Goal: Task Accomplishment & Management: Manage account settings

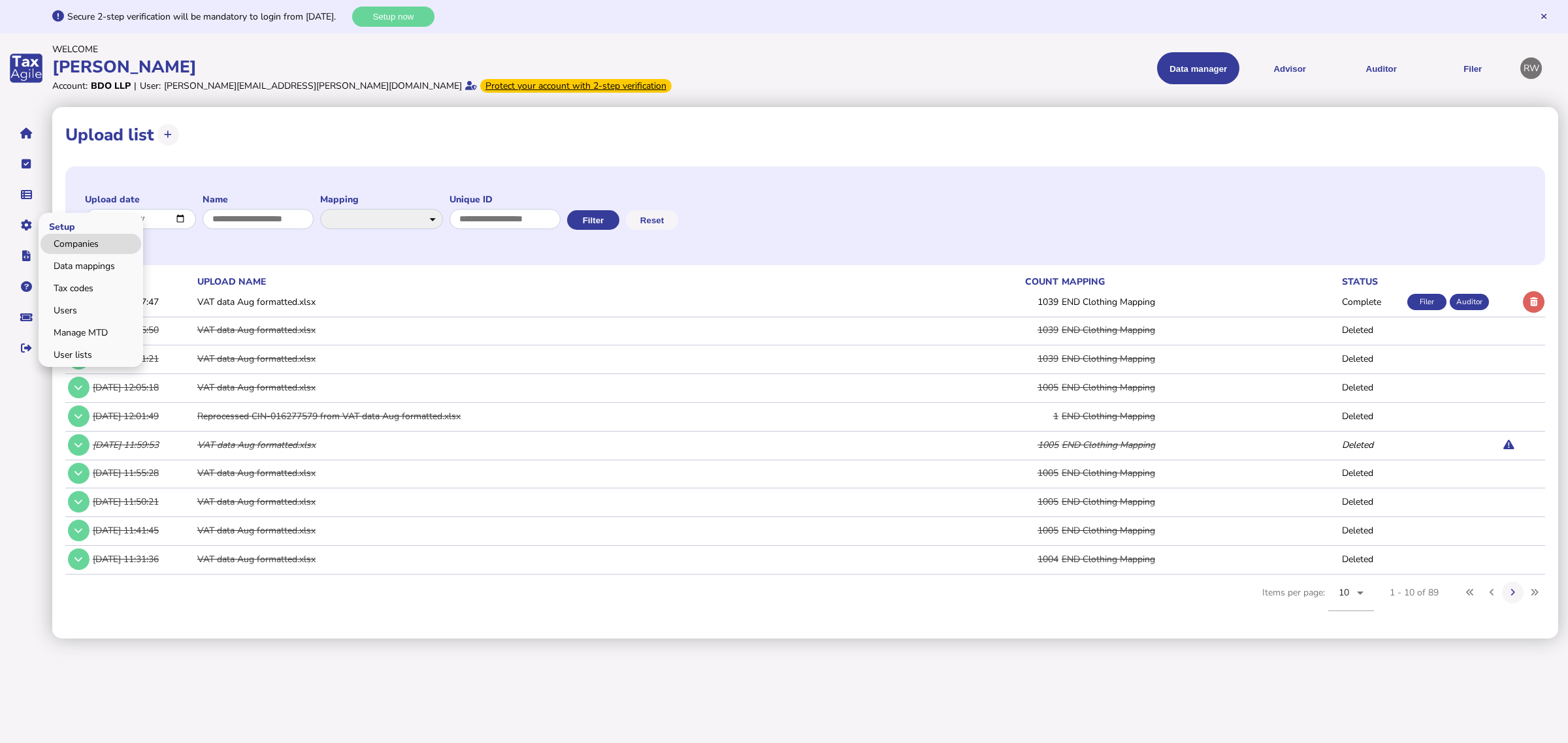
drag, startPoint x: 56, startPoint y: 240, endPoint x: 122, endPoint y: 246, distance: 66.3
click at [56, 240] on link "Companies" at bounding box center [90, 244] width 101 height 21
select select
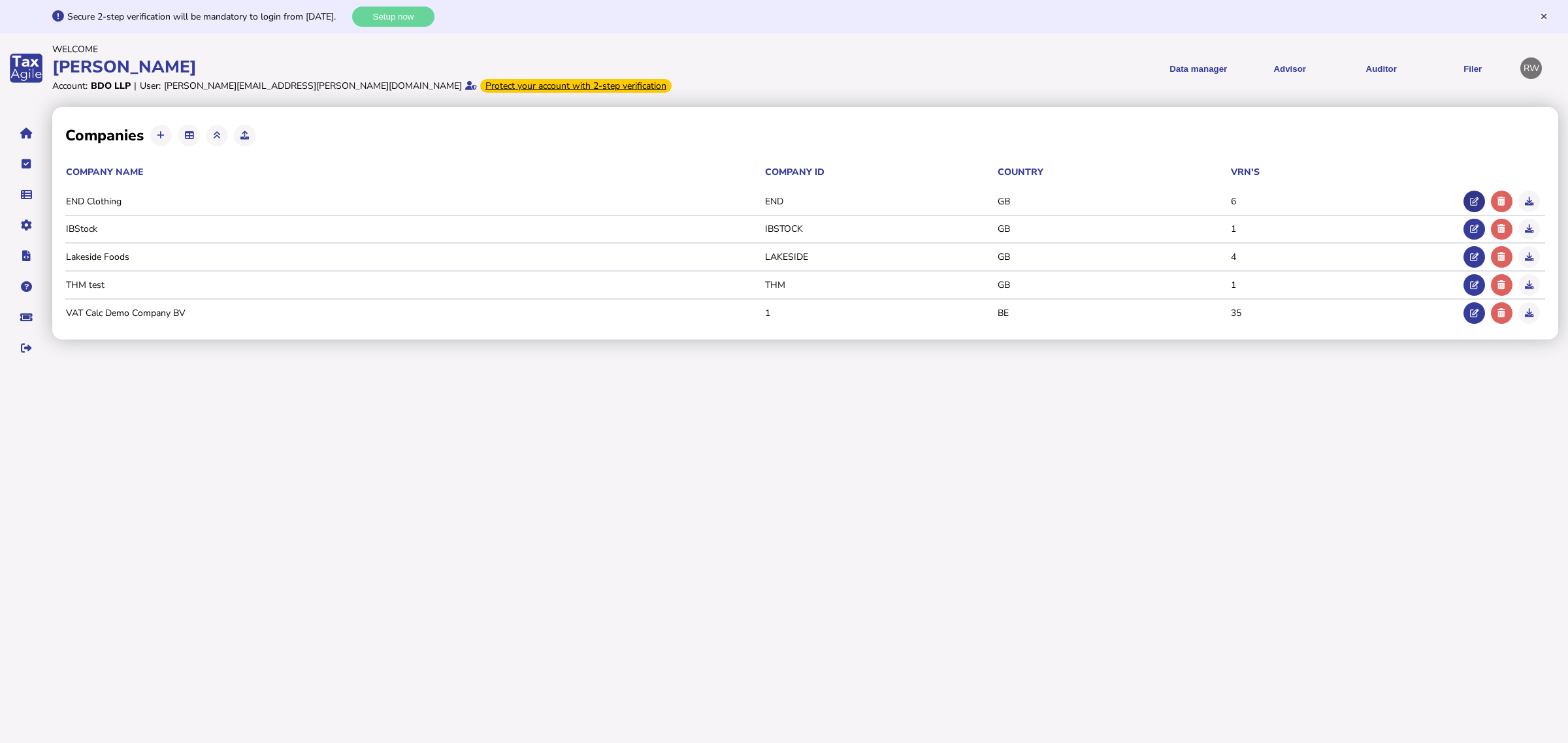
click at [1470, 198] on icon at bounding box center [1474, 202] width 8 height 8
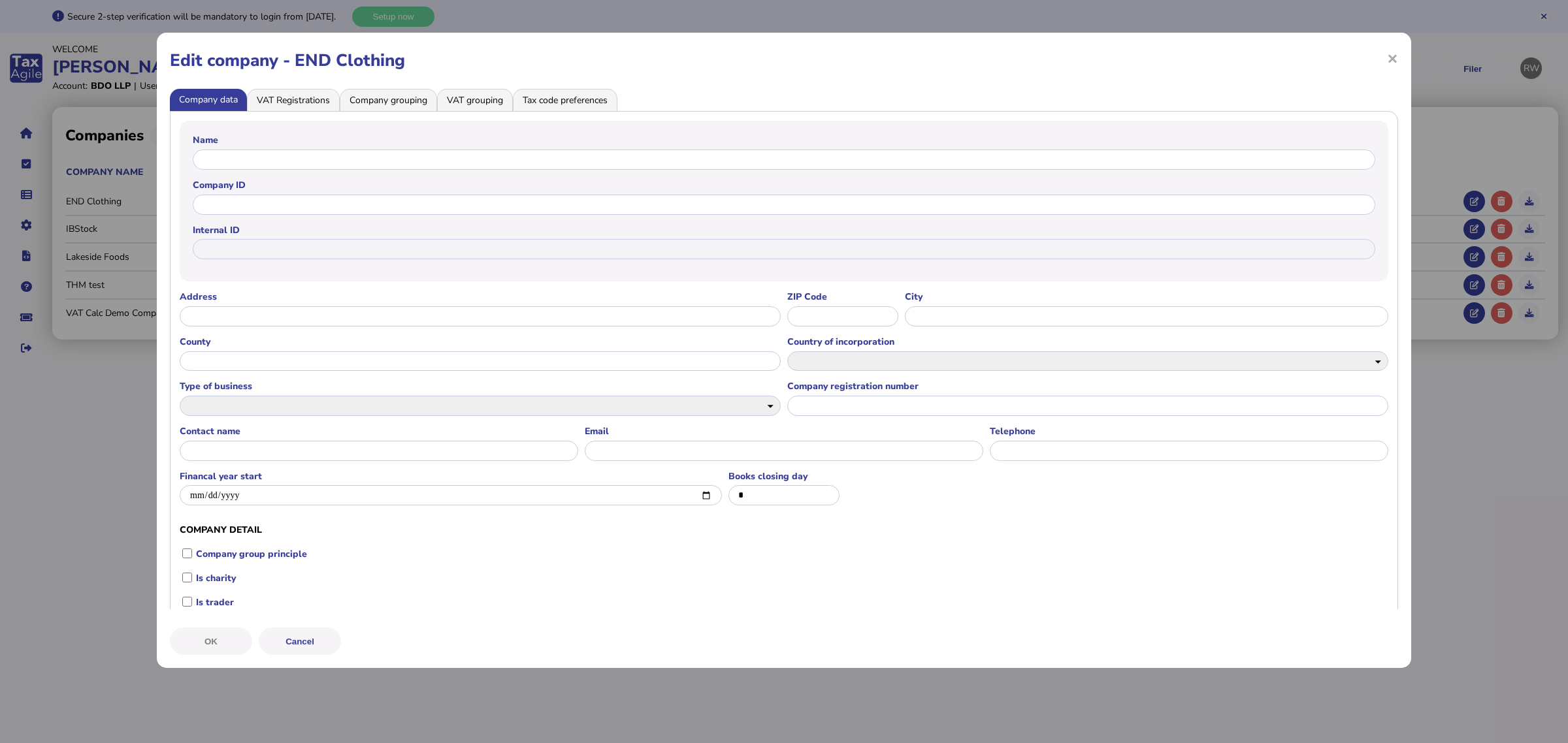
type input "**********"
type input "***"
type input "**********"
select select "**"
select select
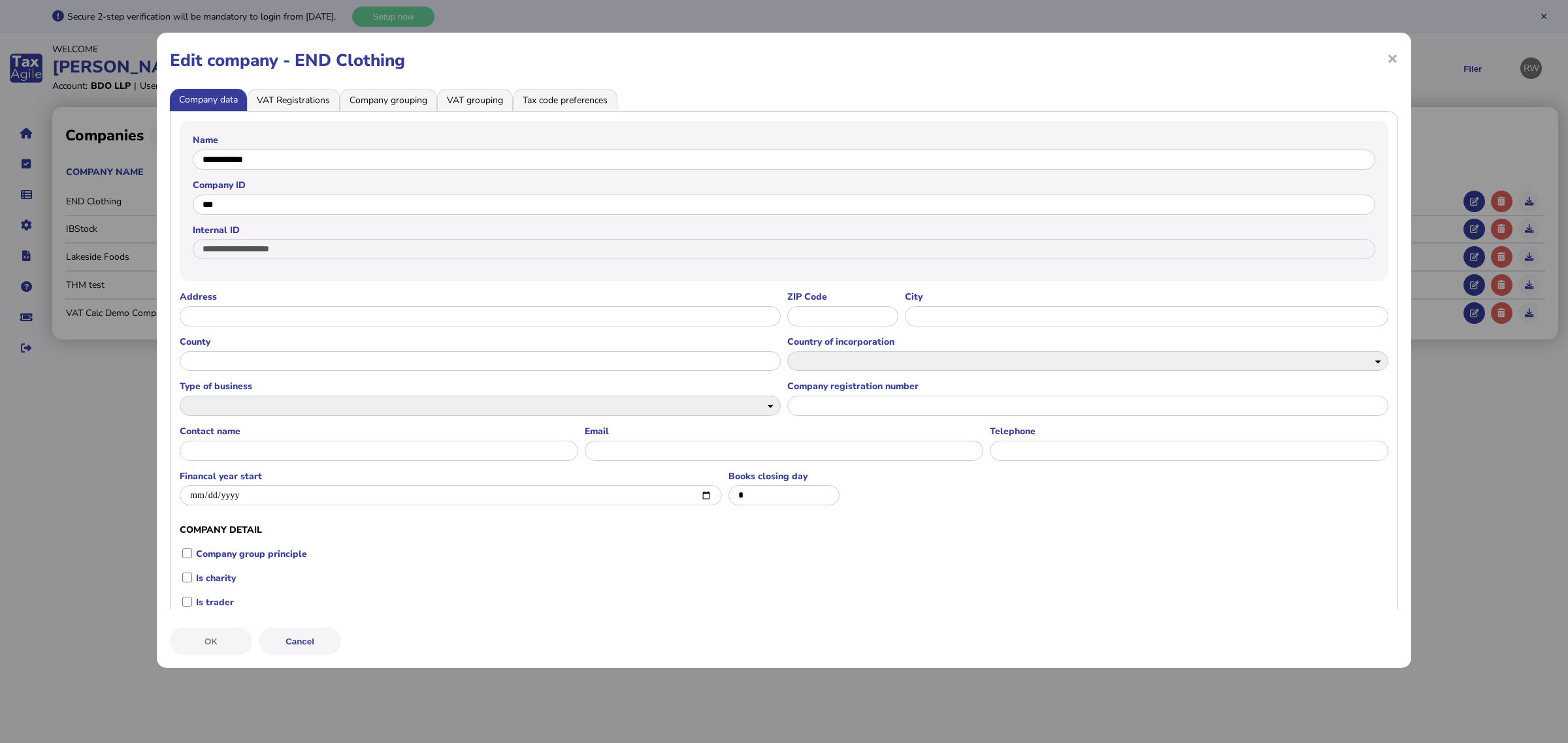
type input "**********"
click at [315, 106] on li "VAT Registrations" at bounding box center [293, 100] width 93 height 23
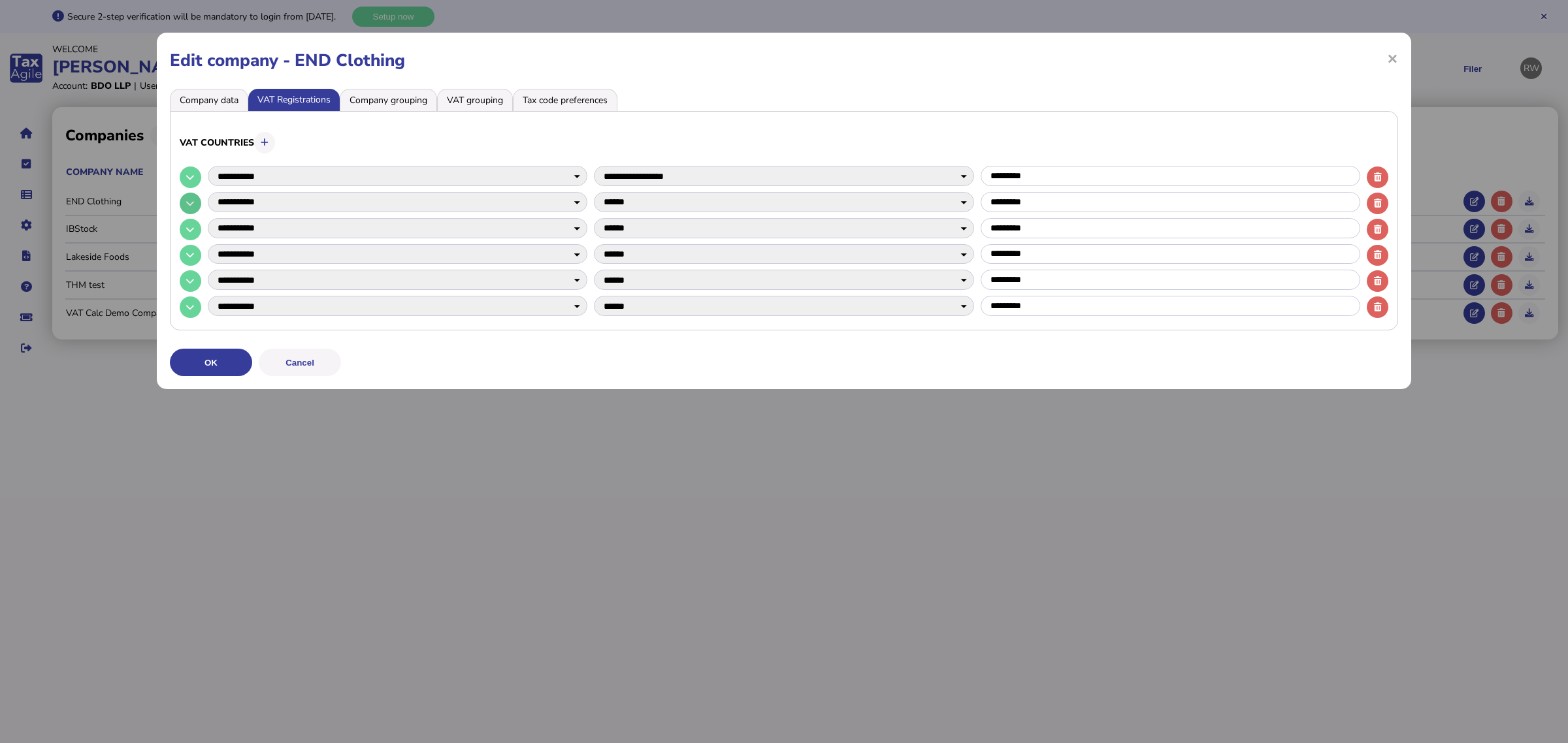
click at [194, 203] on button at bounding box center [190, 203] width 22 height 22
select select
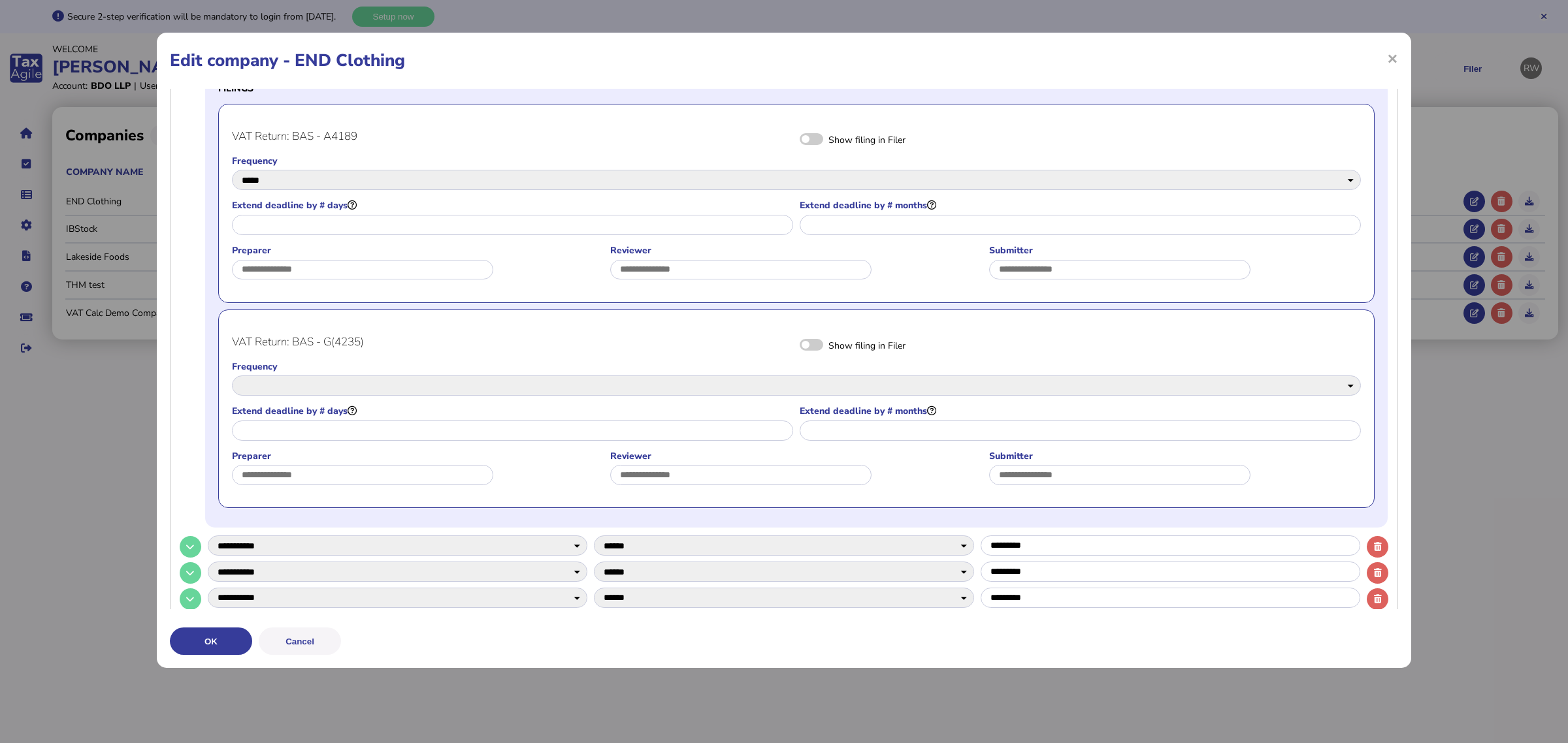
scroll to position [409, 0]
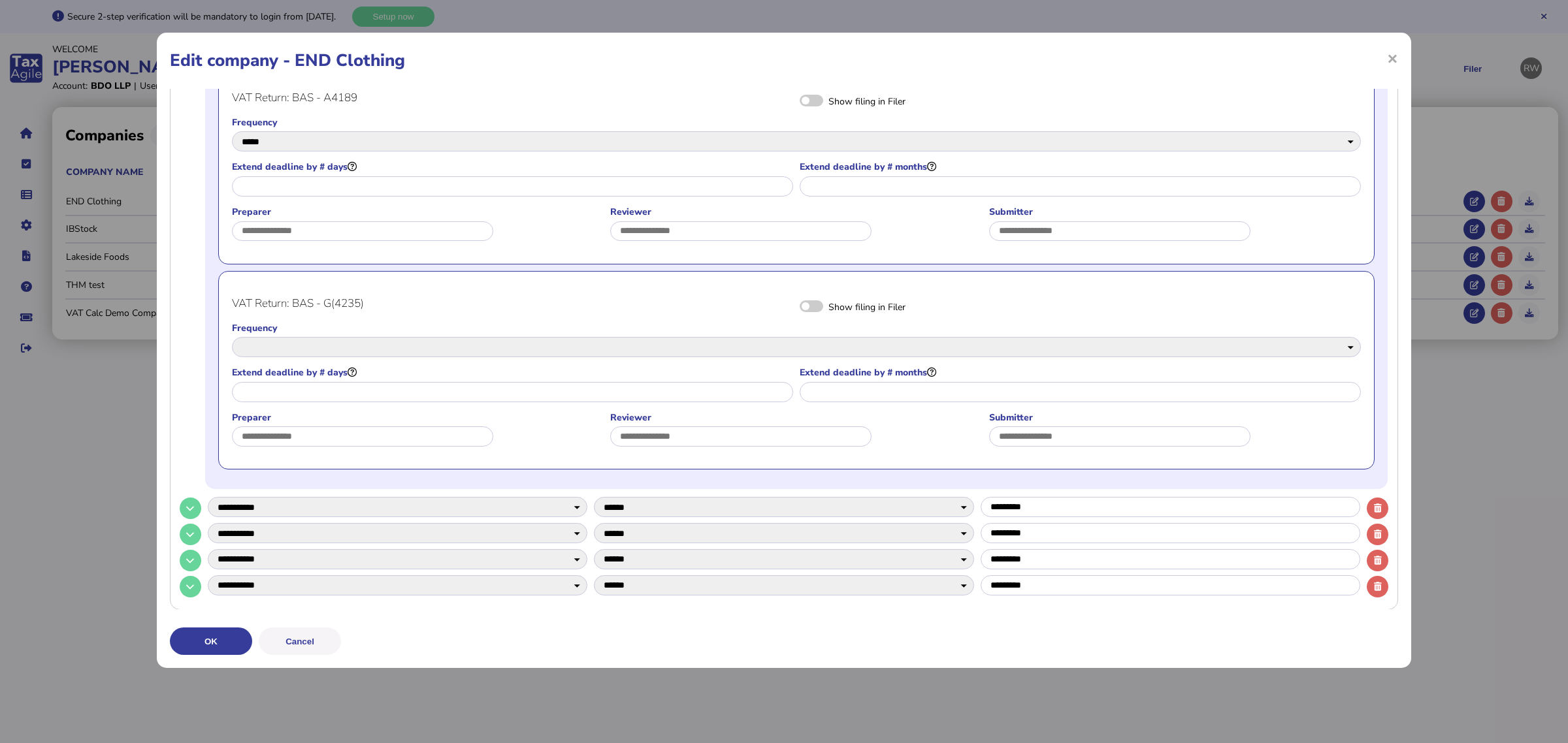
click at [808, 309] on span at bounding box center [811, 306] width 24 height 11
click at [841, 342] on select "*****" at bounding box center [796, 347] width 1129 height 21
select select "*****"
click at [232, 337] on select "*****" at bounding box center [796, 347] width 1129 height 21
click at [678, 329] on label "Frequency" at bounding box center [796, 328] width 1129 height 12
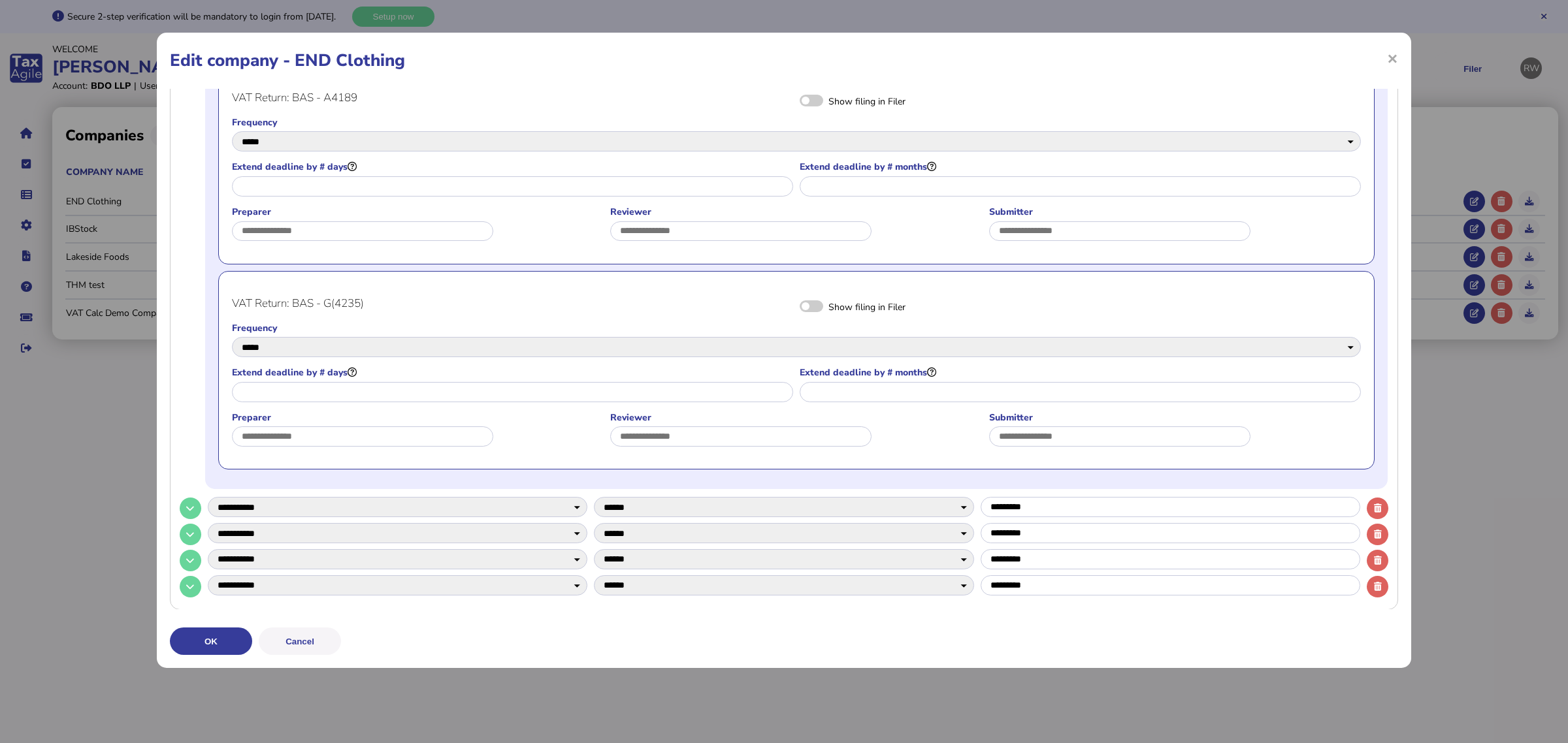
click at [805, 304] on span at bounding box center [811, 306] width 24 height 11
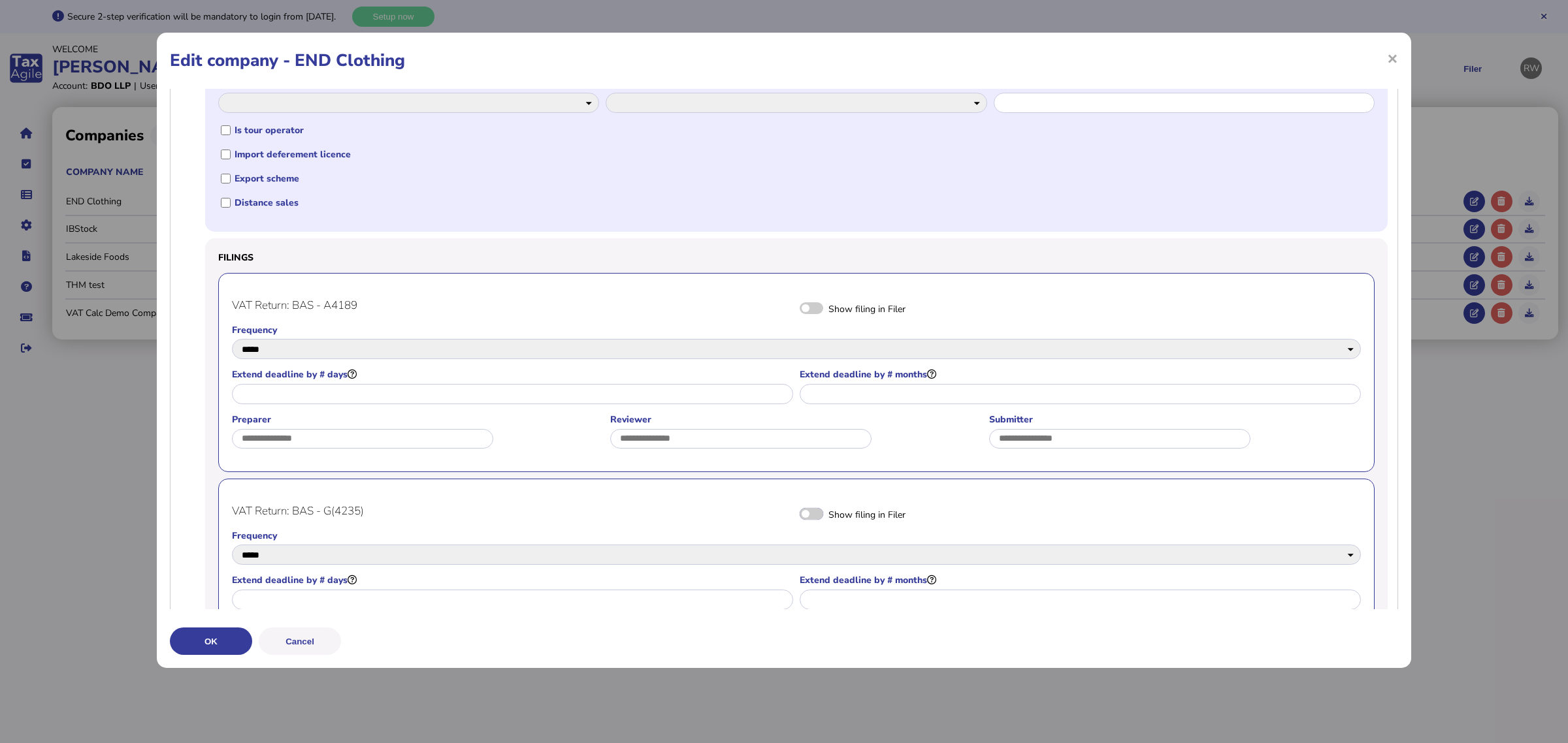
scroll to position [82, 0]
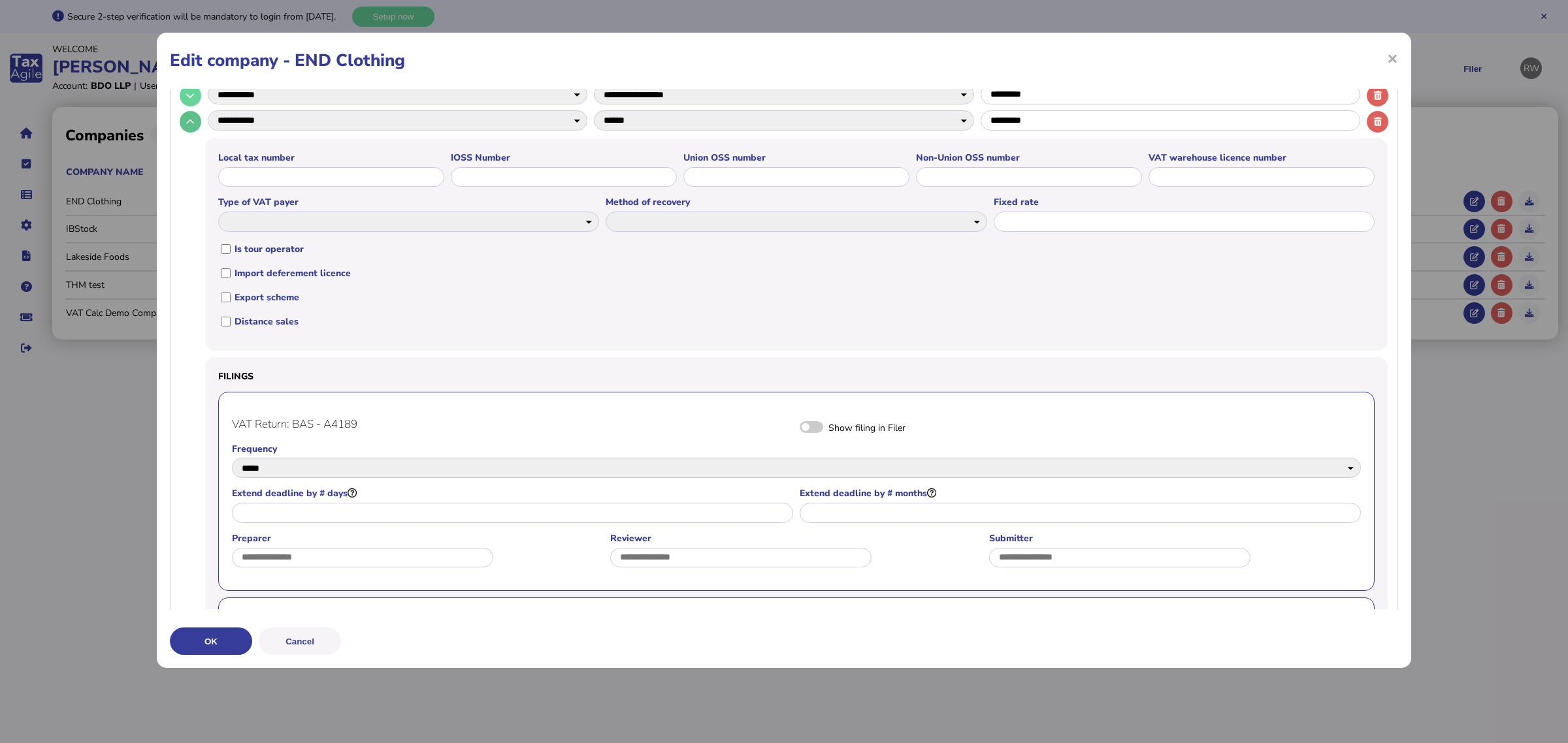
click at [195, 129] on button at bounding box center [190, 121] width 22 height 22
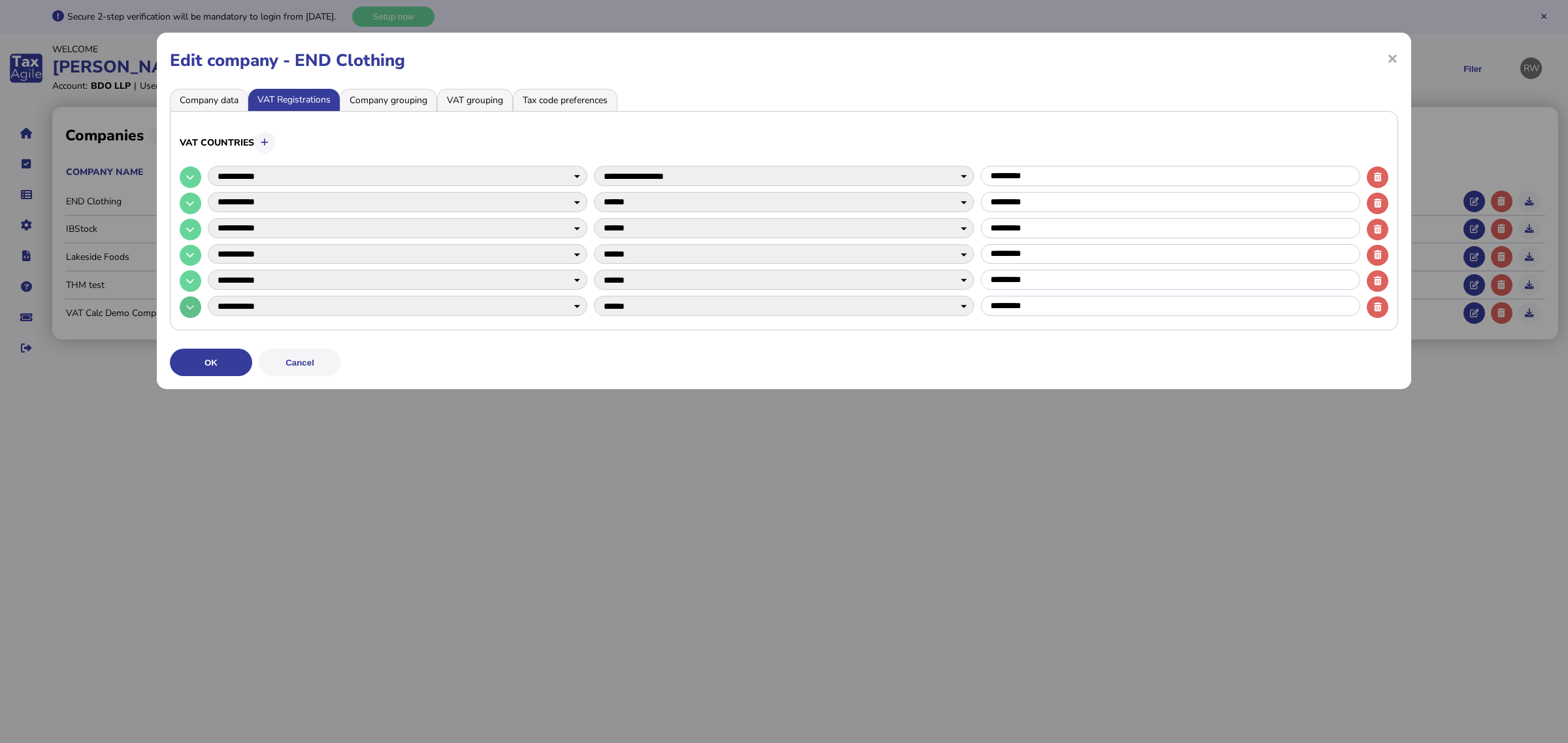
click at [196, 302] on button at bounding box center [190, 307] width 22 height 22
select select
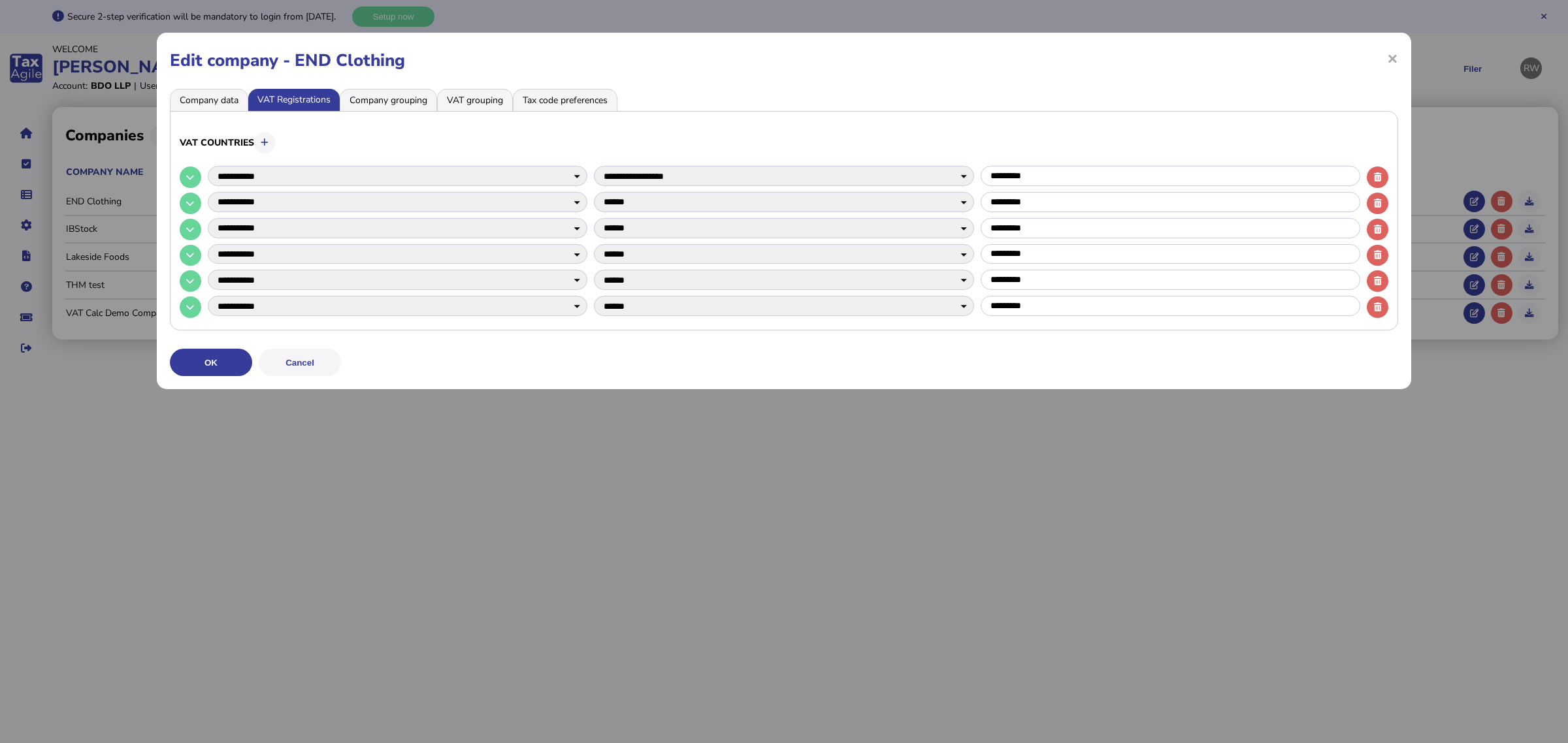
select select
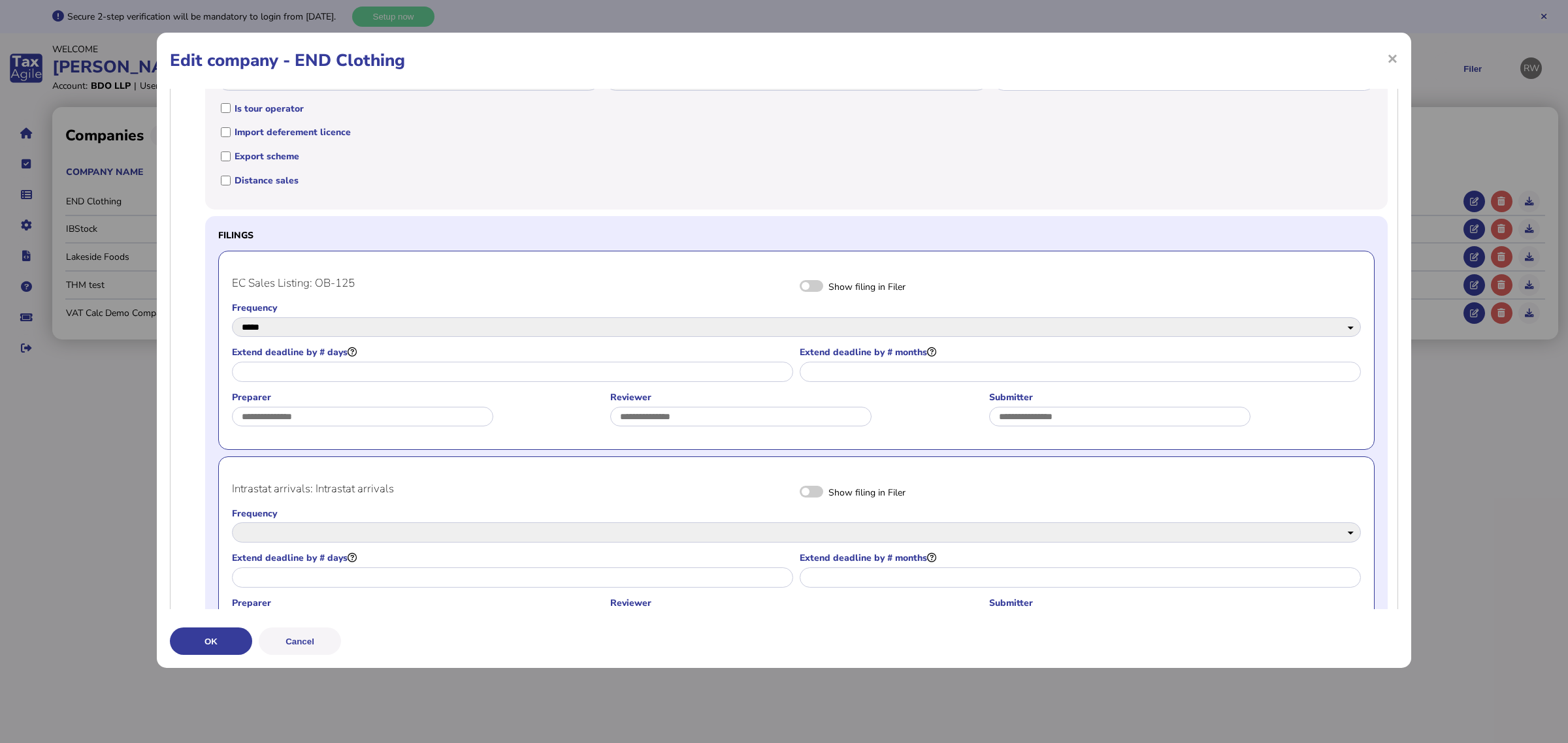
scroll to position [409, 0]
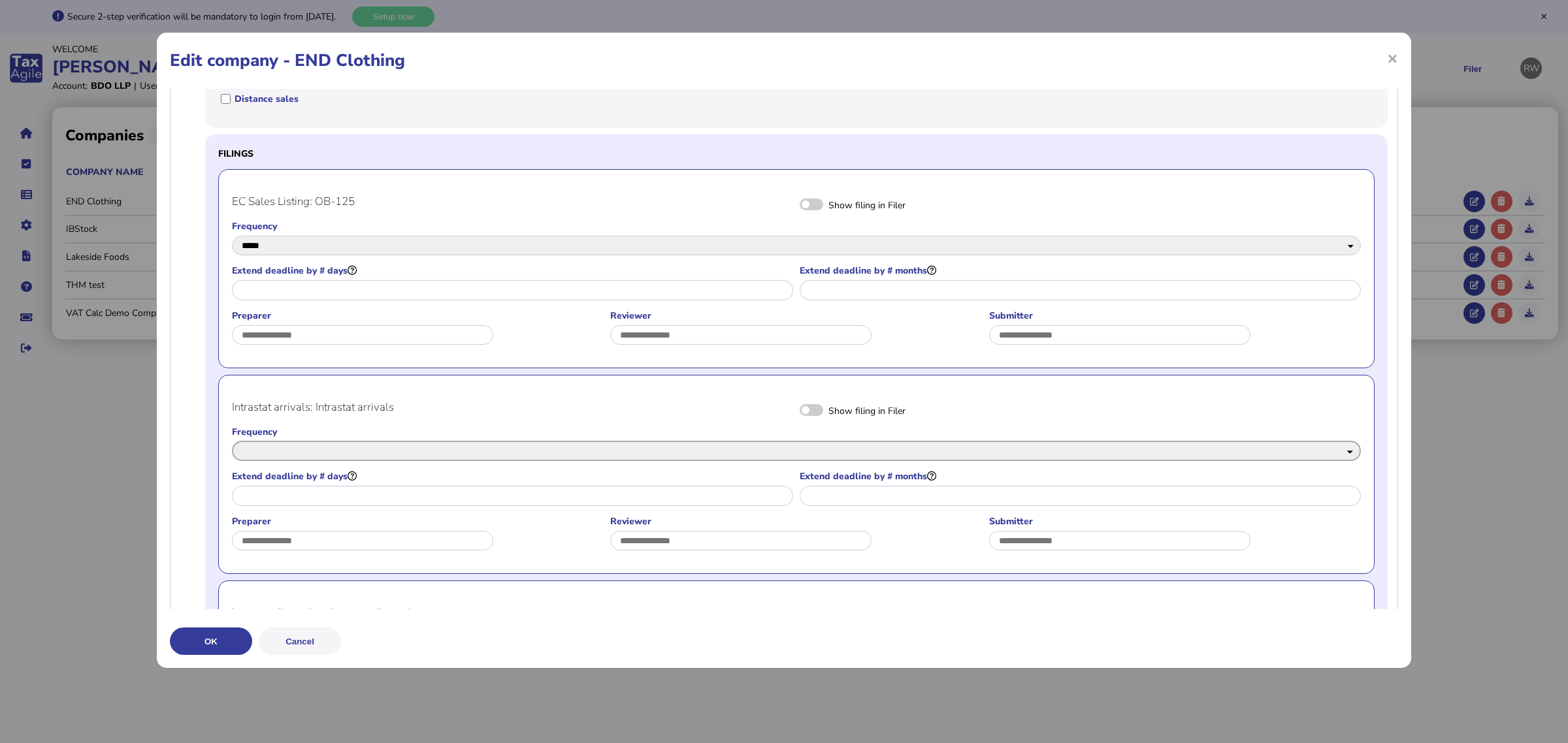
click at [608, 443] on select "**********" at bounding box center [796, 451] width 1129 height 21
select select "*****"
click at [232, 442] on select "**********" at bounding box center [796, 451] width 1129 height 21
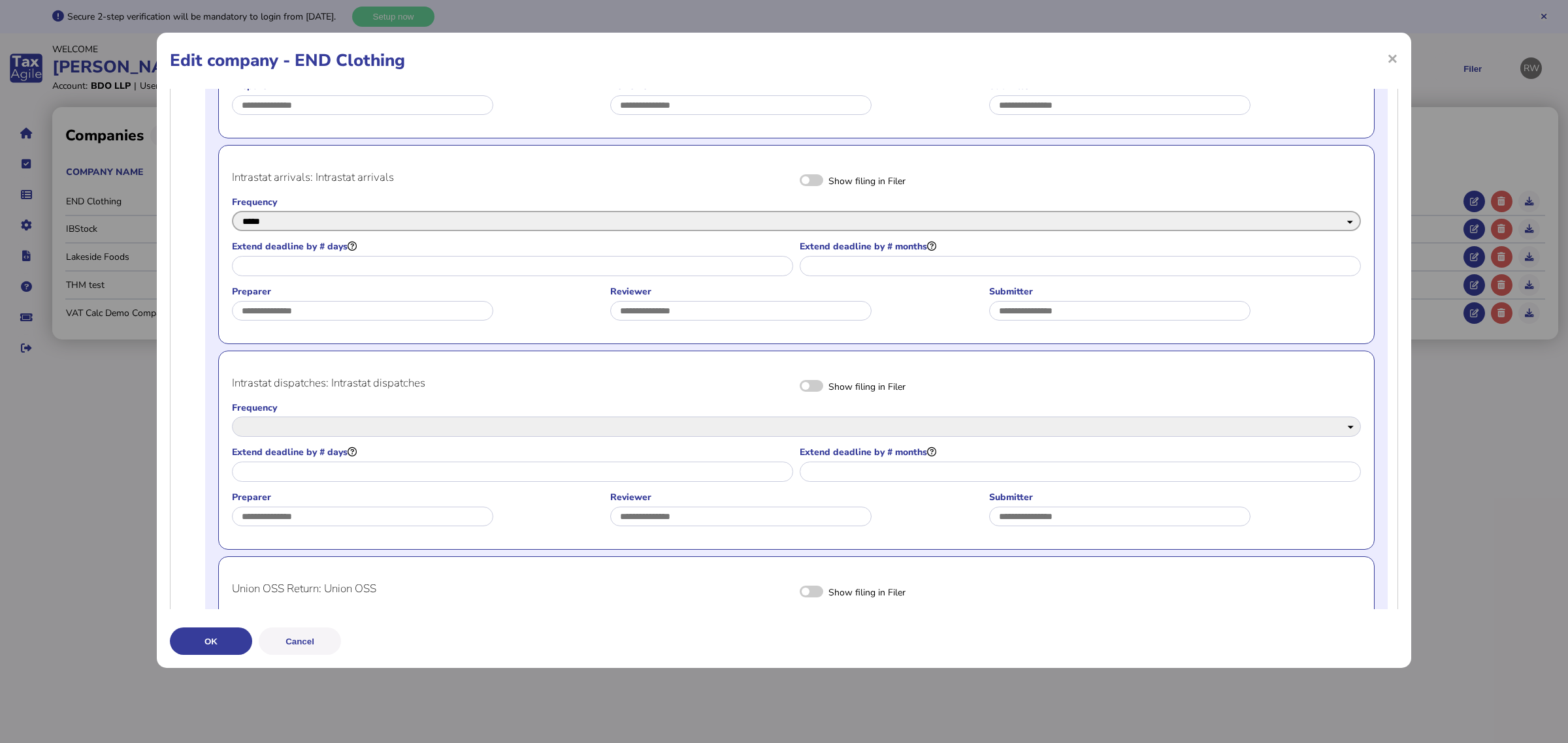
scroll to position [572, 0]
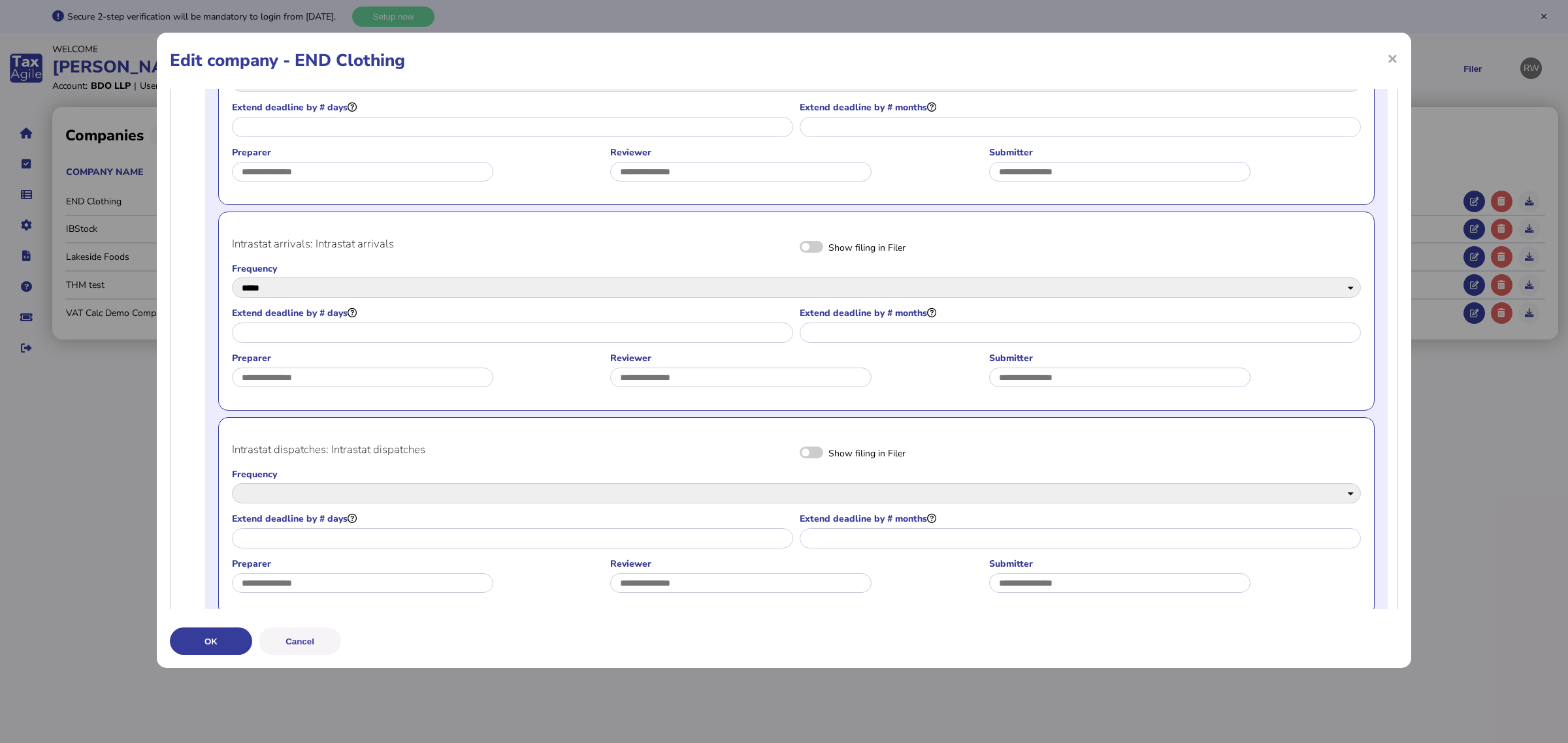
click at [808, 246] on span at bounding box center [811, 247] width 24 height 11
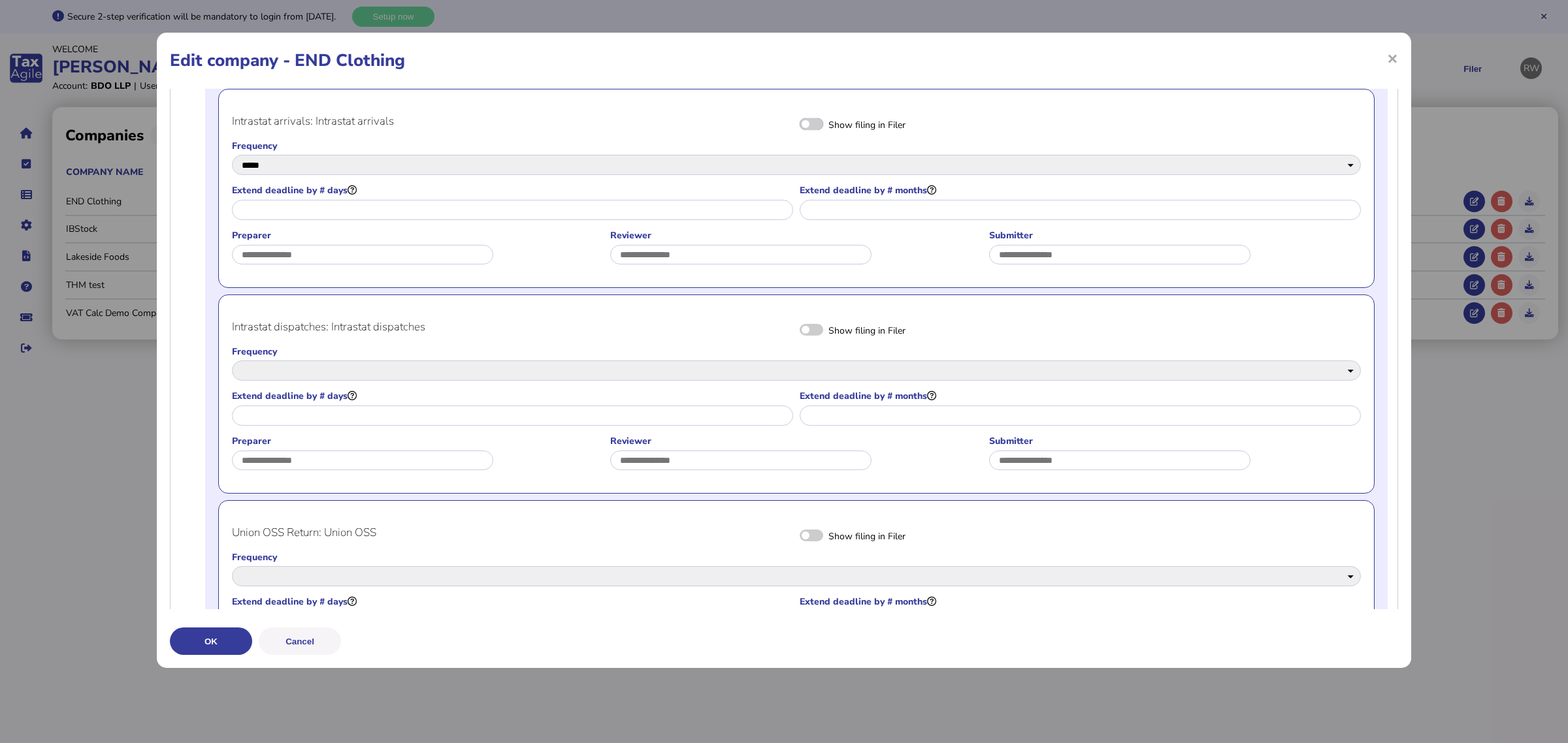
scroll to position [735, 0]
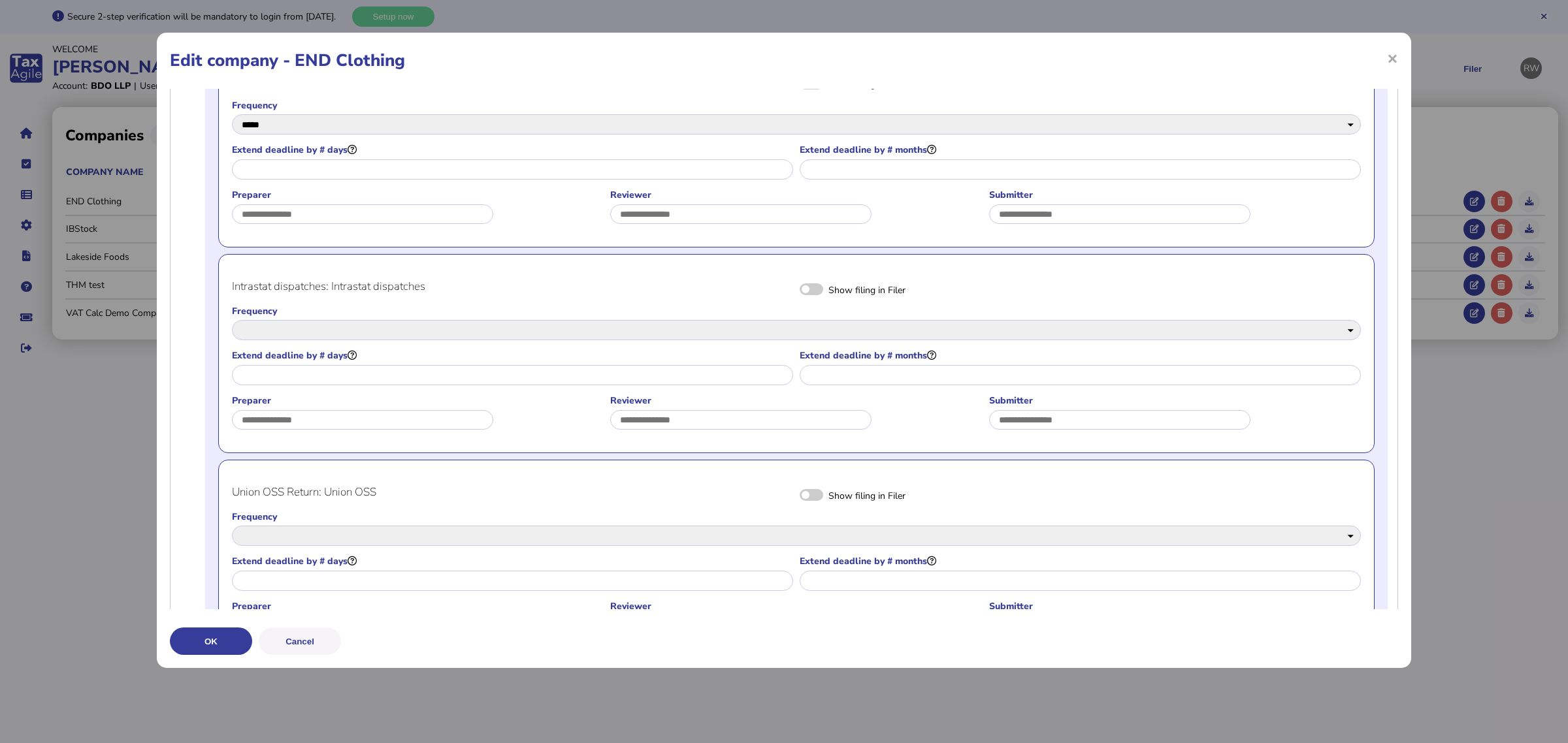
click at [805, 289] on span at bounding box center [811, 289] width 24 height 11
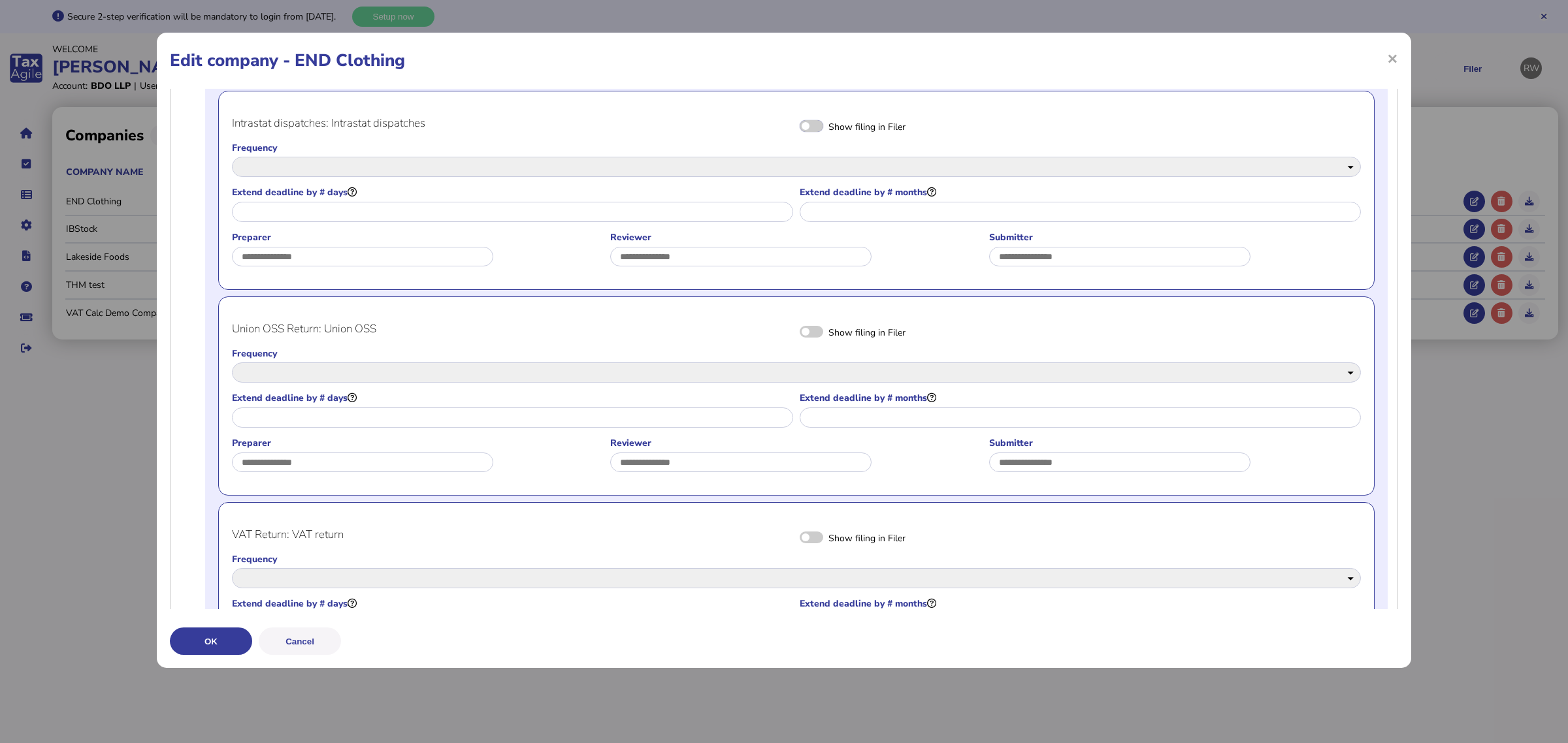
scroll to position [980, 0]
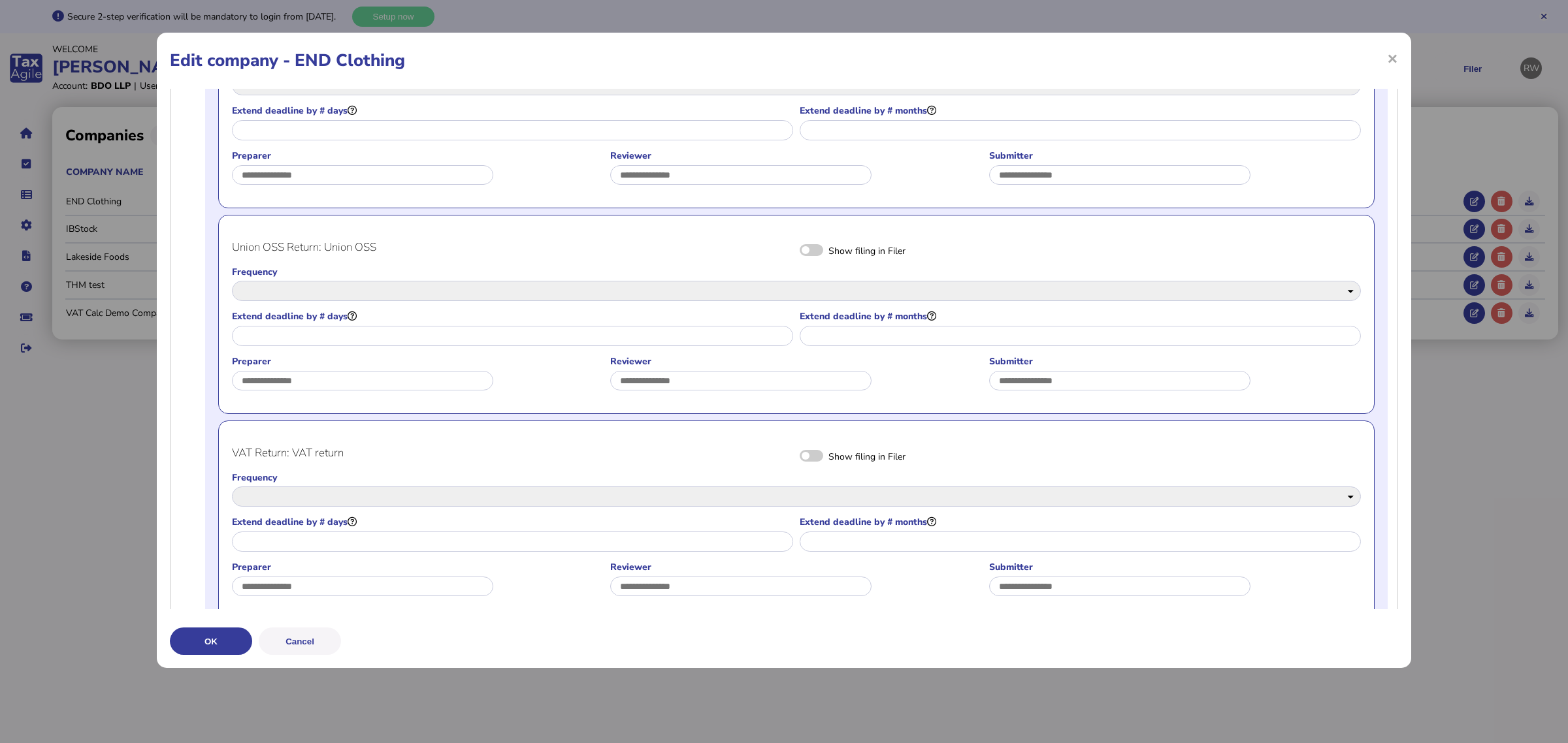
click at [807, 256] on span at bounding box center [811, 250] width 24 height 11
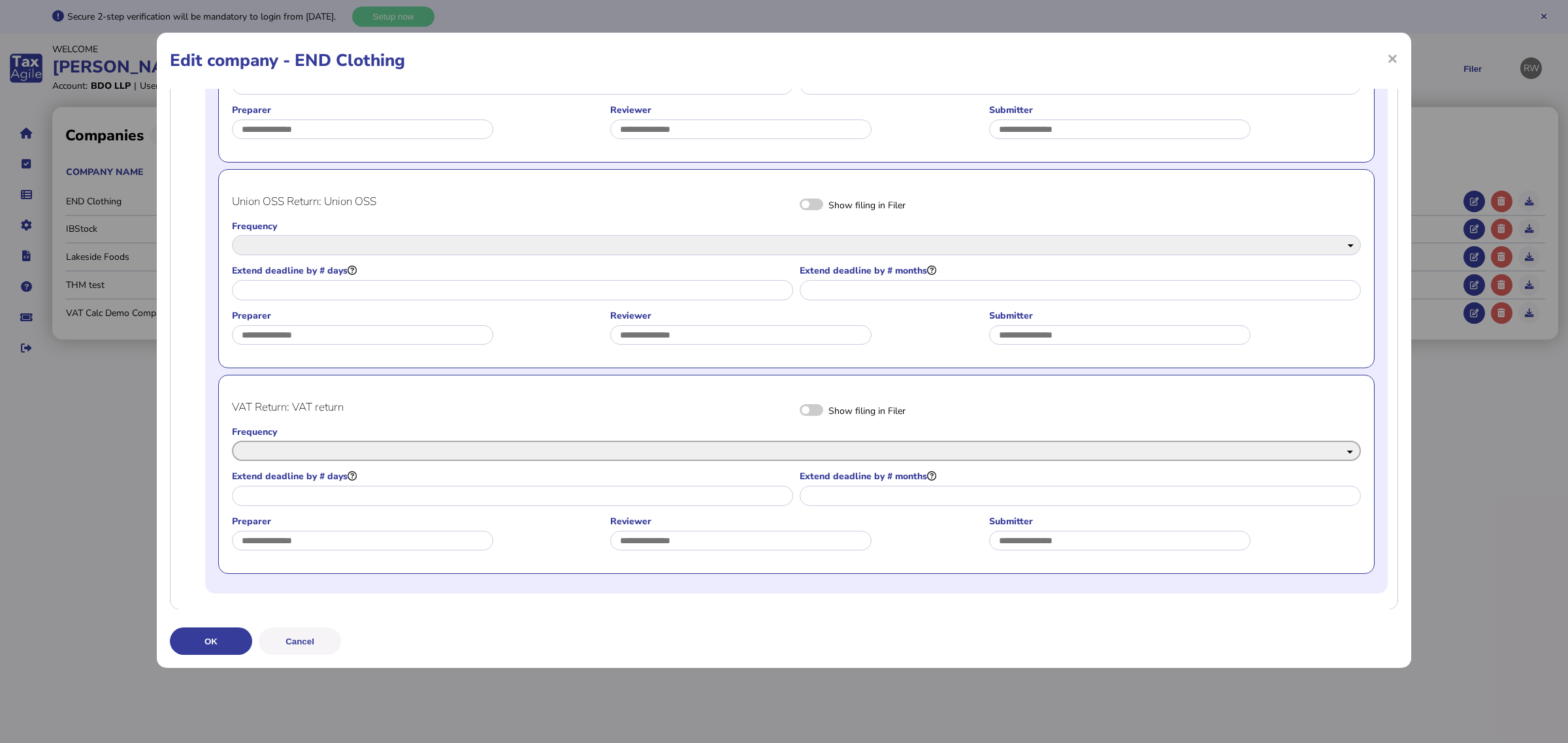
click at [595, 458] on select "**********" at bounding box center [796, 451] width 1129 height 21
select select "*****"
click at [232, 441] on select "**********" at bounding box center [796, 451] width 1129 height 21
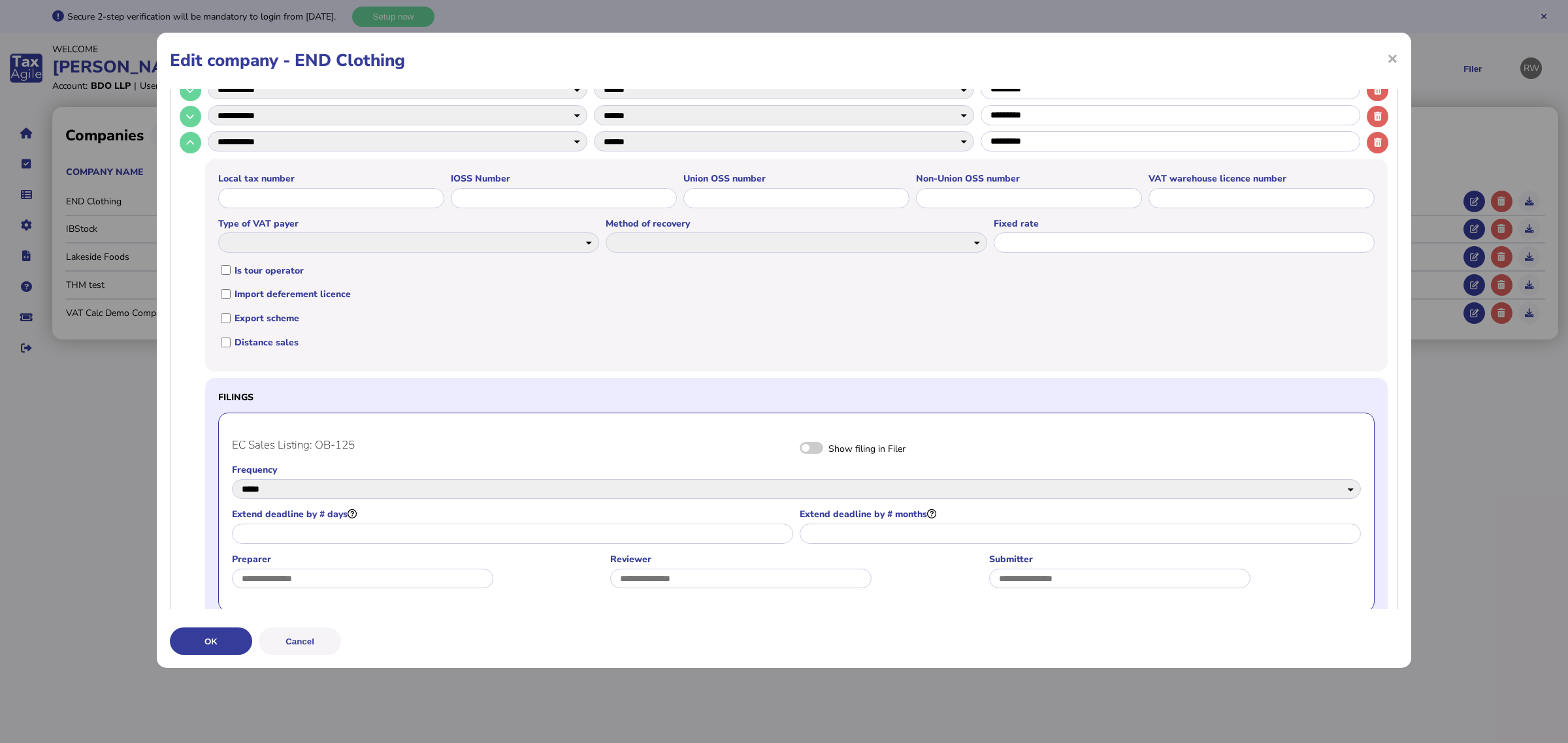
scroll to position [128, 0]
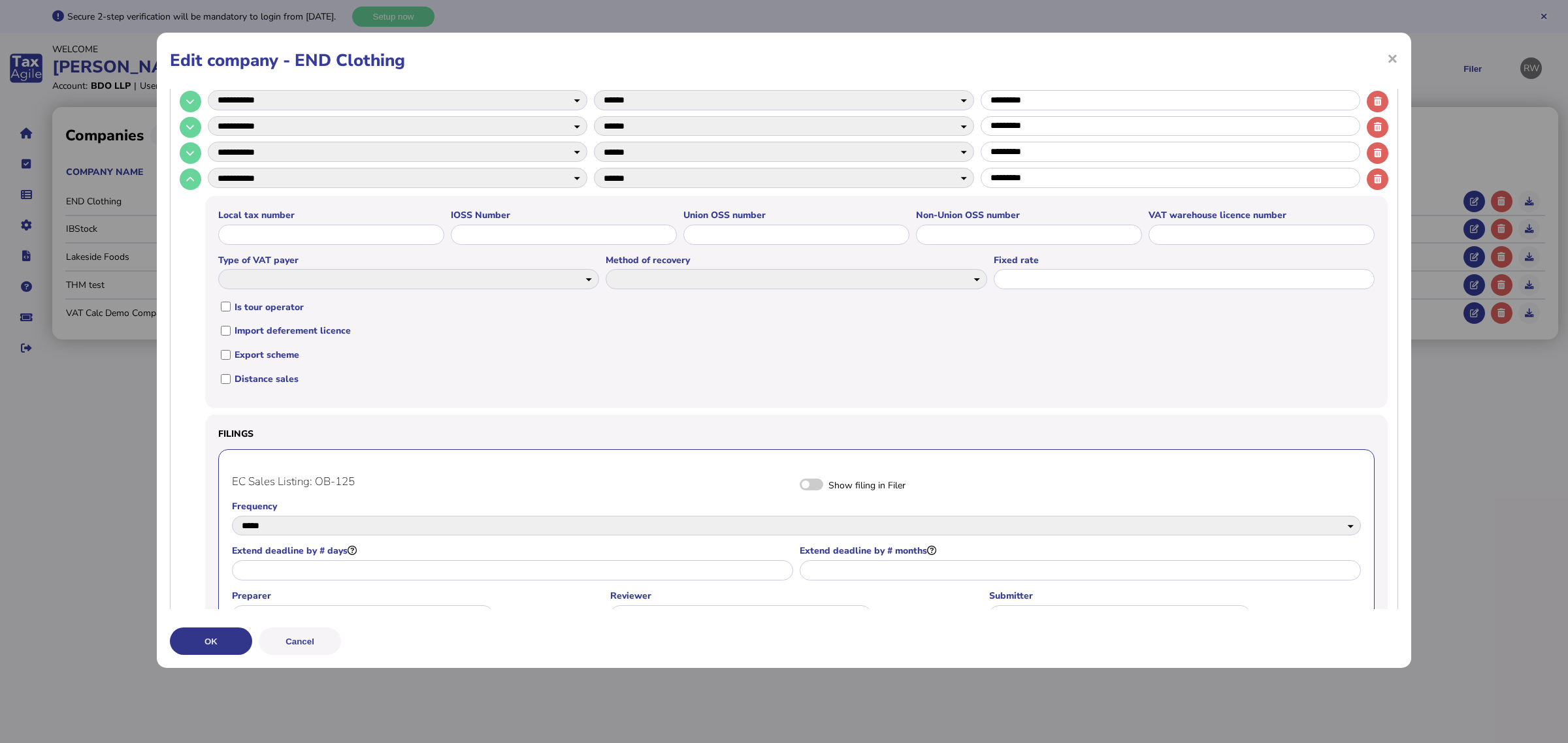
click at [219, 638] on button "OK" at bounding box center [210, 641] width 82 height 27
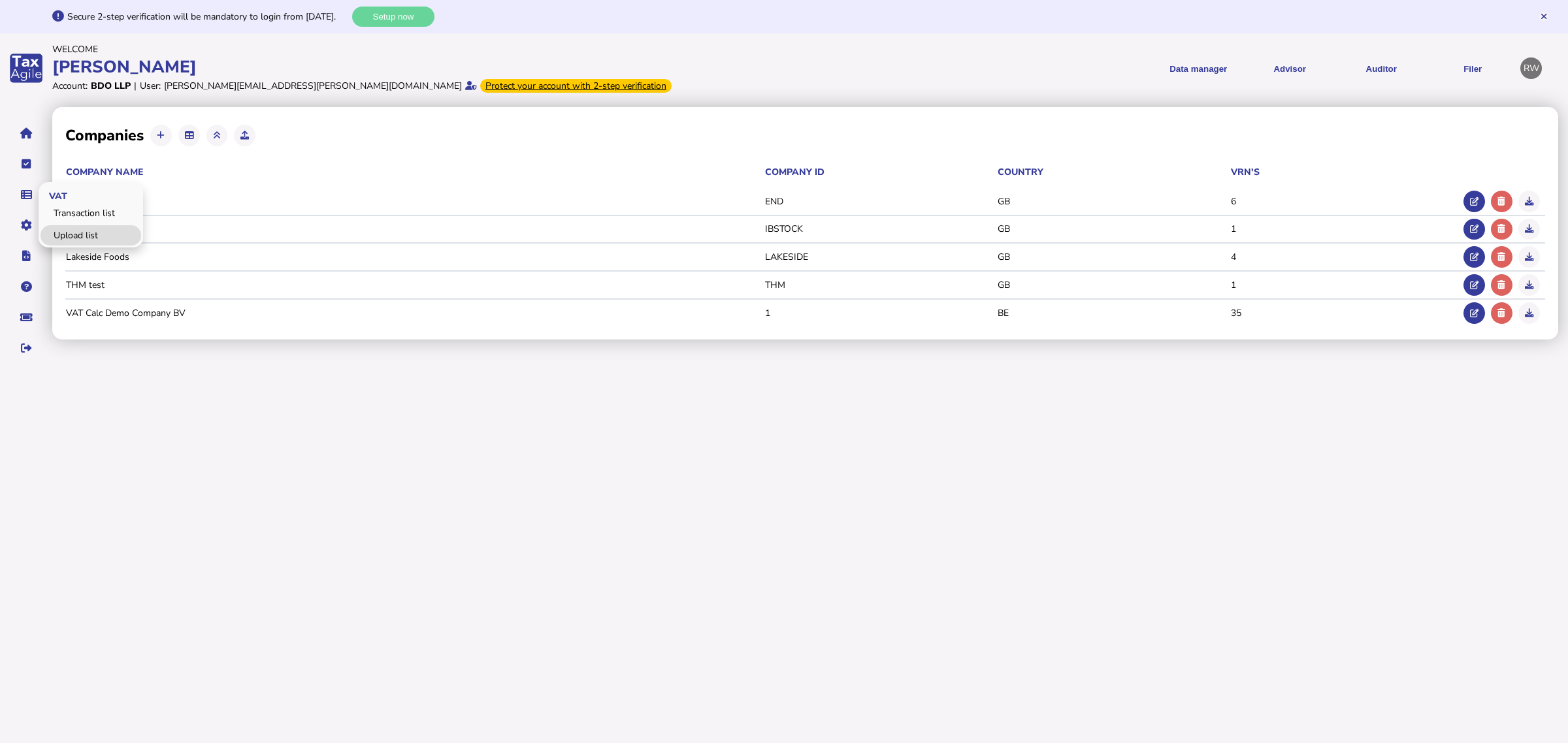
click at [58, 229] on link "Upload list" at bounding box center [90, 235] width 101 height 21
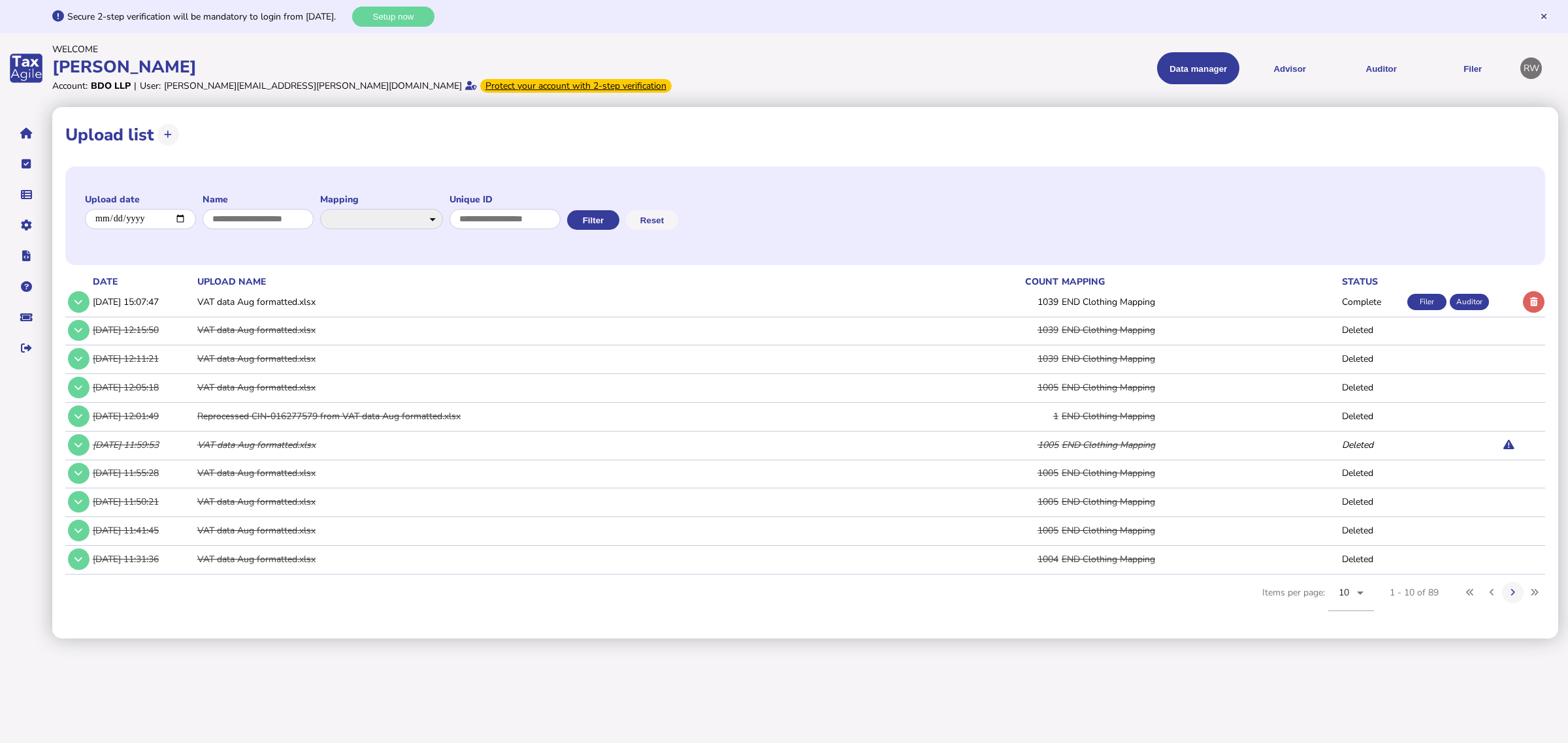
click at [1526, 301] on button at bounding box center [1533, 301] width 22 height 22
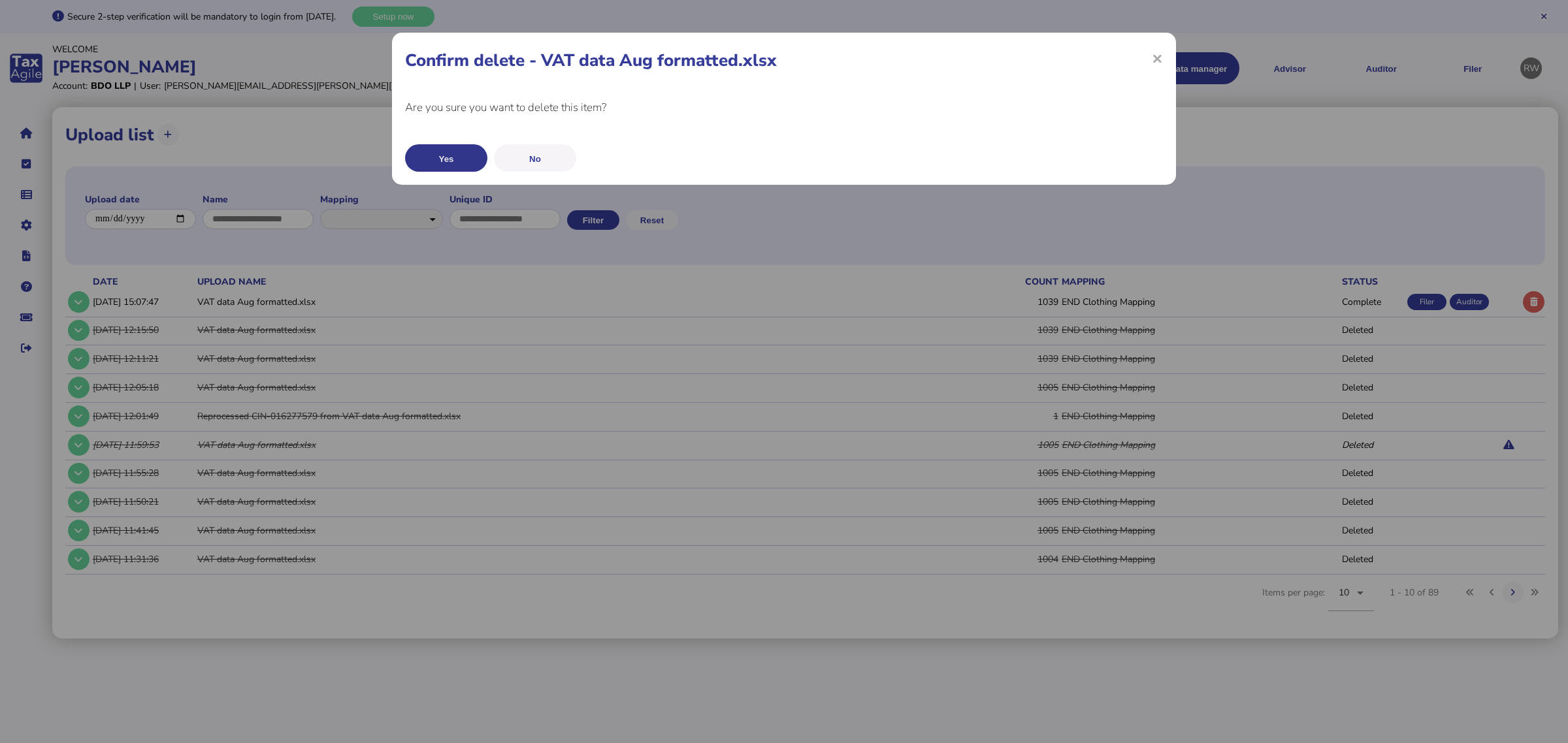
click at [471, 162] on button "Yes" at bounding box center [445, 157] width 82 height 27
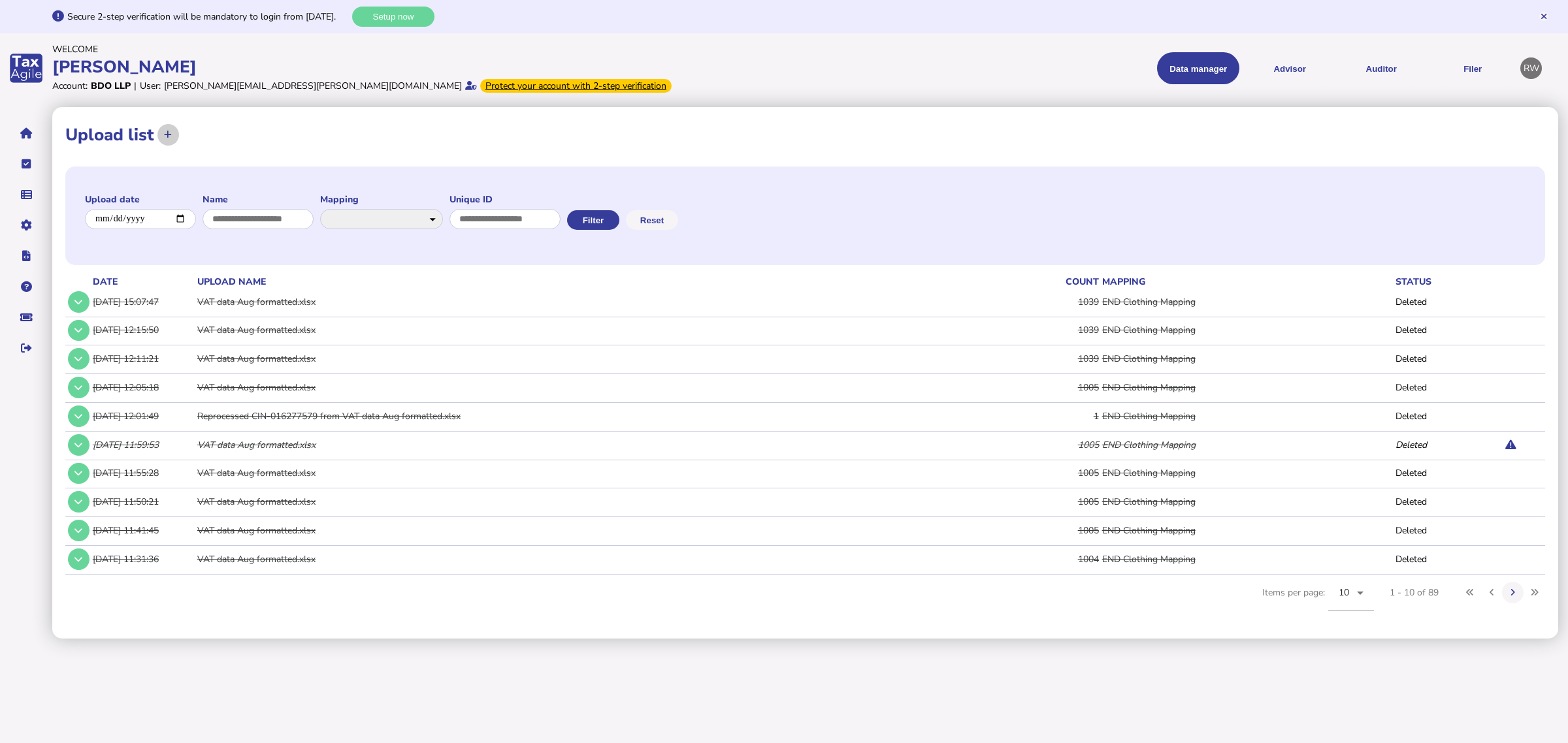
click at [169, 141] on button at bounding box center [168, 135] width 22 height 22
select select "**********"
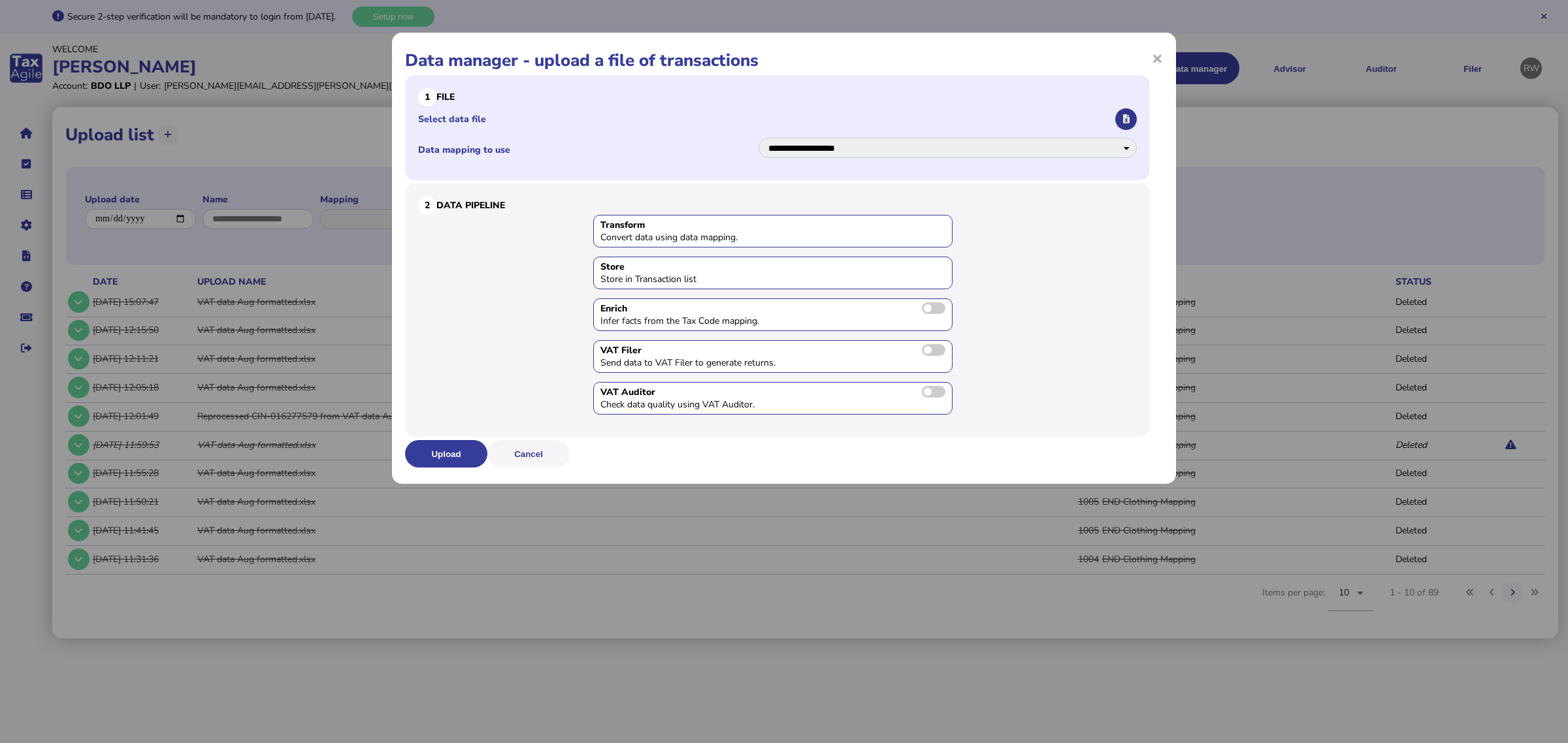
click at [1129, 114] on button "button" at bounding box center [1125, 119] width 22 height 22
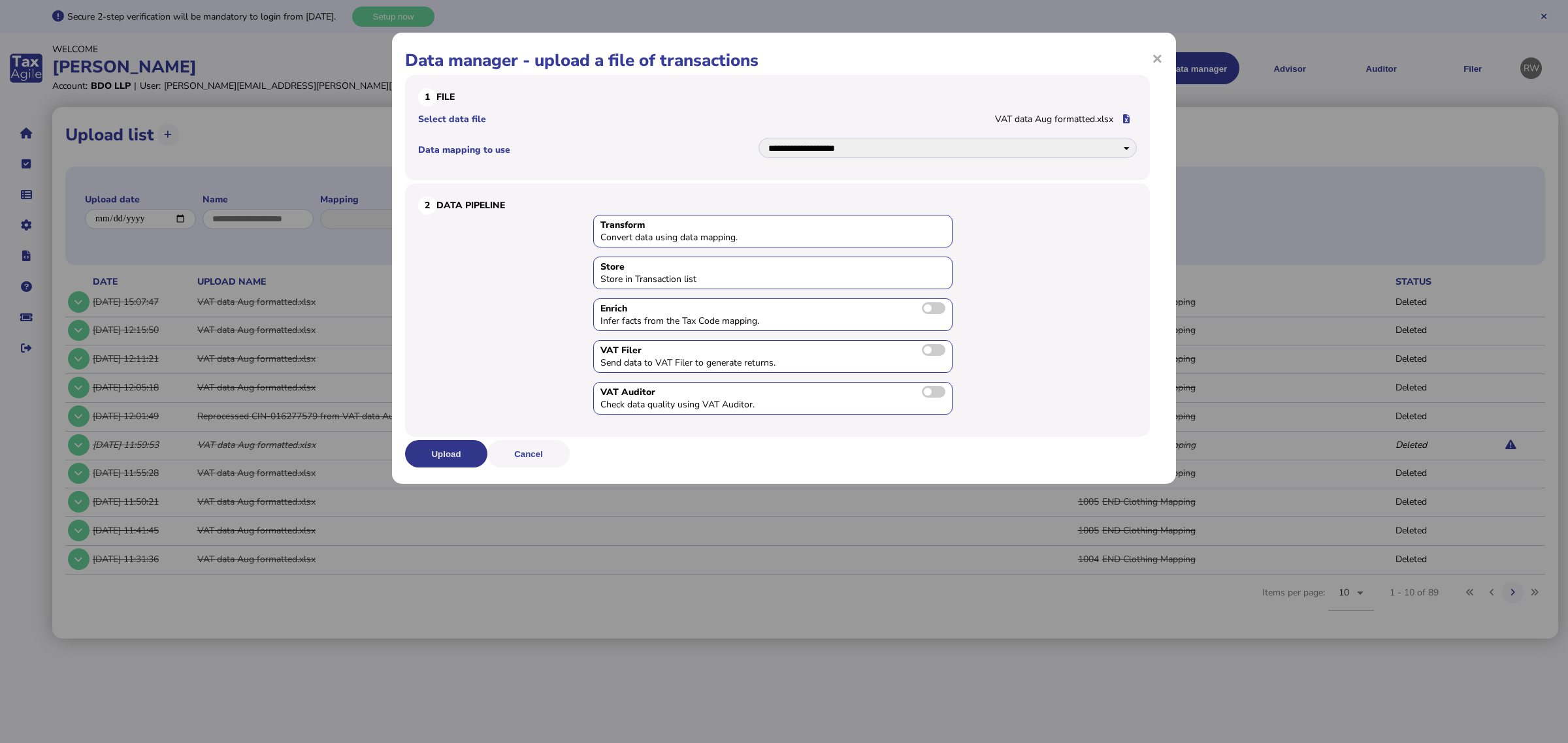
click at [460, 452] on button "Upload" at bounding box center [445, 454] width 82 height 27
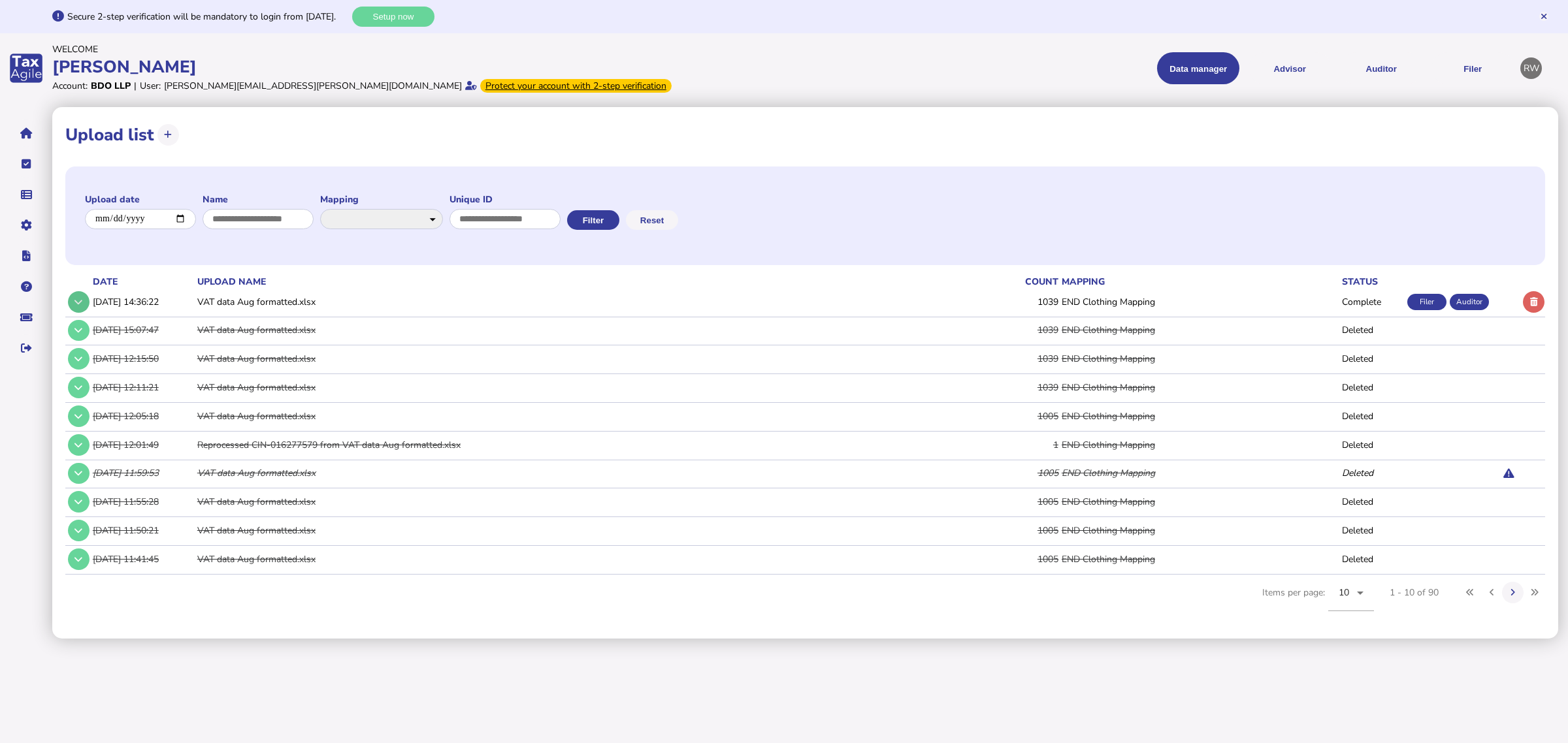
click at [83, 301] on button at bounding box center [78, 301] width 22 height 22
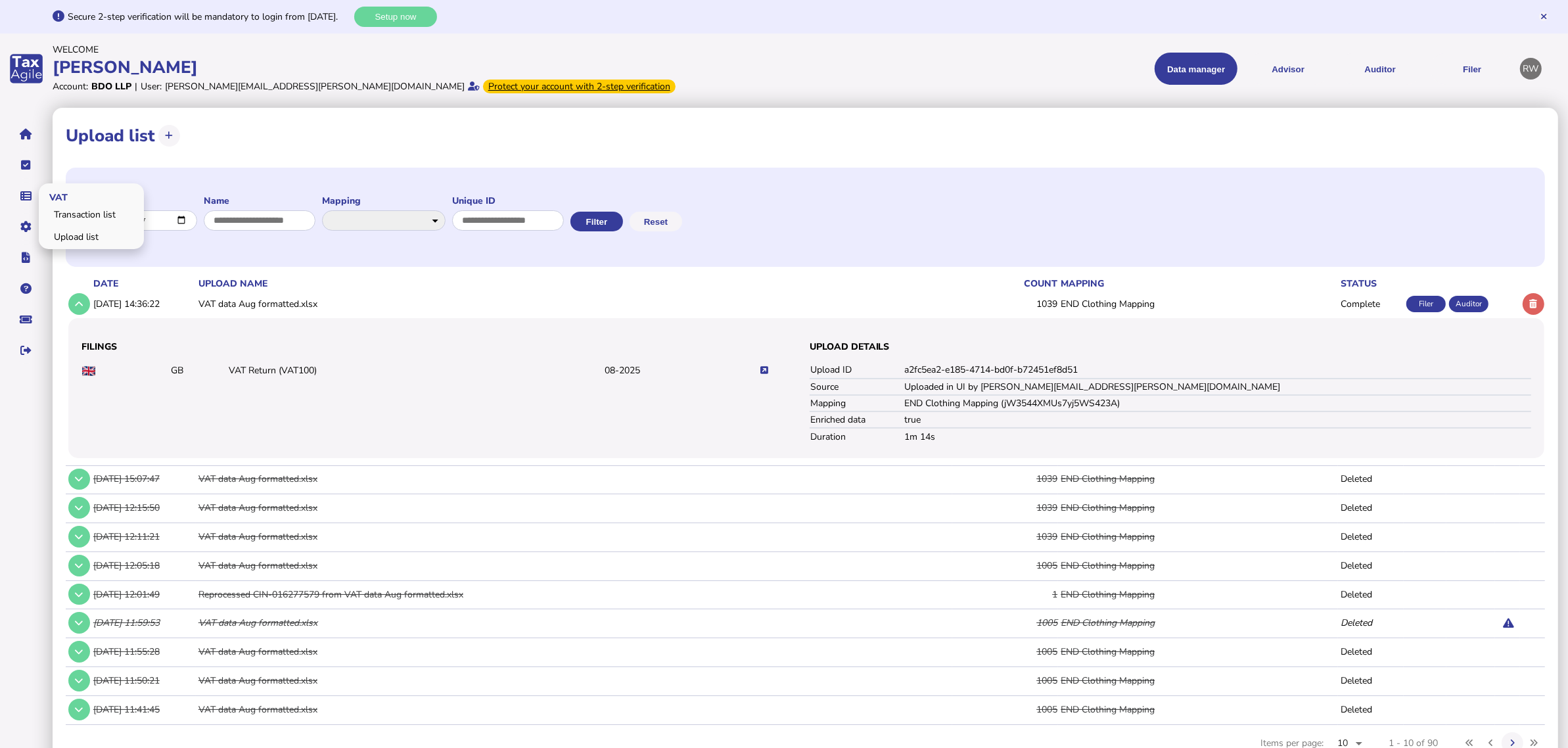
click at [63, 205] on span "VAT" at bounding box center [56, 196] width 35 height 31
click at [66, 211] on link "Transaction list" at bounding box center [91, 215] width 101 height 21
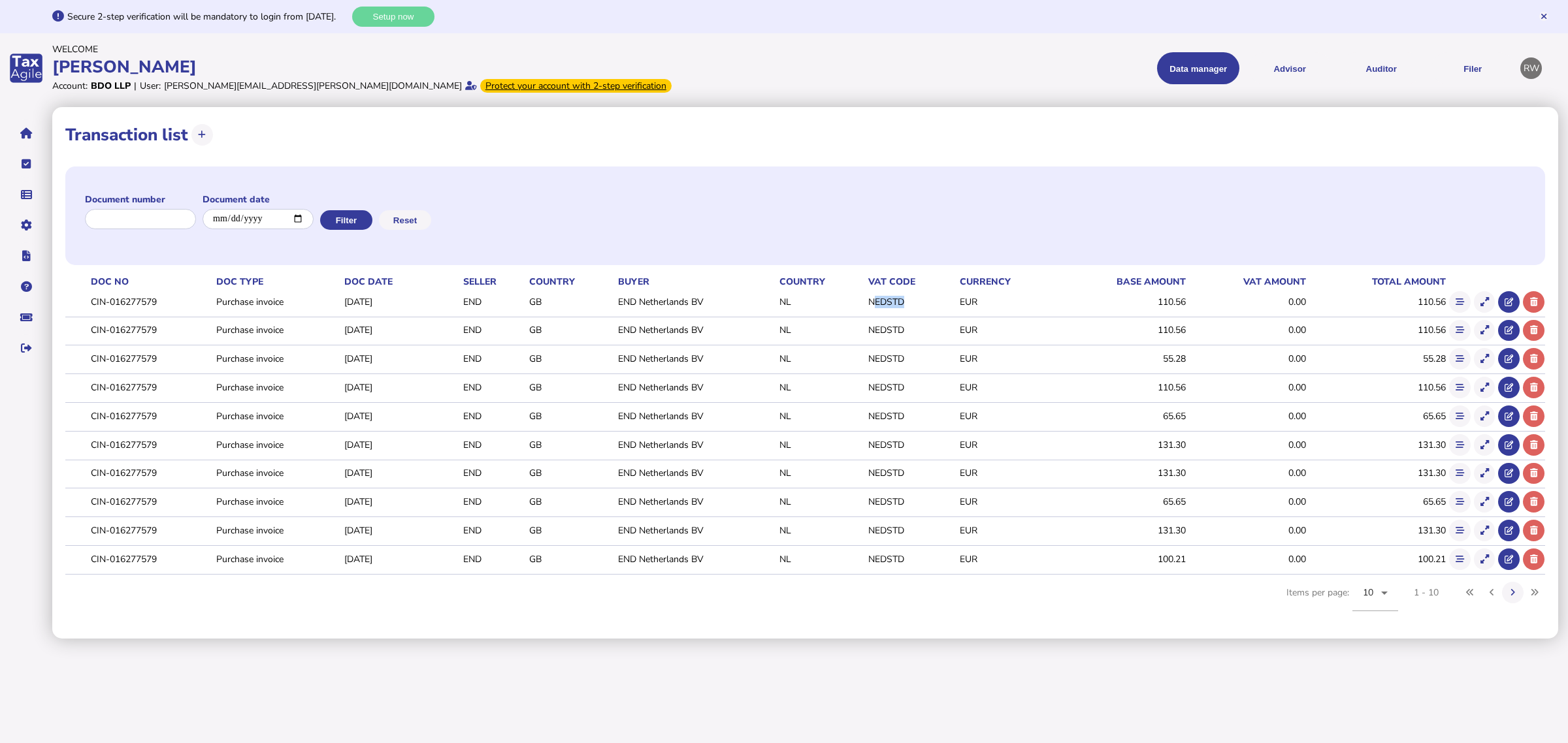
drag, startPoint x: 933, startPoint y: 308, endPoint x: 882, endPoint y: 304, distance: 51.2
click at [882, 304] on td "NEDSTD" at bounding box center [911, 302] width 91 height 26
click at [991, 304] on td "EUR" at bounding box center [1006, 302] width 99 height 26
click at [1484, 302] on icon at bounding box center [1484, 301] width 8 height 8
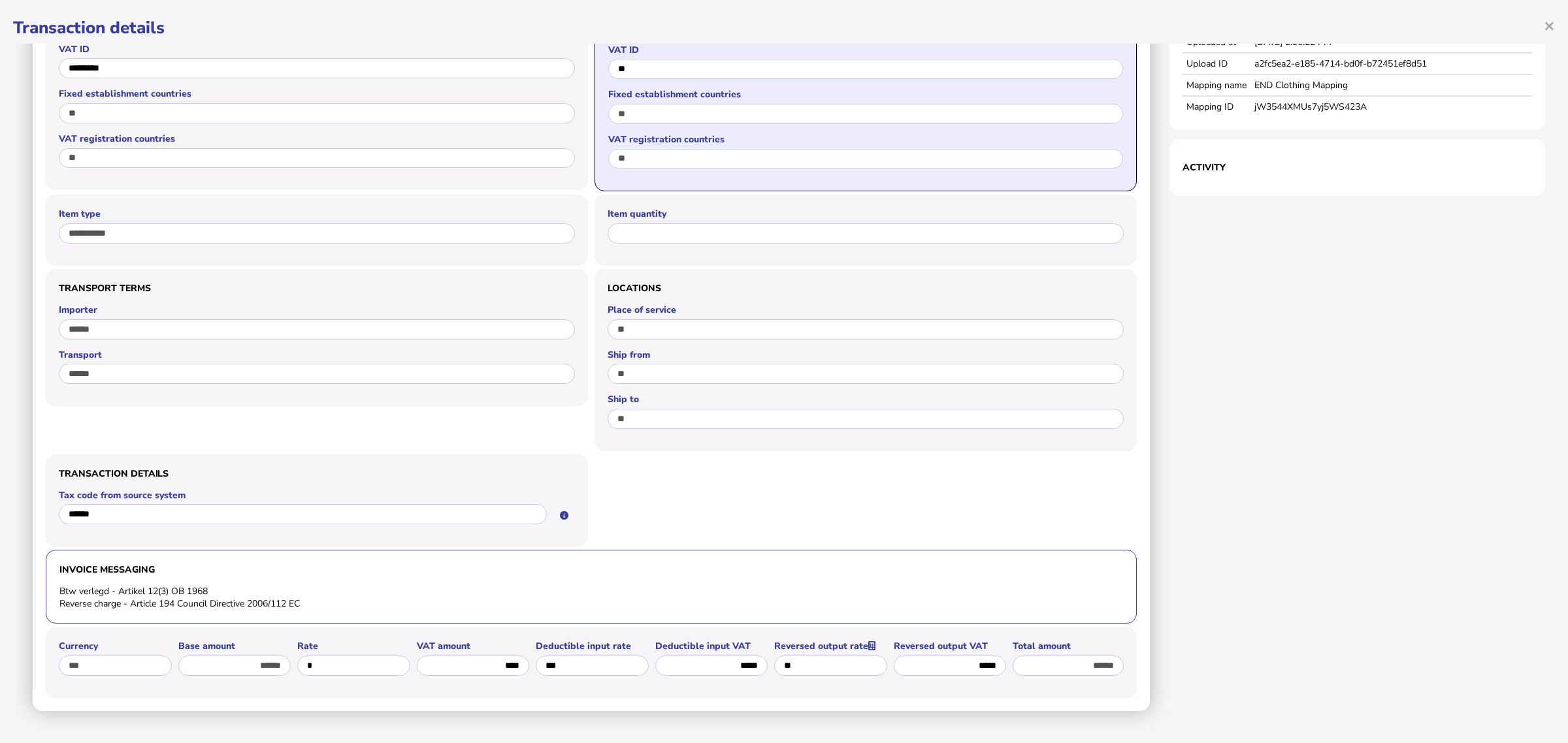
scroll to position [490, 0]
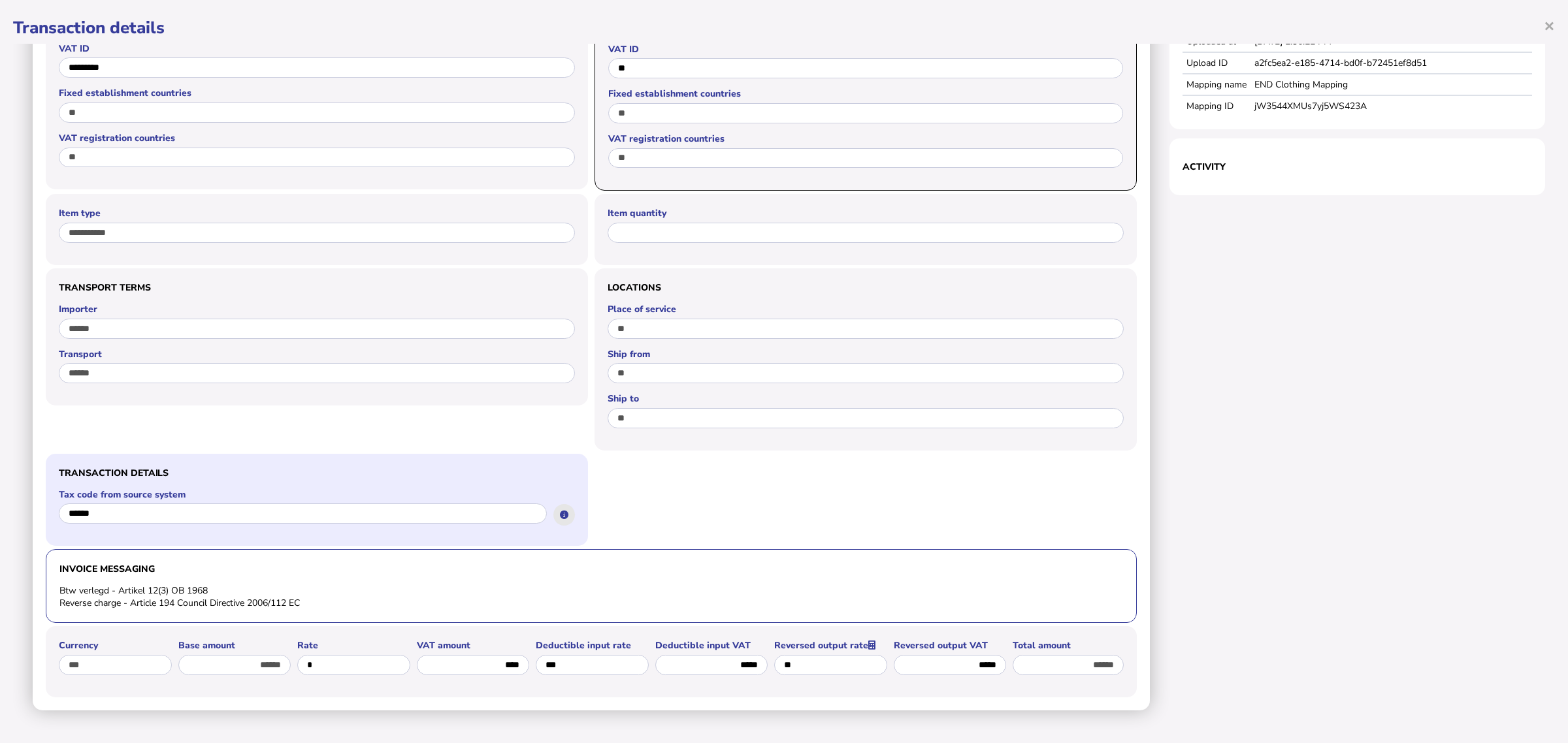
click at [562, 510] on icon at bounding box center [564, 514] width 8 height 8
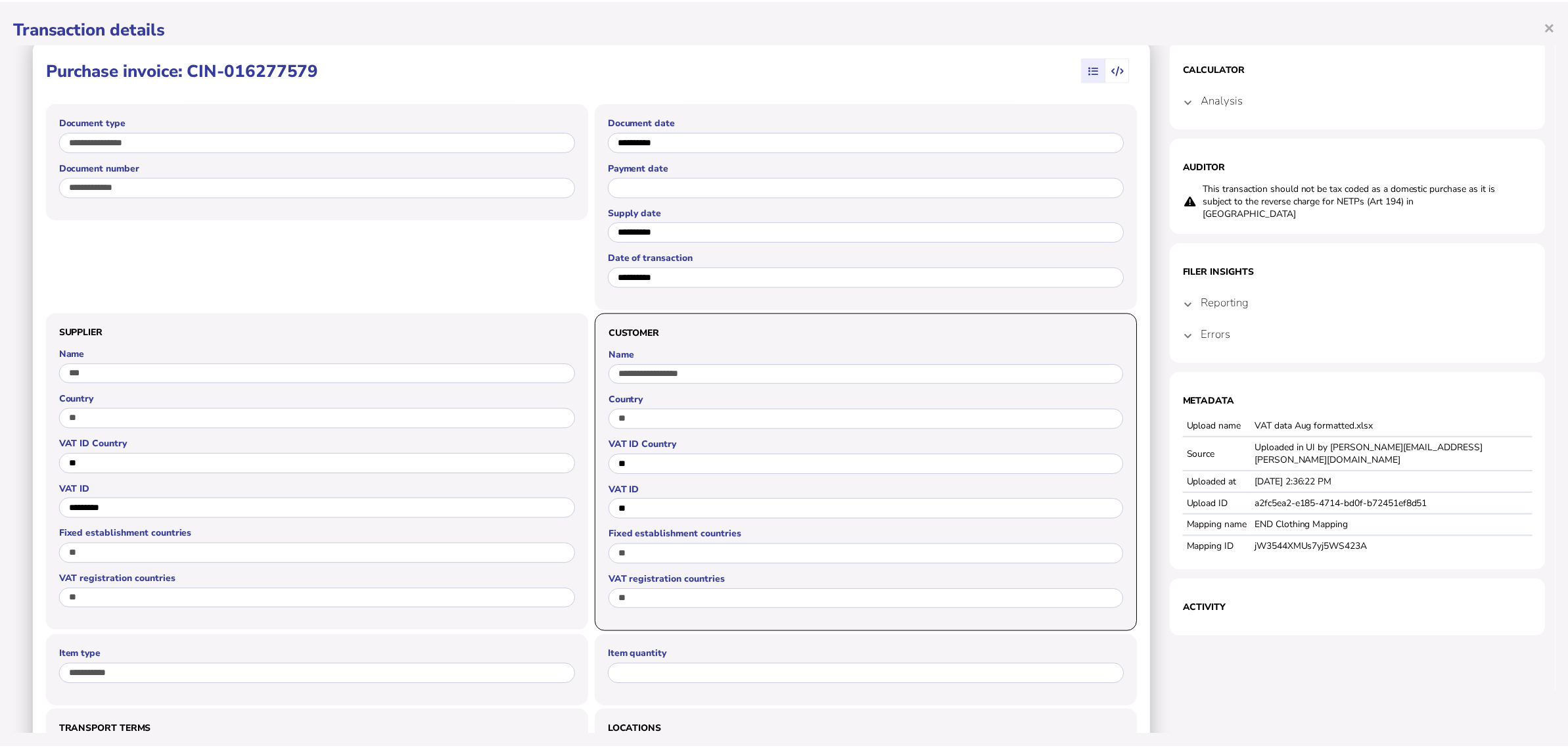
scroll to position [0, 0]
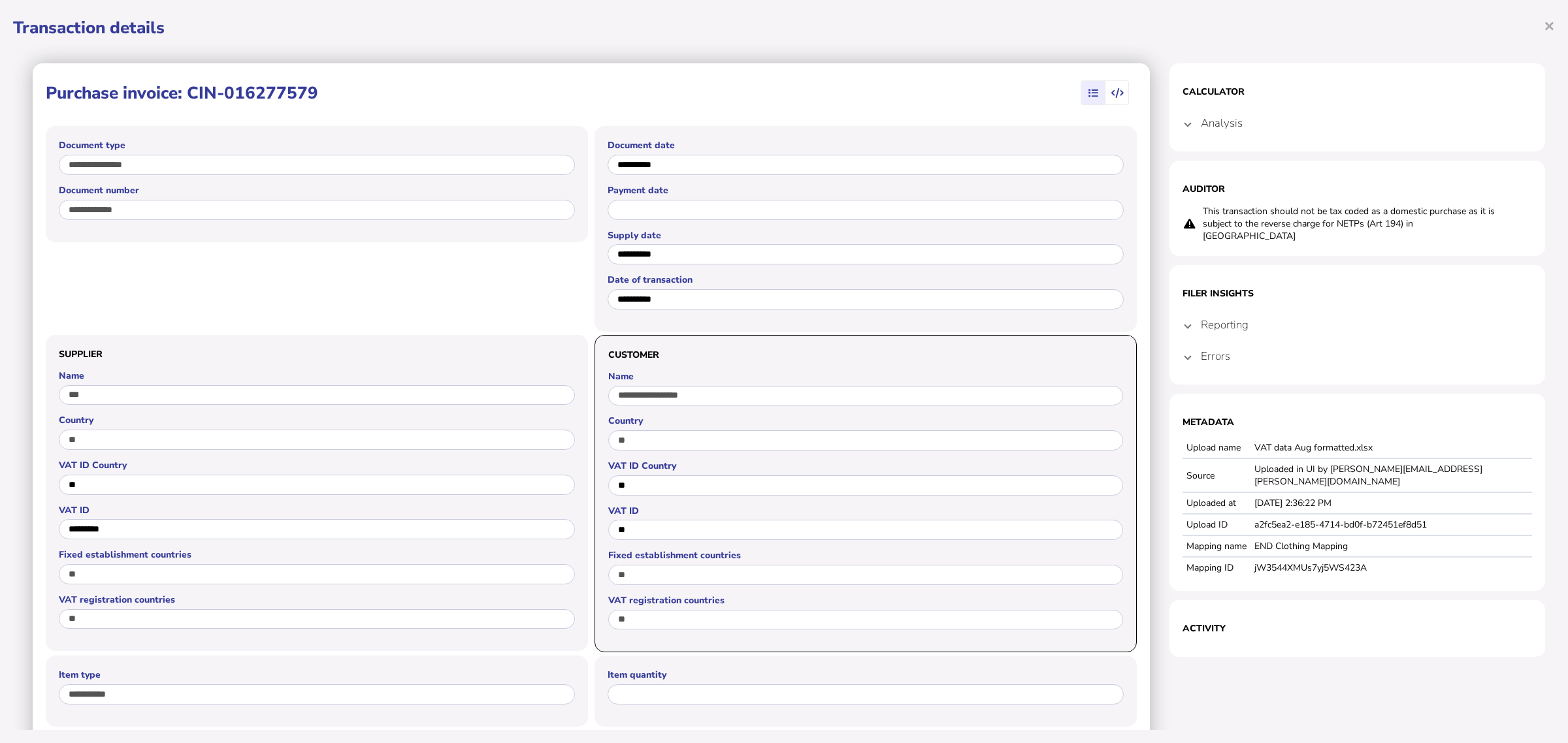
click at [1172, 343] on section "Filer Insights Reporting NL 2ATb 2AVat 5A 5B Errors Incorrect field: buyer.id B…" at bounding box center [1357, 325] width 376 height 120
click at [1183, 343] on mat-expansion-panel-header "Errors" at bounding box center [1357, 355] width 349 height 31
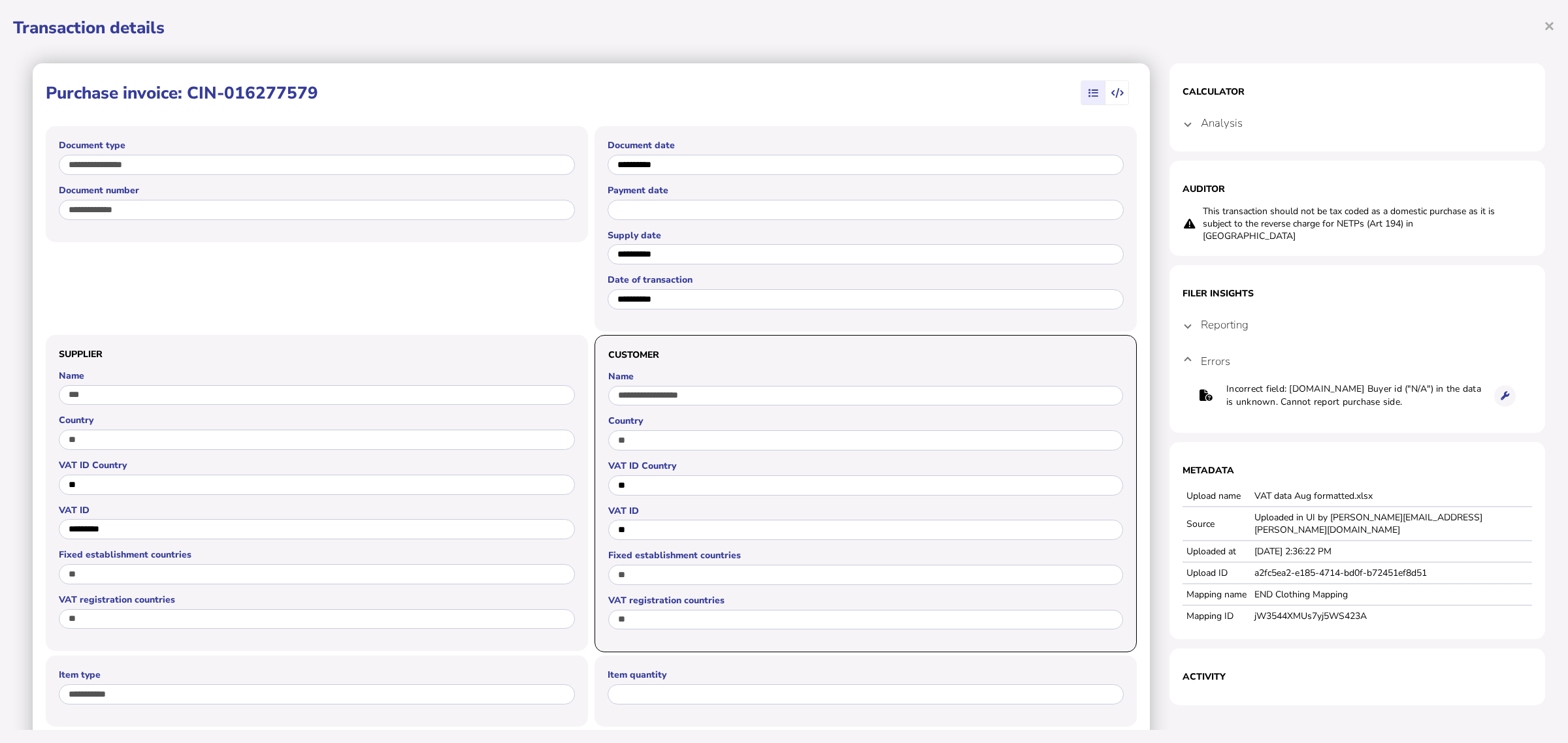
click at [1114, 102] on span "button" at bounding box center [1118, 92] width 24 height 24
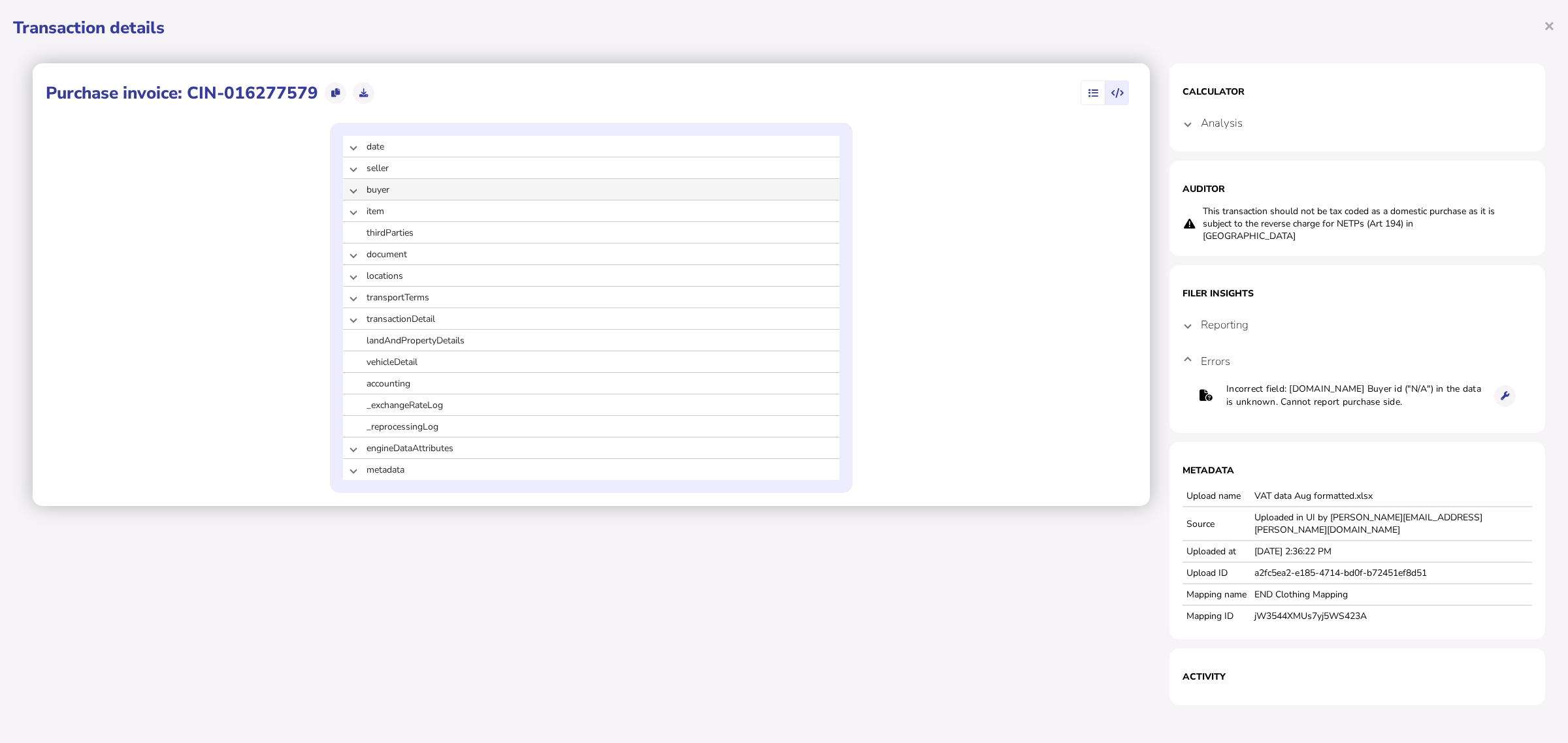
click at [357, 189] on mat-expansion-panel-header "buyer" at bounding box center [590, 189] width 496 height 21
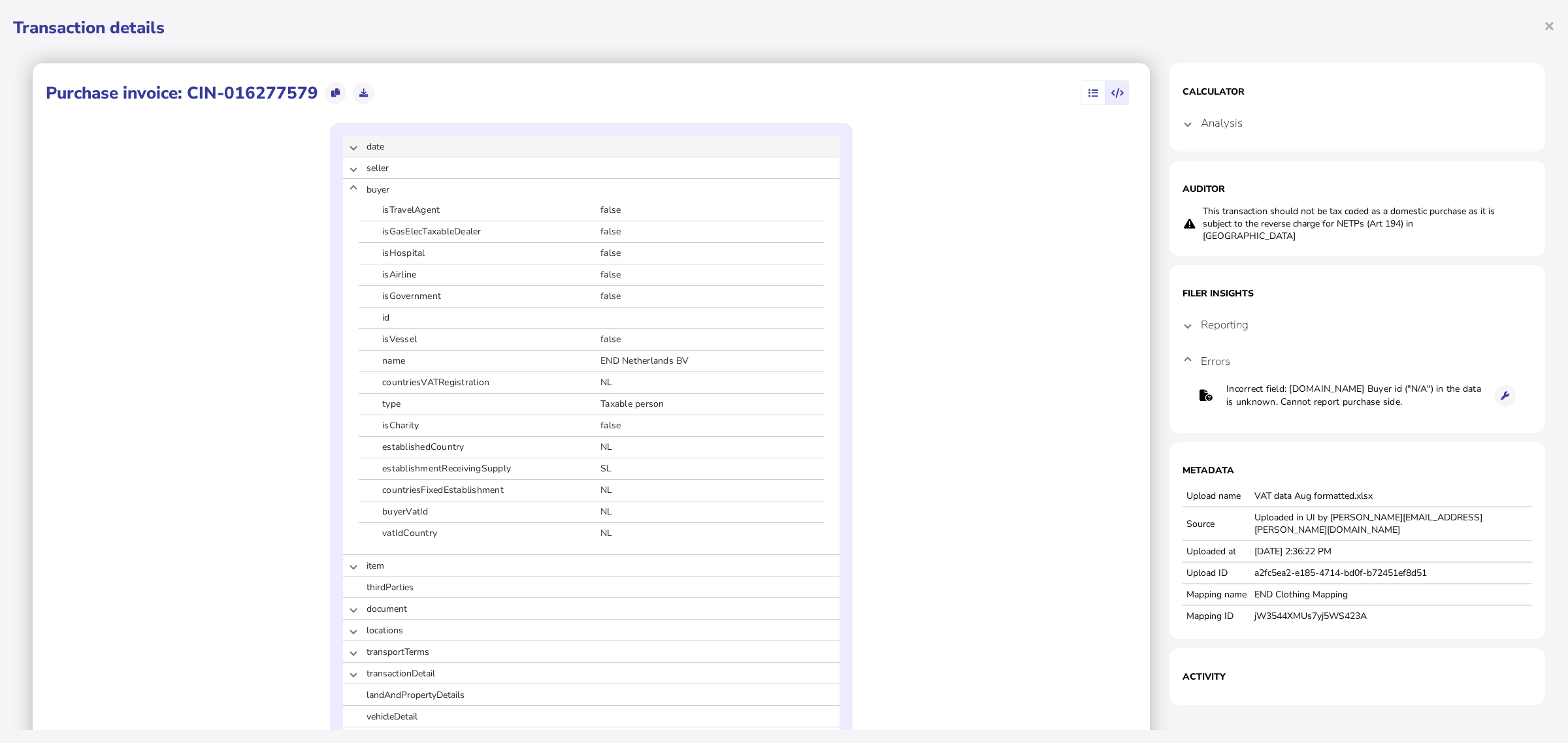
click at [351, 151] on span at bounding box center [354, 146] width 6 height 12
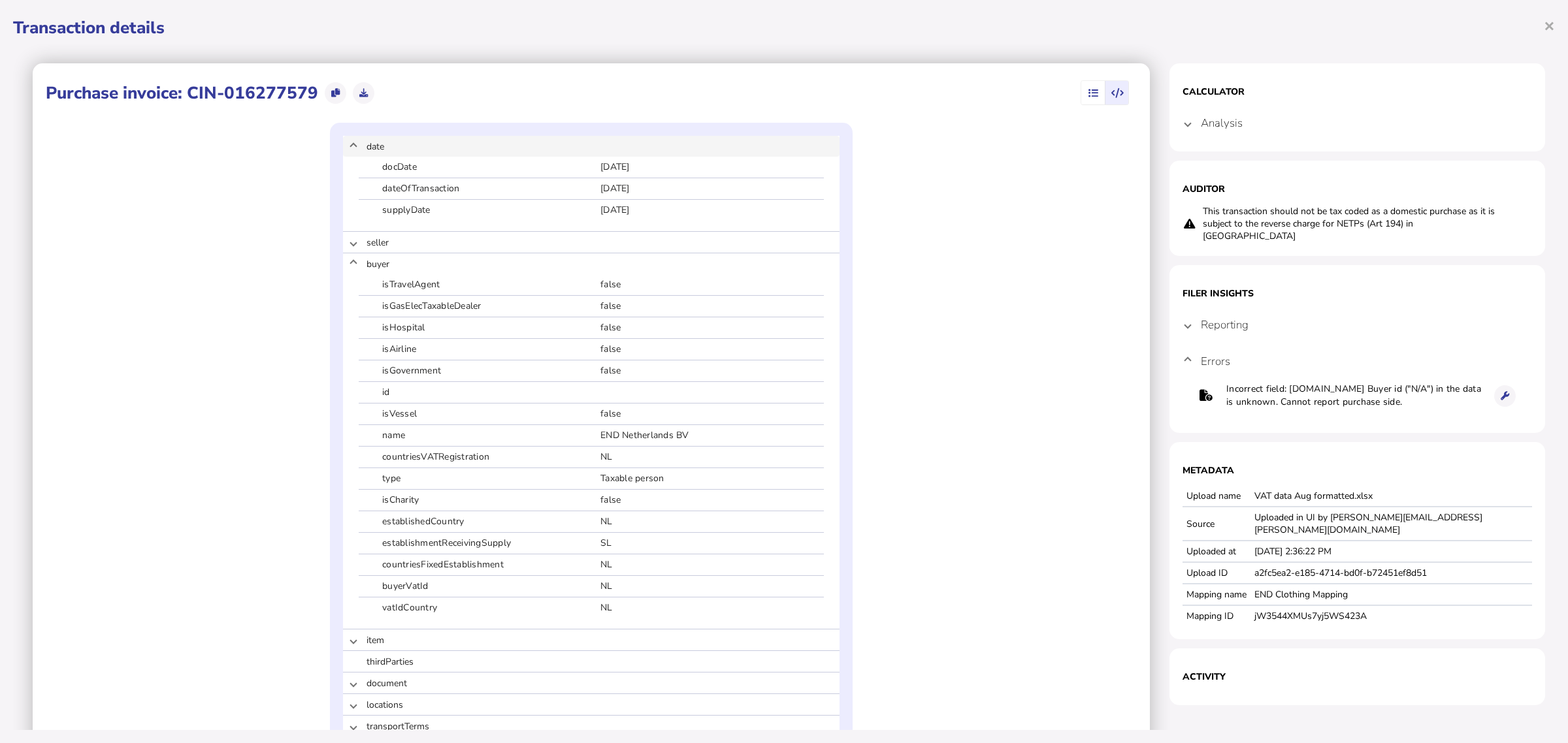
click at [351, 151] on mat-expansion-panel-header "date" at bounding box center [590, 146] width 496 height 21
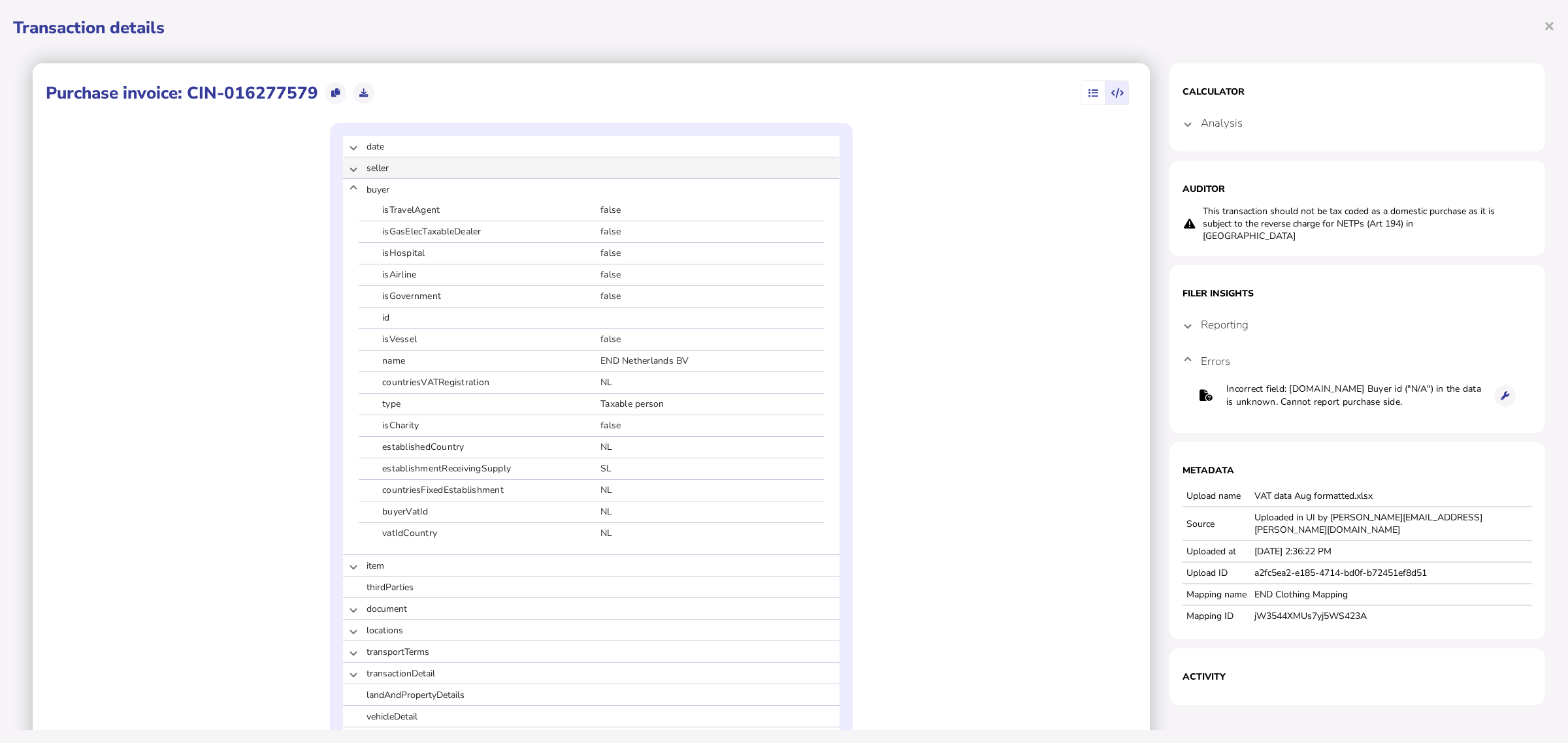
click at [351, 168] on span at bounding box center [354, 168] width 6 height 12
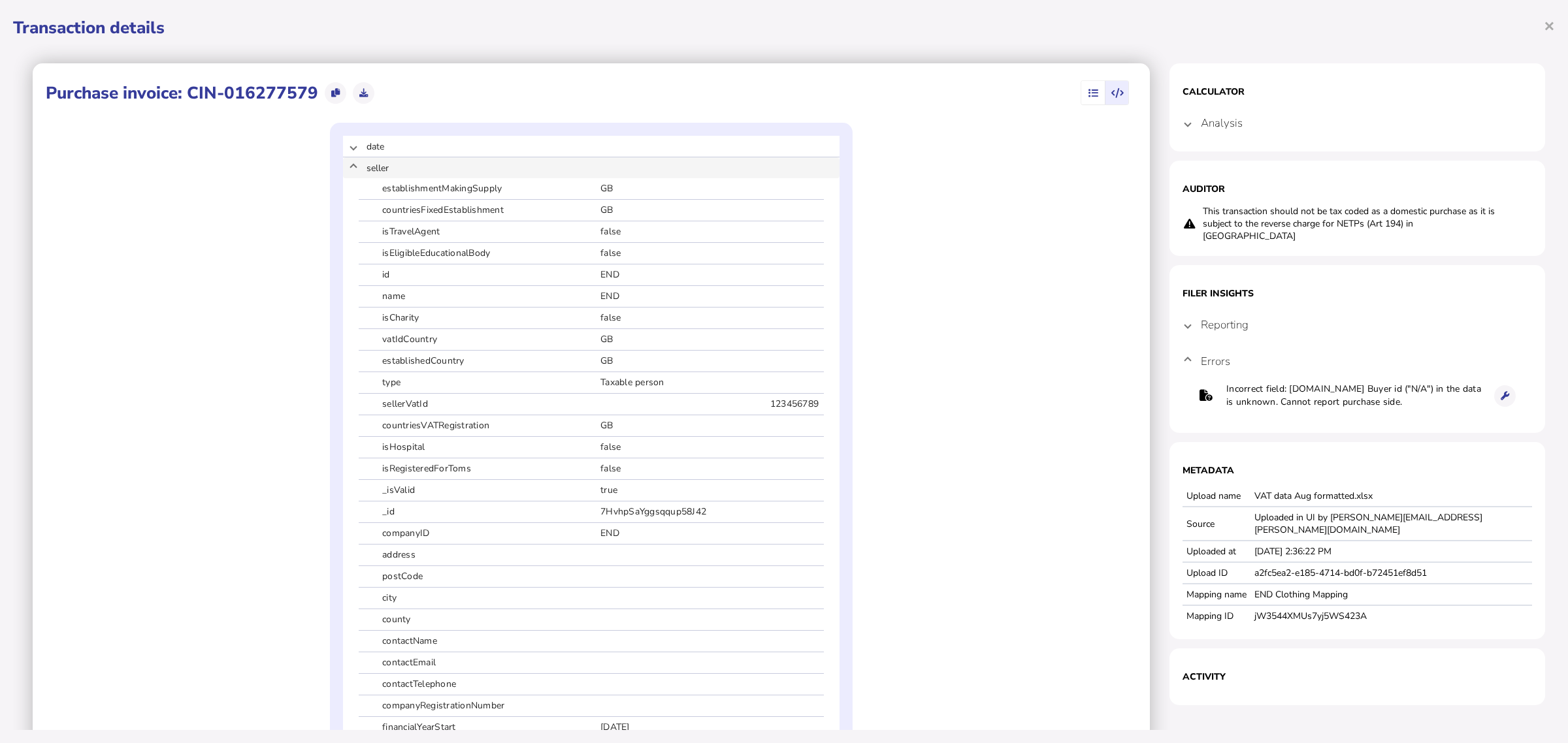
click at [353, 170] on mat-expansion-panel-header "seller" at bounding box center [590, 168] width 496 height 21
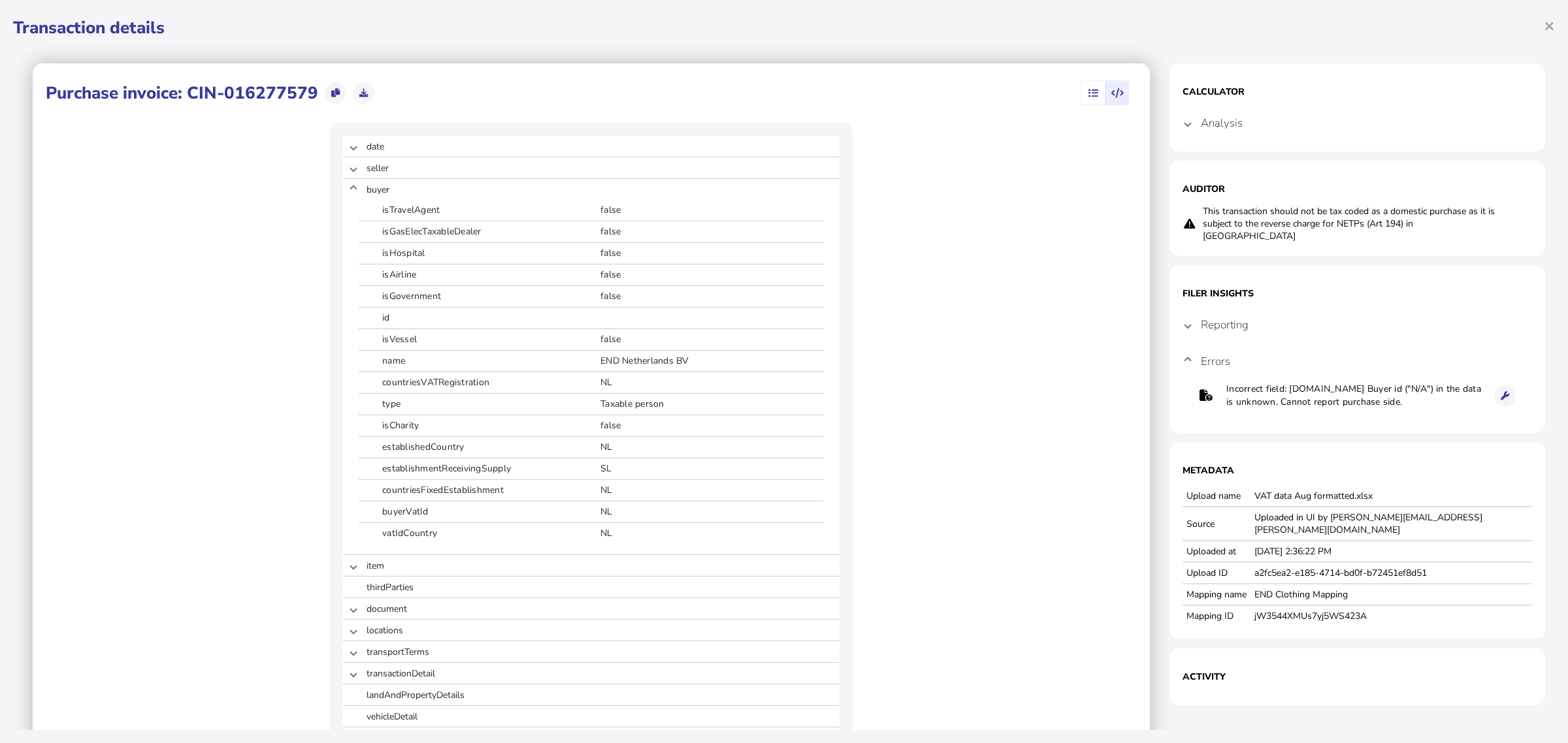
click at [1089, 93] on icon "button" at bounding box center [1093, 93] width 9 height 1
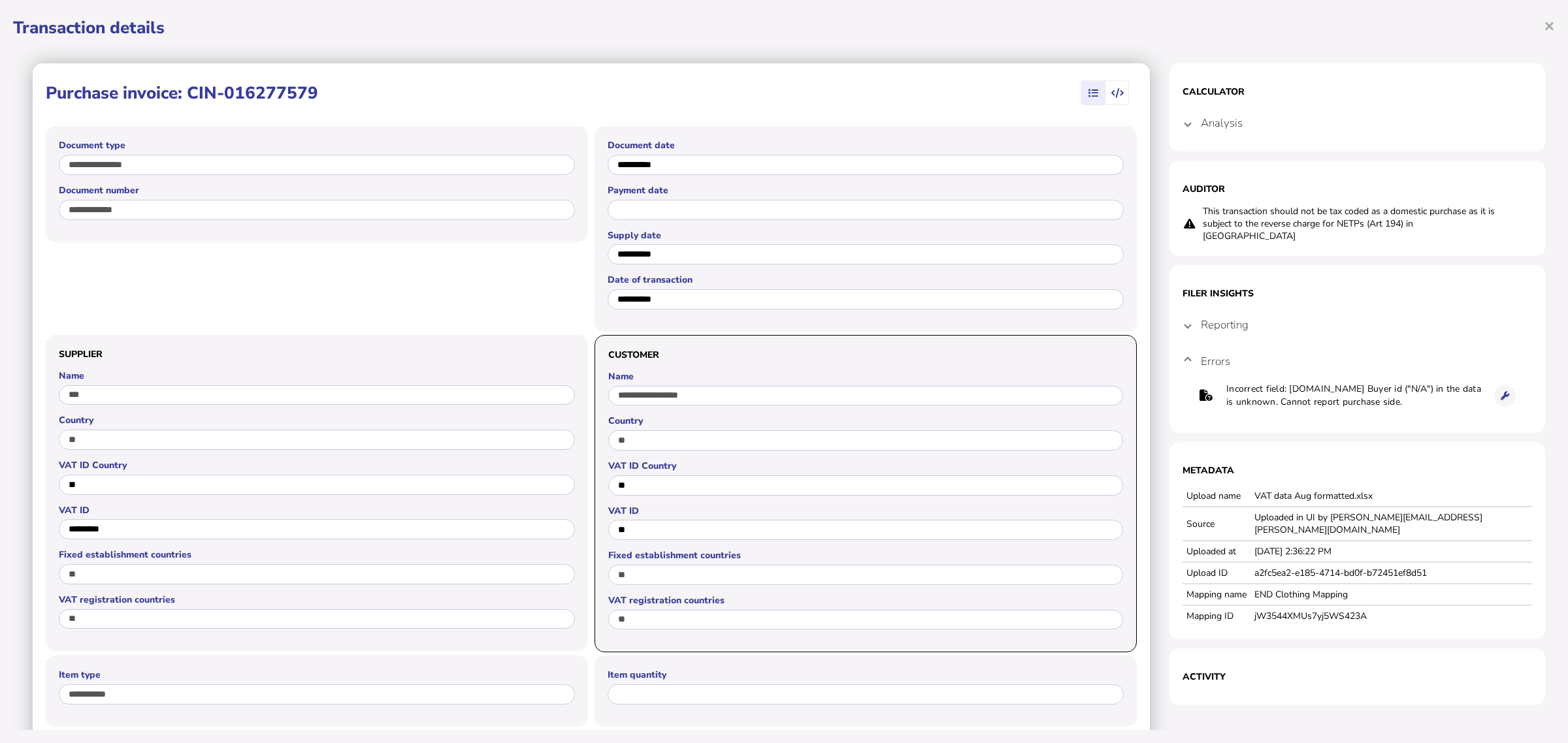
drag, startPoint x: 377, startPoint y: 90, endPoint x: 191, endPoint y: 92, distance: 186.0
click at [191, 92] on div "Purchase invoice: CIN-016277579" at bounding box center [591, 92] width 1091 height 33
copy h1 "CIN-016277579"
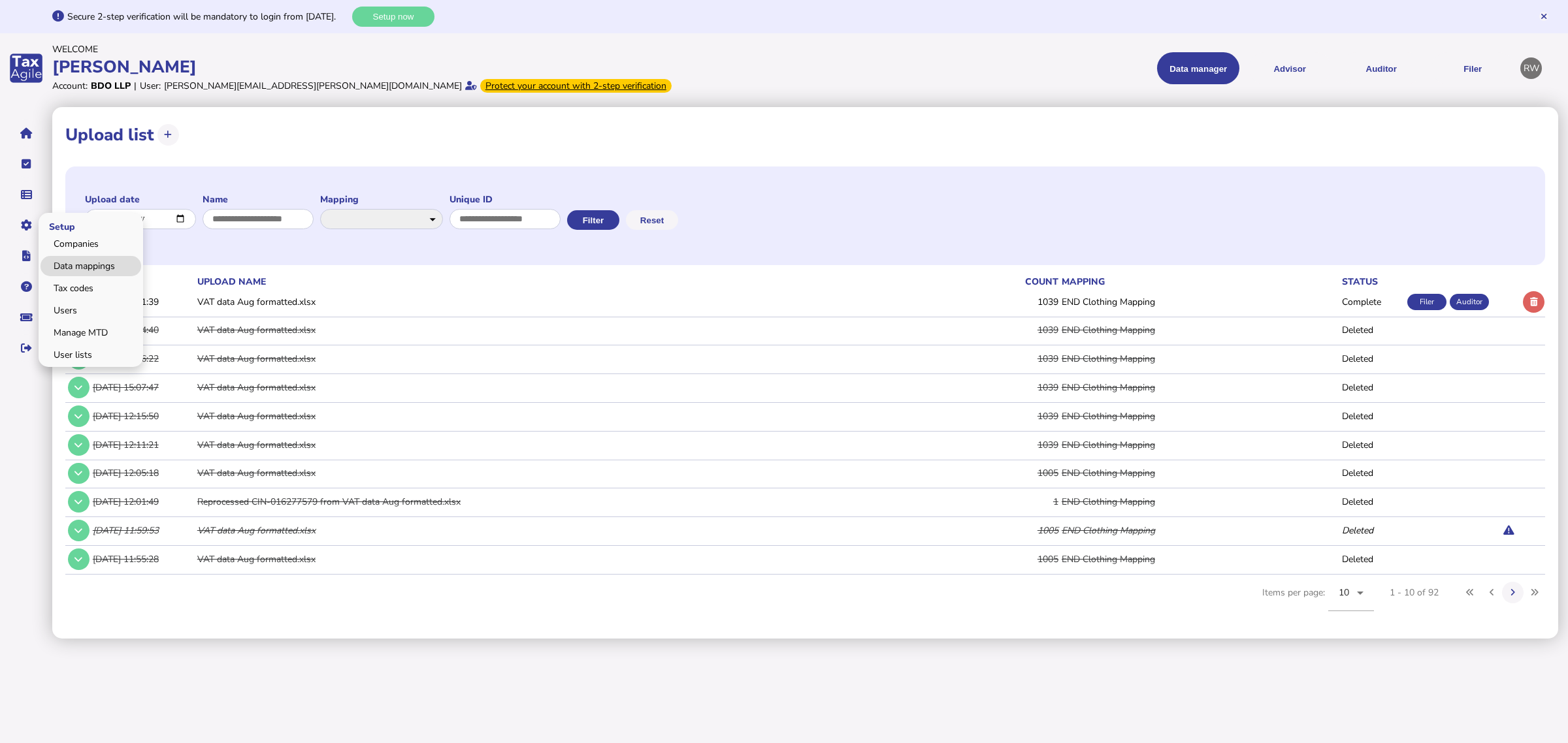
click at [70, 263] on link "Data mappings" at bounding box center [90, 267] width 101 height 21
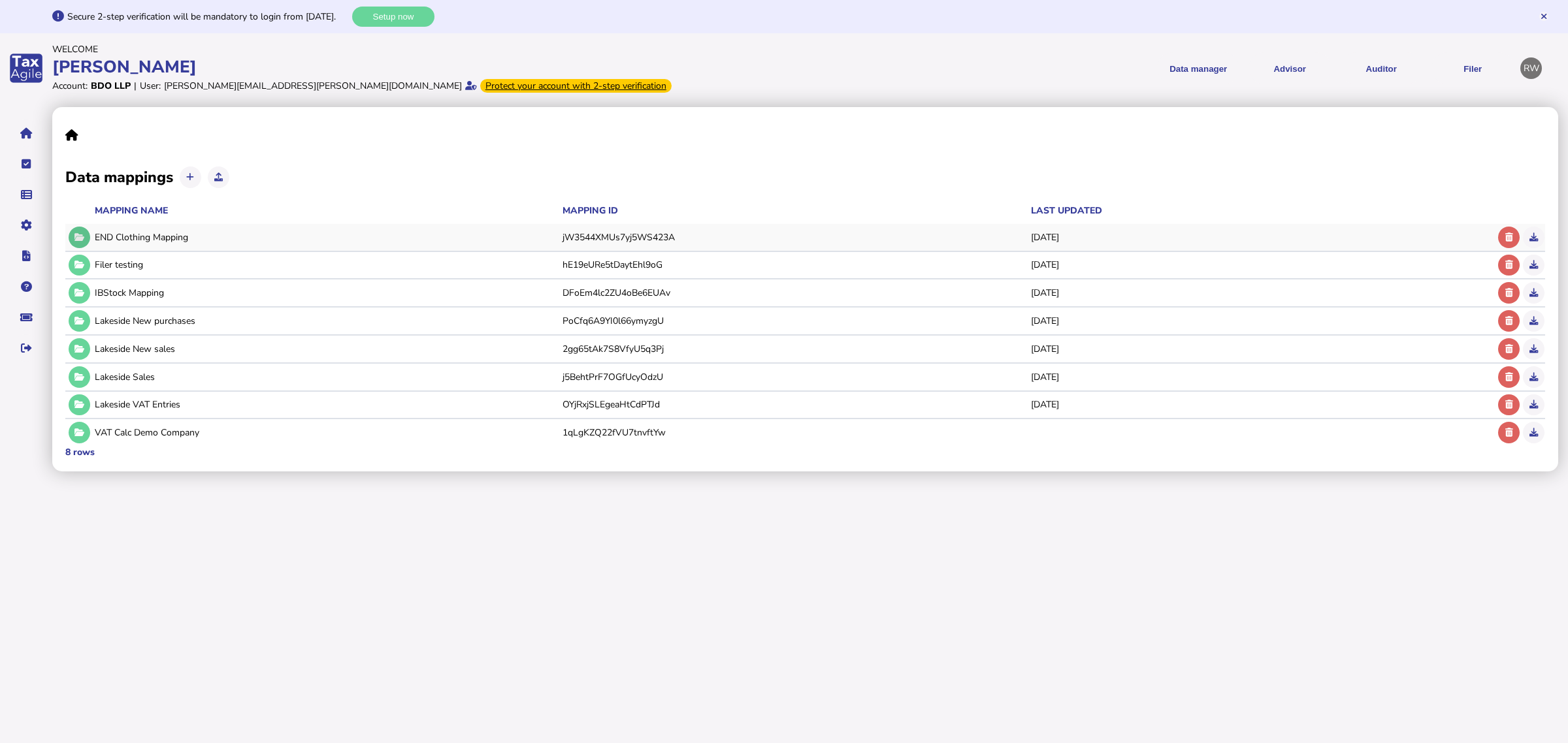
click at [87, 238] on button at bounding box center [79, 237] width 22 height 22
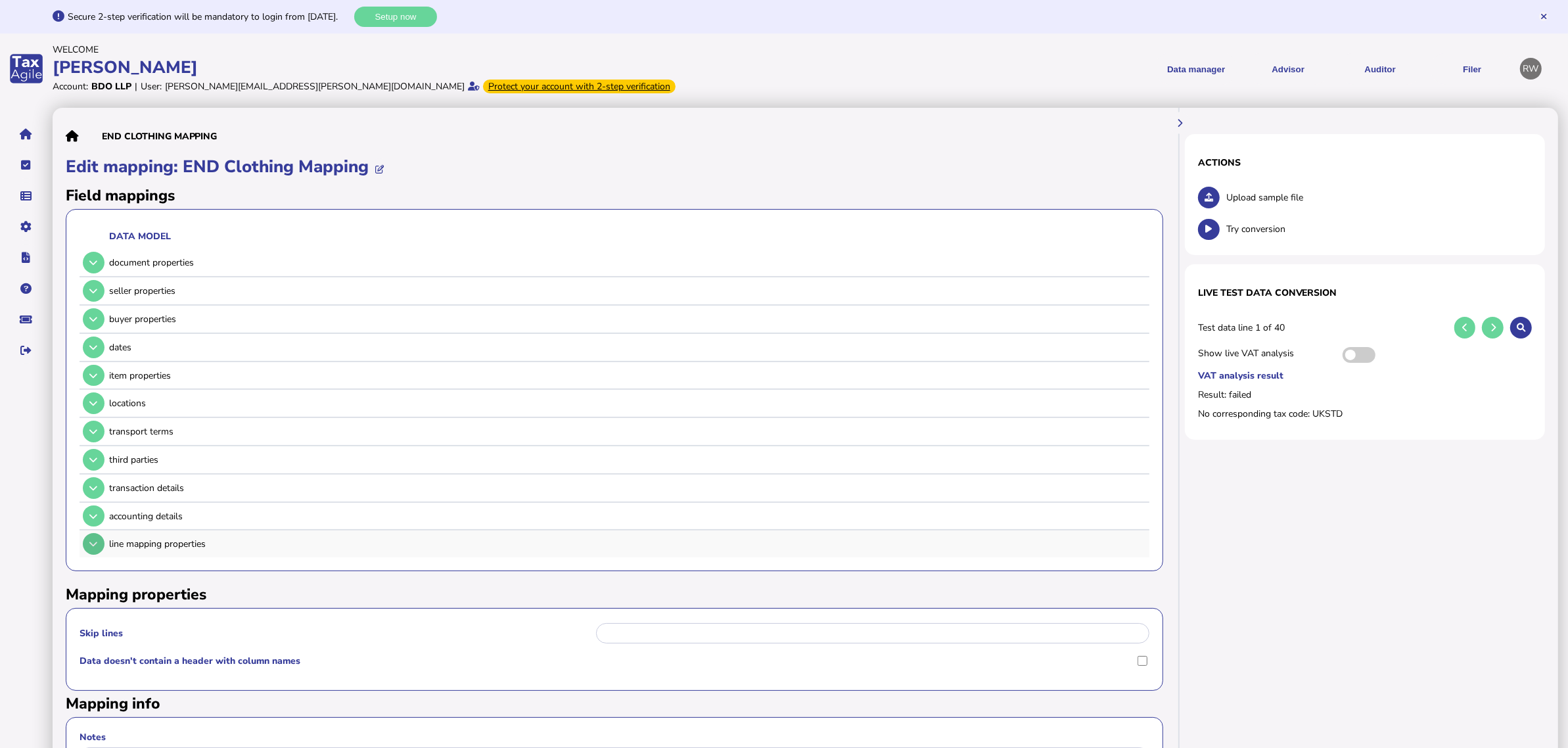
click at [92, 540] on icon at bounding box center [93, 544] width 8 height 9
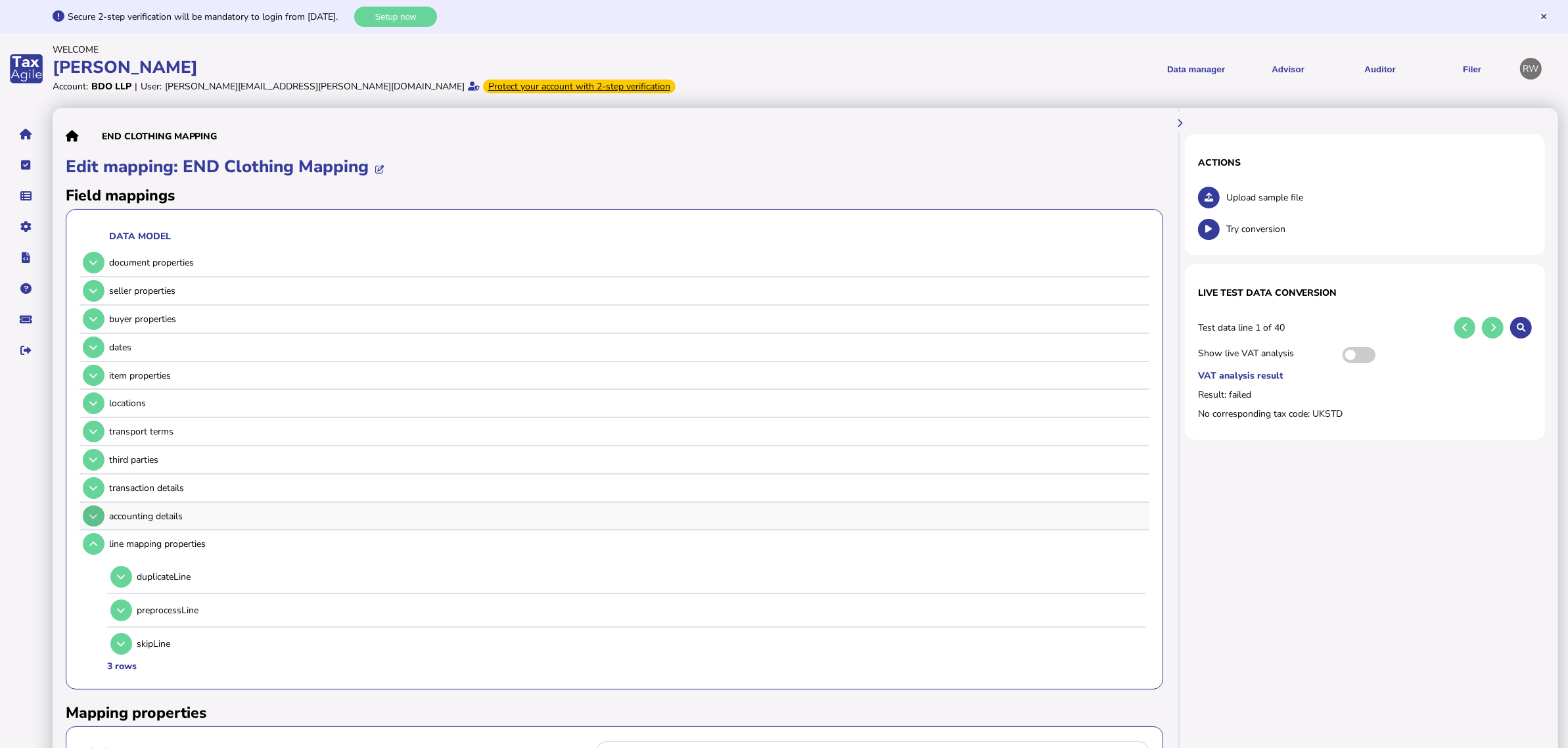
click at [94, 512] on icon at bounding box center [93, 516] width 8 height 9
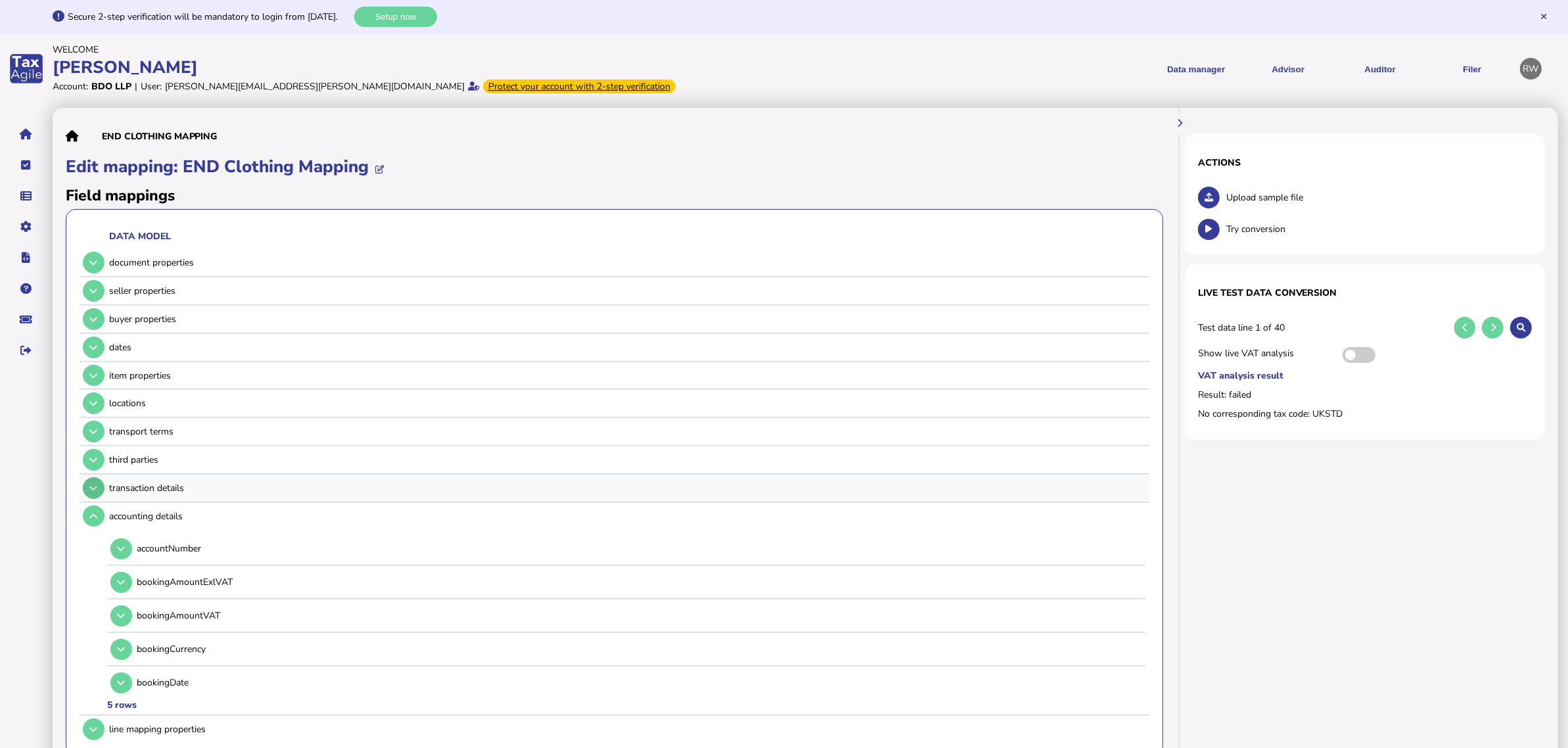
click at [94, 488] on button at bounding box center [93, 488] width 22 height 22
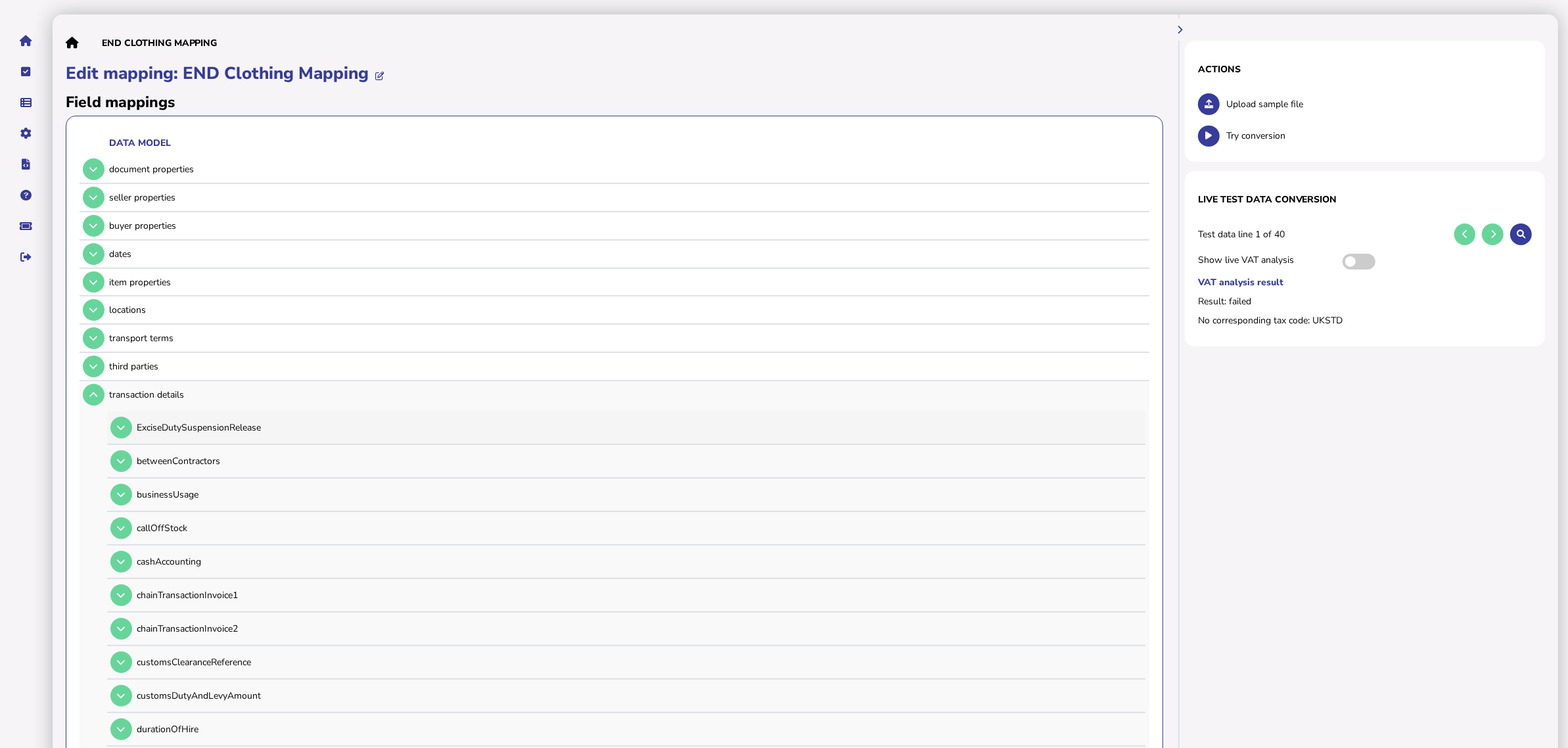
scroll to position [82, 0]
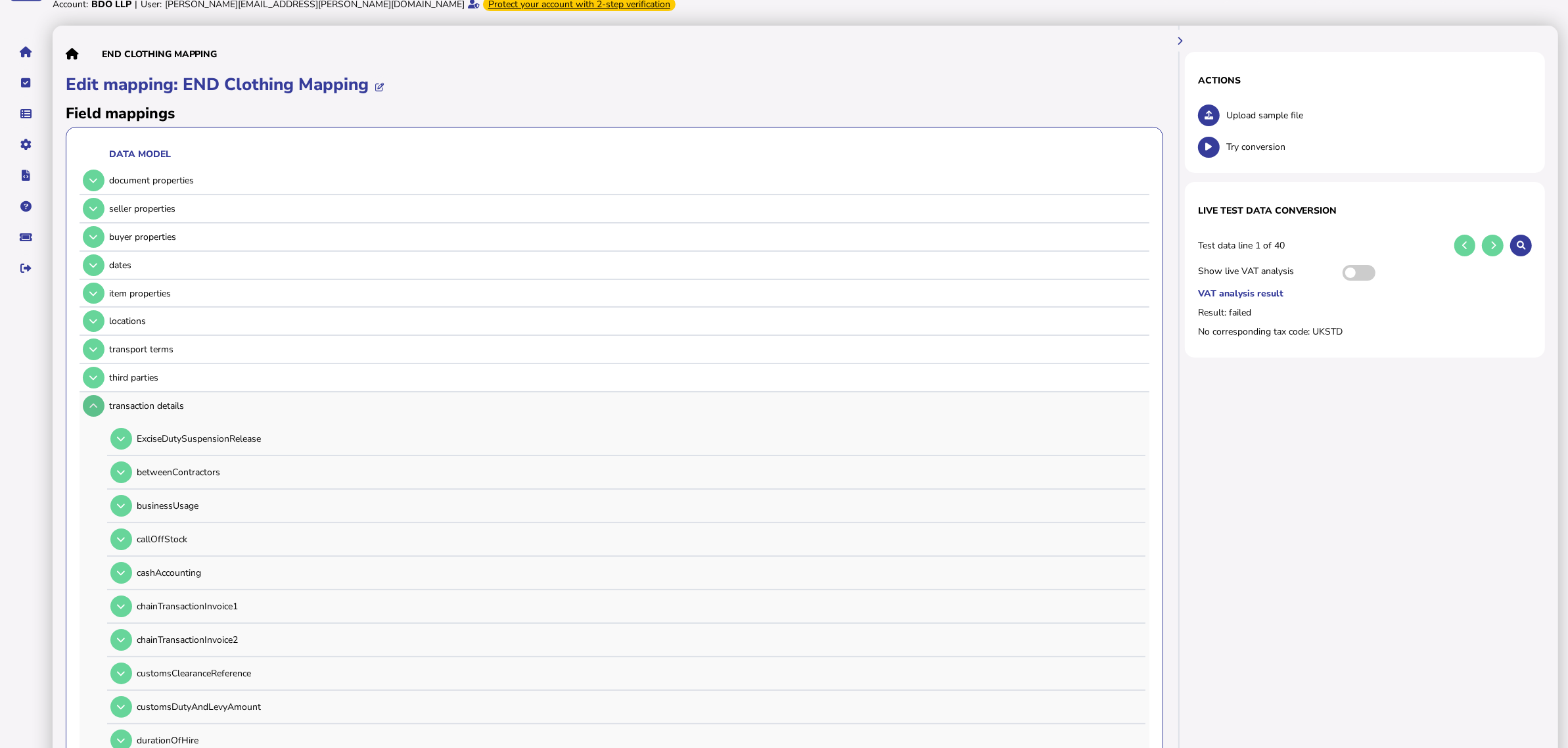
click at [86, 398] on button at bounding box center [93, 406] width 22 height 22
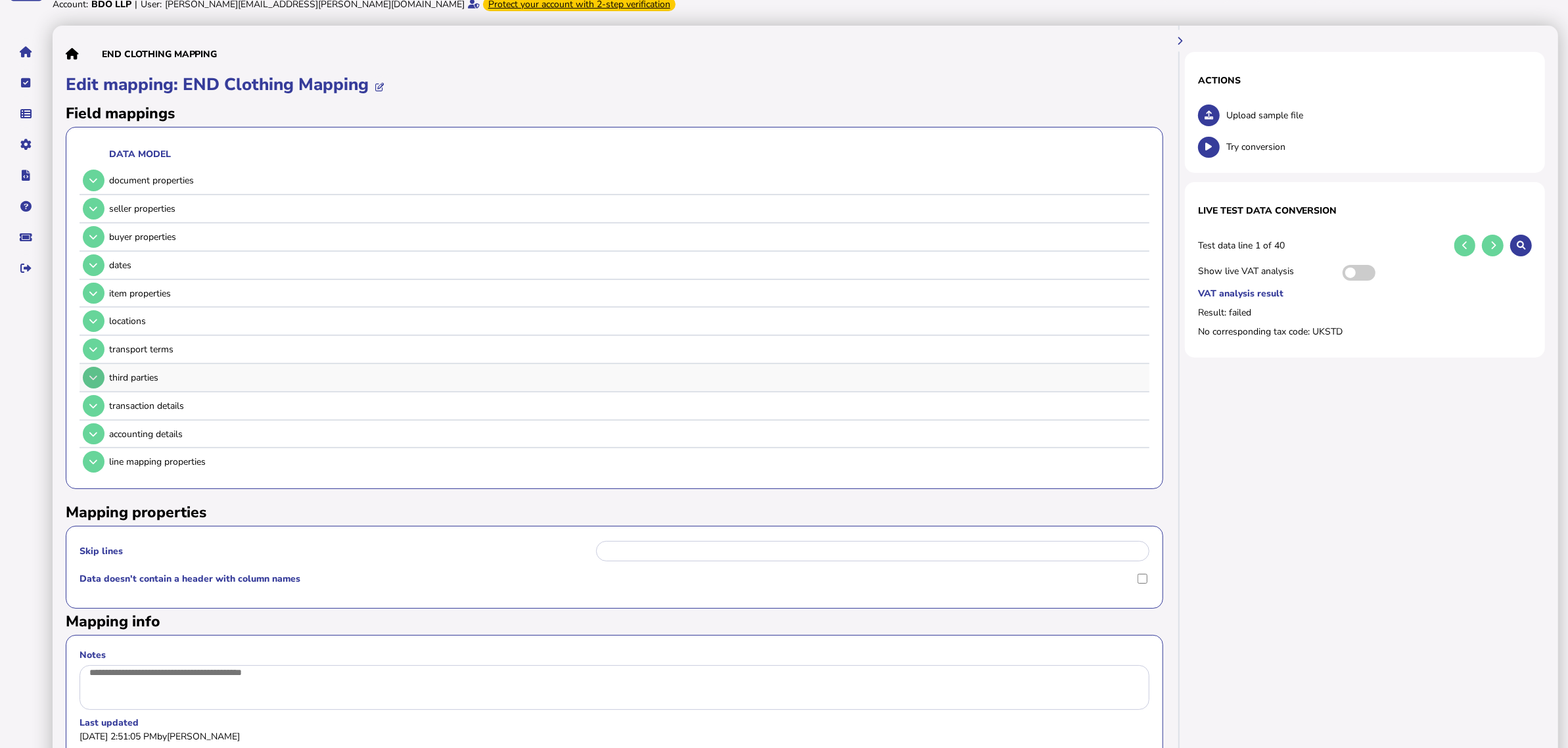
click at [89, 379] on button at bounding box center [93, 377] width 22 height 22
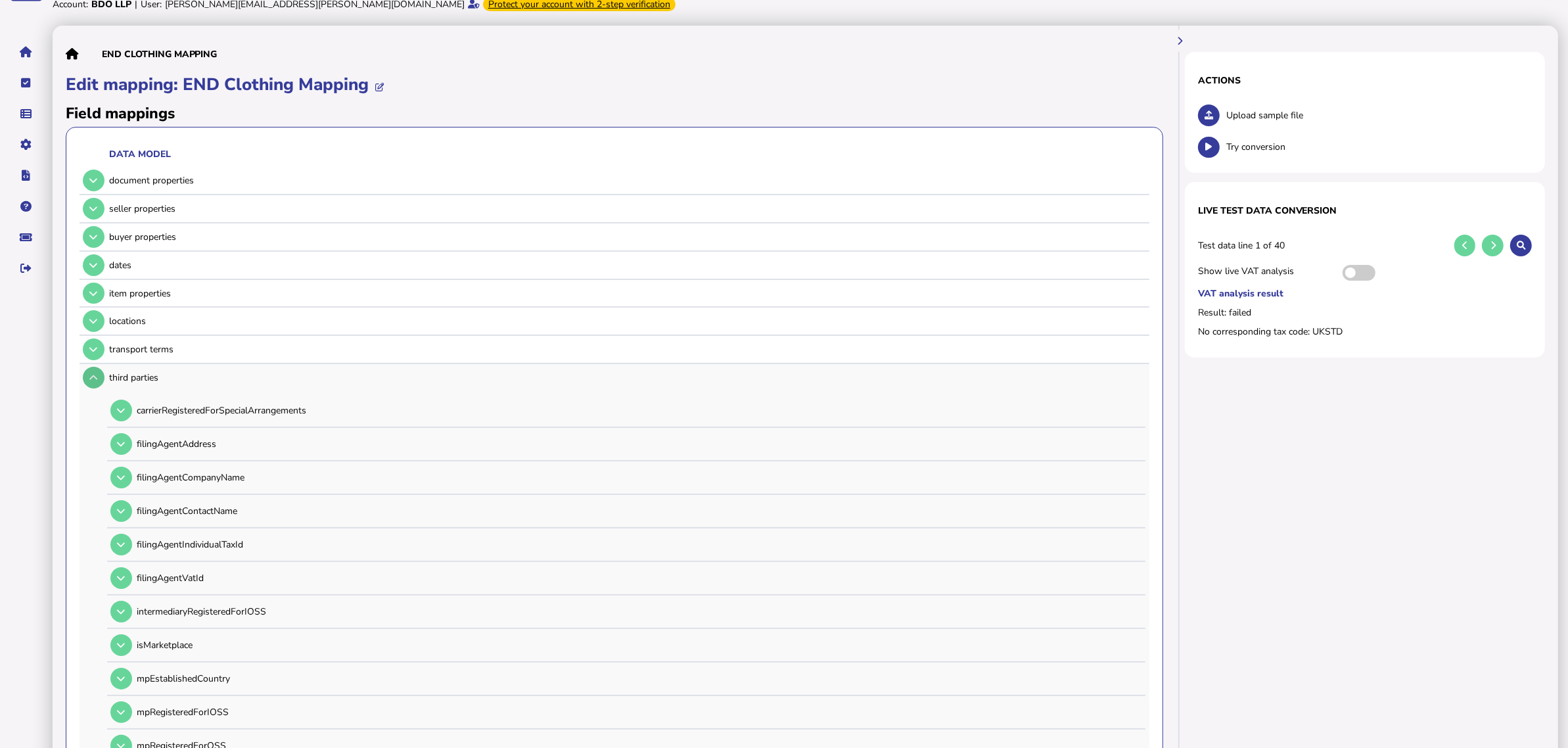
click at [90, 377] on icon at bounding box center [93, 377] width 8 height 9
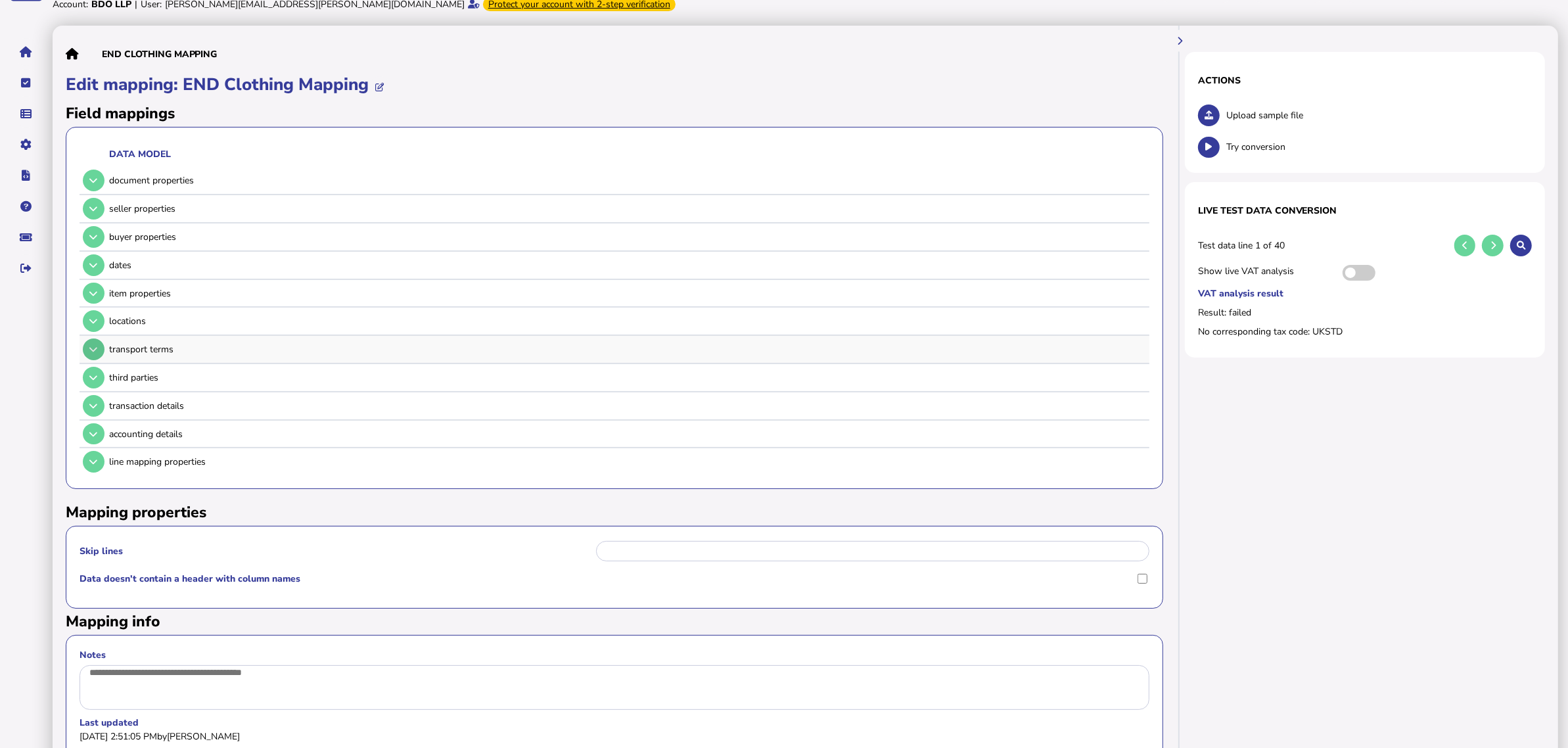
click at [96, 340] on button at bounding box center [93, 349] width 22 height 22
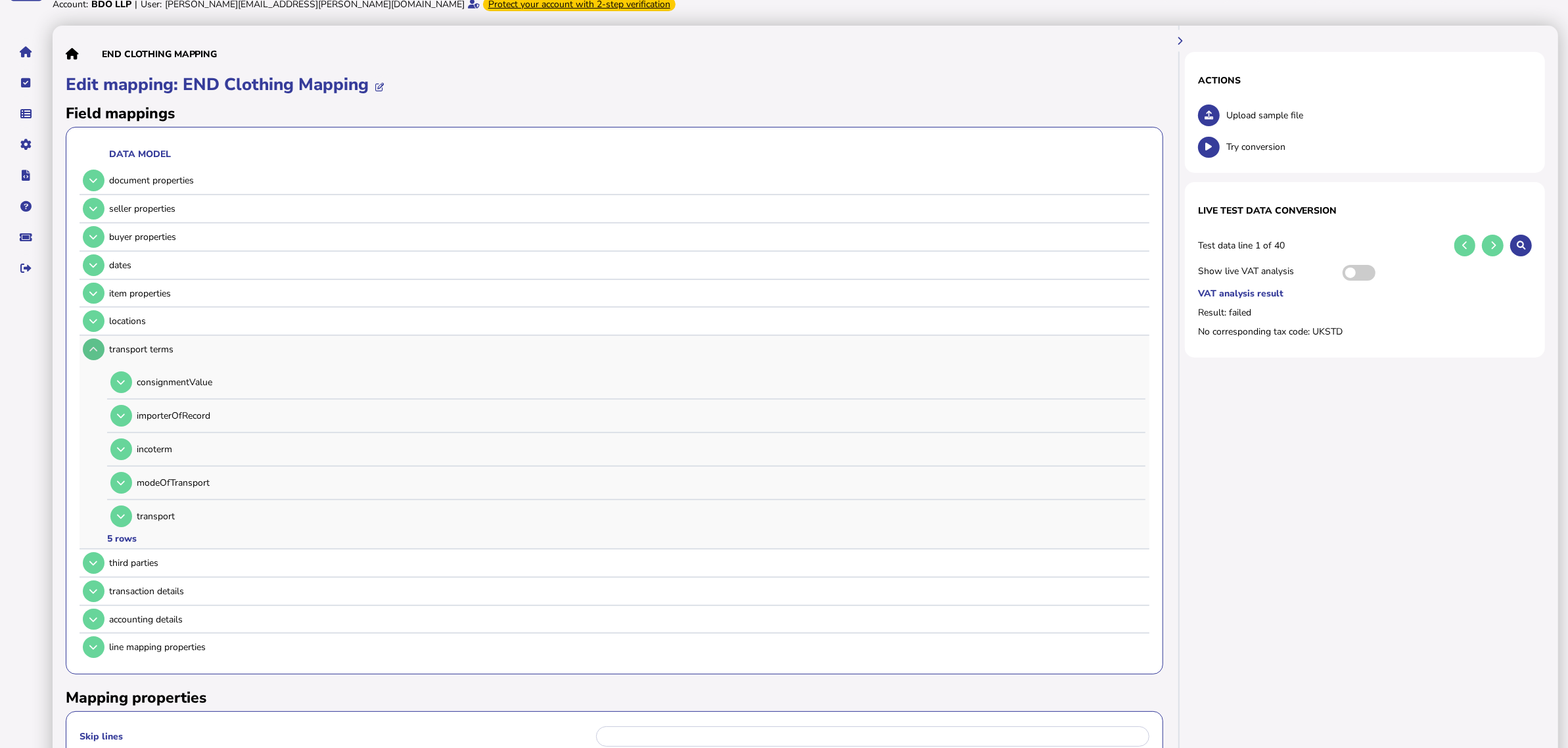
click at [96, 340] on button at bounding box center [93, 349] width 22 height 22
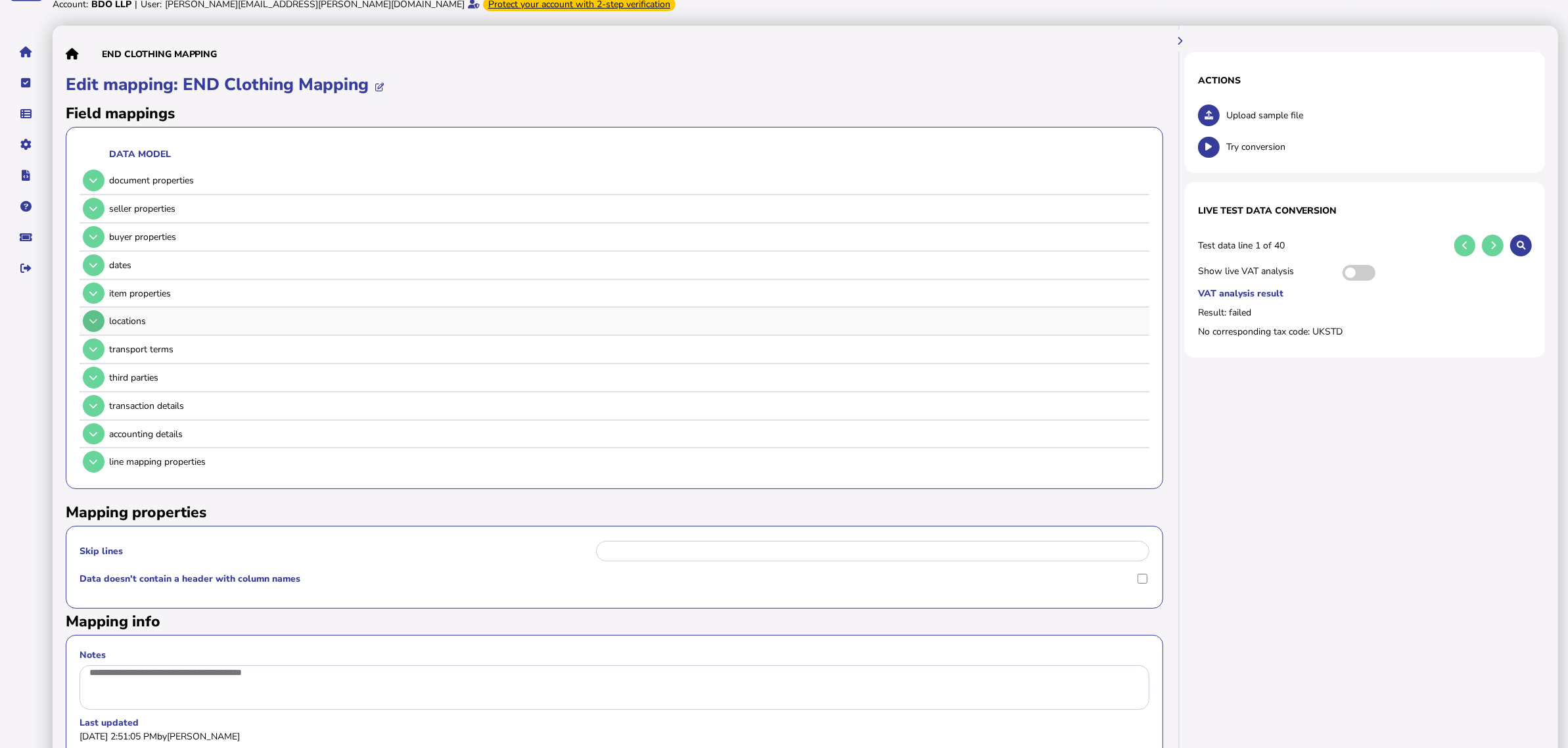
click at [99, 317] on button at bounding box center [93, 320] width 22 height 22
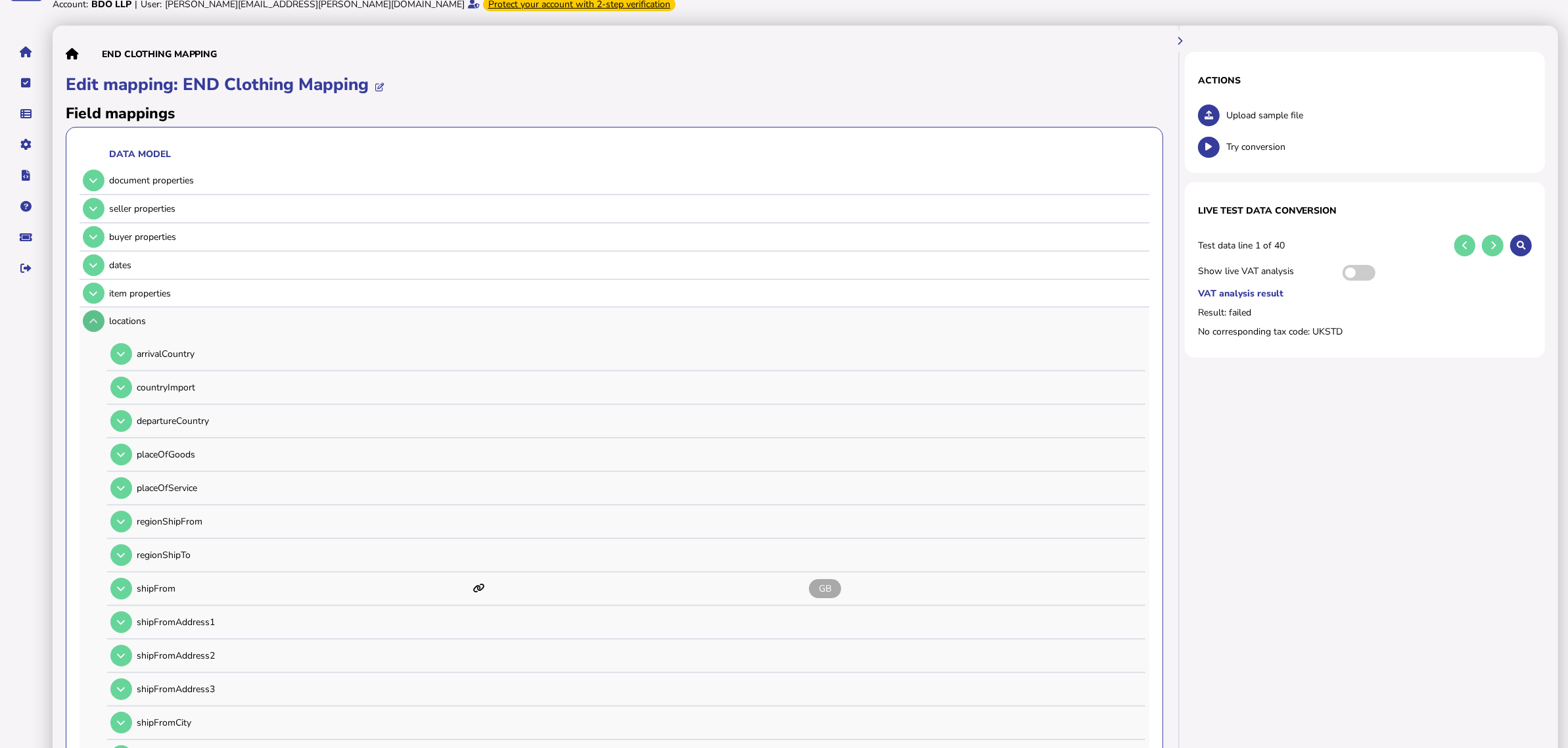
click at [99, 326] on button at bounding box center [93, 320] width 22 height 22
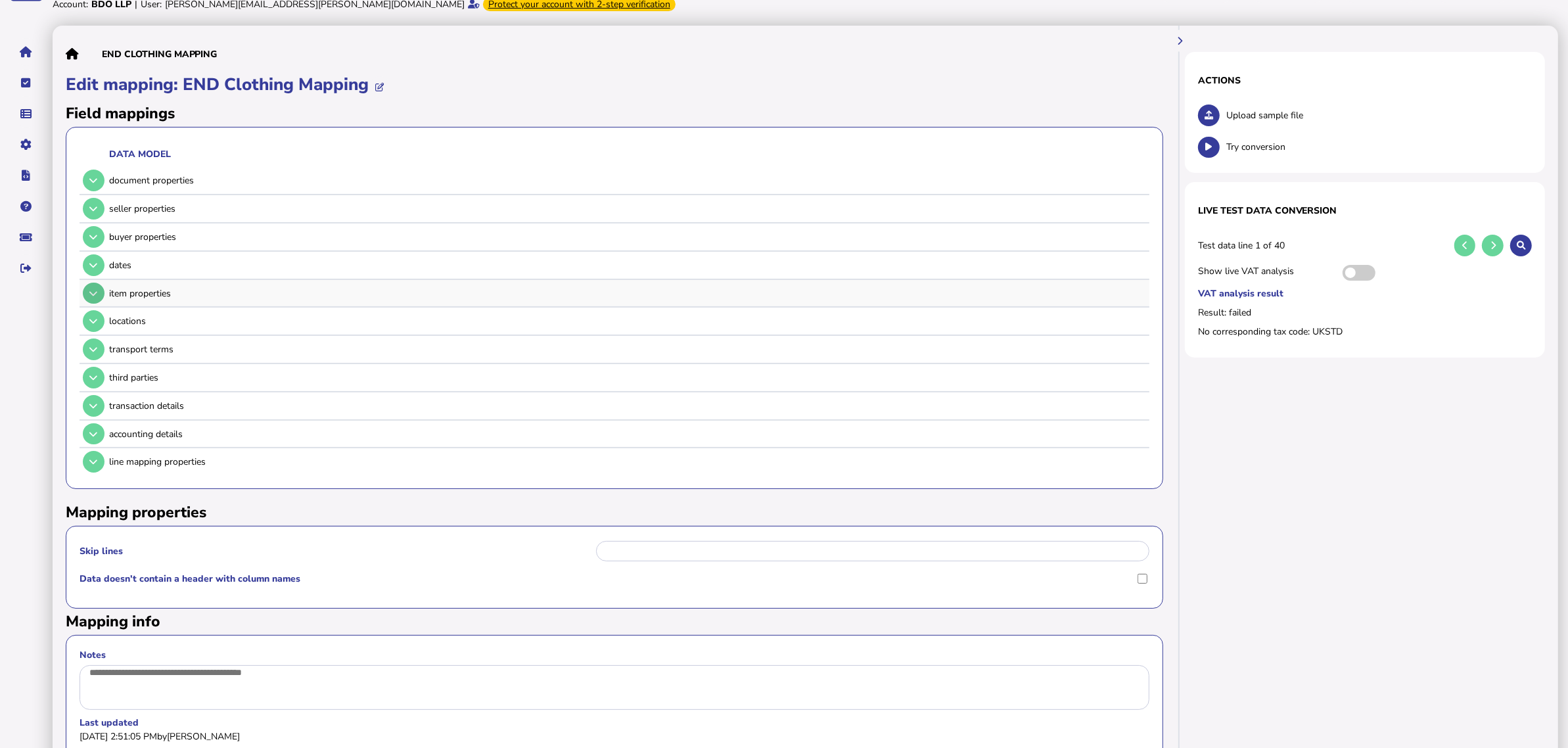
click at [92, 293] on icon at bounding box center [93, 293] width 8 height 9
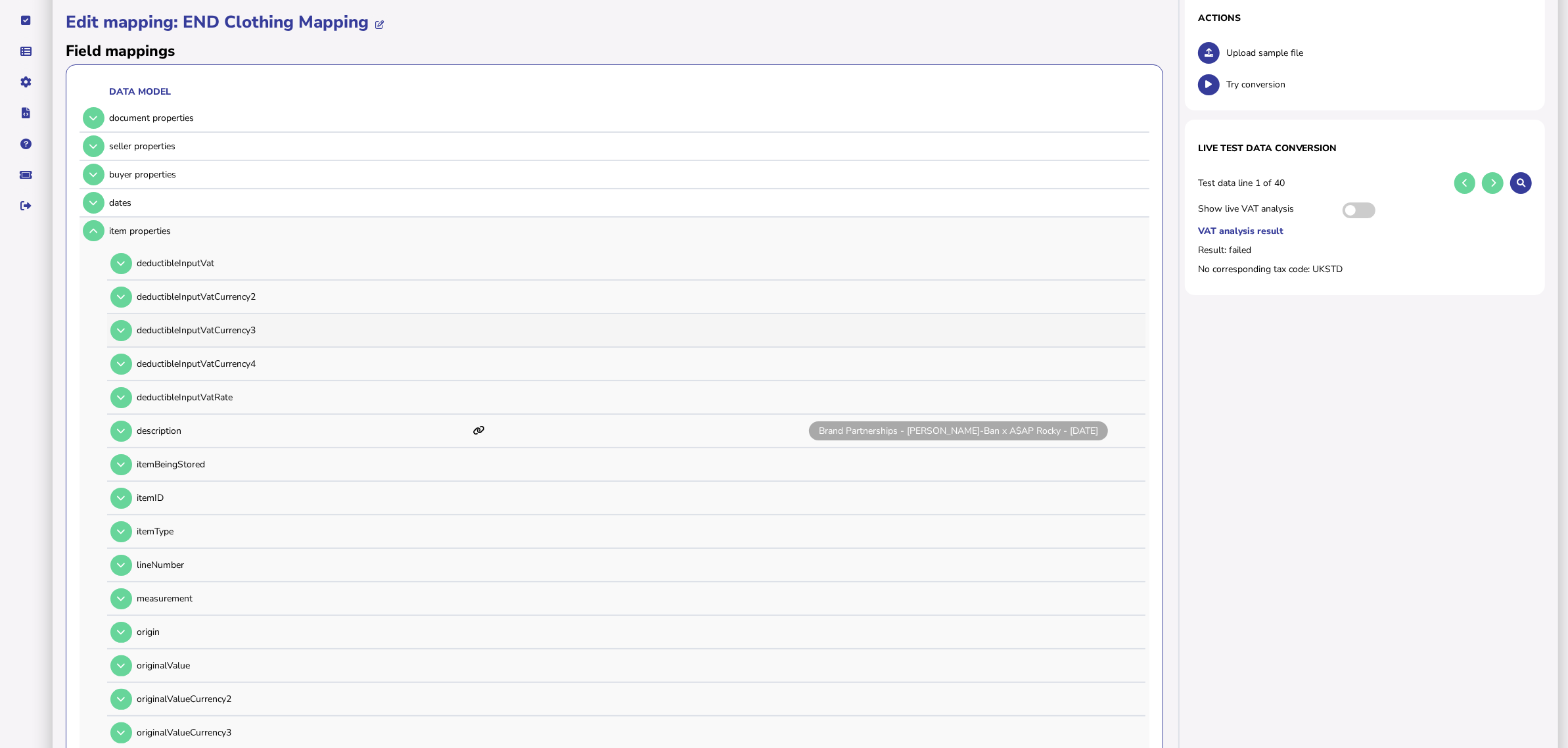
scroll to position [246, 0]
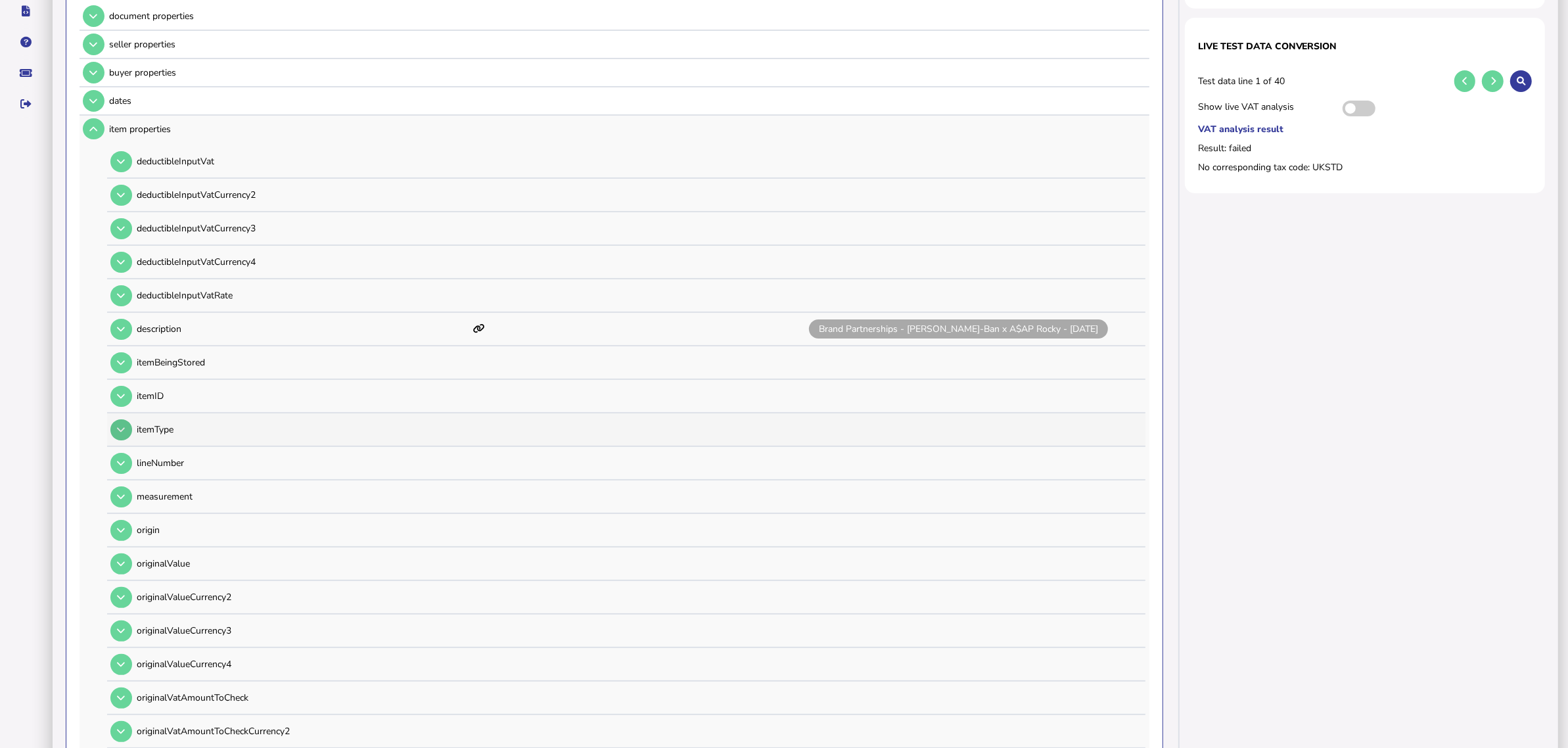
click at [121, 426] on icon at bounding box center [120, 429] width 8 height 9
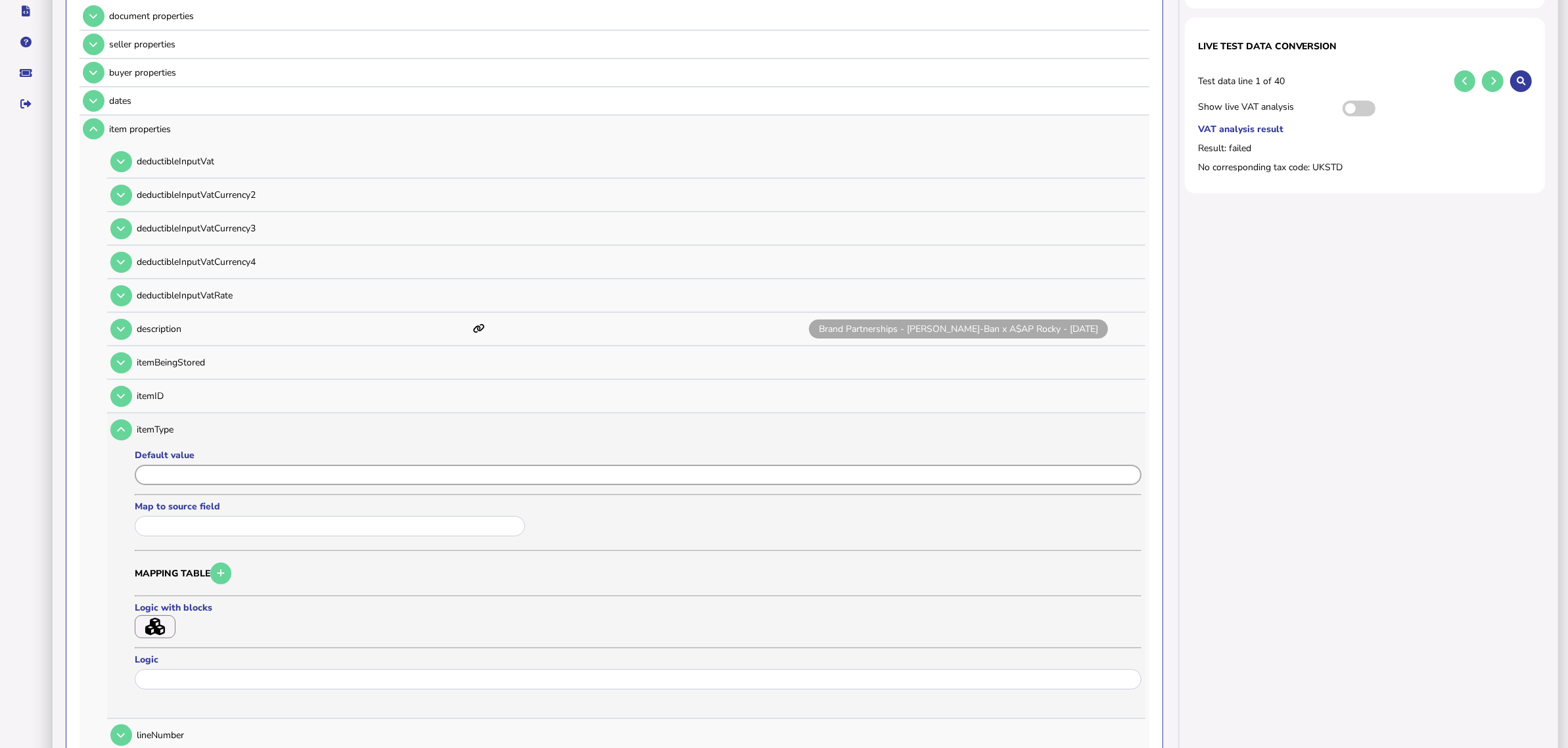
click at [191, 468] on input "input" at bounding box center [638, 475] width 1007 height 21
click at [213, 517] on input "text" at bounding box center [330, 527] width 390 height 21
click at [196, 584] on link "Description" at bounding box center [211, 587] width 133 height 16
type input "**********"
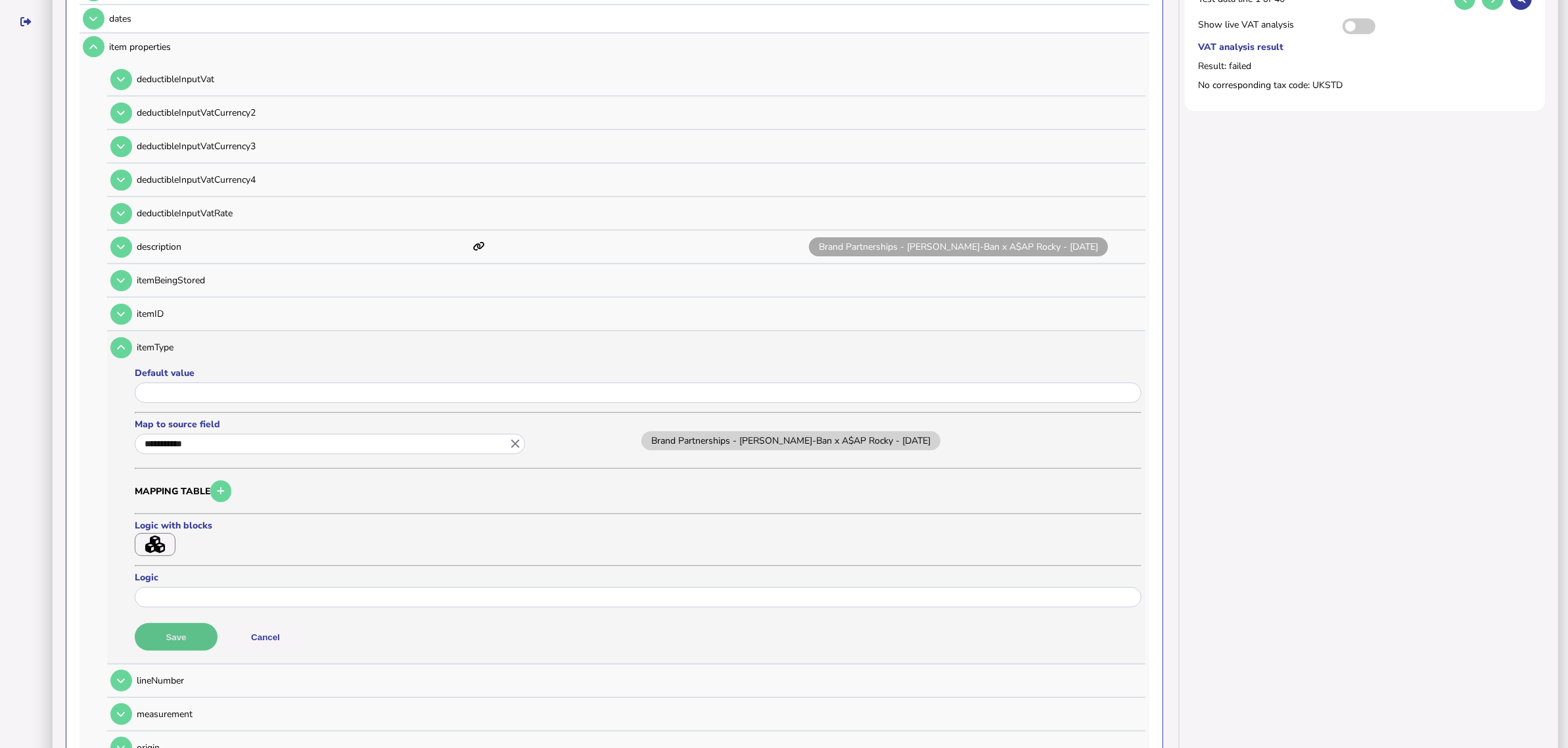
click at [205, 629] on button "Save" at bounding box center [175, 637] width 82 height 27
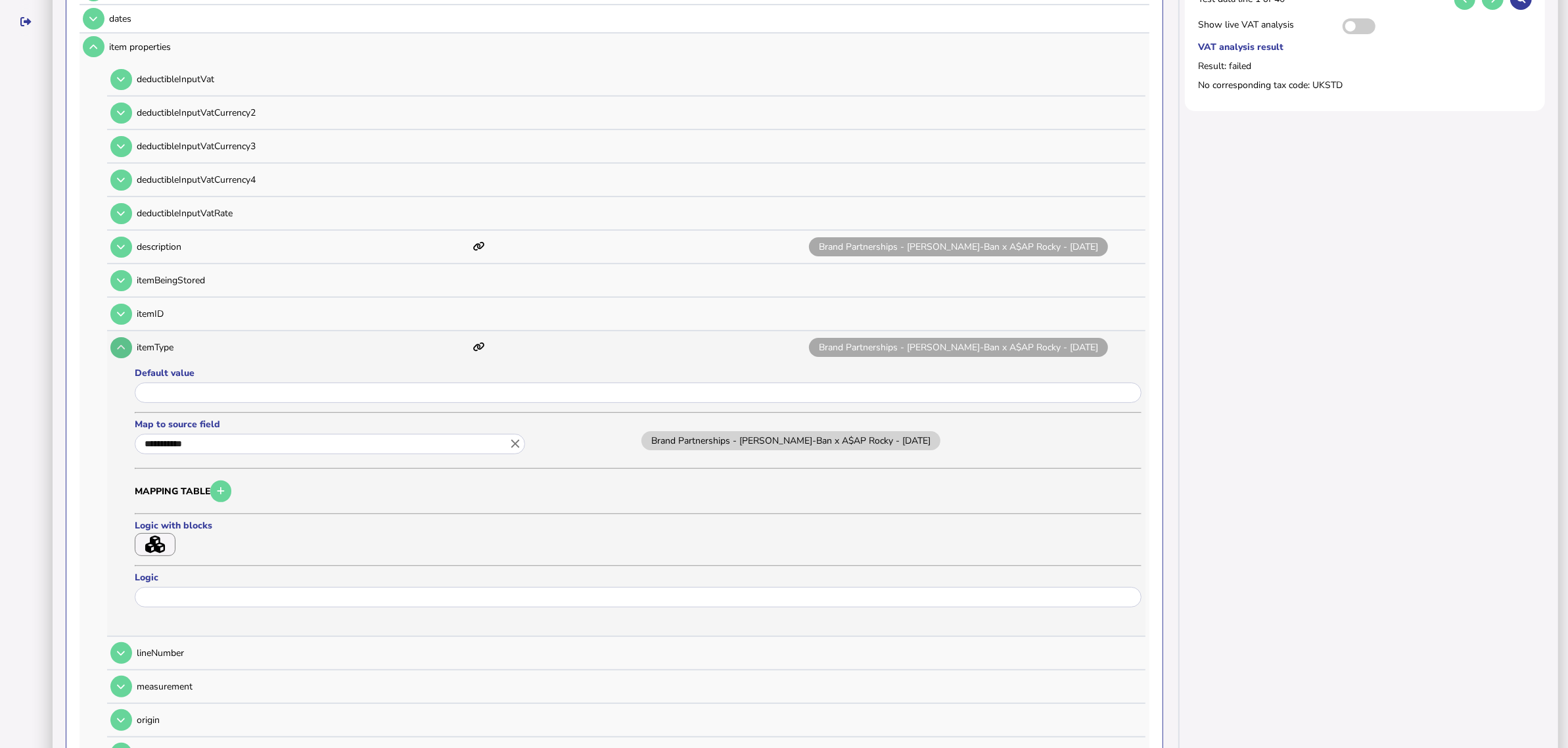
click at [117, 338] on button at bounding box center [121, 348] width 22 height 22
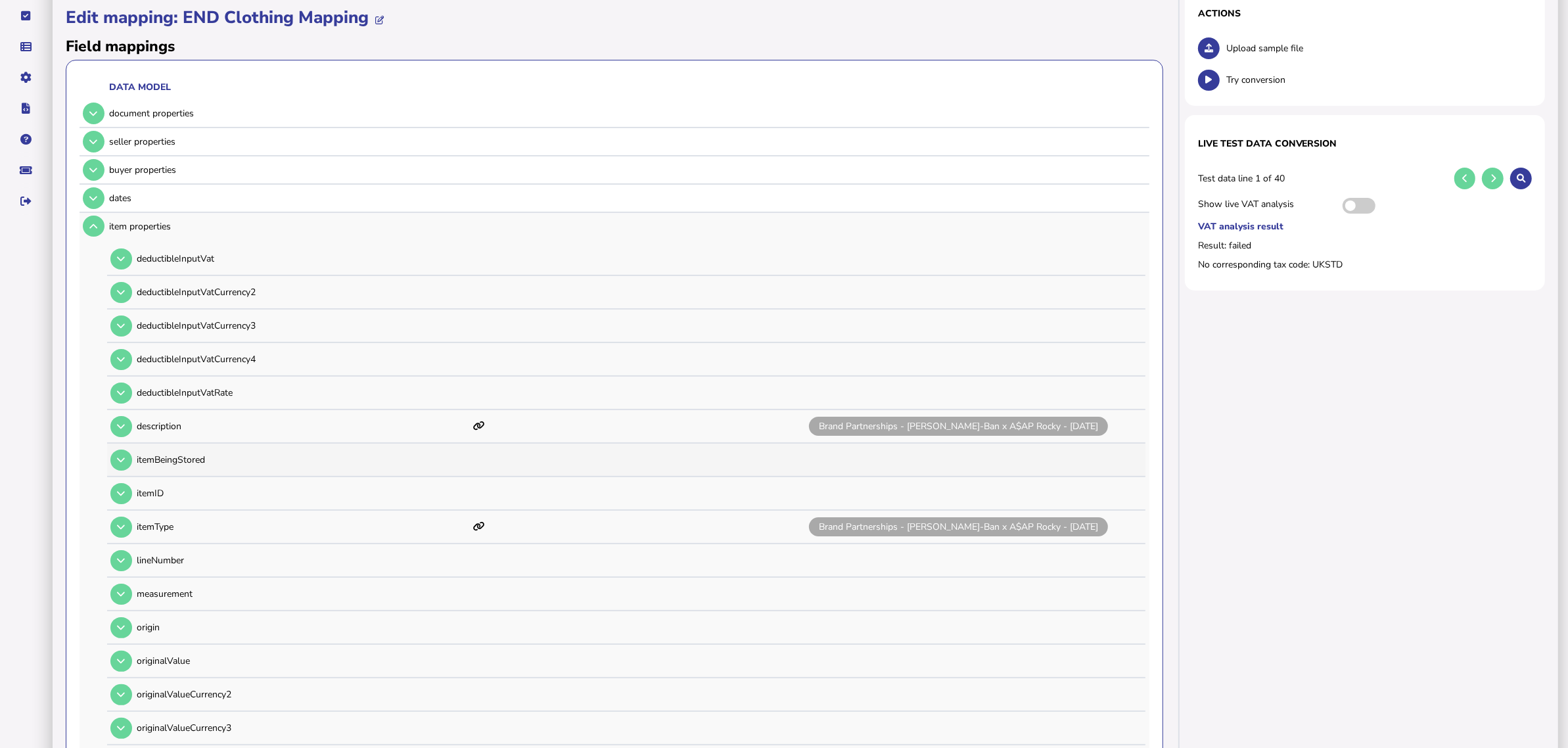
scroll to position [0, 0]
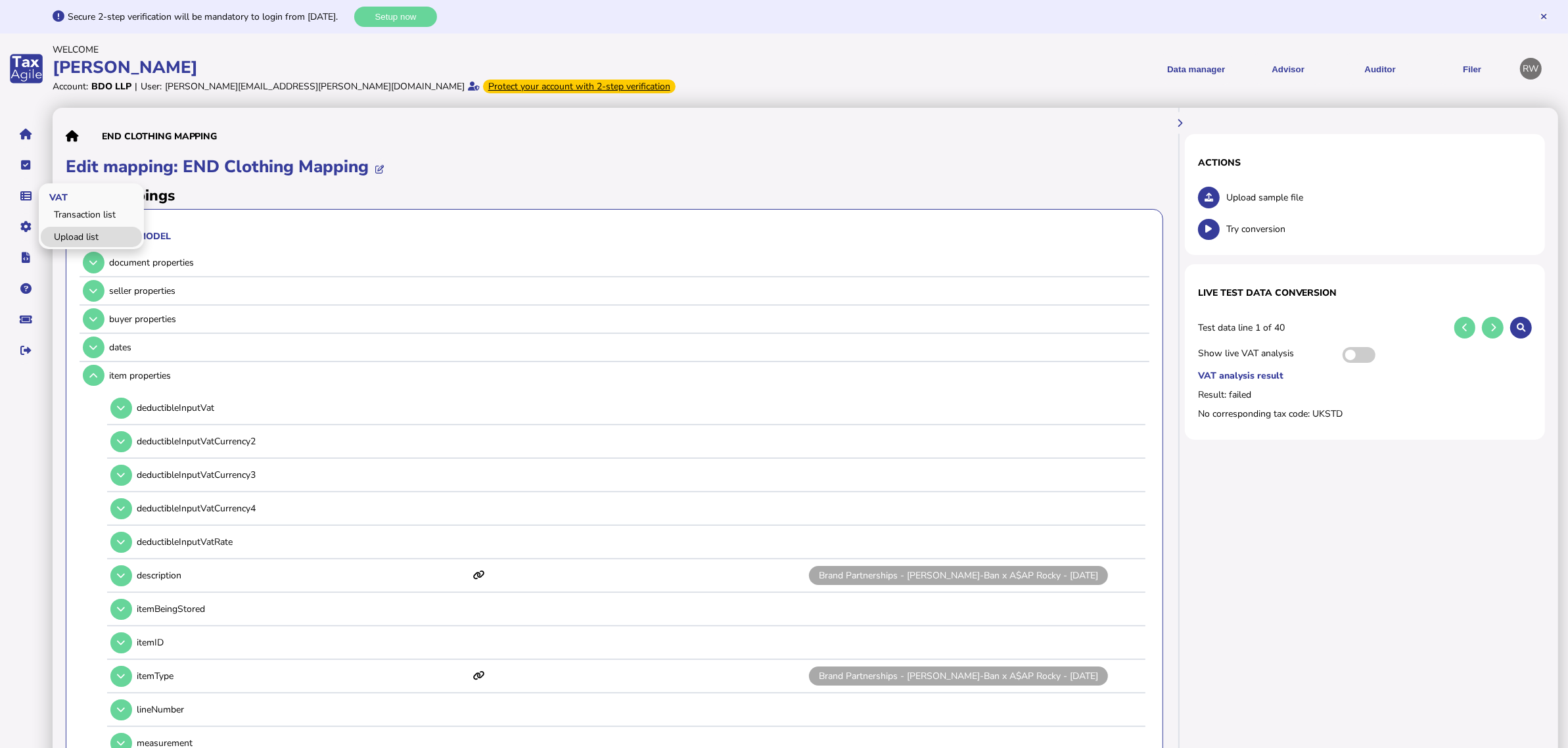
click at [57, 237] on link "Upload list" at bounding box center [91, 237] width 101 height 21
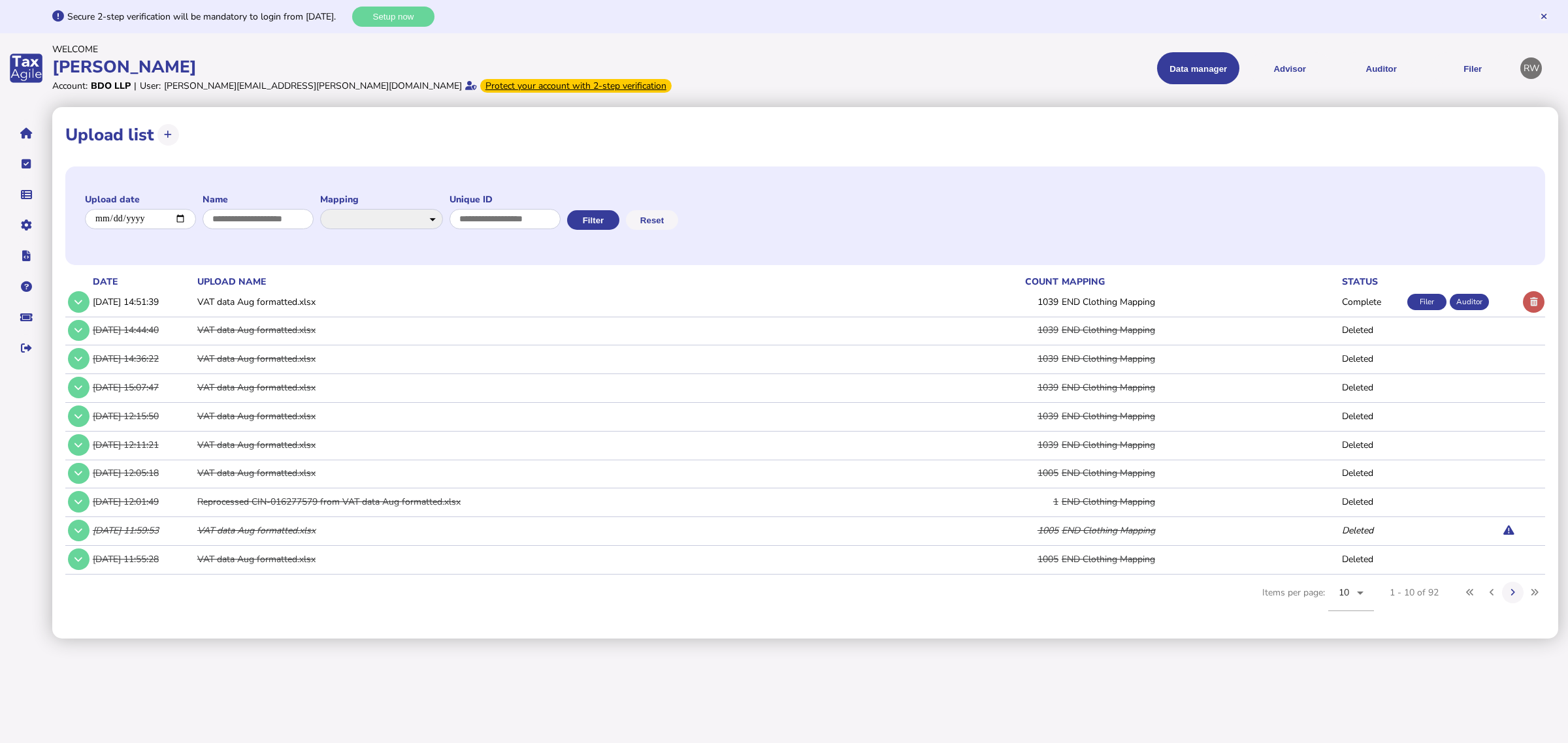
click at [1524, 302] on button at bounding box center [1533, 301] width 22 height 22
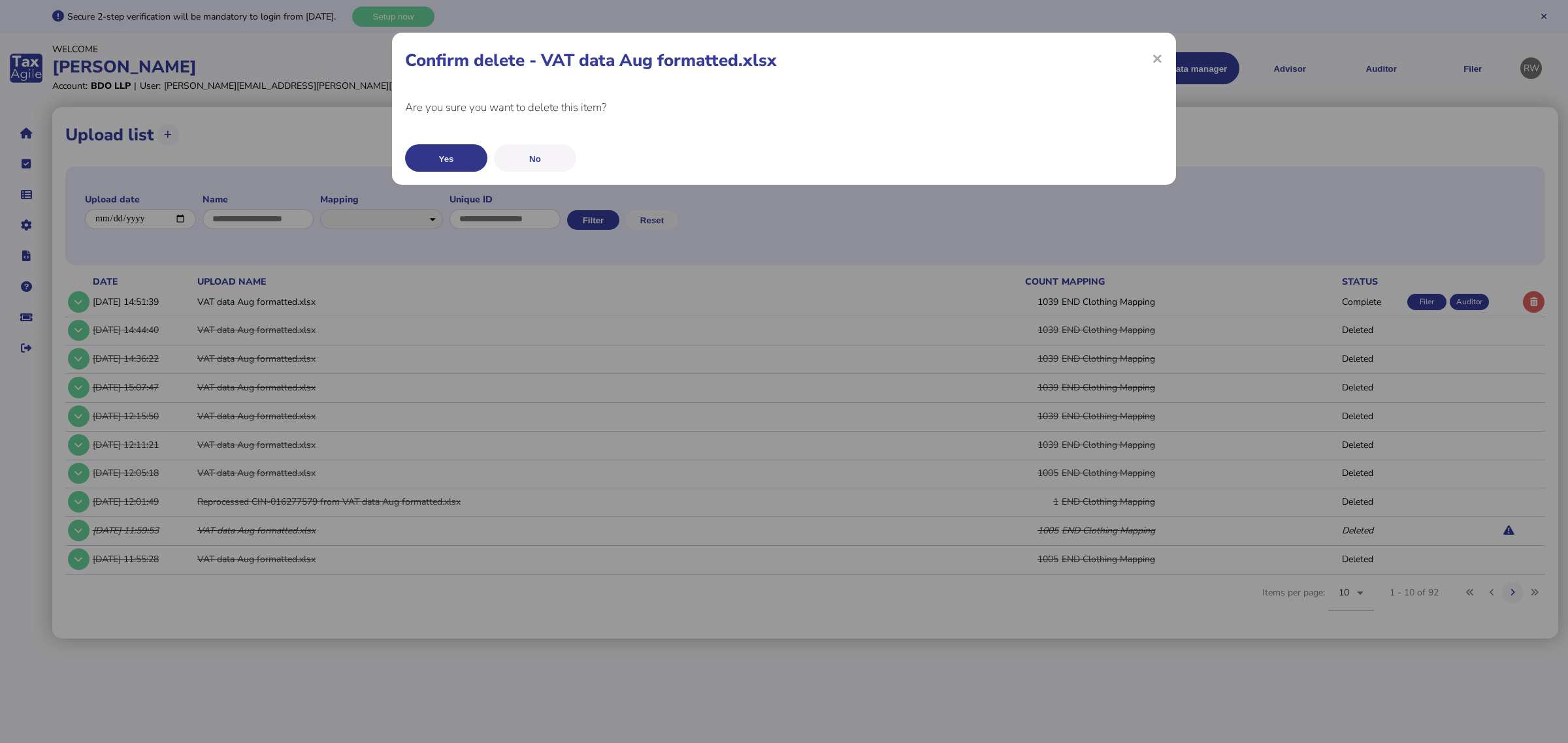
click at [456, 165] on button "Yes" at bounding box center [445, 157] width 82 height 27
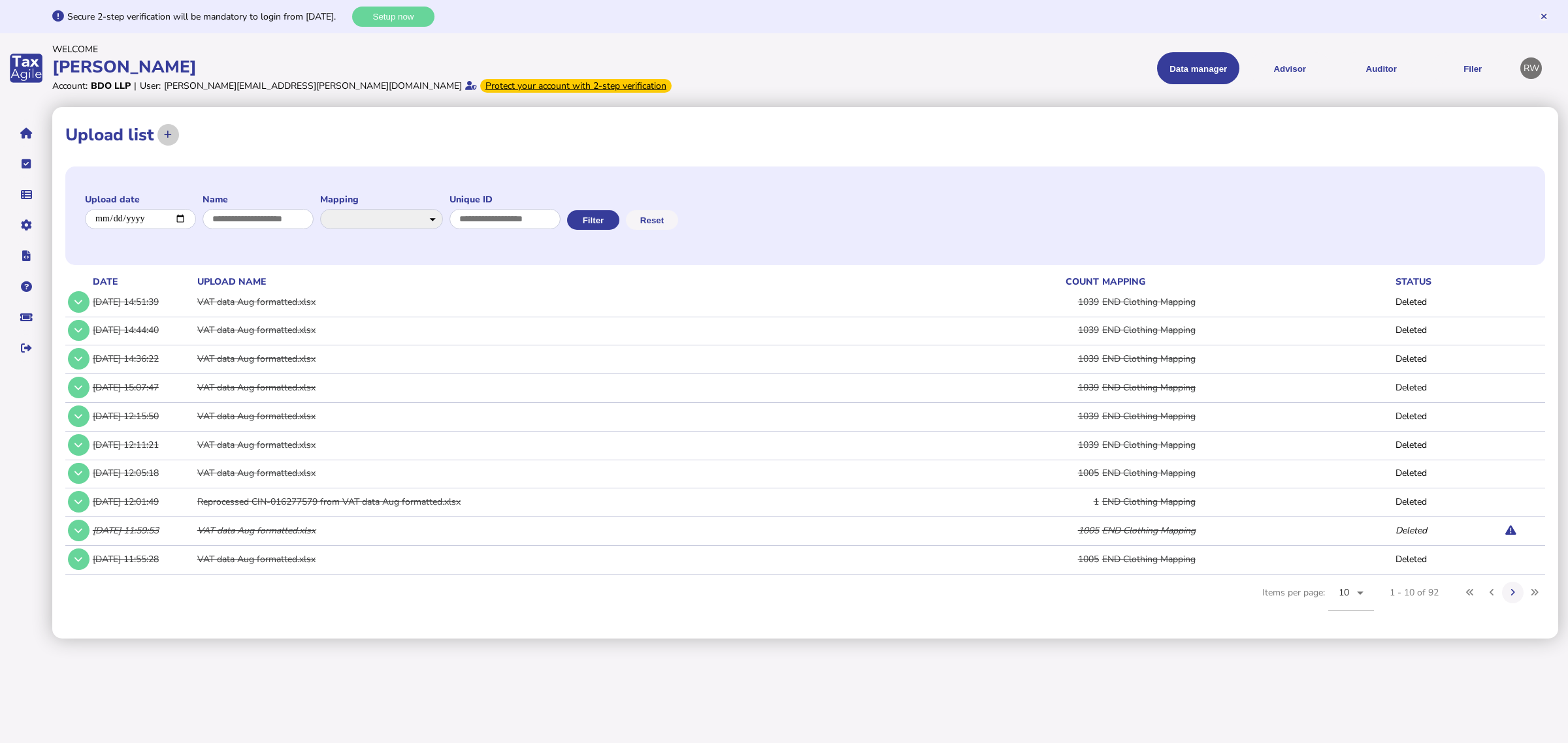
click at [158, 135] on button at bounding box center [168, 135] width 22 height 22
select select "**********"
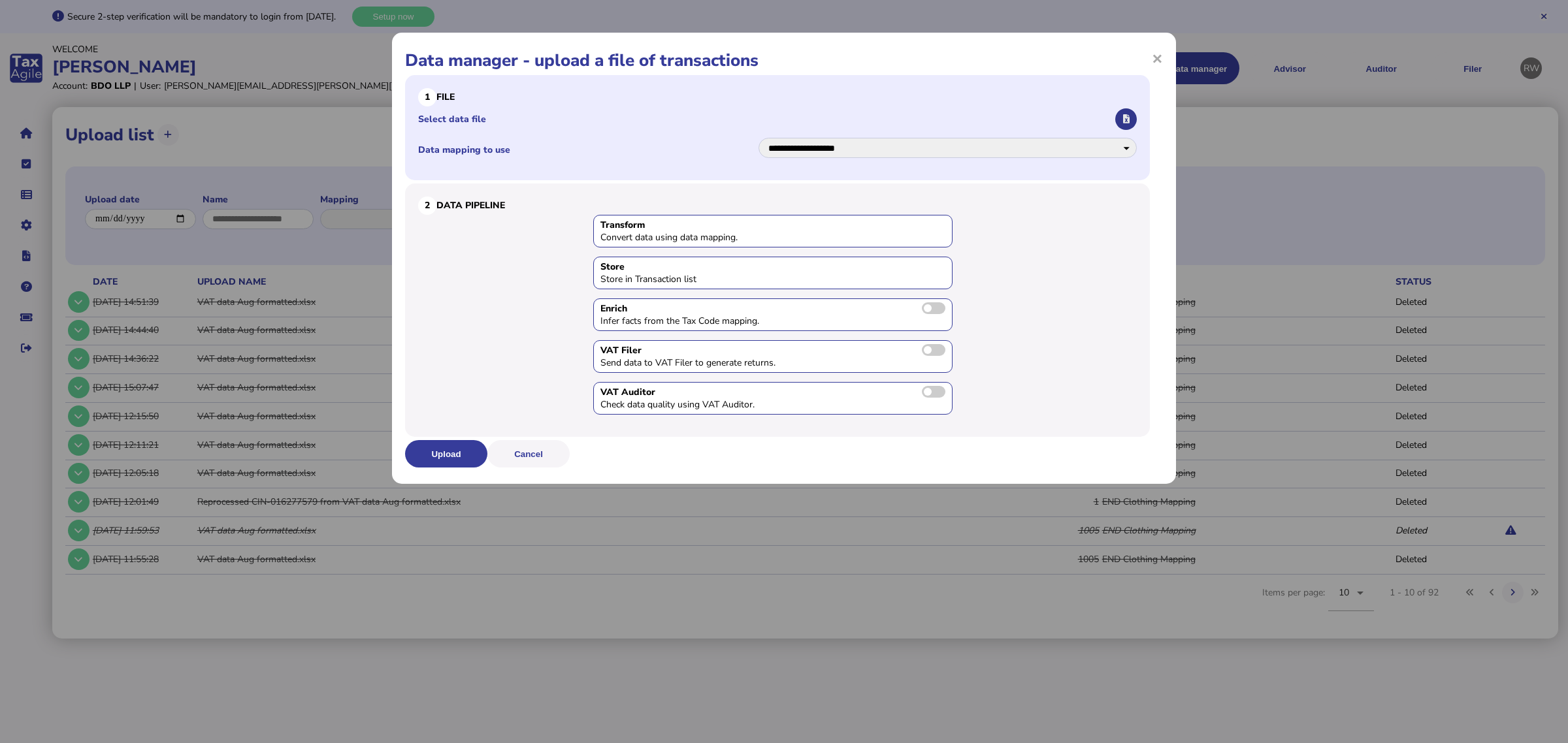
click at [1125, 116] on icon "button" at bounding box center [1126, 119] width 7 height 8
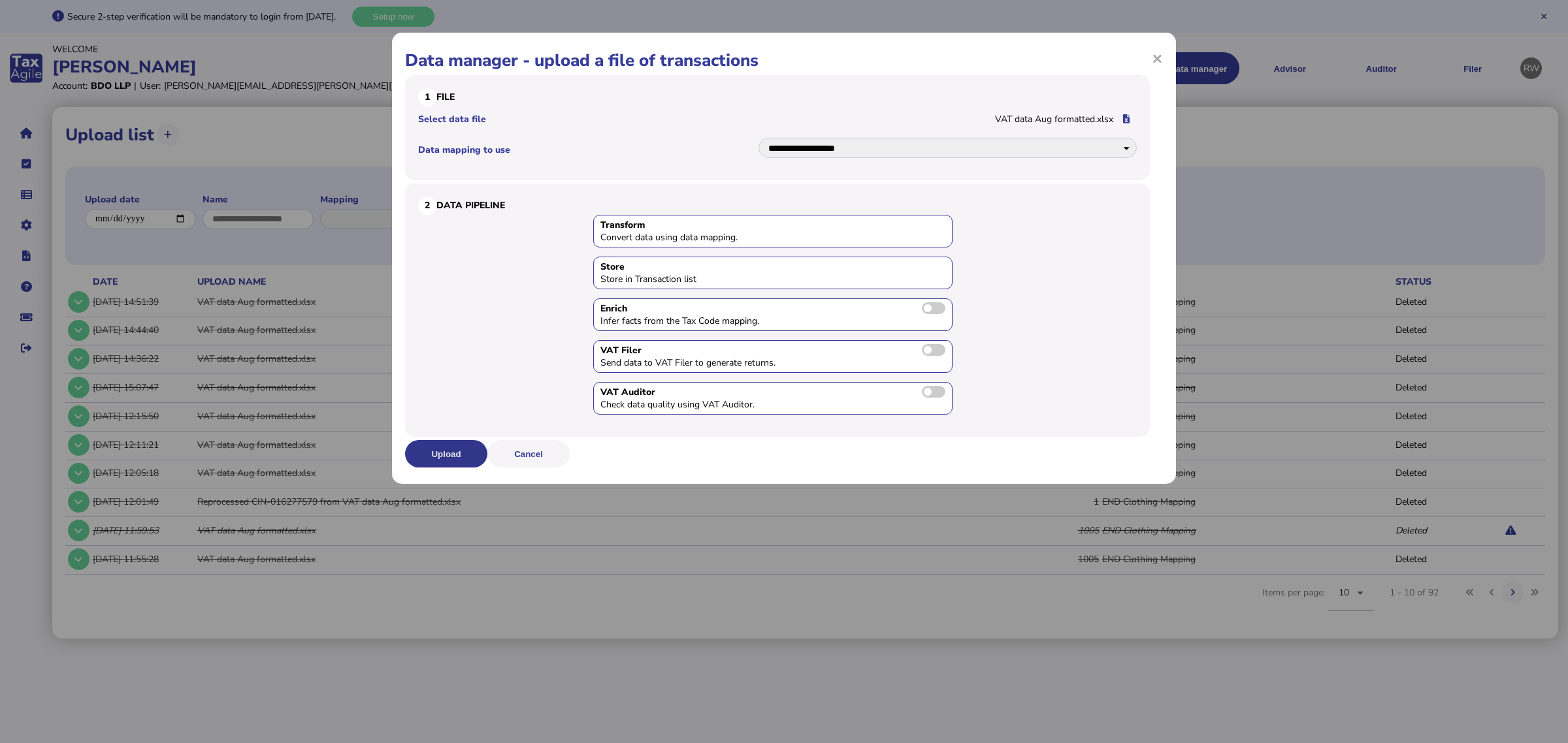
click at [459, 447] on button "Upload" at bounding box center [445, 454] width 82 height 27
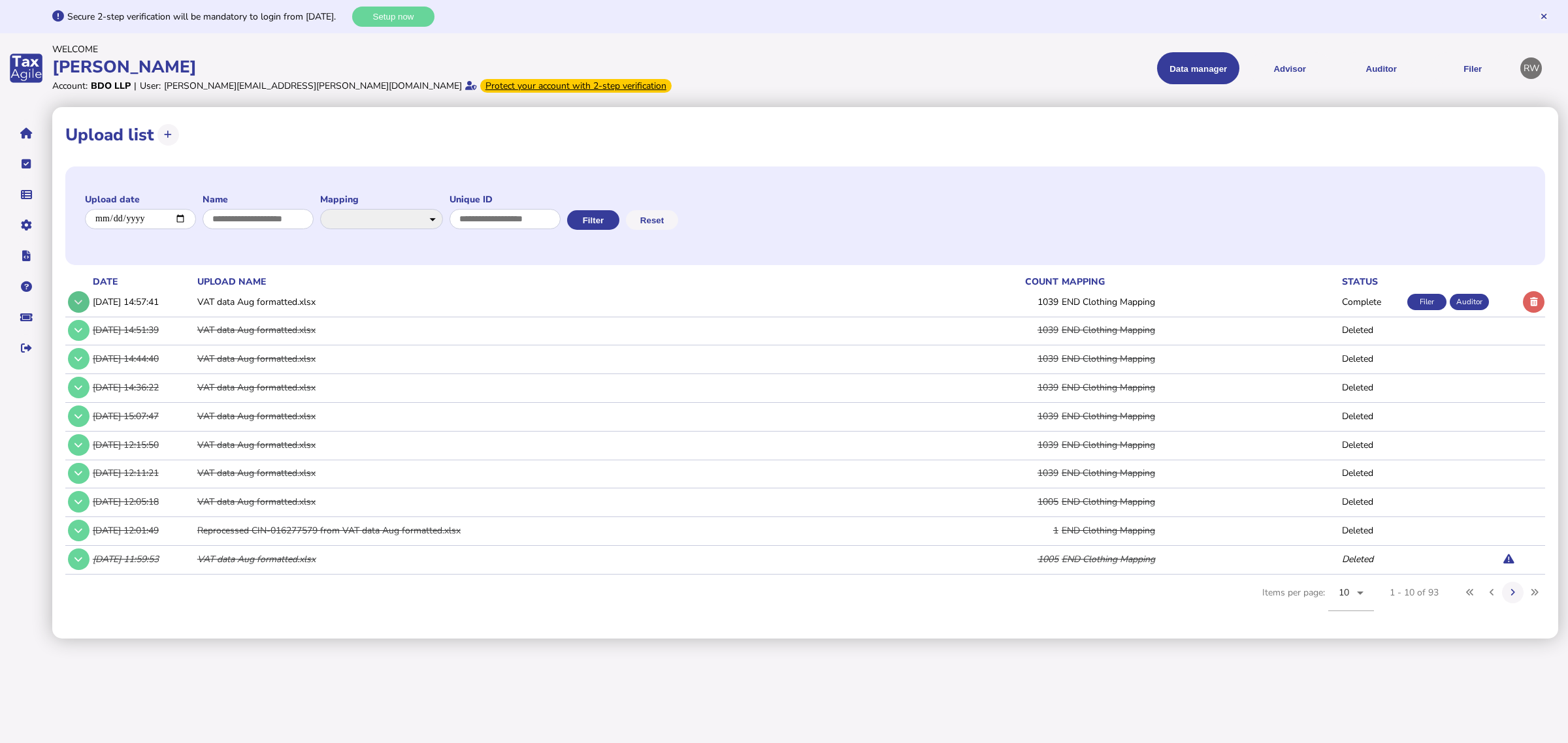
click at [83, 300] on button at bounding box center [78, 301] width 22 height 22
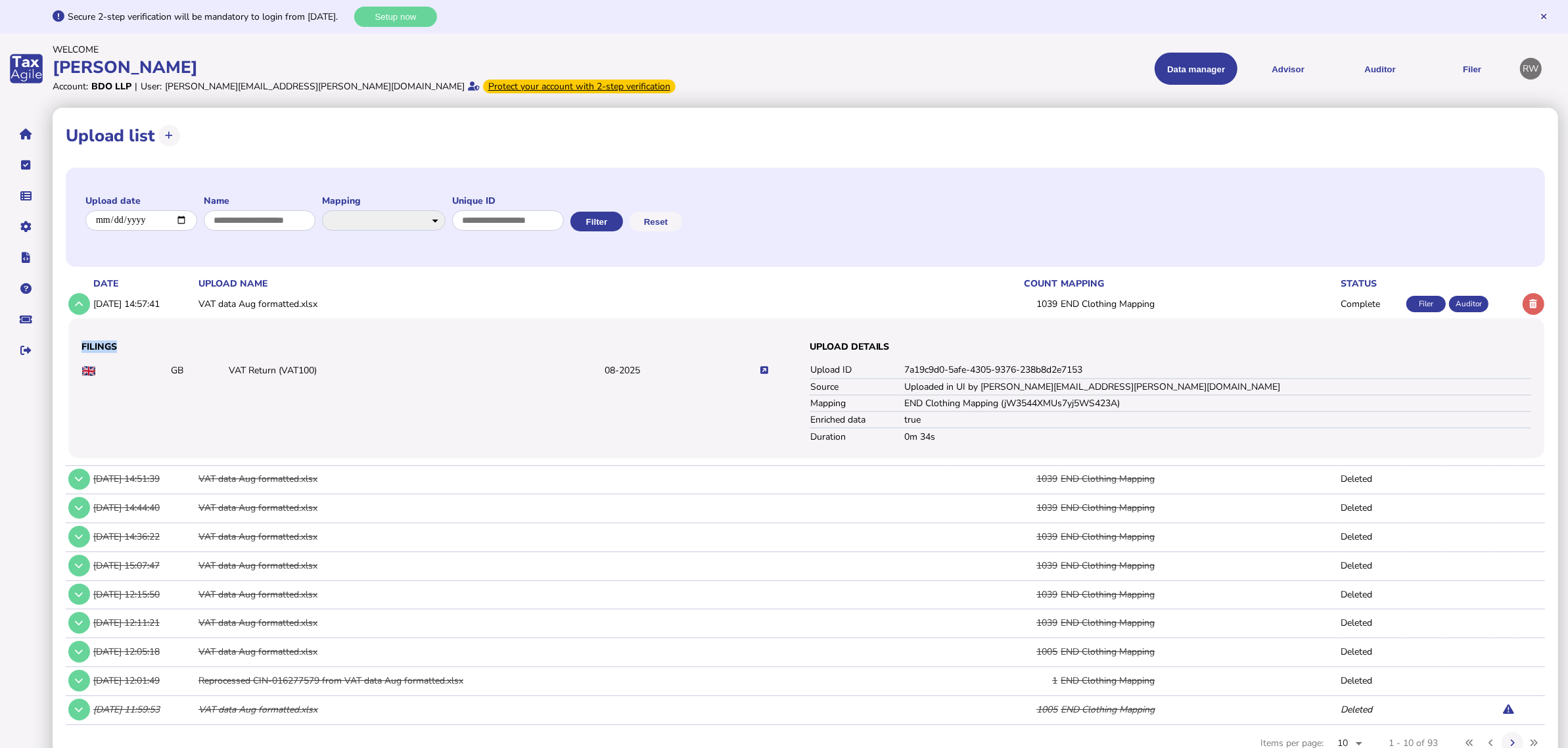
drag, startPoint x: 140, startPoint y: 381, endPoint x: 514, endPoint y: 396, distance: 374.3
click at [514, 396] on div "Filings GB VAT Return (VAT100) 08-2025" at bounding box center [442, 389] width 722 height 114
click at [1359, 71] on button "Auditor" at bounding box center [1379, 68] width 82 height 32
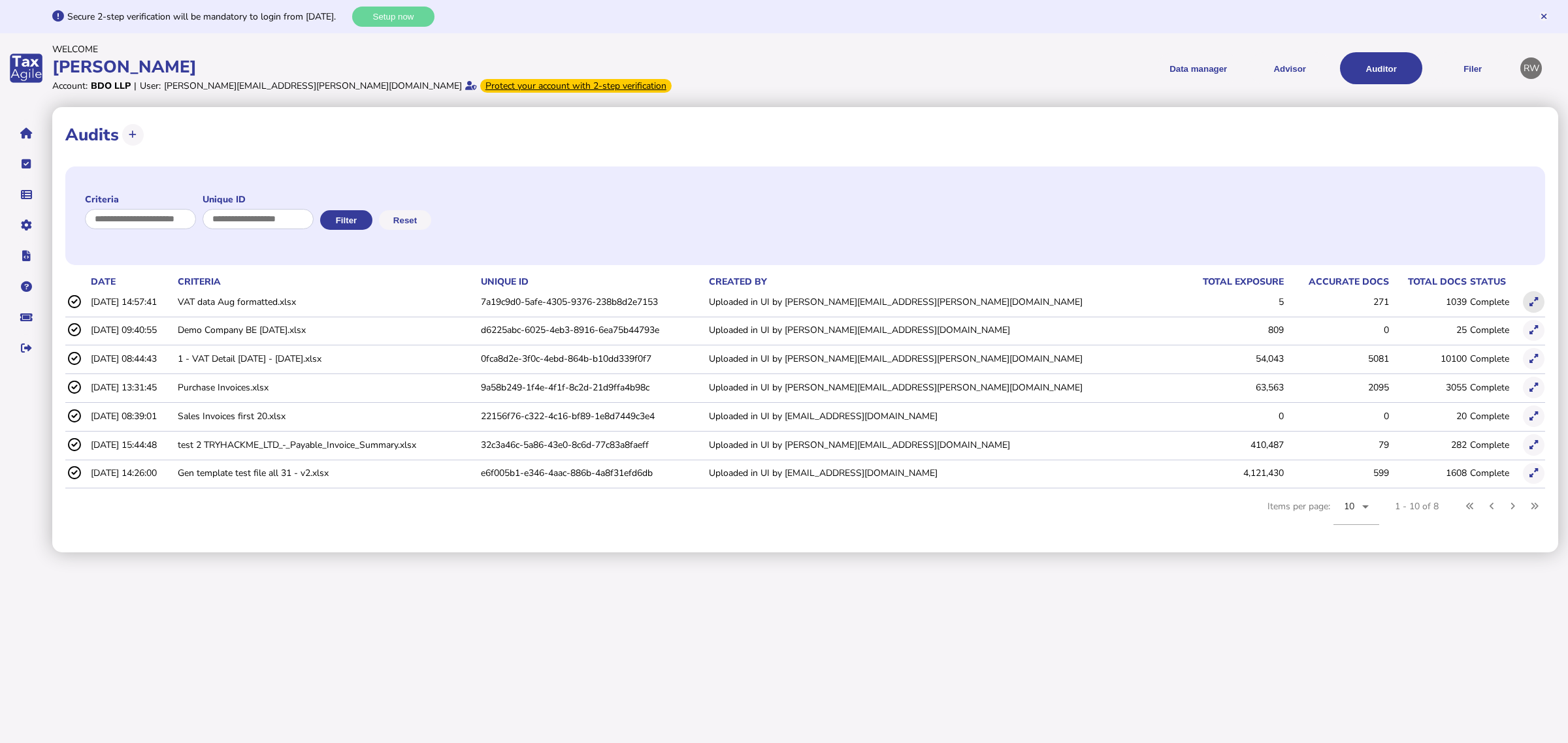
click at [1530, 299] on icon at bounding box center [1533, 301] width 8 height 8
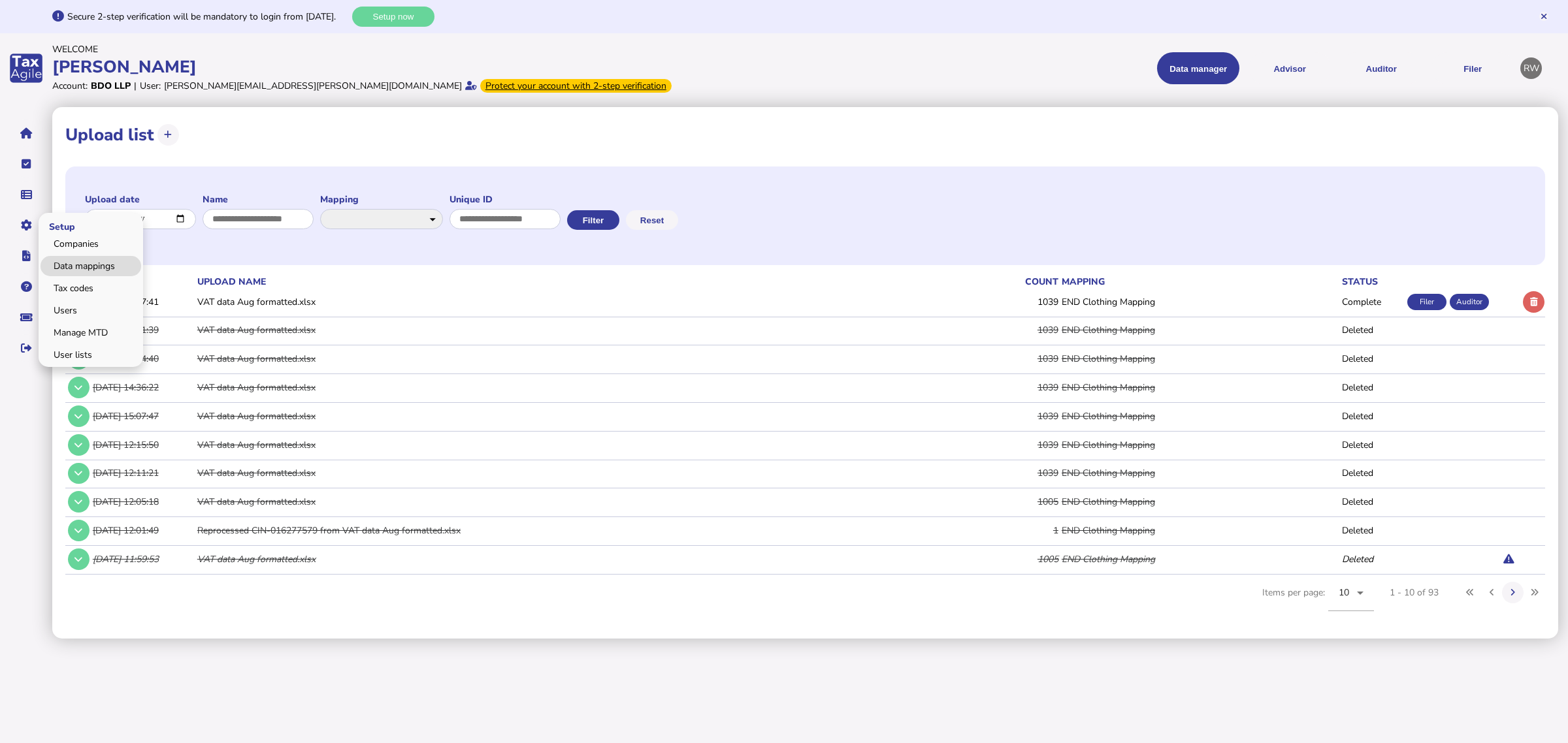
click at [57, 263] on link "Data mappings" at bounding box center [90, 267] width 101 height 21
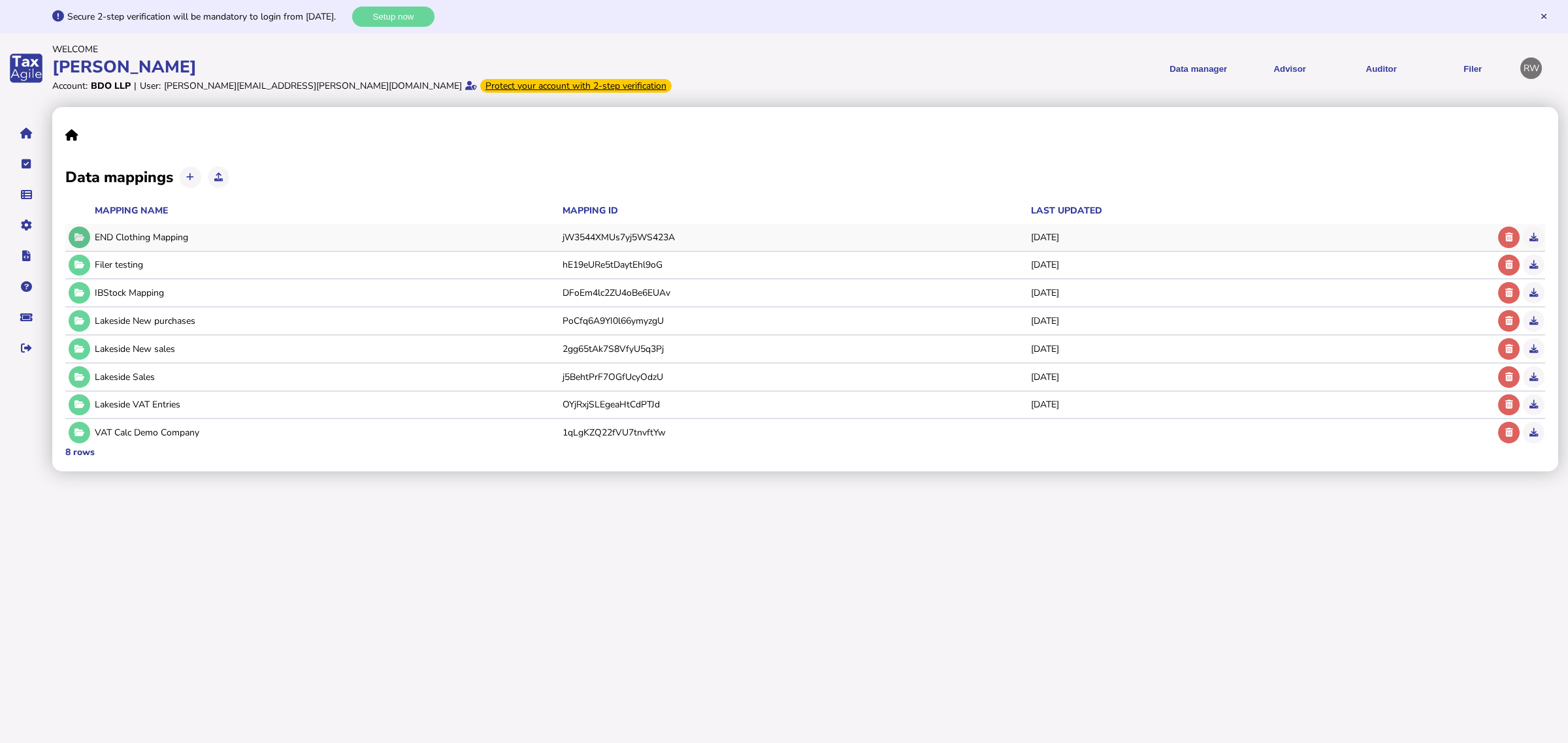
click at [89, 236] on button at bounding box center [79, 237] width 22 height 22
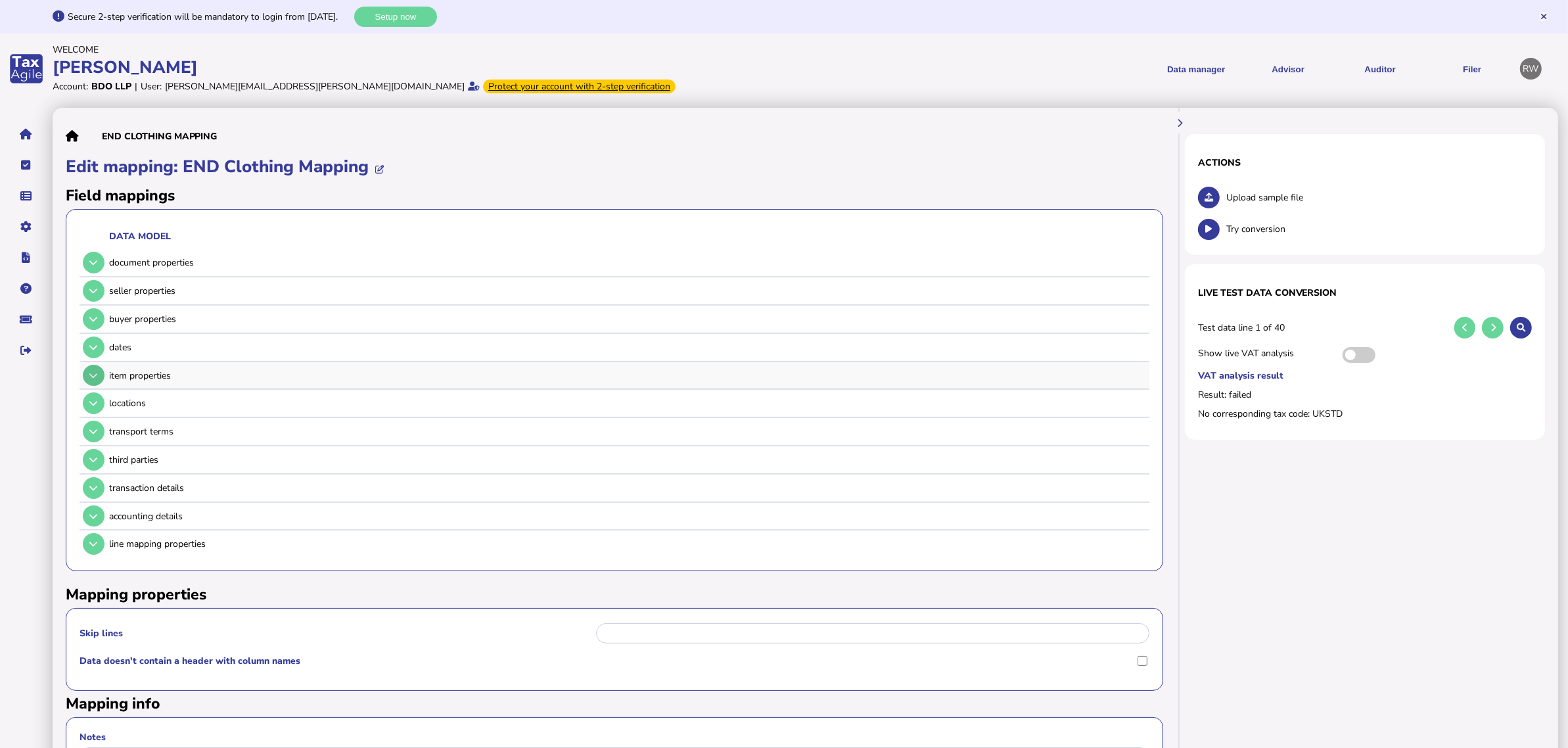
click at [96, 377] on icon at bounding box center [93, 375] width 8 height 9
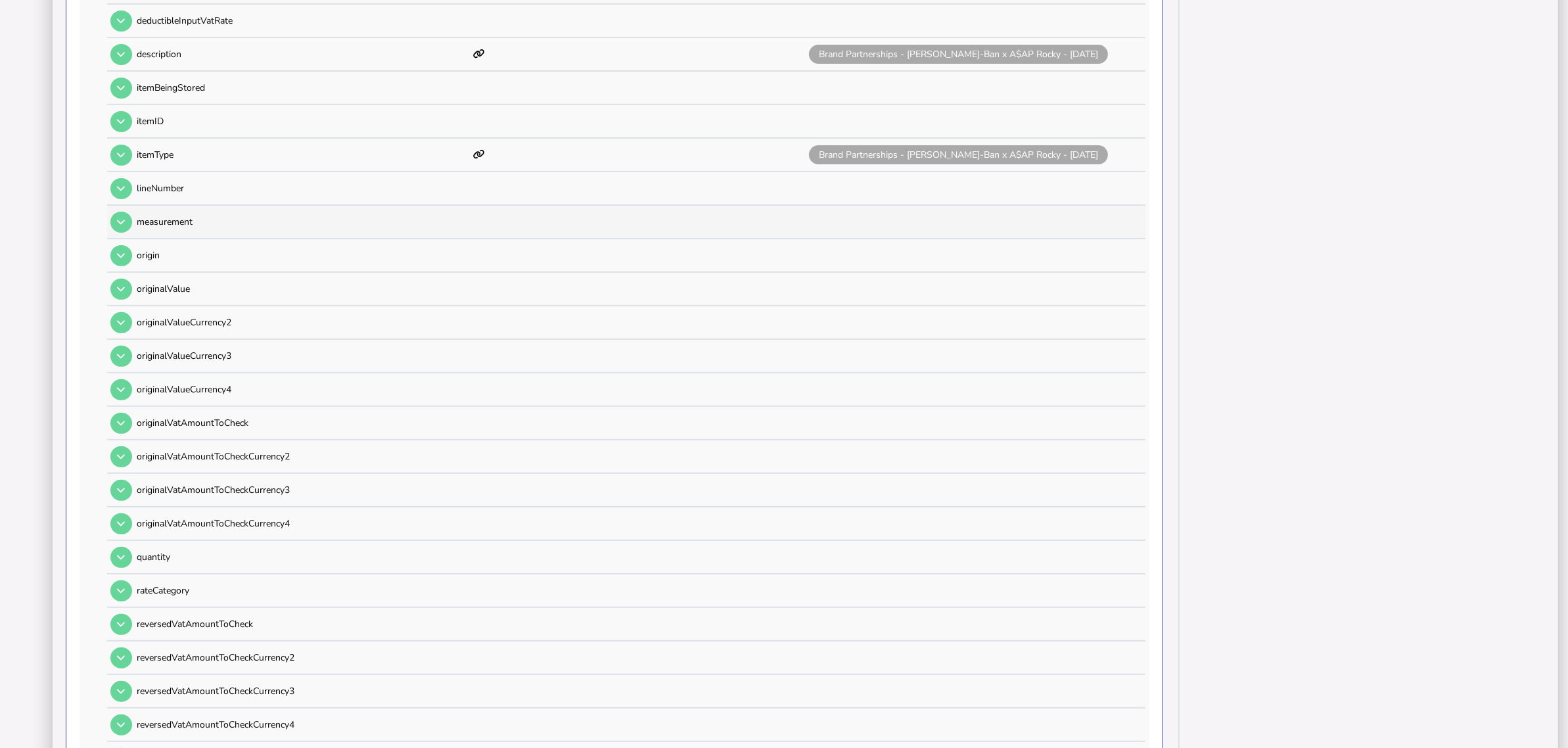
scroll to position [493, 0]
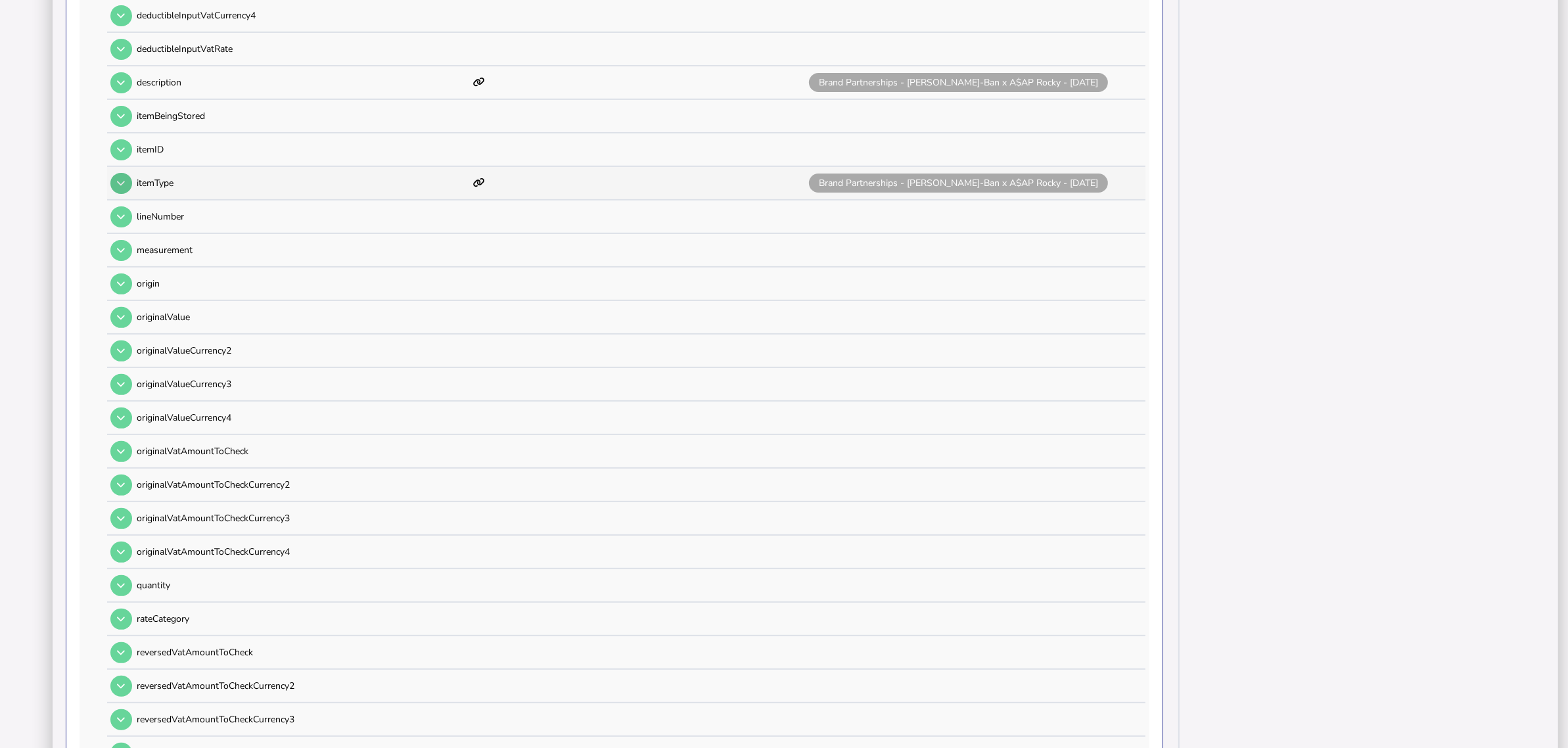
click at [125, 179] on icon at bounding box center [120, 183] width 8 height 9
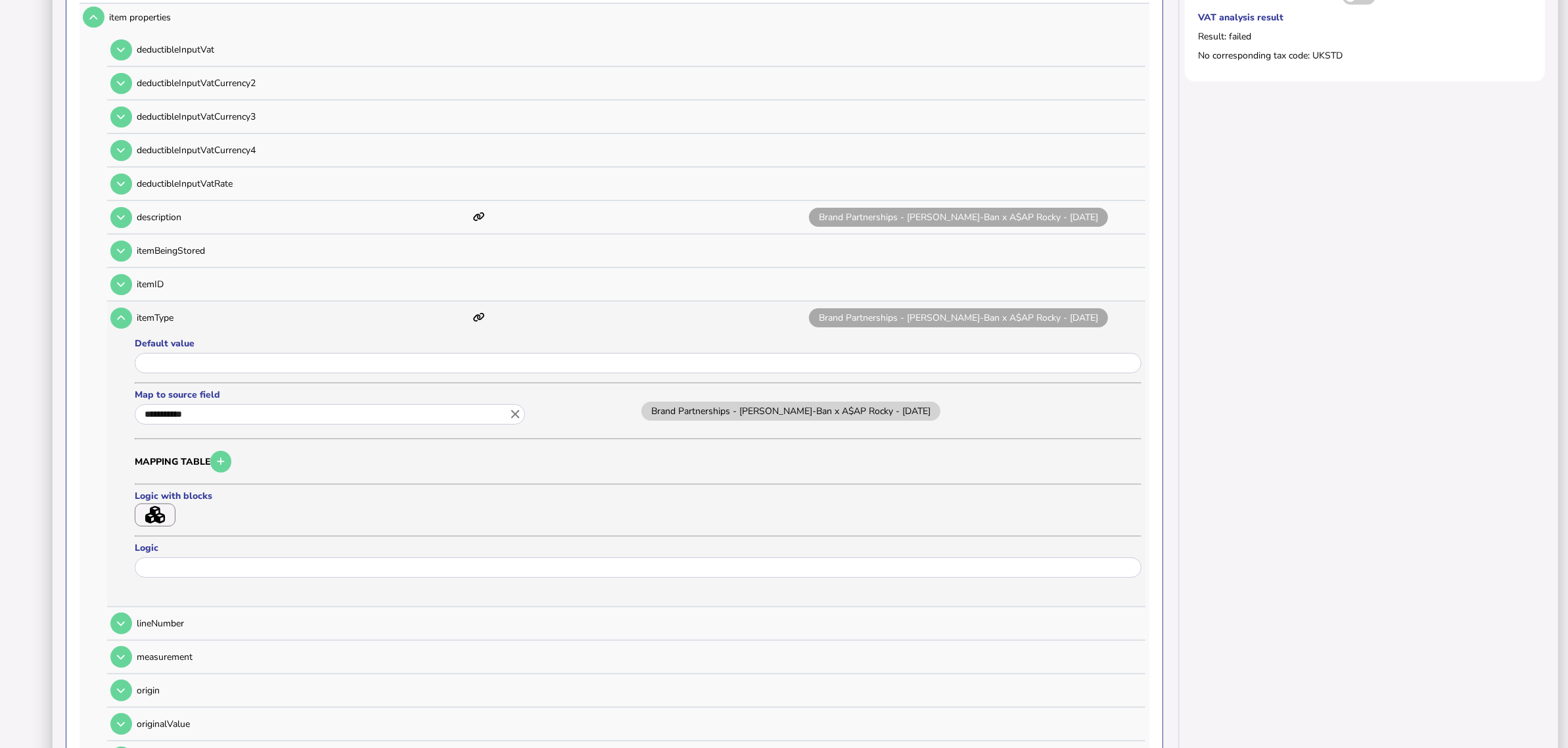
scroll to position [329, 0]
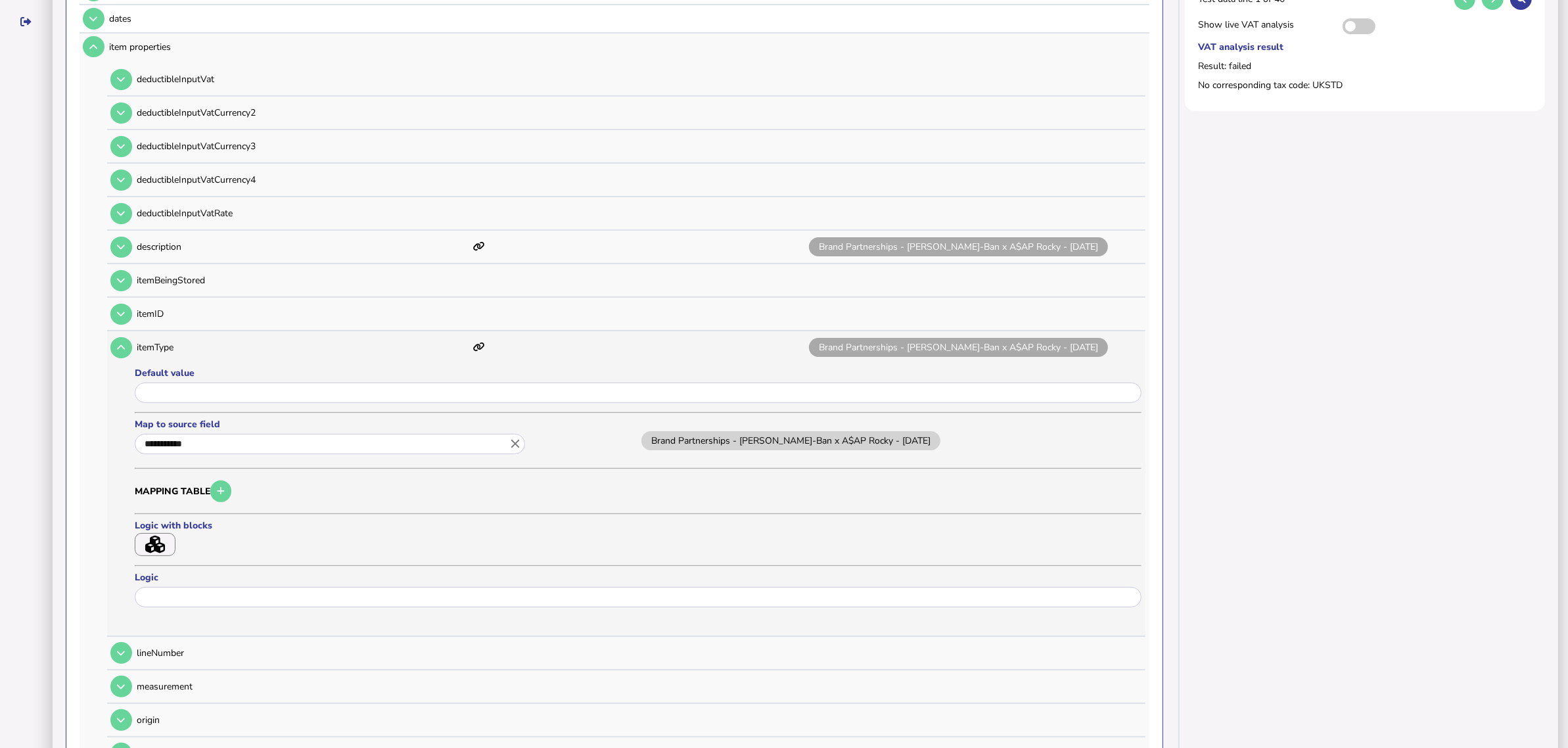
click at [514, 437] on icon "close" at bounding box center [514, 444] width 14 height 14
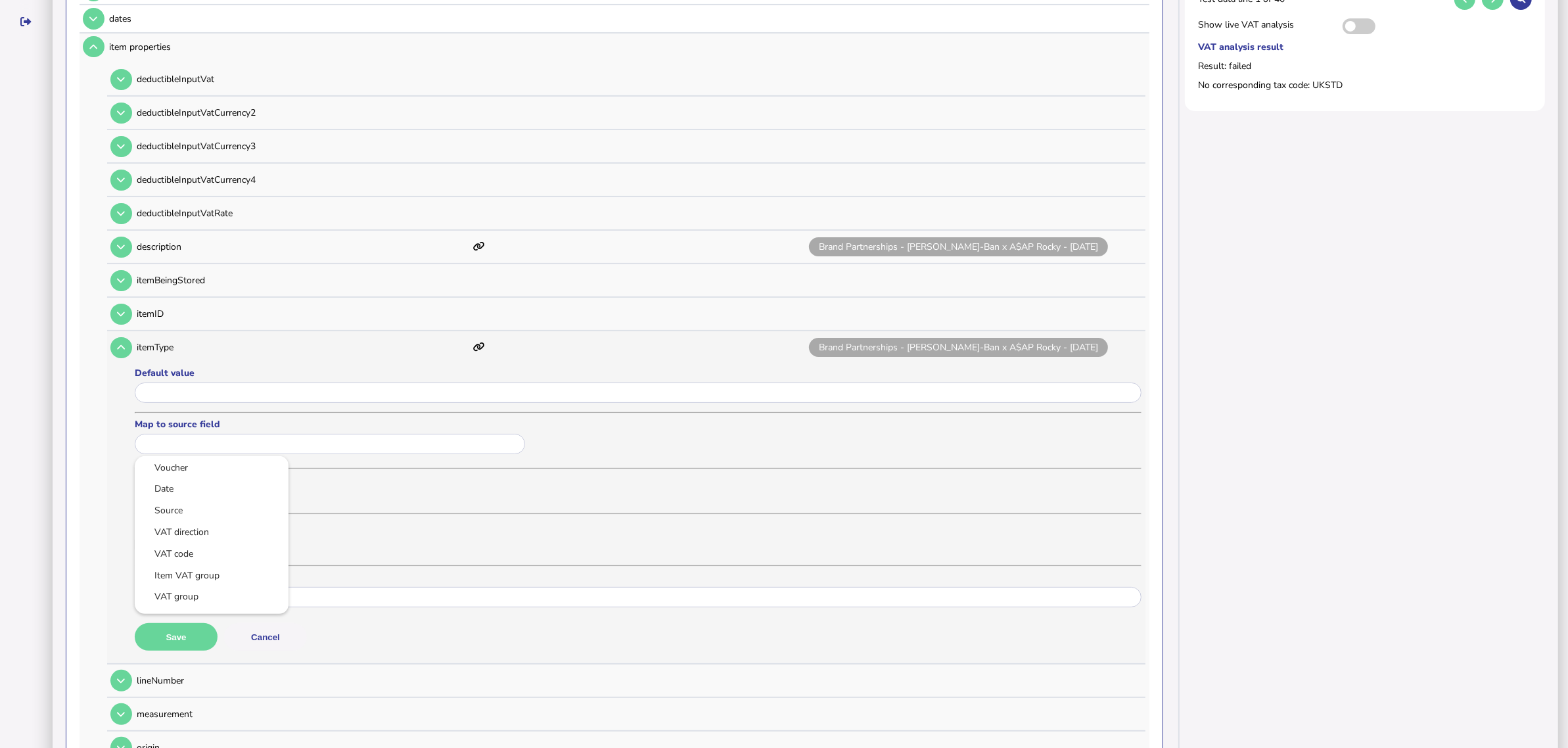
click at [165, 624] on div at bounding box center [784, 374] width 1568 height 748
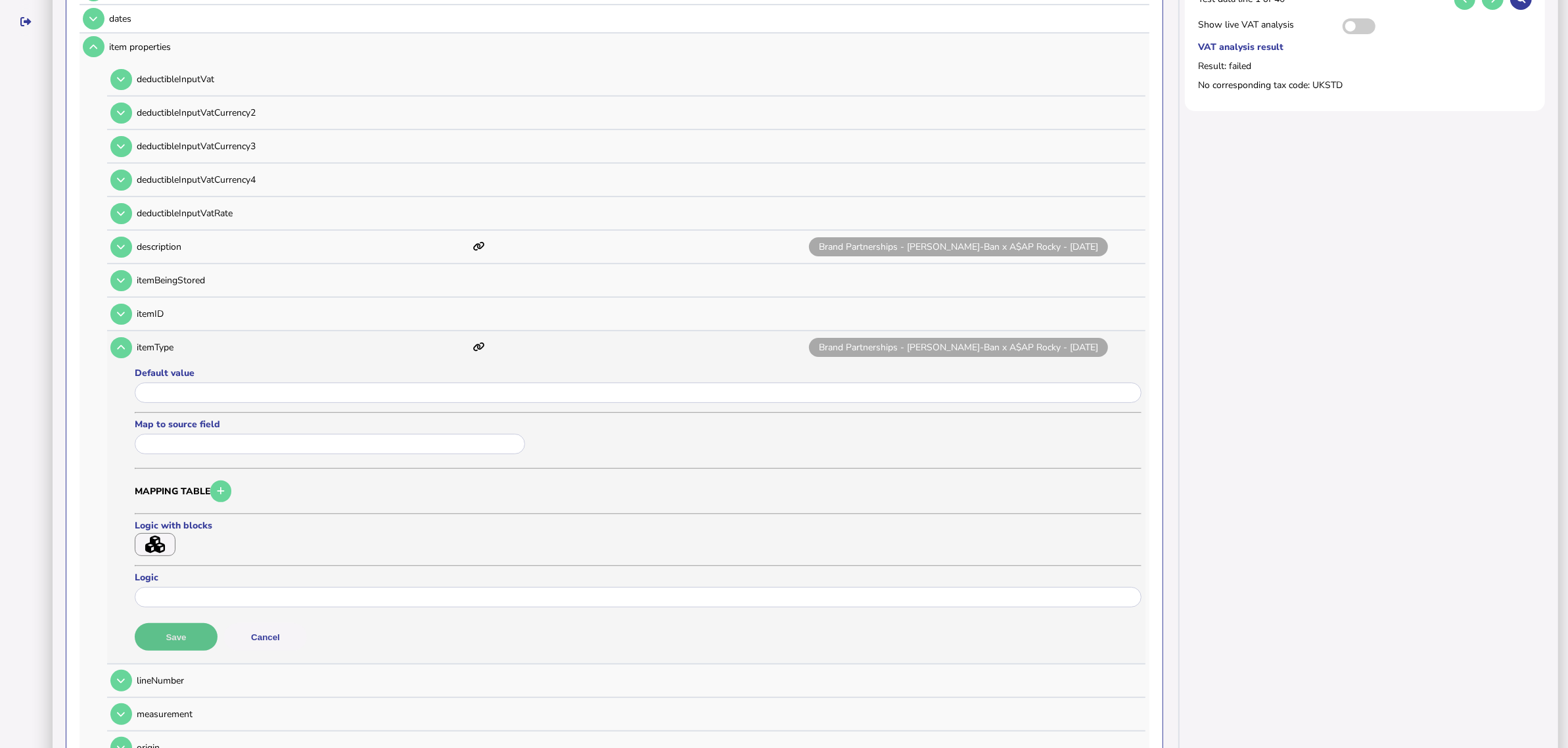
click at [186, 624] on button "Save" at bounding box center [175, 637] width 82 height 27
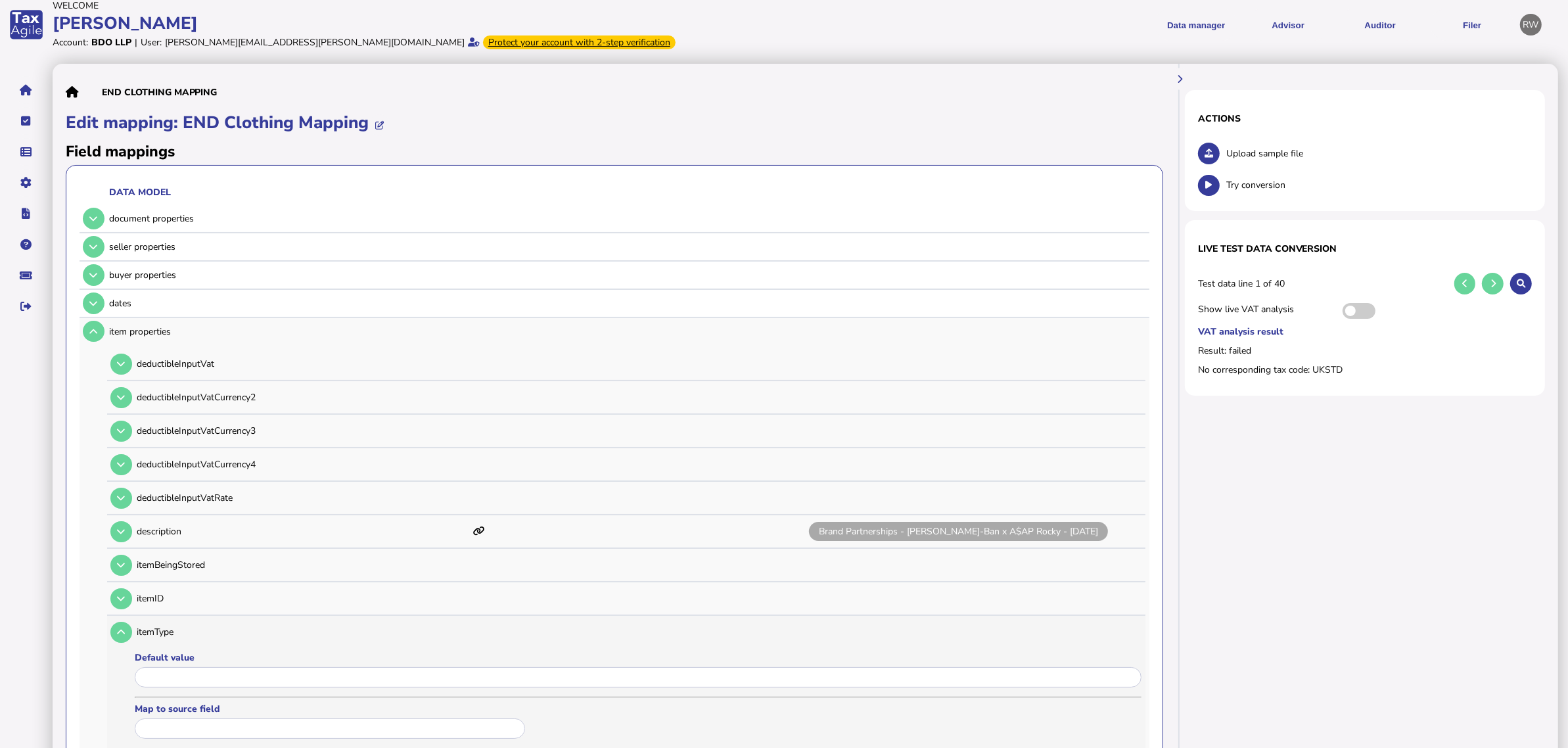
scroll to position [0, 0]
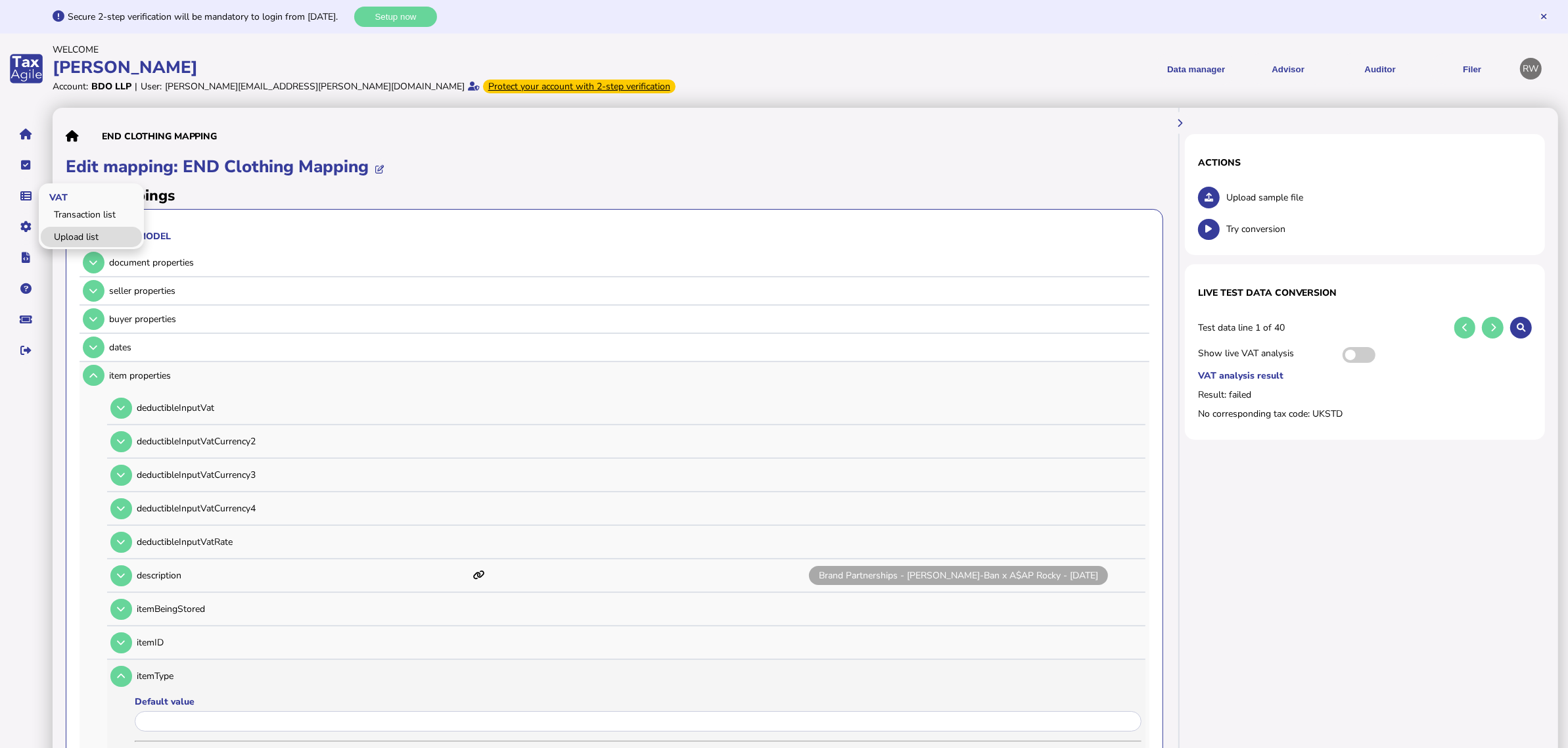
click at [81, 233] on link "Upload list" at bounding box center [91, 237] width 101 height 21
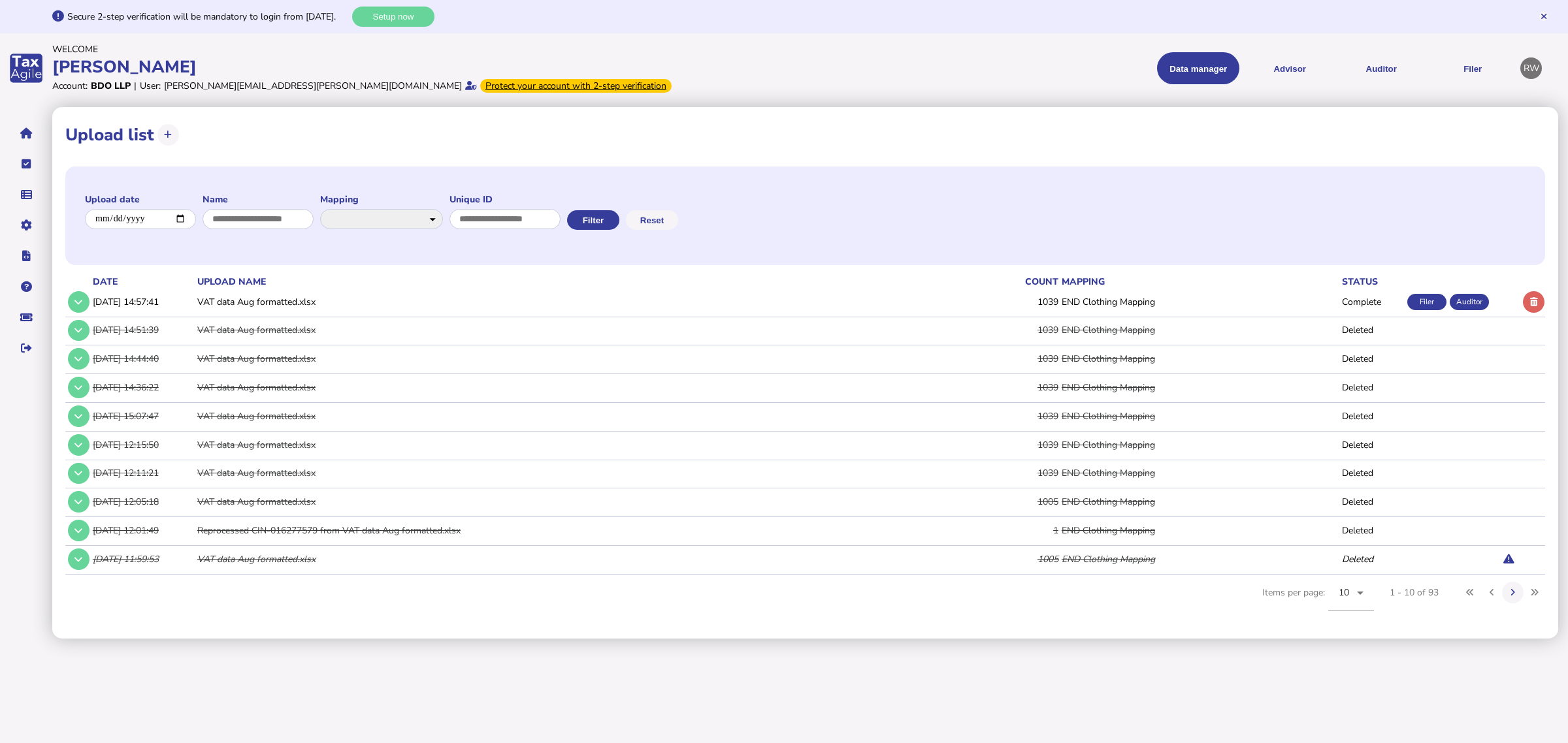
click at [1512, 302] on td at bounding box center [1508, 302] width 24 height 26
click at [1523, 304] on button at bounding box center [1533, 301] width 22 height 22
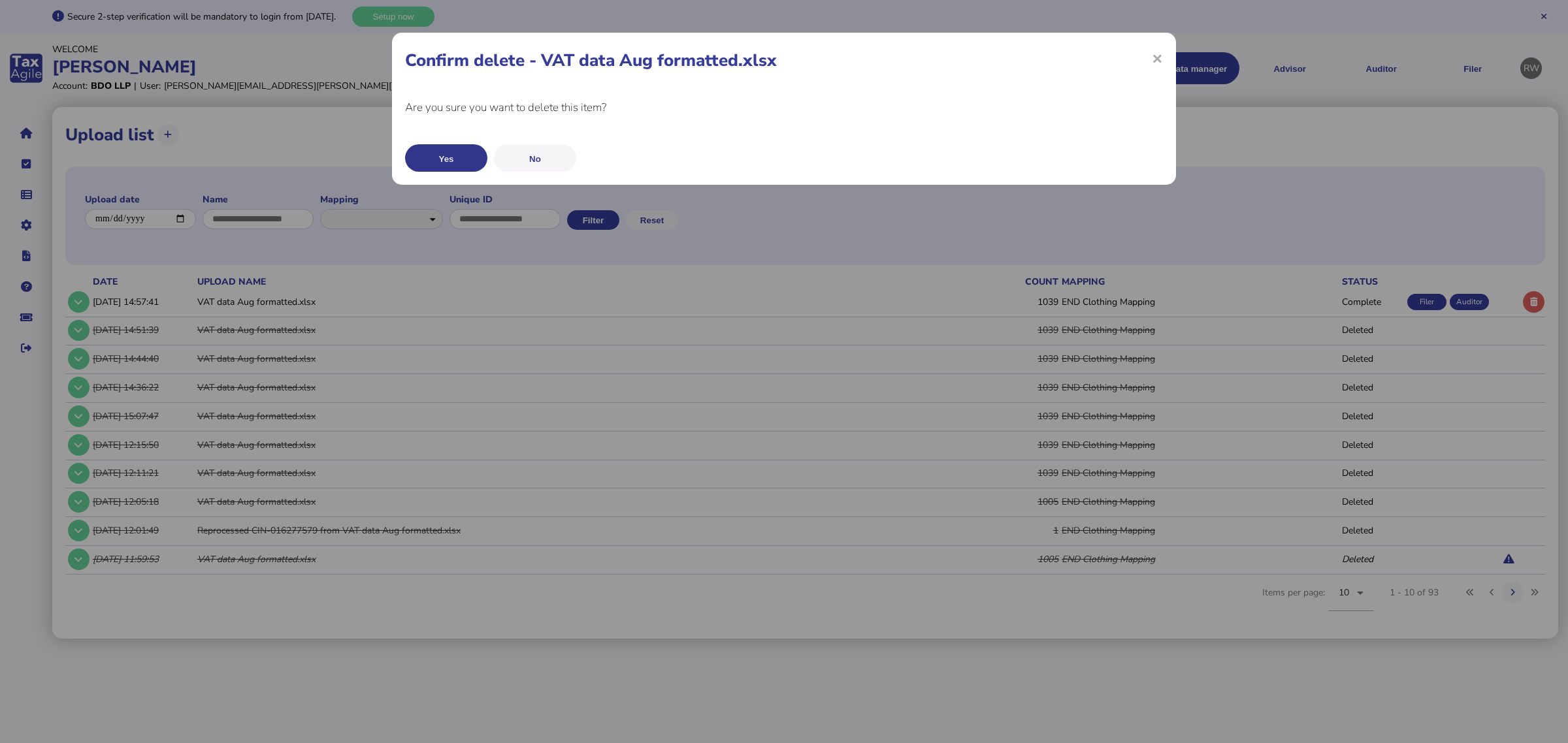
click at [441, 159] on button "Yes" at bounding box center [445, 157] width 82 height 27
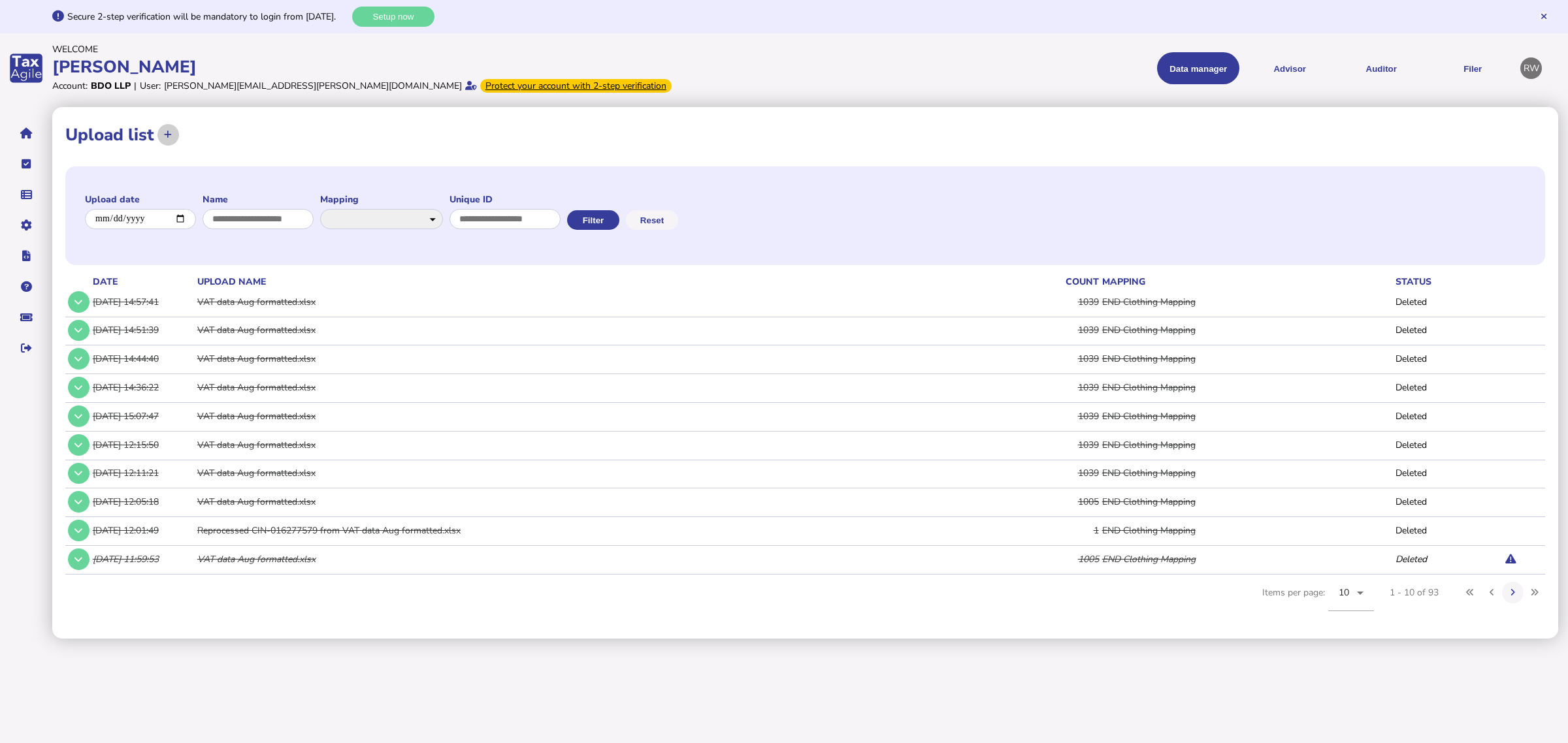
click at [167, 144] on button at bounding box center [168, 135] width 22 height 22
select select "**********"
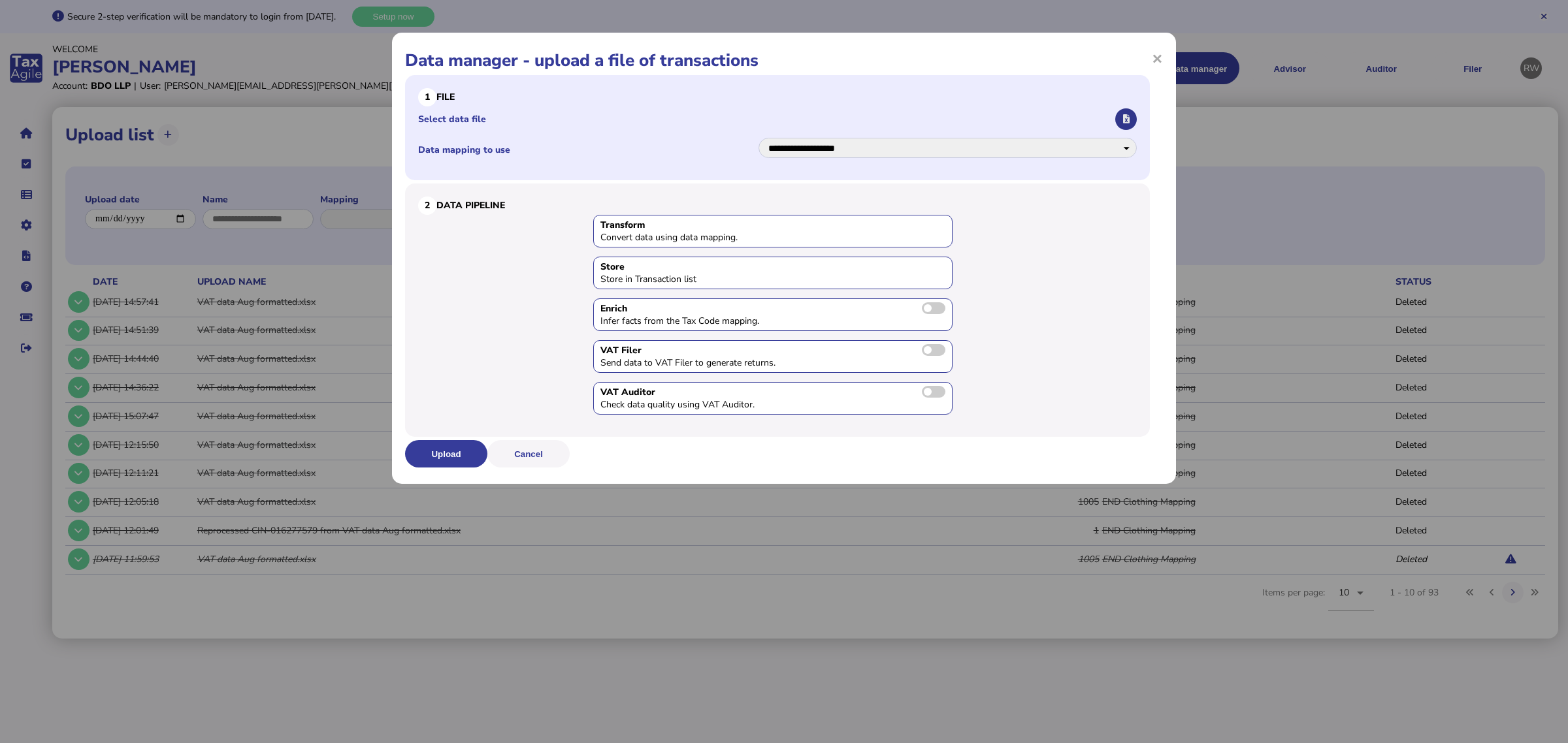
click at [1127, 113] on button "button" at bounding box center [1125, 119] width 22 height 22
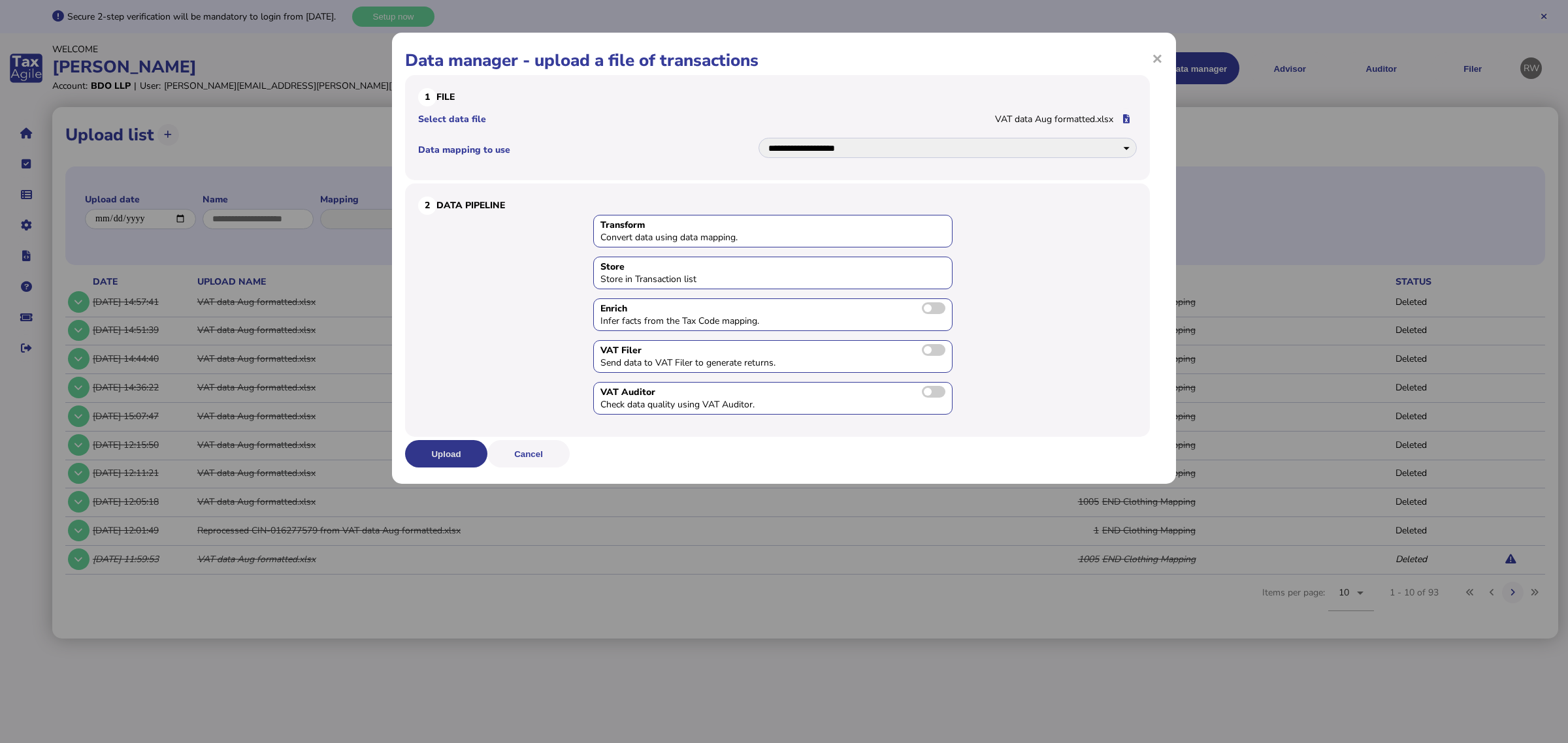
click at [449, 451] on button "Upload" at bounding box center [445, 454] width 82 height 27
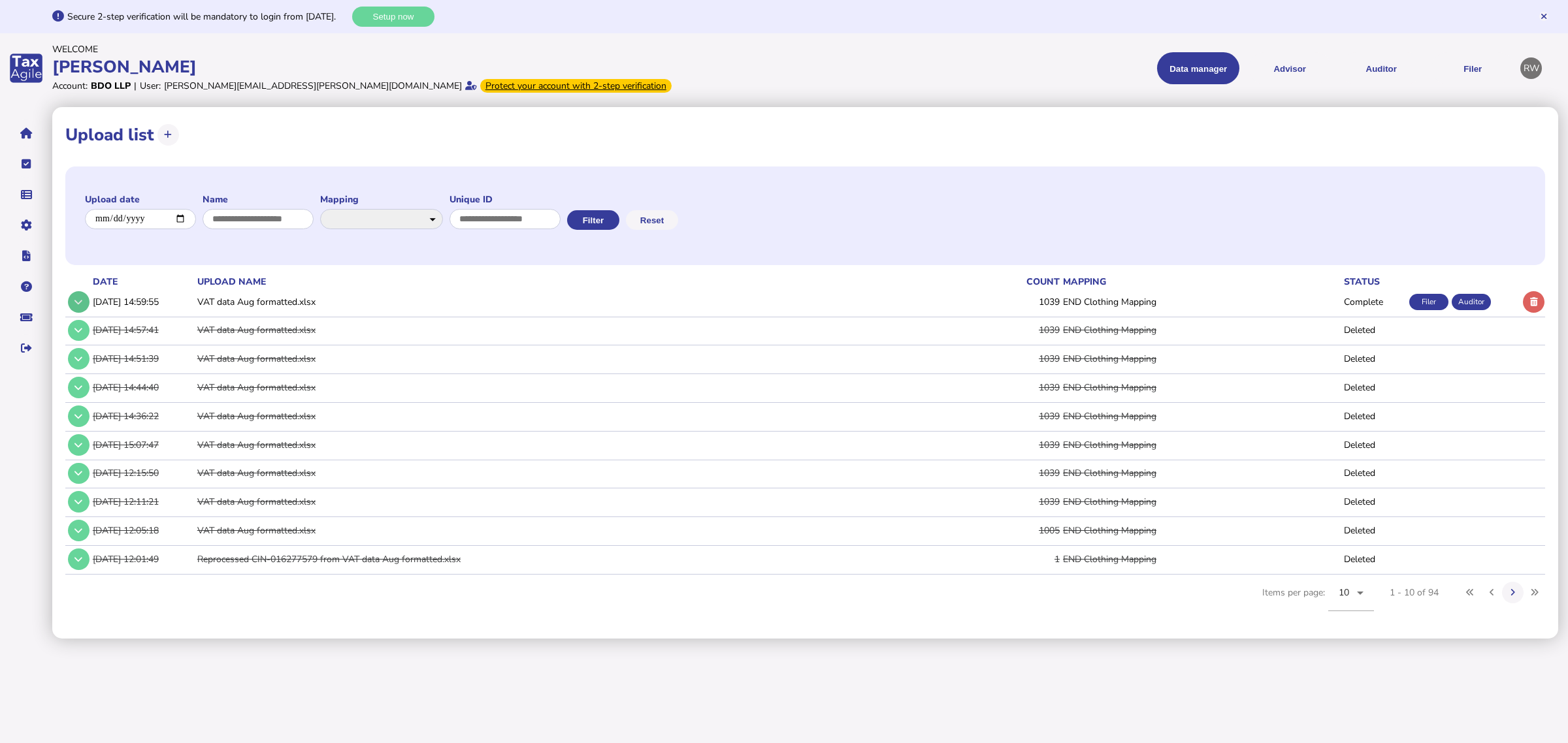
click at [75, 311] on button at bounding box center [78, 301] width 22 height 22
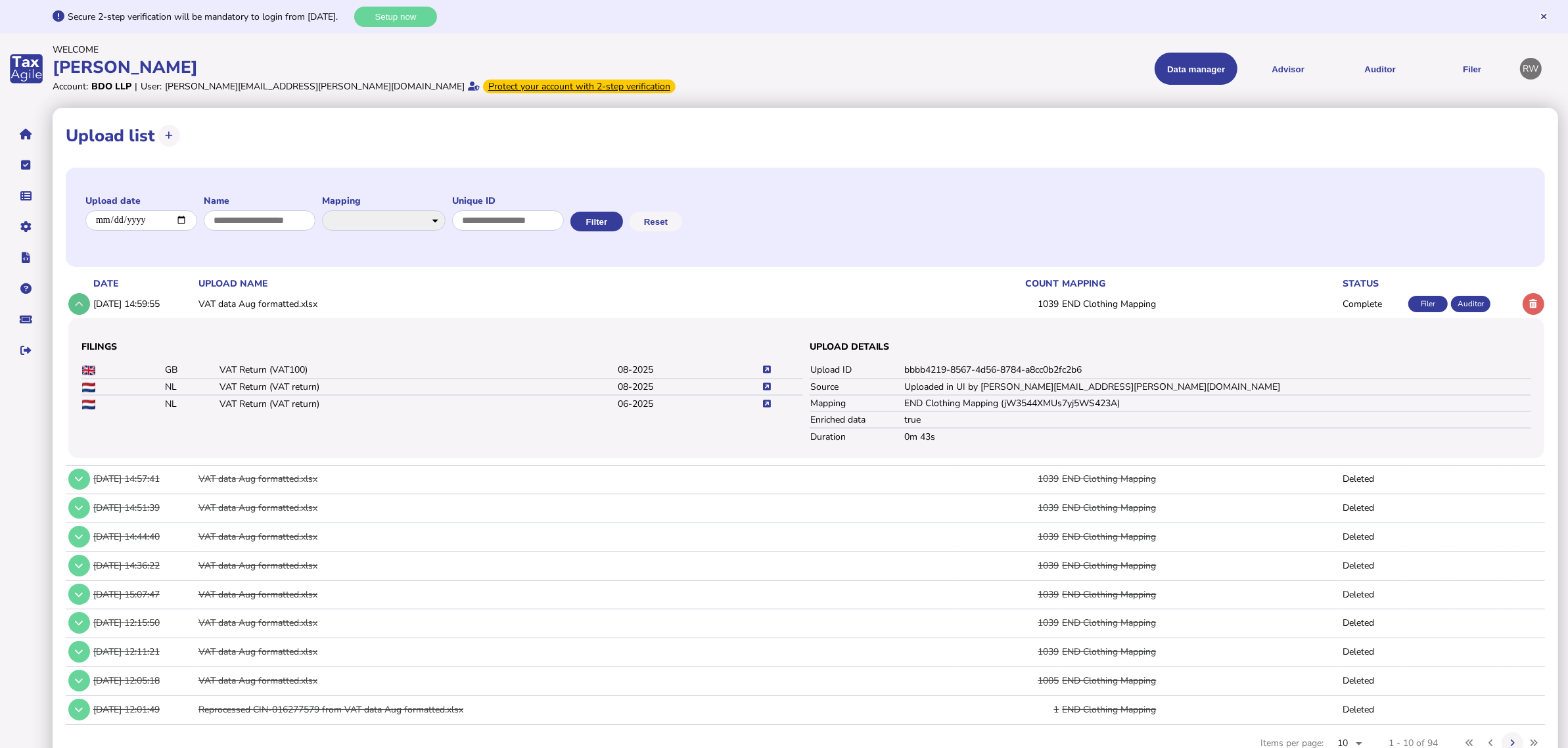
click at [74, 309] on button at bounding box center [79, 303] width 22 height 22
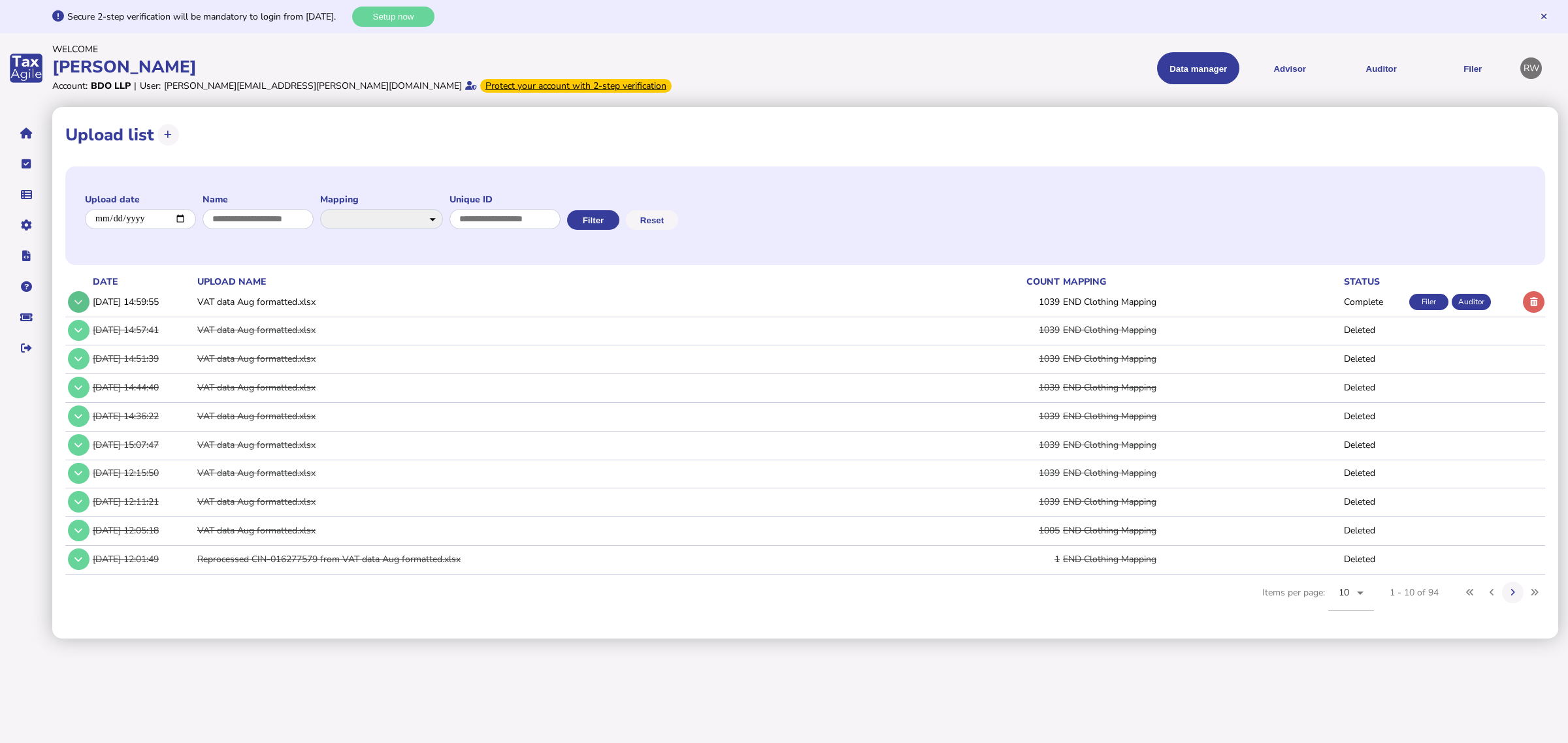
click at [74, 304] on icon at bounding box center [78, 301] width 8 height 8
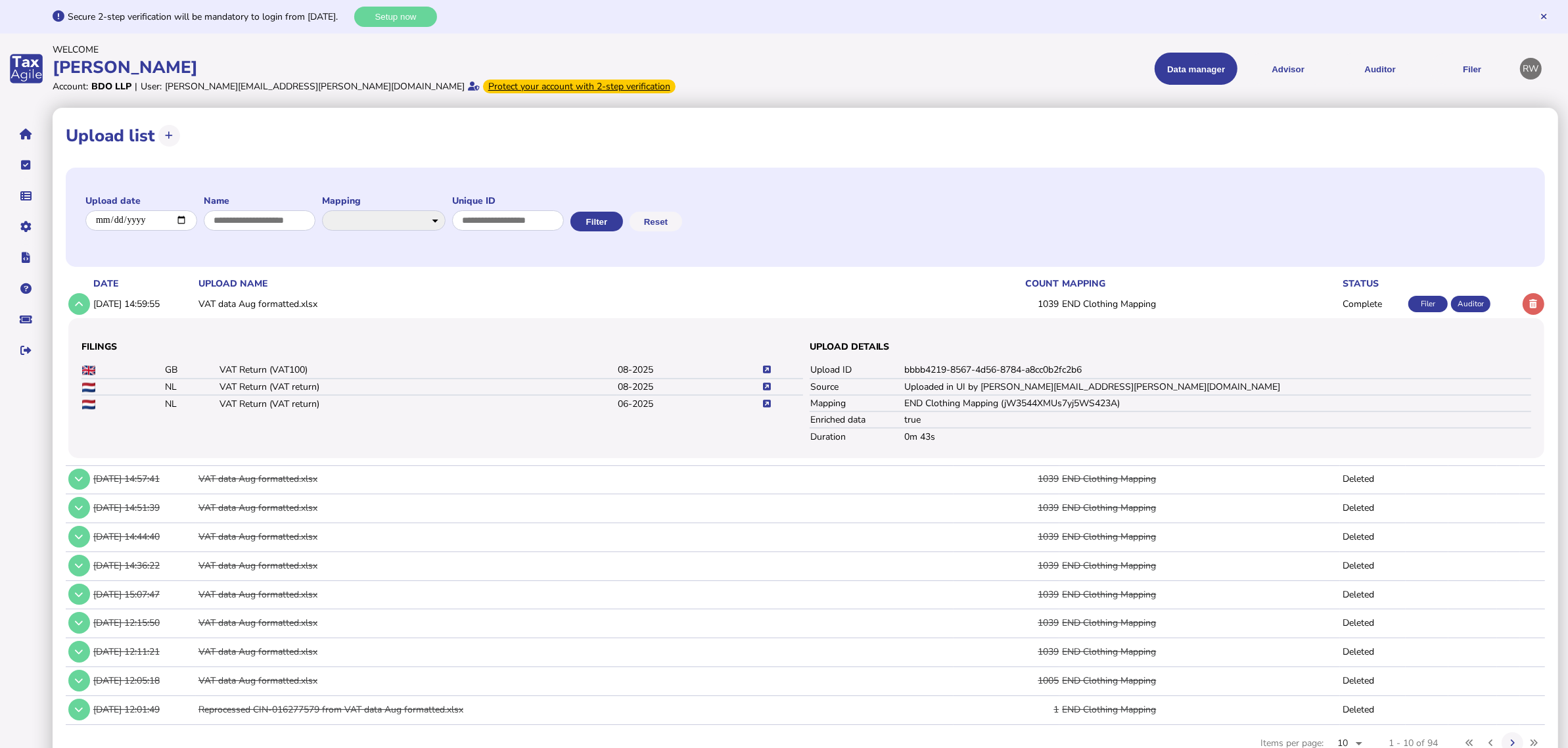
click at [774, 383] on td at bounding box center [783, 387] width 42 height 16
click at [769, 383] on icon at bounding box center [766, 387] width 8 height 9
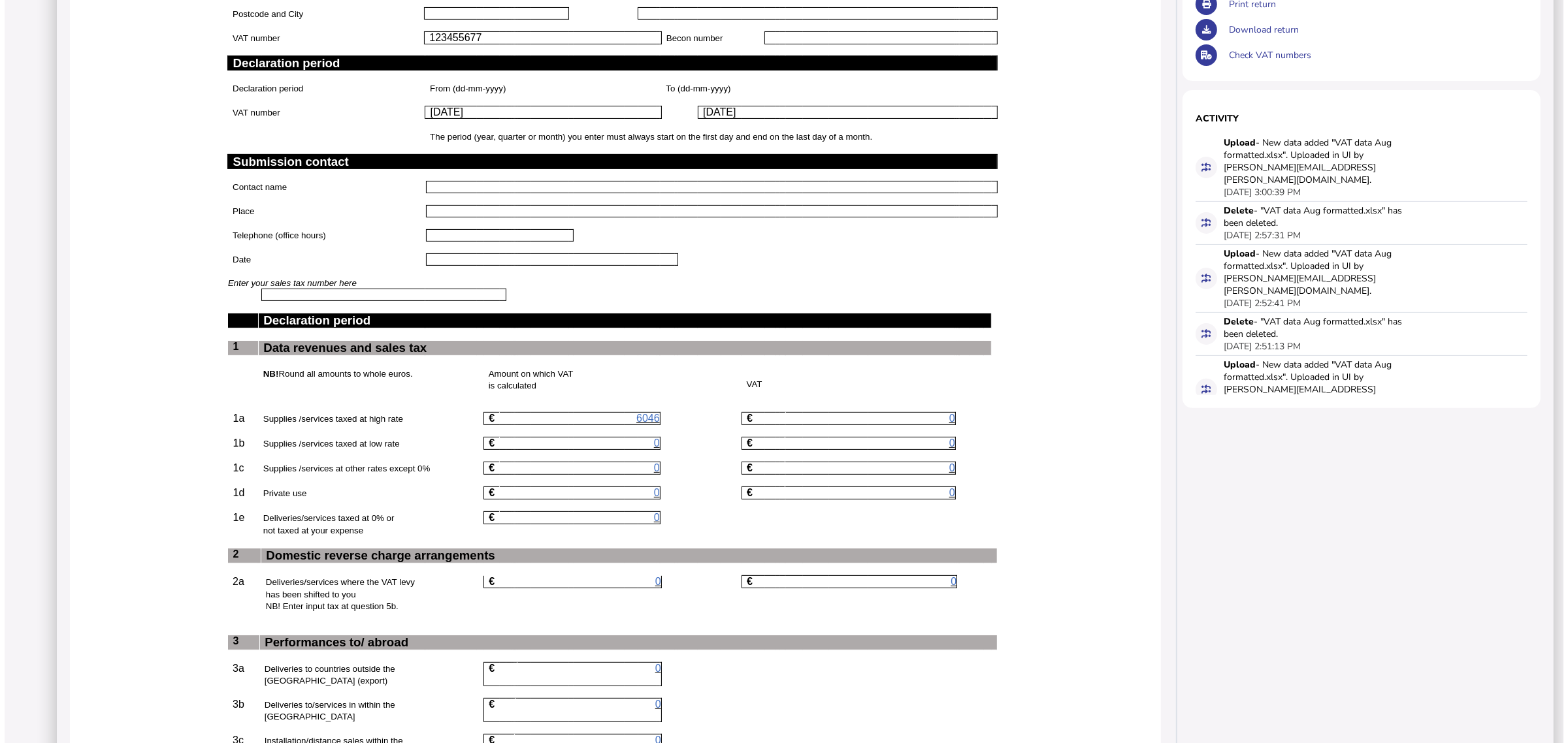
scroll to position [654, 0]
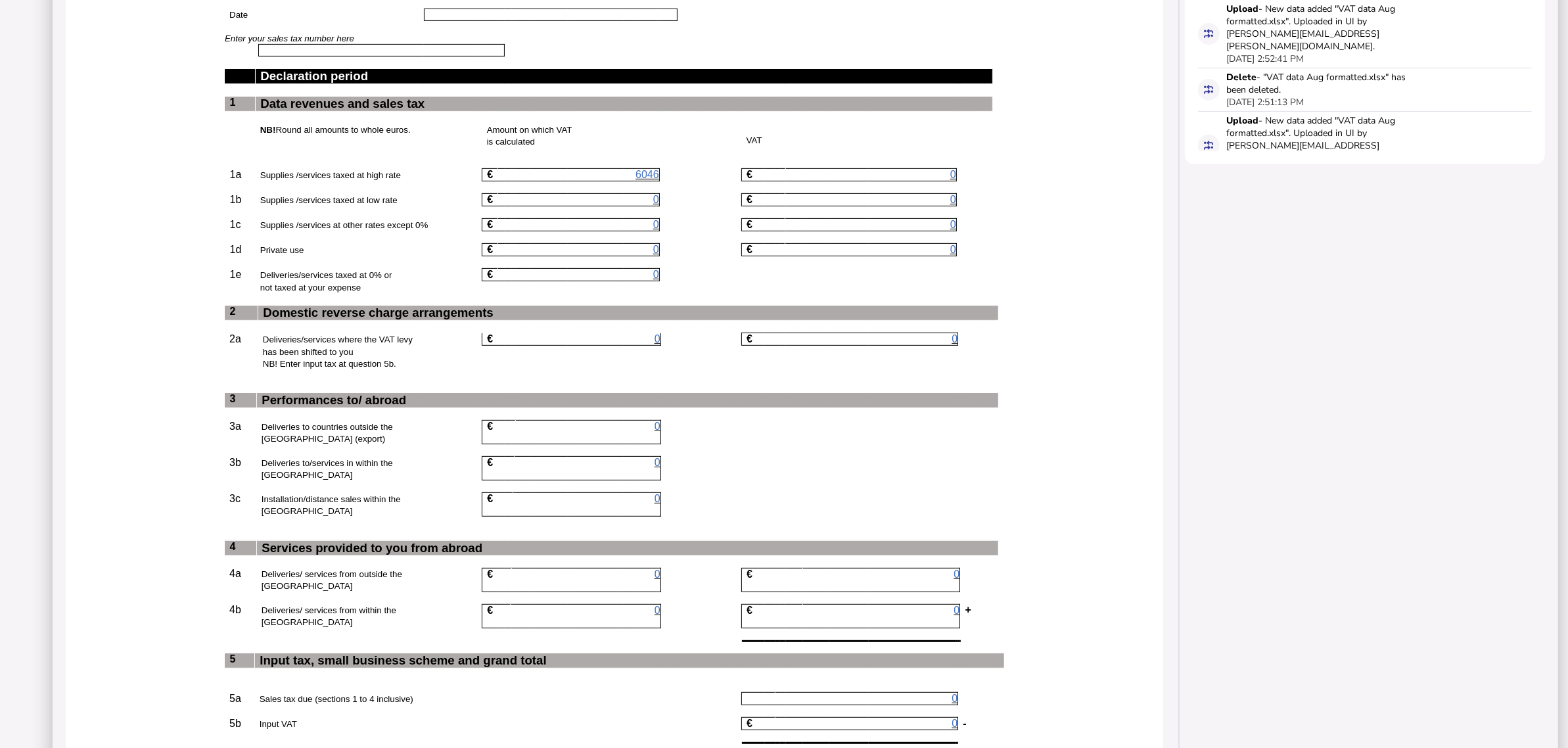
click at [659, 180] on span "6046" at bounding box center [647, 174] width 24 height 11
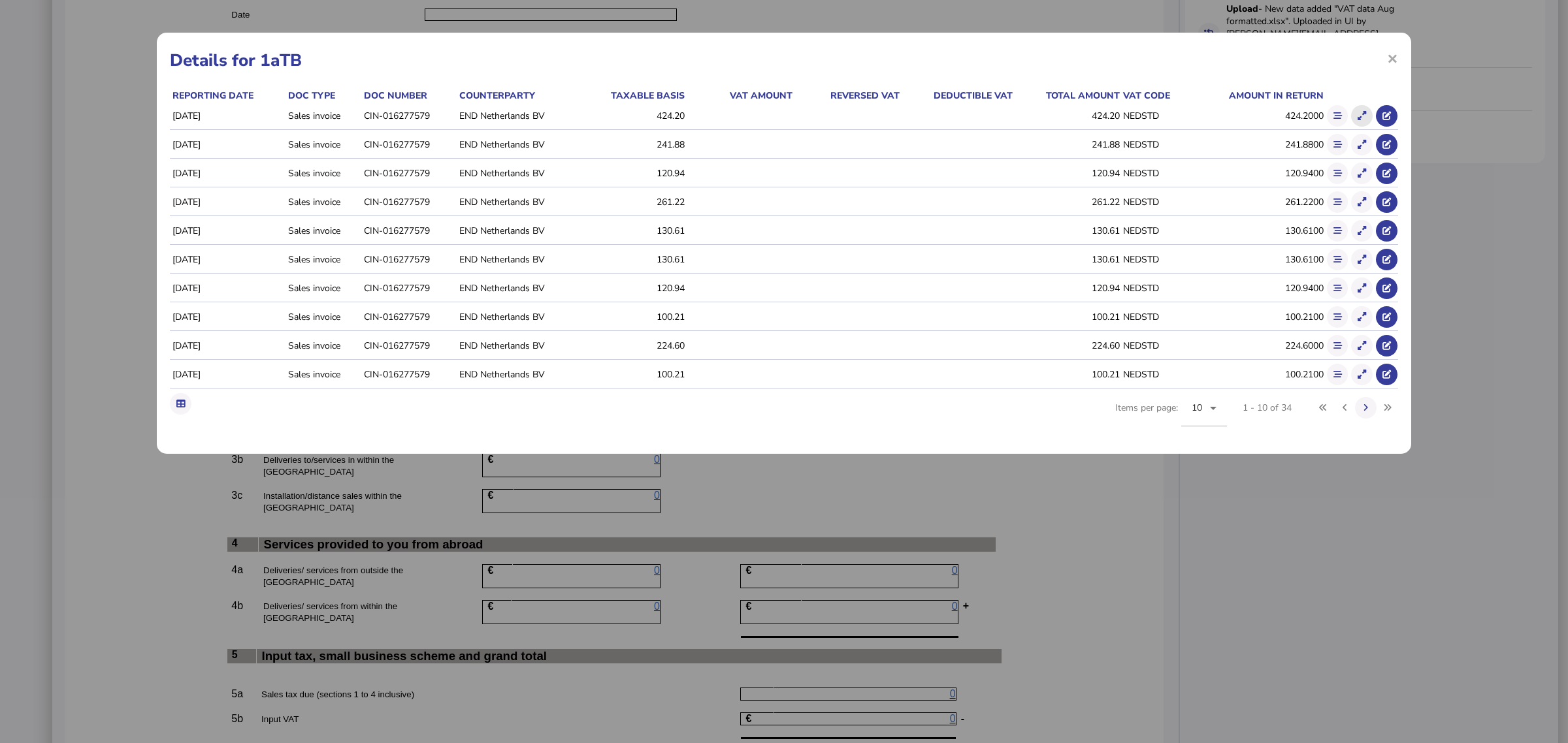
click at [1360, 119] on icon at bounding box center [1362, 116] width 8 height 8
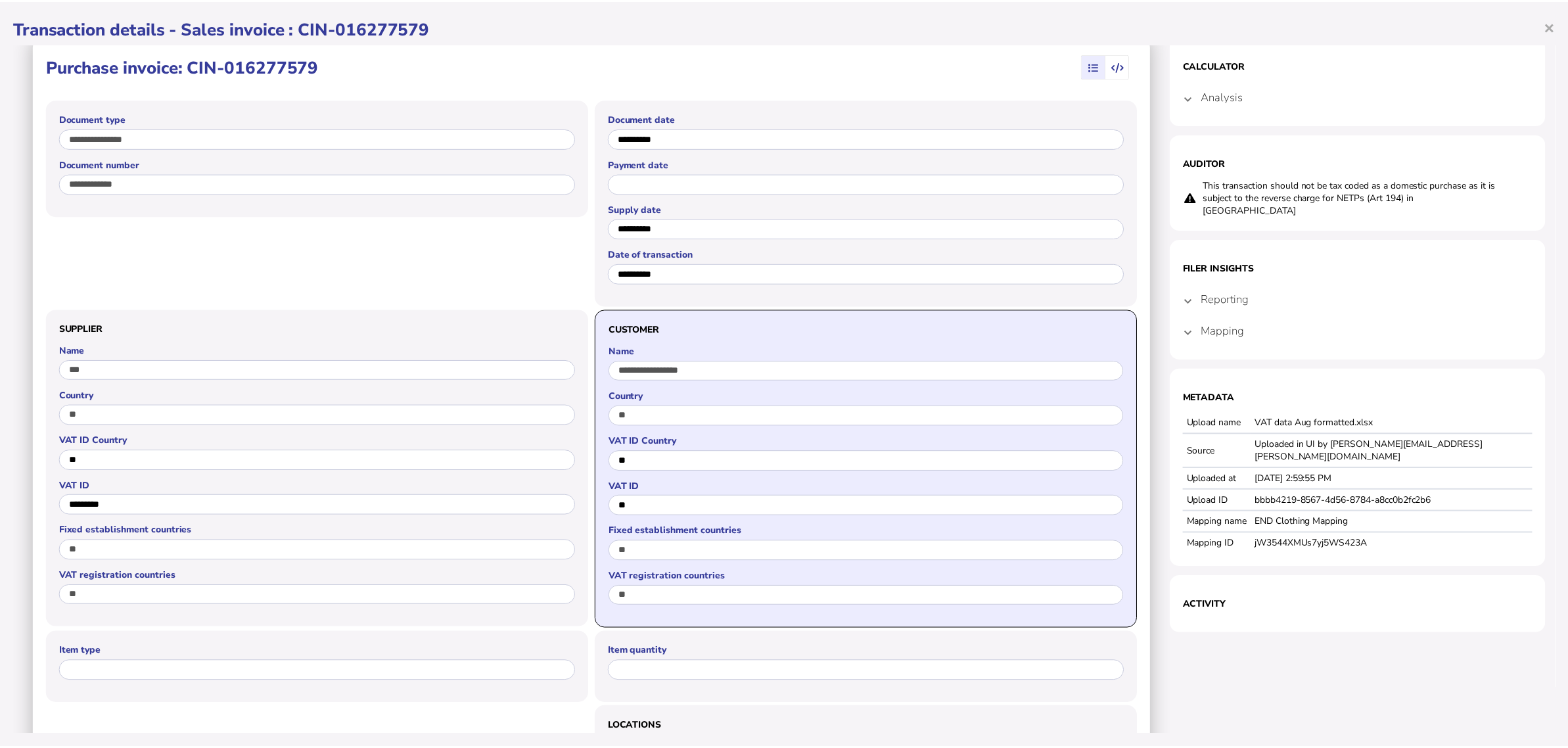
scroll to position [0, 0]
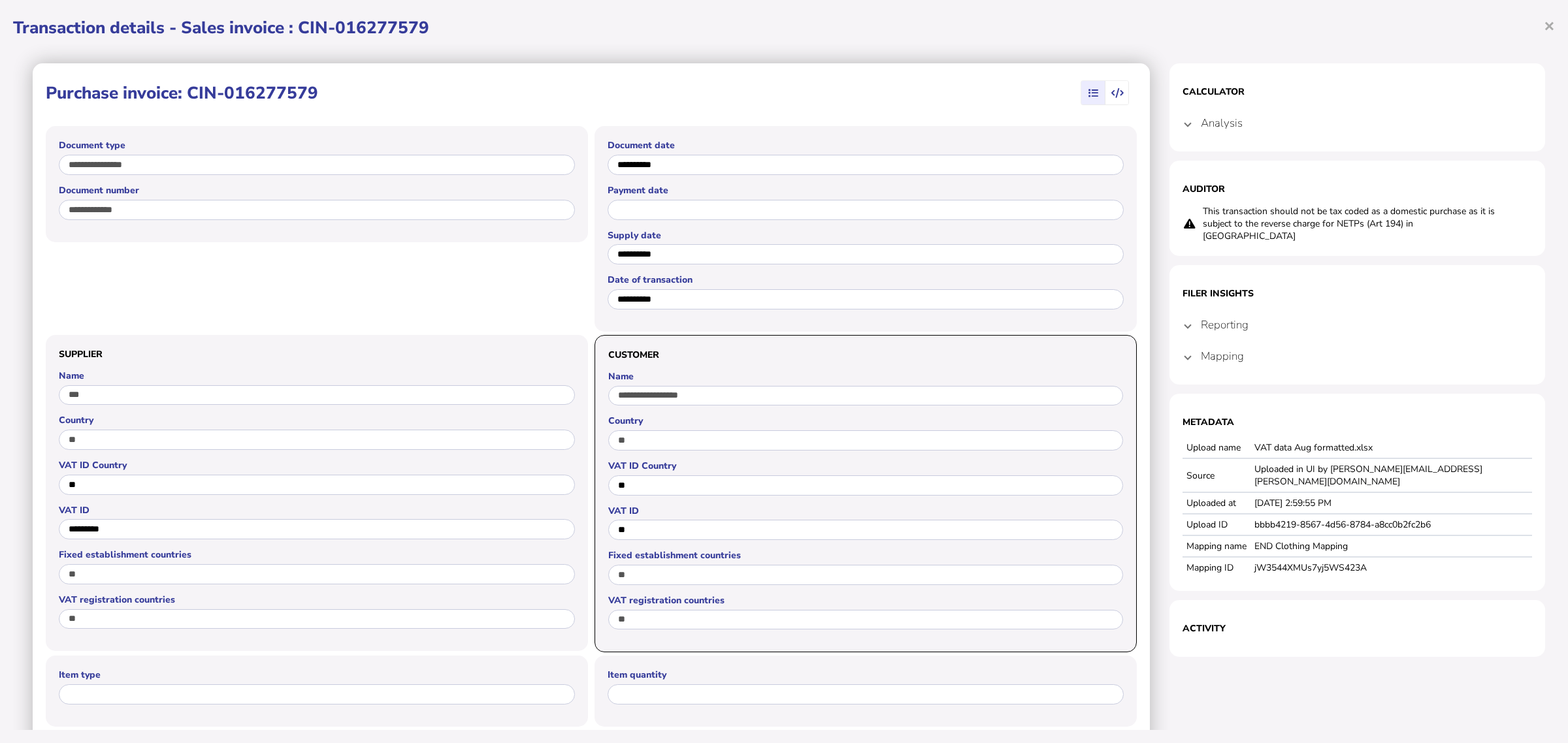
click at [1110, 99] on span "button" at bounding box center [1118, 92] width 24 height 24
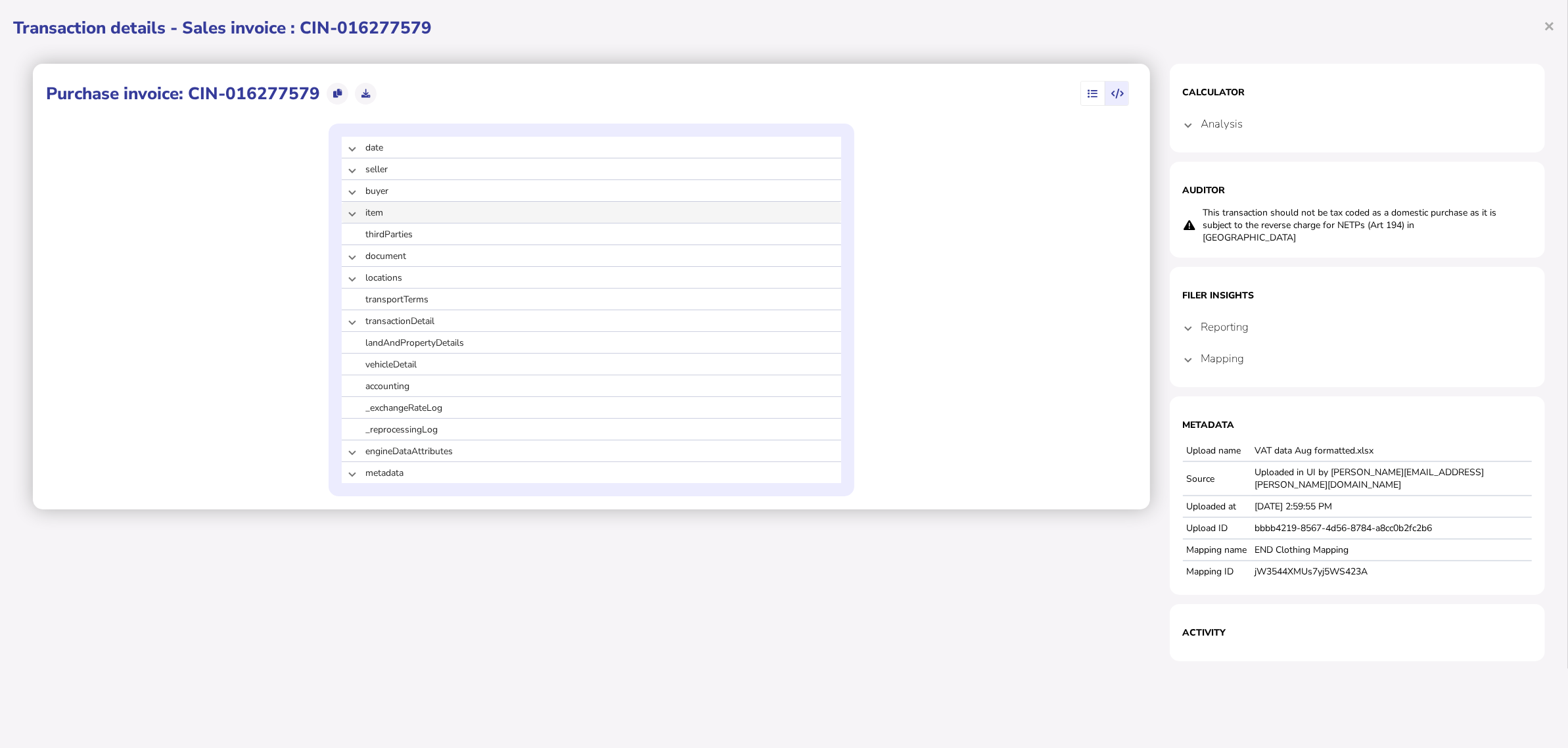
click at [355, 211] on mat-expansion-panel-header "item" at bounding box center [591, 212] width 499 height 21
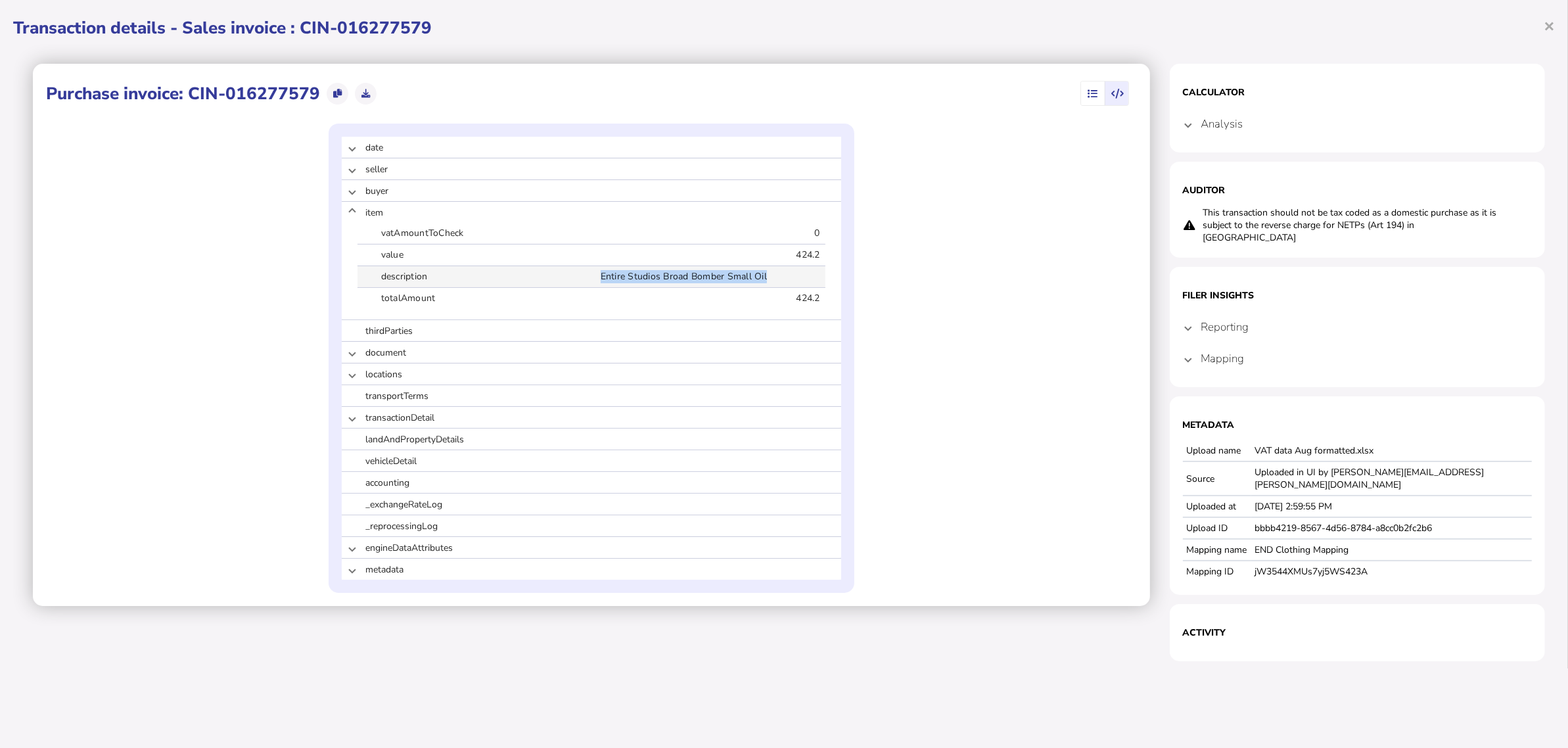
drag, startPoint x: 586, startPoint y: 278, endPoint x: 774, endPoint y: 278, distance: 188.0
click at [774, 278] on div "description Entire Studios Broad Bomber Small Oil" at bounding box center [591, 277] width 468 height 21
click at [776, 278] on span "Entire Studios Broad Bomber Small Oil" at bounding box center [712, 277] width 225 height 13
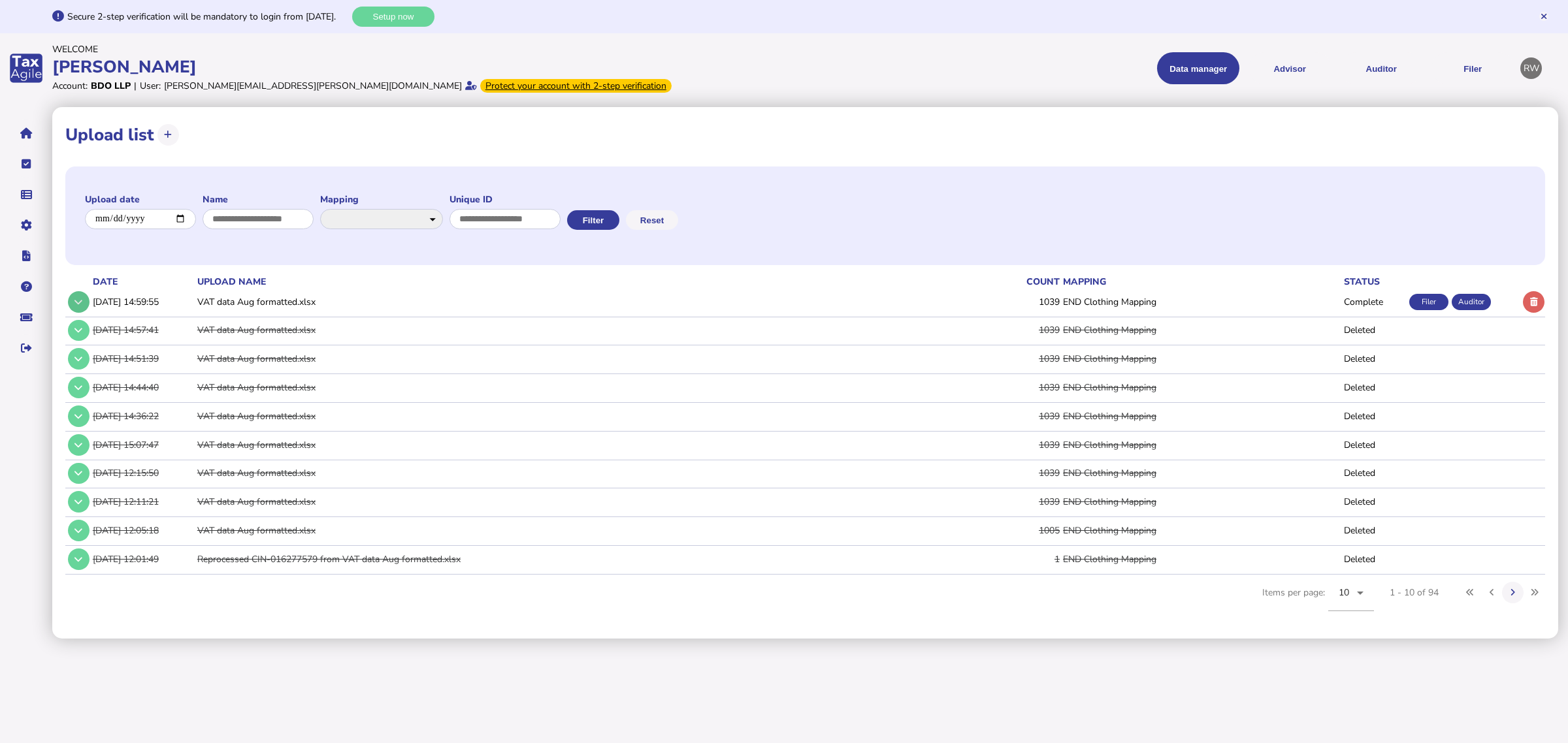
click at [80, 298] on icon at bounding box center [78, 301] width 8 height 8
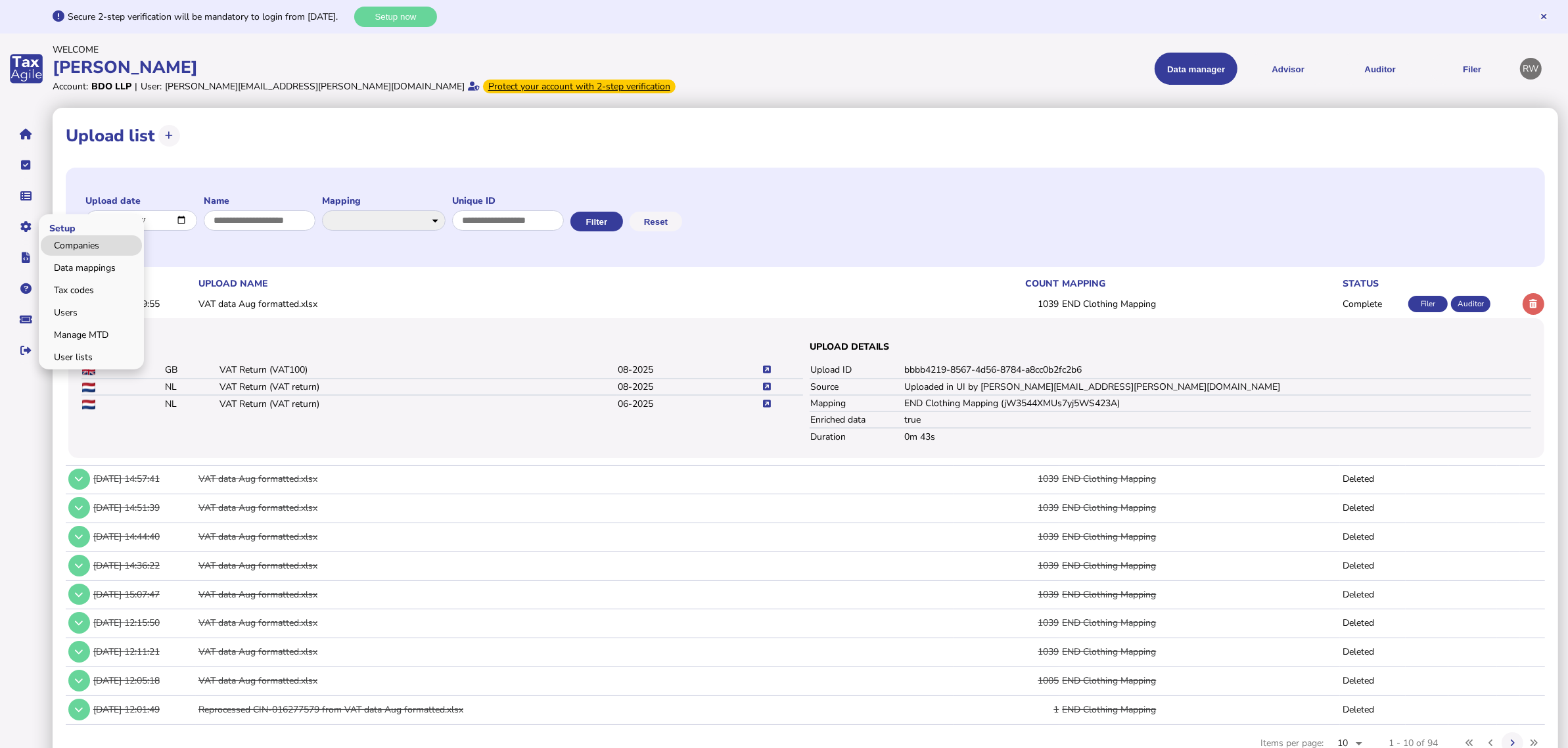
drag, startPoint x: 72, startPoint y: 244, endPoint x: 91, endPoint y: 244, distance: 19.0
click at [72, 244] on link "Companies" at bounding box center [91, 246] width 101 height 21
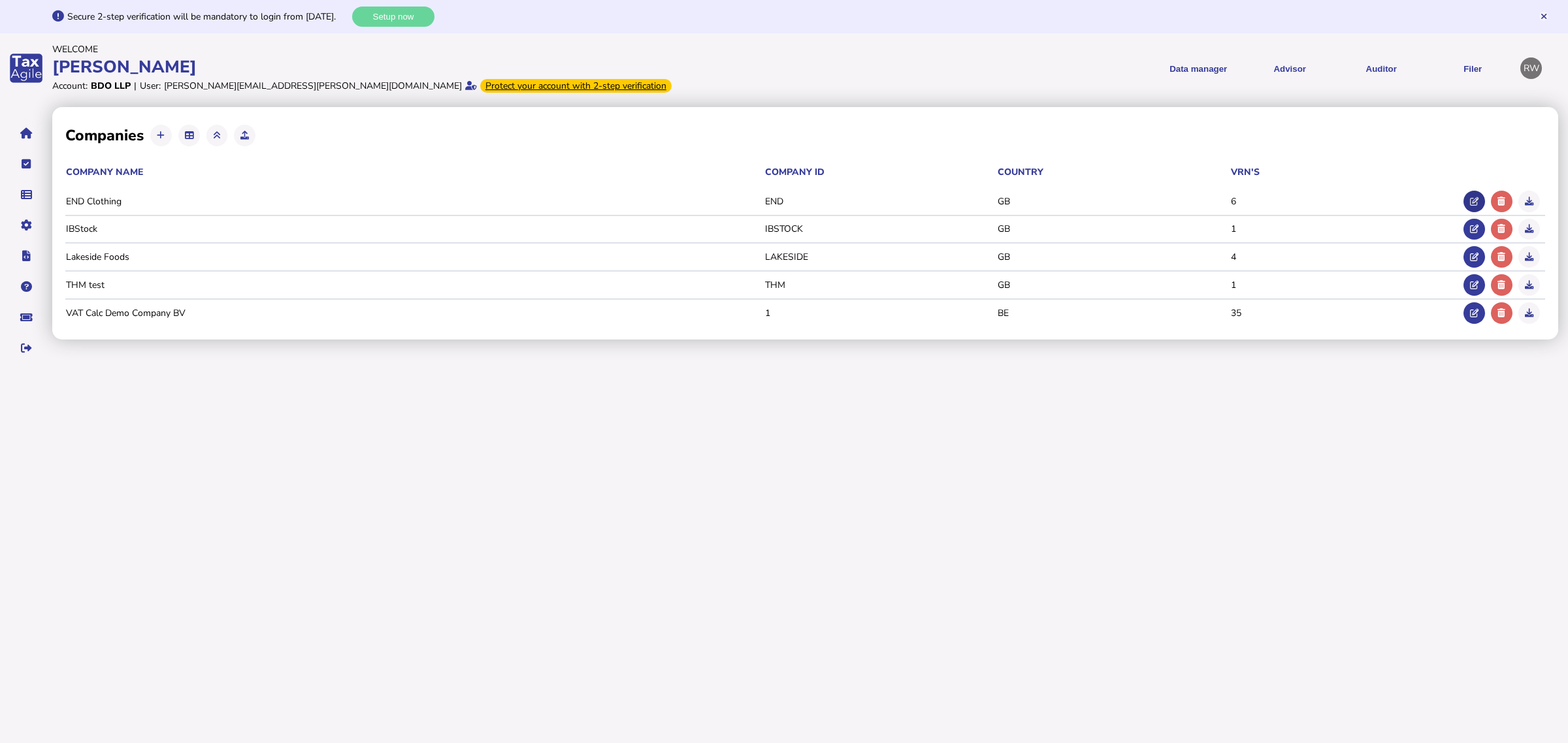
click at [1477, 201] on icon at bounding box center [1474, 202] width 8 height 8
type input "**********"
type input "***"
type input "**********"
select select "**"
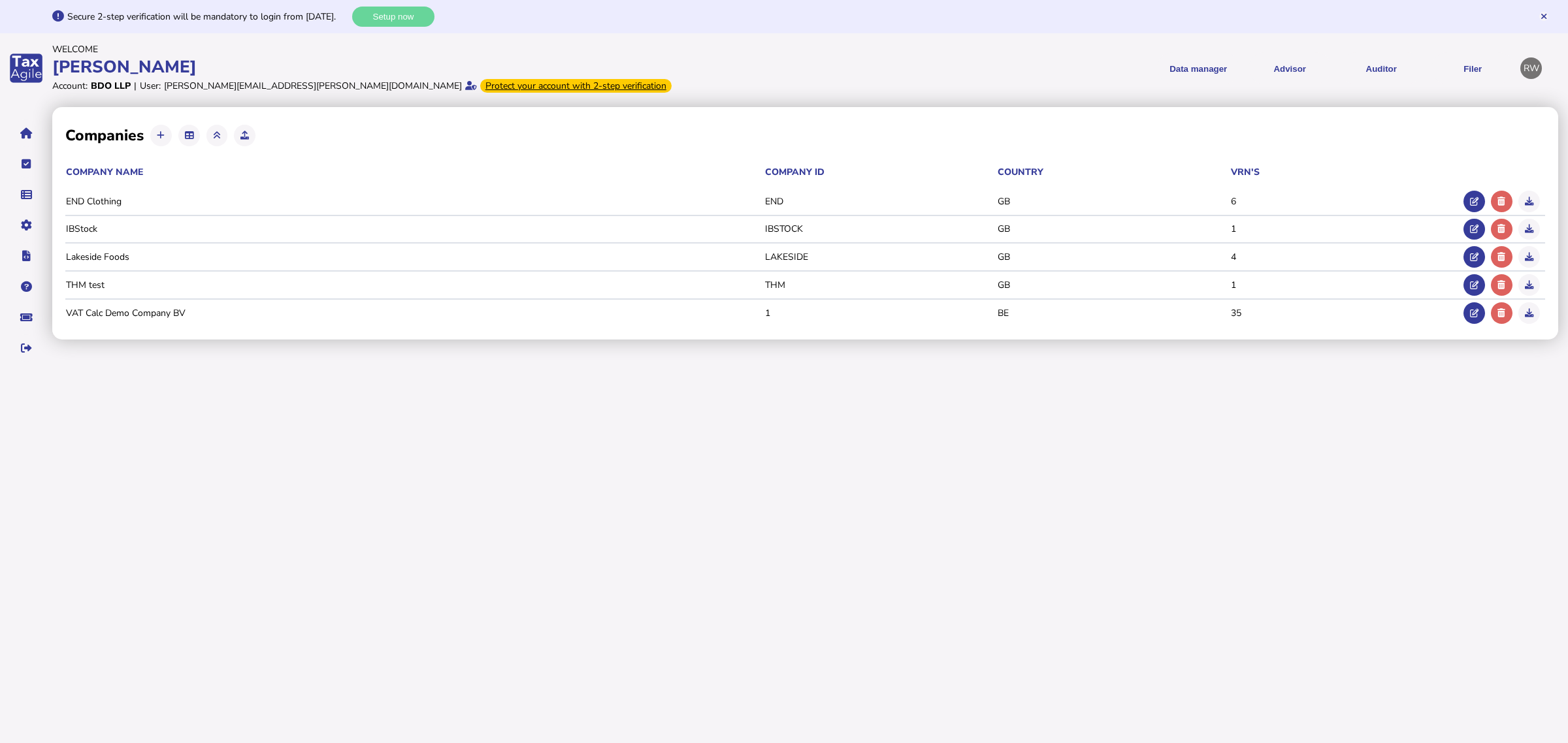
select select
type input "**********"
select select "**"
select select "******"
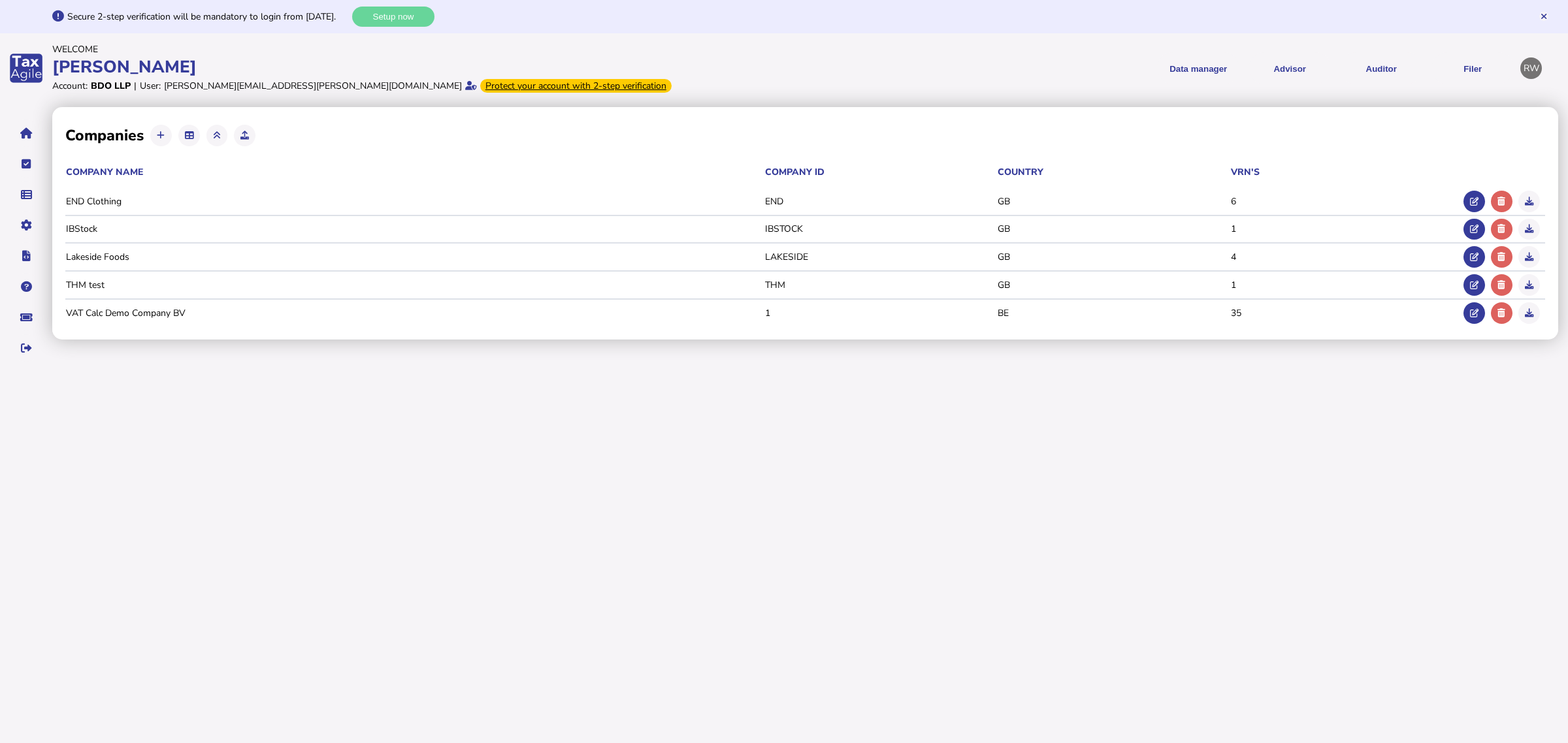
select select "**"
select select "******"
select select "**"
select select "******"
select select "**"
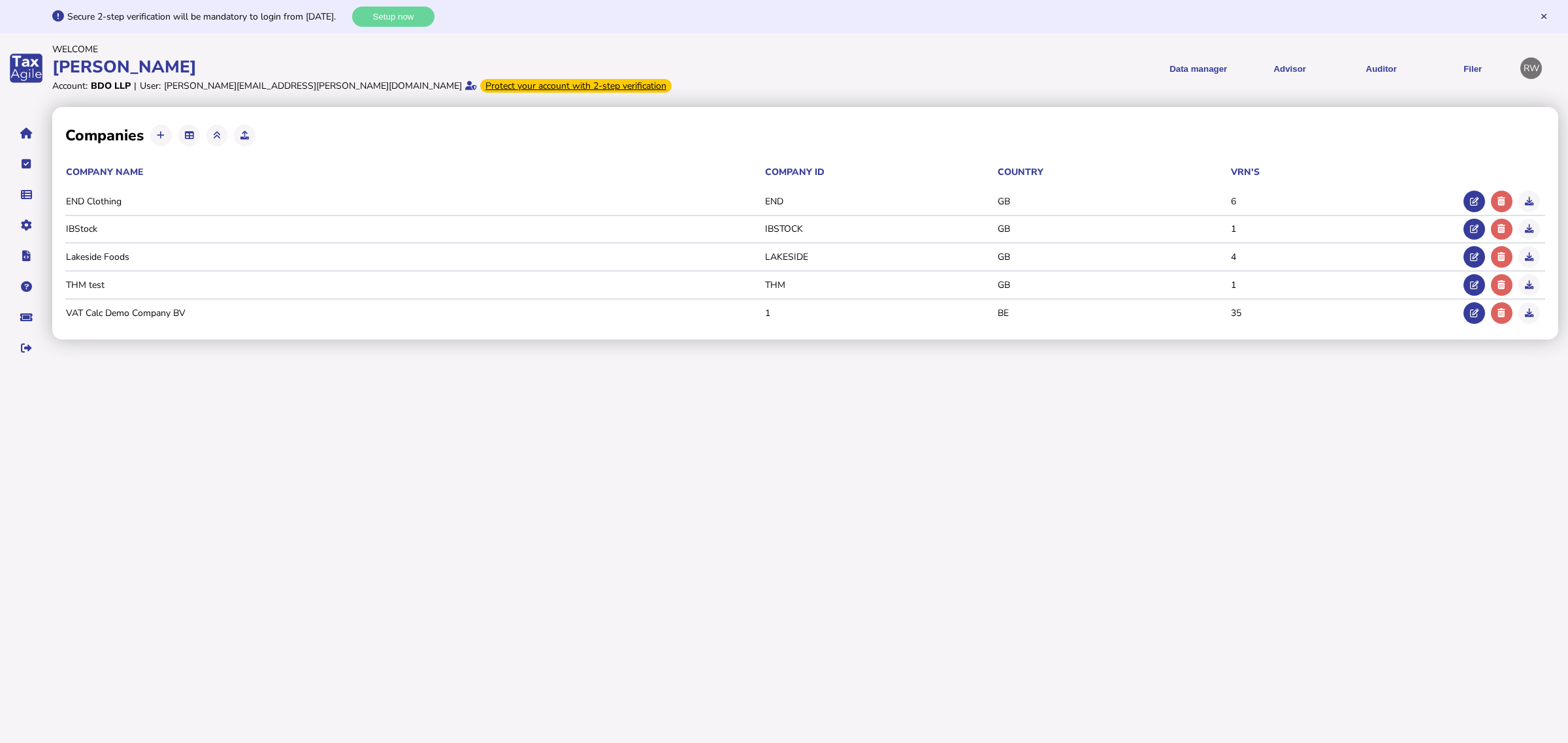
select select "******"
select select "**"
select select "******"
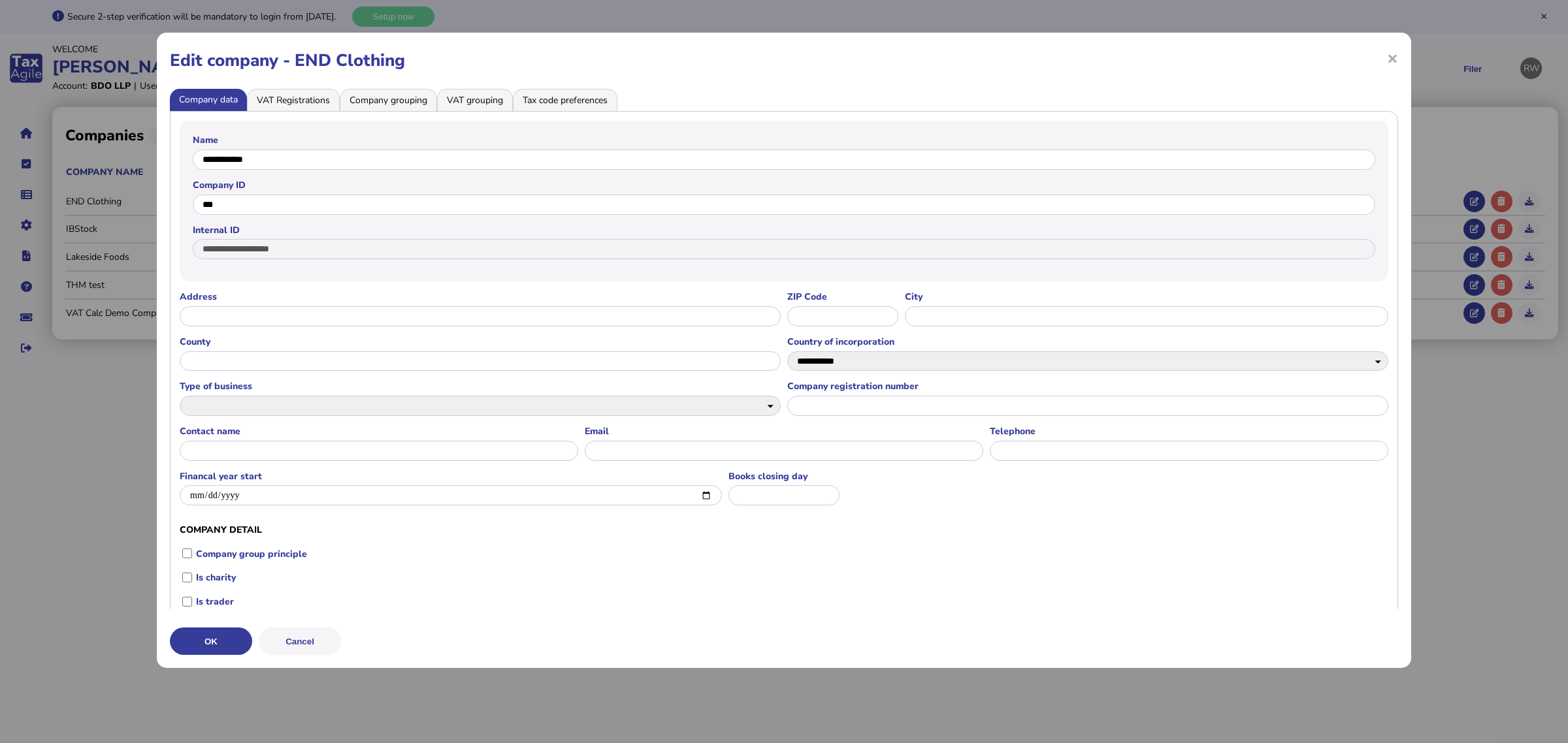
click at [308, 105] on li "VAT Registrations" at bounding box center [293, 100] width 93 height 23
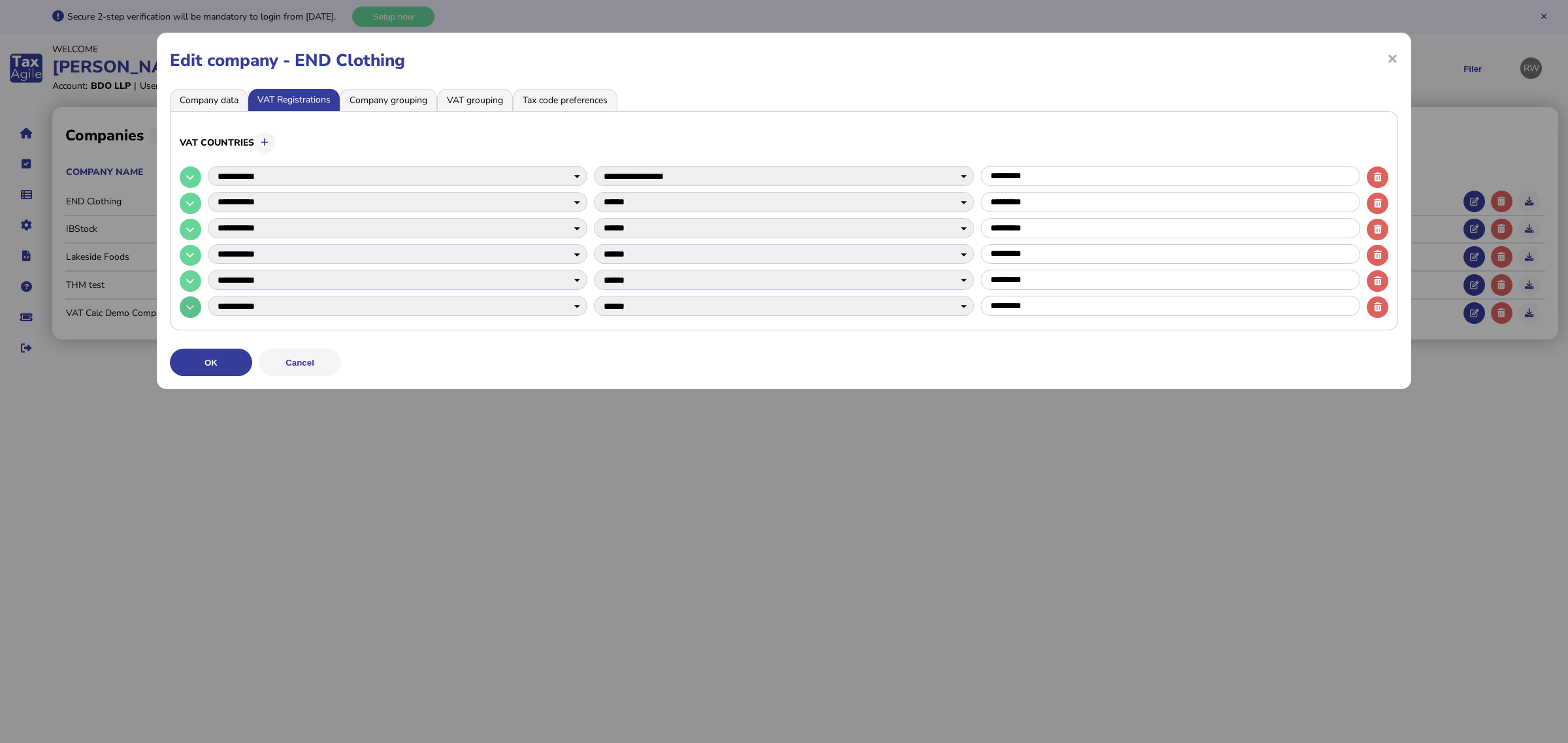
click at [198, 304] on button at bounding box center [190, 307] width 22 height 22
select select
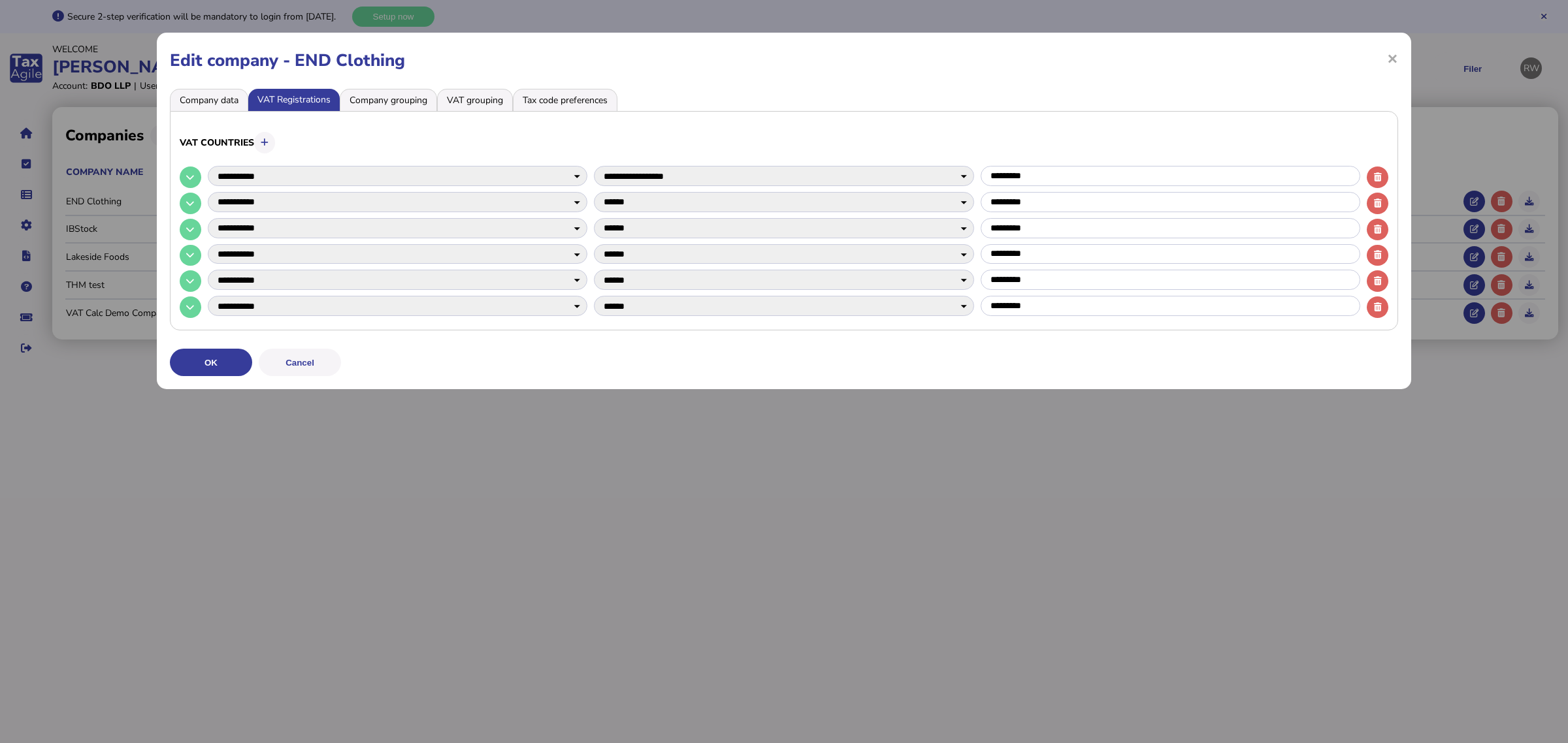
select select
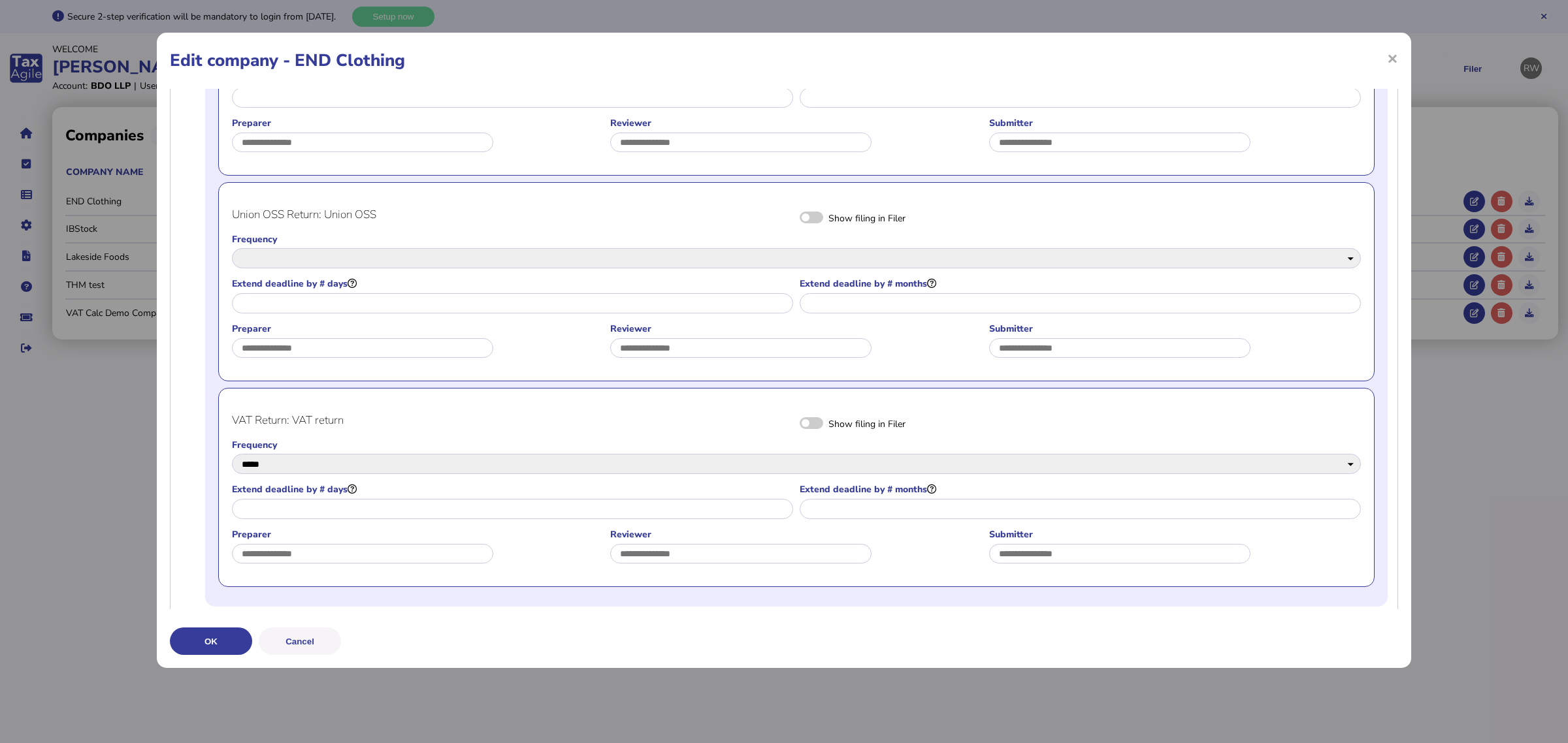
scroll to position [1026, 0]
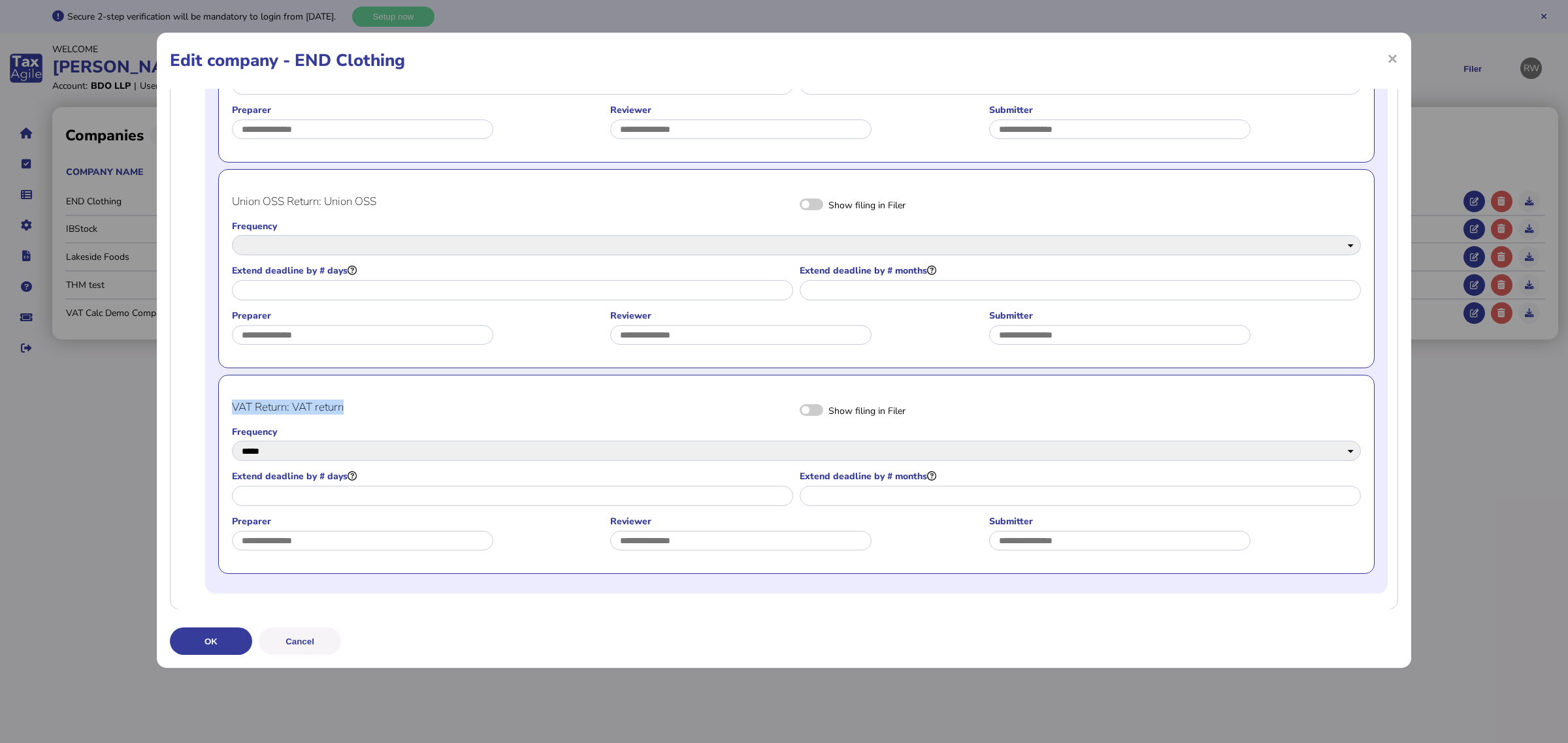
drag, startPoint x: 348, startPoint y: 407, endPoint x: 234, endPoint y: 412, distance: 114.1
click at [234, 412] on h4 "VAT Return: VAT return" at bounding box center [512, 408] width 561 height 15
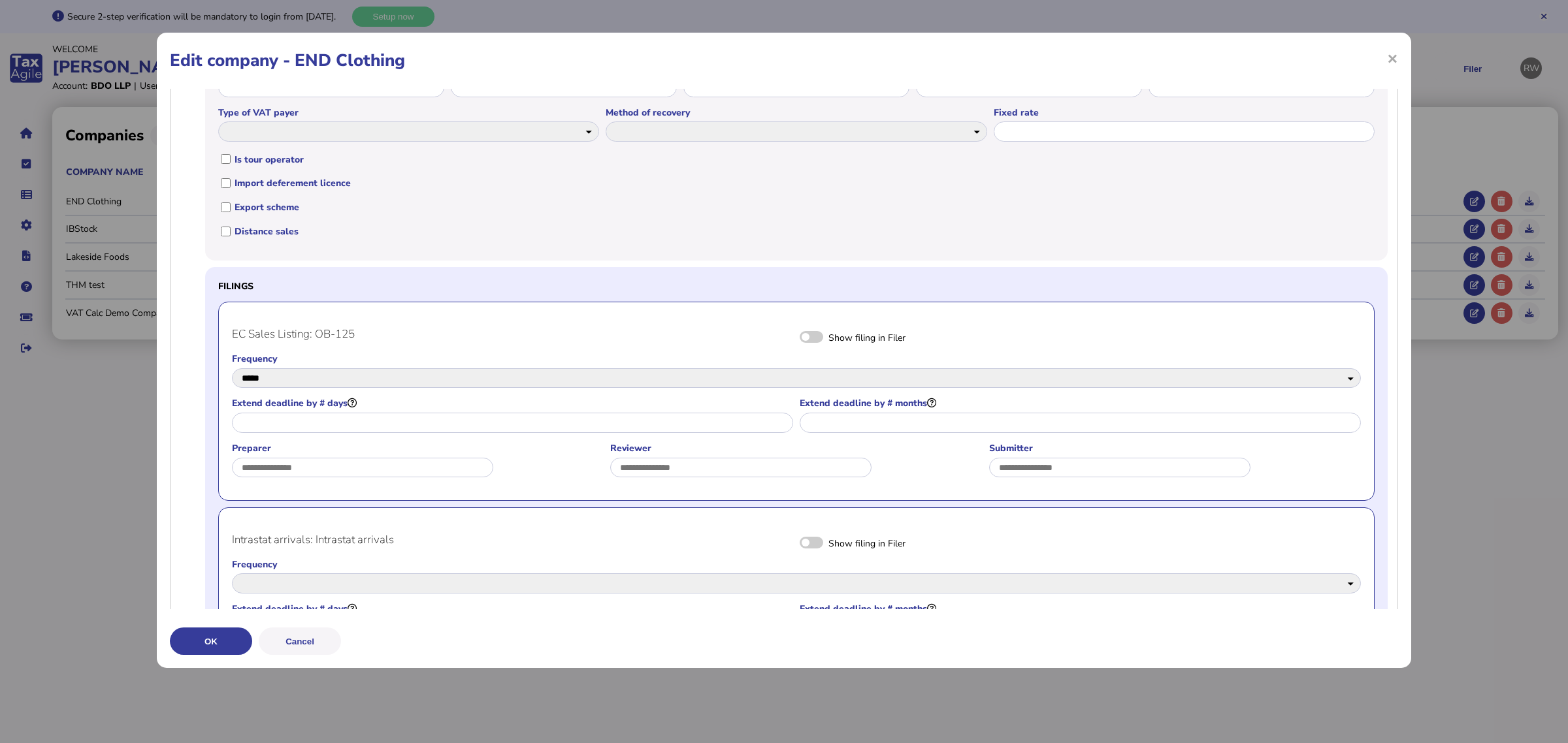
scroll to position [128, 0]
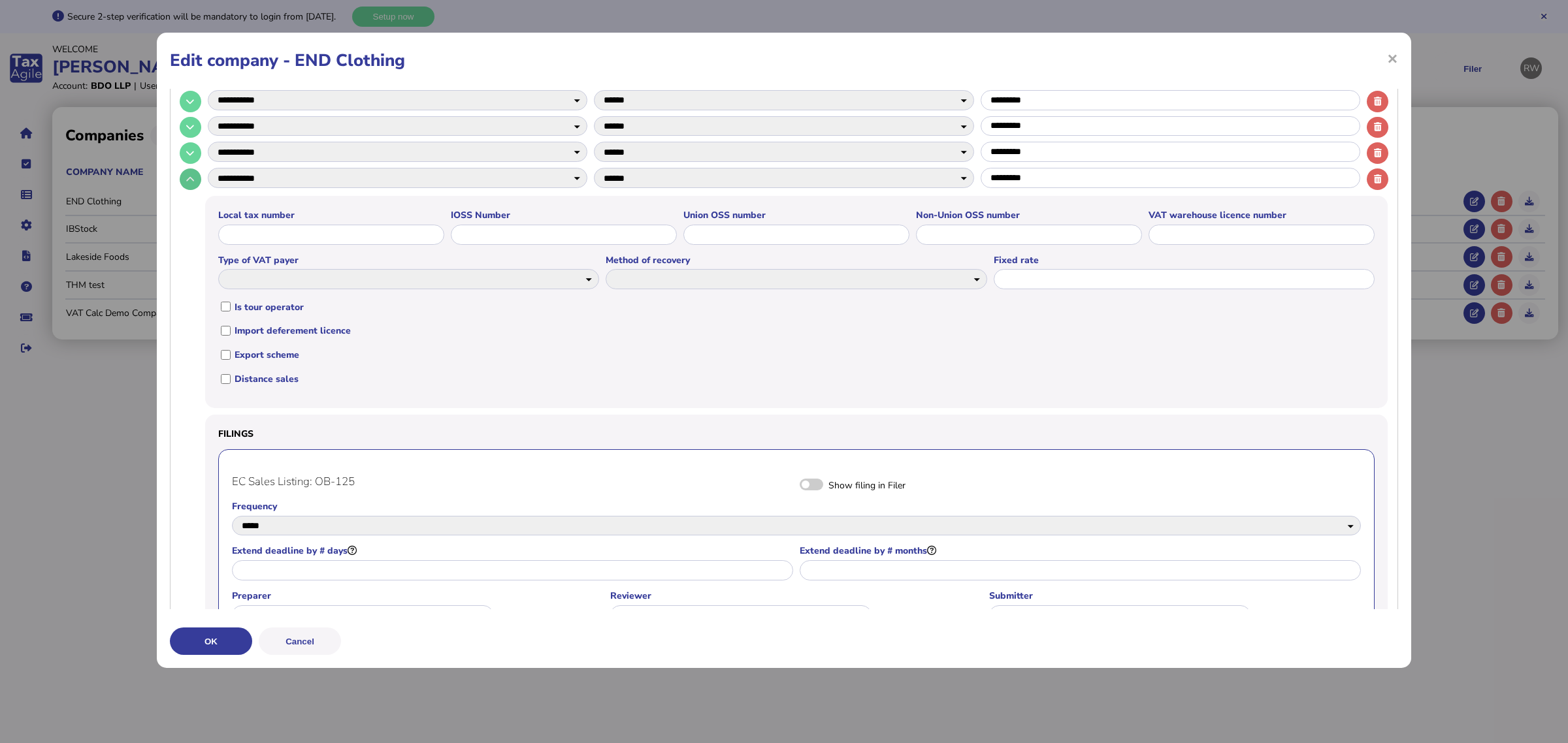
click at [196, 178] on button at bounding box center [190, 179] width 22 height 22
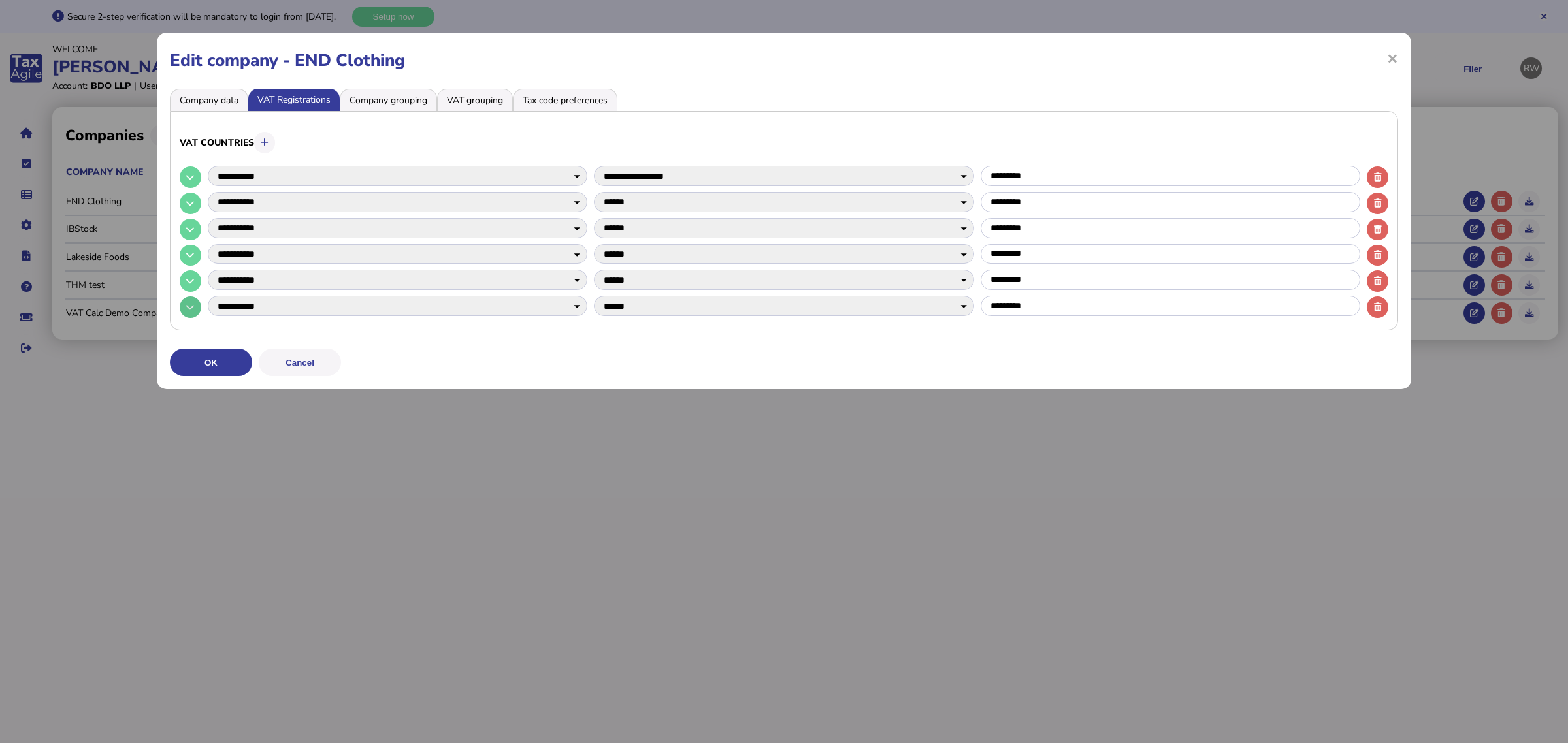
scroll to position [0, 0]
click at [185, 311] on button at bounding box center [190, 307] width 22 height 22
select select
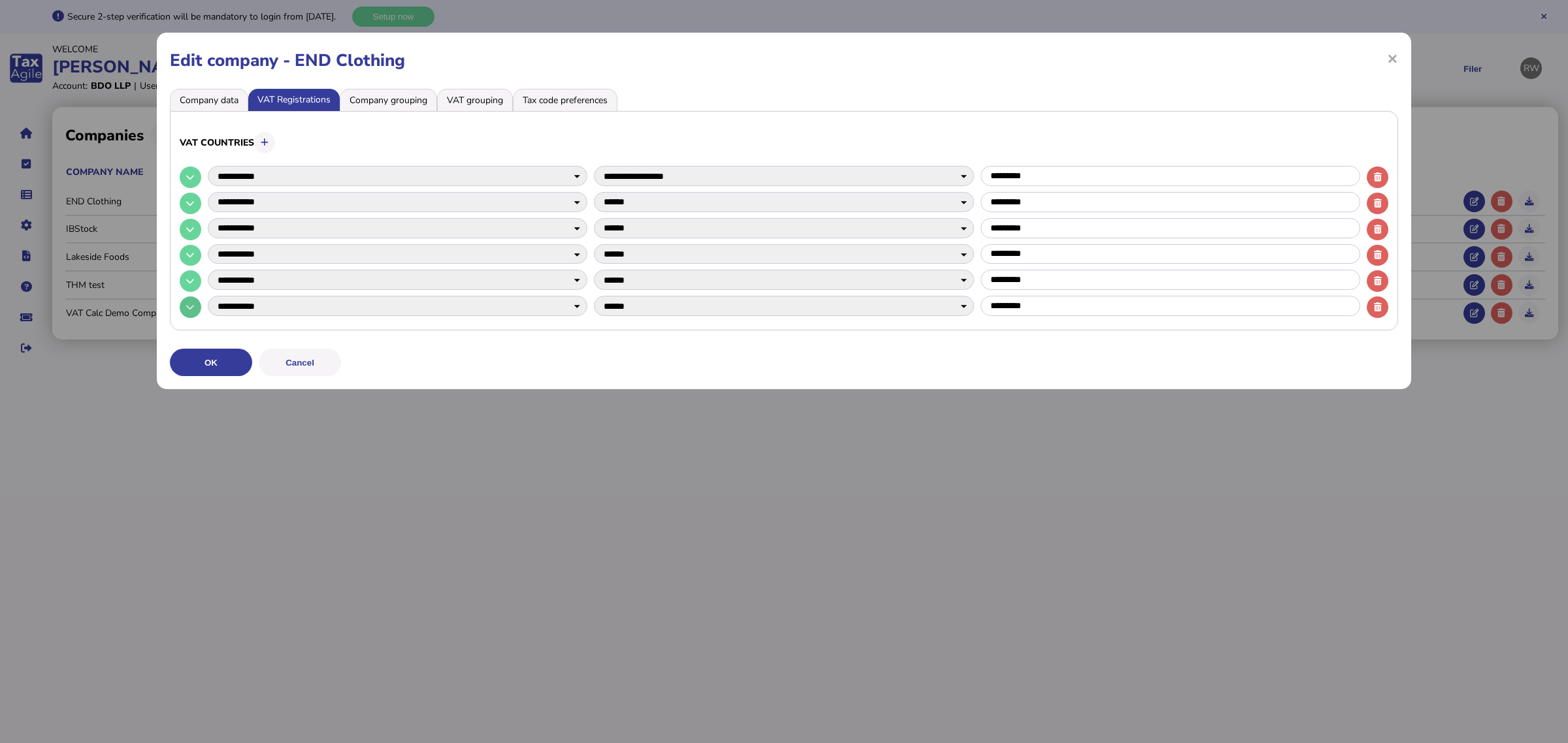
select select
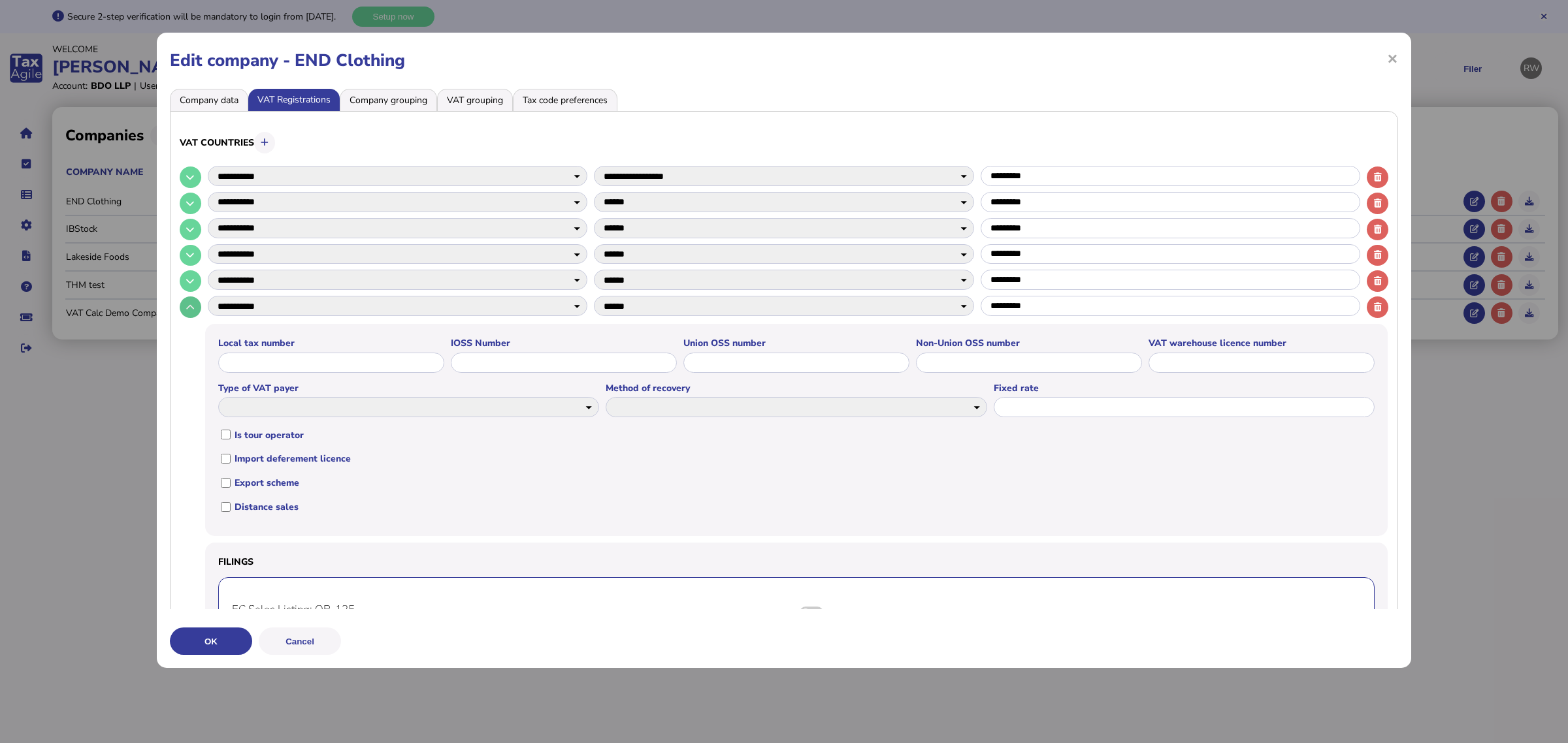
click at [193, 309] on icon at bounding box center [190, 307] width 8 height 8
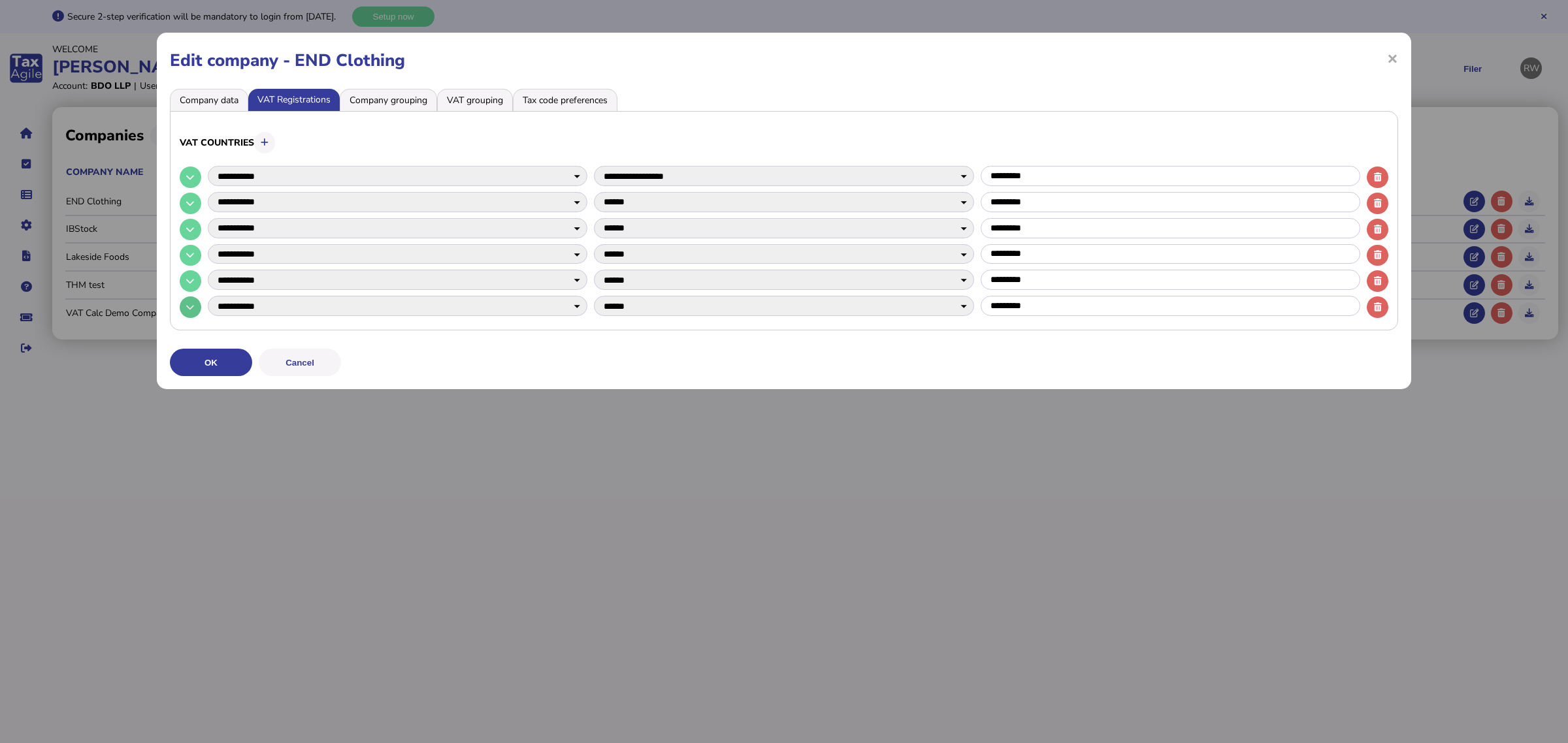
click at [196, 312] on button at bounding box center [190, 307] width 22 height 22
select select
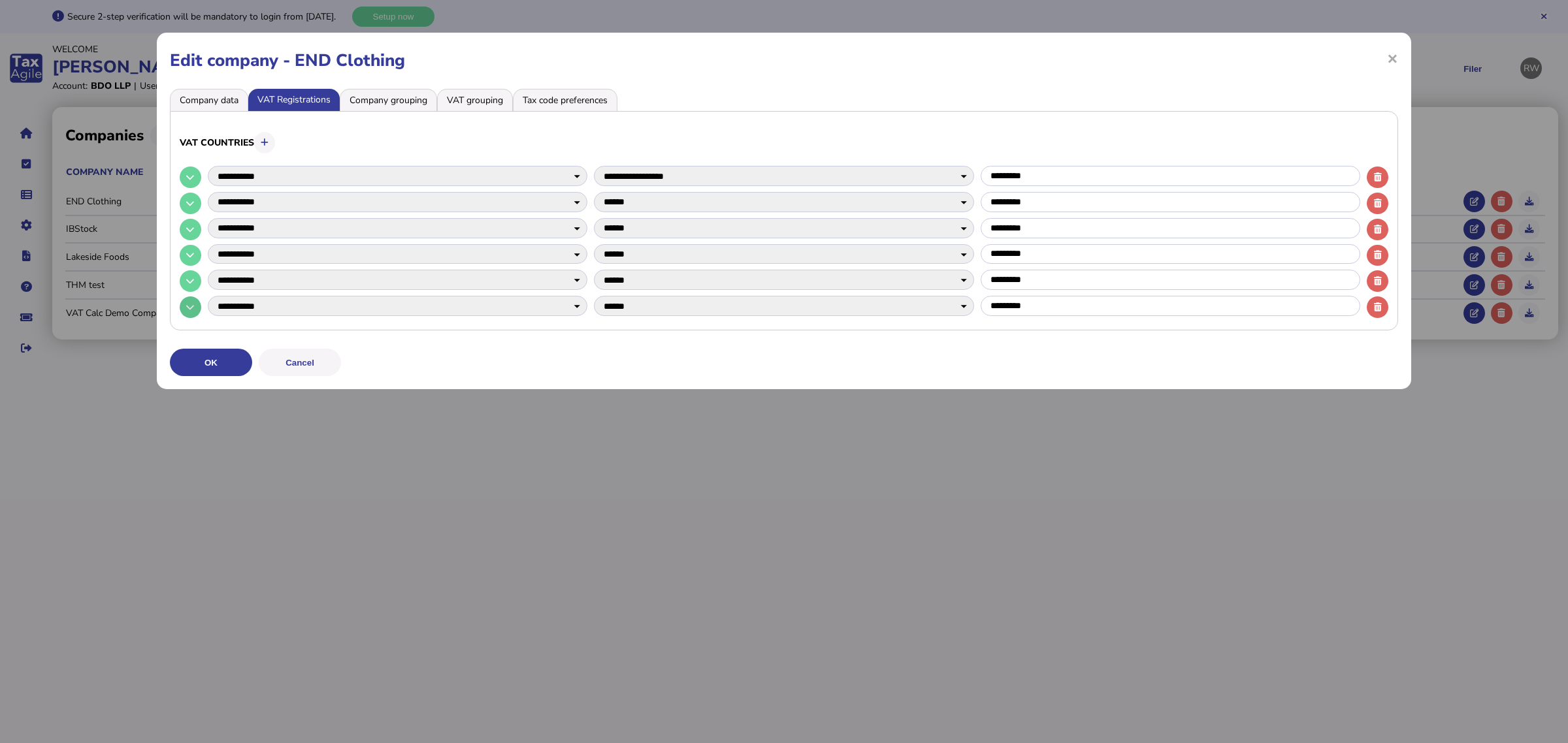
select select
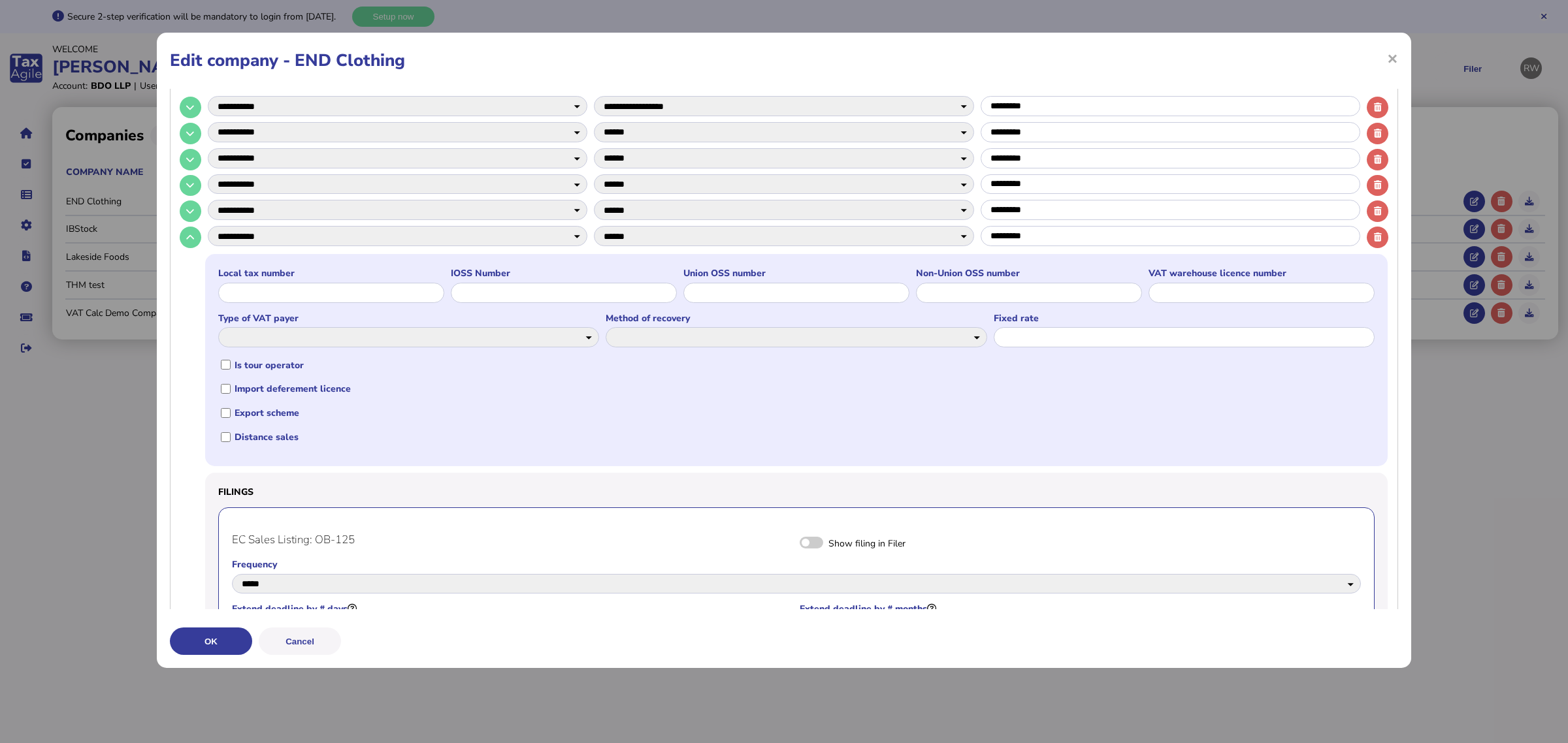
scroll to position [163, 0]
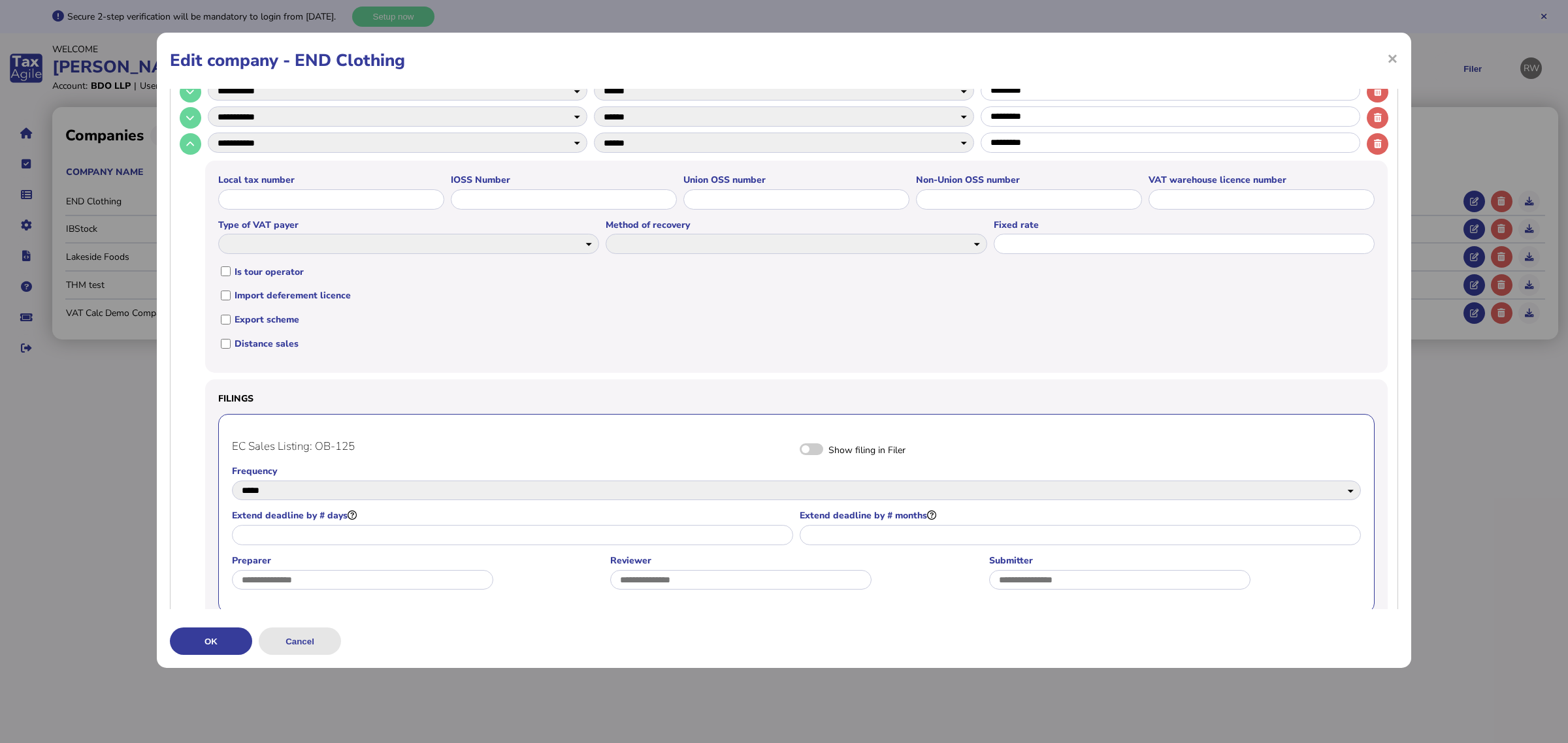
click at [317, 637] on button "Cancel" at bounding box center [299, 641] width 82 height 27
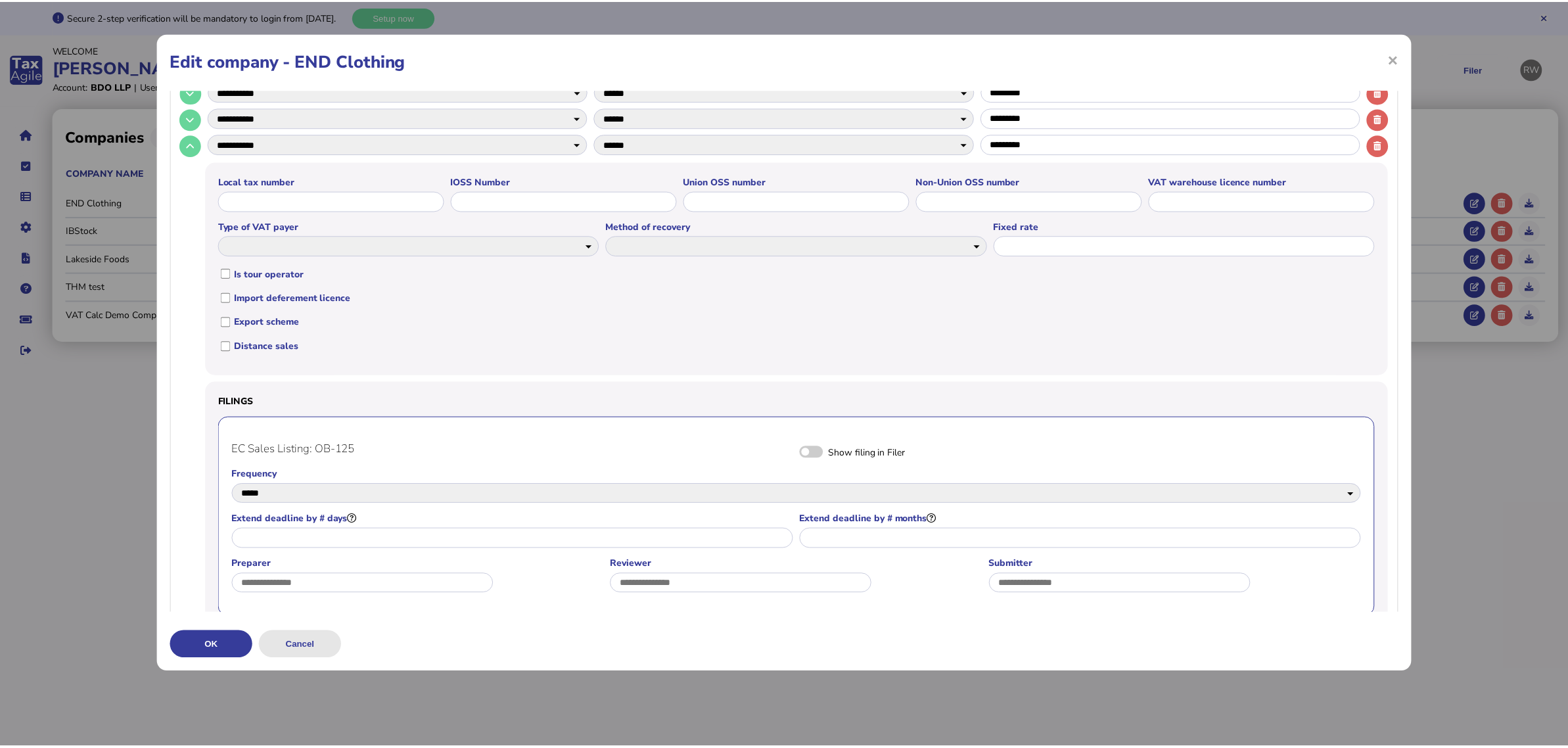
scroll to position [0, 0]
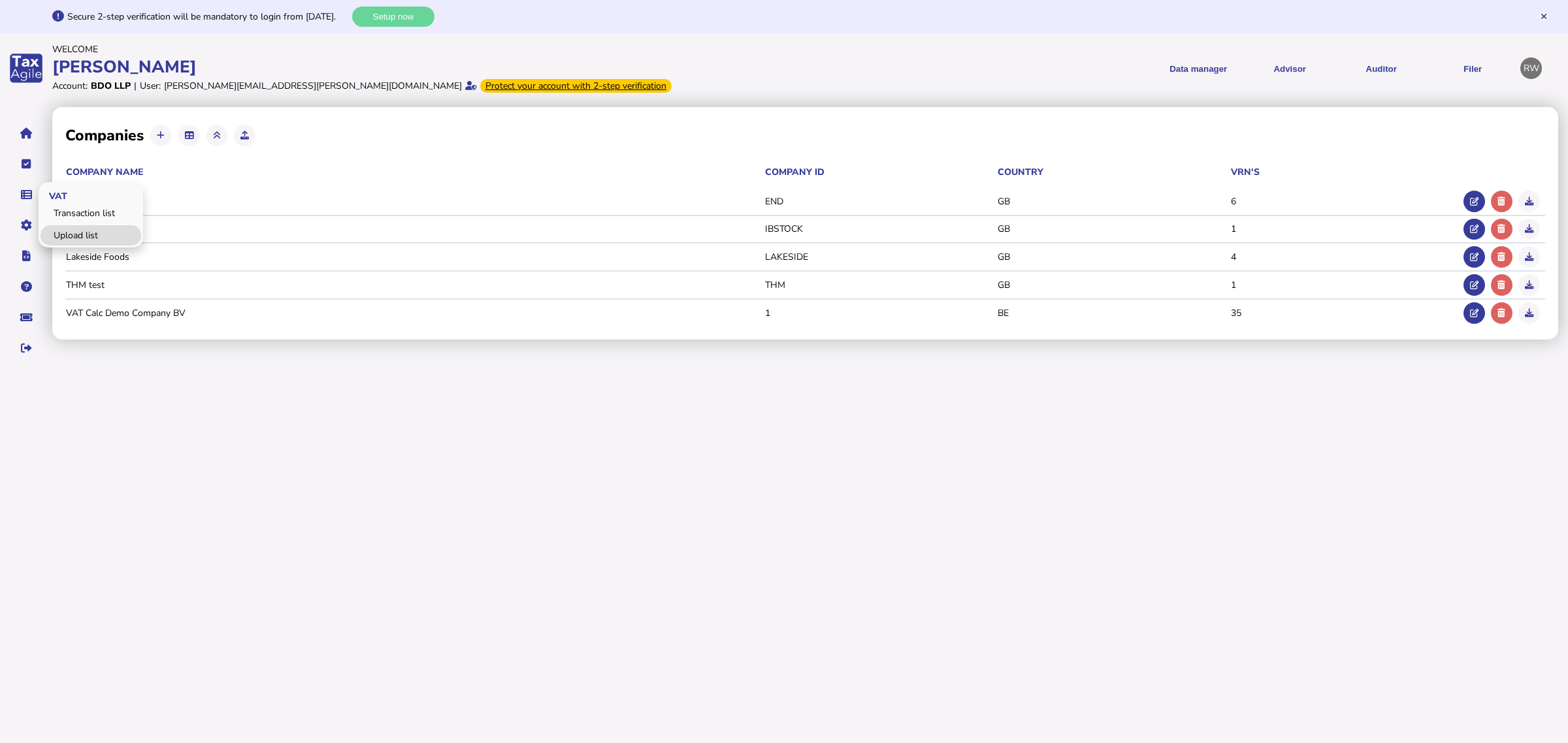
click at [75, 230] on link "Upload list" at bounding box center [90, 235] width 101 height 21
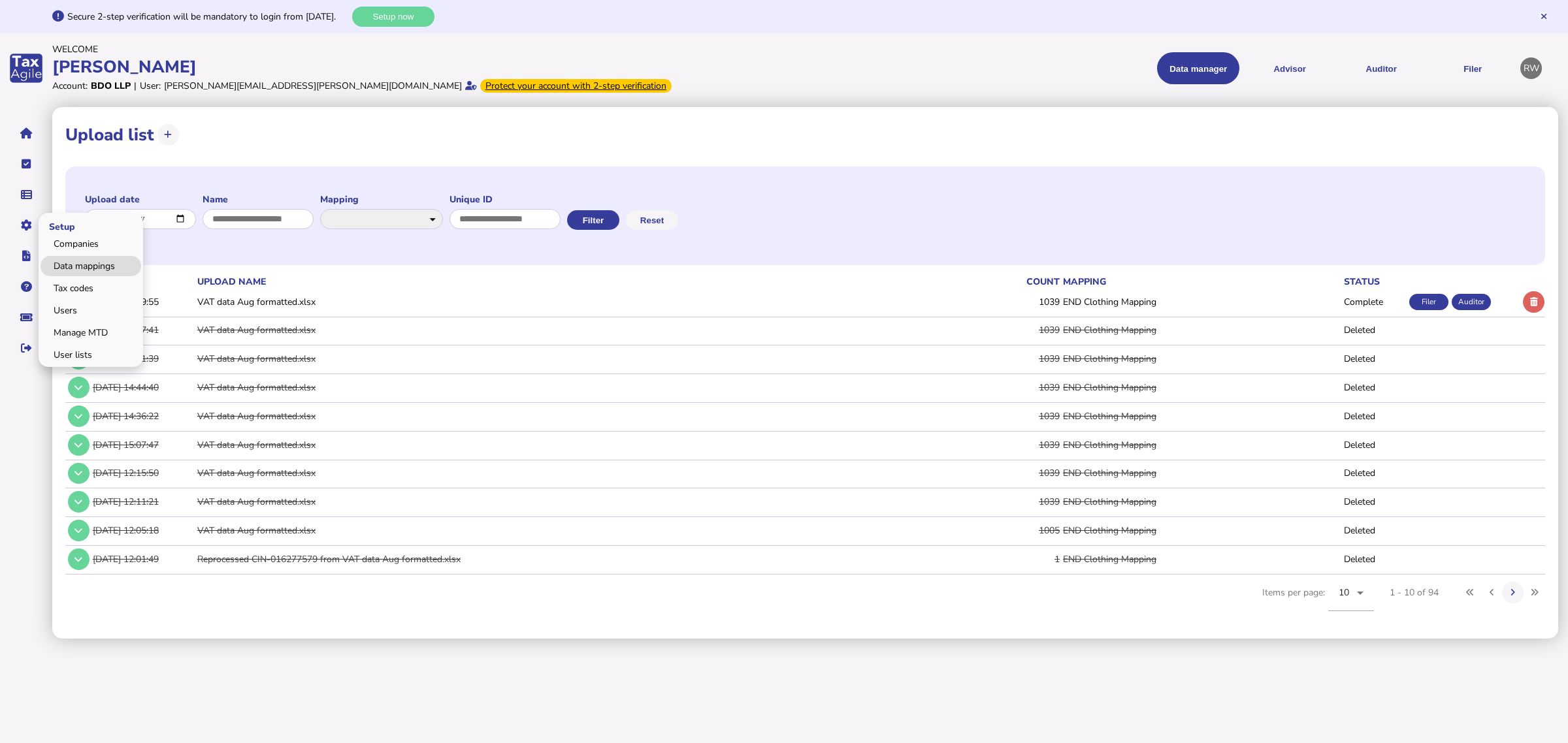
click at [58, 256] on link "Data mappings" at bounding box center [90, 267] width 101 height 21
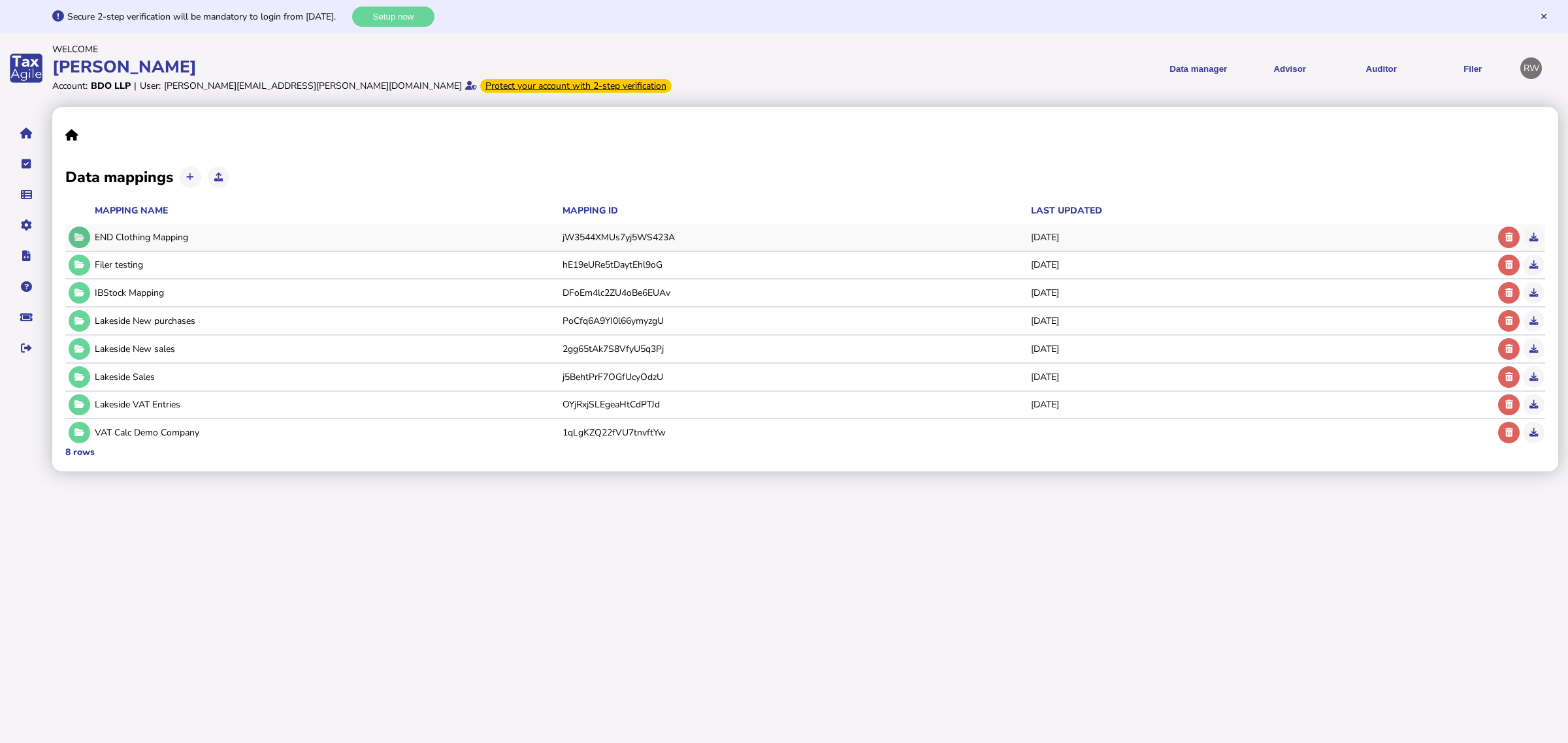
click at [75, 237] on icon at bounding box center [79, 237] width 9 height 8
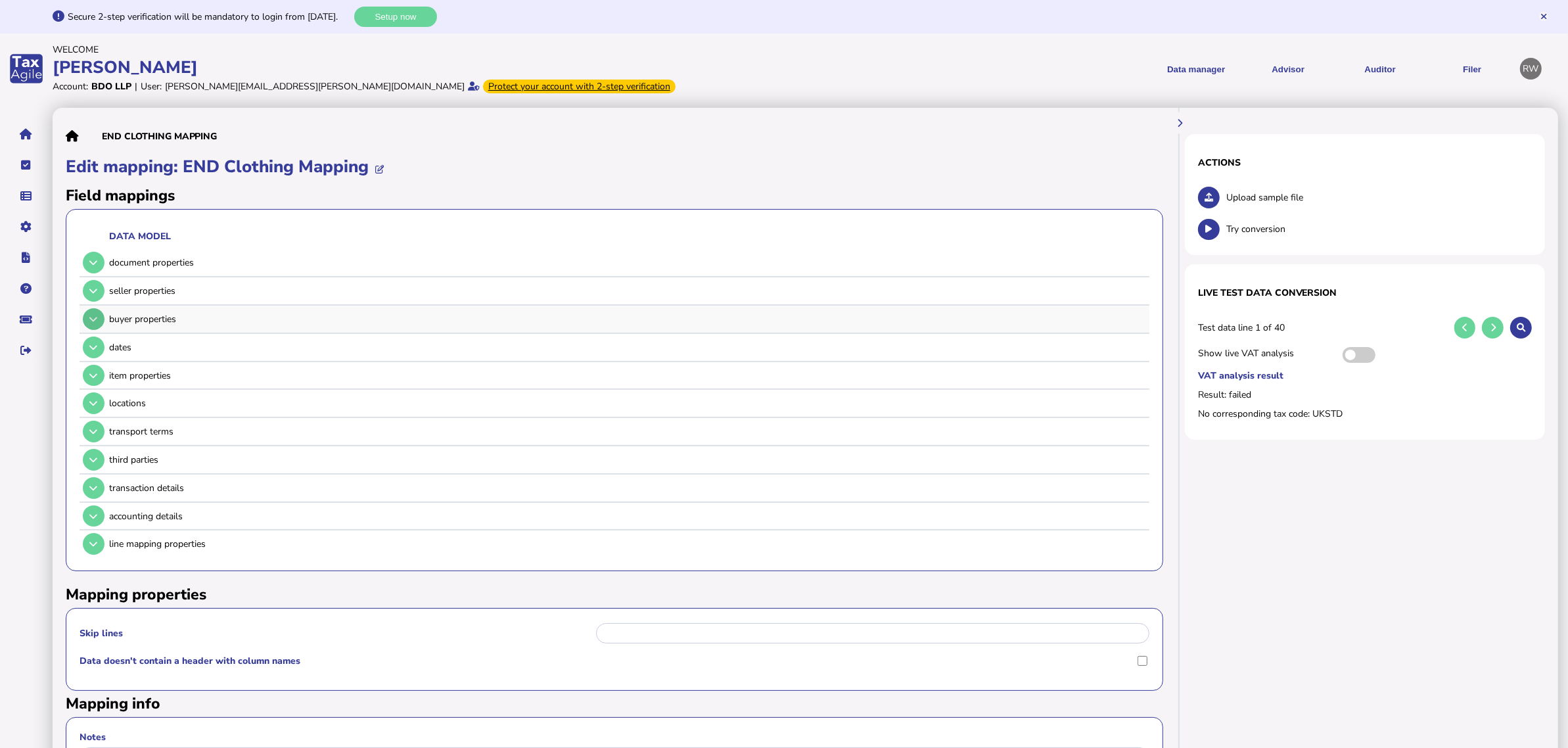
click at [94, 316] on icon at bounding box center [93, 319] width 8 height 9
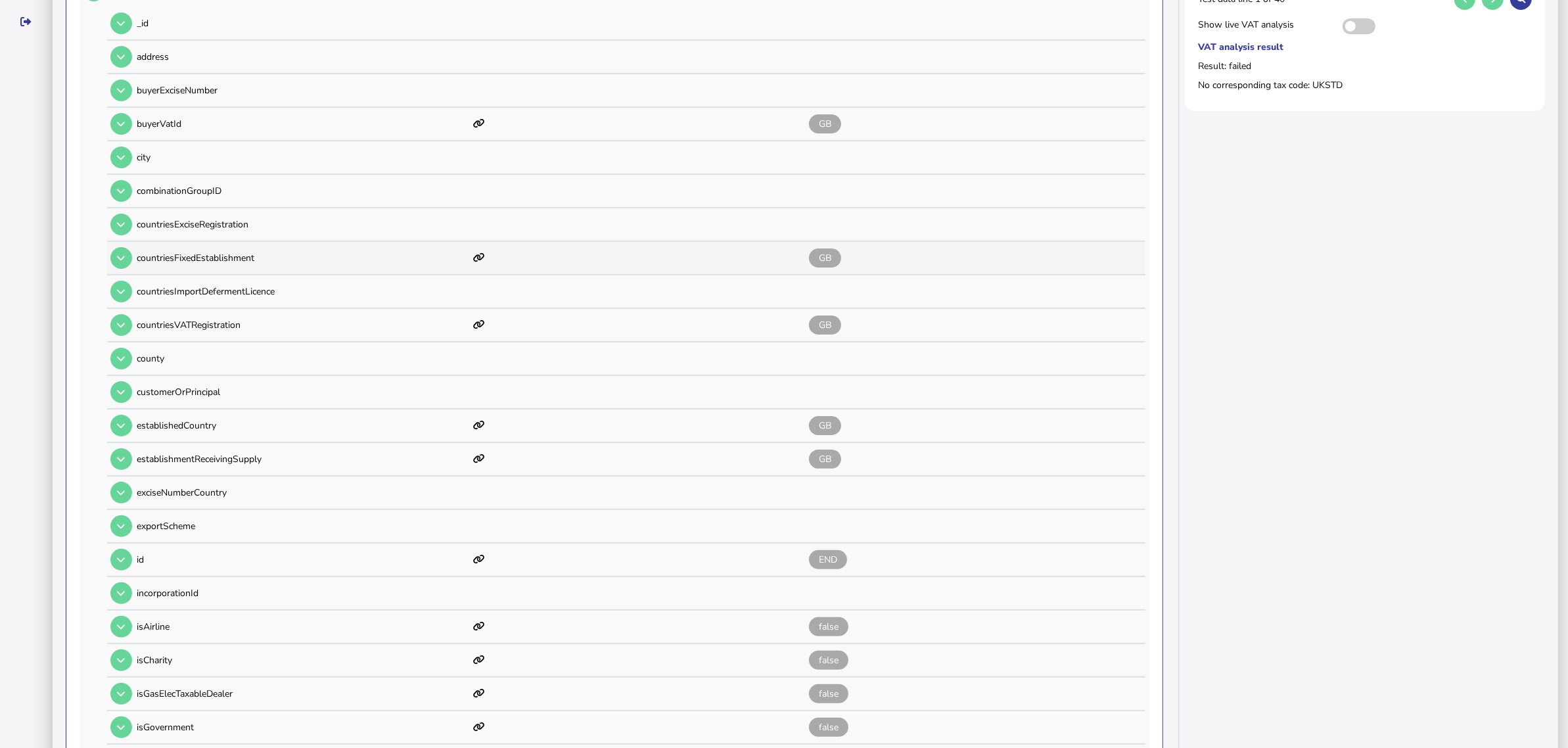
scroll to position [411, 0]
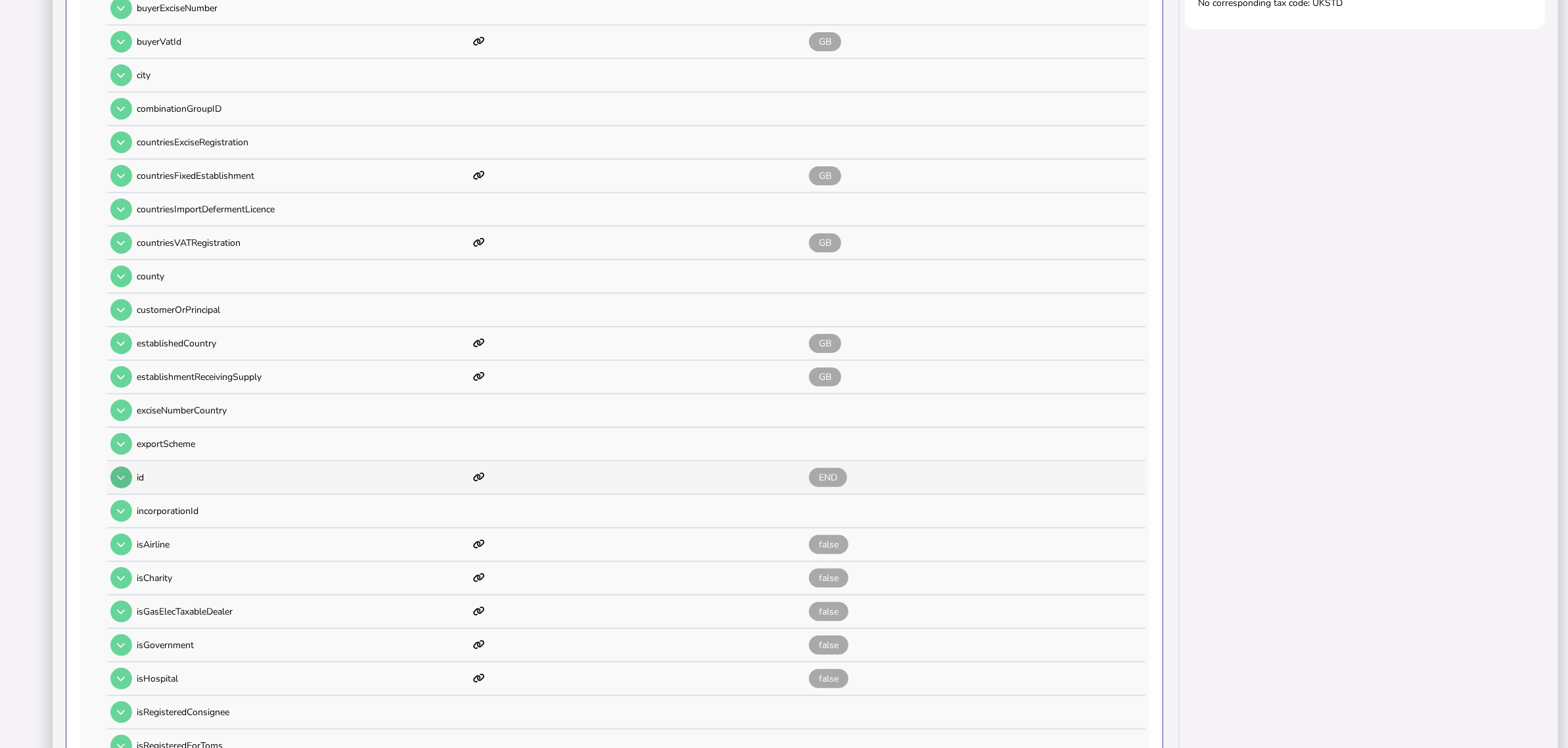
click at [129, 467] on button at bounding box center [121, 478] width 22 height 22
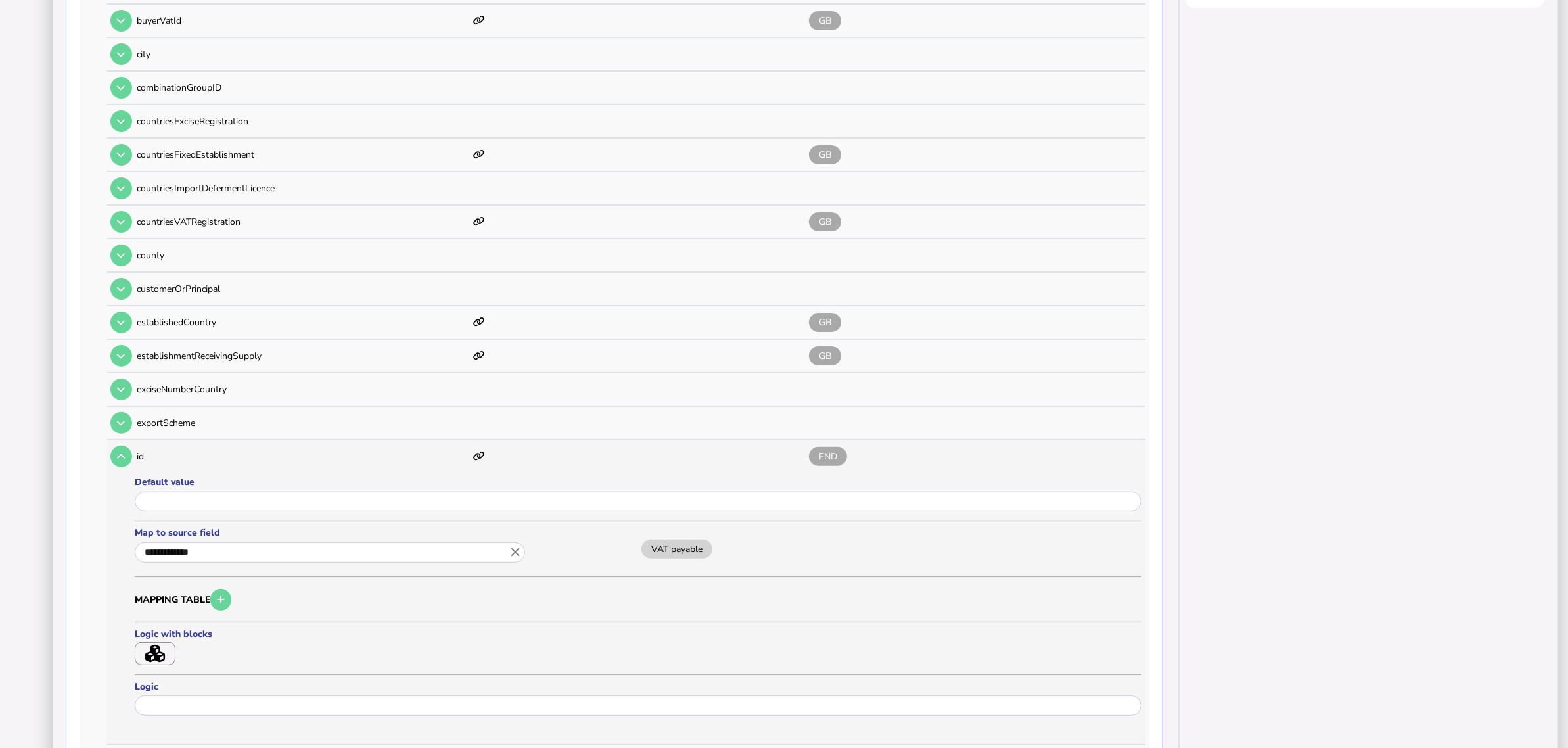
scroll to position [493, 0]
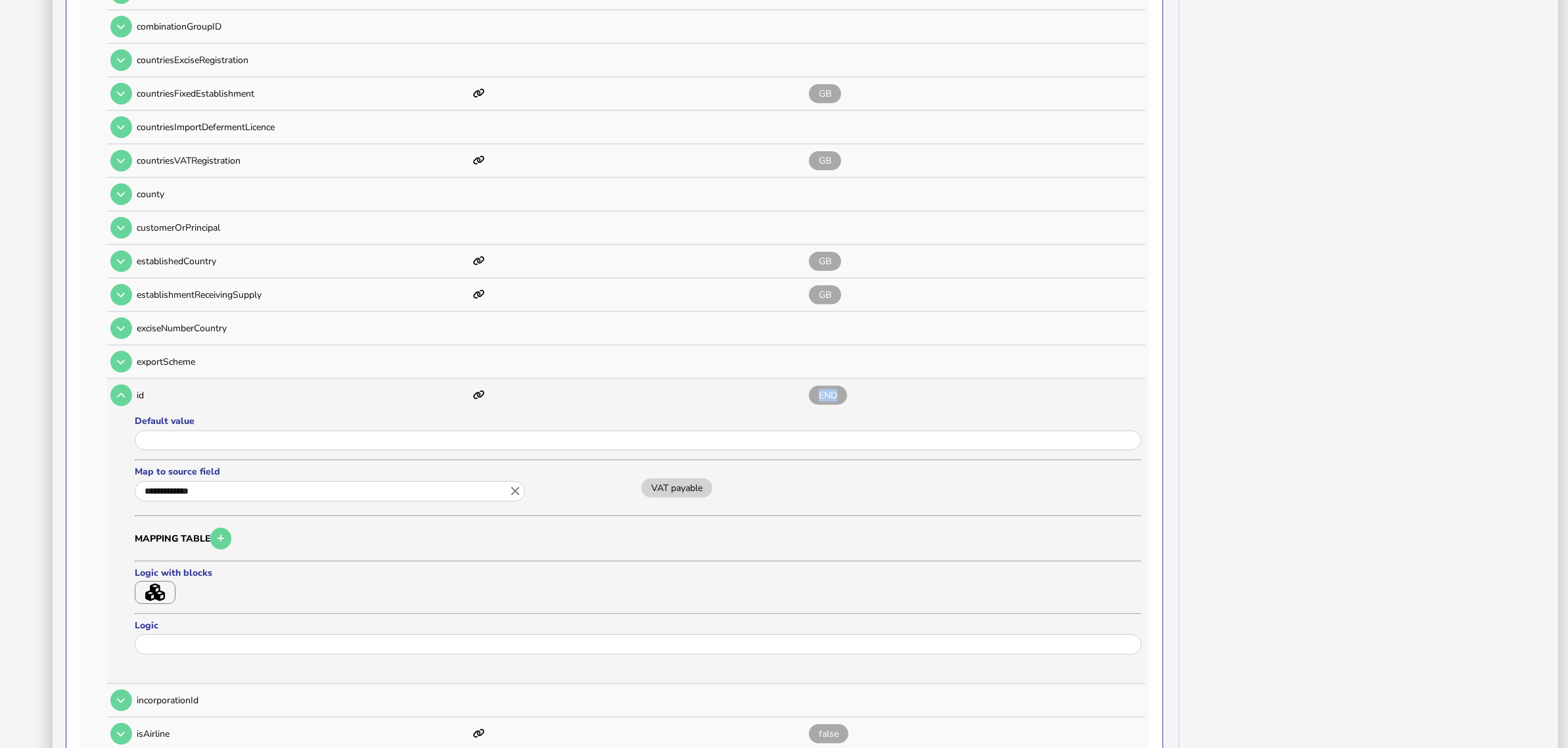
drag, startPoint x: 838, startPoint y: 383, endPoint x: 817, endPoint y: 382, distance: 21.0
click at [817, 386] on span "END" at bounding box center [828, 395] width 38 height 19
click at [146, 584] on icon "button" at bounding box center [154, 593] width 20 height 18
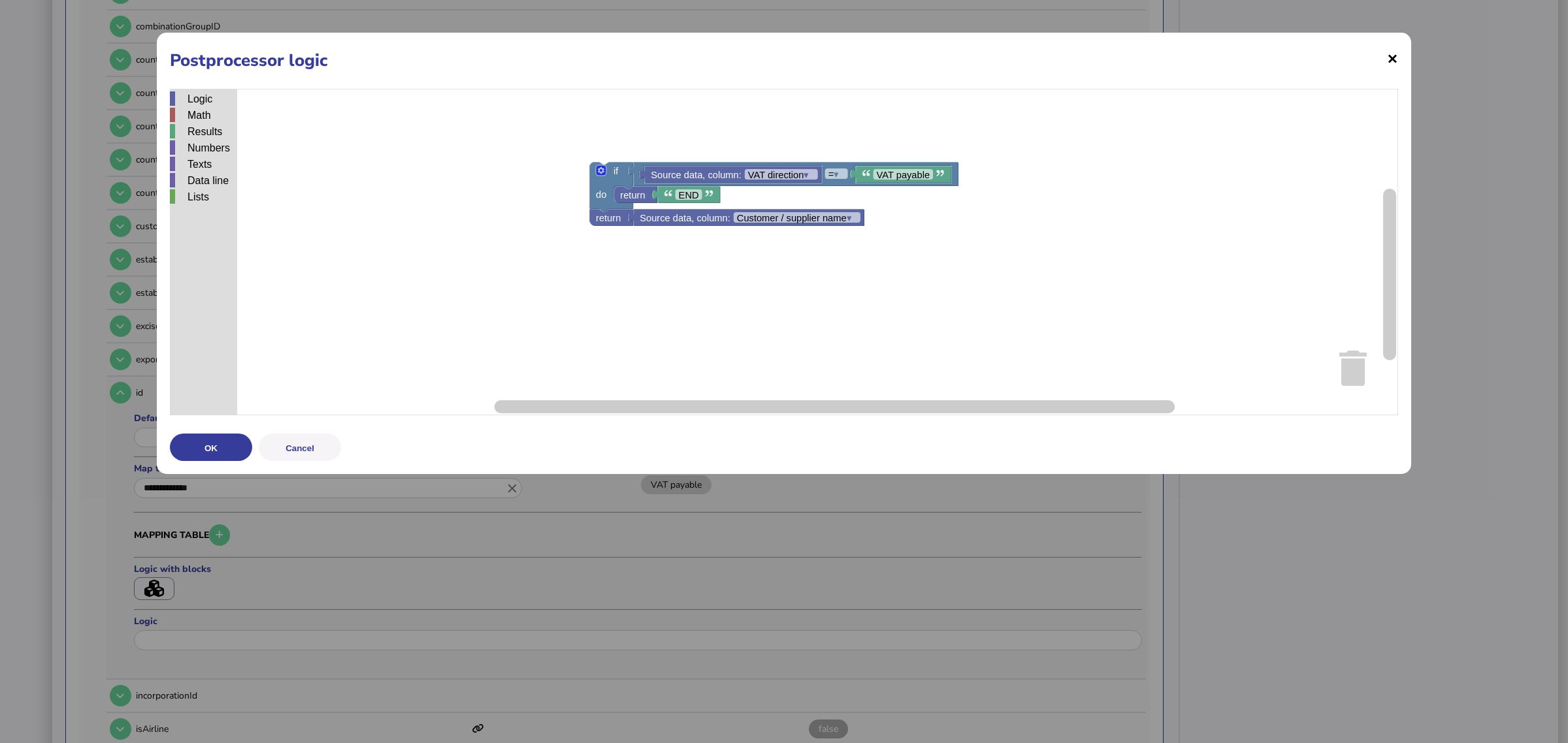
click at [1392, 57] on span "×" at bounding box center [1393, 58] width 11 height 24
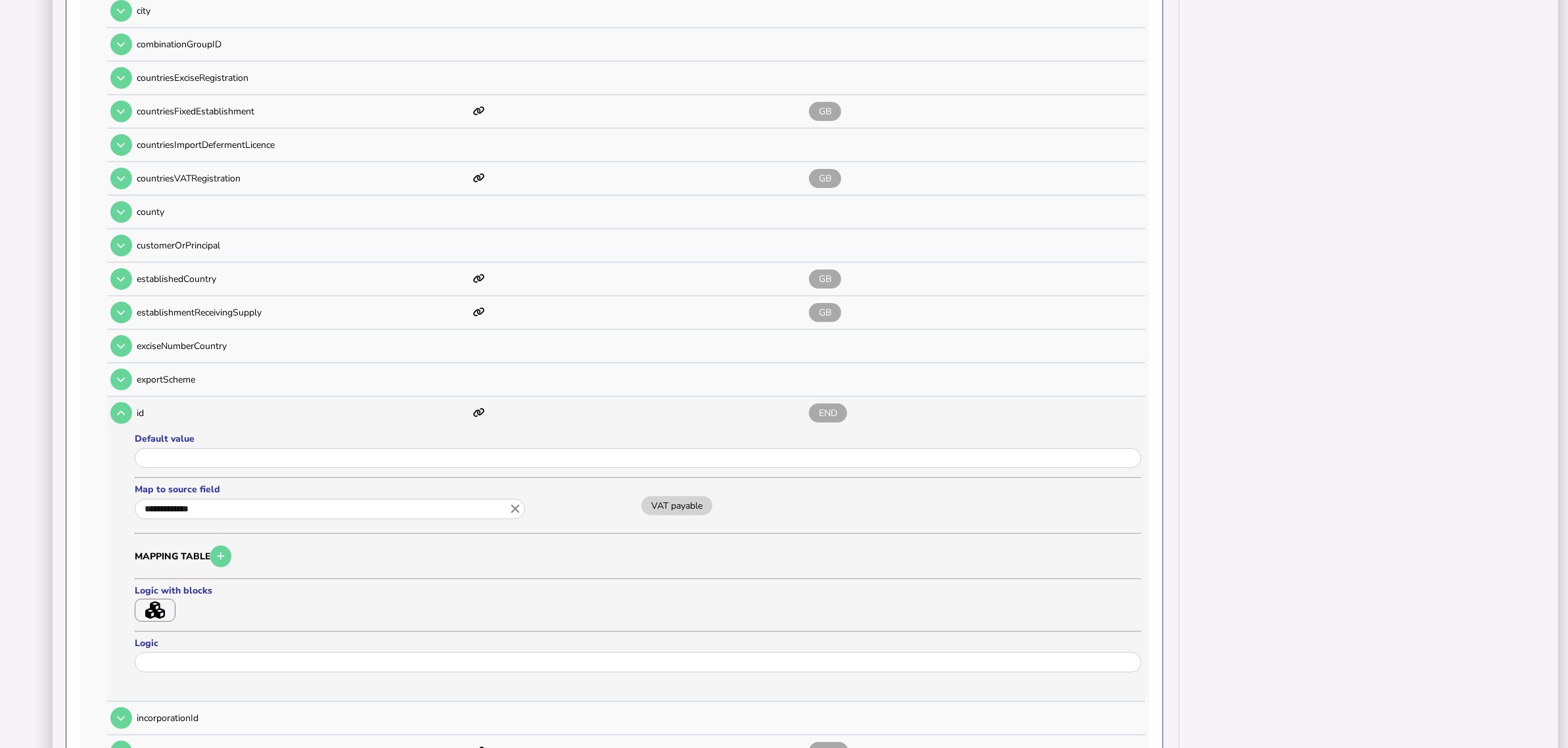
scroll to position [575, 0]
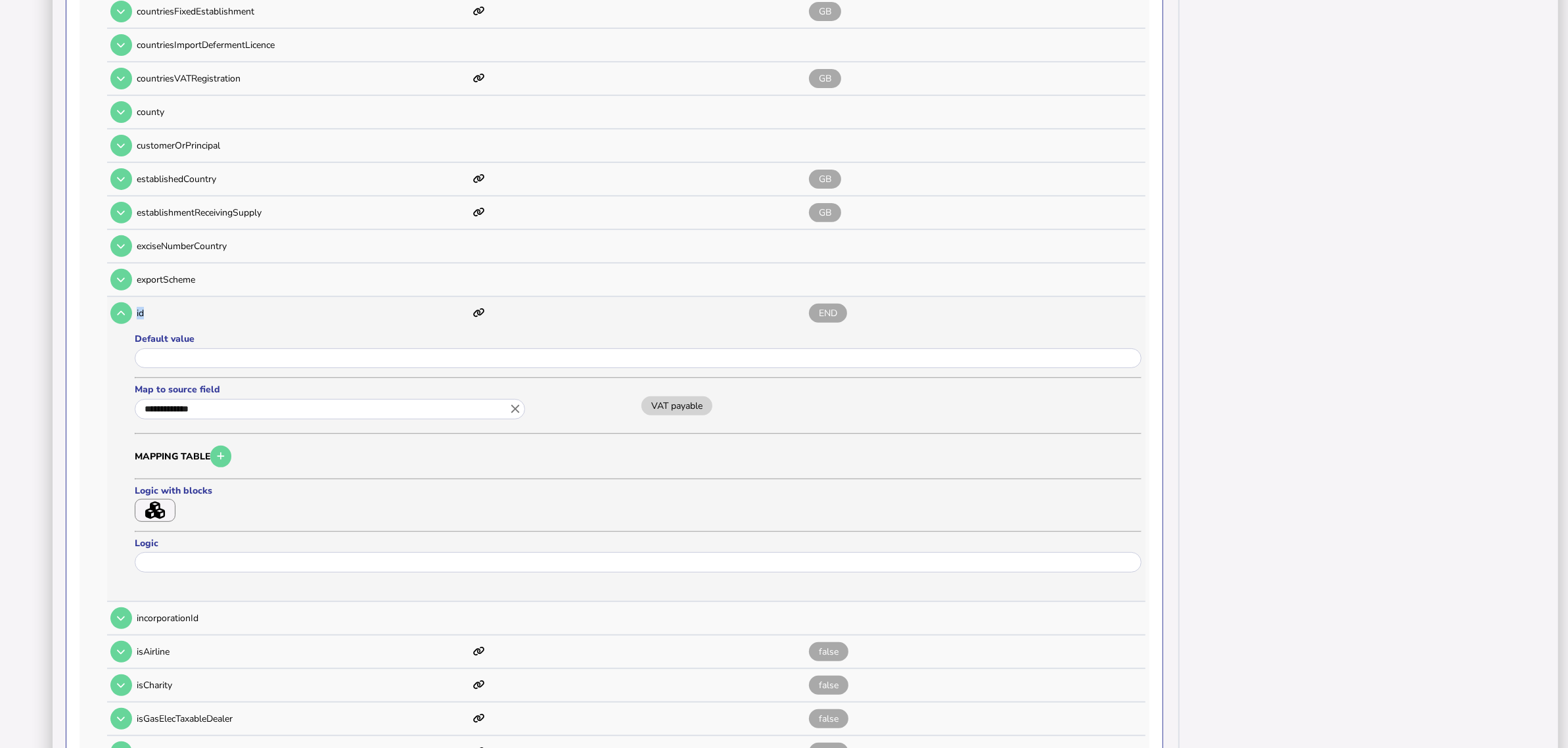
drag, startPoint x: 215, startPoint y: 301, endPoint x: 135, endPoint y: 301, distance: 80.0
click at [136, 301] on td "id" at bounding box center [303, 314] width 333 height 32
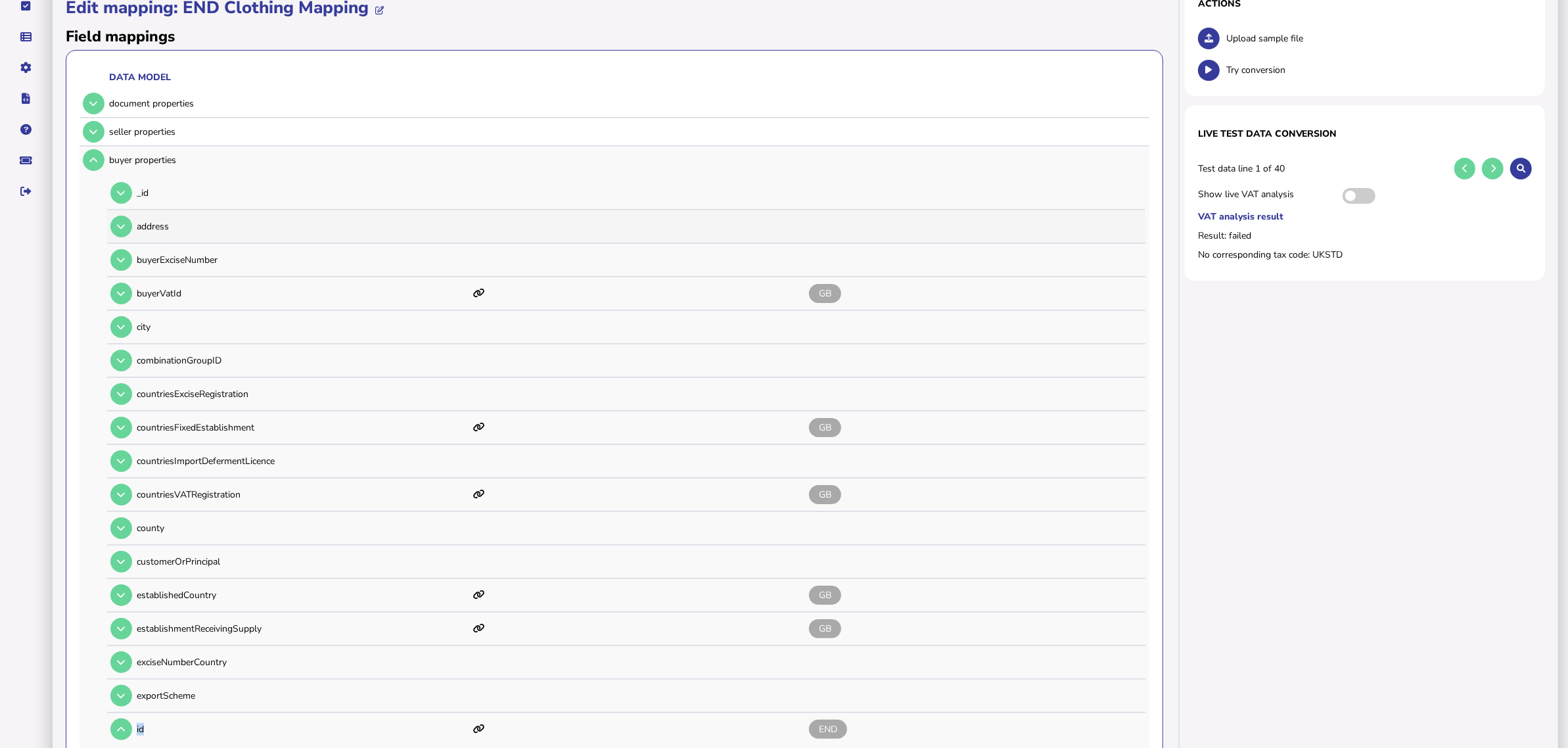
scroll to position [82, 0]
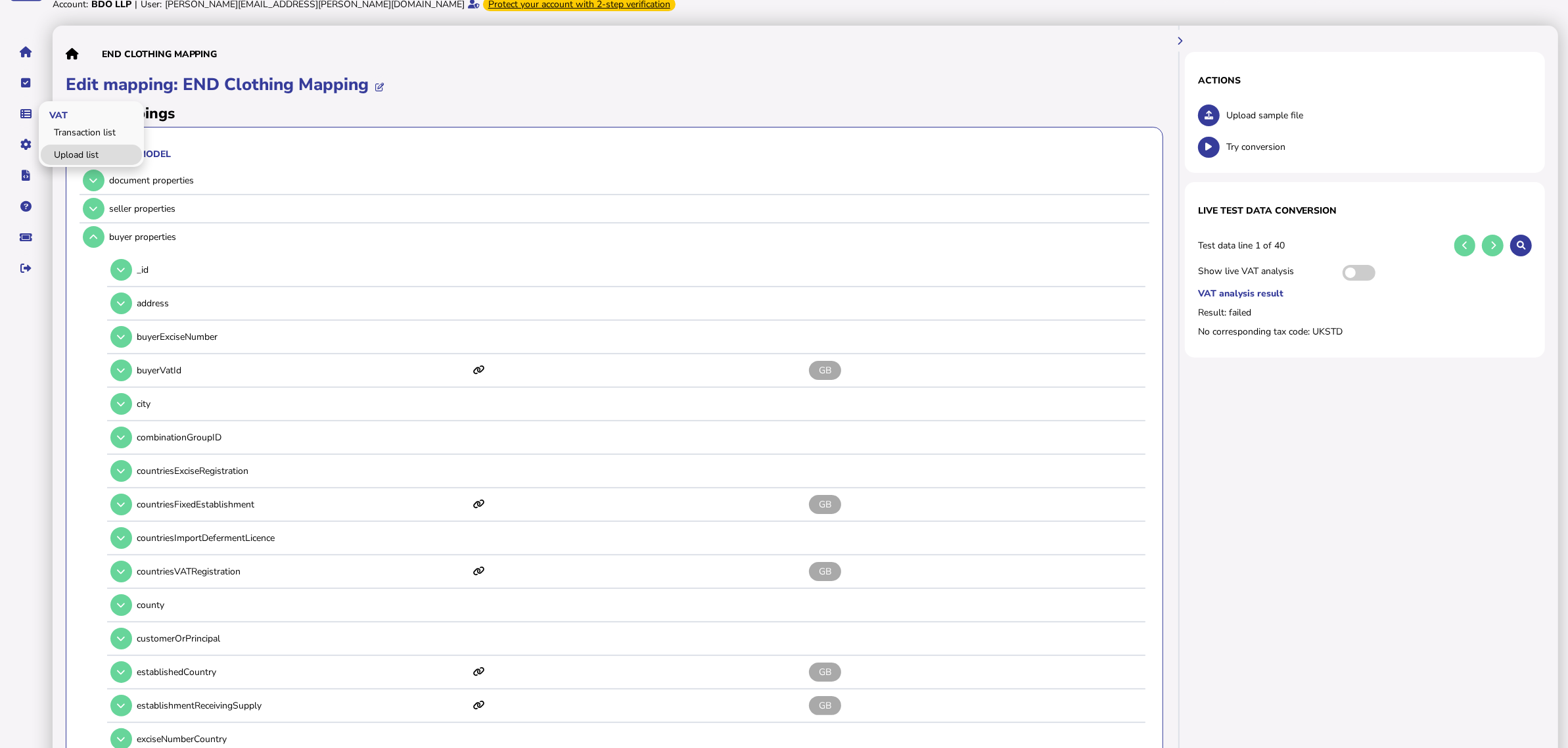
click at [59, 149] on link "Upload list" at bounding box center [91, 155] width 101 height 21
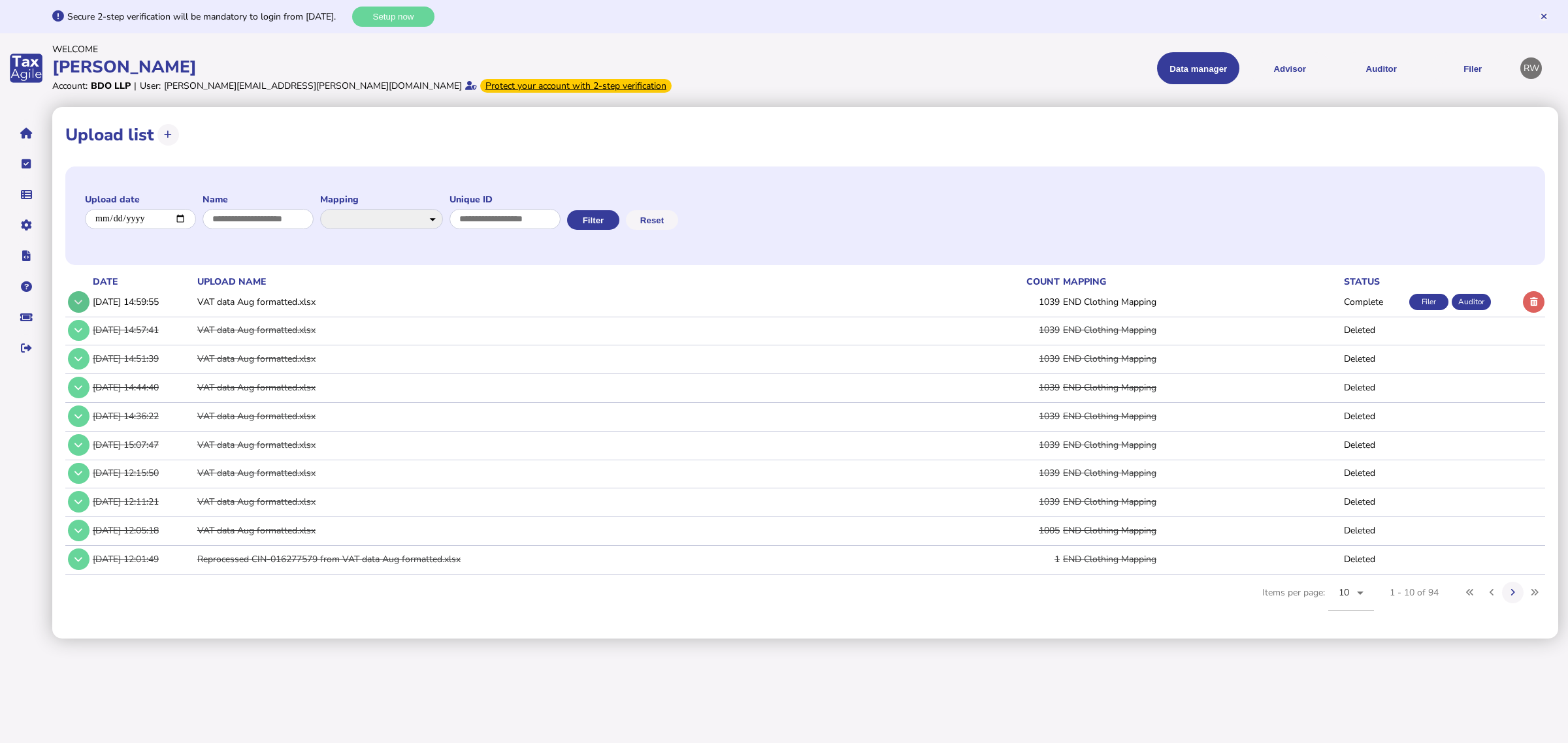
click at [70, 299] on button at bounding box center [78, 301] width 22 height 22
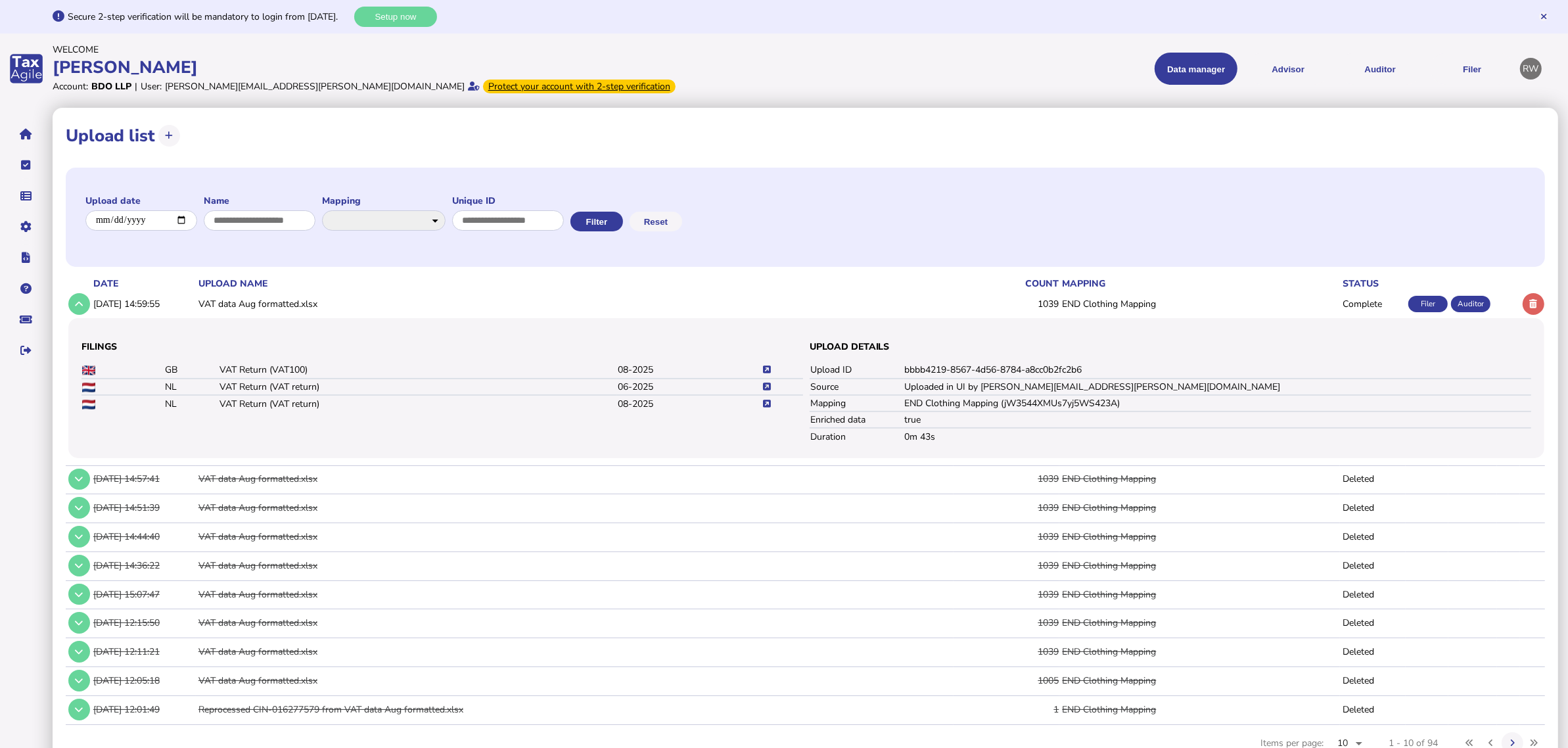
click at [767, 386] on icon at bounding box center [766, 387] width 8 height 9
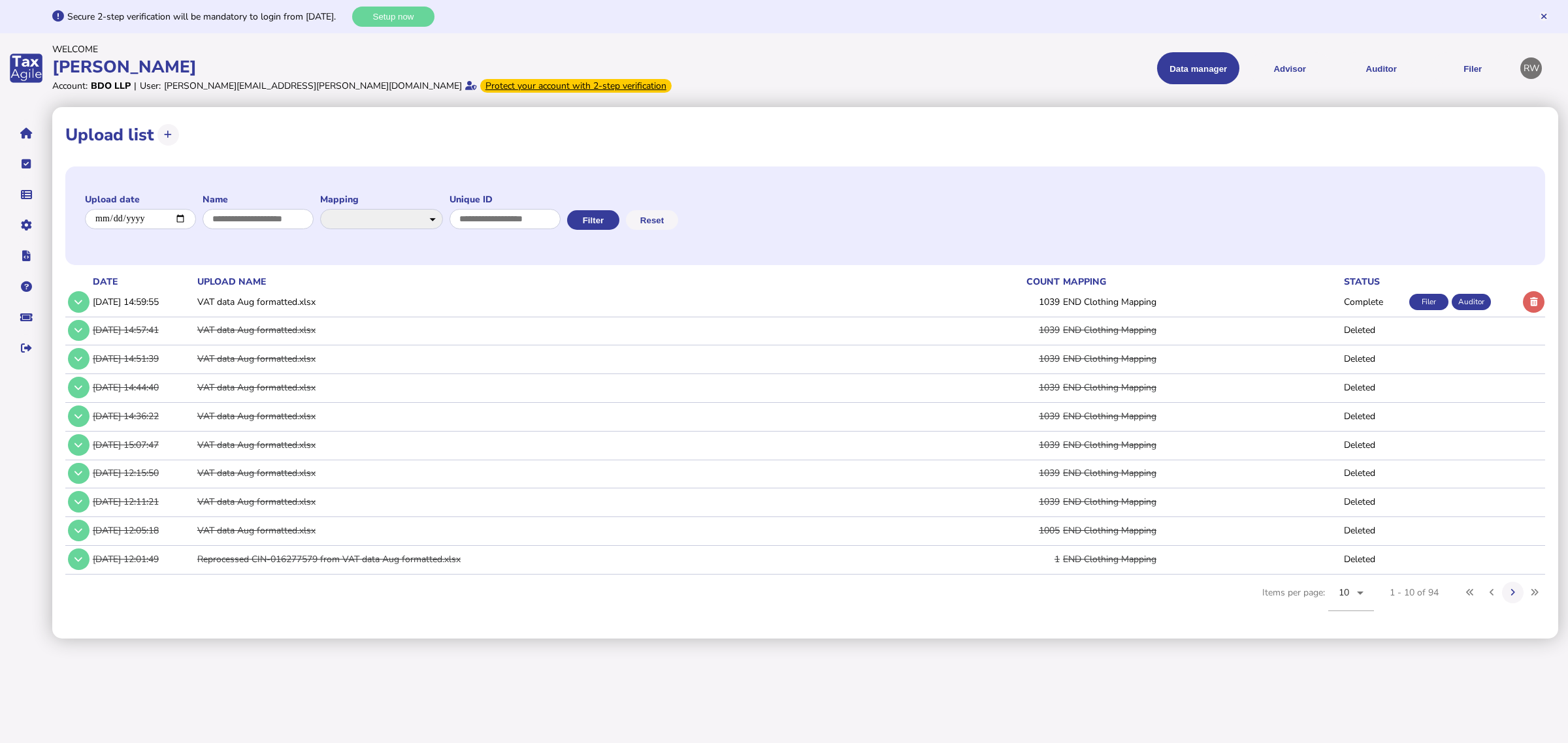
click at [87, 293] on td at bounding box center [77, 302] width 24 height 26
click at [86, 299] on button at bounding box center [78, 301] width 22 height 22
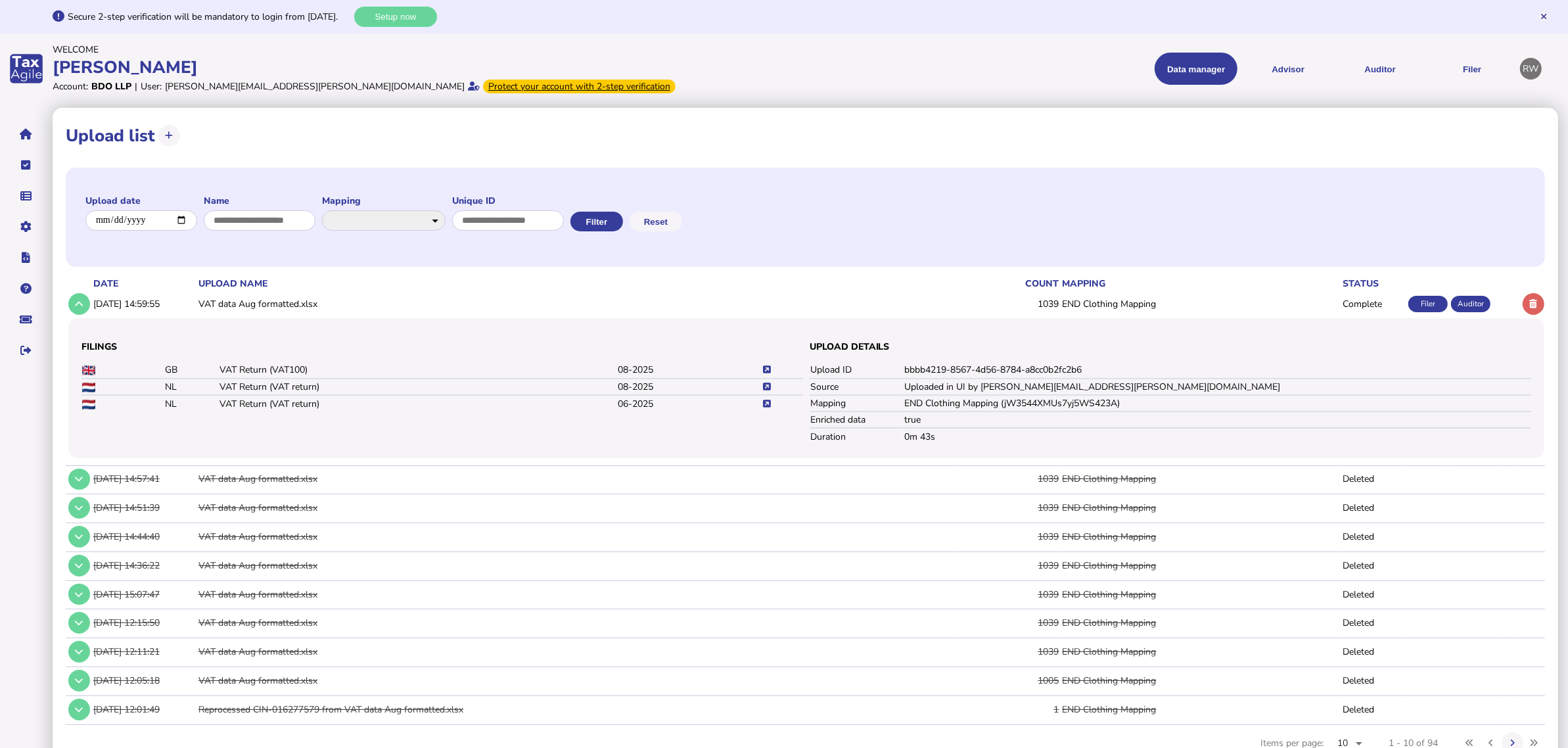
click at [767, 388] on icon at bounding box center [766, 387] width 8 height 9
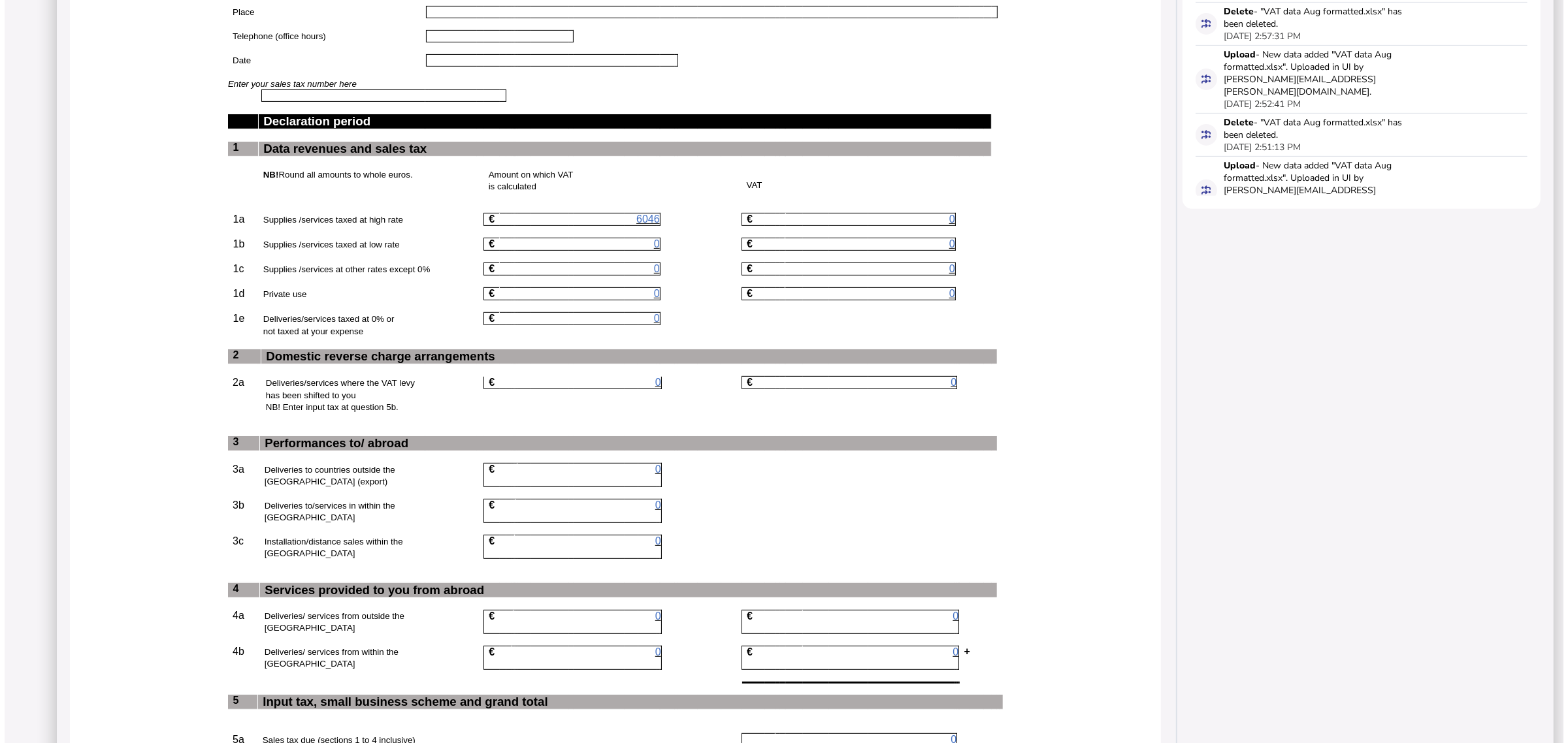
scroll to position [572, 0]
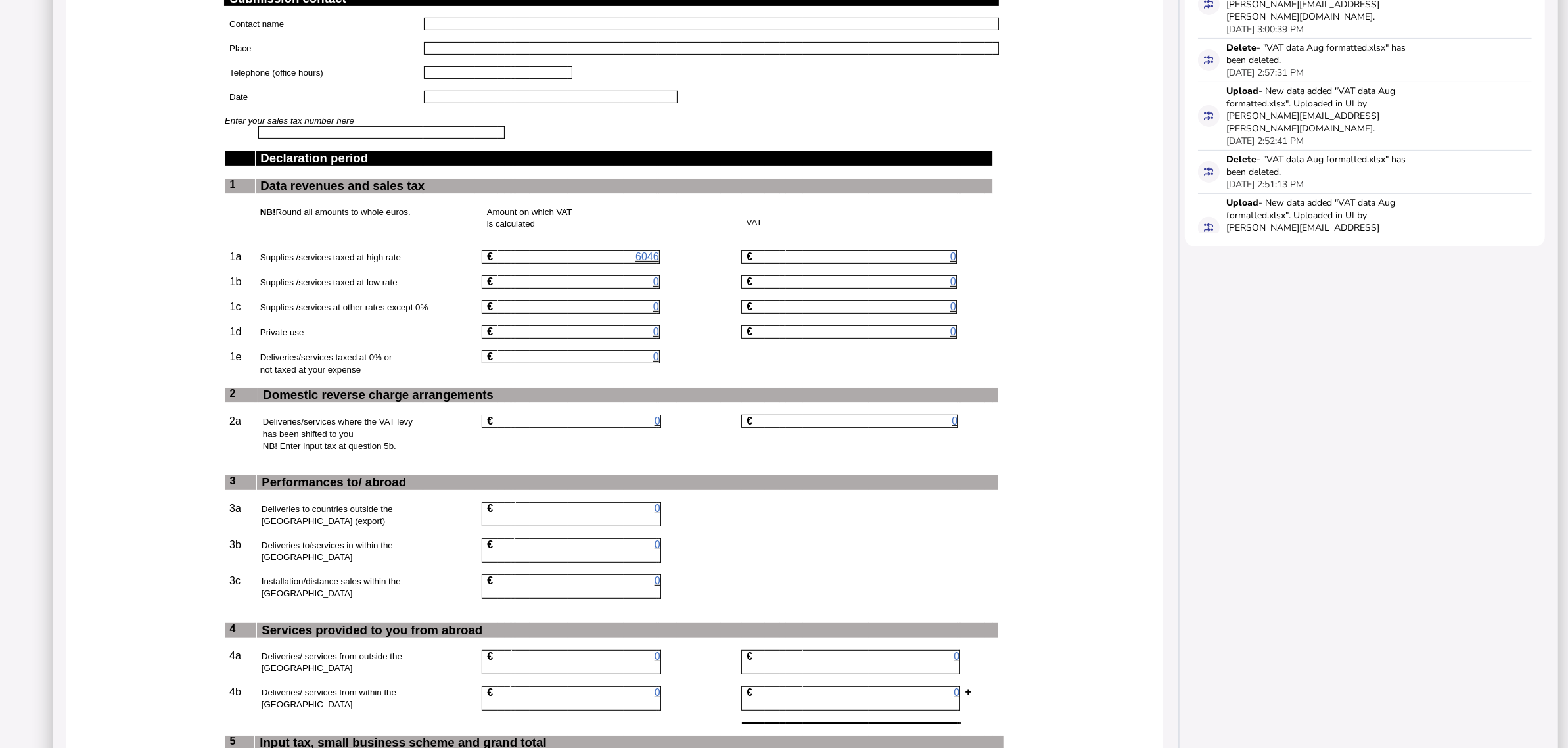
click at [658, 263] on span "6046" at bounding box center [647, 257] width 24 height 11
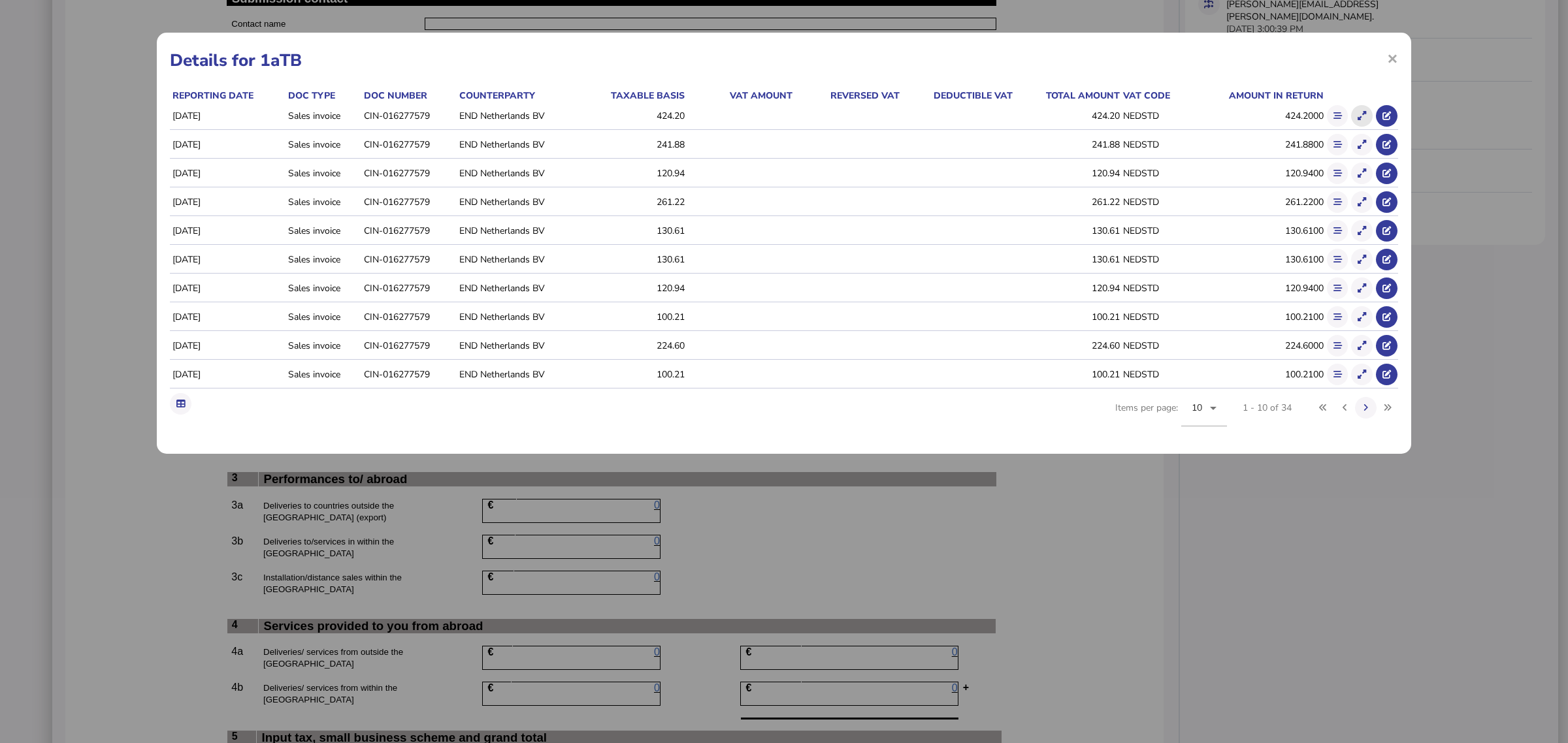
click at [1361, 115] on icon at bounding box center [1362, 116] width 8 height 8
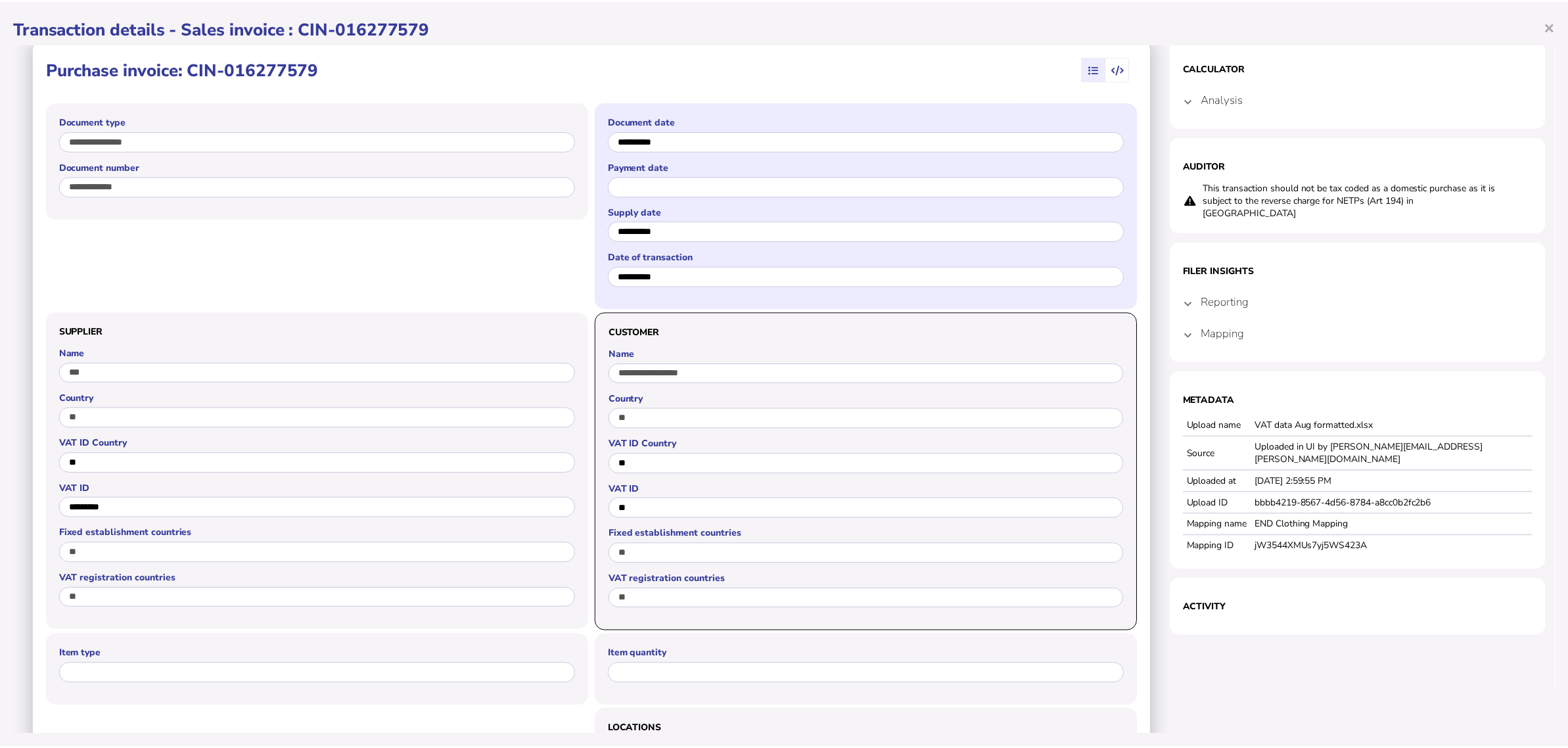
scroll to position [0, 0]
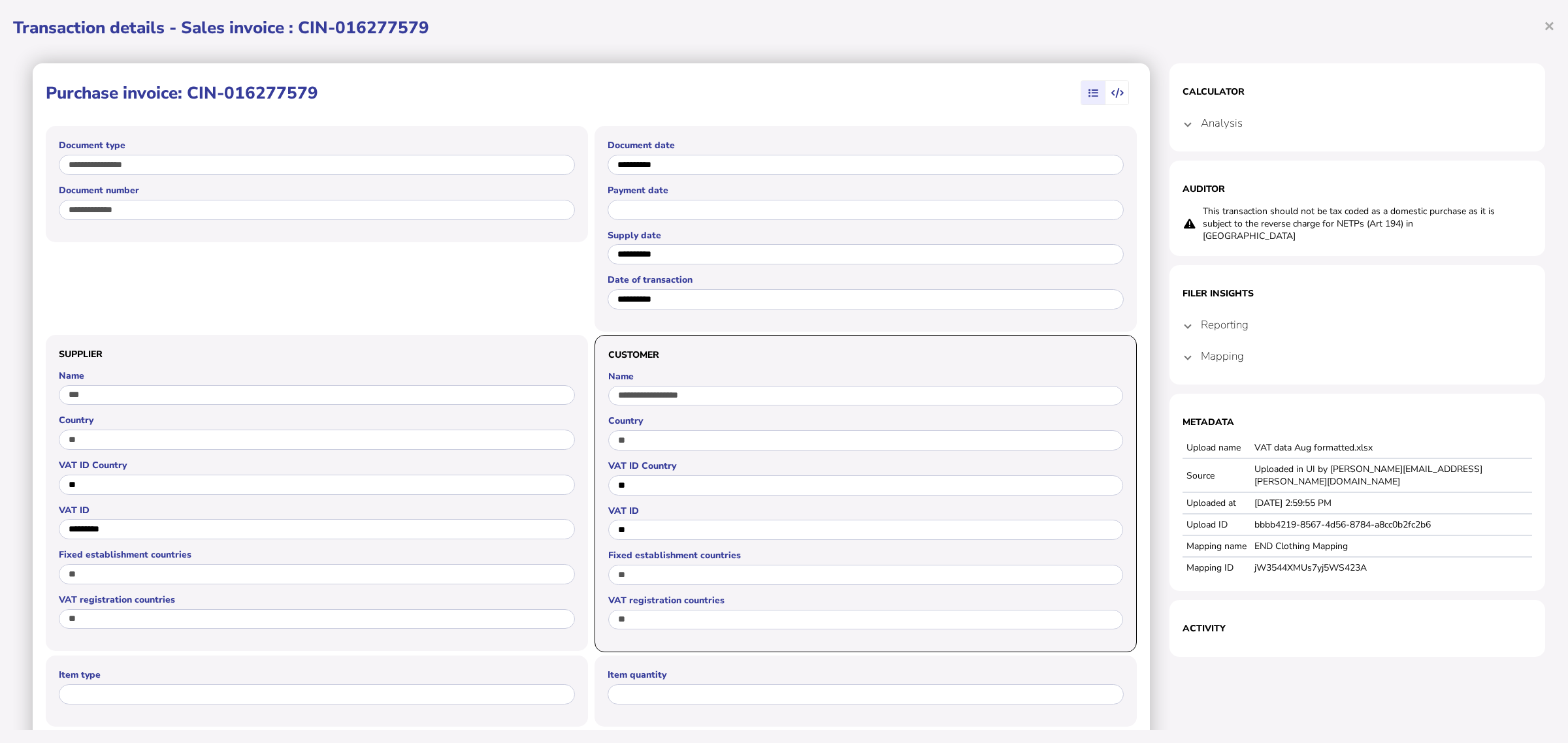
click at [1114, 93] on icon "button" at bounding box center [1117, 93] width 12 height 1
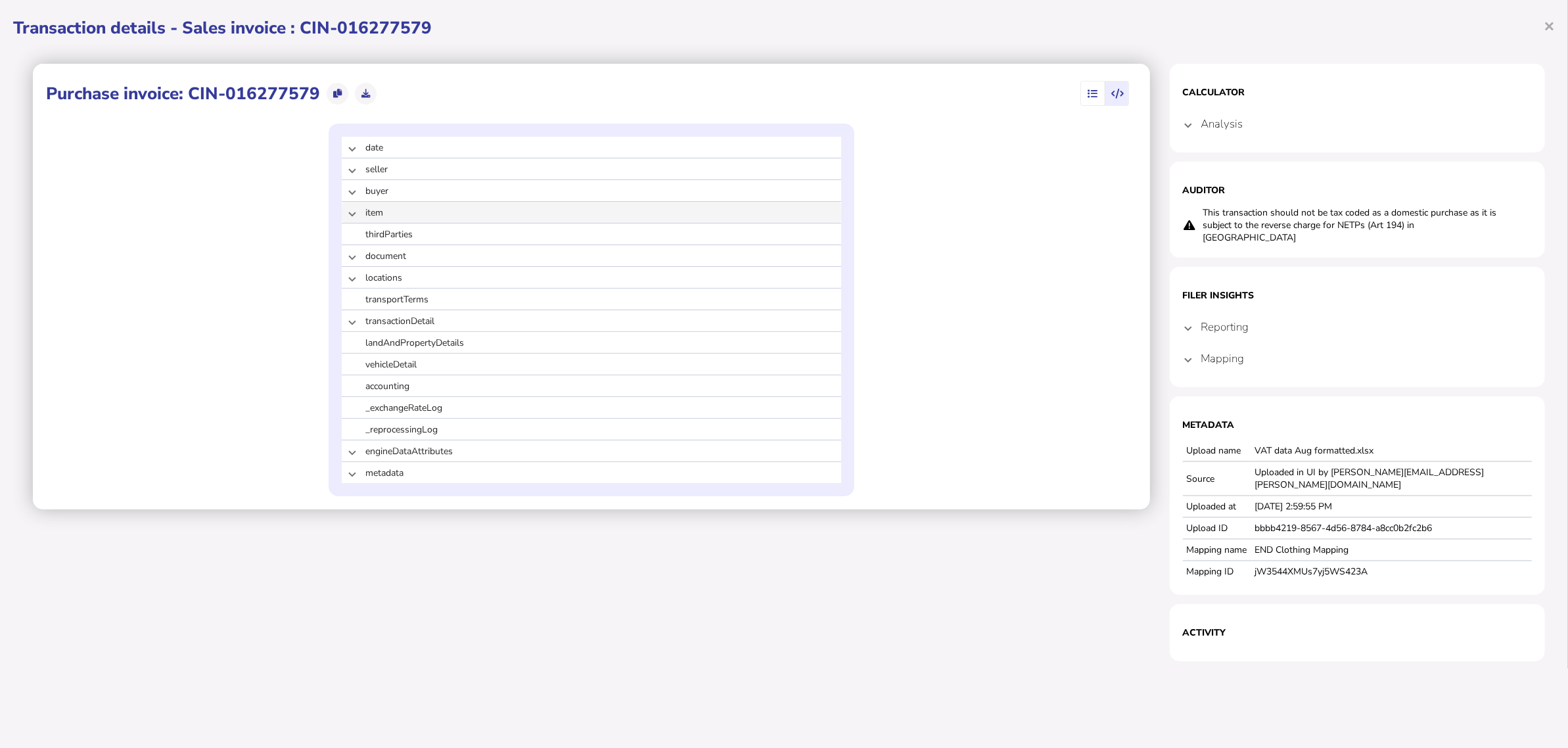
click at [356, 213] on mat-expansion-panel-header "item" at bounding box center [591, 212] width 499 height 21
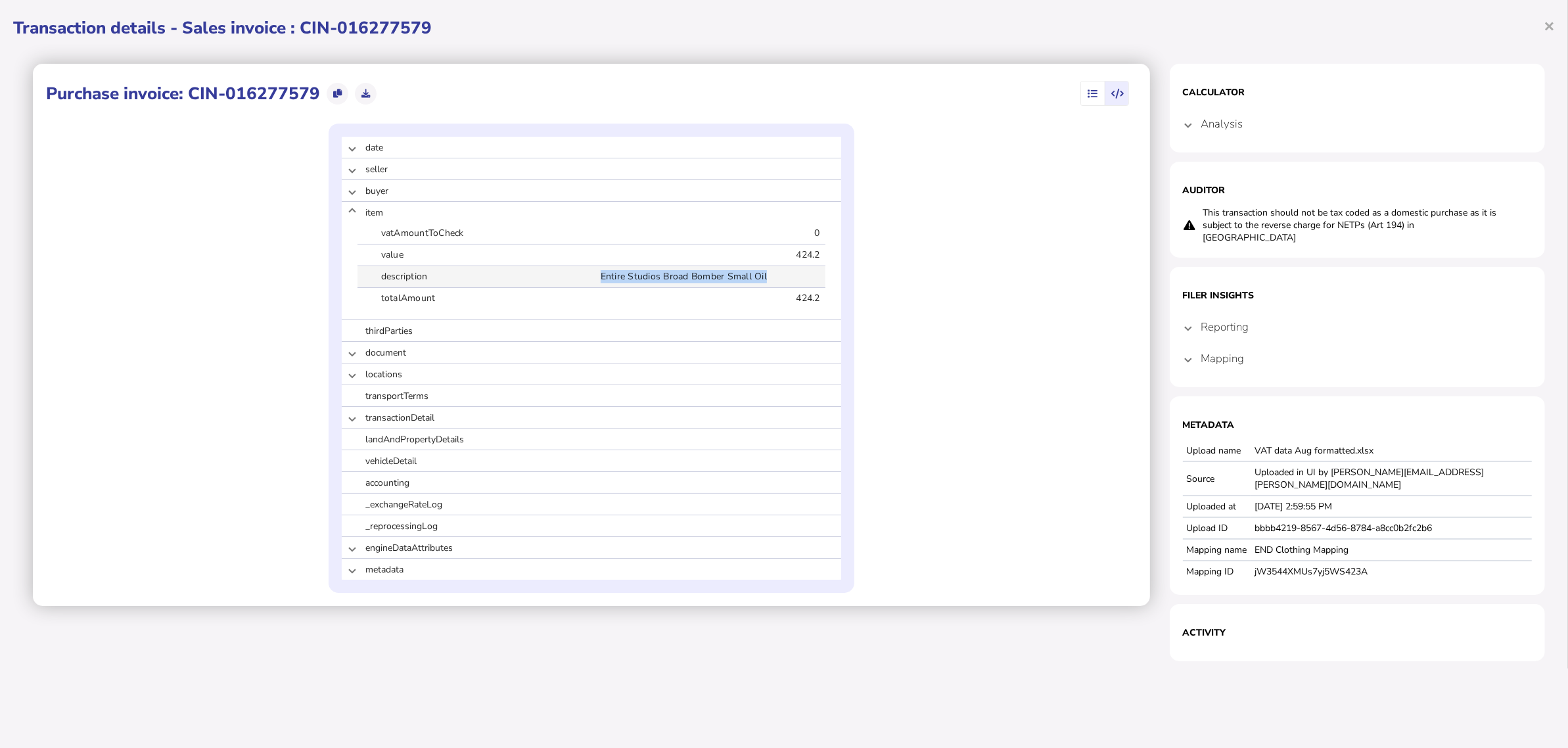
drag, startPoint x: 604, startPoint y: 278, endPoint x: 771, endPoint y: 281, distance: 167.0
click at [771, 281] on span "Entire Studios Broad Bomber Small Oil" at bounding box center [712, 277] width 225 height 13
click at [1089, 102] on span "button" at bounding box center [1092, 93] width 22 height 24
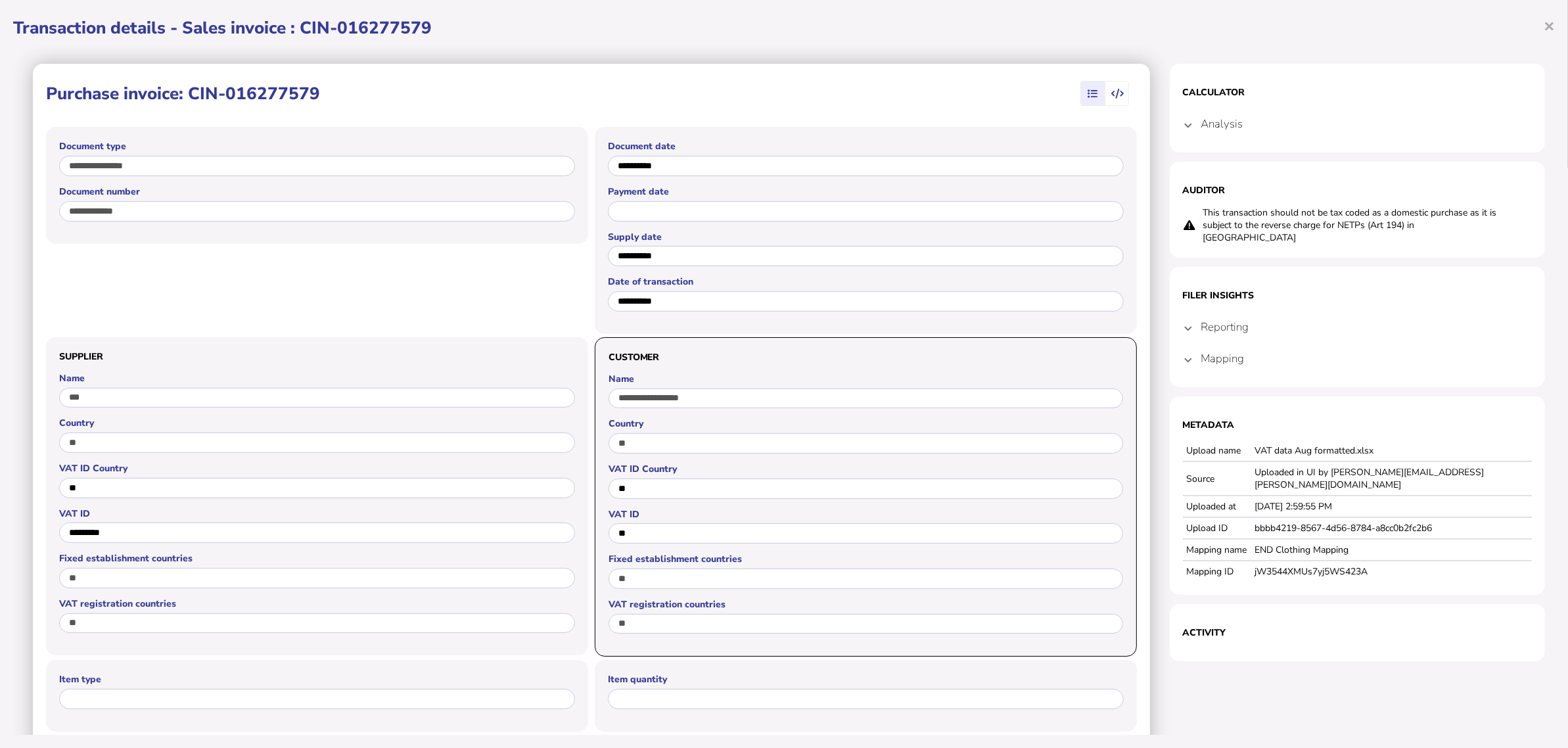
click at [1109, 100] on span "button" at bounding box center [1117, 93] width 25 height 24
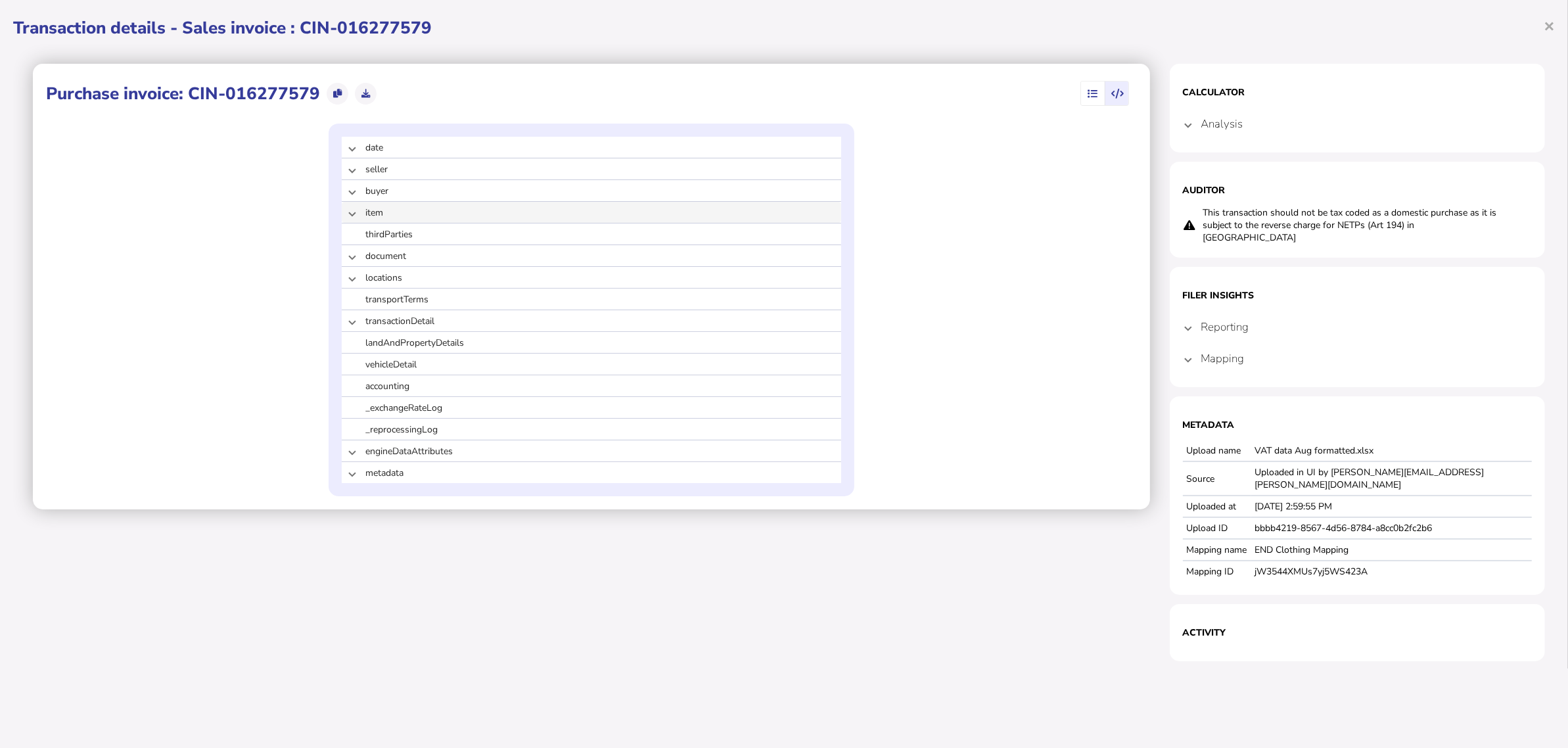
click at [356, 213] on mat-expansion-panel-header "item" at bounding box center [591, 212] width 499 height 21
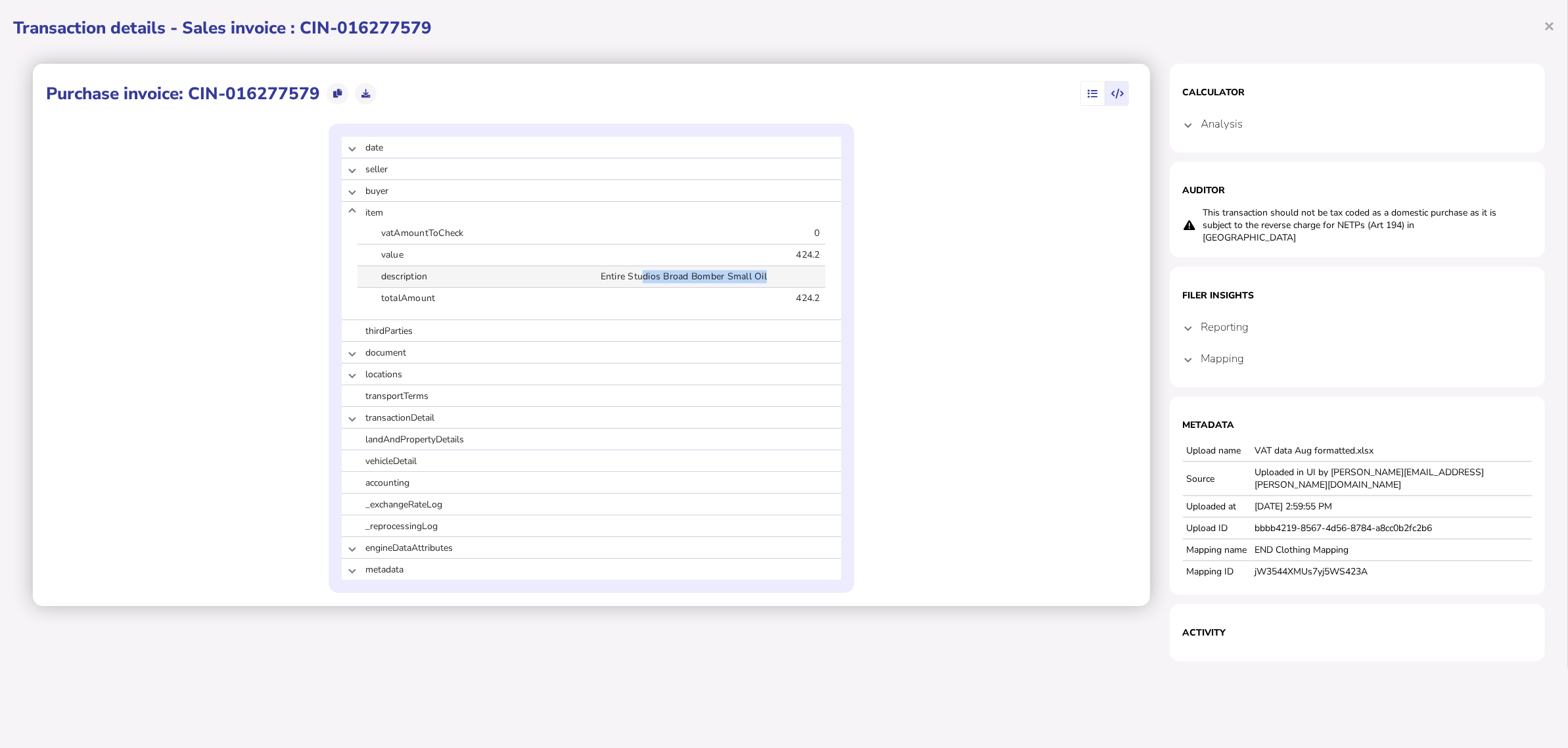
drag, startPoint x: 774, startPoint y: 280, endPoint x: 642, endPoint y: 275, distance: 132.1
click at [642, 275] on span "Entire Studios Broad Bomber Small Oil" at bounding box center [712, 277] width 225 height 13
drag, startPoint x: 600, startPoint y: 274, endPoint x: 766, endPoint y: 273, distance: 166.0
click at [766, 273] on span "Entire Studios Broad Bomber Small Oil" at bounding box center [712, 277] width 225 height 13
click at [767, 282] on span "Entire Studios Broad Bomber Small Oil" at bounding box center [712, 277] width 225 height 13
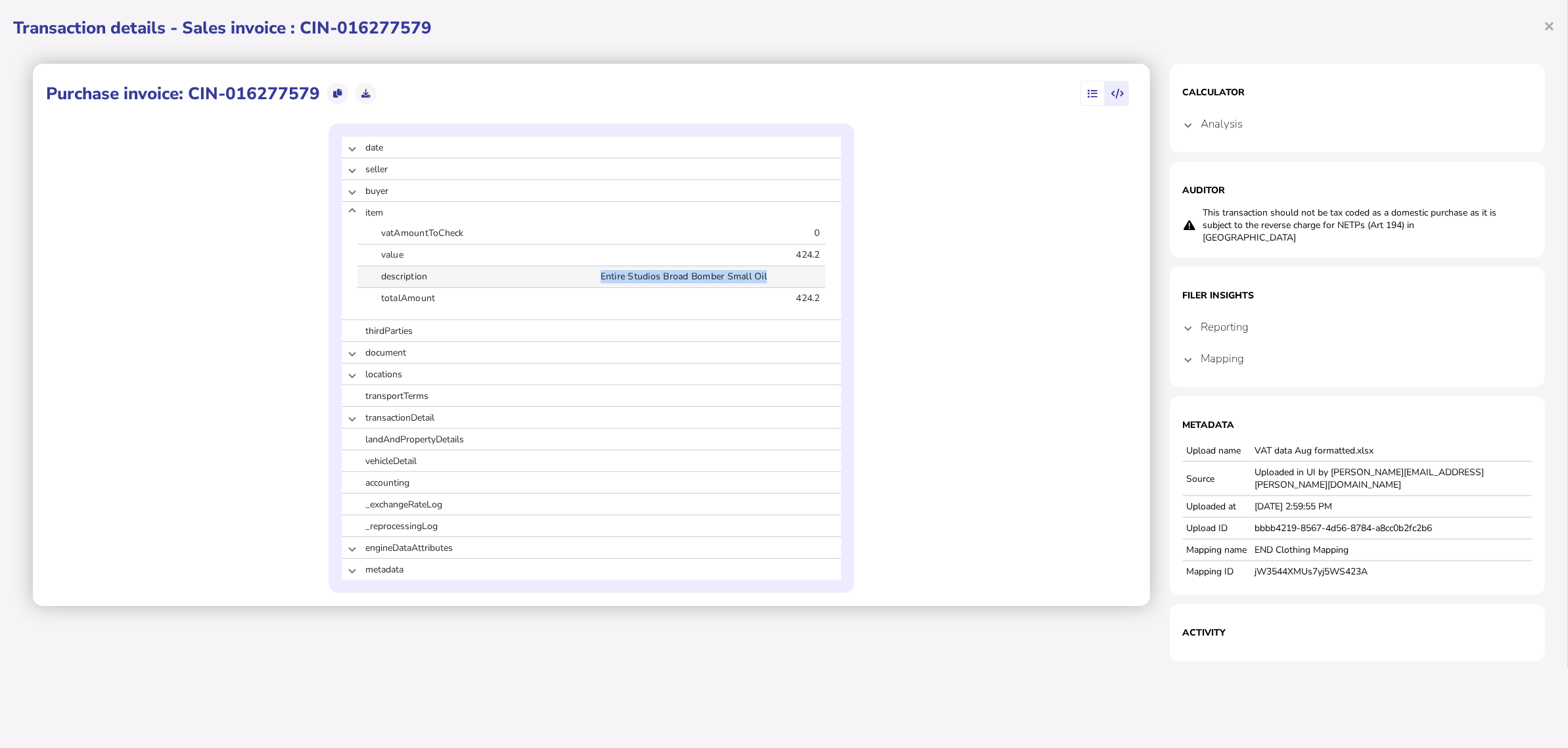
click at [779, 277] on span "Entire Studios Broad Bomber Small Oil" at bounding box center [712, 277] width 225 height 13
drag, startPoint x: 733, startPoint y: 281, endPoint x: 603, endPoint y: 284, distance: 130.0
click at [596, 286] on div "description Entire Studios Broad Bomber Small Oil" at bounding box center [591, 277] width 468 height 21
click at [1088, 95] on icon "button" at bounding box center [1092, 94] width 9 height 1
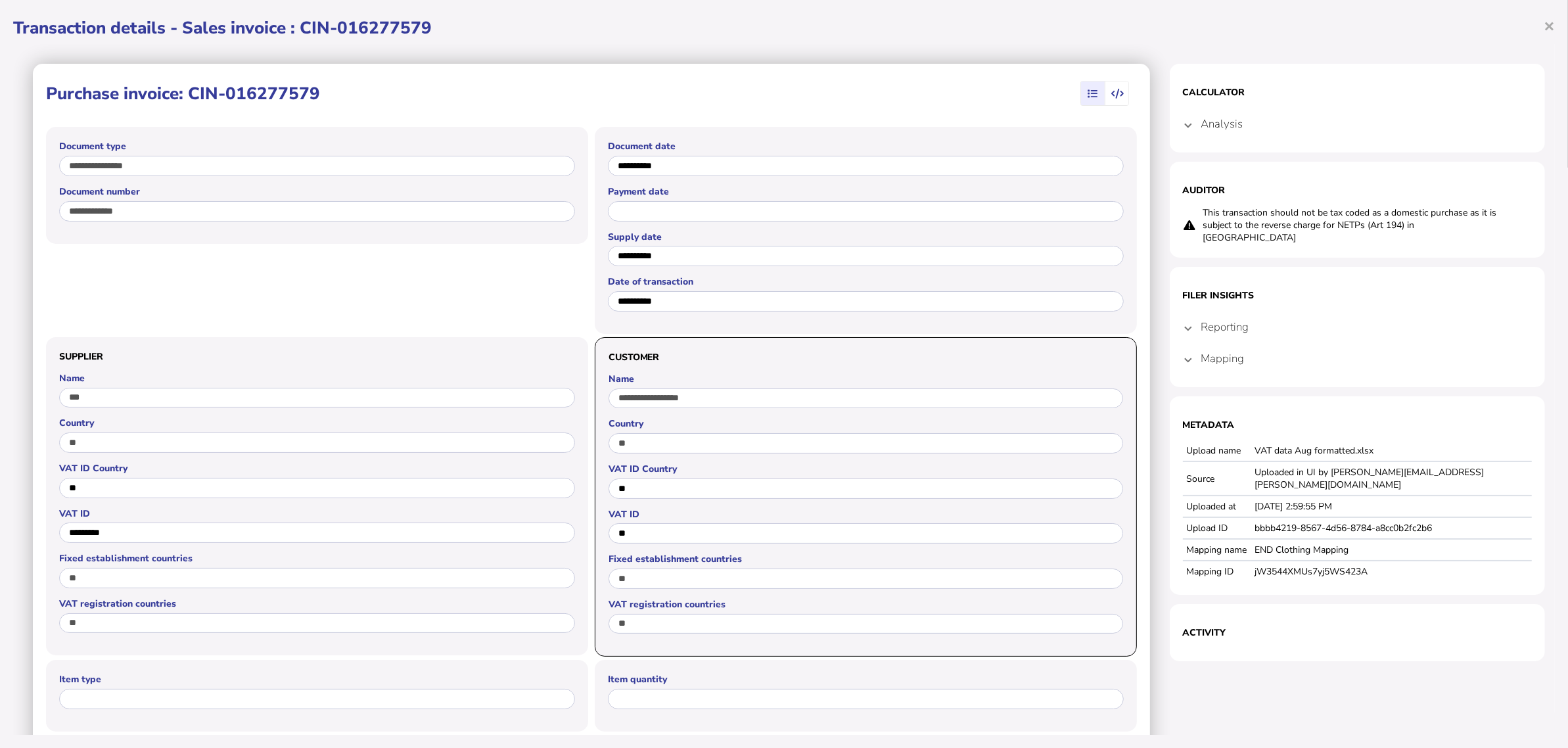
click at [1193, 314] on mat-expansion-panel-header "Reporting" at bounding box center [1358, 326] width 350 height 31
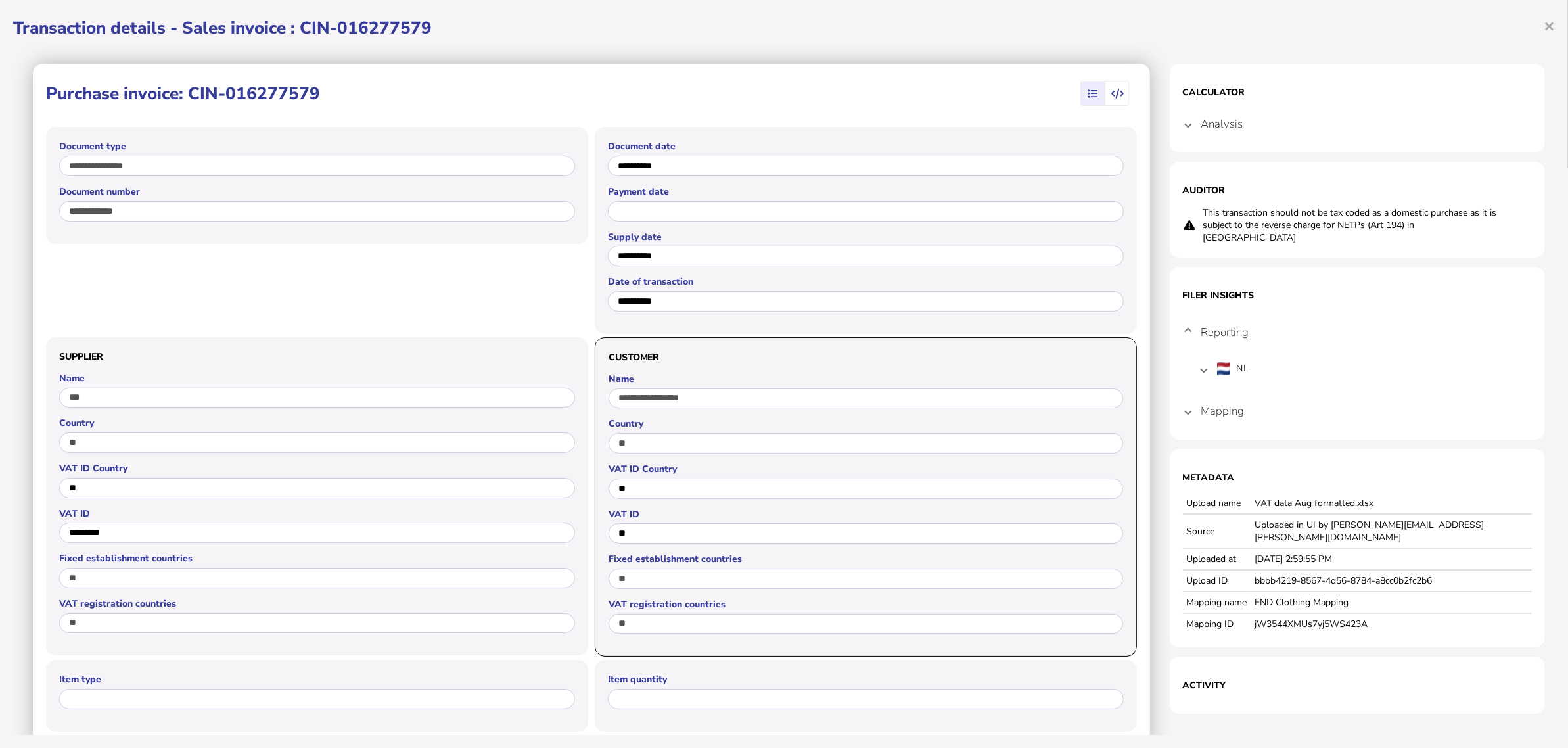
click at [1187, 396] on mat-expansion-panel-header "Mapping" at bounding box center [1358, 410] width 350 height 31
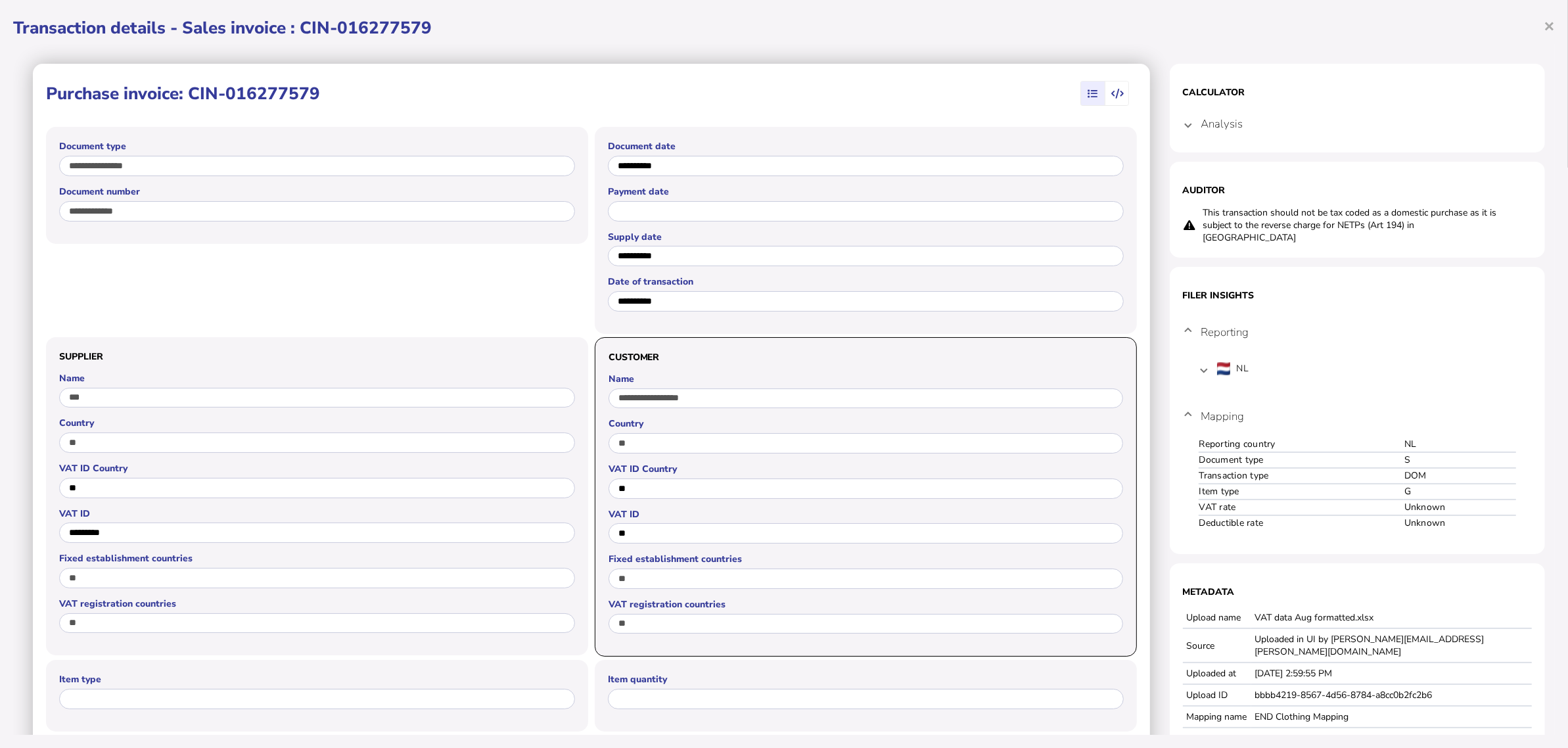
click at [1200, 359] on mat-expansion-panel-header "NL" at bounding box center [1358, 369] width 318 height 31
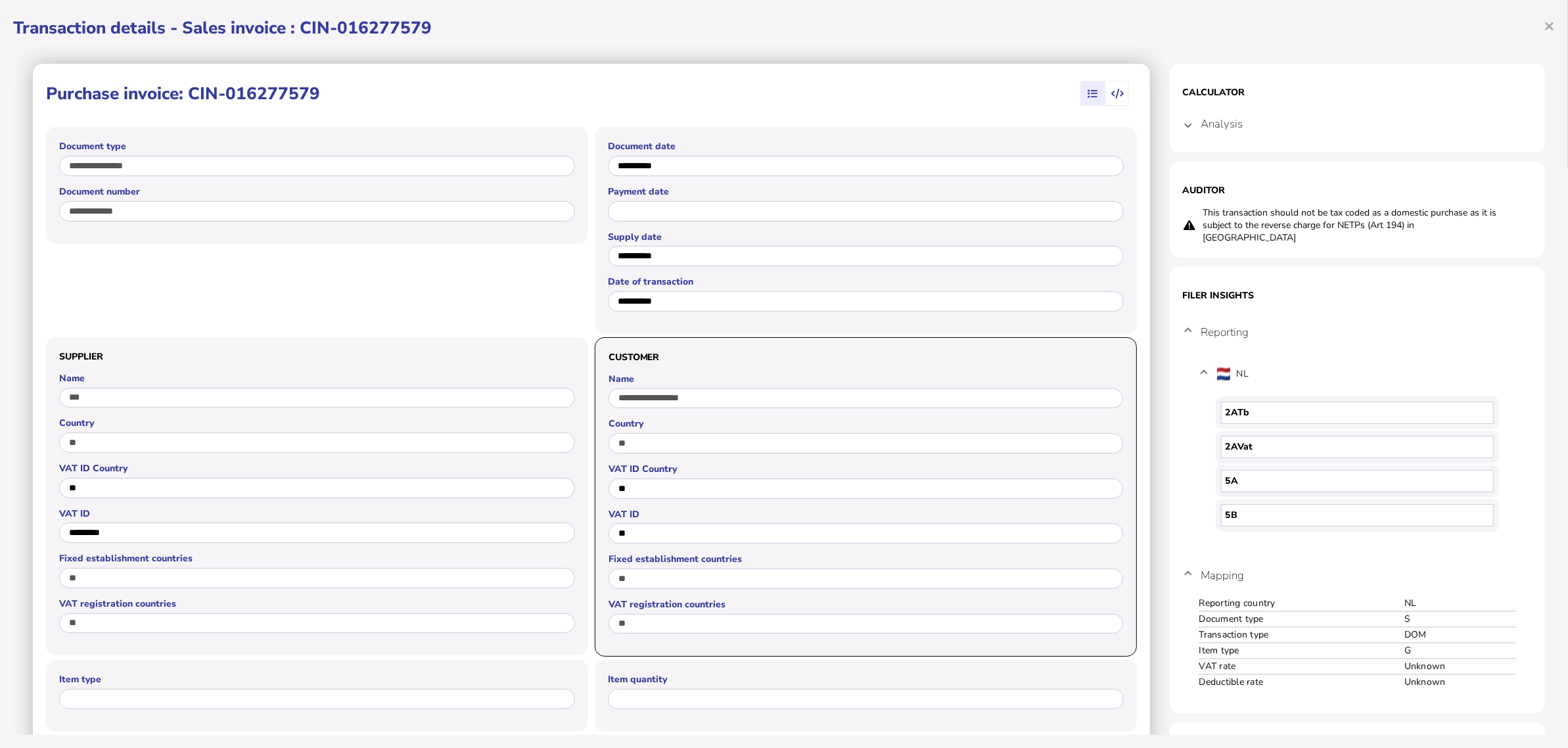
click at [1201, 360] on mat-expansion-panel-header "NL" at bounding box center [1358, 374] width 318 height 42
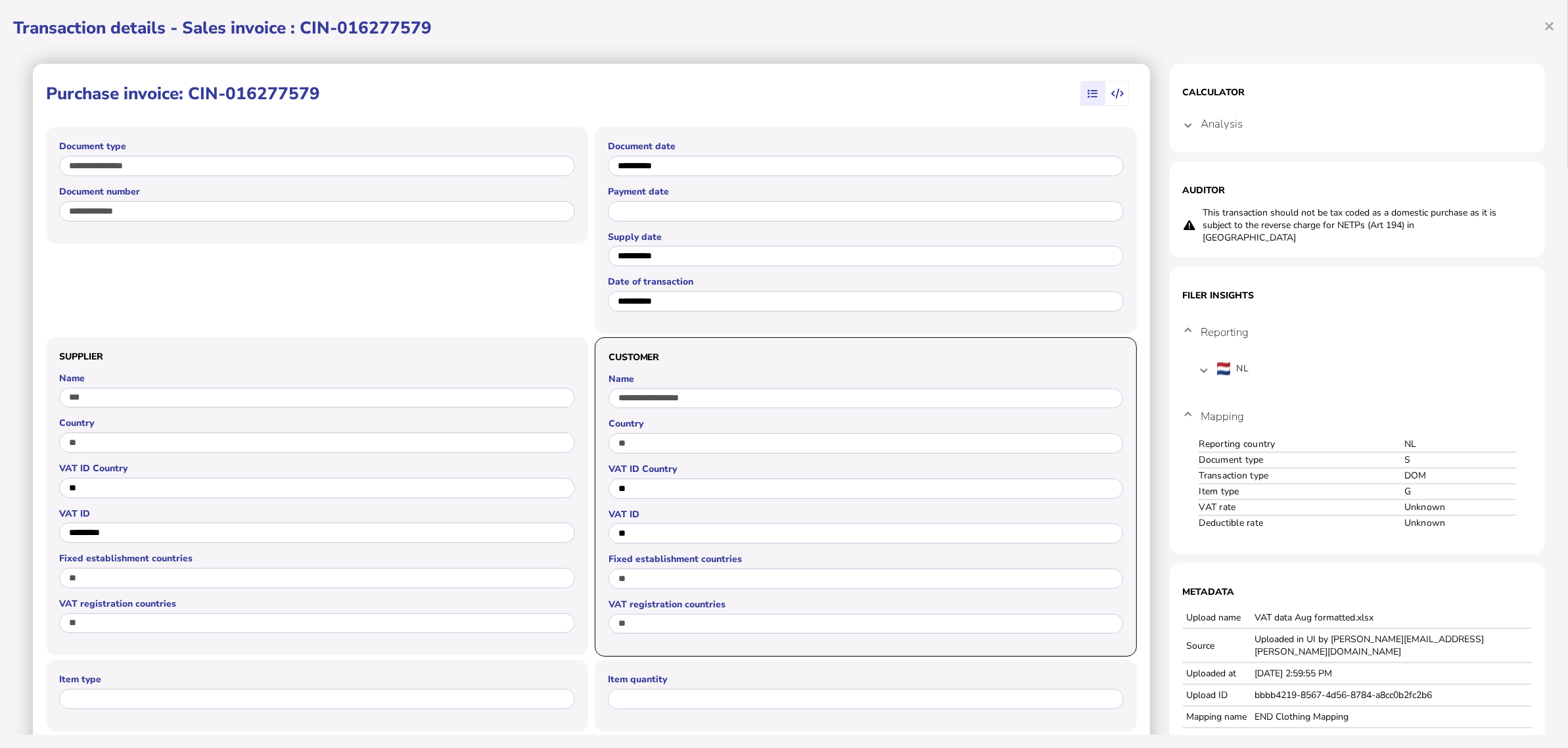
click at [1270, 516] on td "Deductible rate" at bounding box center [1301, 523] width 205 height 15
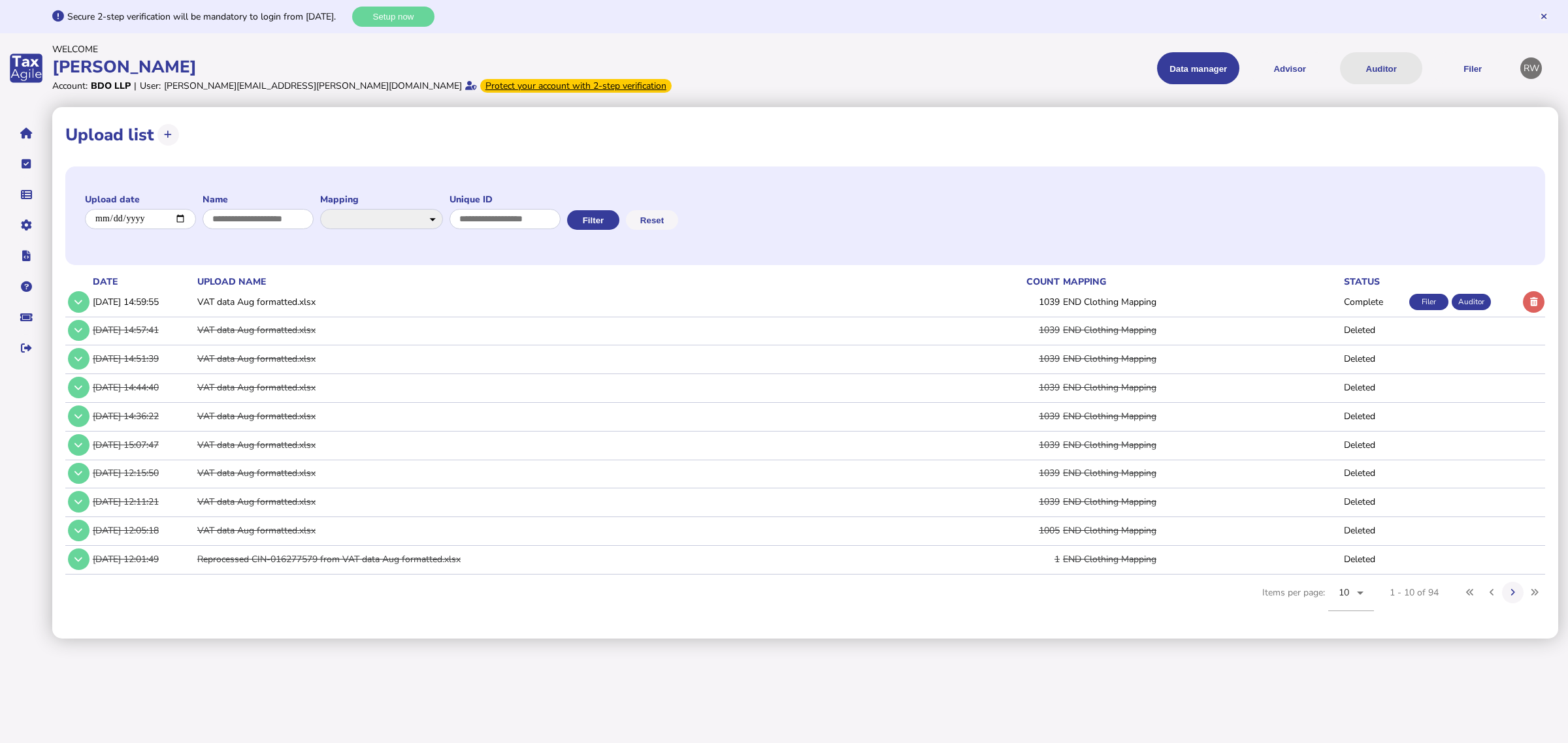
click at [1377, 73] on button "Auditor" at bounding box center [1381, 68] width 82 height 32
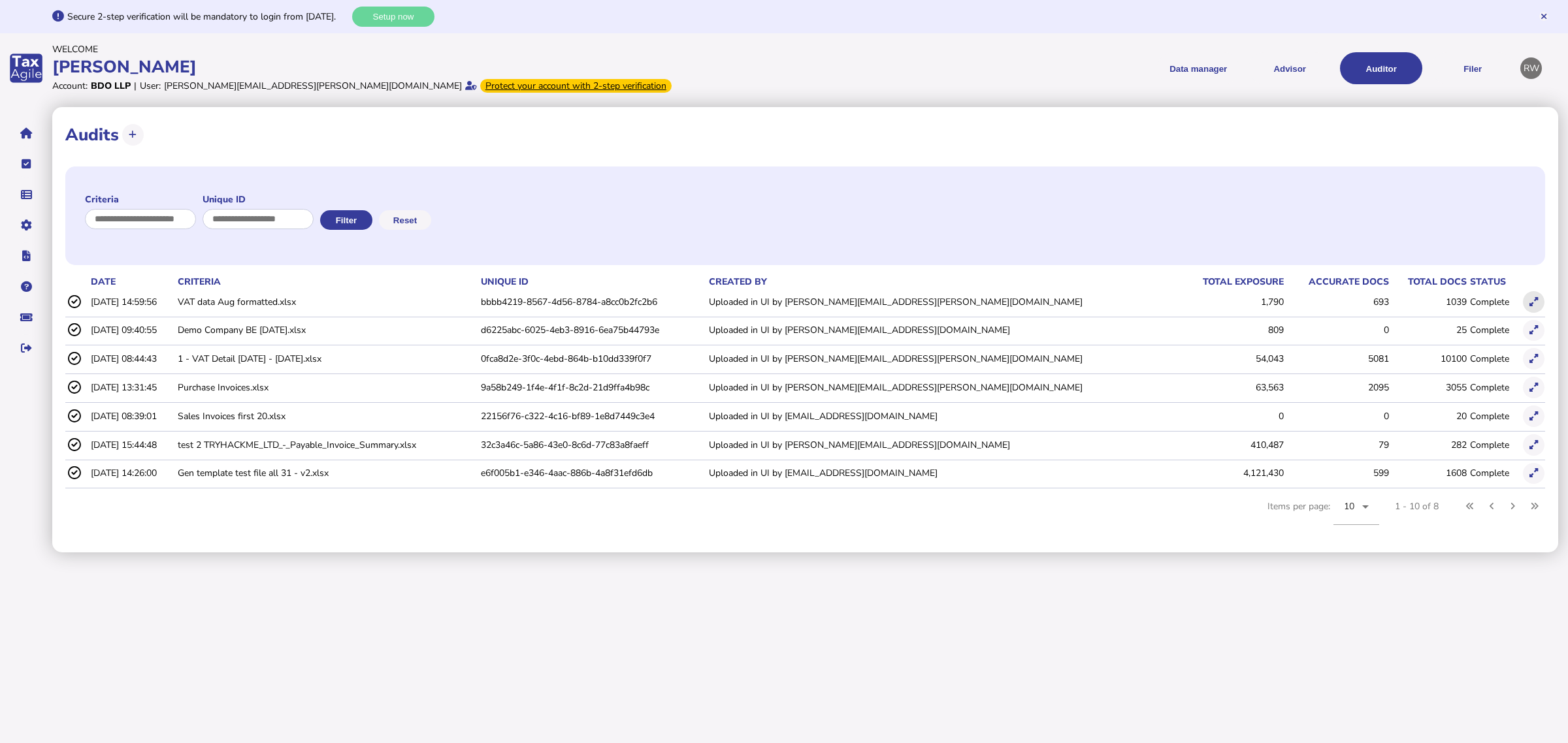
click at [1533, 298] on icon at bounding box center [1533, 301] width 8 height 8
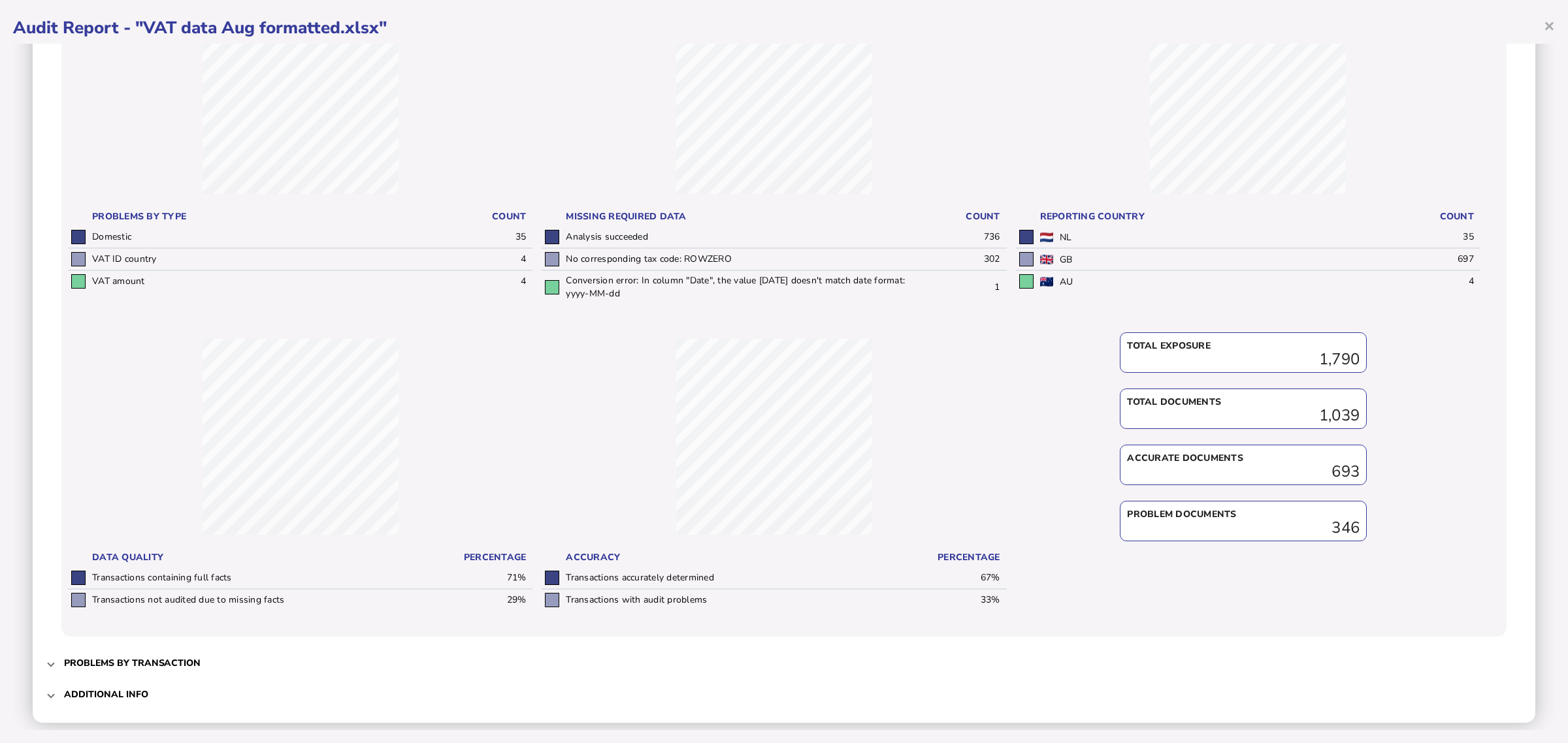
scroll to position [194, 0]
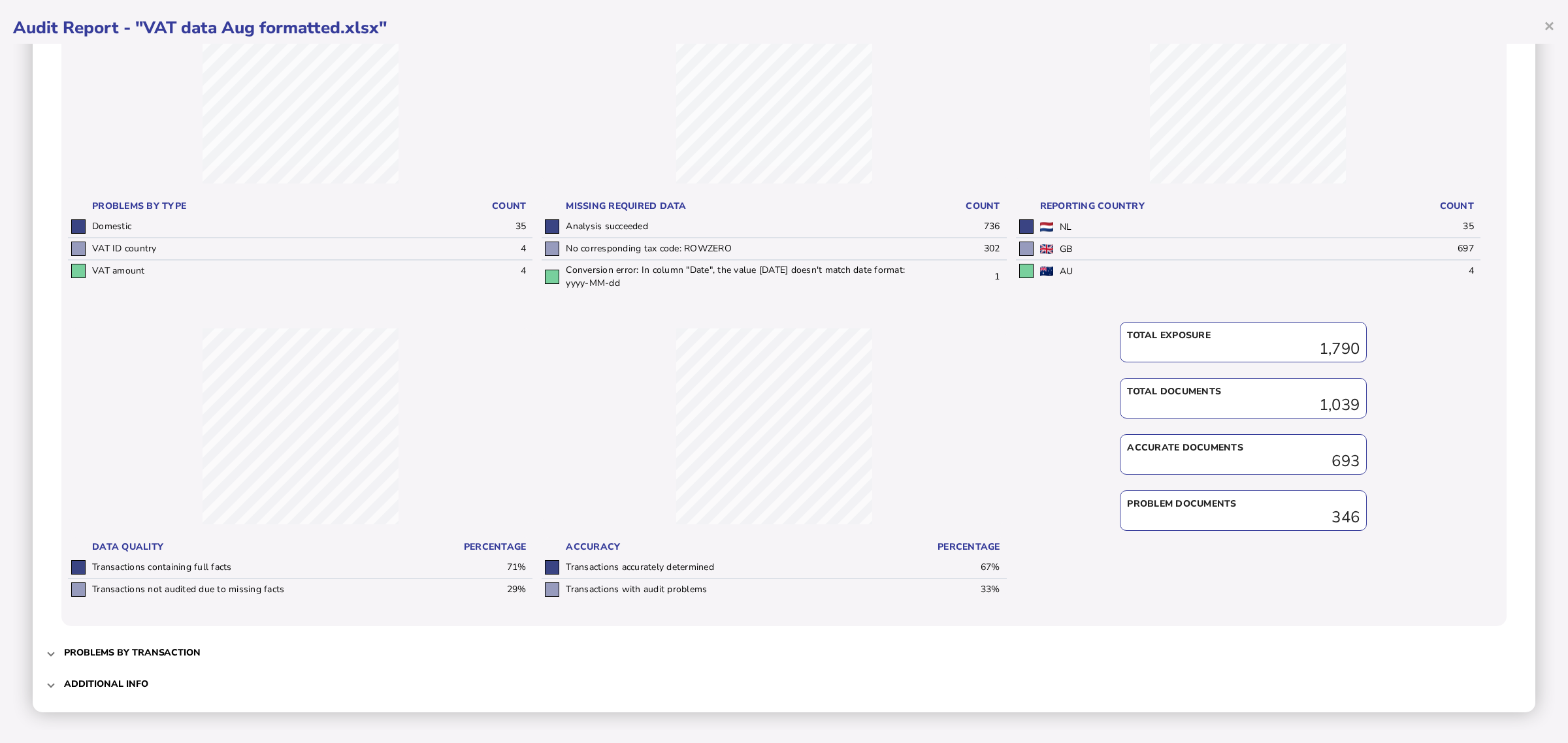
click at [67, 647] on h3 "Problems by transaction" at bounding box center [132, 653] width 137 height 12
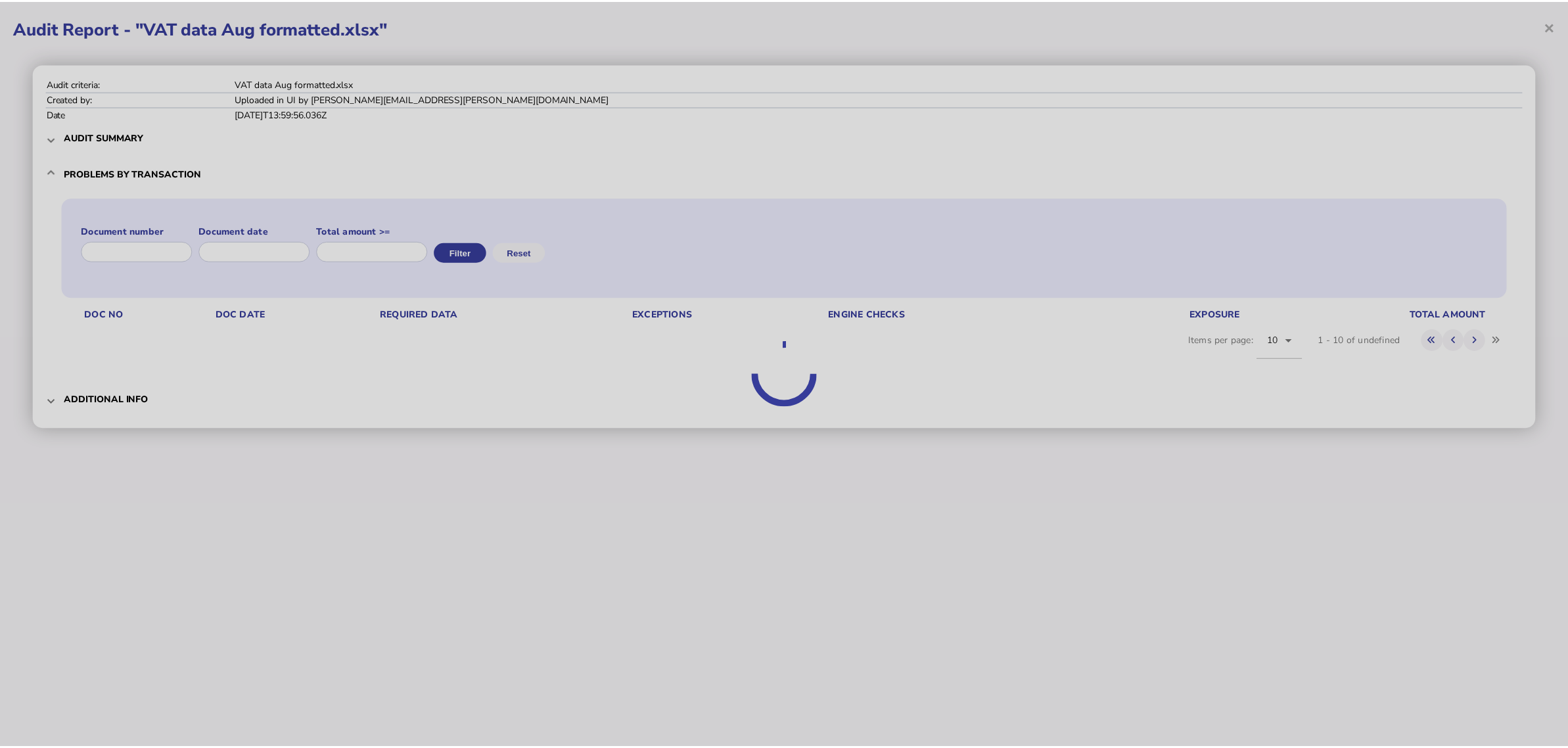
scroll to position [0, 0]
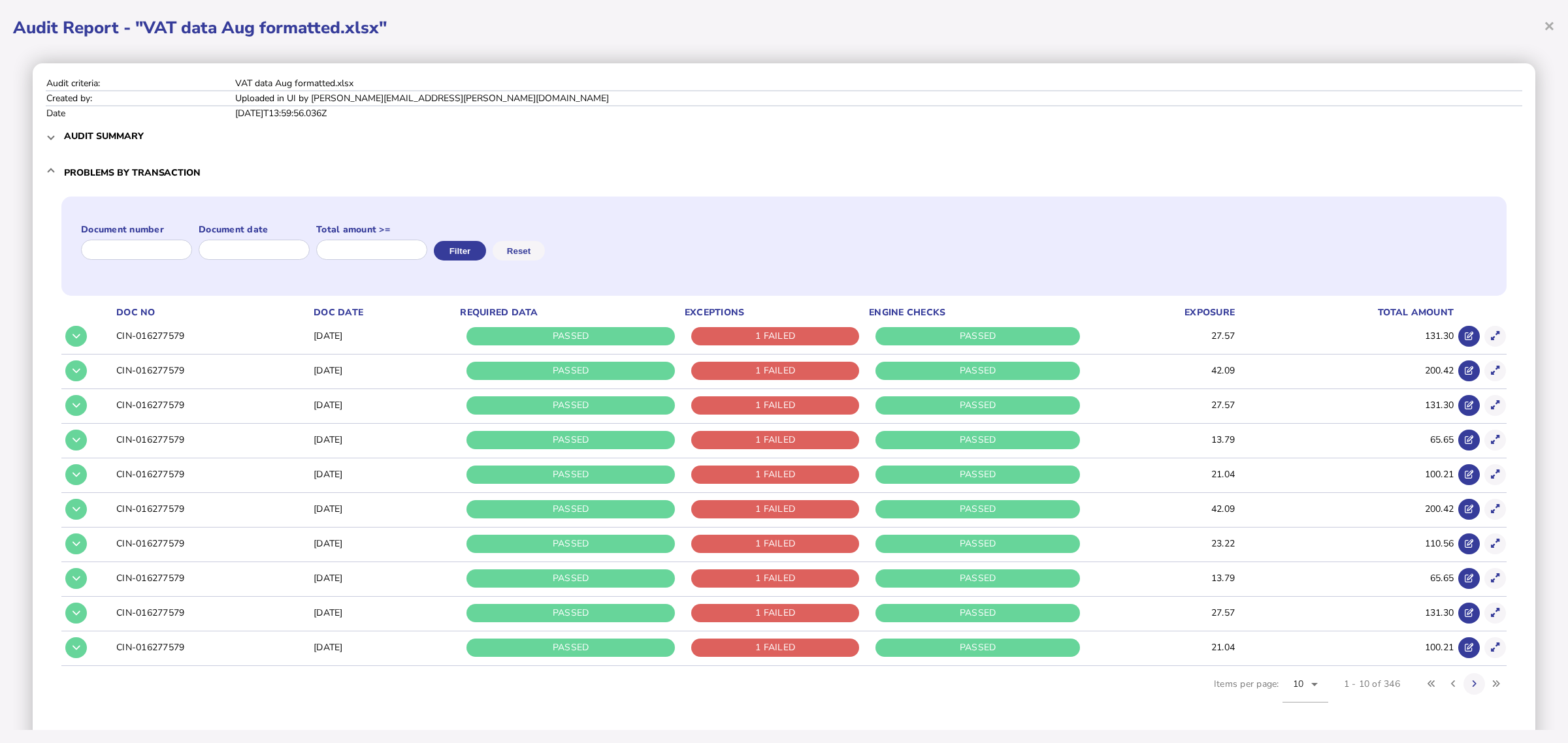
click at [54, 142] on mat-expansion-panel-header "Audit summary" at bounding box center [784, 136] width 1477 height 31
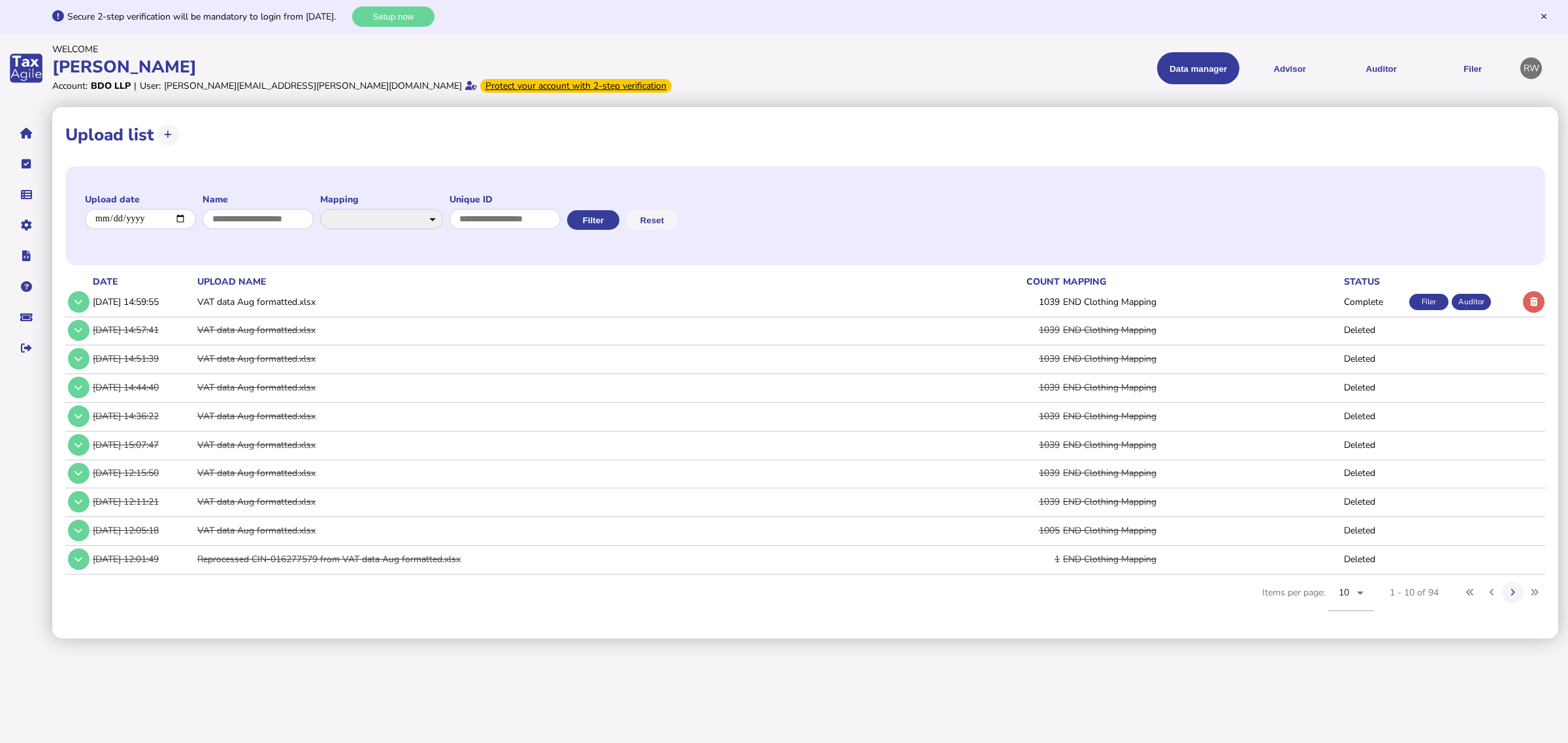
drag, startPoint x: 80, startPoint y: 299, endPoint x: 89, endPoint y: 299, distance: 9.0
click at [80, 299] on icon at bounding box center [78, 301] width 8 height 8
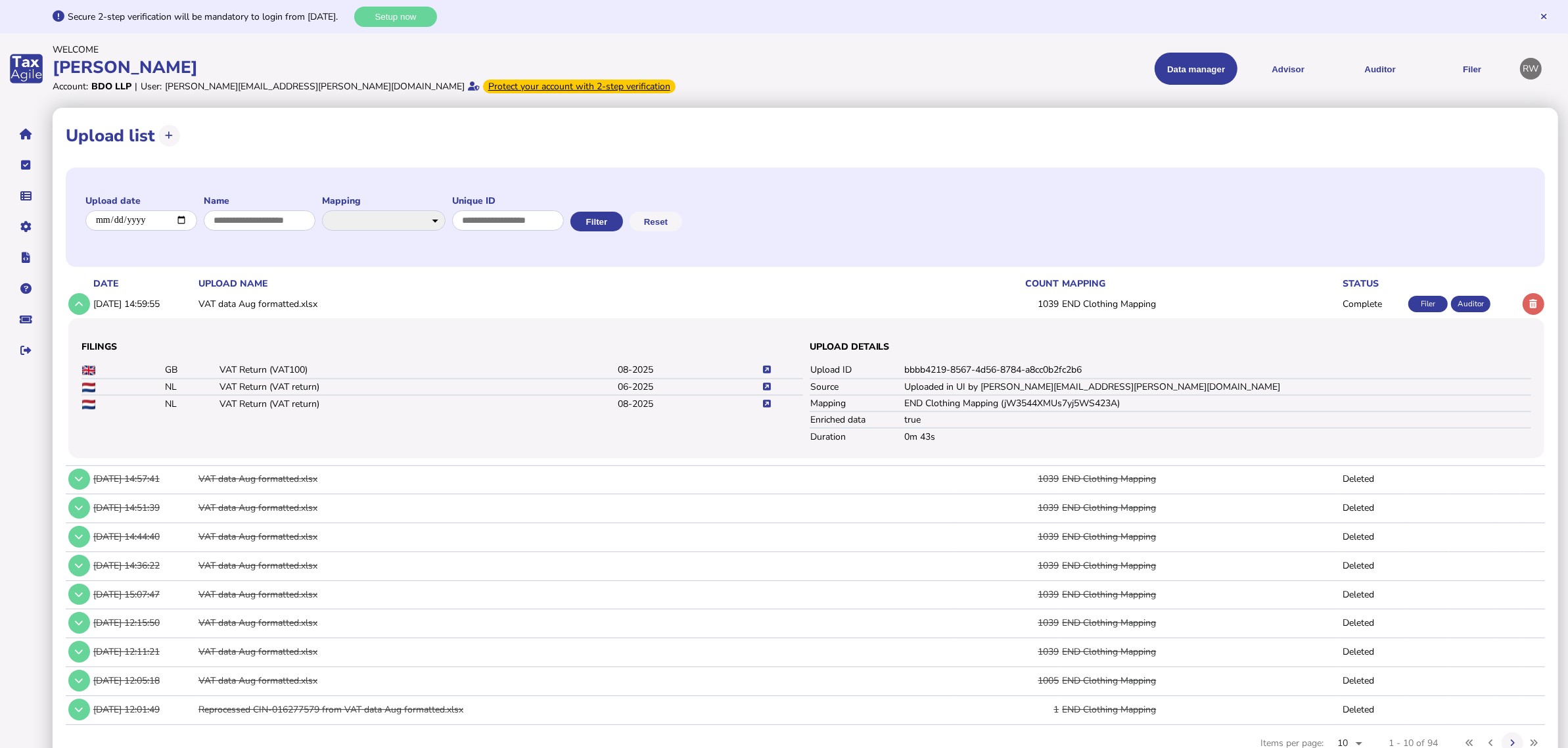
click at [766, 366] on icon at bounding box center [766, 370] width 8 height 9
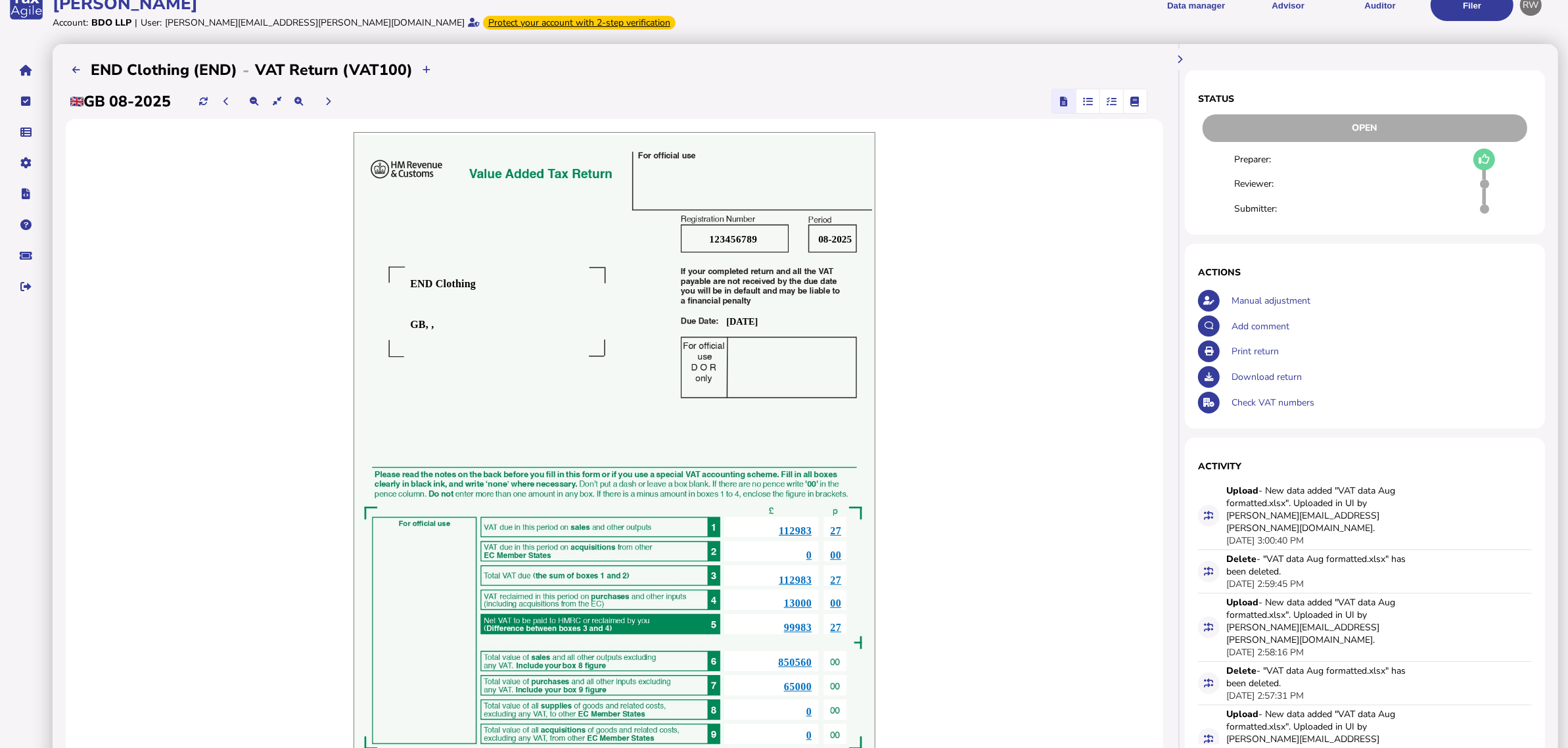
scroll to position [164, 0]
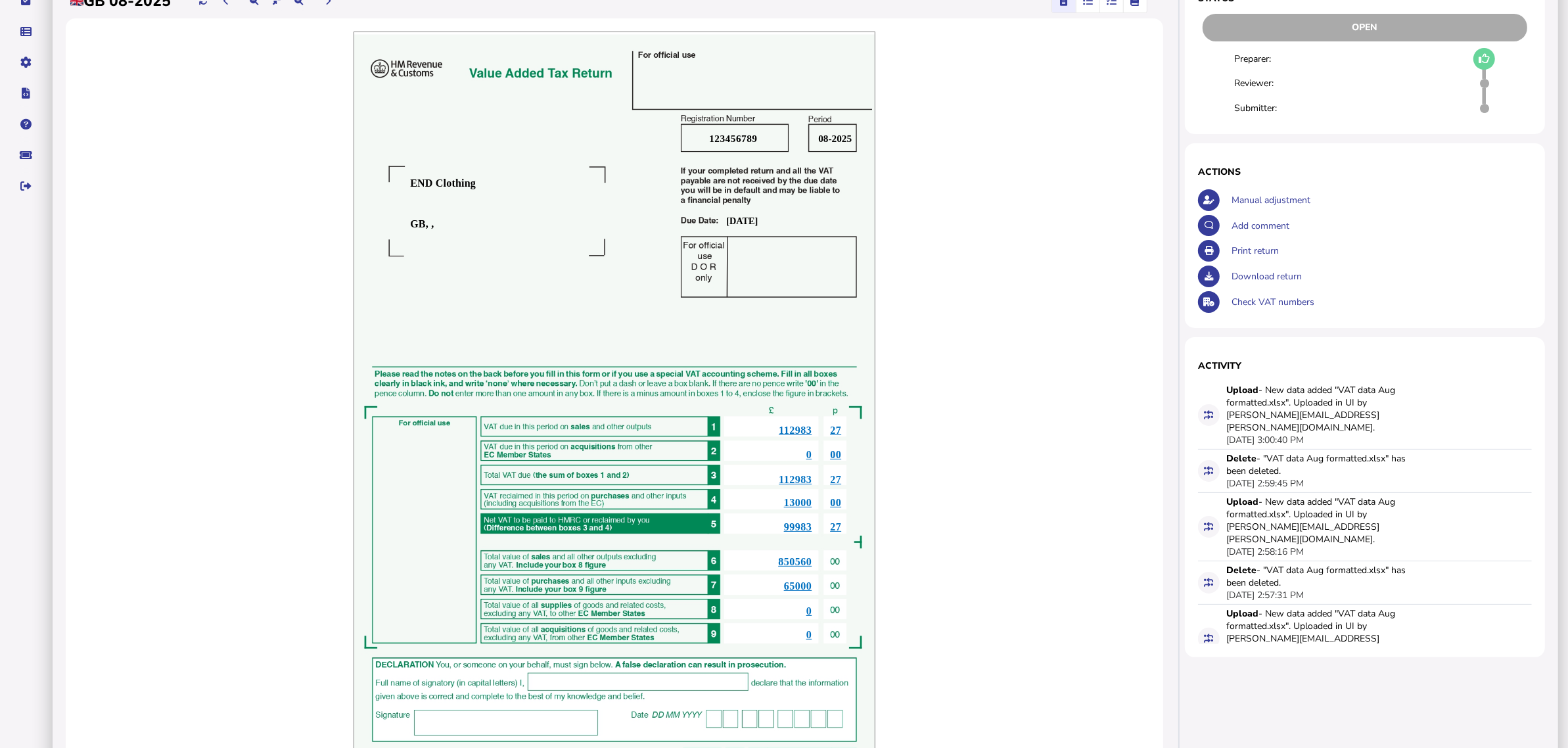
click at [802, 432] on span "112983" at bounding box center [795, 430] width 33 height 11
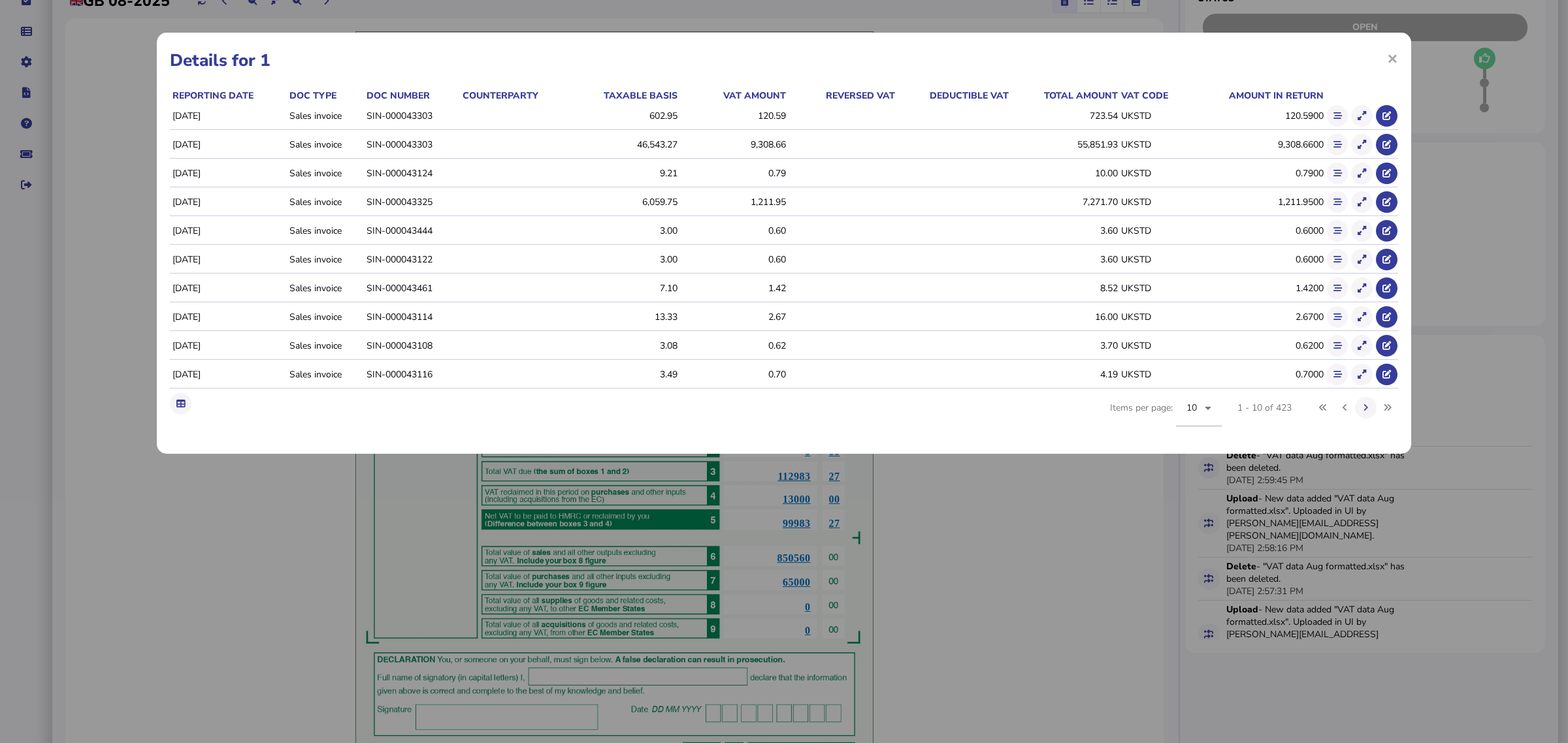
drag, startPoint x: 895, startPoint y: 231, endPoint x: 939, endPoint y: 234, distance: 44.1
click at [182, 406] on icon at bounding box center [180, 404] width 8 height 8
click at [1207, 66] on h1 "Details for 1" at bounding box center [784, 60] width 1228 height 23
click at [1339, 116] on icon at bounding box center [1337, 116] width 8 height 8
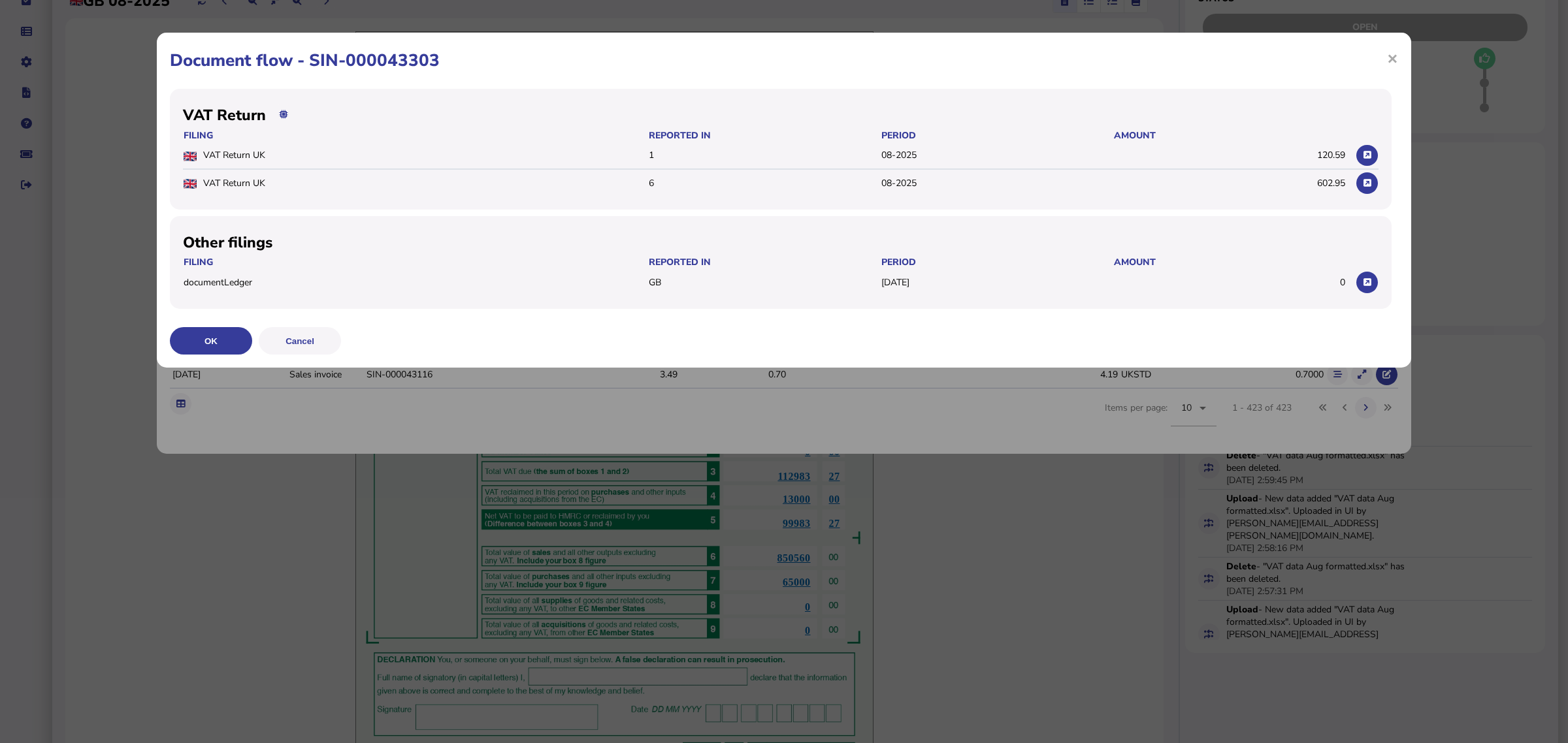
click at [1383, 63] on h1 "Document flow - SIN-000043303" at bounding box center [784, 60] width 1228 height 23
click at [1388, 63] on span "×" at bounding box center [1393, 58] width 11 height 24
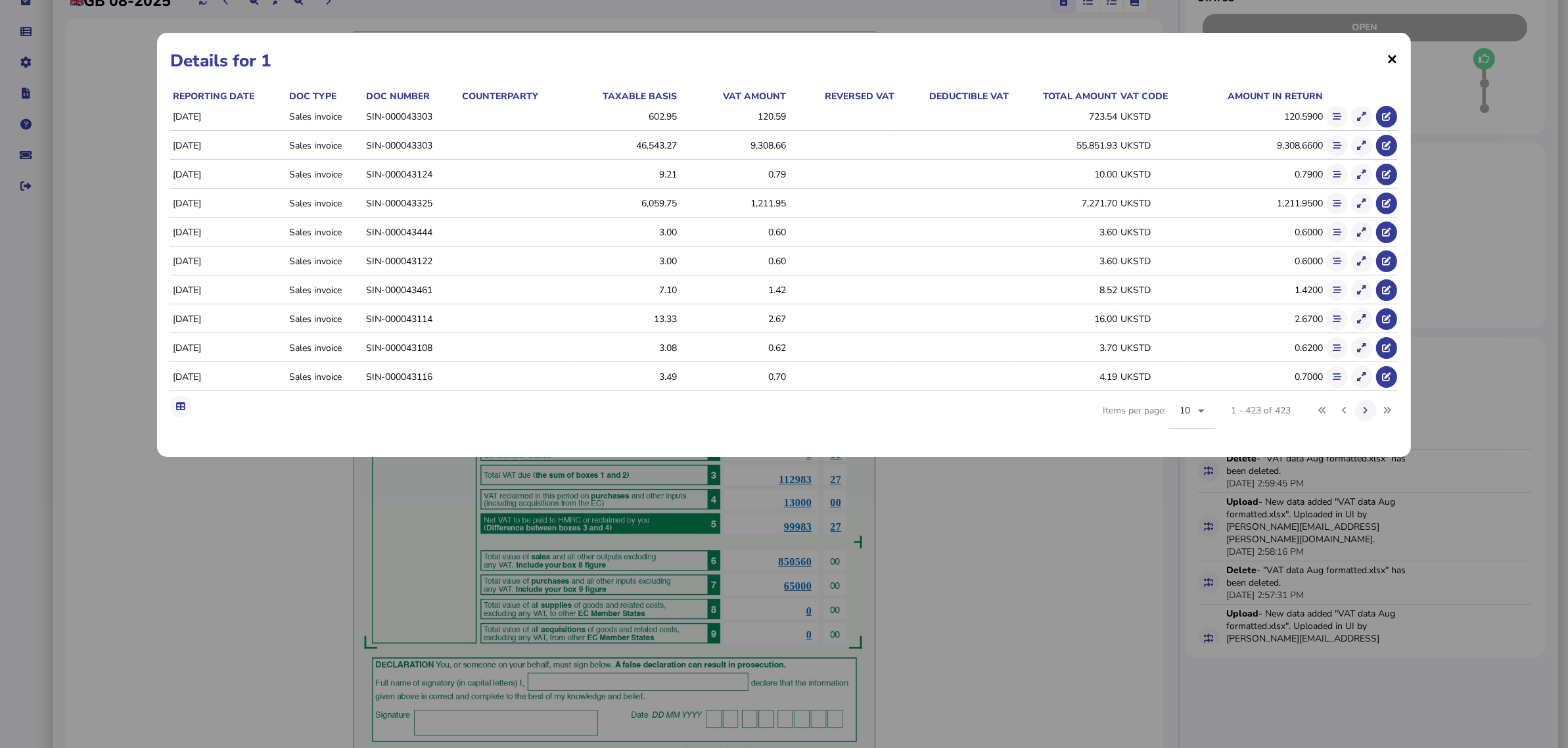
click at [1390, 67] on span "×" at bounding box center [1393, 59] width 11 height 25
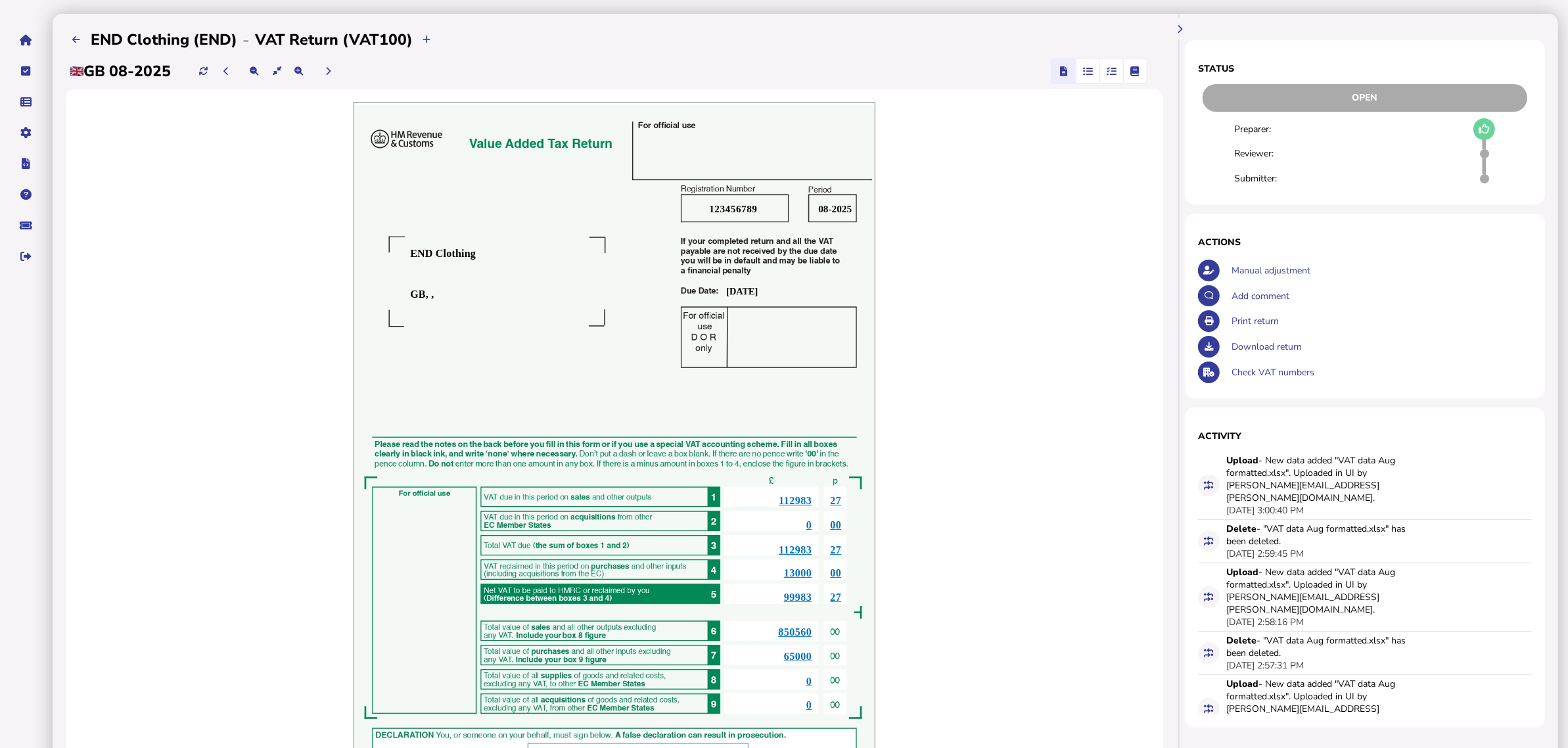
scroll to position [0, 0]
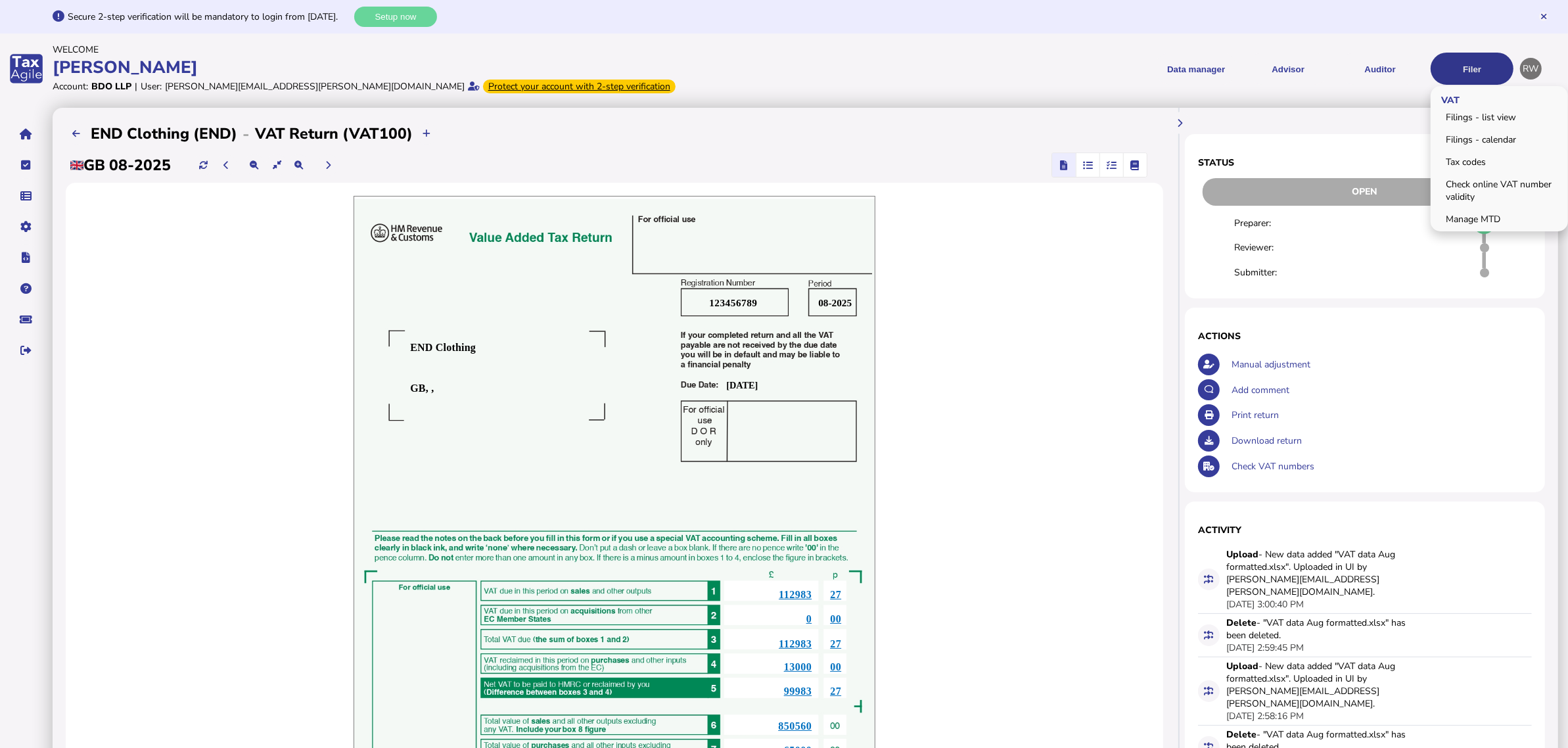
click at [1456, 76] on button "Filer" at bounding box center [1471, 68] width 82 height 32
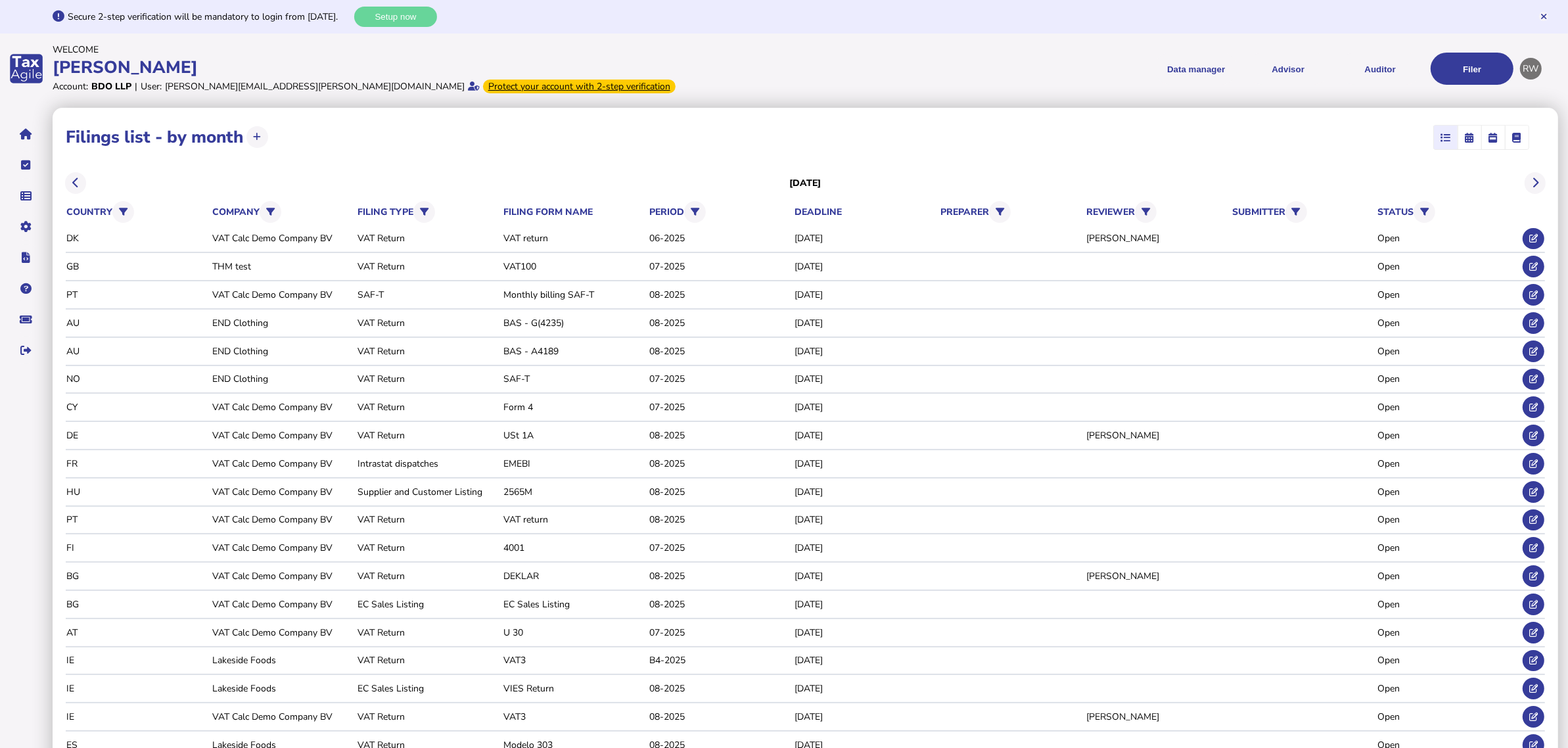
click at [1470, 138] on icon "button" at bounding box center [1470, 137] width 9 height 1
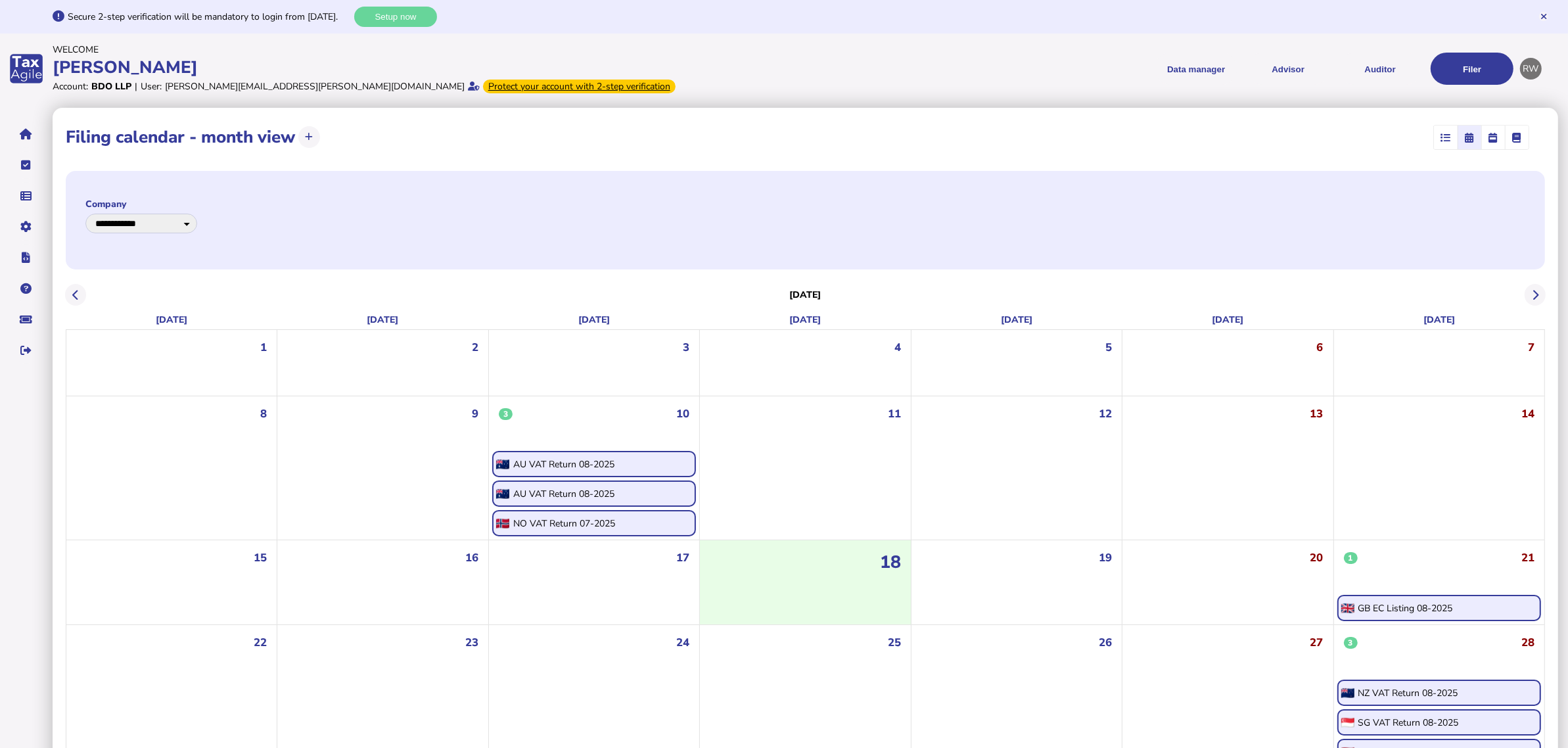
click at [1452, 138] on span "button" at bounding box center [1446, 137] width 22 height 24
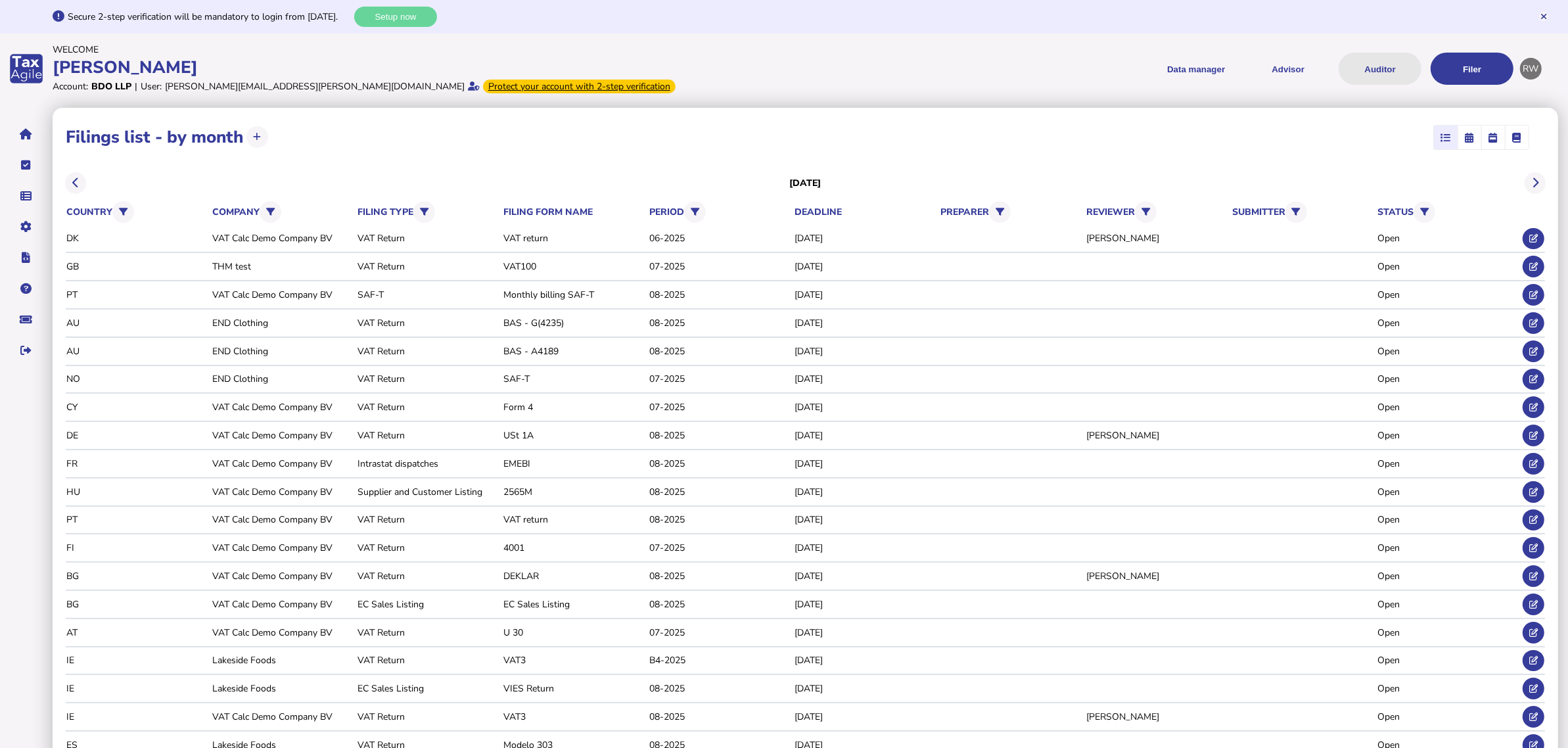
click at [1368, 74] on button "Auditor" at bounding box center [1379, 68] width 82 height 32
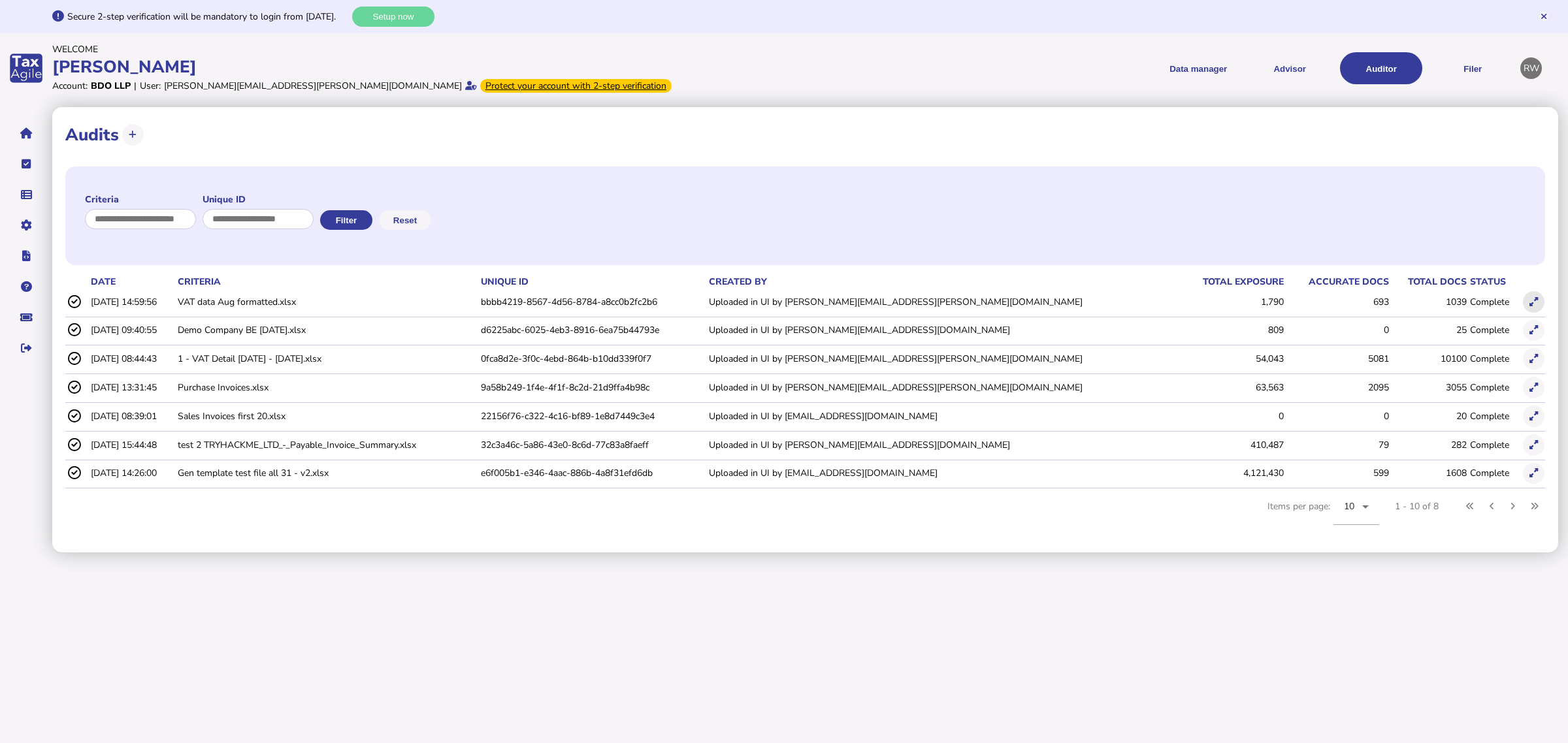
click at [1529, 299] on icon at bounding box center [1533, 301] width 8 height 8
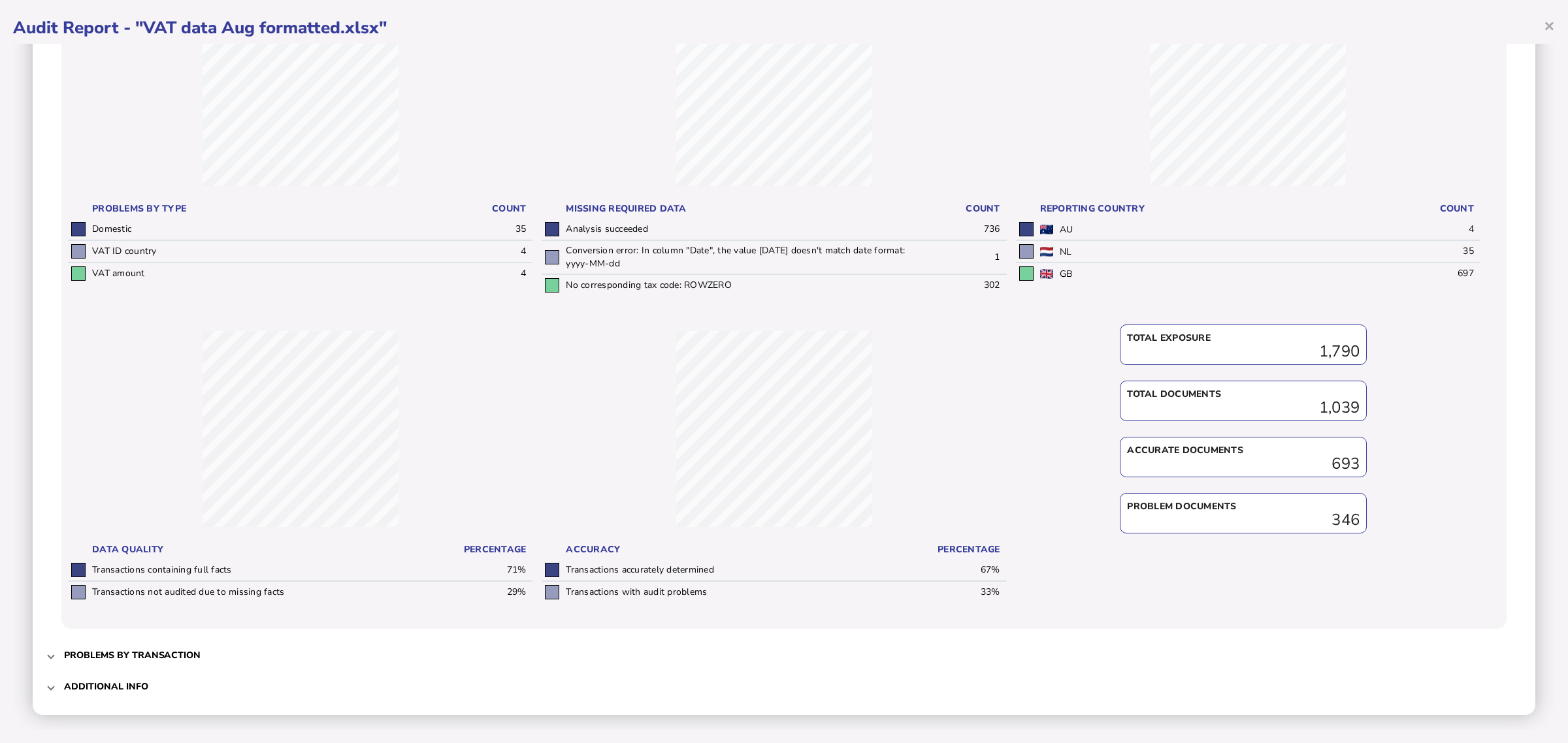
scroll to position [194, 0]
click at [180, 643] on span "Problems by transaction" at bounding box center [785, 653] width 1443 height 31
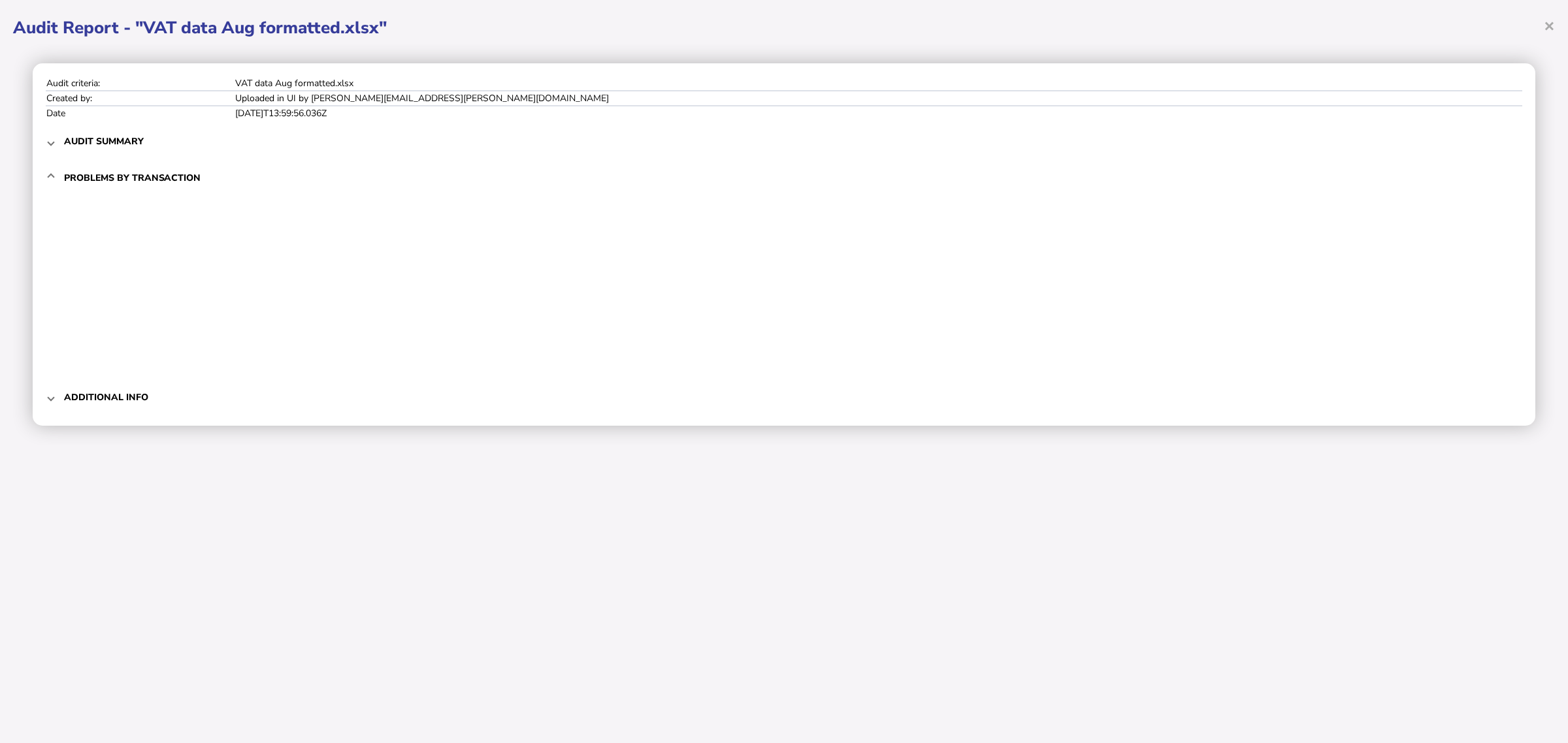
scroll to position [0, 0]
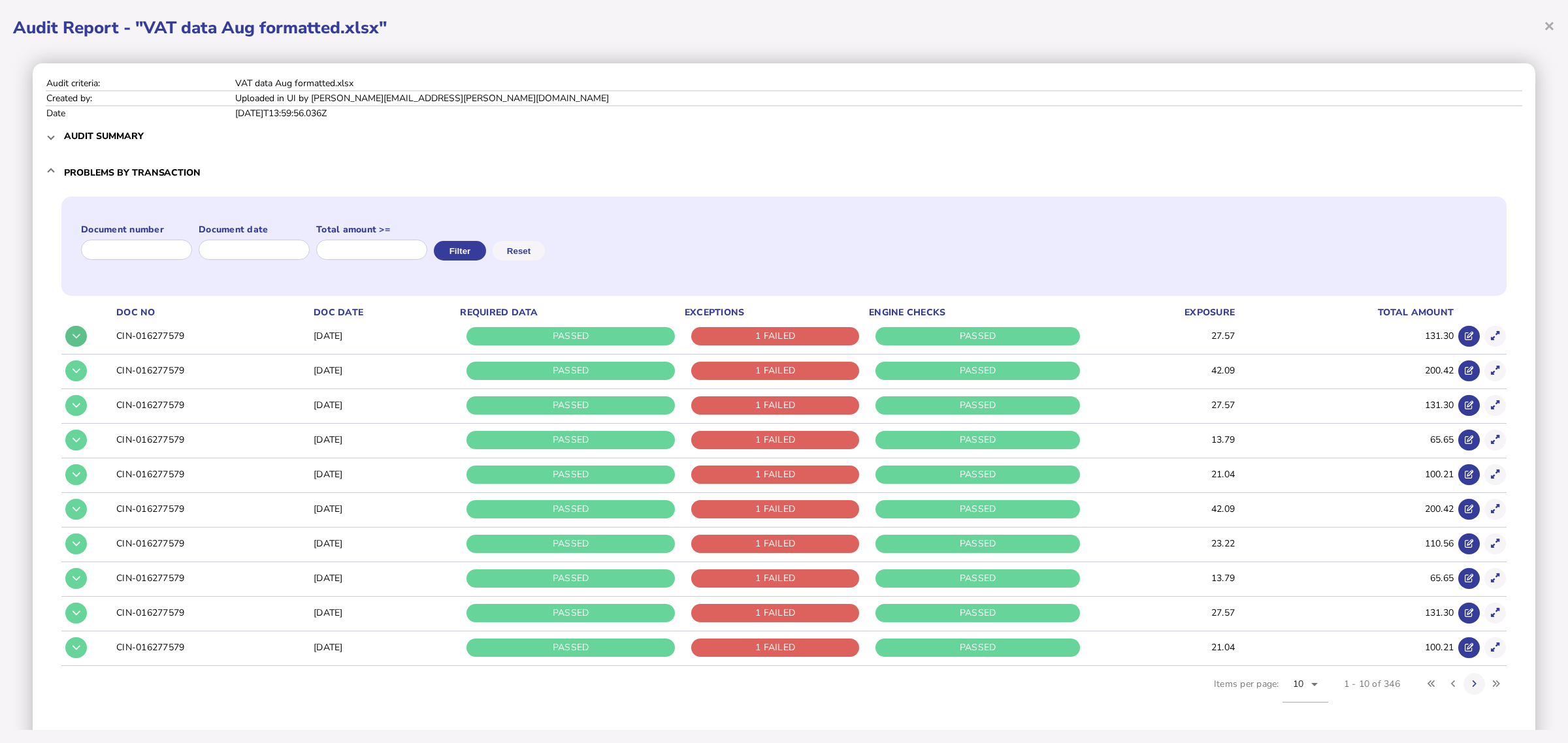
click at [73, 338] on icon at bounding box center [76, 335] width 8 height 8
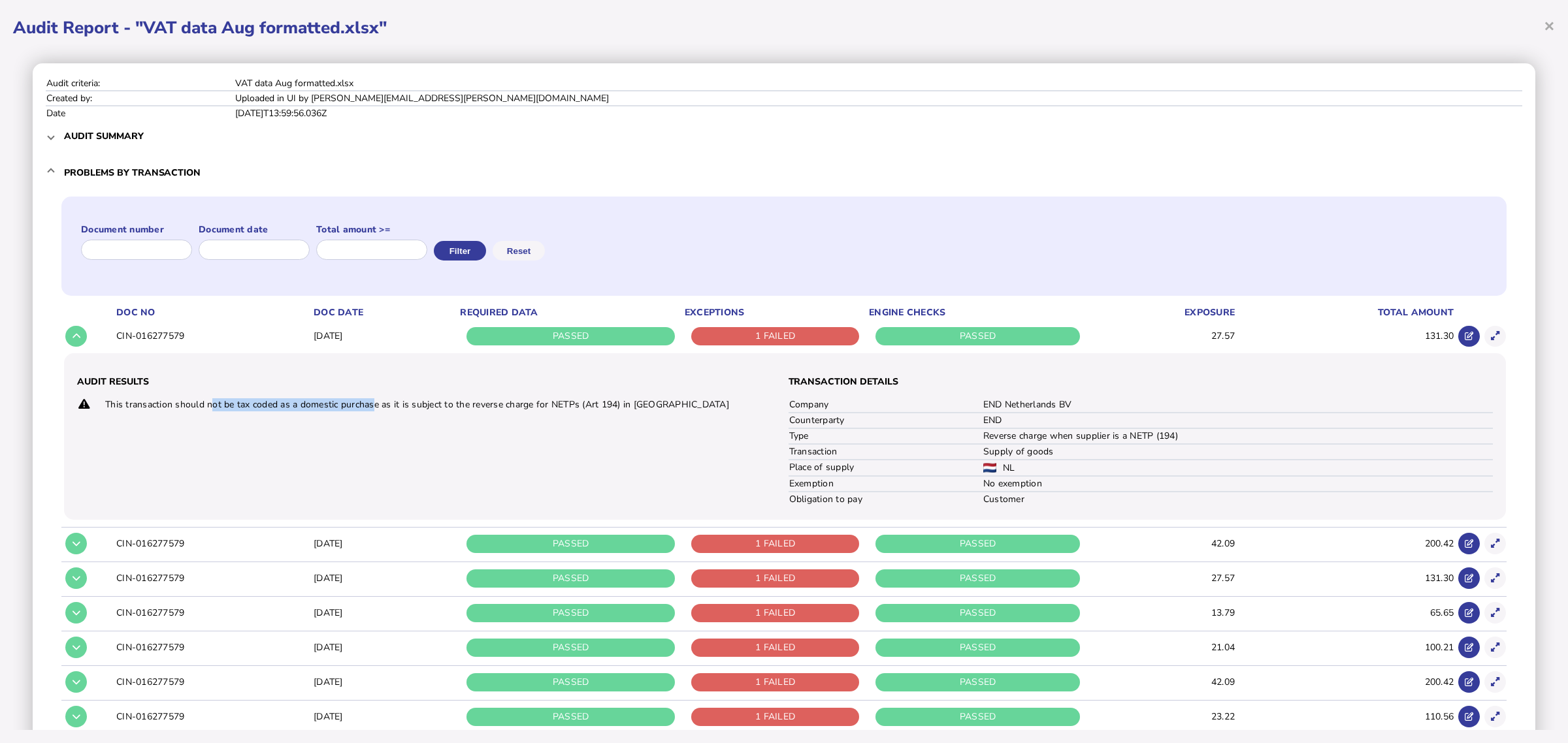
drag, startPoint x: 210, startPoint y: 405, endPoint x: 373, endPoint y: 402, distance: 163.0
click at [372, 402] on td "This transaction should not be tax coded as a domestic purchase as it is subjec…" at bounding box center [426, 404] width 643 height 14
click at [454, 429] on div "Audit Results This transaction should not be tax coded as a domestic purchase a…" at bounding box center [429, 436] width 705 height 140
drag, startPoint x: 654, startPoint y: 404, endPoint x: 624, endPoint y: 404, distance: 30.0
click at [624, 404] on td "This transaction should not be tax coded as a domestic purchase as it is subjec…" at bounding box center [426, 404] width 643 height 14
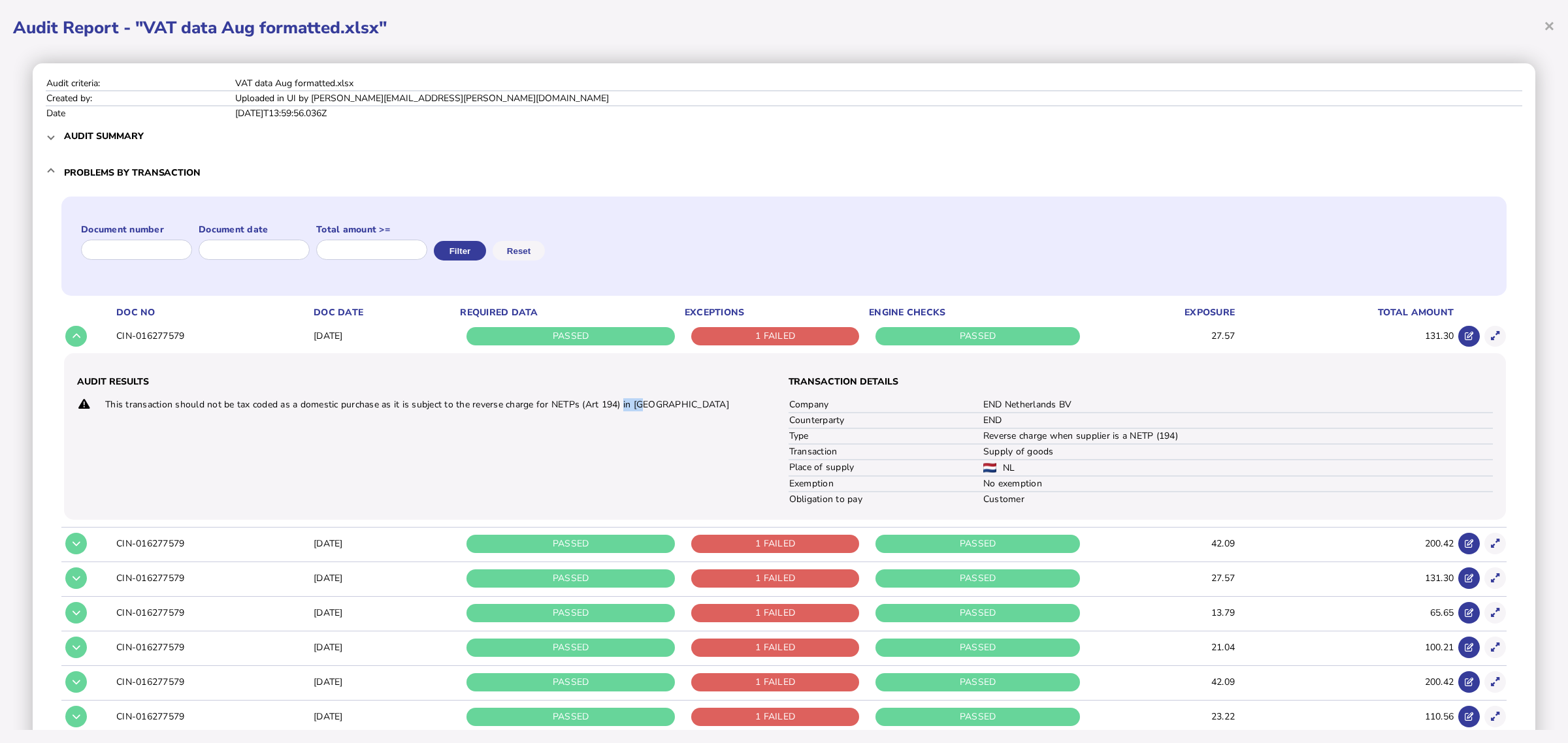
click at [647, 406] on td "This transaction should not be tax coded as a domestic purchase as it is subjec…" at bounding box center [426, 404] width 643 height 14
drag, startPoint x: 1075, startPoint y: 403, endPoint x: 978, endPoint y: 403, distance: 97.0
click at [982, 403] on td "END Netherlands BV" at bounding box center [1237, 405] width 510 height 15
click at [1010, 419] on td "END" at bounding box center [1237, 420] width 510 height 16
click at [1484, 329] on button at bounding box center [1495, 336] width 22 height 22
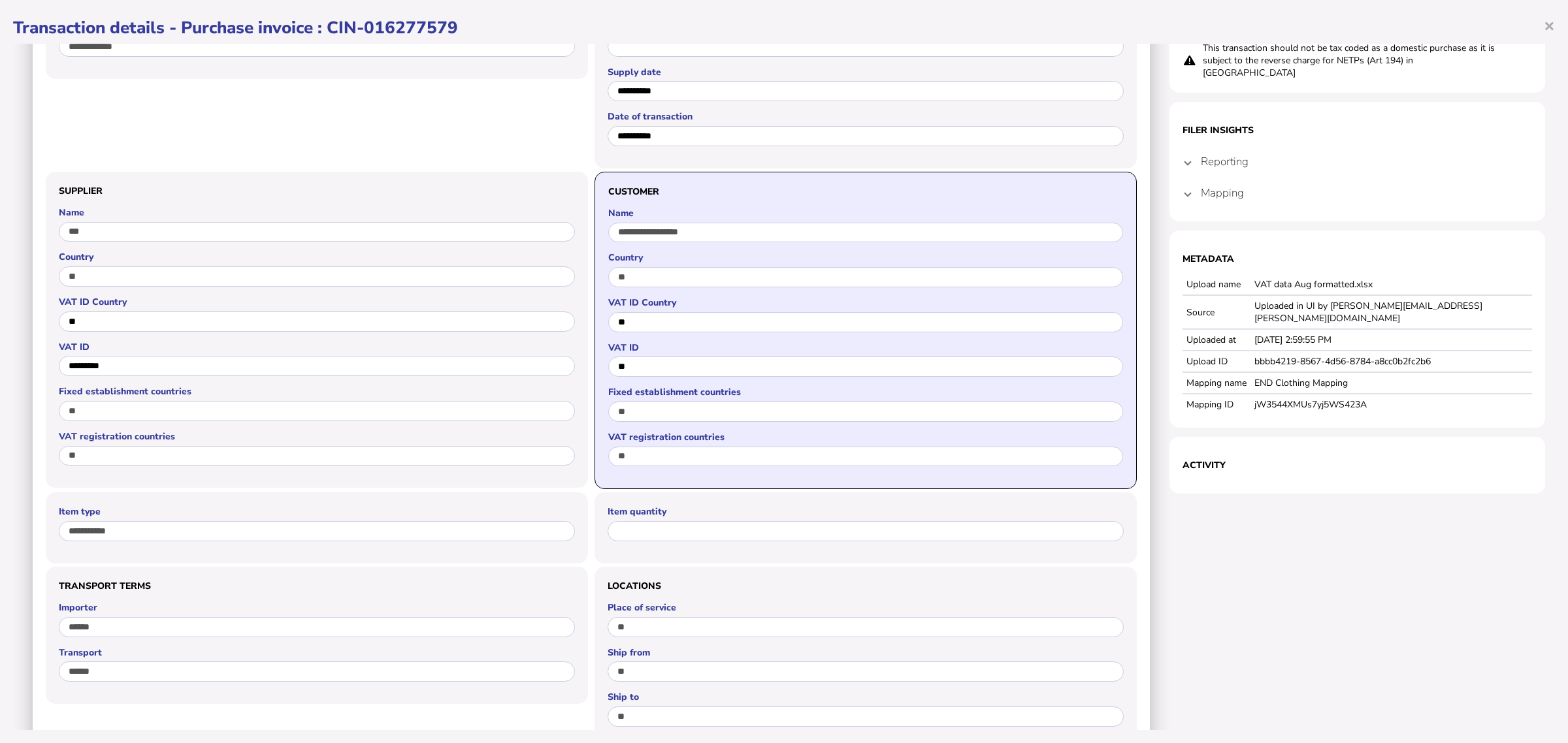
scroll to position [245, 0]
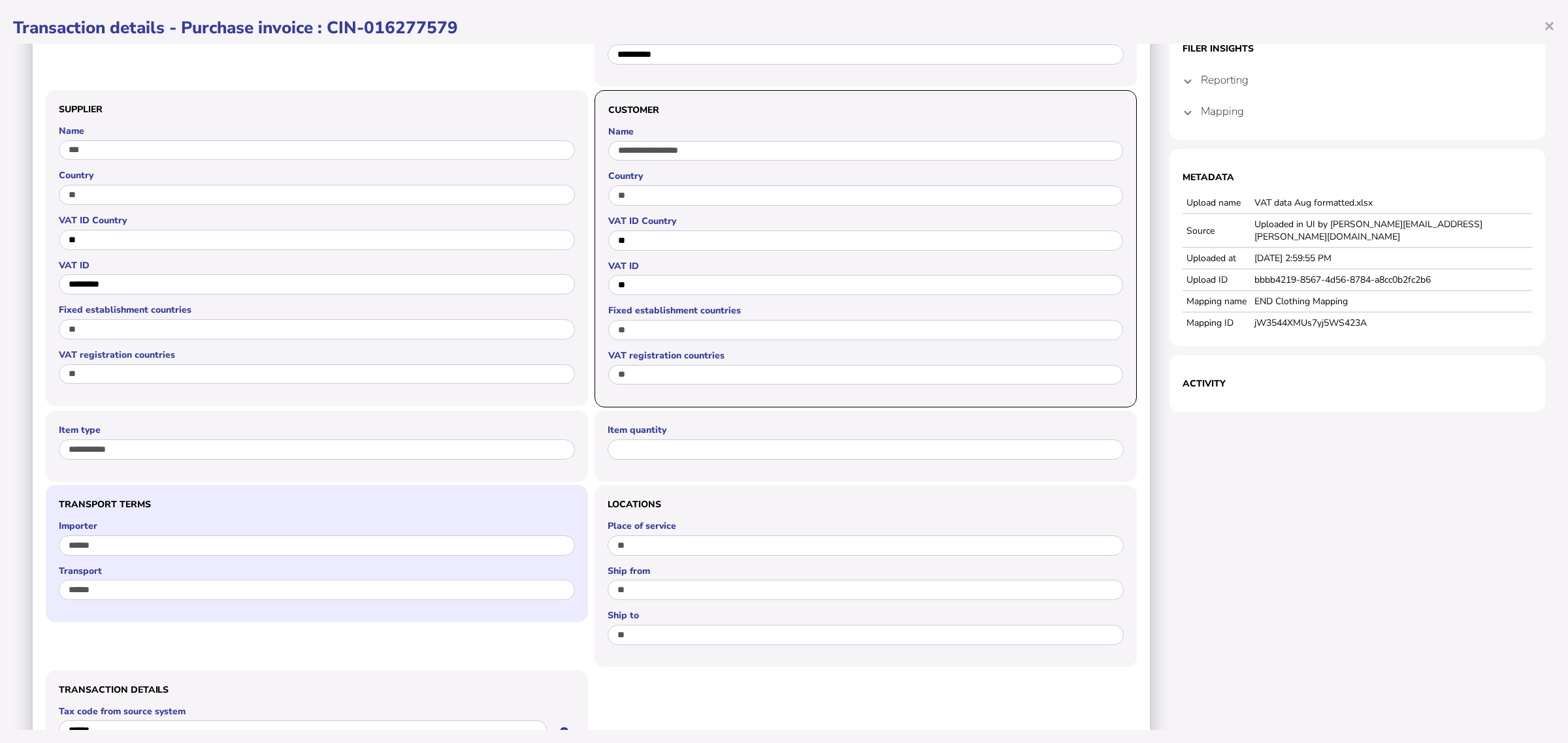
drag, startPoint x: 269, startPoint y: 573, endPoint x: 273, endPoint y: 578, distance: 6.4
click at [269, 573] on label "Transport" at bounding box center [316, 571] width 516 height 12
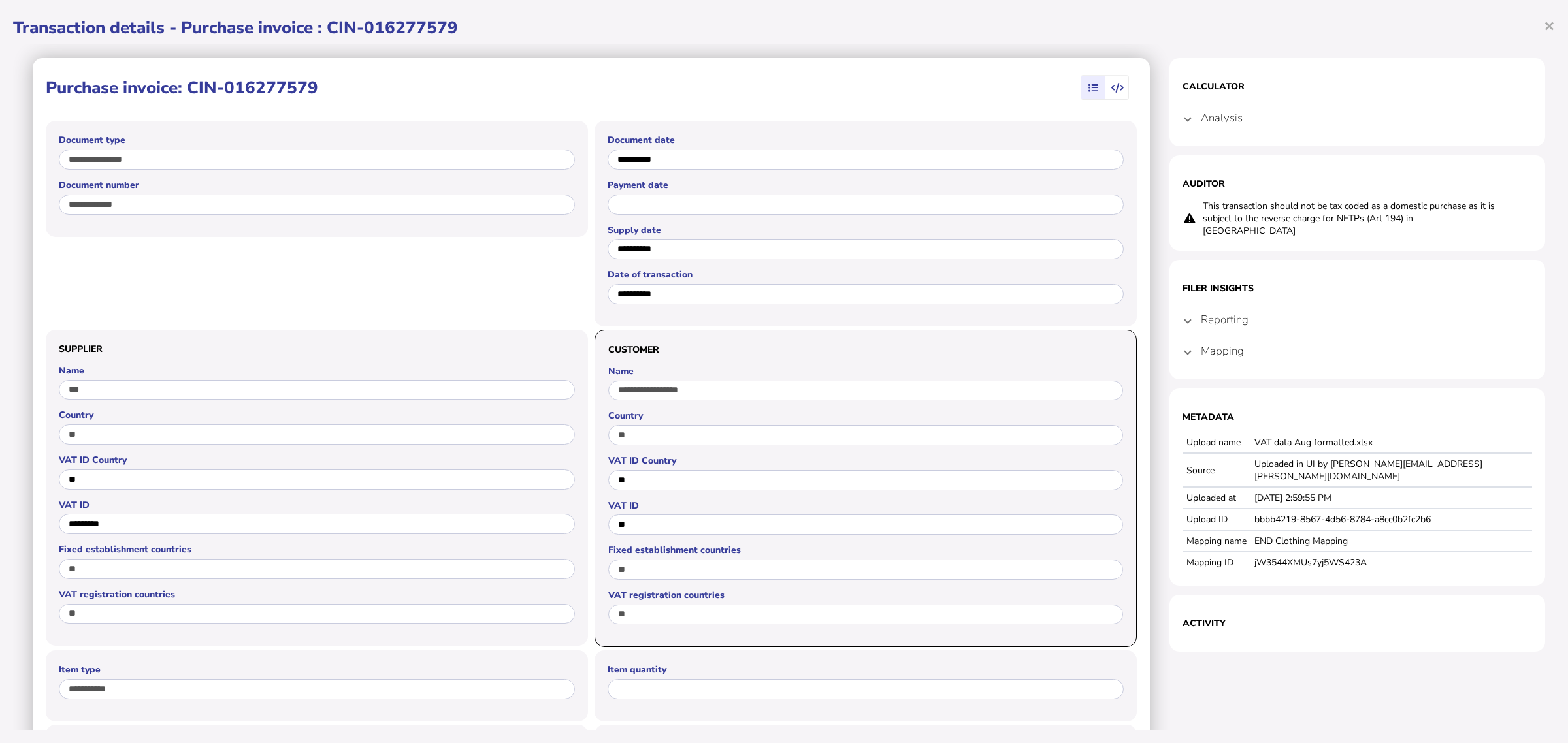
scroll to position [0, 0]
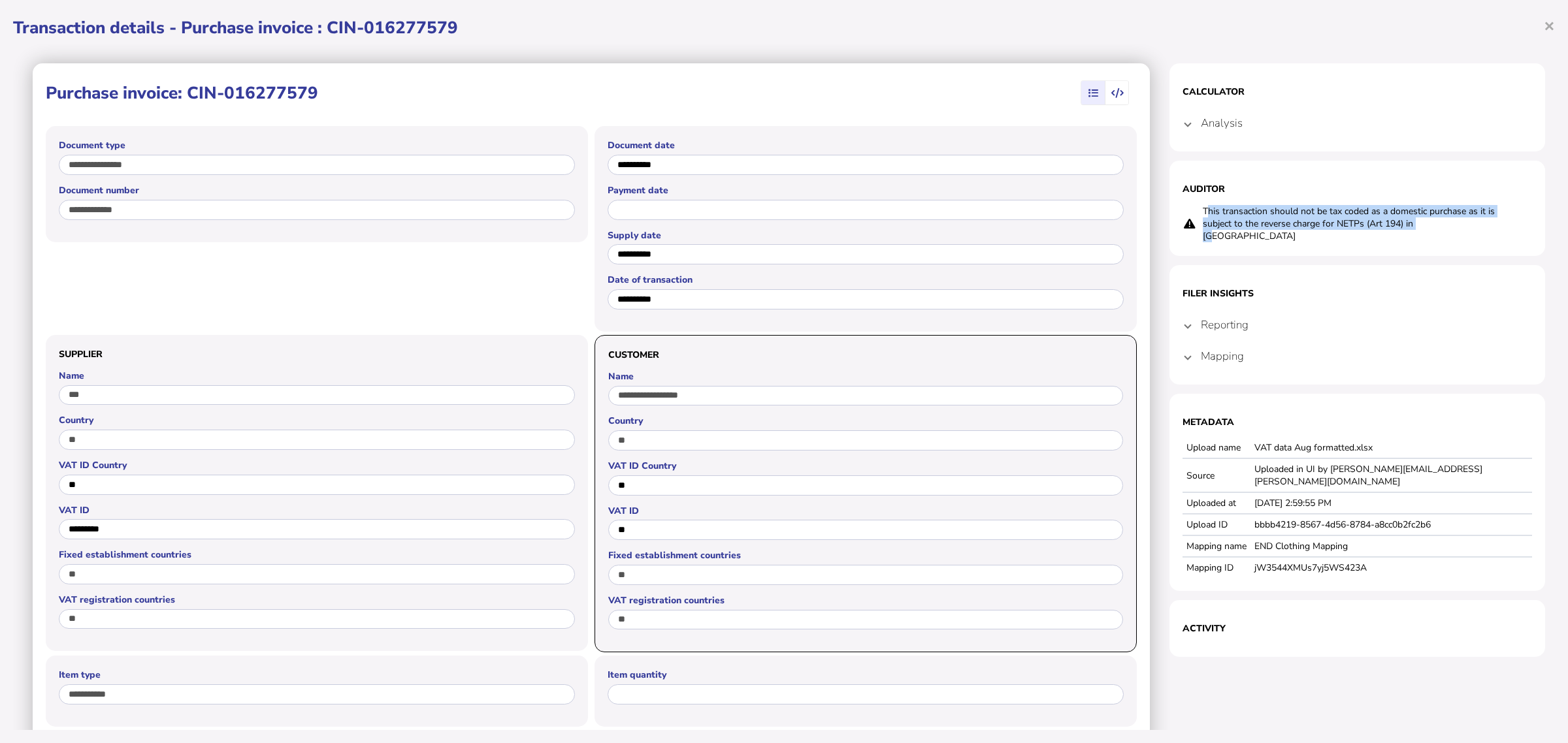
drag, startPoint x: 1429, startPoint y: 227, endPoint x: 1198, endPoint y: 213, distance: 231.4
click at [1202, 213] on td "This transaction should not be tax coded as a domestic purchase as it is subjec…" at bounding box center [1350, 223] width 298 height 39
click at [1245, 240] on section "Auditor This transaction should not be tax coded as a domestic purchase as it i…" at bounding box center [1357, 208] width 376 height 95
click at [1185, 319] on span at bounding box center [1188, 325] width 6 height 12
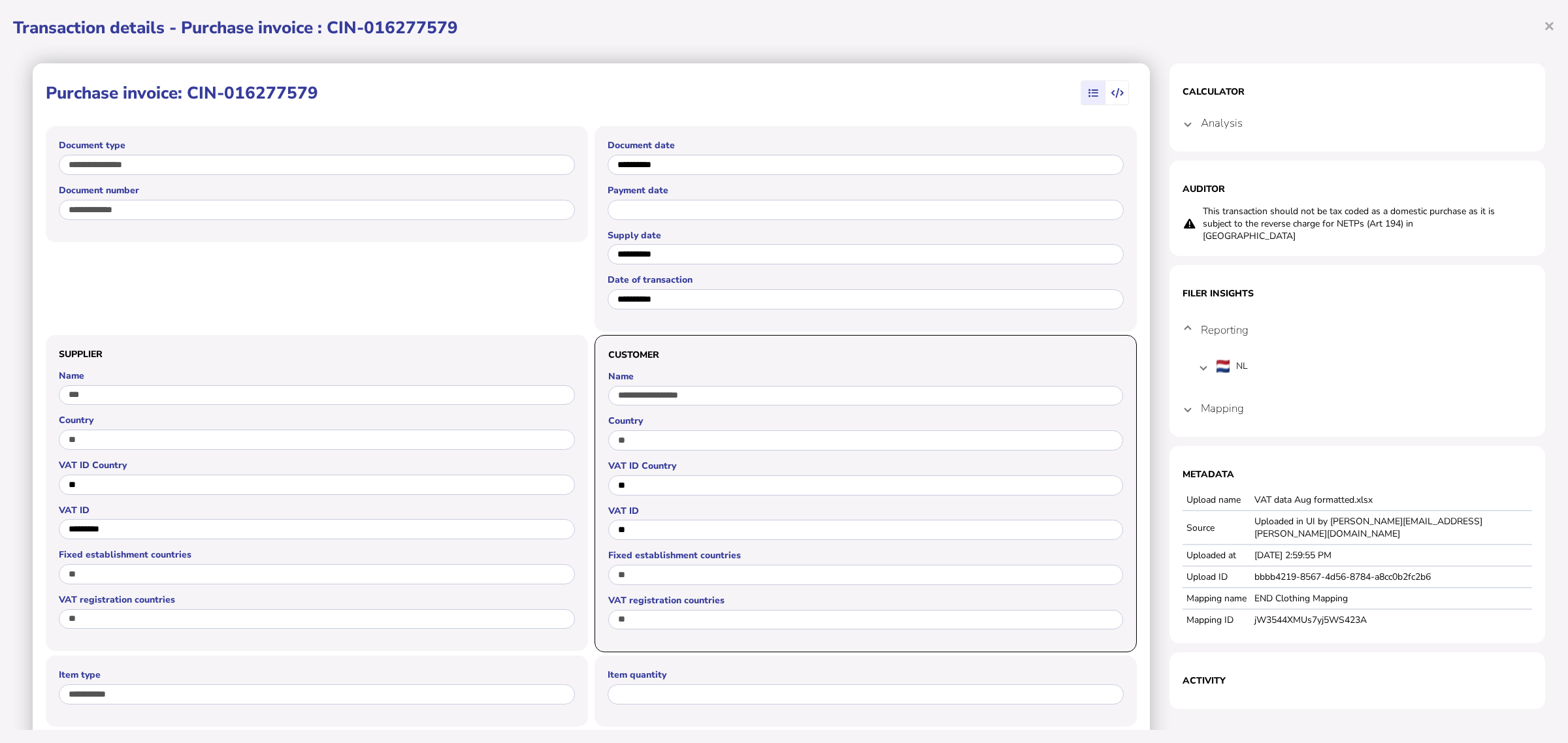
click at [1202, 357] on mat-expansion-panel-header "NL" at bounding box center [1357, 366] width 318 height 31
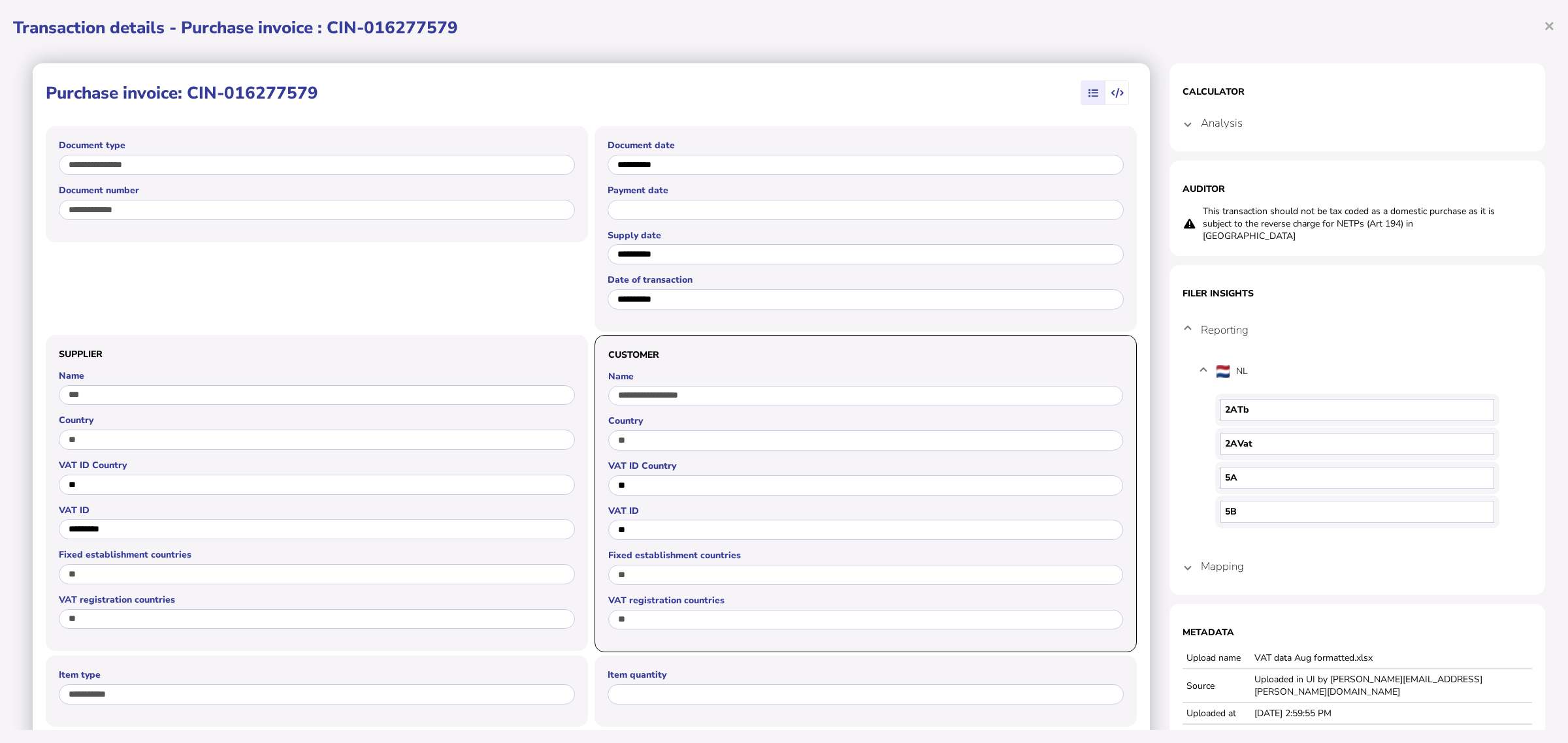
click at [1202, 357] on mat-expansion-panel-header "NL" at bounding box center [1357, 372] width 318 height 41
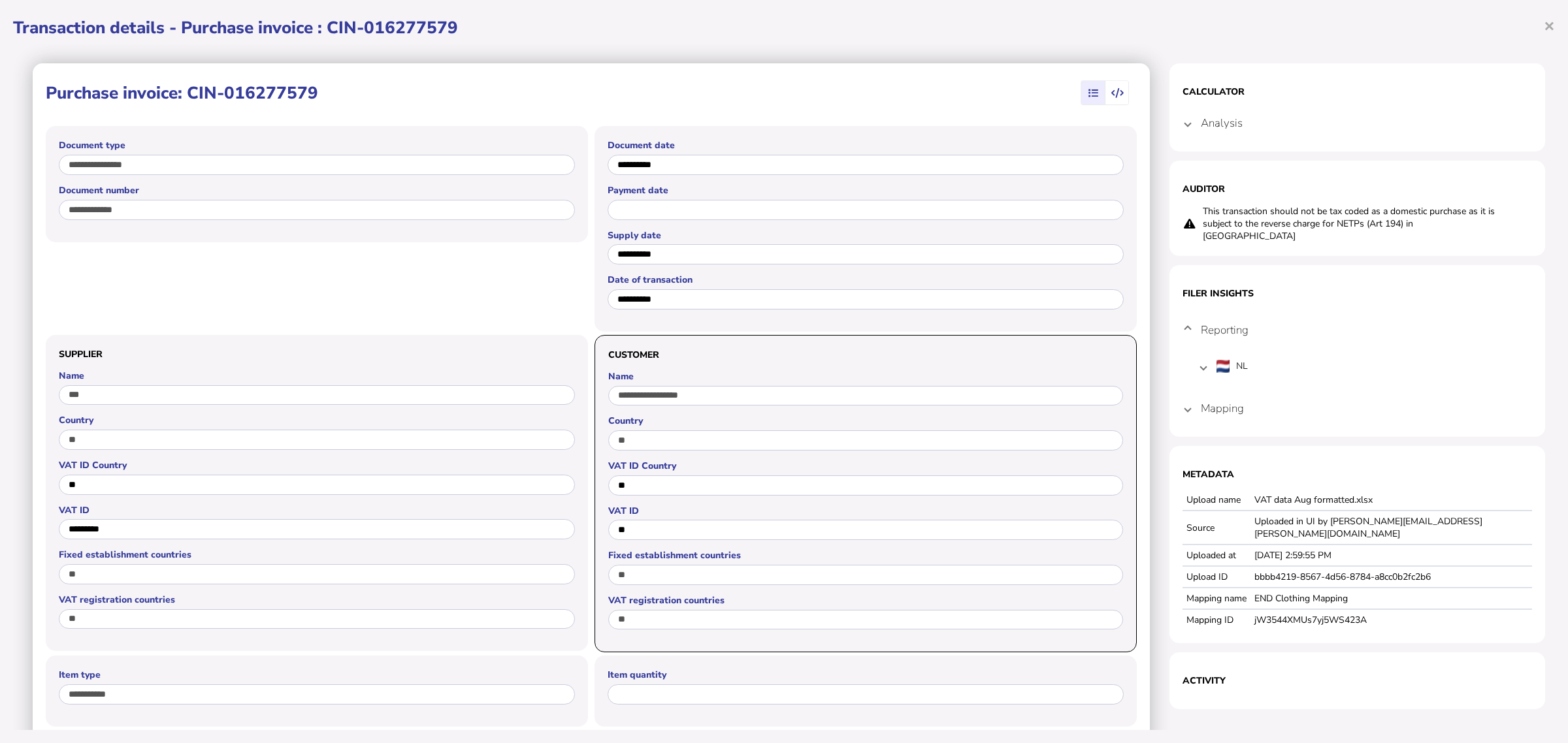
click at [1185, 402] on span at bounding box center [1188, 408] width 6 height 12
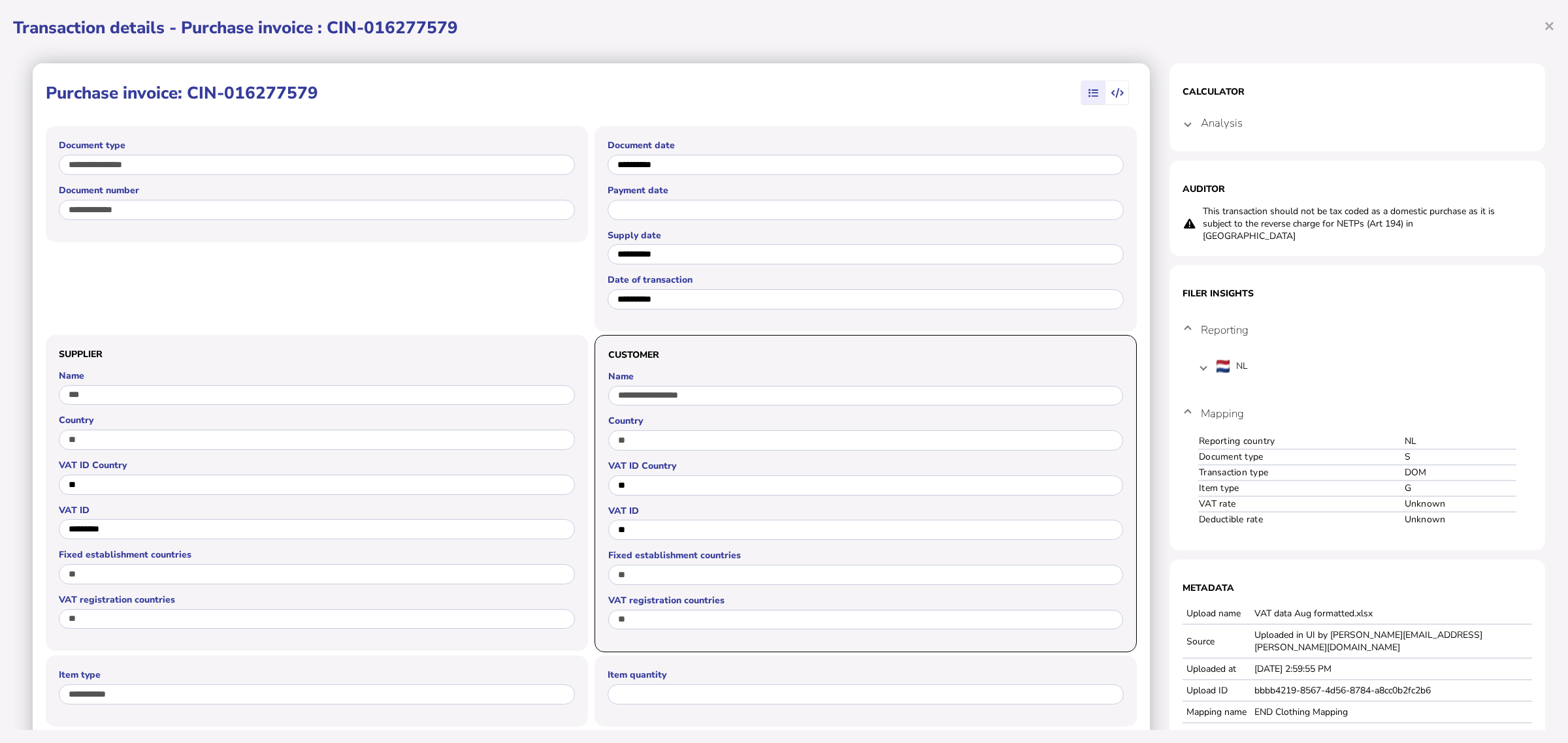
click at [1187, 406] on mat-expansion-panel-header "Mapping" at bounding box center [1357, 413] width 349 height 41
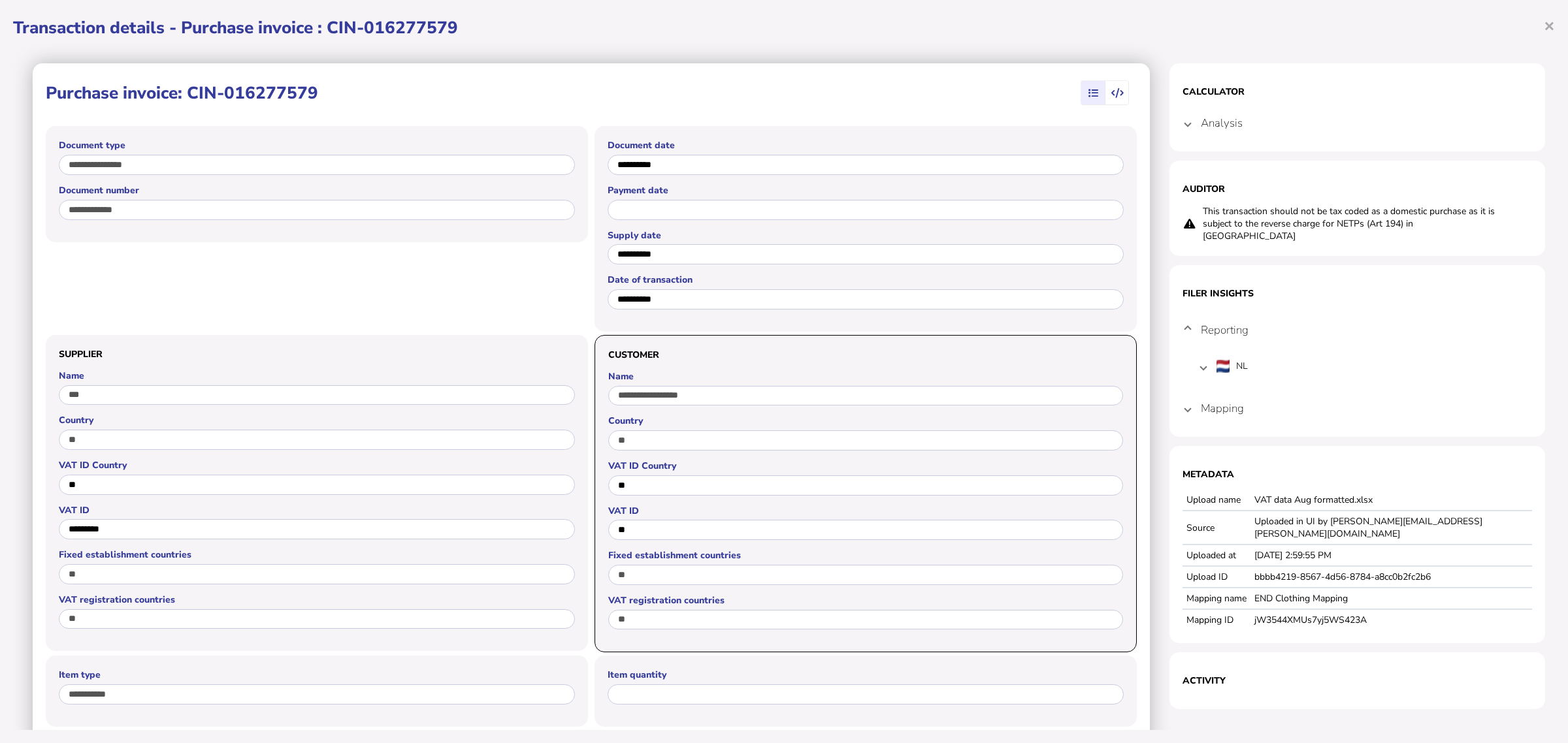
click at [1185, 128] on span at bounding box center [1188, 122] width 6 height 12
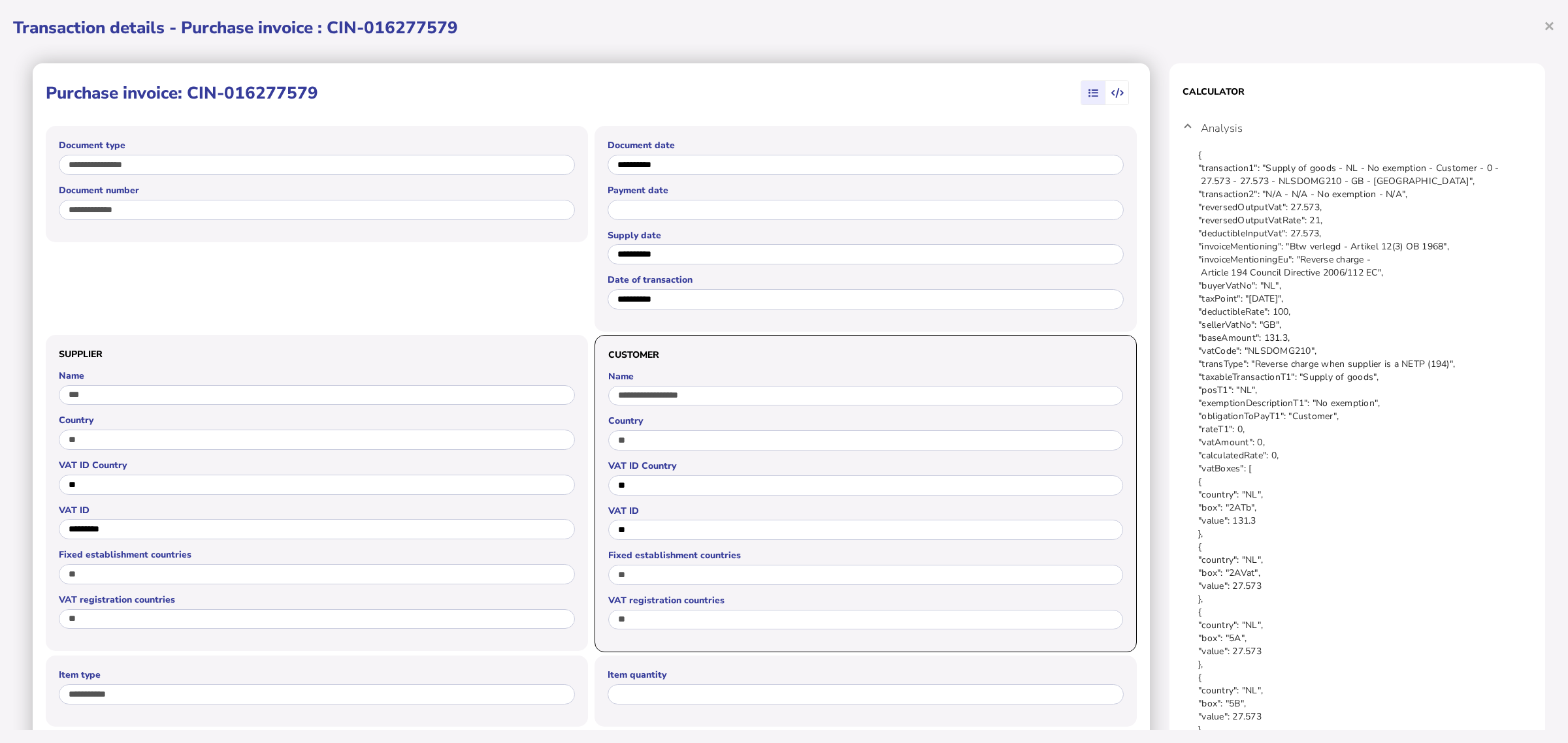
click at [1185, 127] on span at bounding box center [1188, 128] width 6 height 12
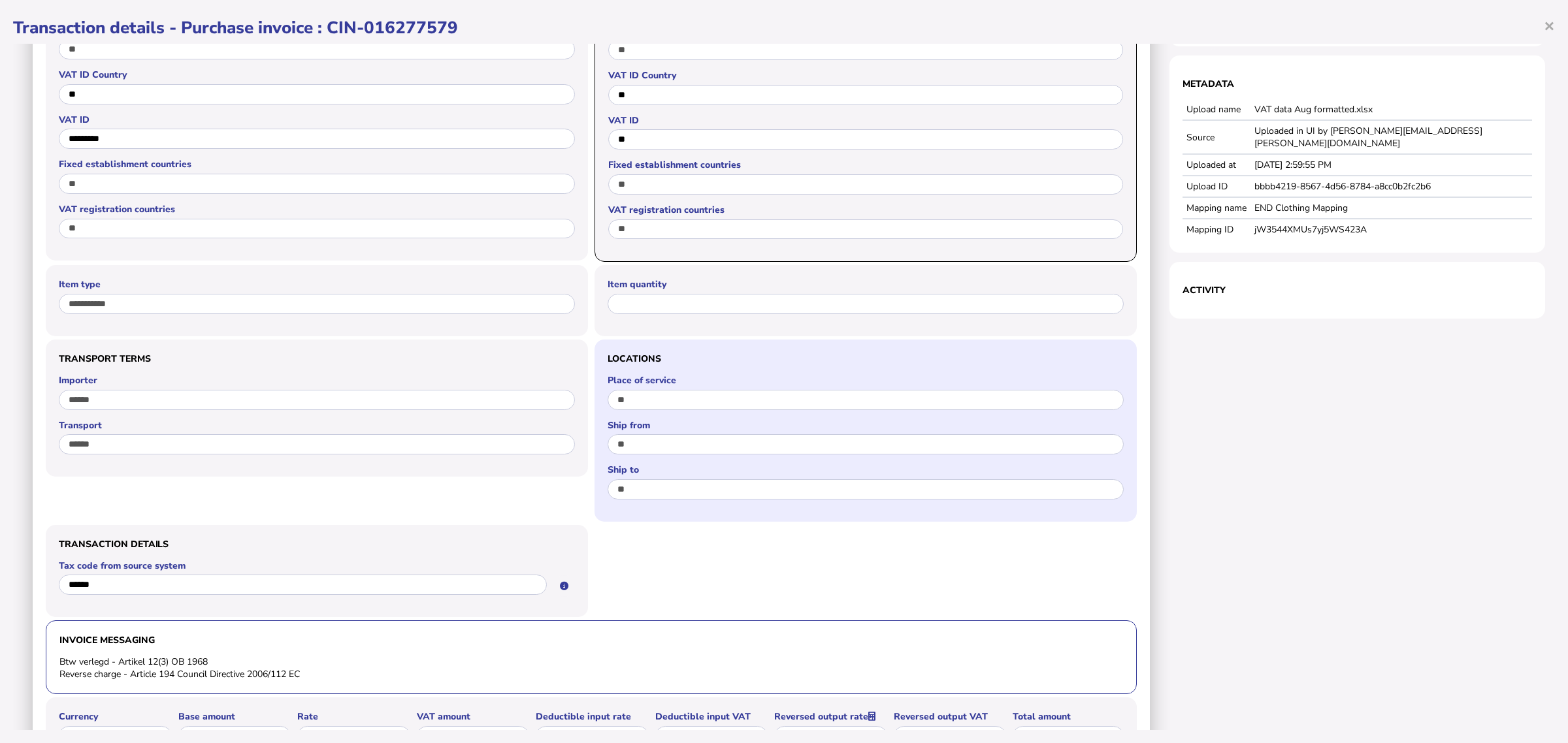
scroll to position [490, 0]
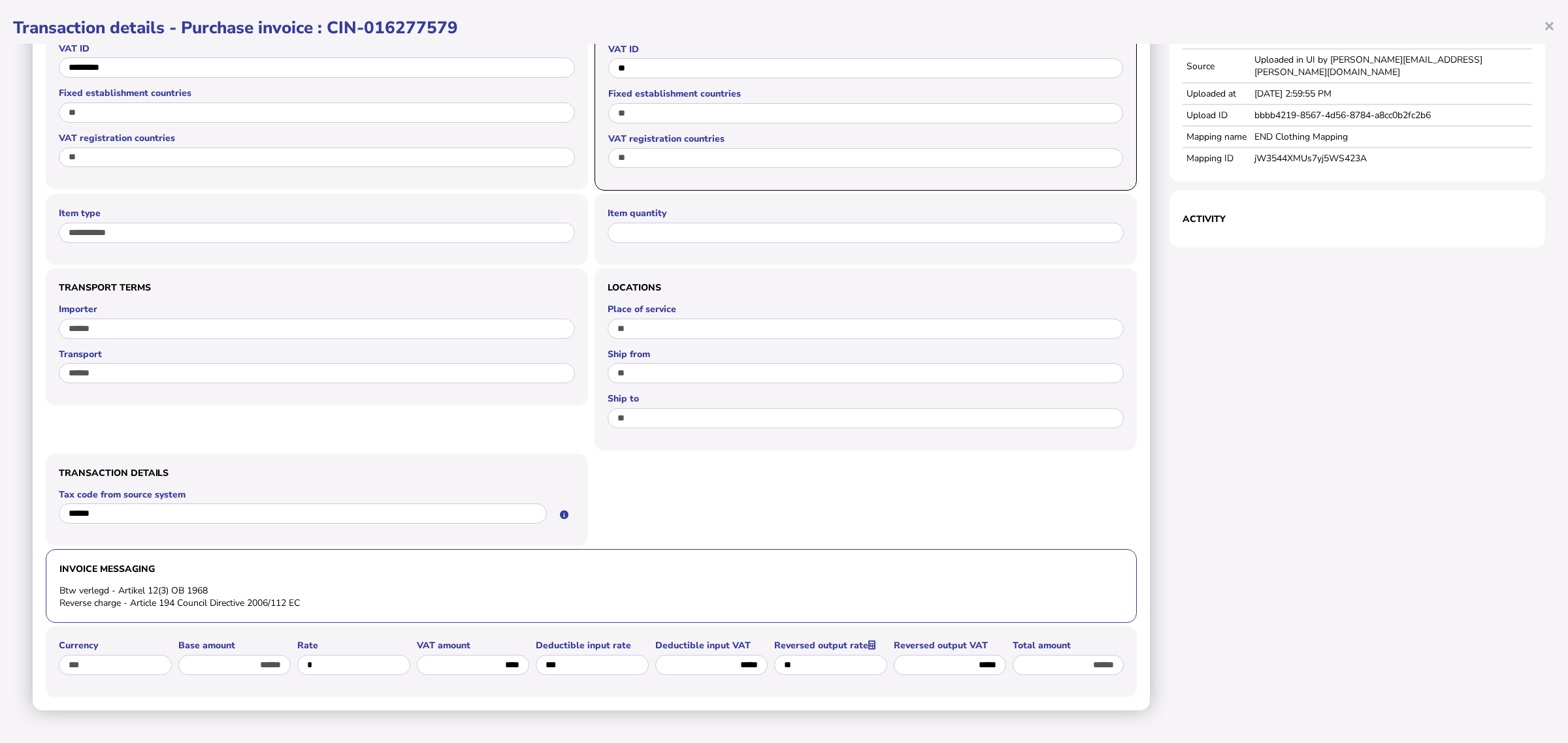
drag, startPoint x: 315, startPoint y: 571, endPoint x: 53, endPoint y: 566, distance: 262.0
click at [53, 566] on div "Invoice messaging Btw verlegd - Artikel 12(3) OB 1968 Reverse charge - Article …" at bounding box center [591, 586] width 1091 height 73
click at [93, 585] on li "Btw verlegd - Artikel 12(3) OB 1968" at bounding box center [590, 590] width 1063 height 12
click at [217, 585] on li "Btw verlegd - Artikel 12(3) OB 1968" at bounding box center [590, 590] width 1063 height 12
drag, startPoint x: 223, startPoint y: 560, endPoint x: 56, endPoint y: 567, distance: 167.1
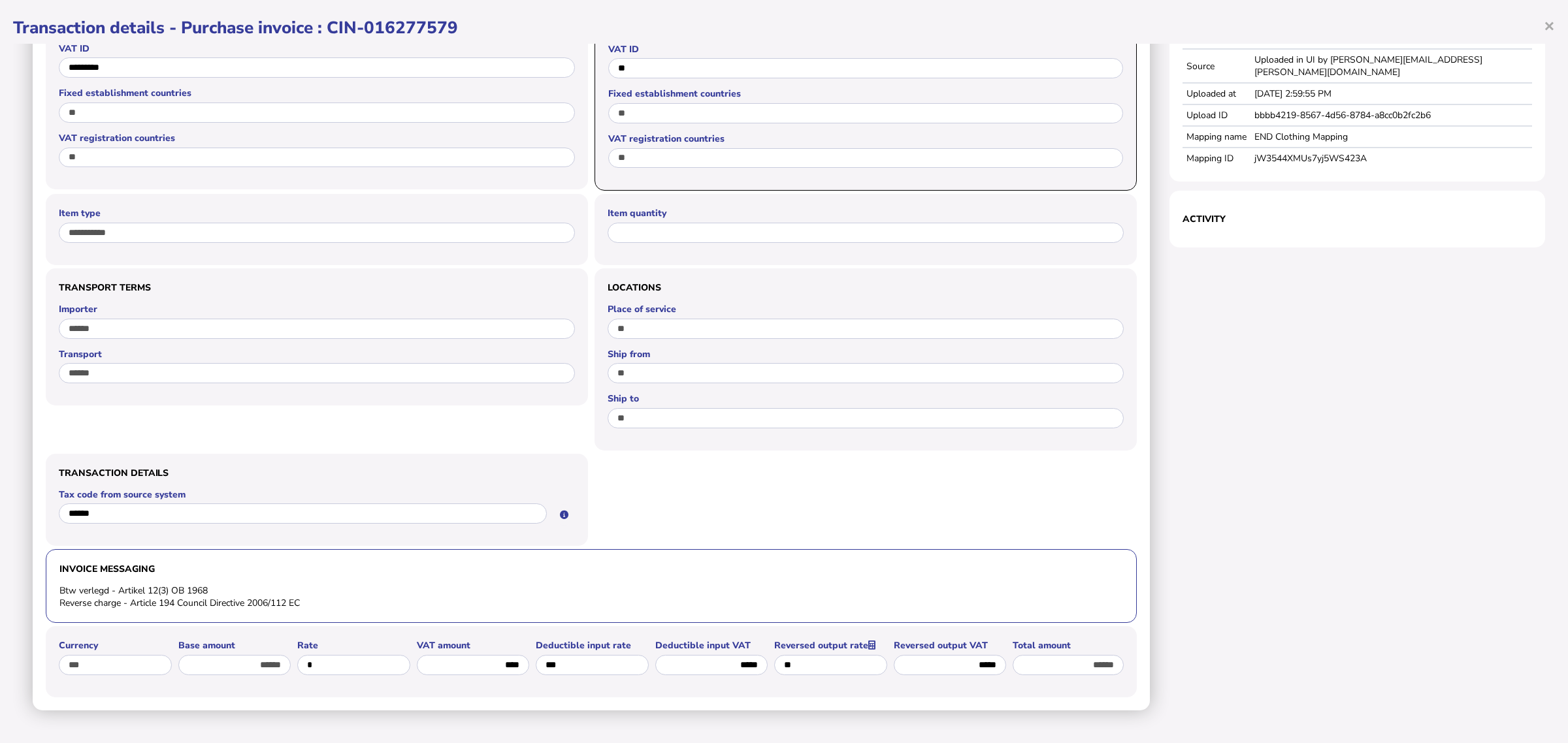
click at [56, 567] on div "Invoice messaging Btw verlegd - Artikel 12(3) OB 1968 Reverse charge - Article …" at bounding box center [591, 586] width 1091 height 73
drag, startPoint x: 327, startPoint y: 569, endPoint x: 92, endPoint y: 573, distance: 235.0
click at [92, 597] on li "Reverse charge - Article 194 Council Directive 2006/112 EC" at bounding box center [590, 603] width 1063 height 12
click at [203, 585] on li "Btw verlegd - Artikel 12(3) OB 1968" at bounding box center [590, 590] width 1063 height 12
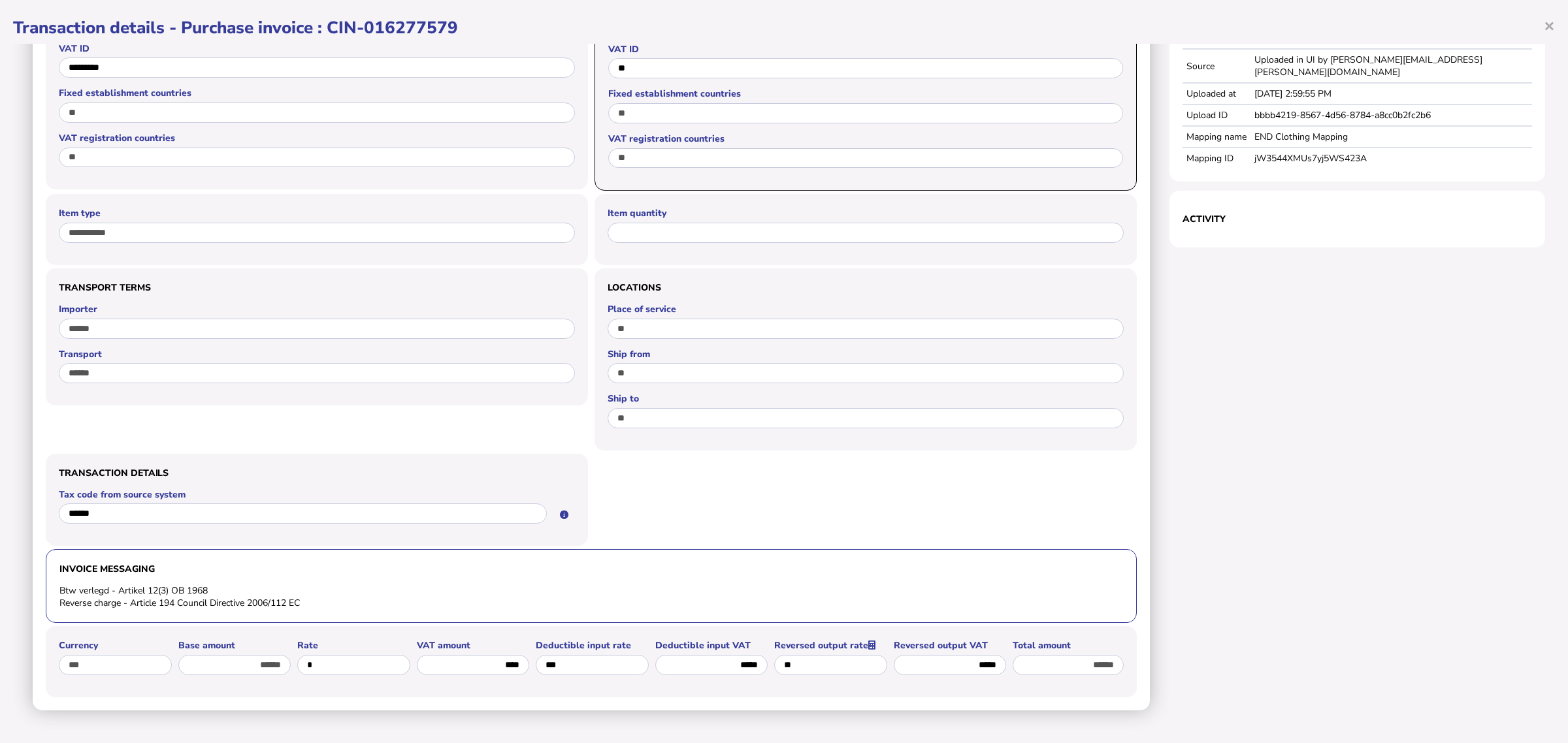
drag, startPoint x: 230, startPoint y: 541, endPoint x: 59, endPoint y: 550, distance: 171.2
click at [57, 550] on div "Invoice messaging Btw verlegd - Artikel 12(3) OB 1968 Reverse charge - Article …" at bounding box center [591, 586] width 1091 height 73
click at [239, 585] on li "Btw verlegd - Artikel 12(3) OB 1968" at bounding box center [590, 590] width 1063 height 12
click at [224, 585] on li "Btw verlegd - Artikel 12(3) OB 1968" at bounding box center [590, 590] width 1063 height 12
click at [200, 585] on li "Btw verlegd - Artikel 12(3) OB 1968" at bounding box center [590, 590] width 1063 height 12
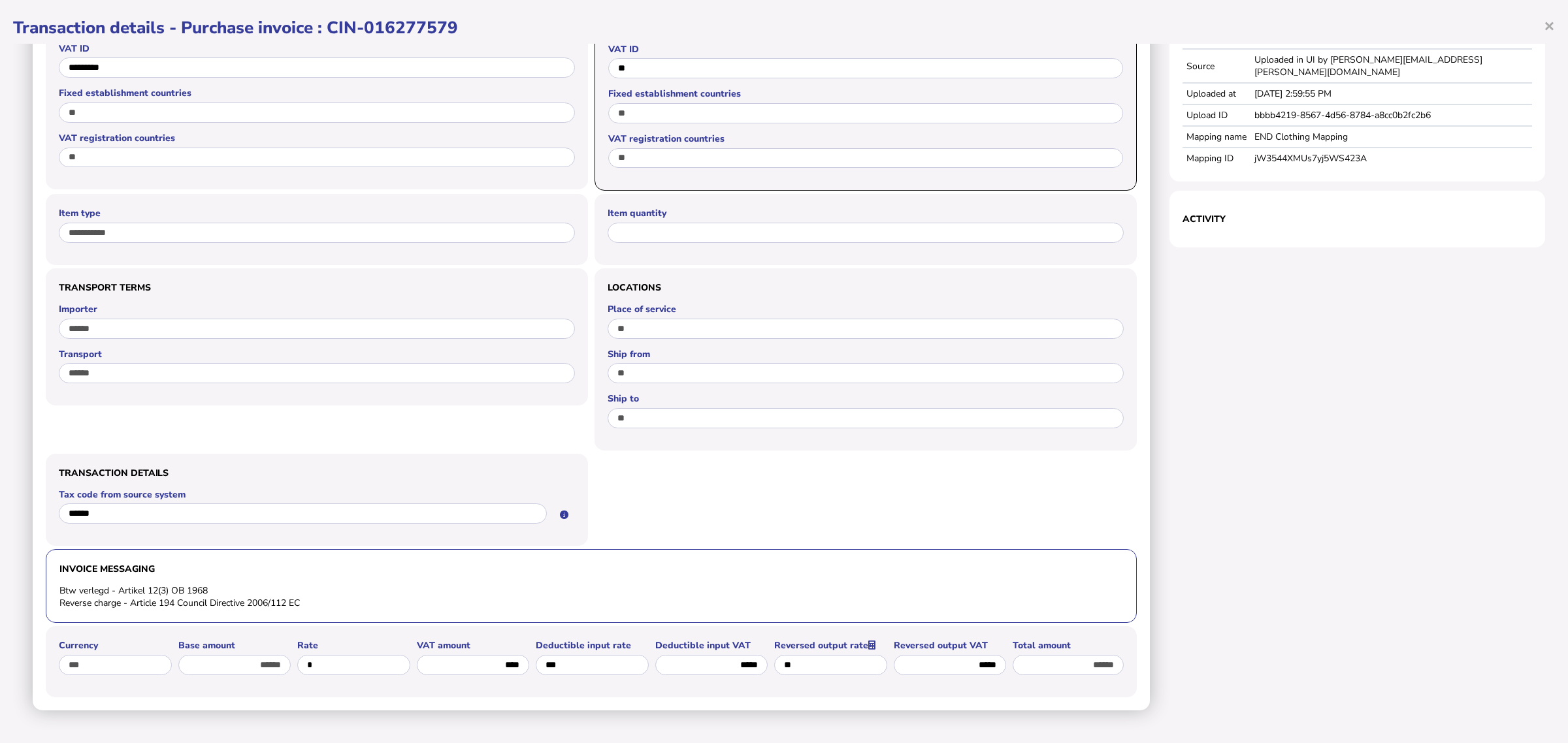
click at [200, 585] on li "Btw verlegd - Artikel 12(3) OB 1968" at bounding box center [590, 590] width 1063 height 12
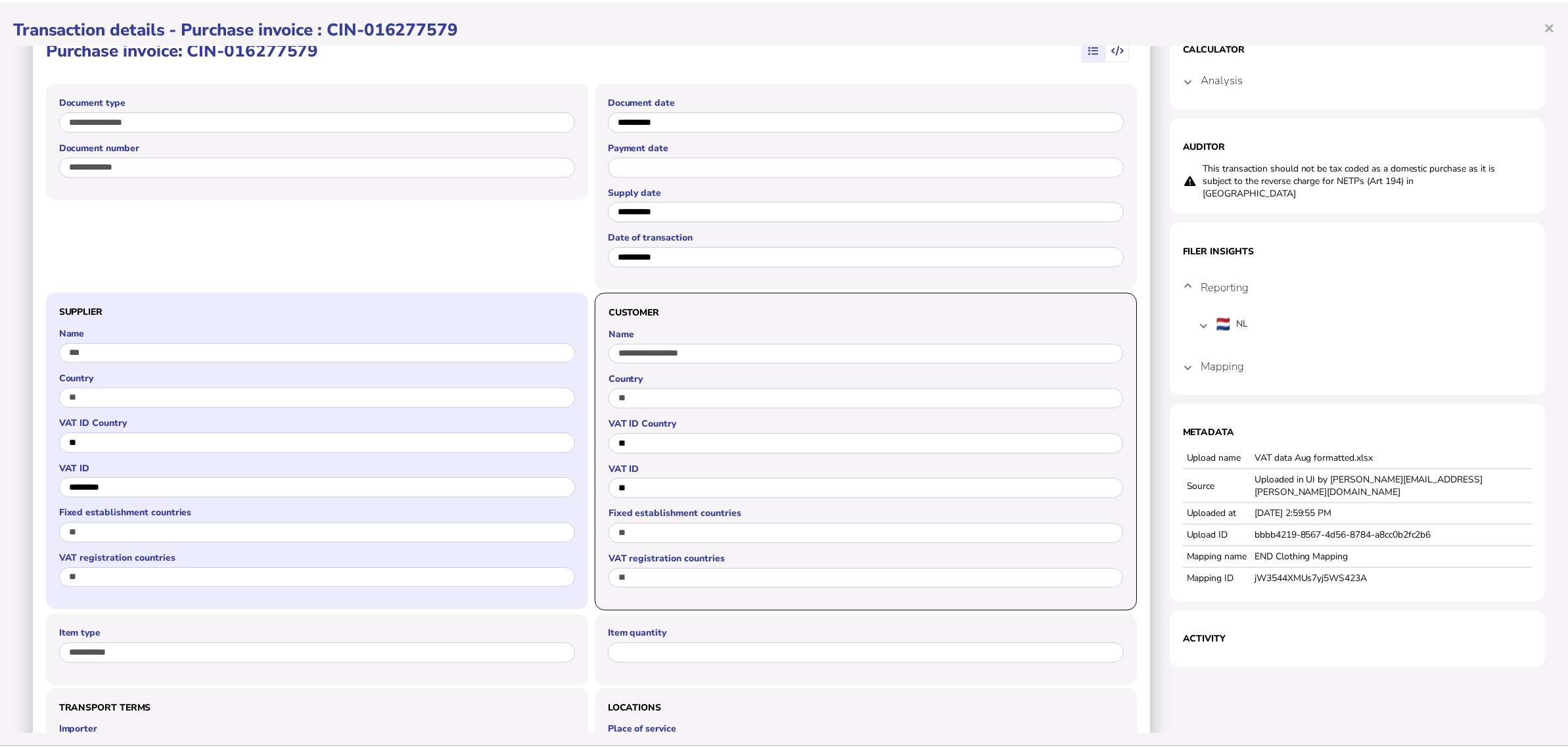
scroll to position [0, 0]
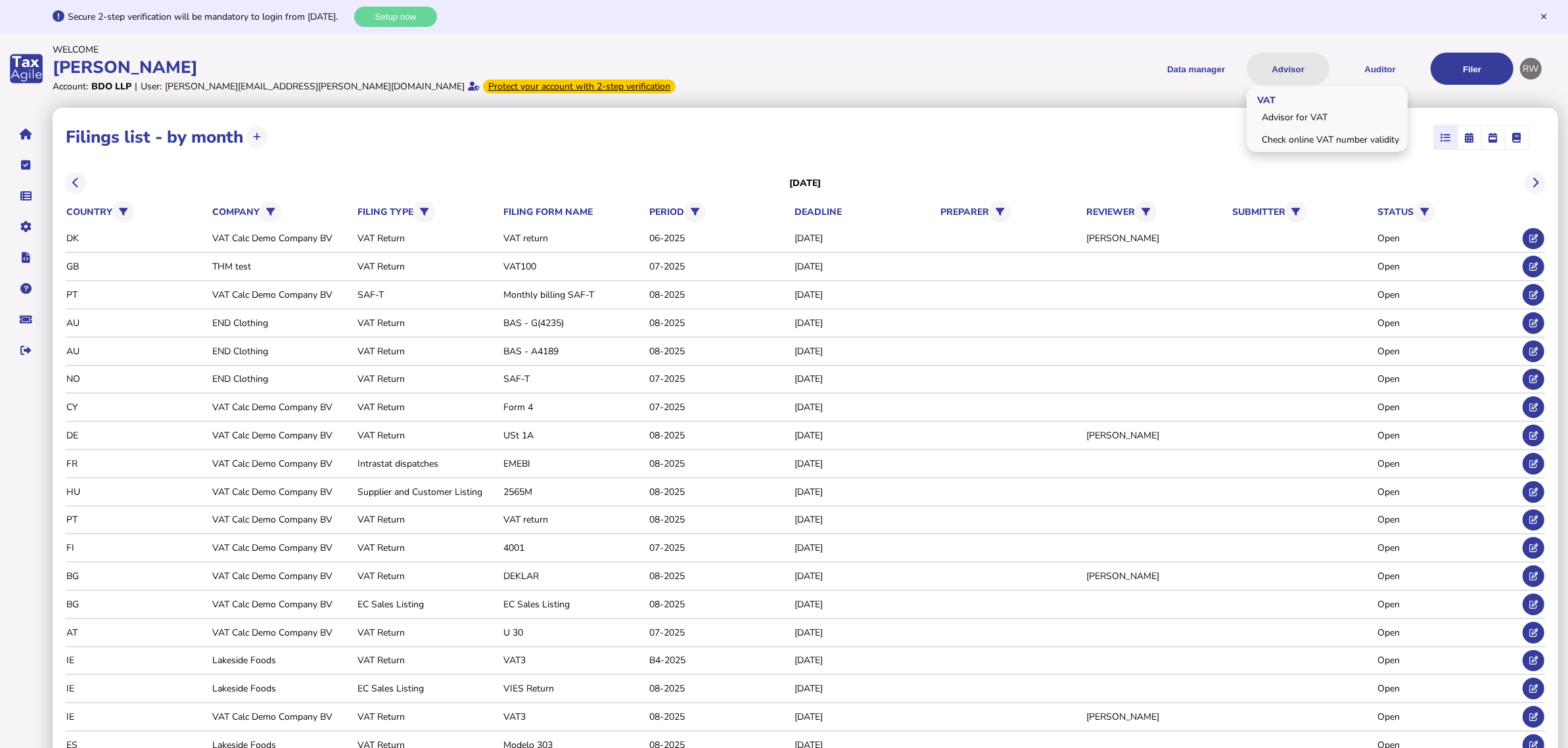
click at [1295, 70] on button "Advisor" at bounding box center [1288, 68] width 82 height 32
click at [1295, 111] on link "Advisor for VAT" at bounding box center [1327, 118] width 157 height 21
select select "*****"
select select "****"
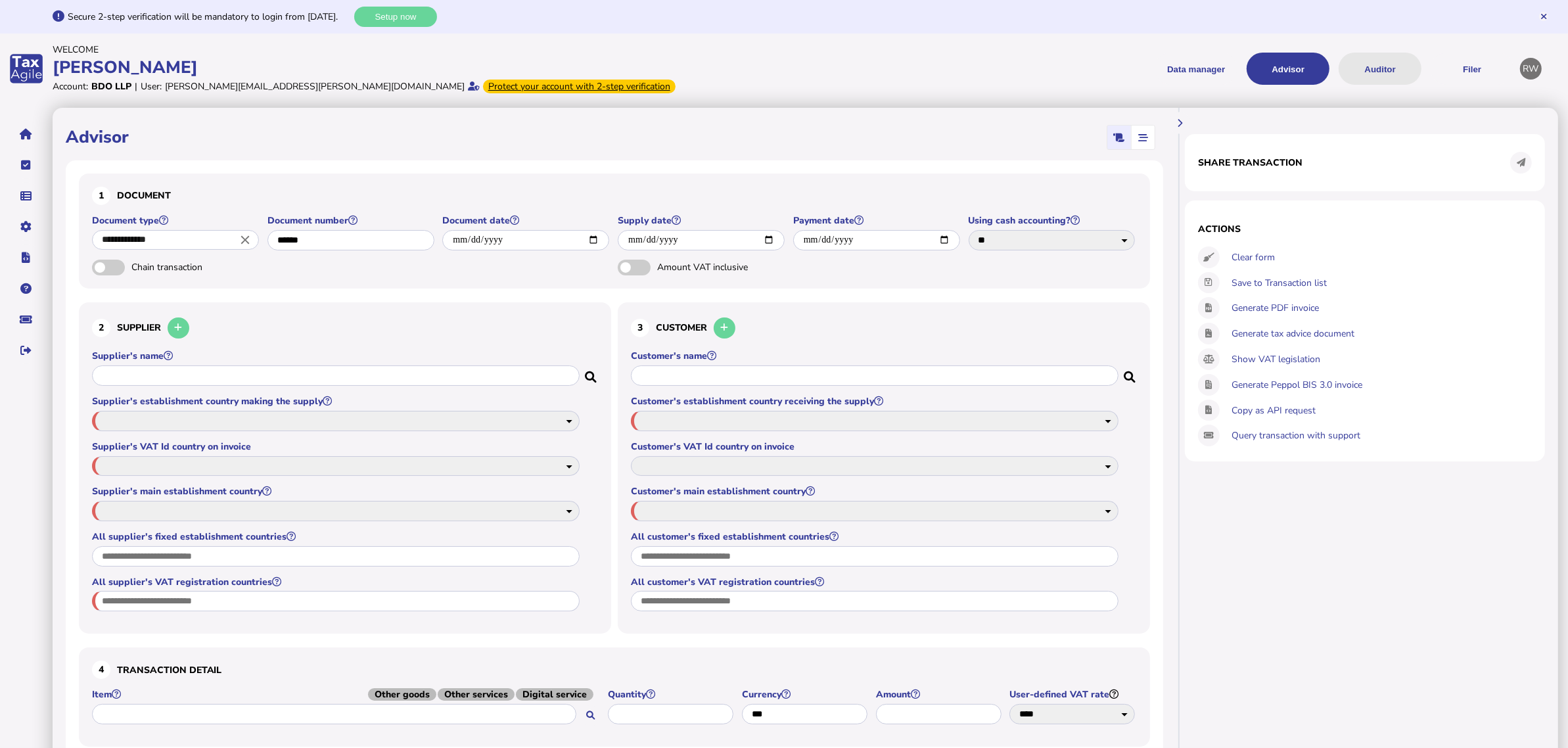
click at [1358, 64] on button "Auditor" at bounding box center [1379, 68] width 82 height 32
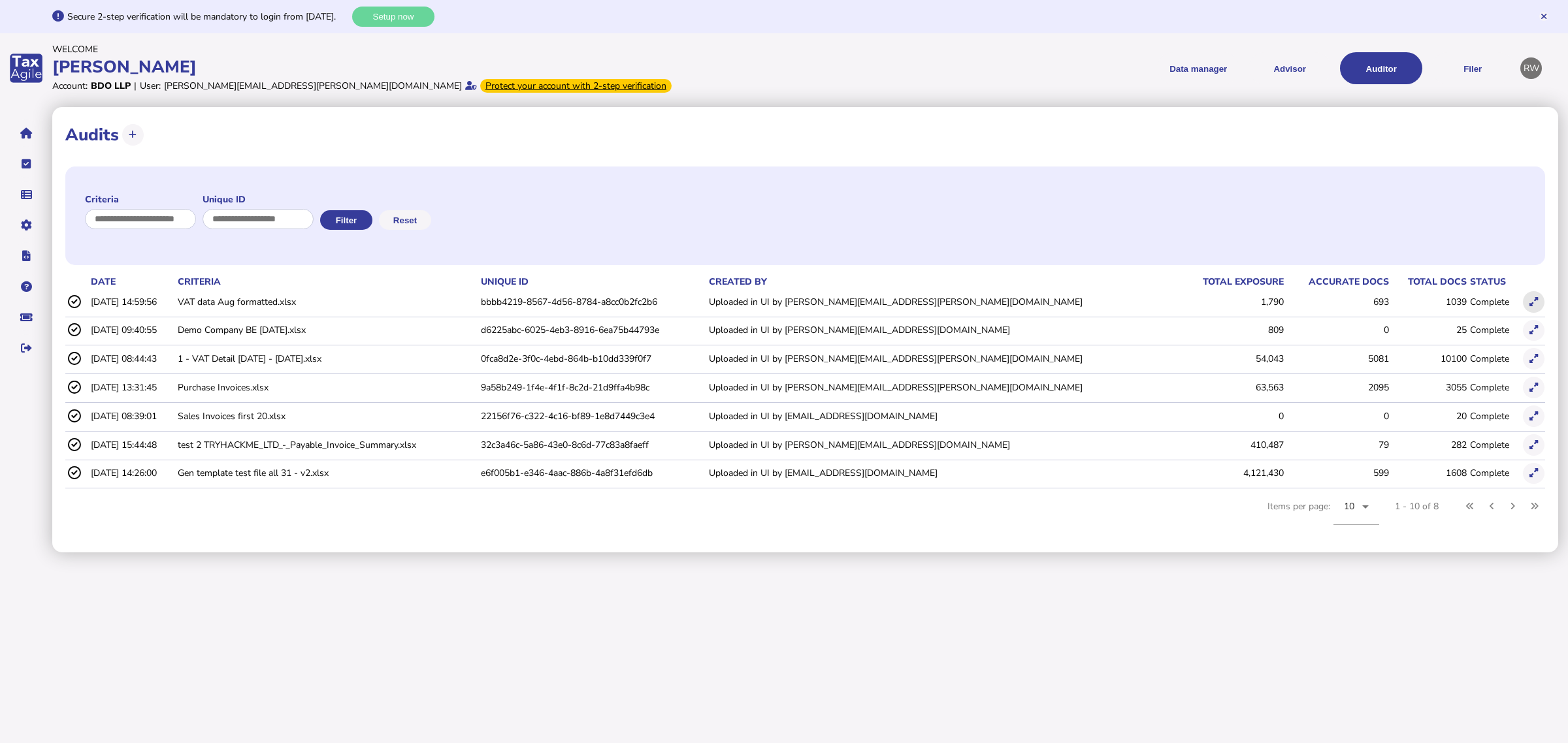
click at [1528, 302] on button at bounding box center [1533, 301] width 22 height 22
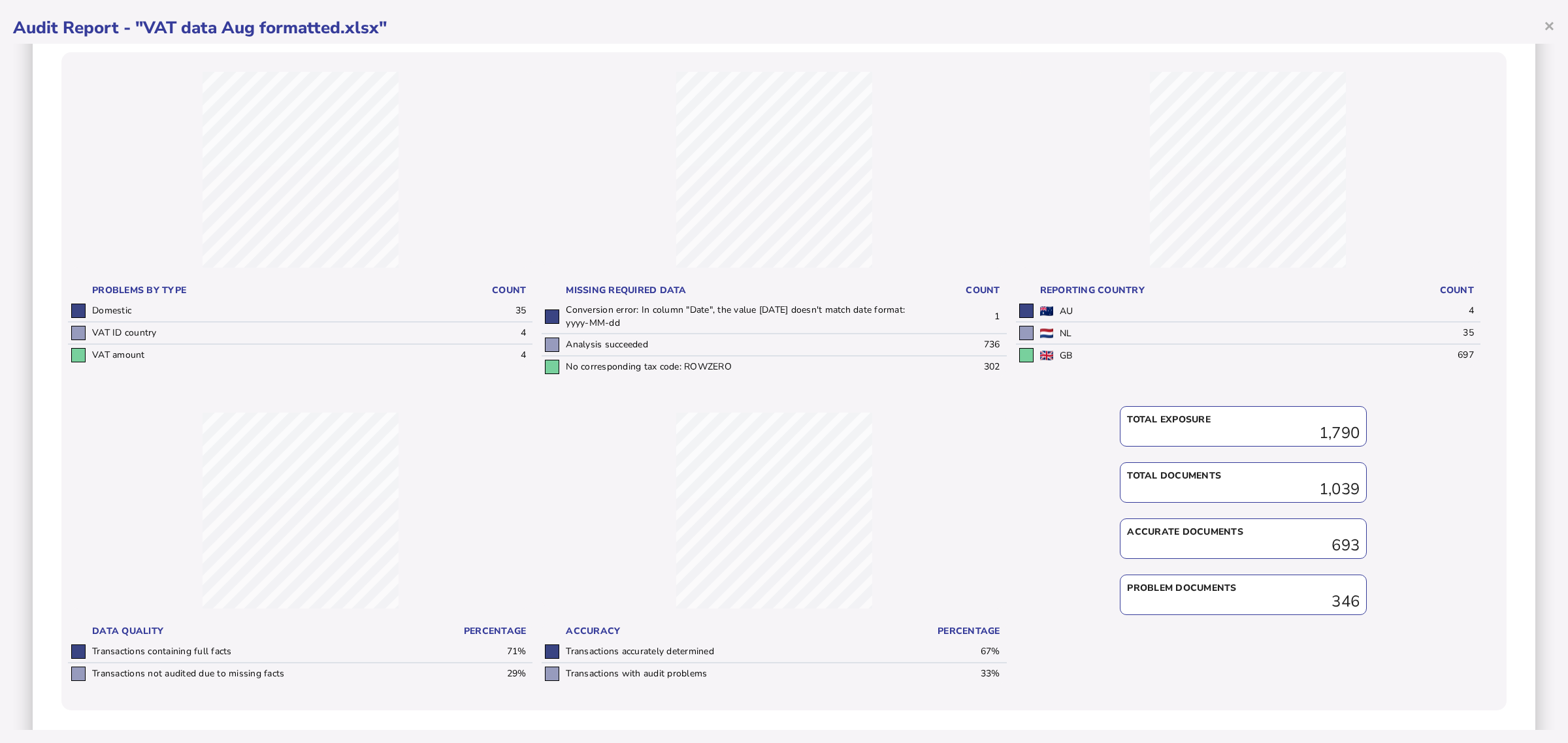
scroll to position [194, 0]
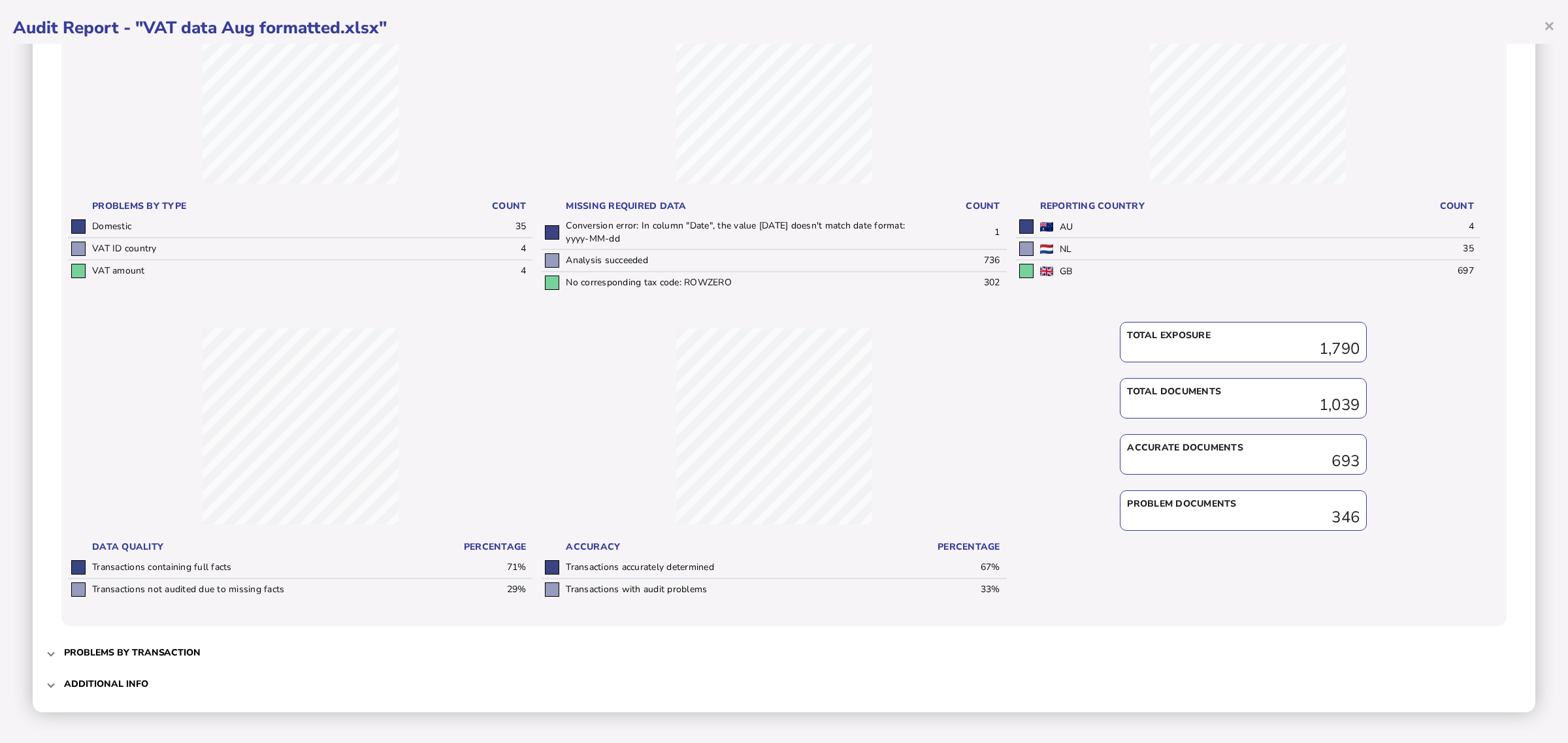
click at [212, 651] on span "Problems by transaction" at bounding box center [785, 653] width 1443 height 31
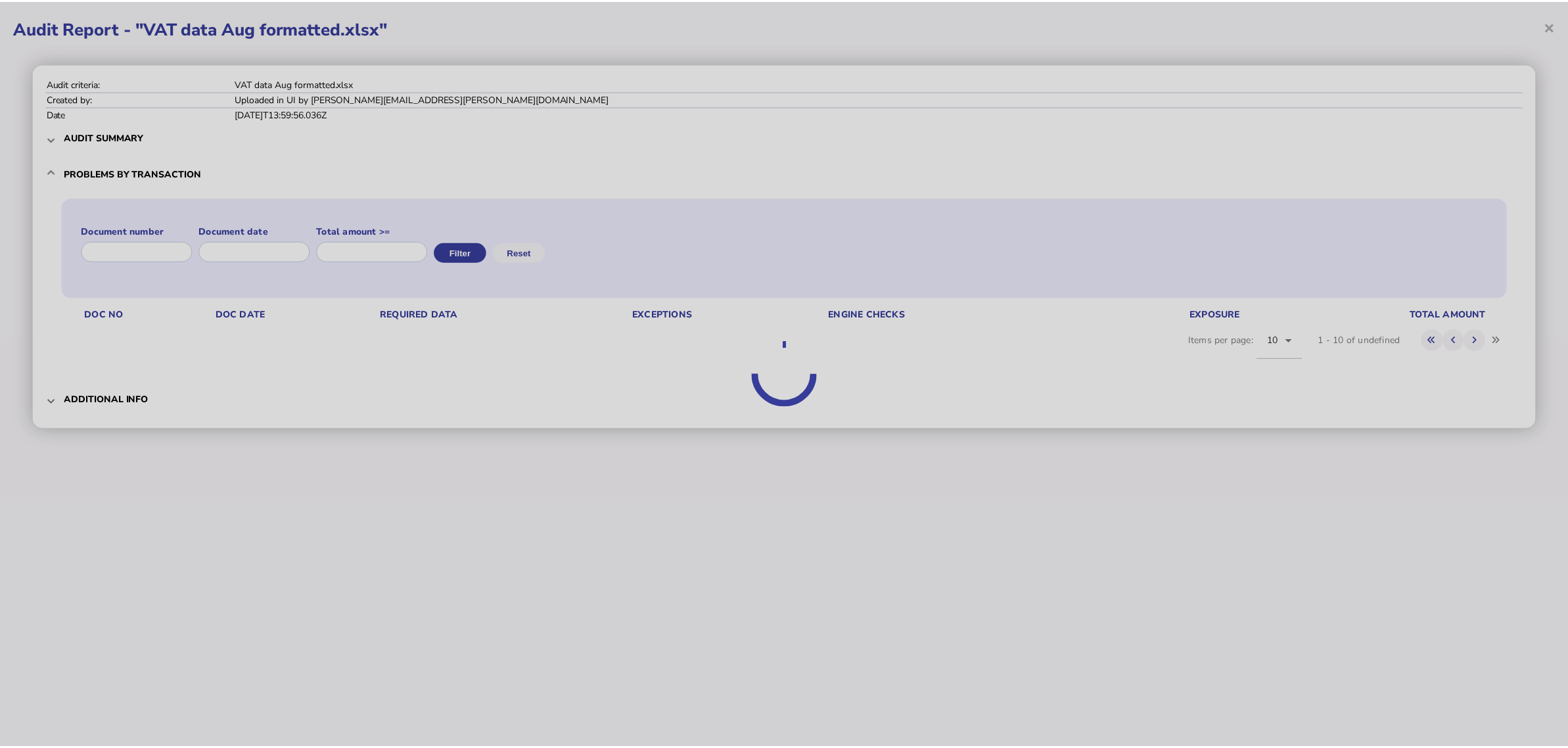
scroll to position [0, 0]
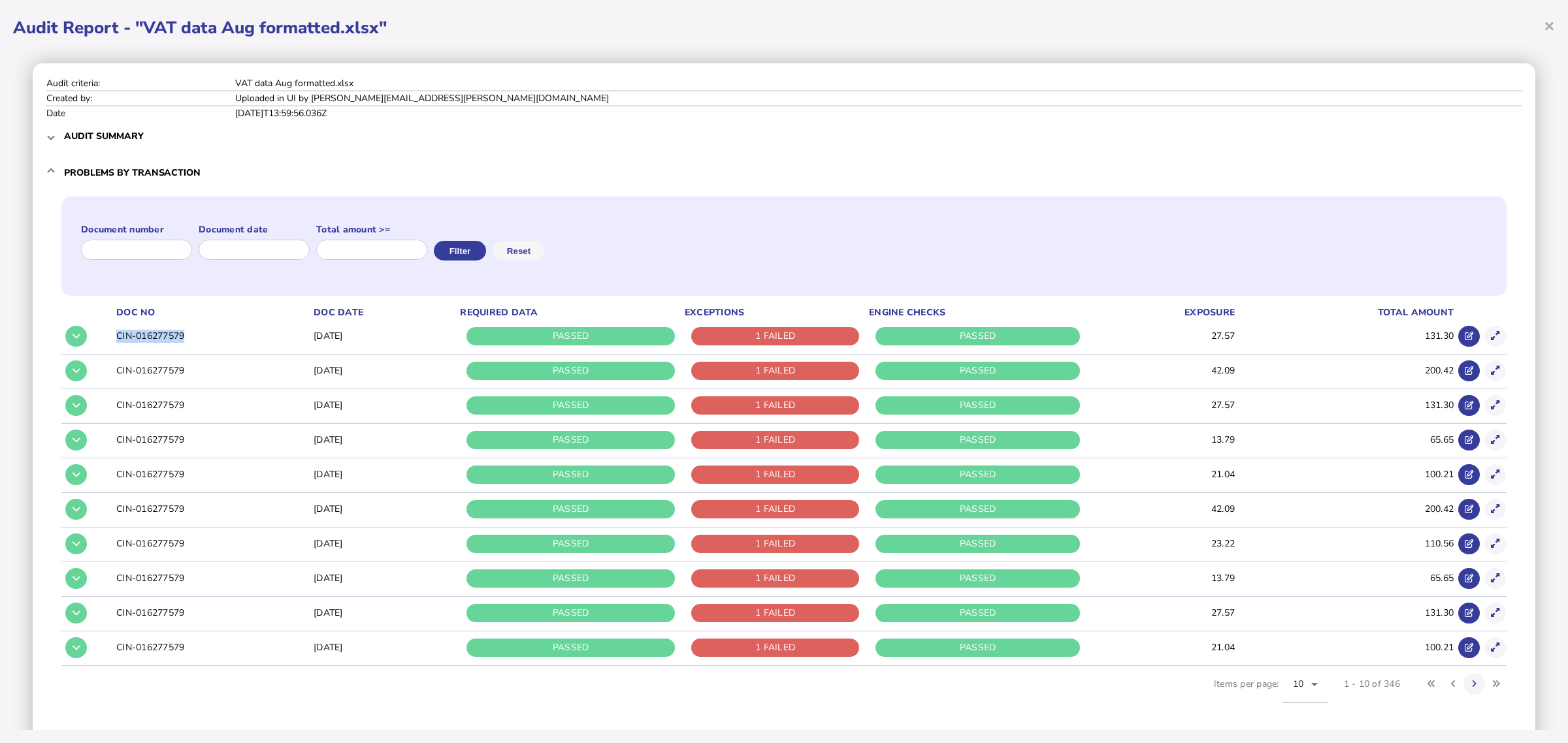
drag, startPoint x: 200, startPoint y: 337, endPoint x: 112, endPoint y: 333, distance: 88.1
click at [112, 333] on tr "CIN-016277579 2025-08-06 PASSED 1 FAILED PASSED 27.57 131.30" at bounding box center [784, 336] width 1446 height 33
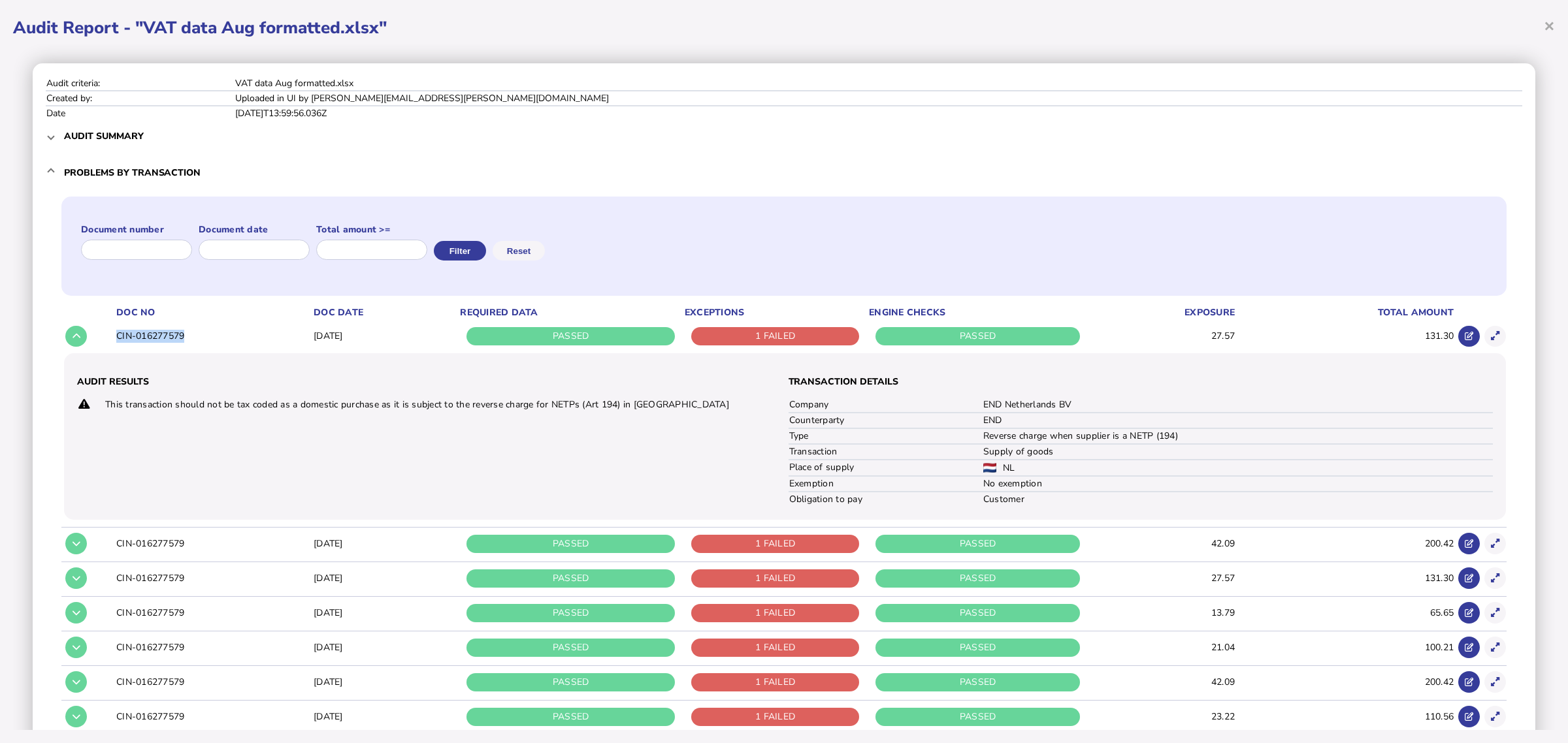
copy tr "CIN-016277579"
select select "*****"
select select "****"
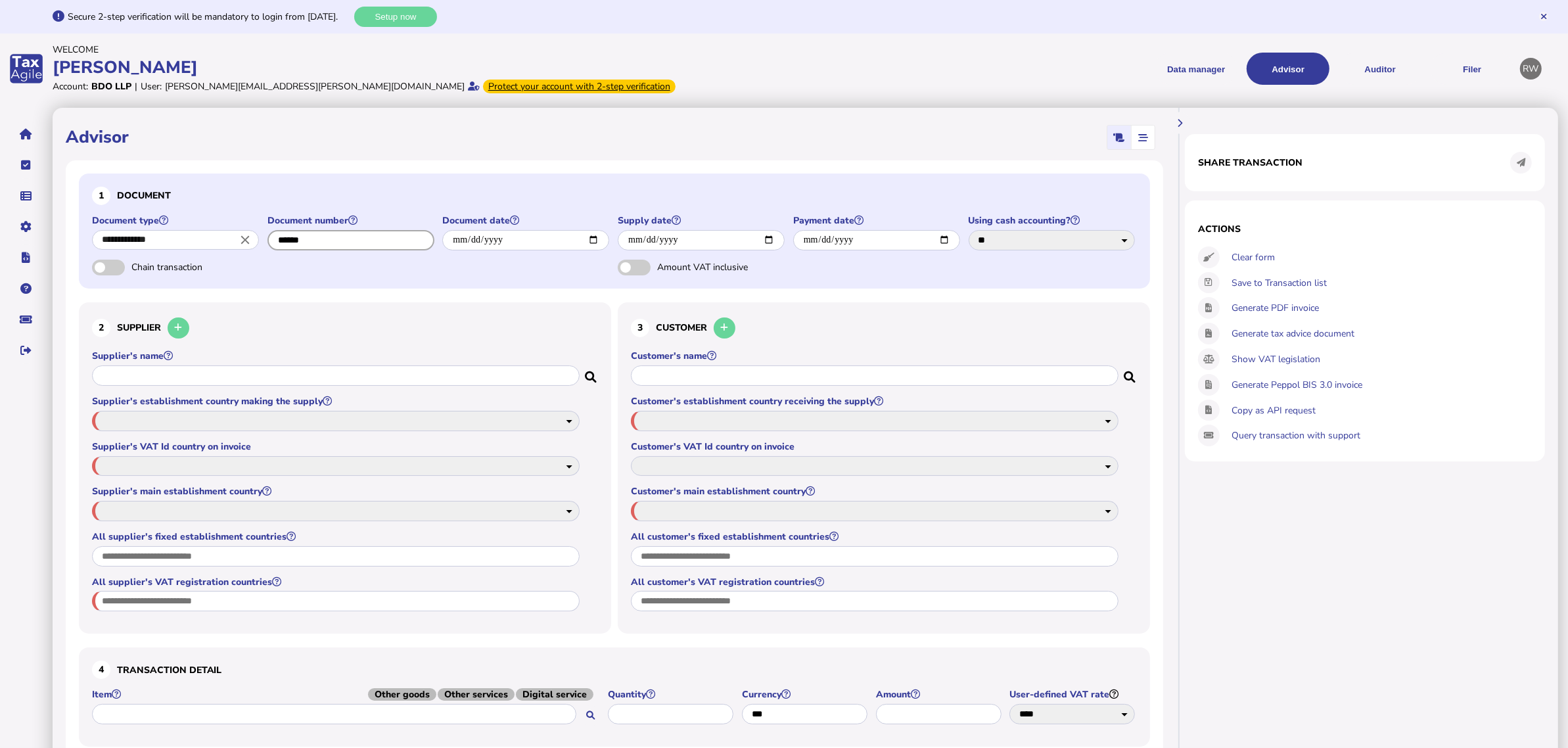
drag, startPoint x: 338, startPoint y: 242, endPoint x: 255, endPoint y: 246, distance: 83.1
click at [255, 246] on div "**********" at bounding box center [614, 237] width 1045 height 46
paste input "*******"
click at [296, 242] on input "**********" at bounding box center [351, 241] width 167 height 21
type input "**********"
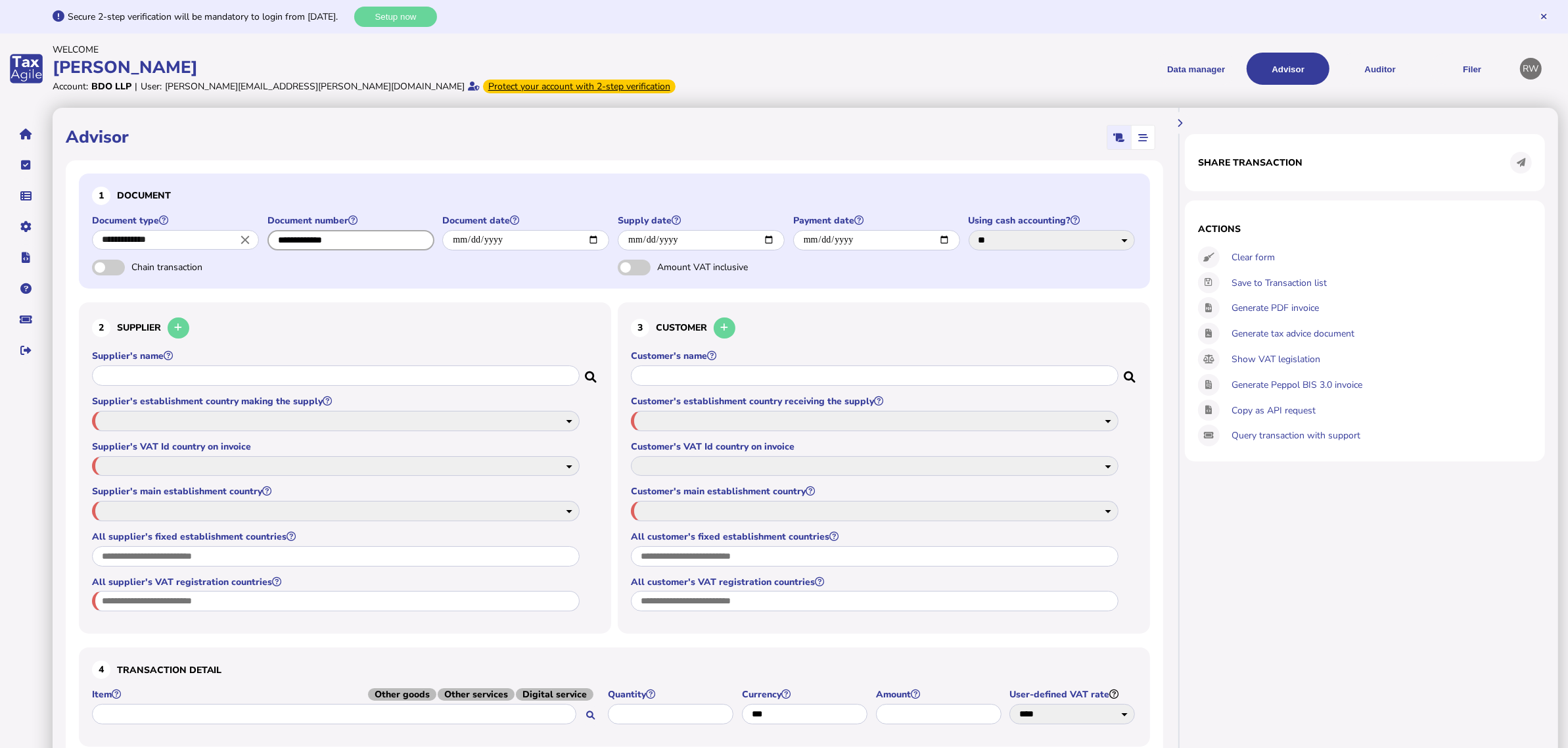
click at [168, 318] on button at bounding box center [178, 328] width 22 height 22
select select
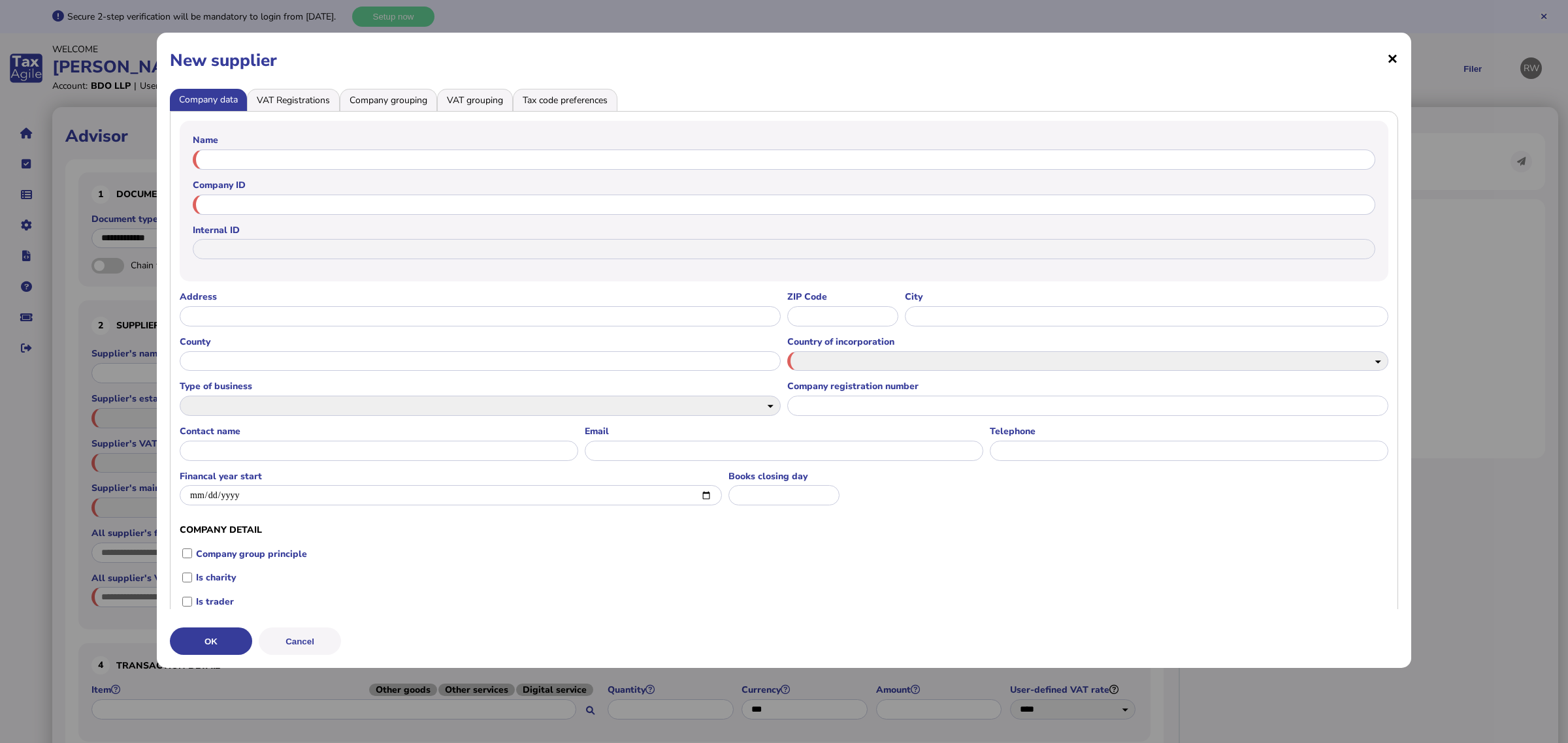
click at [1390, 57] on span "×" at bounding box center [1393, 58] width 11 height 24
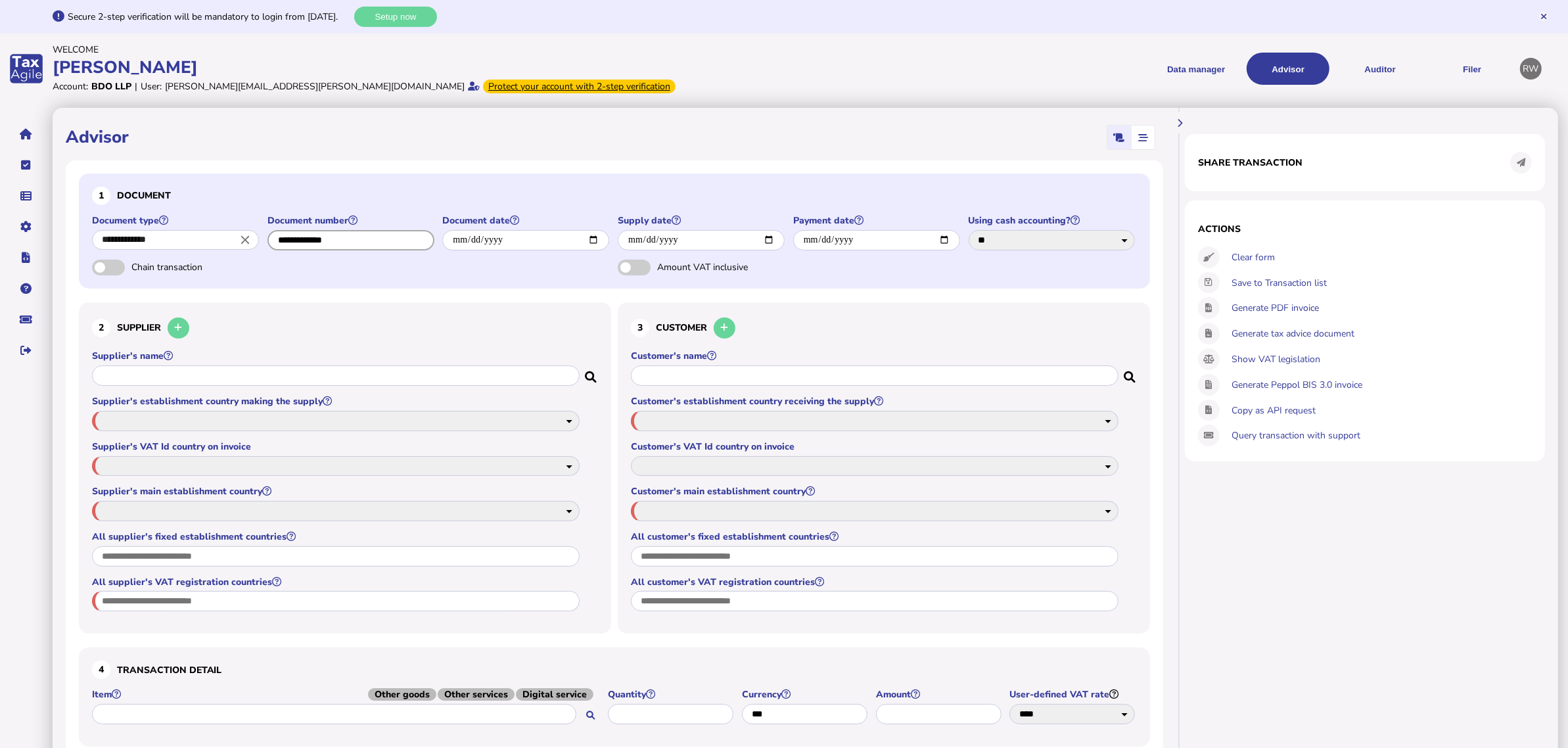
click at [359, 237] on input "**********" at bounding box center [351, 241] width 167 height 21
click at [244, 242] on icon "close" at bounding box center [244, 240] width 14 height 14
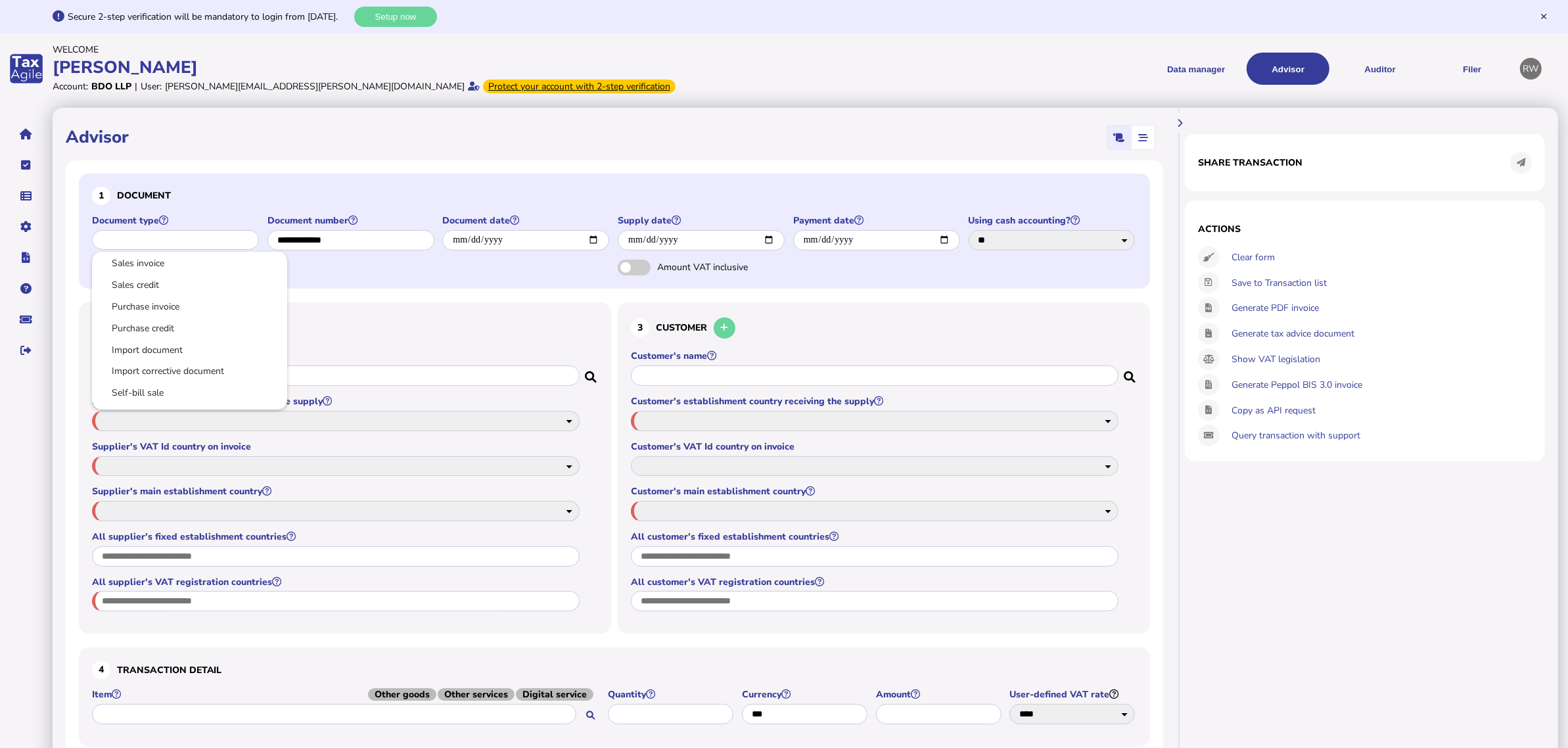
click at [344, 244] on div at bounding box center [784, 374] width 1568 height 748
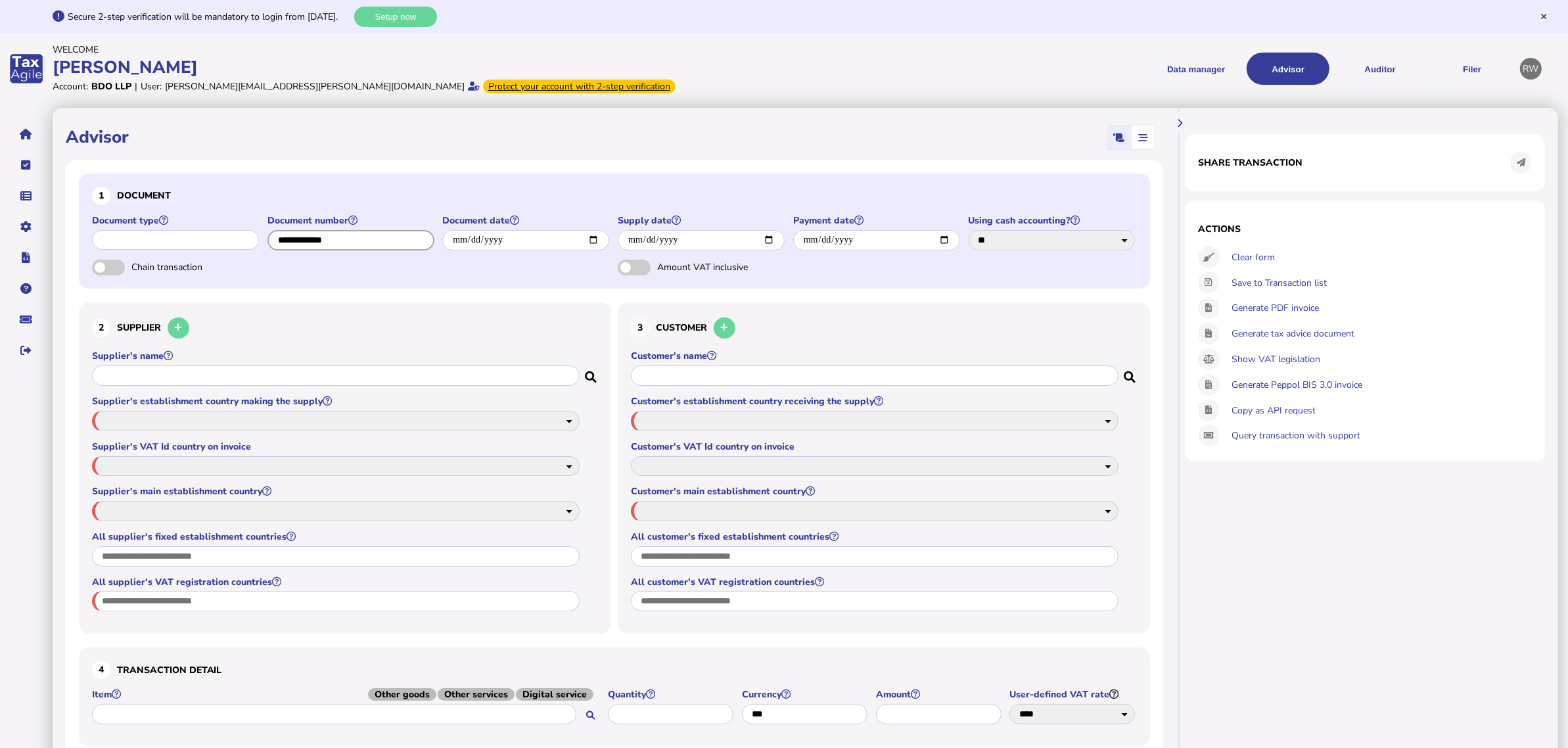
click at [366, 244] on input "**********" at bounding box center [351, 241] width 167 height 21
click at [168, 318] on button at bounding box center [178, 328] width 22 height 22
select select
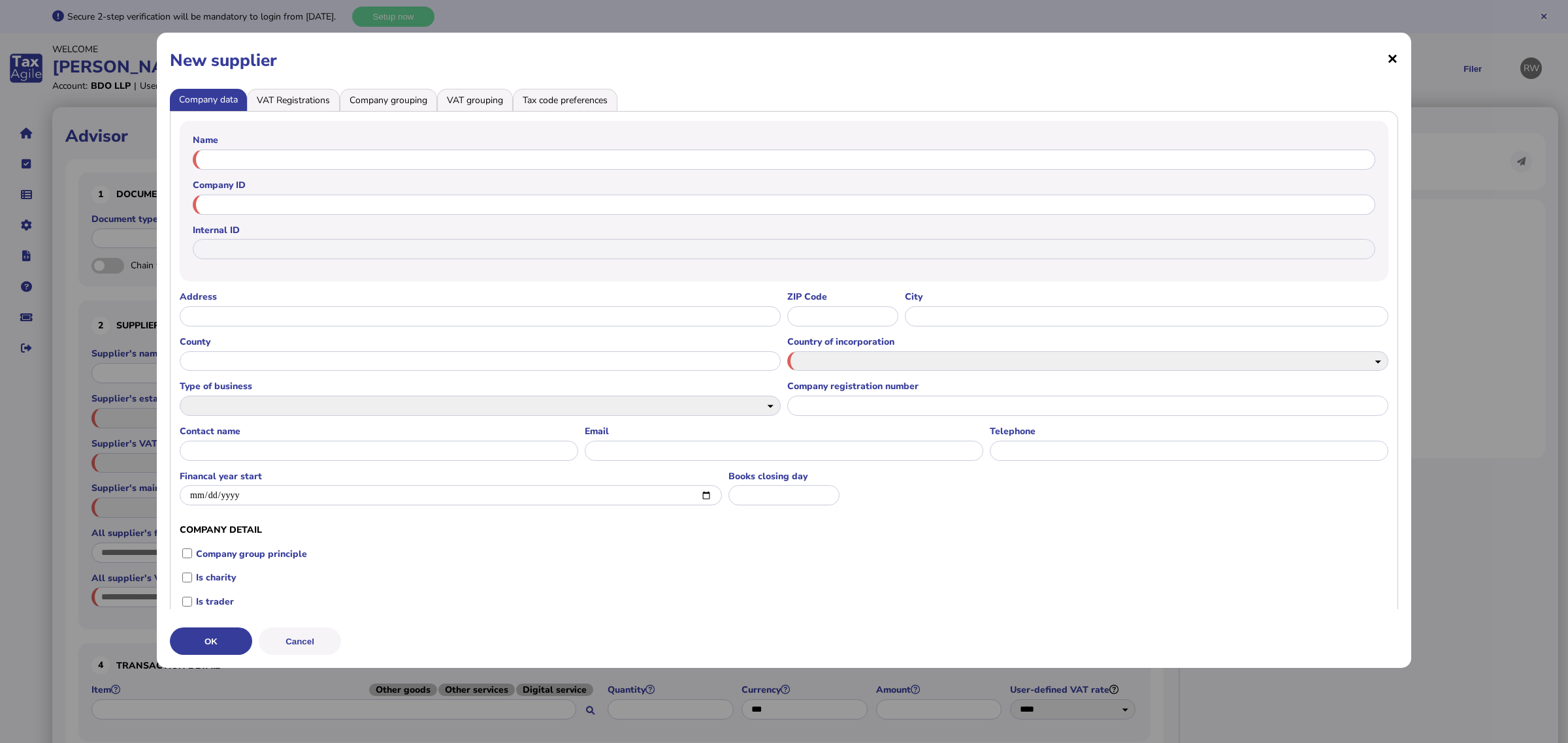
click at [1392, 67] on span "×" at bounding box center [1393, 58] width 11 height 24
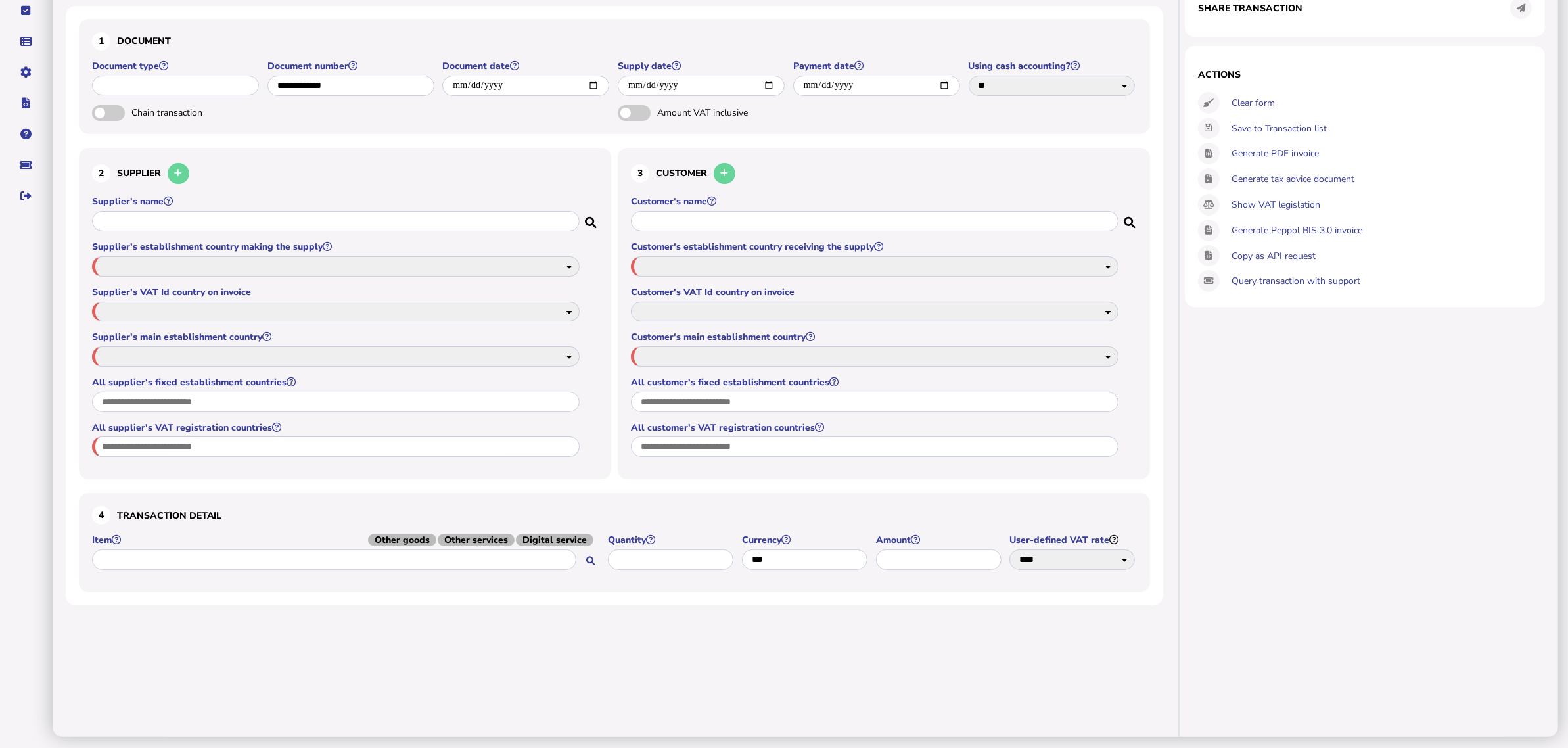
scroll to position [72, 0]
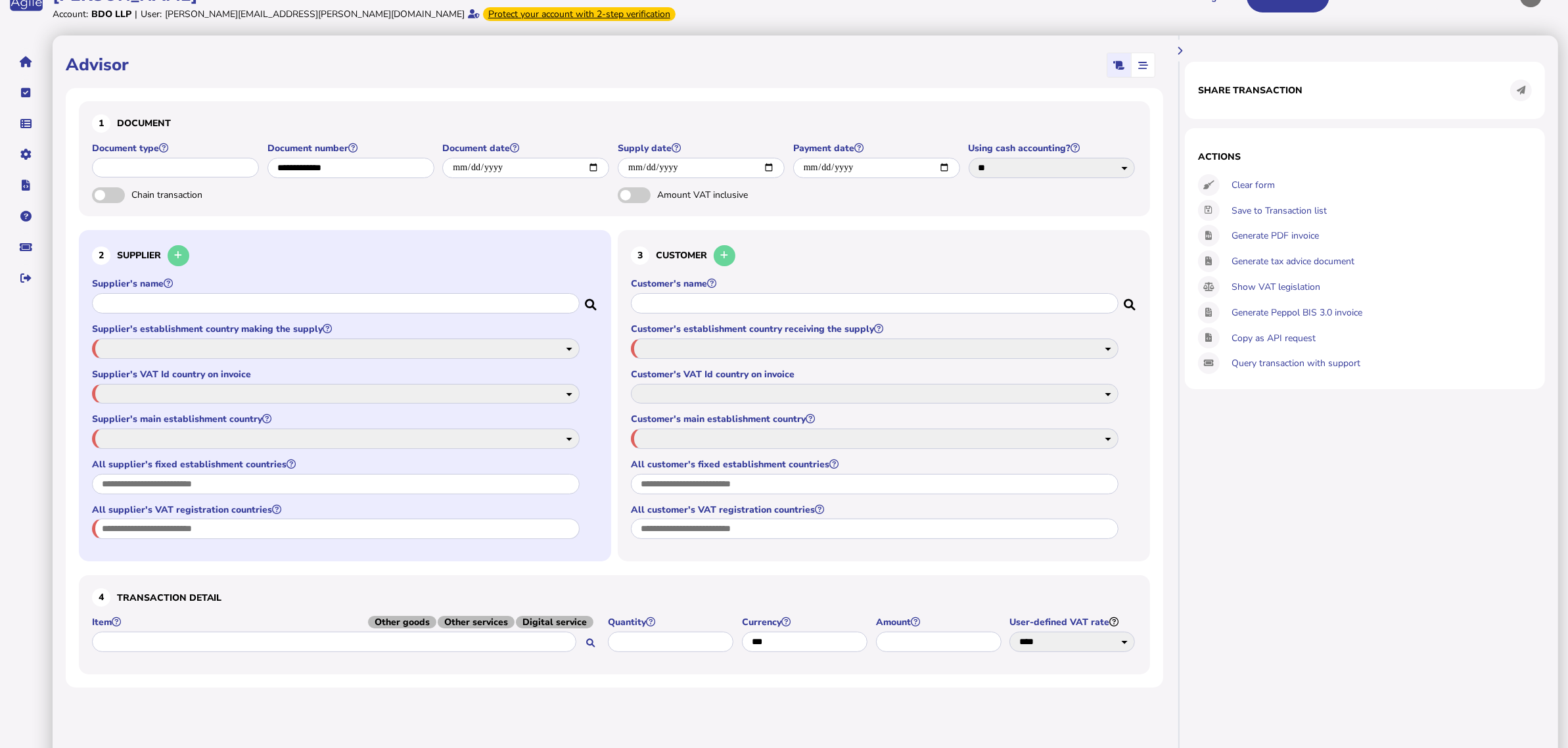
click at [438, 301] on input "text" at bounding box center [335, 303] width 488 height 21
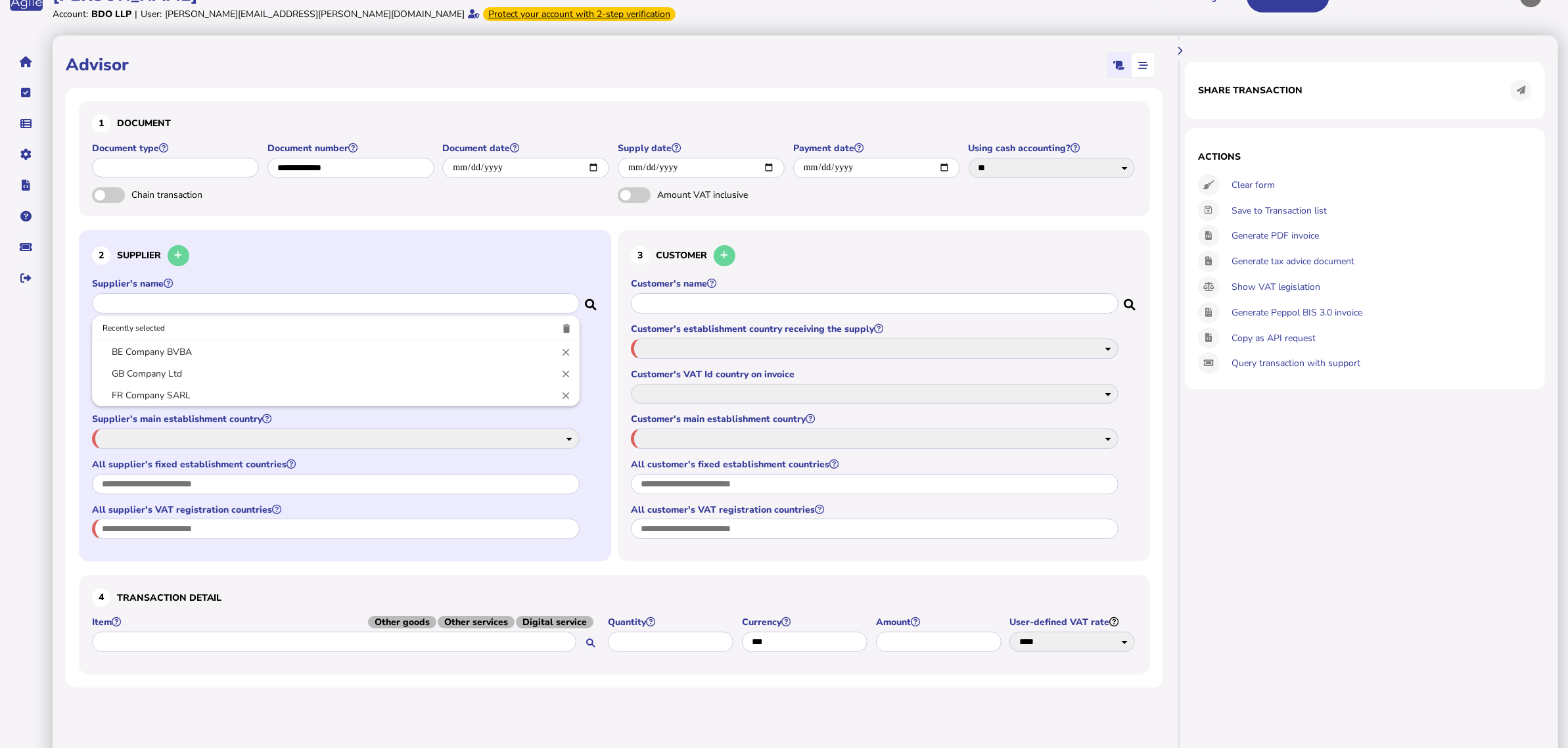
click at [439, 306] on input "text" at bounding box center [335, 303] width 488 height 21
click at [278, 370] on link "GB Company Ltd" at bounding box center [335, 374] width 467 height 16
type input "**********"
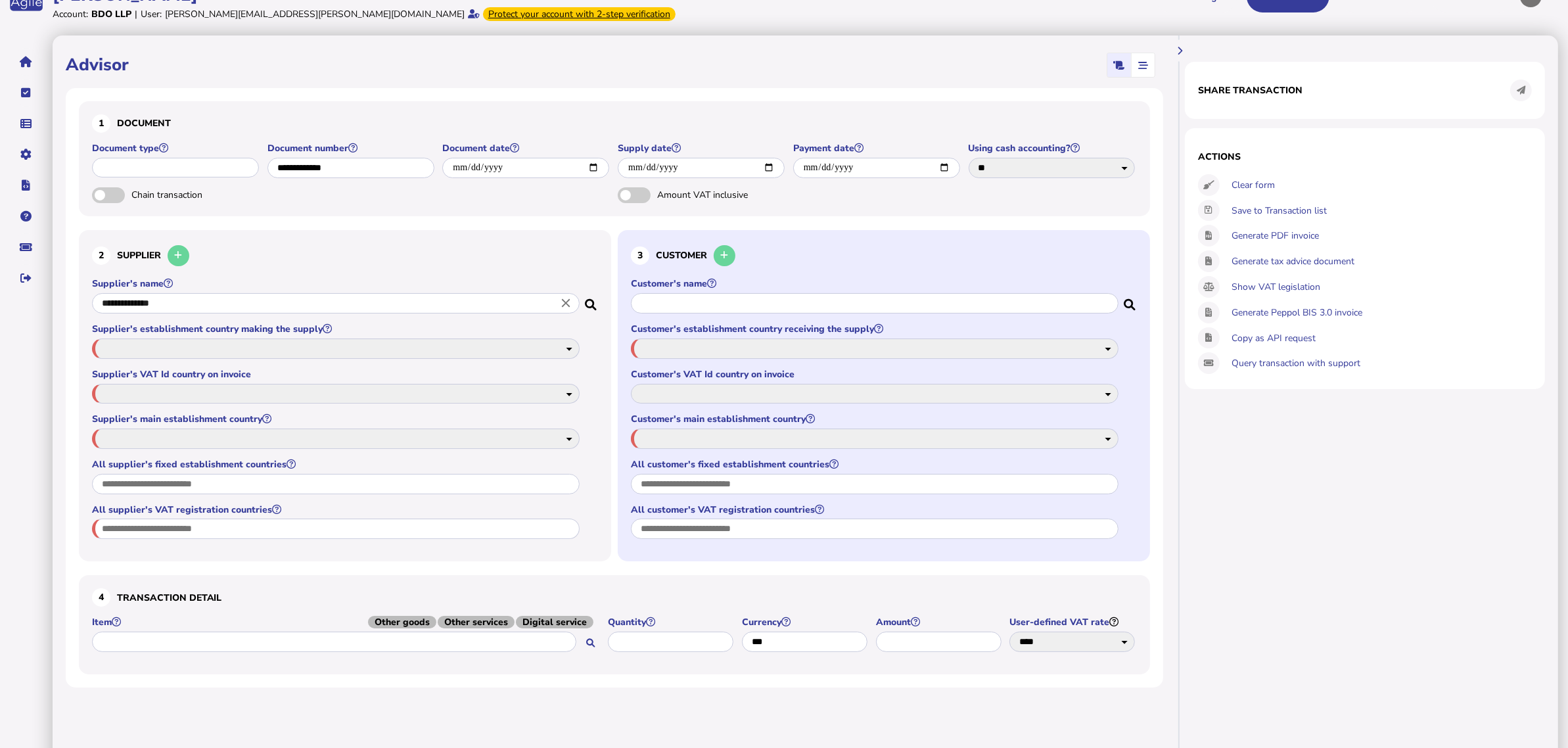
select select "**"
type input "**"
select select "**"
click at [764, 304] on input "text" at bounding box center [874, 303] width 488 height 21
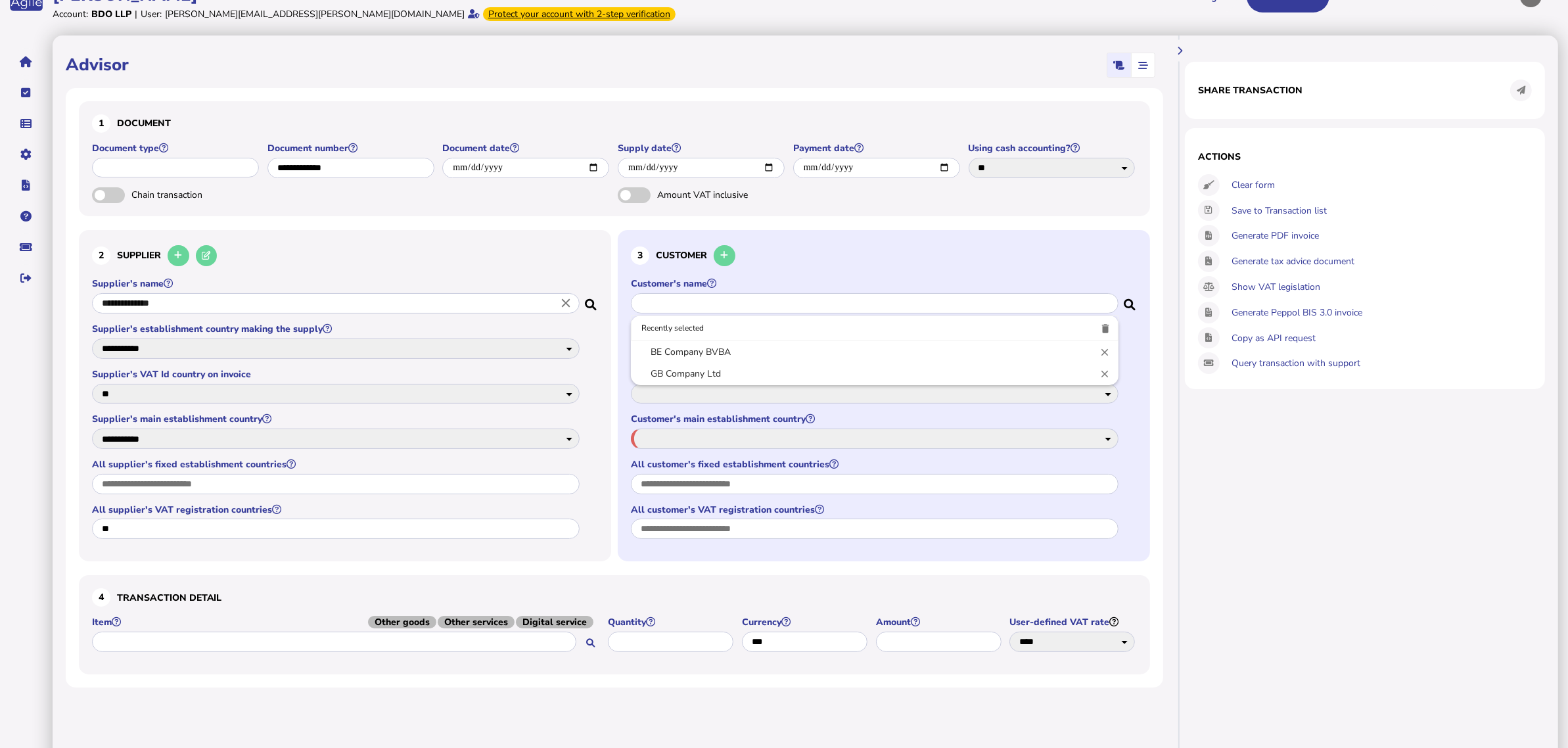
click at [566, 302] on div at bounding box center [784, 374] width 1568 height 748
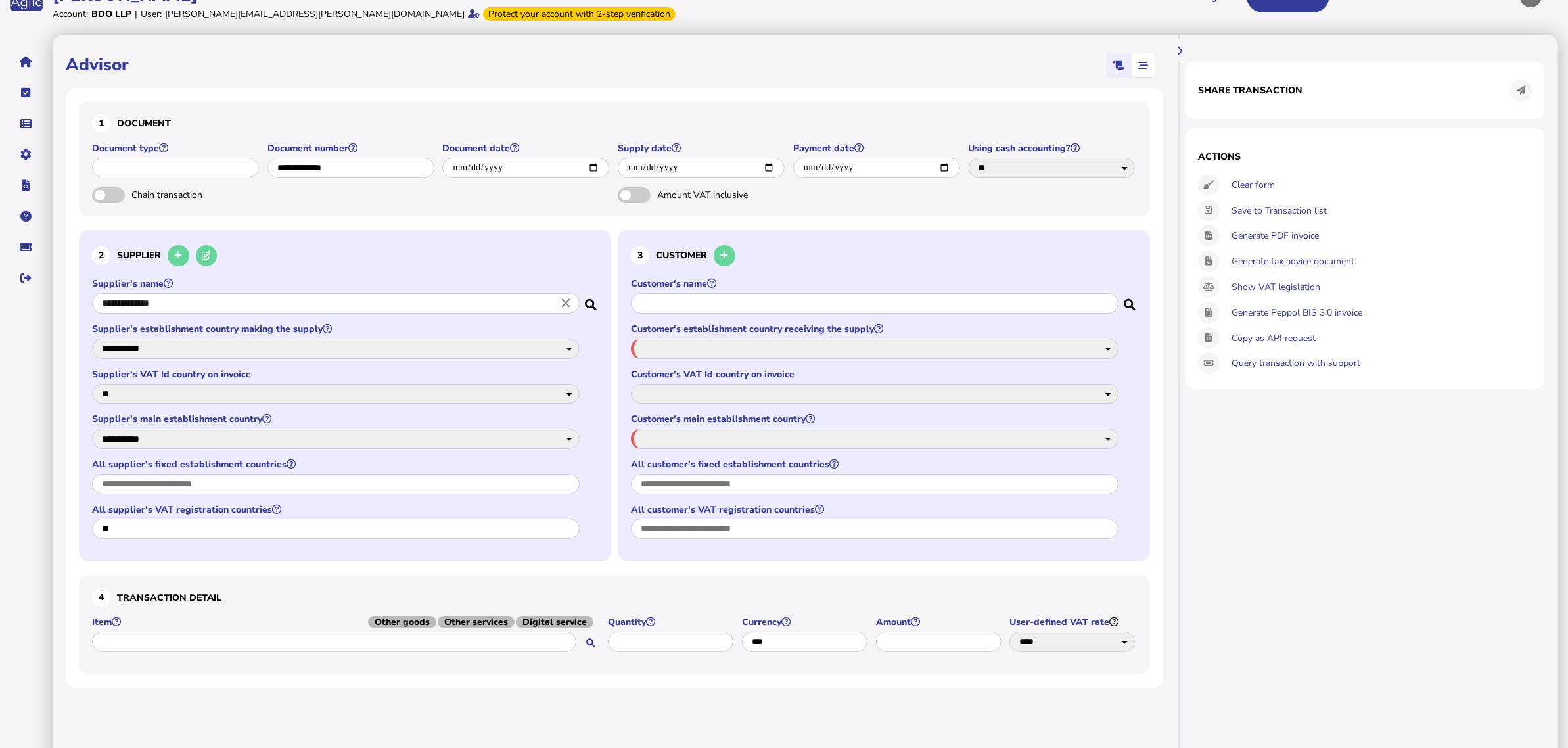
click at [497, 308] on input "**********" at bounding box center [335, 303] width 488 height 21
click at [569, 302] on icon "close" at bounding box center [566, 303] width 14 height 14
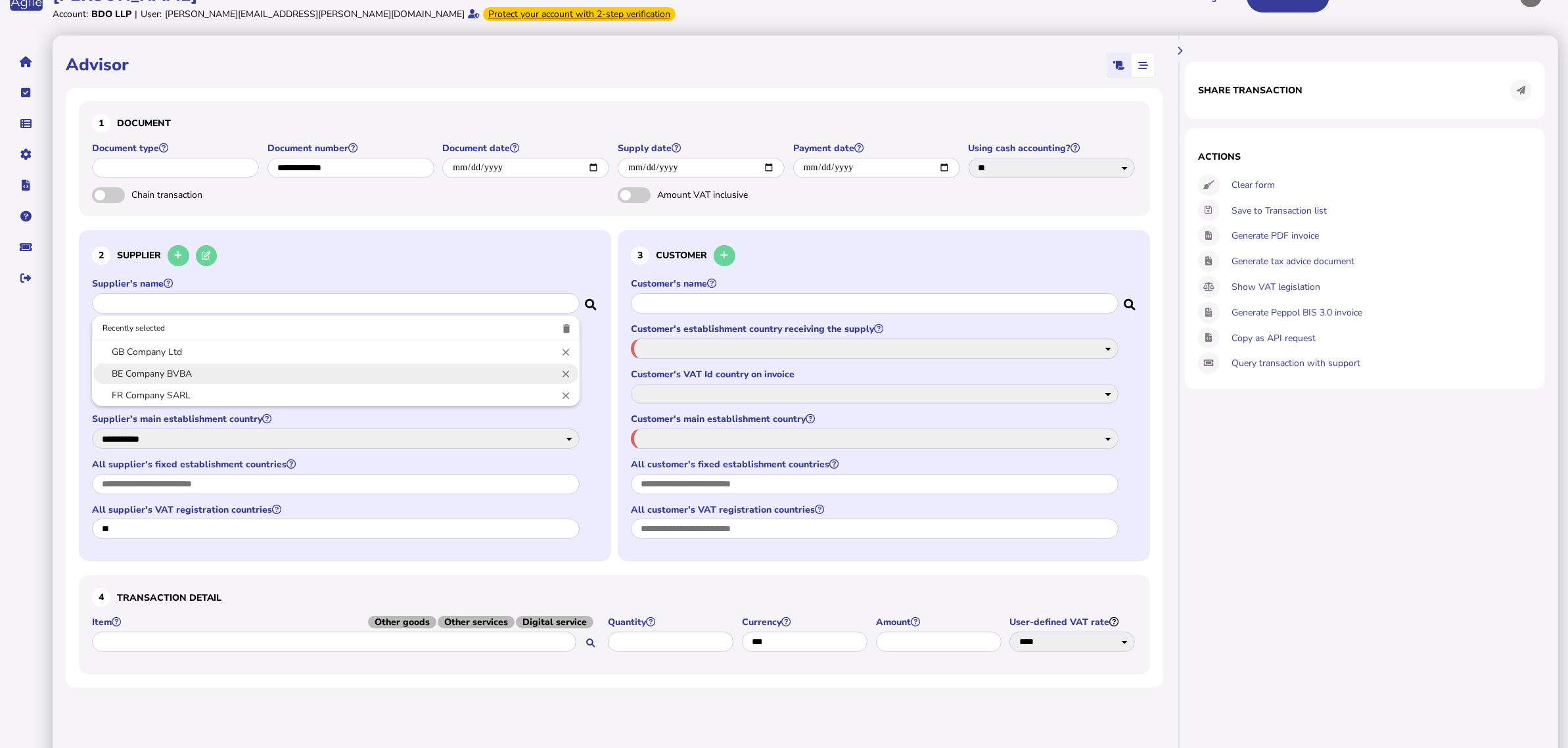
select select
click at [301, 370] on link "BE Company BVBA" at bounding box center [335, 374] width 467 height 16
type input "**********"
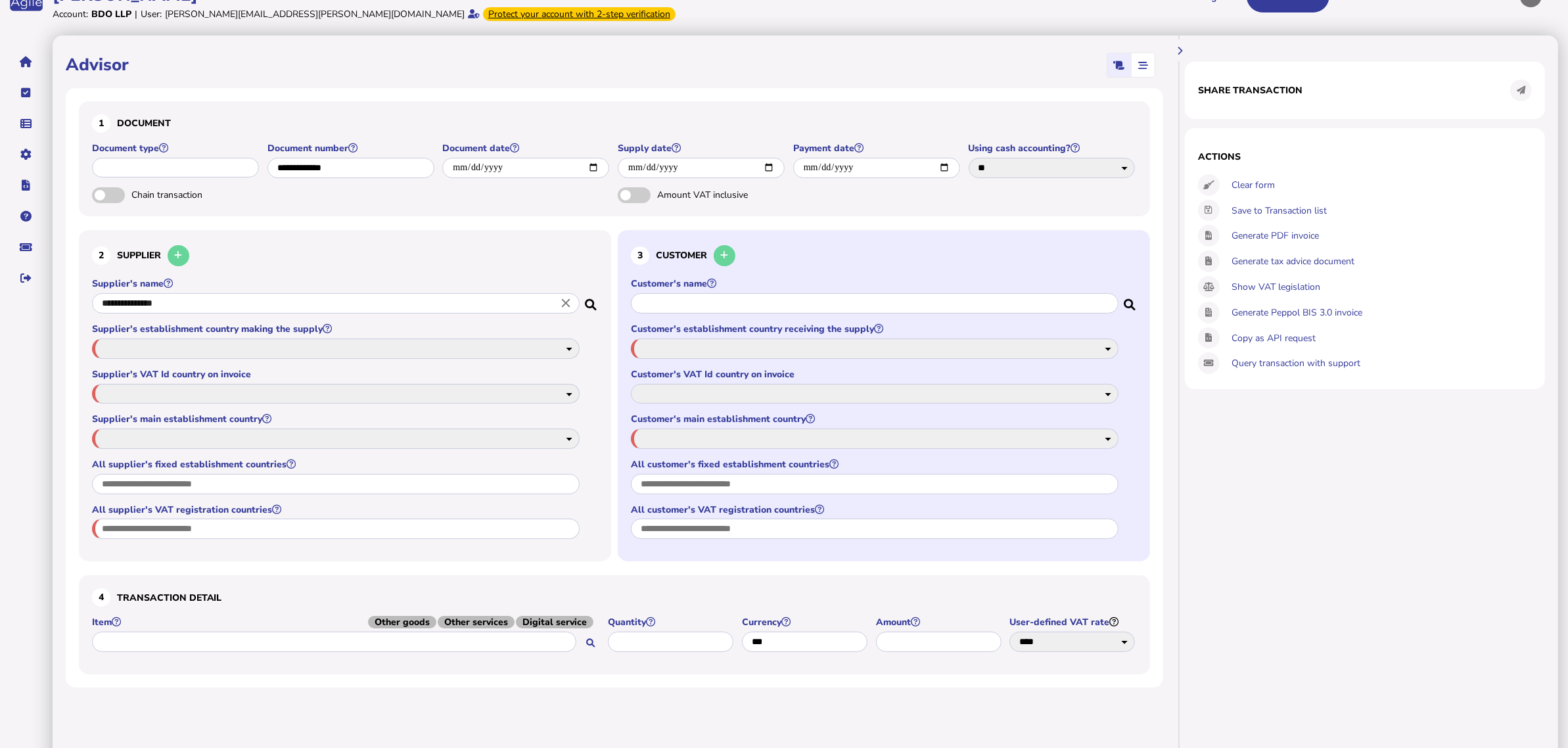
select select "**"
type input "**"
select select "**"
click at [700, 307] on input "text" at bounding box center [874, 303] width 488 height 21
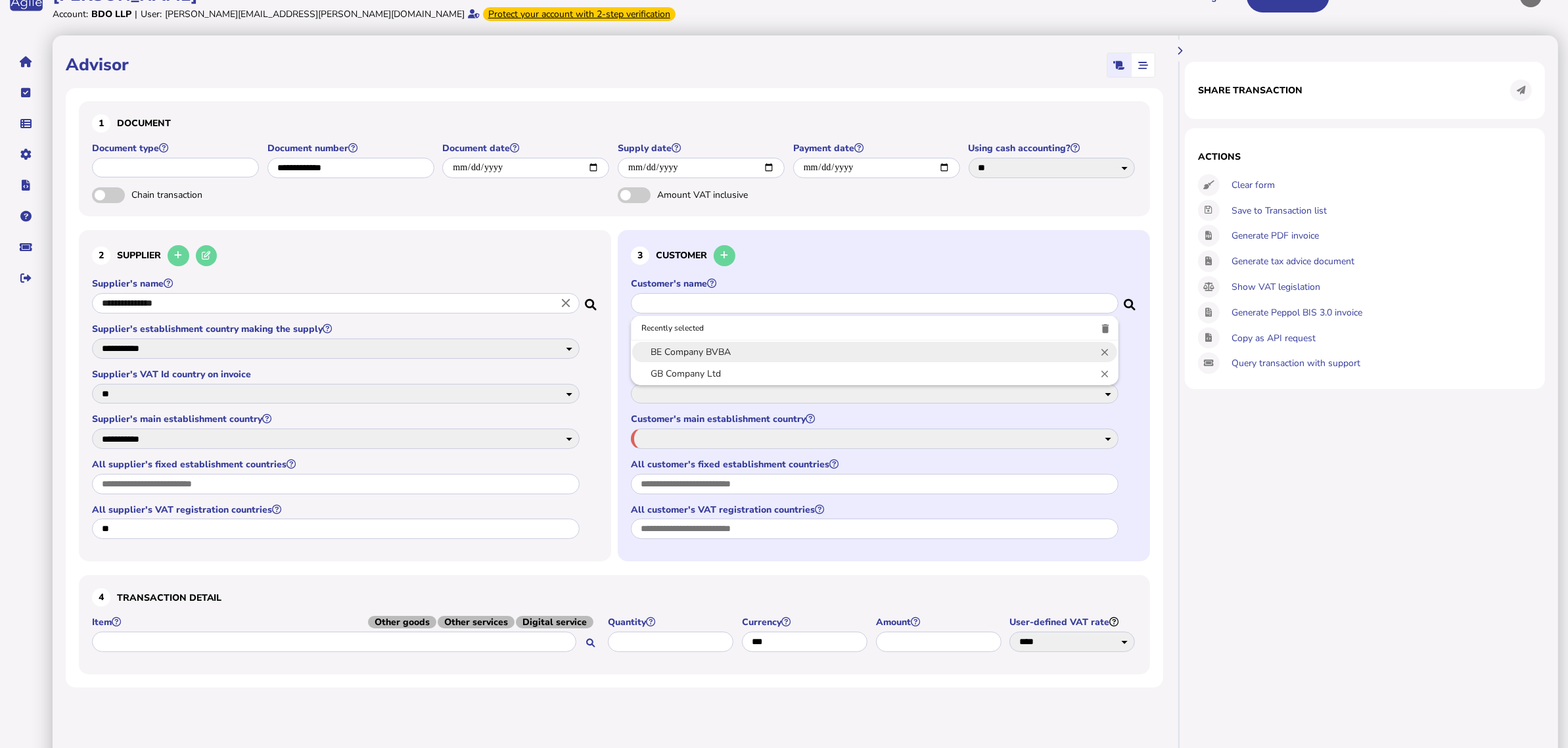
click at [724, 349] on link "BE Company BVBA" at bounding box center [874, 352] width 467 height 16
type input "**********"
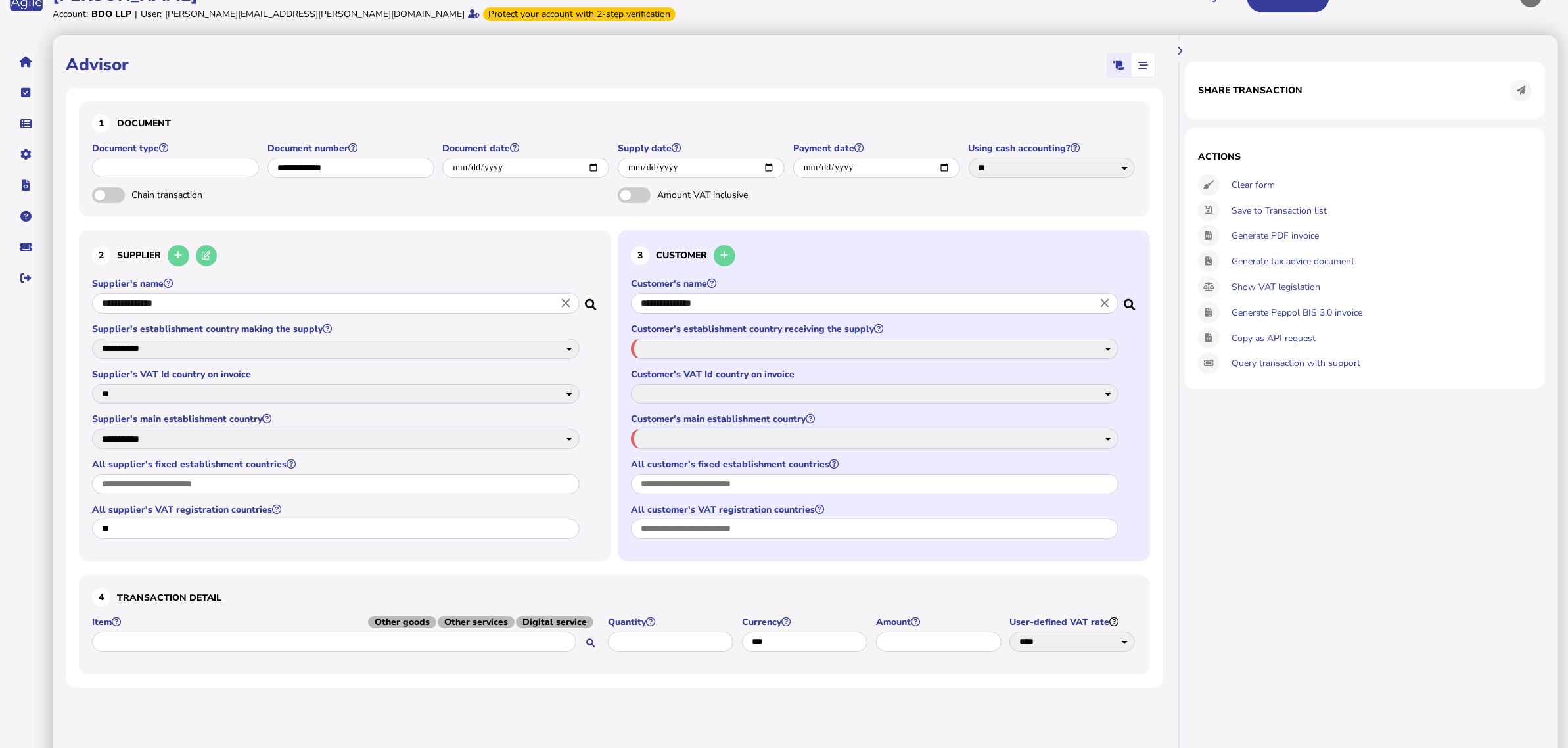
select select "**"
type input "**"
select select "**"
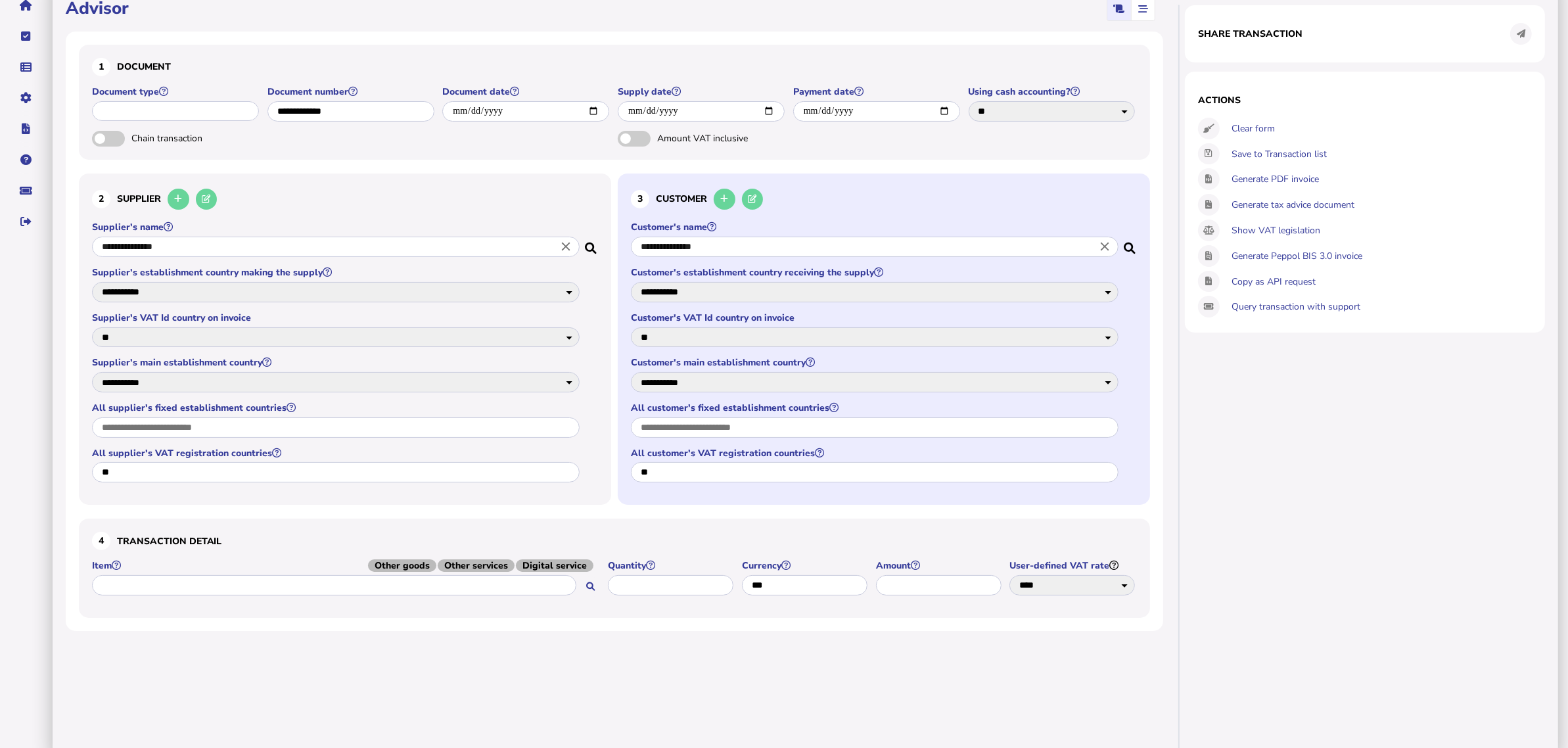
scroll to position [155, 0]
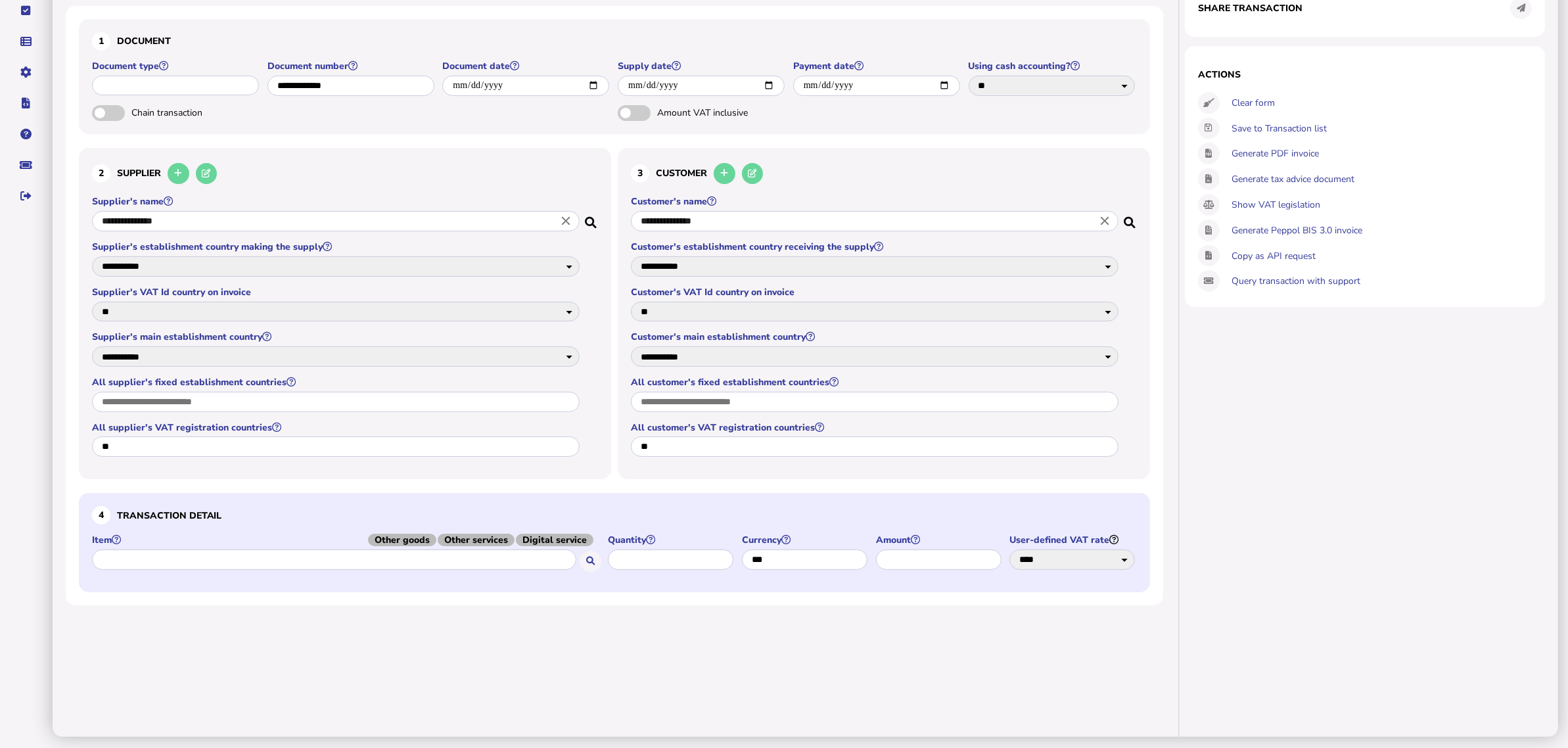
click at [419, 537] on span "Other goods" at bounding box center [402, 539] width 68 height 12
type input "**********"
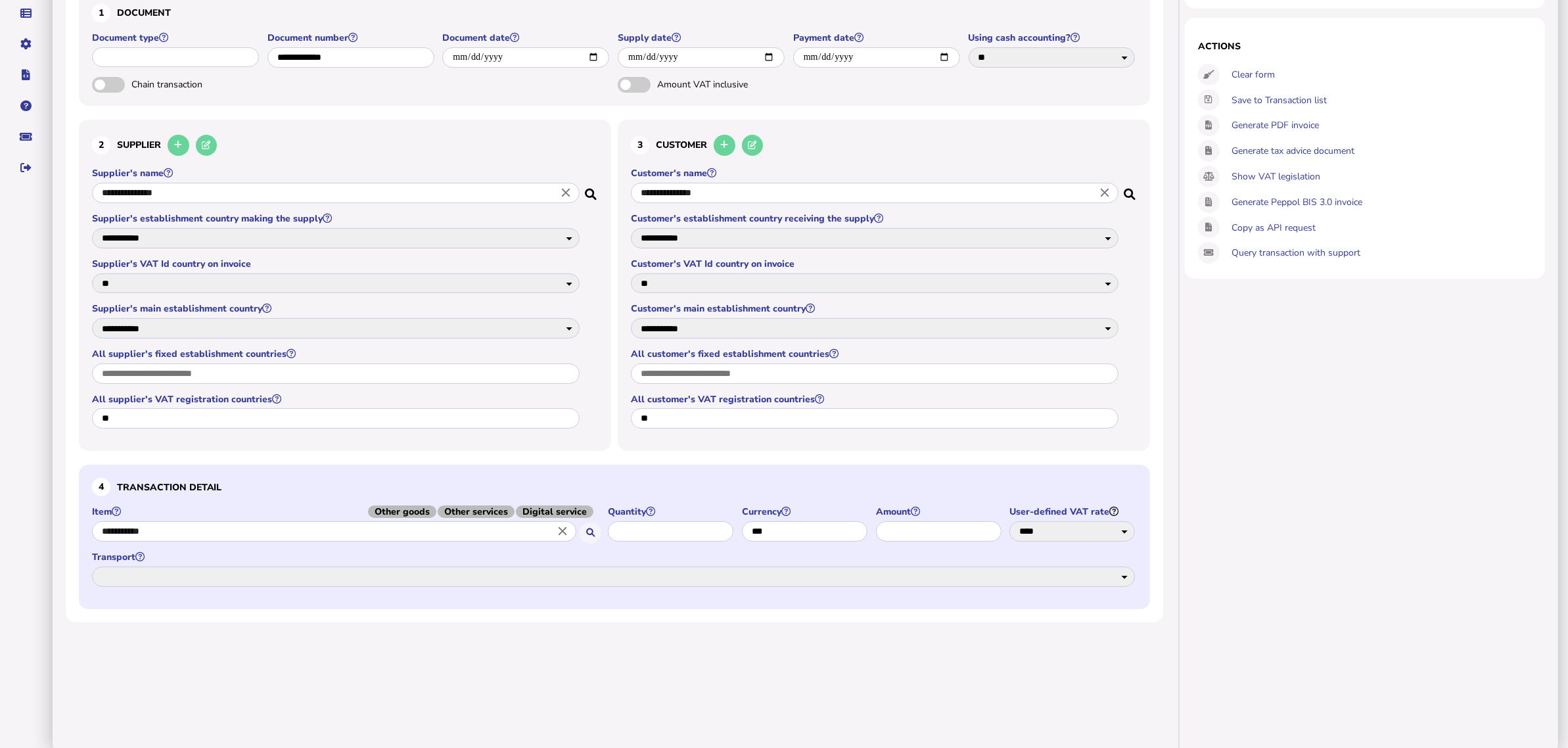
scroll to position [199, 0]
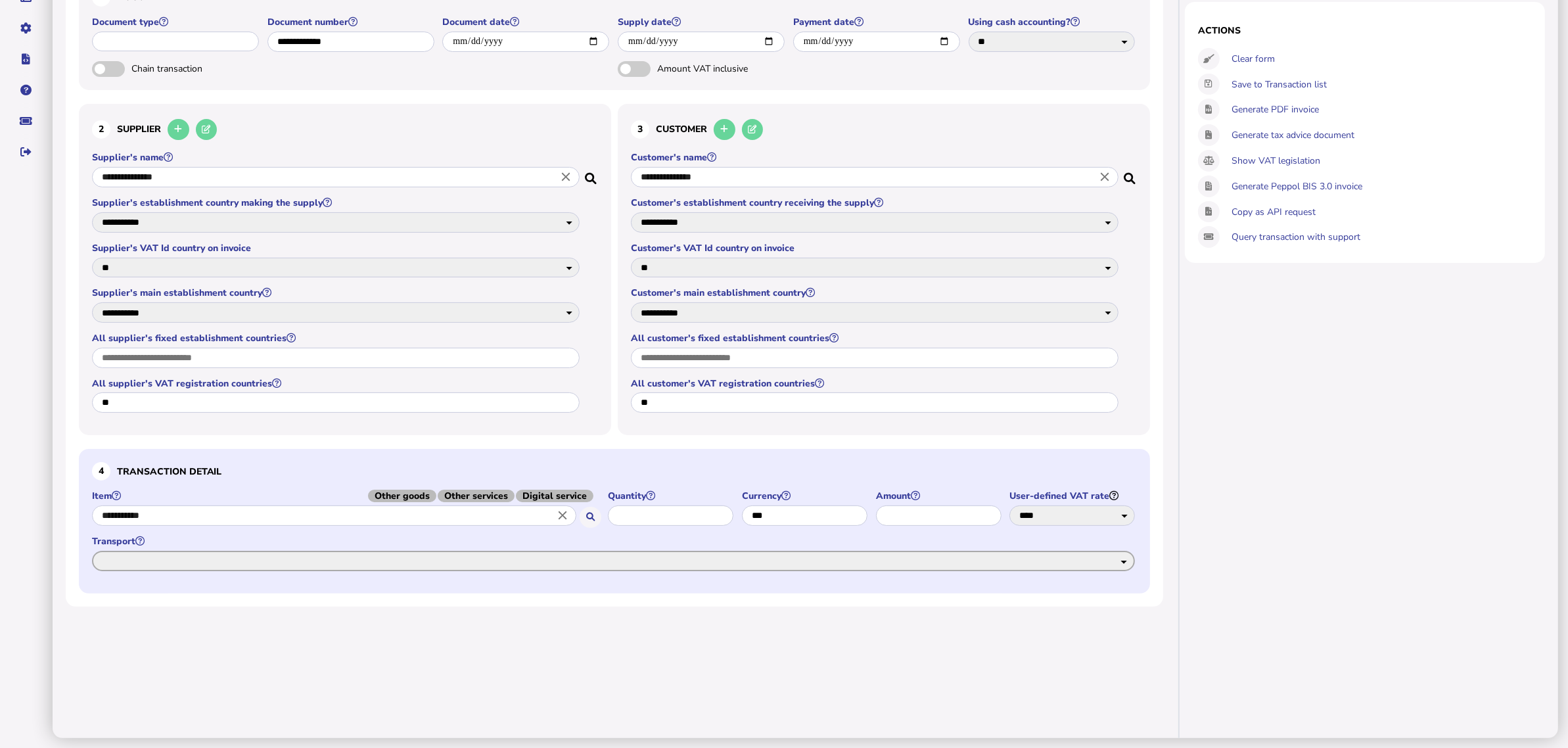
click at [658, 564] on select "**********" at bounding box center [613, 561] width 1043 height 21
select select "******"
click at [92, 551] on select "**********" at bounding box center [613, 561] width 1043 height 21
click at [568, 561] on select "**********" at bounding box center [613, 561] width 1043 height 21
drag, startPoint x: 750, startPoint y: 587, endPoint x: 776, endPoint y: 577, distance: 27.9
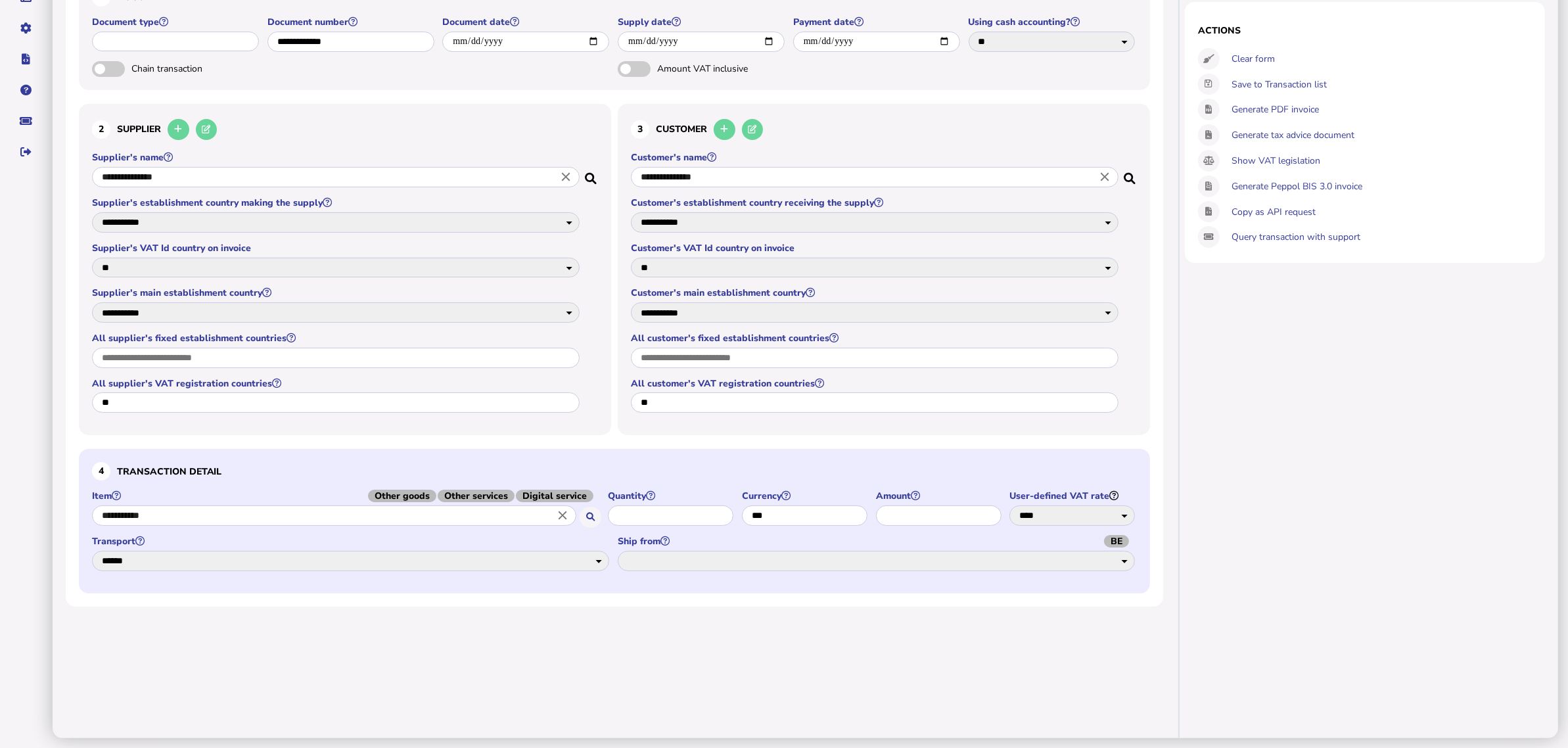
click at [750, 587] on section "**********" at bounding box center [614, 521] width 1072 height 144
click at [1118, 540] on span "BE" at bounding box center [1116, 541] width 25 height 12
select select "**"
click at [1104, 564] on input "text" at bounding box center [964, 561] width 342 height 21
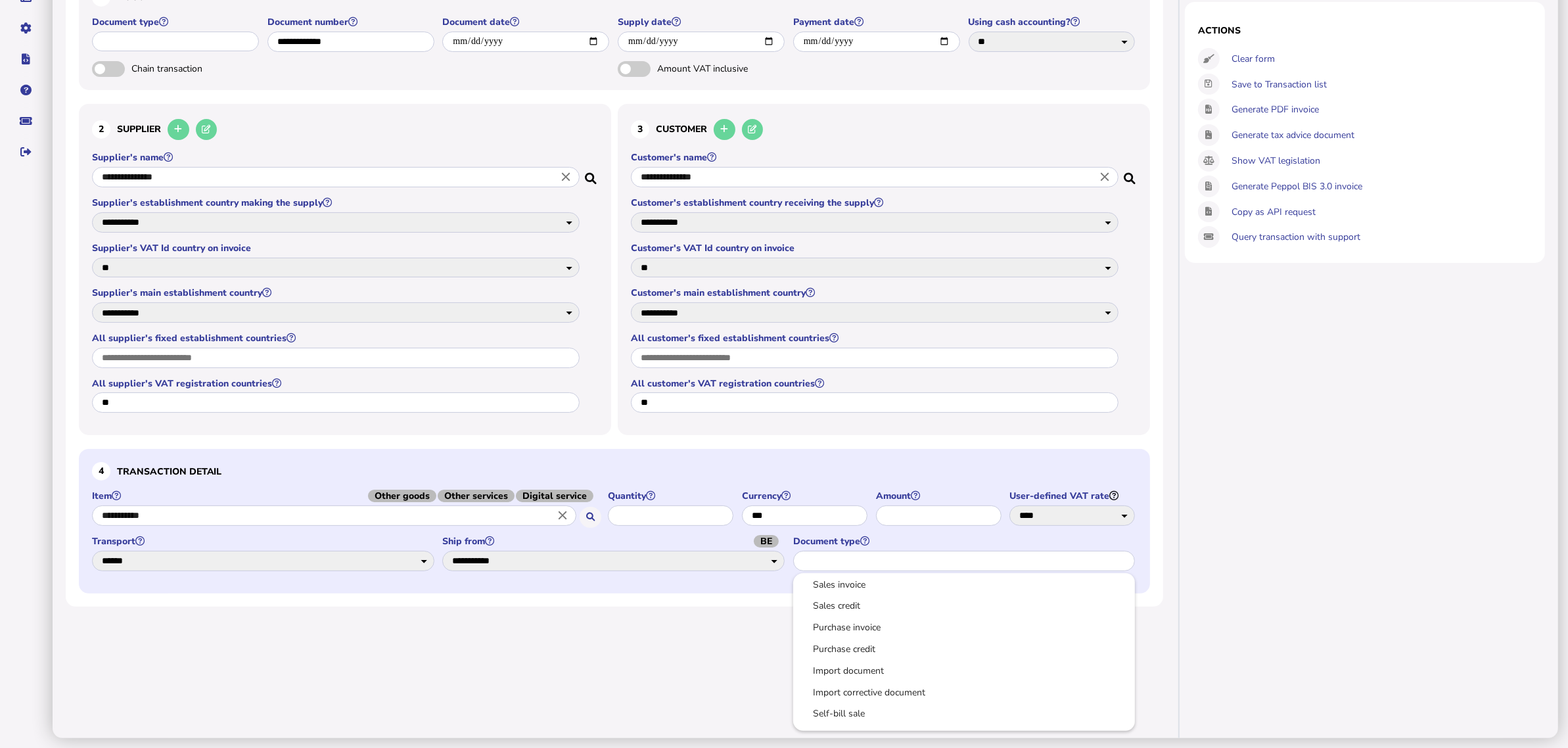
click at [1181, 551] on div at bounding box center [784, 374] width 1568 height 748
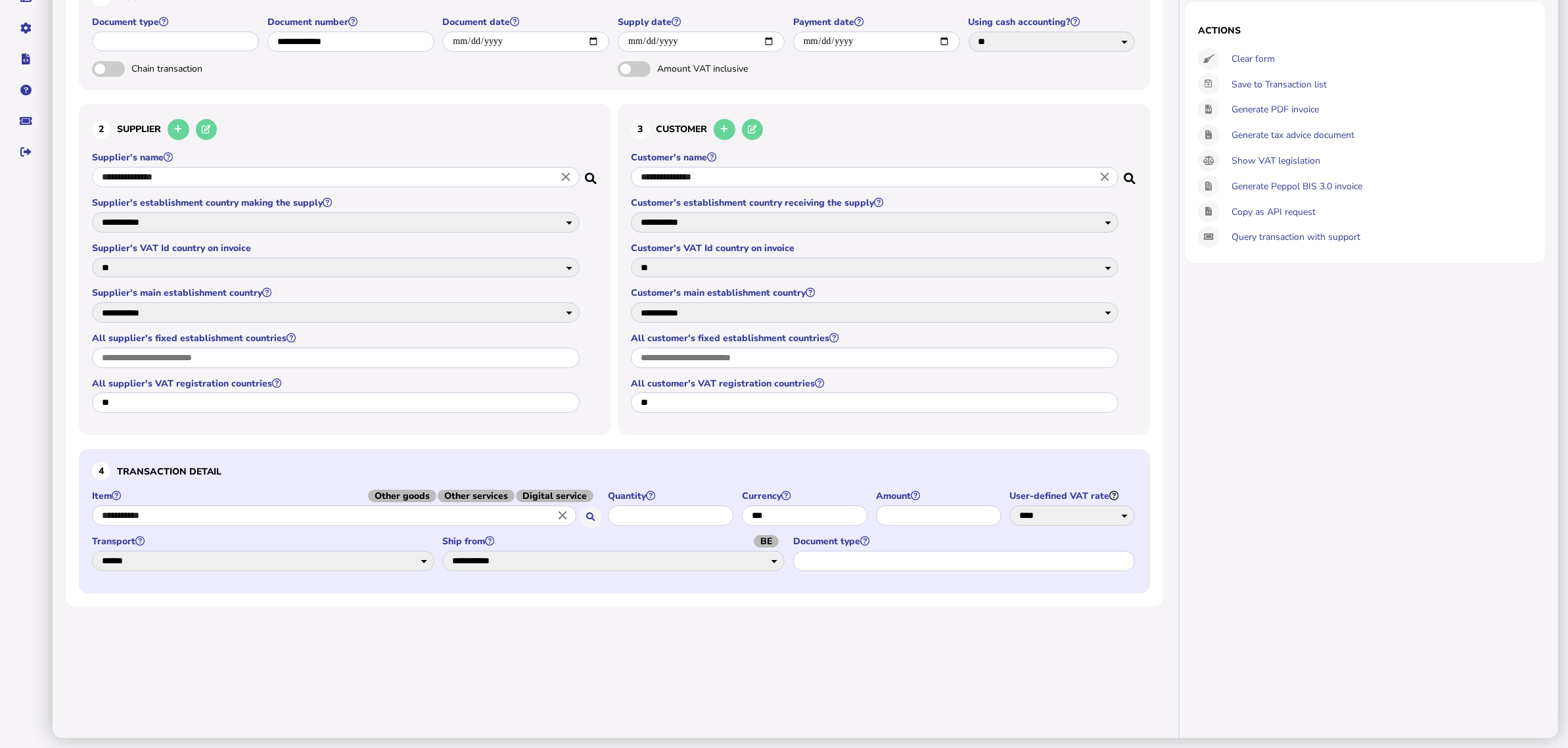
click at [564, 171] on icon "close" at bounding box center [566, 177] width 14 height 14
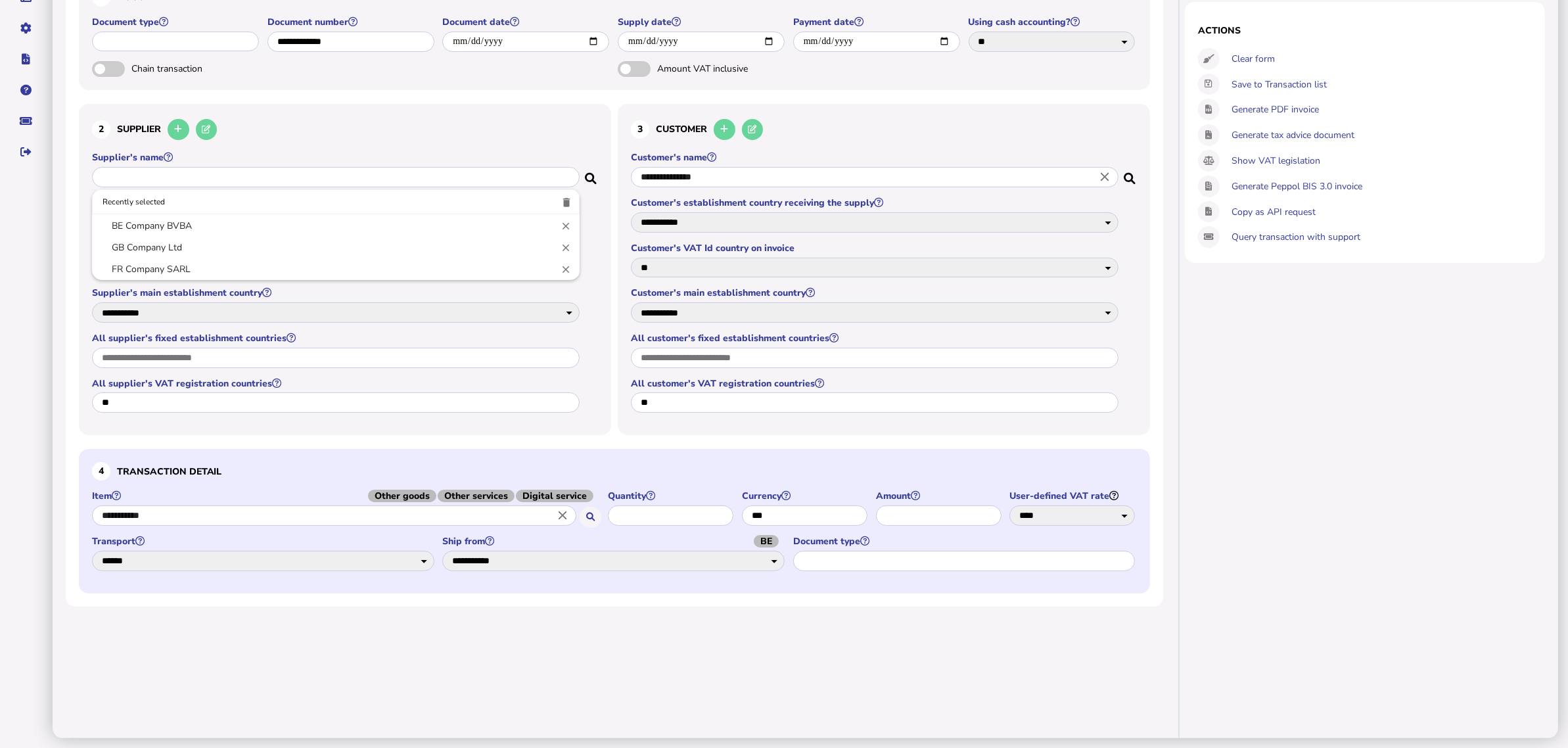
select select
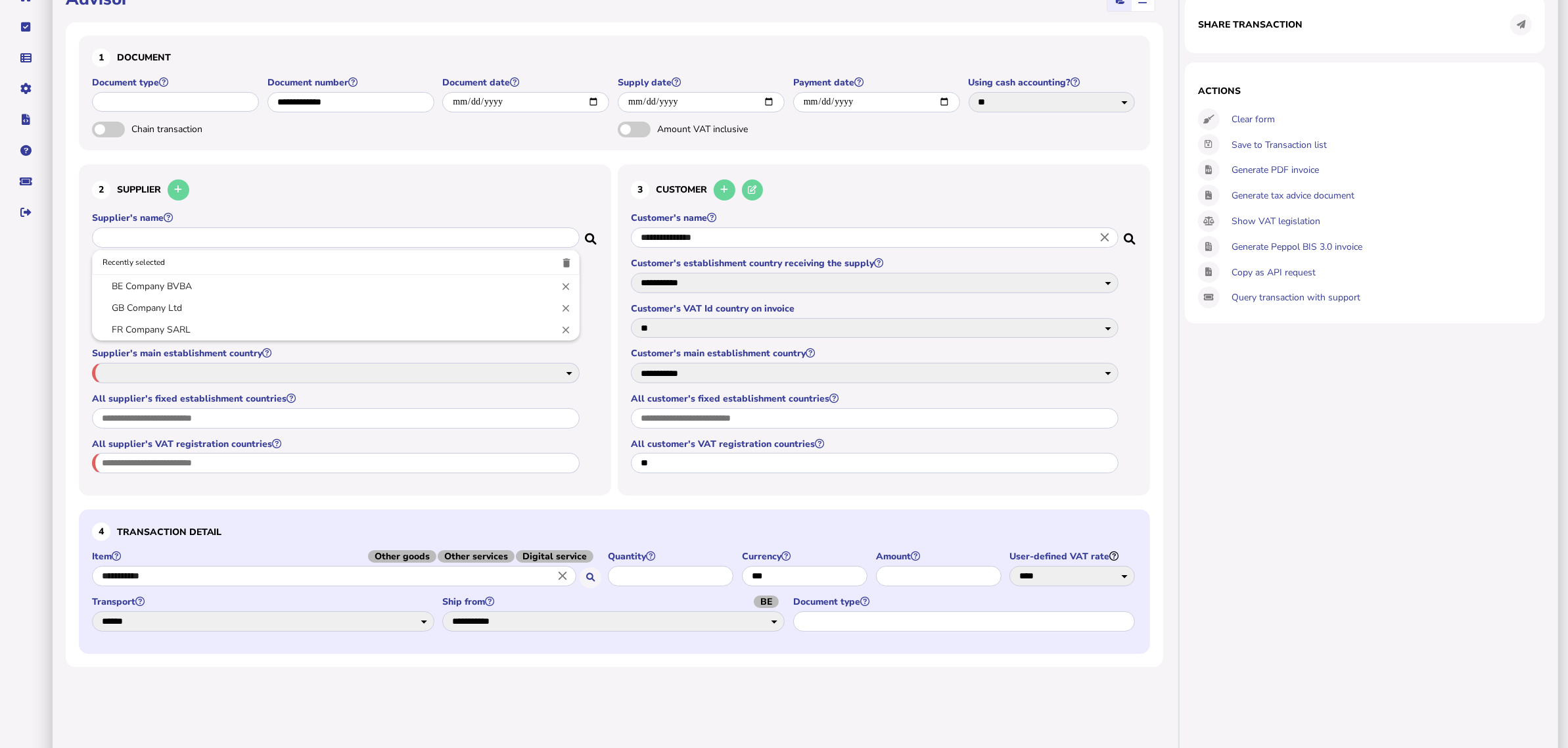
scroll to position [117, 0]
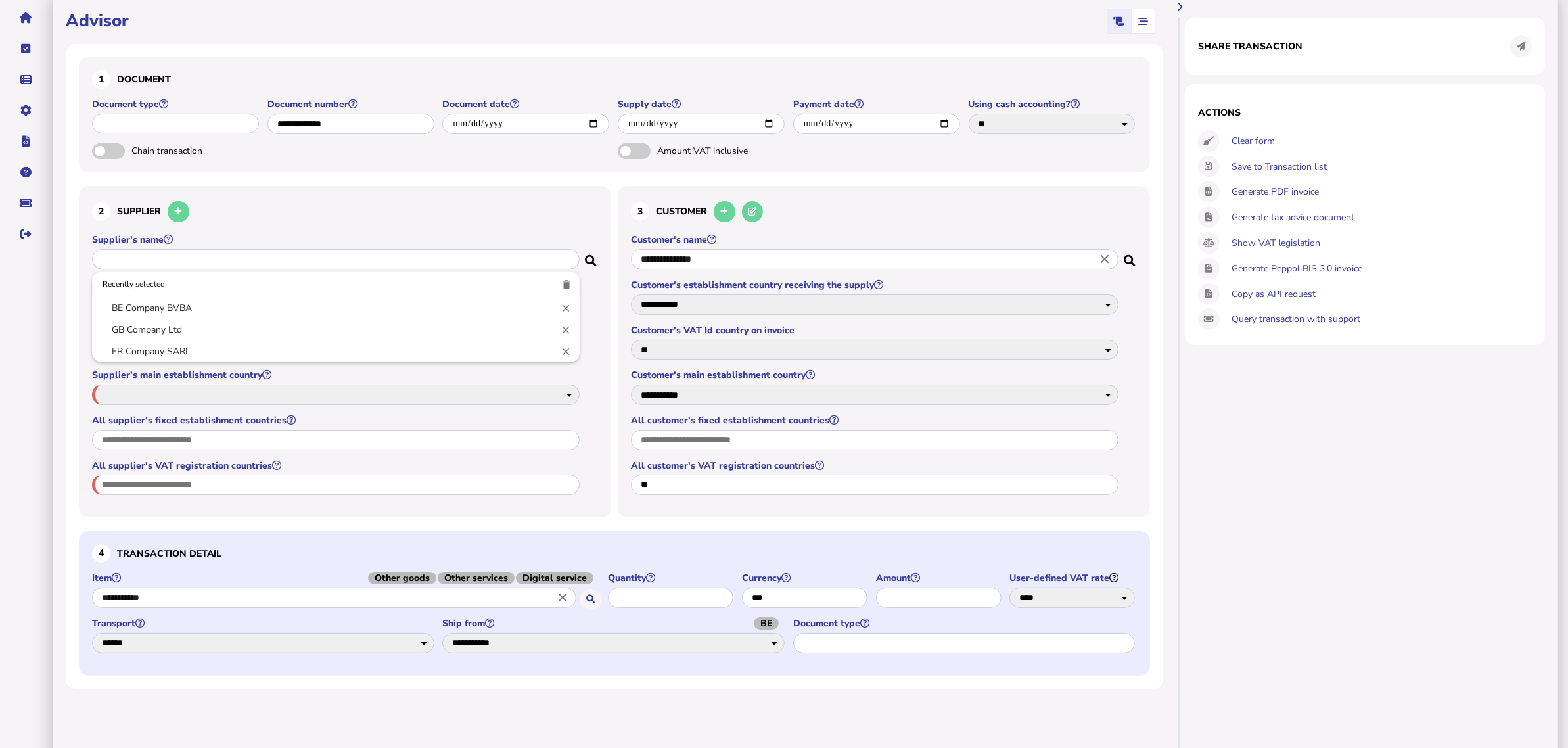
click at [501, 267] on input "text" at bounding box center [335, 260] width 488 height 21
click at [500, 255] on input "text" at bounding box center [335, 260] width 488 height 21
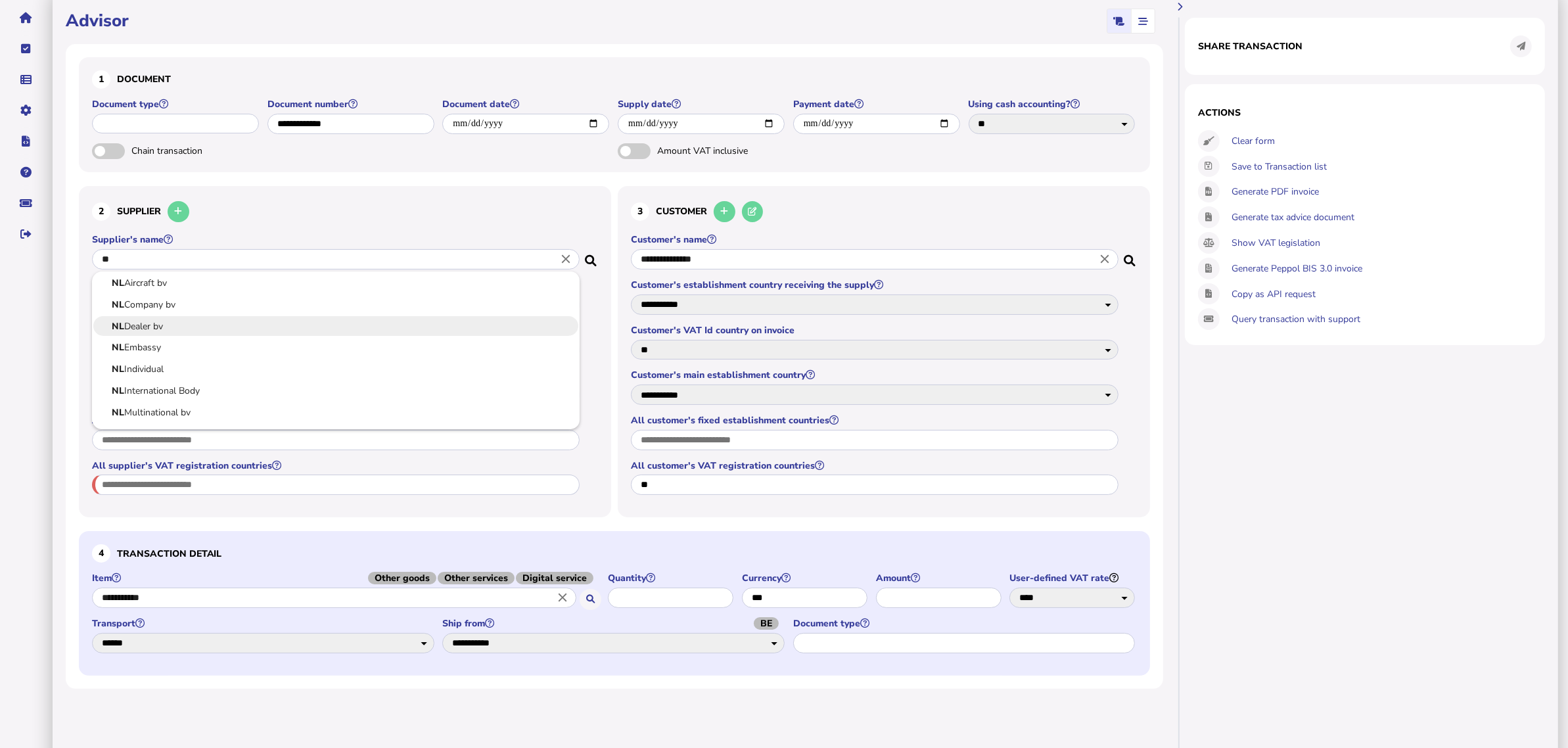
scroll to position [59, 0]
type input "**"
click at [842, 638] on div at bounding box center [784, 374] width 1568 height 748
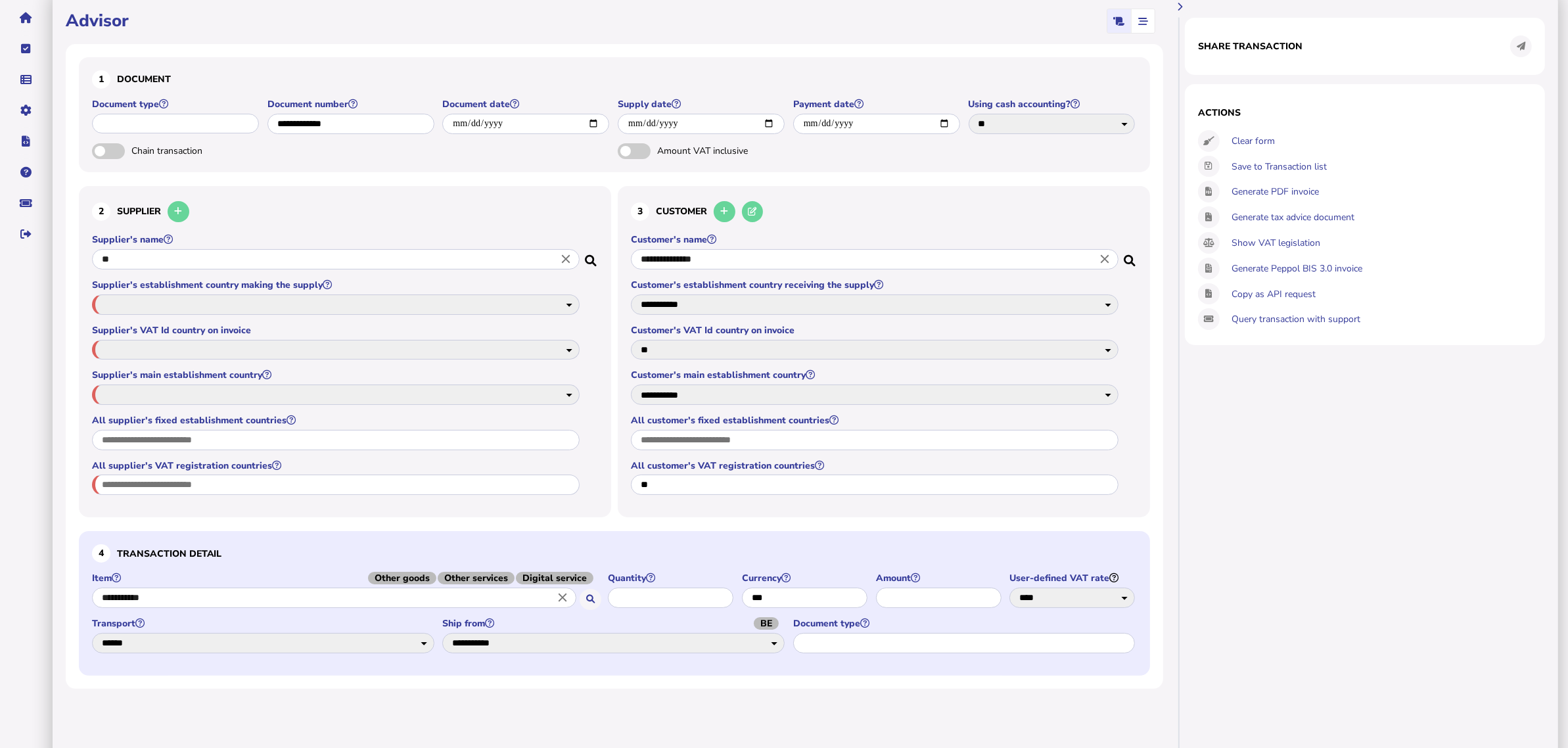
click at [842, 637] on input "text" at bounding box center [964, 644] width 342 height 21
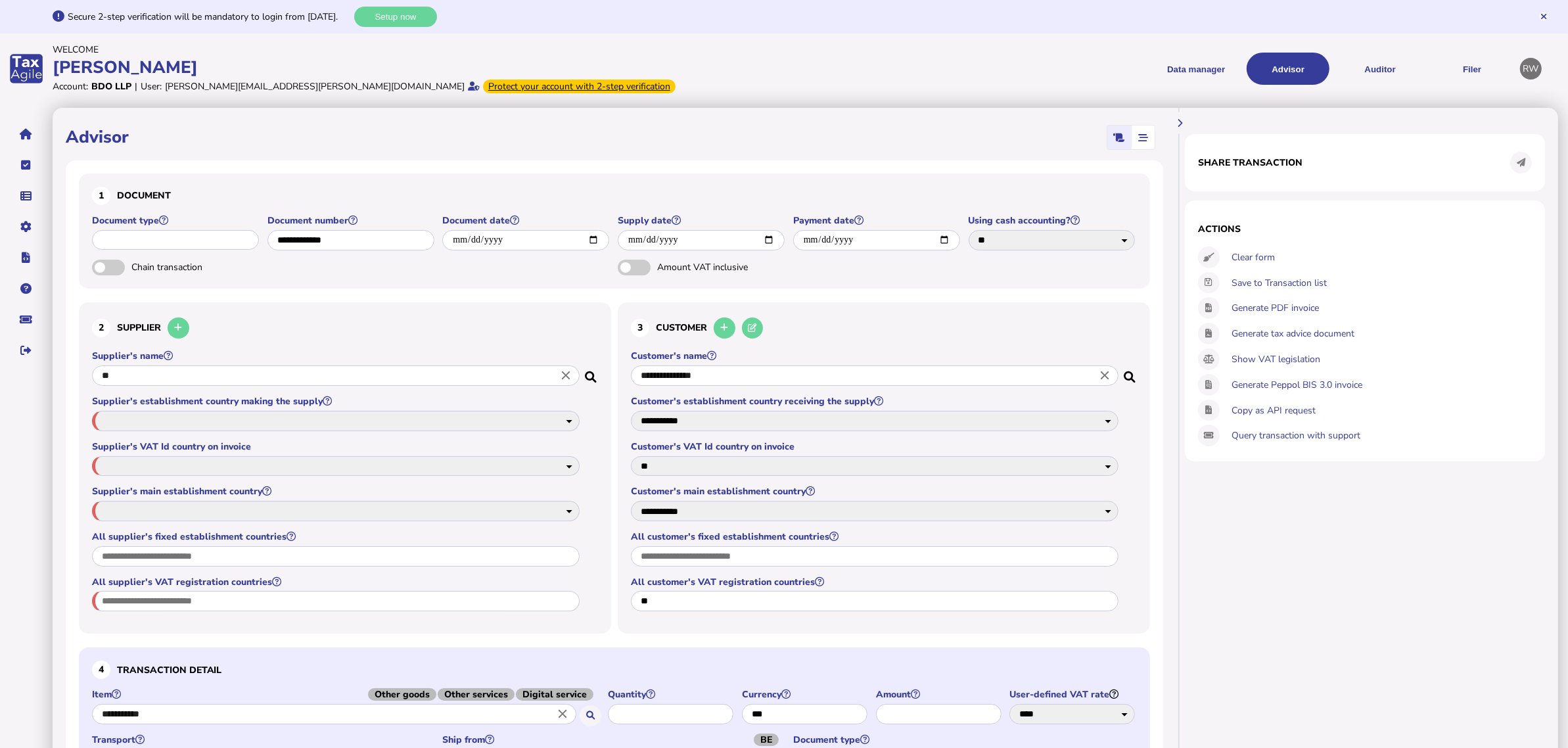
click at [1377, 69] on div at bounding box center [784, 374] width 1568 height 748
click at [1381, 70] on button "Auditor" at bounding box center [1379, 68] width 82 height 32
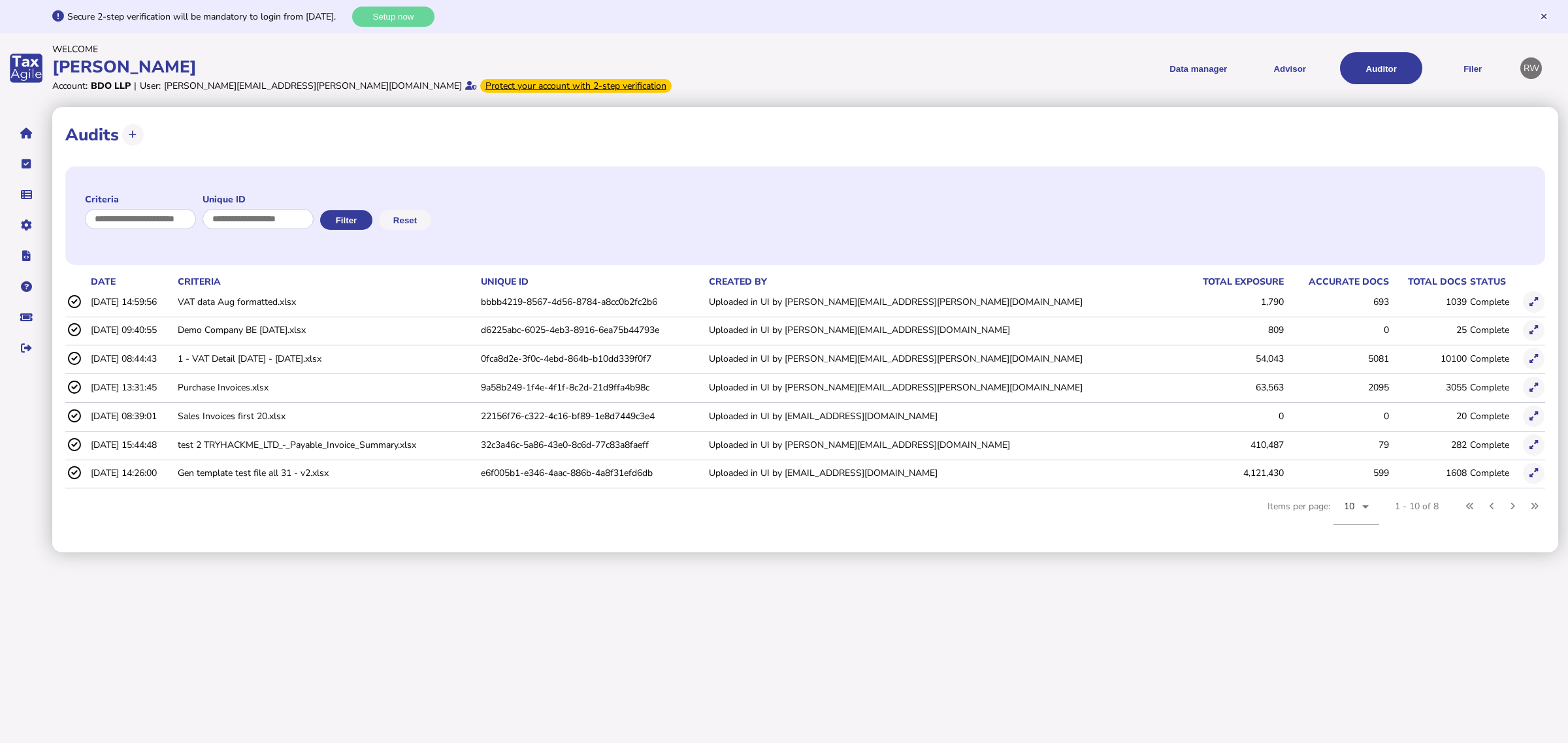
click at [1524, 306] on button at bounding box center [1533, 301] width 22 height 22
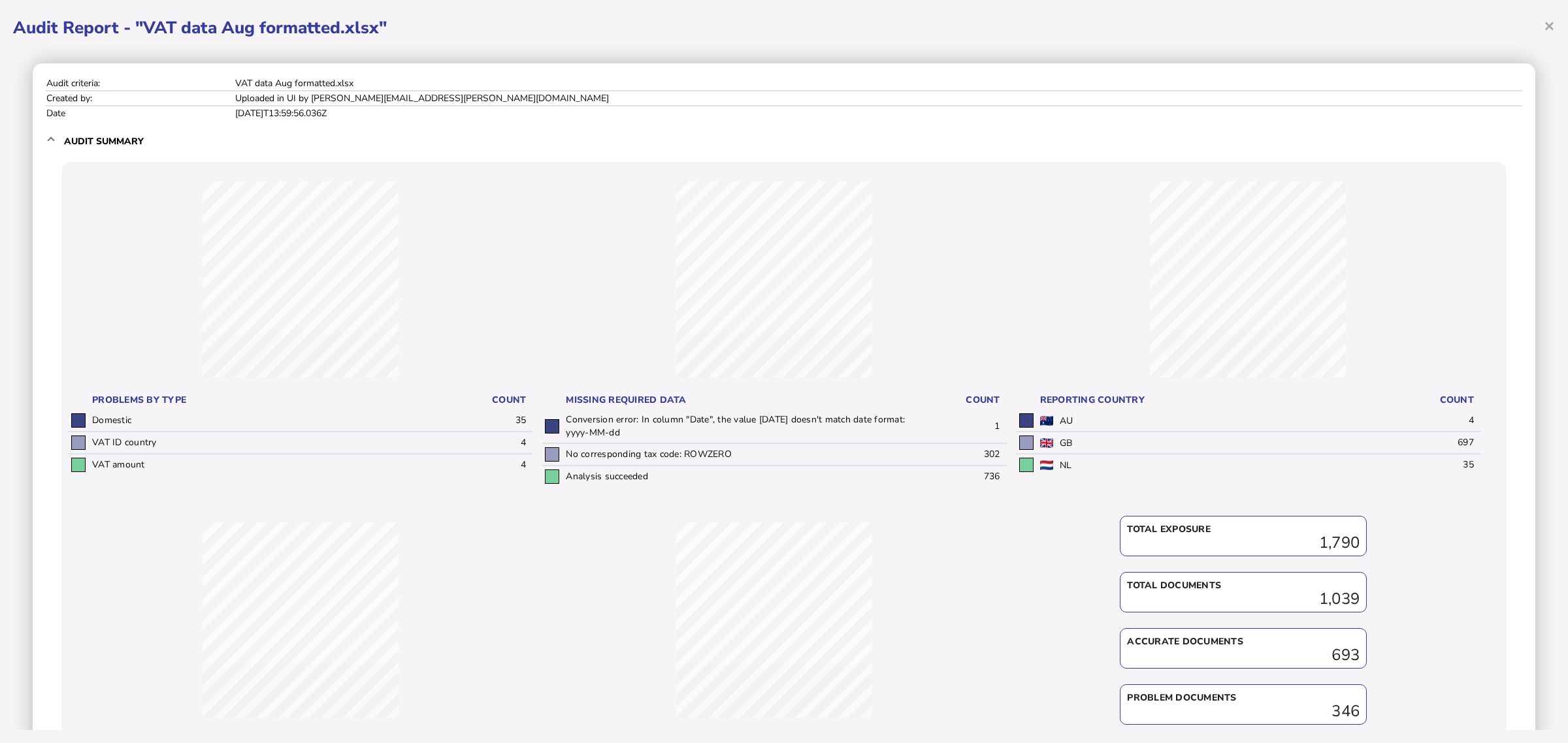
scroll to position [194, 0]
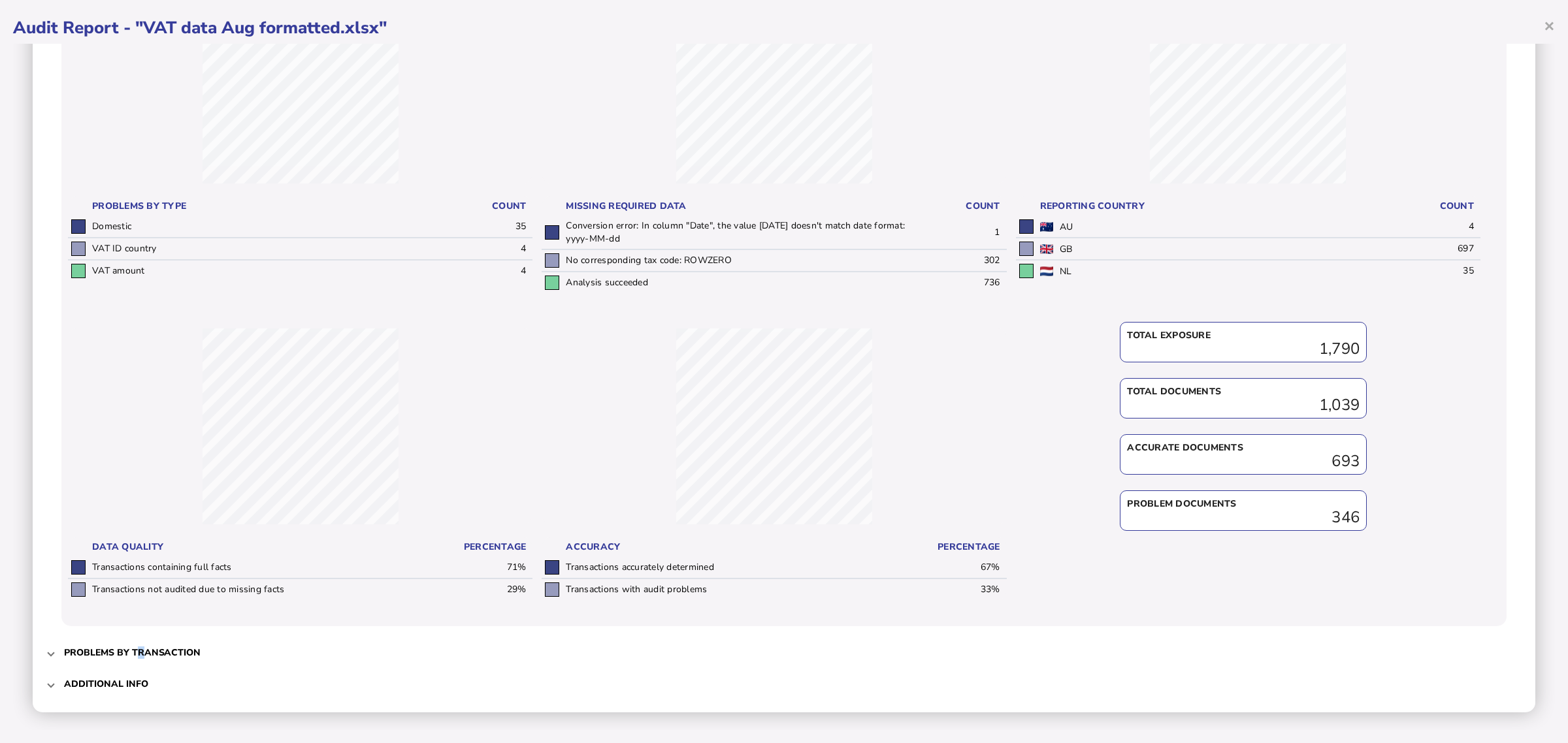
click at [141, 641] on span "Problems by transaction" at bounding box center [785, 653] width 1443 height 31
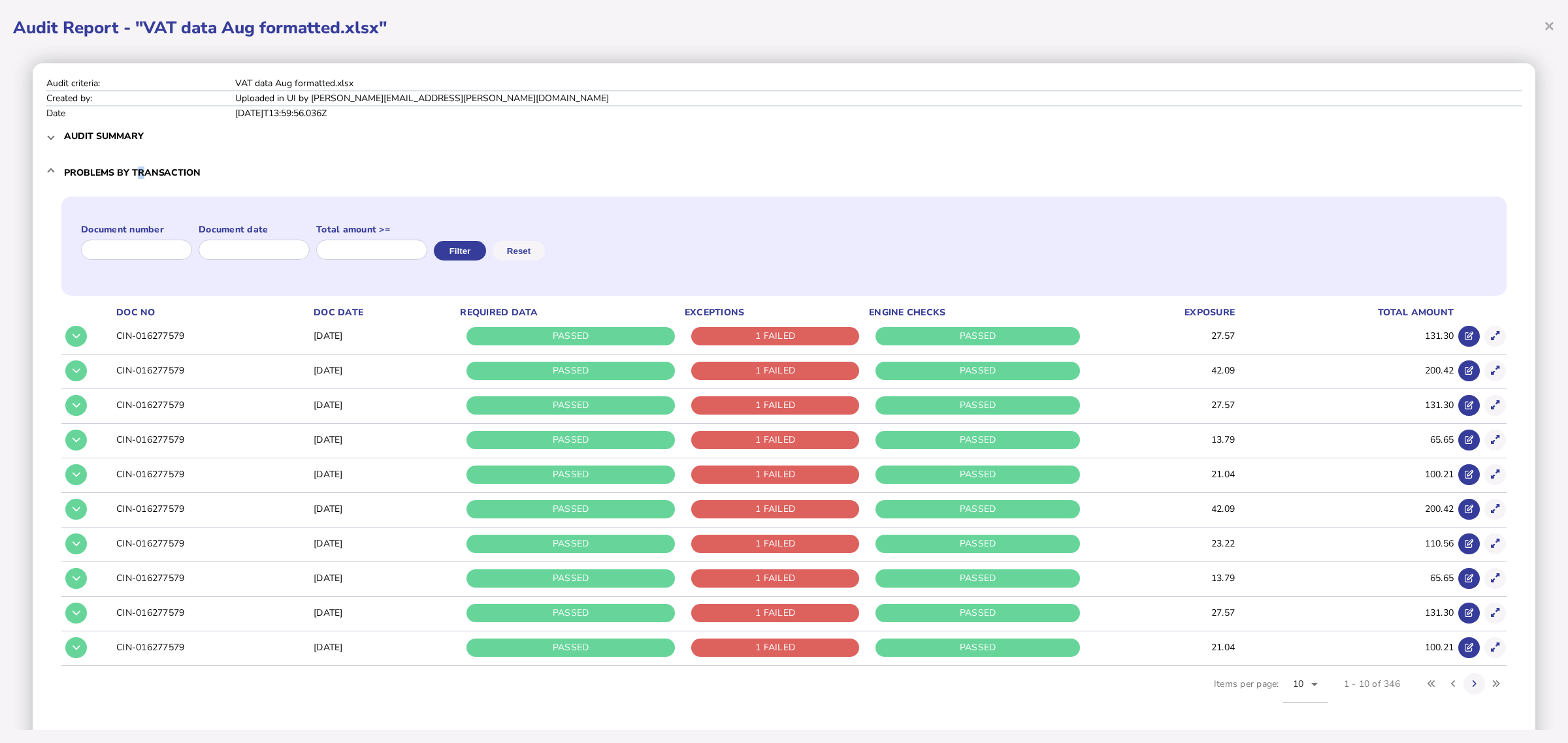
scroll to position [61, 0]
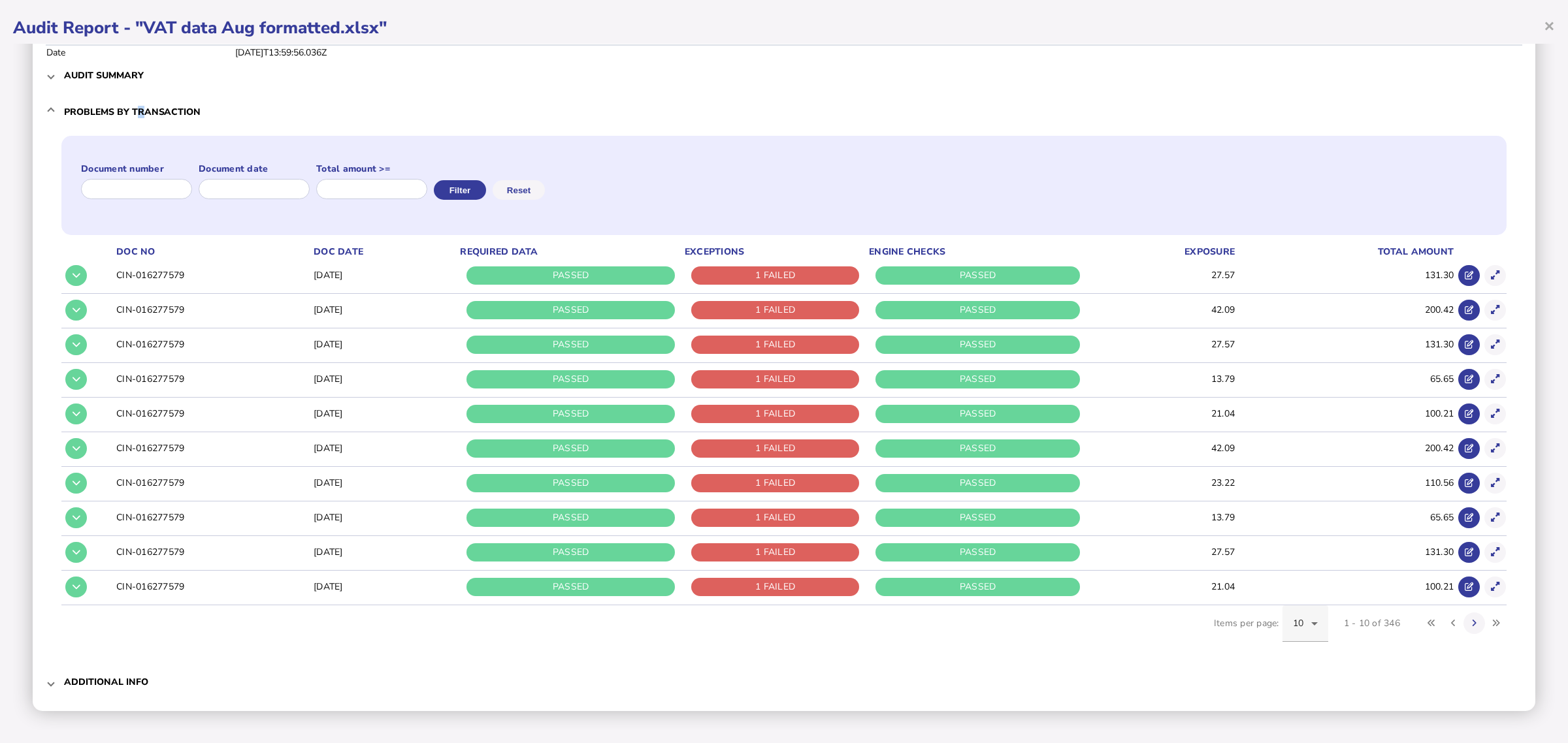
click at [1311, 624] on icon at bounding box center [1314, 623] width 7 height 3
click at [1294, 556] on span "50" at bounding box center [1289, 553] width 11 height 16
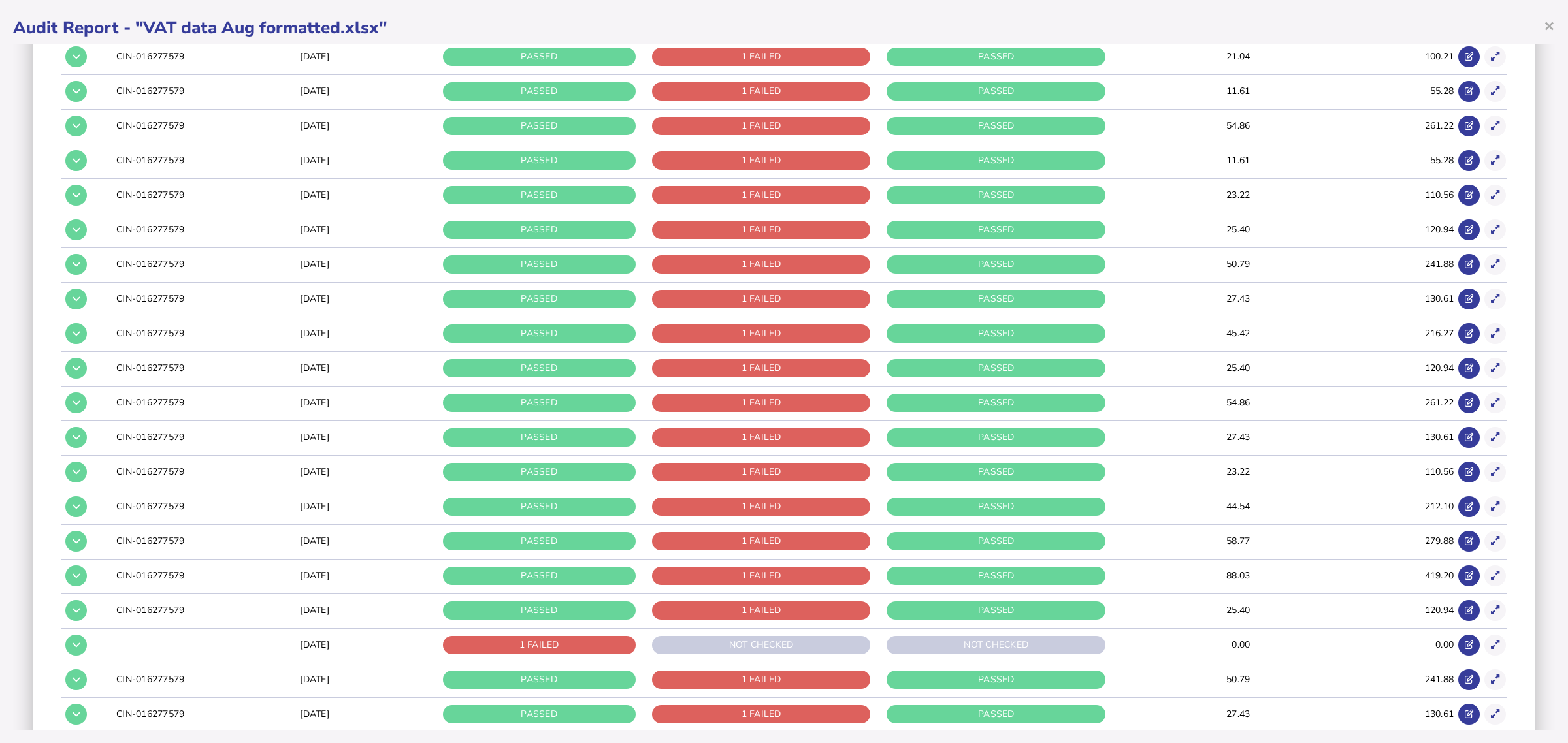
scroll to position [878, 0]
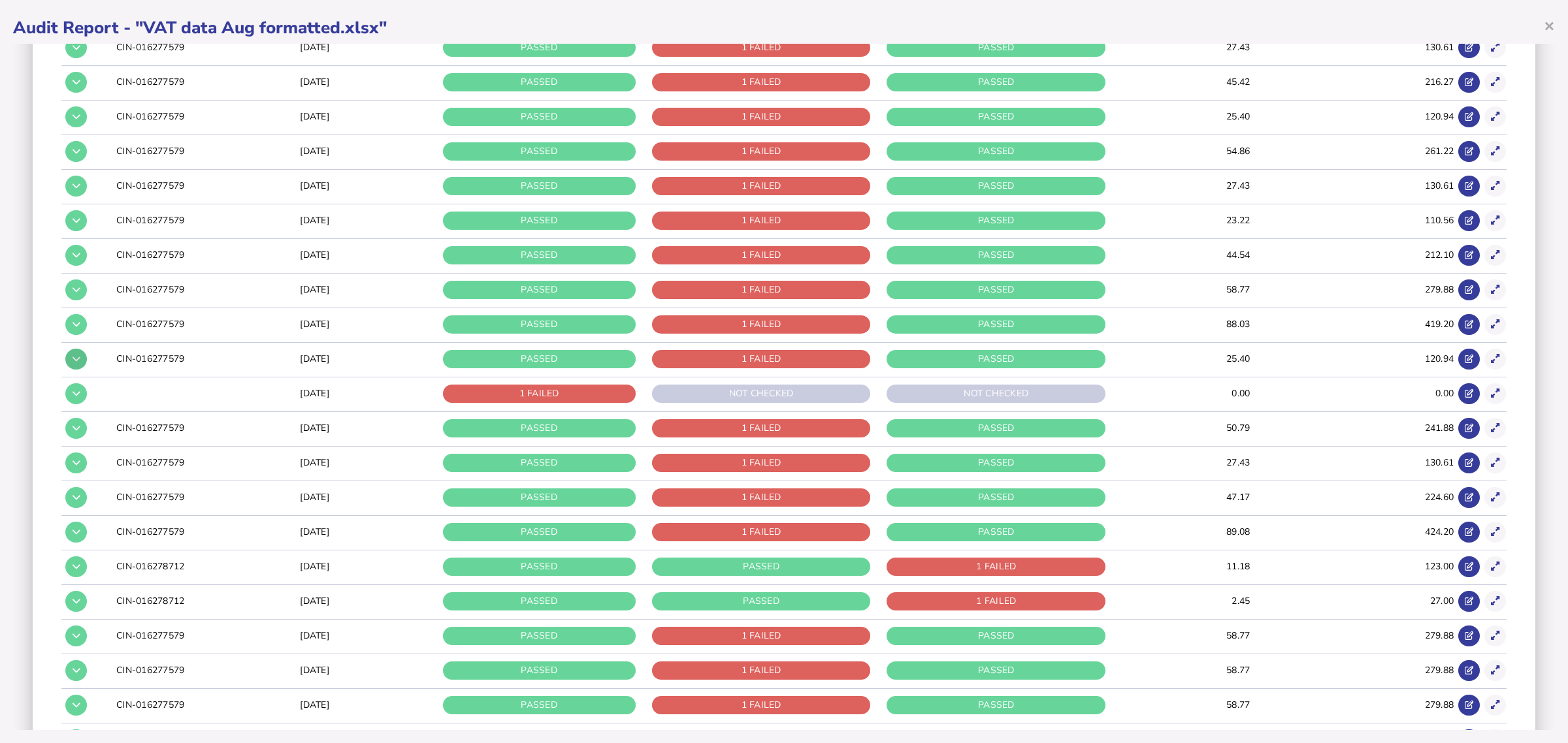
click at [75, 360] on icon at bounding box center [76, 359] width 8 height 8
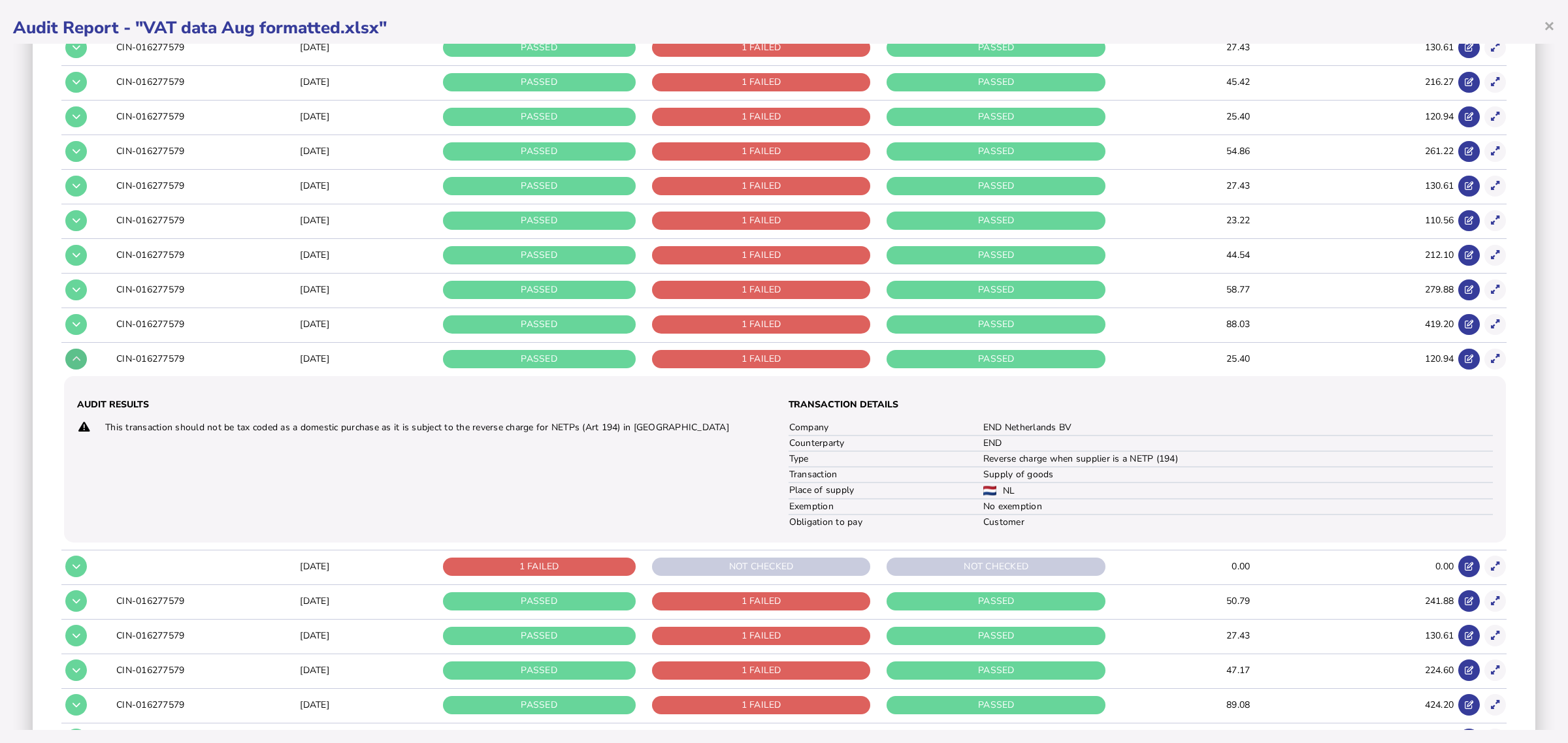
click at [75, 360] on icon at bounding box center [76, 359] width 8 height 8
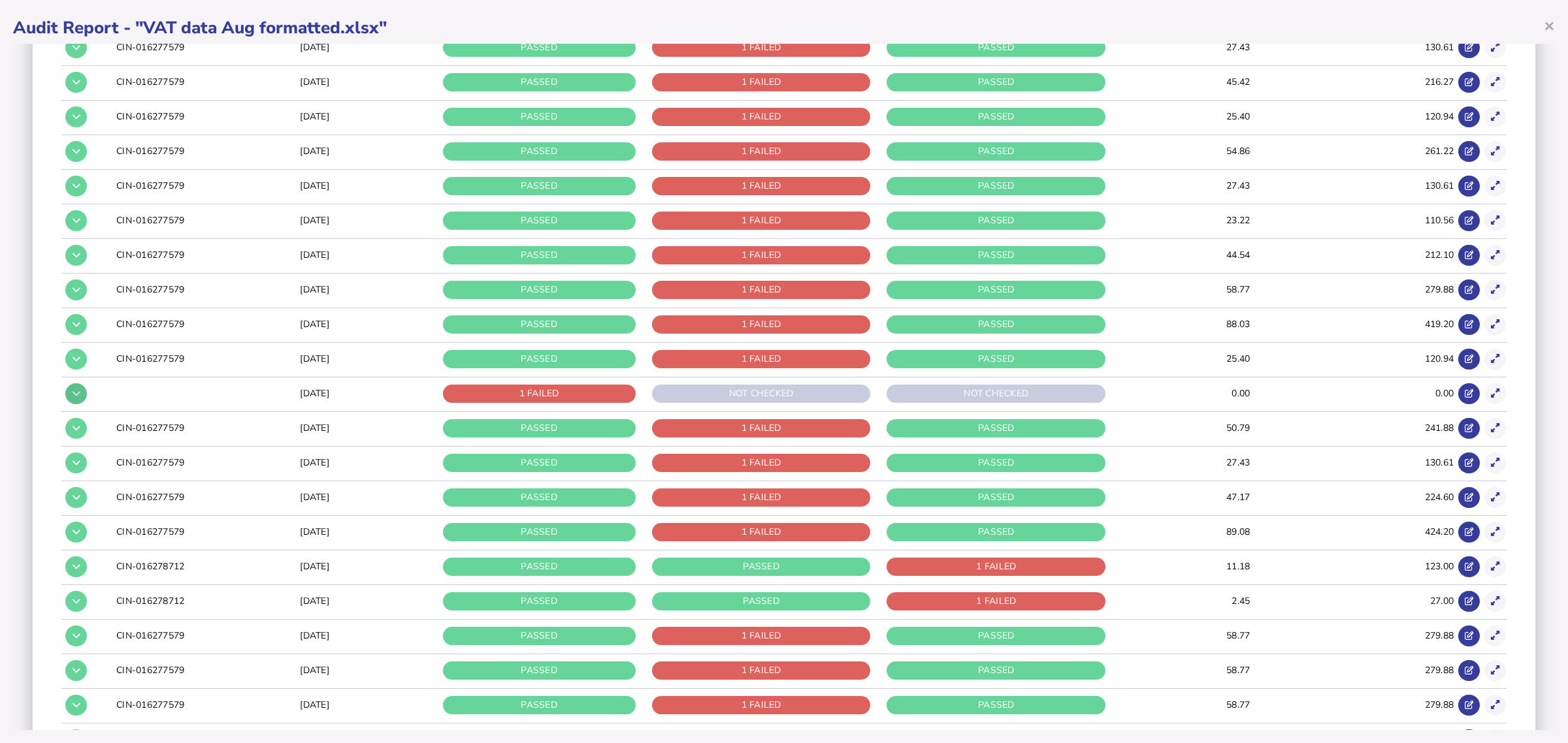
click at [79, 394] on icon at bounding box center [76, 393] width 8 height 8
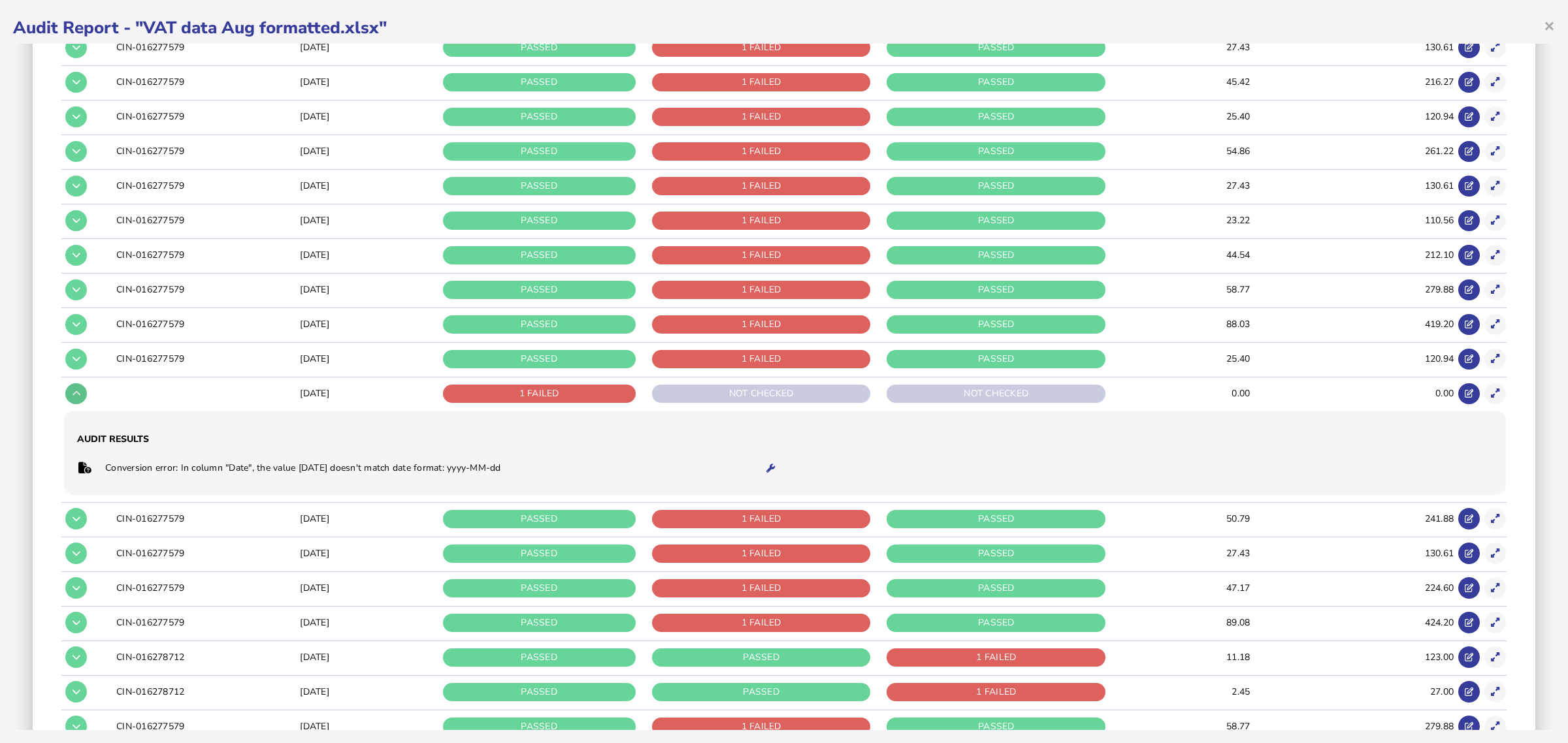
click at [79, 394] on icon at bounding box center [76, 393] width 8 height 8
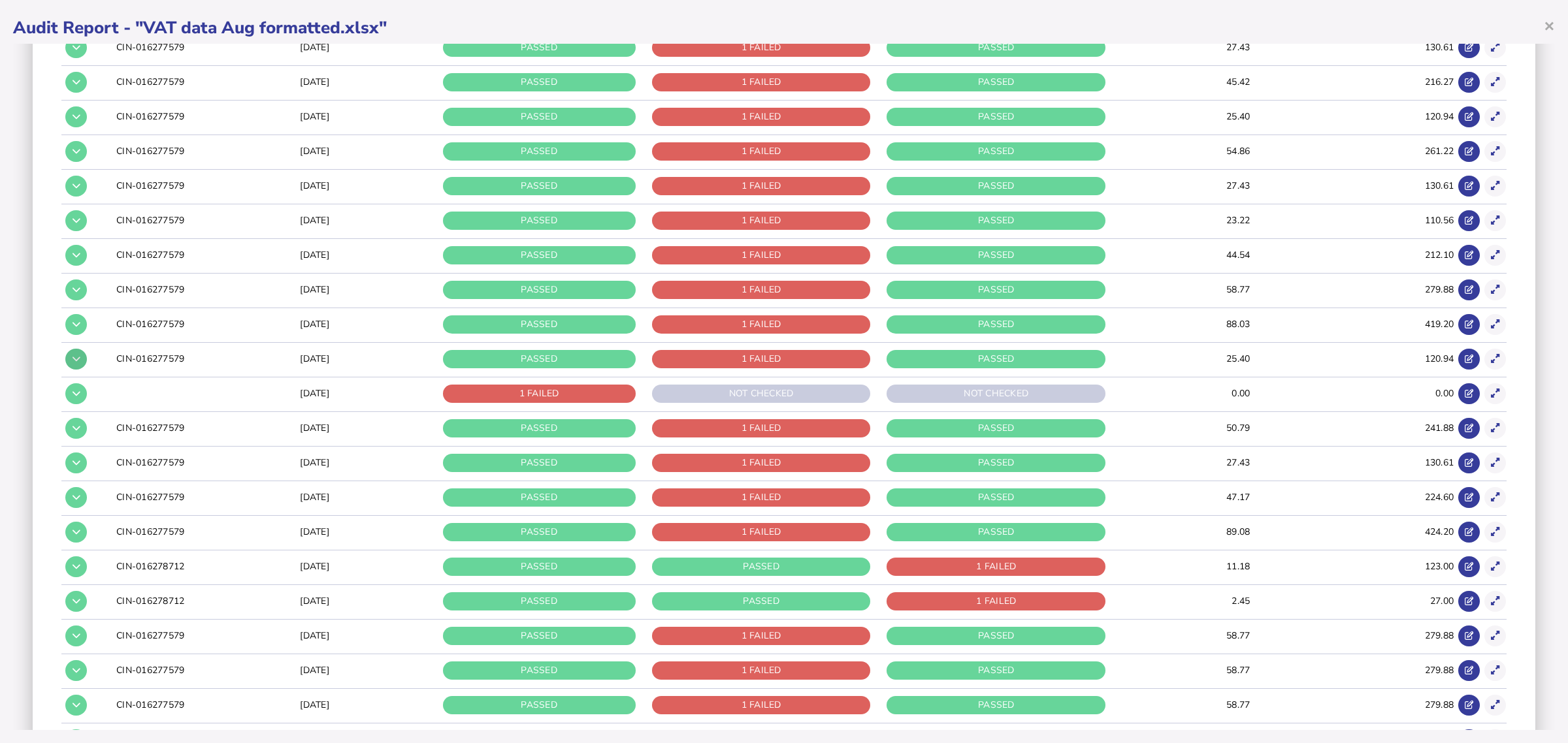
click at [78, 363] on icon at bounding box center [76, 359] width 8 height 8
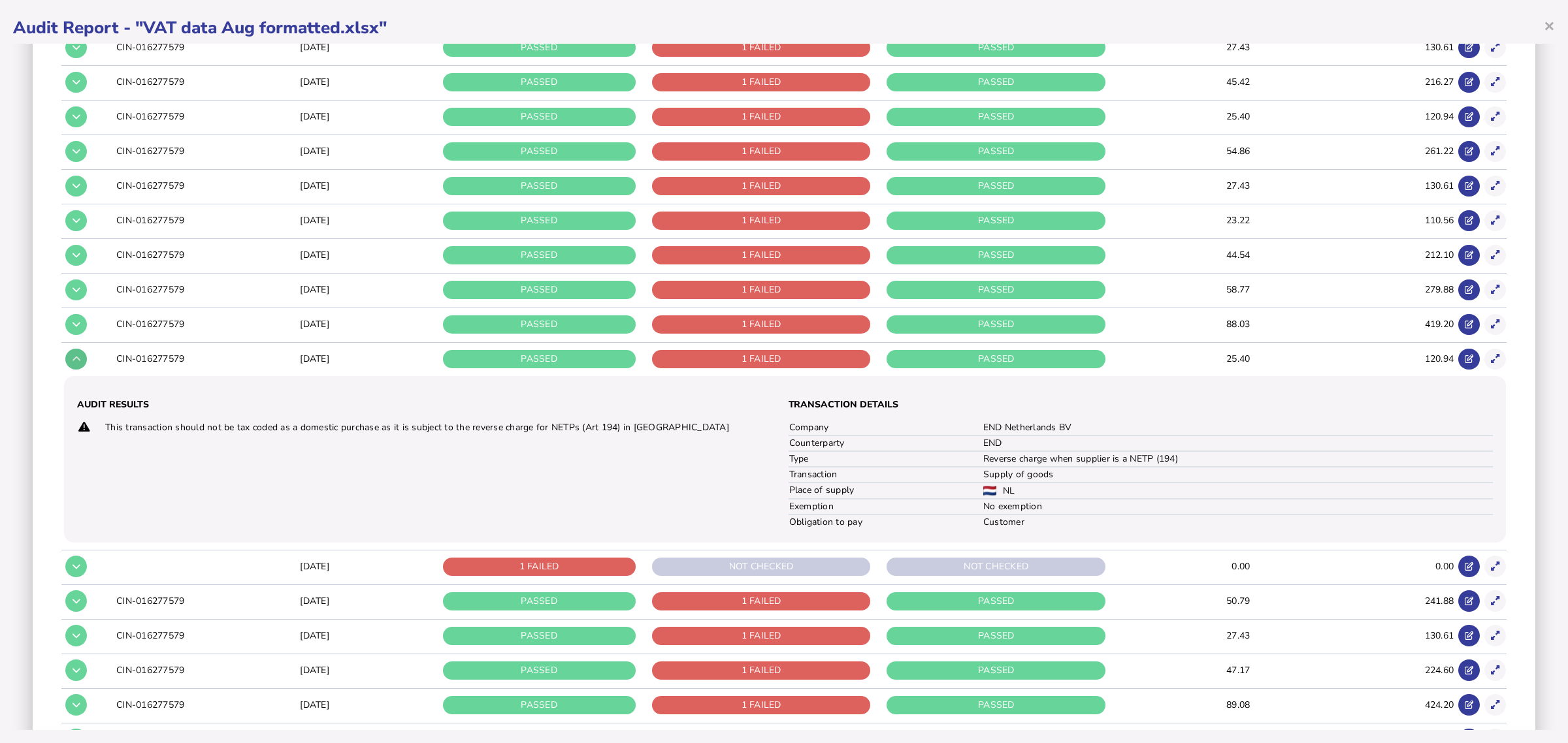
click at [78, 363] on icon at bounding box center [76, 359] width 8 height 8
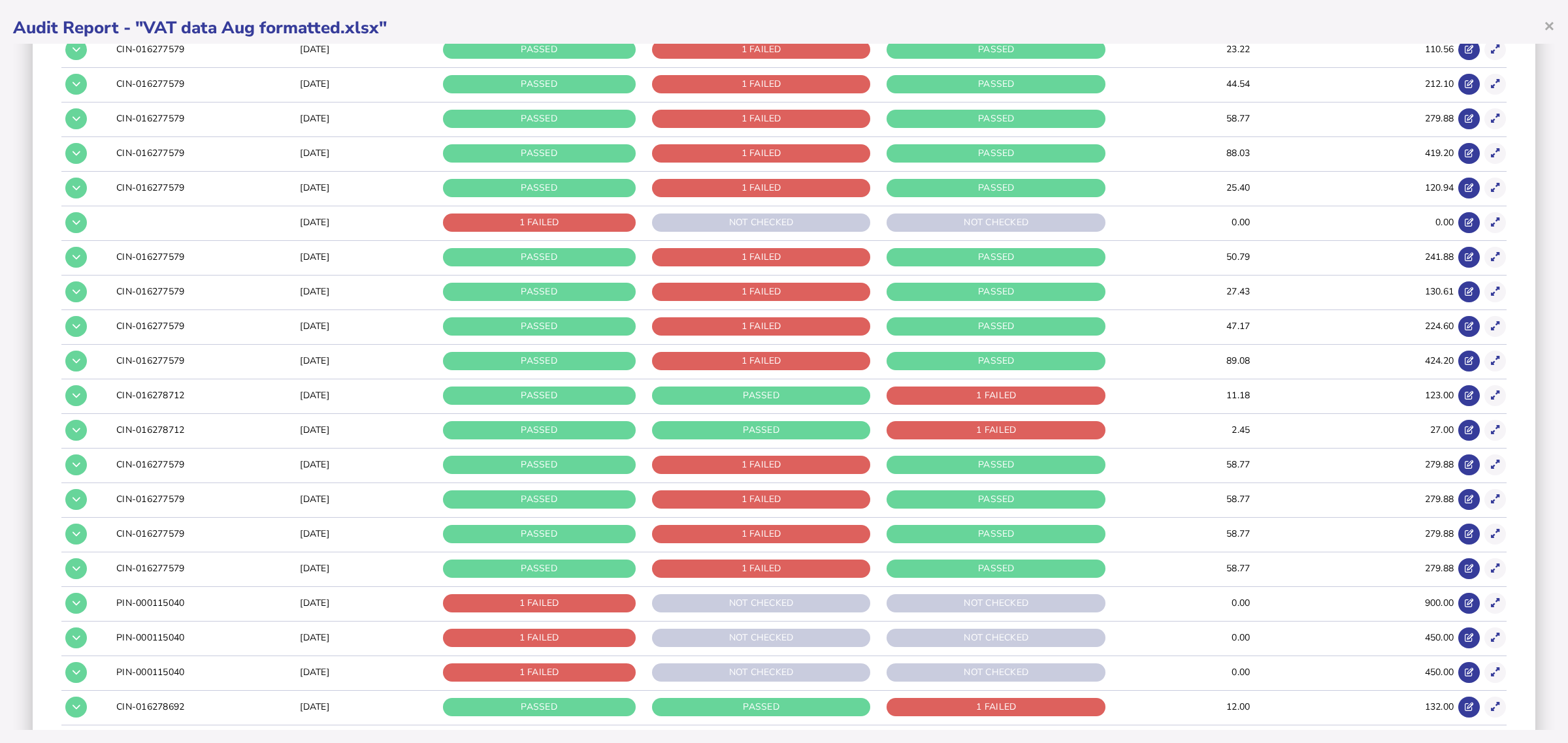
scroll to position [1123, 0]
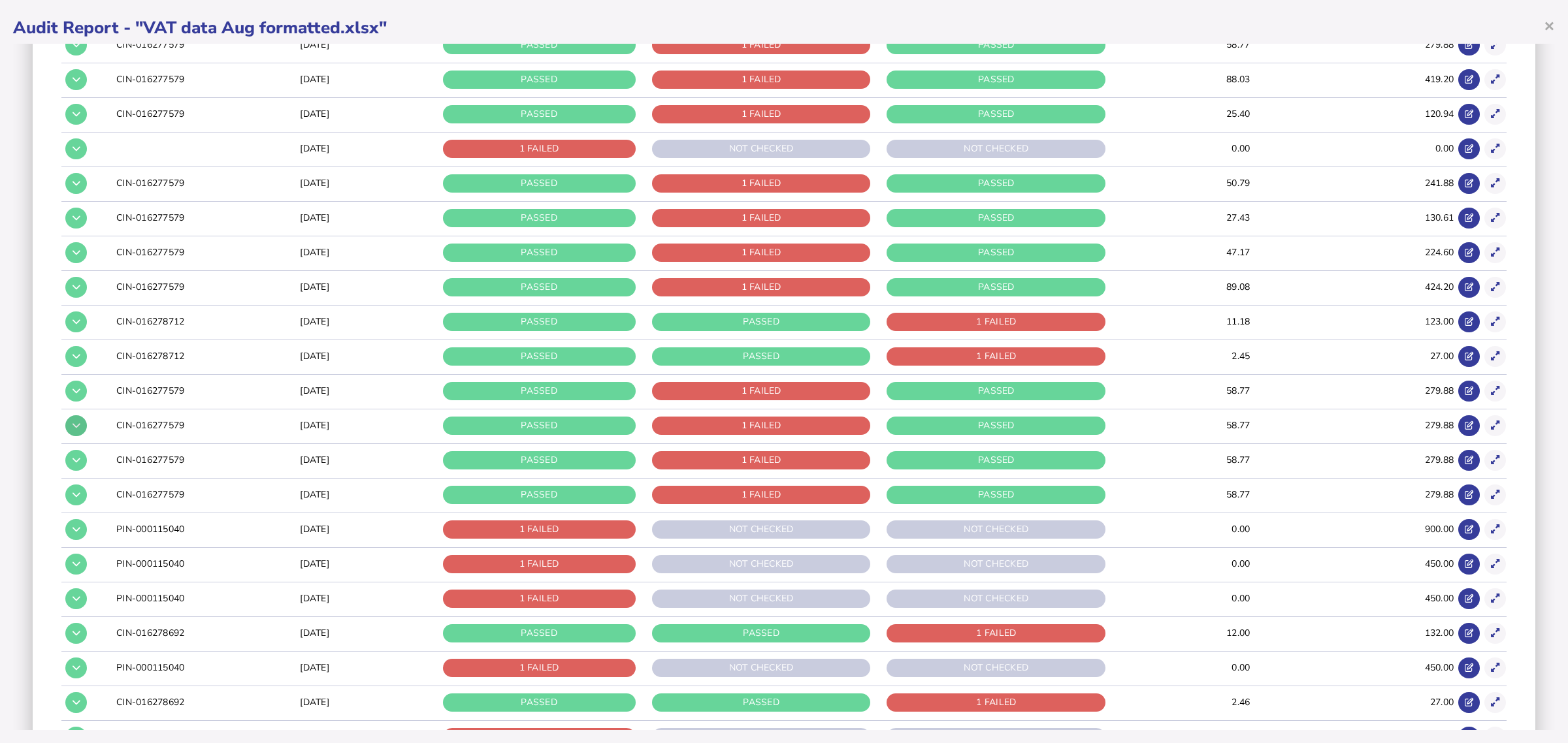
click at [73, 426] on icon at bounding box center [76, 425] width 8 height 8
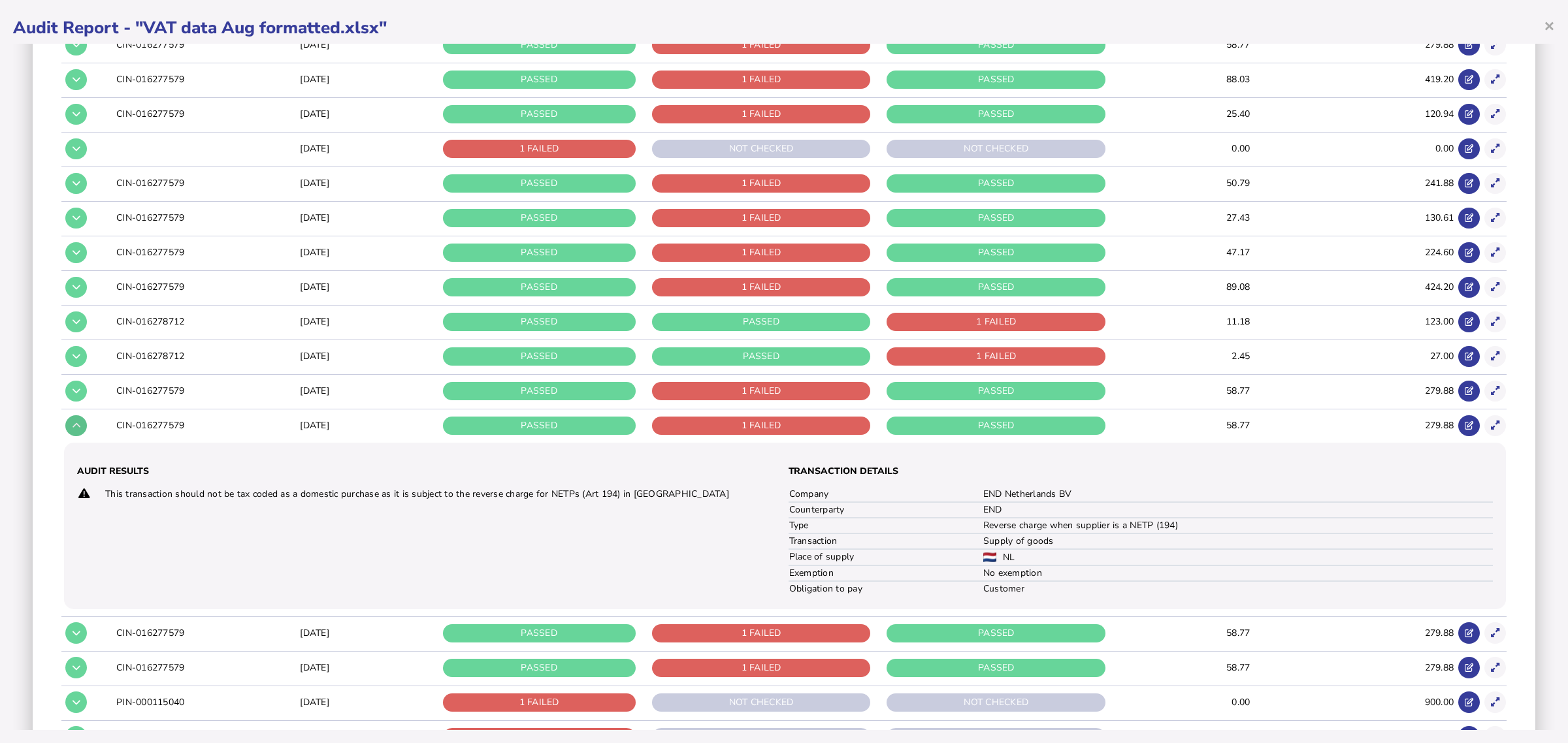
click at [75, 426] on icon at bounding box center [76, 425] width 8 height 8
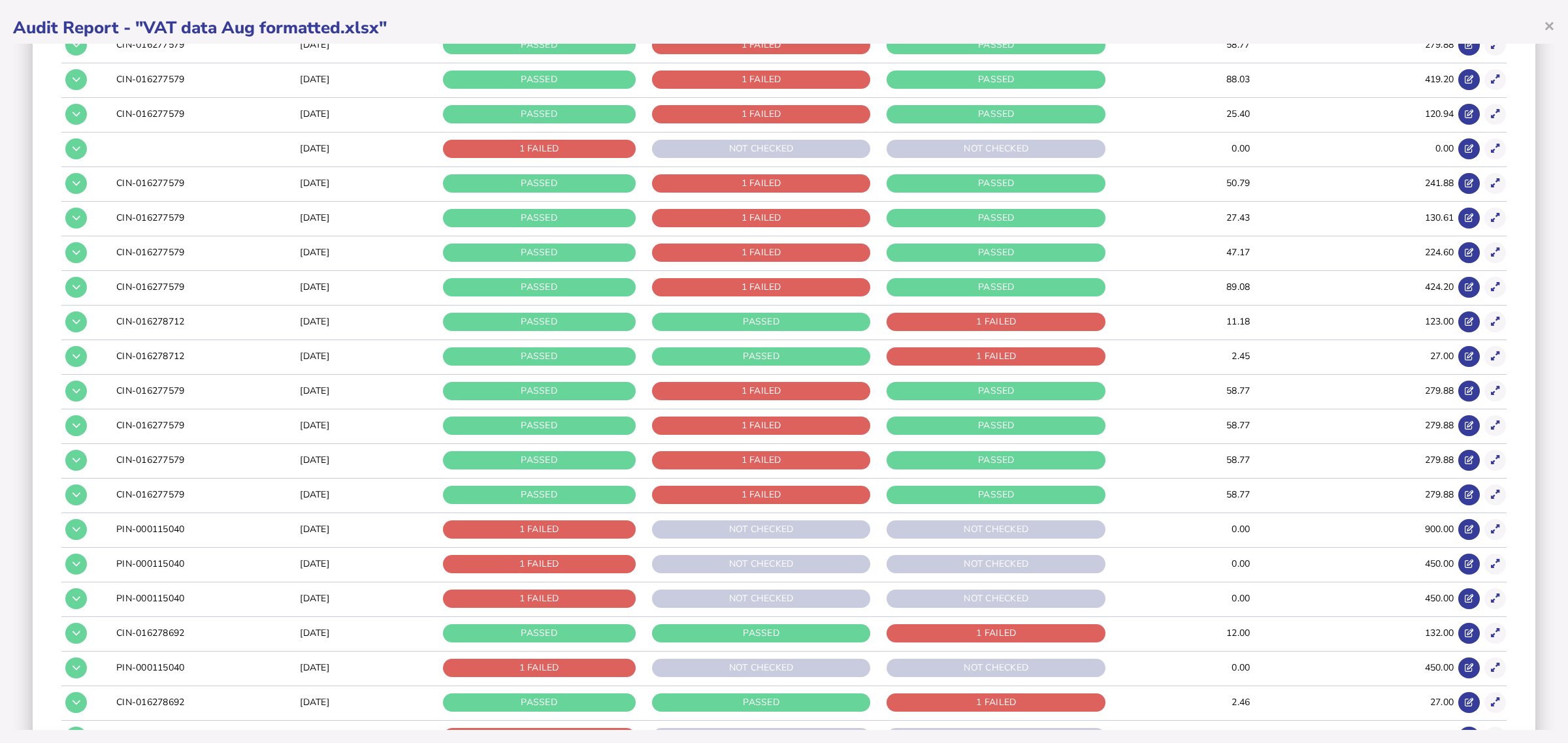
scroll to position [1451, 0]
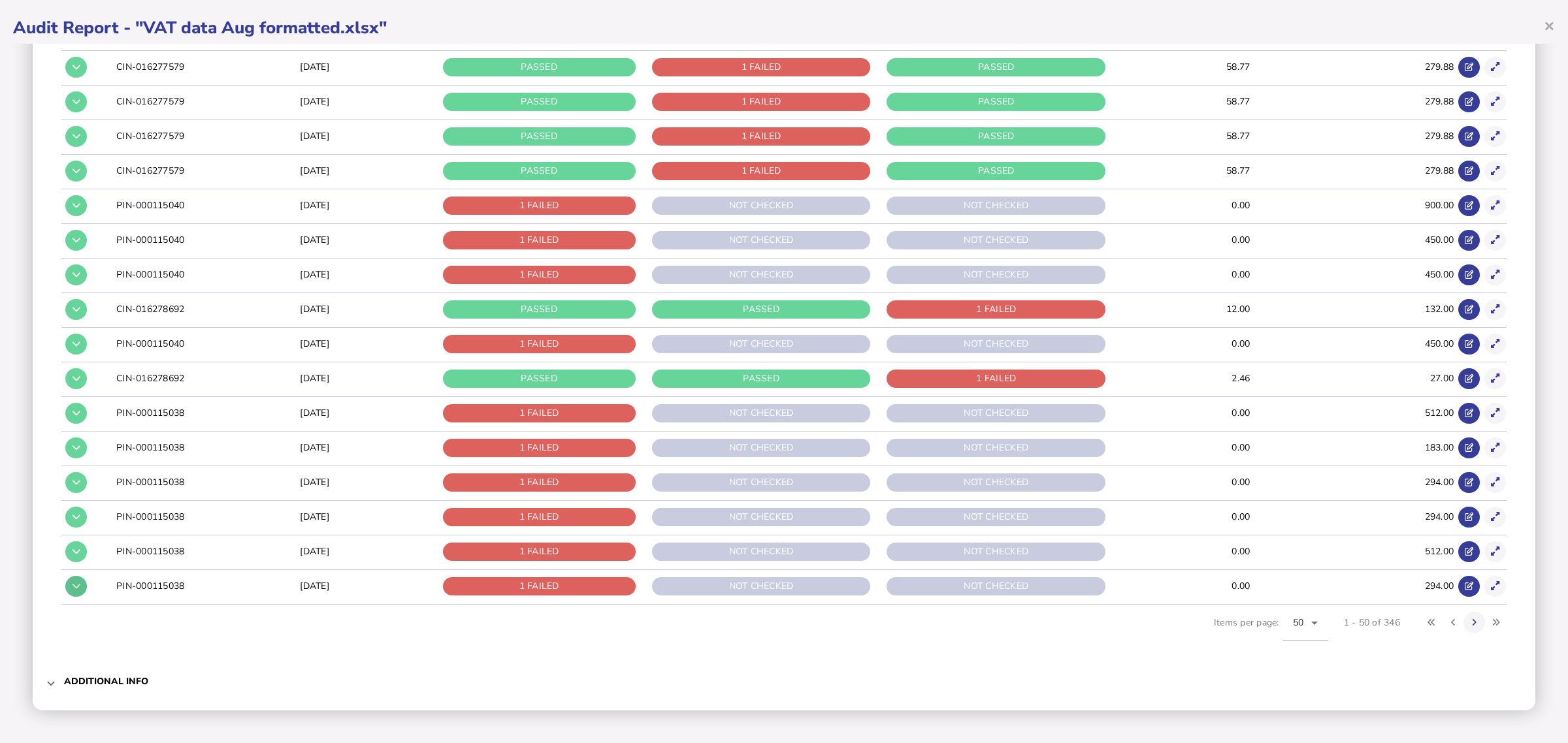
click at [71, 589] on button at bounding box center [75, 587] width 22 height 22
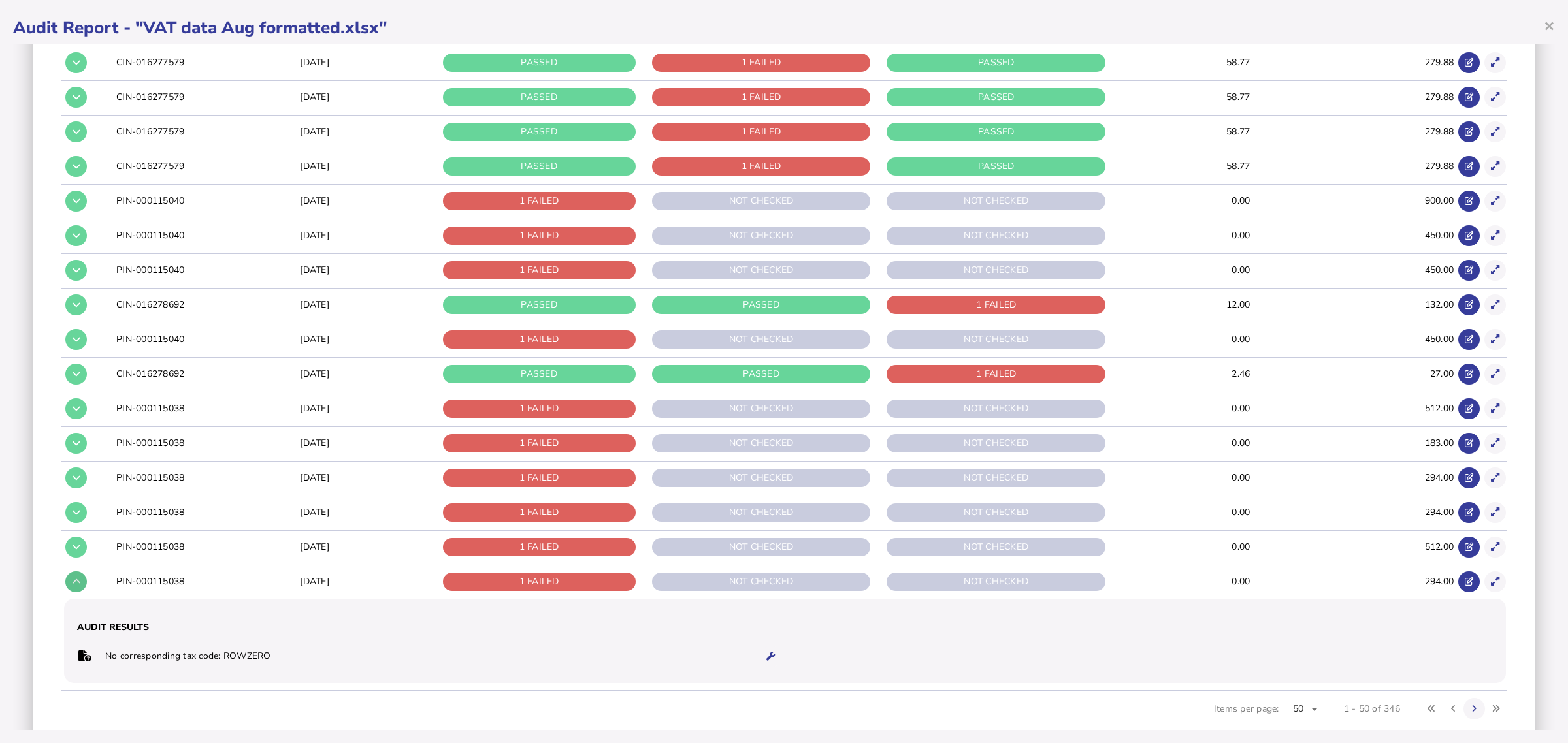
click at [71, 589] on button at bounding box center [75, 582] width 22 height 22
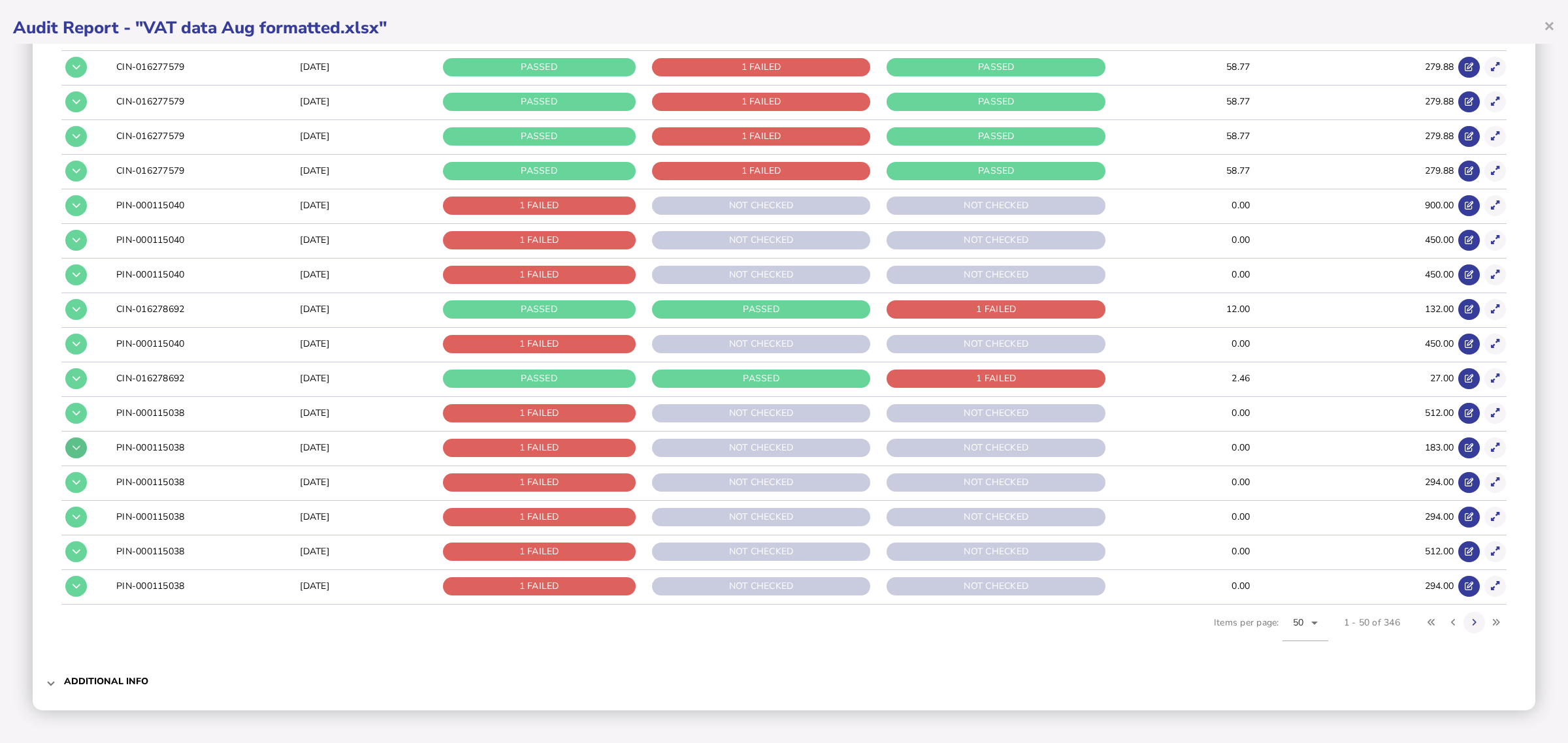
click at [71, 456] on button at bounding box center [75, 448] width 22 height 22
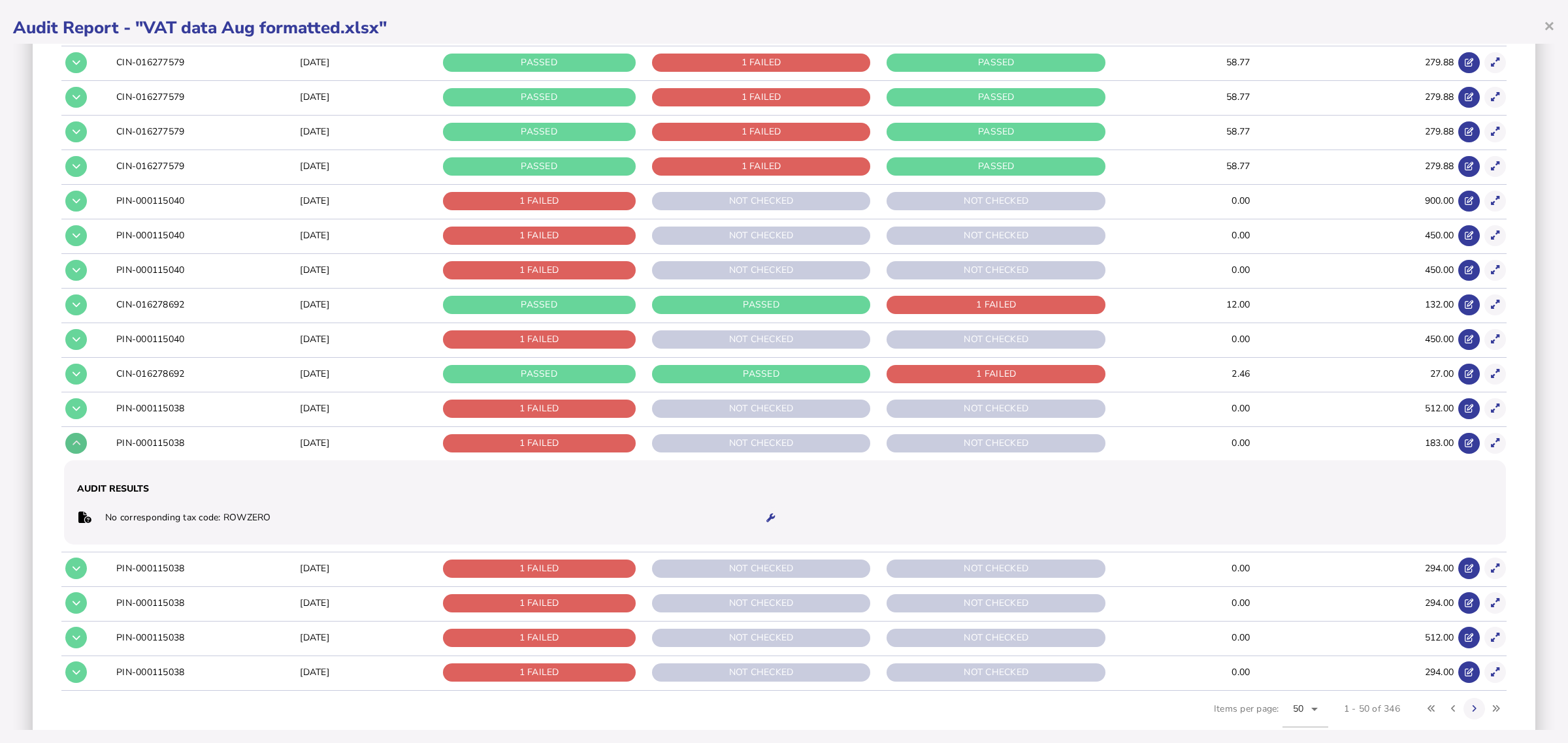
click at [71, 455] on button at bounding box center [75, 444] width 22 height 22
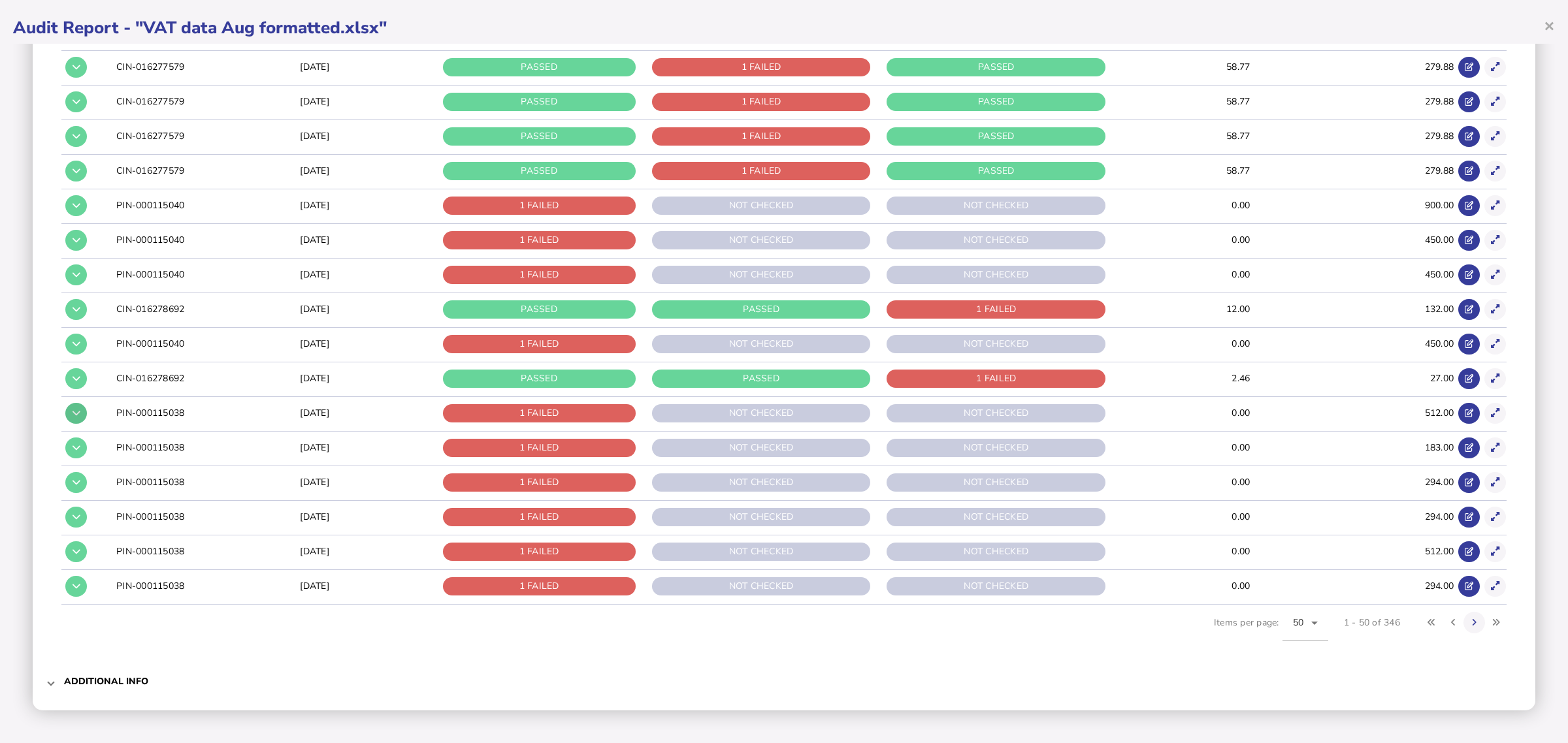
click at [70, 406] on button at bounding box center [75, 413] width 22 height 22
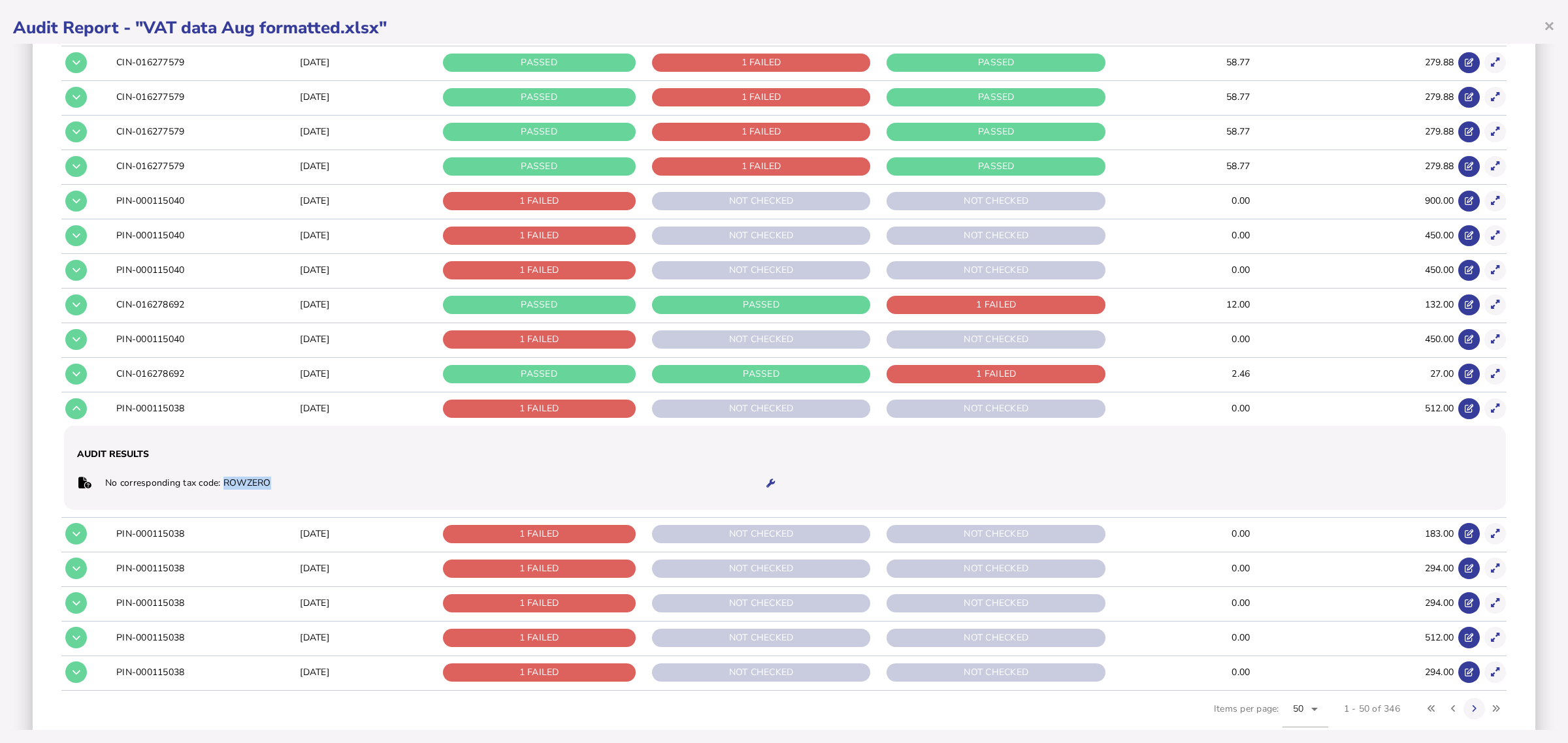
drag, startPoint x: 275, startPoint y: 487, endPoint x: 222, endPoint y: 485, distance: 53.0
click at [222, 485] on td "No corresponding tax code: ROWZERO" at bounding box center [426, 483] width 643 height 26
click at [77, 305] on icon at bounding box center [76, 304] width 8 height 8
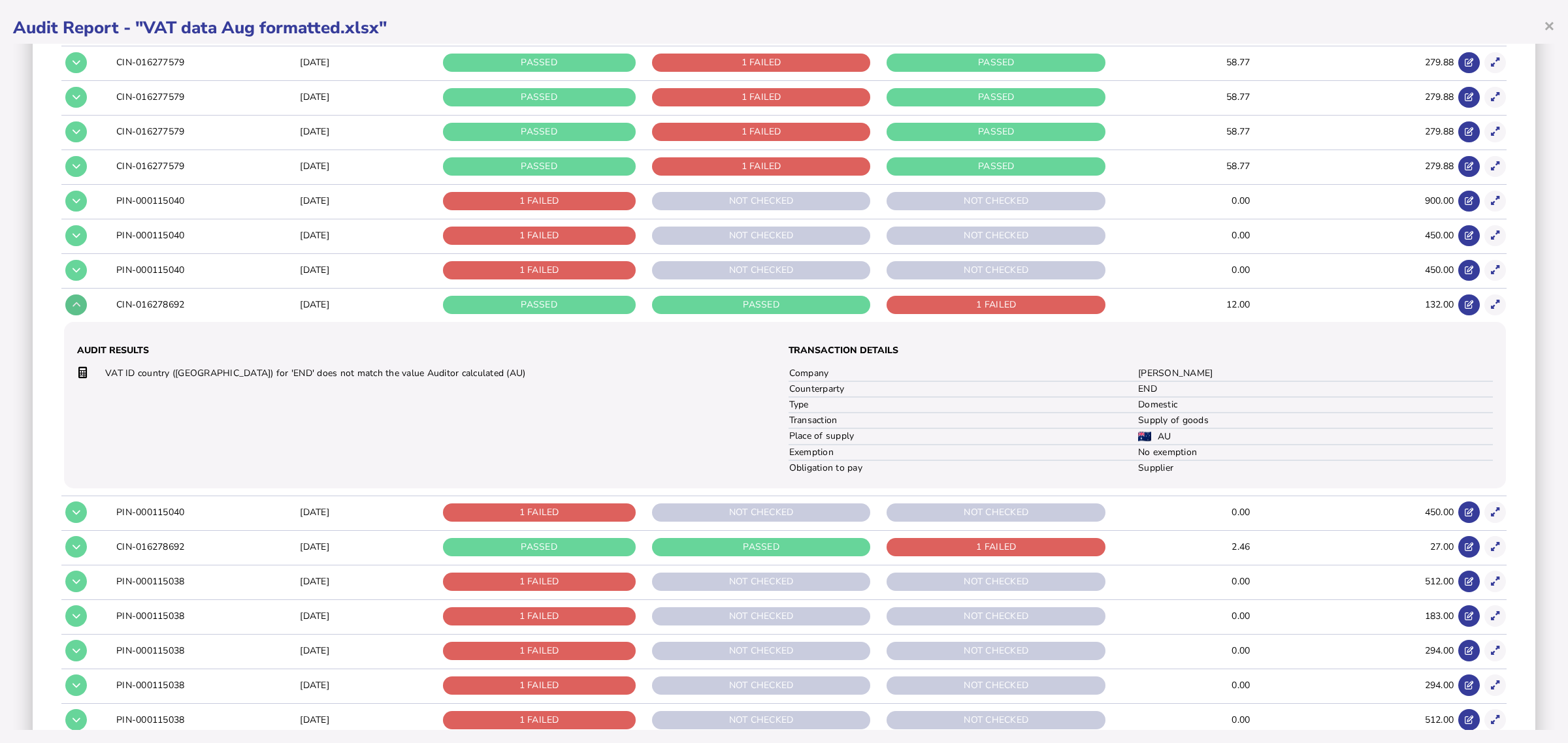
click at [77, 305] on icon at bounding box center [76, 304] width 8 height 8
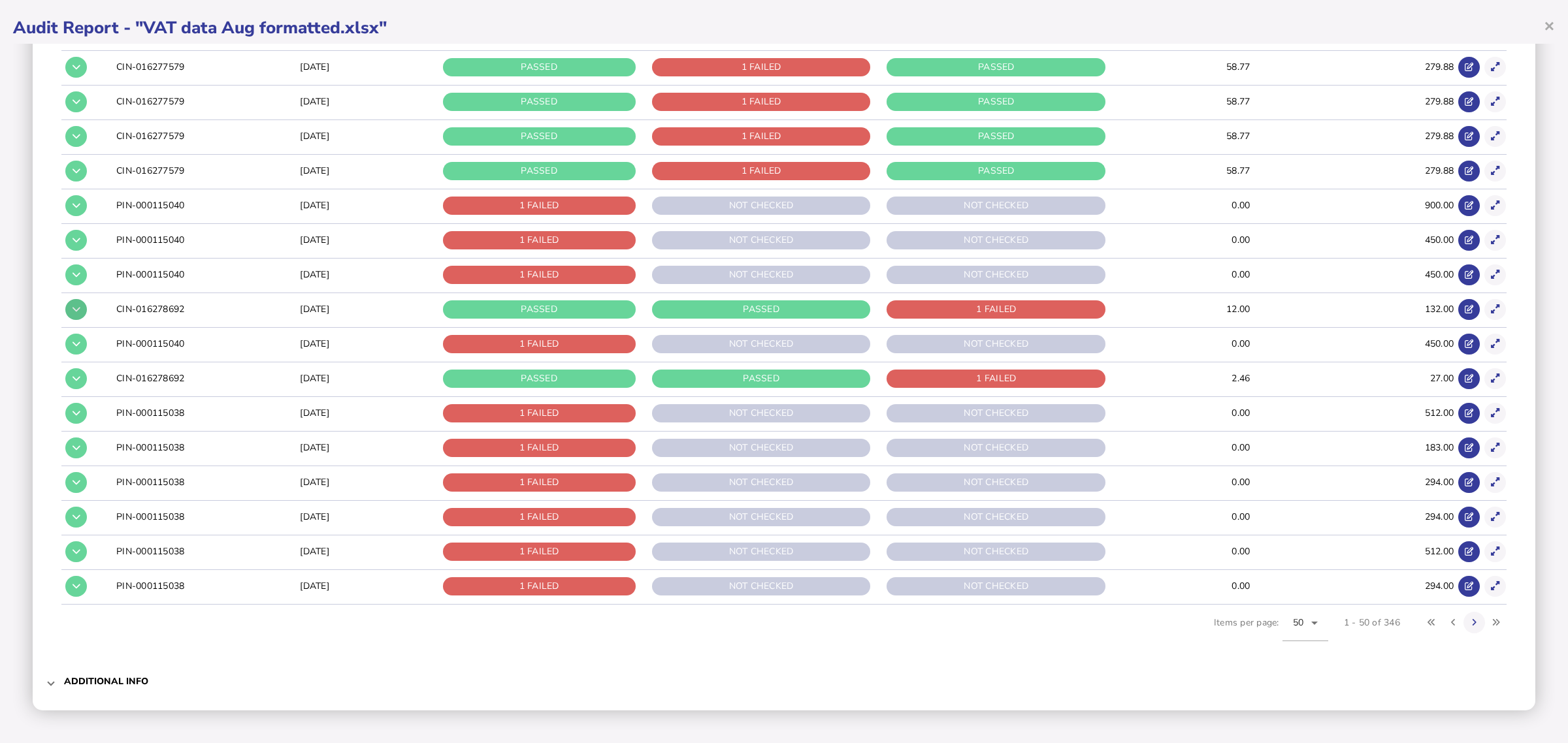
click at [77, 305] on icon at bounding box center [76, 309] width 8 height 8
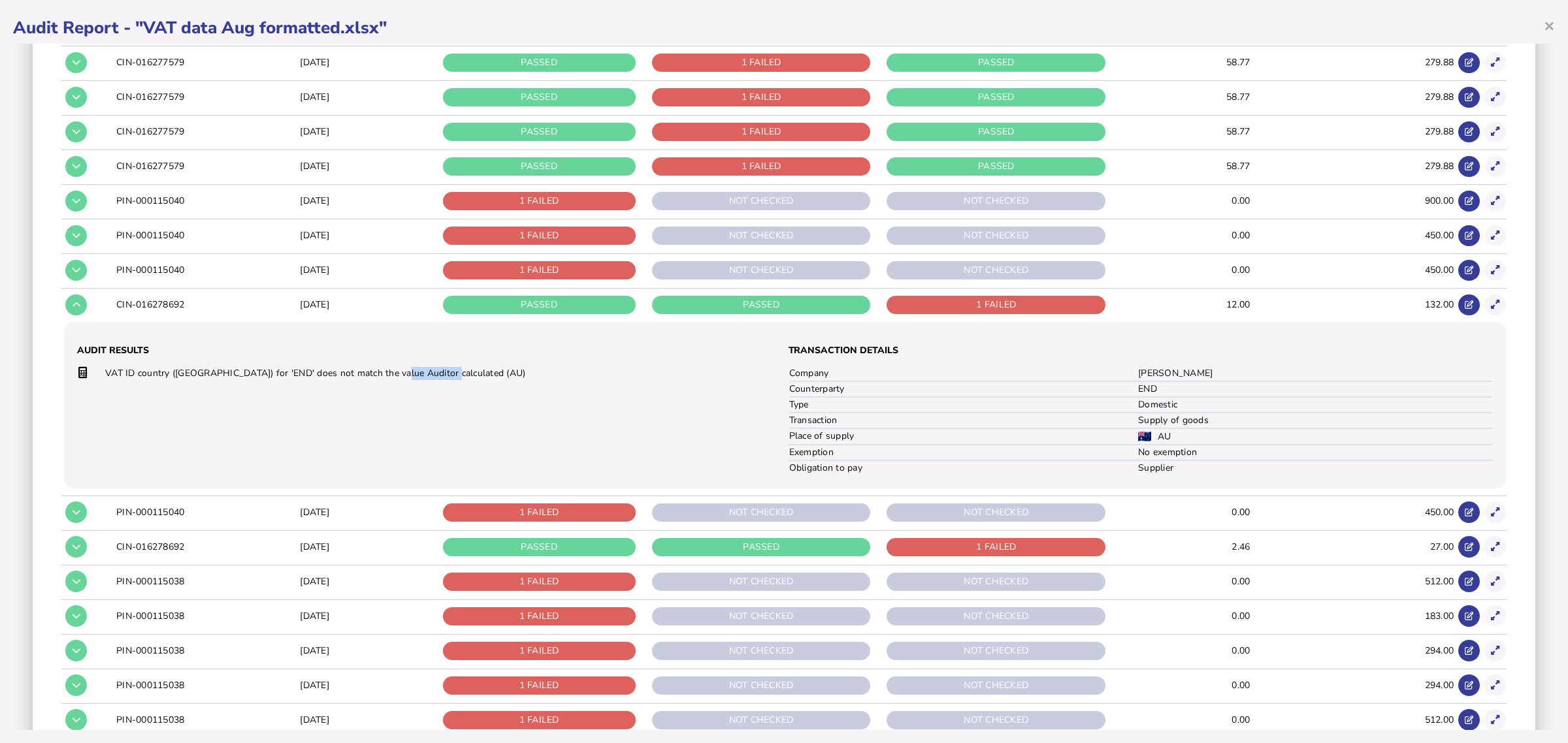
drag, startPoint x: 464, startPoint y: 379, endPoint x: 390, endPoint y: 377, distance: 74.0
click at [390, 377] on td "VAT ID country (GB) for 'END' does not match the value Auditor calculated (AU)" at bounding box center [426, 373] width 643 height 14
click at [281, 398] on div "Audit Results VAT ID country (GB) for 'END' does not match the value Auditor ca…" at bounding box center [429, 405] width 705 height 140
drag, startPoint x: 210, startPoint y: 377, endPoint x: 321, endPoint y: 378, distance: 111.0
click at [321, 378] on td "VAT ID country (GB) for 'END' does not match the value Auditor calculated (AU)" at bounding box center [426, 373] width 643 height 14
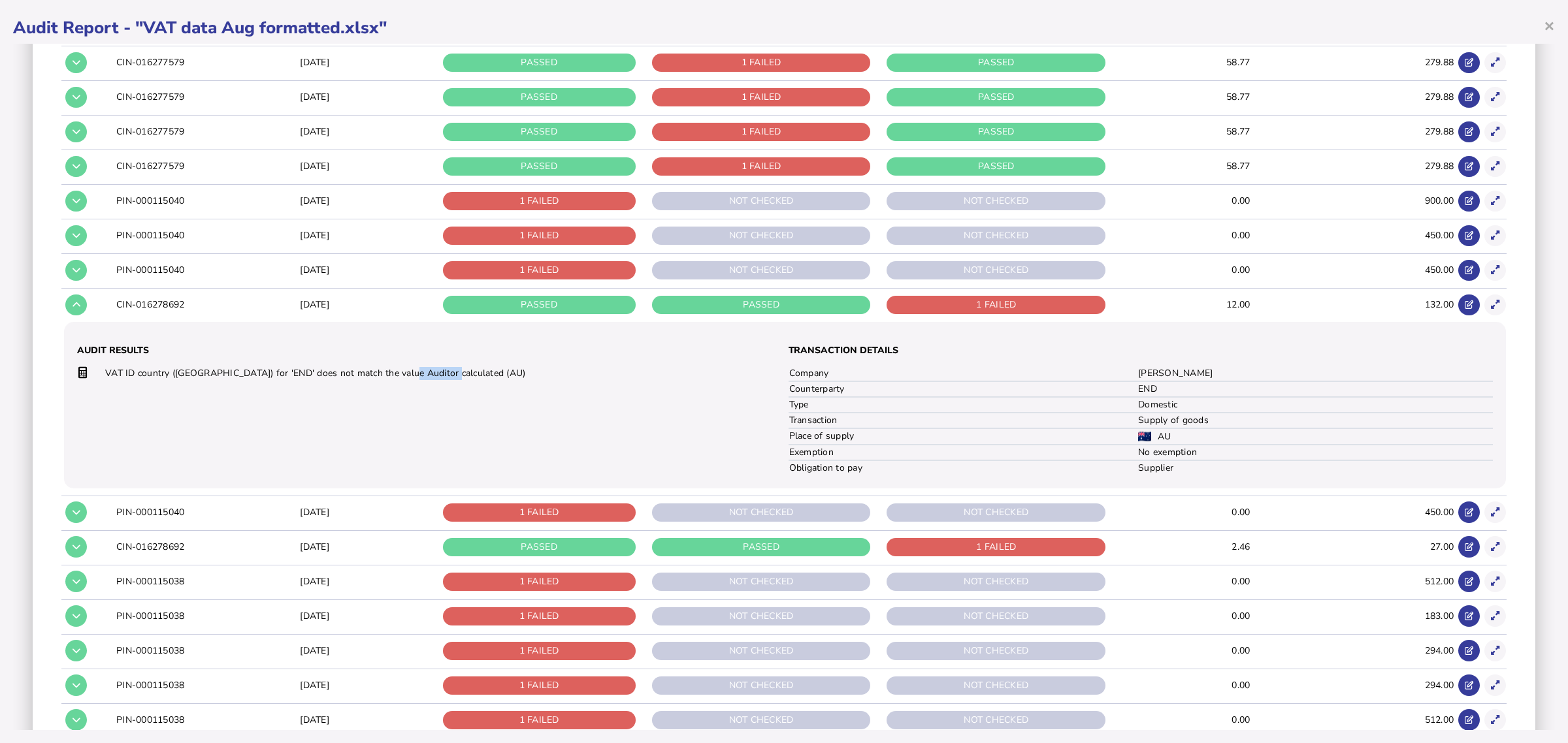
drag, startPoint x: 458, startPoint y: 377, endPoint x: 396, endPoint y: 377, distance: 62.0
click at [396, 377] on td "VAT ID country (GB) for 'END' does not match the value Auditor calculated (AU)" at bounding box center [426, 373] width 643 height 14
click at [389, 402] on div "Audit Results VAT ID country (GB) for 'END' does not match the value Auditor ca…" at bounding box center [429, 405] width 705 height 140
click at [1484, 308] on button at bounding box center [1495, 305] width 22 height 22
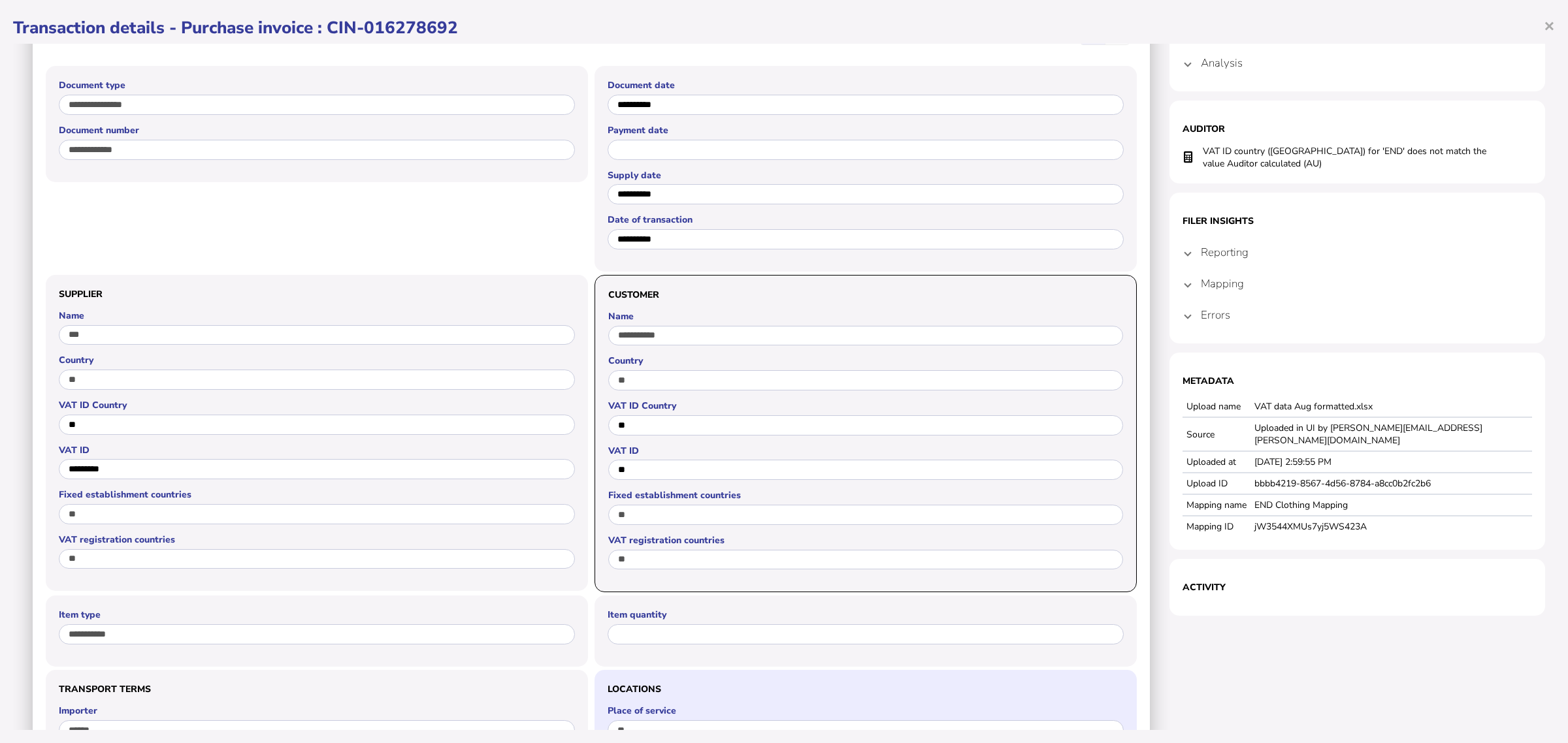
scroll to position [0, 0]
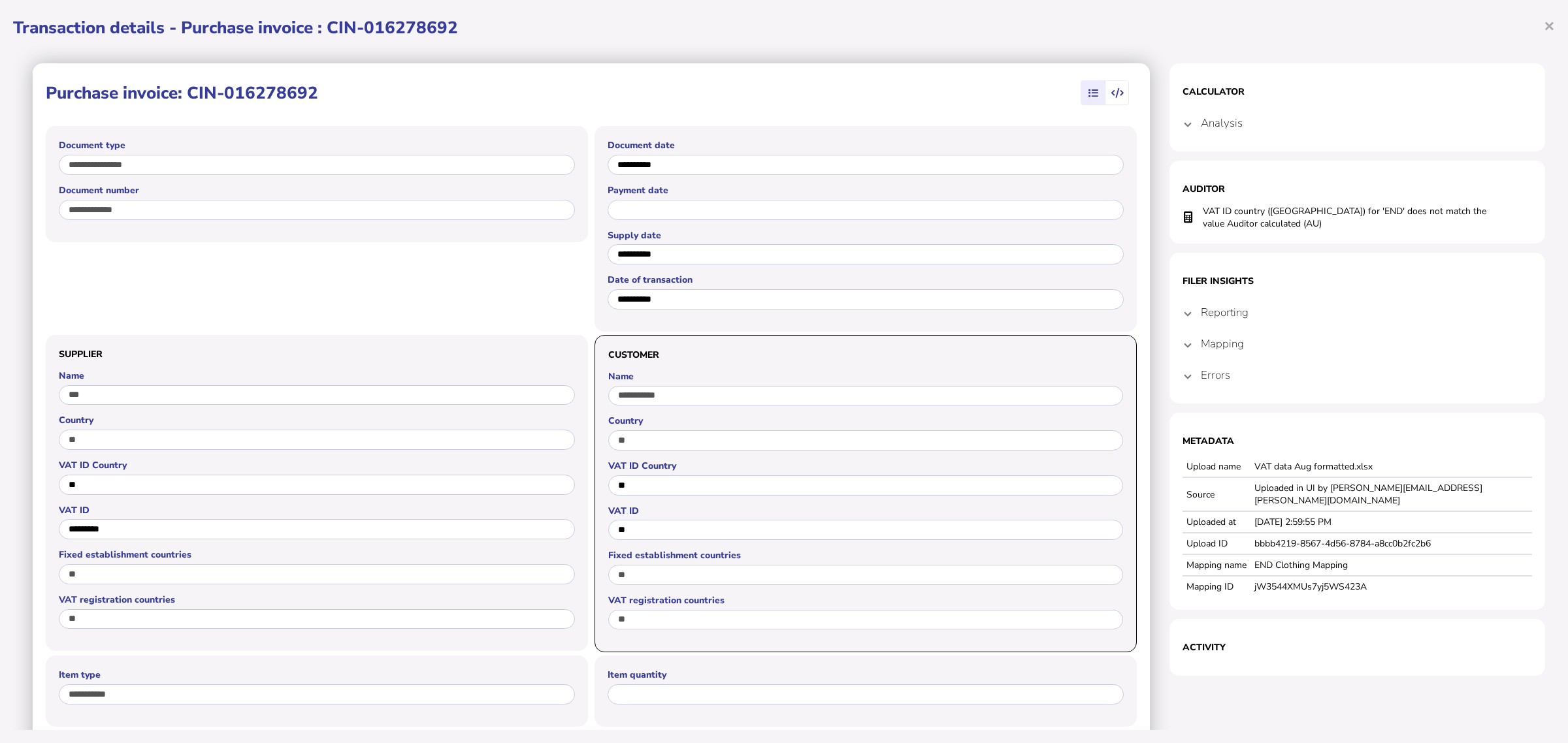
click at [1185, 306] on span at bounding box center [1188, 312] width 6 height 12
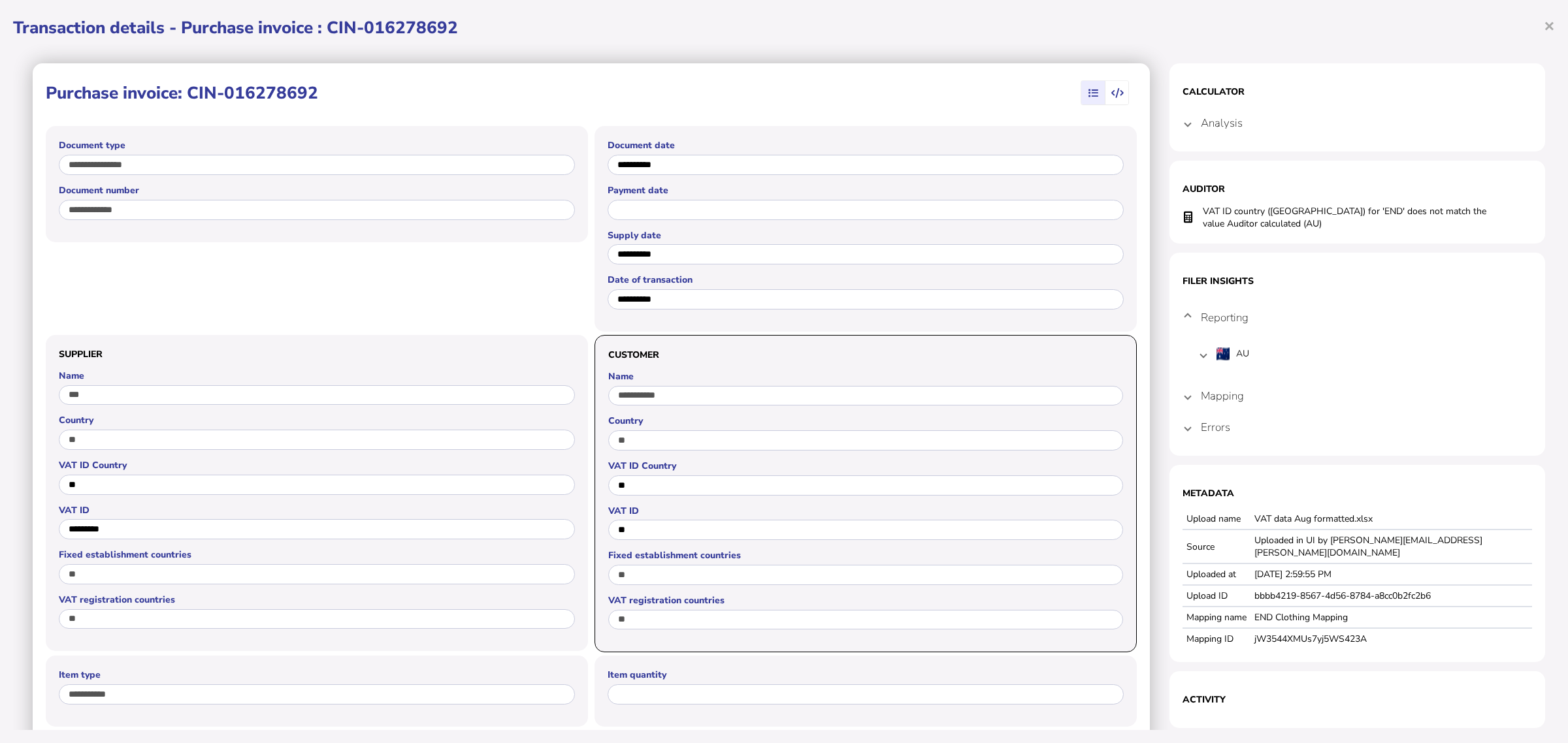
click at [1201, 351] on span at bounding box center [1204, 354] width 6 height 13
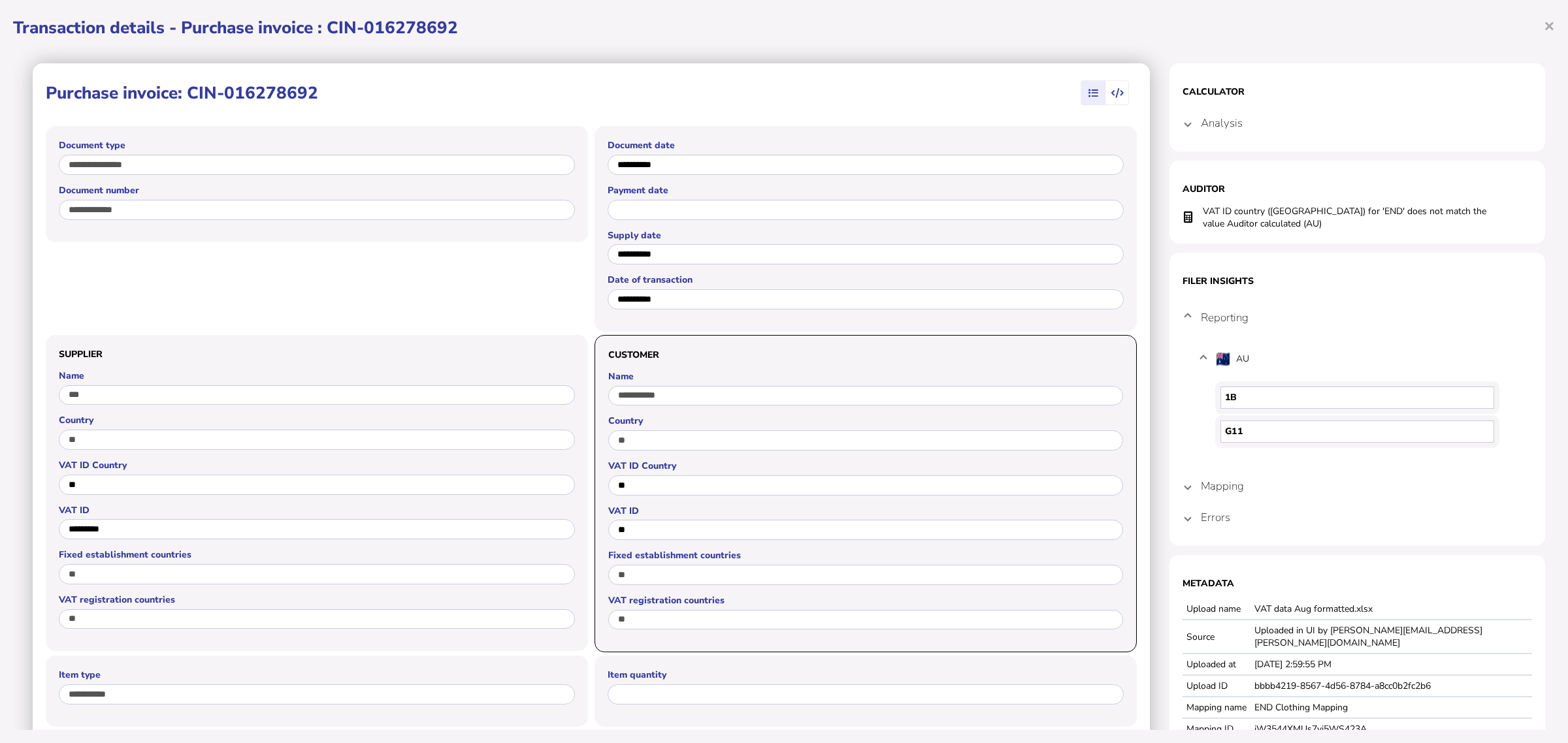
click at [1201, 353] on span at bounding box center [1204, 360] width 6 height 13
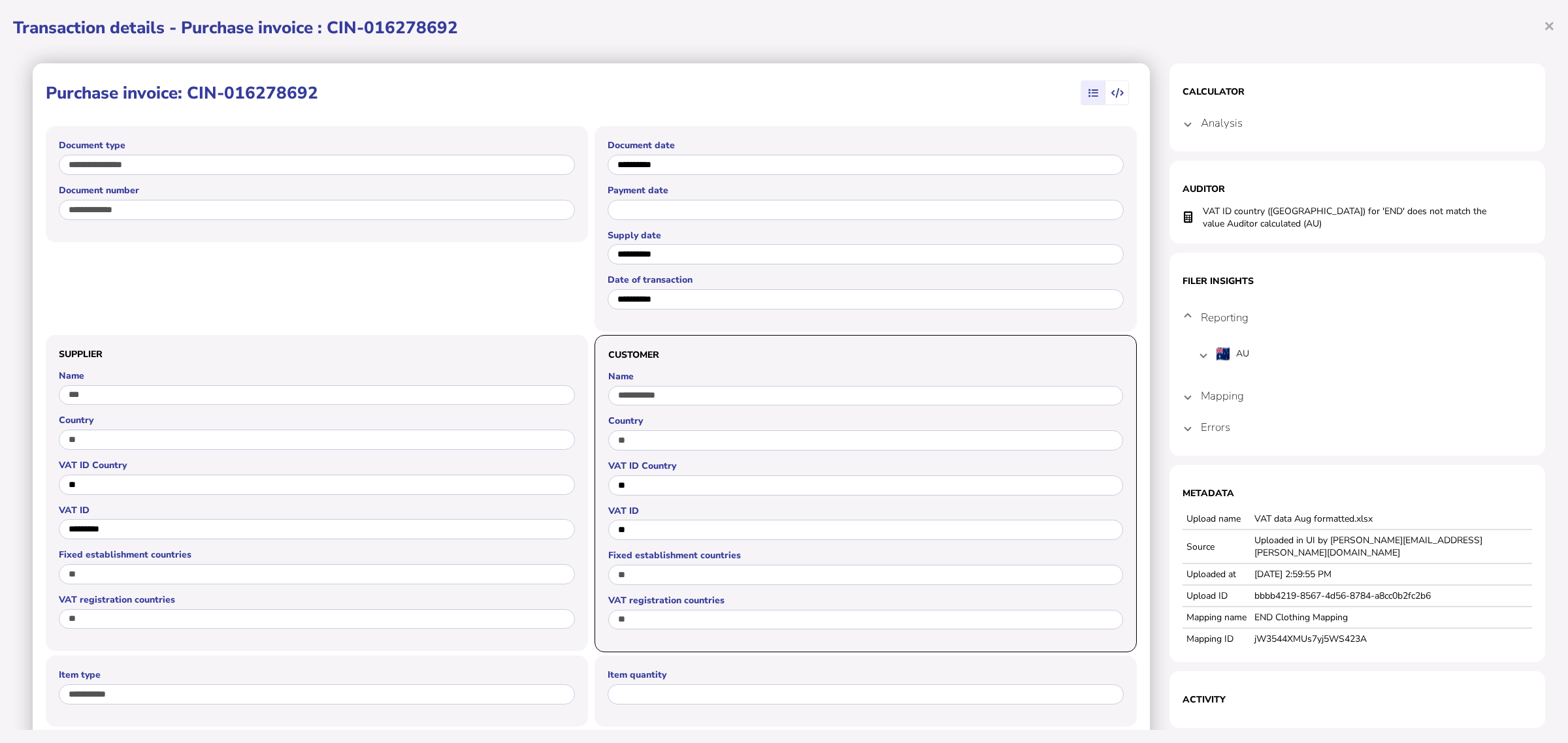
click at [1185, 394] on span at bounding box center [1188, 396] width 6 height 12
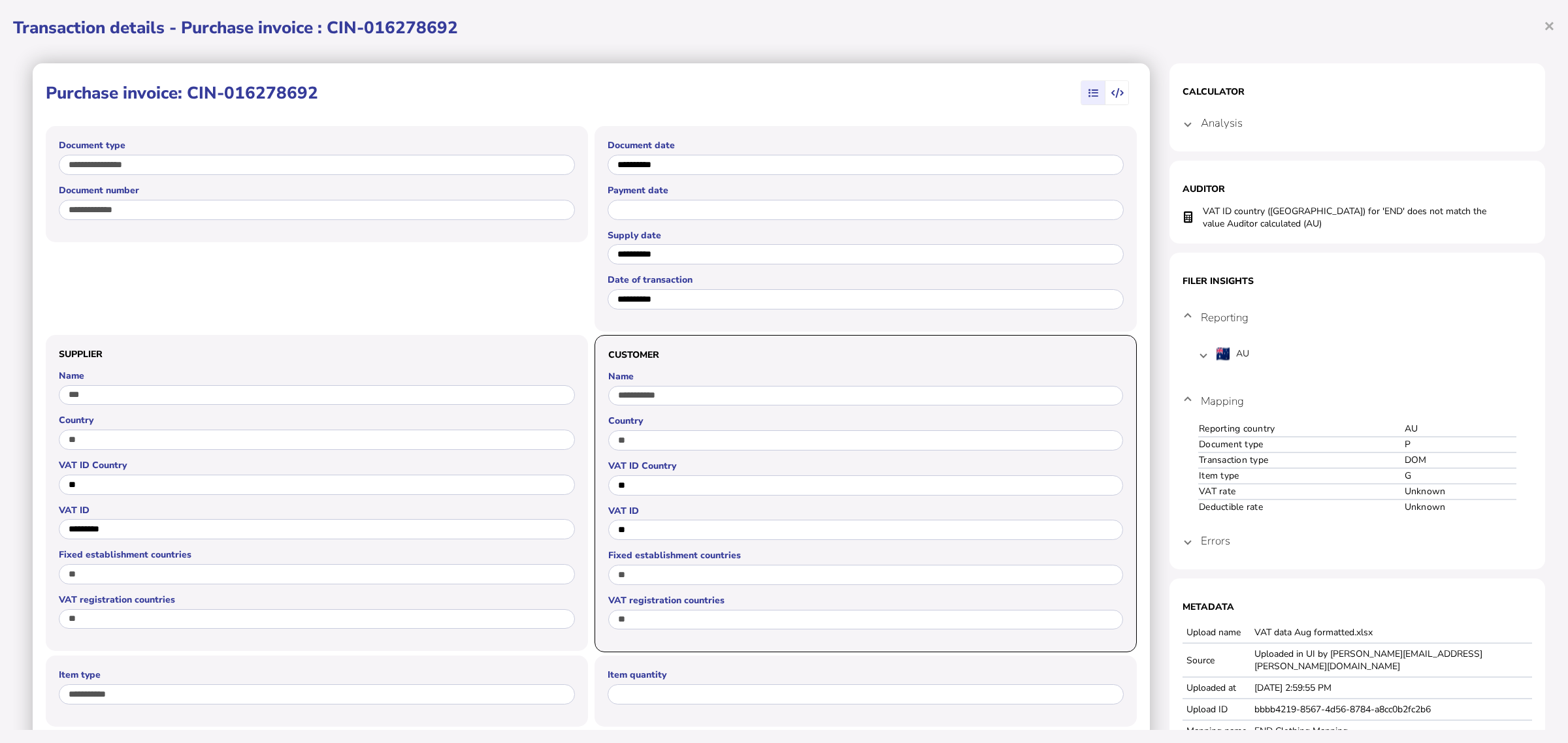
click at [1183, 394] on mat-expansion-panel-header "Mapping" at bounding box center [1357, 401] width 349 height 41
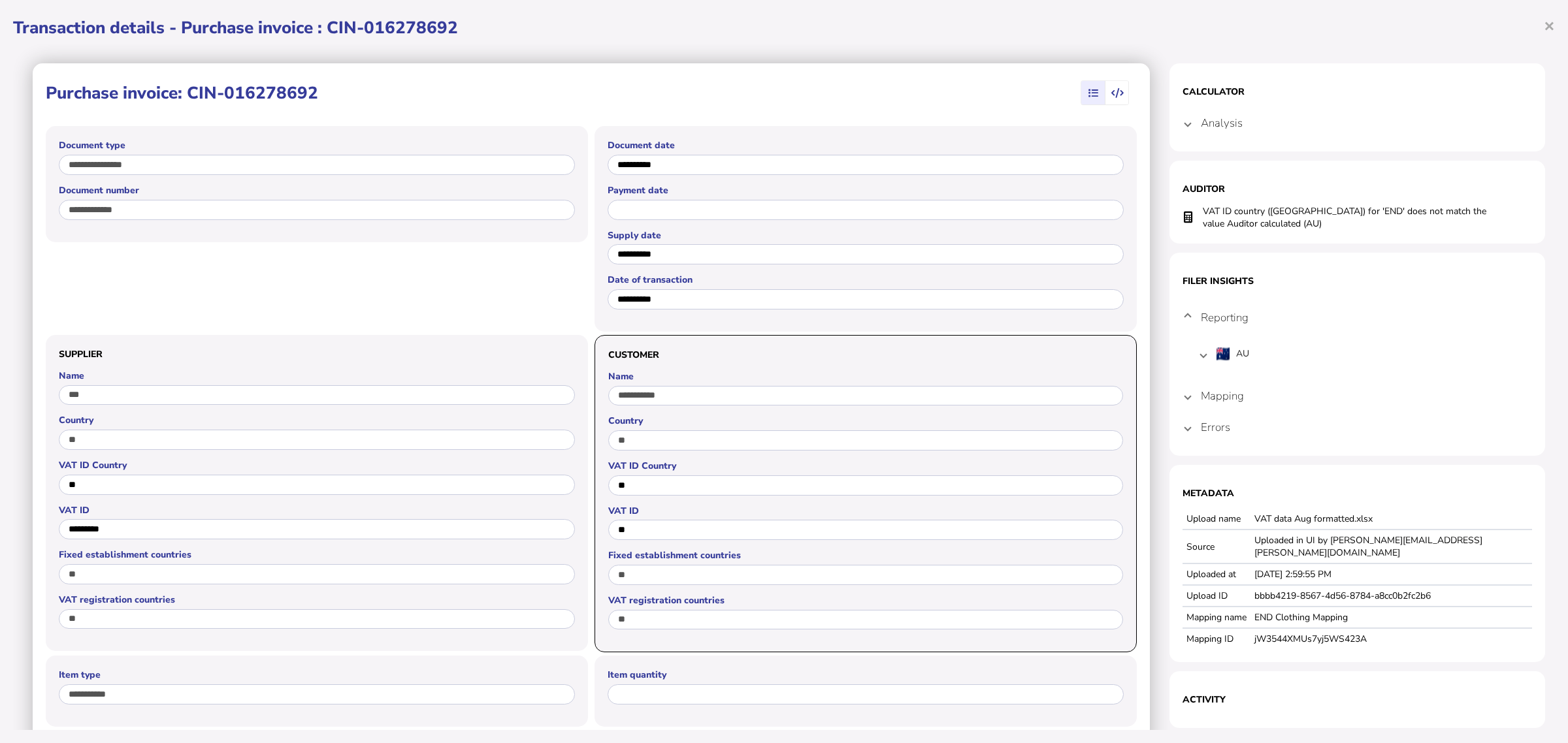
click at [1183, 434] on mat-expansion-panel-header "Errors" at bounding box center [1357, 427] width 349 height 31
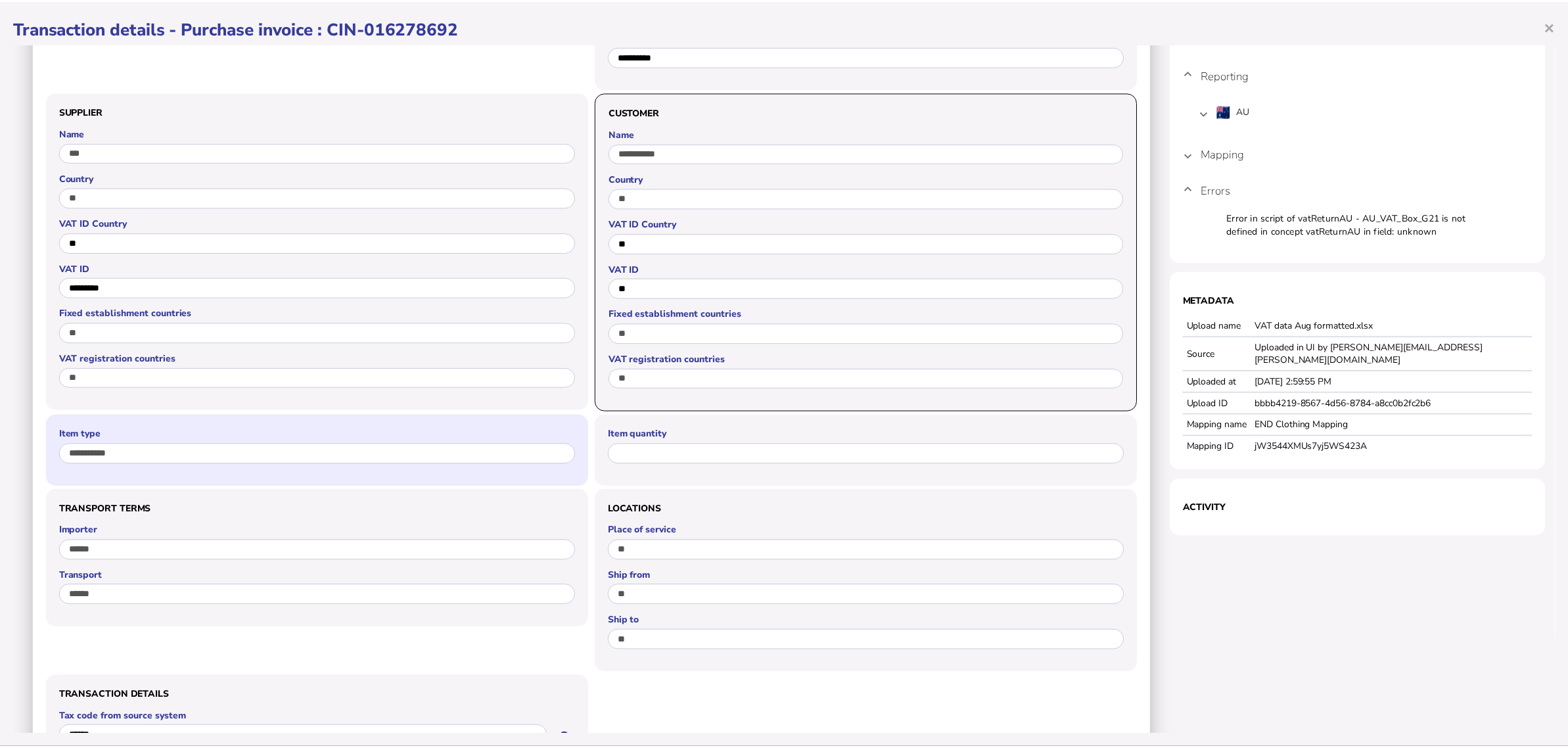
scroll to position [246, 0]
select select "*****"
select select "****"
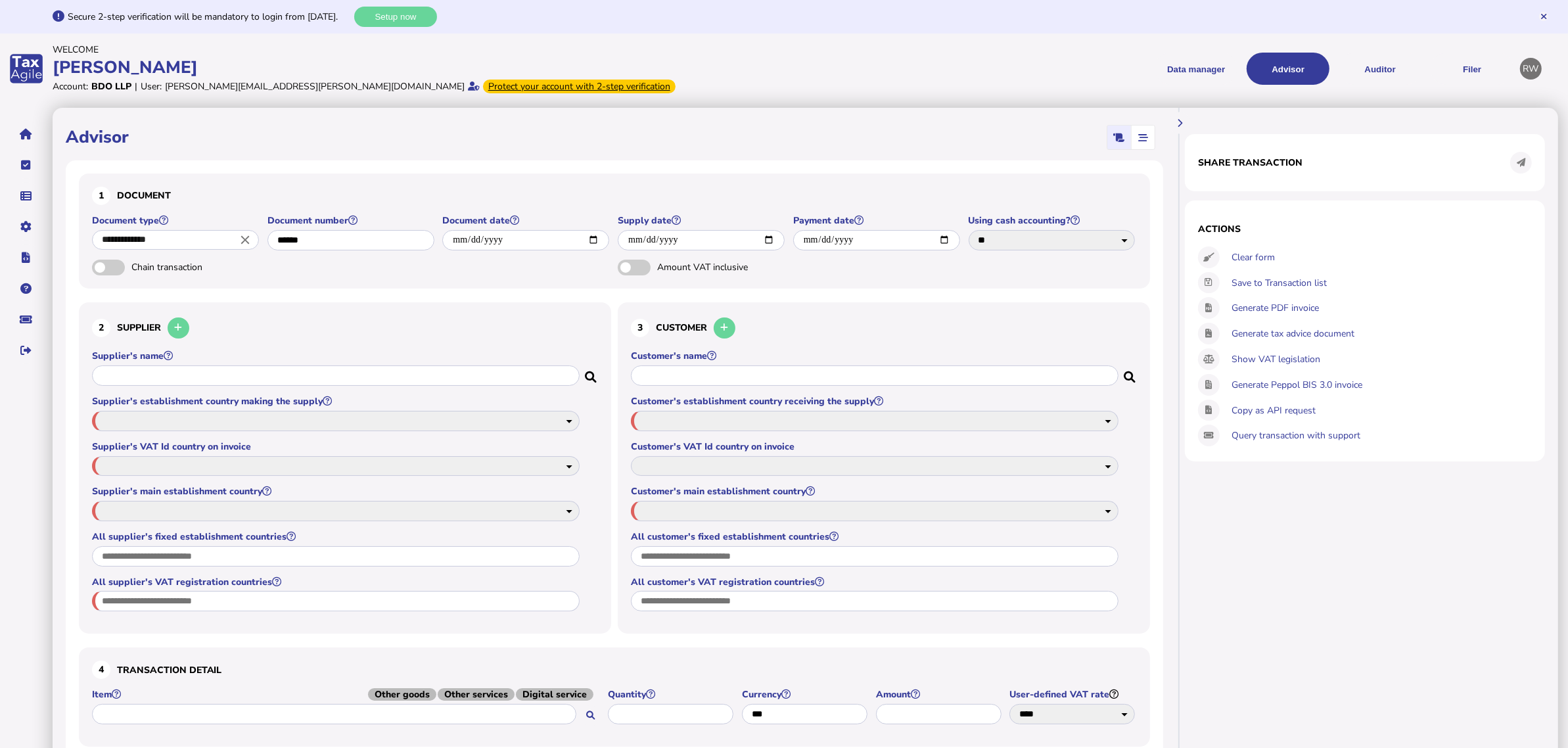
click at [859, 126] on div "Advisor" at bounding box center [614, 137] width 1098 height 33
click at [1246, 537] on div "Share transaction Actions Clear form Save to Transaction list Generate PDF invo…" at bounding box center [1370, 500] width 377 height 784
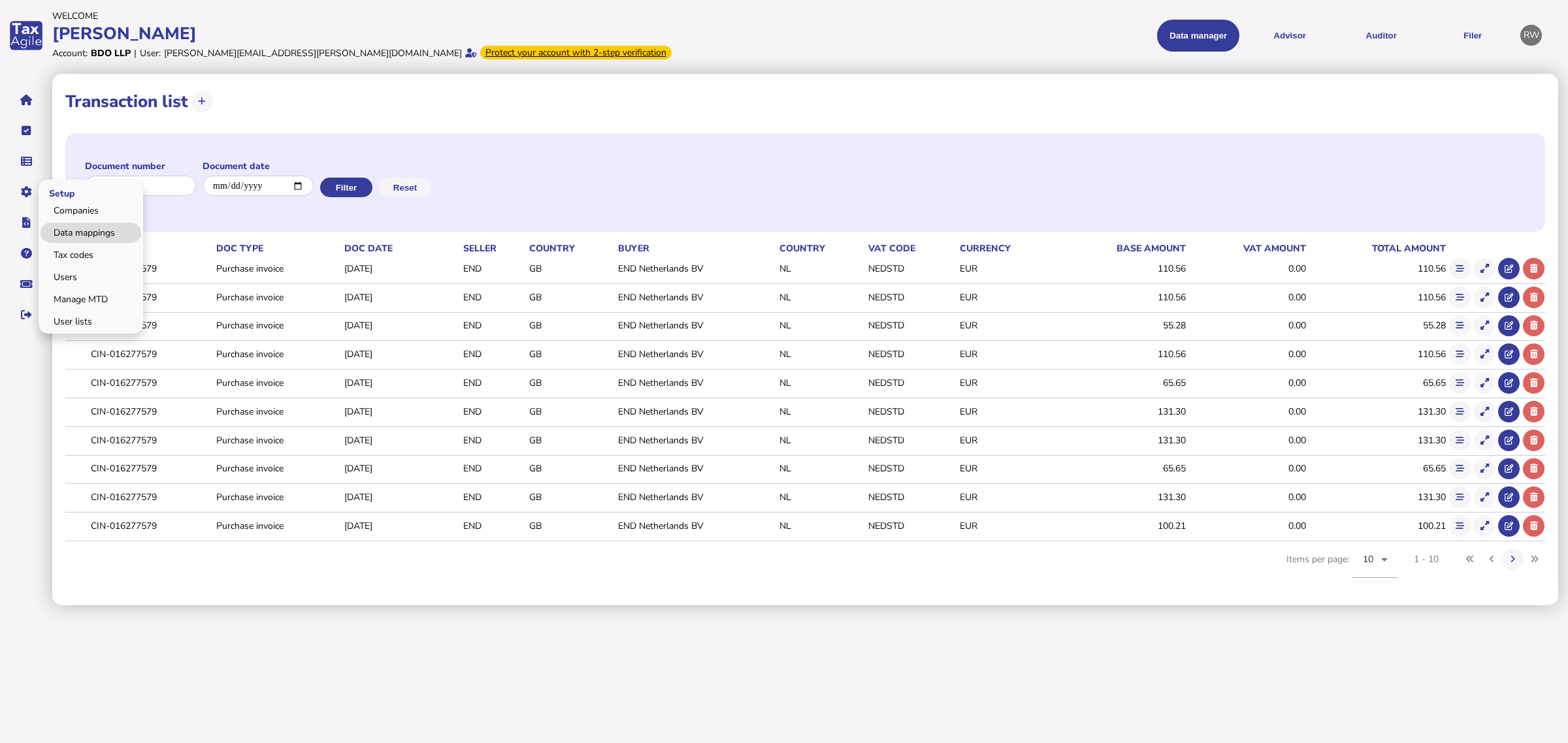
click at [62, 232] on link "Data mappings" at bounding box center [90, 234] width 101 height 21
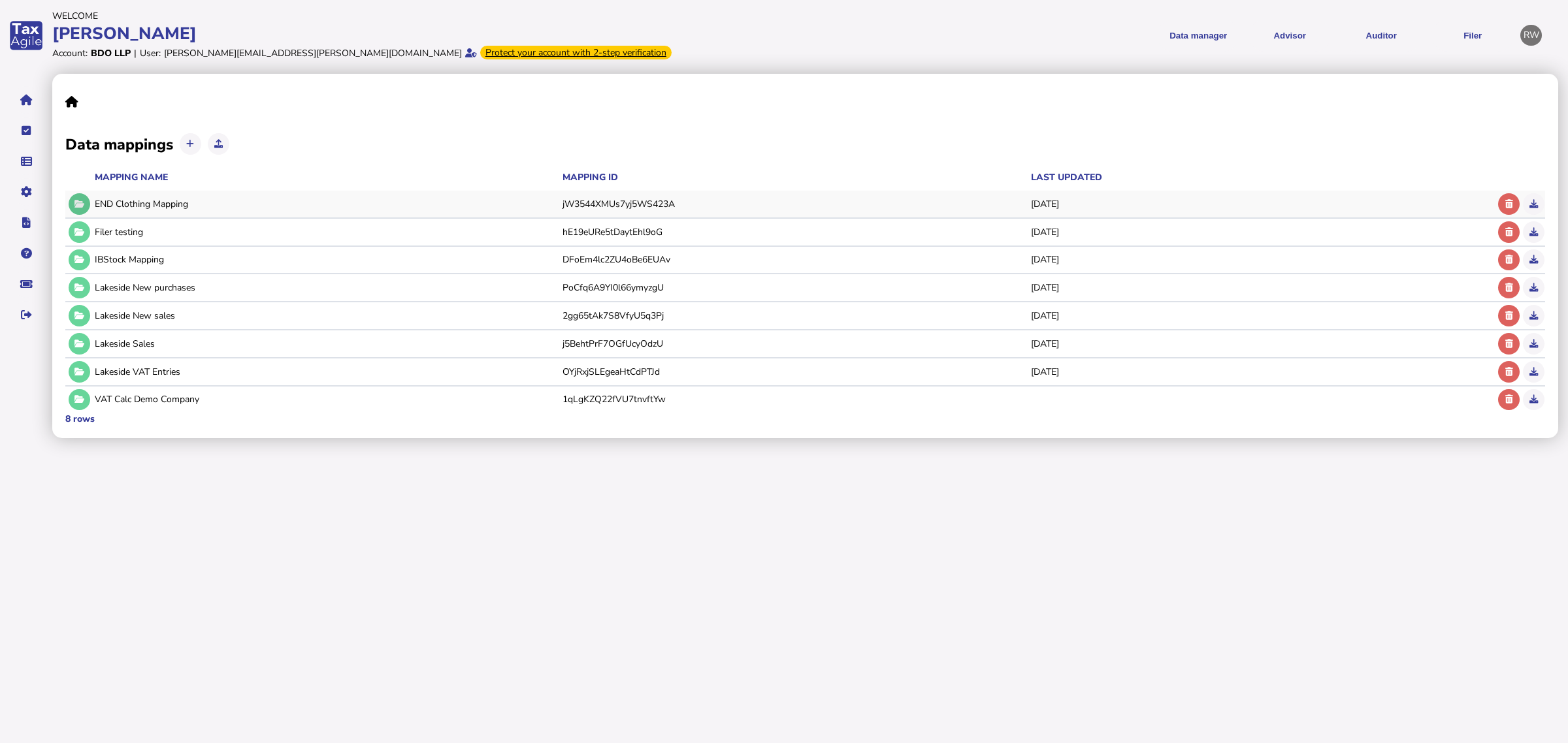
click at [83, 202] on icon at bounding box center [79, 203] width 9 height 8
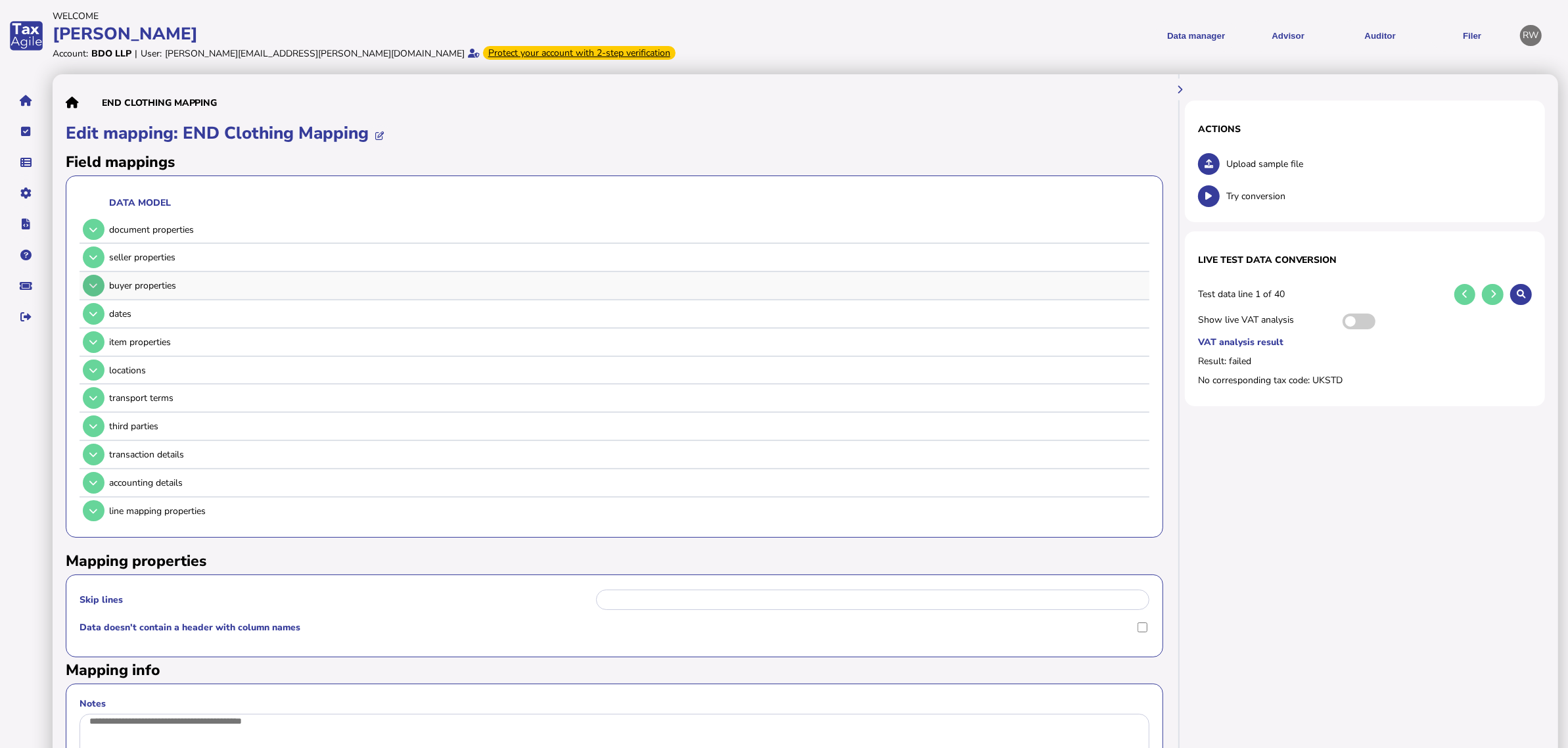
click at [99, 284] on button at bounding box center [93, 285] width 22 height 22
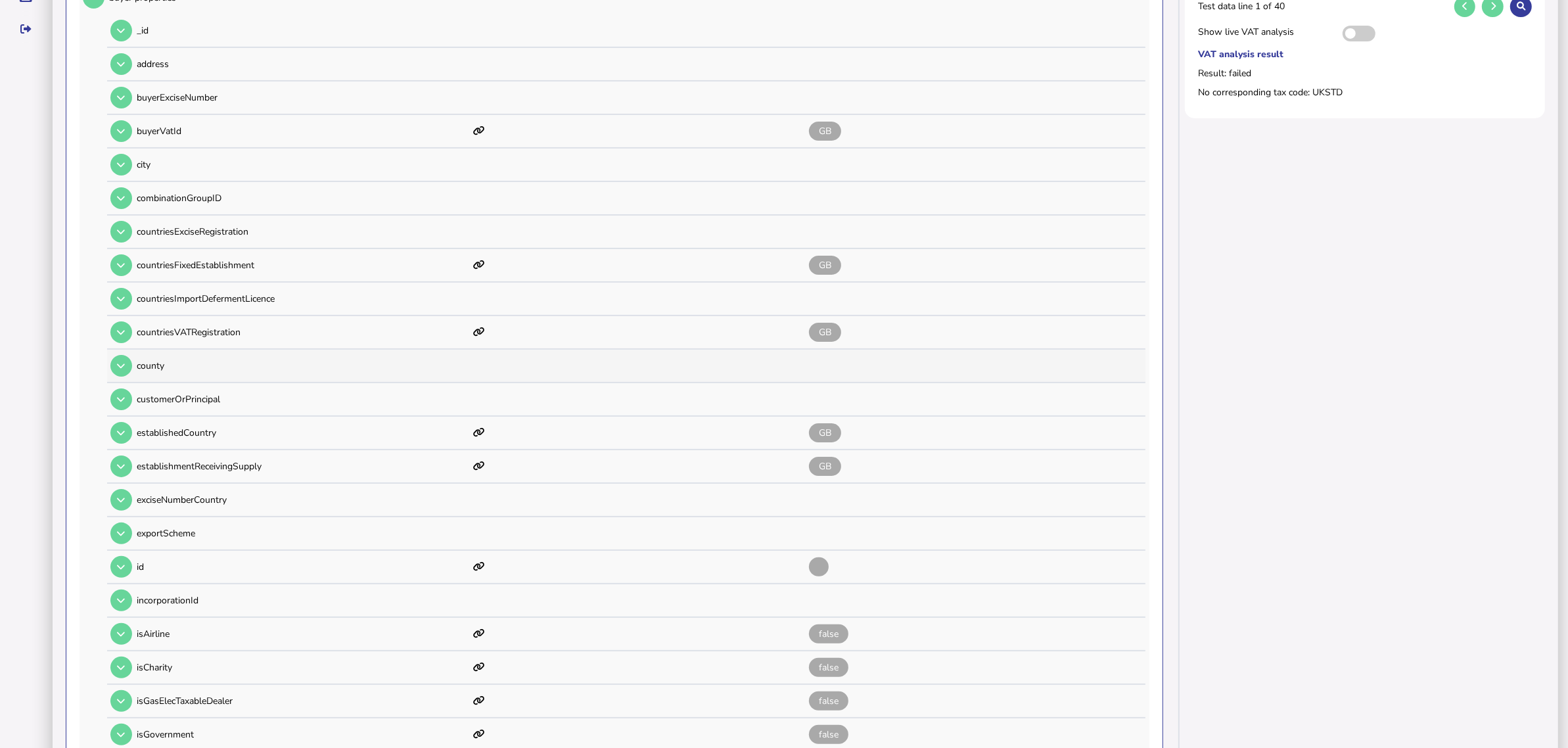
scroll to position [329, 0]
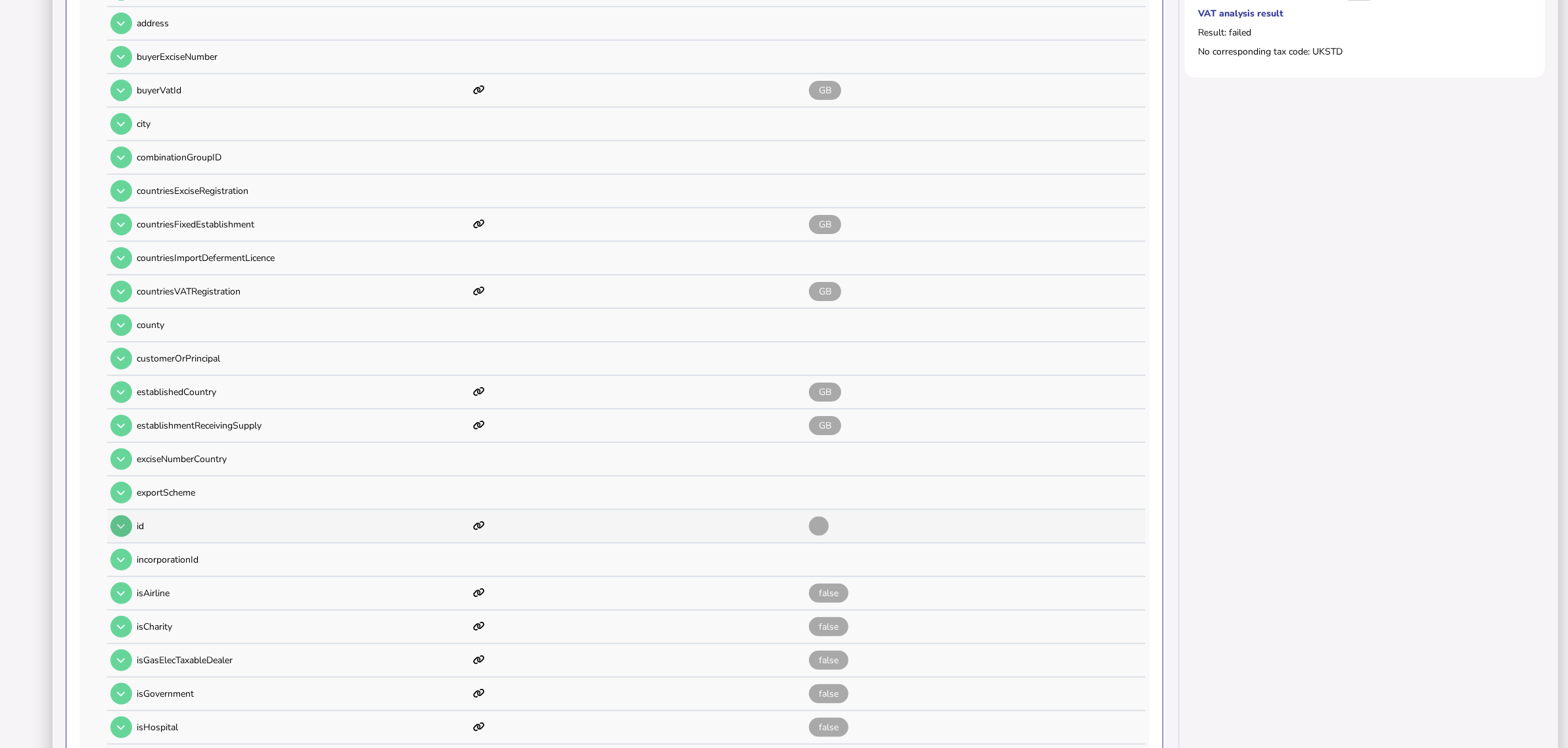
click at [117, 516] on button at bounding box center [121, 526] width 22 height 22
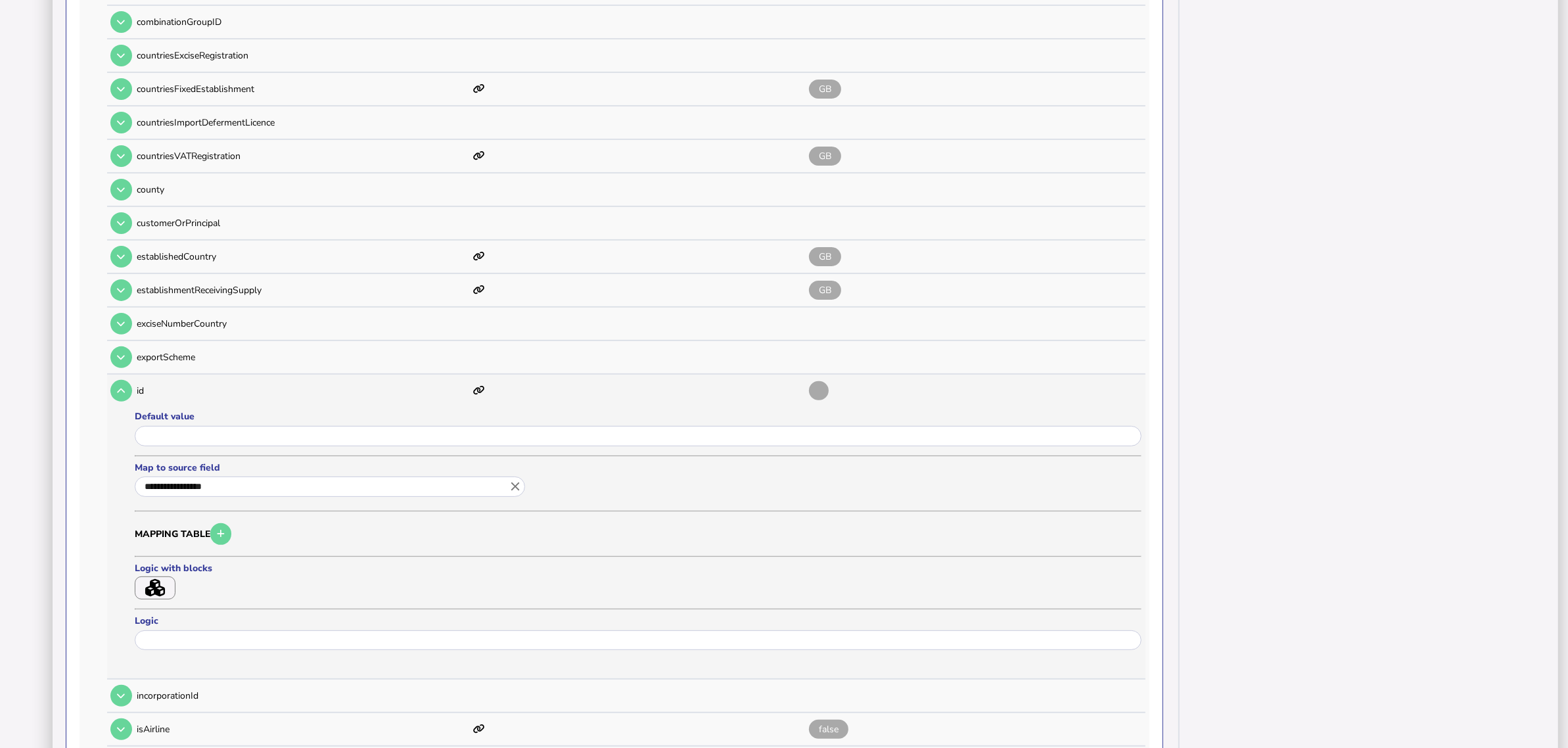
scroll to position [493, 0]
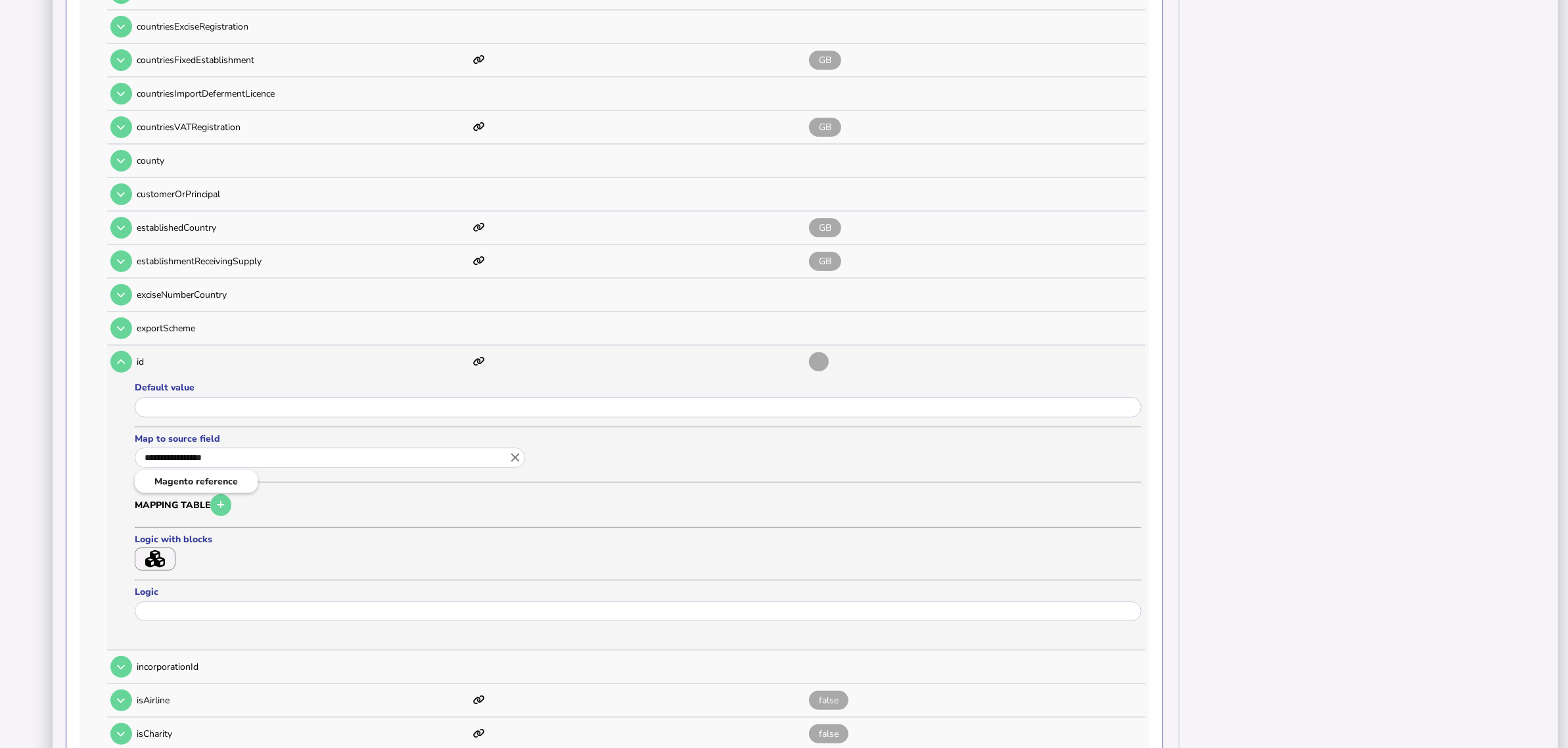
click at [248, 448] on input "**********" at bounding box center [330, 458] width 390 height 21
click at [261, 418] on div at bounding box center [784, 374] width 1568 height 748
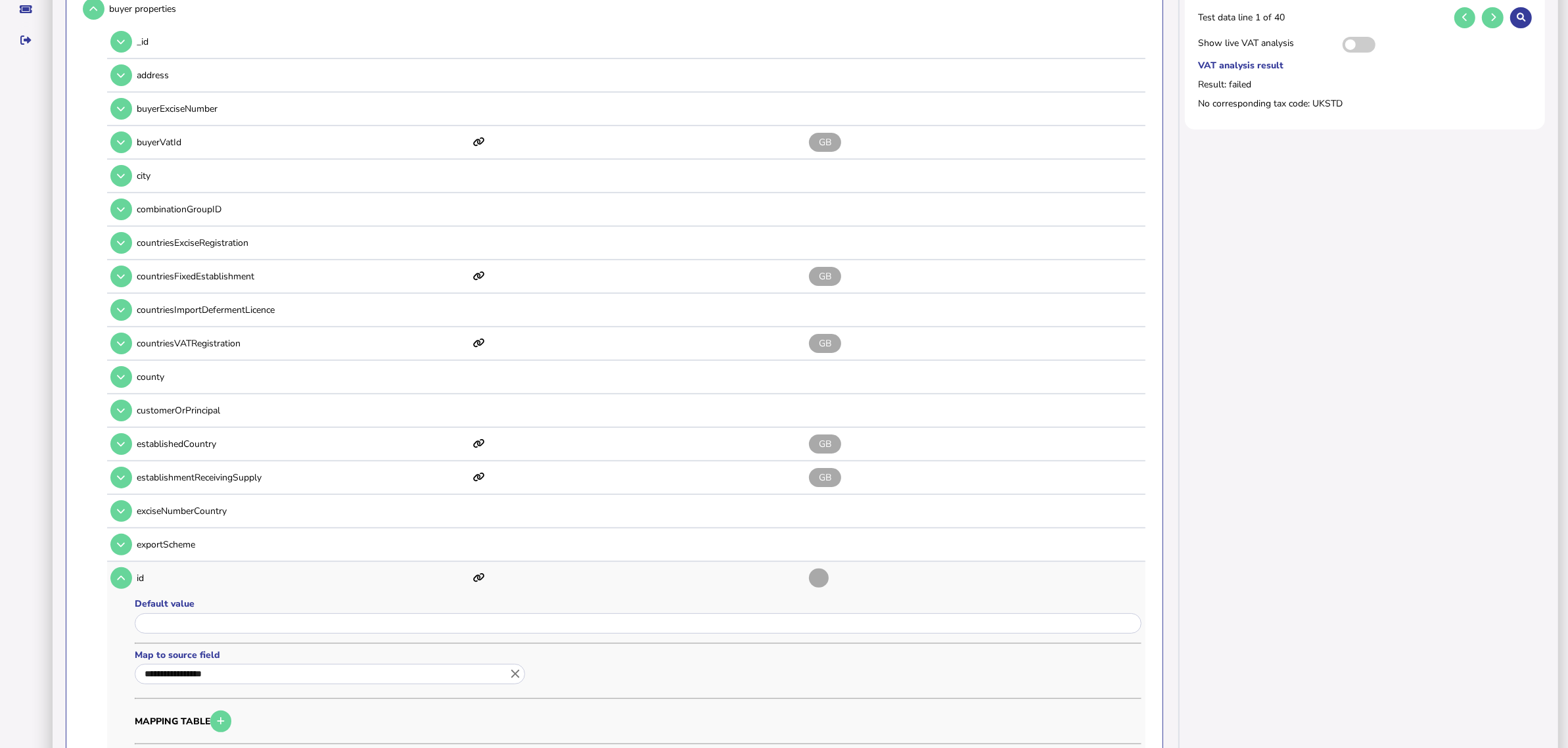
scroll to position [0, 0]
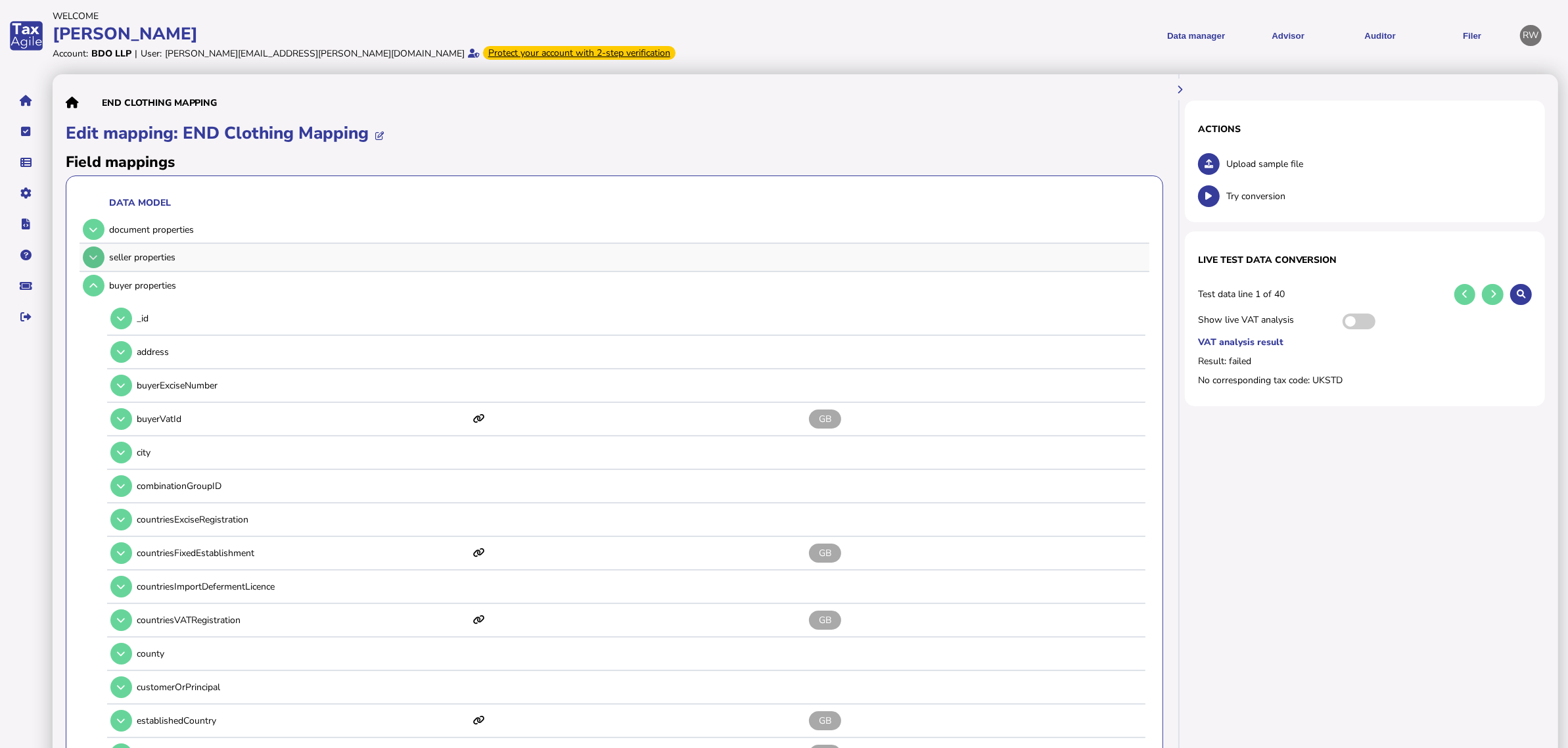
click at [94, 250] on button at bounding box center [93, 257] width 22 height 22
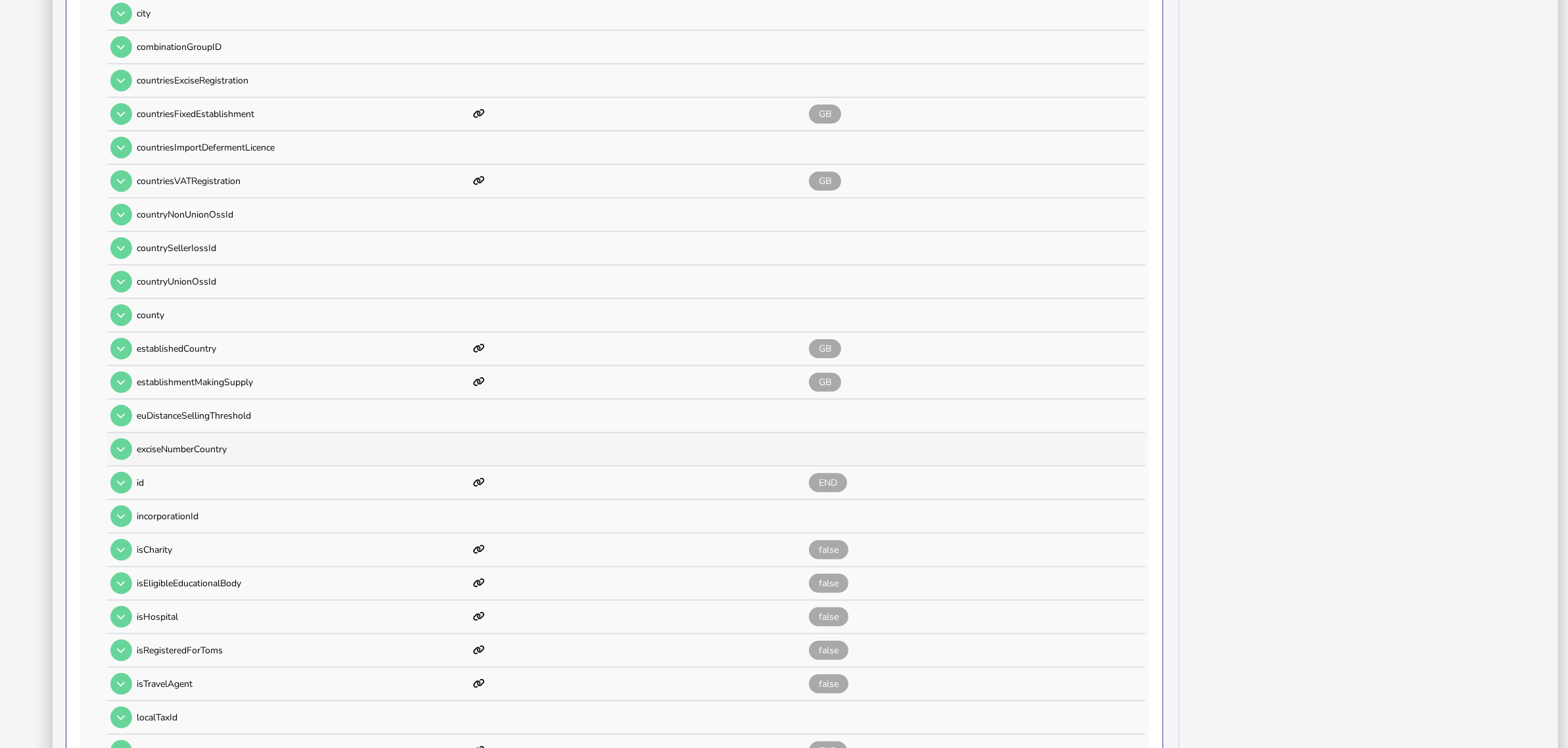
scroll to position [493, 0]
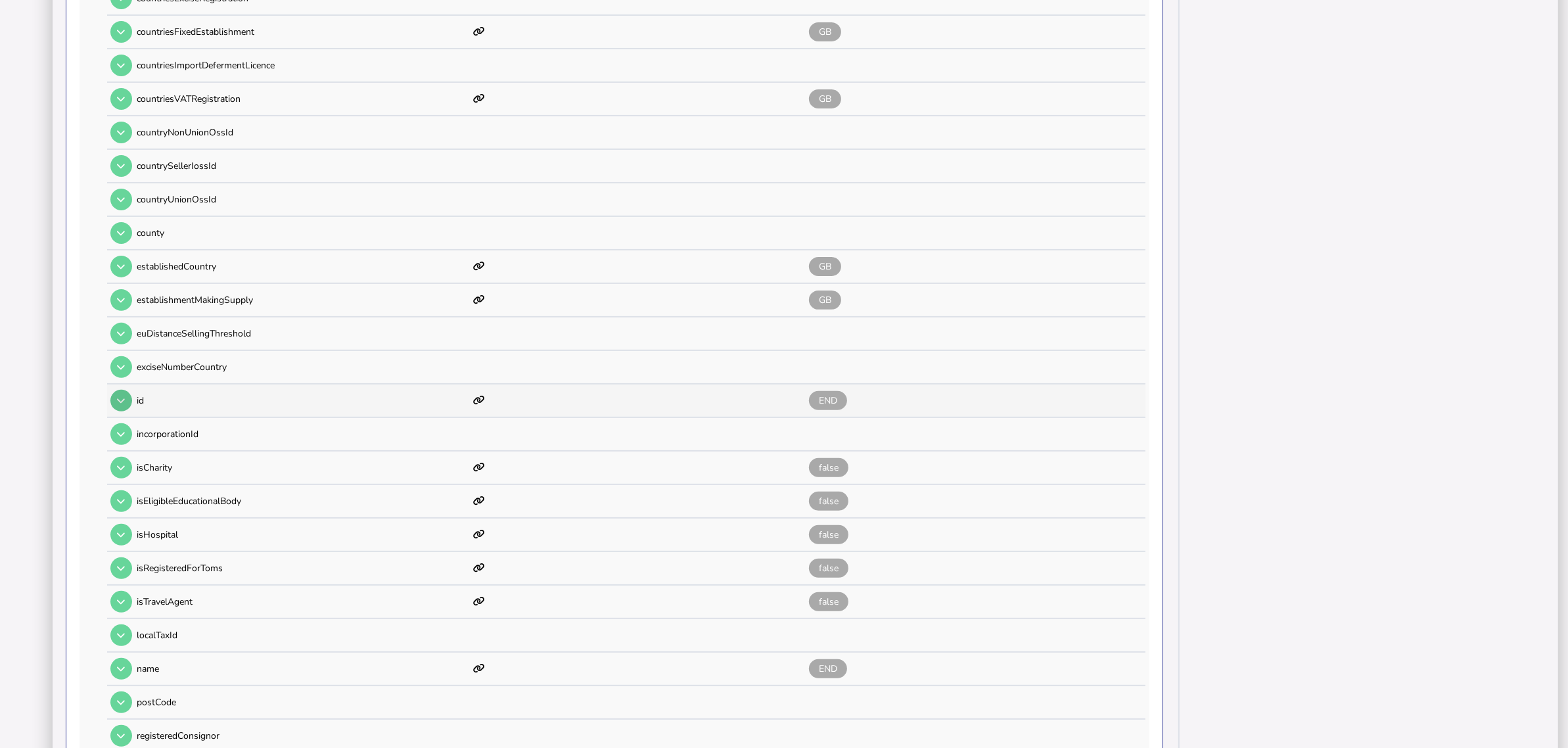
click at [123, 396] on icon at bounding box center [120, 400] width 8 height 9
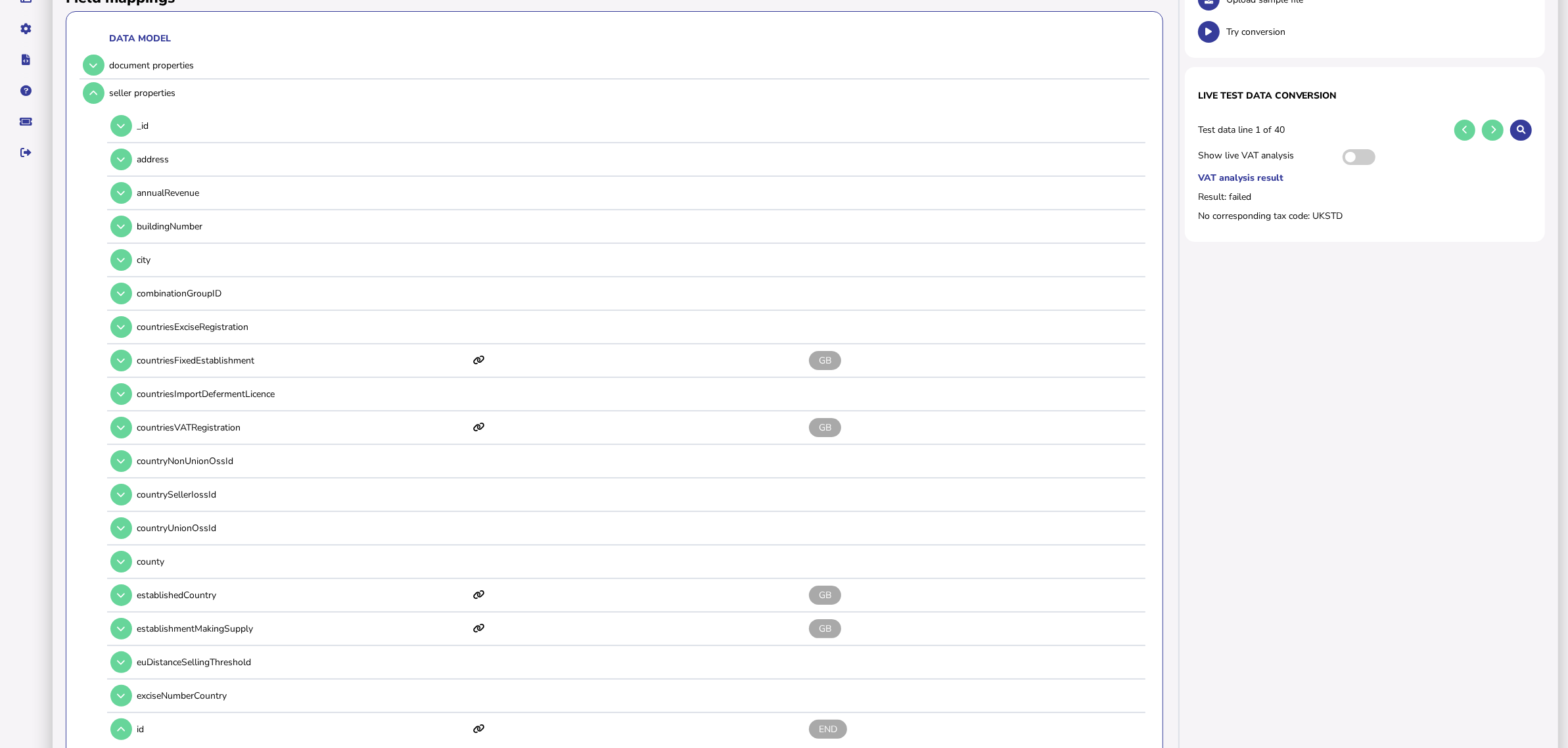
click at [94, 99] on button at bounding box center [93, 93] width 22 height 22
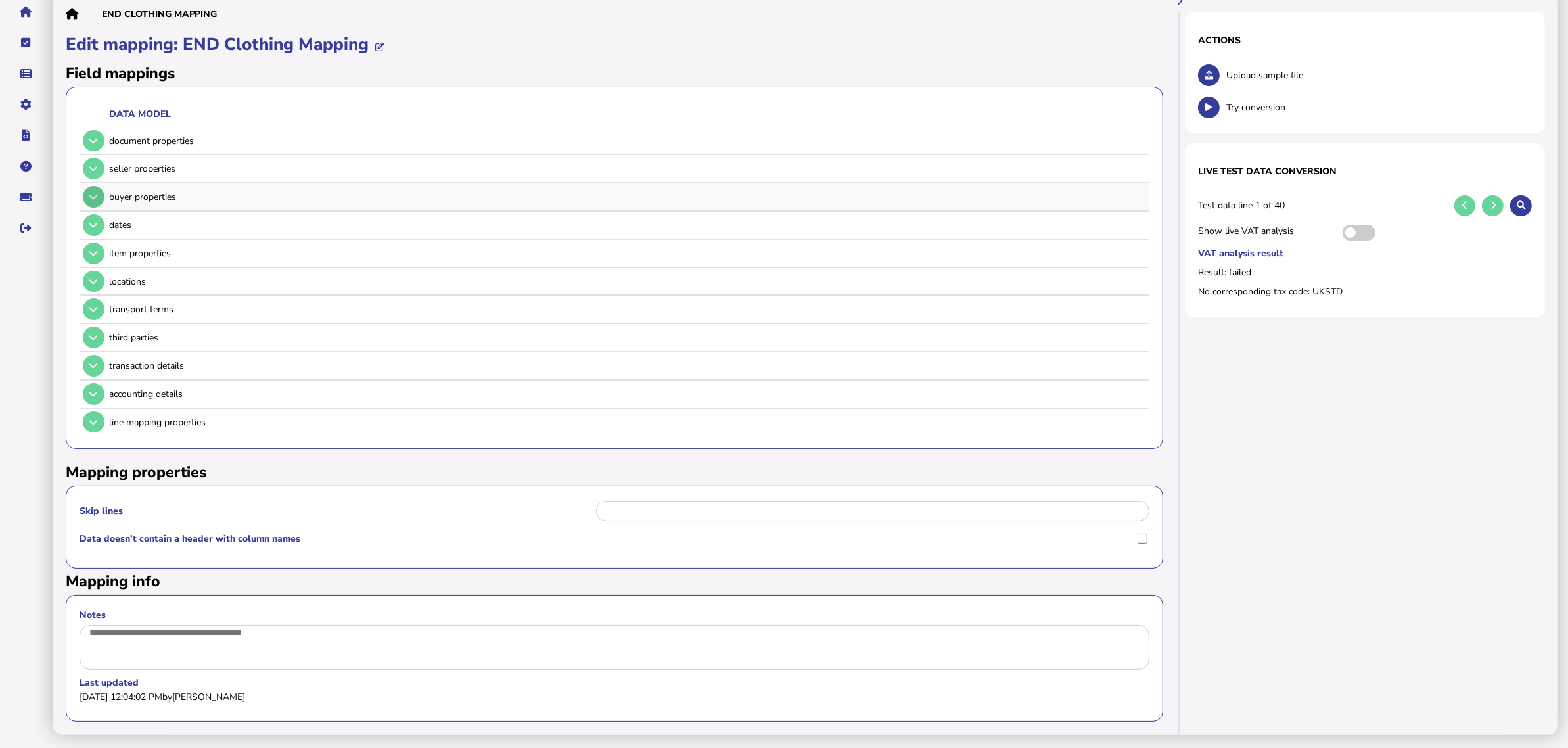
click at [94, 198] on button at bounding box center [93, 196] width 22 height 22
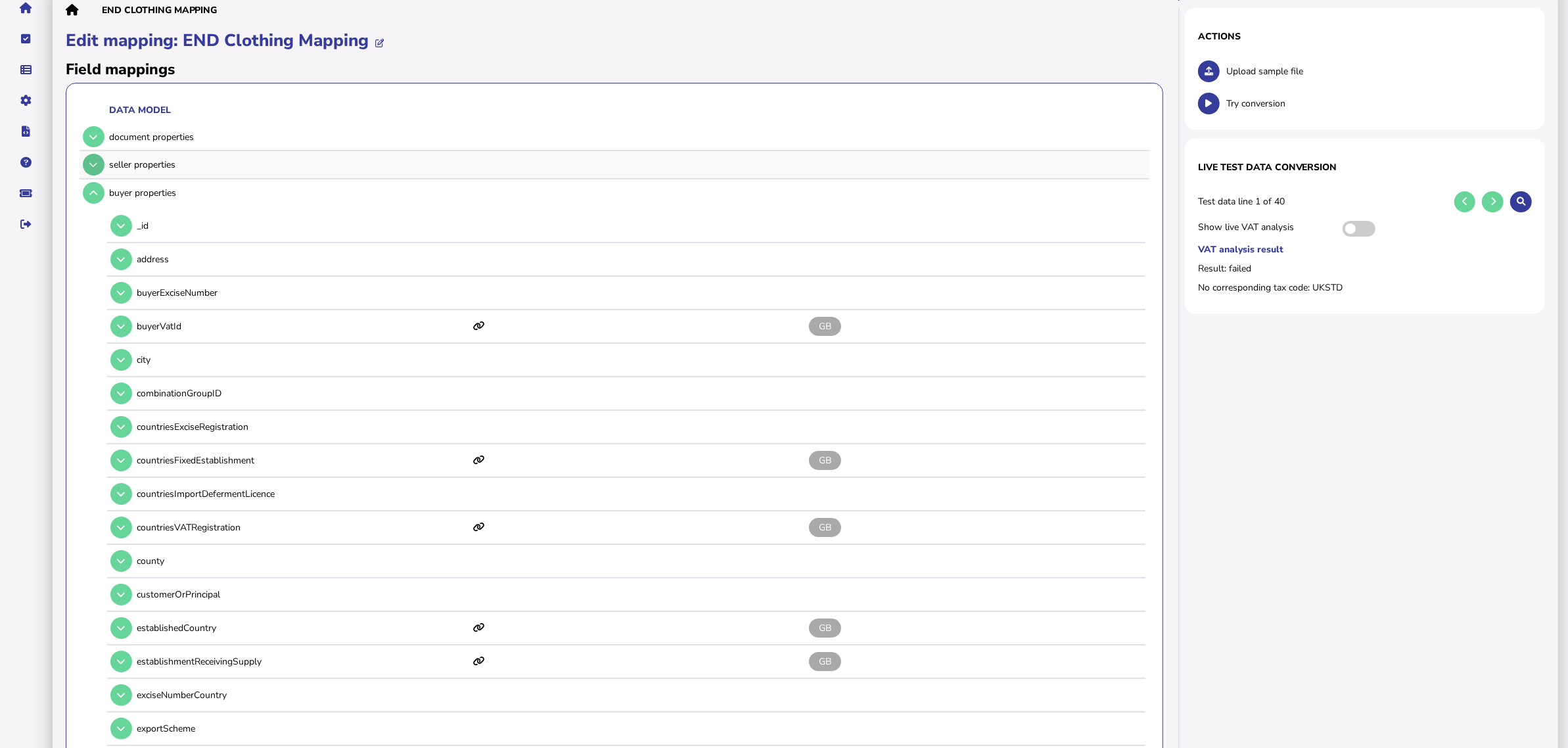
click at [91, 162] on icon at bounding box center [93, 164] width 8 height 9
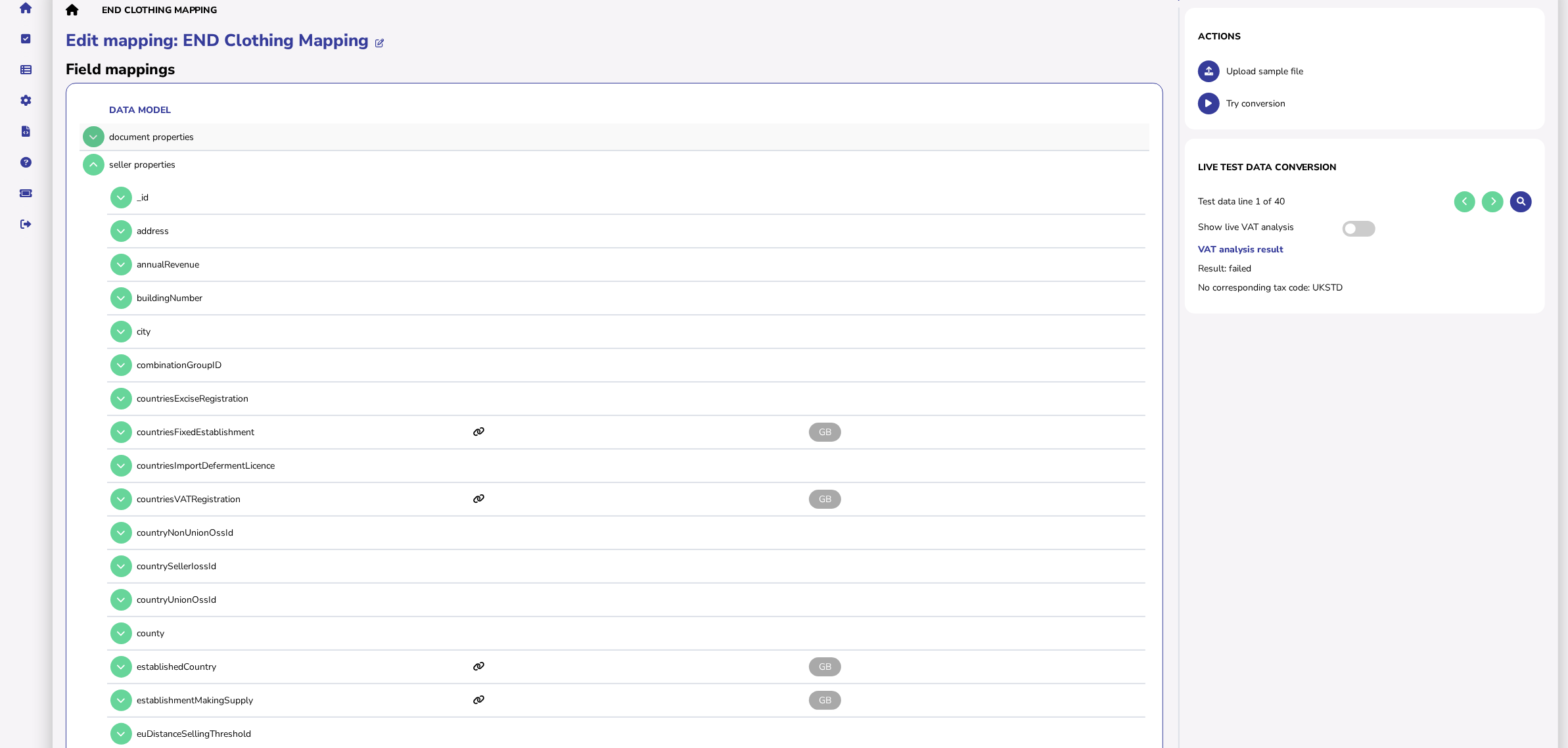
click at [91, 141] on button at bounding box center [93, 137] width 22 height 22
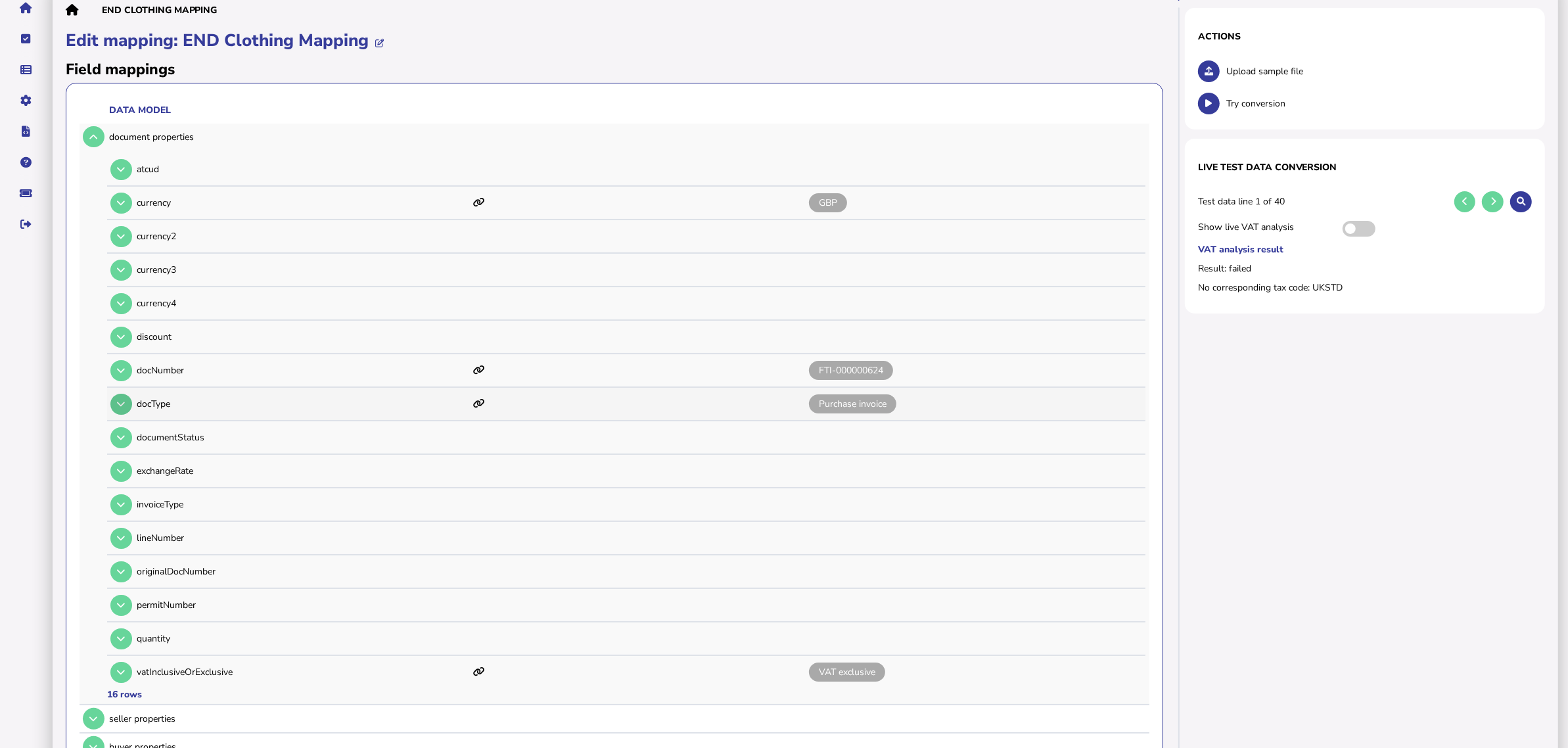
click at [118, 405] on button at bounding box center [121, 405] width 22 height 22
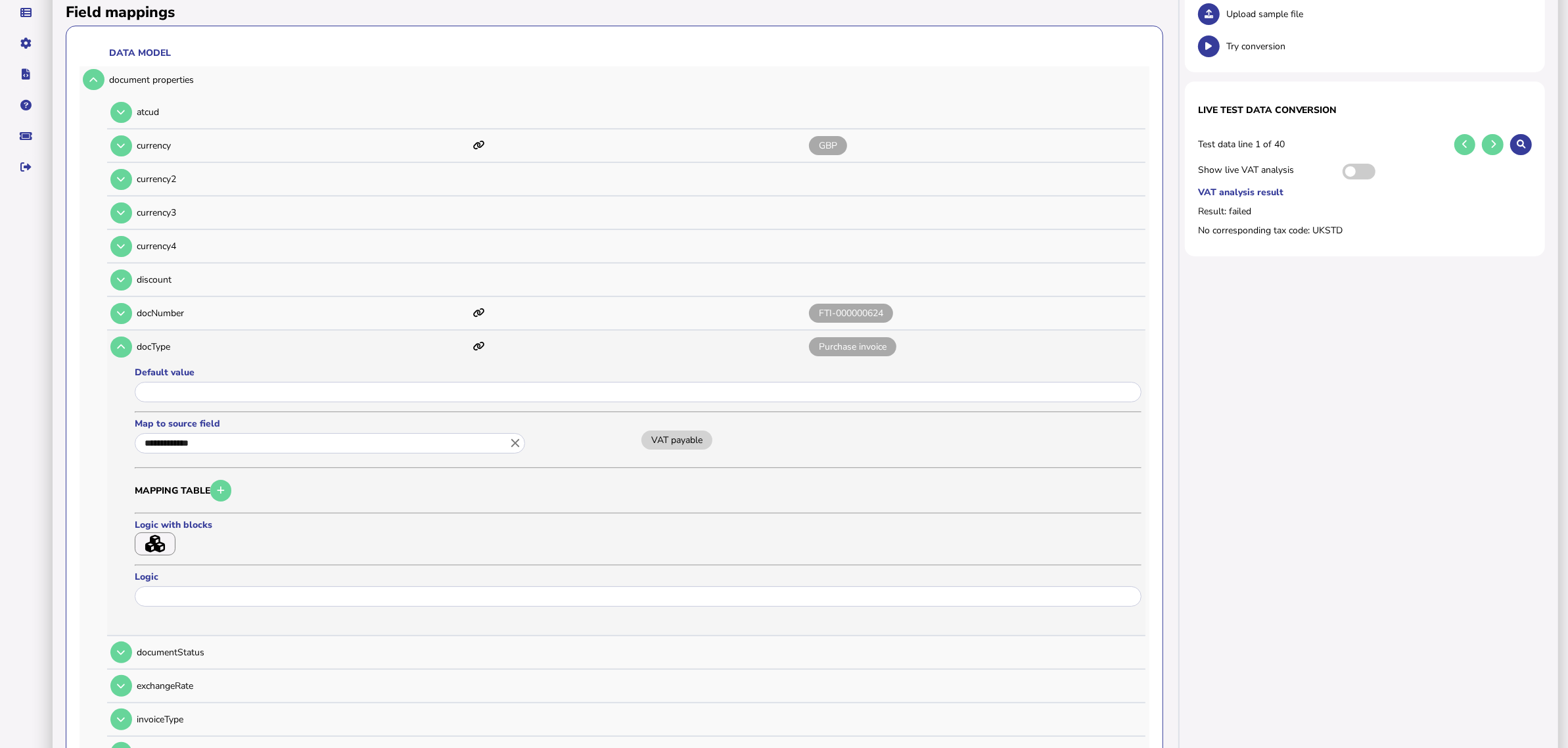
scroll to position [175, 0]
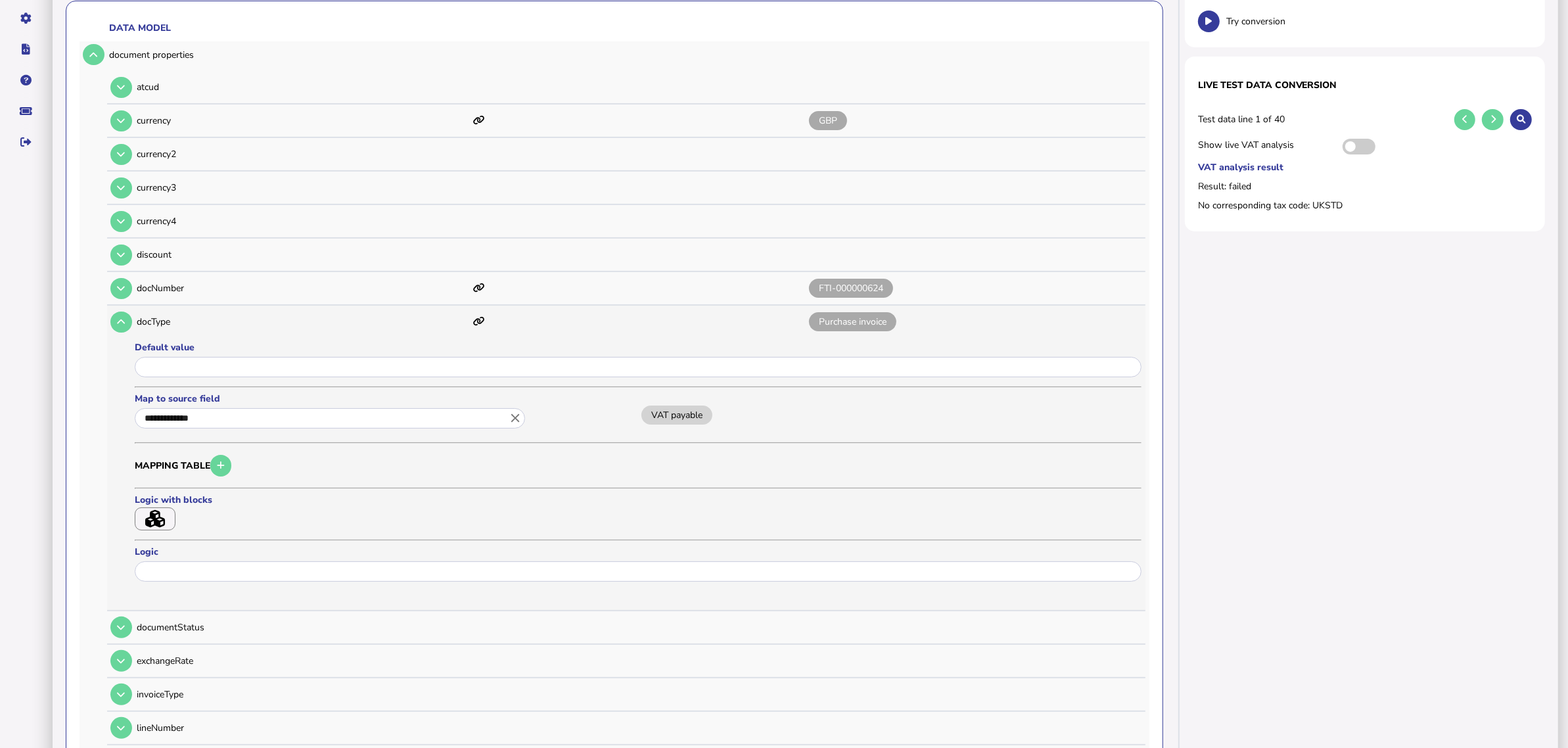
click at [166, 514] on button "button" at bounding box center [154, 520] width 41 height 23
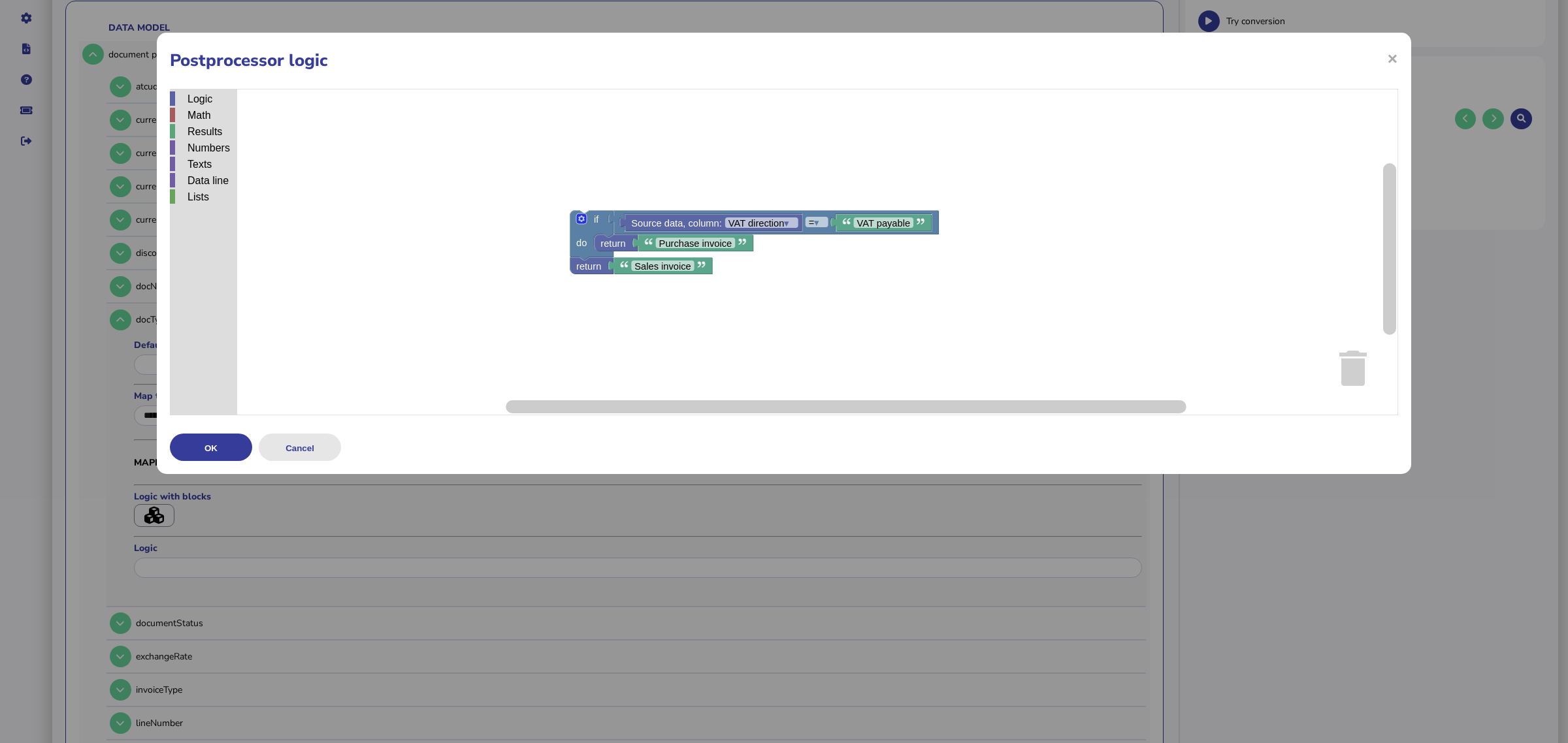
click at [304, 445] on button "Cancel" at bounding box center [299, 447] width 82 height 27
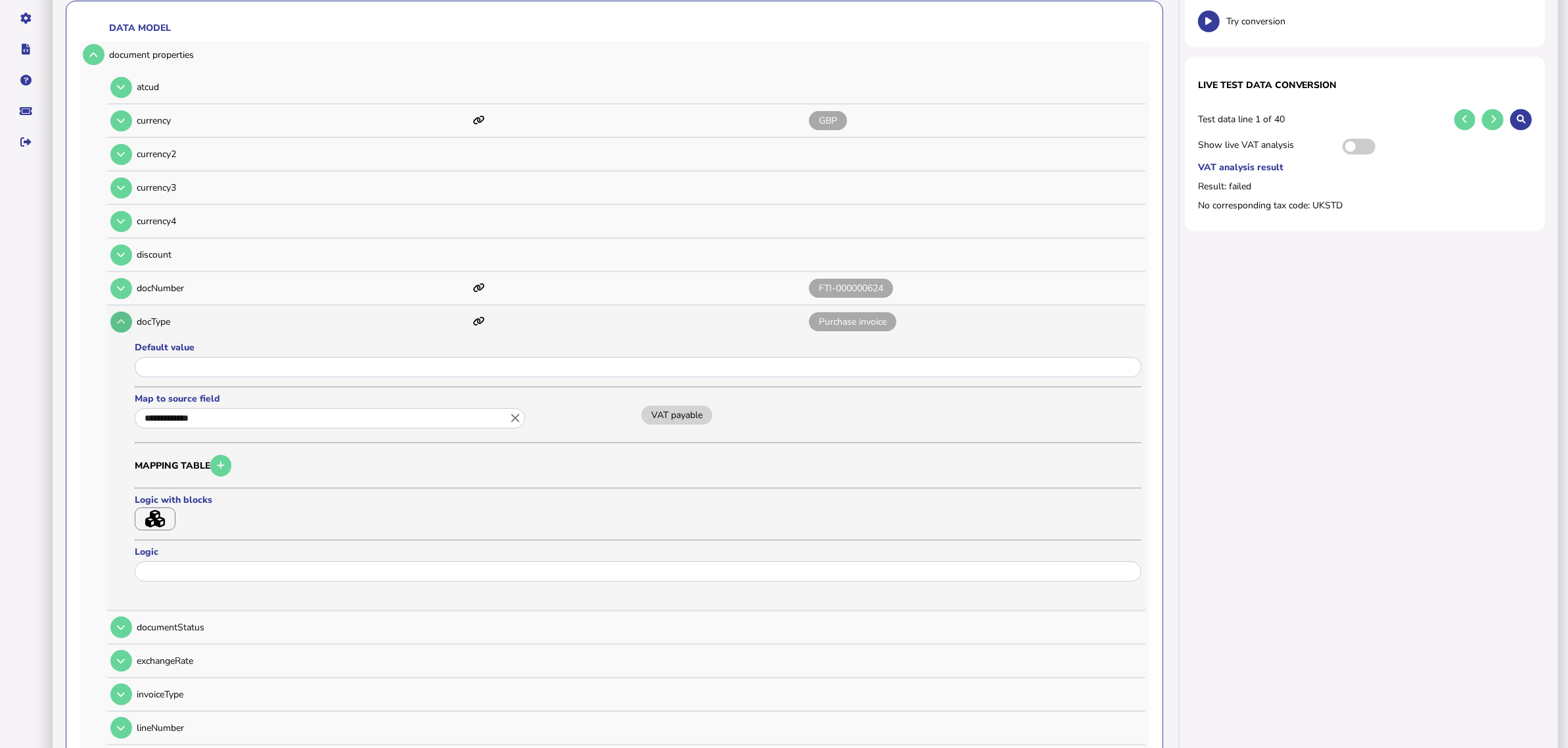
click at [114, 313] on button at bounding box center [121, 322] width 22 height 22
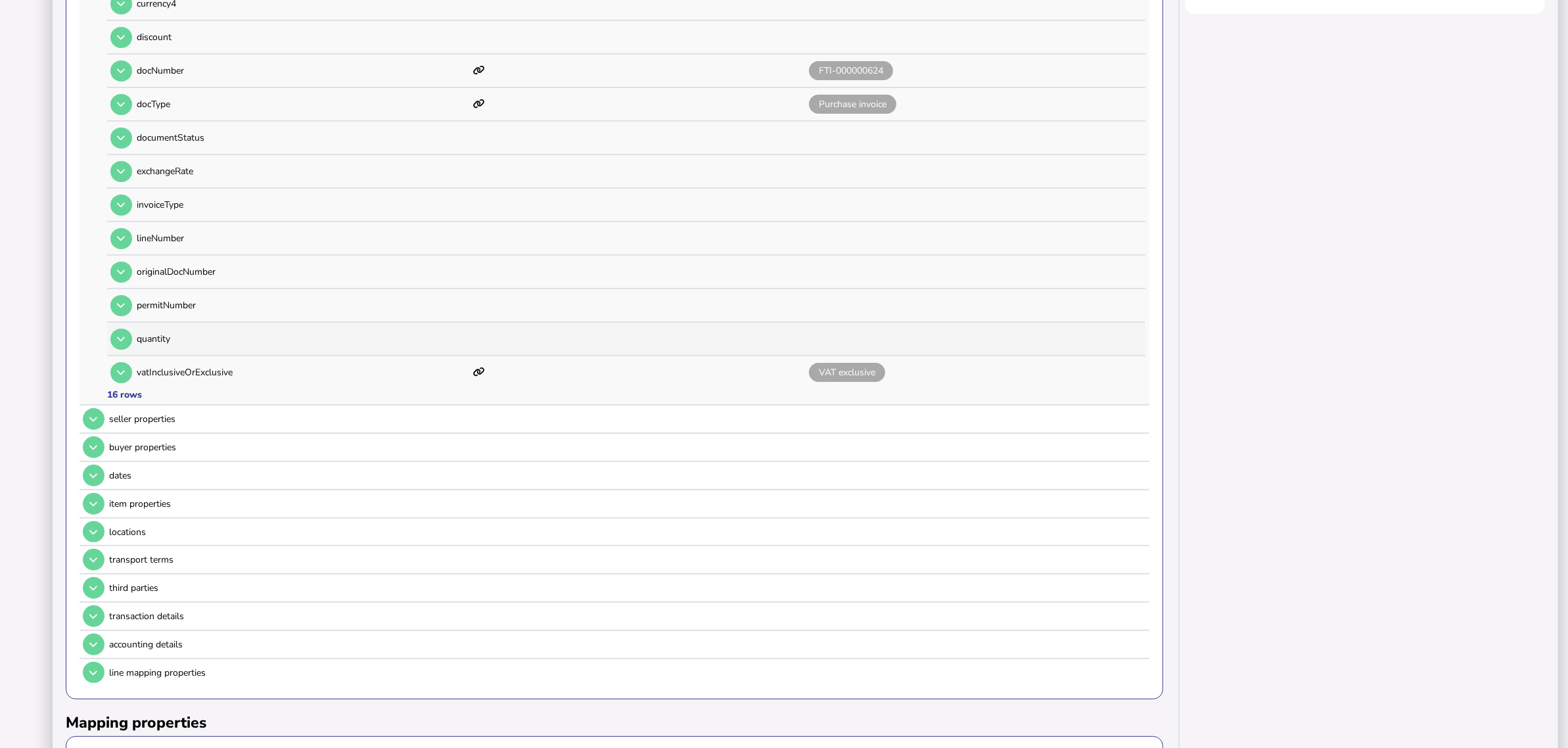
scroll to position [422, 0]
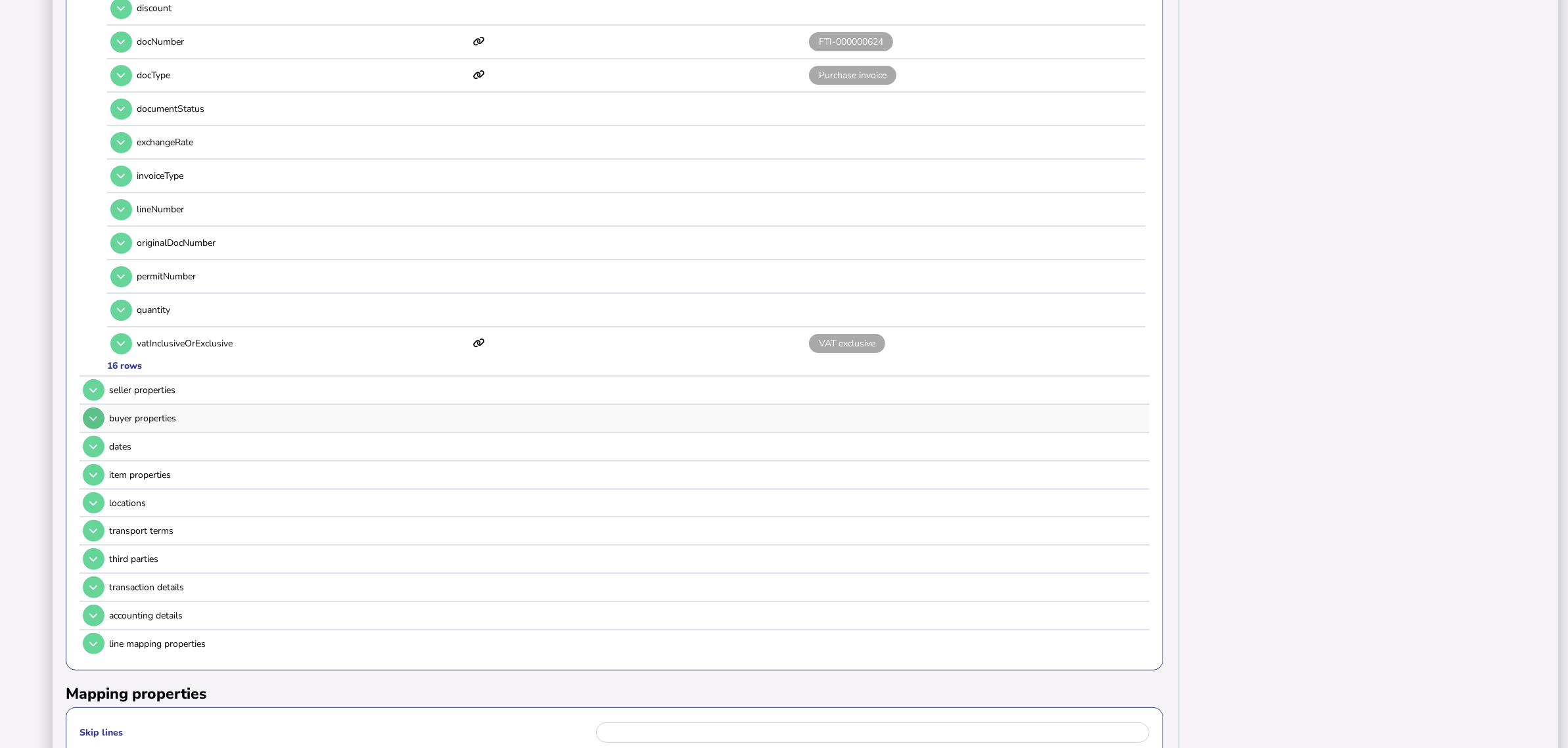
click at [93, 408] on button at bounding box center [93, 418] width 22 height 22
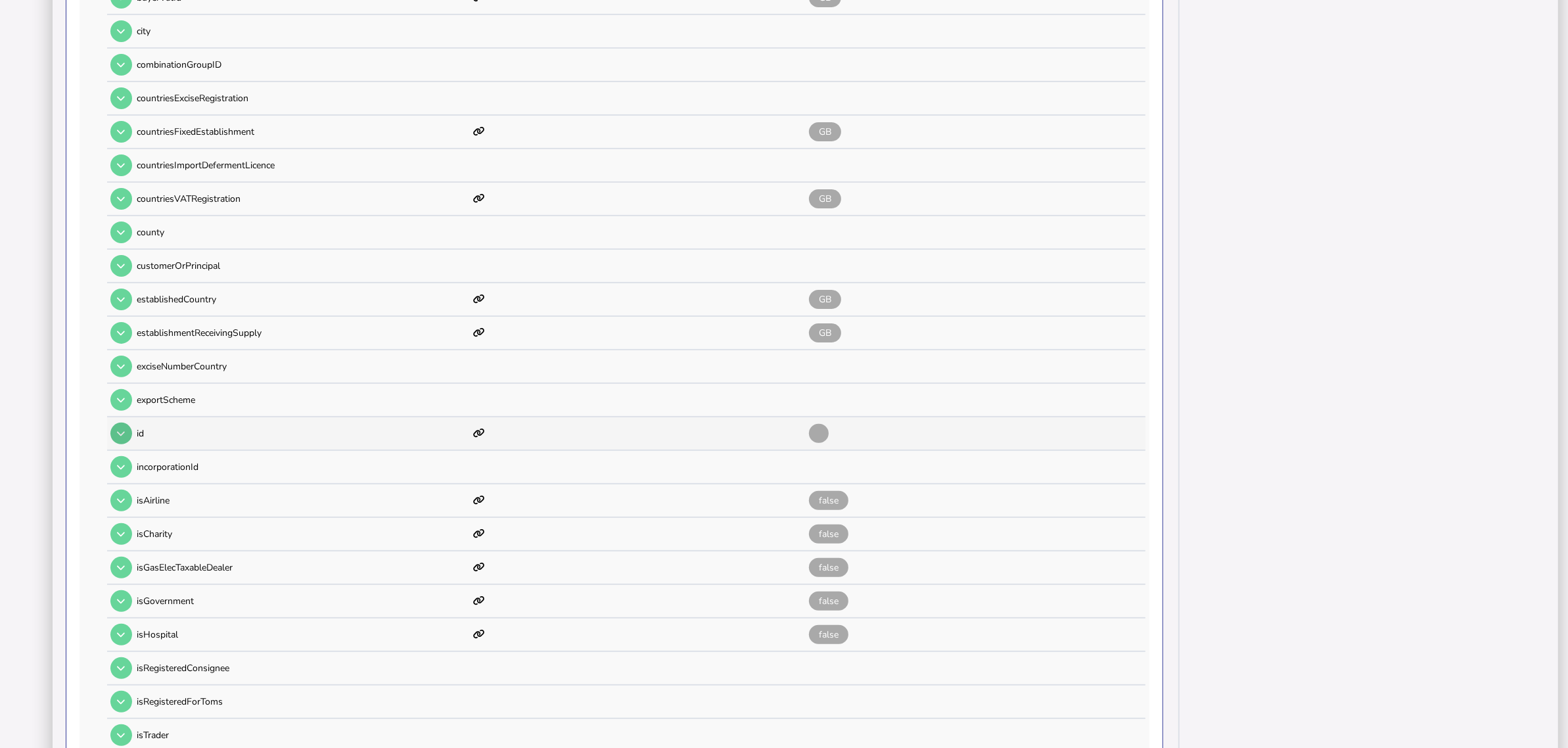
click at [126, 423] on button at bounding box center [121, 433] width 22 height 22
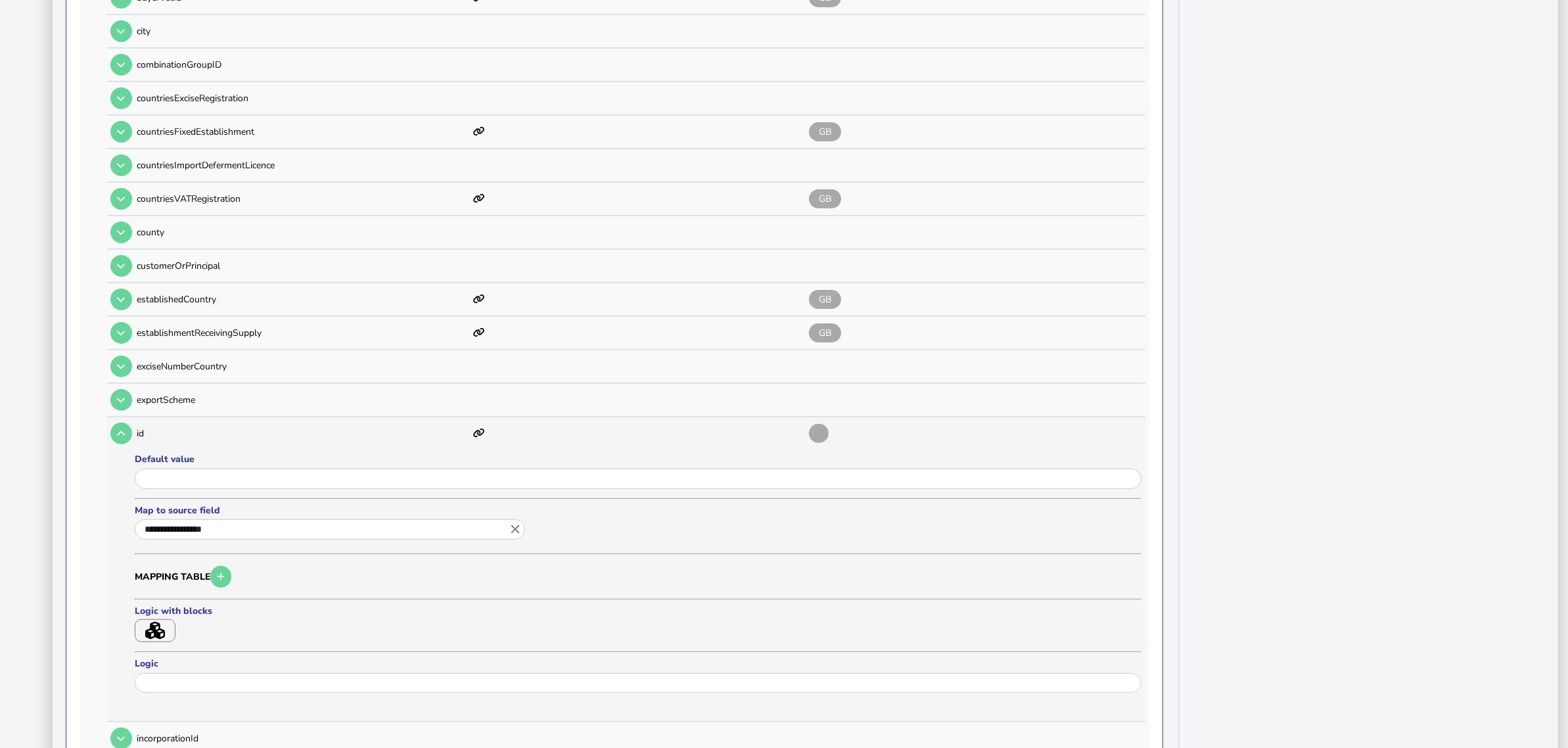
scroll to position [503, 0]
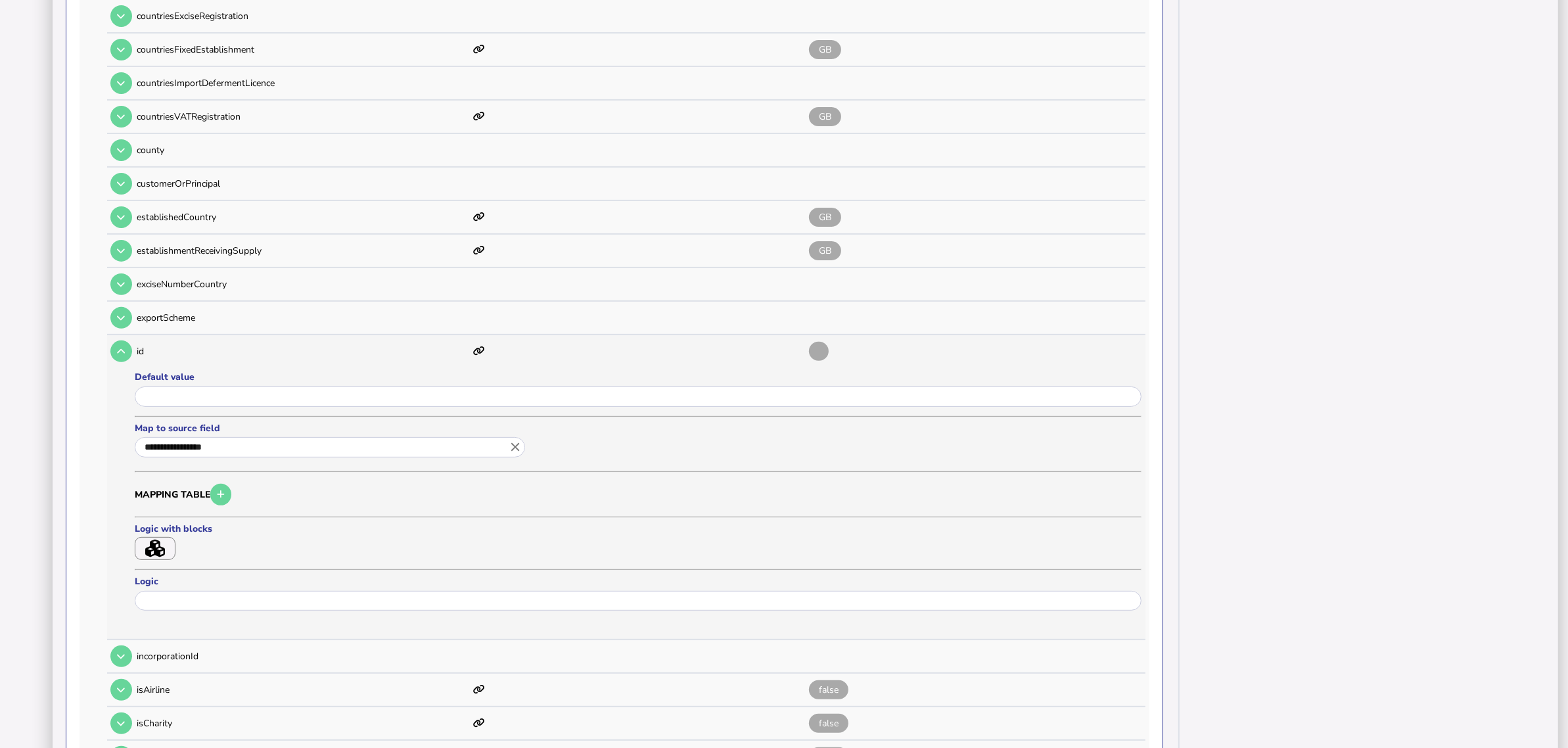
click at [516, 441] on icon "close" at bounding box center [514, 447] width 14 height 14
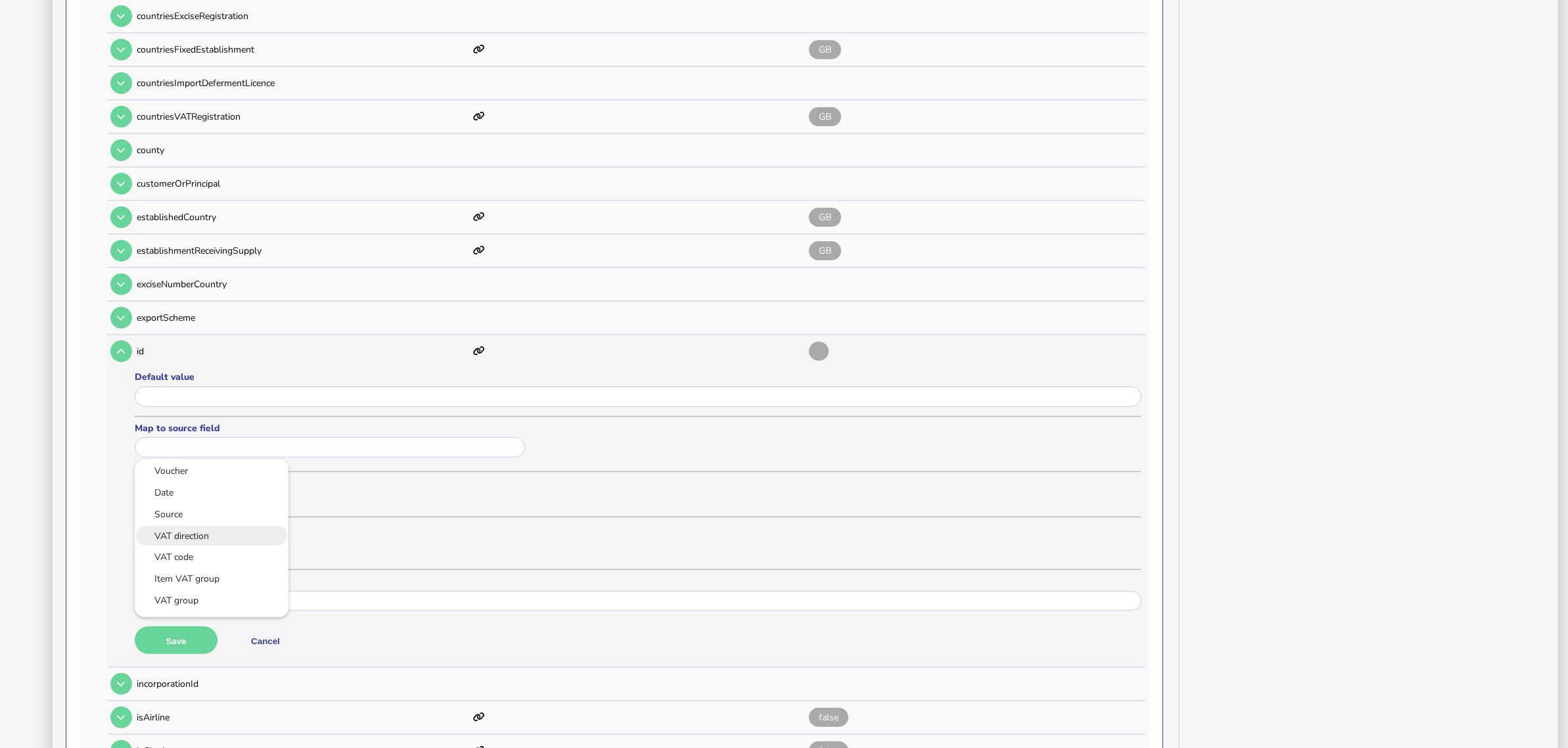
click at [225, 528] on link "VAT direction" at bounding box center [211, 536] width 133 height 16
type input "**********"
click at [225, 491] on icon "button" at bounding box center [221, 495] width 8 height 9
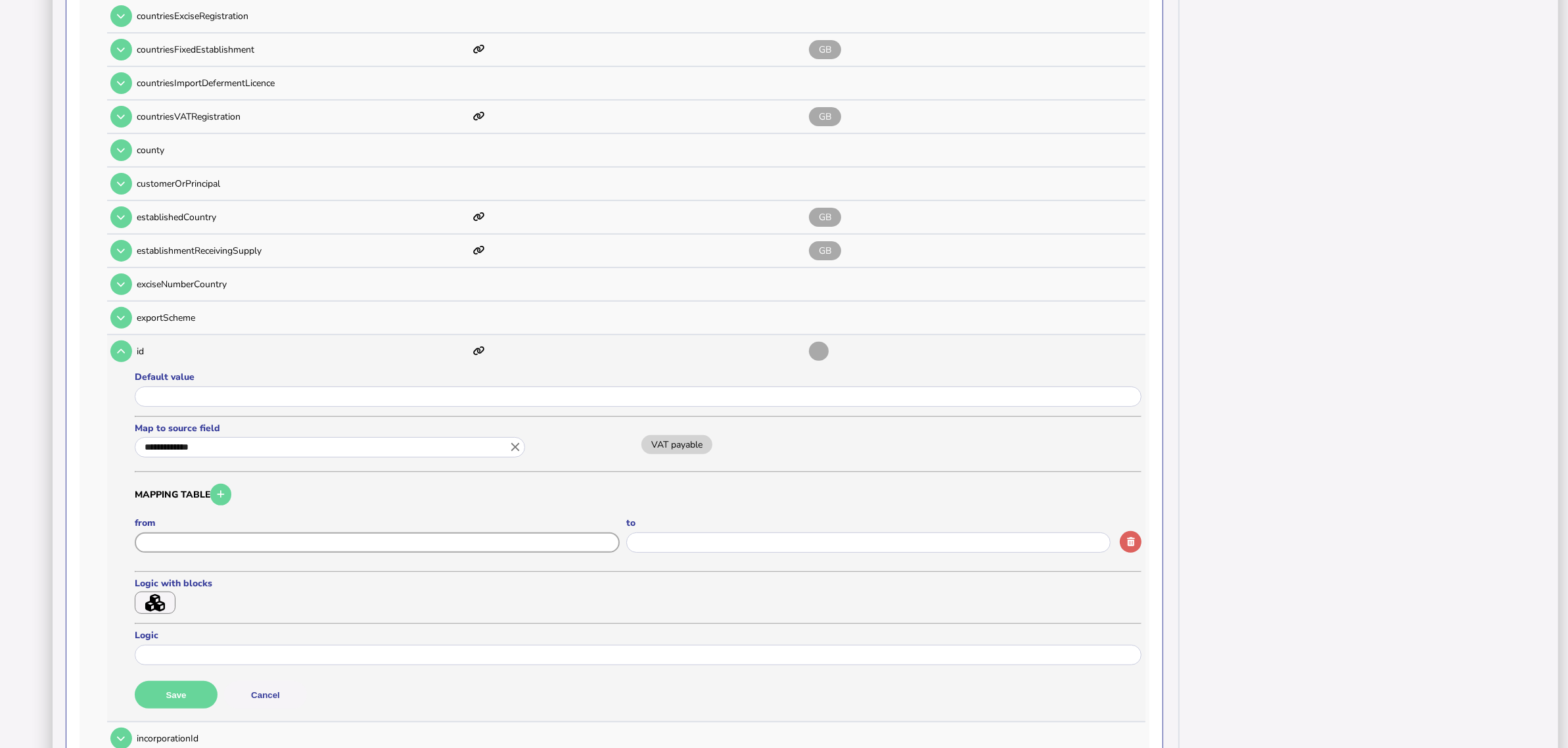
click at [315, 533] on input "input" at bounding box center [377, 543] width 485 height 21
type input "**********"
click at [230, 484] on button "button" at bounding box center [221, 495] width 22 height 22
click at [218, 587] on input "input" at bounding box center [377, 597] width 485 height 21
drag, startPoint x: 194, startPoint y: 585, endPoint x: 115, endPoint y: 587, distance: 79.0
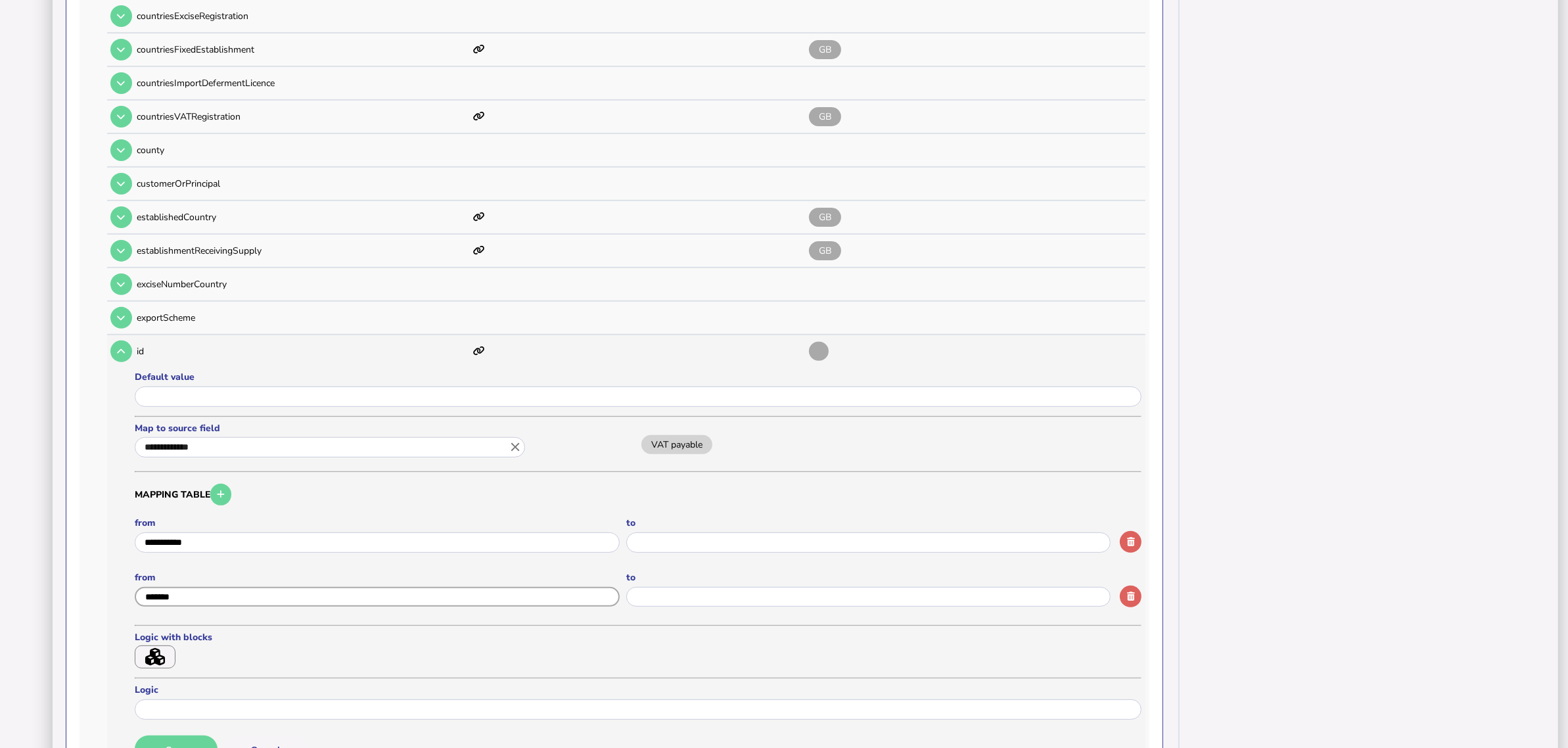
click at [115, 587] on tr "**********" at bounding box center [626, 556] width 1038 height 441
paste input "**********"
type input "**********"
click at [669, 540] on input "input" at bounding box center [869, 543] width 485 height 21
type input "***"
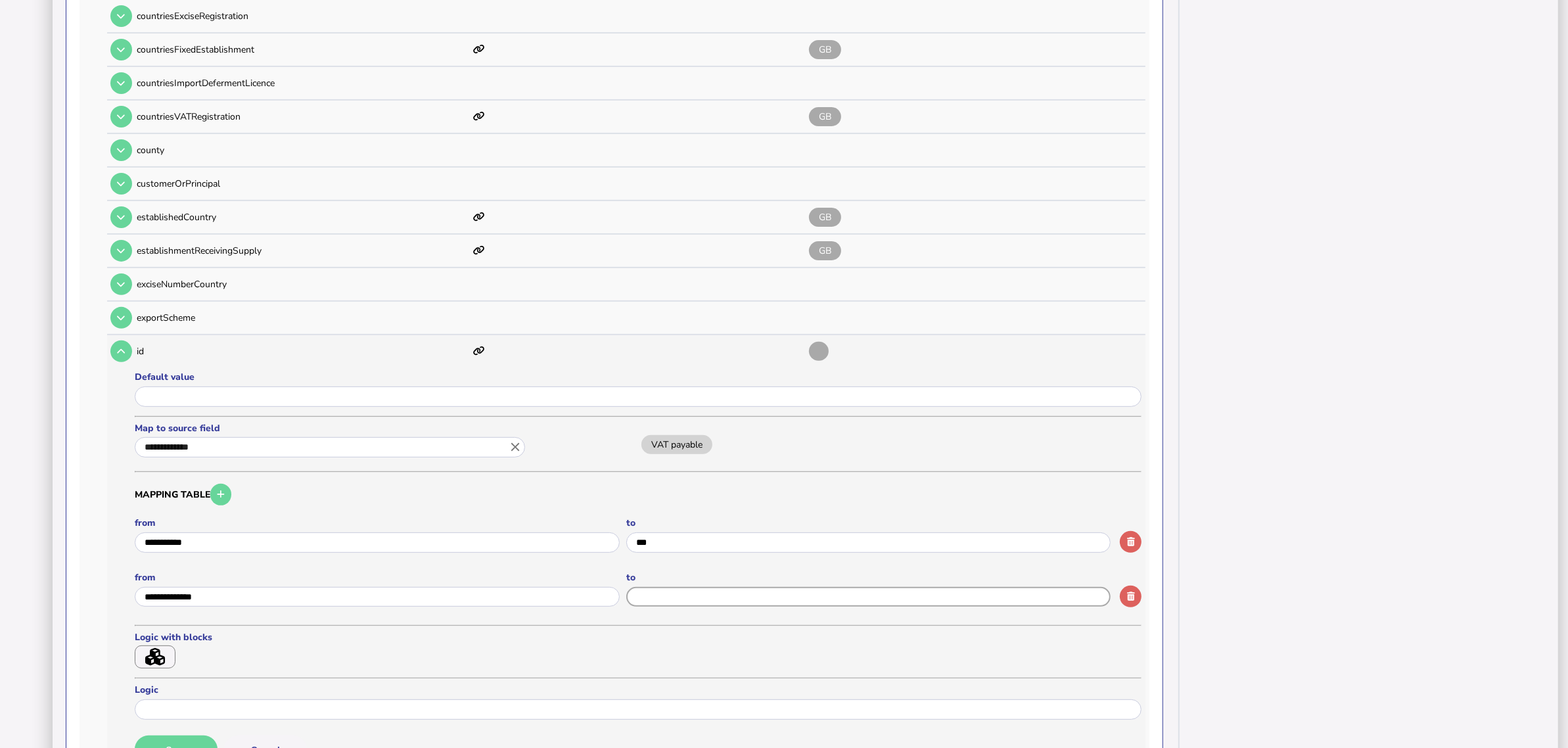
click at [677, 587] on input "input" at bounding box center [869, 597] width 485 height 21
drag, startPoint x: 679, startPoint y: 530, endPoint x: 631, endPoint y: 531, distance: 48.0
click at [631, 533] on input "input" at bounding box center [869, 543] width 485 height 21
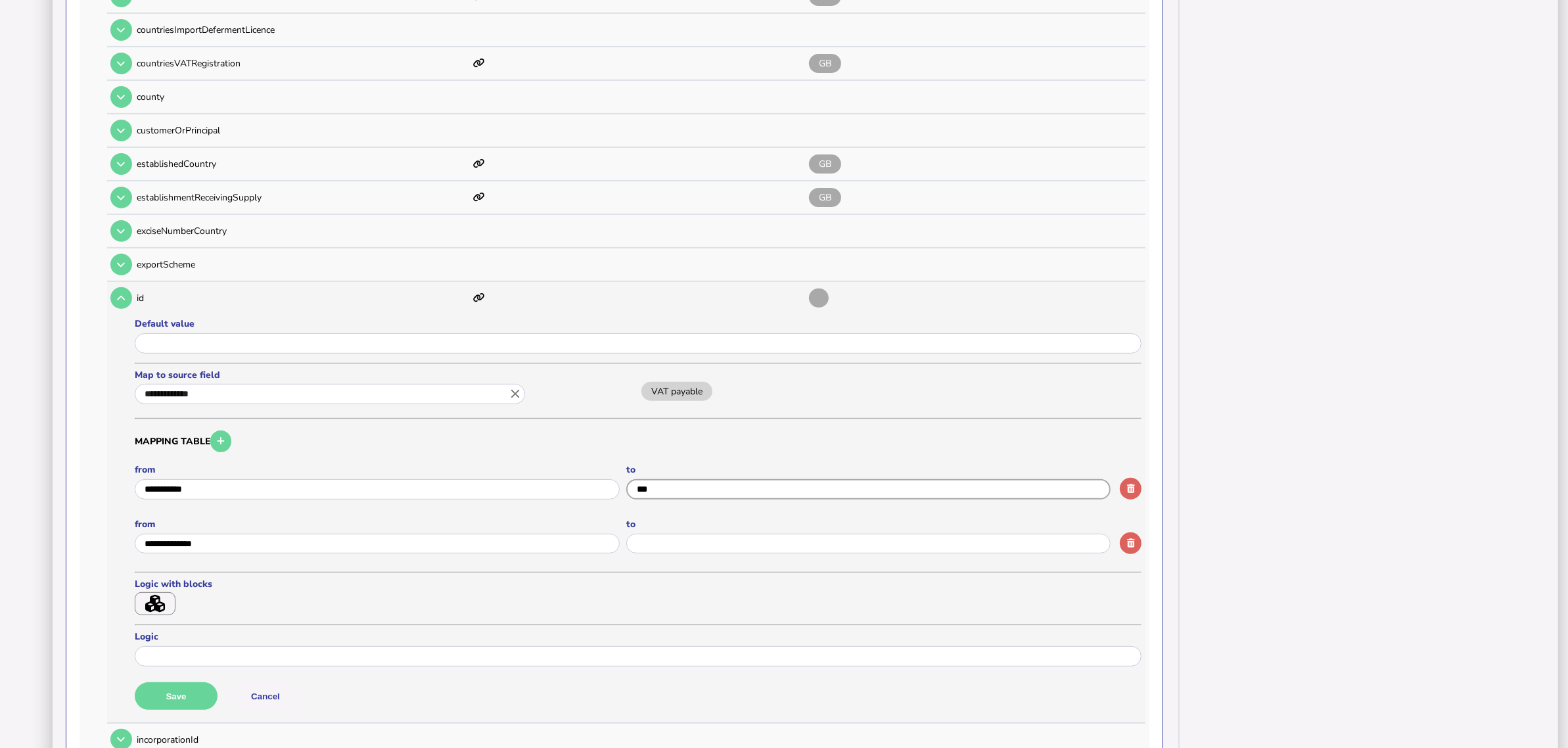
scroll to position [586, 0]
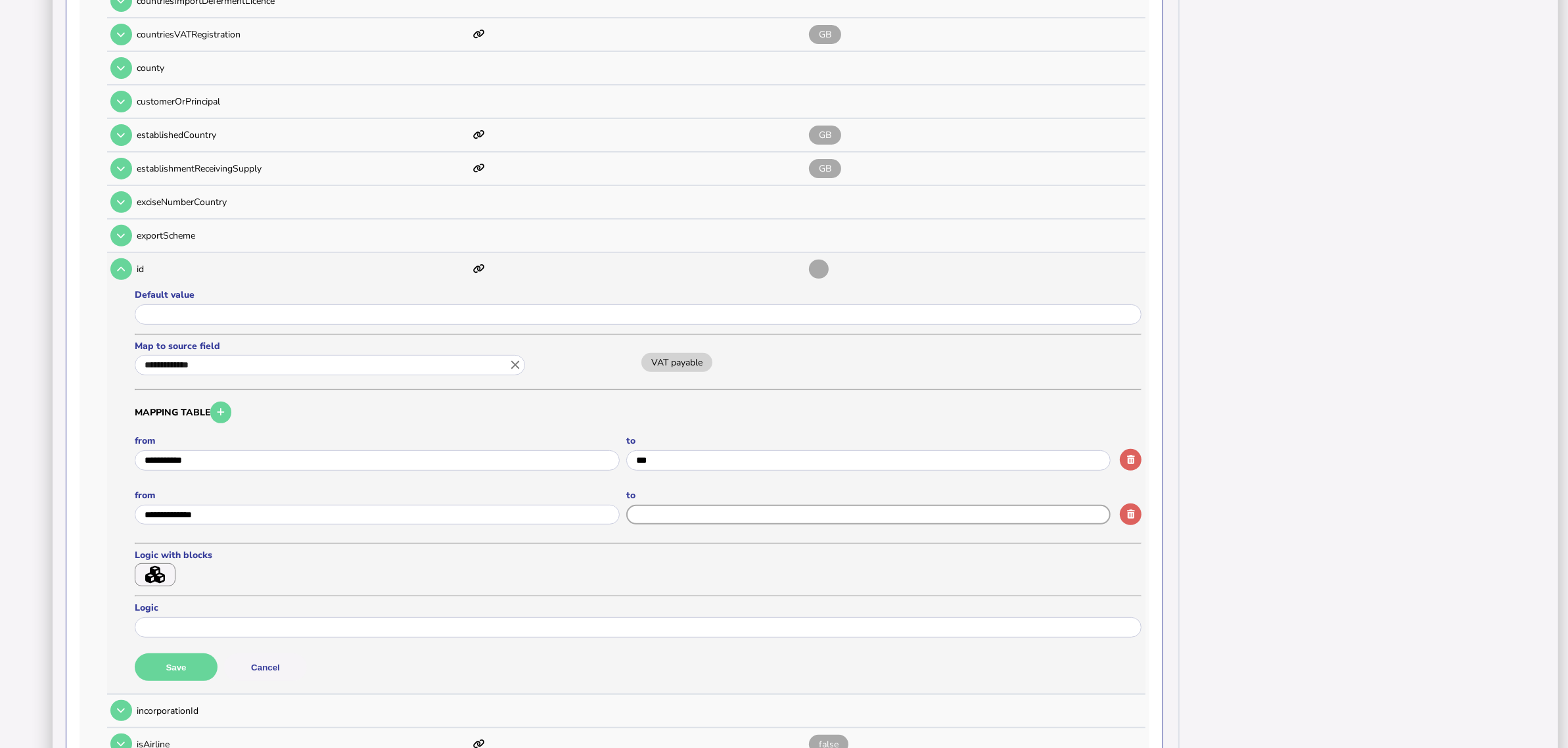
click at [720, 505] on input "input" at bounding box center [869, 516] width 485 height 21
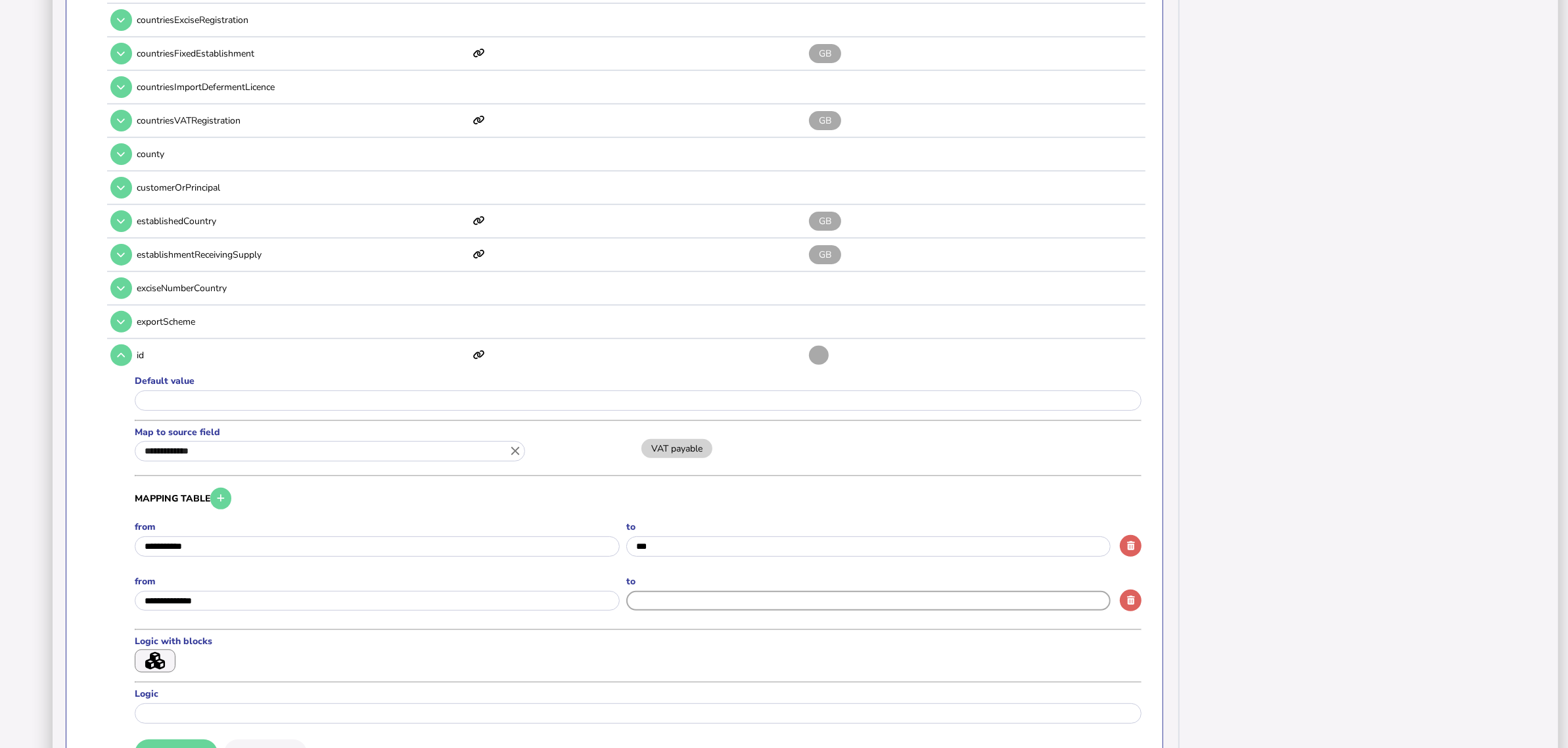
scroll to position [503, 0]
click at [676, 587] on input "input" at bounding box center [869, 597] width 485 height 21
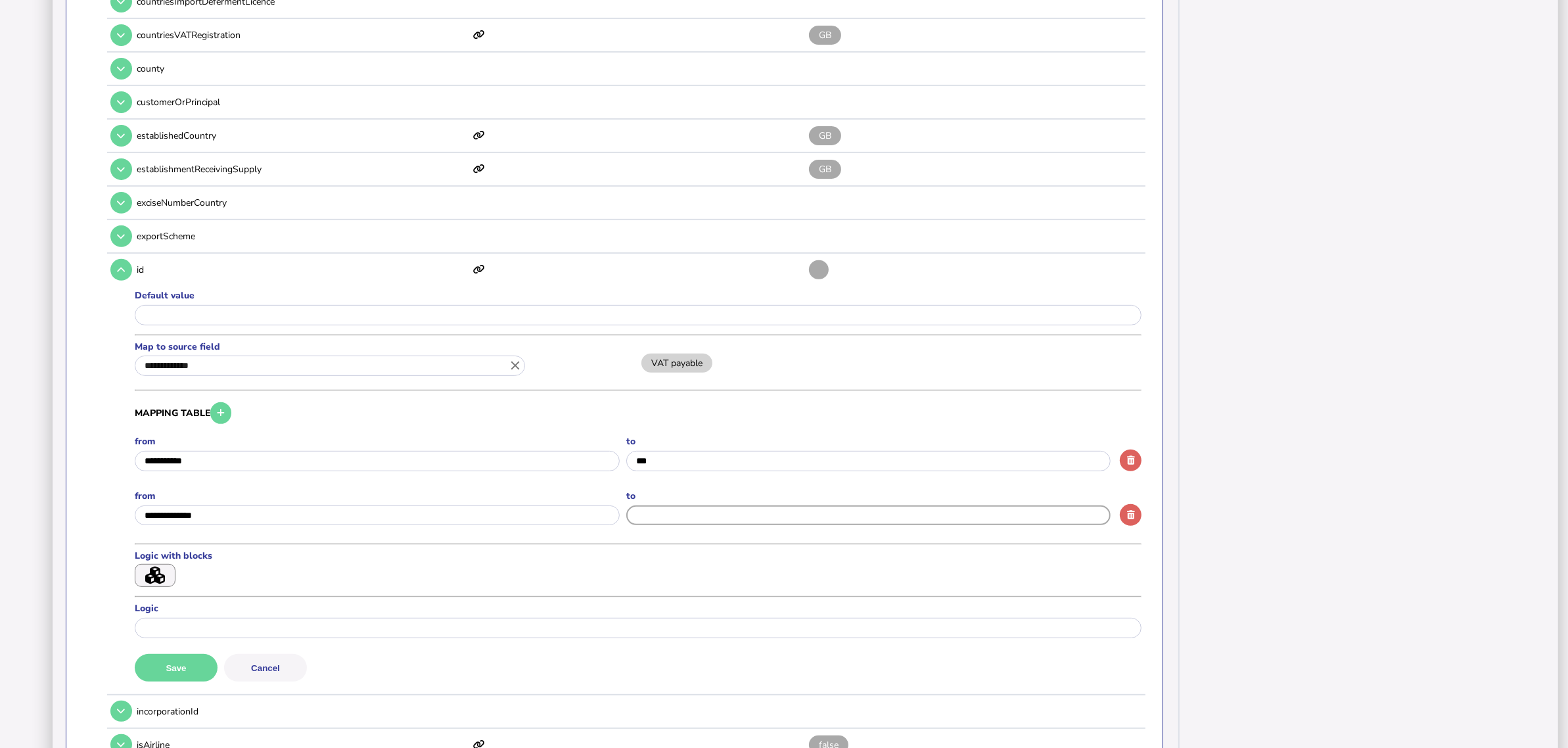
scroll to position [586, 0]
click at [168, 654] on button "Save" at bounding box center [175, 667] width 82 height 27
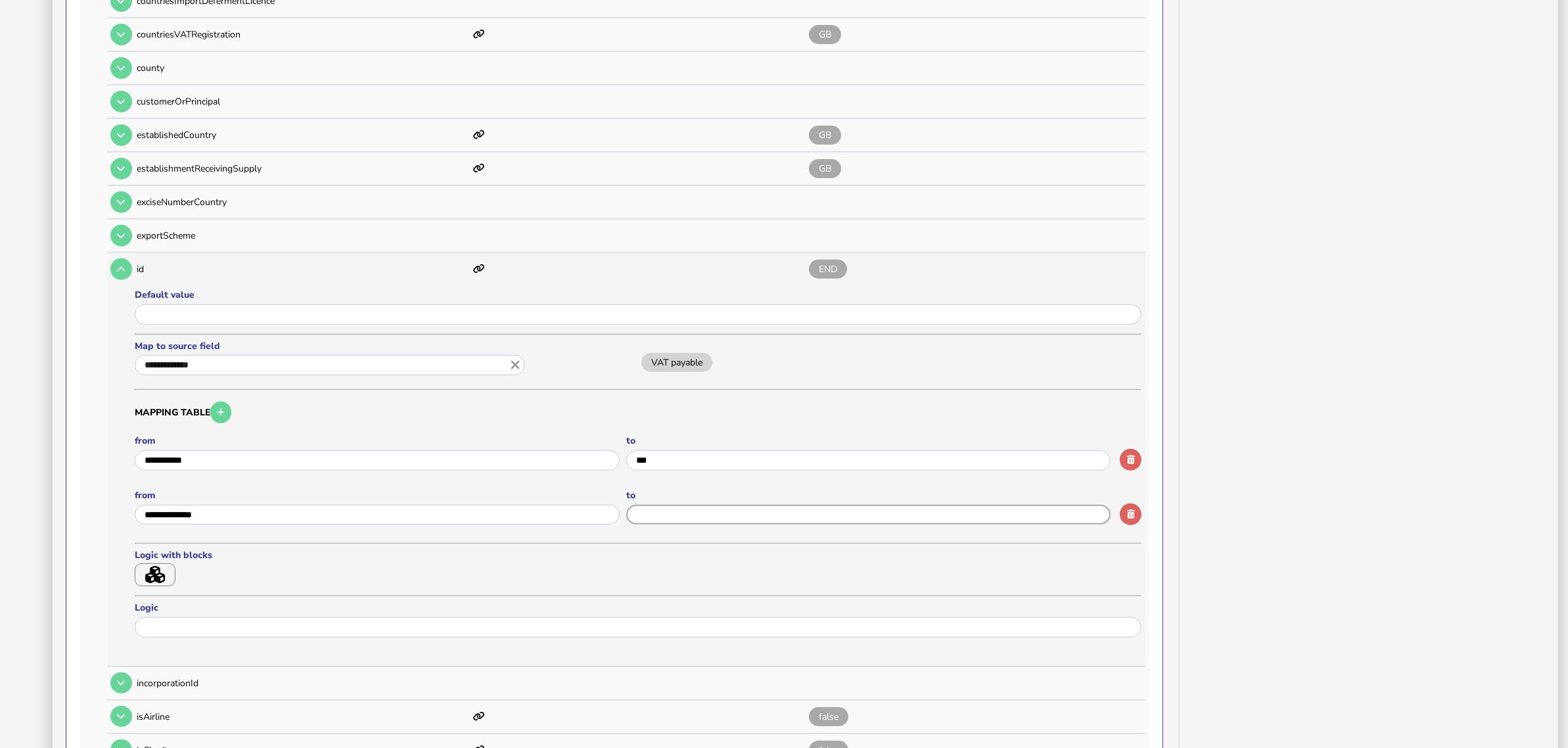
click at [677, 508] on input "input" at bounding box center [869, 516] width 485 height 21
click at [120, 262] on button at bounding box center [121, 269] width 22 height 22
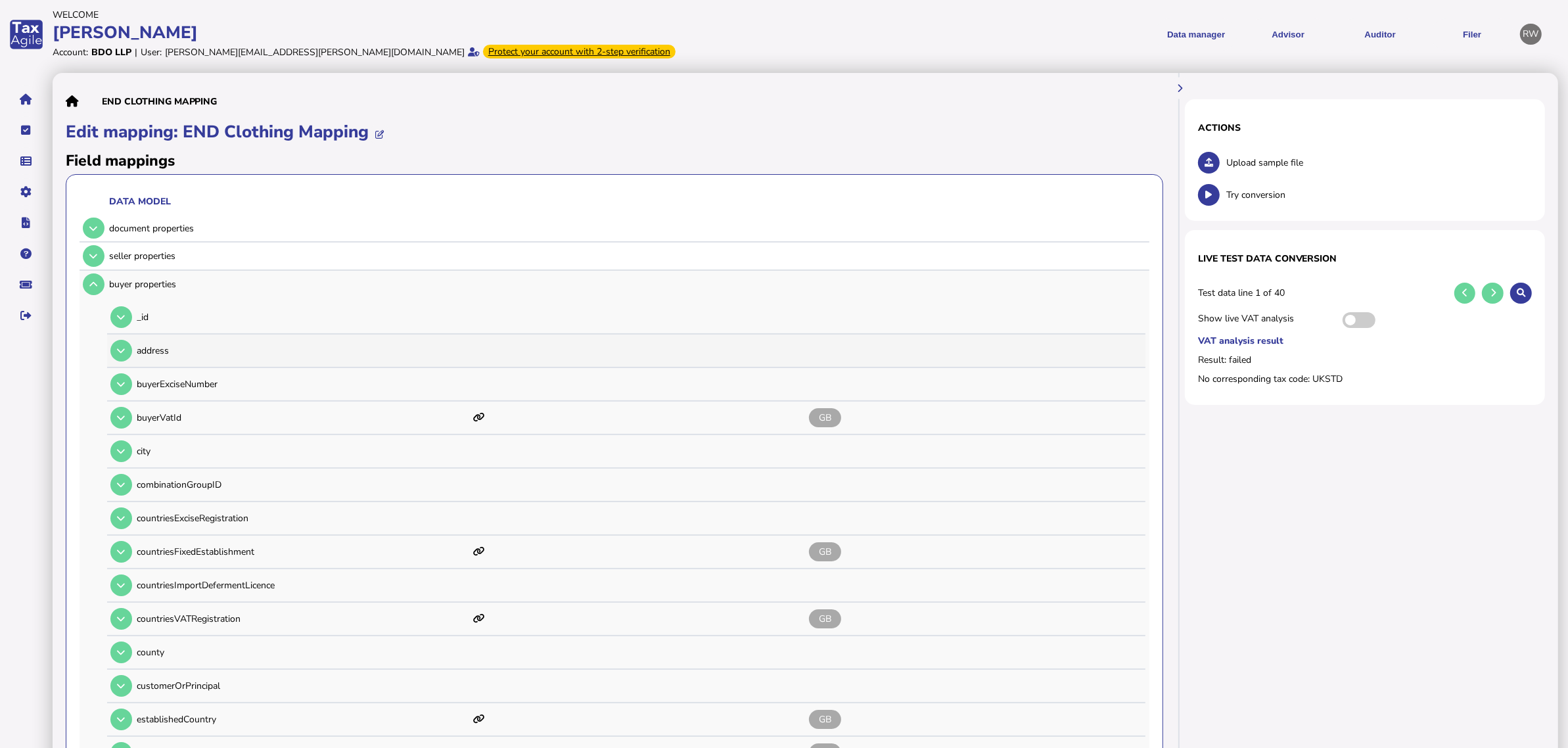
scroll to position [0, 0]
click at [94, 275] on button at bounding box center [93, 285] width 22 height 22
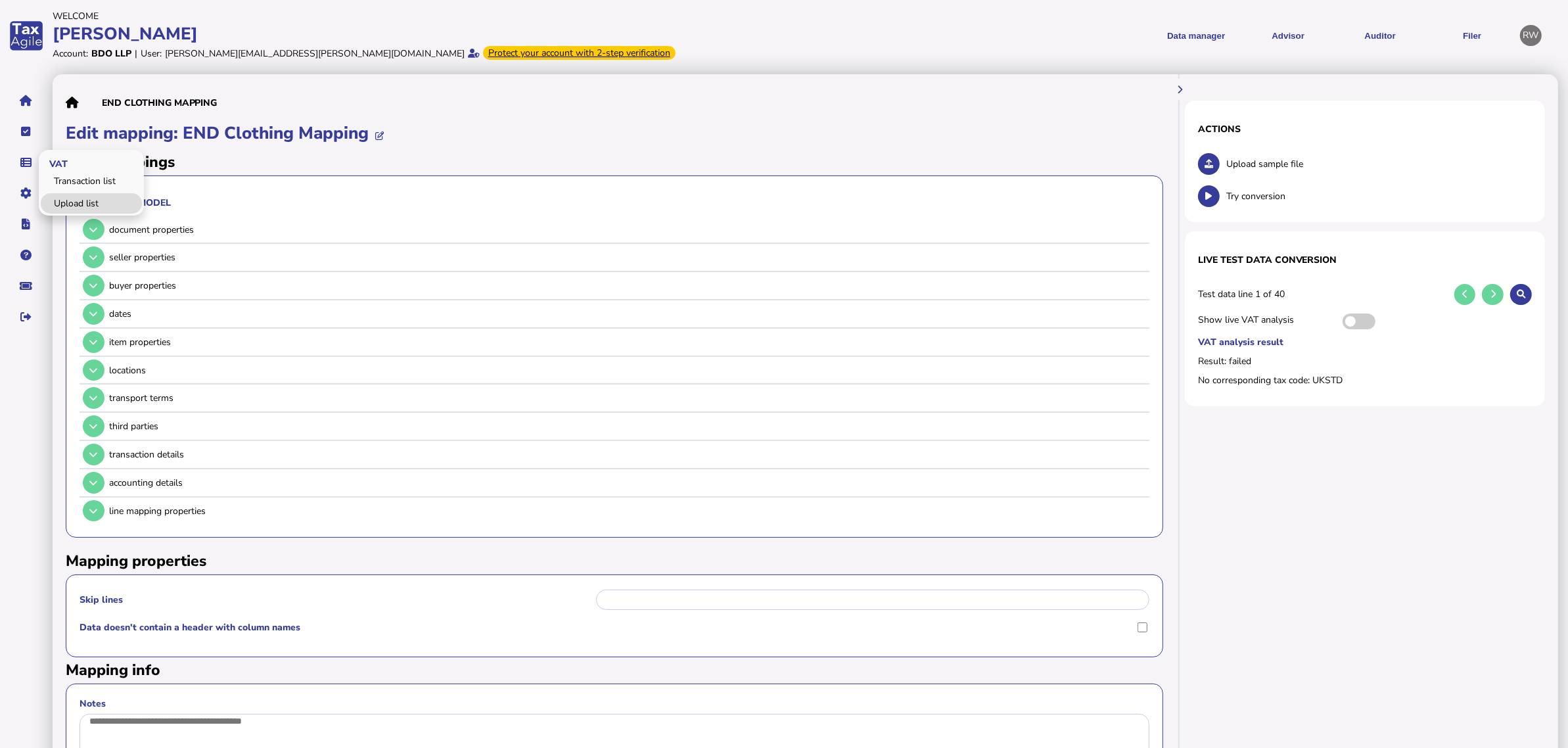
click at [58, 194] on link "Upload list" at bounding box center [91, 204] width 101 height 21
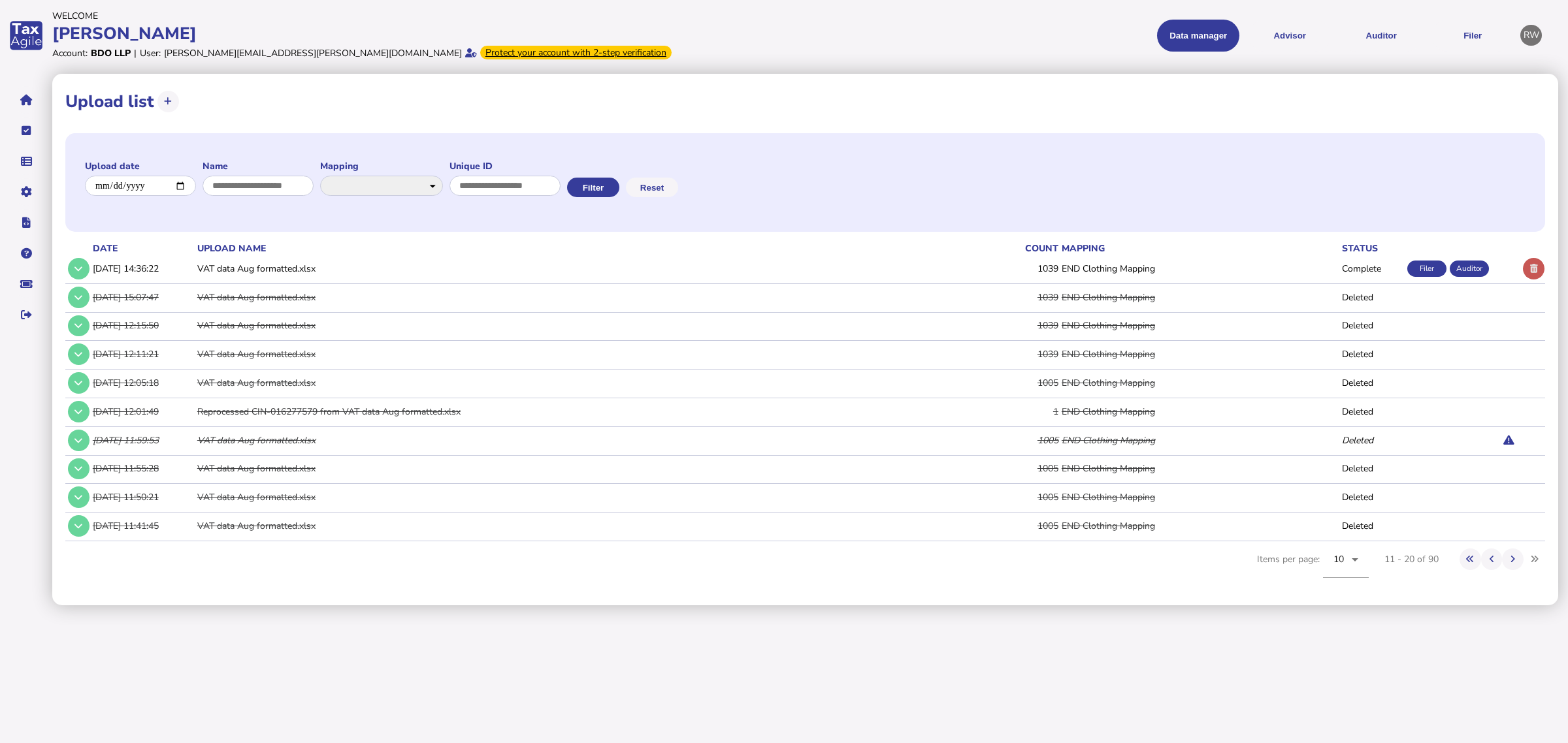
click at [1530, 267] on icon at bounding box center [1534, 268] width 8 height 8
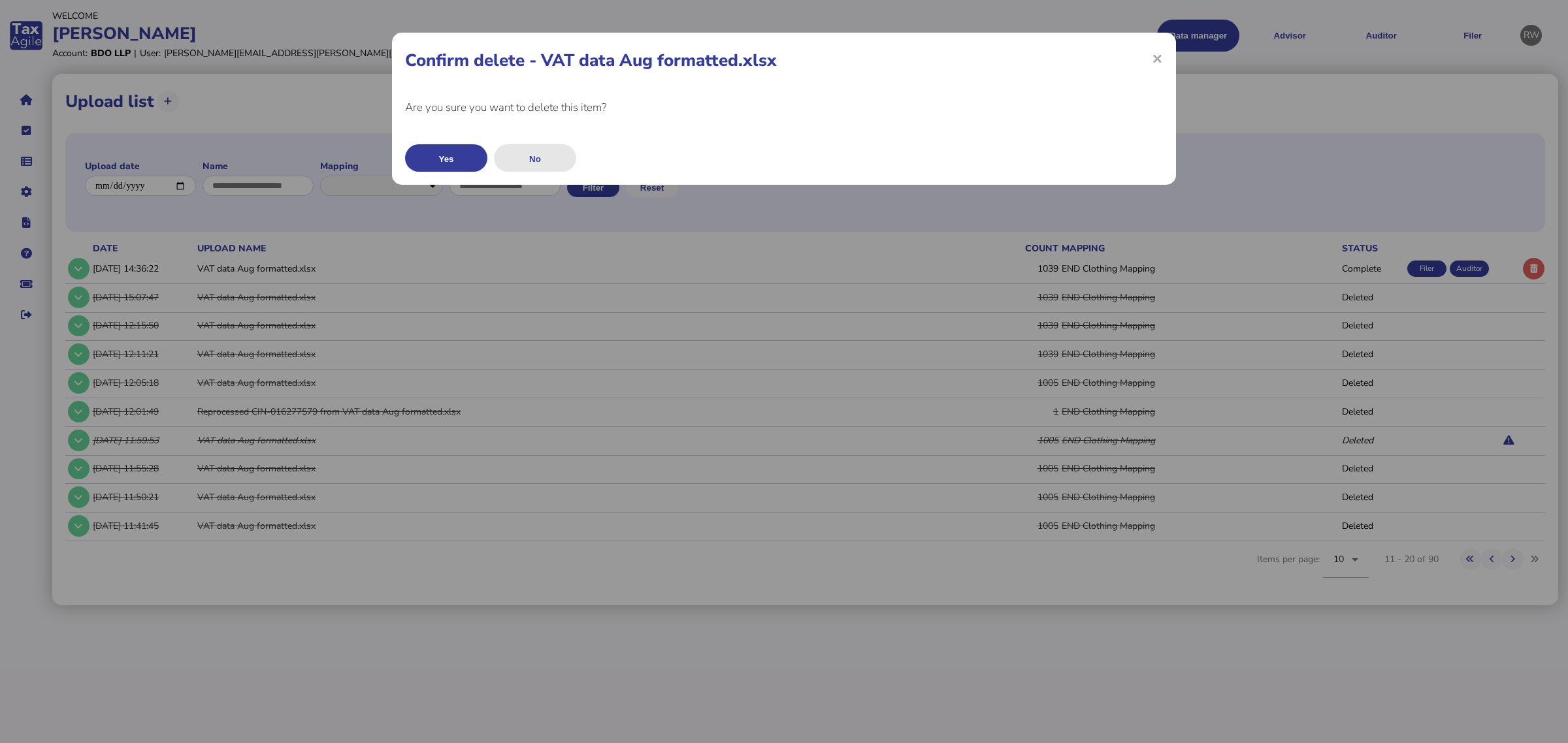
click at [543, 160] on button "No" at bounding box center [534, 157] width 82 height 27
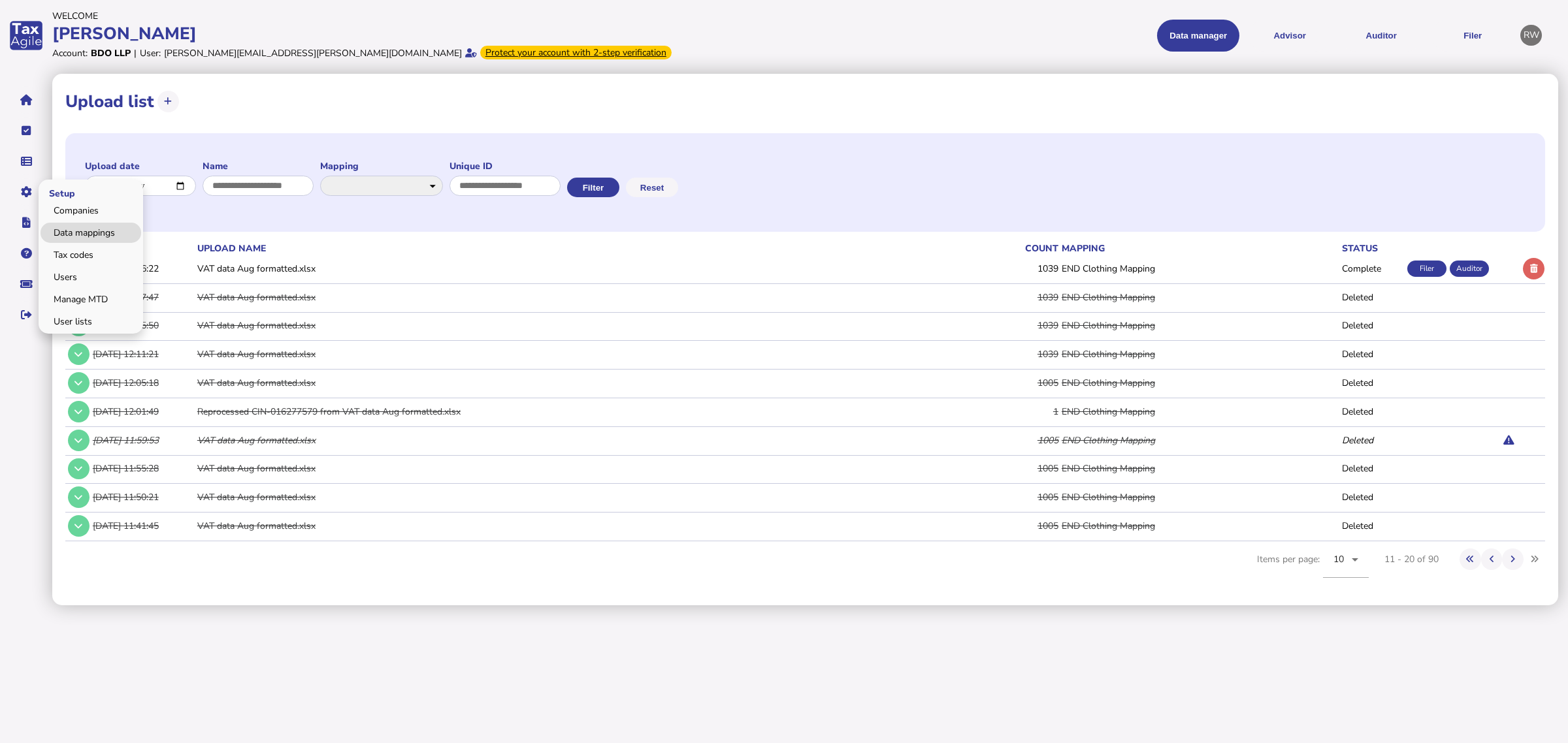
click at [60, 230] on link "Data mappings" at bounding box center [90, 234] width 101 height 21
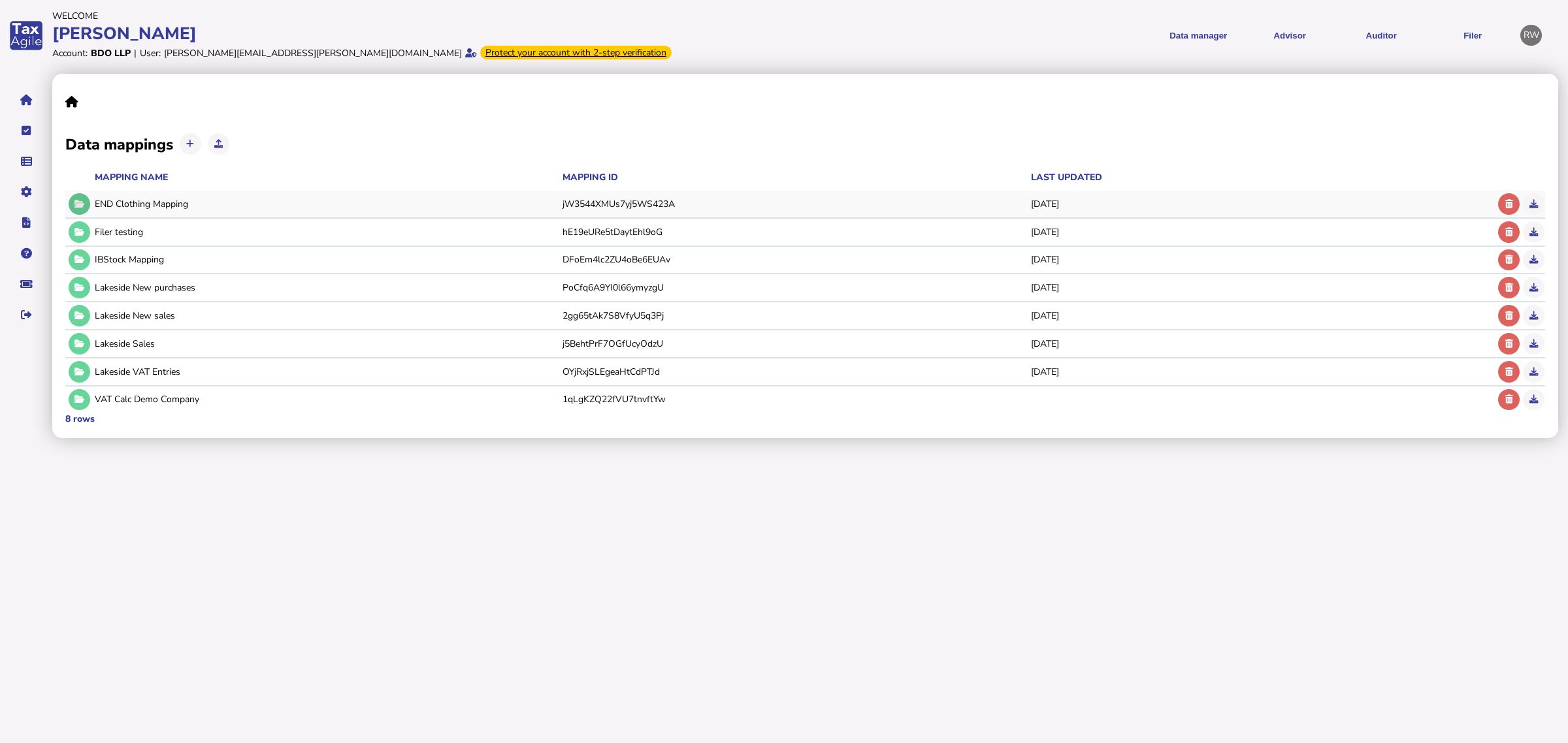
click at [75, 206] on icon at bounding box center [79, 203] width 9 height 8
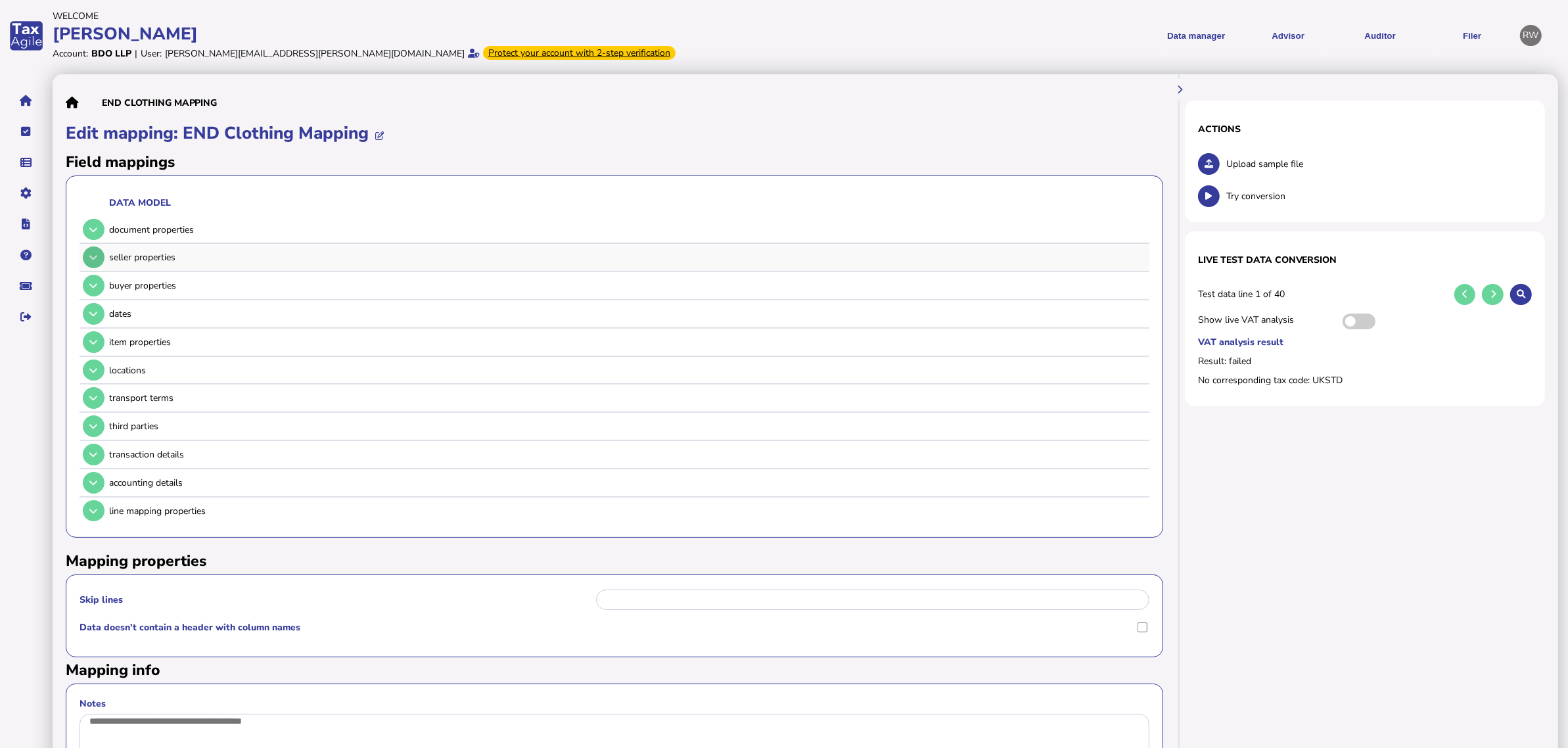
click at [90, 261] on icon at bounding box center [93, 257] width 8 height 9
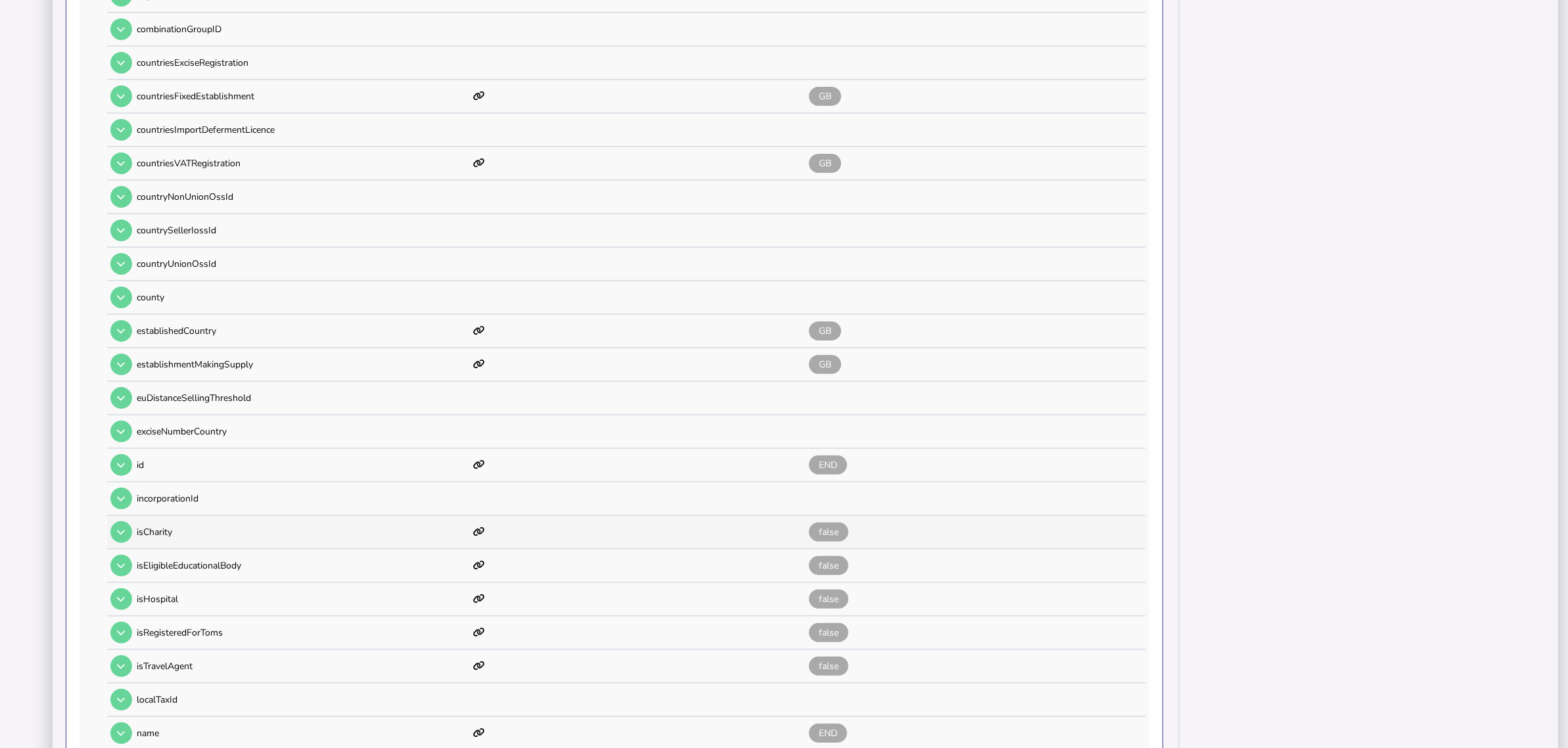
scroll to position [493, 0]
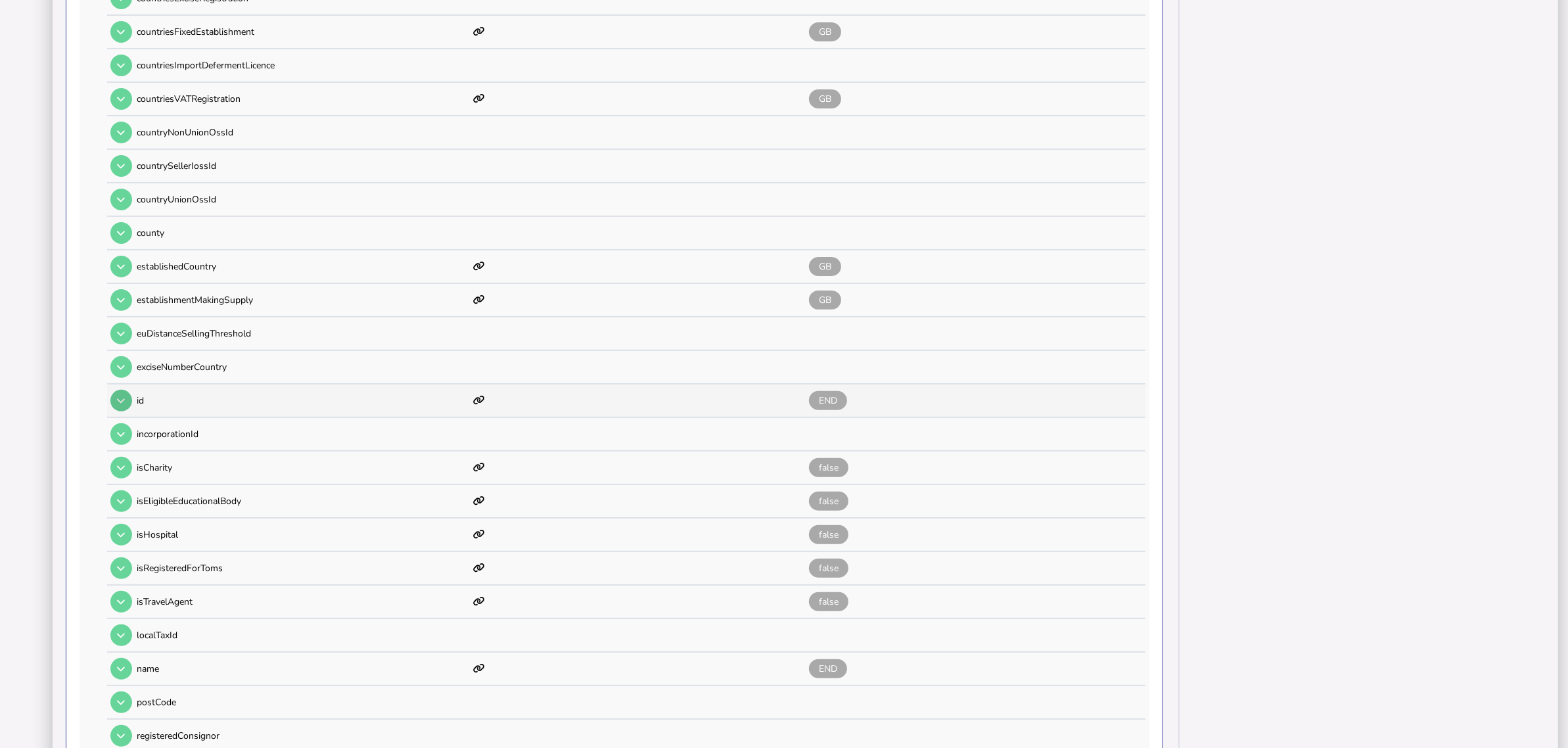
click at [119, 396] on icon at bounding box center [120, 400] width 8 height 9
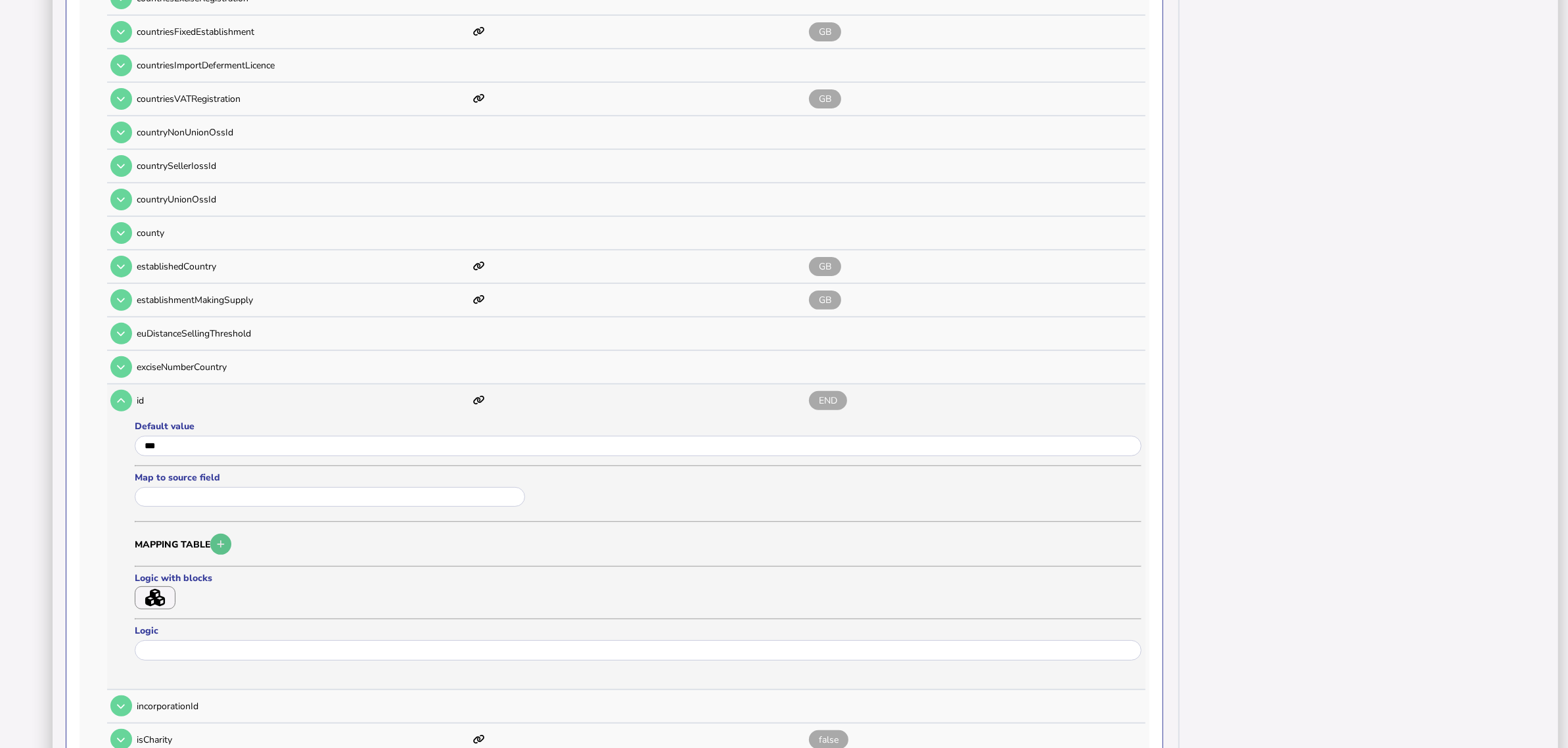
click at [225, 539] on button "button" at bounding box center [221, 544] width 22 height 22
click at [222, 540] on icon "button" at bounding box center [221, 544] width 8 height 9
click at [225, 487] on input "text" at bounding box center [330, 498] width 390 height 21
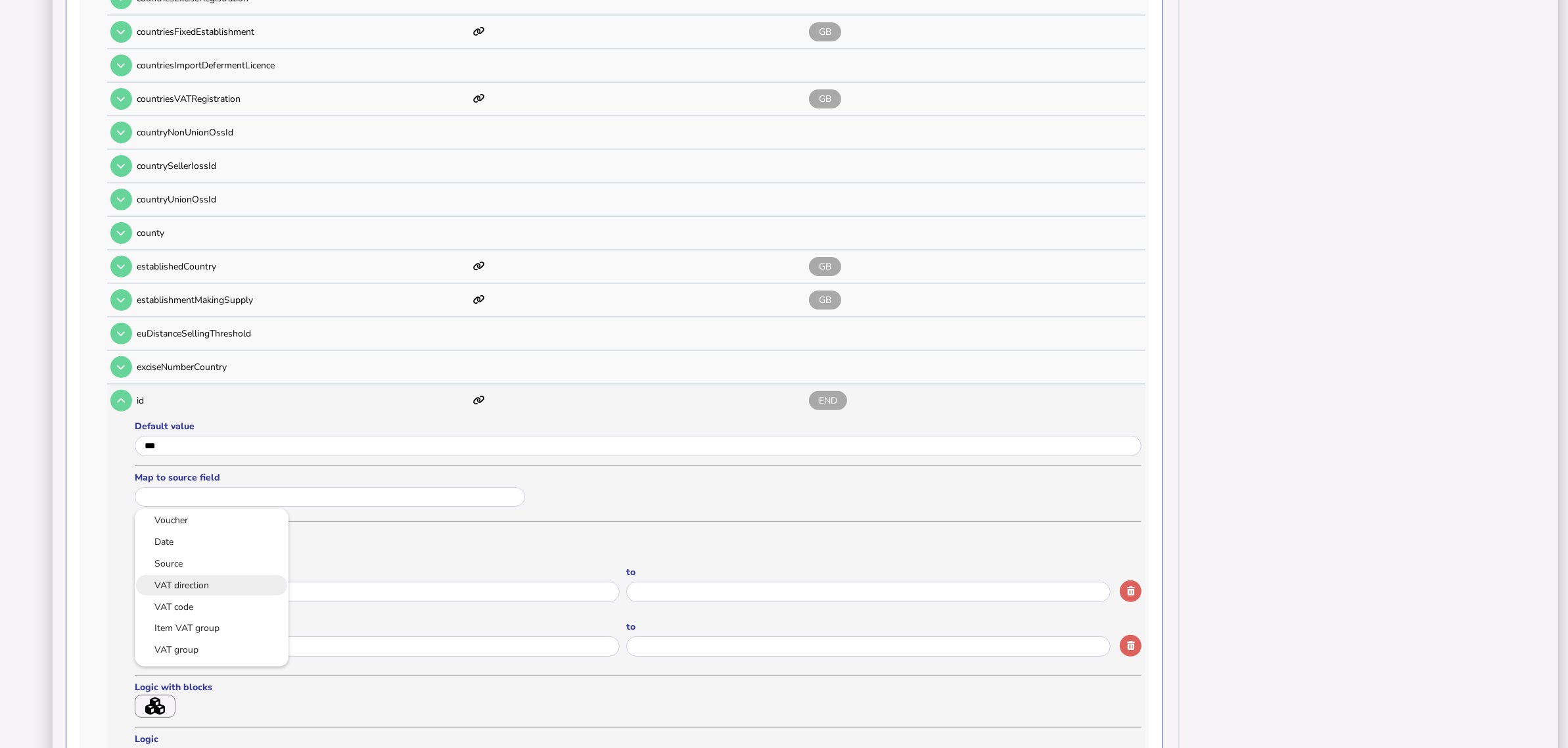
click at [218, 579] on link "VAT direction" at bounding box center [211, 585] width 133 height 16
type input "**********"
click at [231, 582] on input "input" at bounding box center [377, 593] width 485 height 21
paste input "**********"
type input "**********"
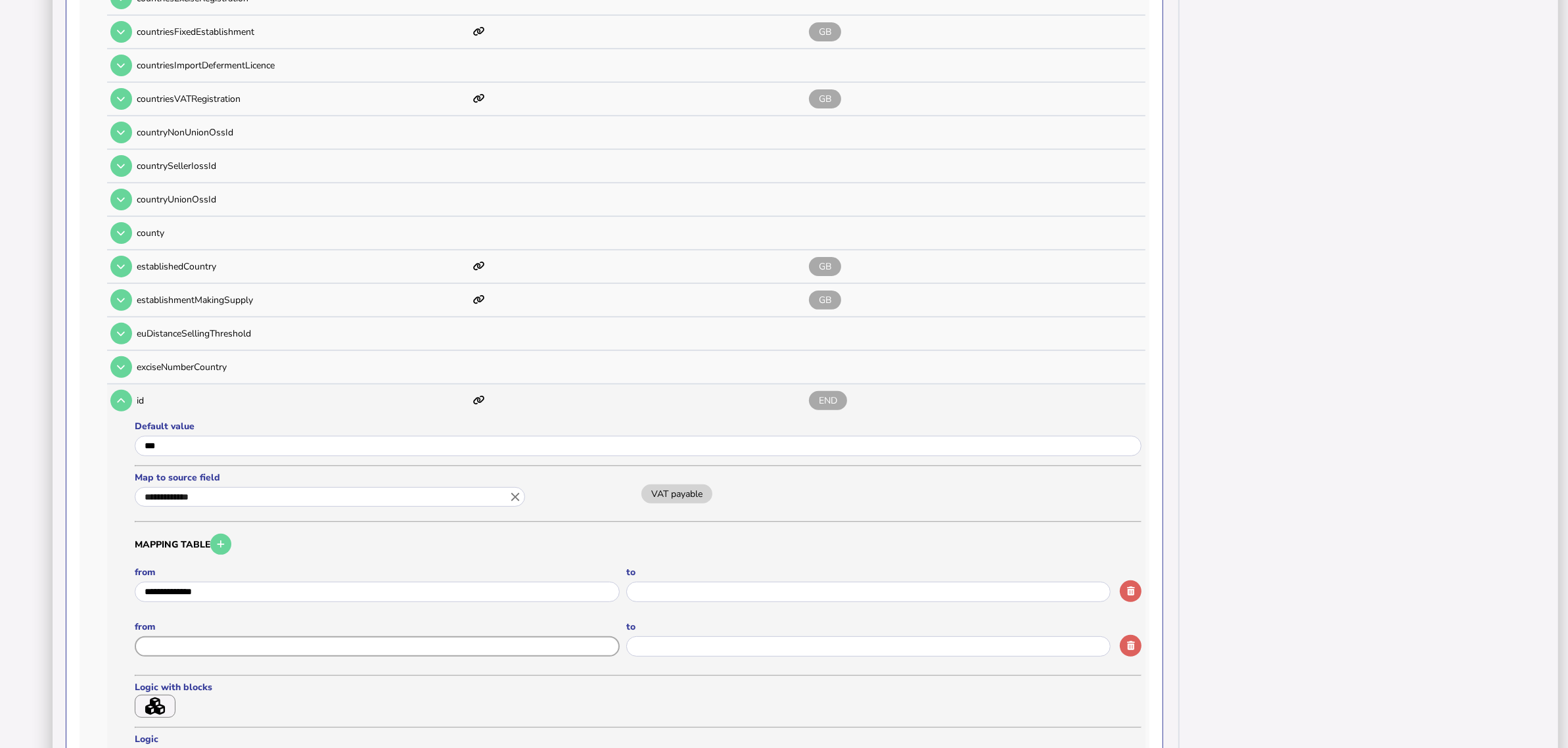
click at [400, 637] on input "input" at bounding box center [377, 648] width 485 height 21
type input "**********"
click at [734, 582] on input "input" at bounding box center [869, 593] width 485 height 21
type input "***"
drag, startPoint x: 189, startPoint y: 439, endPoint x: 119, endPoint y: 444, distance: 70.2
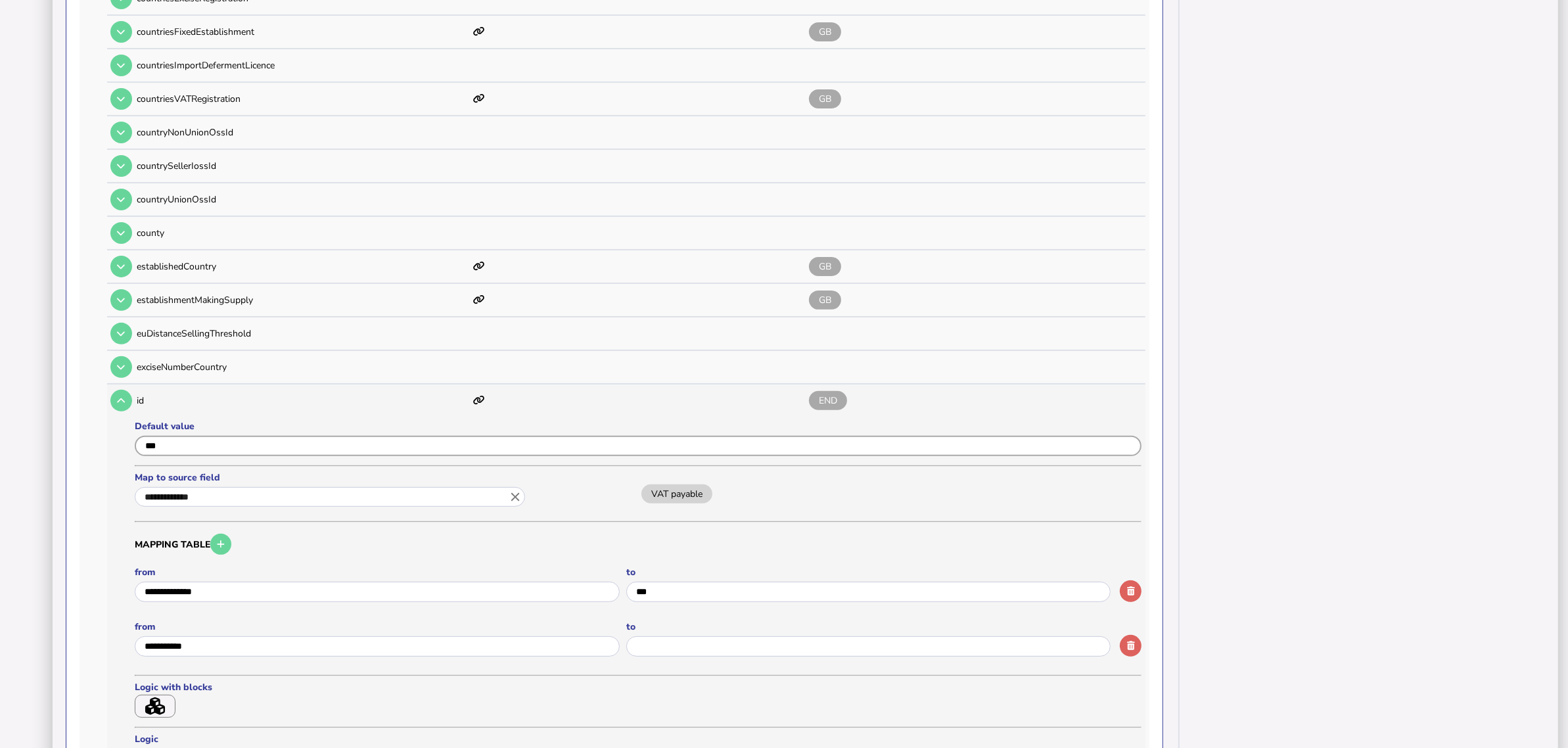
click at [119, 444] on tr "**********" at bounding box center [626, 605] width 1038 height 441
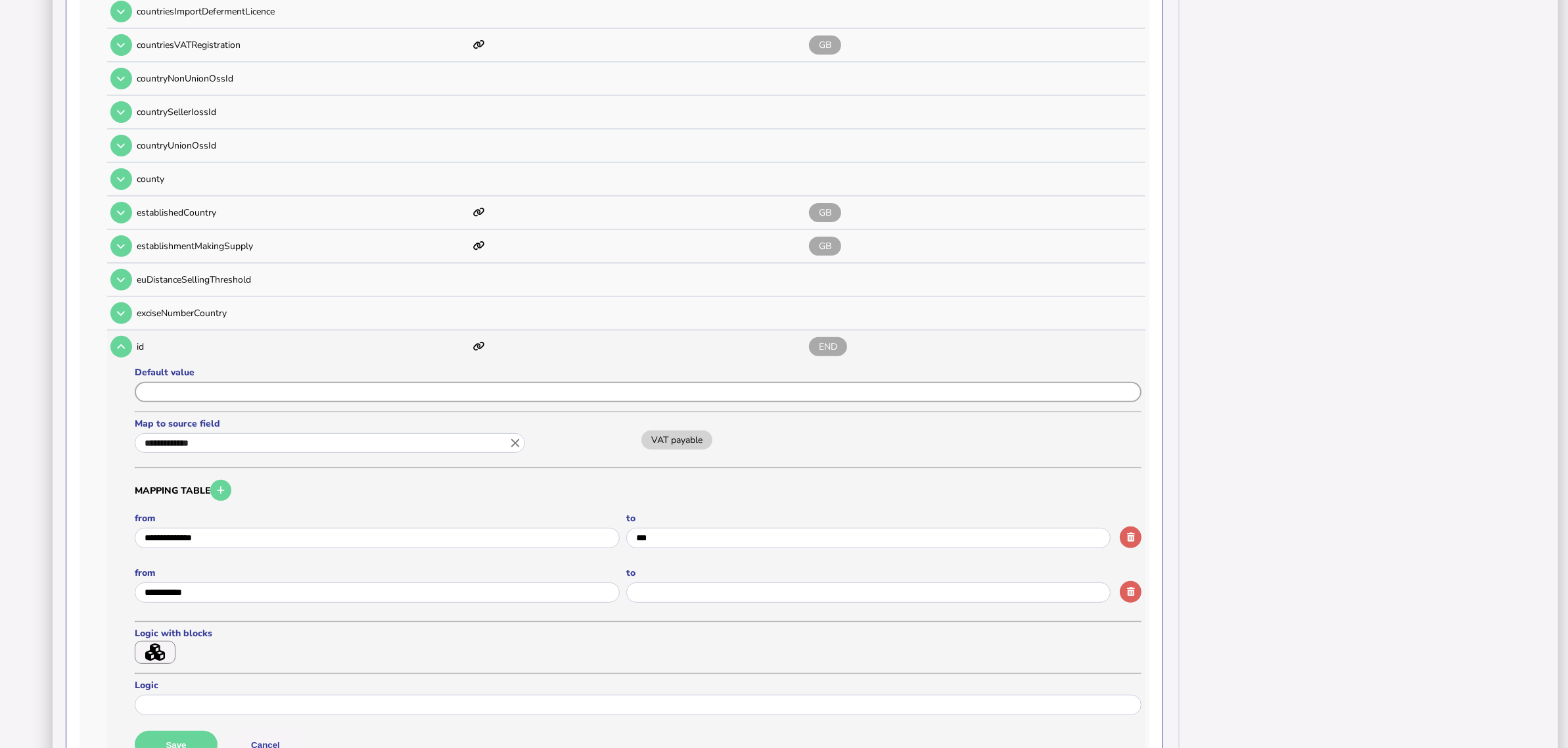
scroll to position [575, 0]
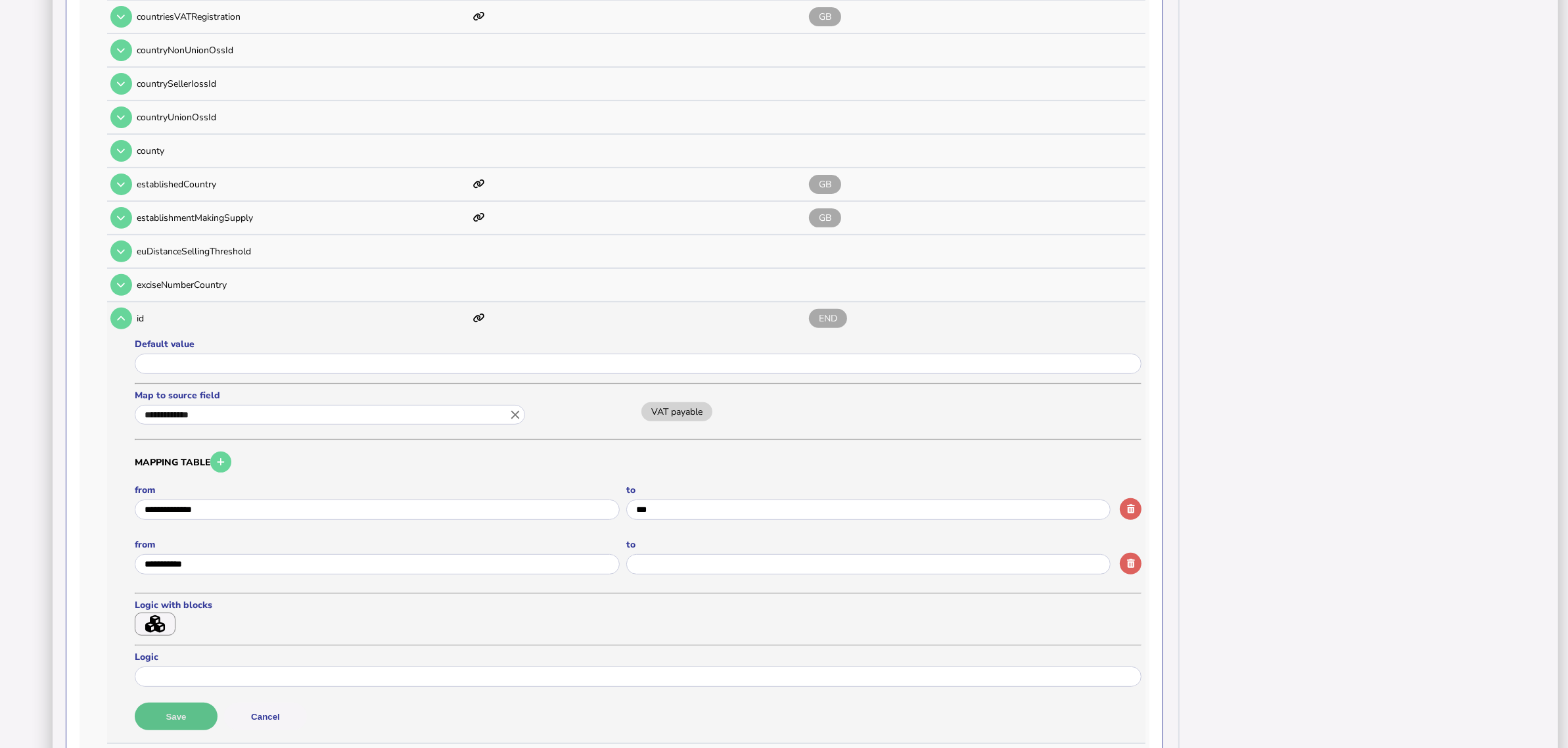
click at [188, 703] on button "Save" at bounding box center [175, 717] width 82 height 27
click at [117, 315] on icon at bounding box center [120, 319] width 8 height 9
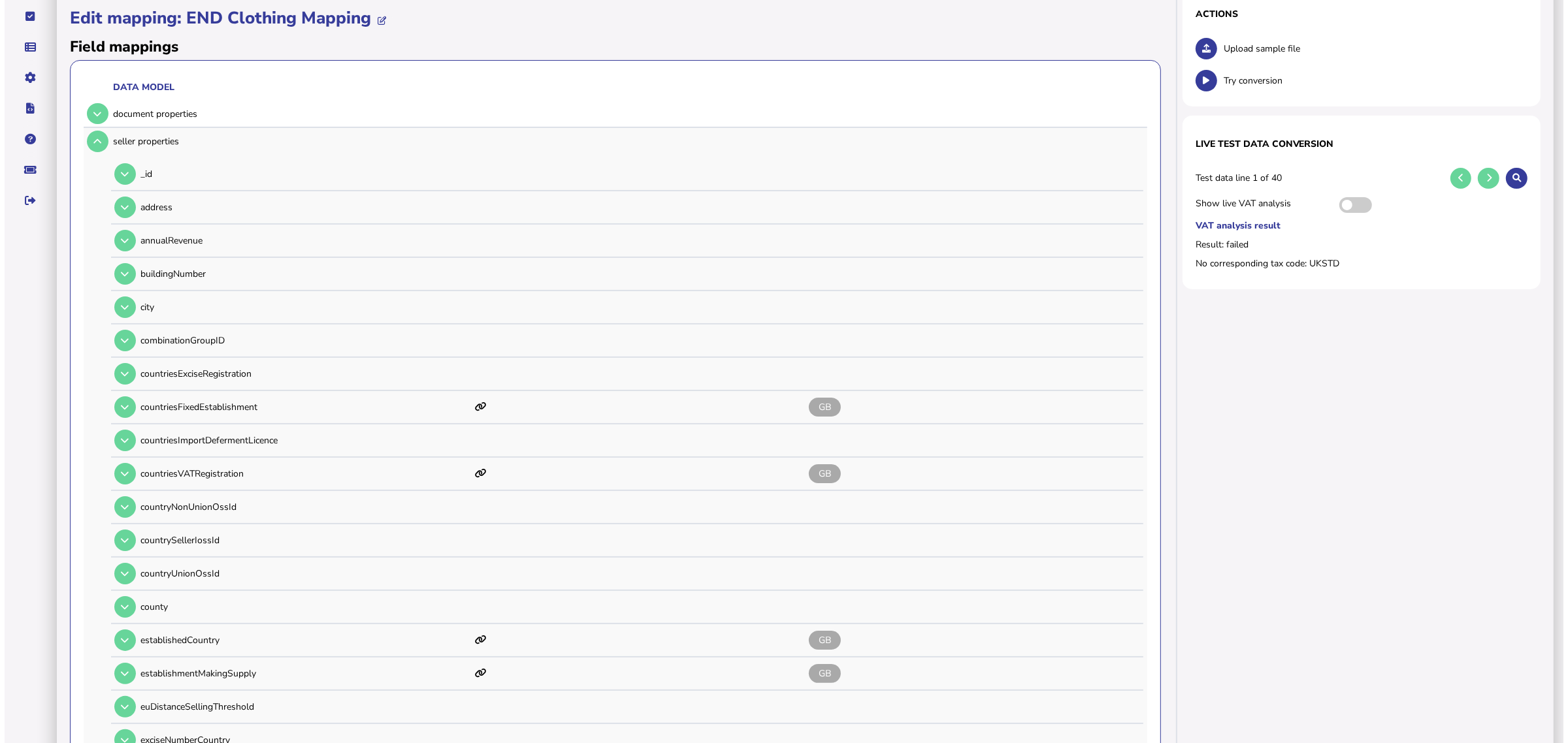
scroll to position [0, 0]
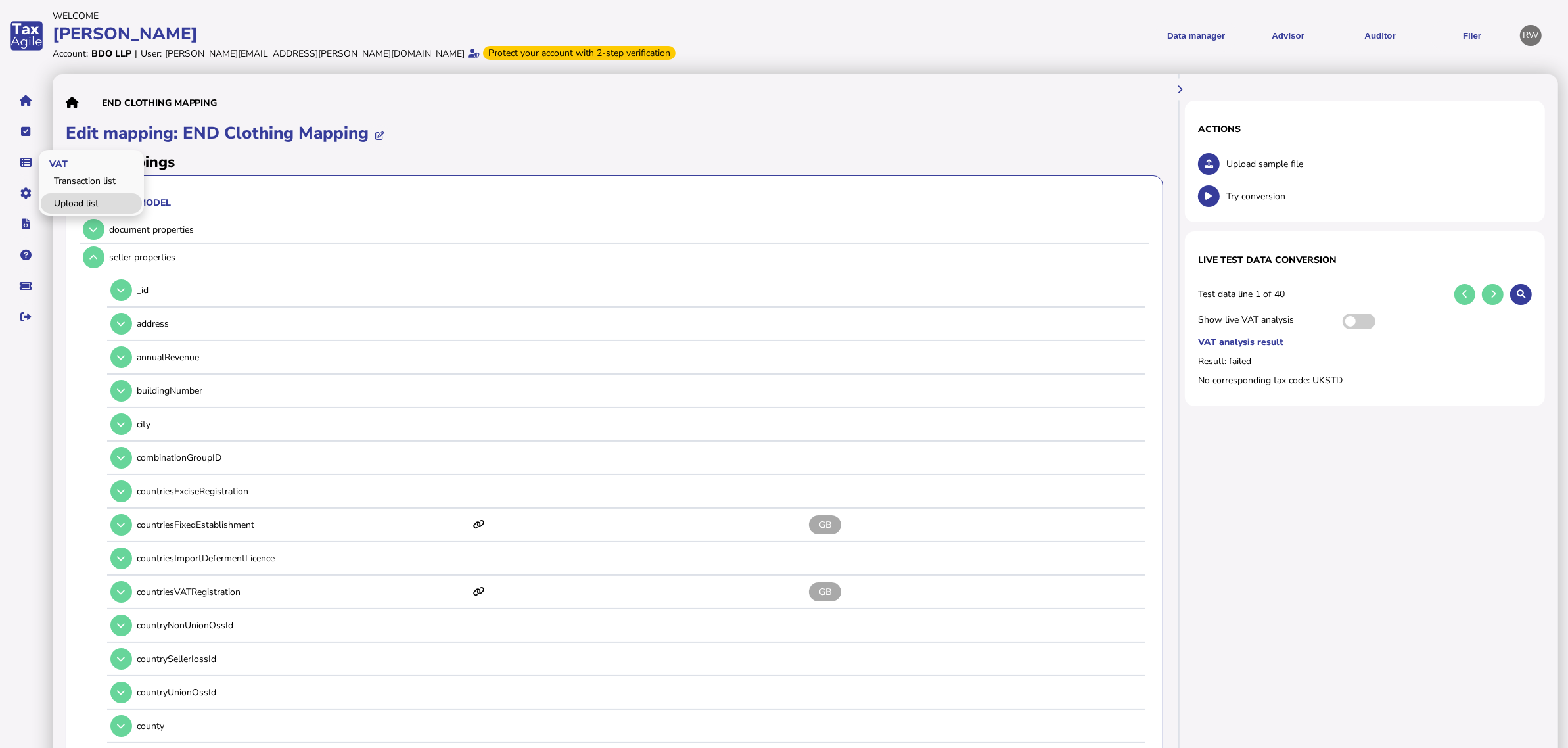
click at [87, 199] on link "Upload list" at bounding box center [91, 204] width 101 height 21
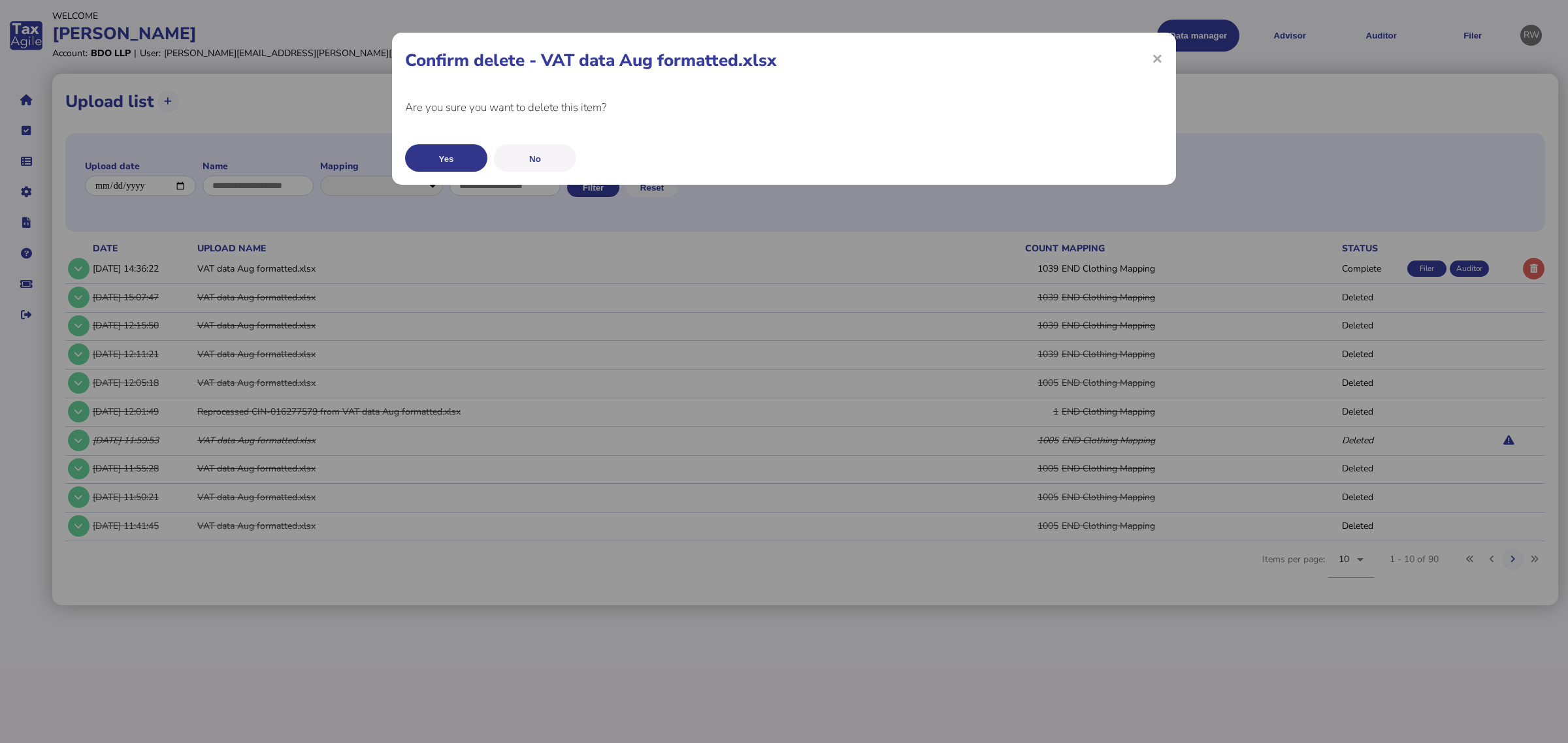
click at [438, 151] on button "Yes" at bounding box center [445, 157] width 82 height 27
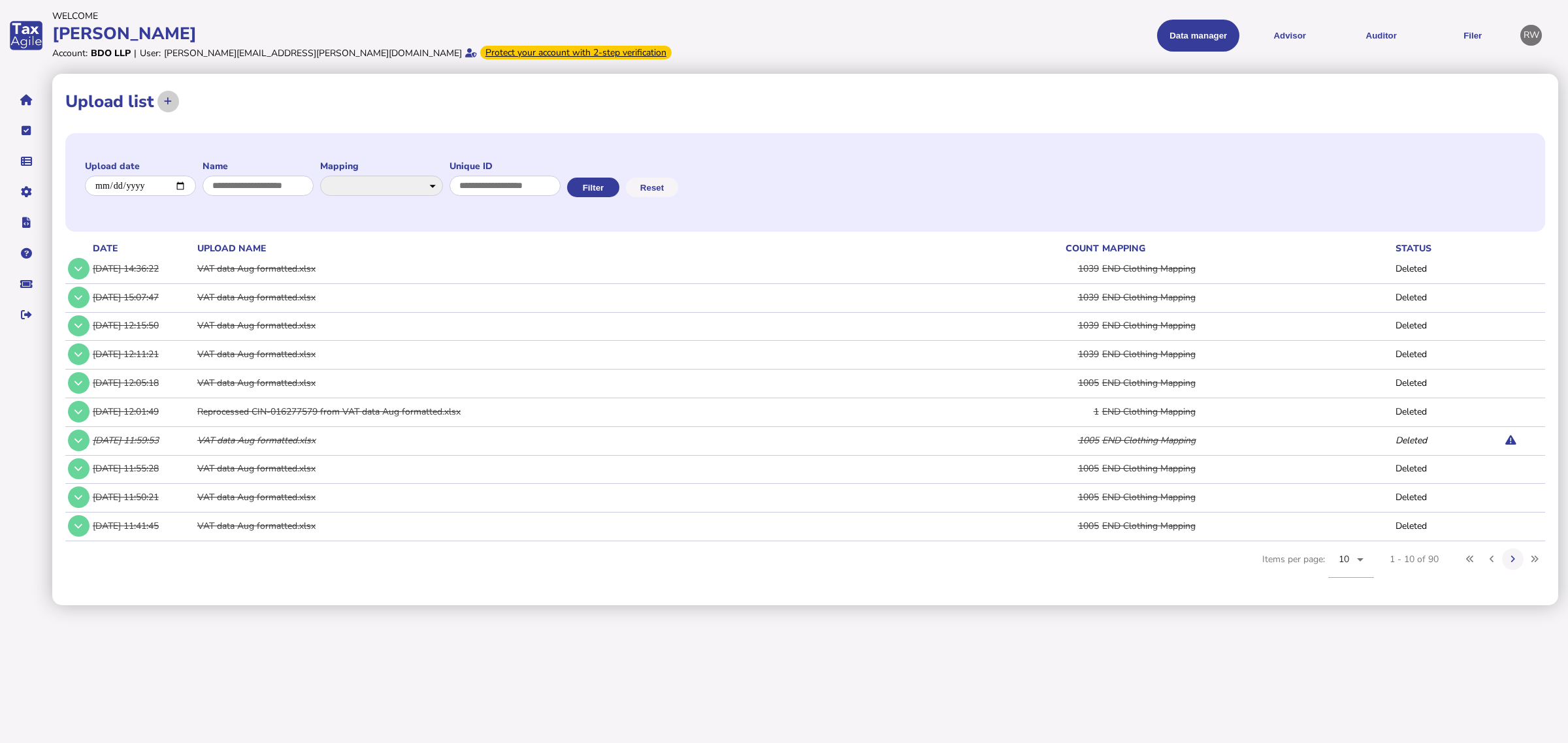
click at [166, 105] on icon at bounding box center [168, 101] width 8 height 8
select select "**********"
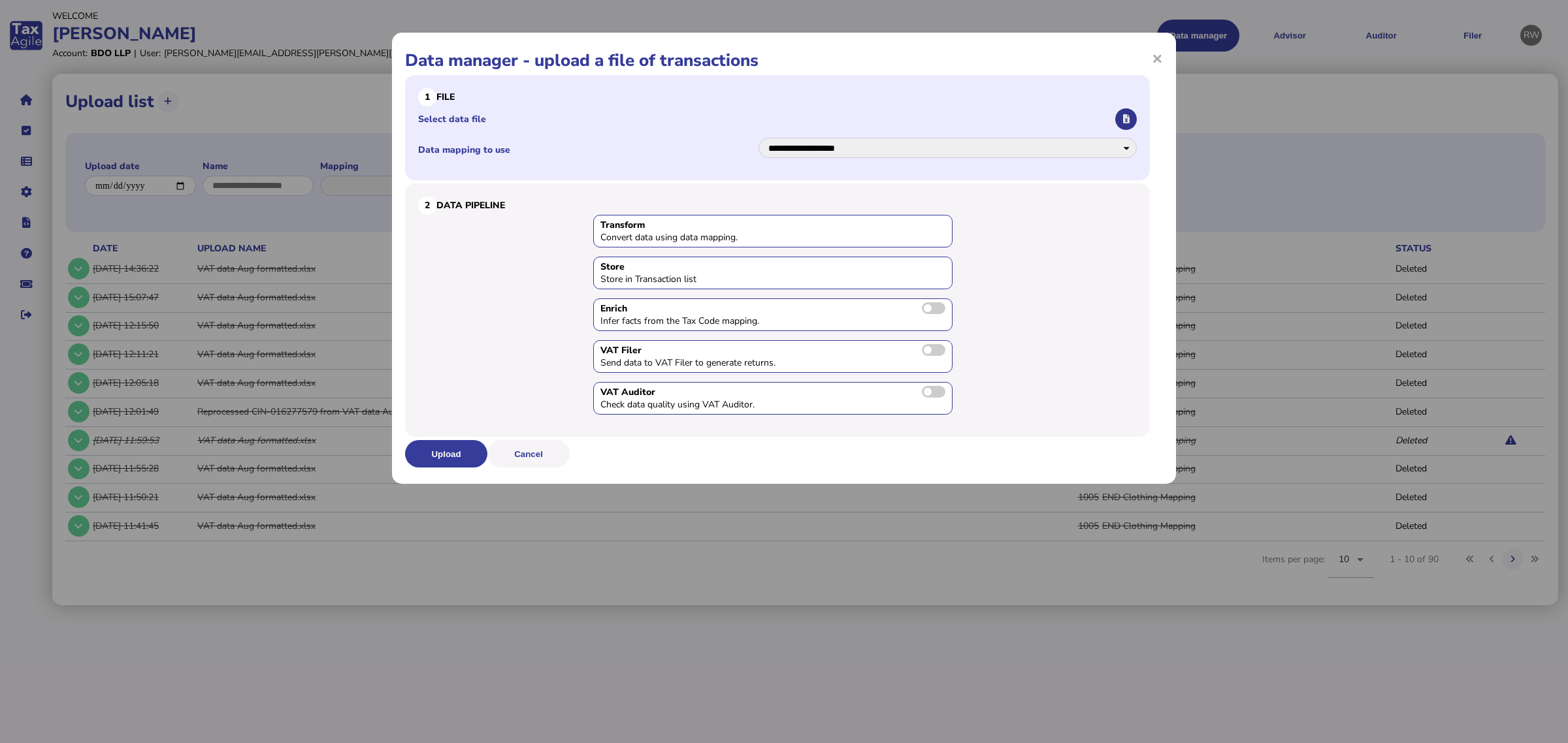
click at [1132, 122] on button "button" at bounding box center [1125, 119] width 22 height 22
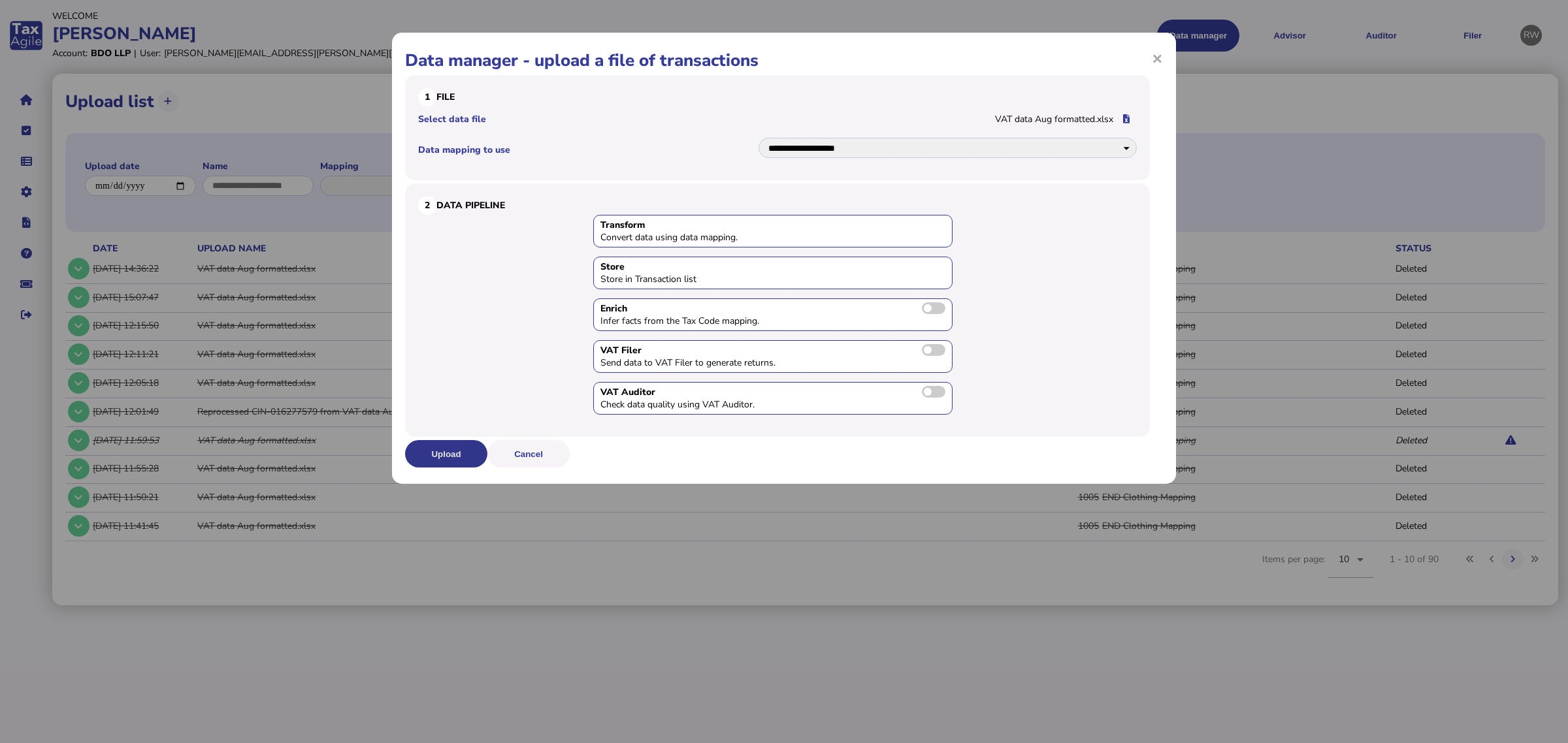
click at [456, 452] on button "Upload" at bounding box center [445, 454] width 82 height 27
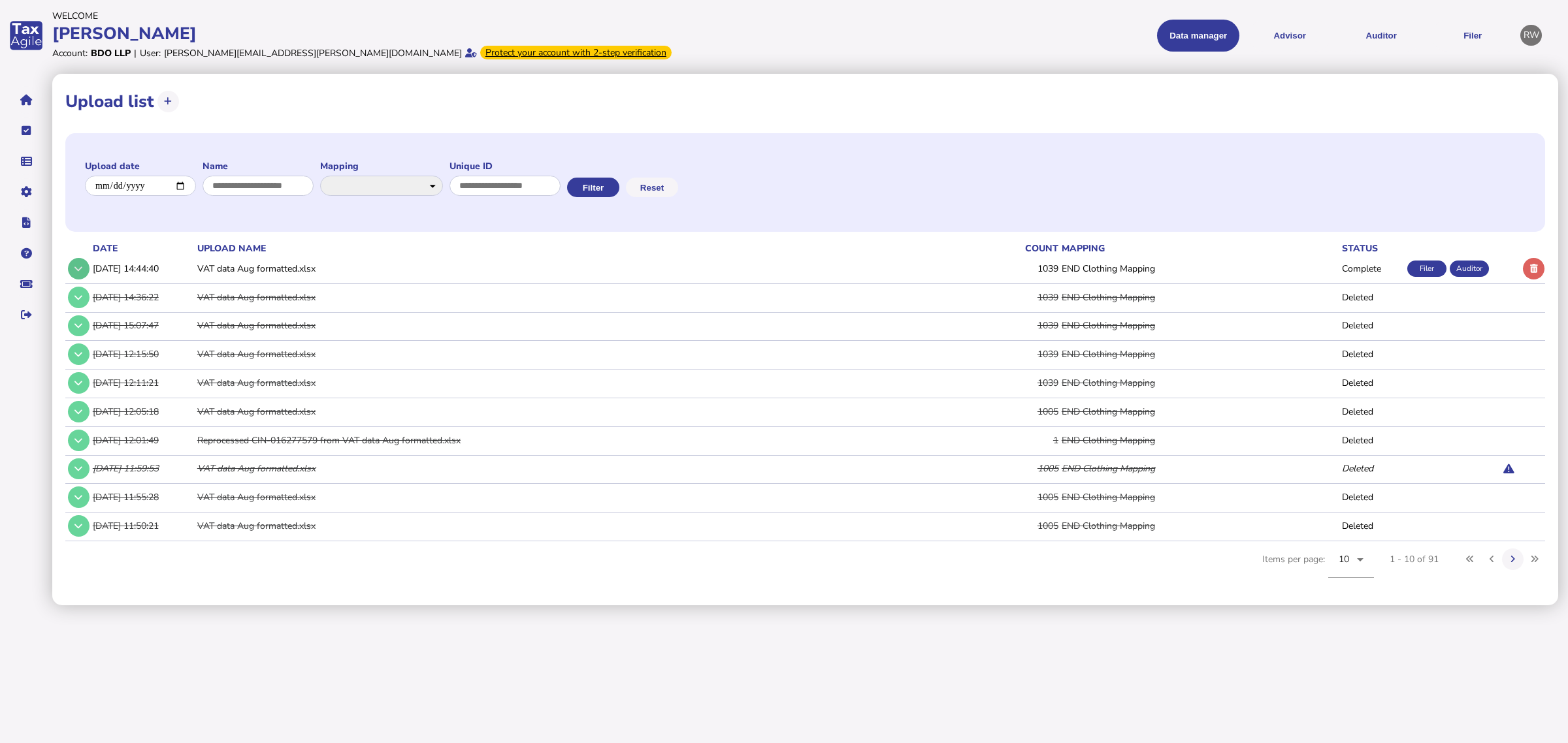
click at [72, 272] on button at bounding box center [78, 268] width 22 height 22
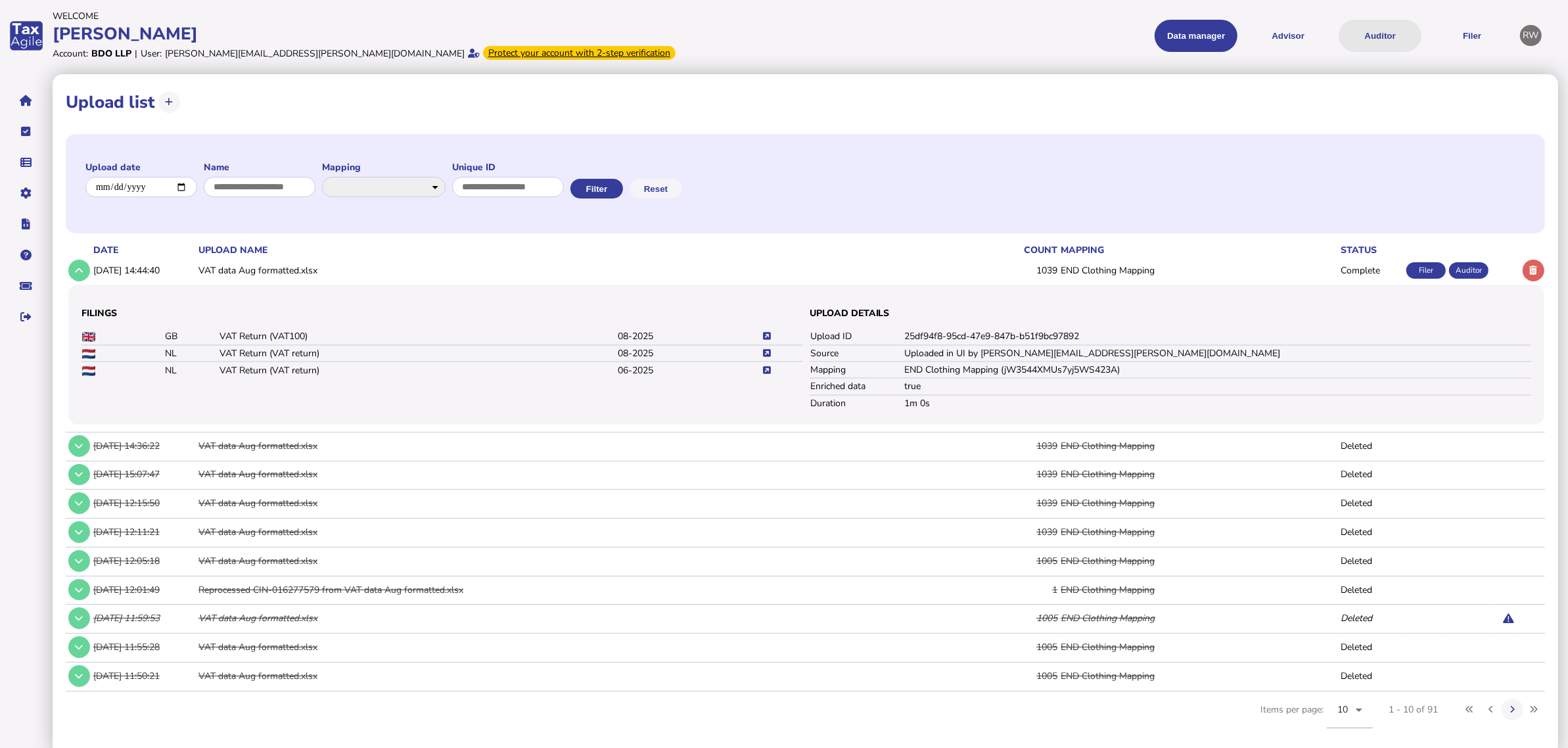
click at [1395, 34] on button "Auditor" at bounding box center [1379, 36] width 82 height 32
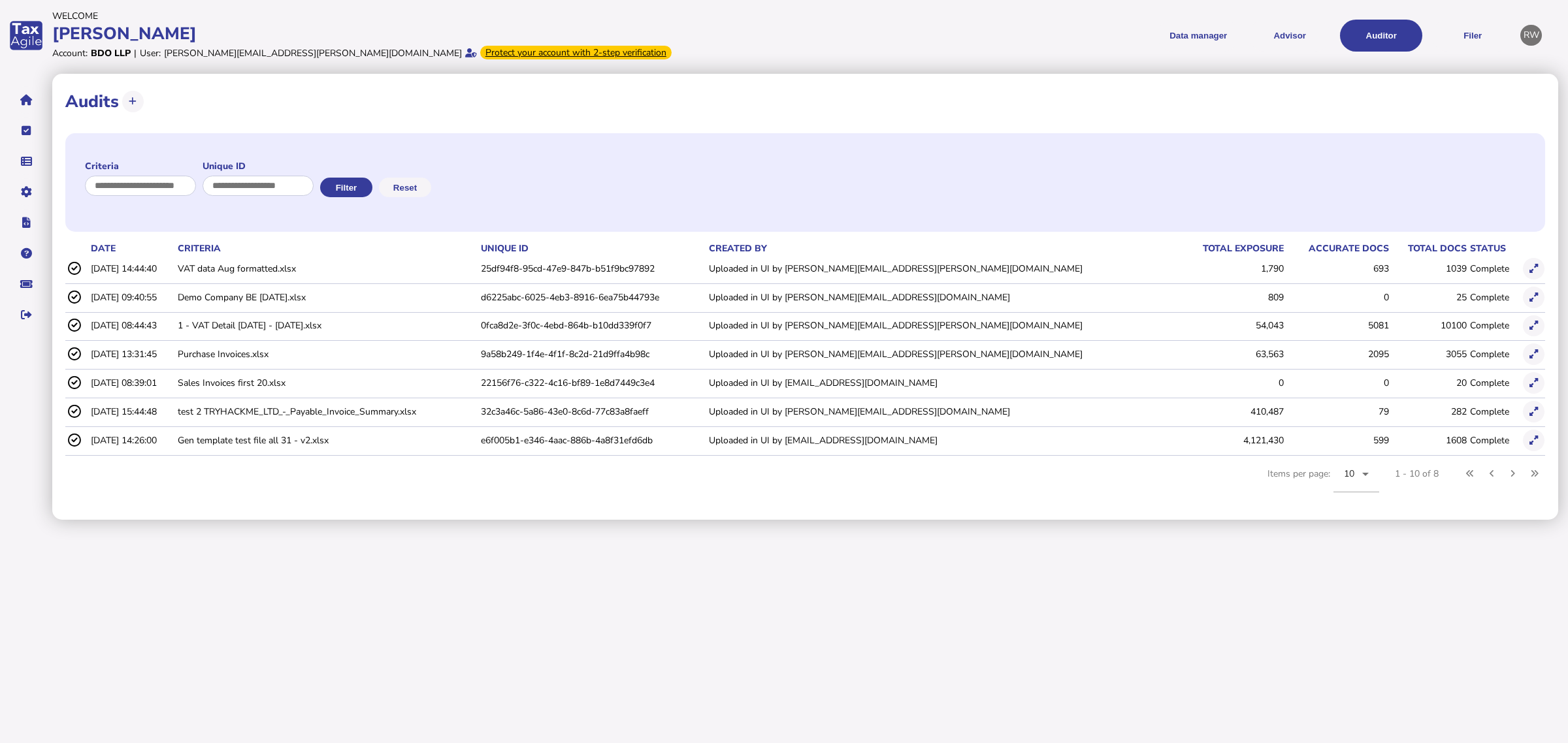
click at [1532, 270] on icon at bounding box center [1533, 268] width 8 height 8
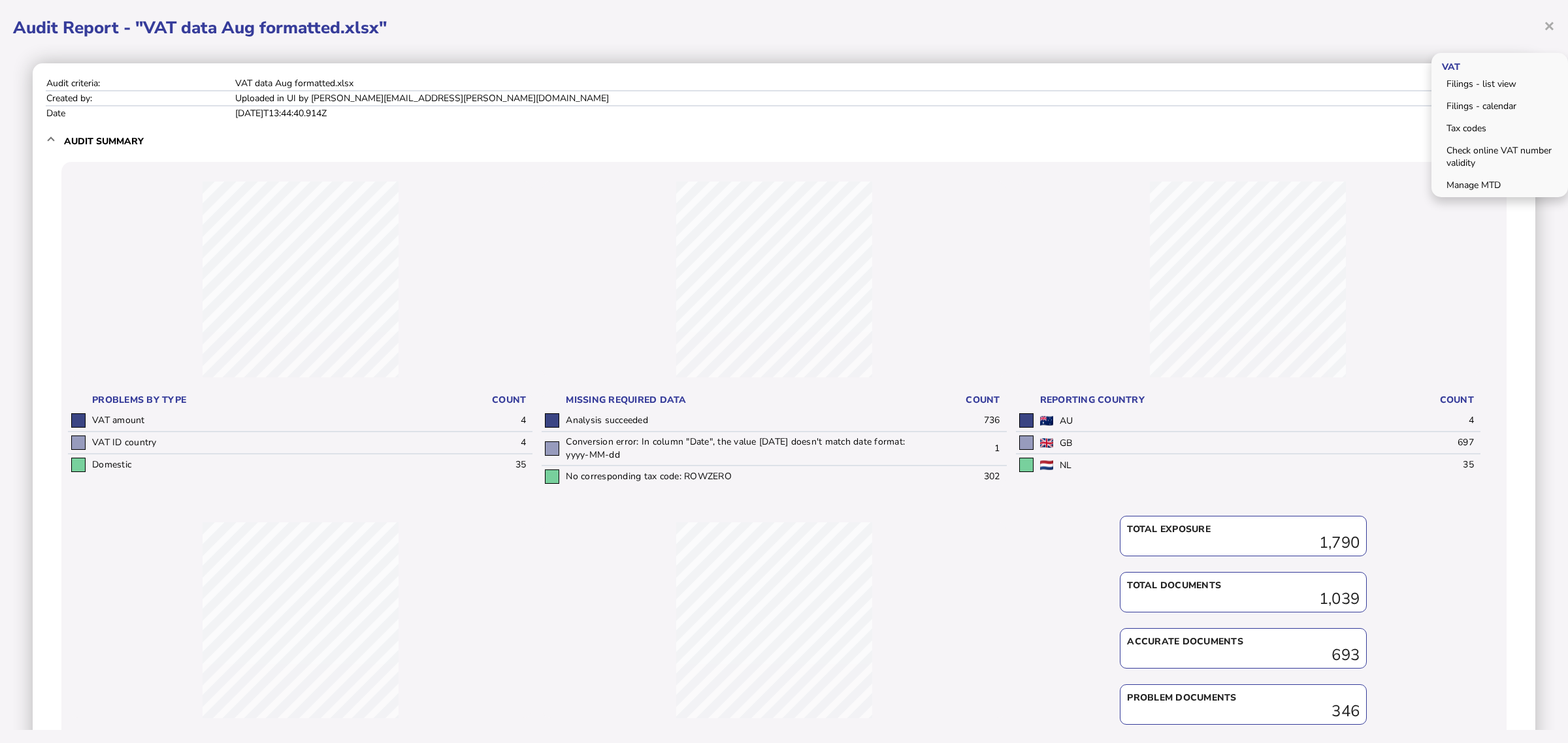
drag, startPoint x: 1545, startPoint y: 31, endPoint x: 1504, endPoint y: 38, distance: 41.6
click at [1545, 31] on span "×" at bounding box center [1549, 25] width 11 height 24
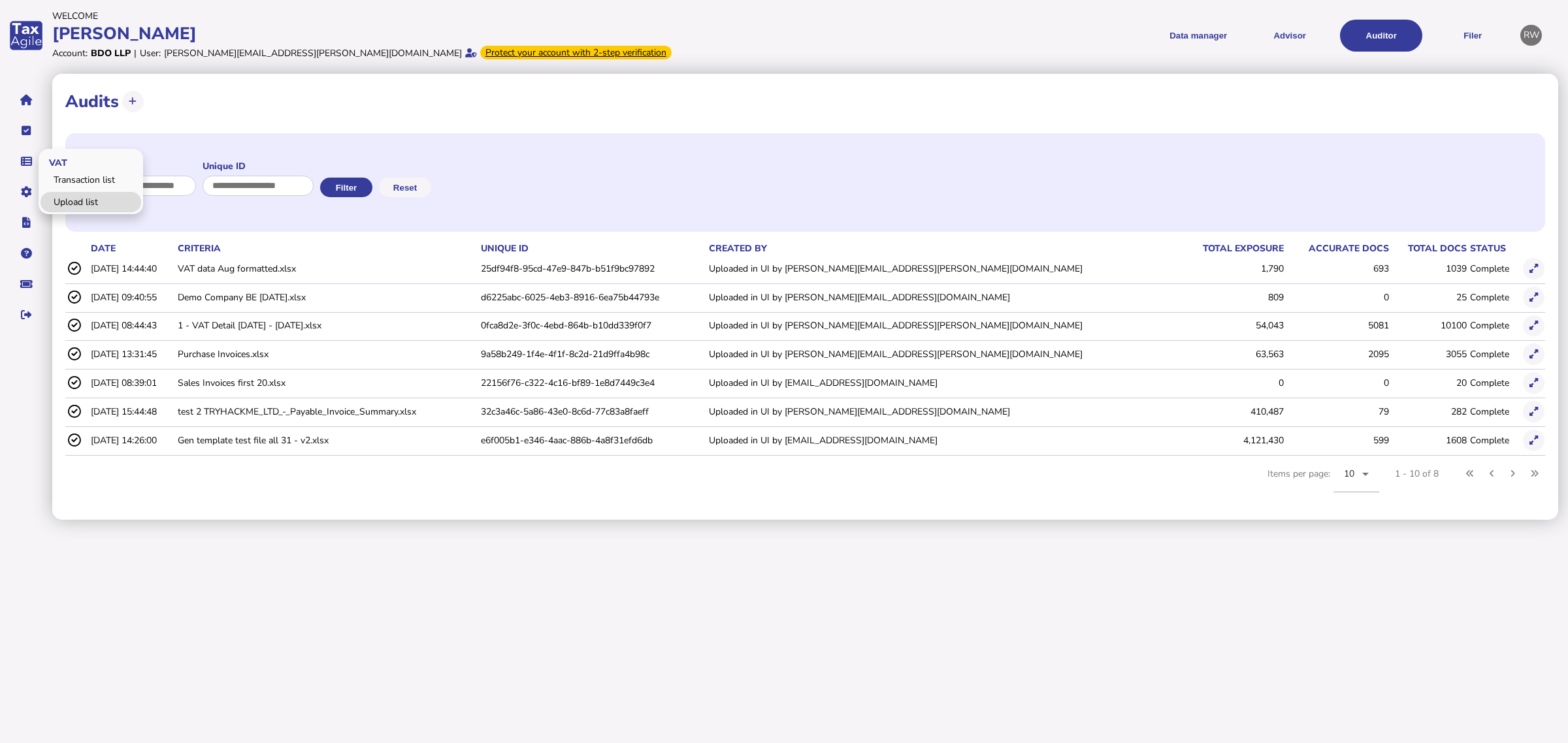
click at [57, 192] on link "Upload list" at bounding box center [90, 202] width 101 height 21
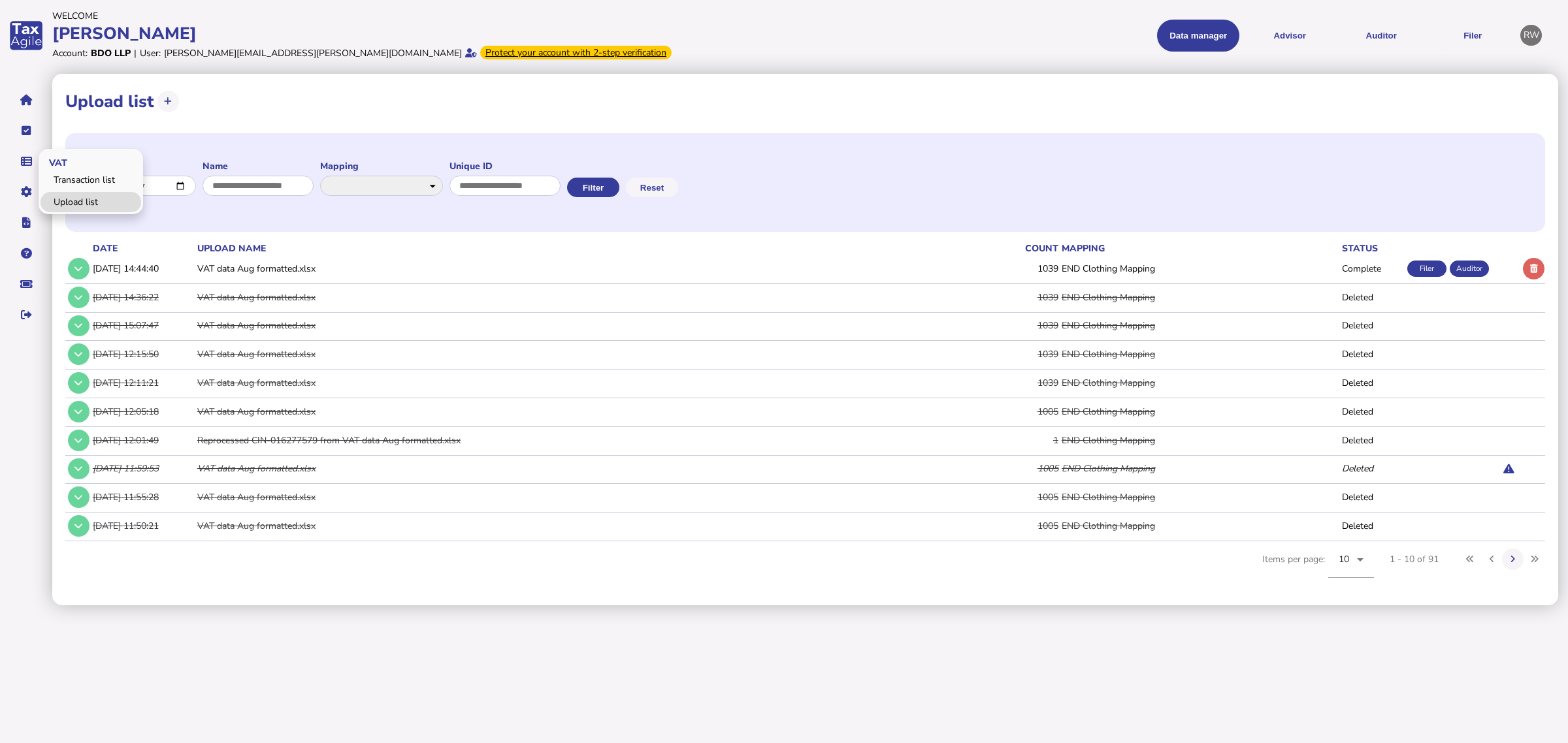
click at [75, 196] on link "Upload list" at bounding box center [90, 202] width 101 height 21
click at [59, 227] on link "Data mappings" at bounding box center [90, 234] width 101 height 21
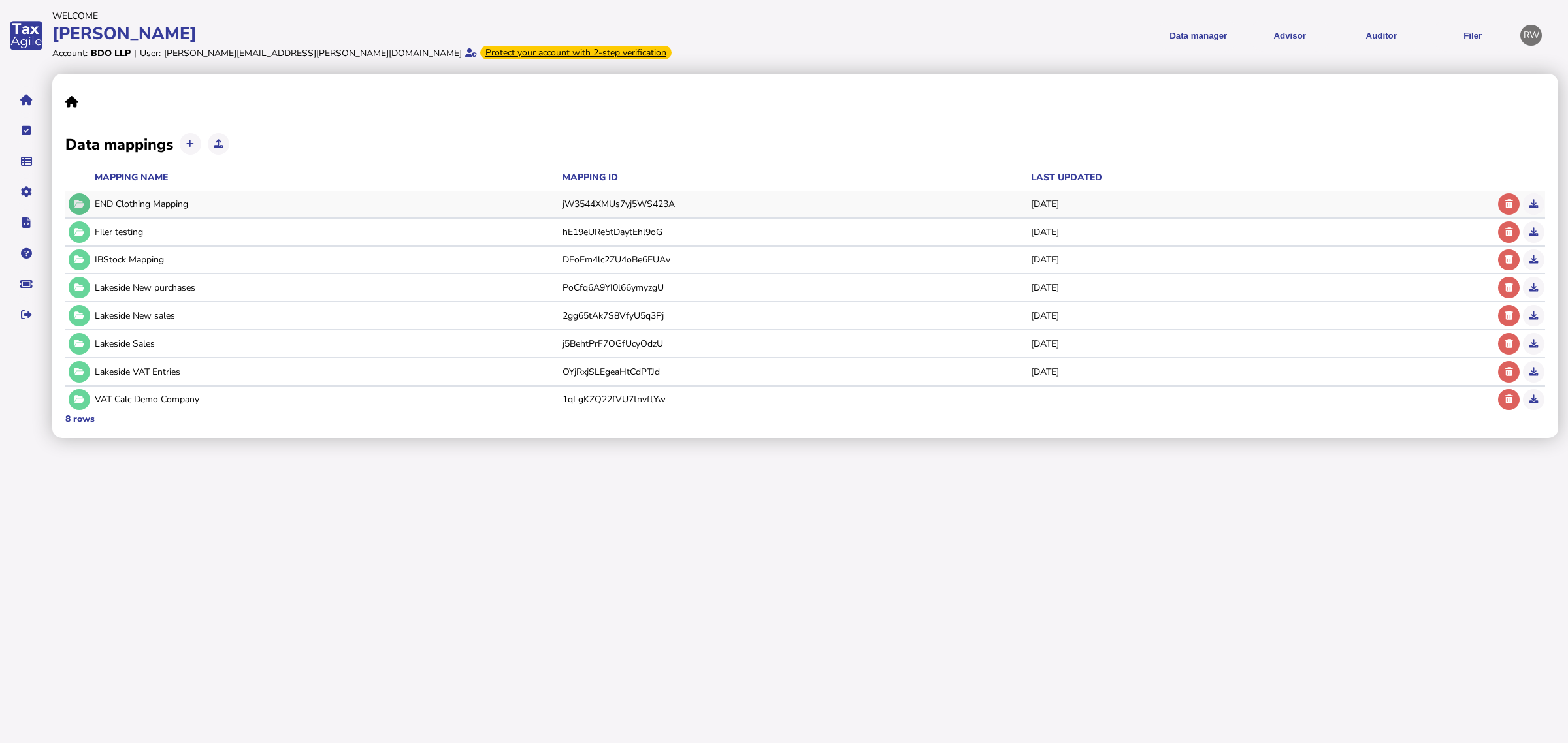
click at [76, 203] on icon at bounding box center [79, 203] width 9 height 8
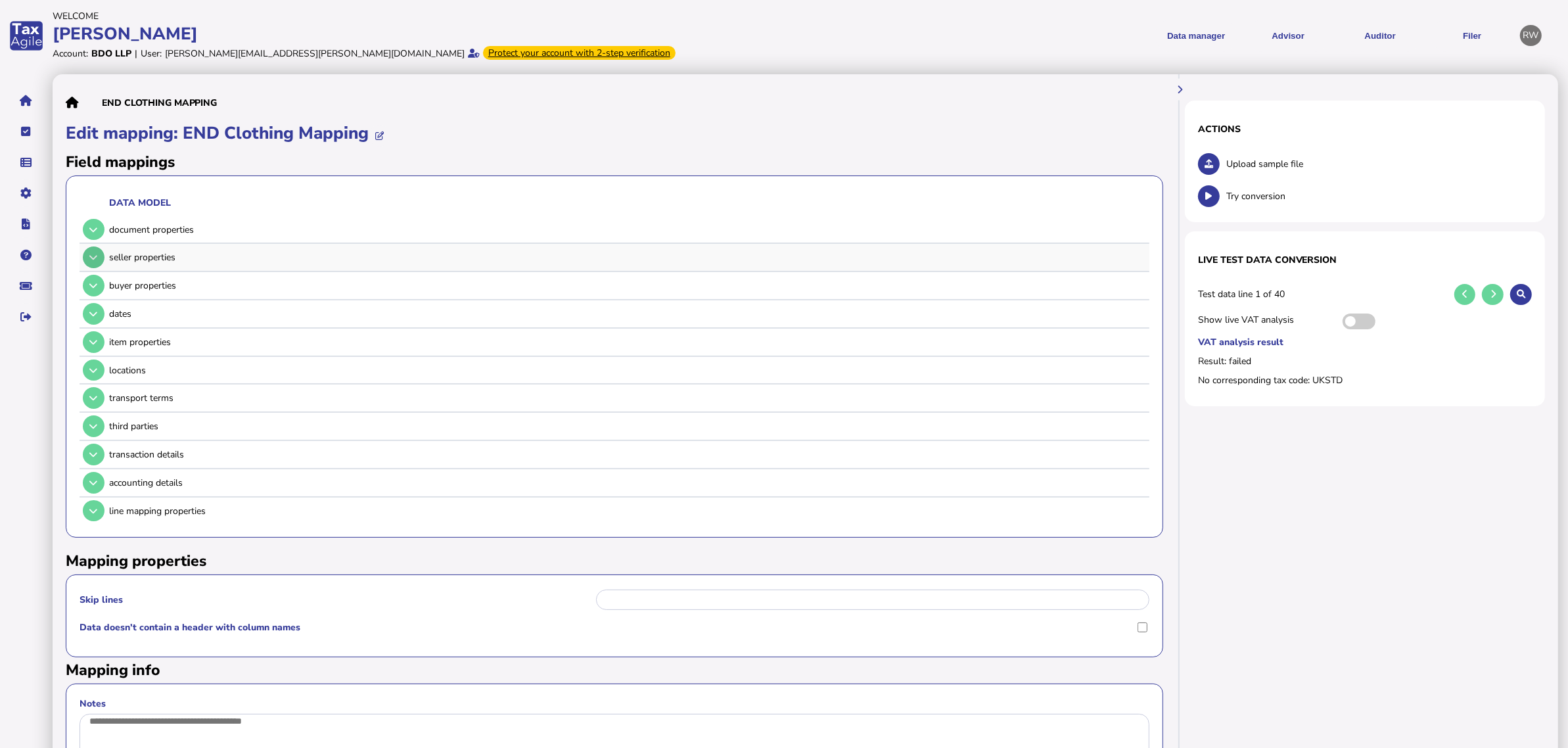
click at [96, 261] on icon at bounding box center [93, 257] width 8 height 9
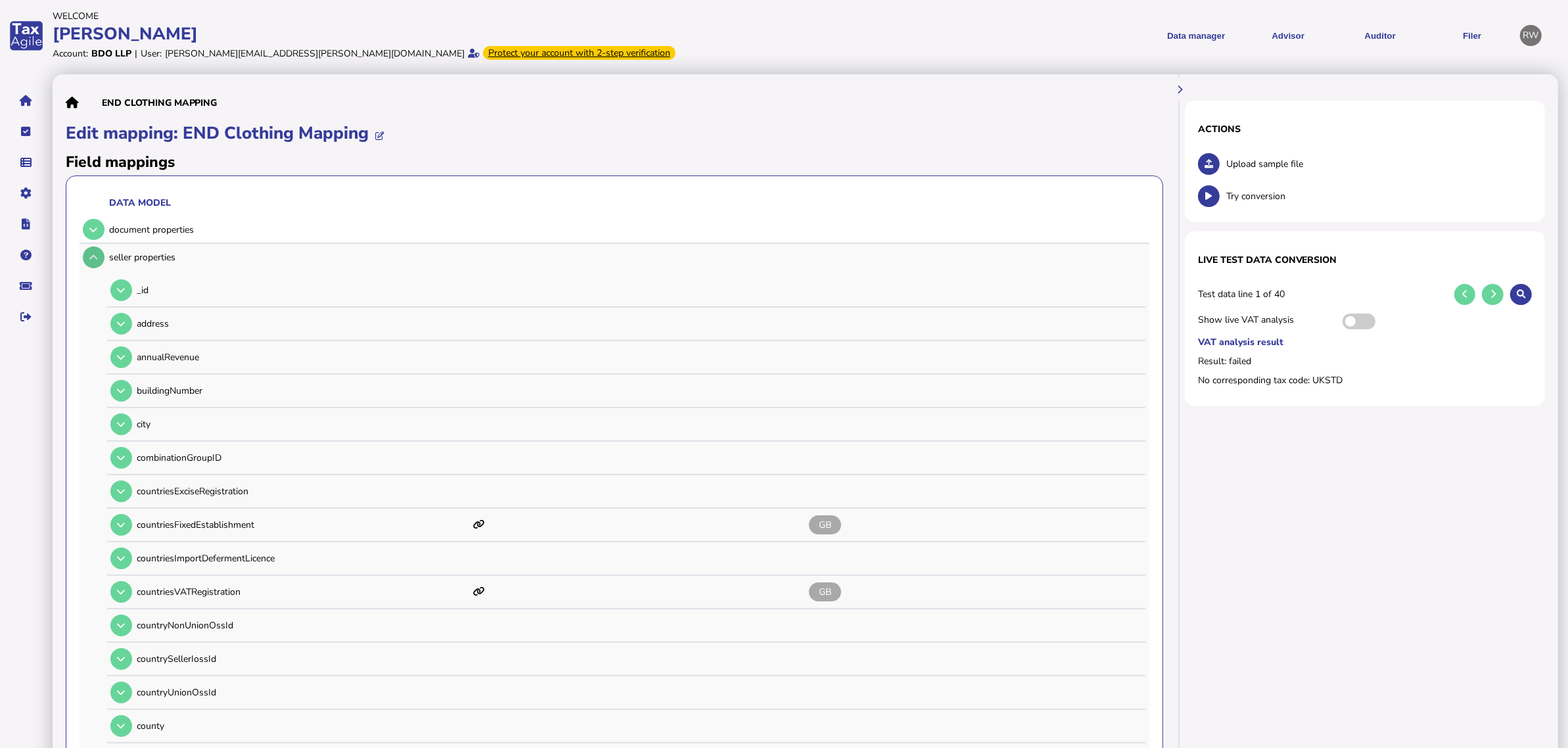
click at [96, 262] on button at bounding box center [93, 257] width 22 height 22
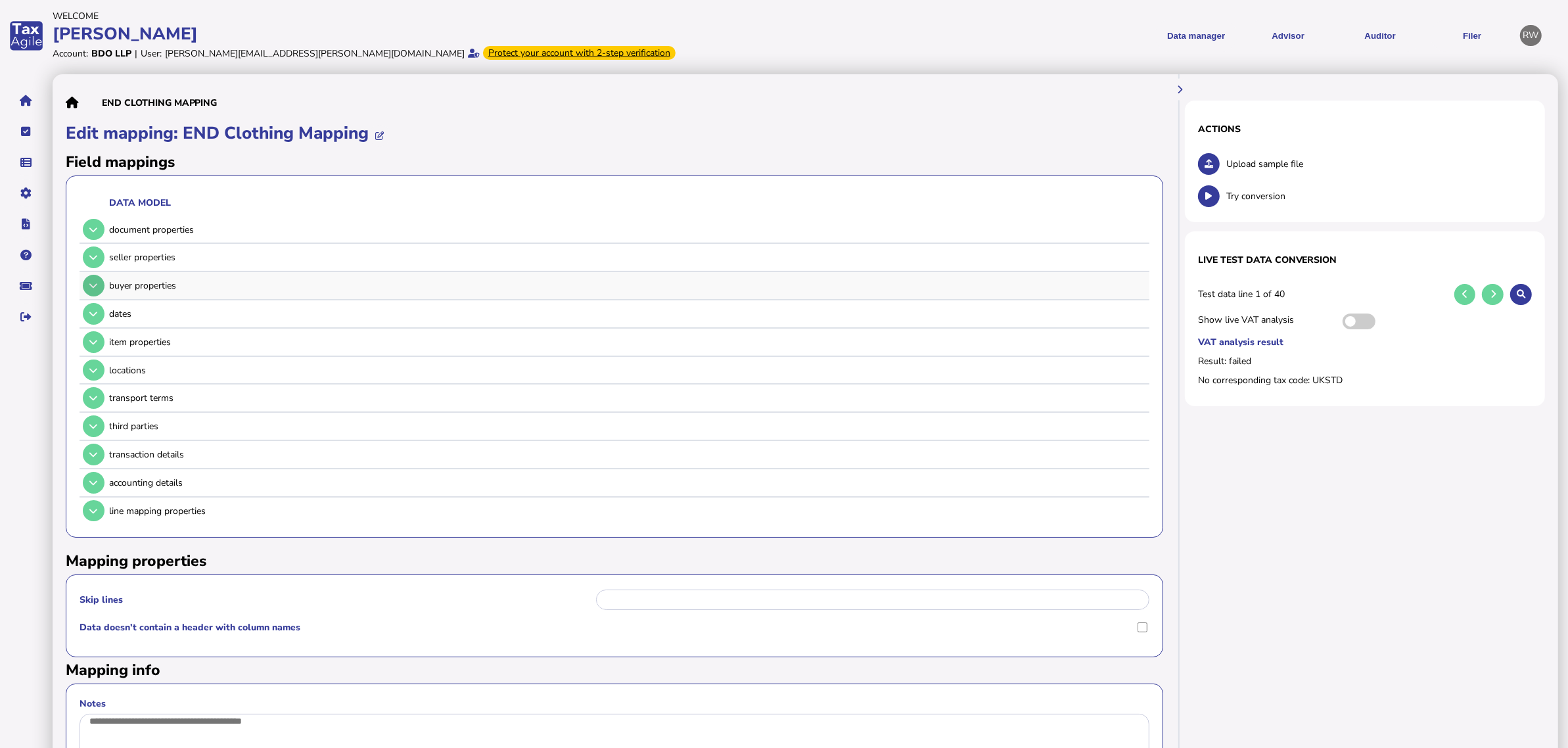
click at [98, 286] on button at bounding box center [93, 285] width 22 height 22
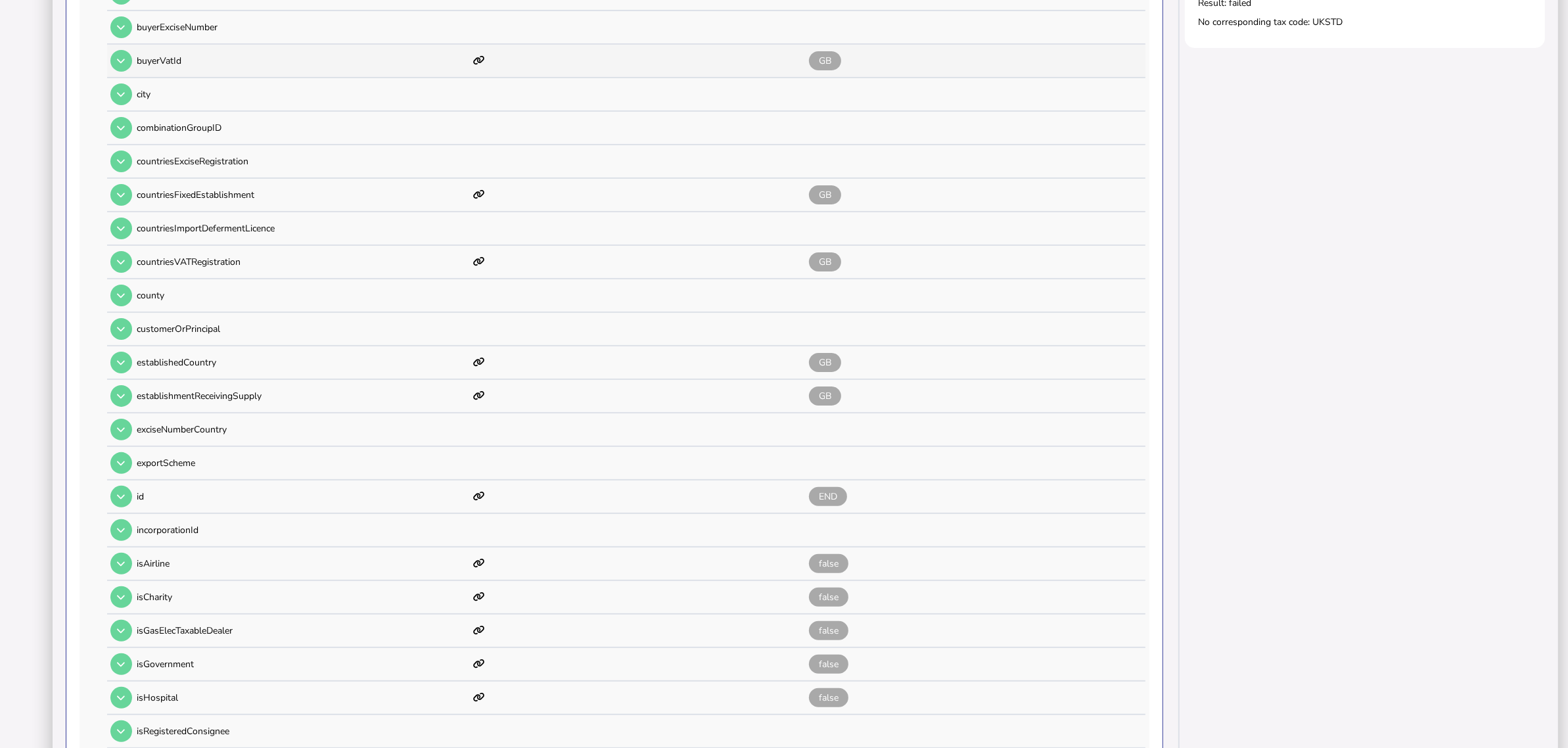
scroll to position [493, 0]
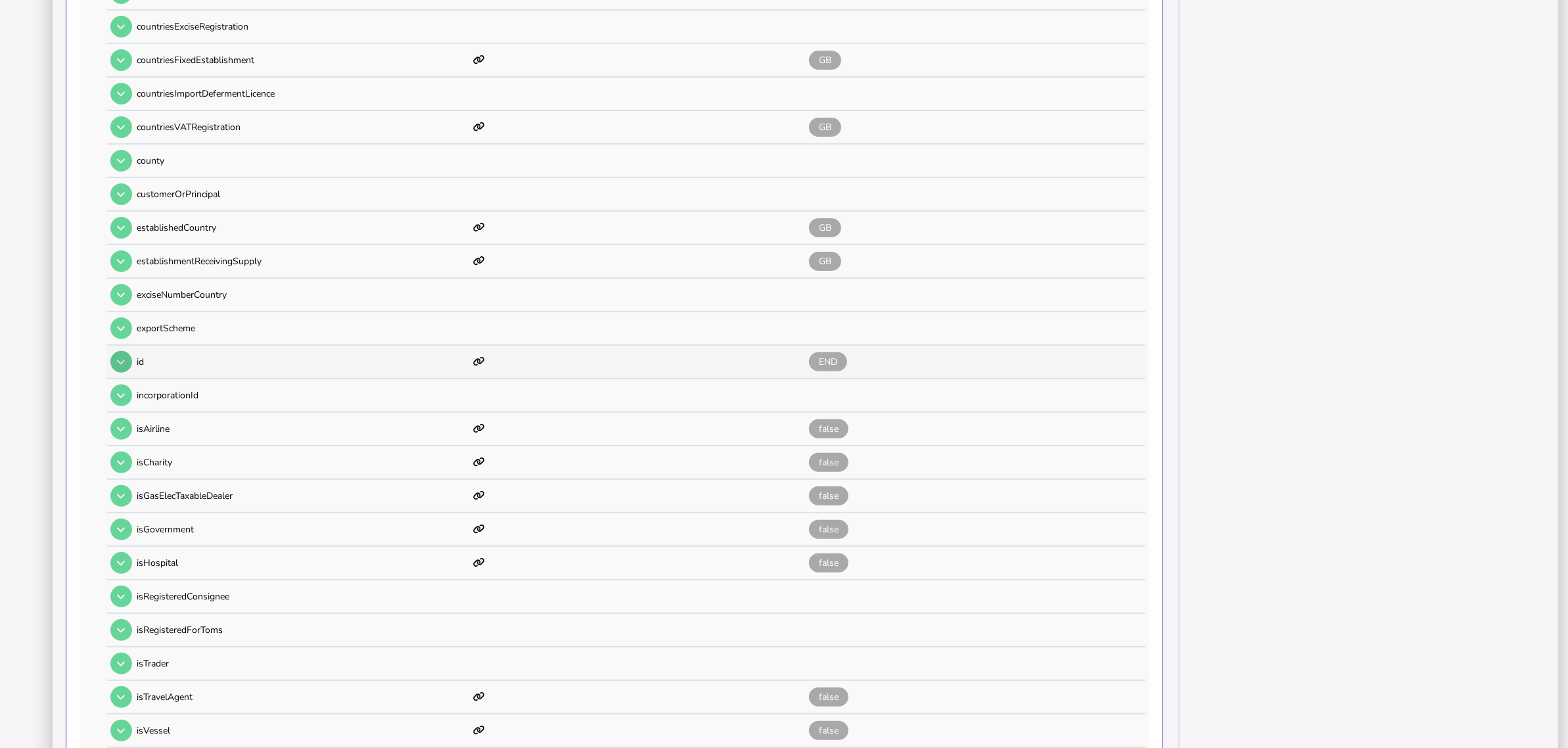
click at [129, 351] on button at bounding box center [121, 361] width 22 height 22
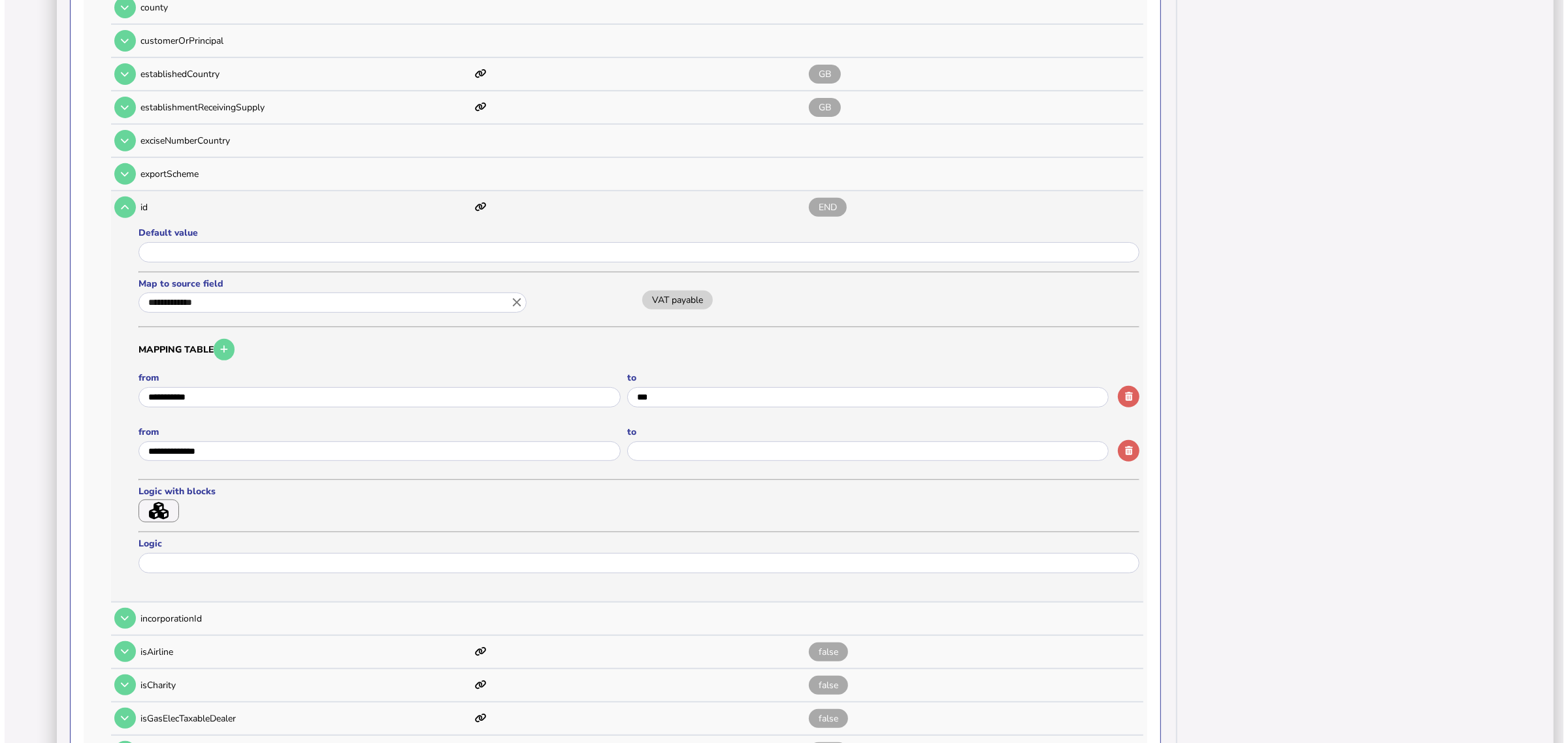
scroll to position [654, 0]
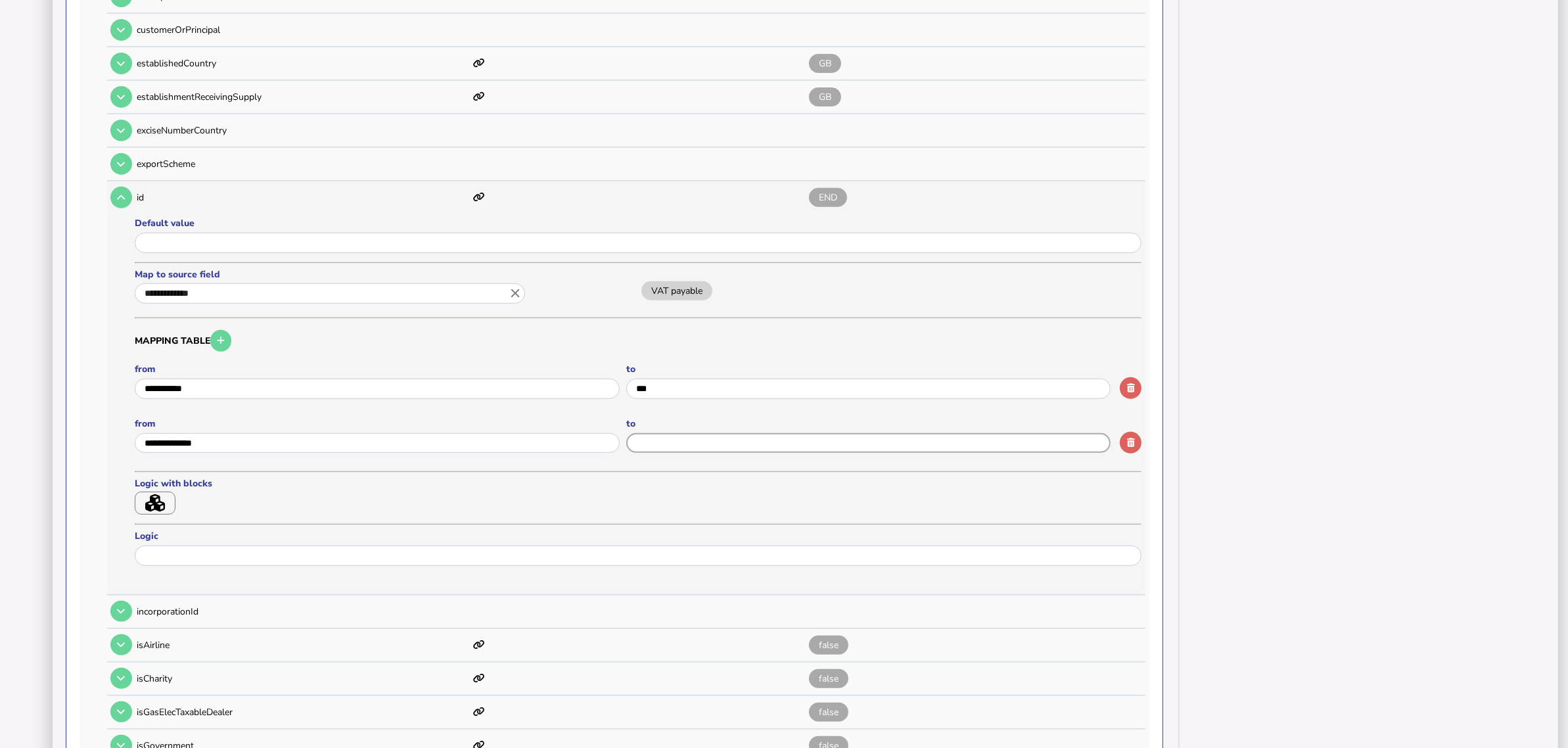
click at [673, 433] on input "input" at bounding box center [869, 444] width 485 height 21
click at [166, 492] on button "button" at bounding box center [154, 503] width 41 height 23
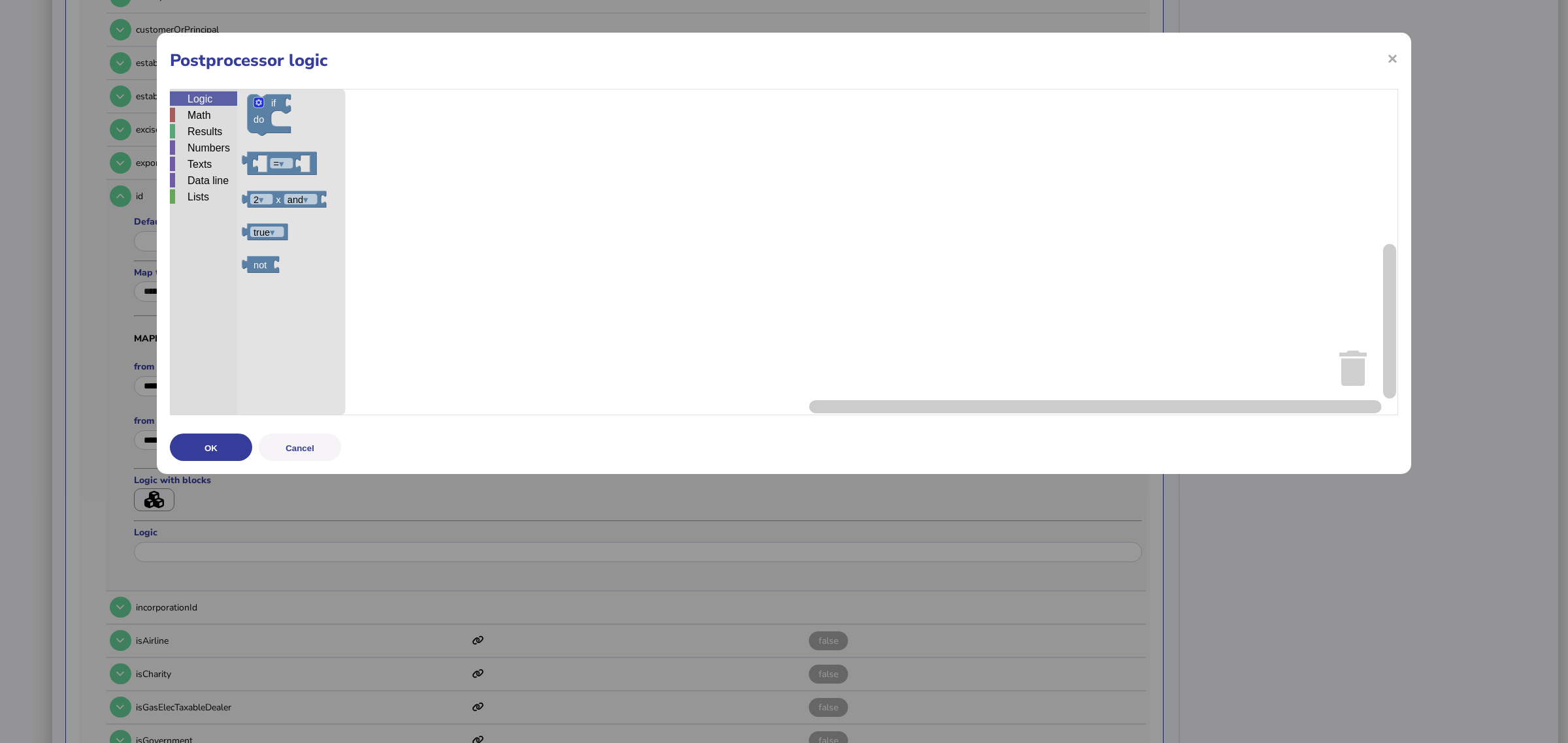
click at [206, 103] on div "Logic" at bounding box center [202, 98] width 67 height 14
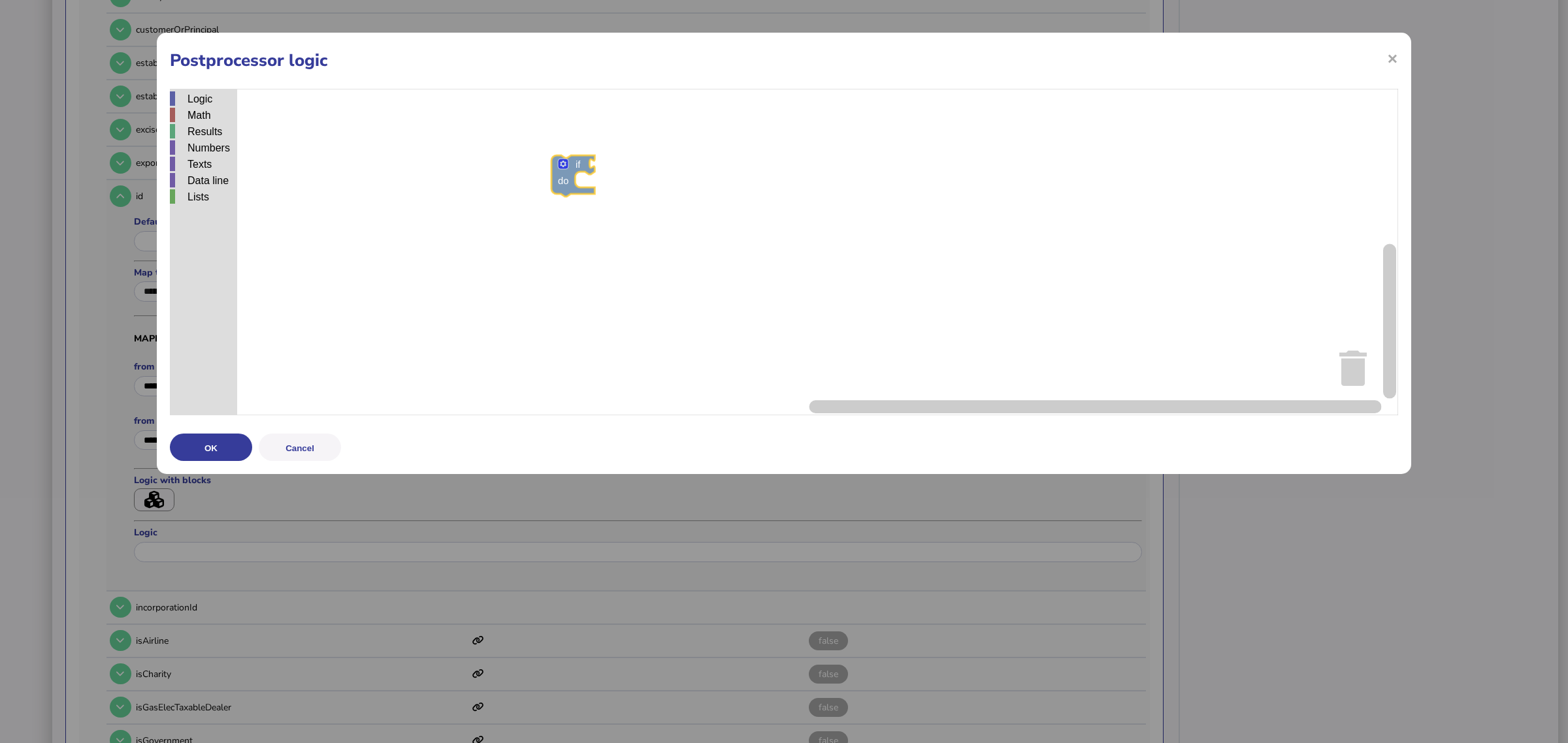
click at [591, 183] on div "Logic Math Results Numbers Texts Data line Lists if do = ▾ 2 ▾ x and ▾ true ▾ n…" at bounding box center [784, 251] width 1228 height 327
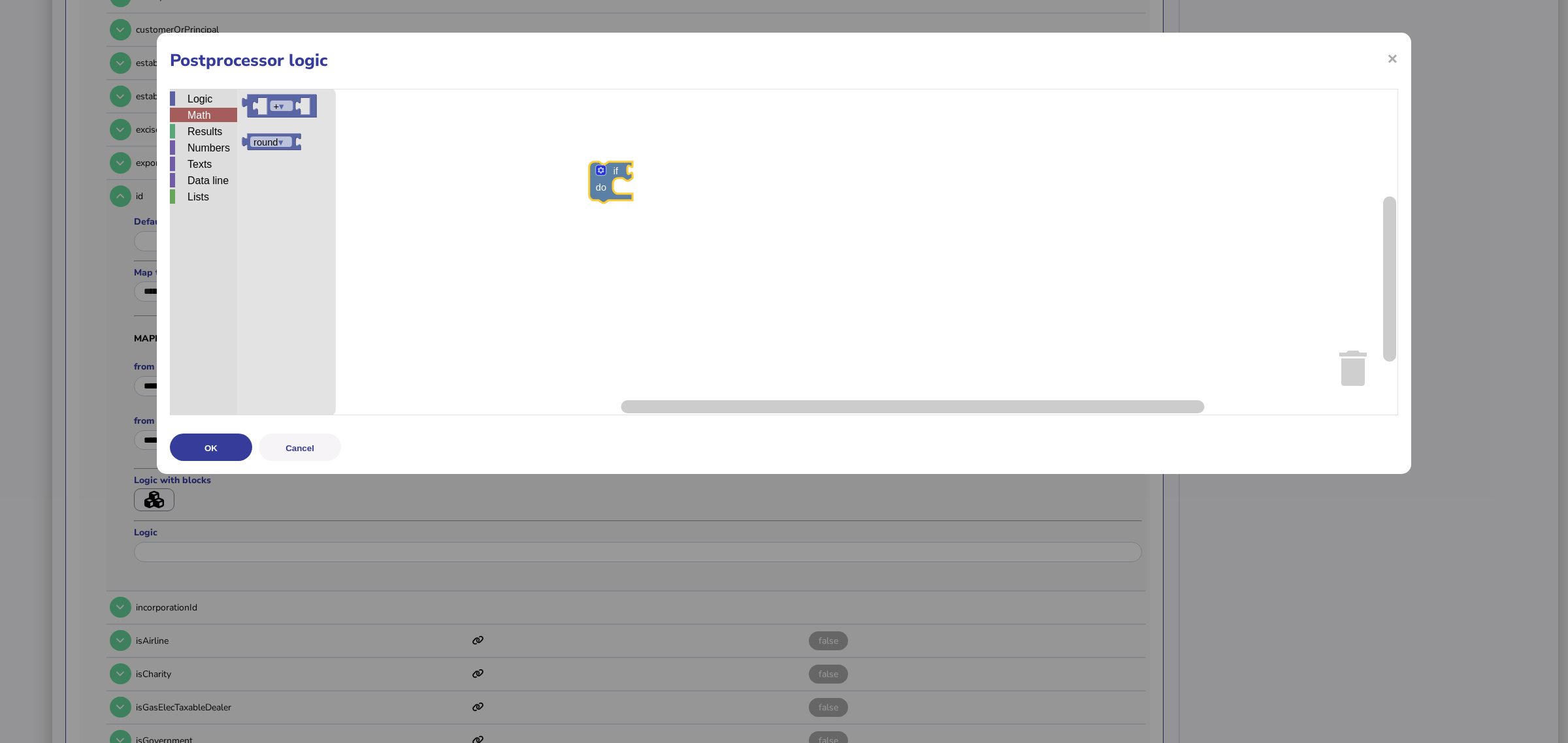
click at [186, 121] on div "Math" at bounding box center [202, 114] width 67 height 14
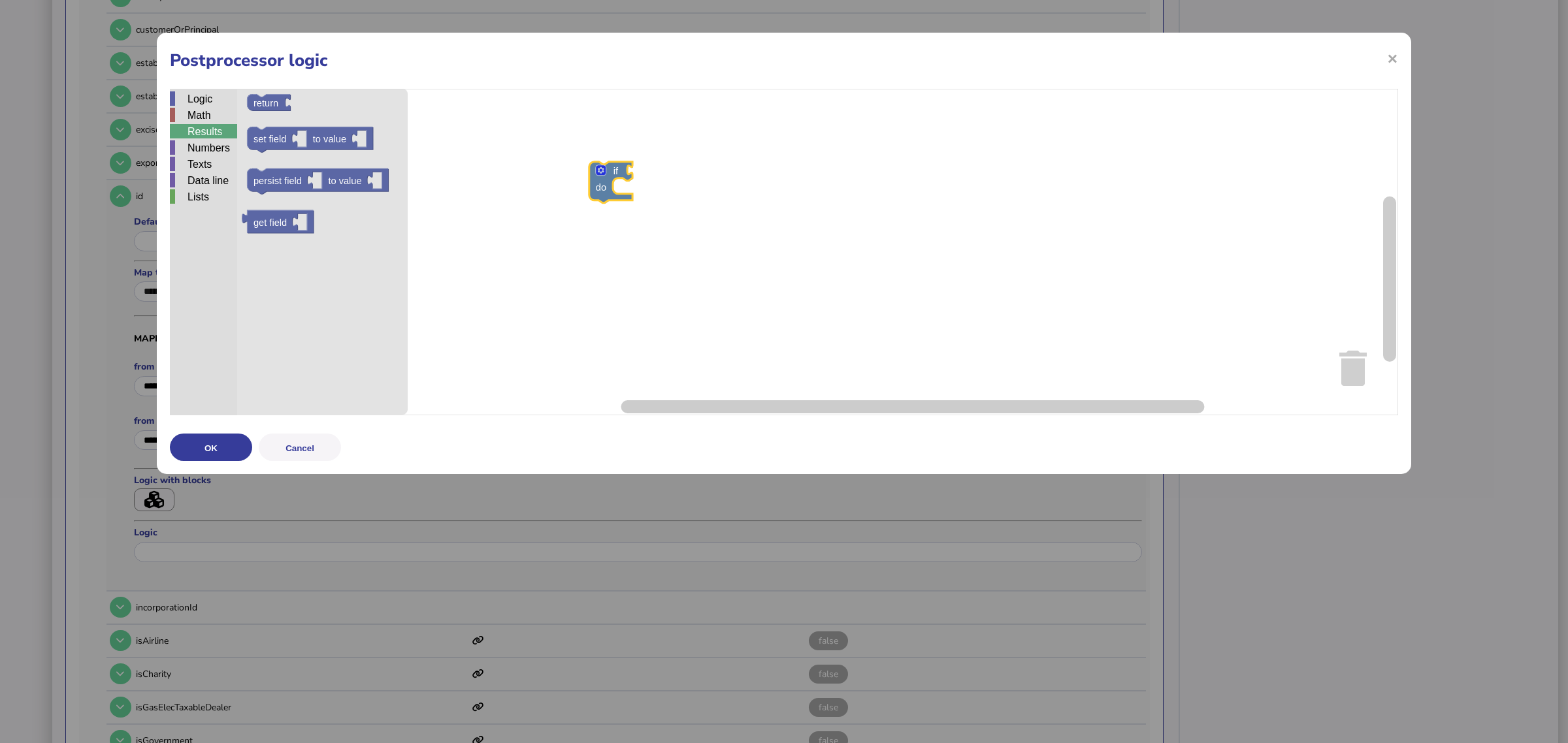
click at [196, 137] on div "Results" at bounding box center [202, 131] width 67 height 14
click at [210, 119] on div "Math" at bounding box center [202, 114] width 67 height 14
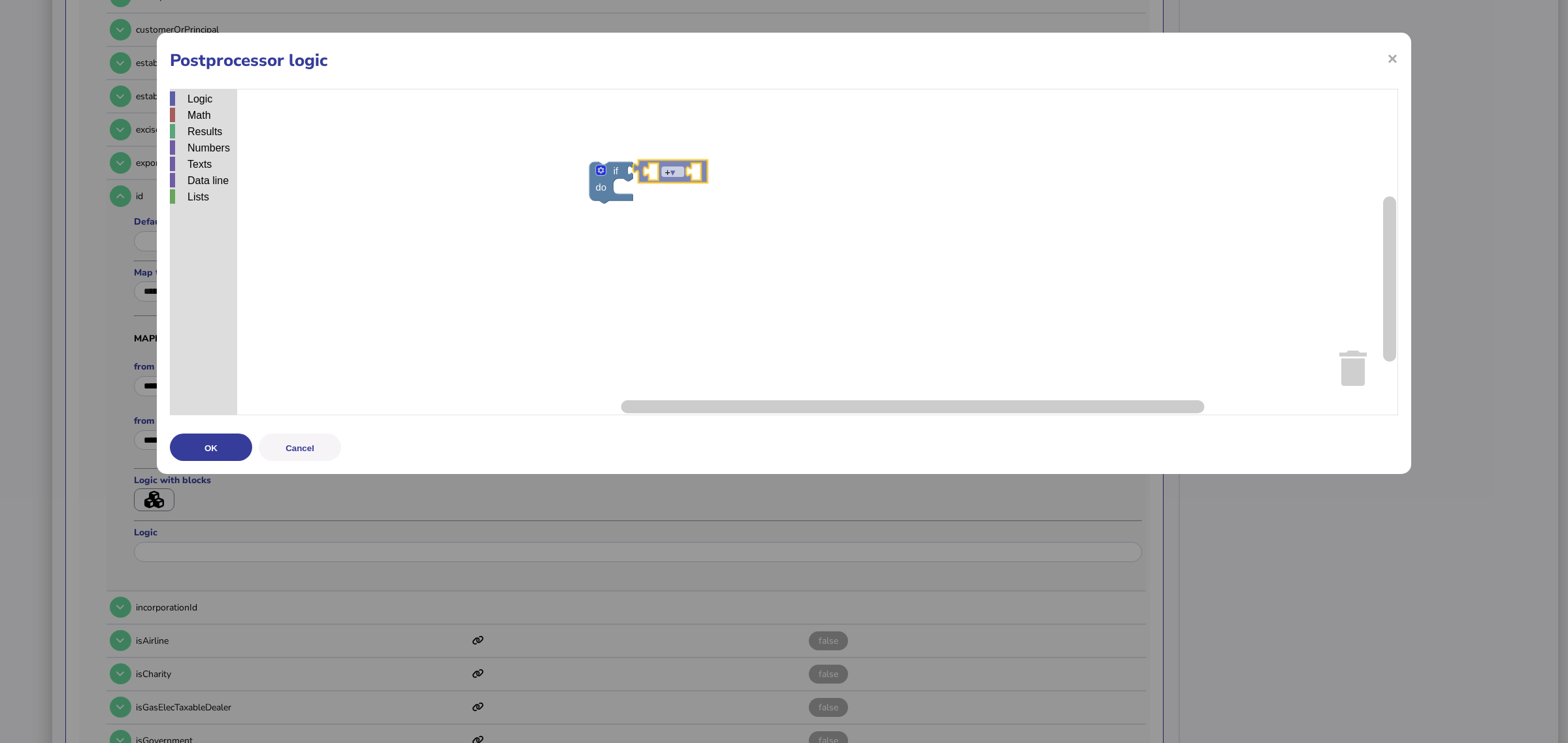
click at [642, 165] on div "Logic Math Results Numbers Texts Data line Lists if do ▾ + ▾ round ▾ + ▾" at bounding box center [784, 251] width 1228 height 327
click at [636, 169] on div "Logic Math Results Numbers Texts Data line Lists if do + ▾ + ▾ round ▾" at bounding box center [784, 251] width 1228 height 327
click at [645, 177] on rect "Blockly Workspace" at bounding box center [784, 251] width 1228 height 327
click at [652, 183] on icon "Blockly Workspace" at bounding box center [673, 189] width 74 height 23
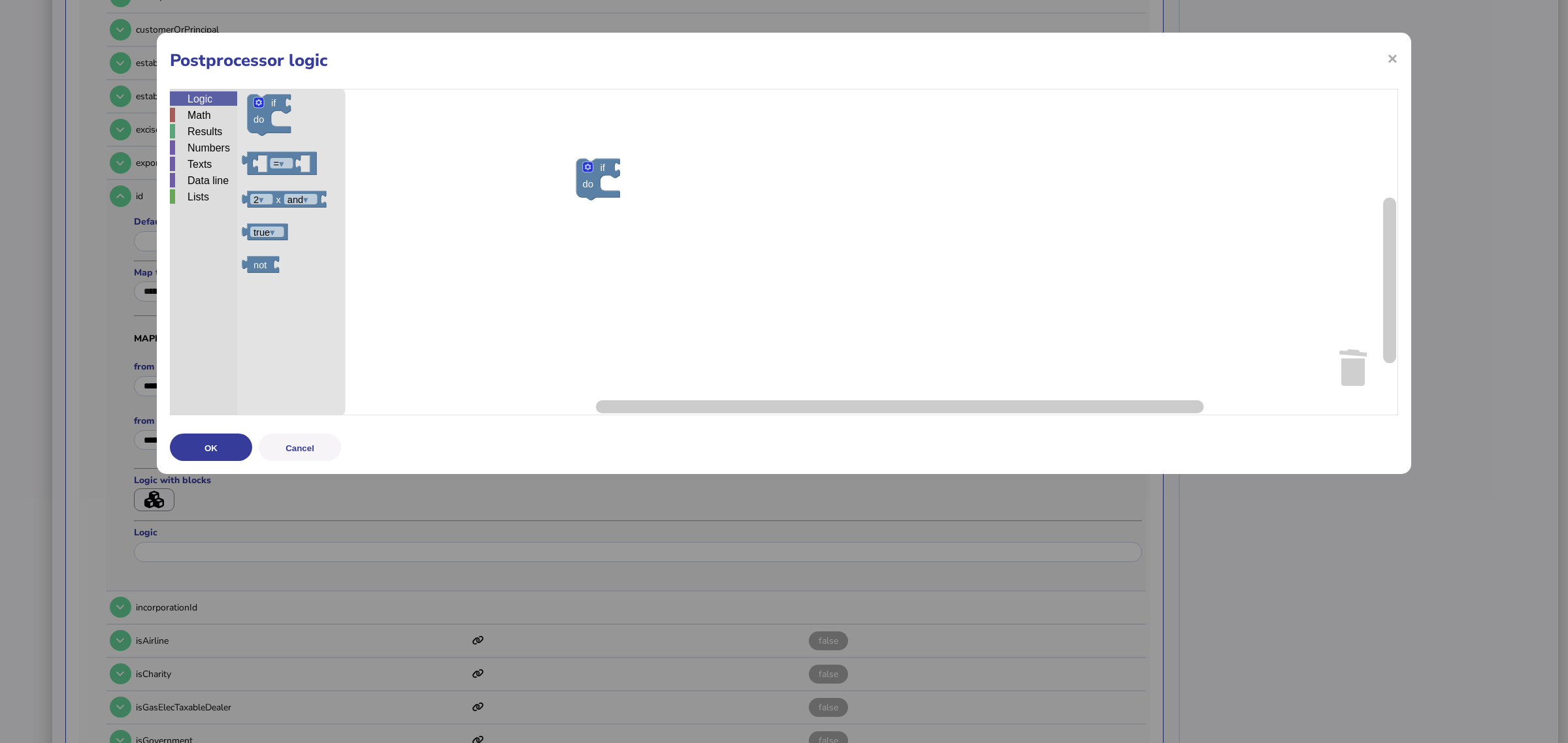
click at [180, 100] on div "Logic" at bounding box center [202, 98] width 67 height 14
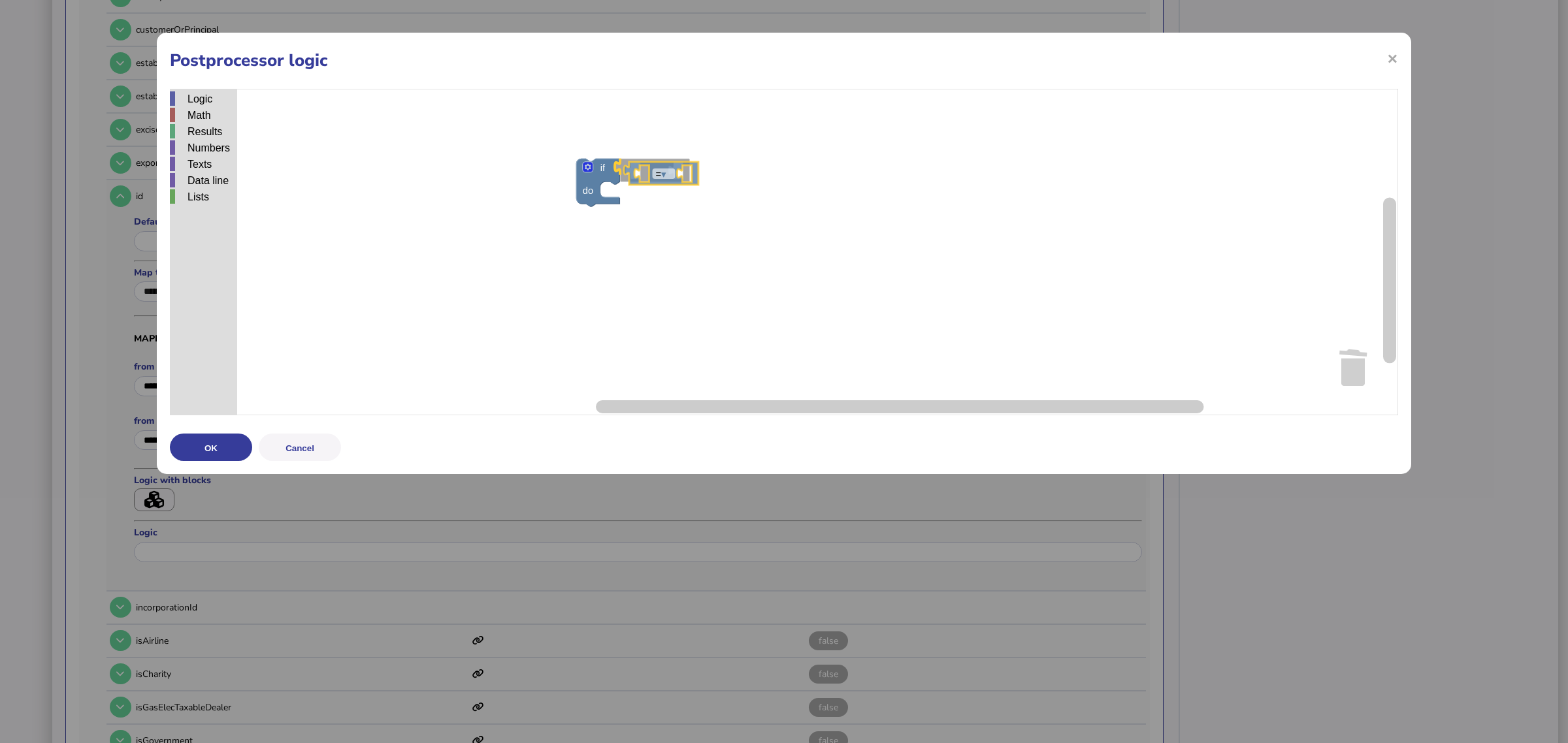
click at [670, 174] on div "Logic Math Results Numbers Texts Data line Lists if do = ▾ if do = ▾ 2 ▾ x and …" at bounding box center [784, 251] width 1228 height 327
drag, startPoint x: 188, startPoint y: 110, endPoint x: 191, endPoint y: 119, distance: 9.5
click at [188, 111] on div "Math" at bounding box center [202, 114] width 67 height 14
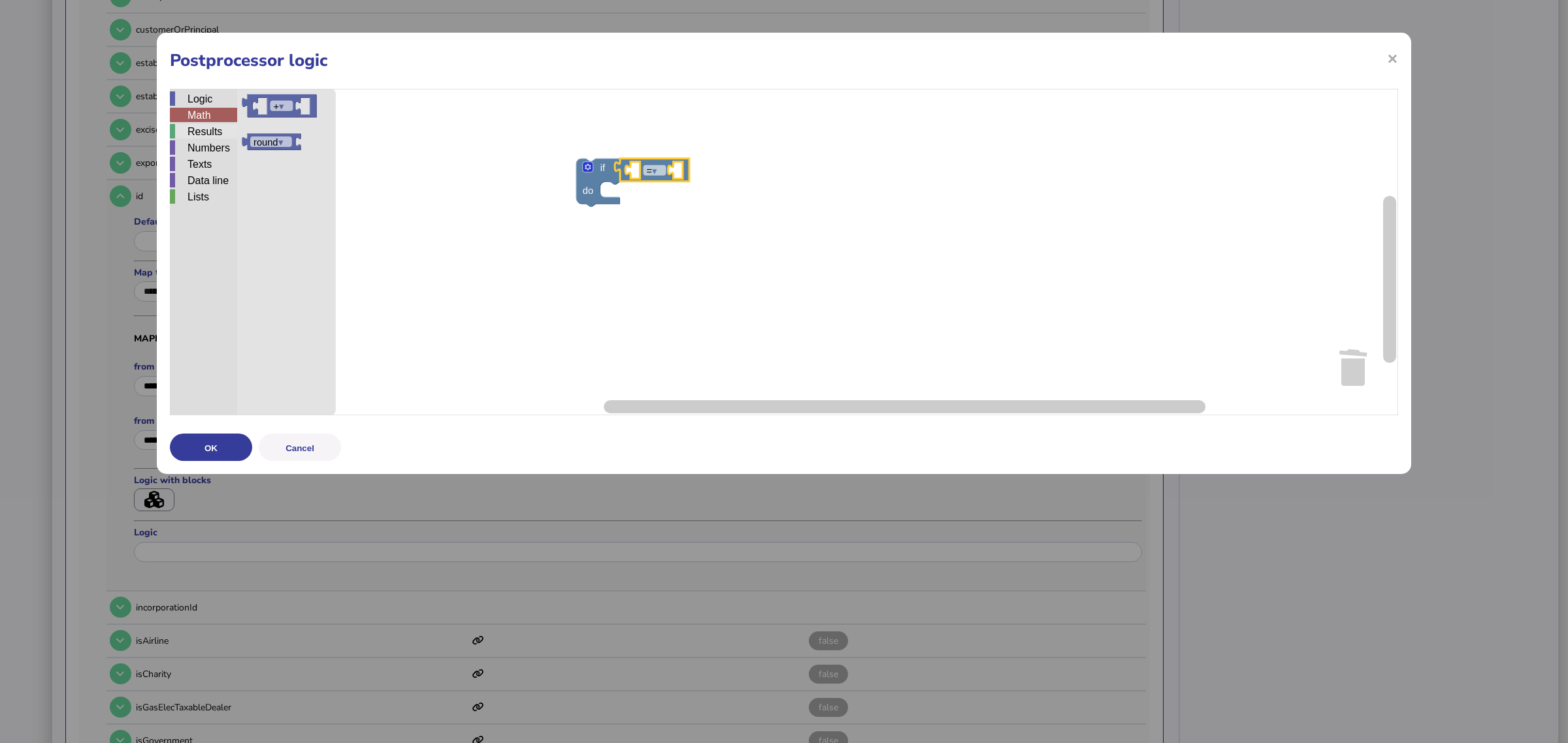
click at [200, 125] on div "Results" at bounding box center [202, 131] width 67 height 14
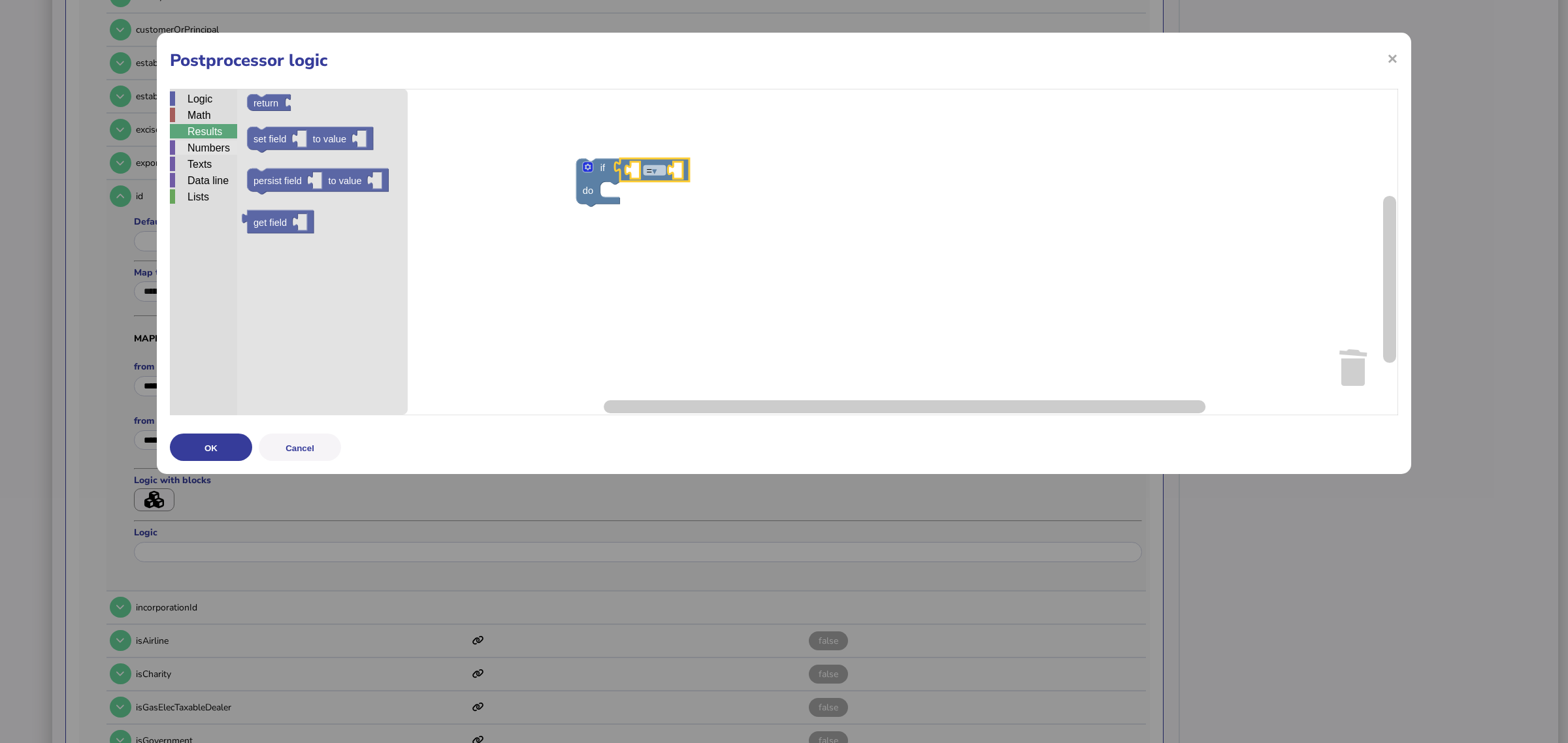
click at [211, 151] on div "Numbers" at bounding box center [202, 147] width 67 height 14
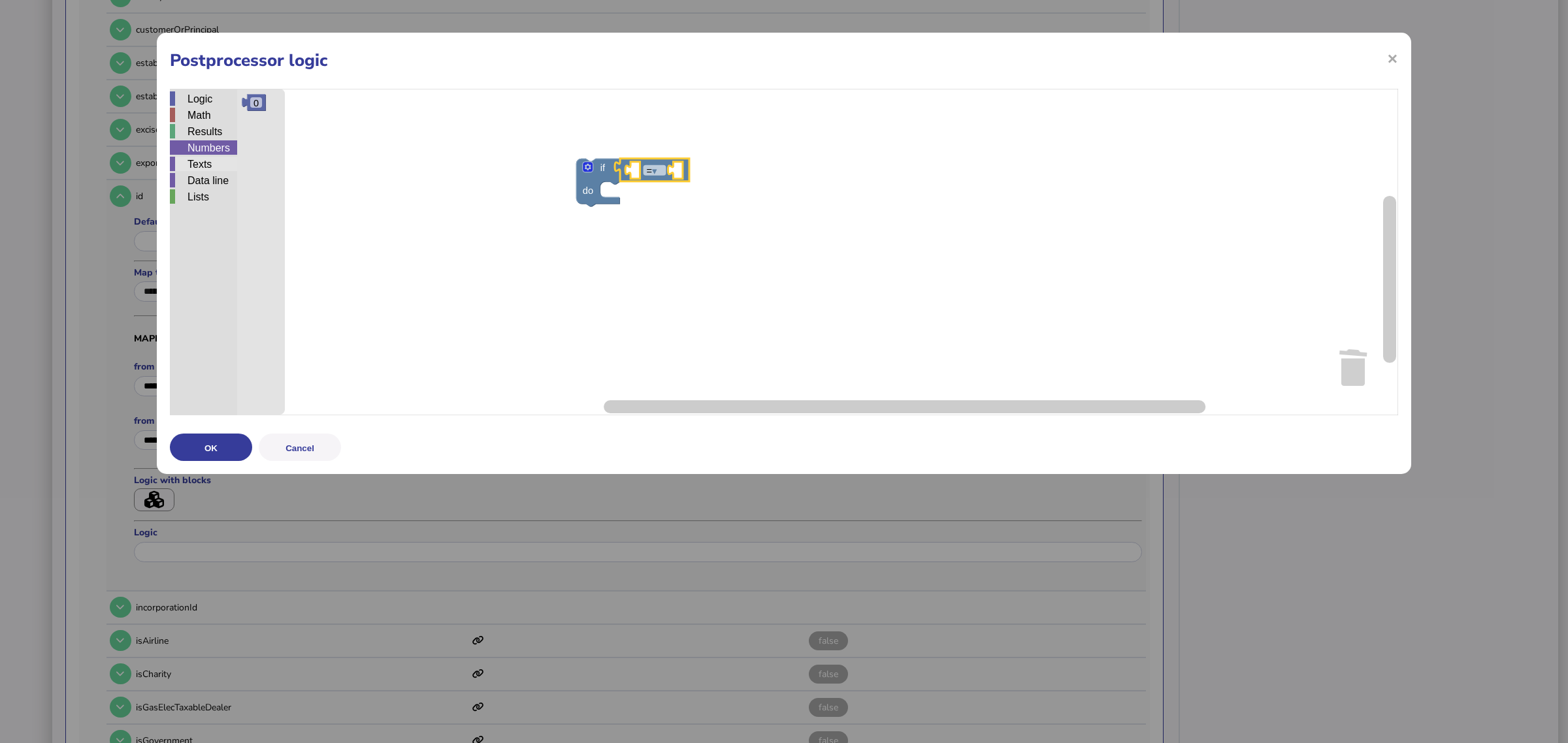
click at [213, 166] on div "Texts" at bounding box center [202, 163] width 67 height 14
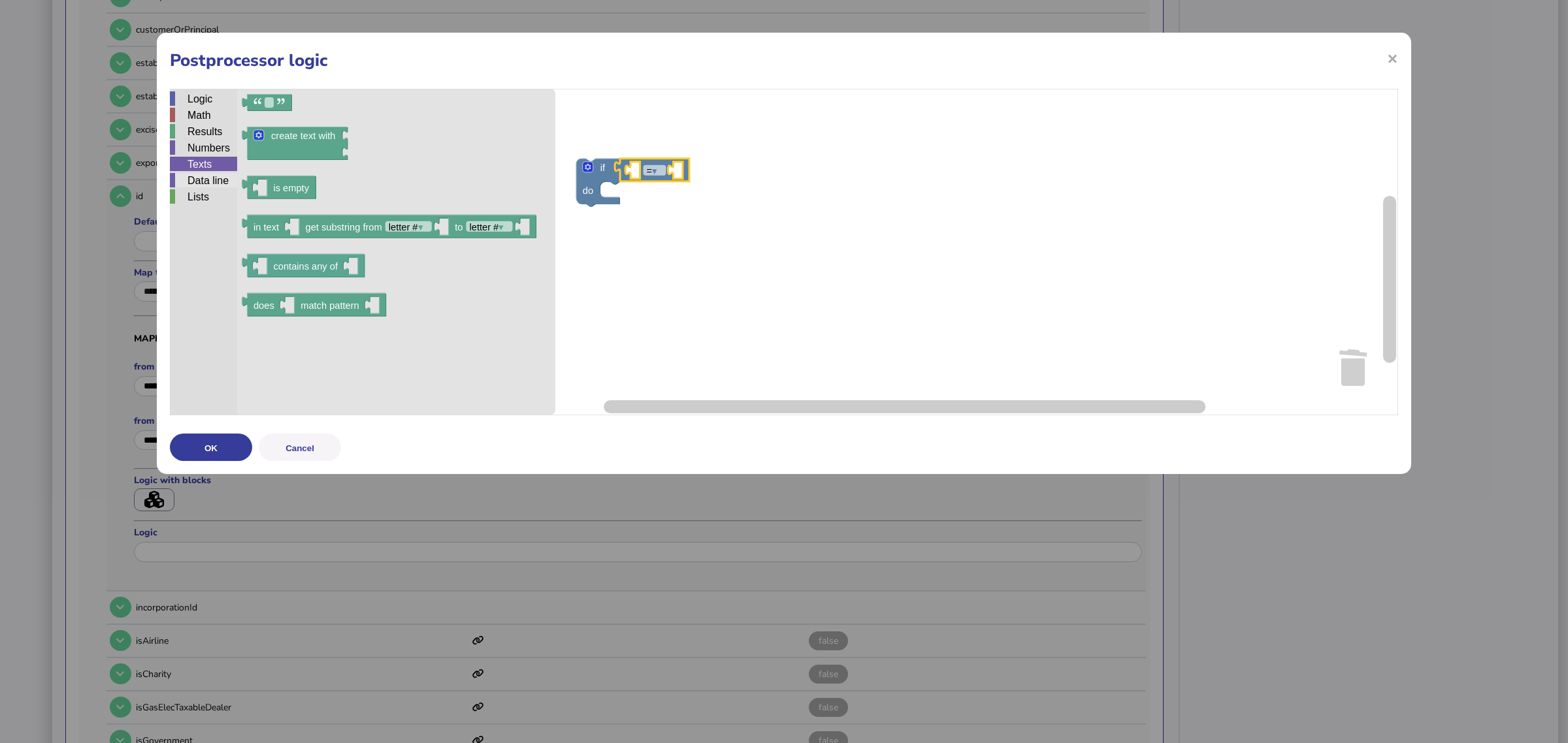
click at [216, 178] on div "Data line" at bounding box center [202, 180] width 67 height 14
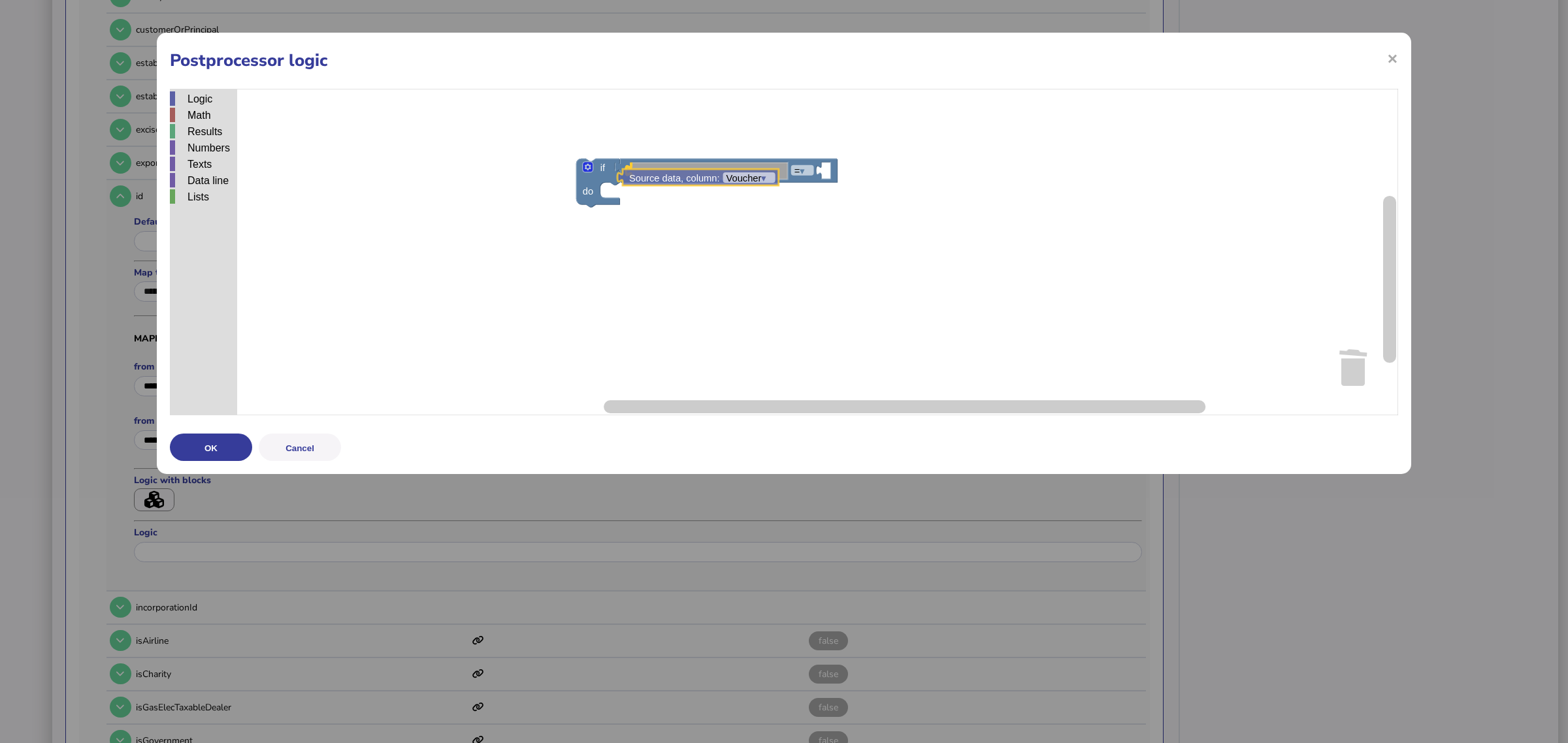
click at [679, 176] on div "Logic Math Results Numbers Texts Data line Lists if do = ▾ Source data, column:…" at bounding box center [784, 251] width 1228 height 327
click at [763, 180] on icon "Blockly Workspace" at bounding box center [726, 170] width 222 height 24
click at [765, 175] on text "Voucher ▾" at bounding box center [754, 171] width 40 height 10
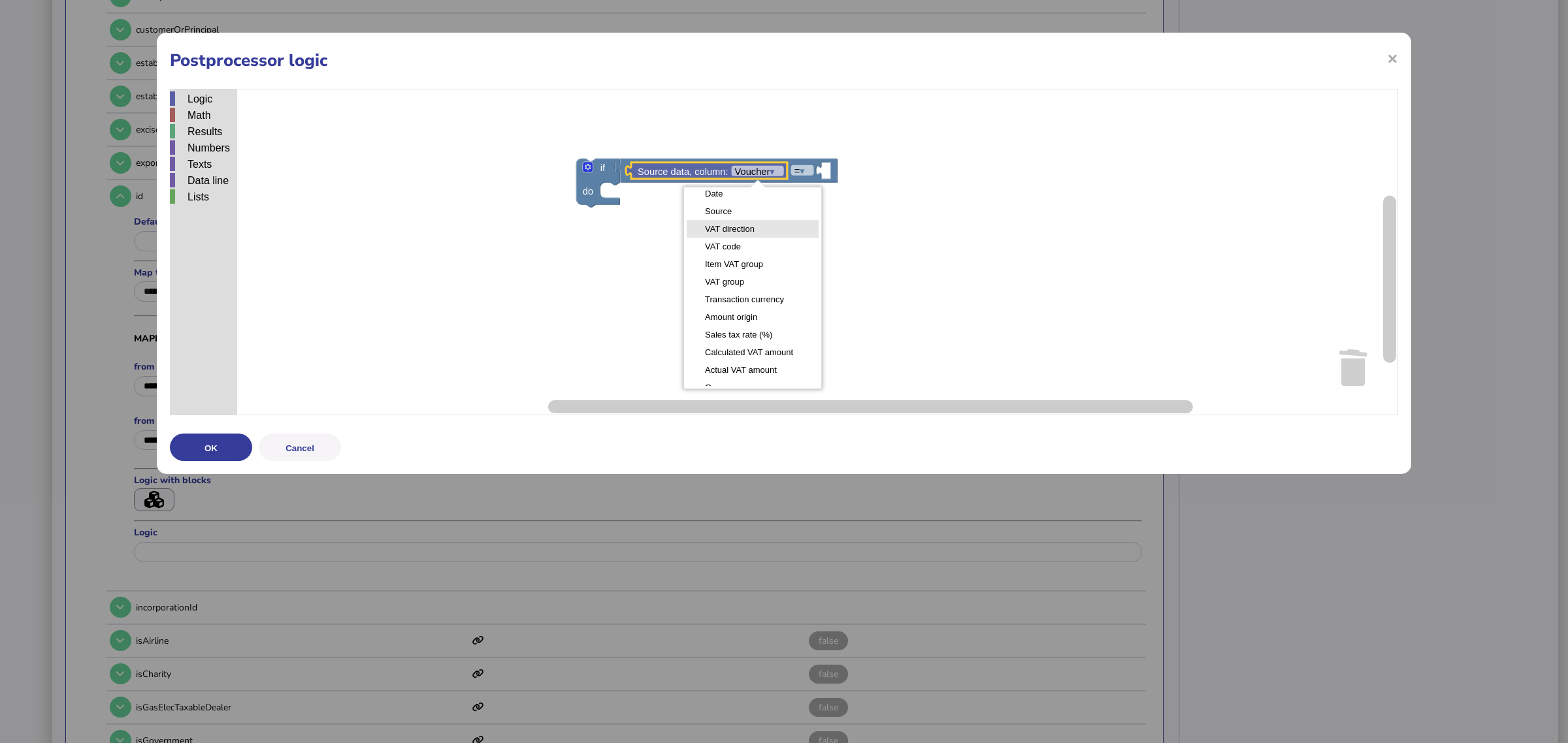
scroll to position [0, 0]
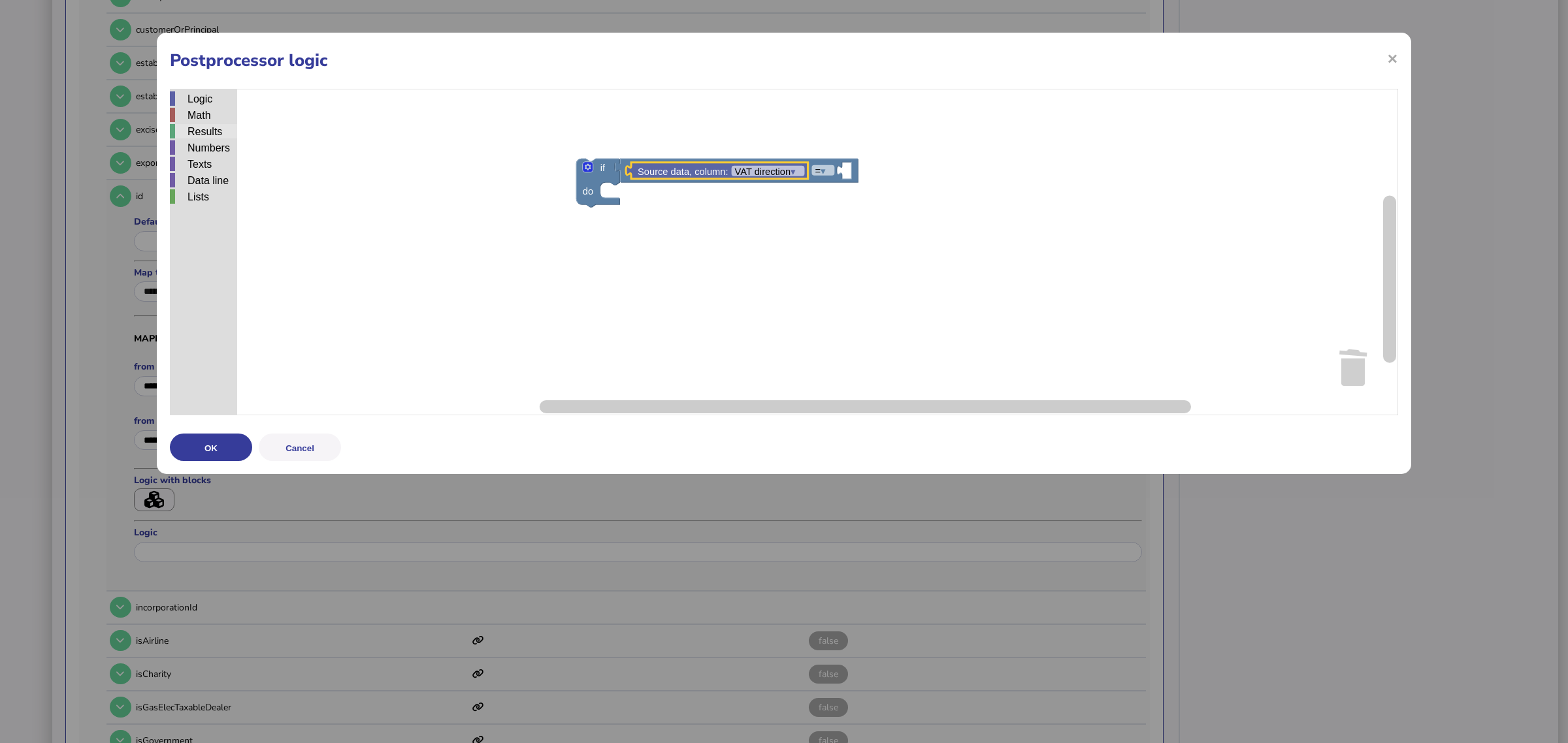
click at [211, 127] on div "Results" at bounding box center [202, 131] width 67 height 14
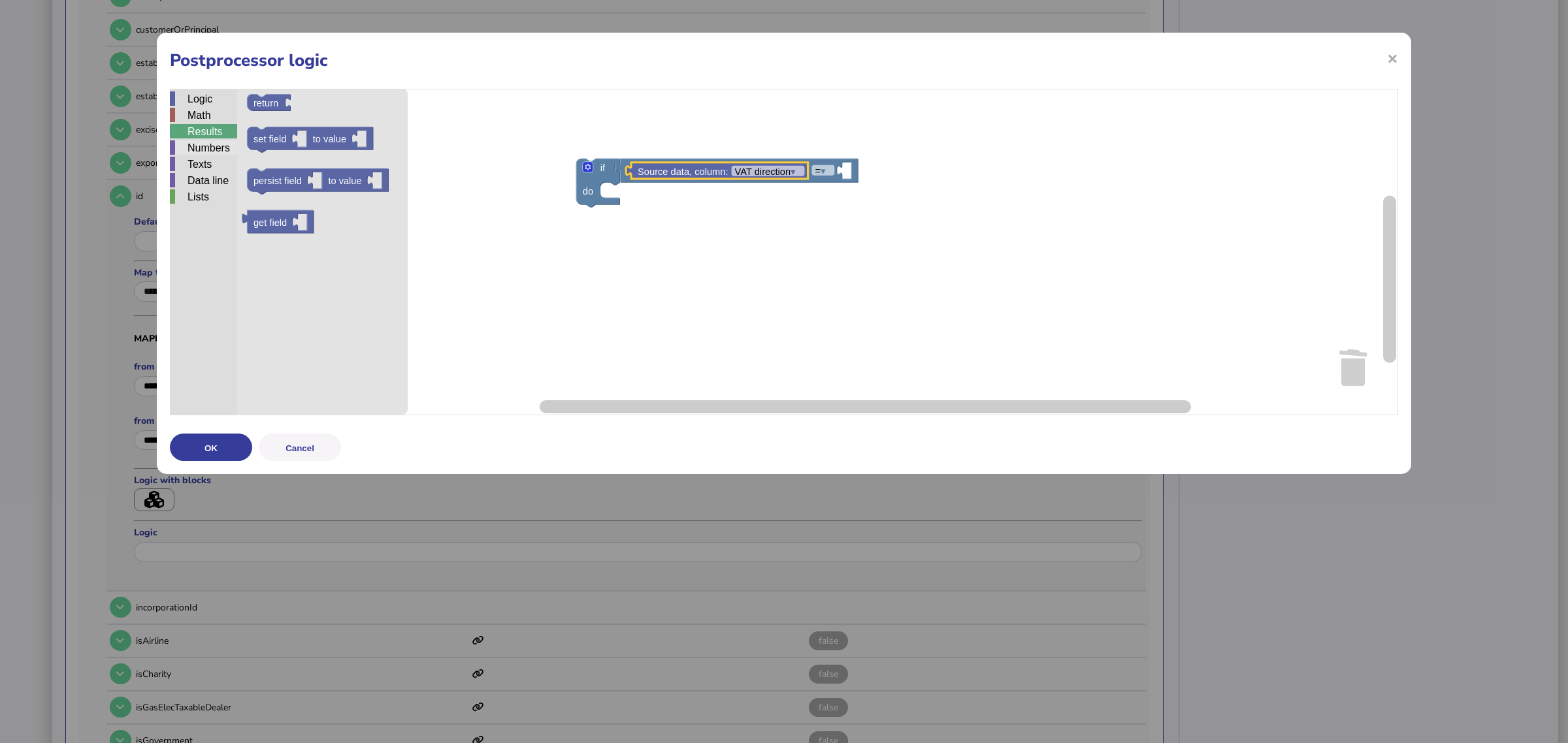
click at [209, 146] on div "Numbers" at bounding box center [202, 147] width 67 height 14
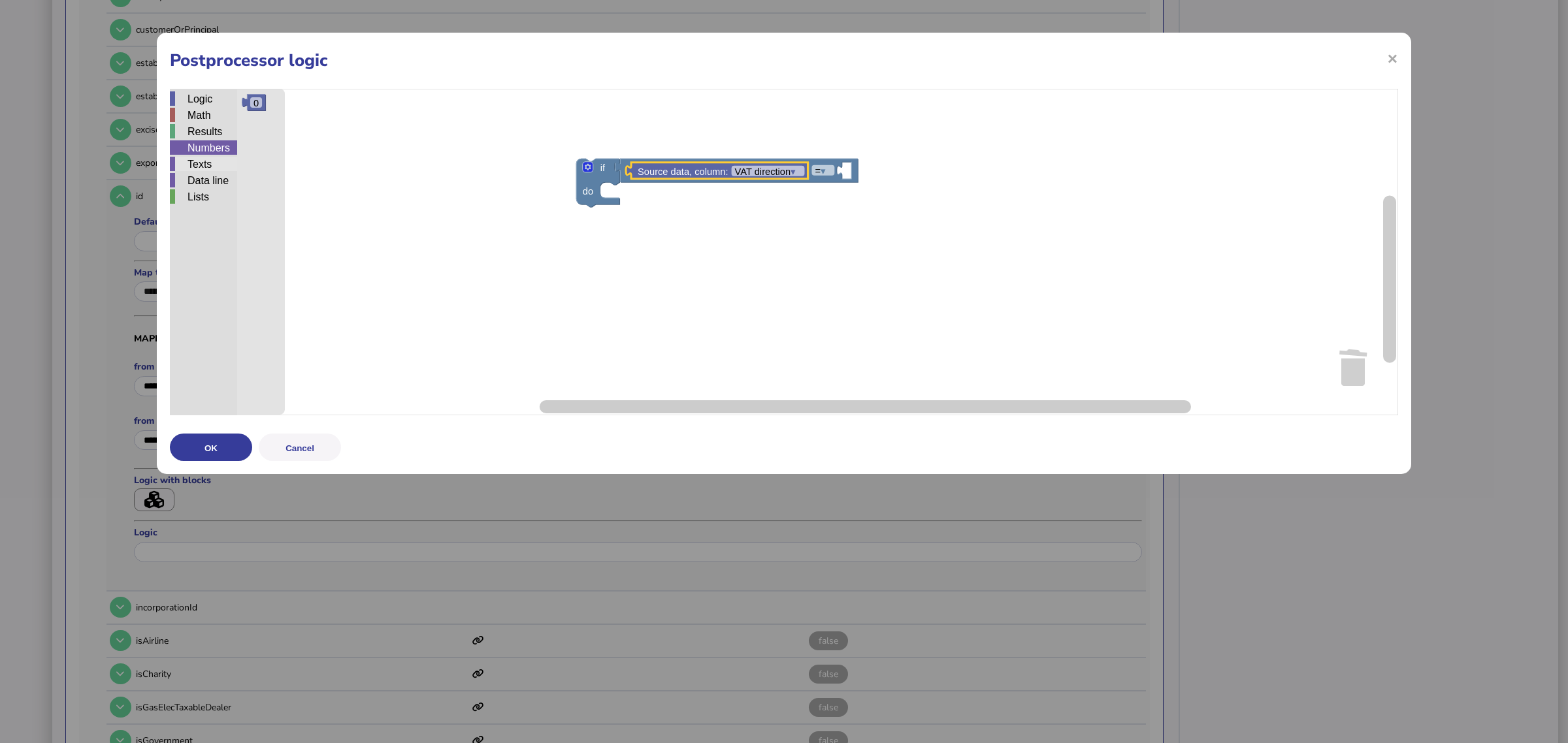
click at [210, 165] on div "Texts" at bounding box center [202, 163] width 67 height 14
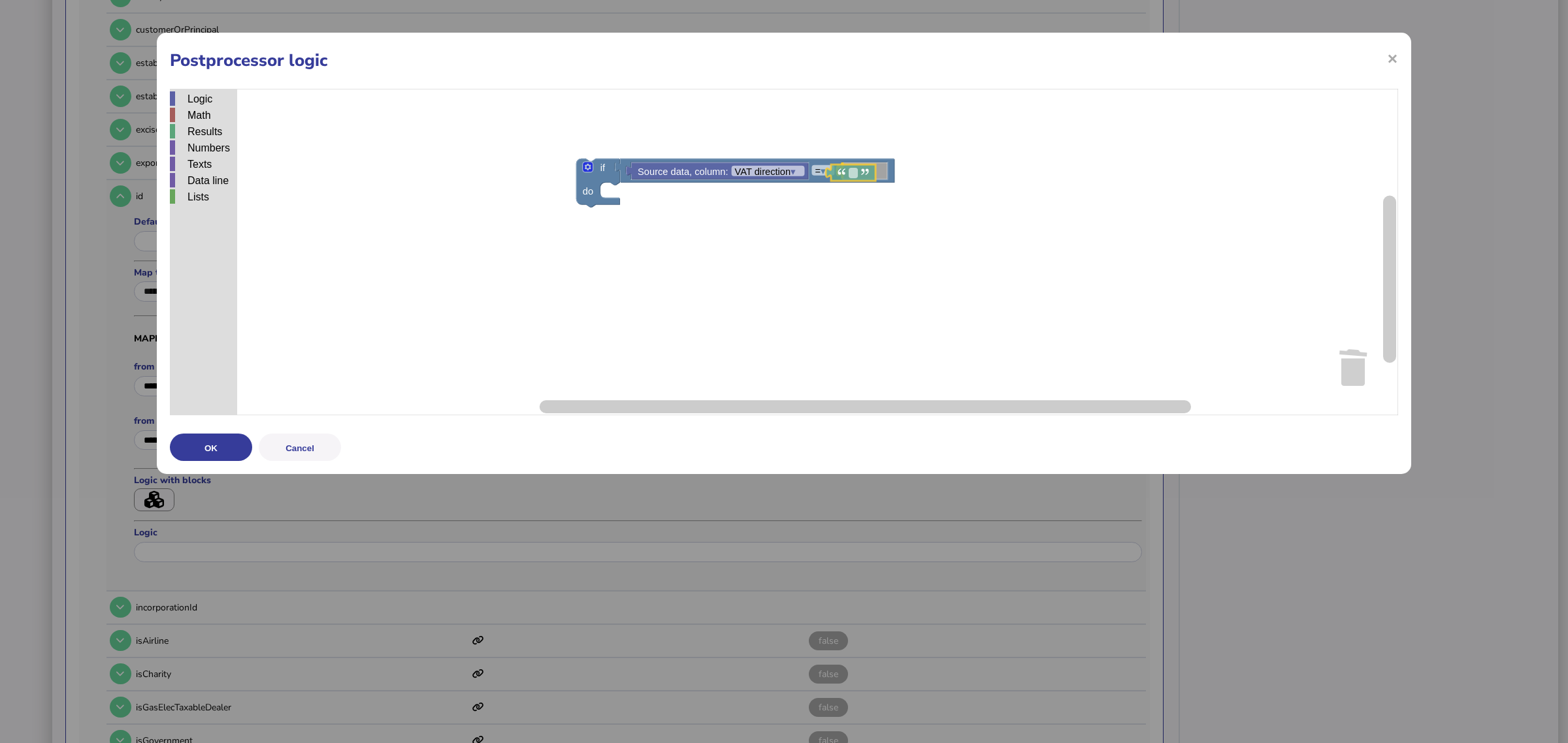
click at [876, 176] on div "Logic Math Results Numbers Texts Data line Lists if do = ▾ Source data, column:…" at bounding box center [784, 251] width 1228 height 327
click at [861, 174] on rect "Blockly Workspace" at bounding box center [865, 170] width 9 height 10
type input "**********"
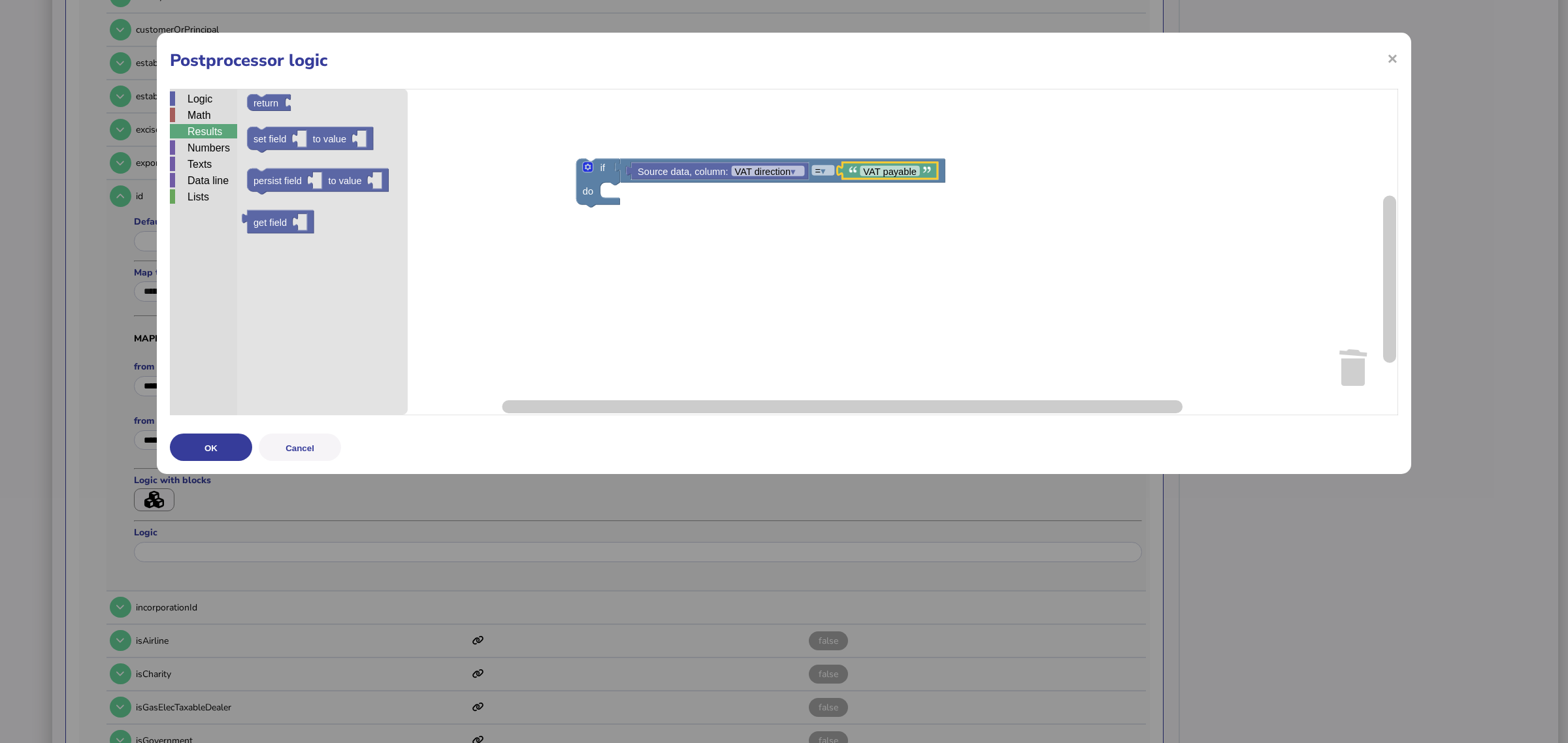
click at [217, 131] on div "Results" at bounding box center [202, 131] width 67 height 14
click at [222, 144] on div "Numbers" at bounding box center [202, 147] width 67 height 14
click at [223, 129] on div "Results" at bounding box center [202, 131] width 67 height 14
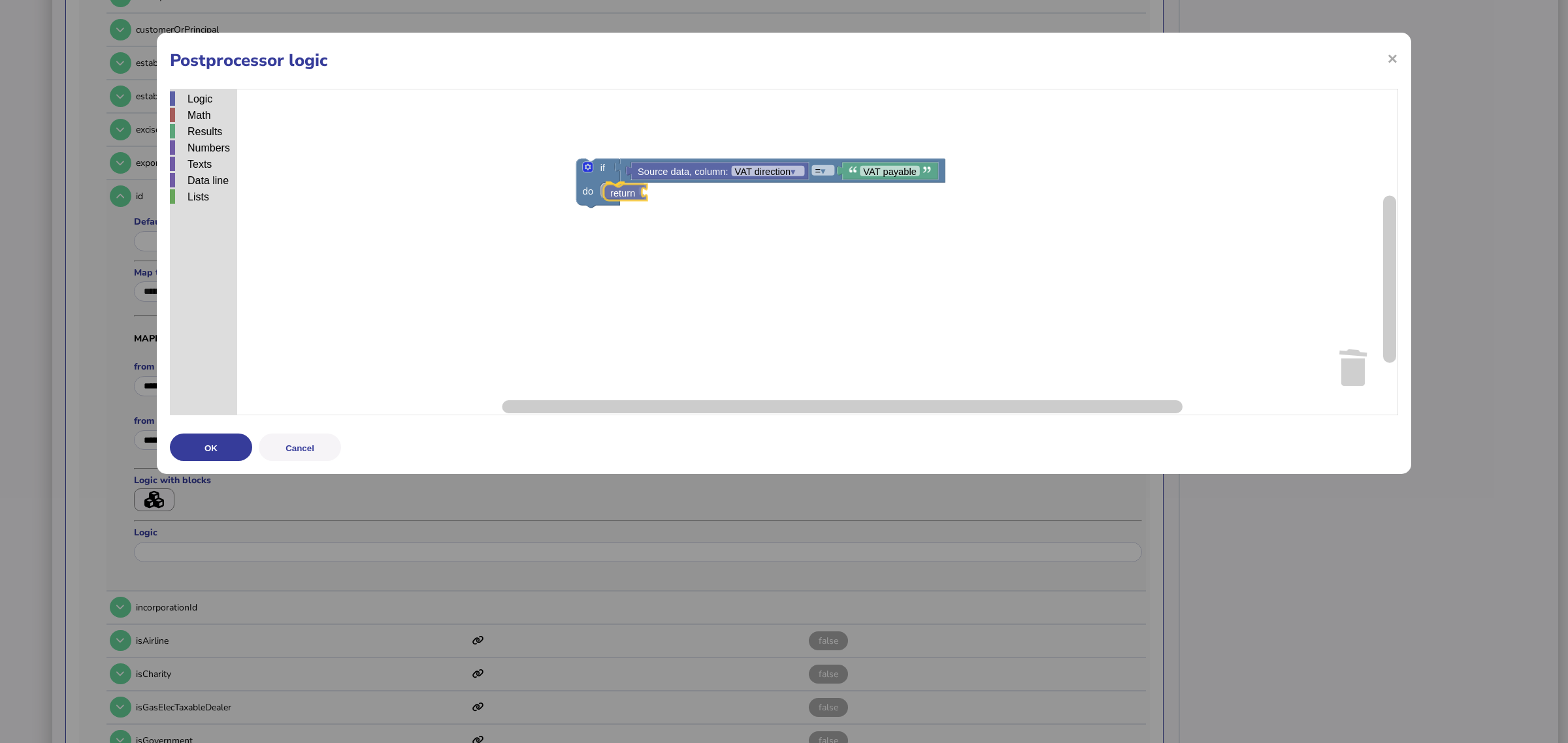
click at [635, 190] on div "Logic Math Results Numbers Texts Data line Lists if do = ▾ Source data, column:…" at bounding box center [784, 251] width 1228 height 327
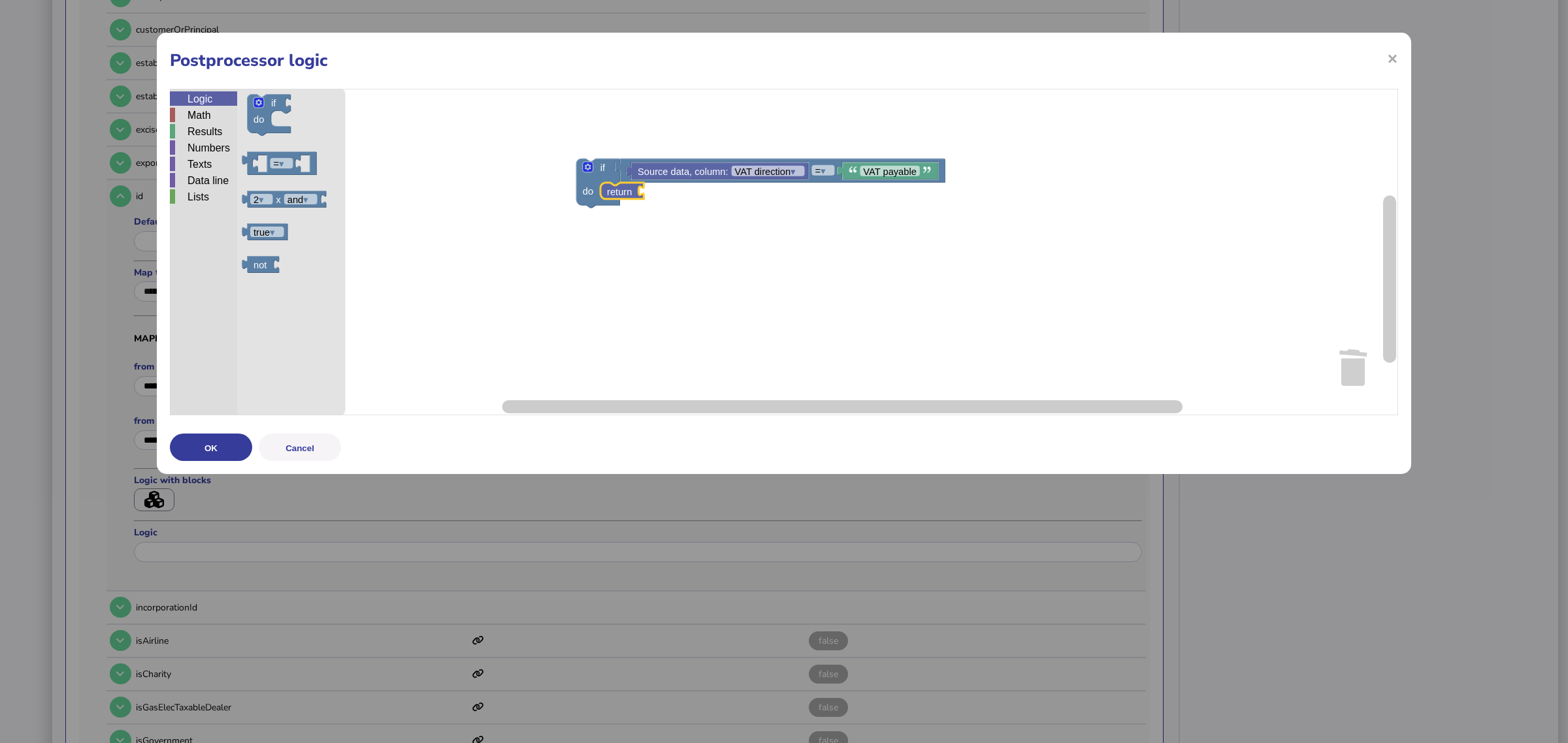
click at [214, 97] on div "Logic" at bounding box center [202, 98] width 67 height 14
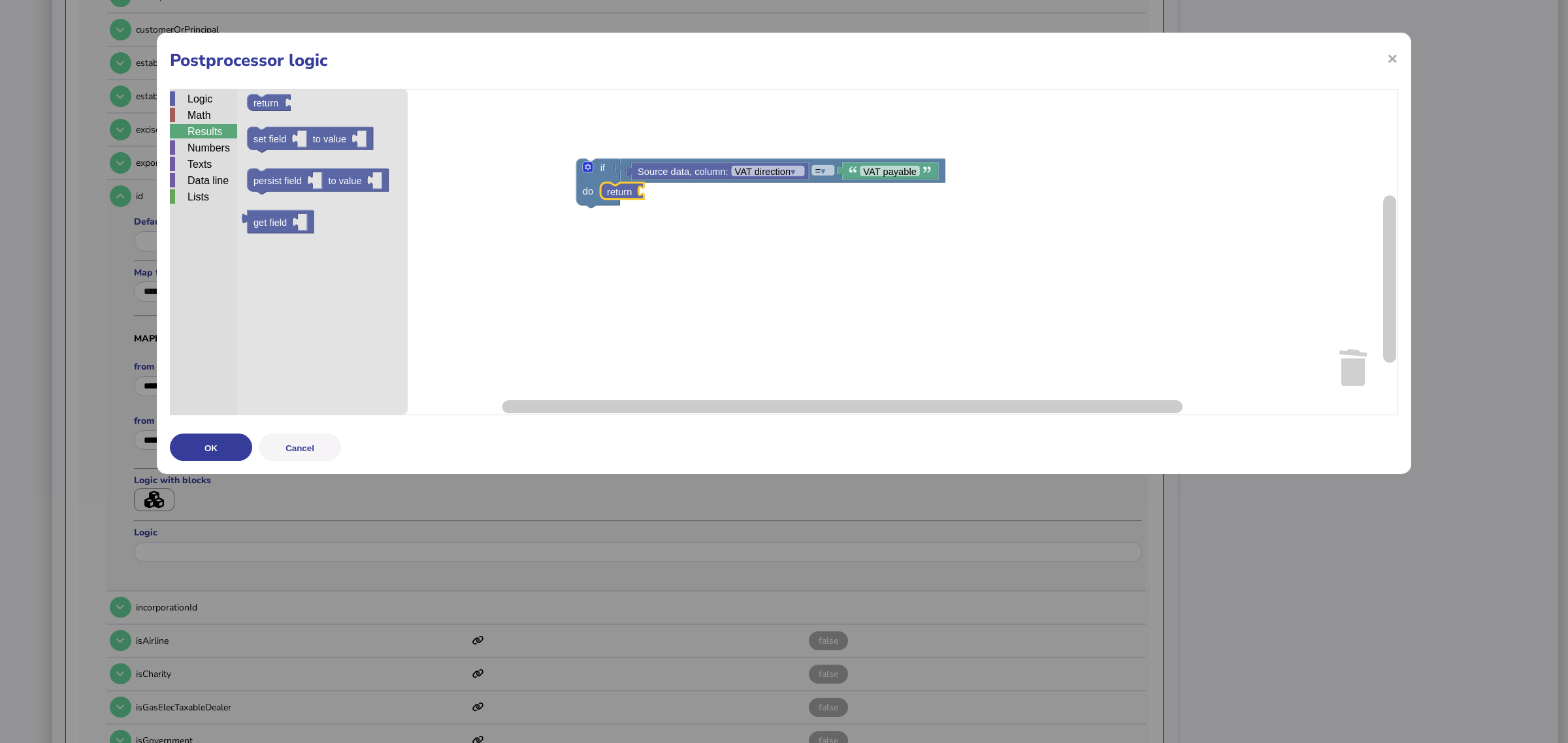
click at [215, 132] on div "Results" at bounding box center [202, 131] width 67 height 14
click at [215, 121] on div "Math" at bounding box center [202, 114] width 67 height 14
click at [217, 131] on div "Results" at bounding box center [202, 131] width 67 height 14
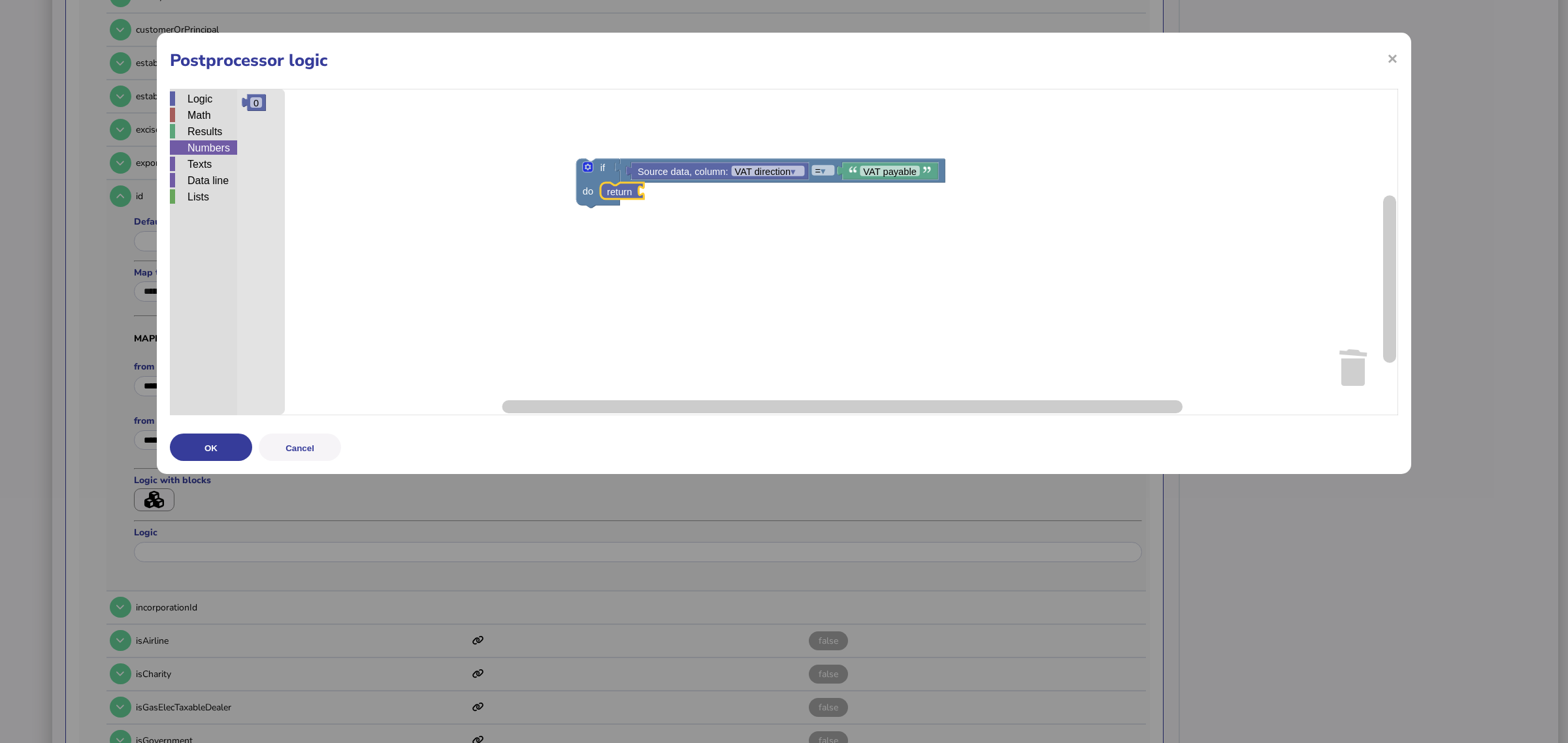
click at [213, 144] on div "Numbers" at bounding box center [202, 147] width 67 height 14
click at [216, 156] on div "Texts" at bounding box center [202, 163] width 67 height 14
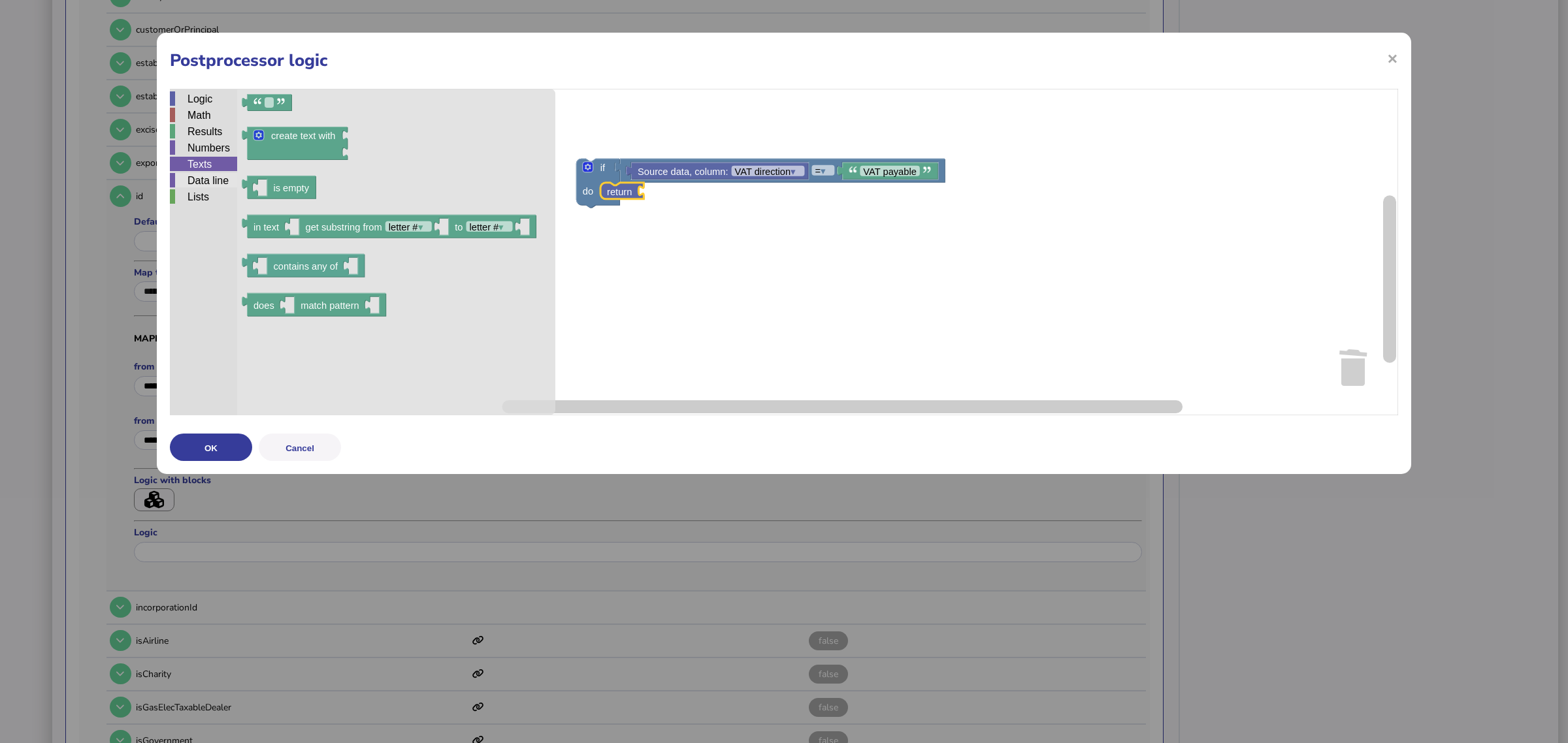
click at [210, 180] on div "Data line" at bounding box center [202, 180] width 67 height 14
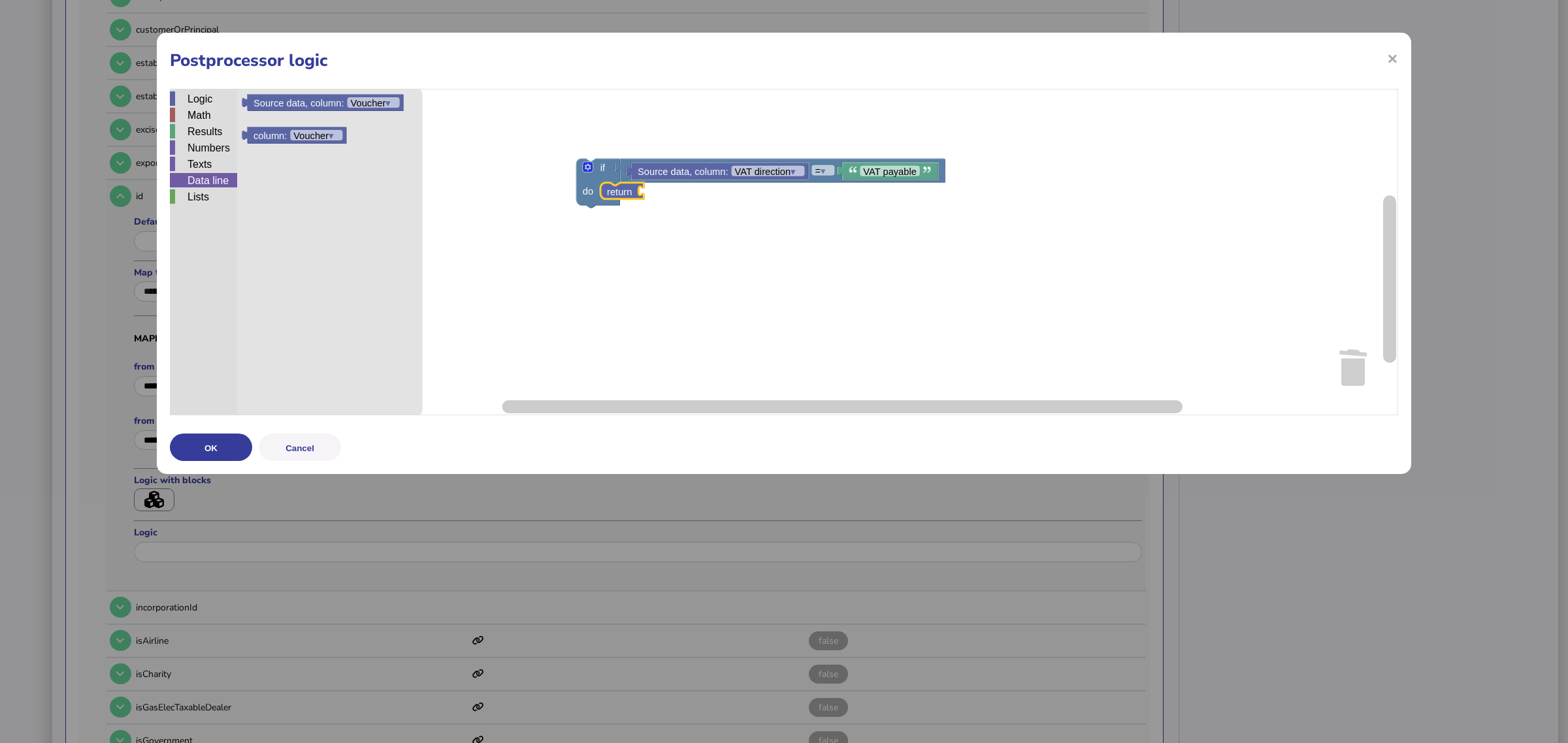
click at [654, 178] on div "Logic Math Results Numbers Texts Data line Lists if do = ▾ Source data, column:…" at bounding box center [784, 251] width 1228 height 327
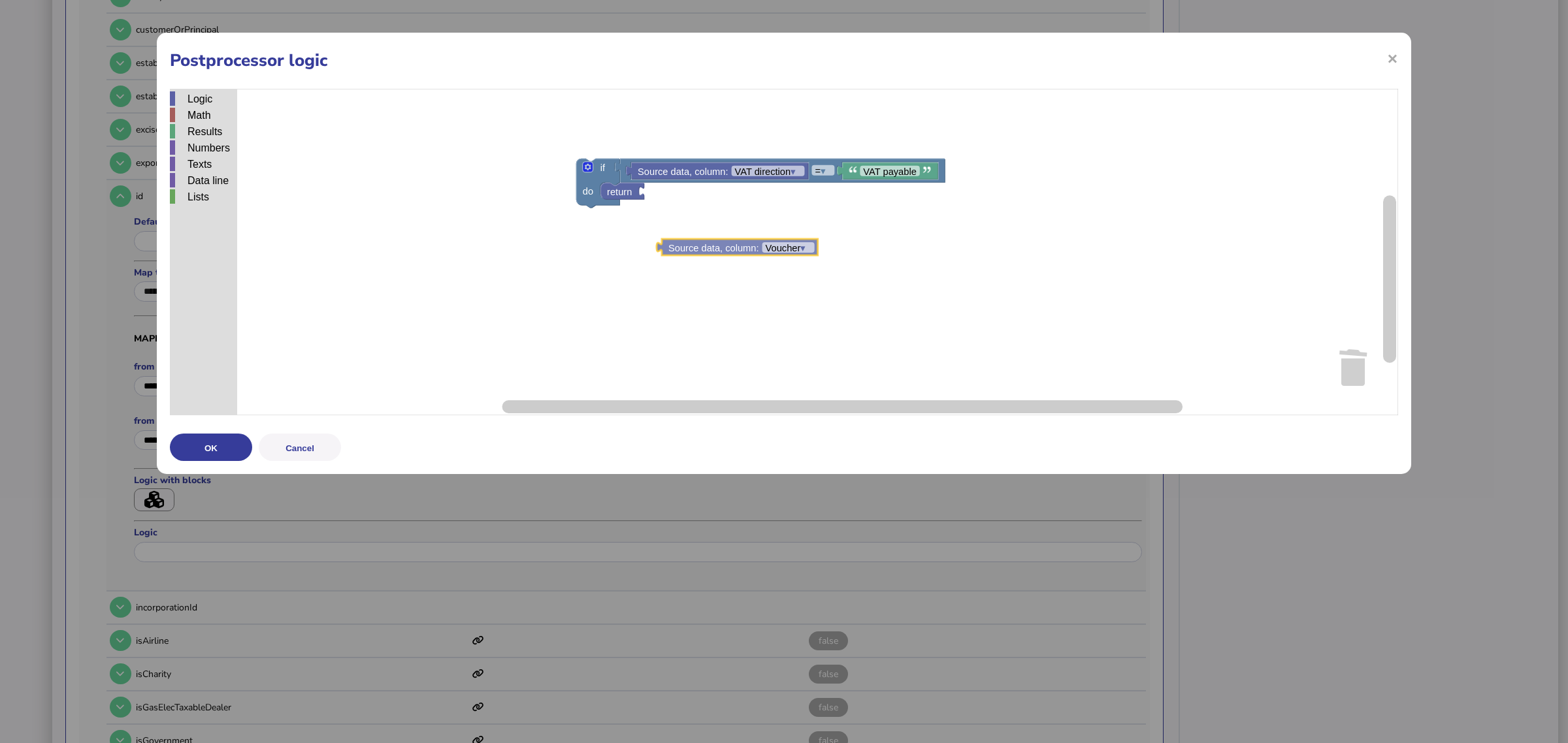
click at [703, 253] on div "Logic Math Results Numbers Texts Data line Lists if do = ▾ Source data, column:…" at bounding box center [784, 251] width 1228 height 327
click at [204, 131] on div "Results" at bounding box center [202, 131] width 67 height 14
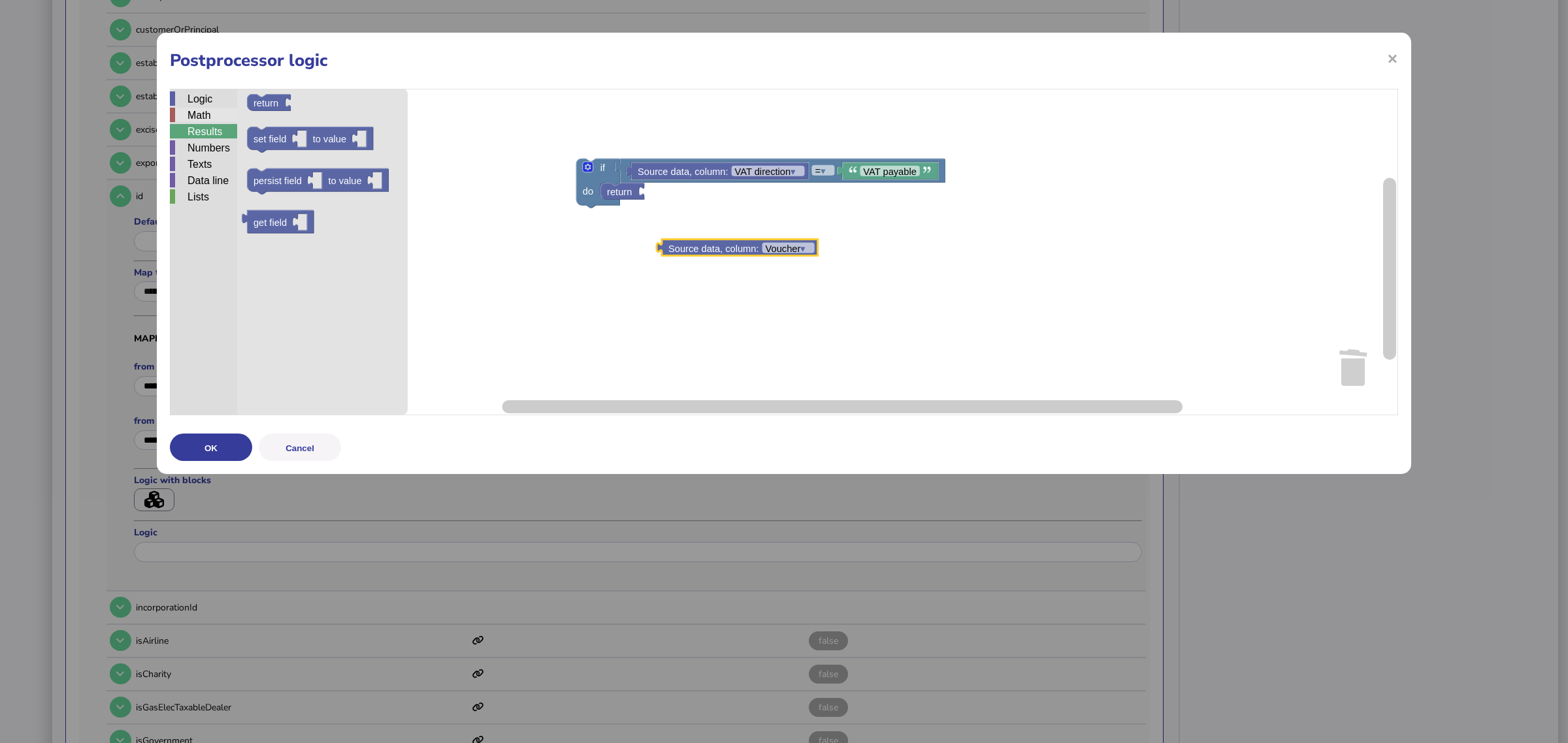
click at [204, 120] on div "Math" at bounding box center [202, 114] width 67 height 14
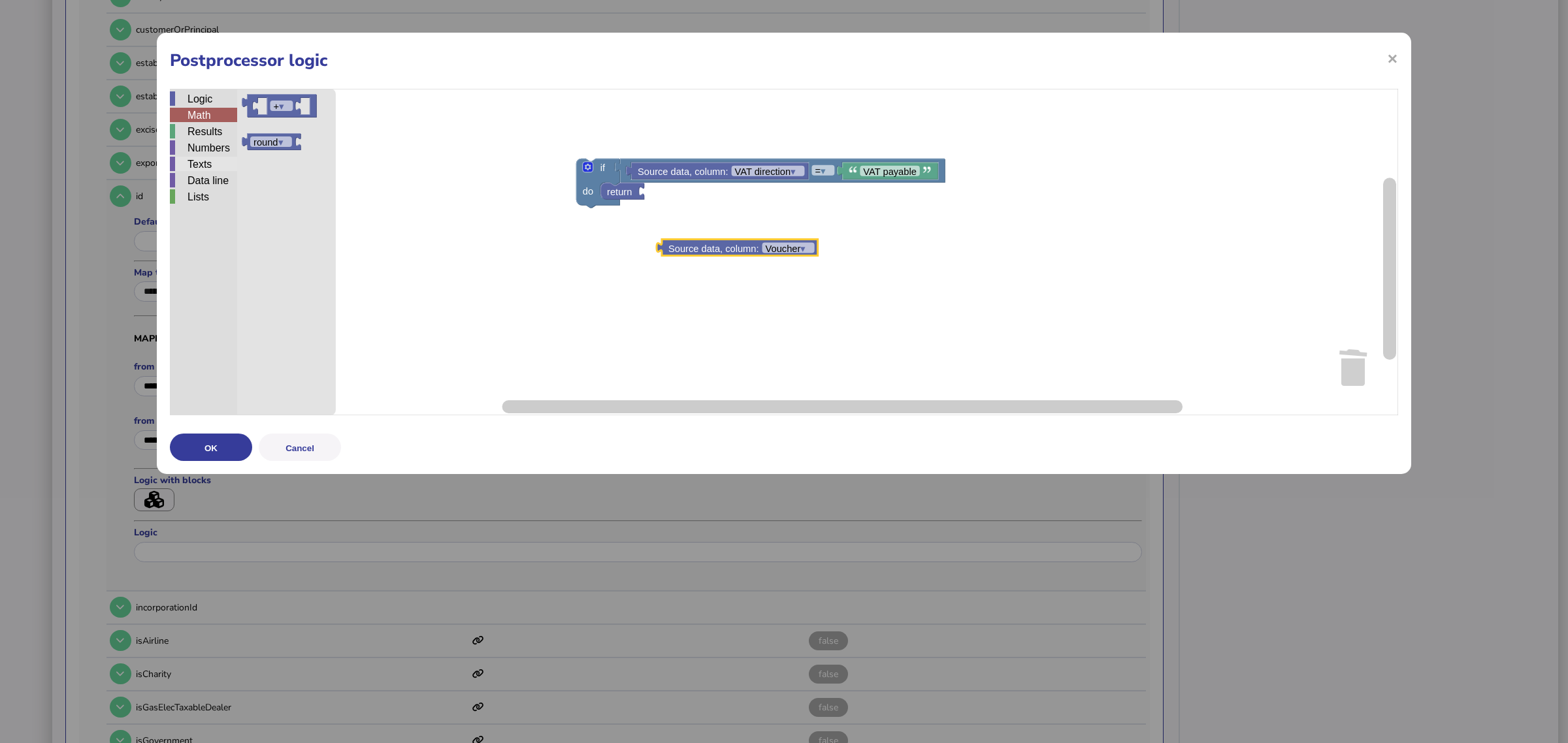
click at [215, 156] on div "Logic Math Results Numbers Texts Data line Lists" at bounding box center [202, 148] width 67 height 114
click at [217, 169] on div "Texts" at bounding box center [202, 163] width 67 height 14
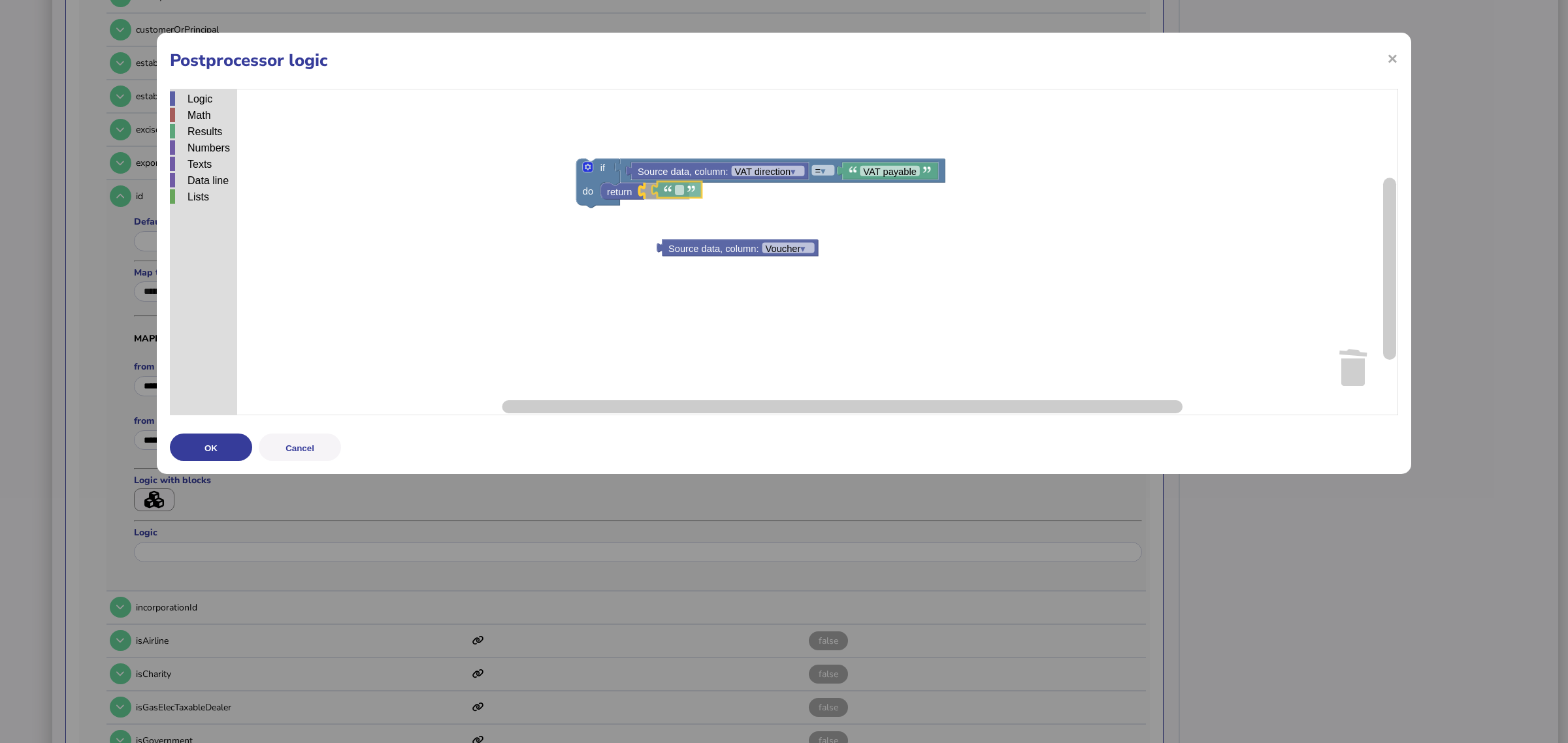
click at [683, 193] on div "Logic Math Results Numbers Texts Data line Lists if do = ▾ Source data, column:…" at bounding box center [784, 251] width 1228 height 327
click at [670, 193] on rect "Blockly Workspace" at bounding box center [667, 191] width 9 height 10
type input "***"
click at [698, 217] on rect "Blockly Workspace" at bounding box center [784, 251] width 1228 height 327
click at [618, 196] on text "return" at bounding box center [619, 191] width 24 height 10
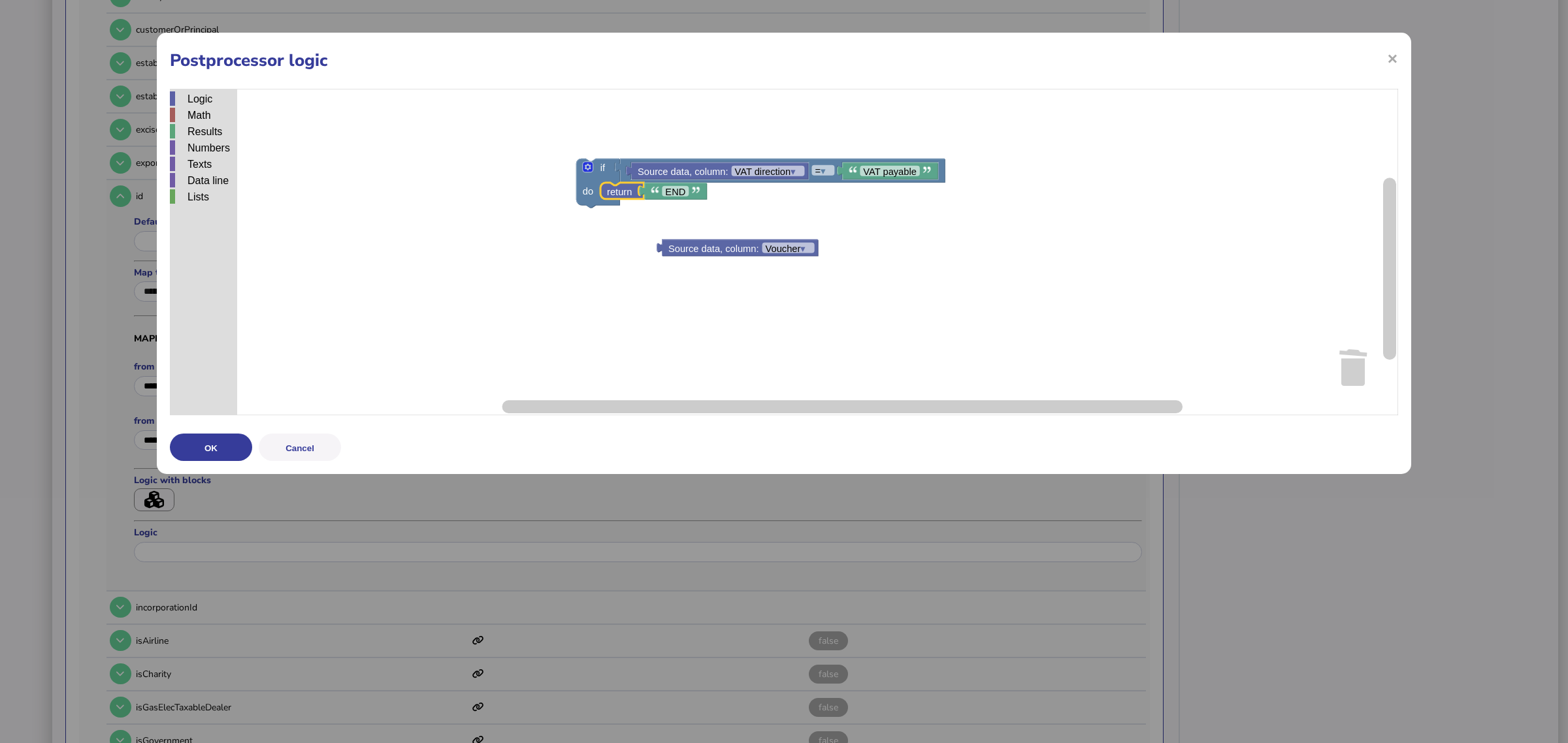
click at [747, 232] on rect "Blockly Workspace" at bounding box center [784, 251] width 1228 height 327
click at [739, 219] on text "Voucher ▾" at bounding box center [744, 215] width 40 height 10
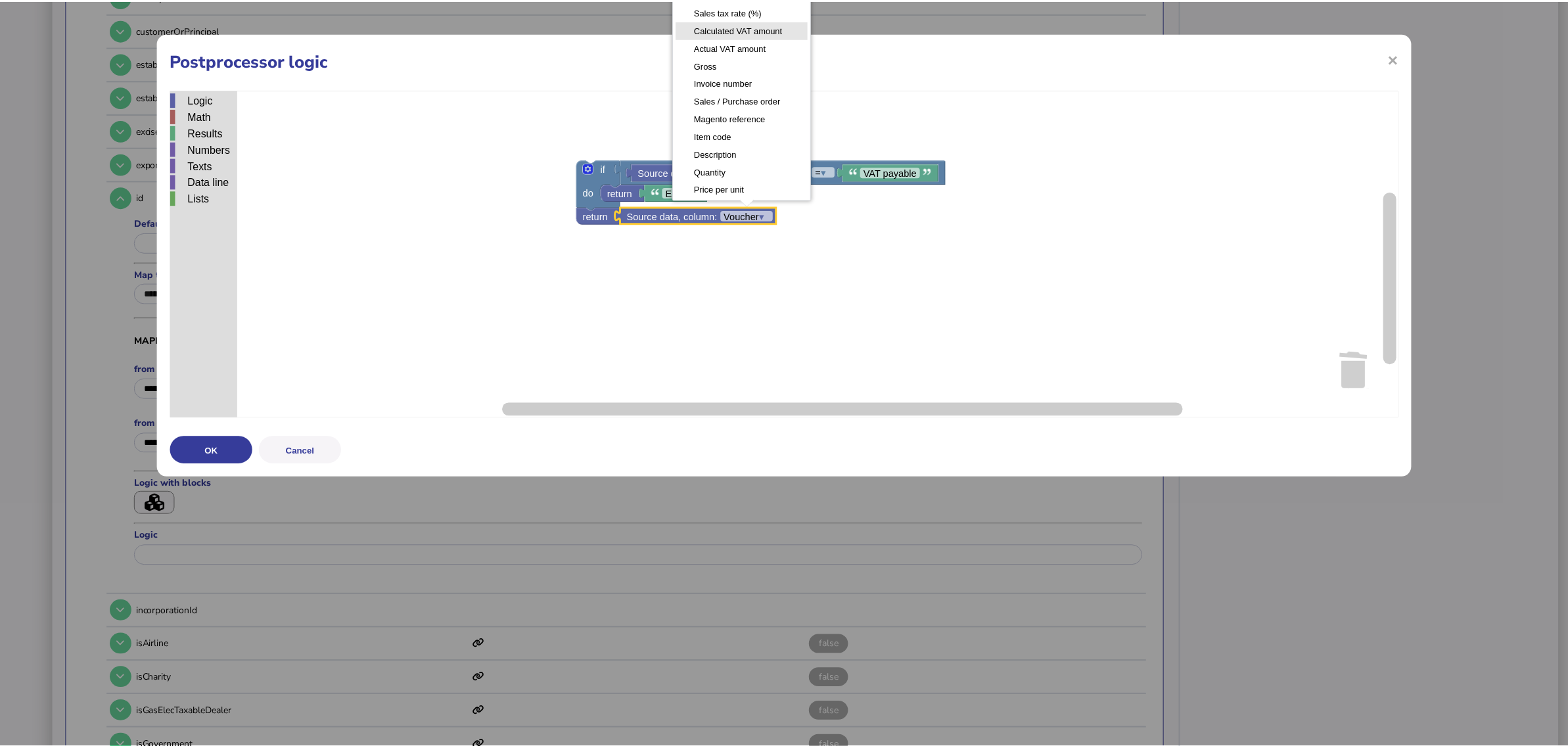
scroll to position [164, 0]
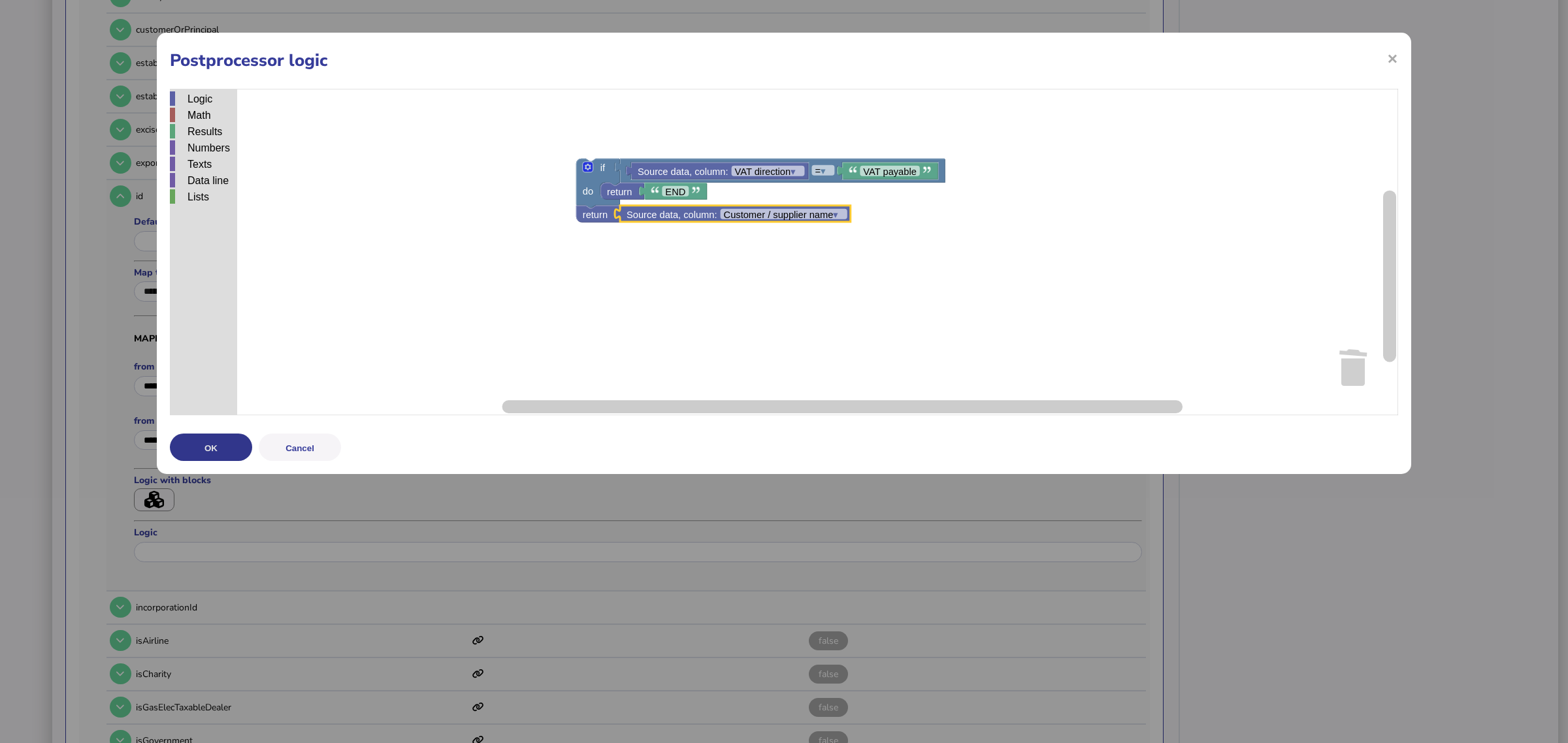
click at [235, 438] on button "OK" at bounding box center [210, 447] width 82 height 27
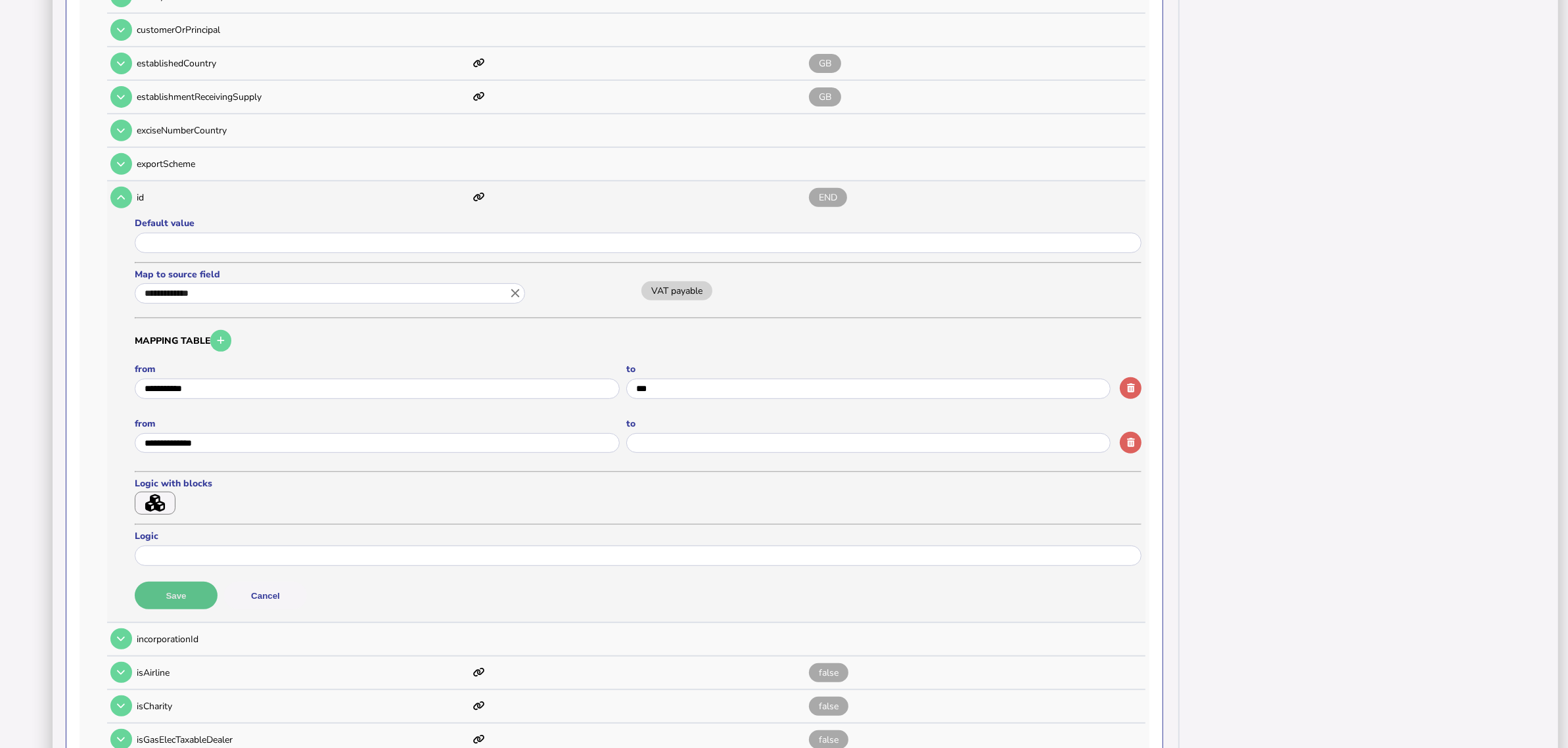
click at [188, 582] on button "Save" at bounding box center [175, 595] width 82 height 27
click at [1128, 435] on button "button" at bounding box center [1130, 443] width 22 height 22
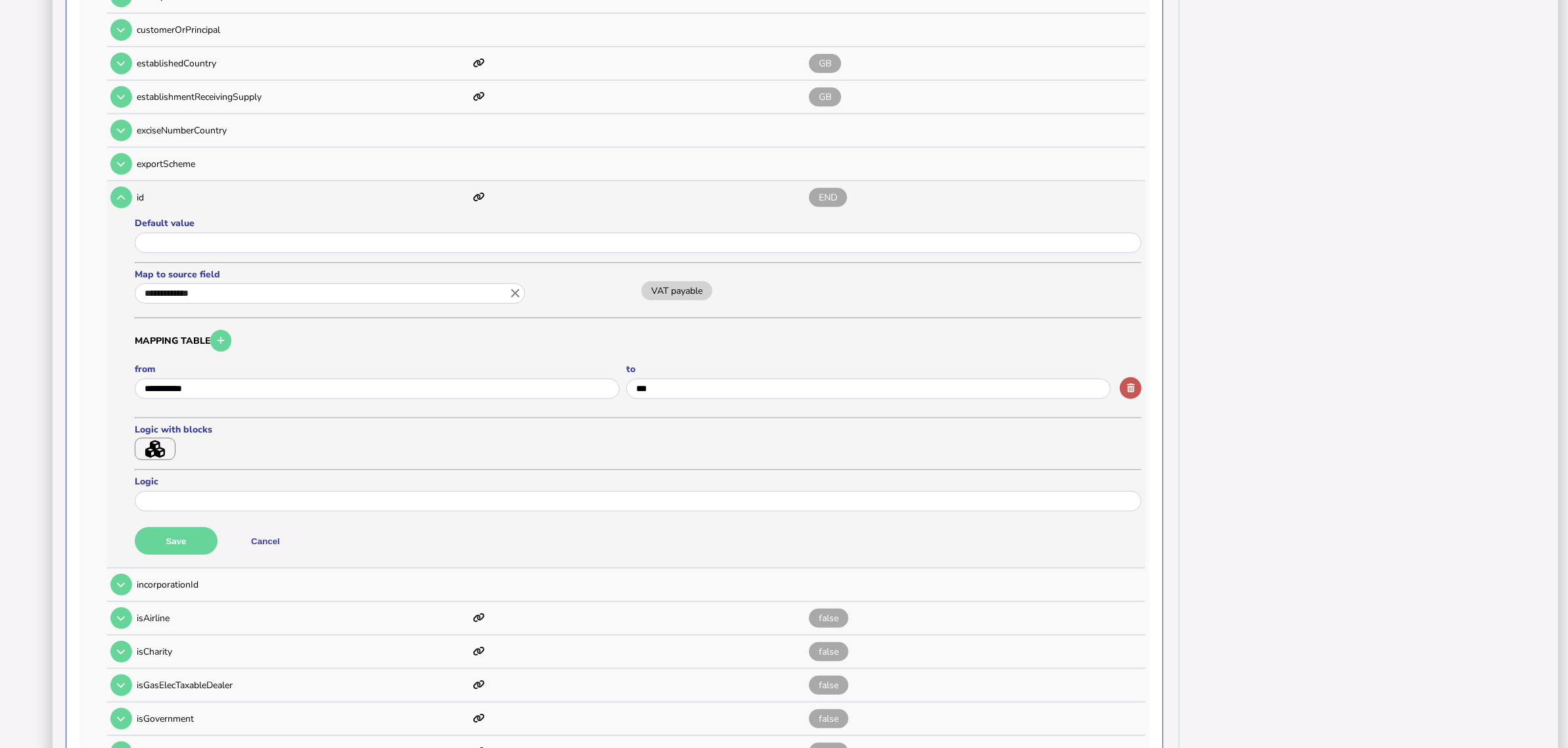
click at [1127, 384] on icon "button" at bounding box center [1131, 388] width 8 height 9
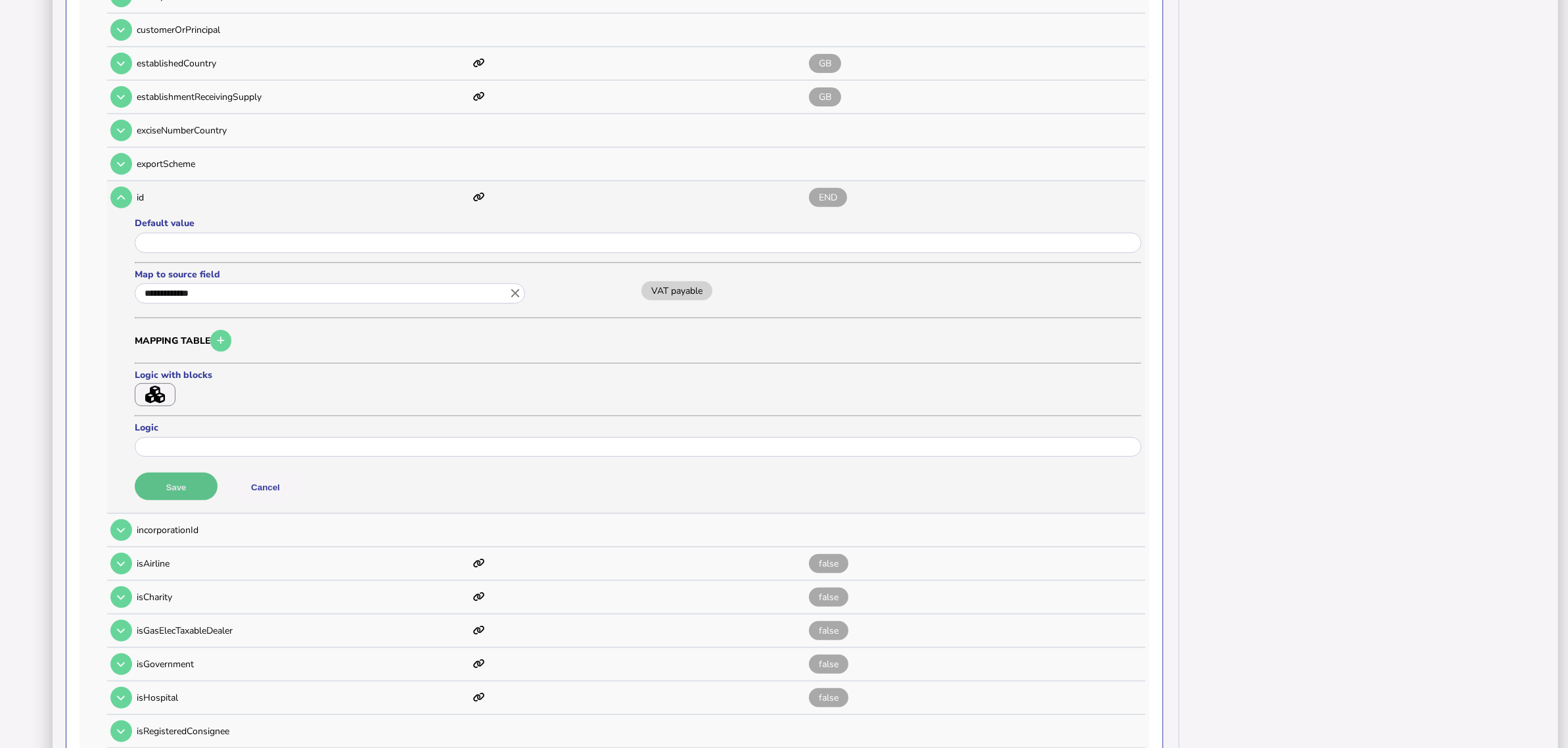
click at [201, 473] on button "Save" at bounding box center [175, 486] width 82 height 27
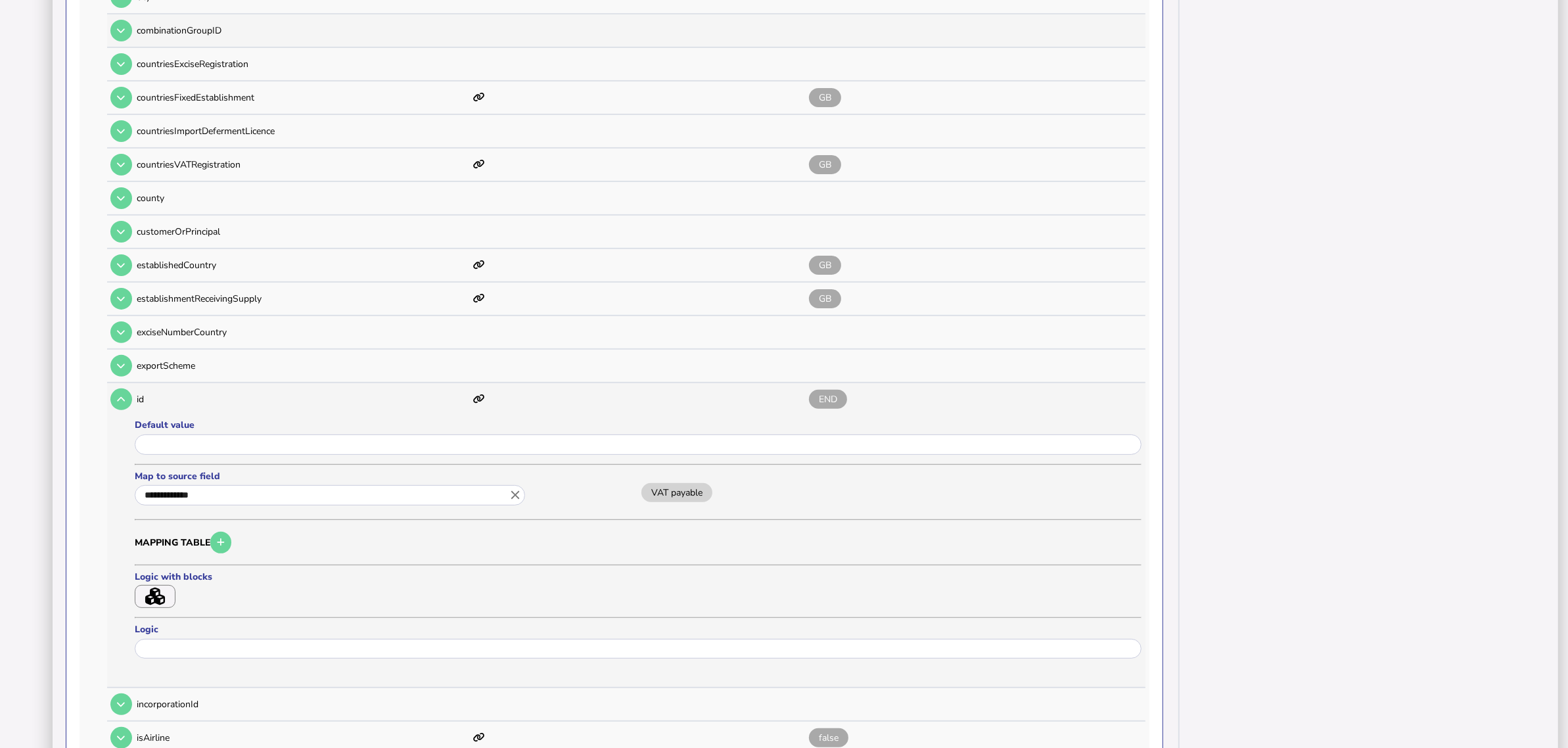
scroll to position [246, 0]
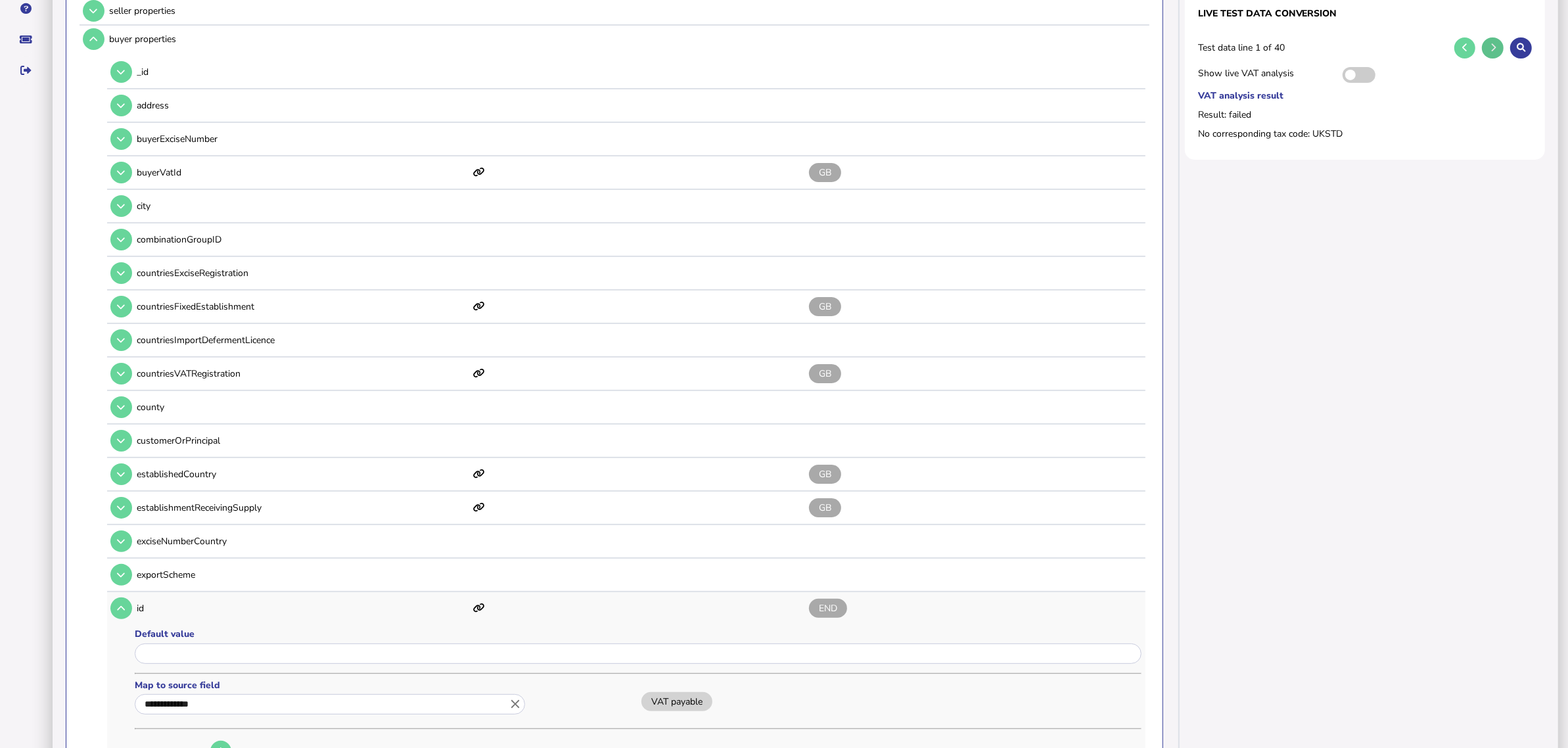
click at [1488, 43] on button at bounding box center [1492, 48] width 22 height 22
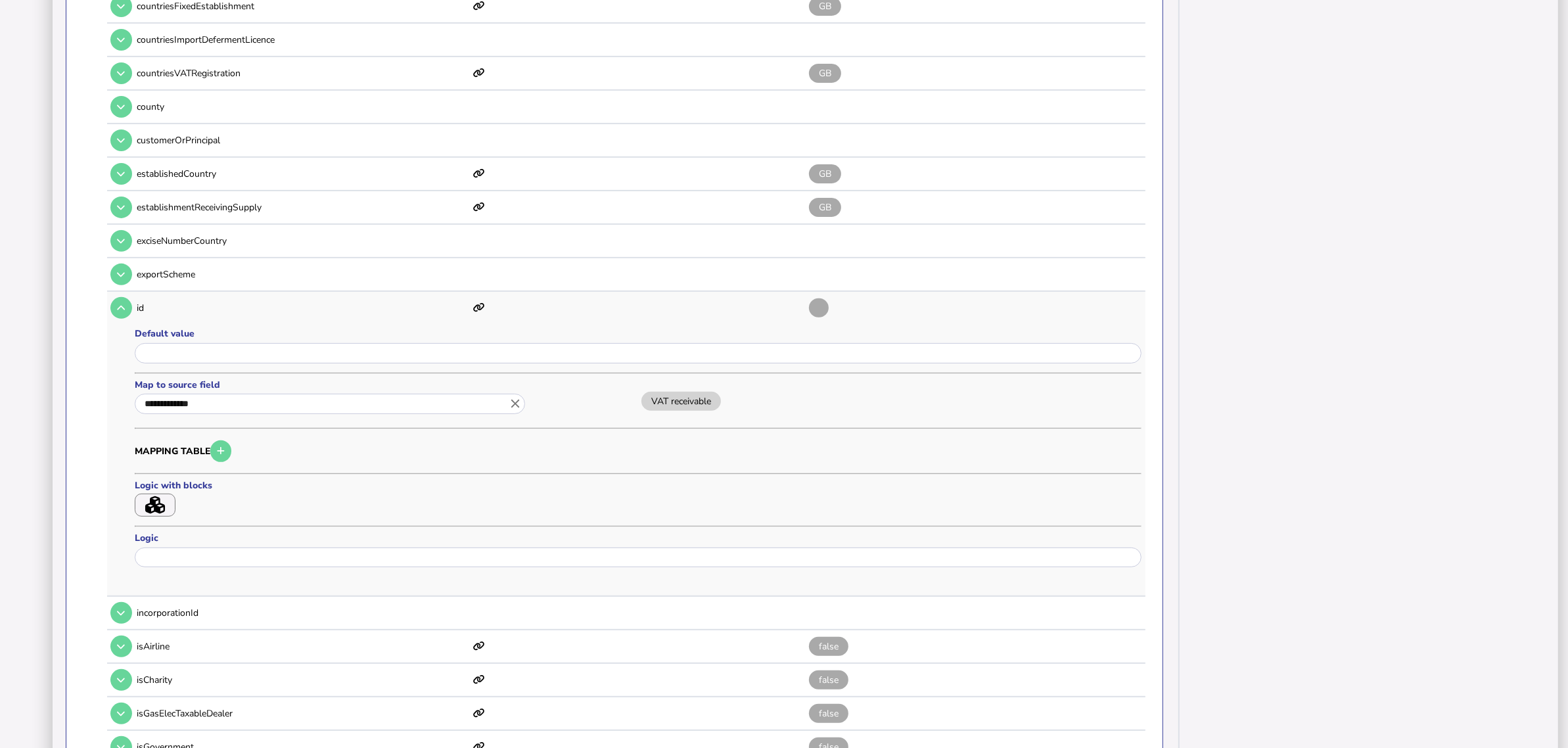
scroll to position [575, 0]
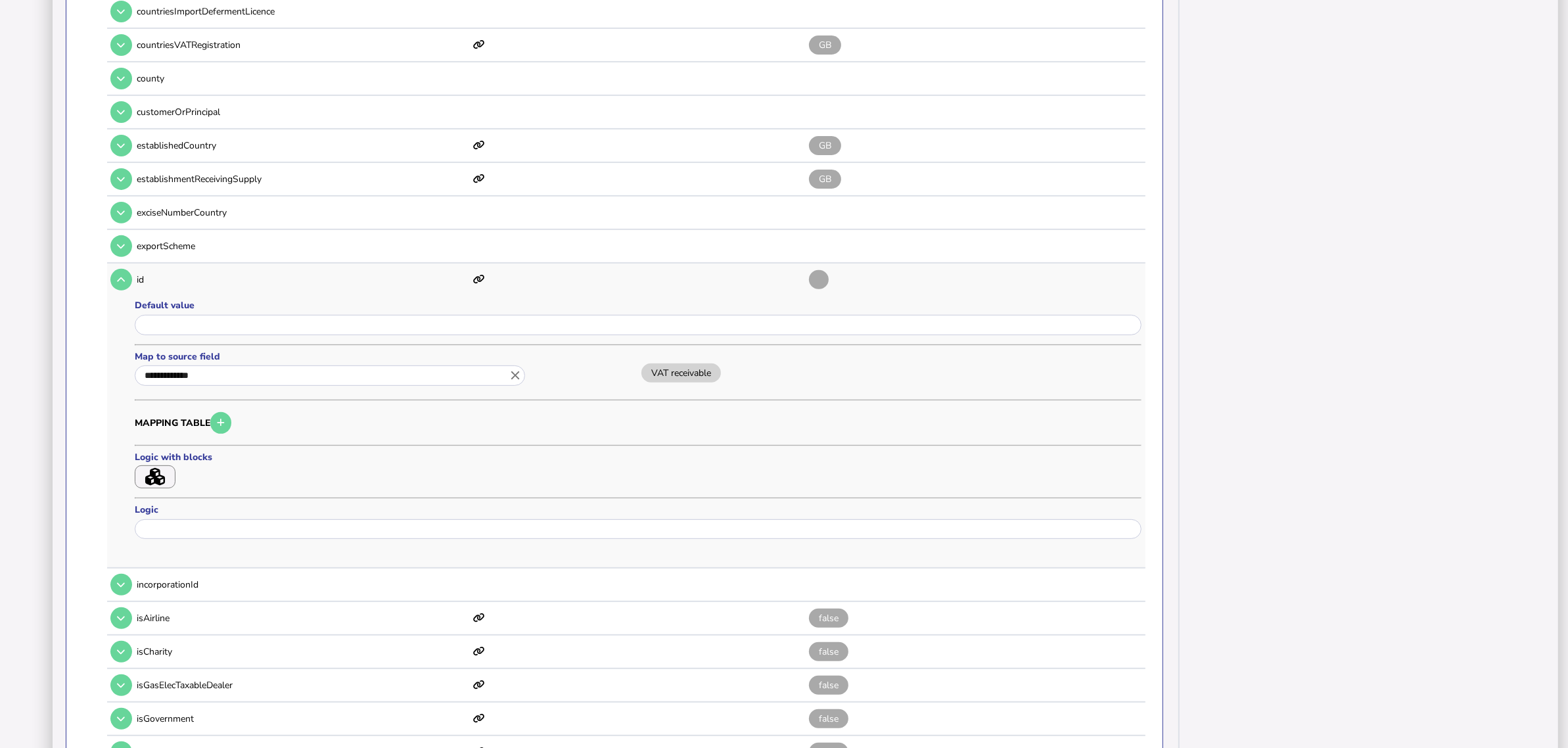
click at [165, 465] on button "button" at bounding box center [154, 477] width 41 height 23
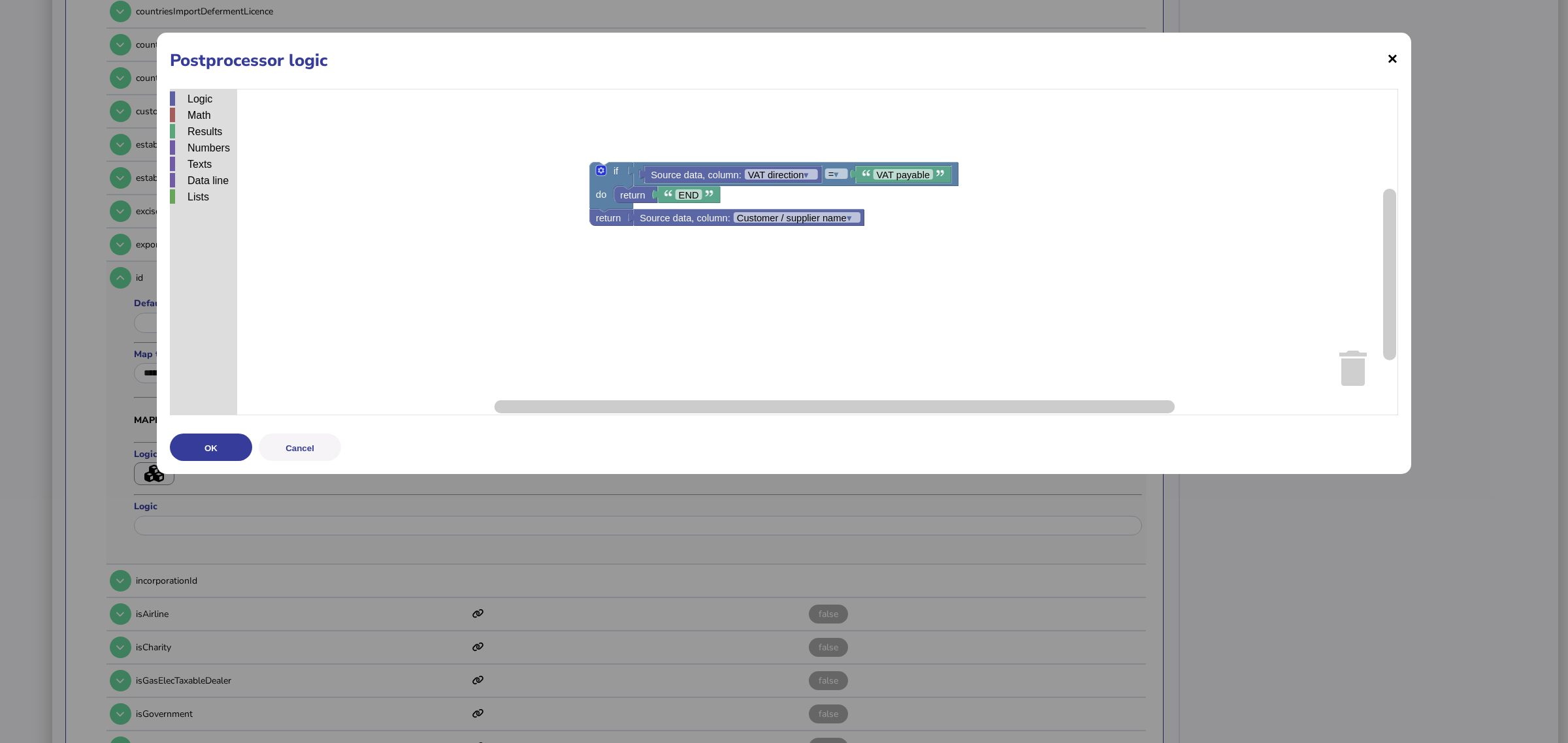
click at [1390, 56] on span "×" at bounding box center [1393, 58] width 11 height 24
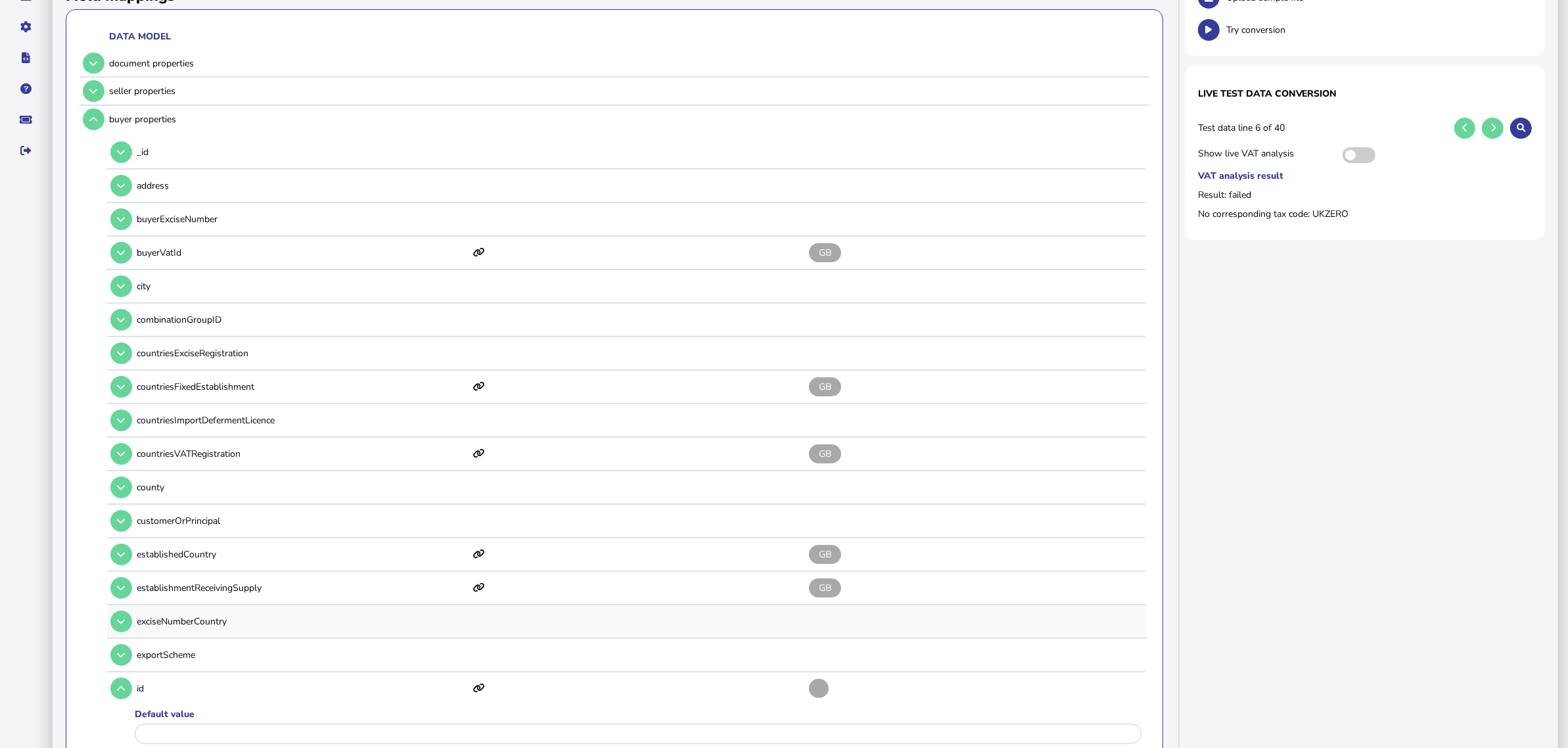
scroll to position [0, 0]
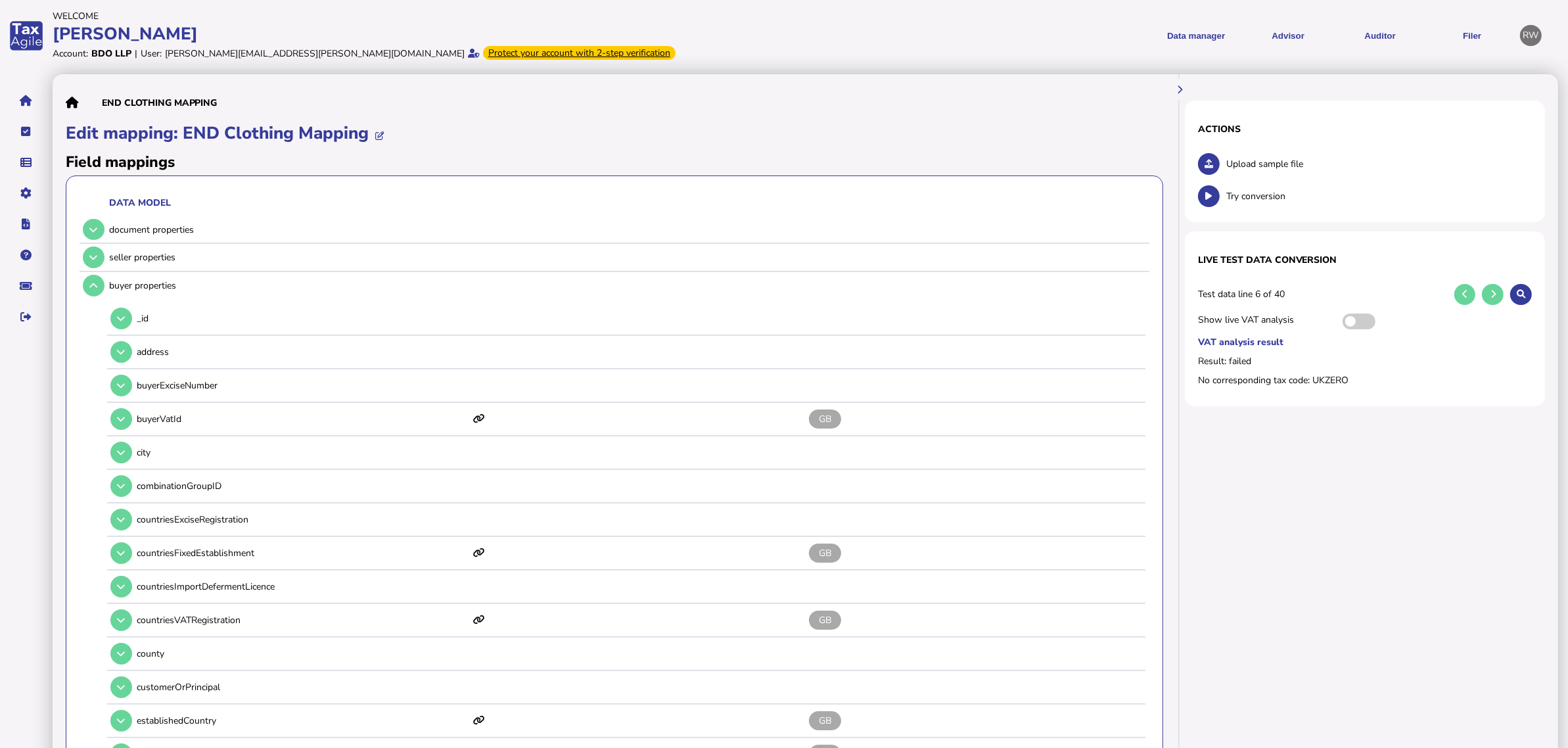
click at [91, 283] on icon at bounding box center [93, 285] width 8 height 9
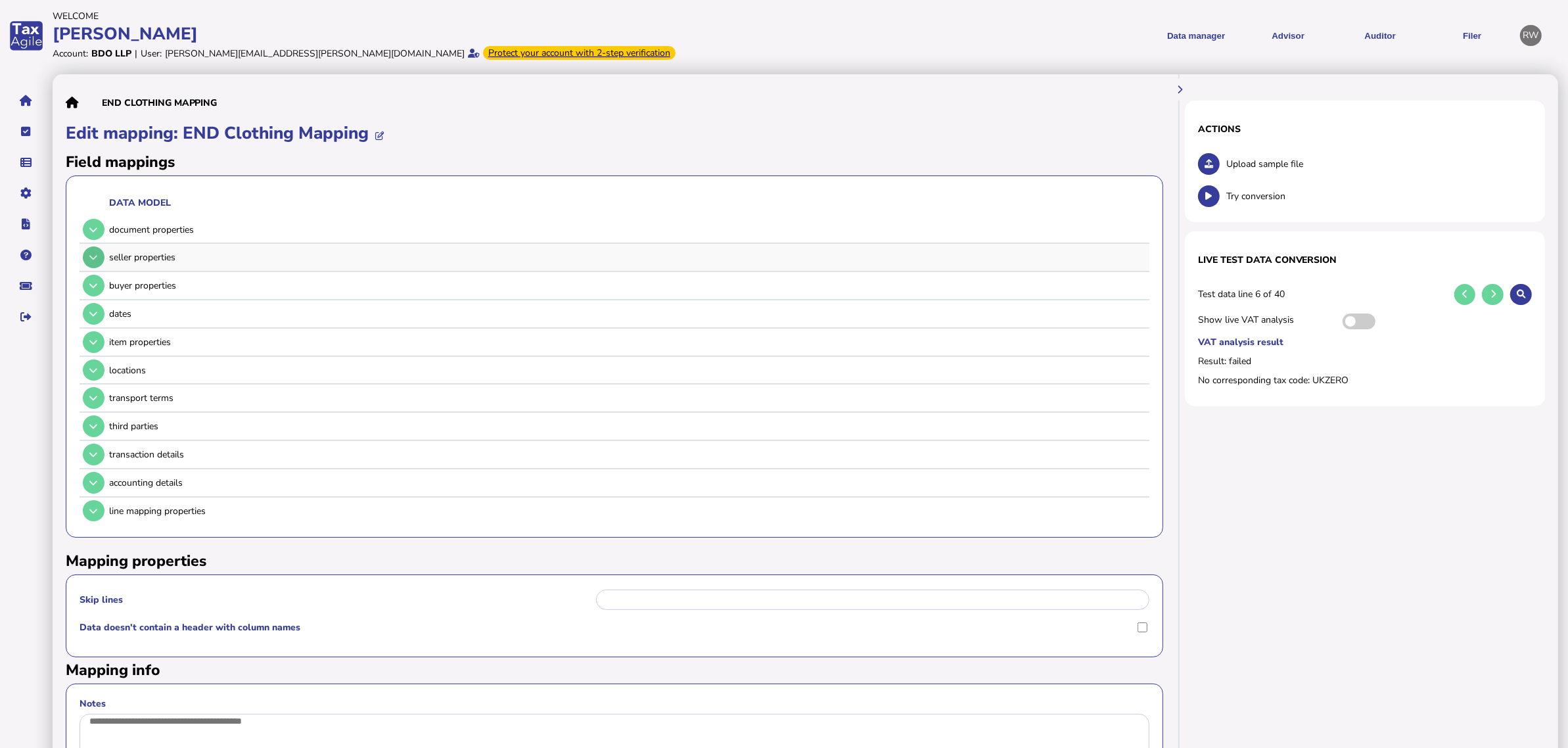
click at [96, 261] on icon at bounding box center [93, 257] width 8 height 9
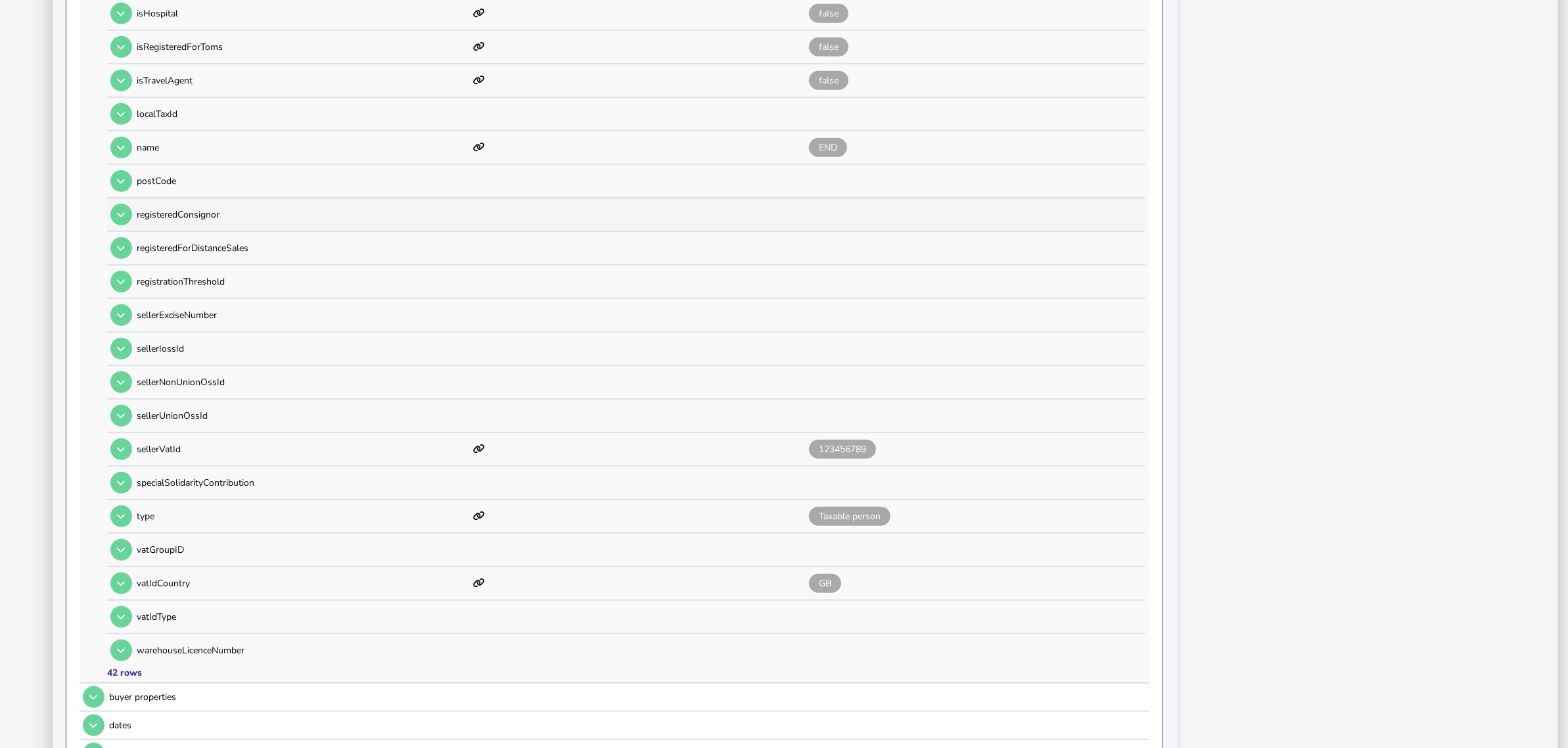
scroll to position [987, 0]
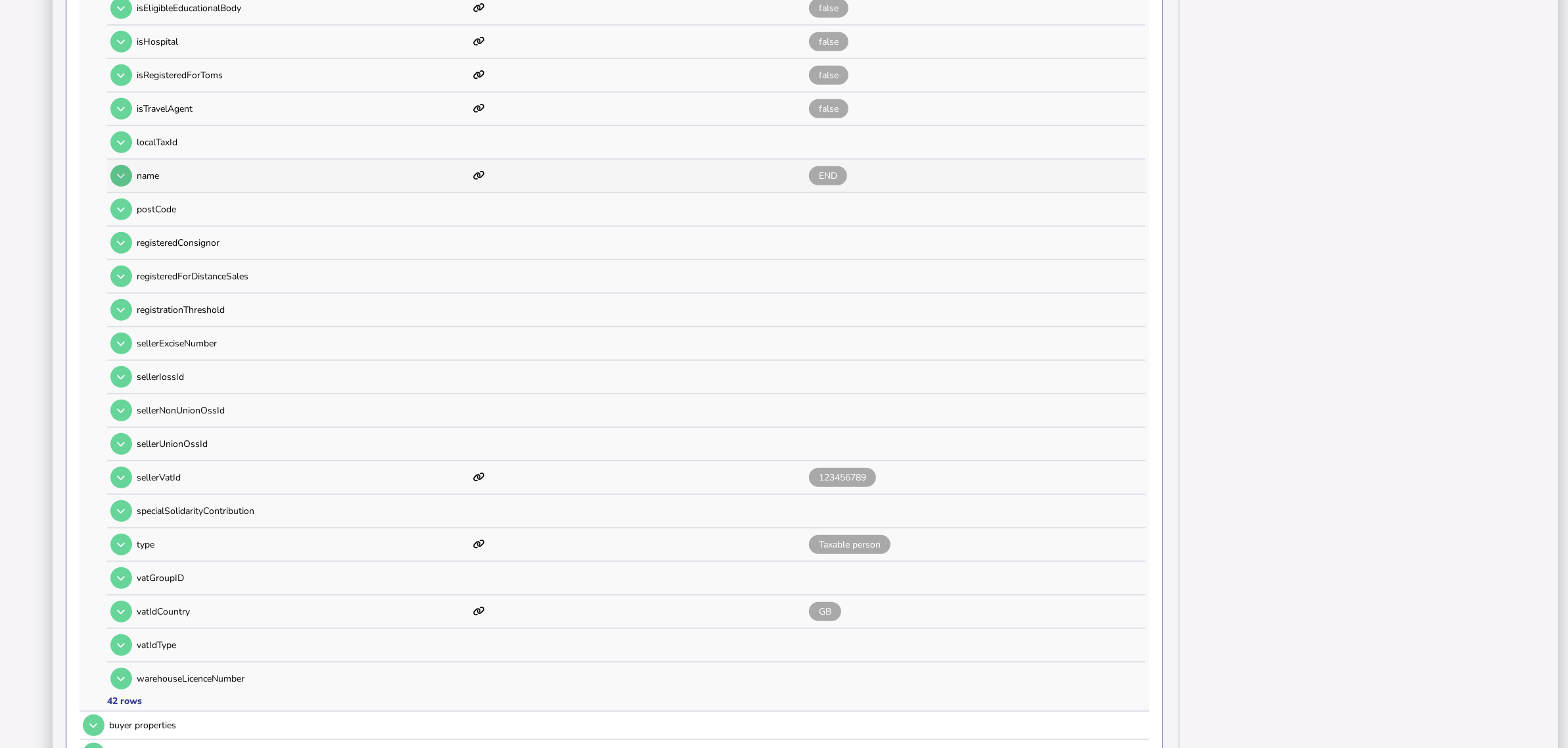
click at [128, 165] on button at bounding box center [121, 175] width 22 height 22
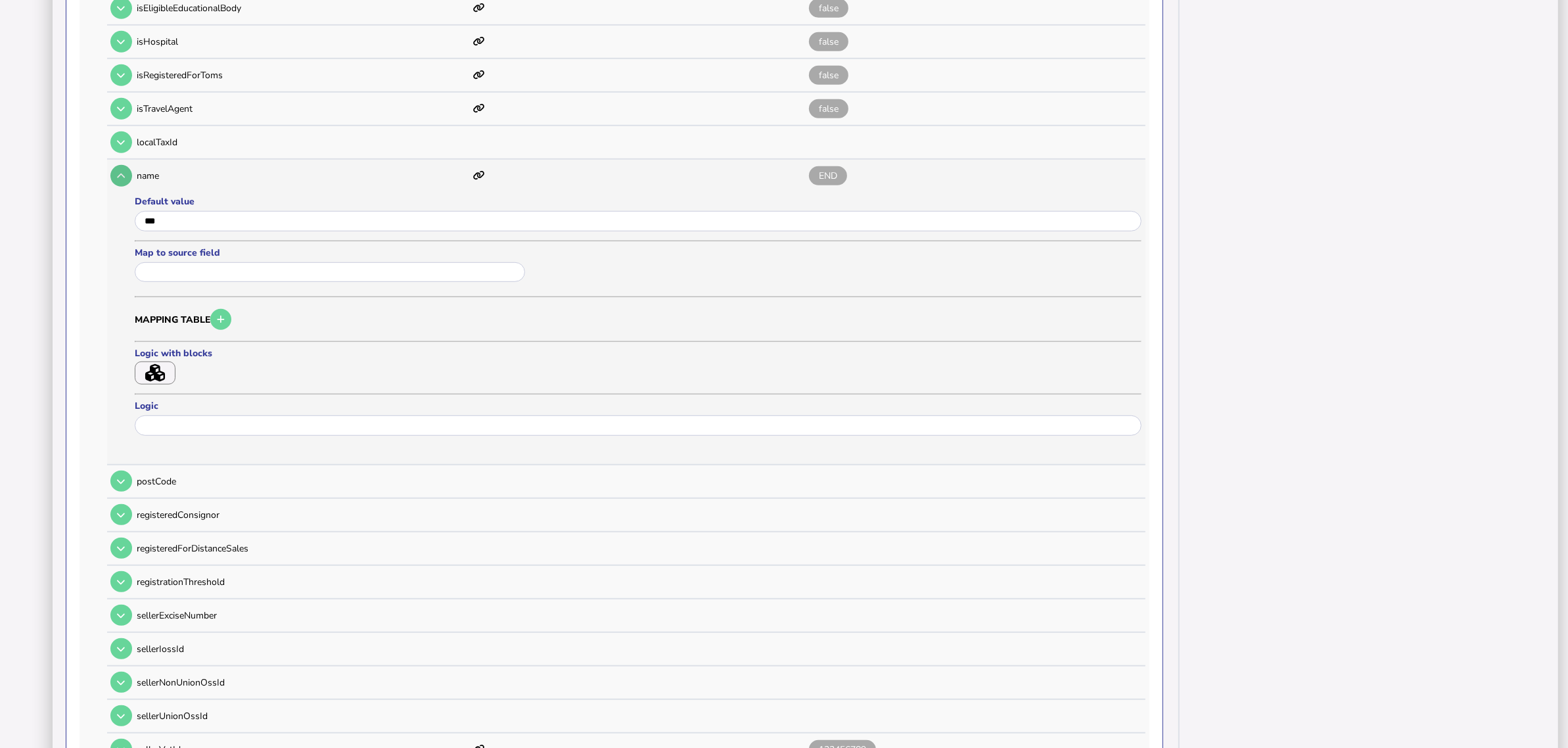
click at [123, 165] on button at bounding box center [121, 175] width 22 height 22
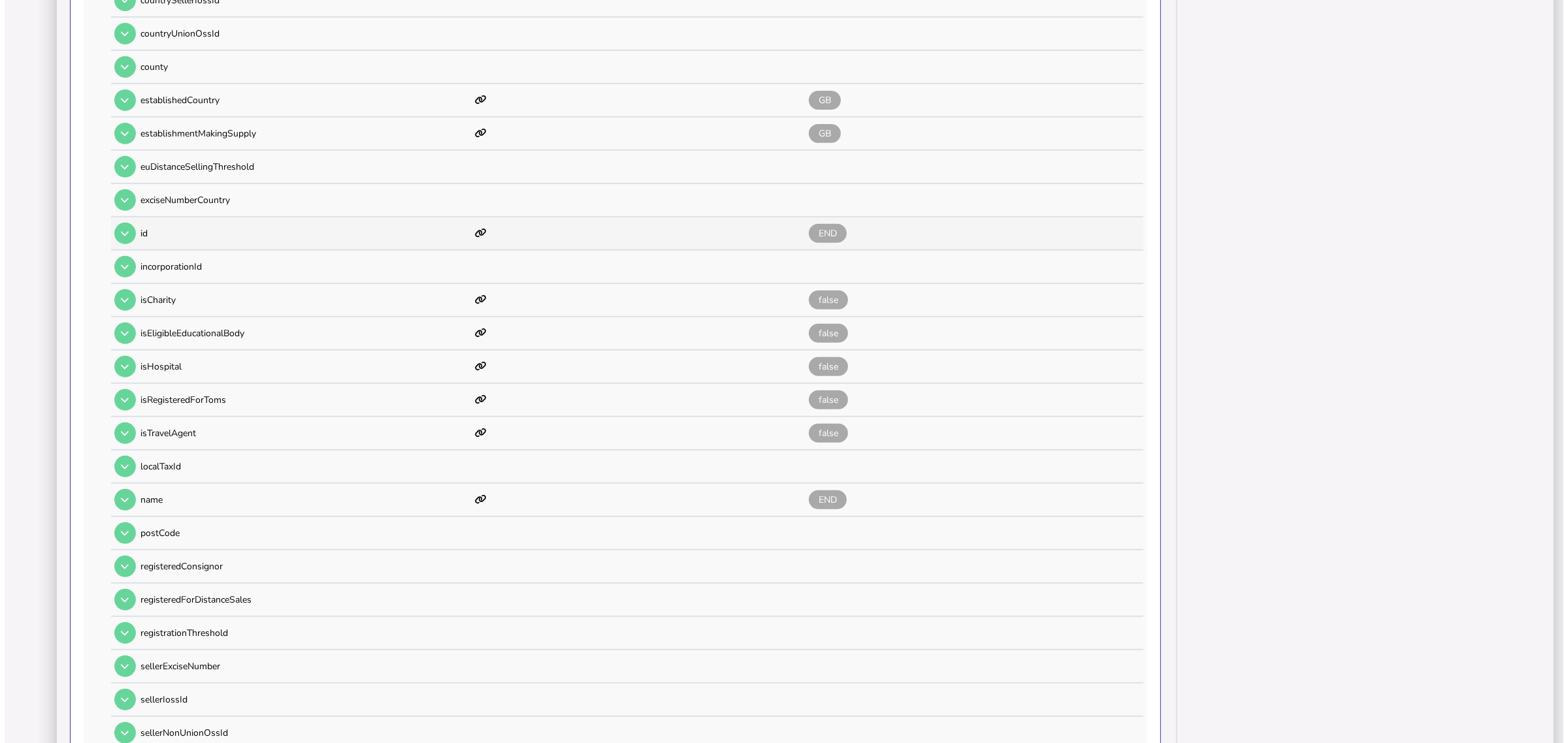
scroll to position [654, 0]
click at [121, 231] on icon at bounding box center [120, 234] width 8 height 8
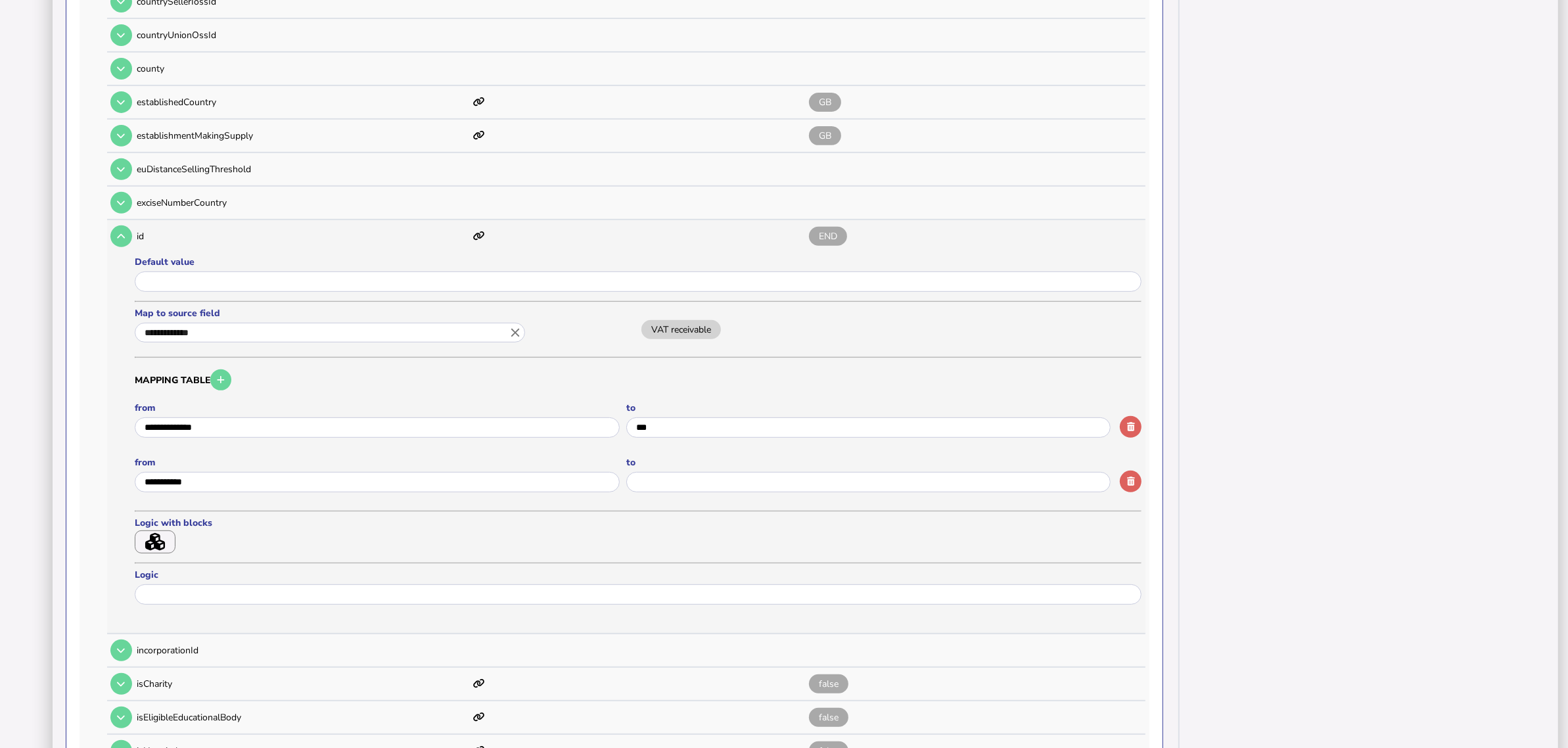
click at [165, 534] on icon "button" at bounding box center [154, 542] width 20 height 18
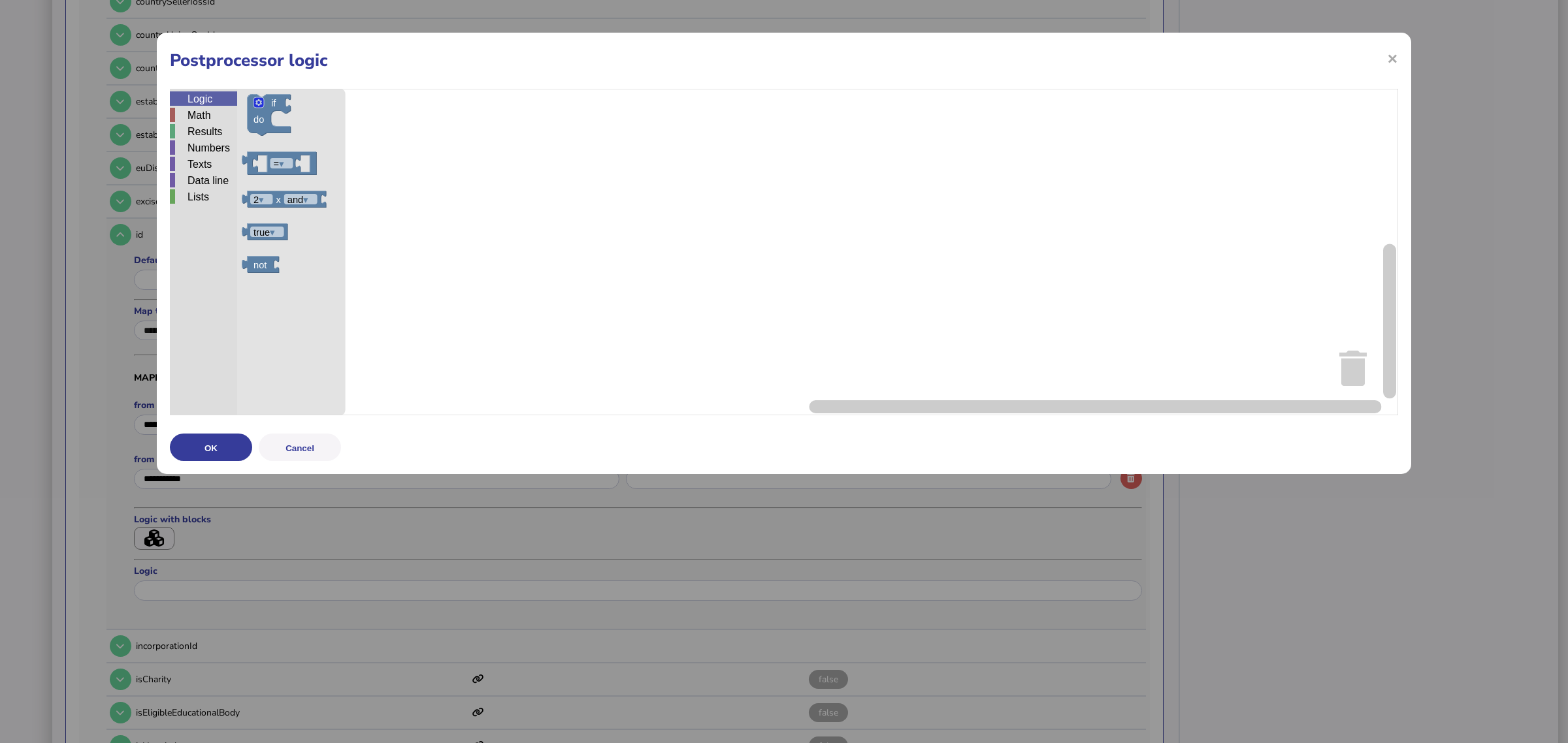
click at [198, 99] on div "Logic" at bounding box center [202, 98] width 67 height 14
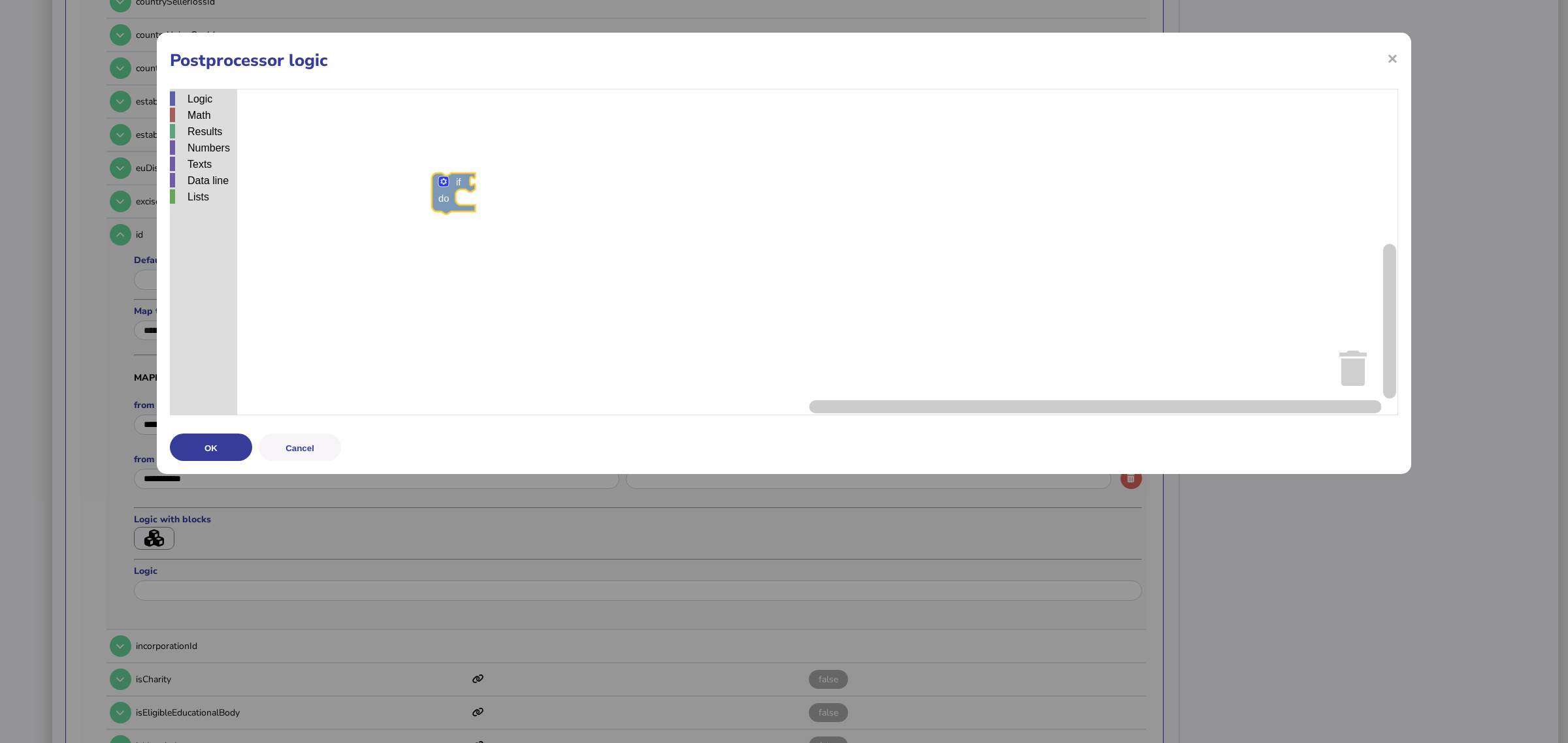
click at [564, 220] on div "Logic Math Results Numbers Texts Data line Lists if do = ▾ 2 ▾ x and ▾ true ▾ n…" at bounding box center [784, 251] width 1228 height 327
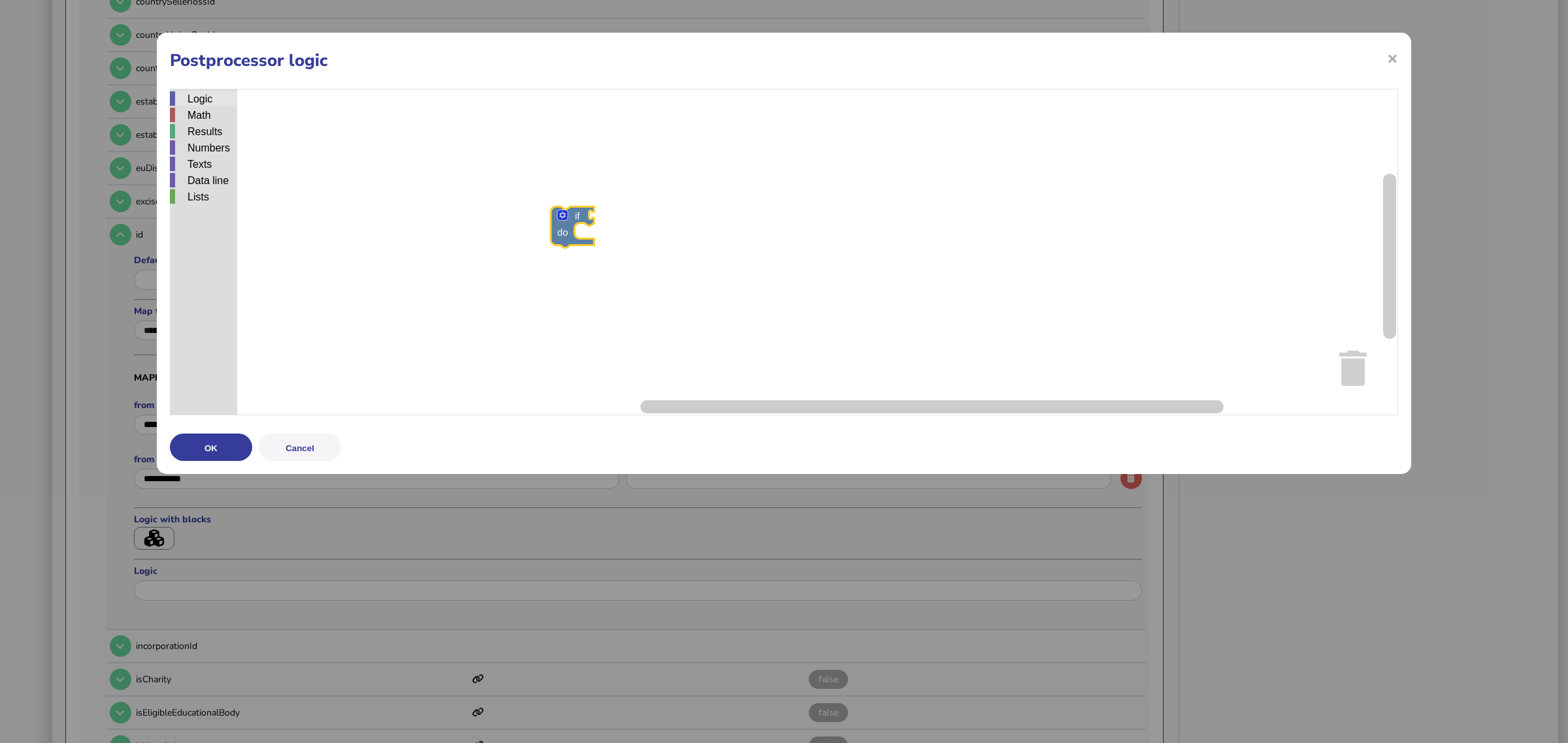
click at [190, 97] on div "Logic" at bounding box center [202, 98] width 67 height 14
click at [593, 218] on div "Logic Math Results Numbers Texts Data line Lists if do = ▾ if do = ▾ 2 ▾ x and …" at bounding box center [784, 251] width 1228 height 327
click at [193, 132] on div "Results" at bounding box center [202, 131] width 67 height 14
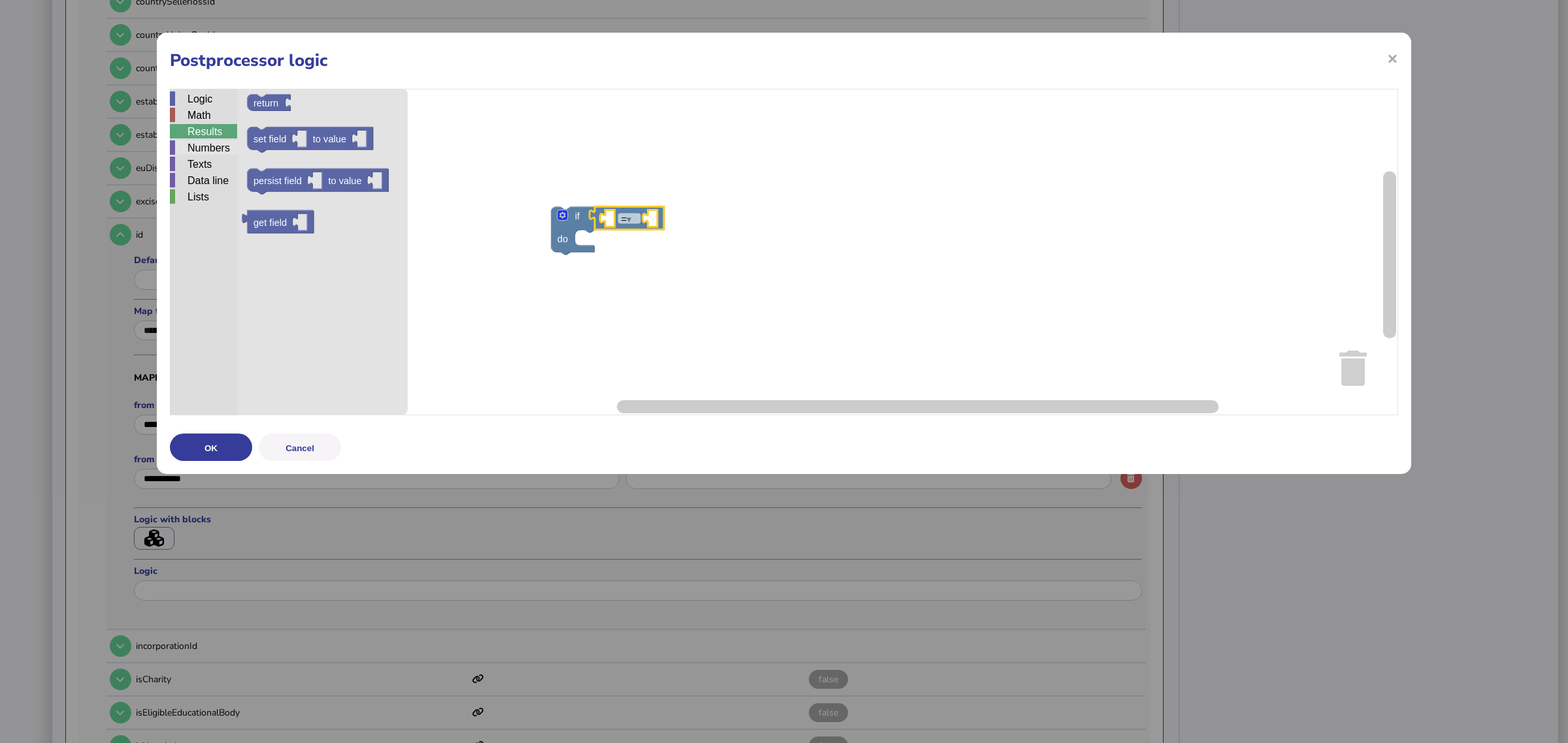
click at [203, 144] on div "Numbers" at bounding box center [202, 147] width 67 height 14
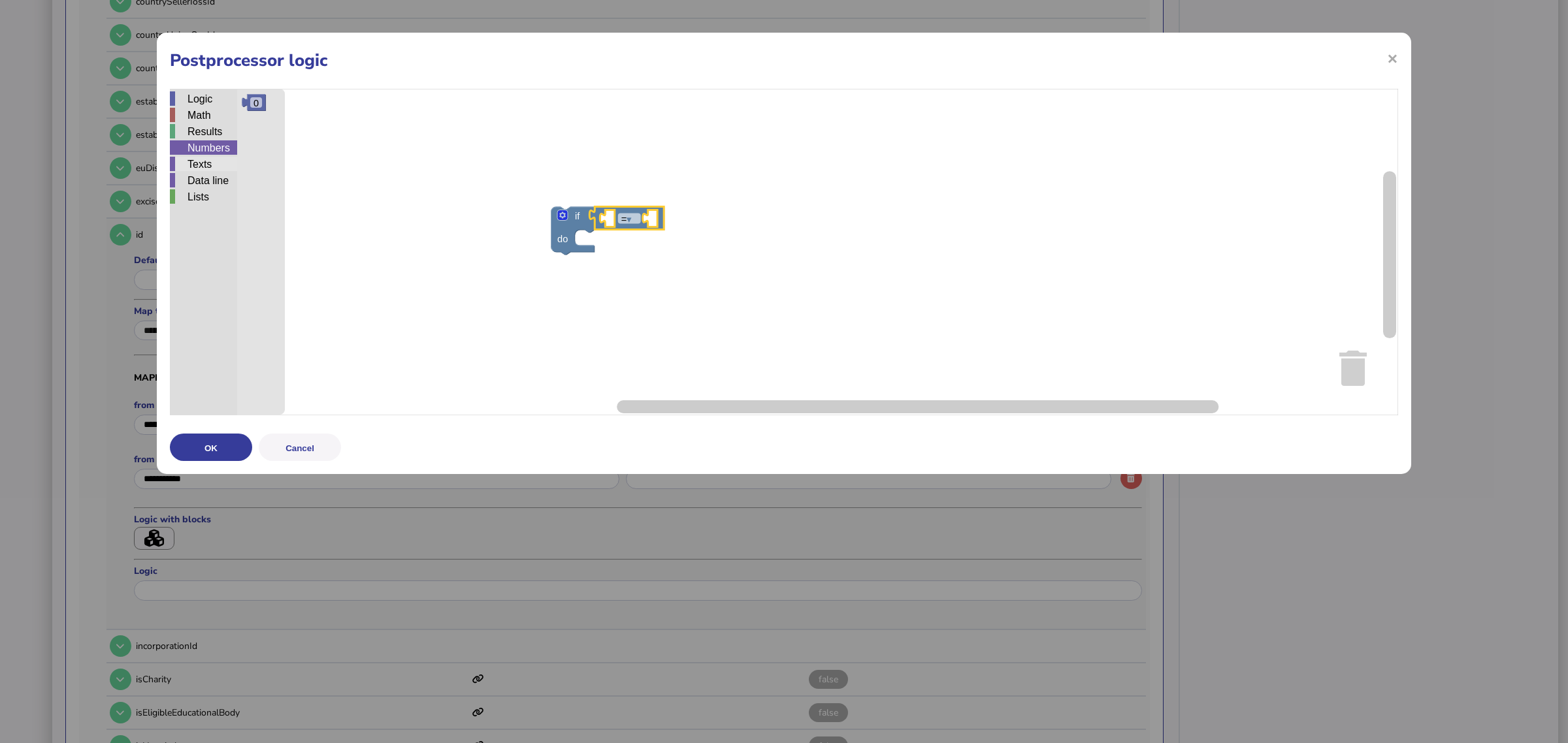
click at [206, 162] on div "Texts" at bounding box center [202, 163] width 67 height 14
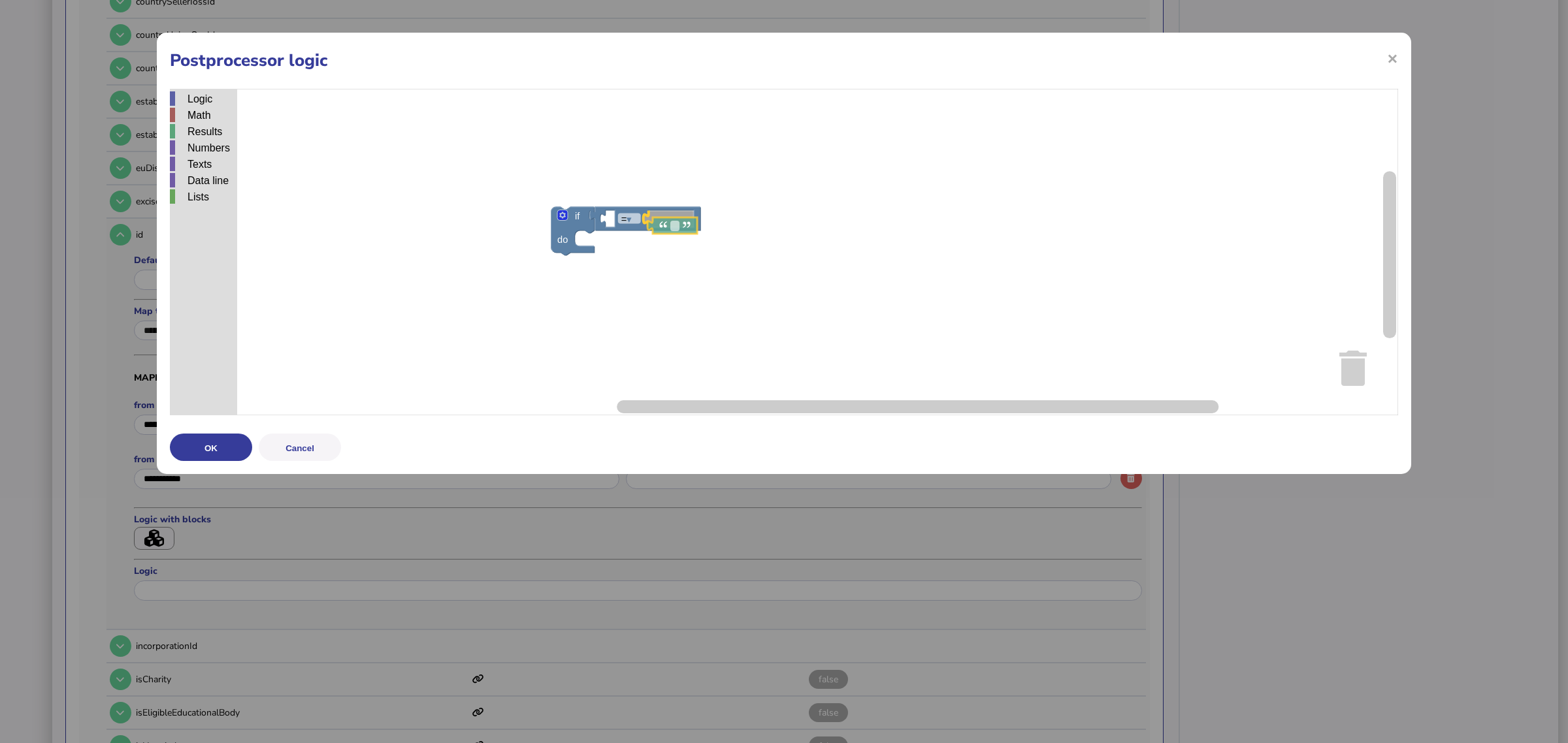
click at [670, 233] on div "Logic Math Results Numbers Texts Data line Lists if do = ▾ create text with is …" at bounding box center [784, 251] width 1228 height 327
click at [673, 220] on rect "Blockly Workspace" at bounding box center [671, 219] width 9 height 10
type input "**********"
click at [206, 129] on div "Results" at bounding box center [202, 131] width 67 height 14
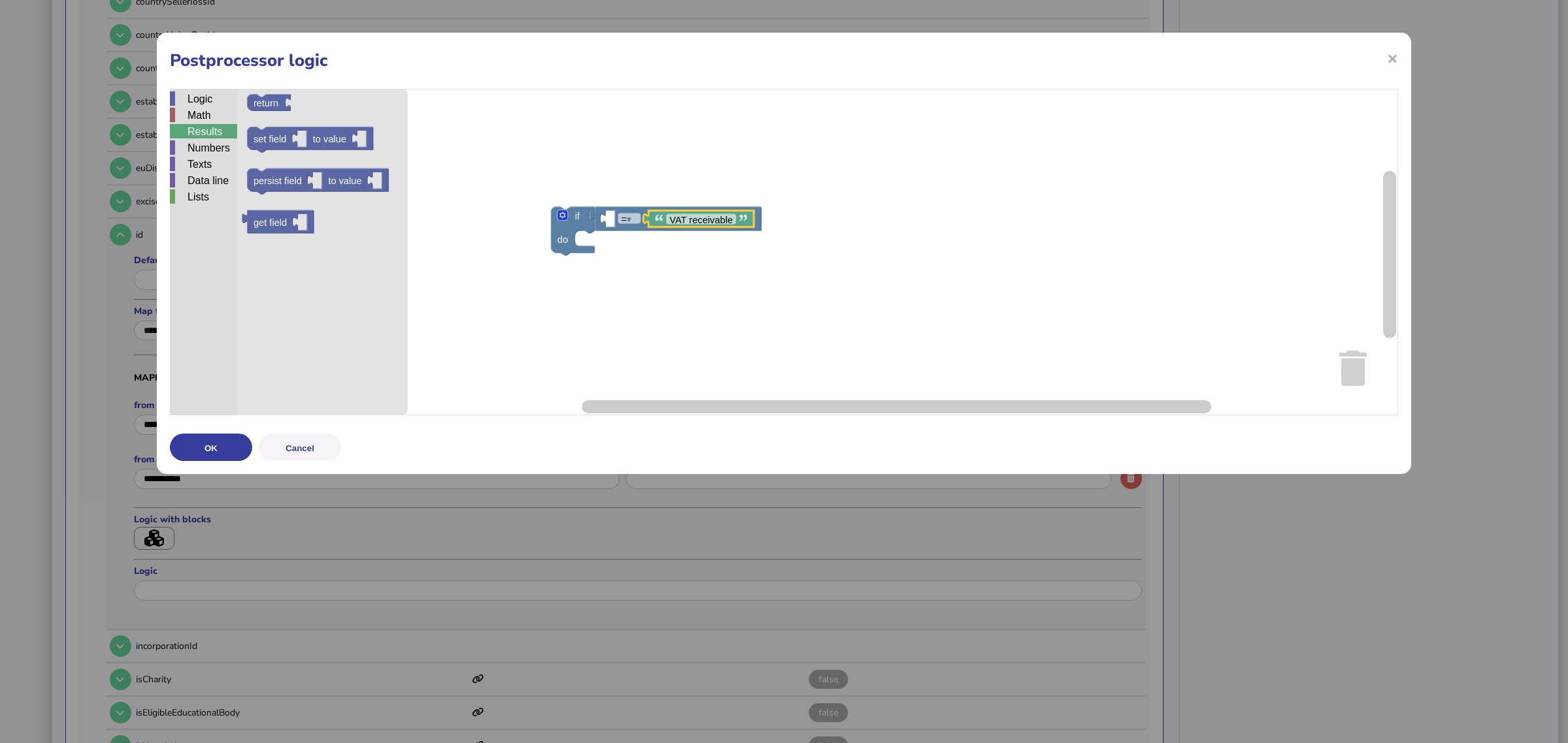
click at [203, 154] on div "Numbers" at bounding box center [202, 148] width 67 height 16
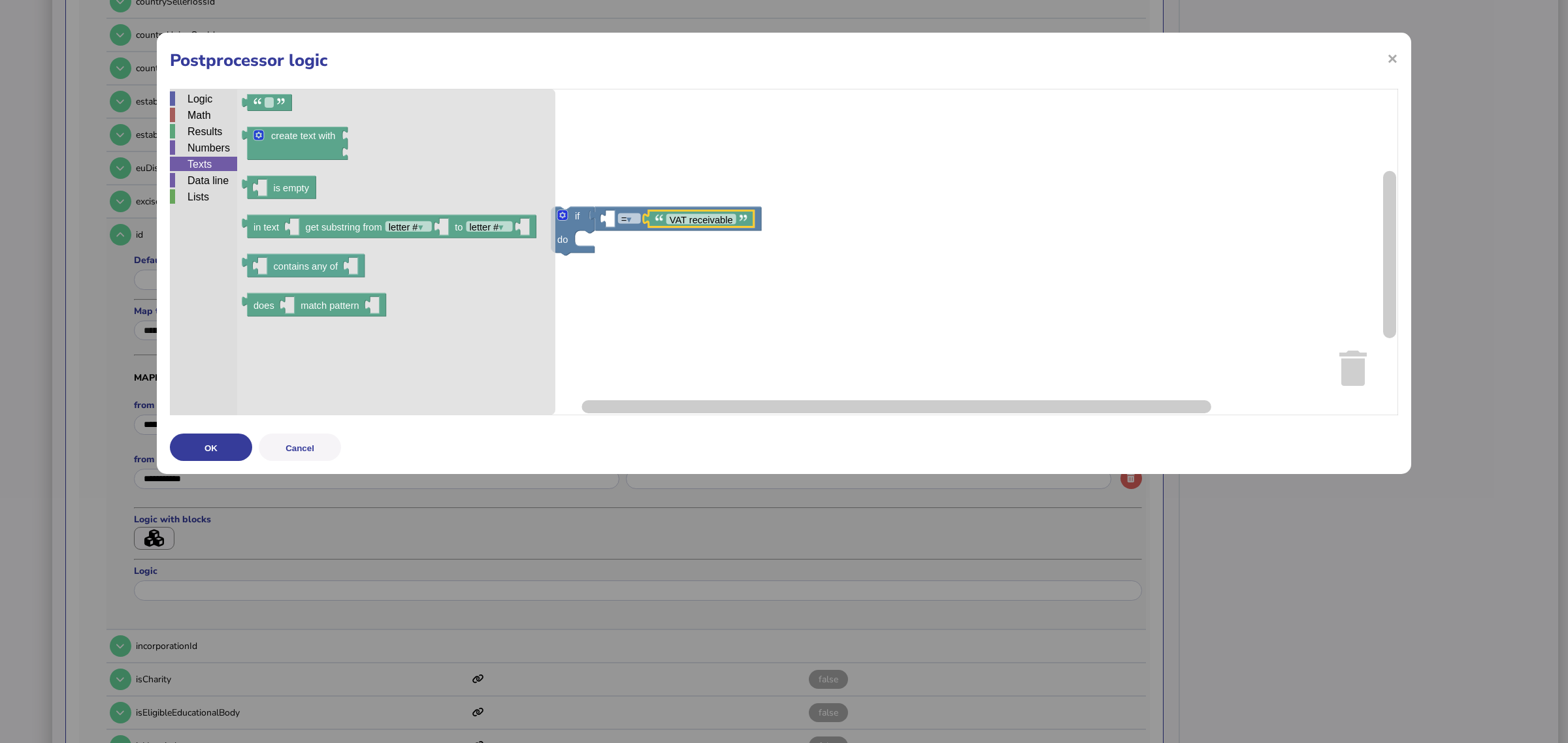
click at [211, 168] on div "Texts" at bounding box center [202, 163] width 67 height 14
click at [215, 153] on div "Numbers" at bounding box center [202, 147] width 67 height 14
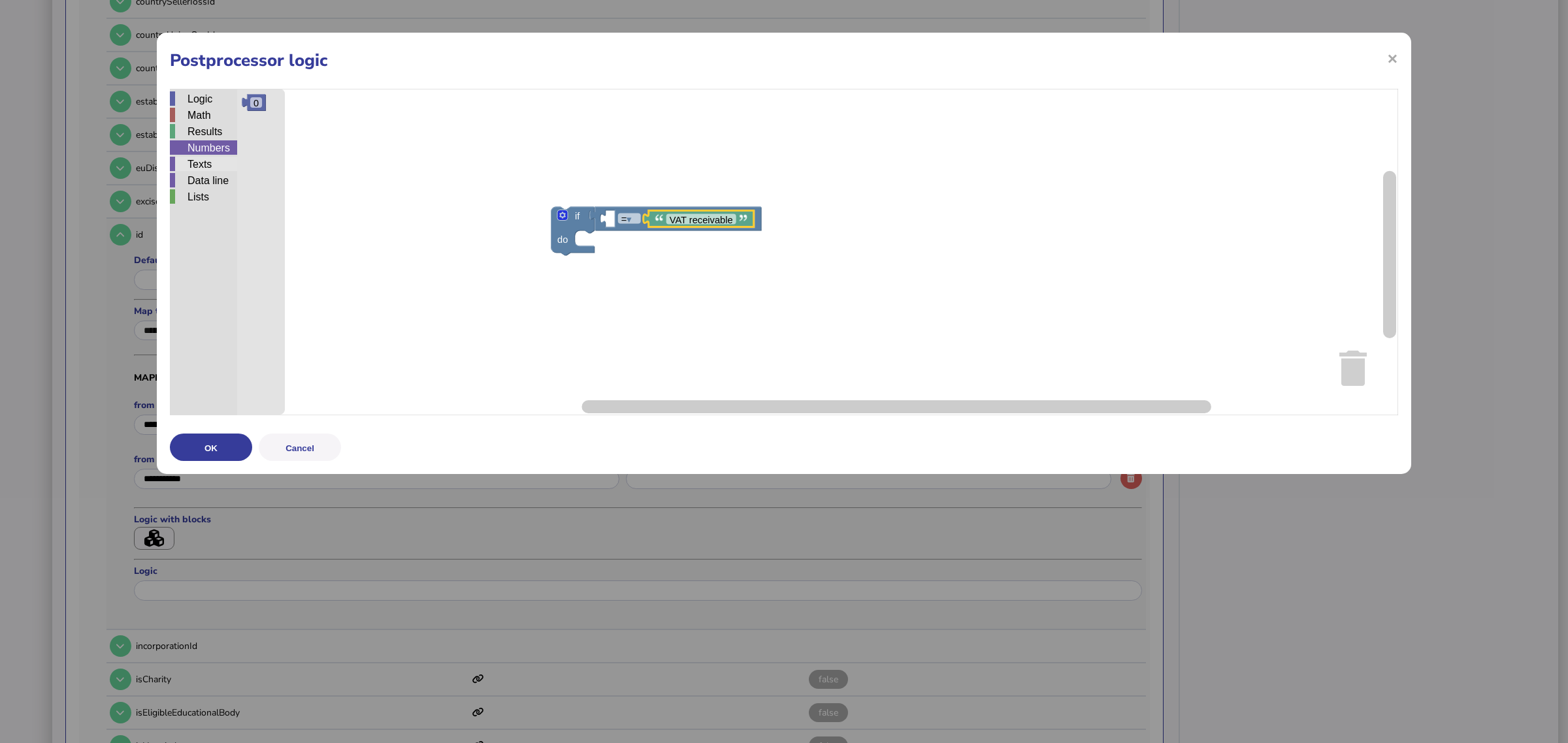
click at [213, 168] on div "Texts" at bounding box center [202, 163] width 67 height 14
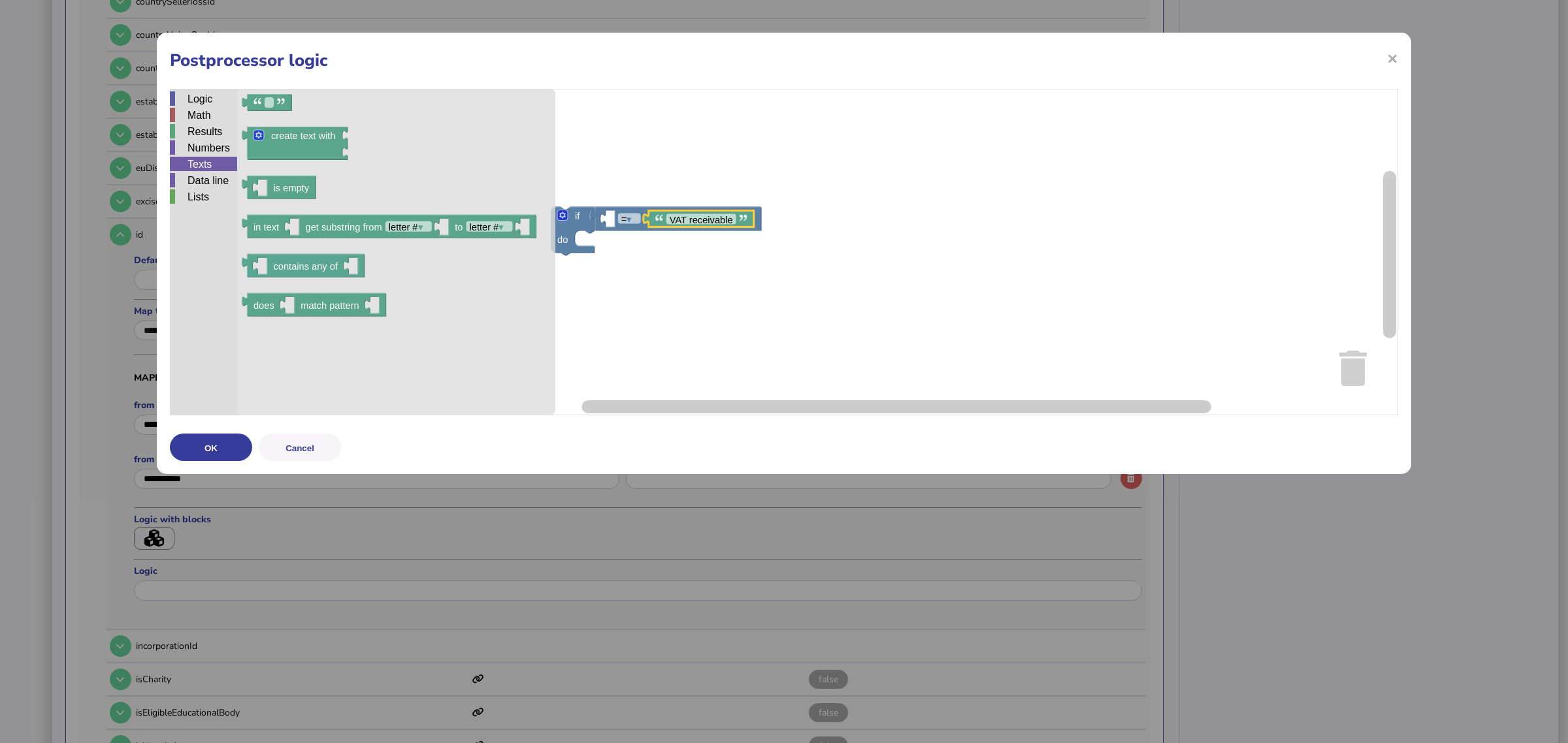
click at [212, 178] on div "Data line" at bounding box center [202, 180] width 67 height 14
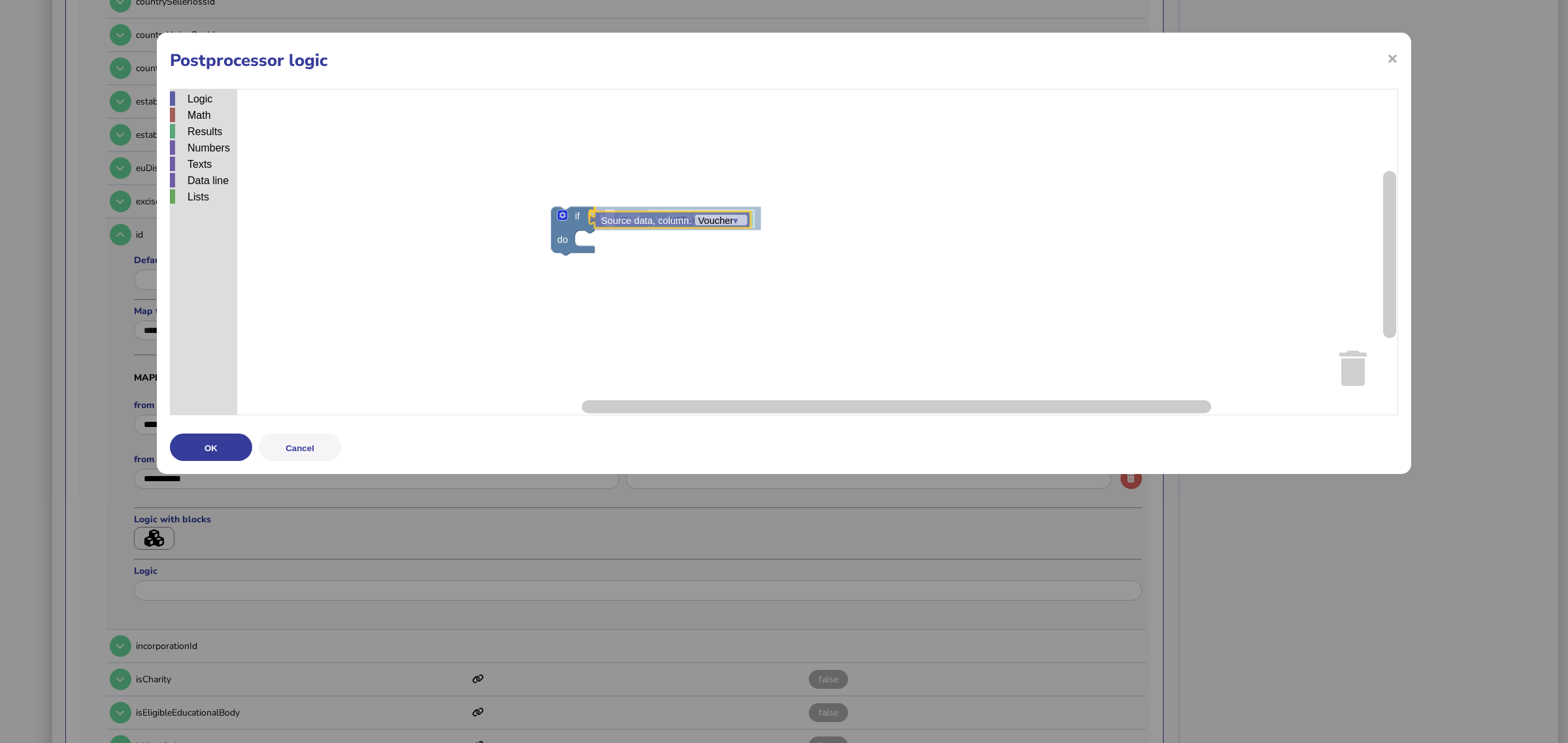
click at [630, 219] on div "Logic Math Results Numbers Texts Data line Lists if do = ▾ VAT receivable ▾ Sou…" at bounding box center [784, 251] width 1228 height 327
click at [726, 220] on text "Voucher ▾" at bounding box center [729, 219] width 40 height 10
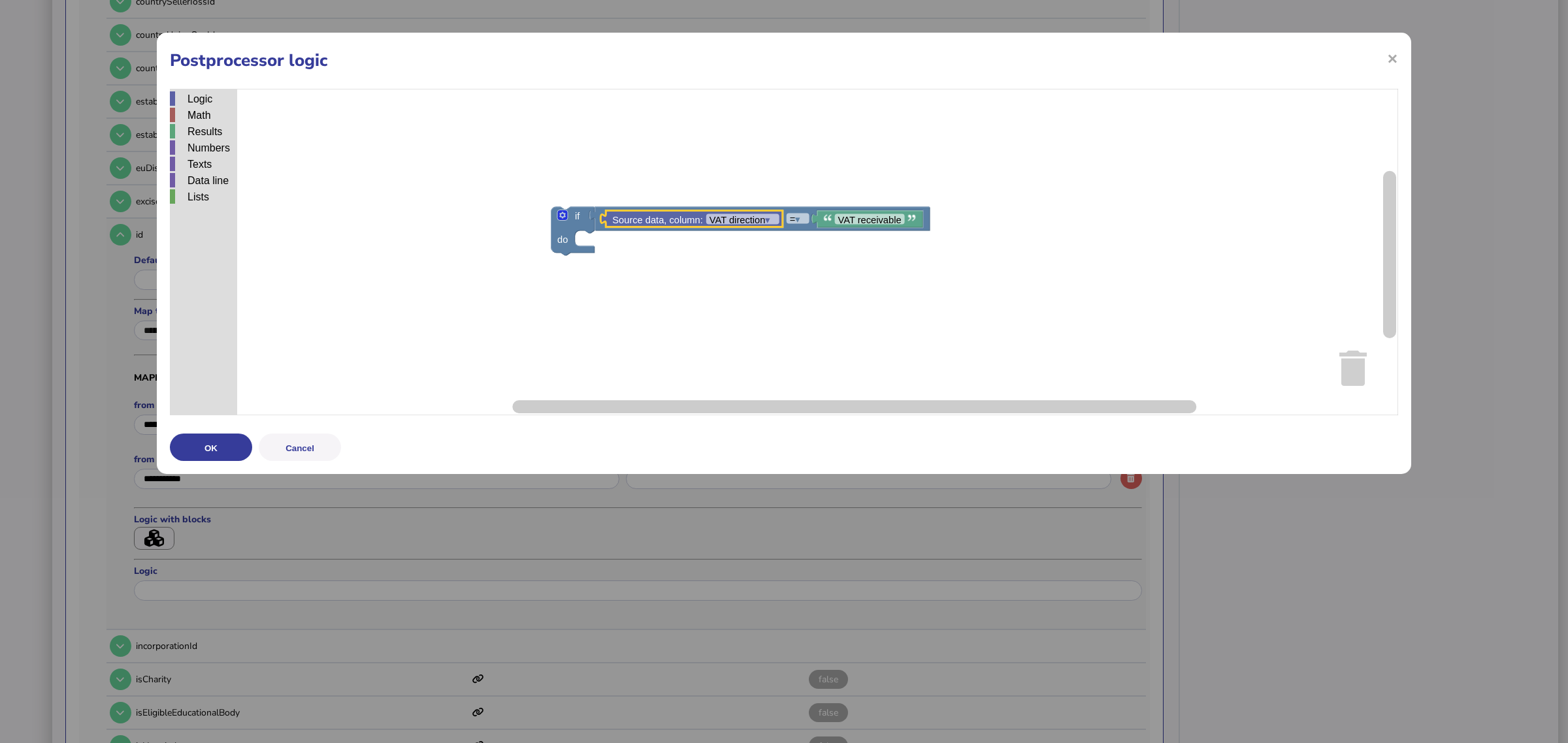
click at [365, 256] on rect "Blockly Workspace" at bounding box center [784, 251] width 1228 height 327
click at [198, 121] on div "Math" at bounding box center [202, 114] width 67 height 14
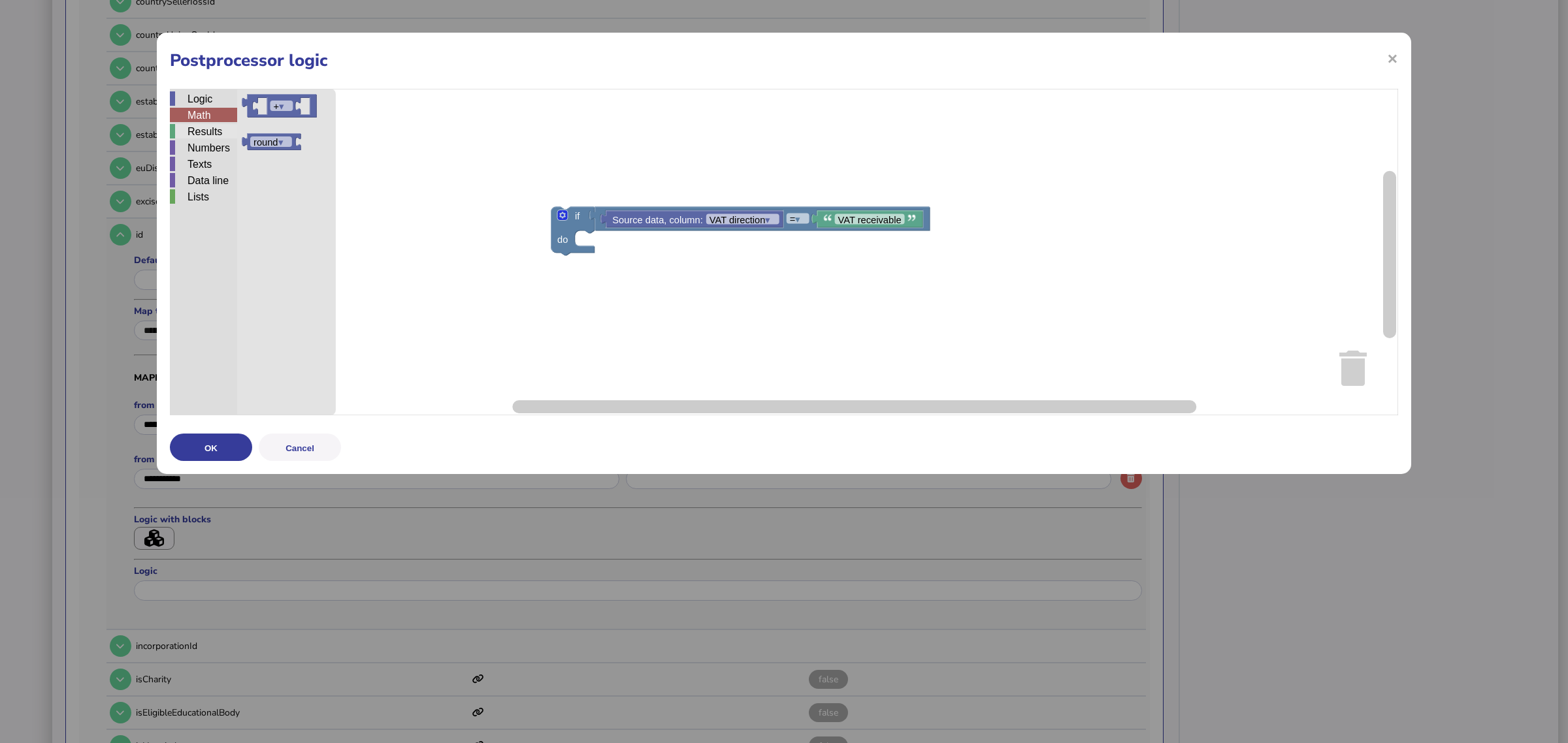
click at [206, 137] on div "Results" at bounding box center [202, 131] width 67 height 14
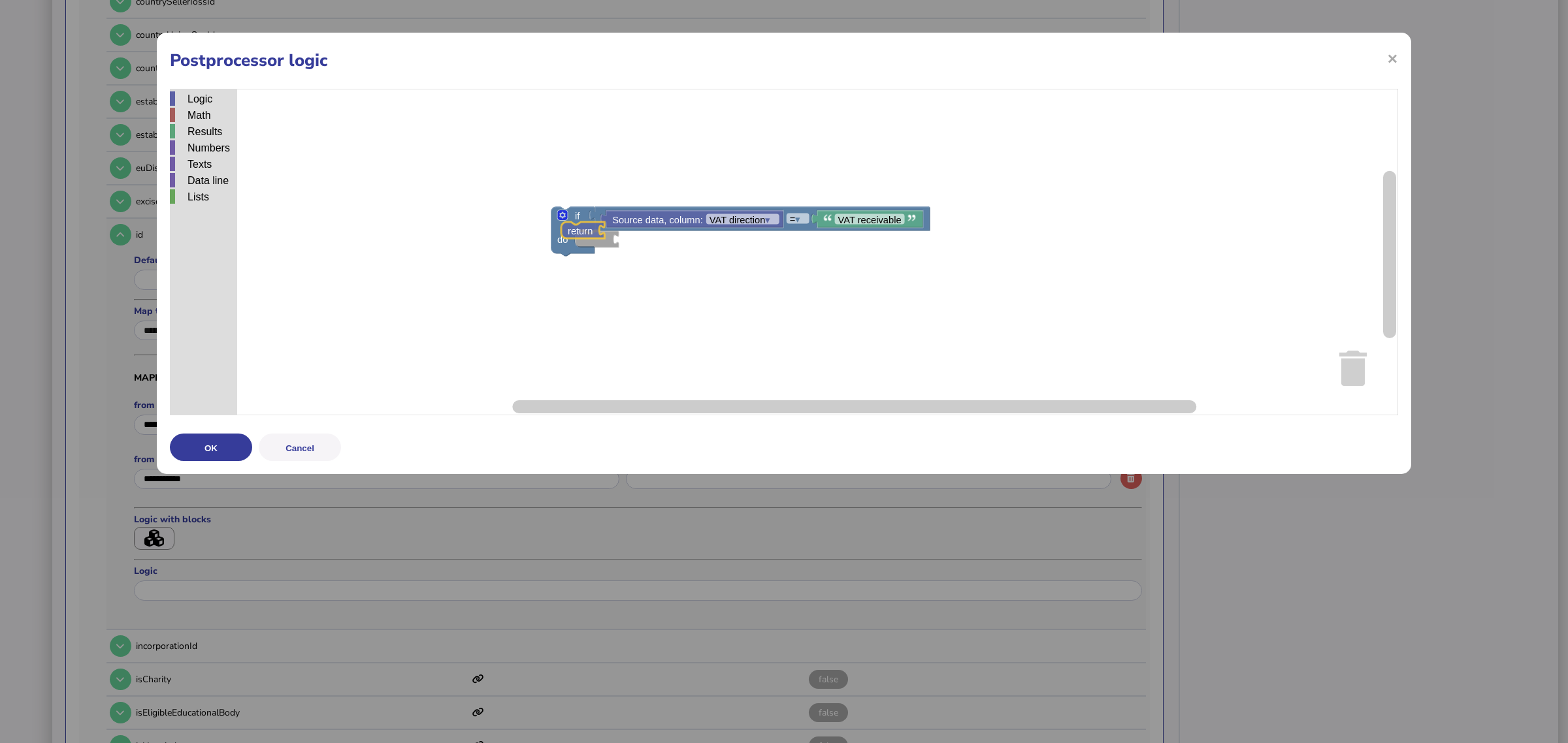
click at [578, 236] on div "Logic Math Results Numbers Texts Data line Lists if do = ▾ VAT receivable Sourc…" at bounding box center [784, 251] width 1228 height 327
click at [213, 138] on div "Results" at bounding box center [202, 132] width 67 height 16
click at [216, 137] on div "Results" at bounding box center [202, 131] width 67 height 14
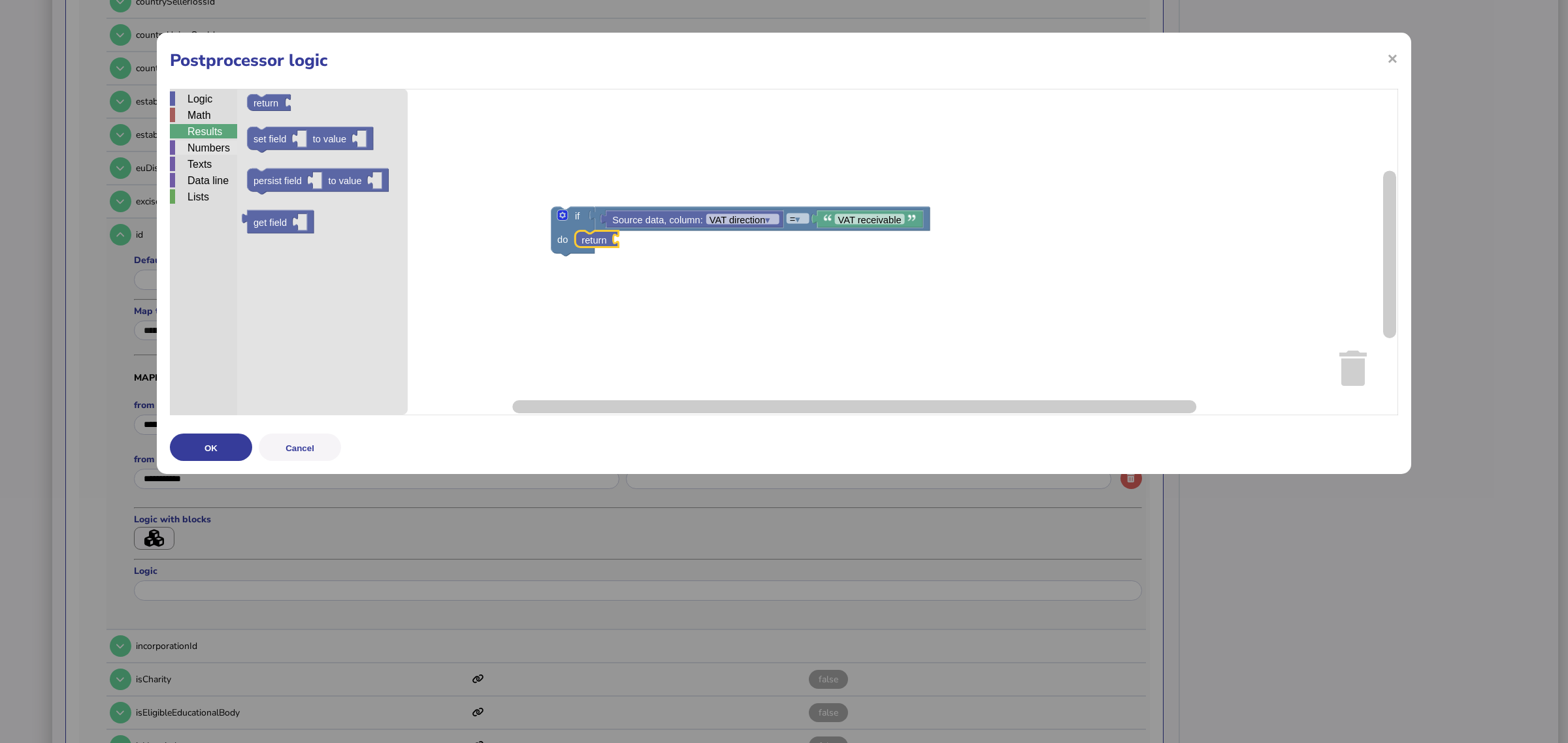
click at [217, 151] on div "Numbers" at bounding box center [202, 147] width 67 height 14
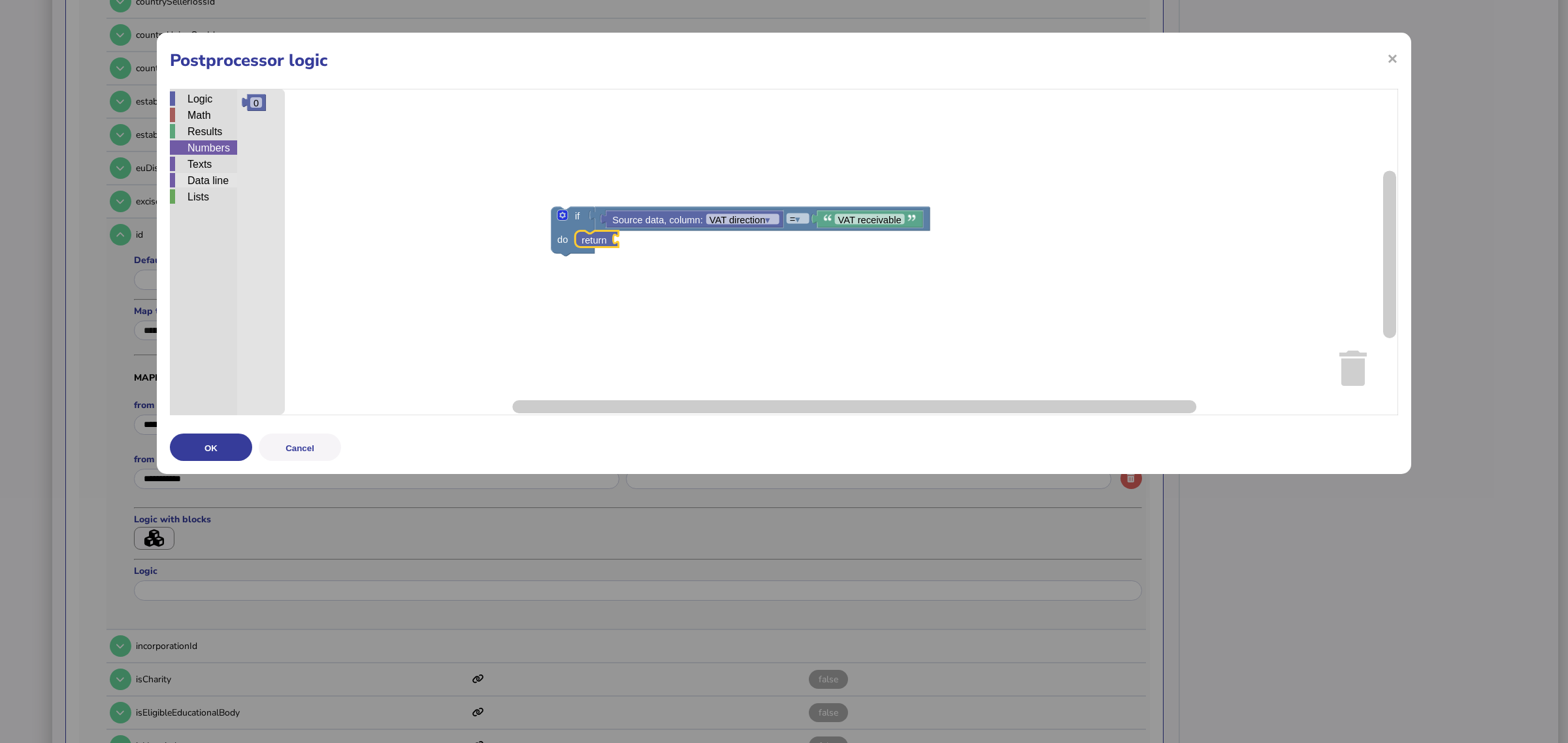
click at [210, 180] on div "Data line" at bounding box center [202, 180] width 67 height 14
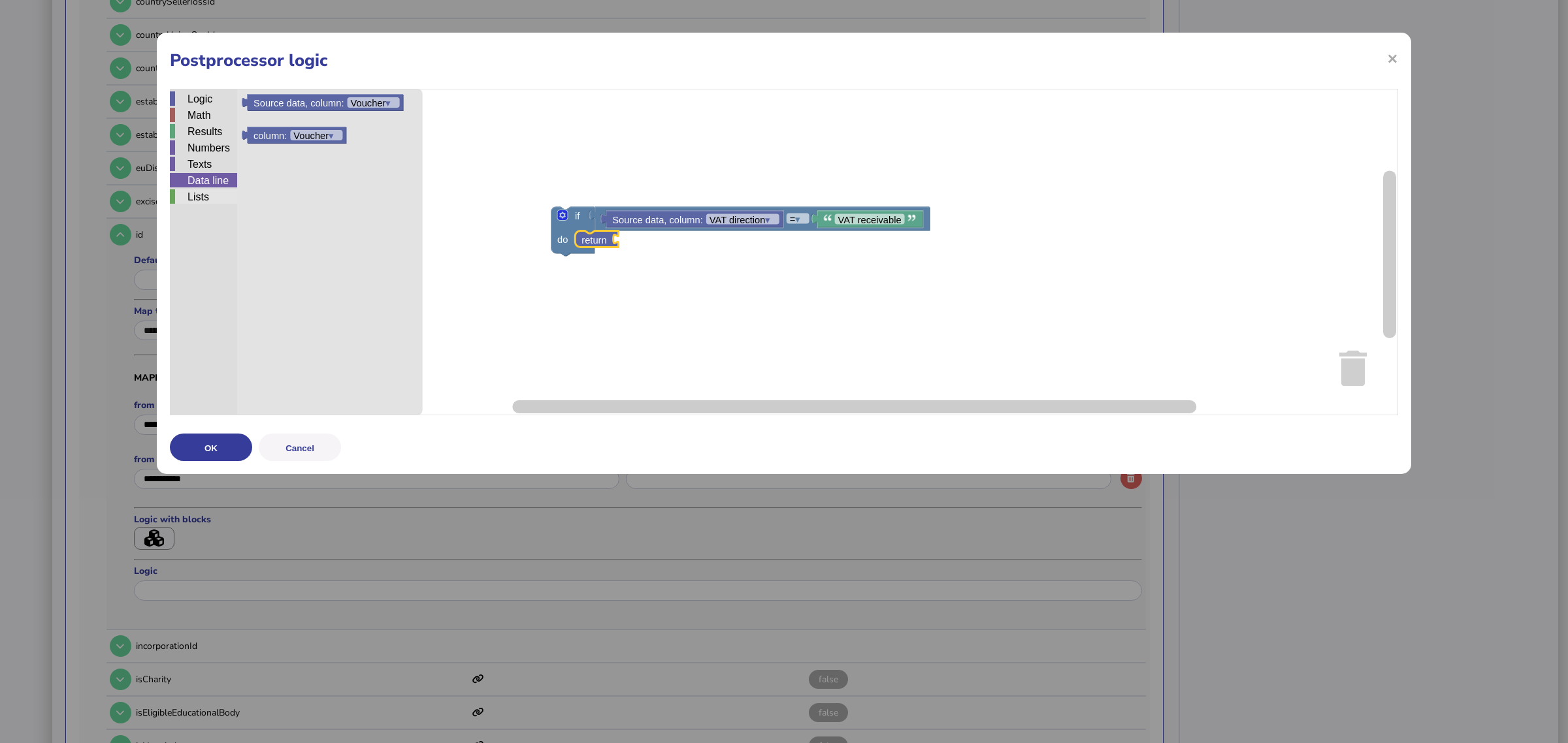
click at [206, 193] on div "Lists" at bounding box center [202, 196] width 67 height 14
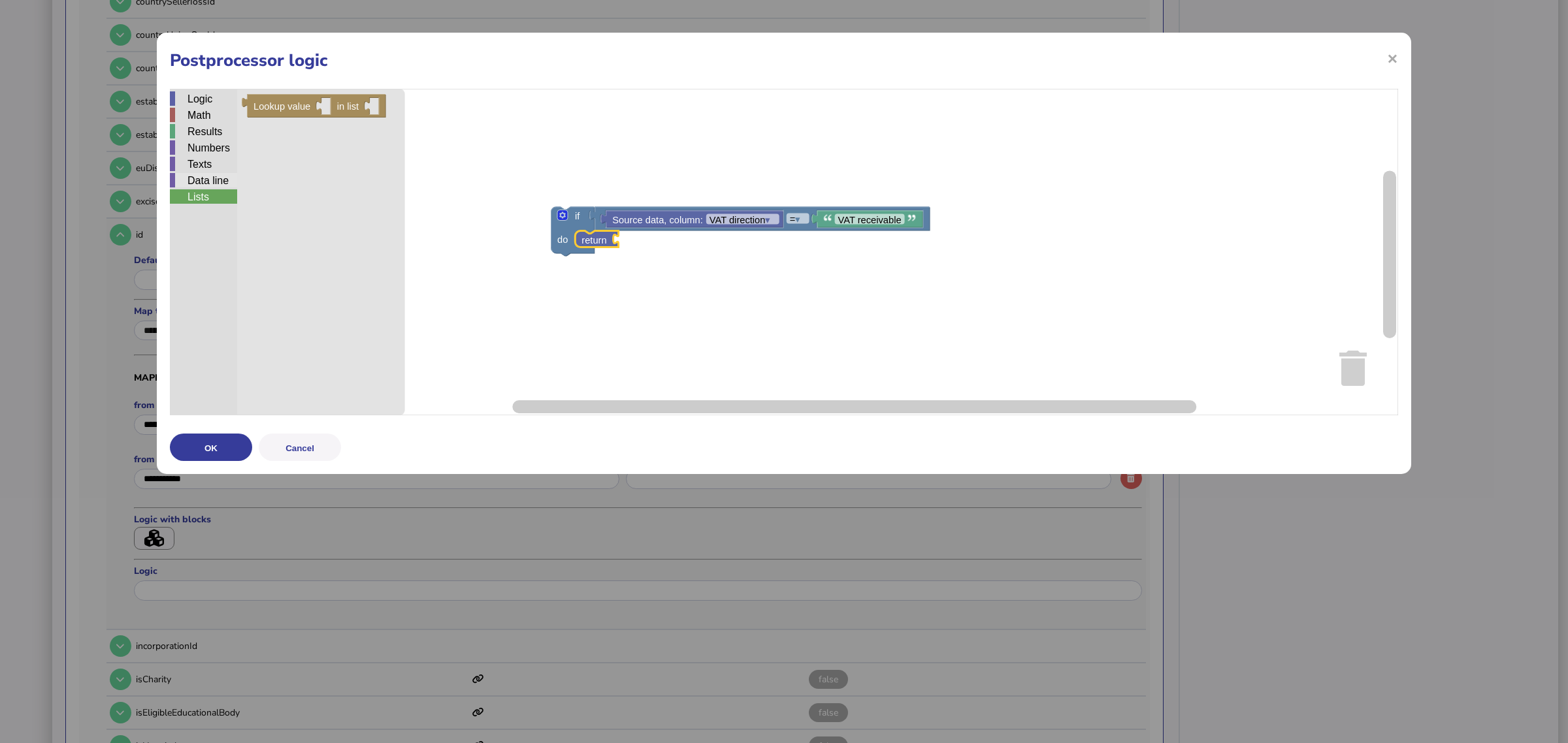
click at [208, 176] on div "Data line" at bounding box center [202, 180] width 67 height 14
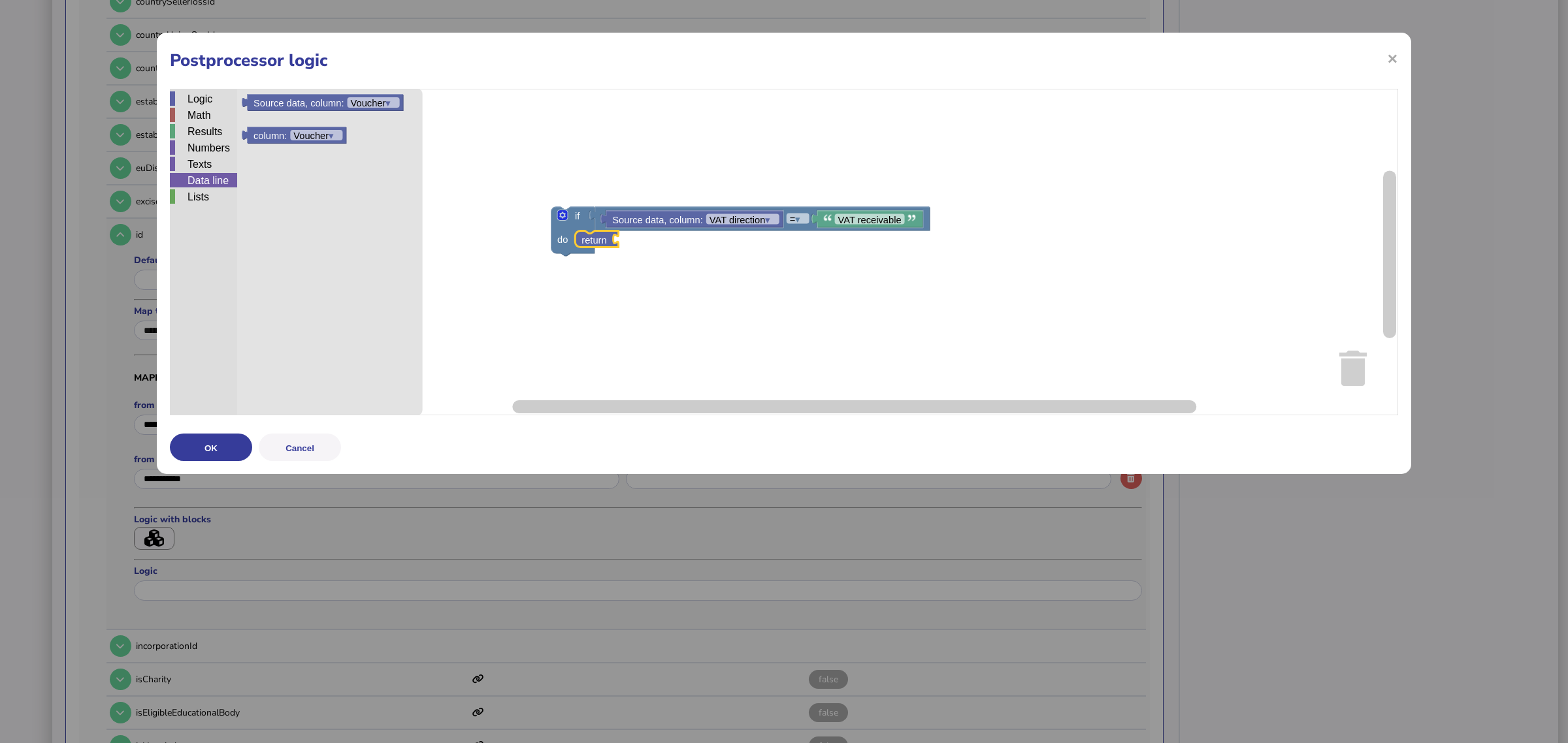
click at [206, 155] on div "Numbers" at bounding box center [202, 148] width 67 height 16
click at [211, 131] on div "Results" at bounding box center [202, 131] width 67 height 14
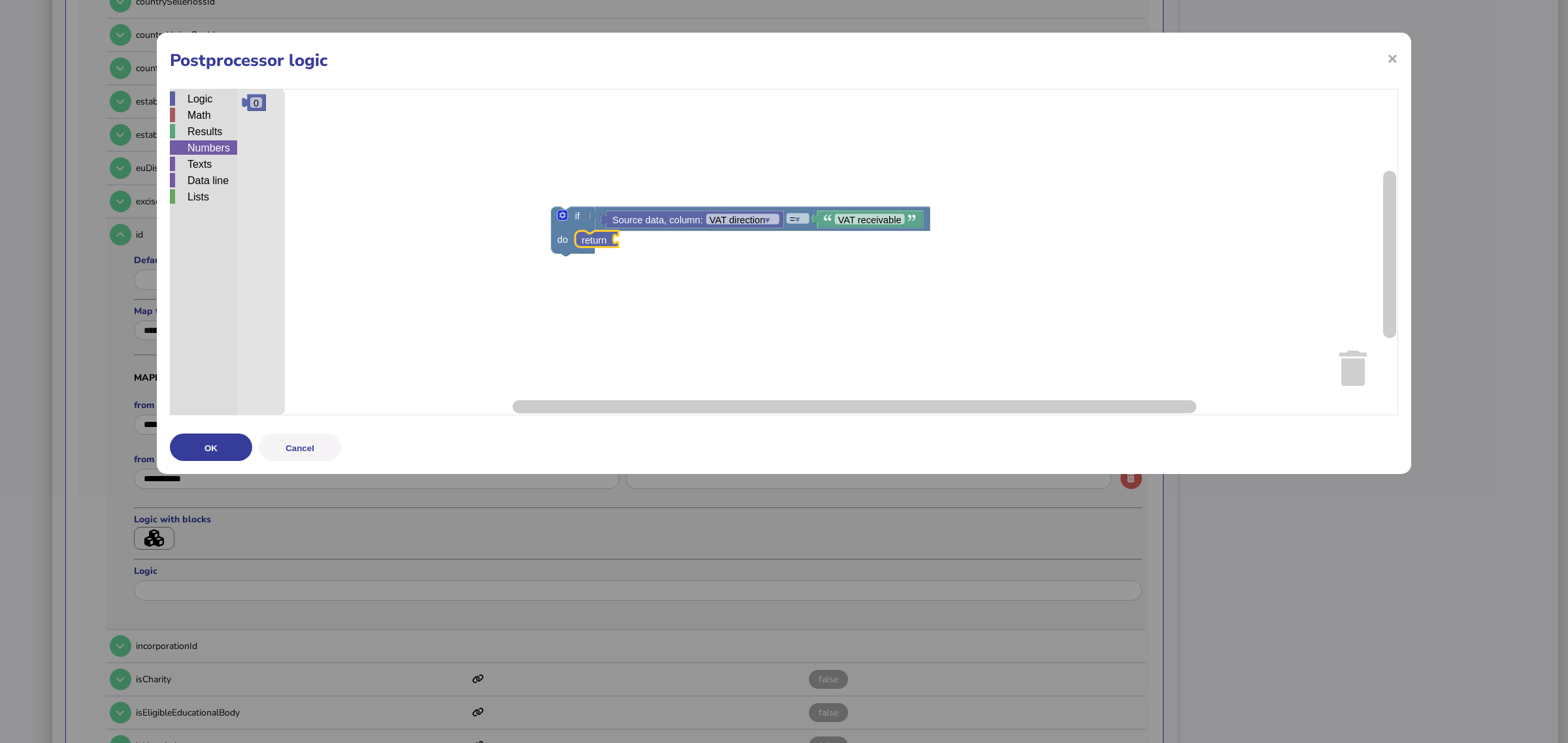
click at [211, 151] on div "Numbers" at bounding box center [202, 147] width 67 height 14
click at [213, 162] on div "Texts" at bounding box center [202, 163] width 67 height 14
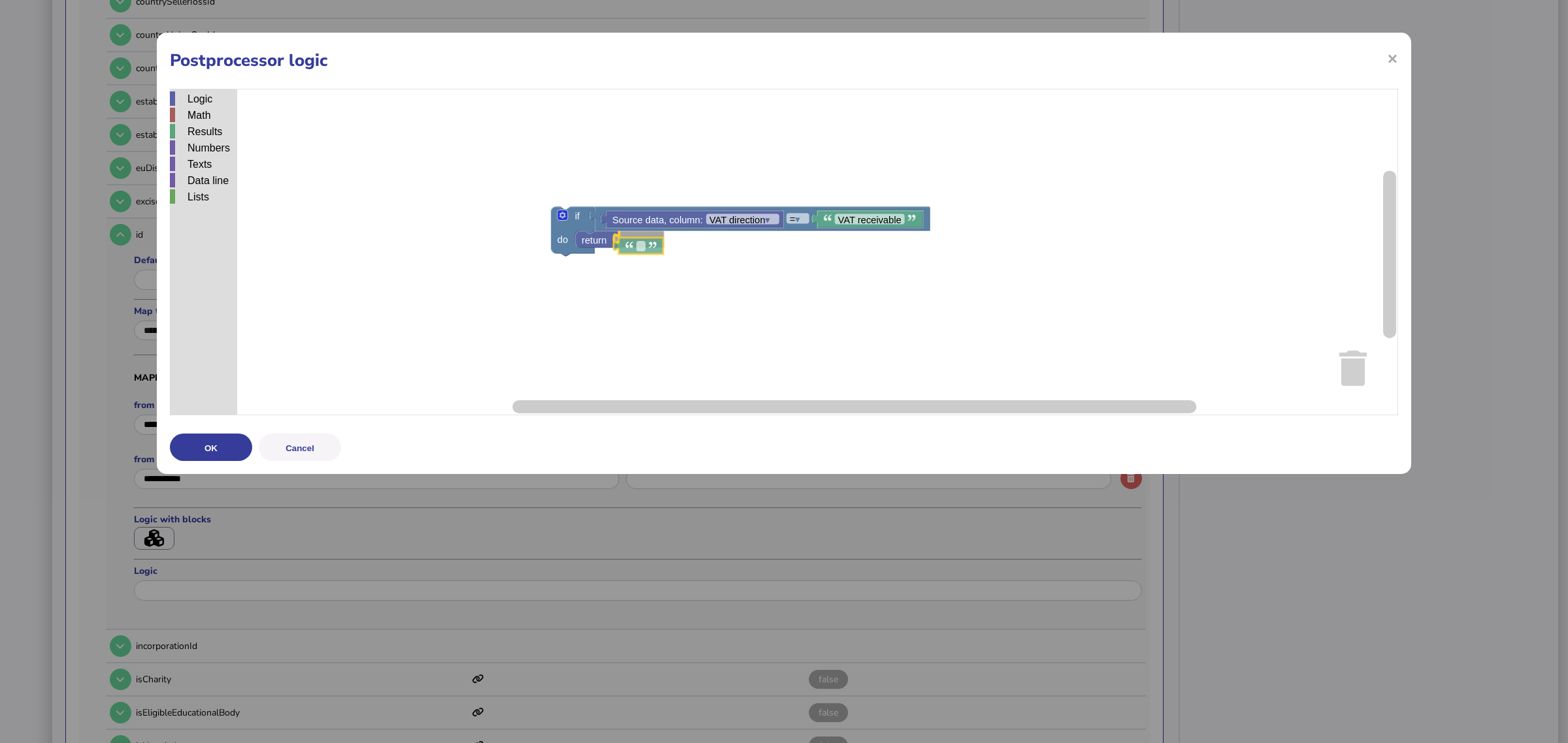
click at [645, 240] on div "Logic Math Results Numbers Texts Data line Lists if do = ▾ VAT receivable Sourc…" at bounding box center [784, 251] width 1228 height 327
click at [642, 242] on rect "Blockly Workspace" at bounding box center [641, 239] width 9 height 10
type input "*"
type input "***"
click at [622, 279] on rect "Blockly Workspace" at bounding box center [784, 251] width 1228 height 327
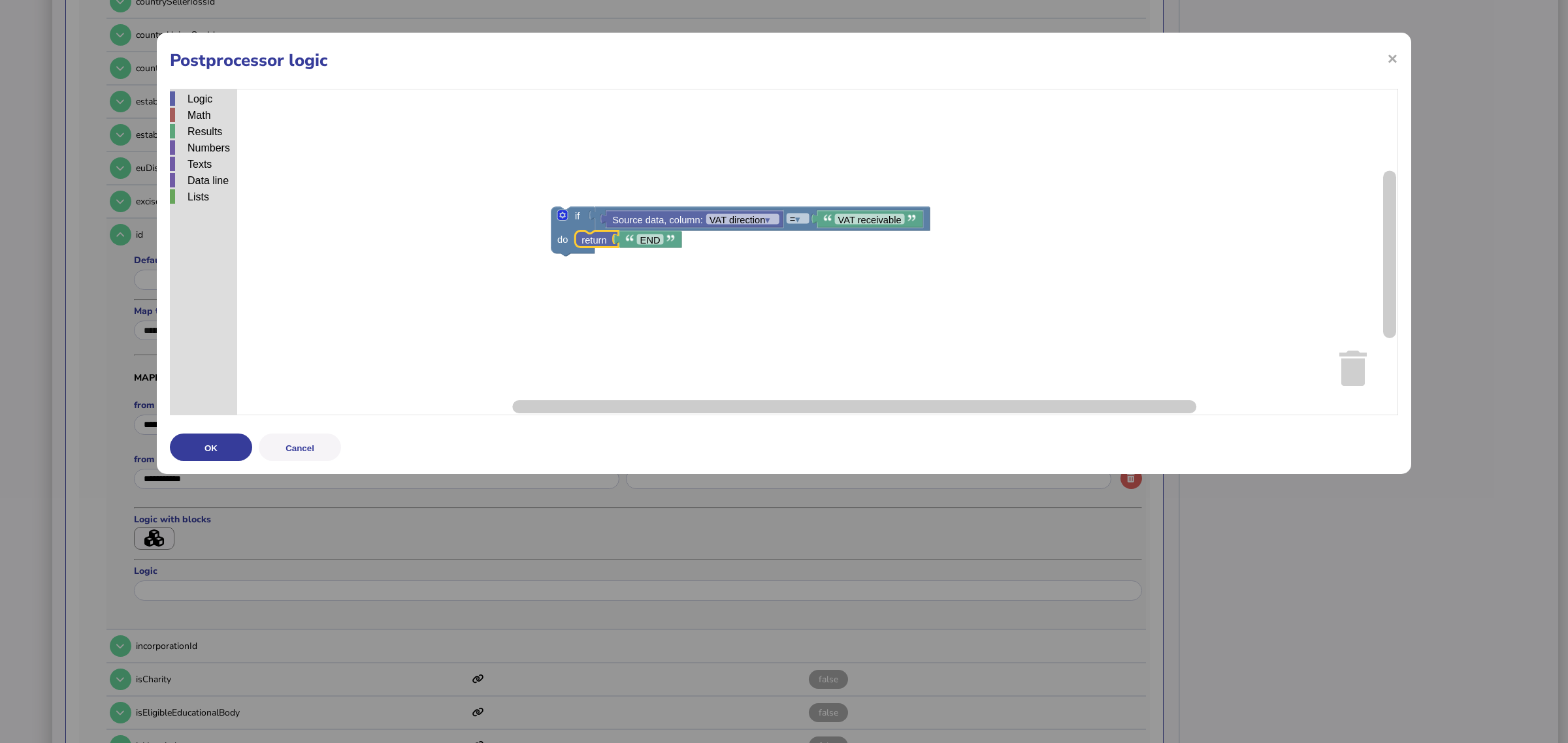
click at [600, 239] on text "return" at bounding box center [593, 240] width 24 height 10
click at [637, 299] on rect "Blockly Workspace" at bounding box center [784, 251] width 1228 height 327
click at [663, 279] on rect "Blockly Workspace" at bounding box center [784, 251] width 1228 height 327
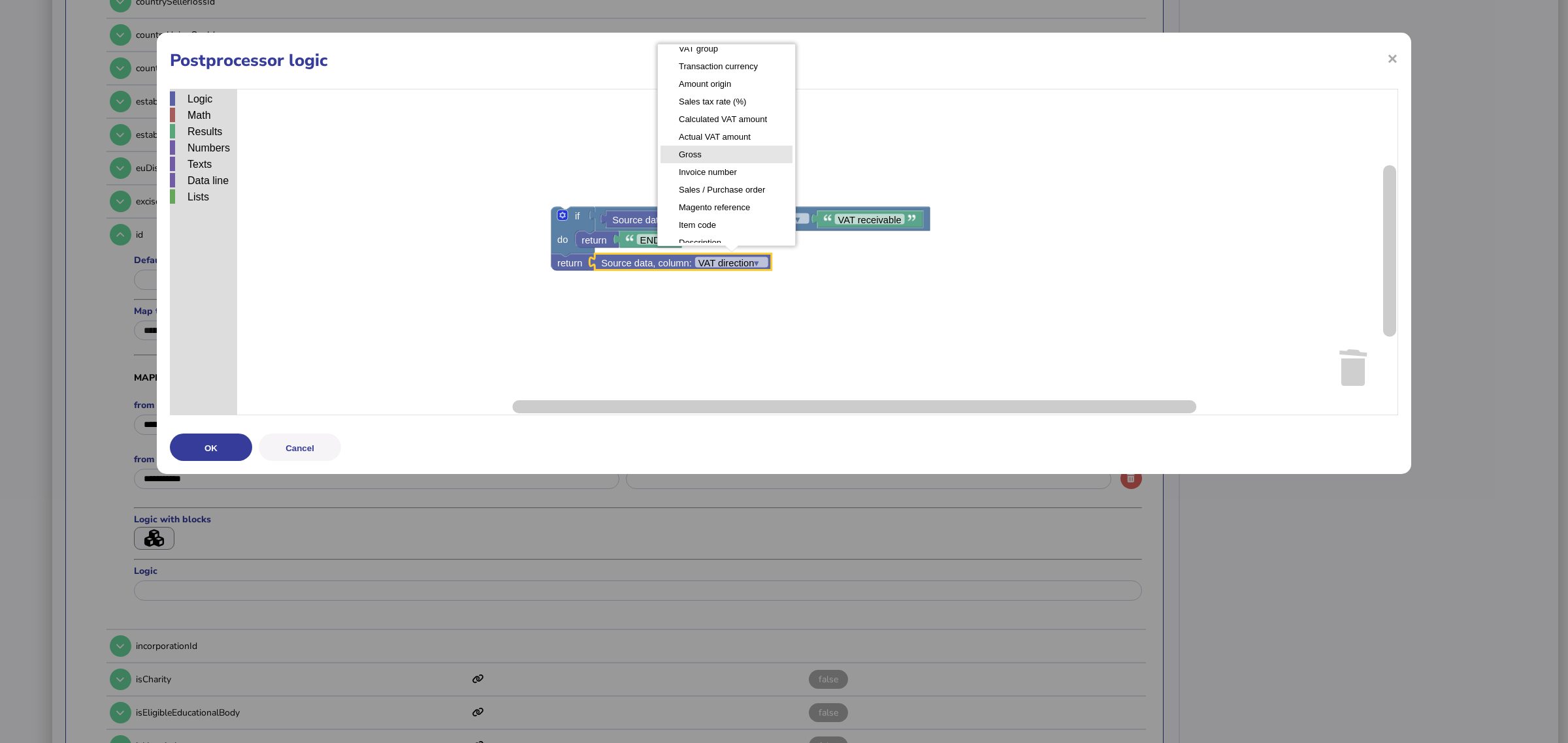
scroll to position [163, 0]
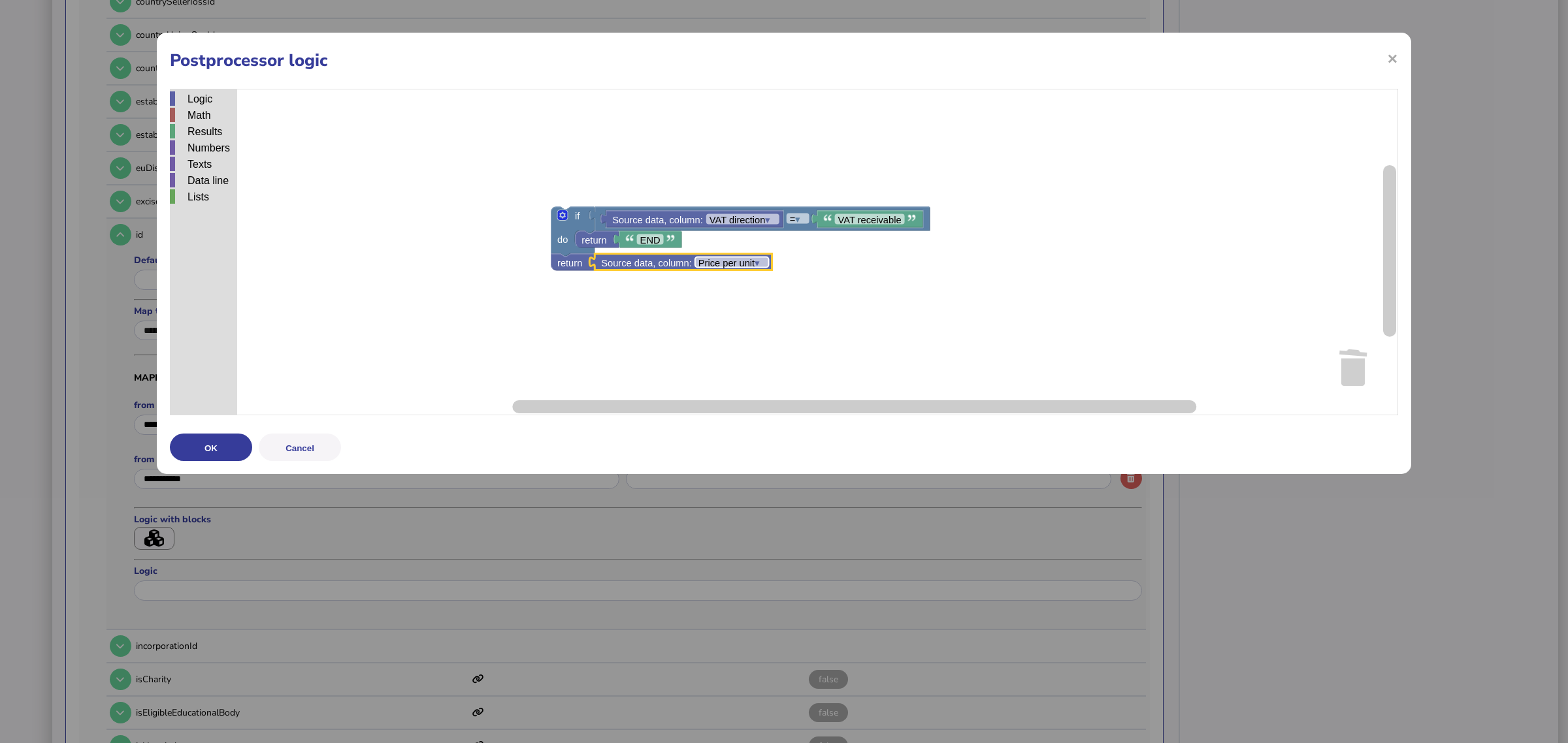
click at [746, 264] on text "Price per unit ▾" at bounding box center [729, 263] width 61 height 10
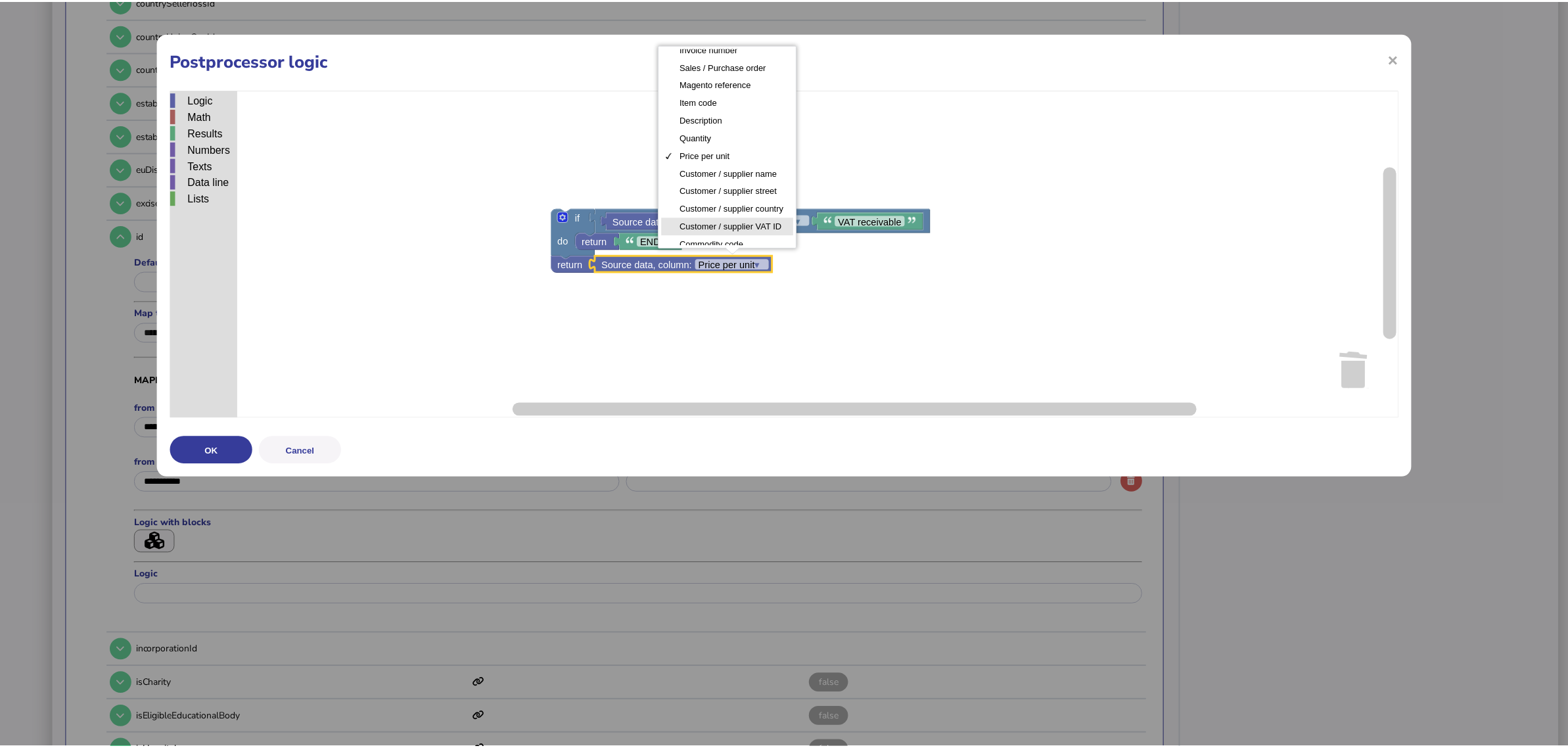
scroll to position [242, 0]
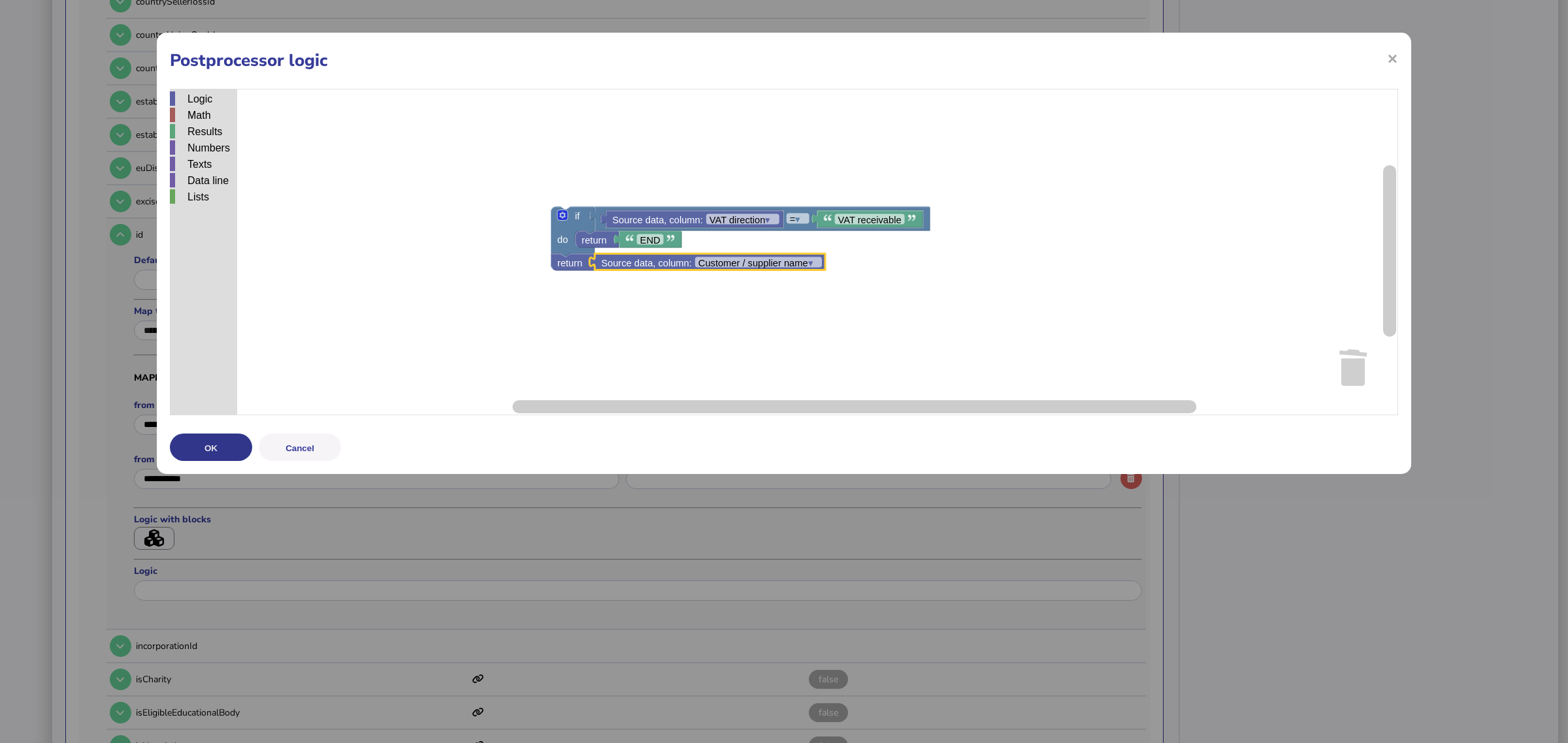
click at [231, 442] on button "OK" at bounding box center [210, 447] width 82 height 27
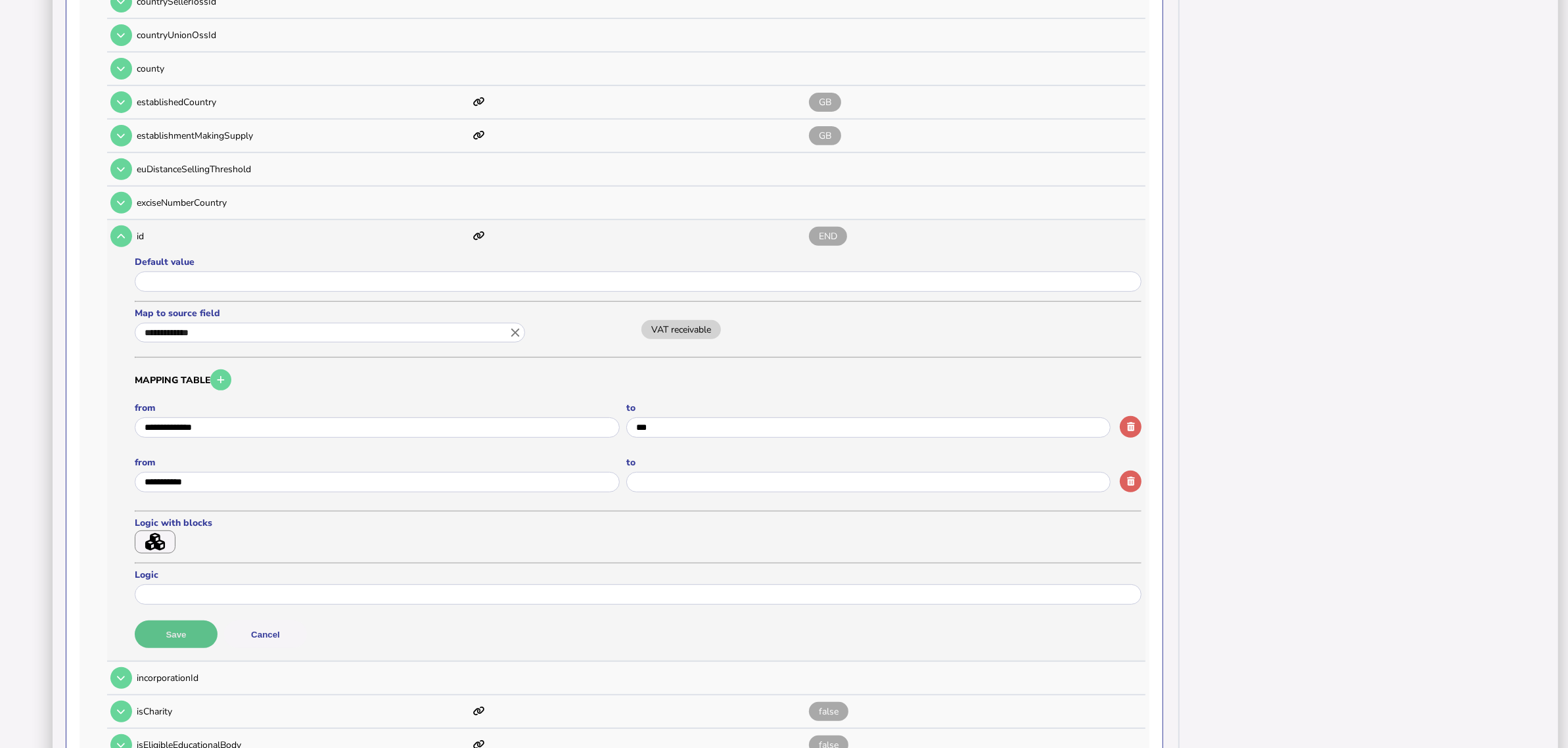
click at [191, 621] on button "Save" at bounding box center [175, 634] width 82 height 27
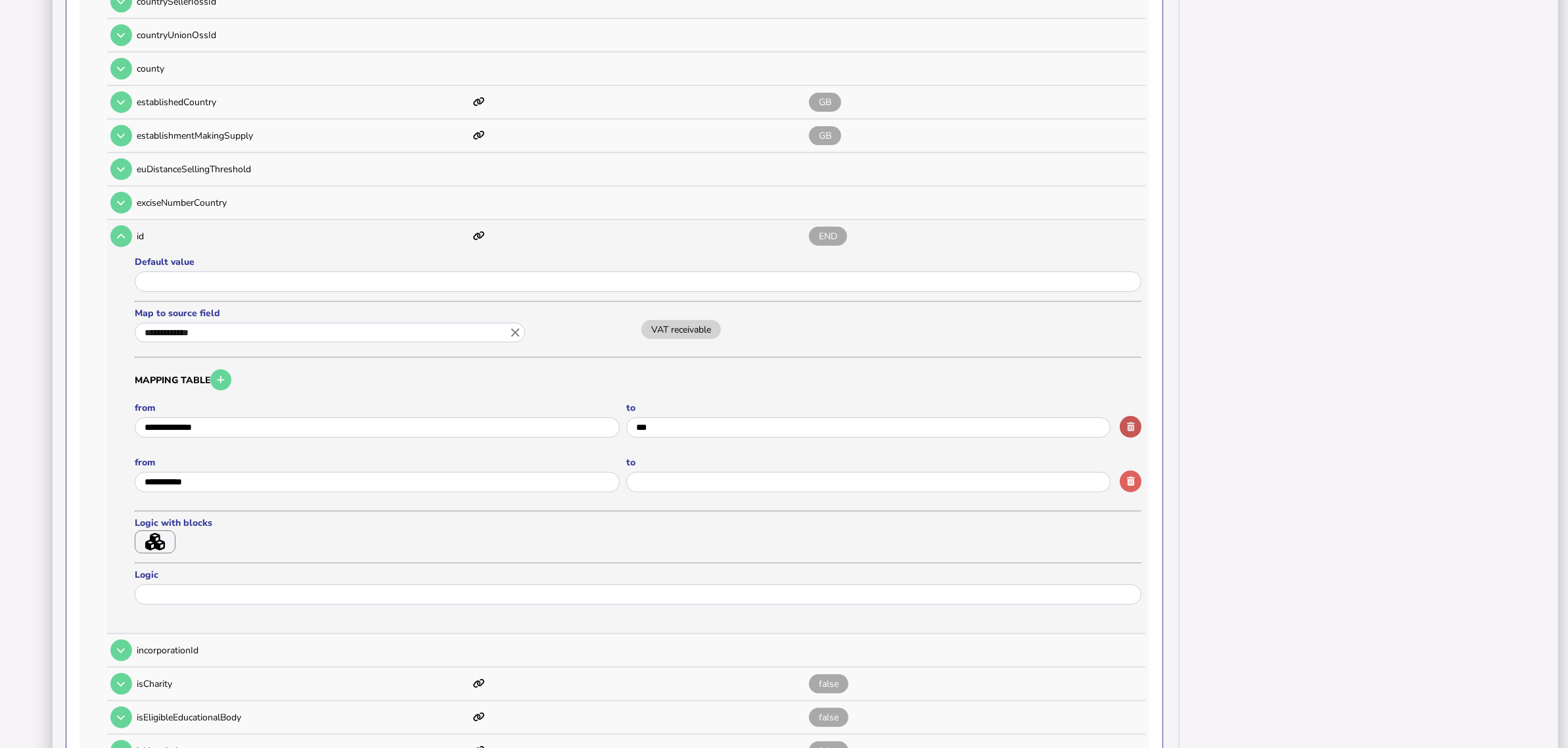
click at [1128, 419] on button "button" at bounding box center [1130, 427] width 22 height 22
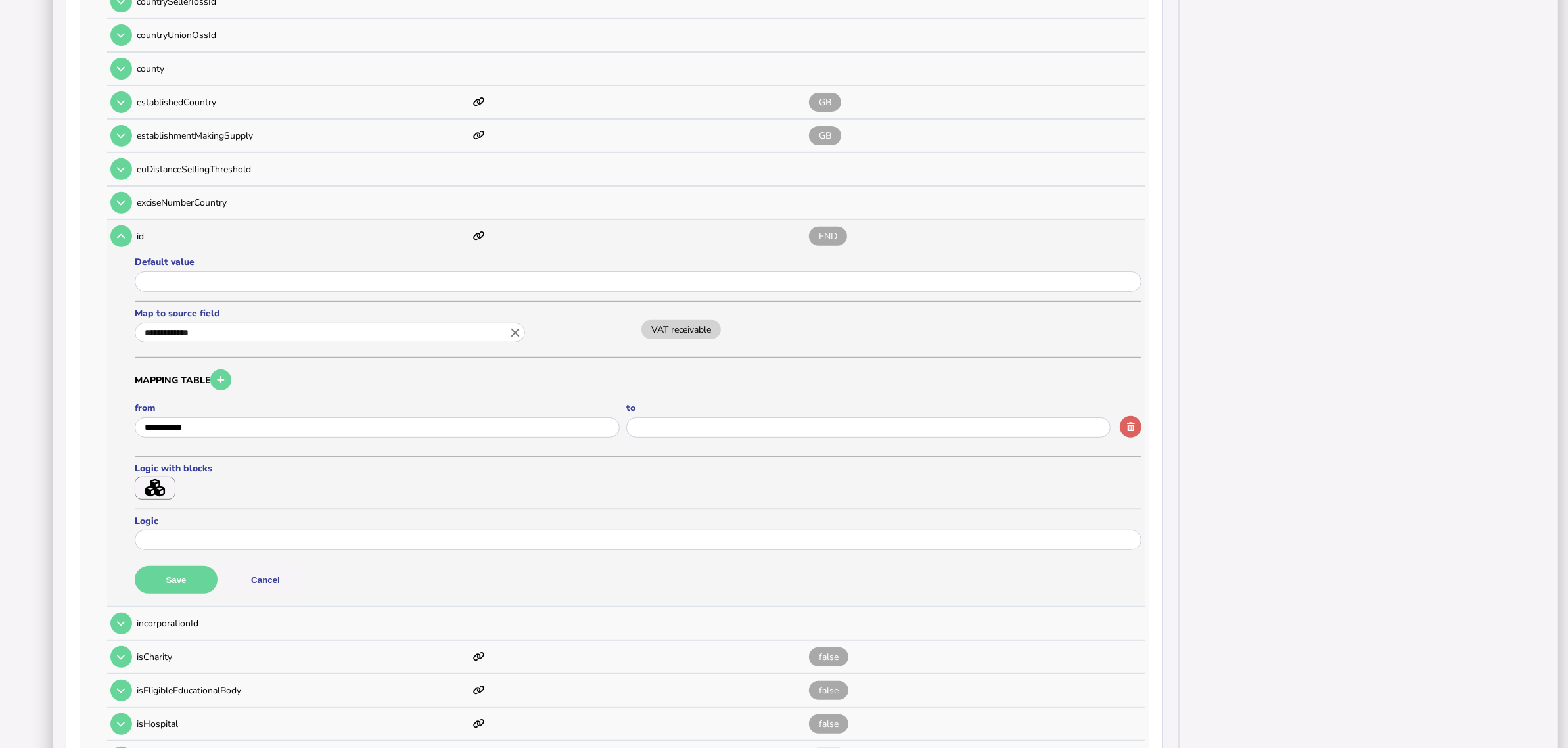
click at [1128, 419] on button "button" at bounding box center [1130, 427] width 22 height 22
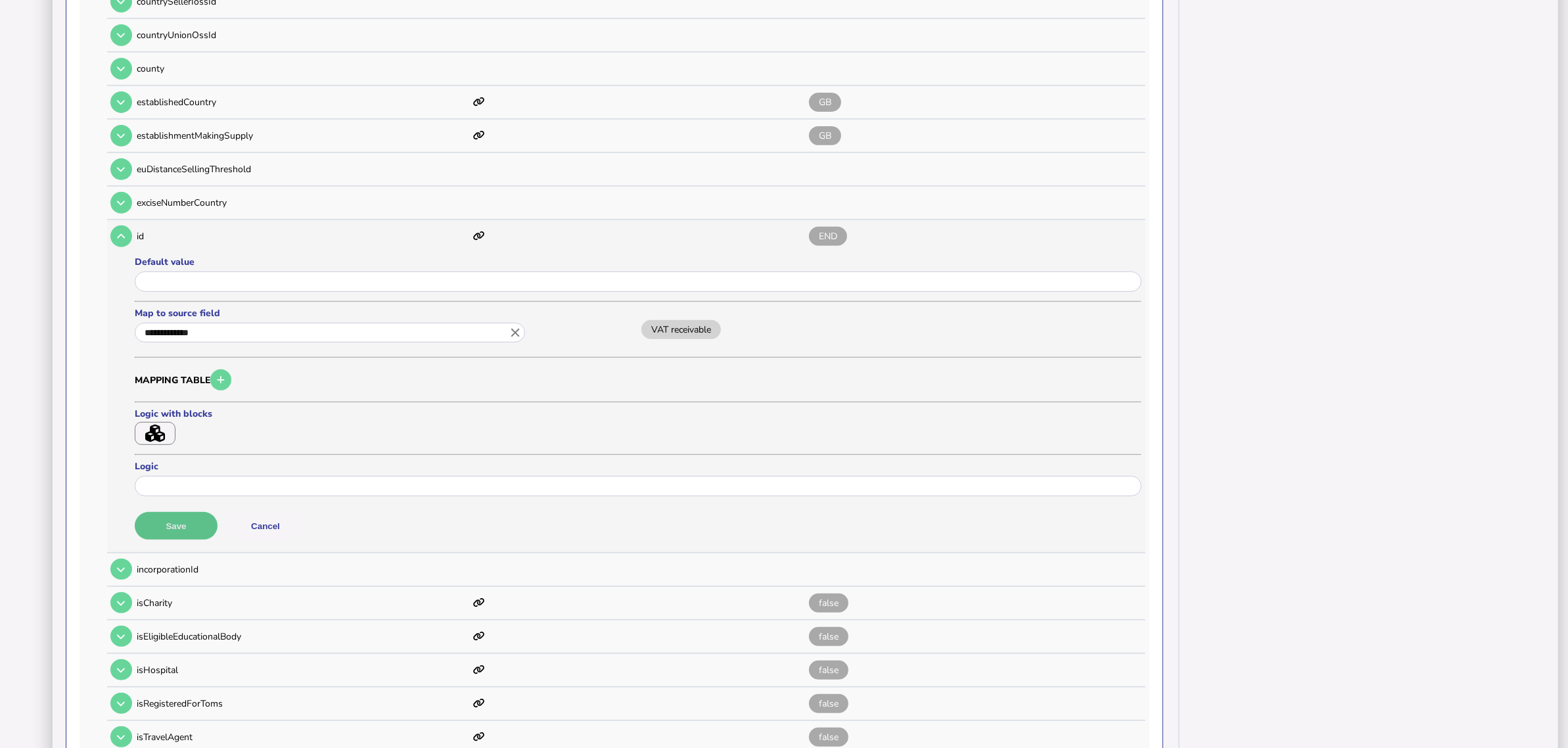
click at [203, 512] on button "Save" at bounding box center [175, 525] width 82 height 27
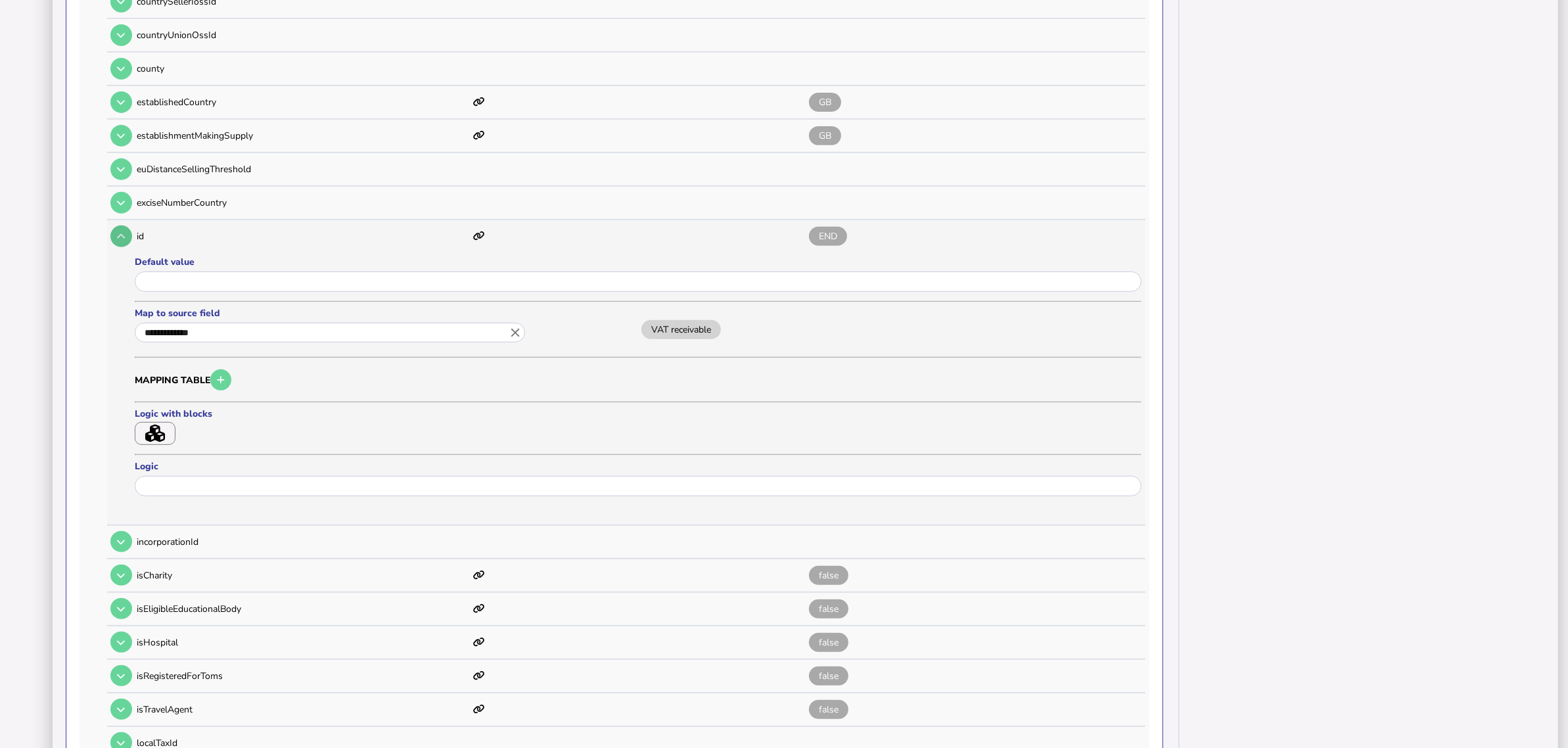
click at [128, 226] on button at bounding box center [121, 236] width 22 height 22
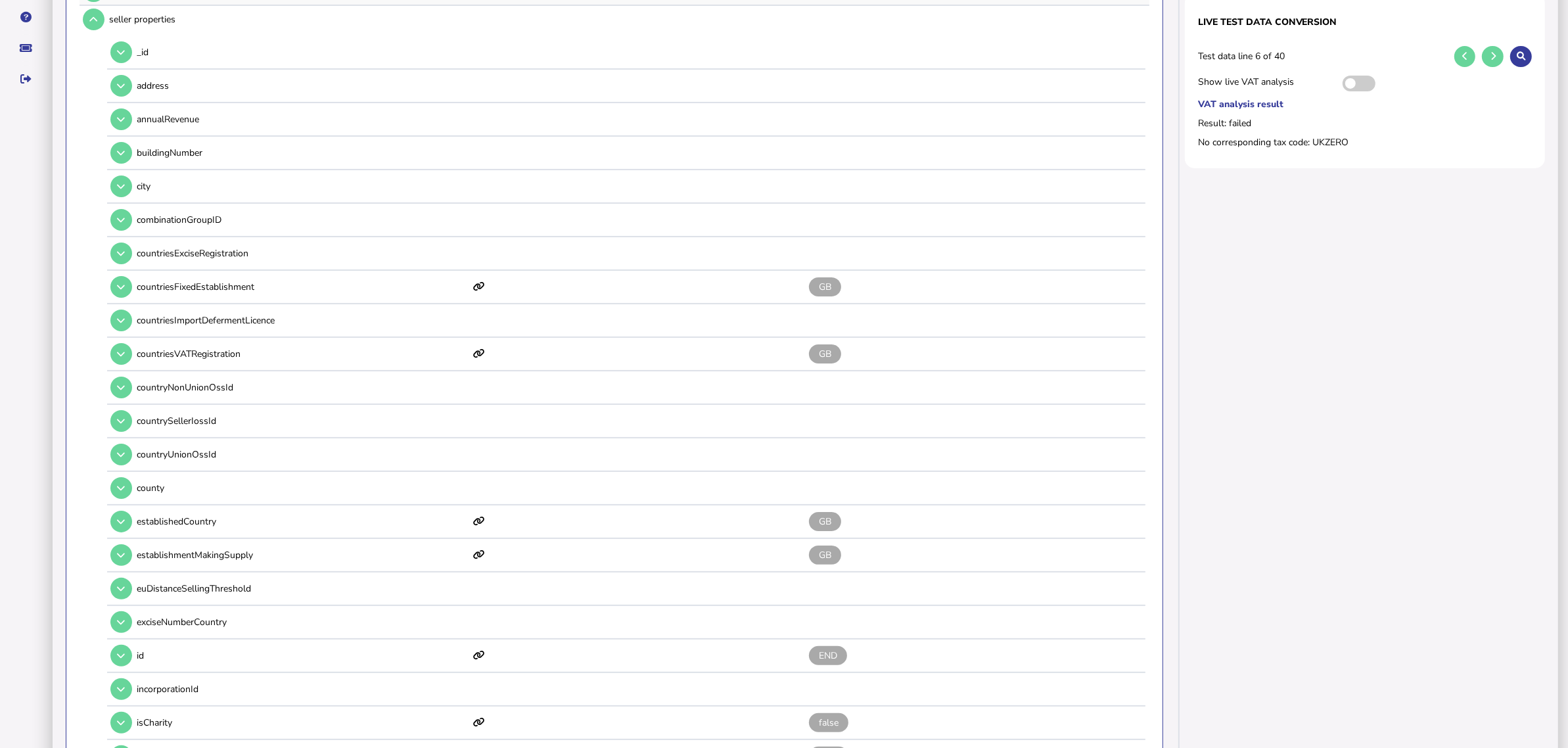
scroll to position [0, 0]
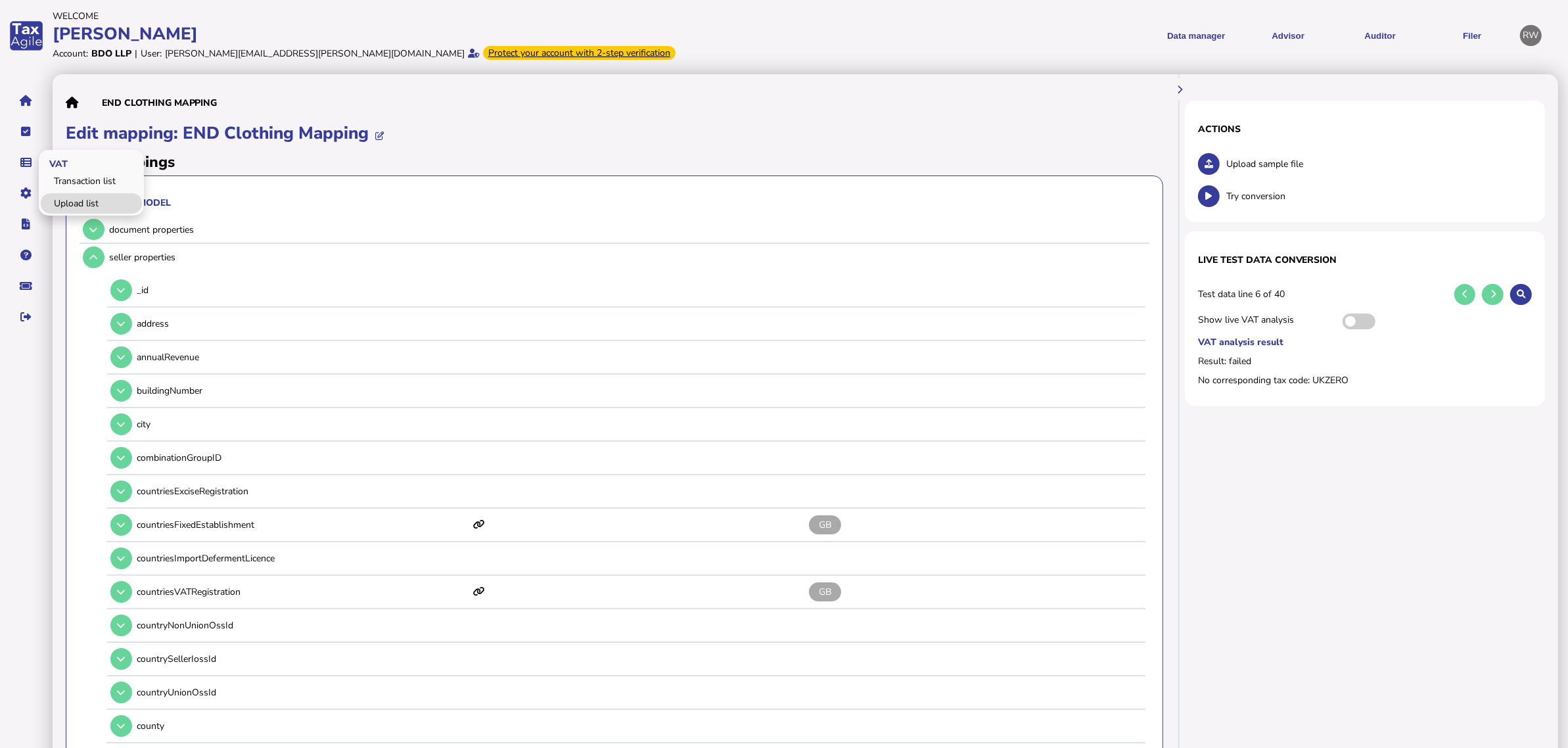
click at [70, 201] on link "Upload list" at bounding box center [91, 204] width 101 height 21
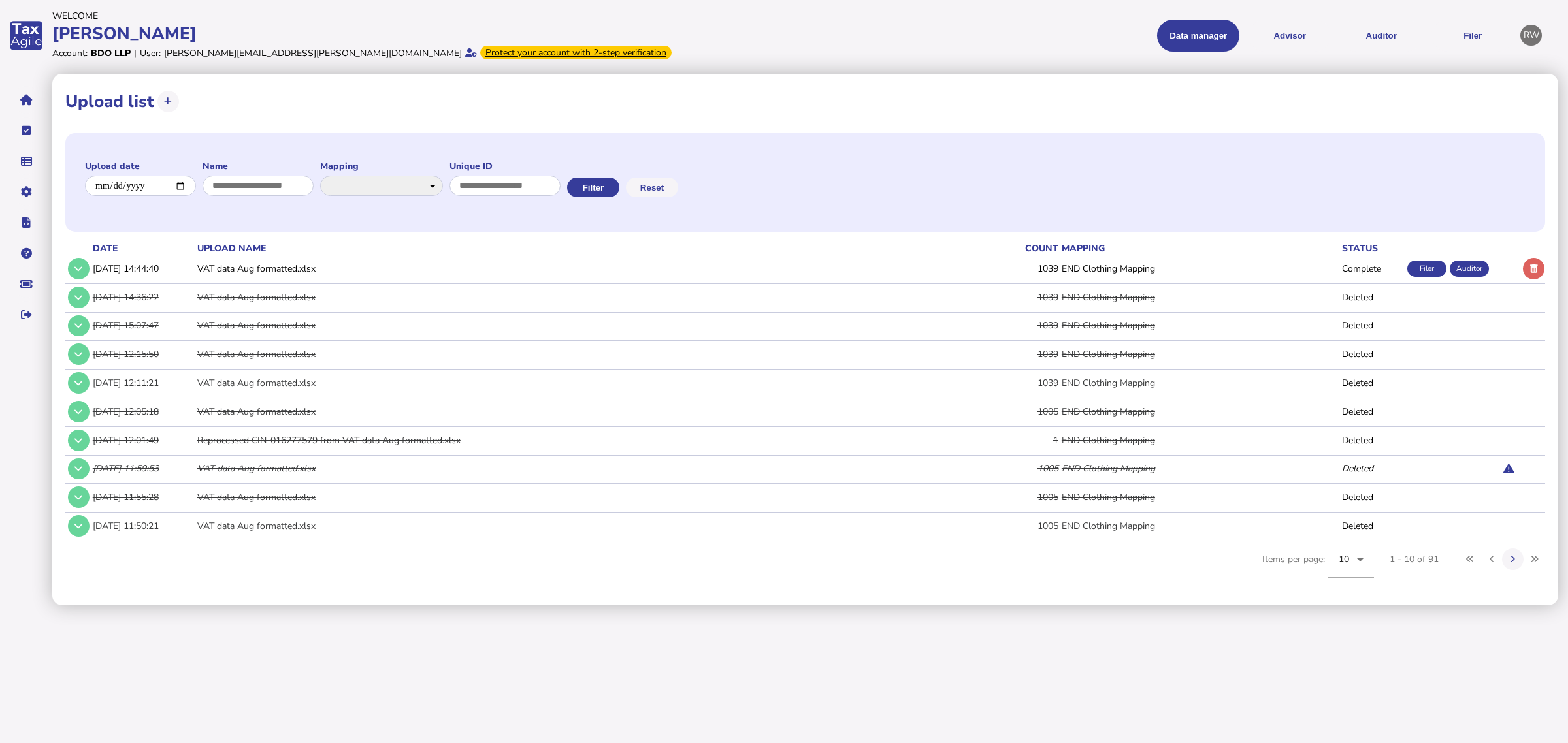
click at [1543, 261] on td at bounding box center [1532, 268] width 24 height 26
click at [1539, 265] on button at bounding box center [1533, 268] width 22 height 22
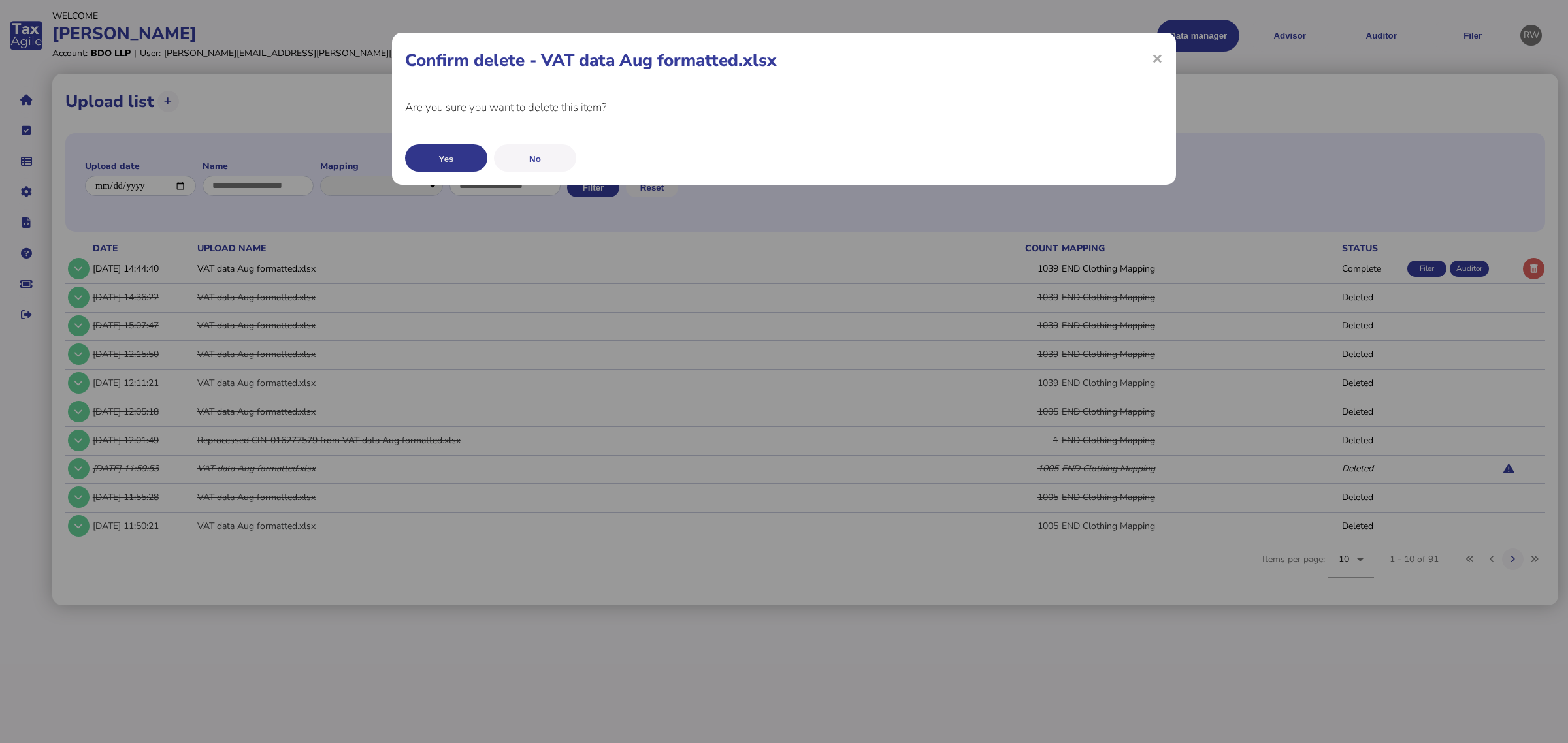
click at [474, 157] on button "Yes" at bounding box center [445, 157] width 82 height 27
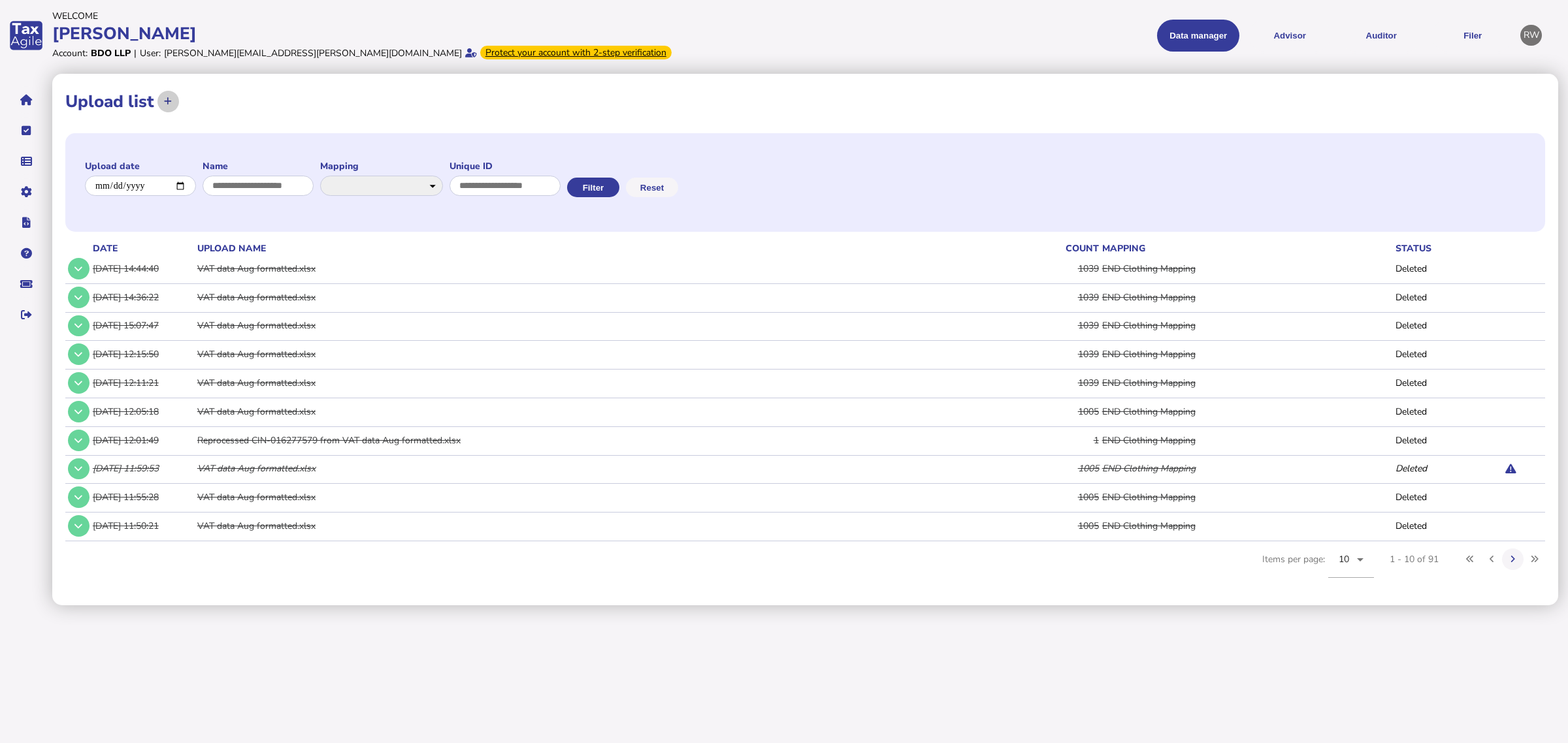
click at [166, 107] on button at bounding box center [168, 101] width 22 height 22
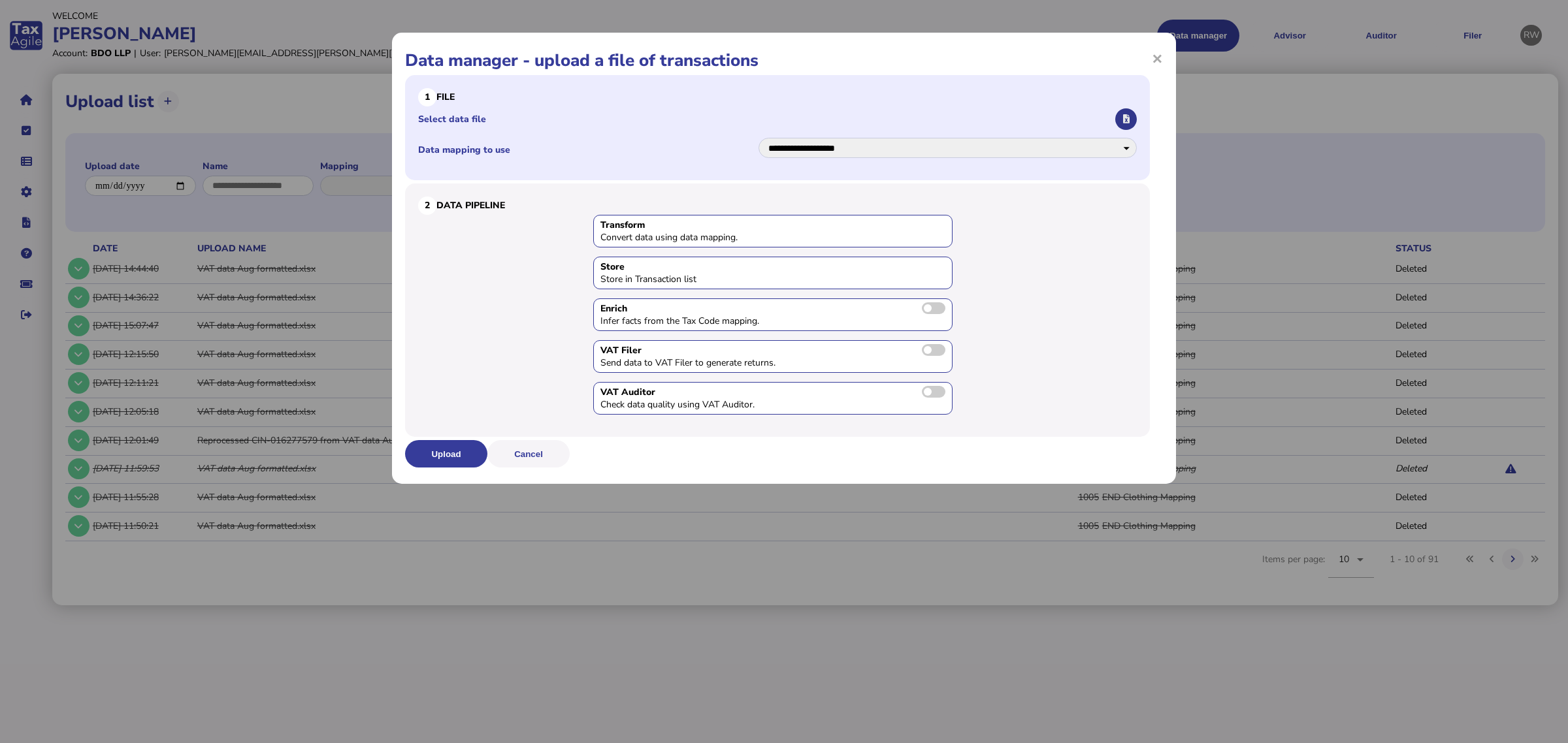
click at [1118, 121] on button "button" at bounding box center [1125, 119] width 22 height 22
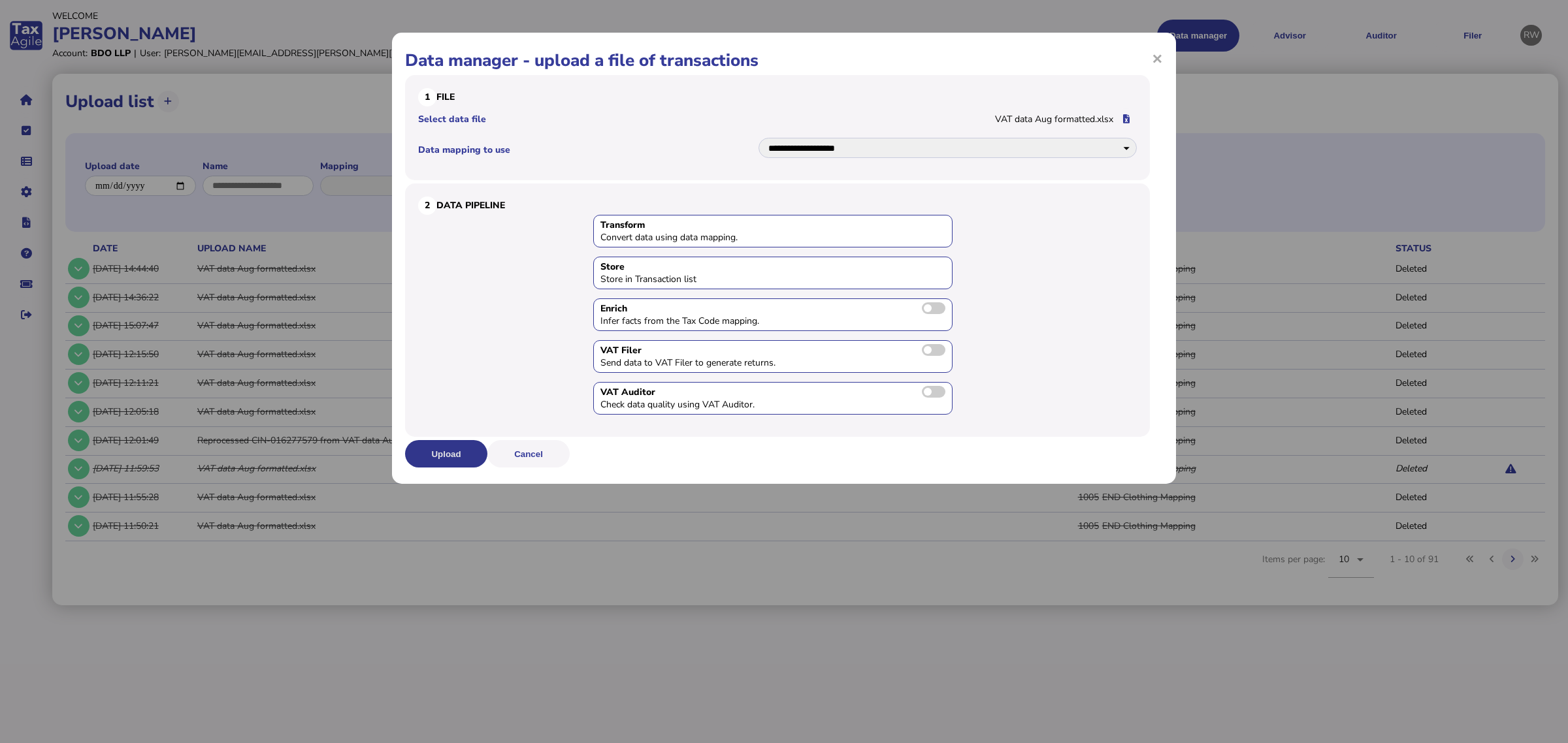
click at [469, 444] on button "Upload" at bounding box center [445, 454] width 82 height 27
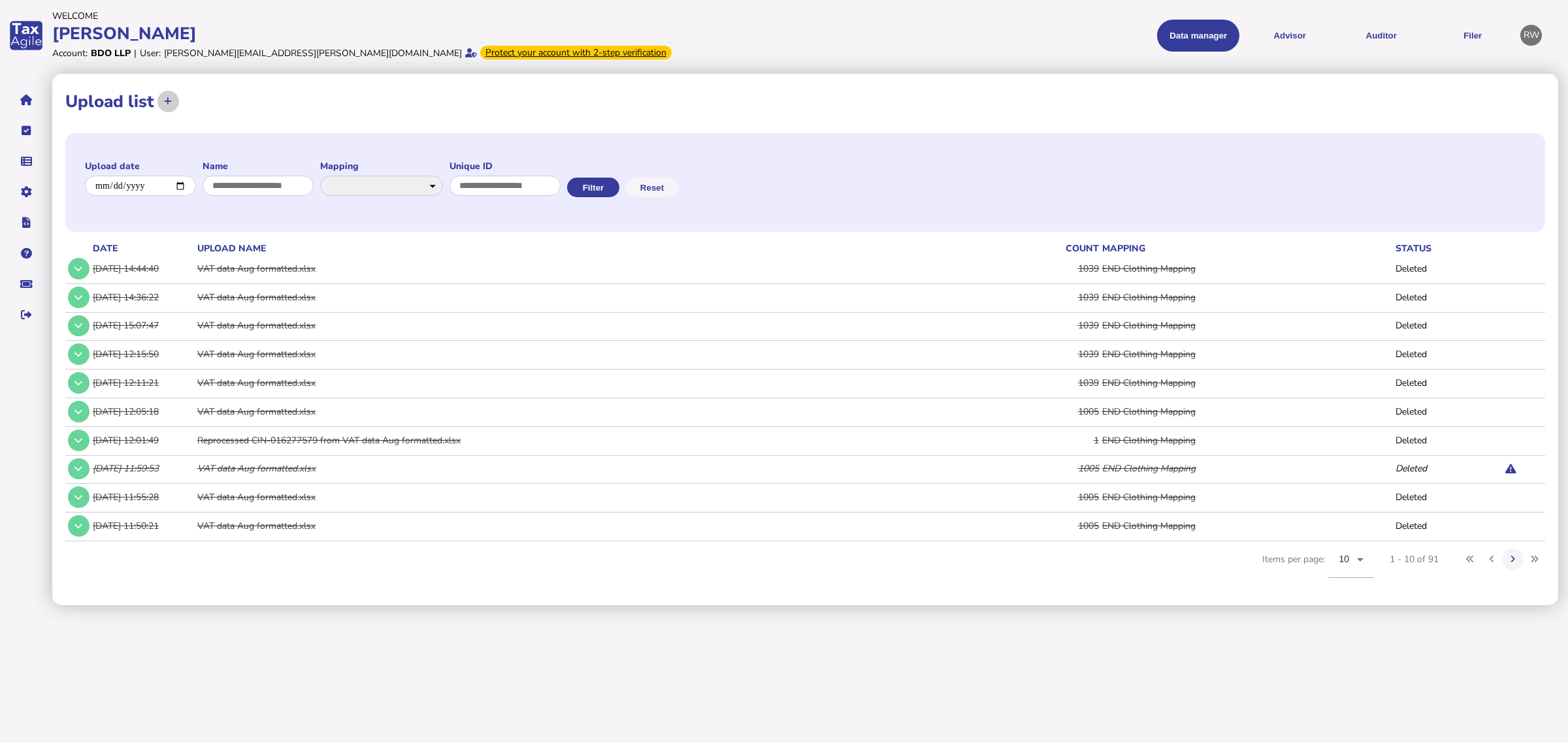
click at [166, 107] on button at bounding box center [168, 101] width 22 height 22
select select "**********"
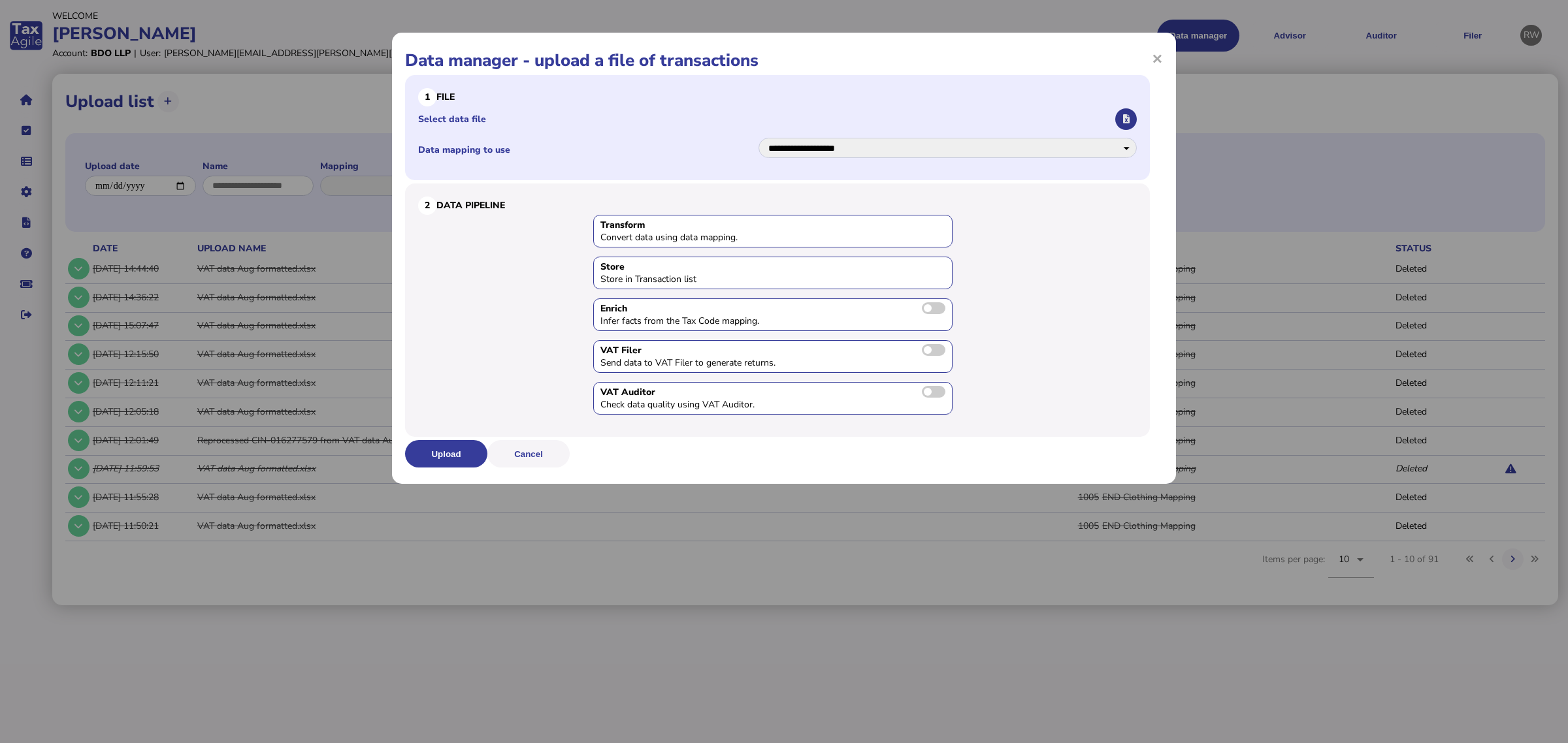
click at [1116, 115] on button "button" at bounding box center [1125, 119] width 22 height 22
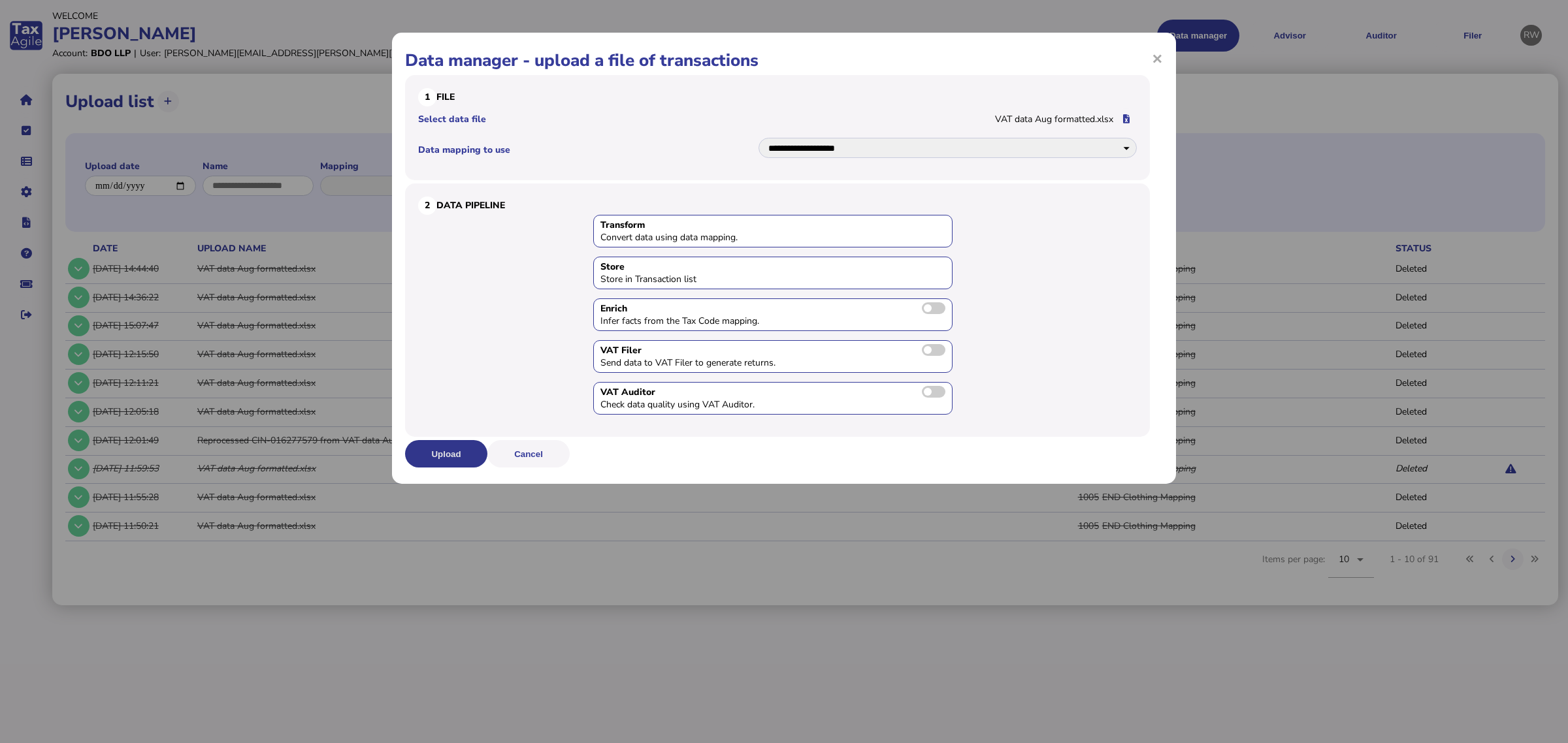
click at [461, 456] on button "Upload" at bounding box center [445, 454] width 82 height 27
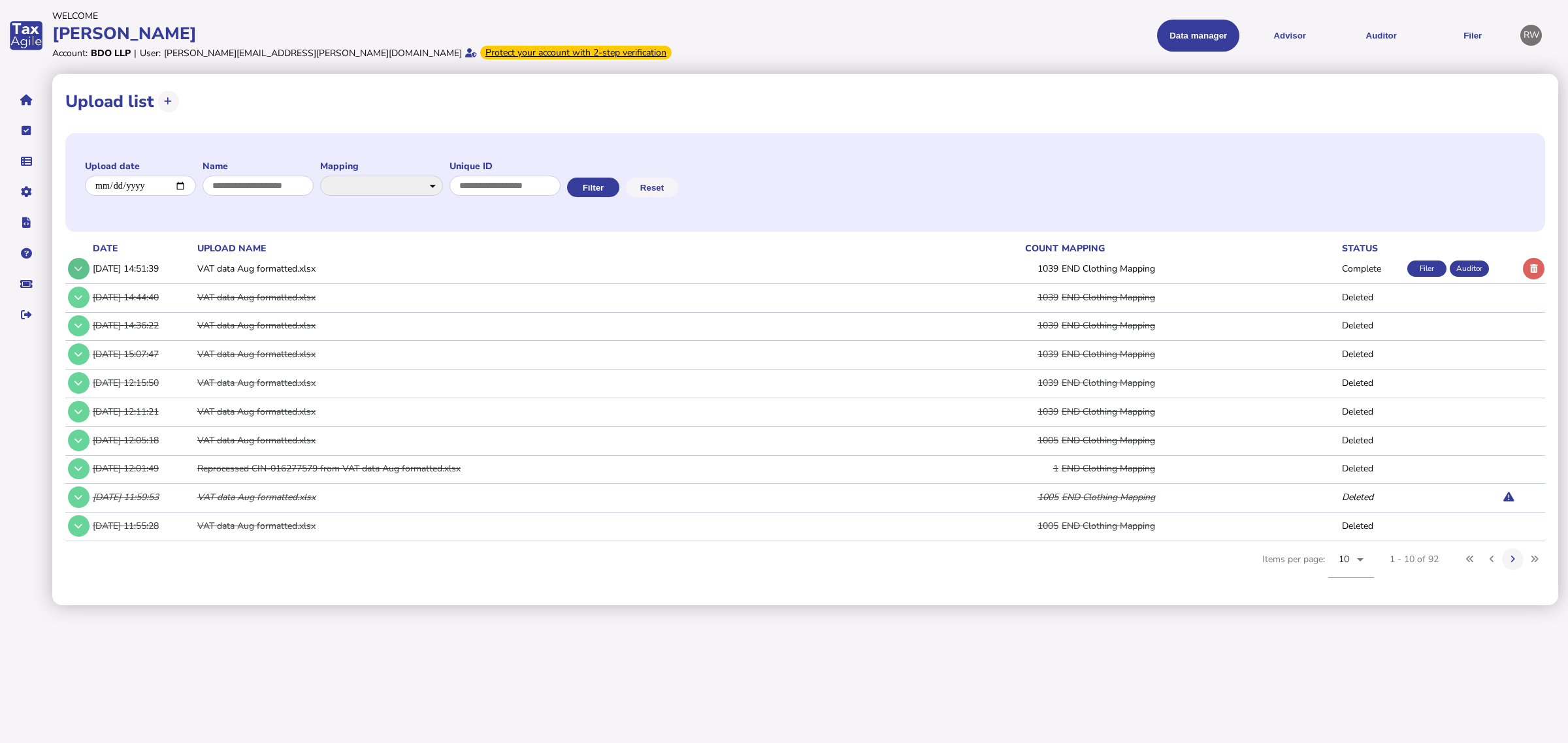
click at [89, 264] on button at bounding box center [78, 268] width 22 height 22
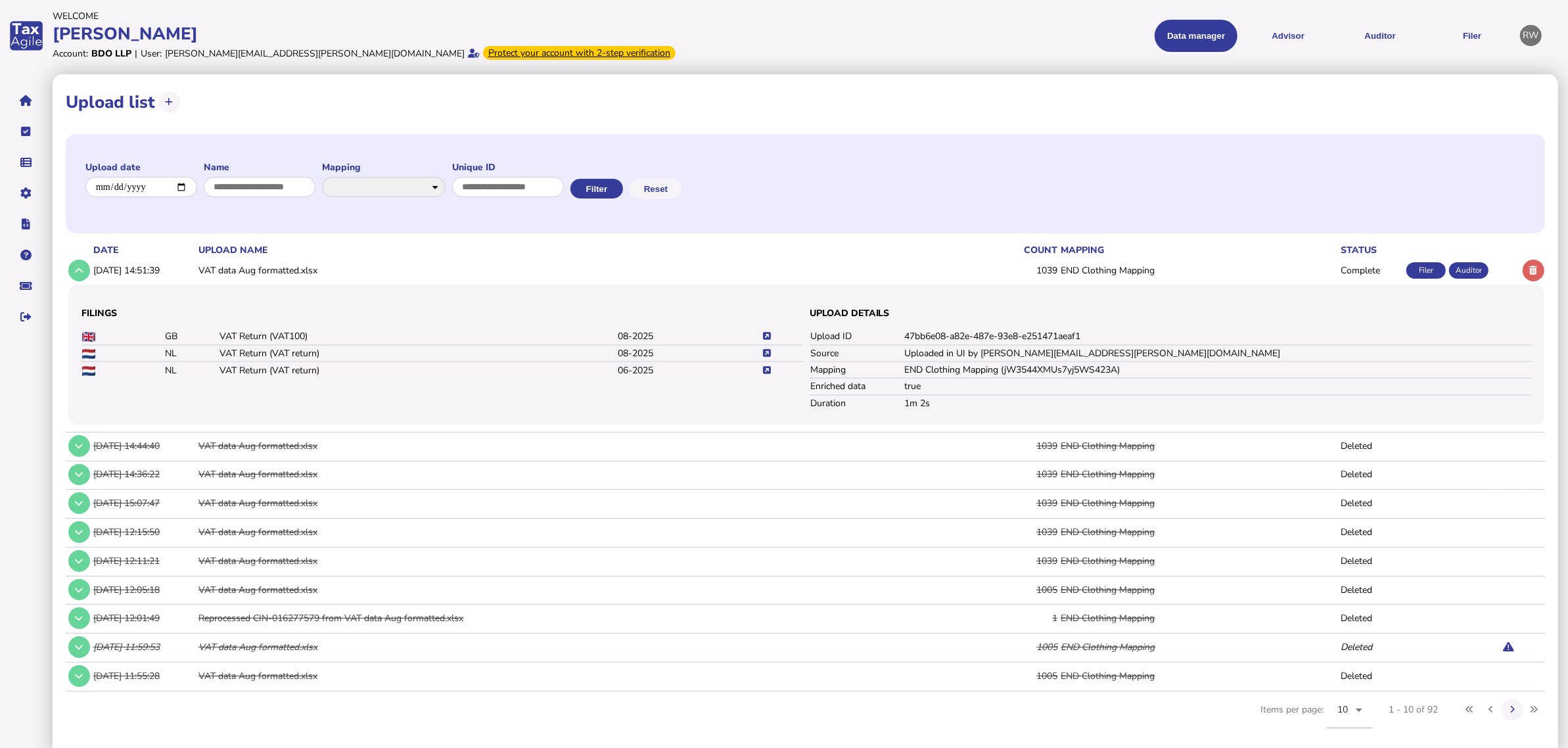
click at [766, 351] on icon at bounding box center [766, 353] width 8 height 9
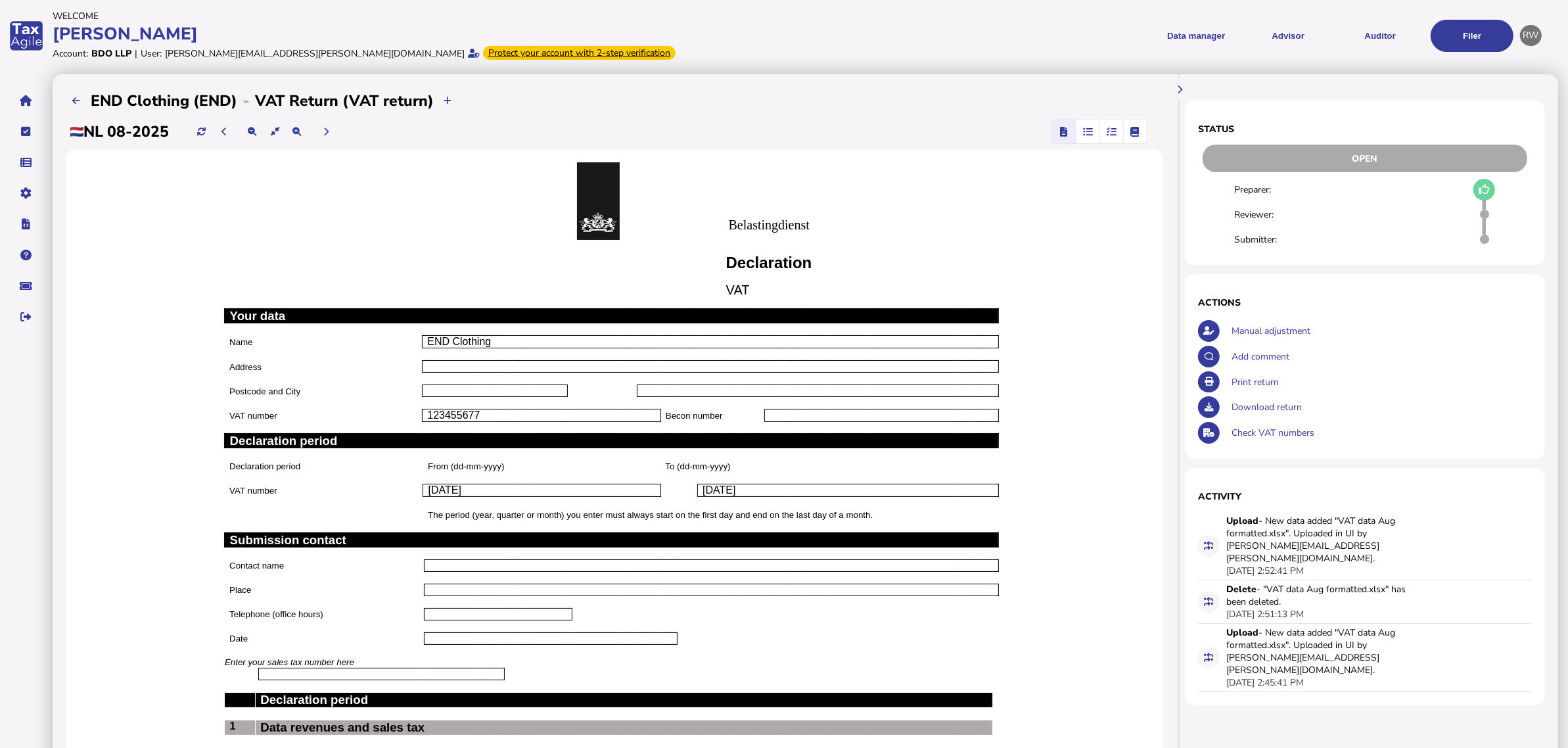
click at [81, 87] on div "**********" at bounding box center [614, 100] width 1098 height 27
click at [81, 91] on button at bounding box center [76, 100] width 22 height 22
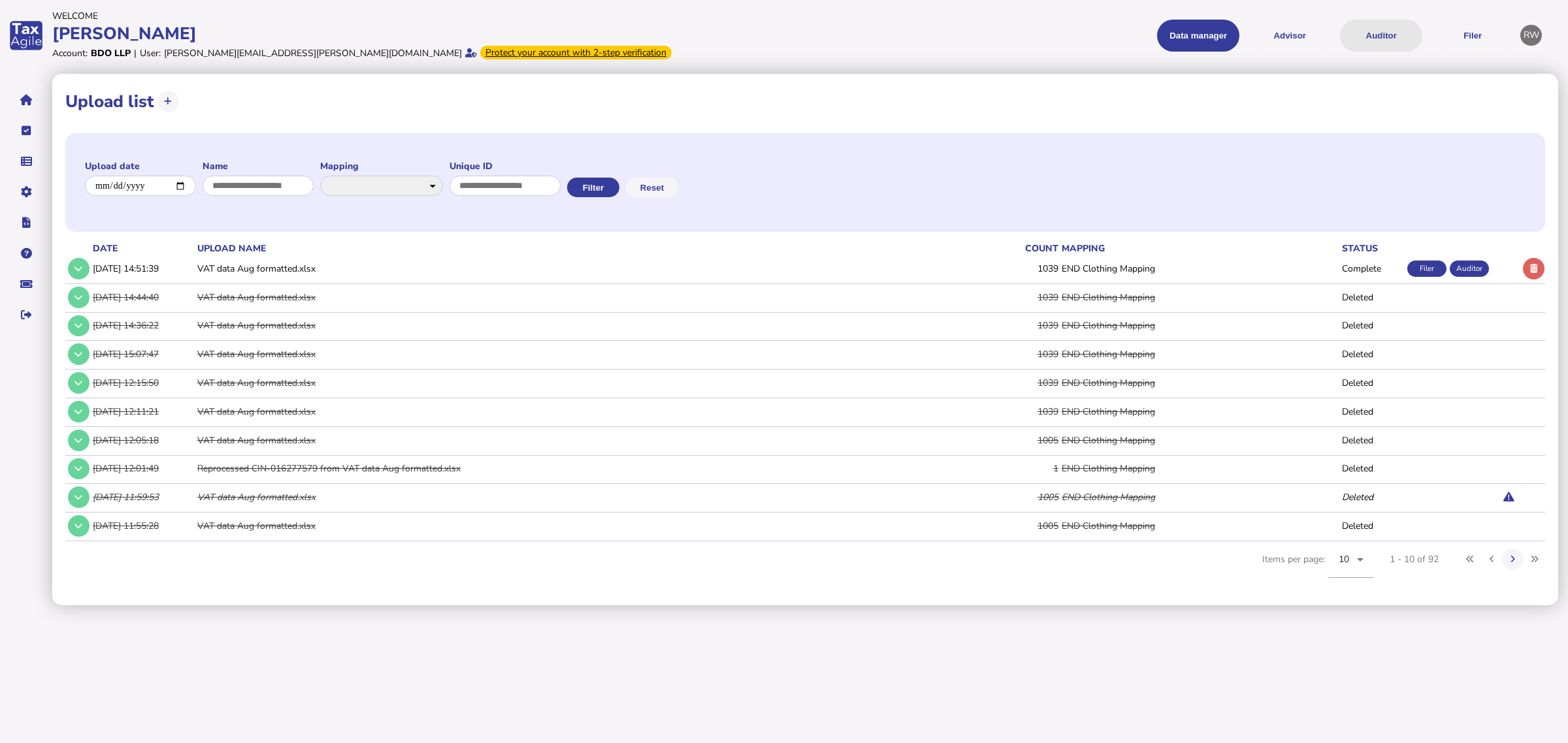
click at [1362, 48] on button "Auditor" at bounding box center [1381, 36] width 82 height 32
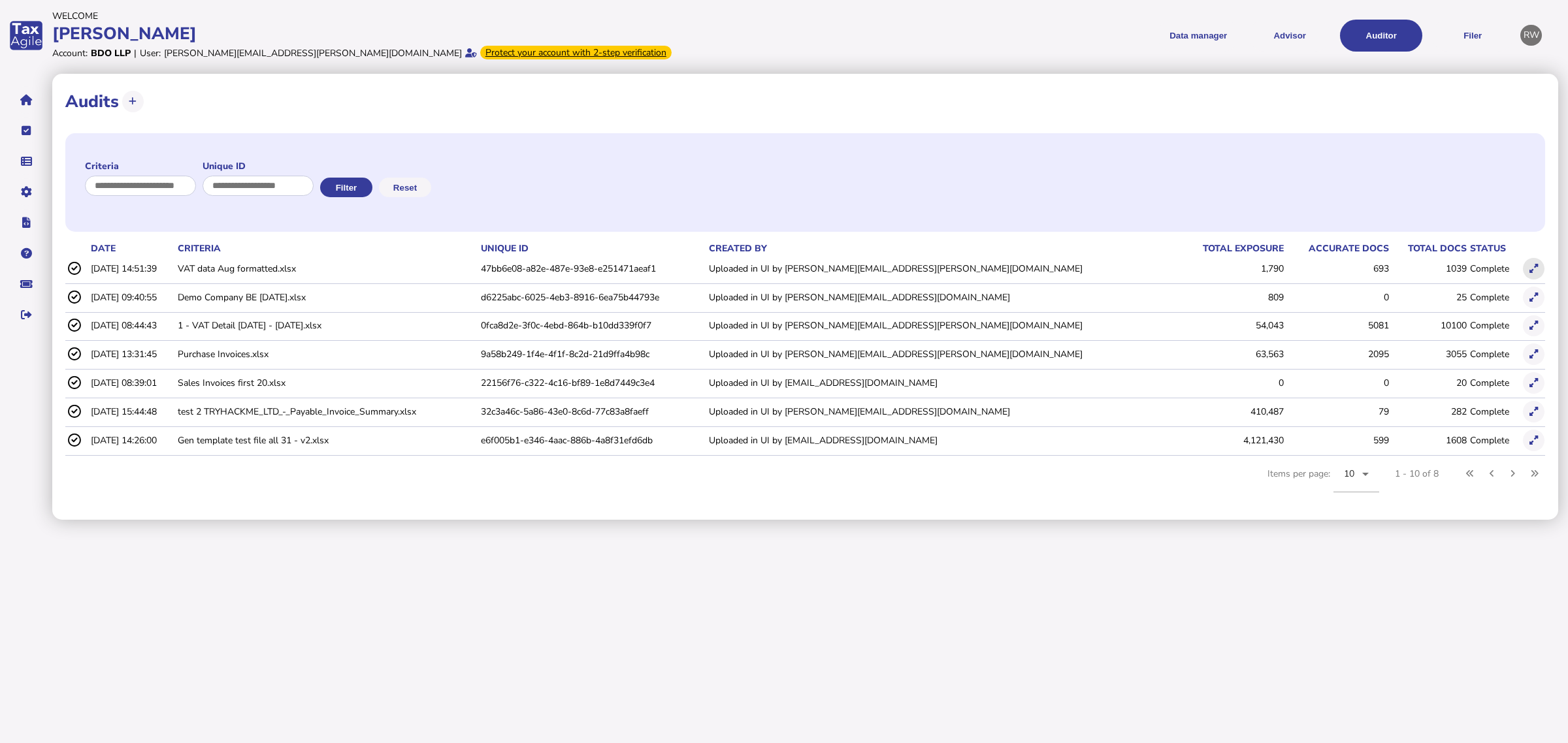
click at [1535, 268] on icon at bounding box center [1533, 268] width 8 height 8
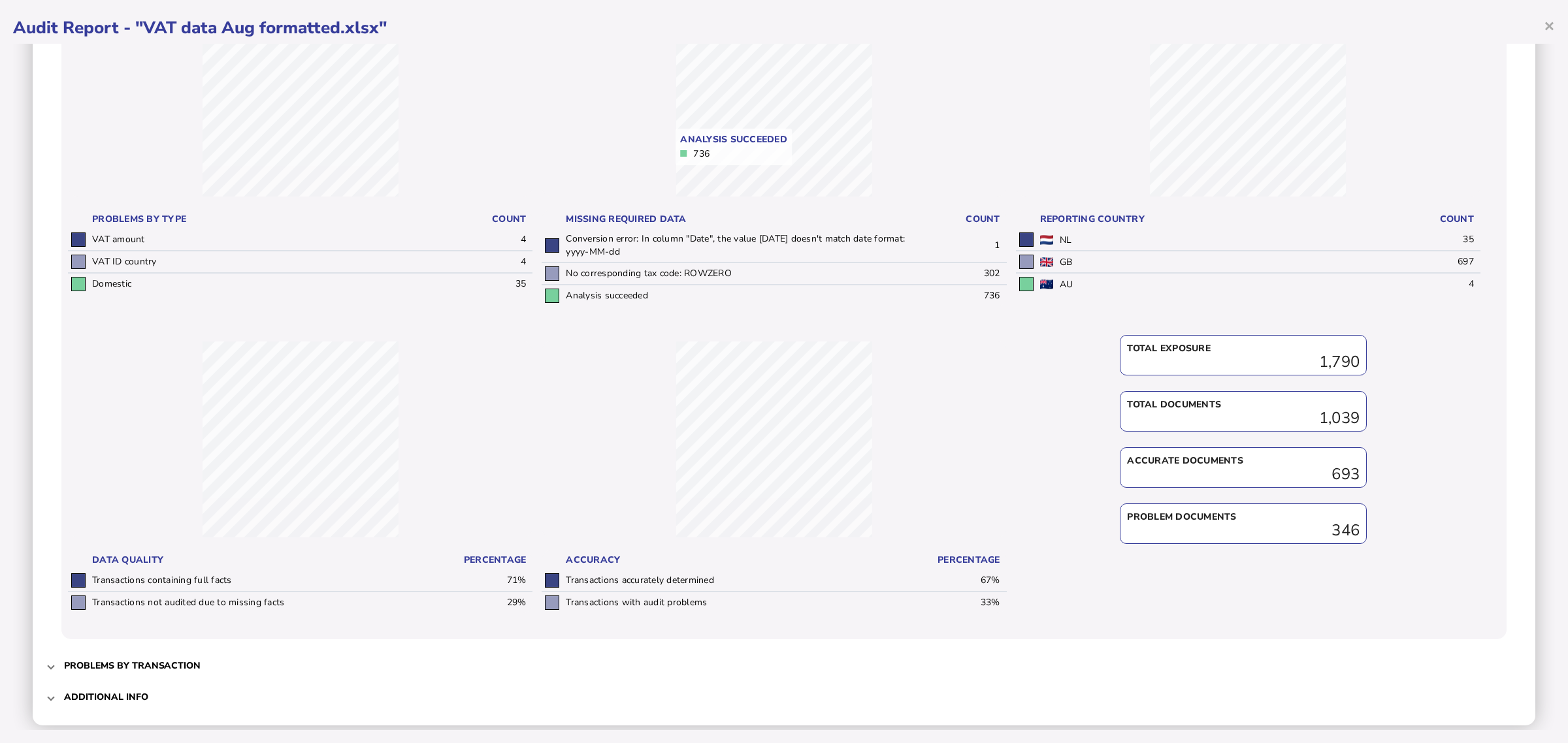
scroll to position [194, 0]
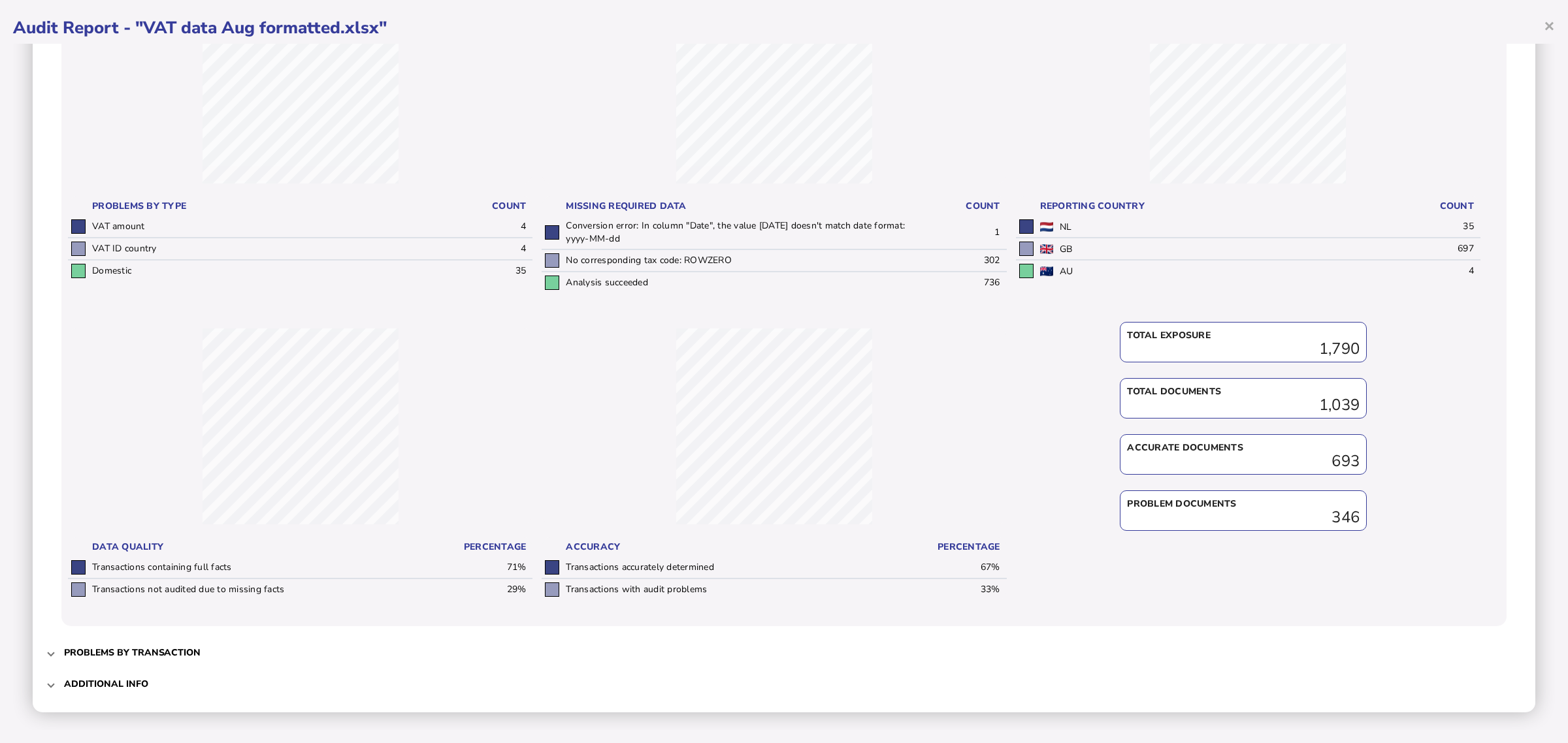
click at [141, 642] on span "Problems by transaction" at bounding box center [785, 653] width 1443 height 31
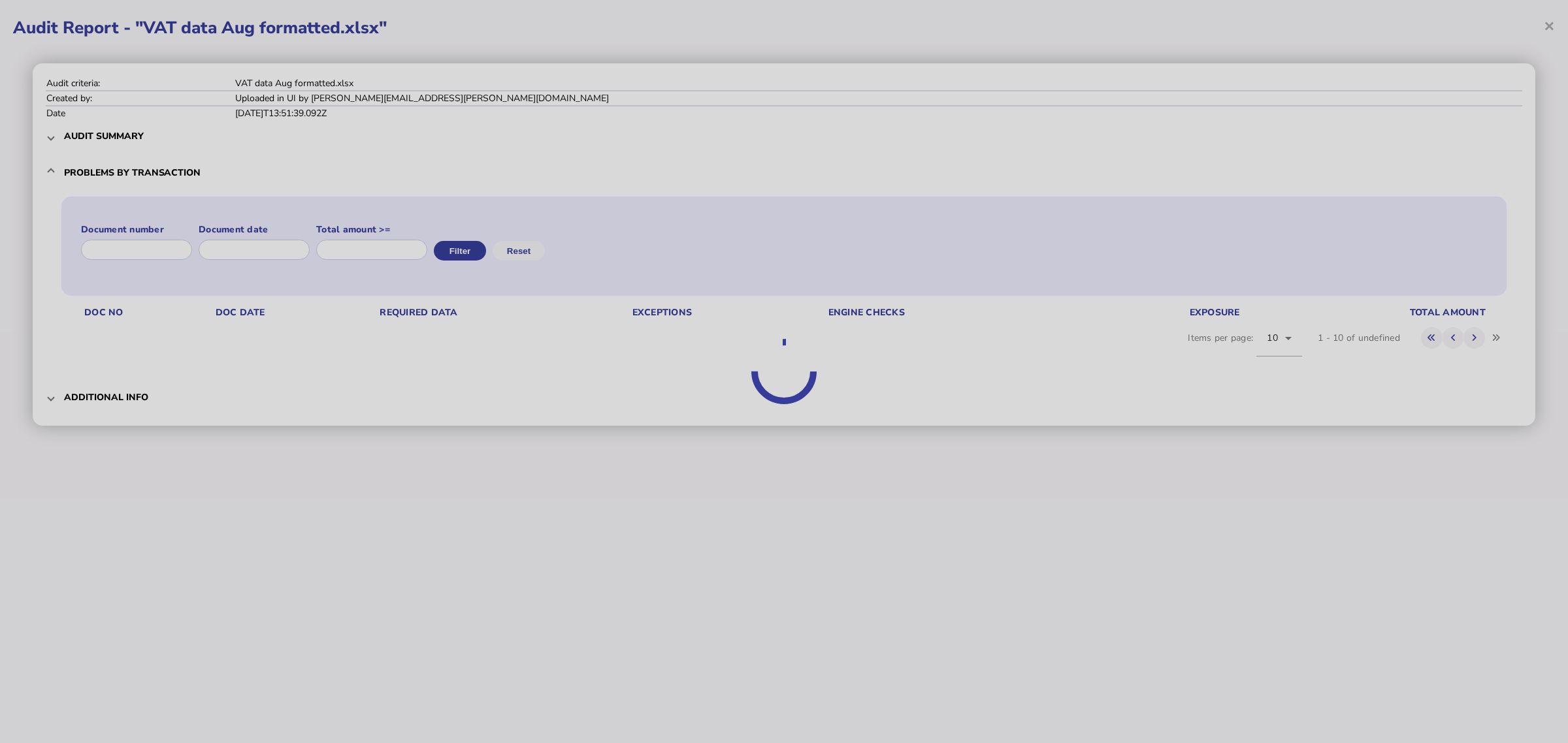
scroll to position [0, 0]
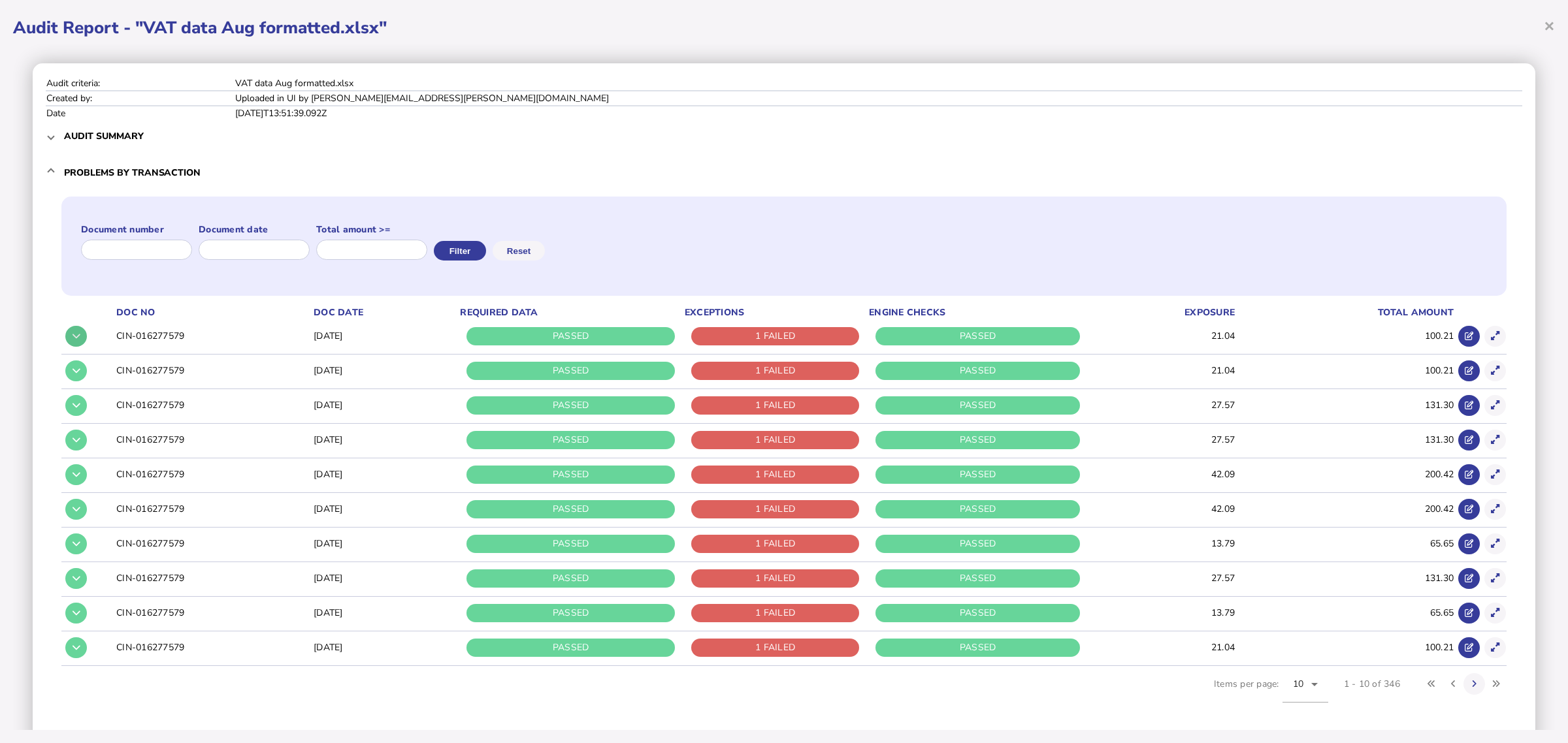
click at [71, 338] on button at bounding box center [75, 336] width 22 height 22
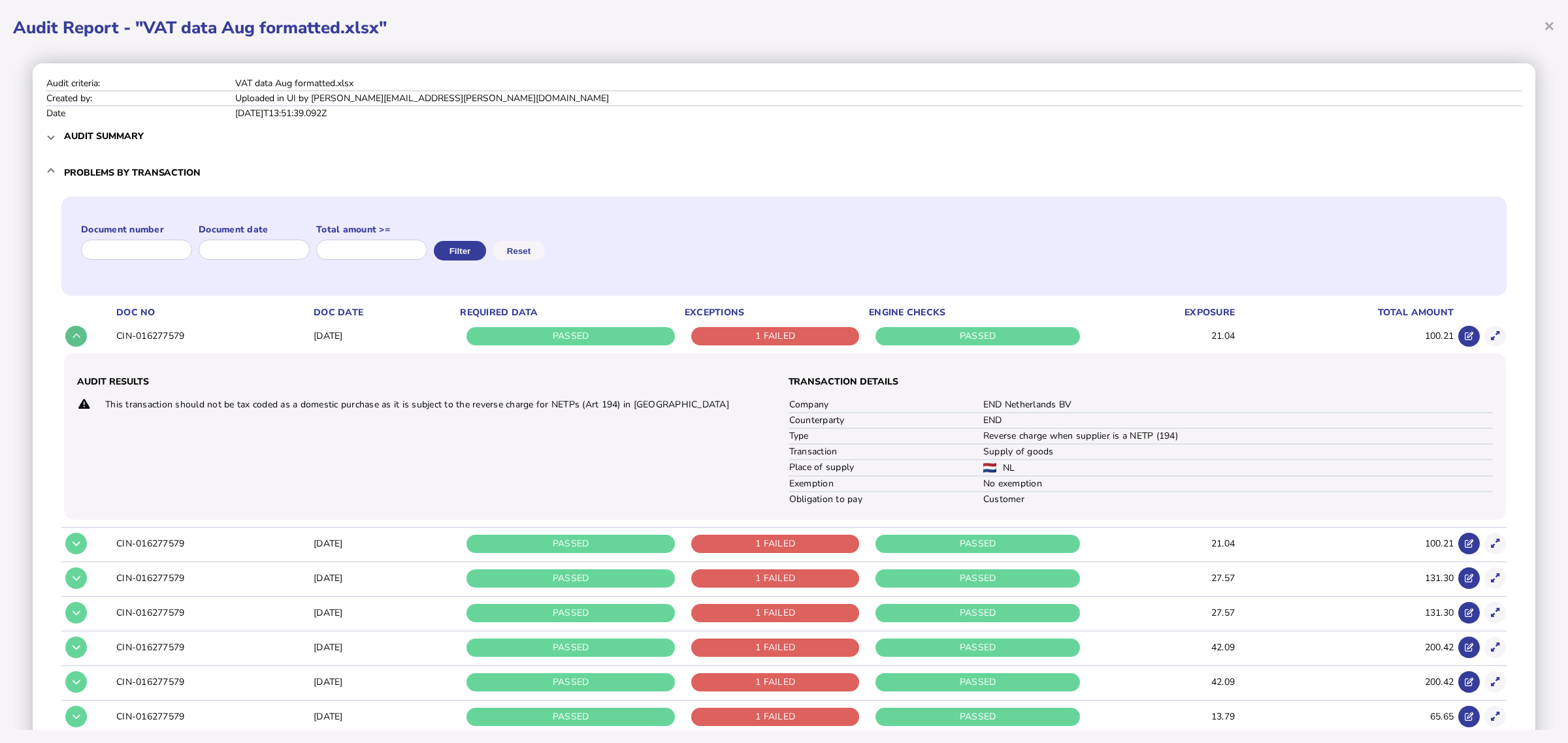
click at [71, 338] on button at bounding box center [75, 336] width 22 height 22
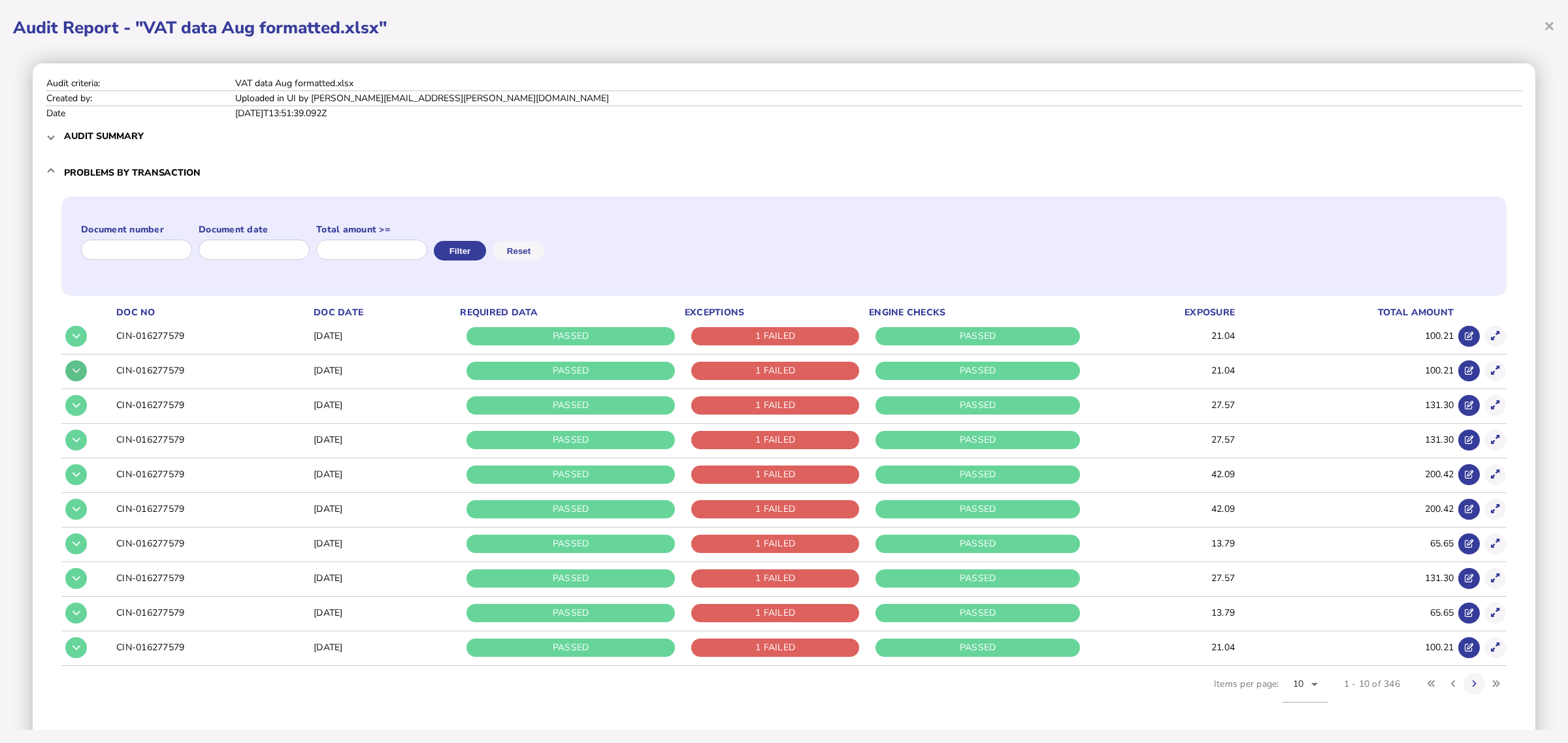
click at [77, 370] on icon at bounding box center [76, 370] width 8 height 8
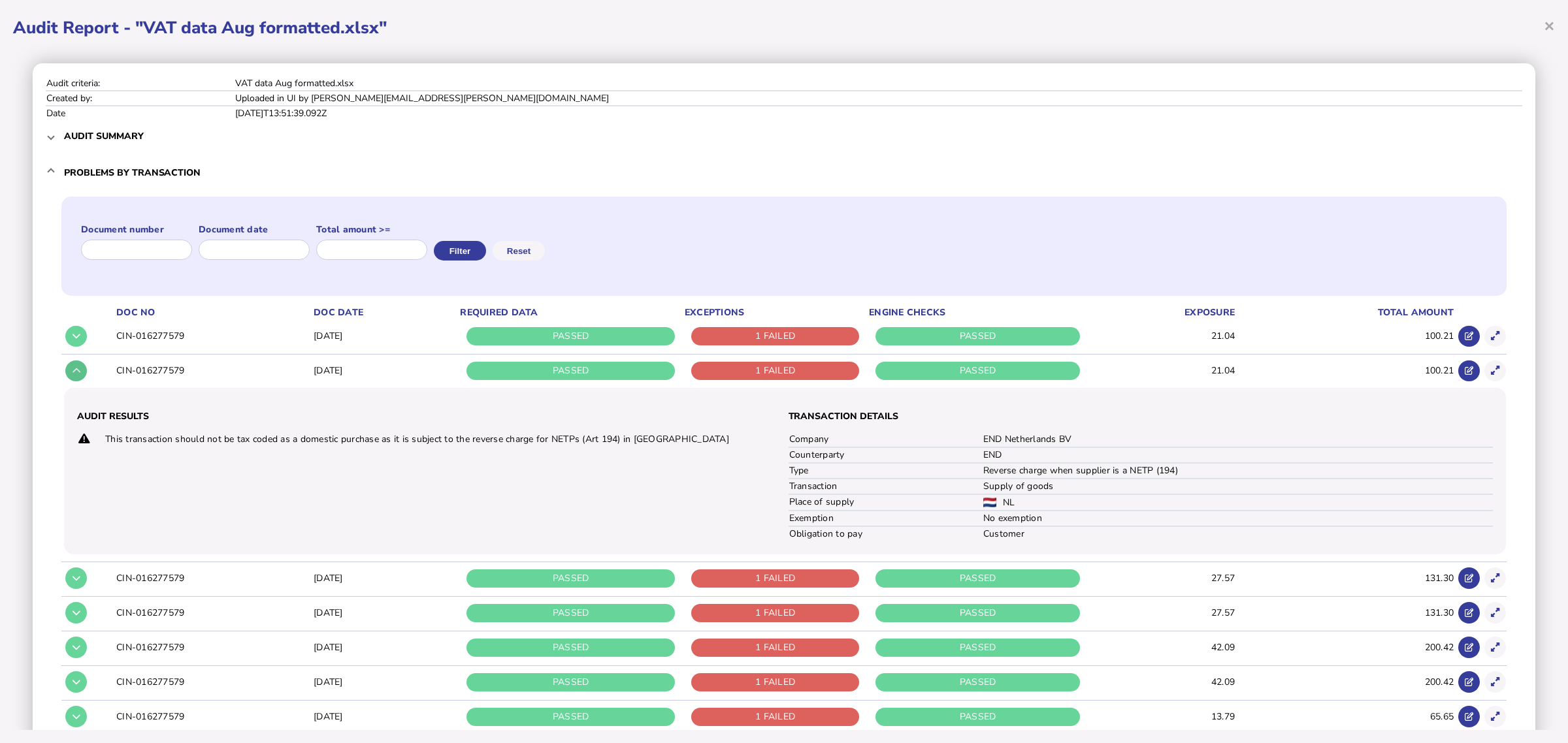
click at [76, 370] on icon at bounding box center [76, 370] width 8 height 8
click at [77, 574] on icon at bounding box center [76, 578] width 8 height 8
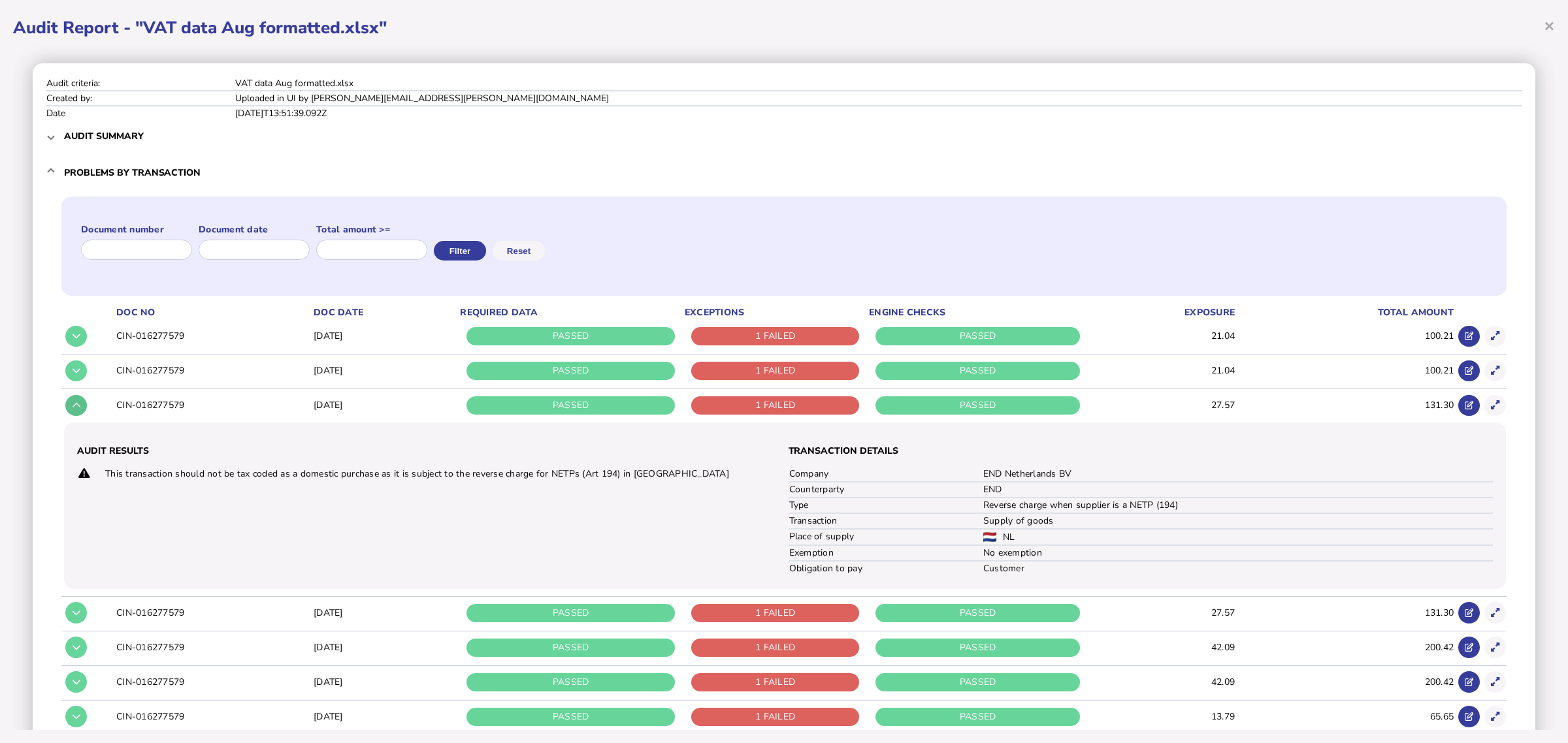
click at [77, 406] on icon at bounding box center [76, 405] width 8 height 8
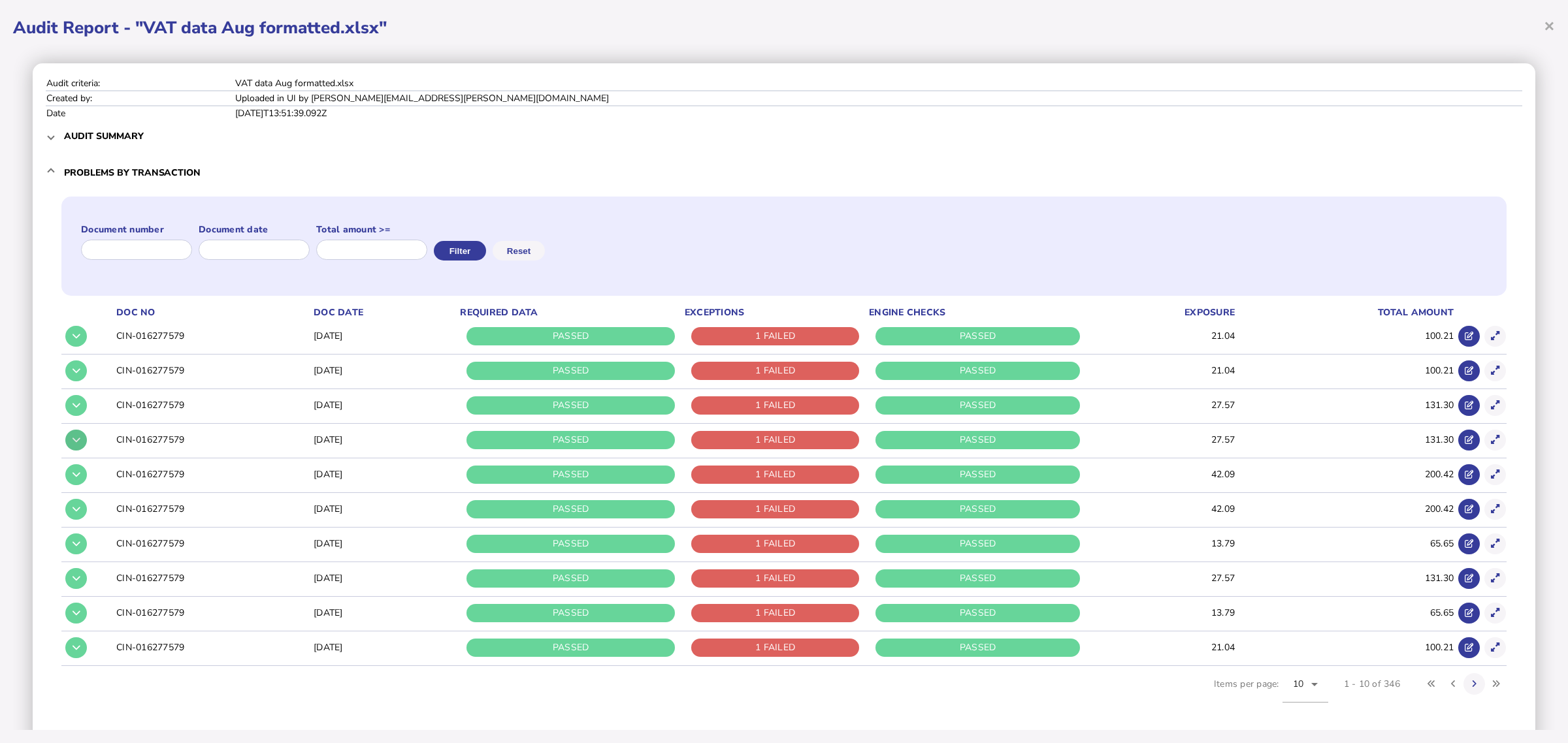
click at [79, 443] on icon at bounding box center [76, 440] width 8 height 8
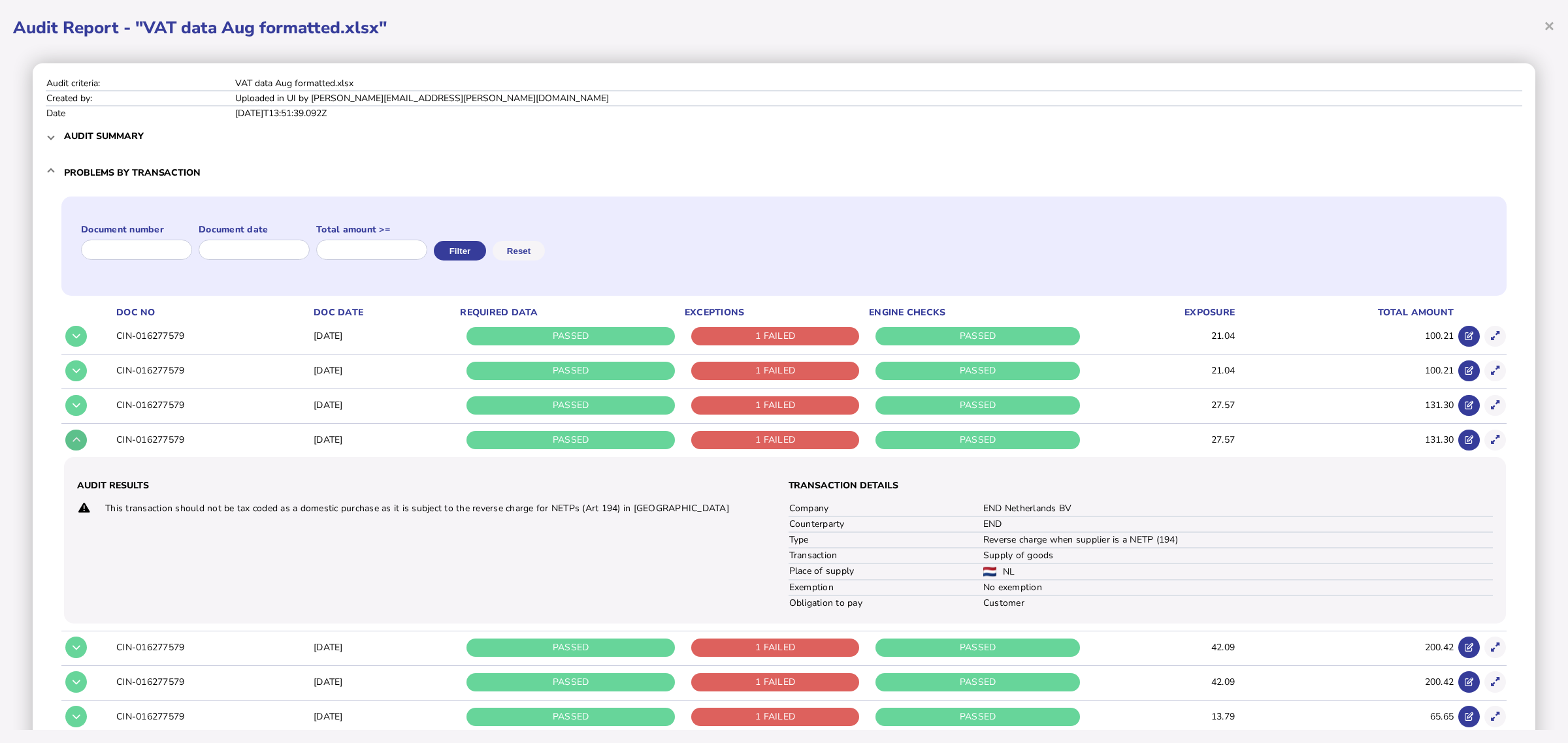
click at [79, 443] on icon at bounding box center [76, 440] width 8 height 8
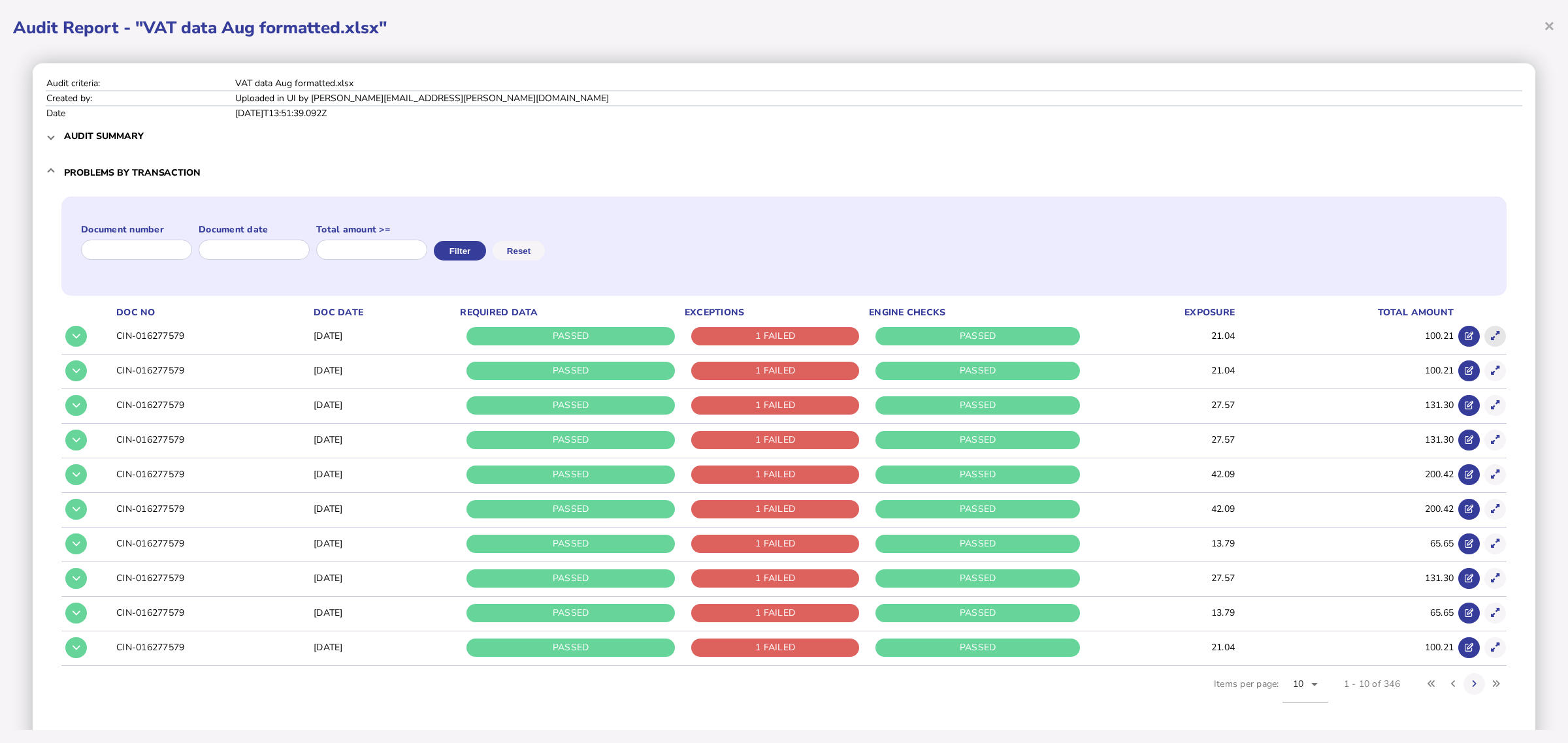
click at [1491, 335] on icon at bounding box center [1495, 335] width 8 height 8
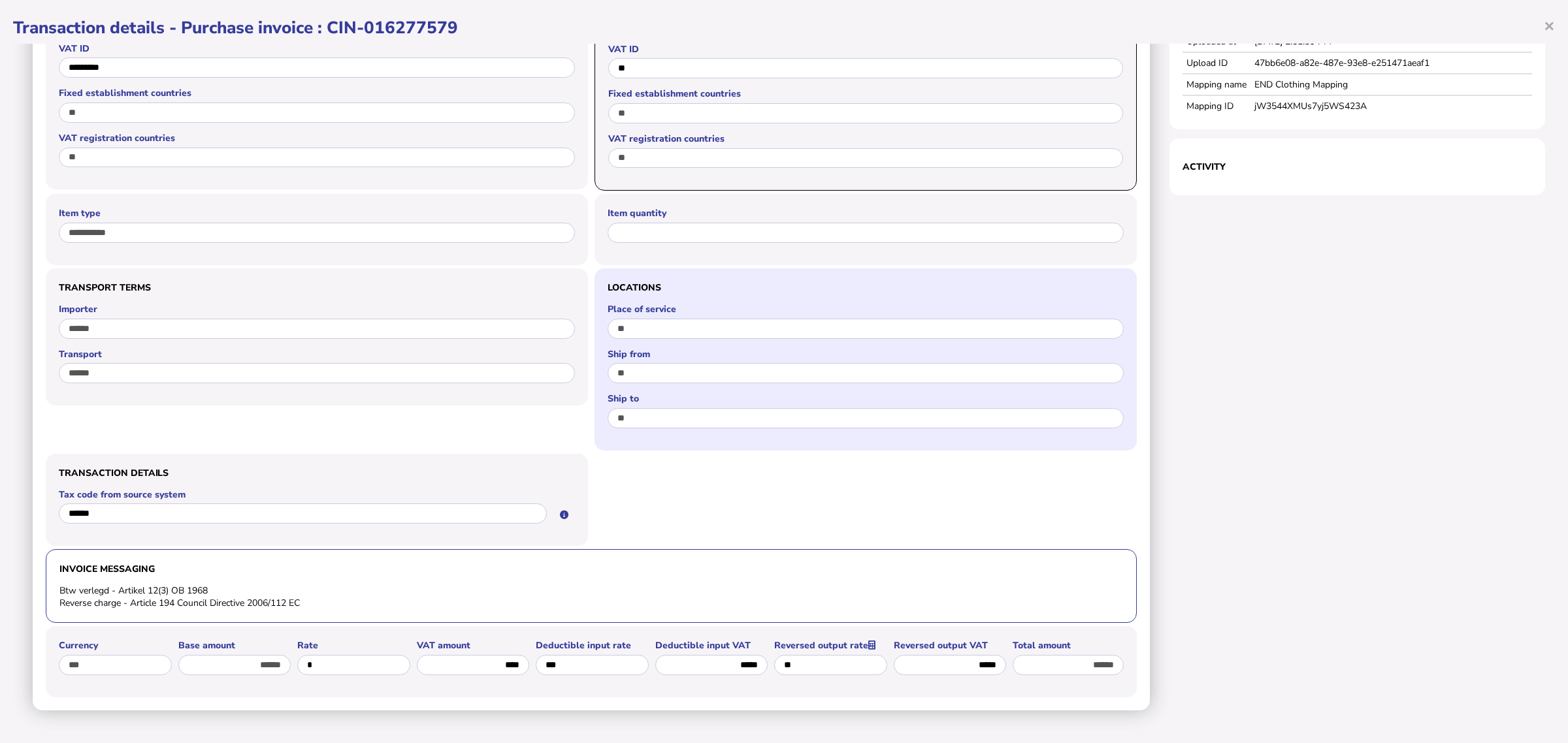
scroll to position [509, 0]
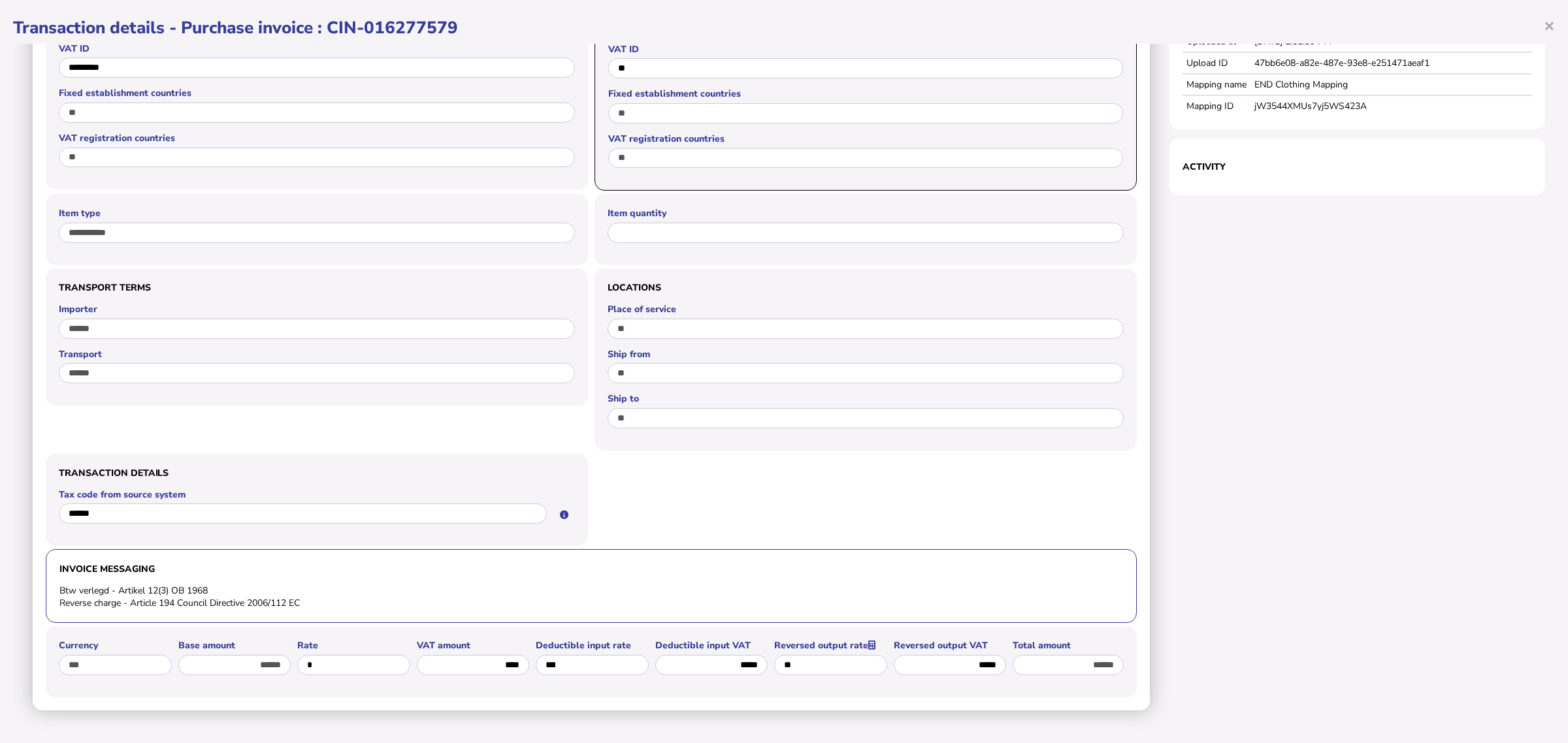
click at [292, 597] on li "Reverse charge - Article 194 Council Directive 2006/112 EC" at bounding box center [590, 603] width 1063 height 12
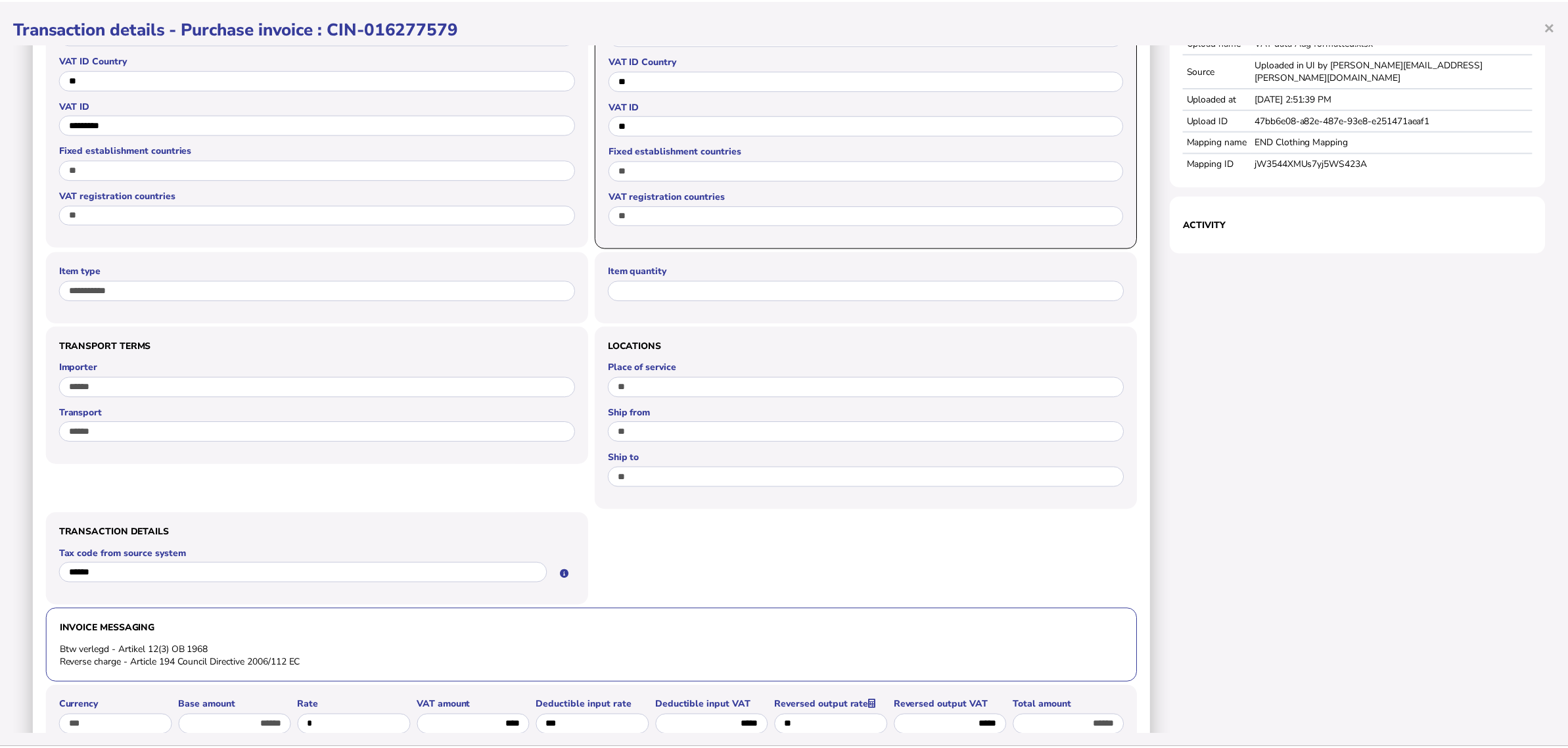
scroll to position [184, 0]
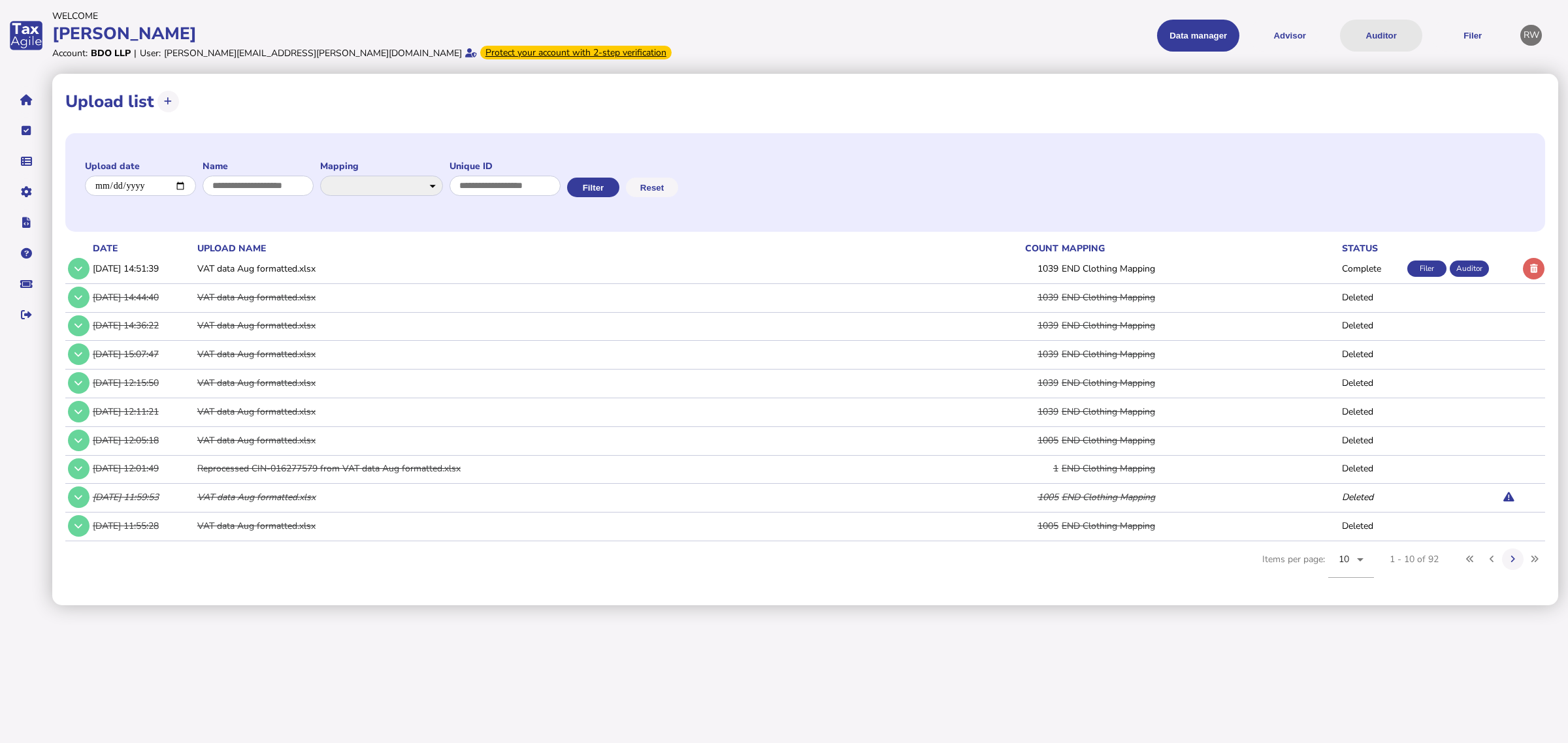
click at [1383, 38] on button "Auditor" at bounding box center [1381, 36] width 82 height 32
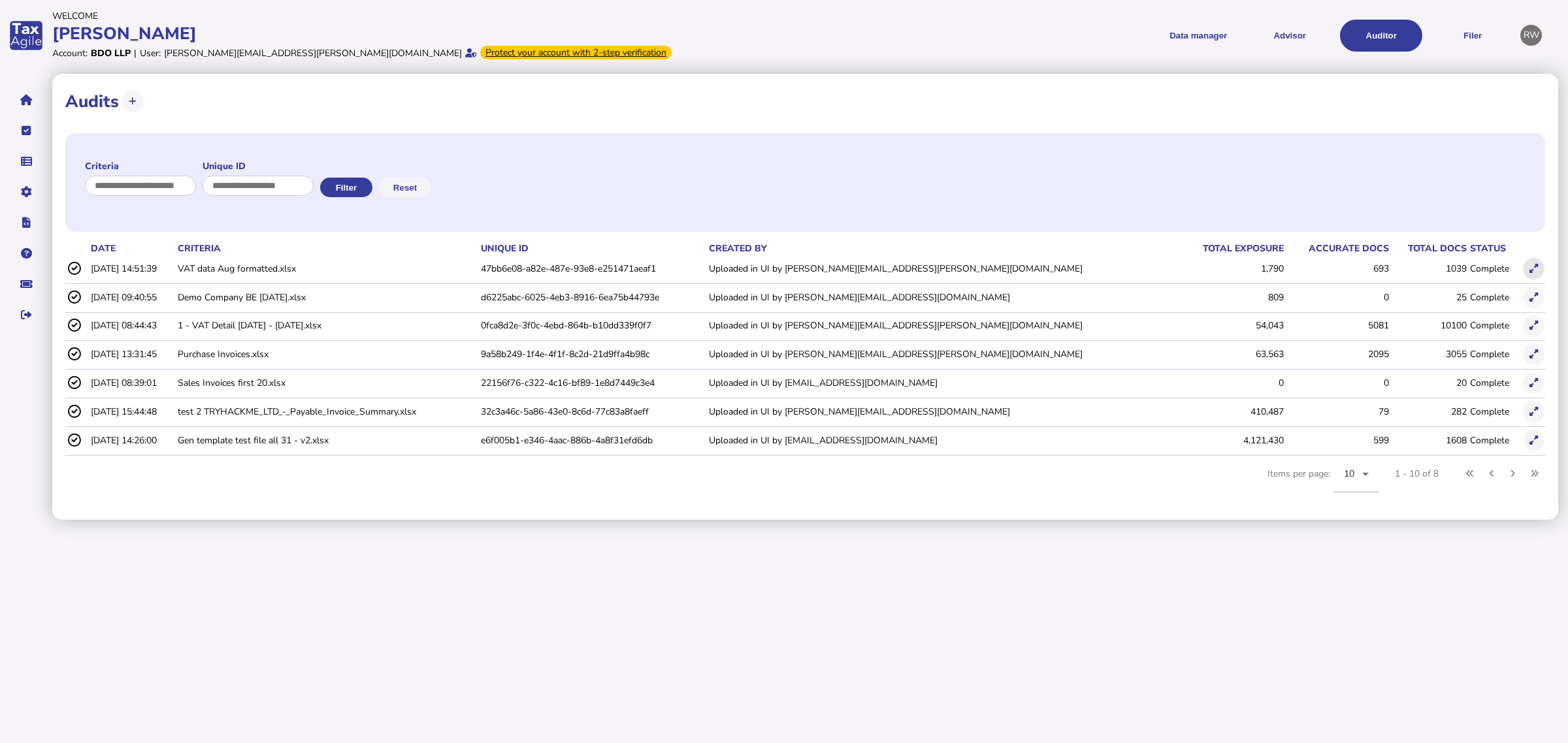
click at [1524, 267] on button at bounding box center [1533, 268] width 22 height 22
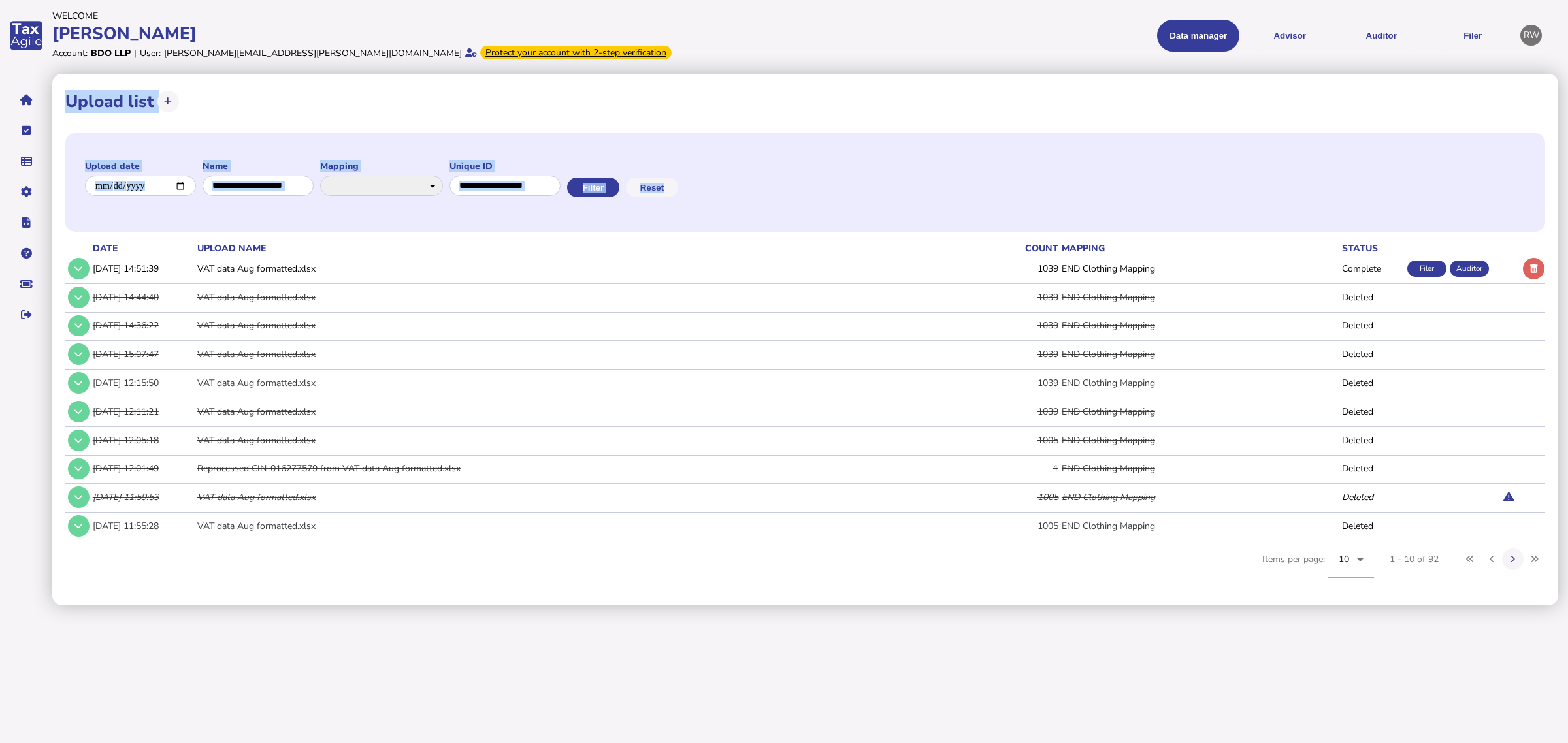
drag, startPoint x: 51, startPoint y: 269, endPoint x: 62, endPoint y: 268, distance: 11.0
click at [57, 269] on div "**********" at bounding box center [784, 302] width 1568 height 606
click at [63, 268] on div "**********" at bounding box center [804, 339] width 1506 height 532
click at [70, 268] on button at bounding box center [78, 268] width 22 height 22
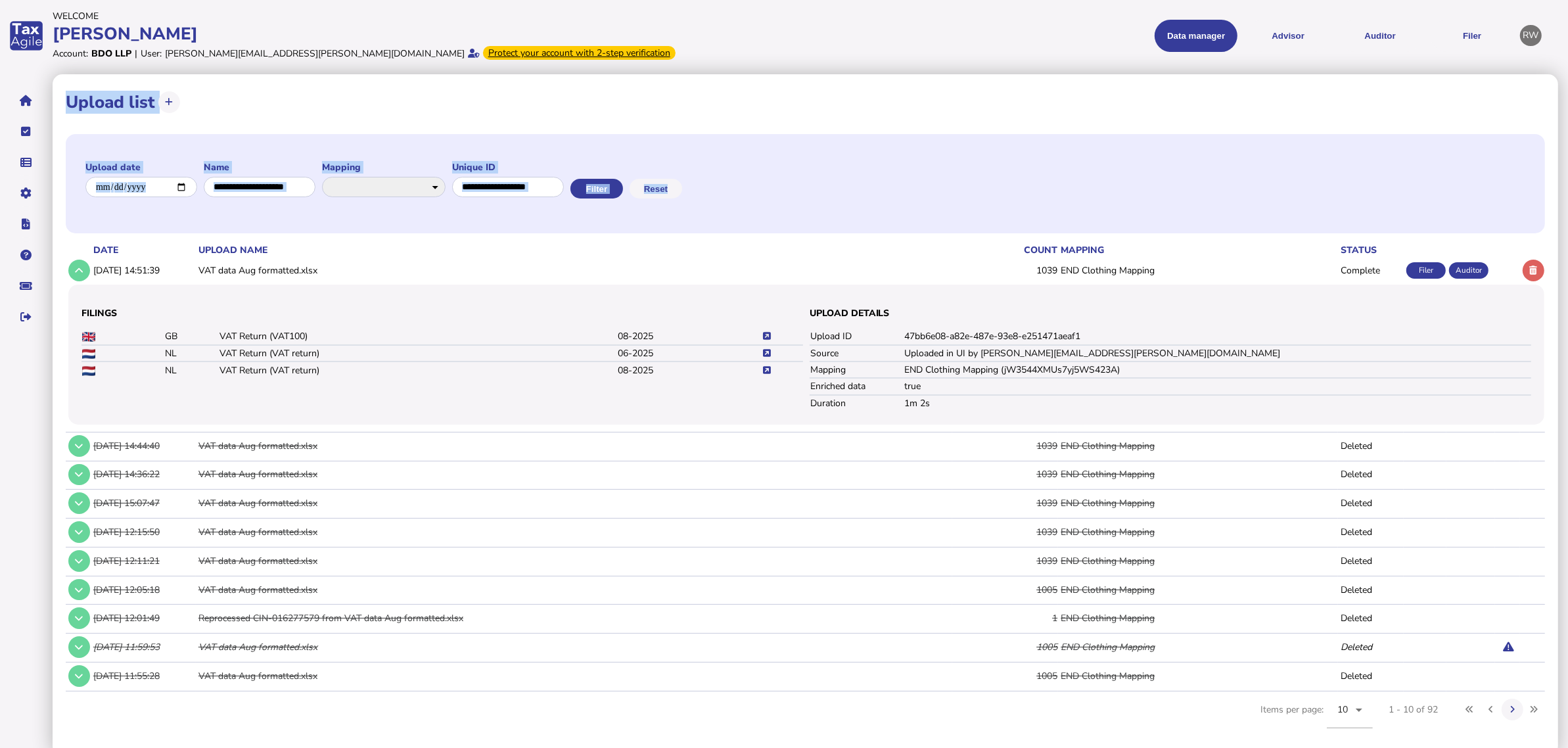
click at [765, 334] on icon at bounding box center [766, 336] width 8 height 9
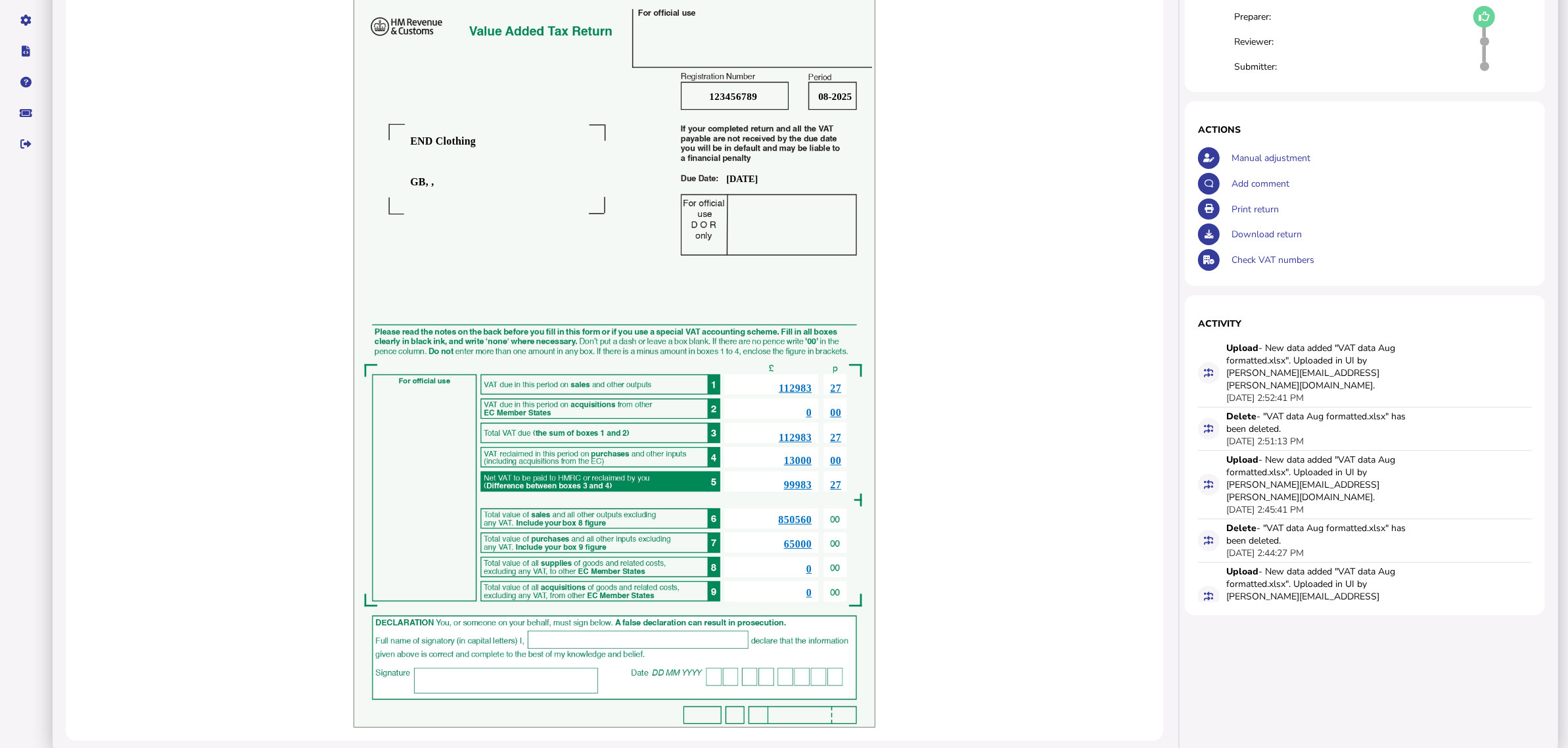
scroll to position [192, 0]
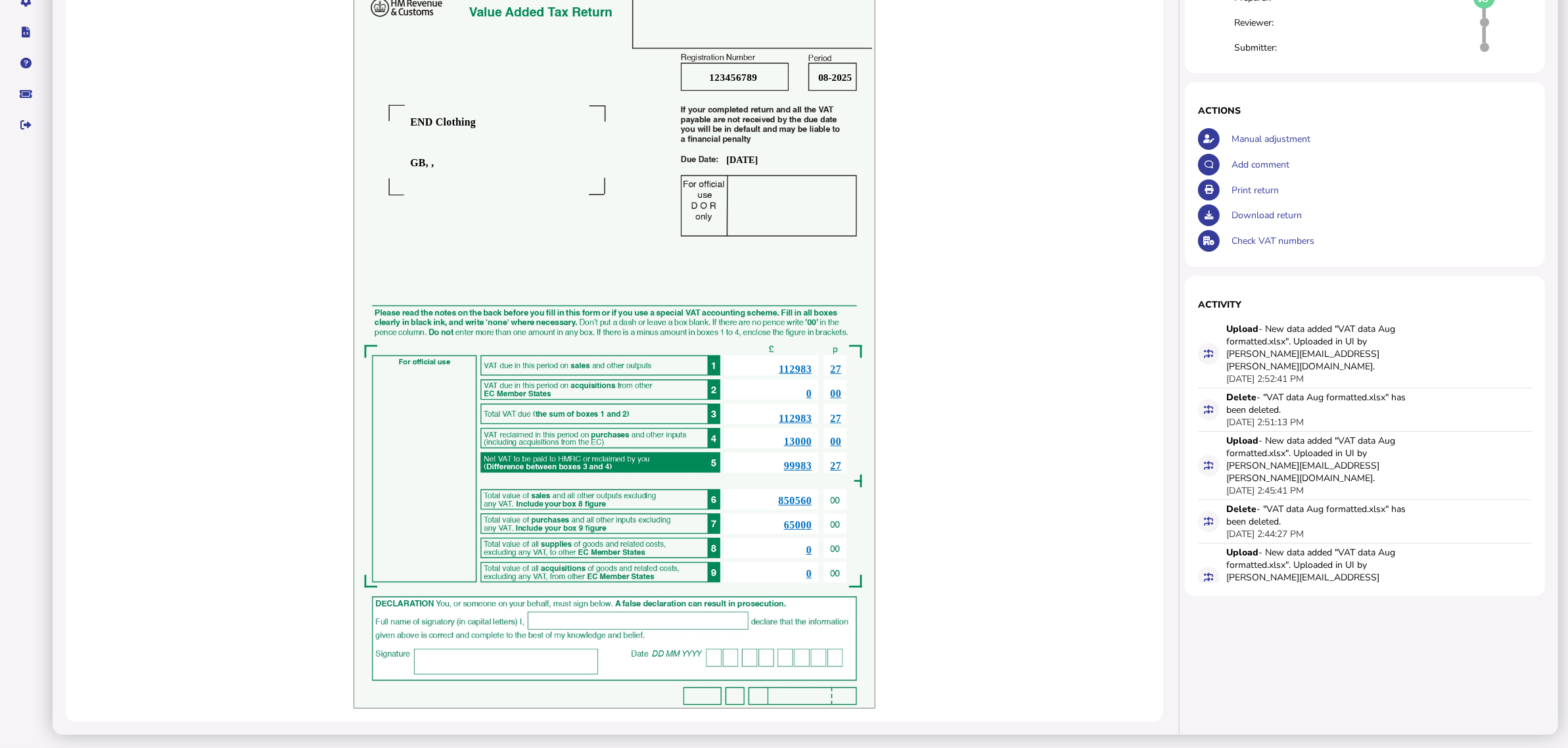
click at [795, 467] on u "99983" at bounding box center [799, 466] width 28 height 11
click at [799, 415] on u "112983" at bounding box center [795, 419] width 33 height 11
click at [805, 367] on span "112983" at bounding box center [795, 370] width 33 height 11
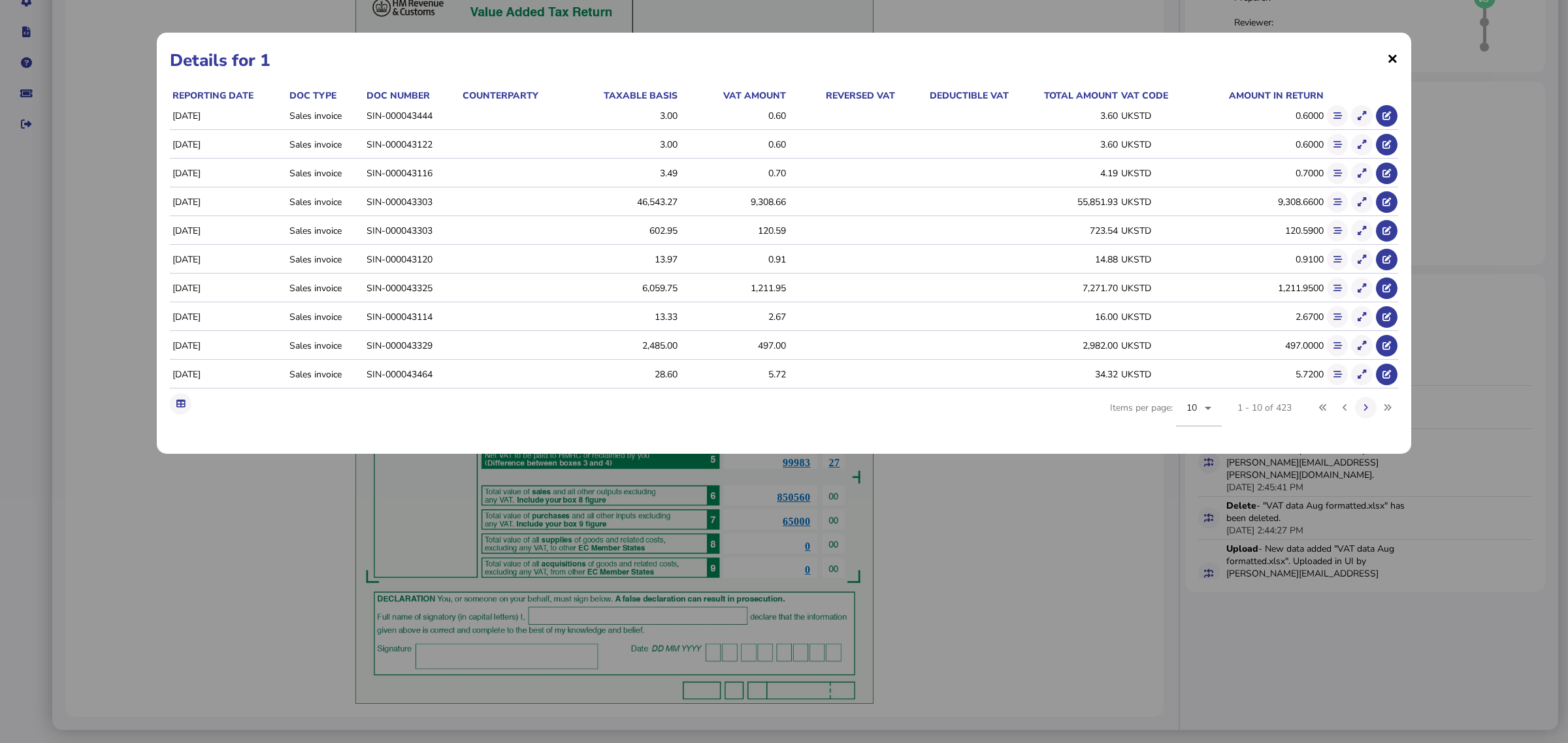
click at [1392, 64] on span "×" at bounding box center [1393, 58] width 11 height 24
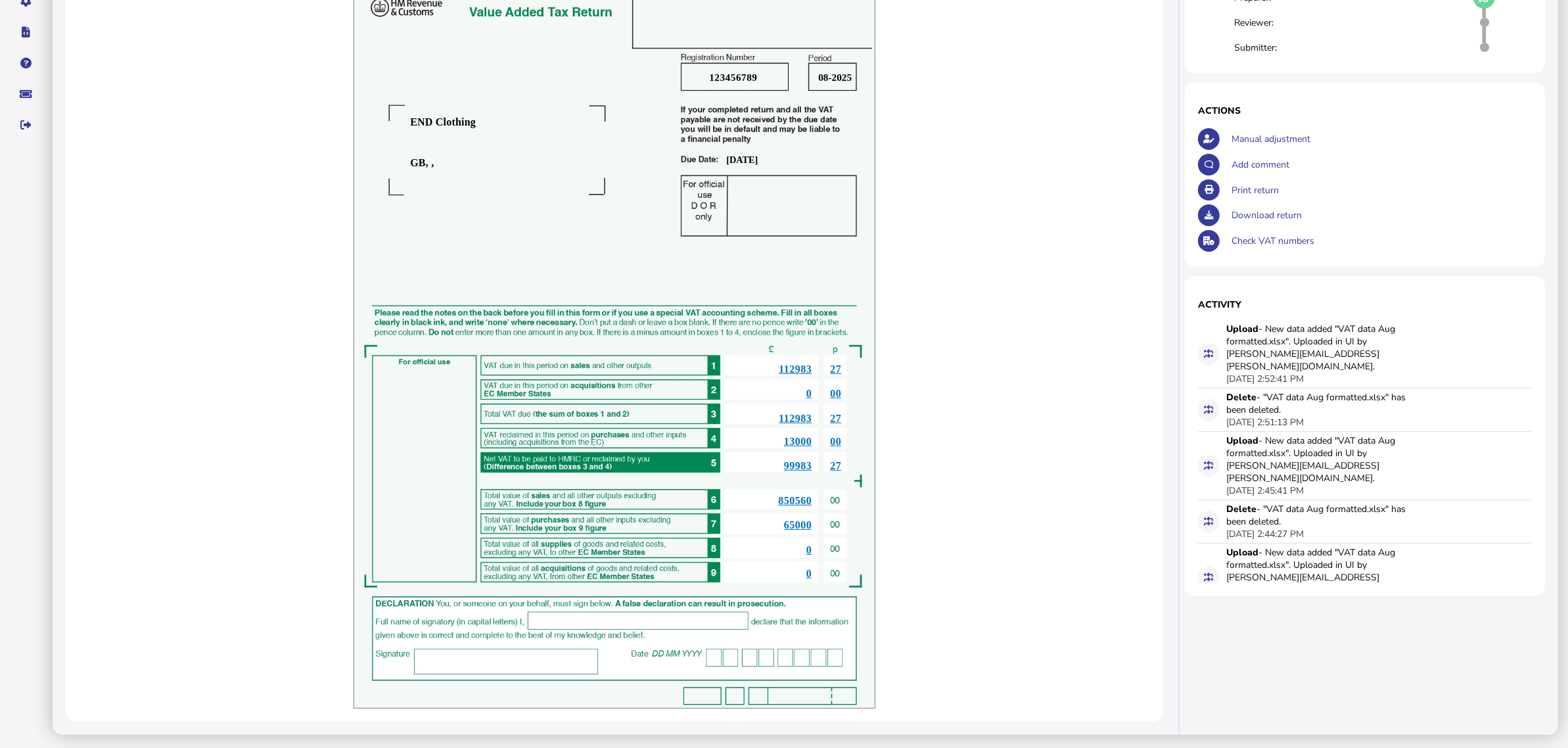
click at [797, 366] on span "112983" at bounding box center [795, 370] width 33 height 11
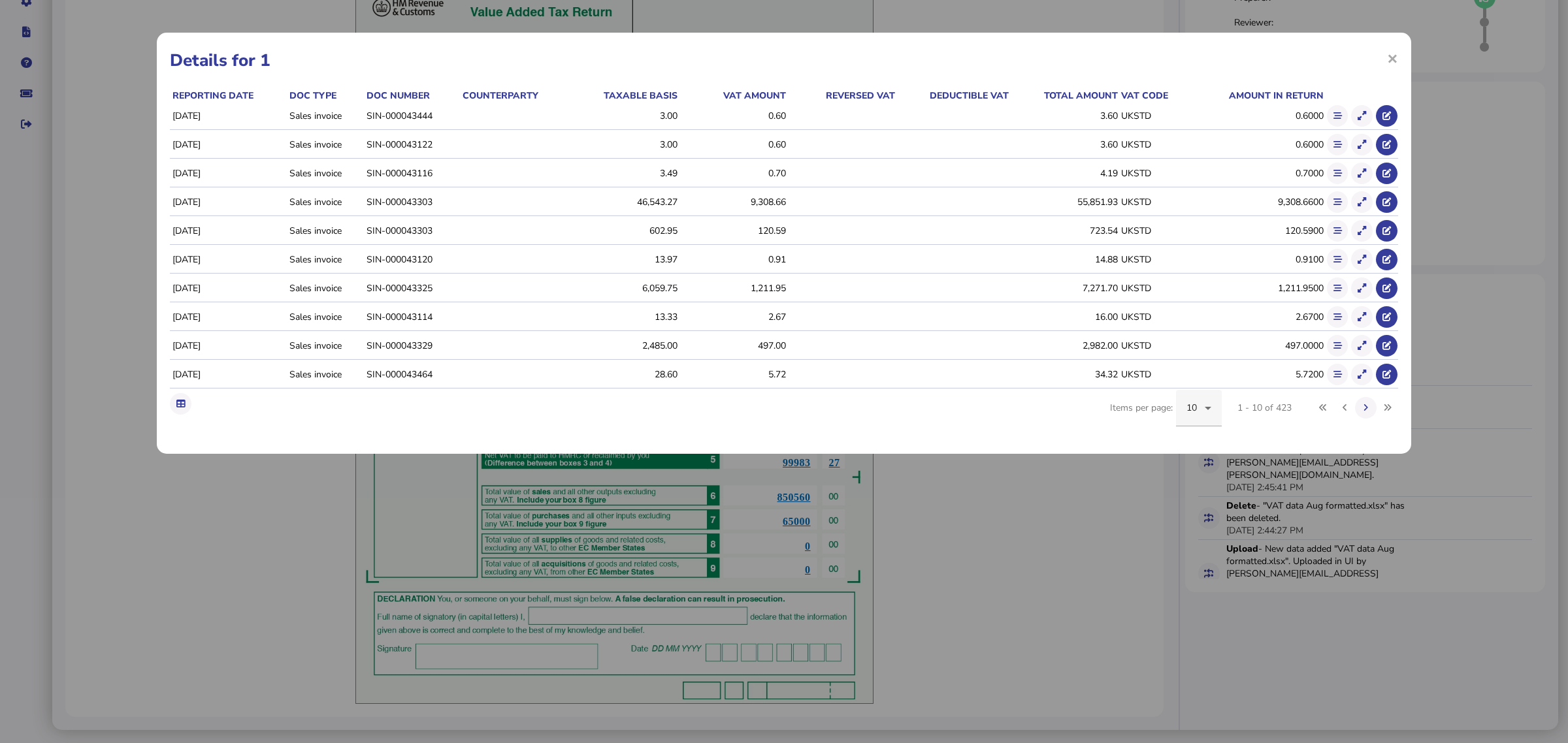
click at [1204, 415] on icon at bounding box center [1207, 408] width 16 height 16
click at [1112, 100] on div at bounding box center [784, 371] width 1568 height 743
click at [1096, 98] on div "Total amount" at bounding box center [1065, 95] width 105 height 12
click at [1107, 114] on div "3.60" at bounding box center [1065, 116] width 105 height 12
click at [1198, 406] on div "10" at bounding box center [1195, 408] width 18 height 16
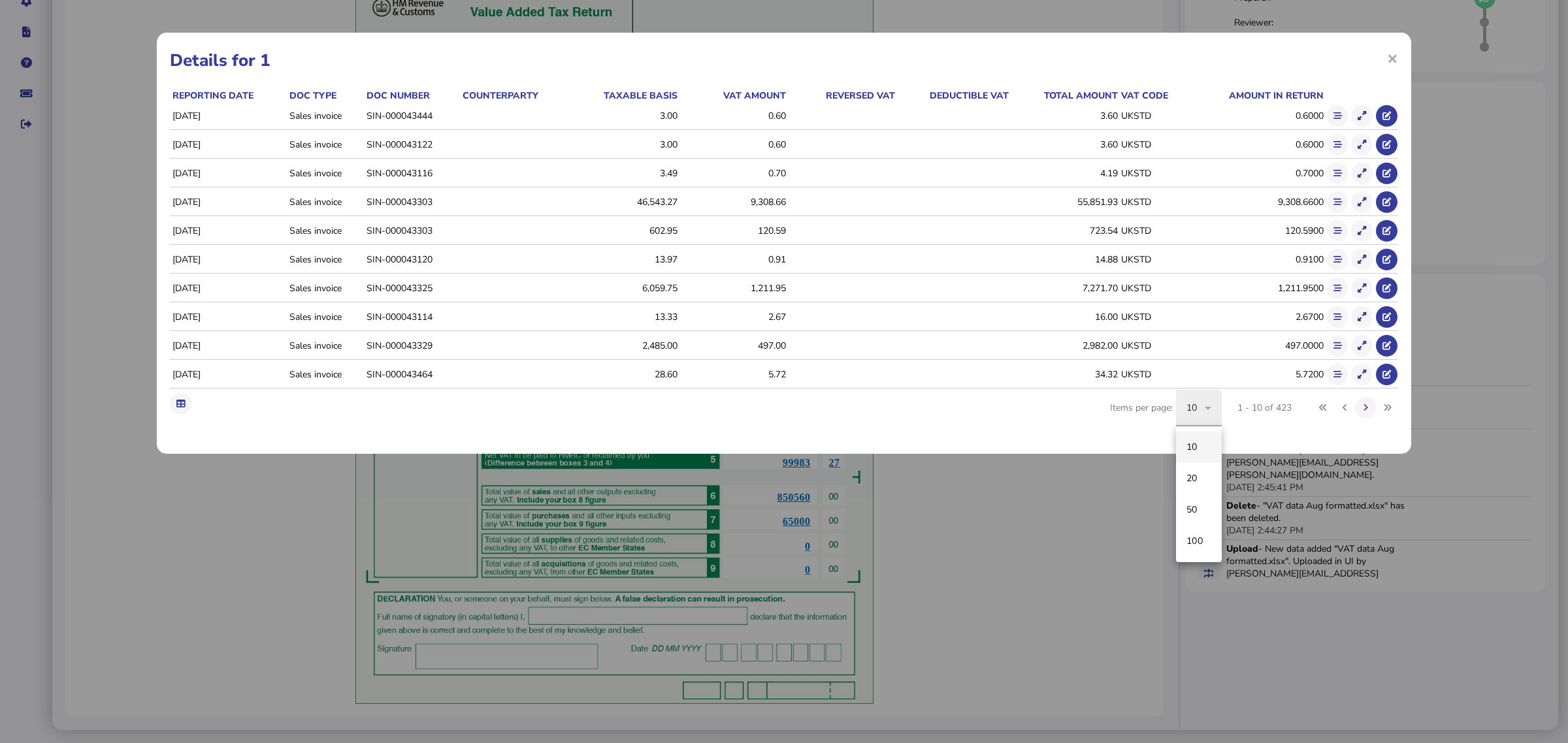
click at [1197, 539] on span "100" at bounding box center [1194, 541] width 16 height 16
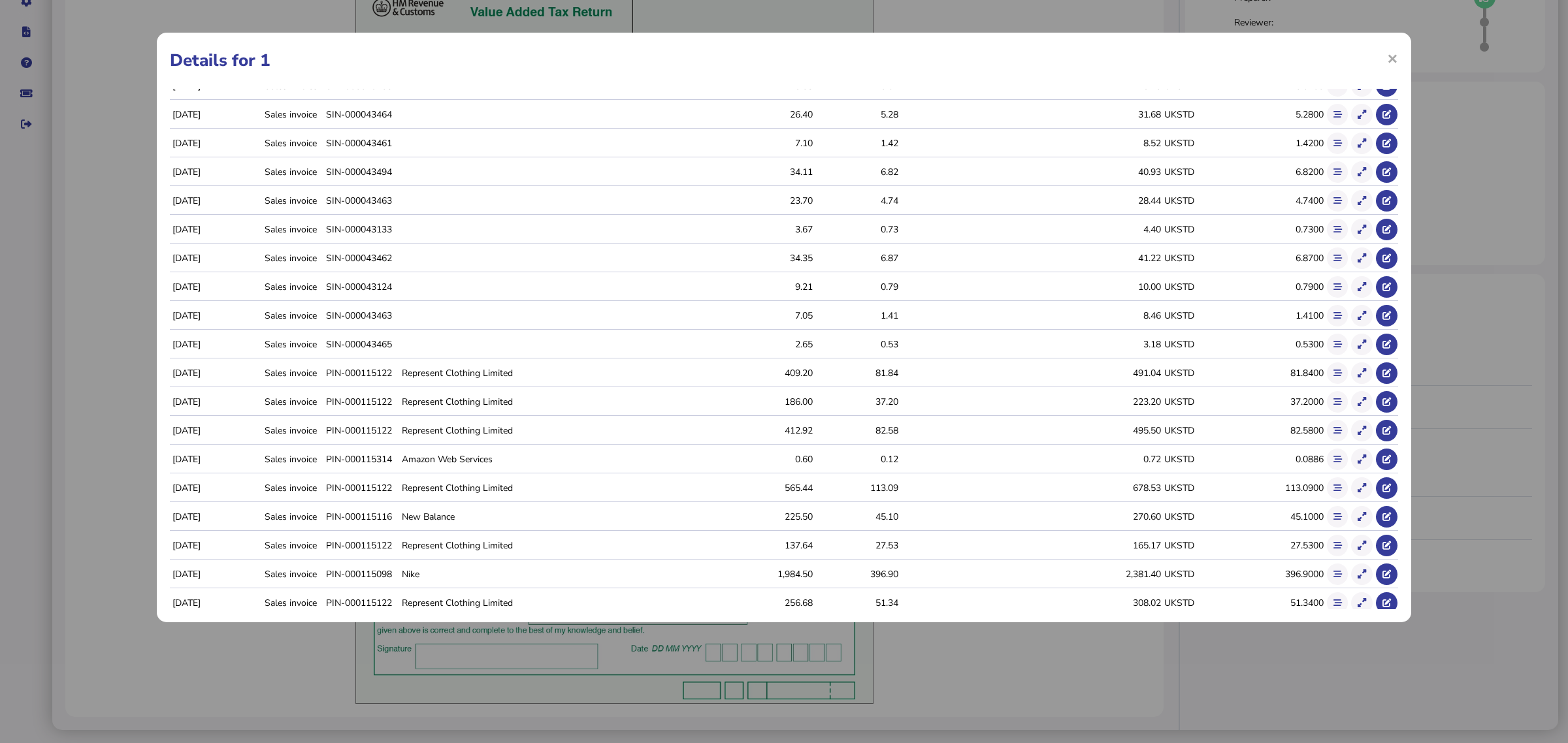
scroll to position [898, 0]
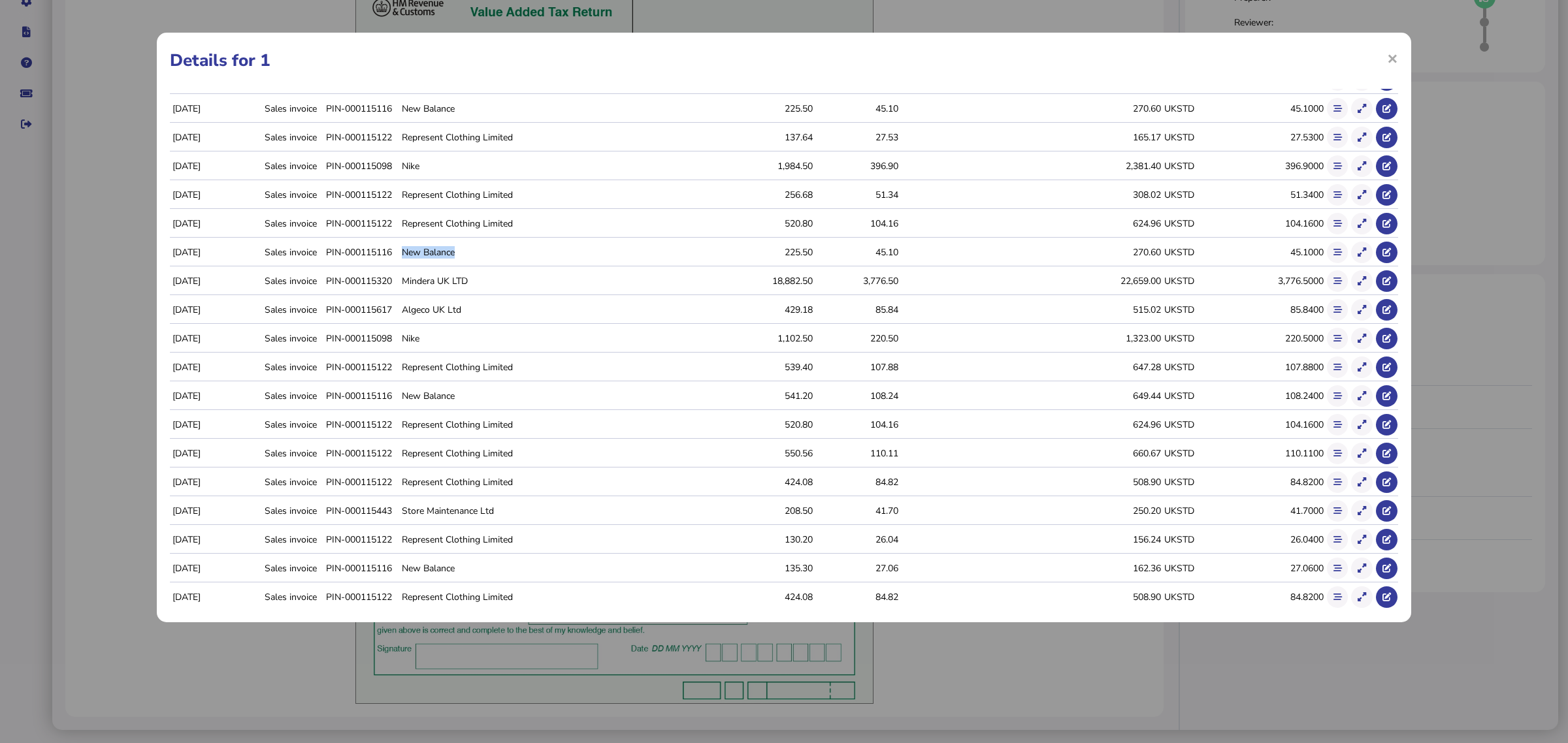
drag, startPoint x: 502, startPoint y: 259, endPoint x: 442, endPoint y: 255, distance: 60.1
click at [442, 255] on td "New Balance" at bounding box center [563, 252] width 328 height 27
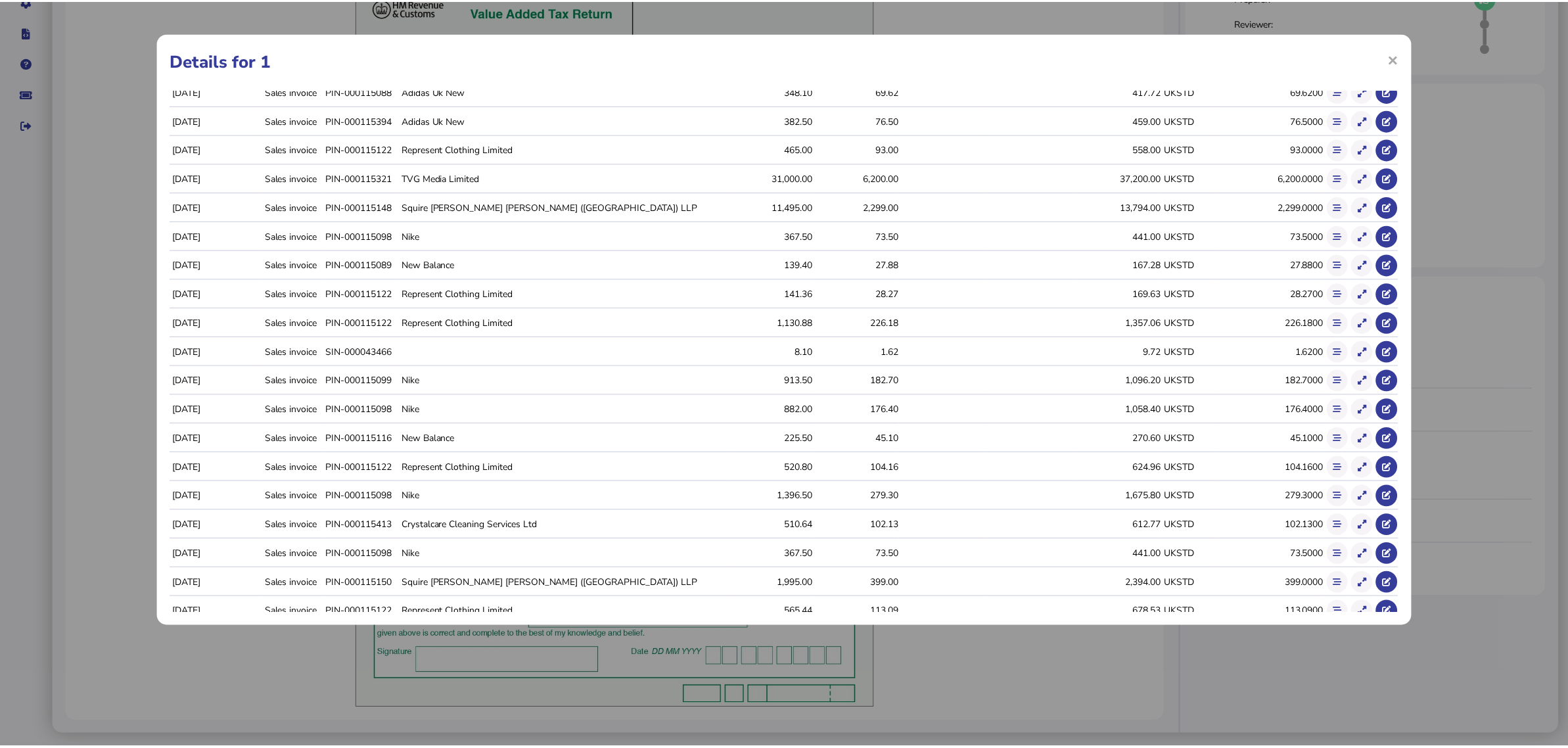
scroll to position [2435, 0]
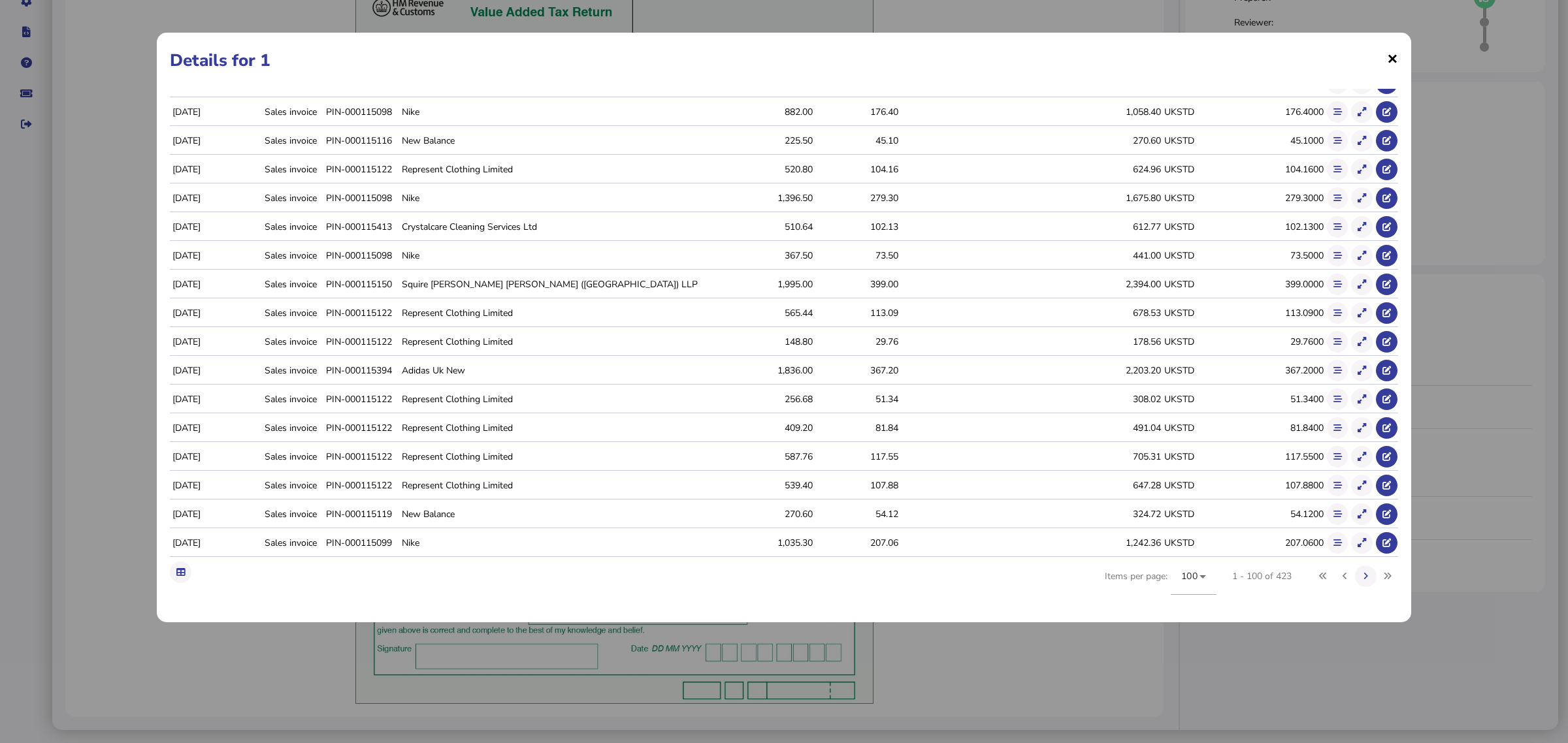
click at [1387, 65] on span "×" at bounding box center [1393, 58] width 11 height 24
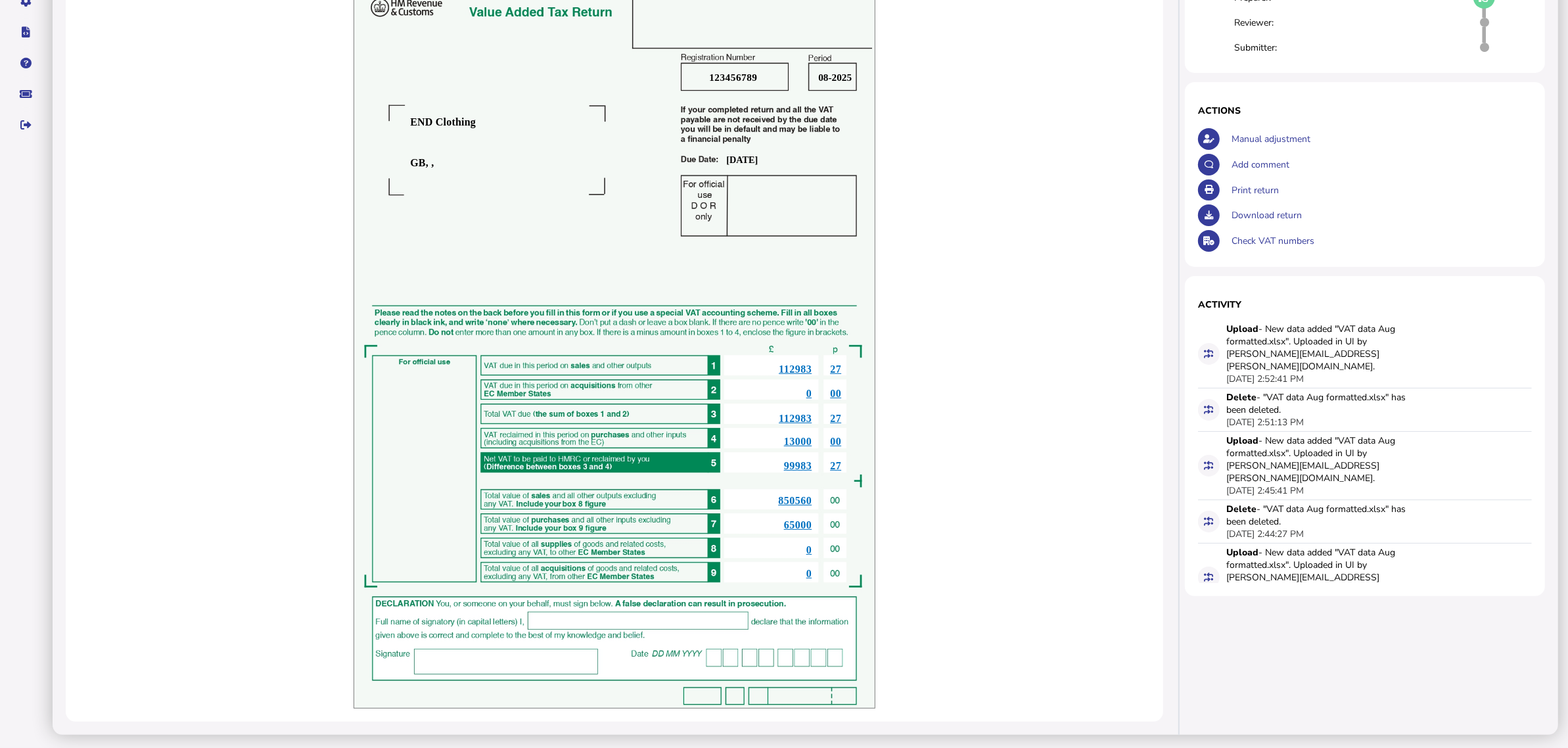
click at [802, 439] on span "13000" at bounding box center [799, 442] width 28 height 11
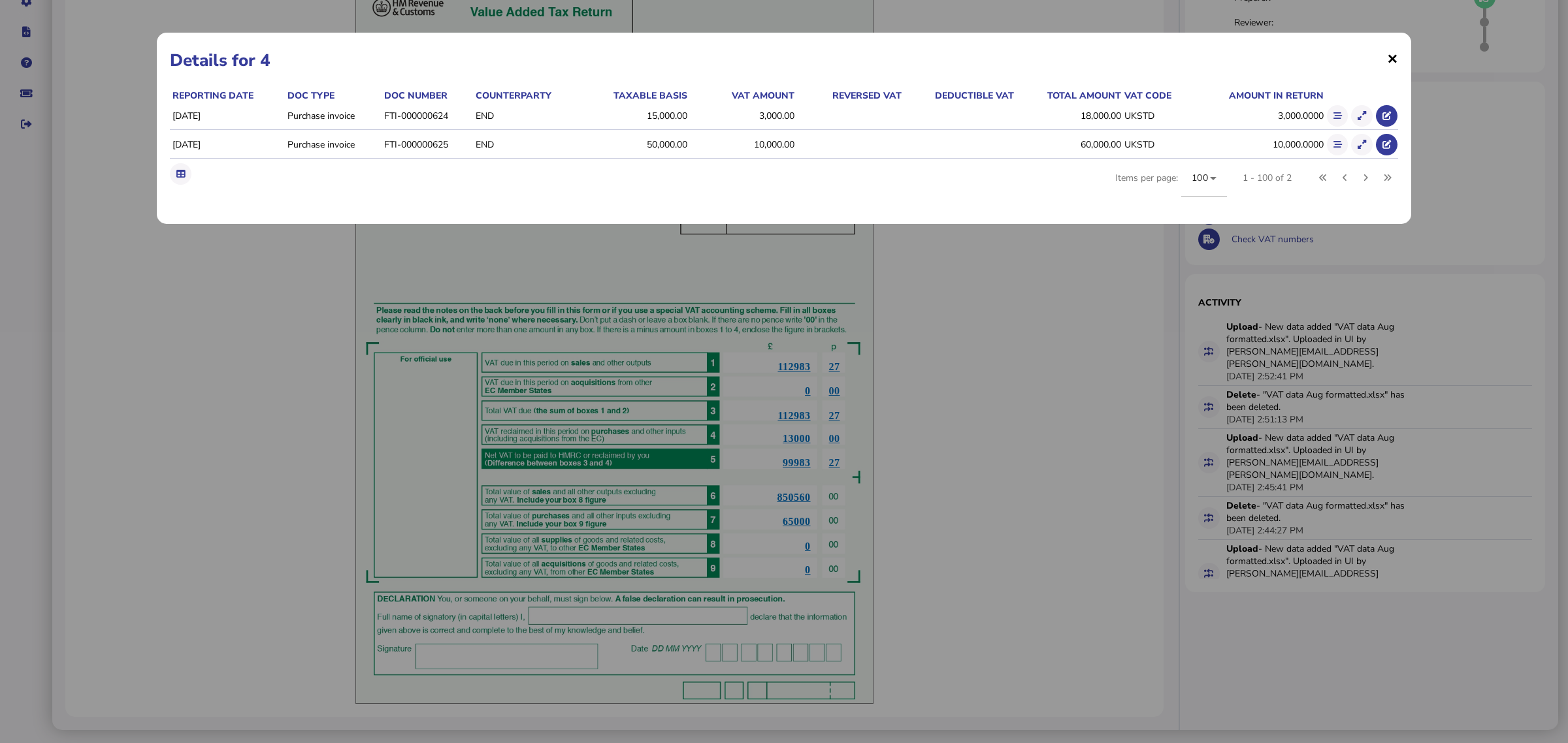
click at [1388, 60] on span "×" at bounding box center [1393, 58] width 11 height 24
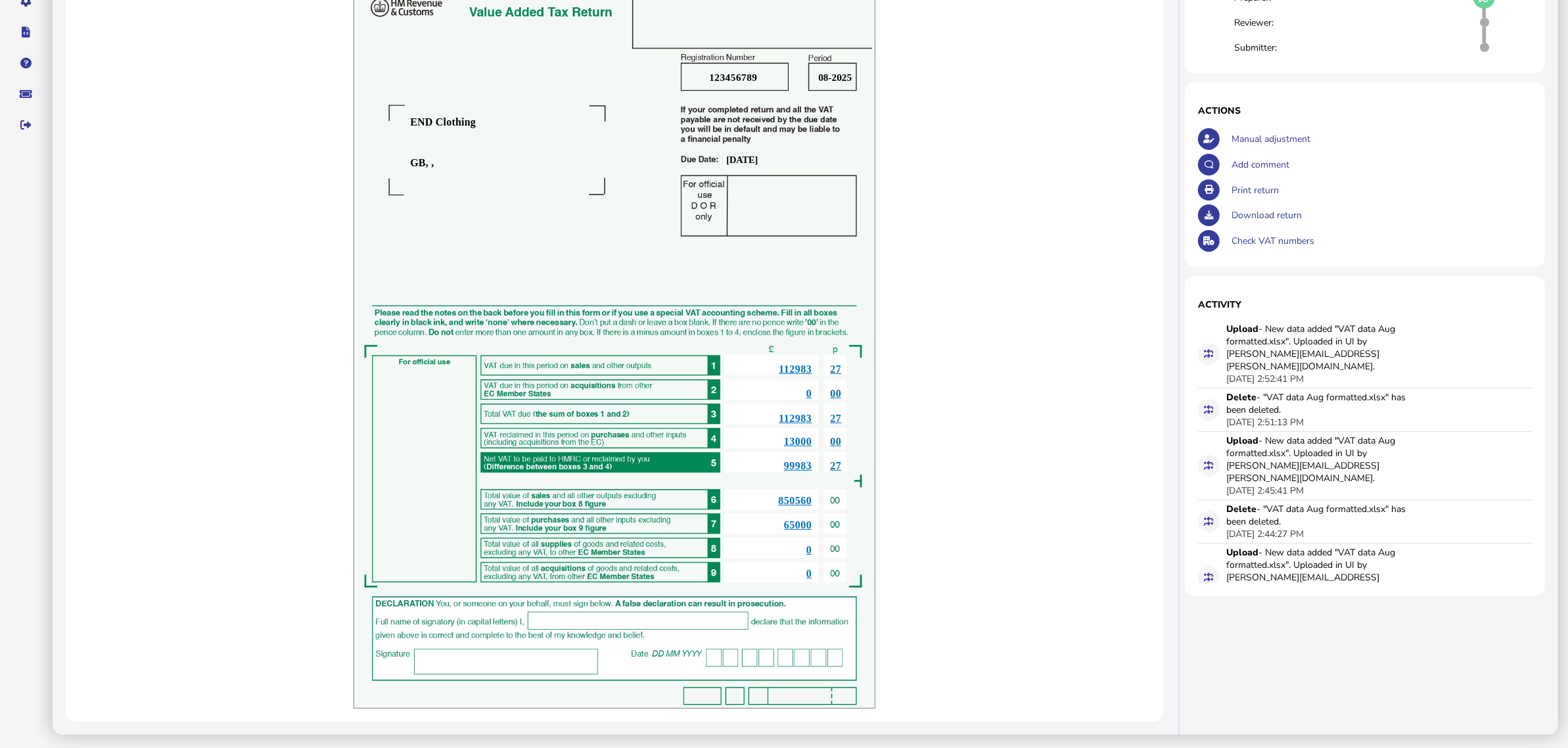
click at [799, 441] on span "13000" at bounding box center [799, 442] width 28 height 11
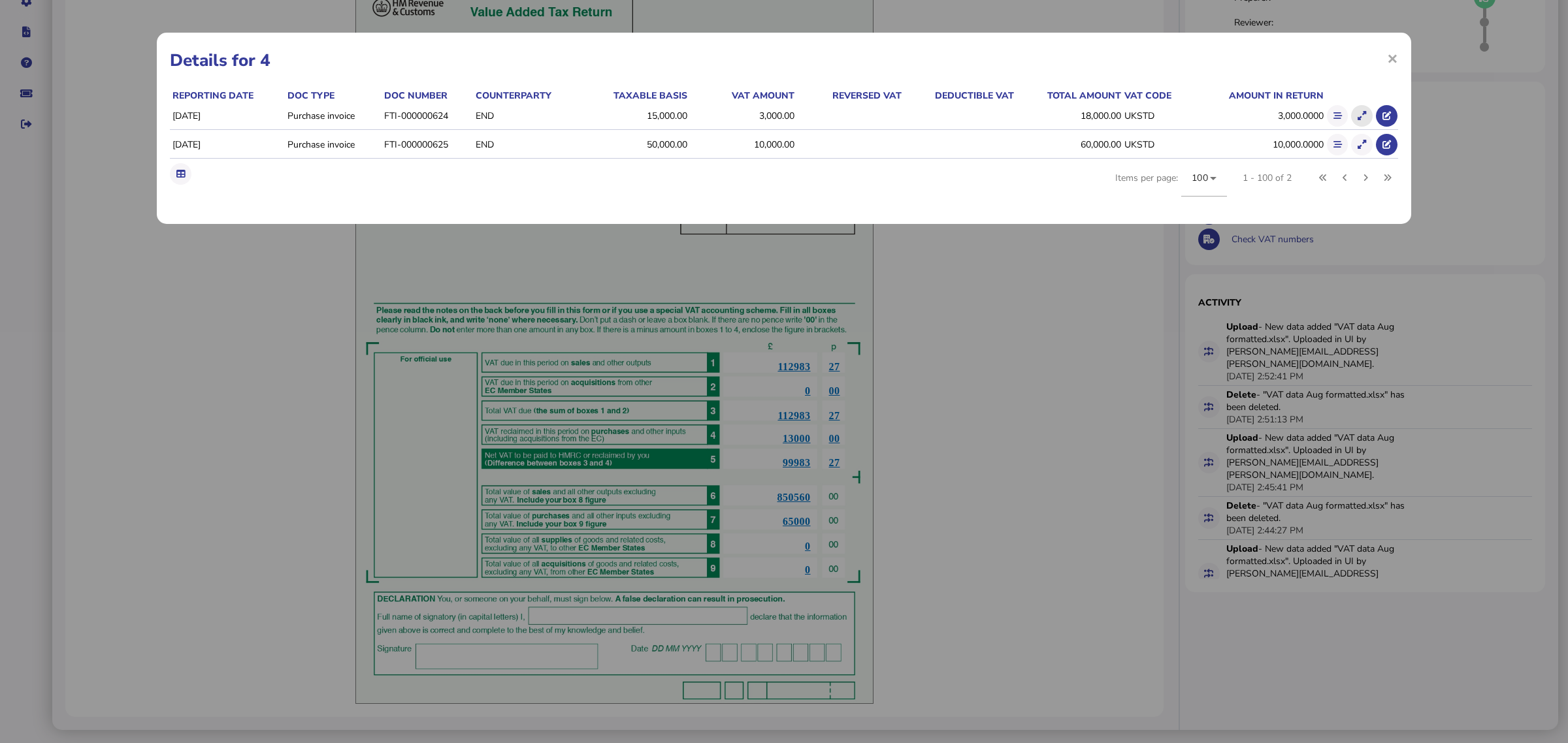
click at [1364, 114] on icon at bounding box center [1362, 116] width 8 height 8
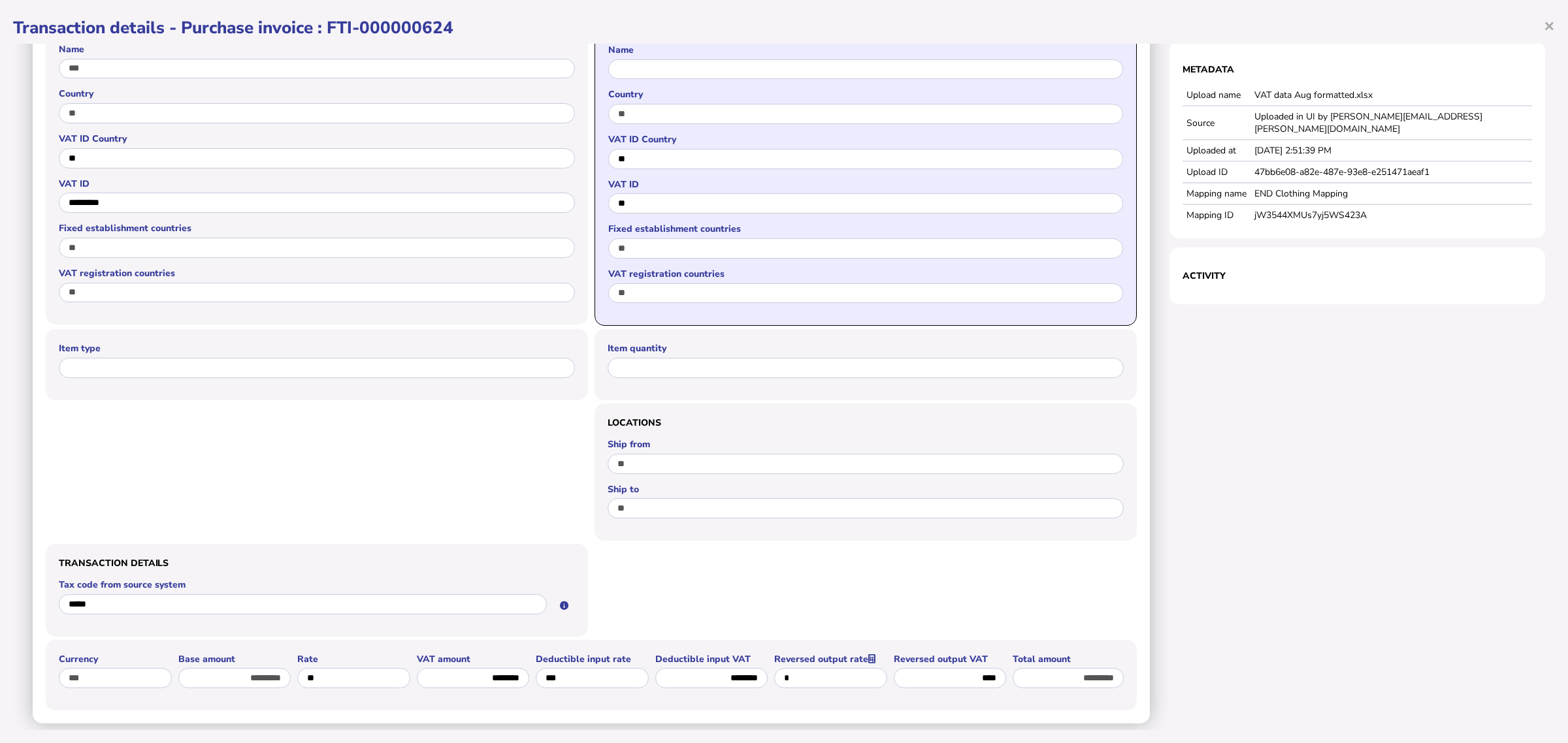
scroll to position [387, 0]
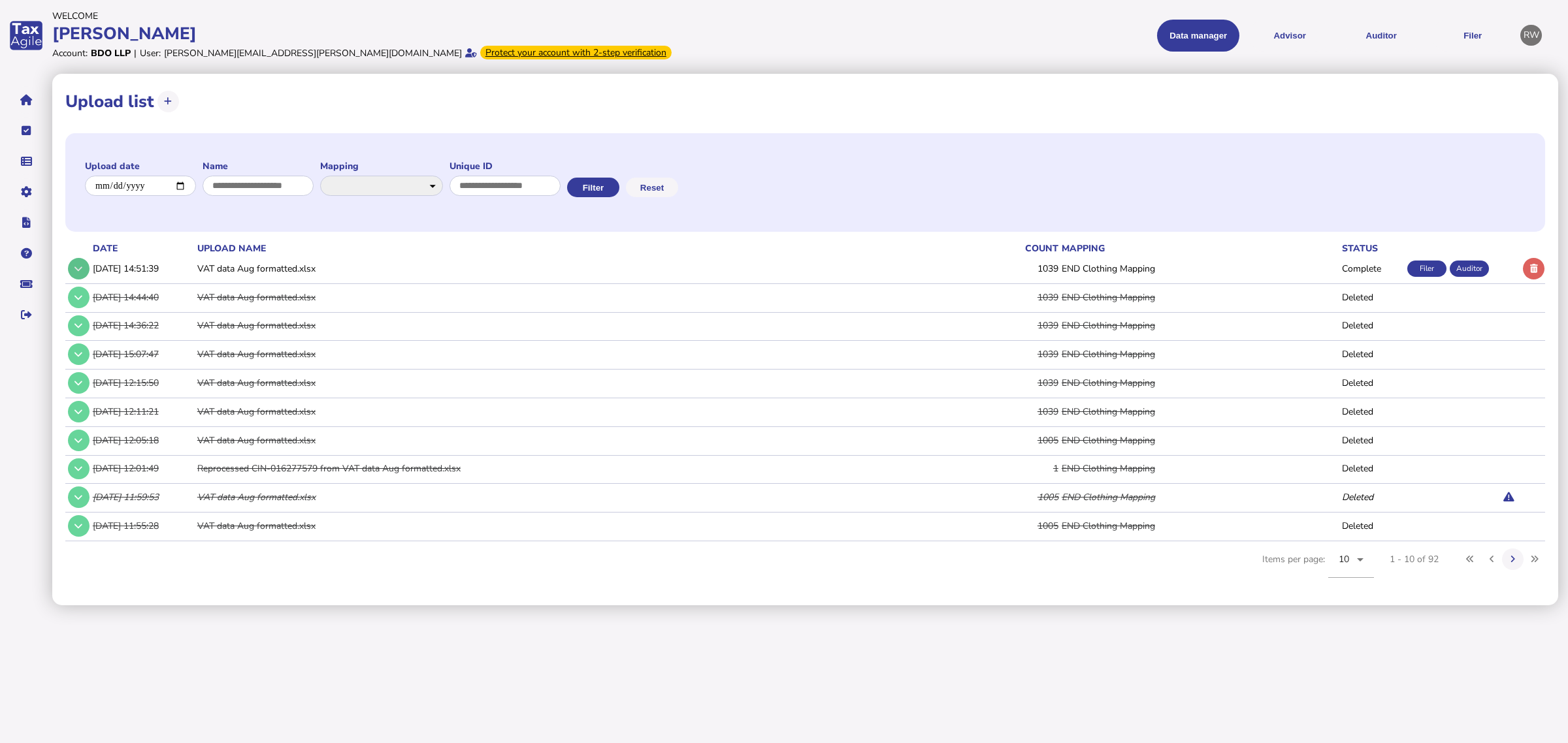
click at [80, 265] on icon at bounding box center [78, 268] width 8 height 8
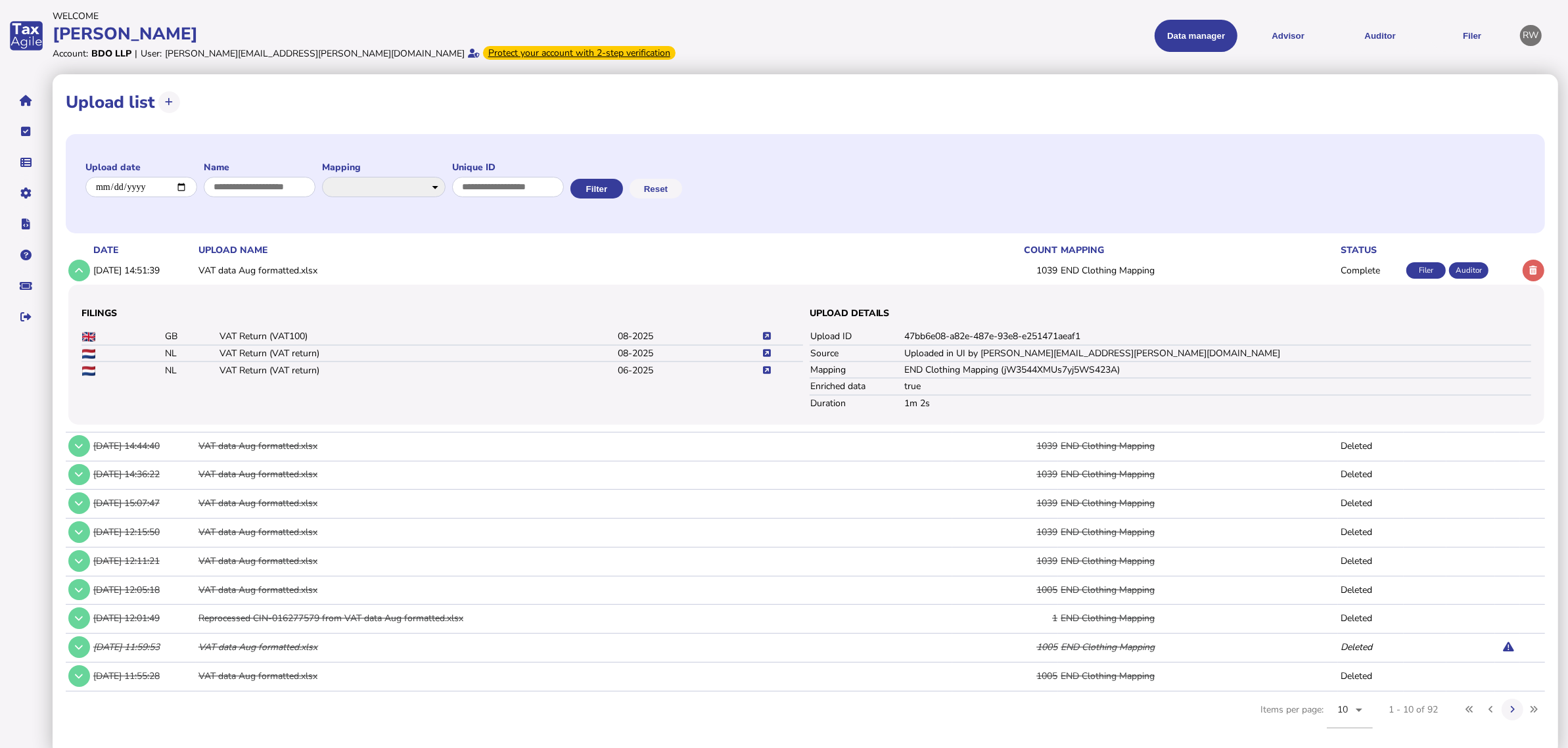
click at [769, 336] on icon at bounding box center [766, 336] width 8 height 9
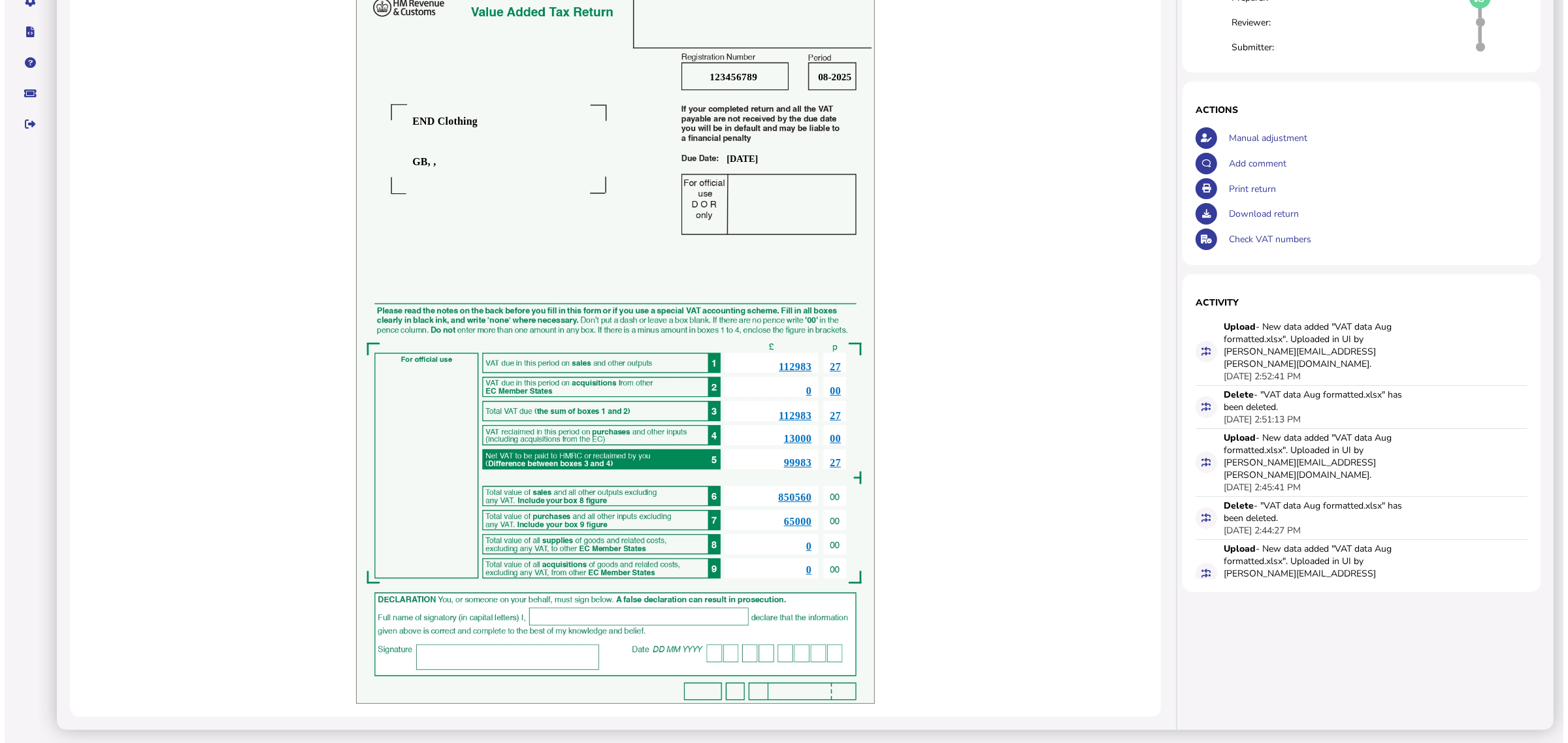
scroll to position [191, 0]
click at [796, 363] on span "112983" at bounding box center [790, 367] width 33 height 11
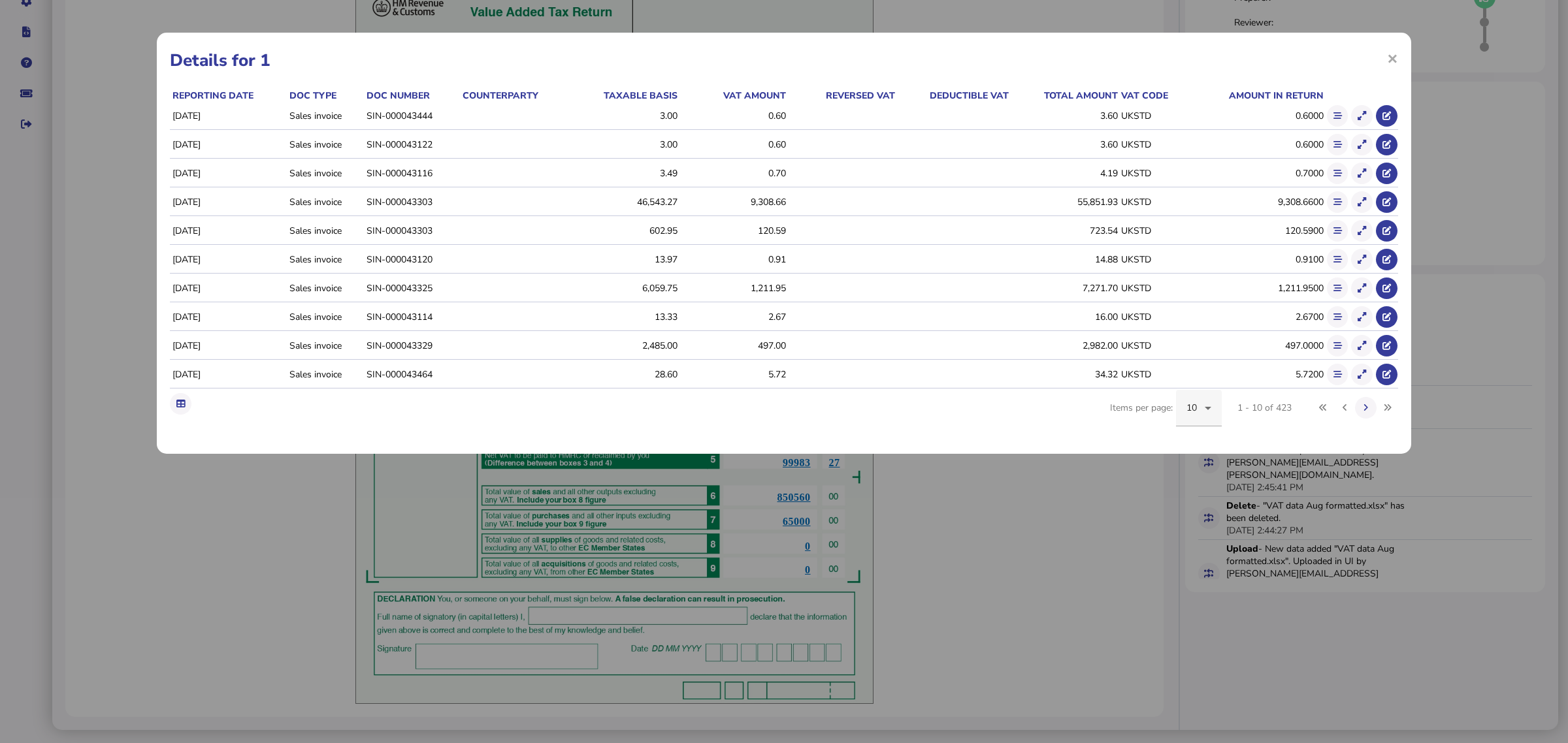
click at [1200, 397] on div "10" at bounding box center [1199, 408] width 24 height 37
click at [1201, 478] on mat-option "20" at bounding box center [1199, 478] width 46 height 31
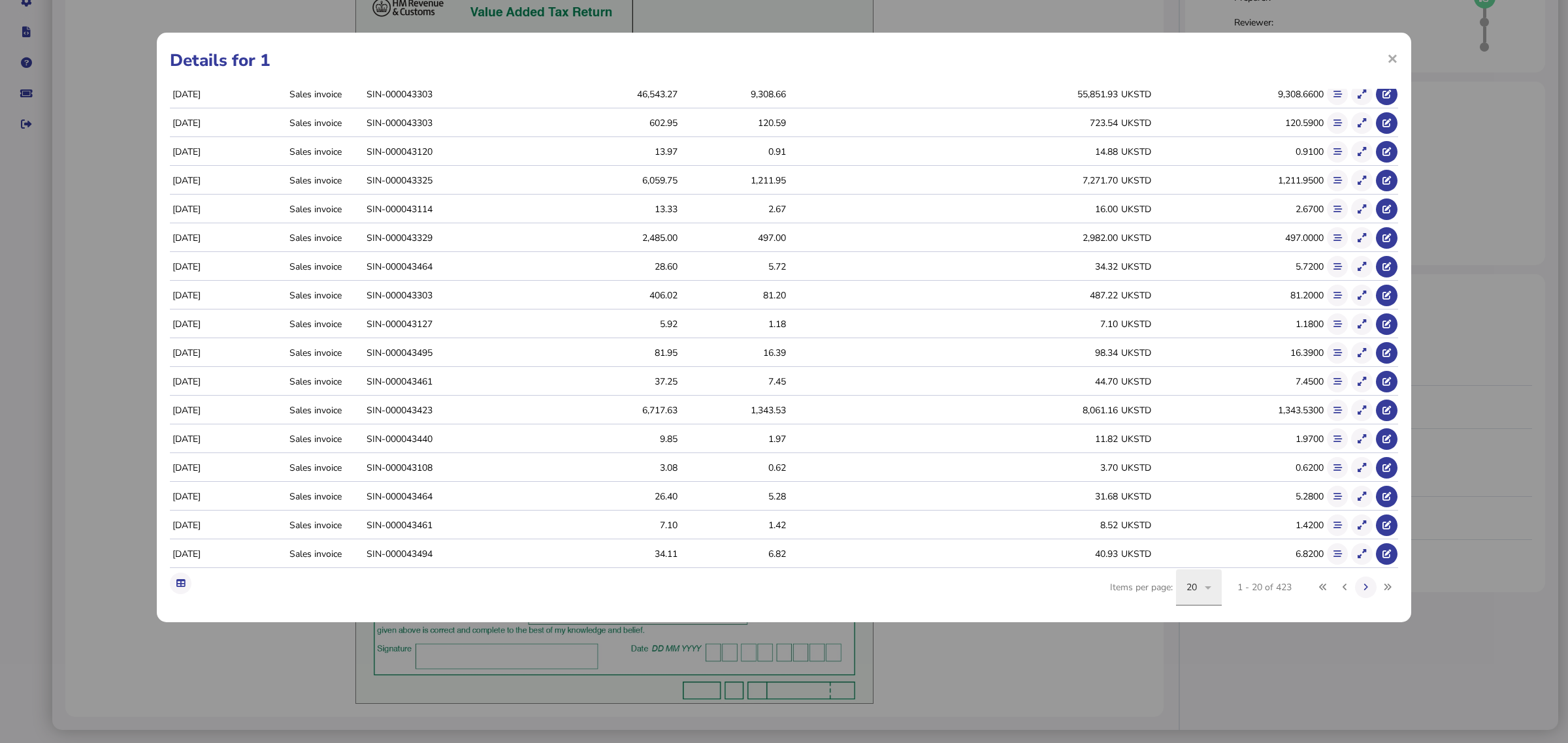
scroll to position [119, 0]
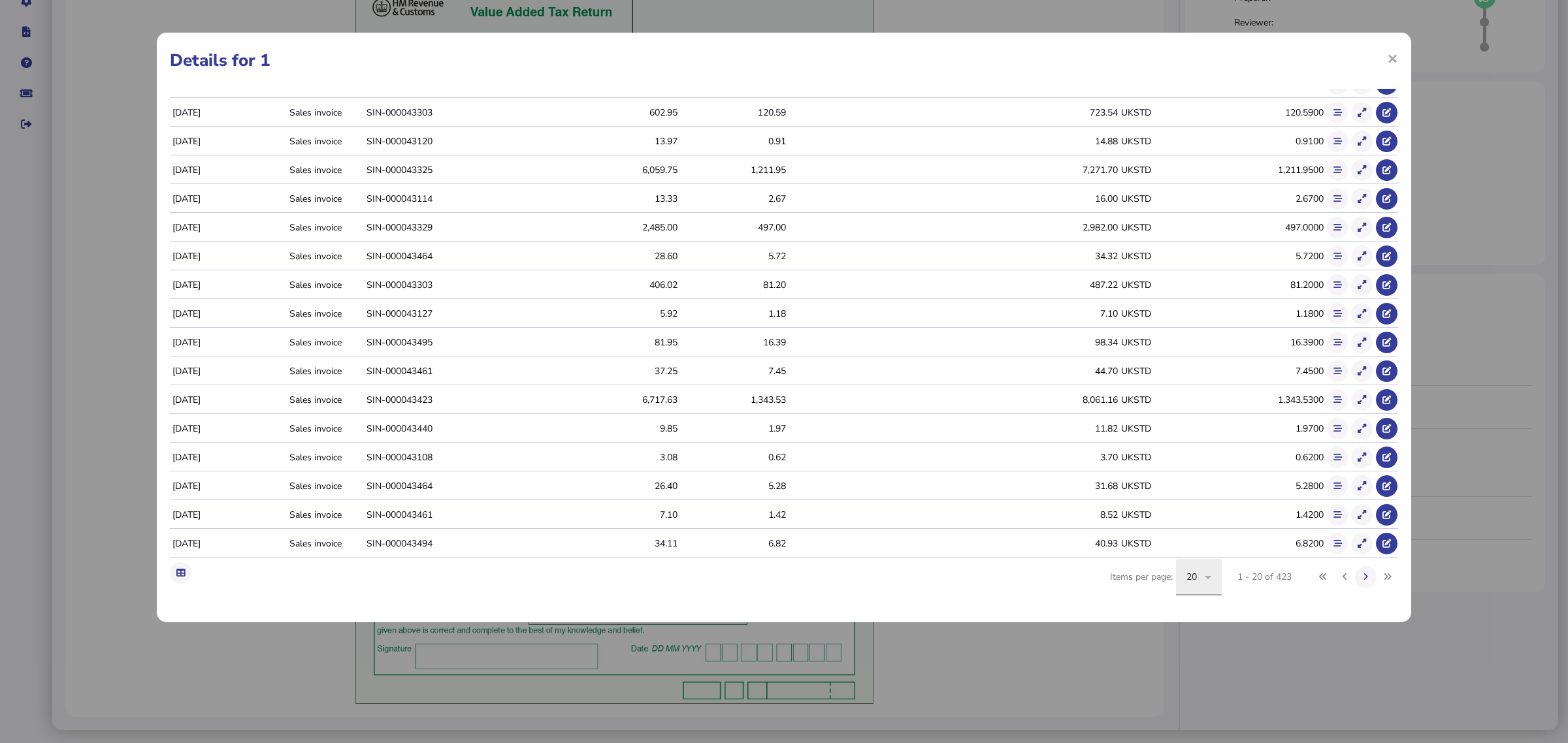
click at [1200, 575] on icon at bounding box center [1207, 577] width 16 height 16
click at [1200, 706] on mat-option "100" at bounding box center [1189, 710] width 46 height 31
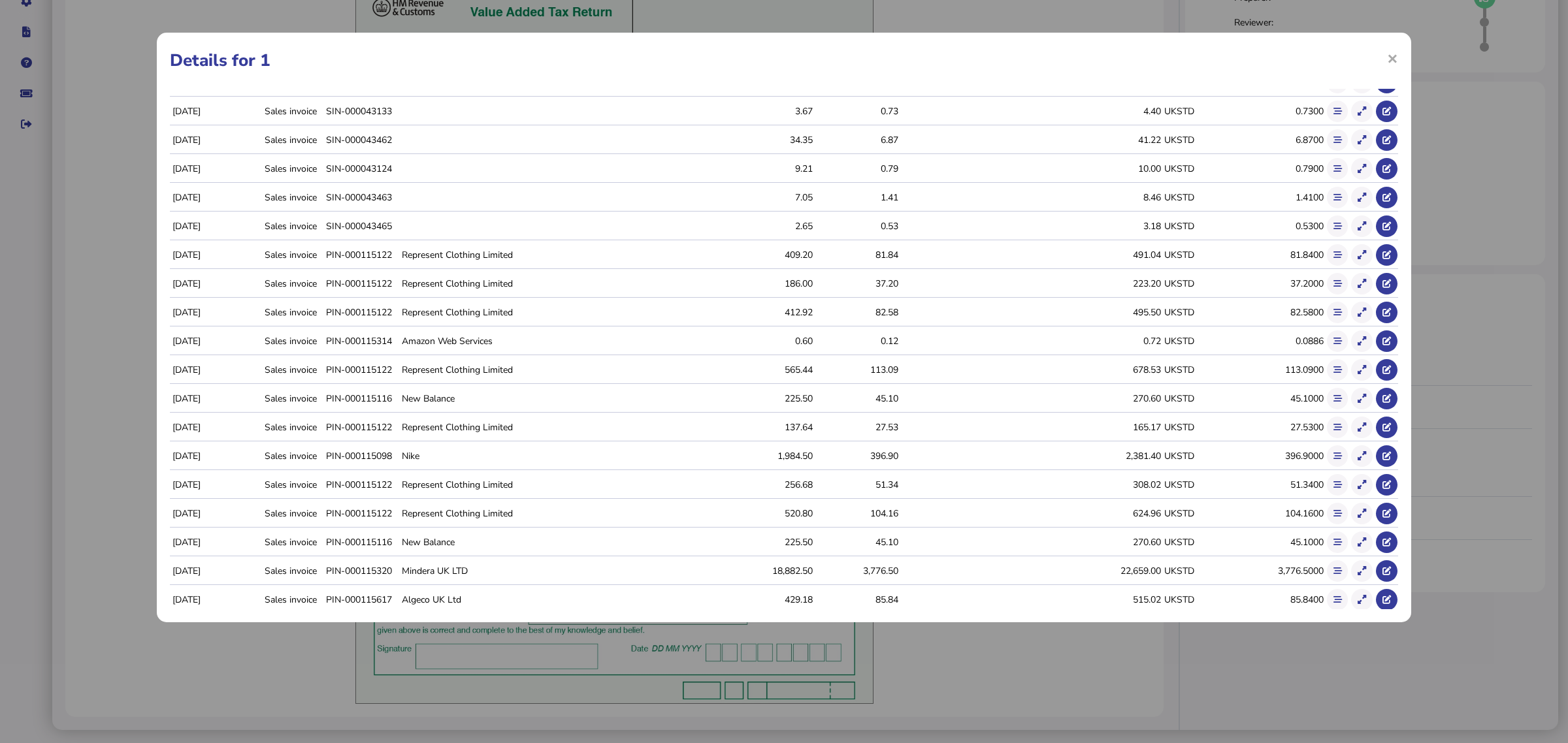
scroll to position [935, 0]
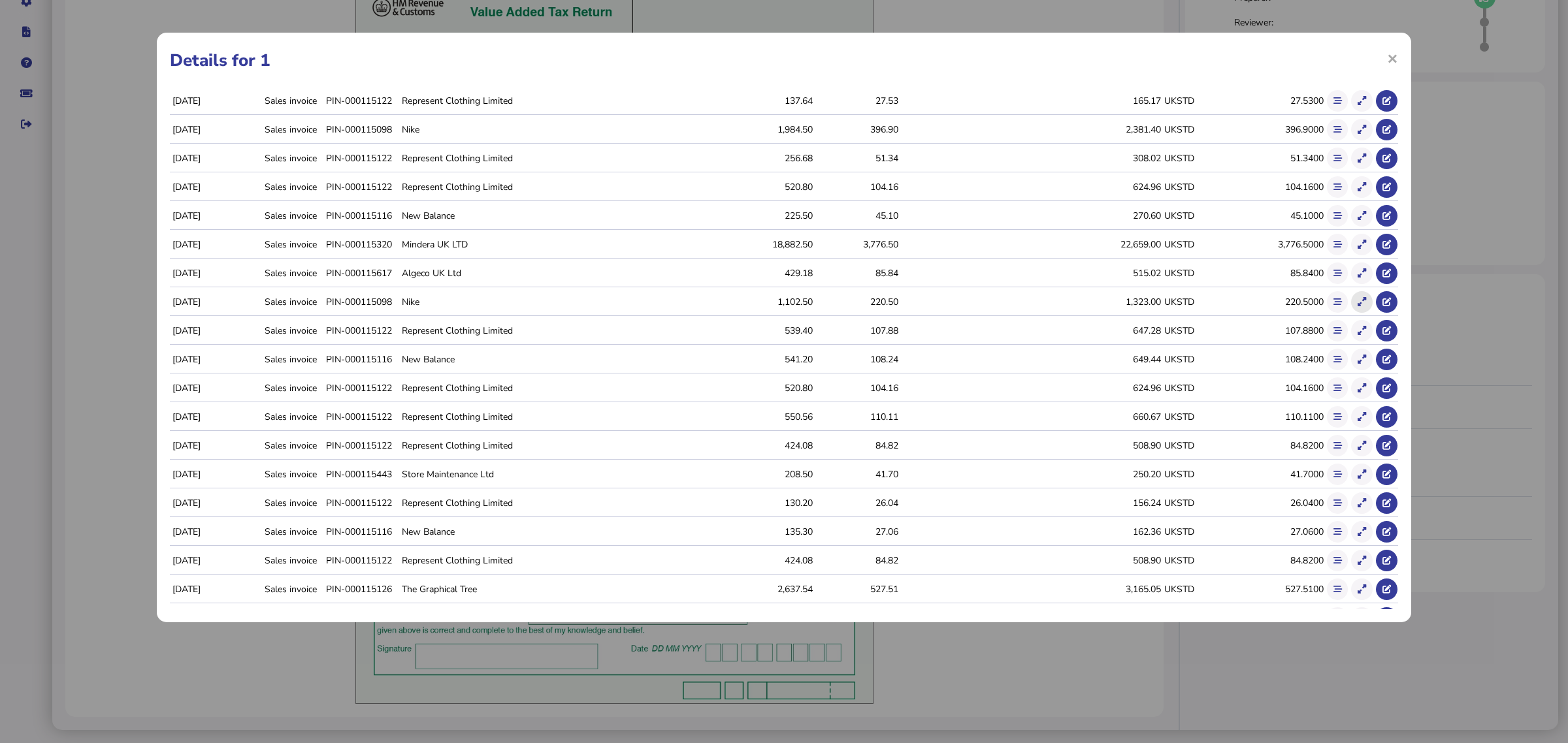
click at [1358, 304] on icon at bounding box center [1362, 301] width 8 height 8
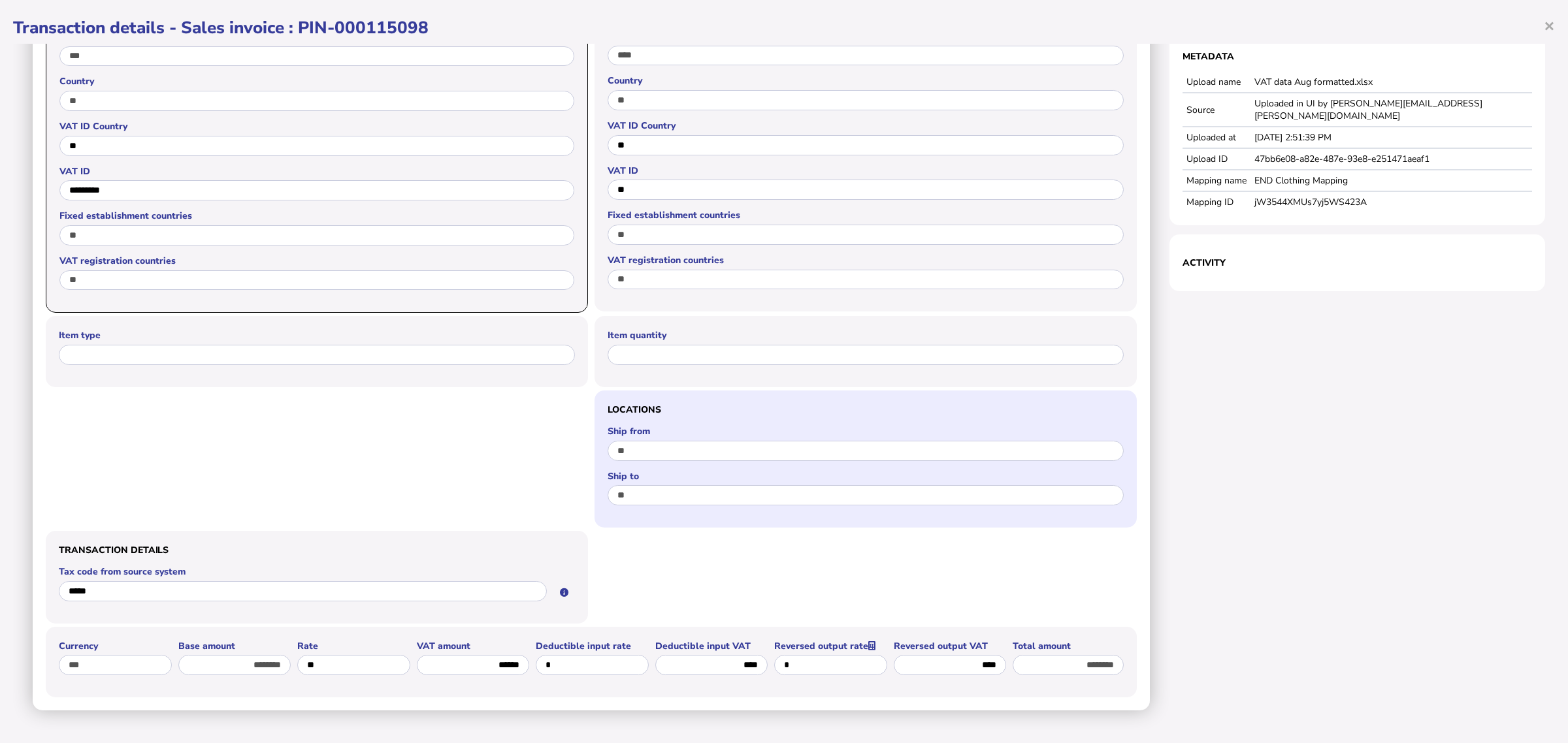
scroll to position [387, 0]
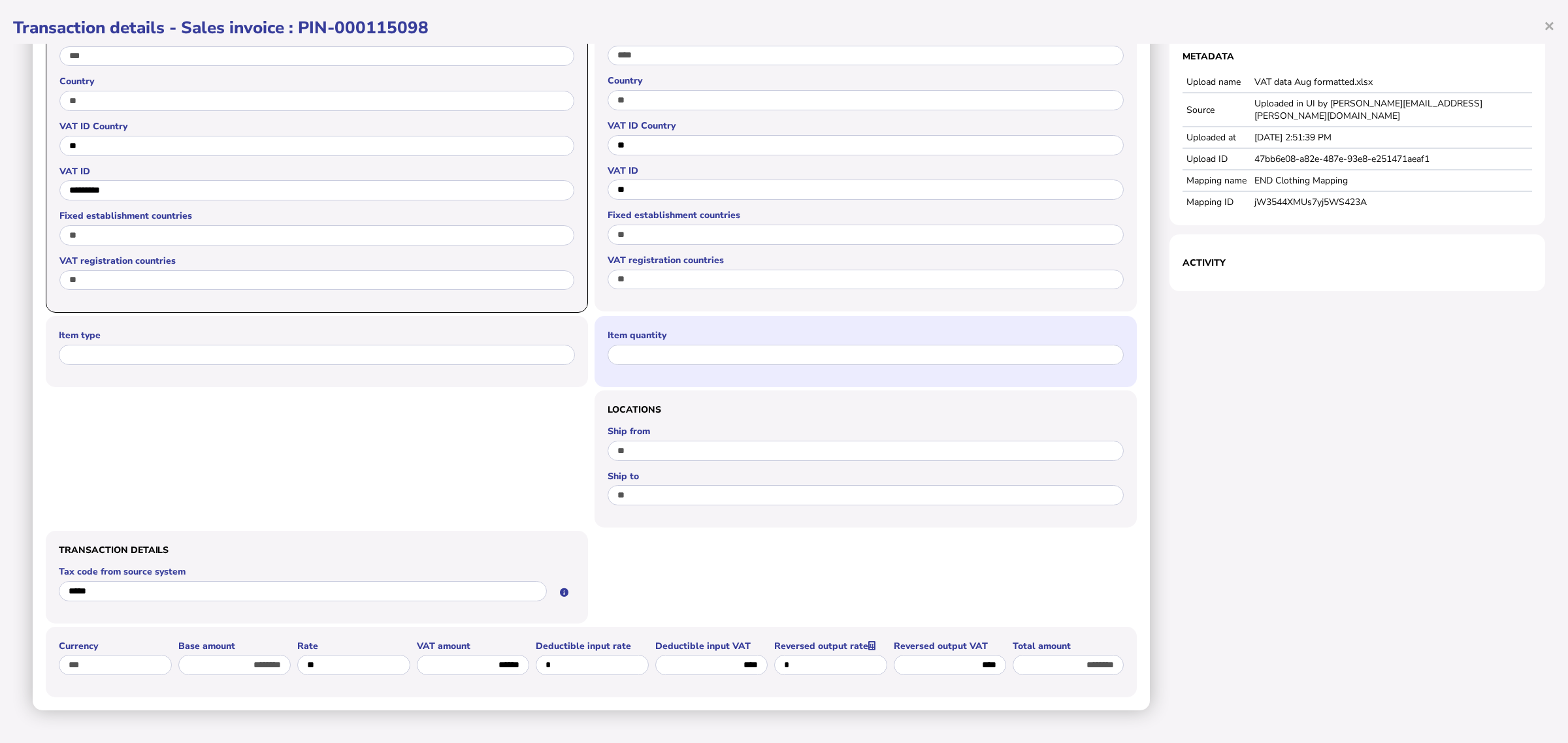
click at [650, 330] on label "Item quantity" at bounding box center [865, 335] width 516 height 12
click at [538, 330] on label "Item type" at bounding box center [316, 335] width 516 height 12
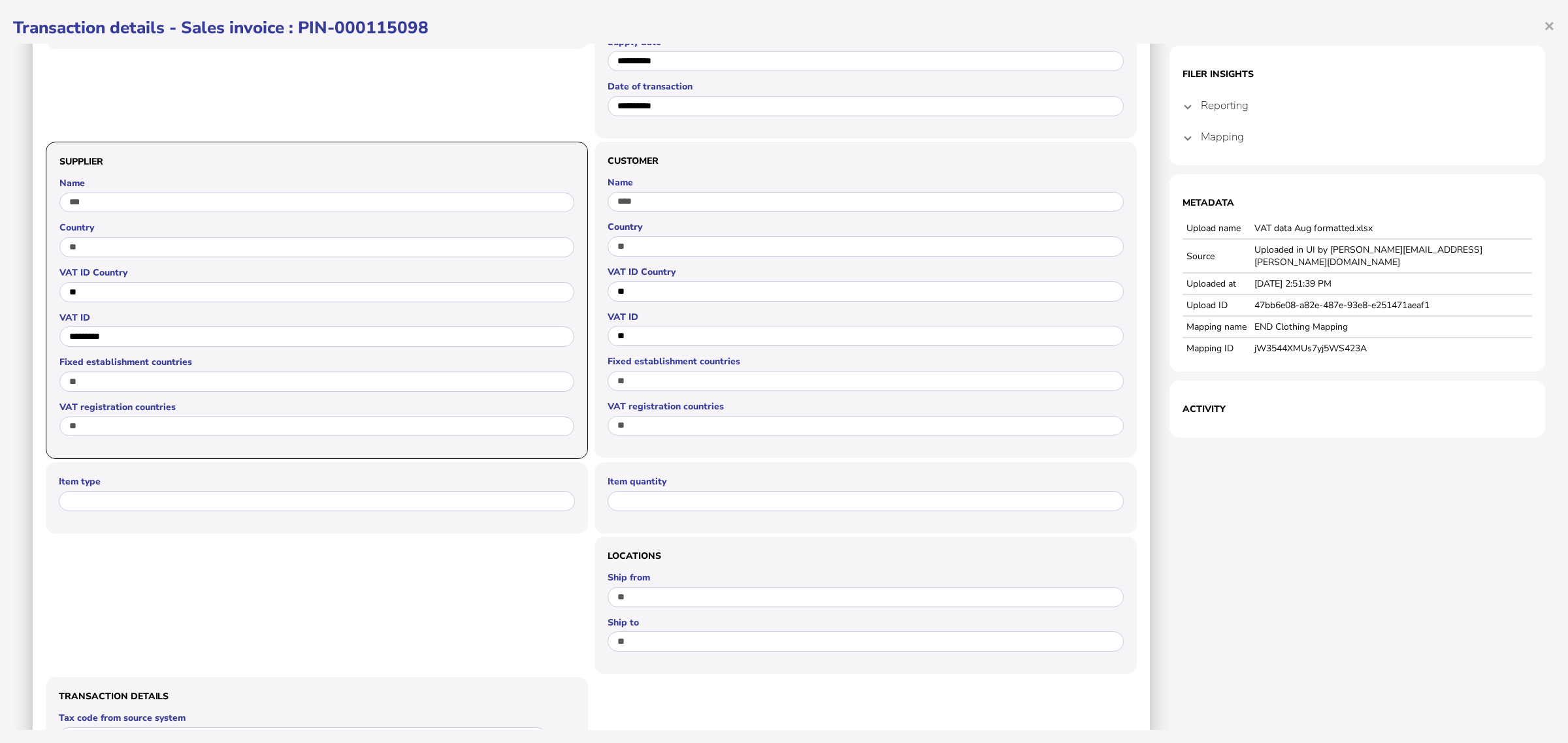
scroll to position [142, 0]
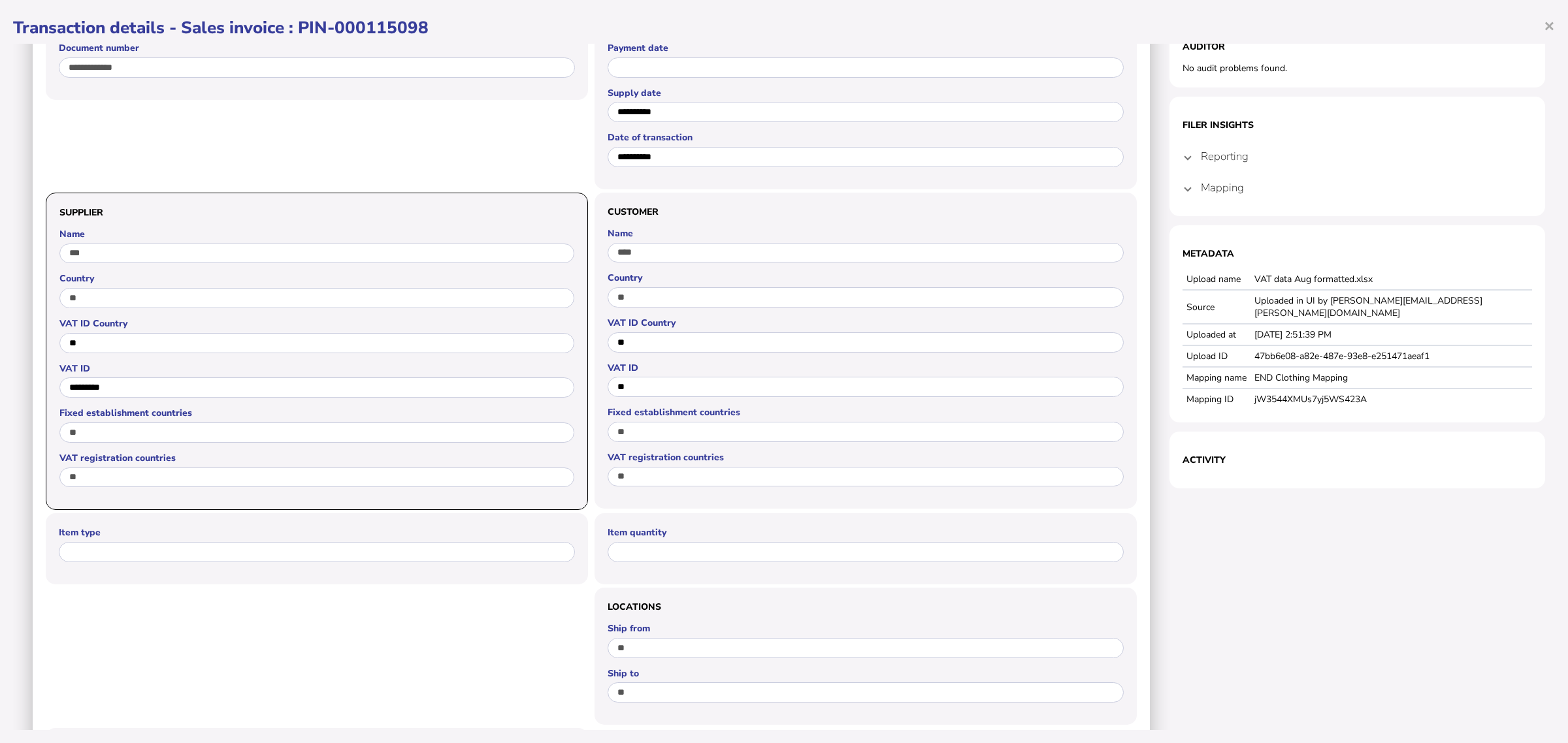
click at [1183, 147] on mat-expansion-panel-header "Reporting" at bounding box center [1357, 155] width 349 height 31
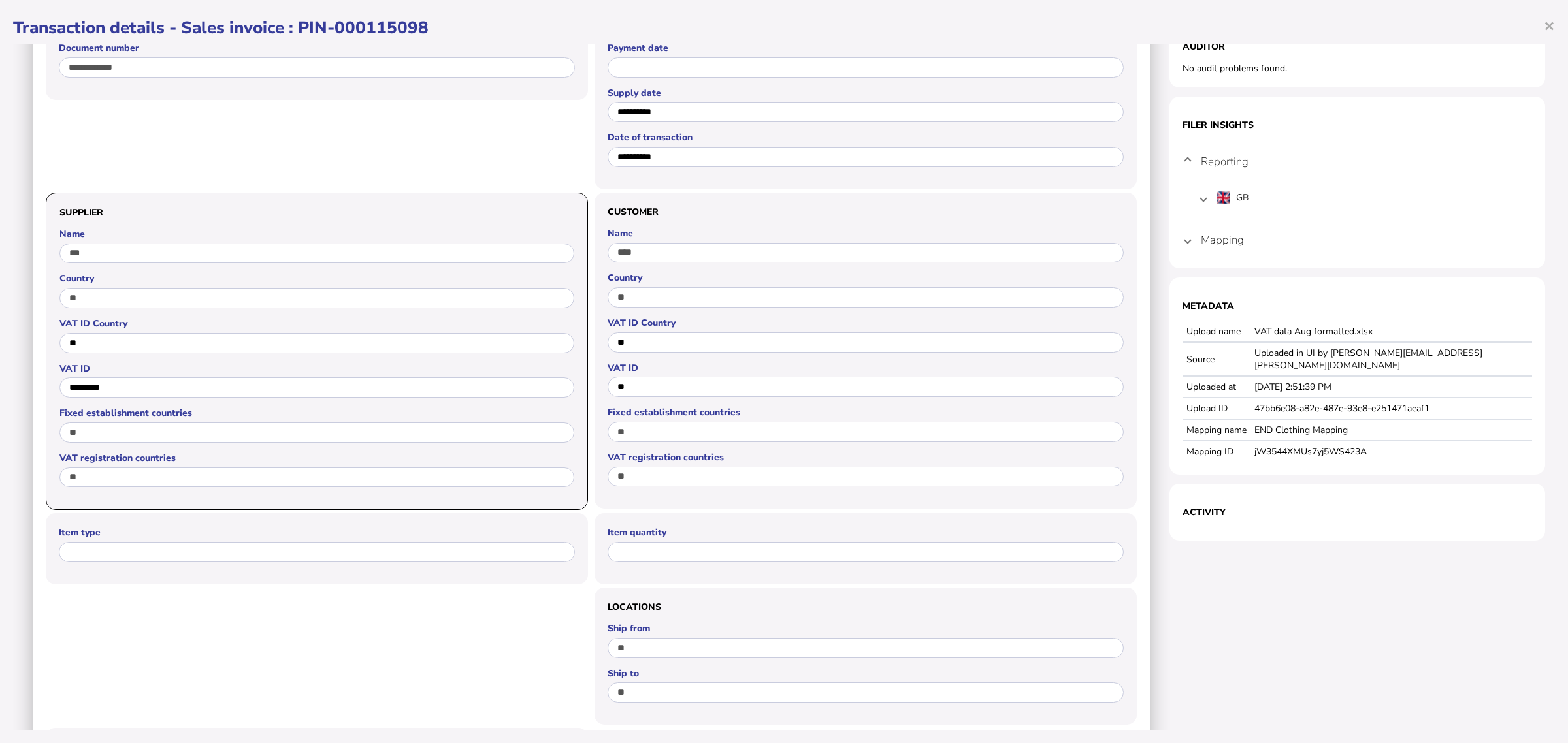
click at [1183, 148] on mat-expansion-panel-header "Reporting" at bounding box center [1357, 161] width 349 height 41
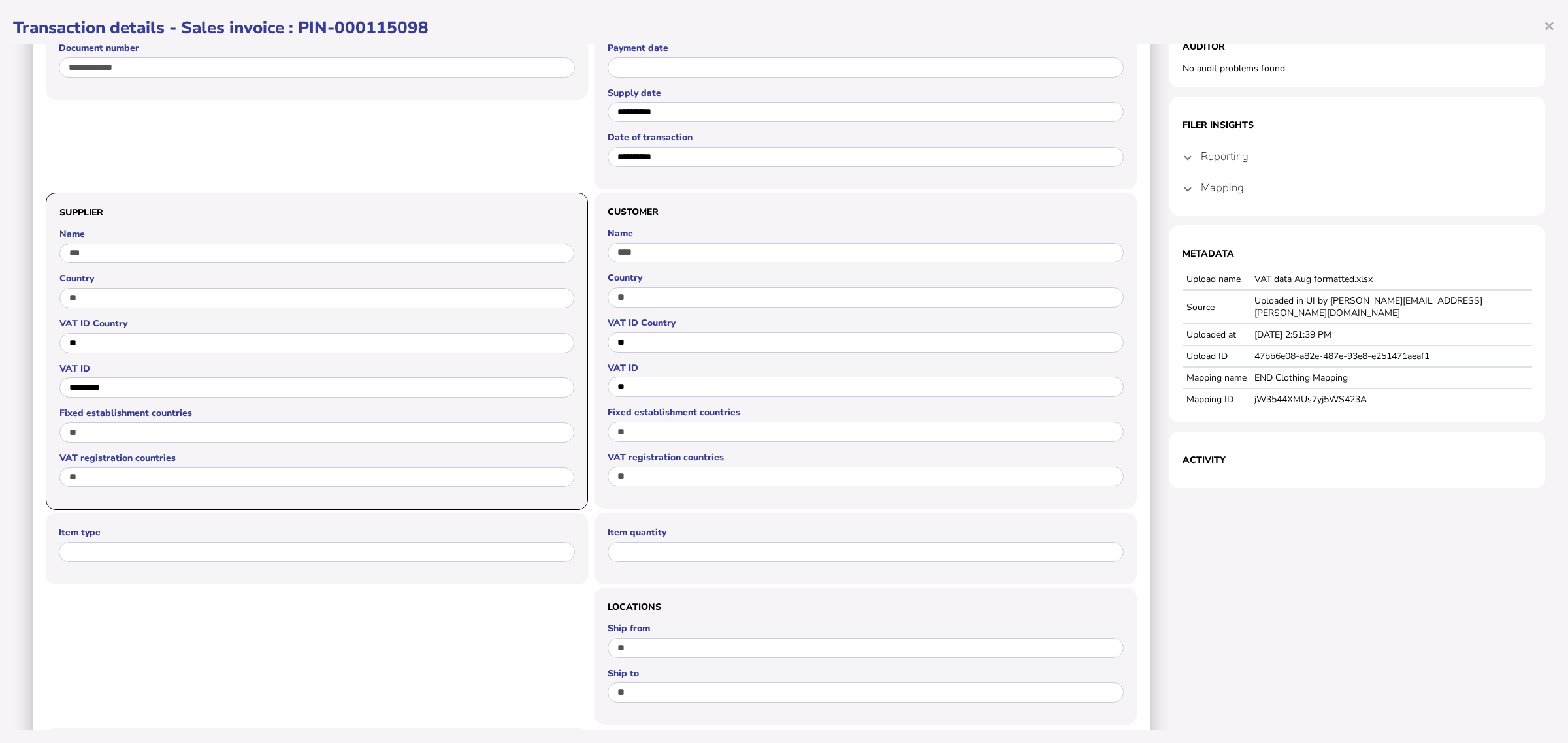
click at [1184, 190] on mat-expansion-panel-header "Mapping" at bounding box center [1357, 186] width 349 height 31
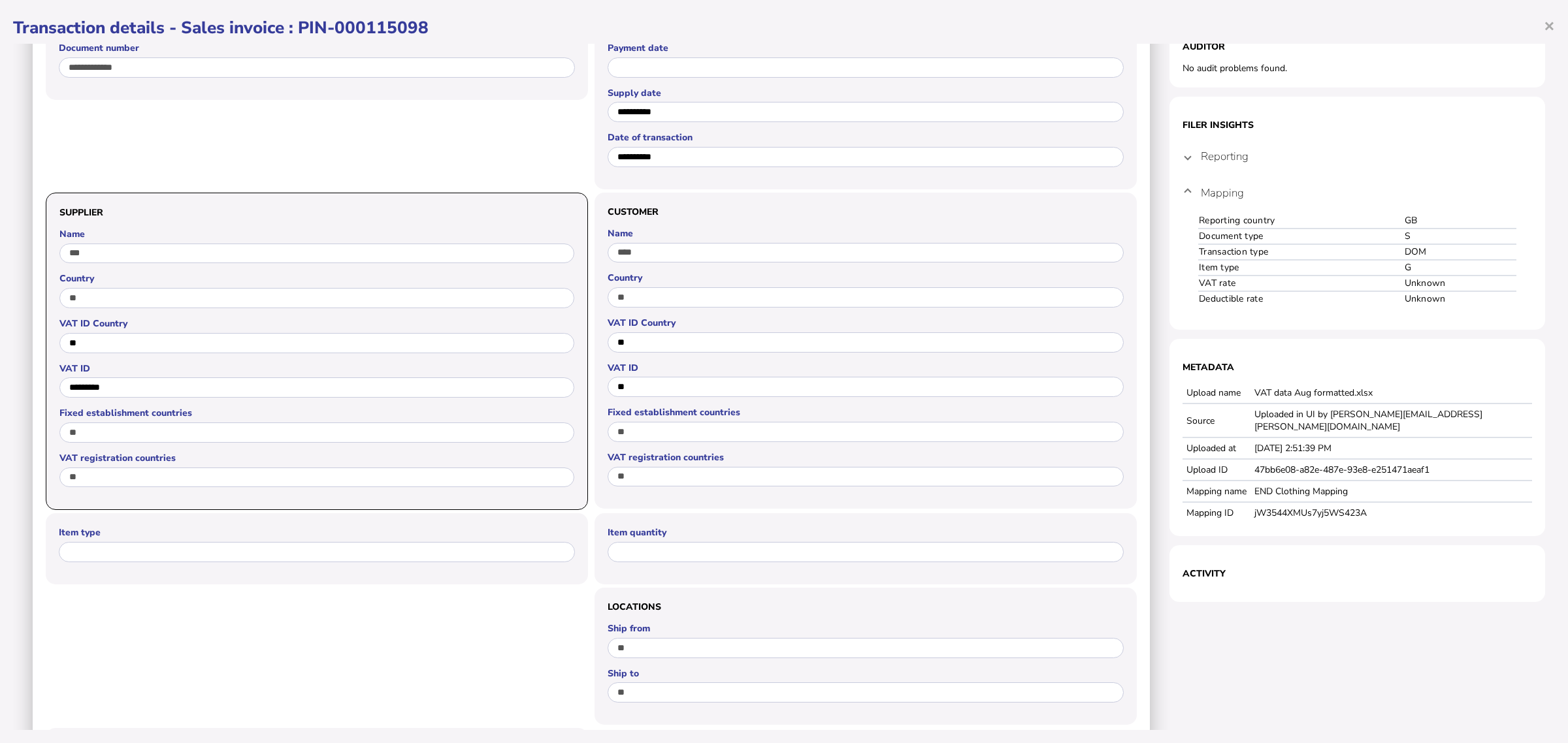
click at [1184, 190] on mat-expansion-panel-header "Mapping" at bounding box center [1357, 192] width 349 height 41
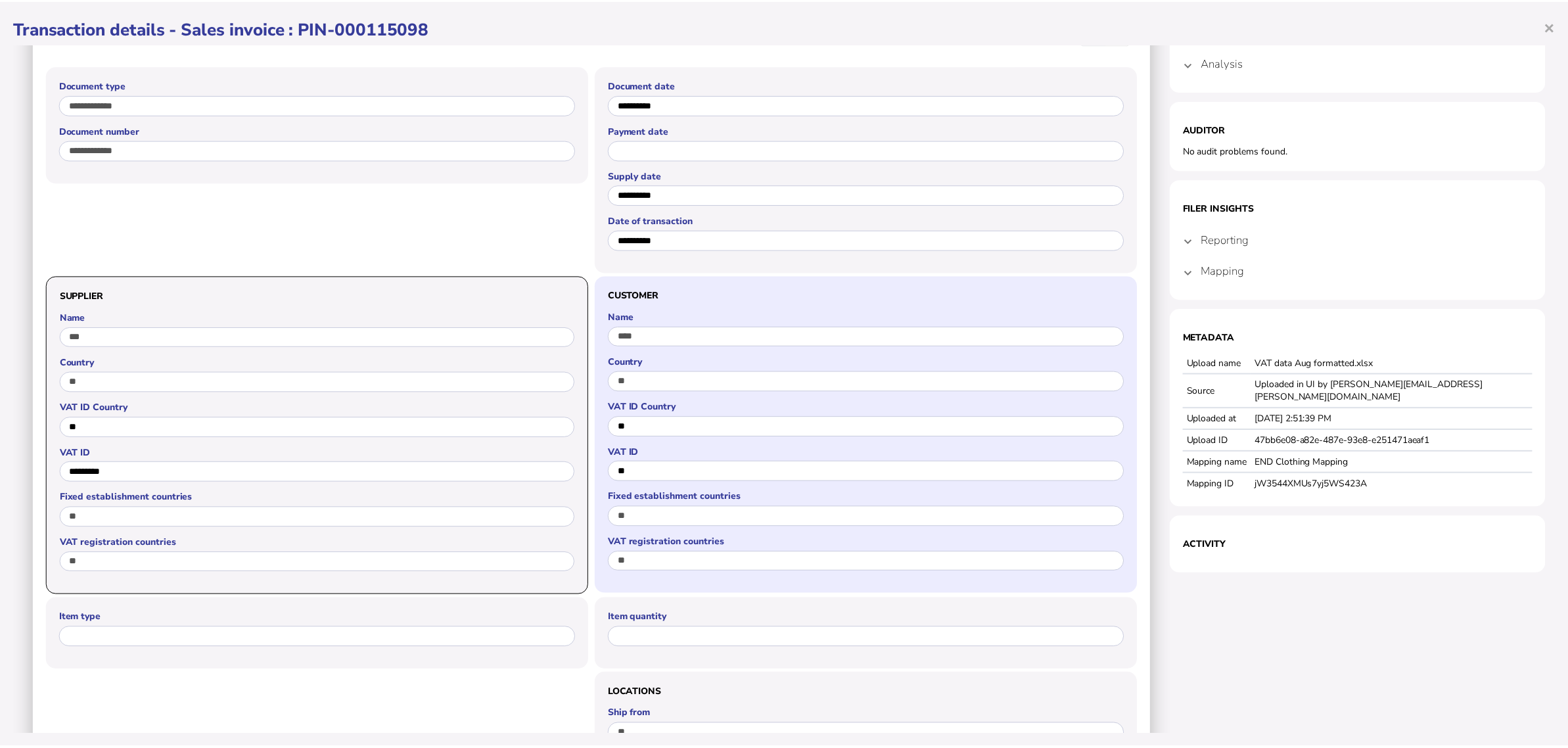
scroll to position [0, 0]
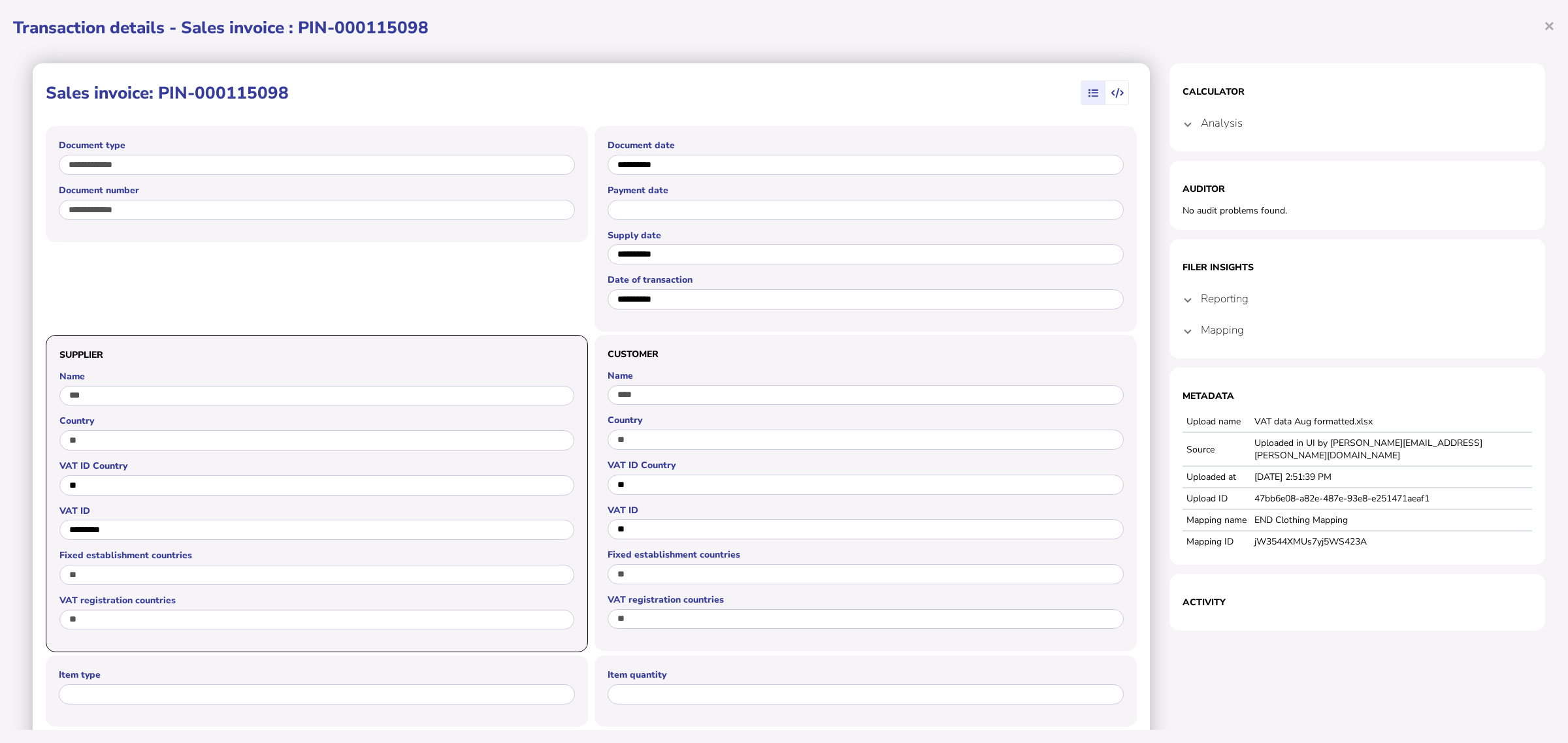
click at [1111, 93] on icon "button" at bounding box center [1117, 93] width 12 height 1
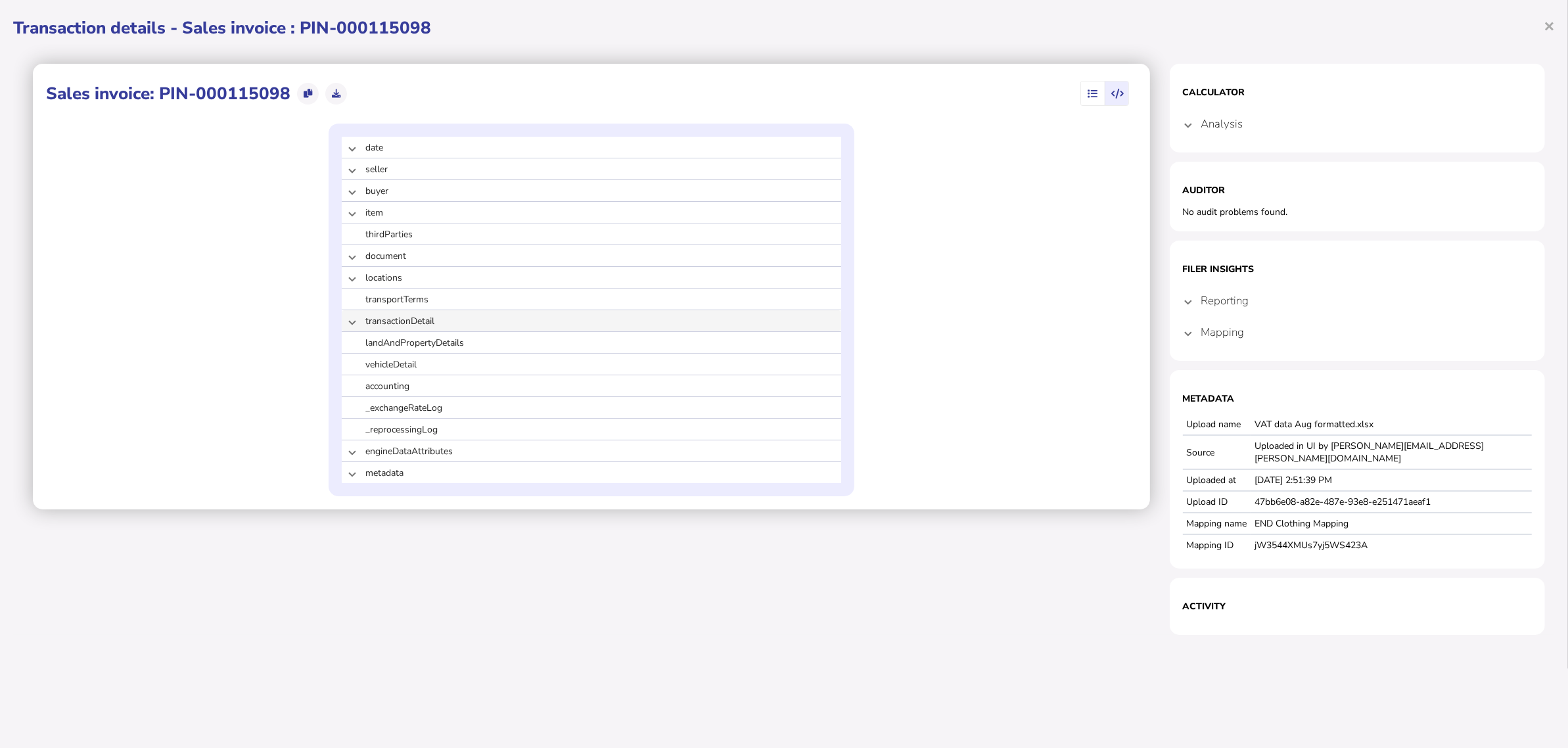
click at [352, 326] on span at bounding box center [352, 320] width 6 height 12
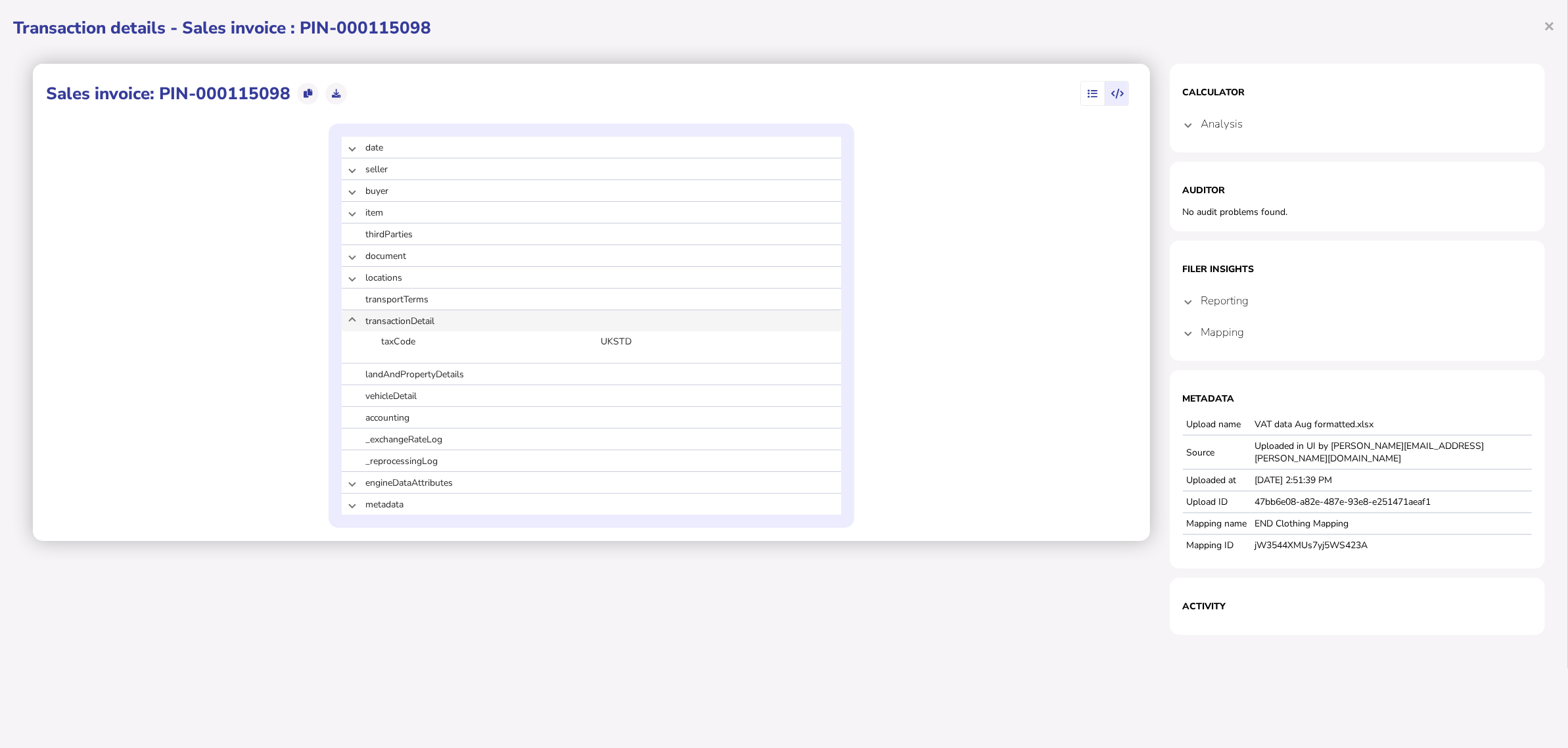
click at [352, 326] on span at bounding box center [352, 320] width 6 height 12
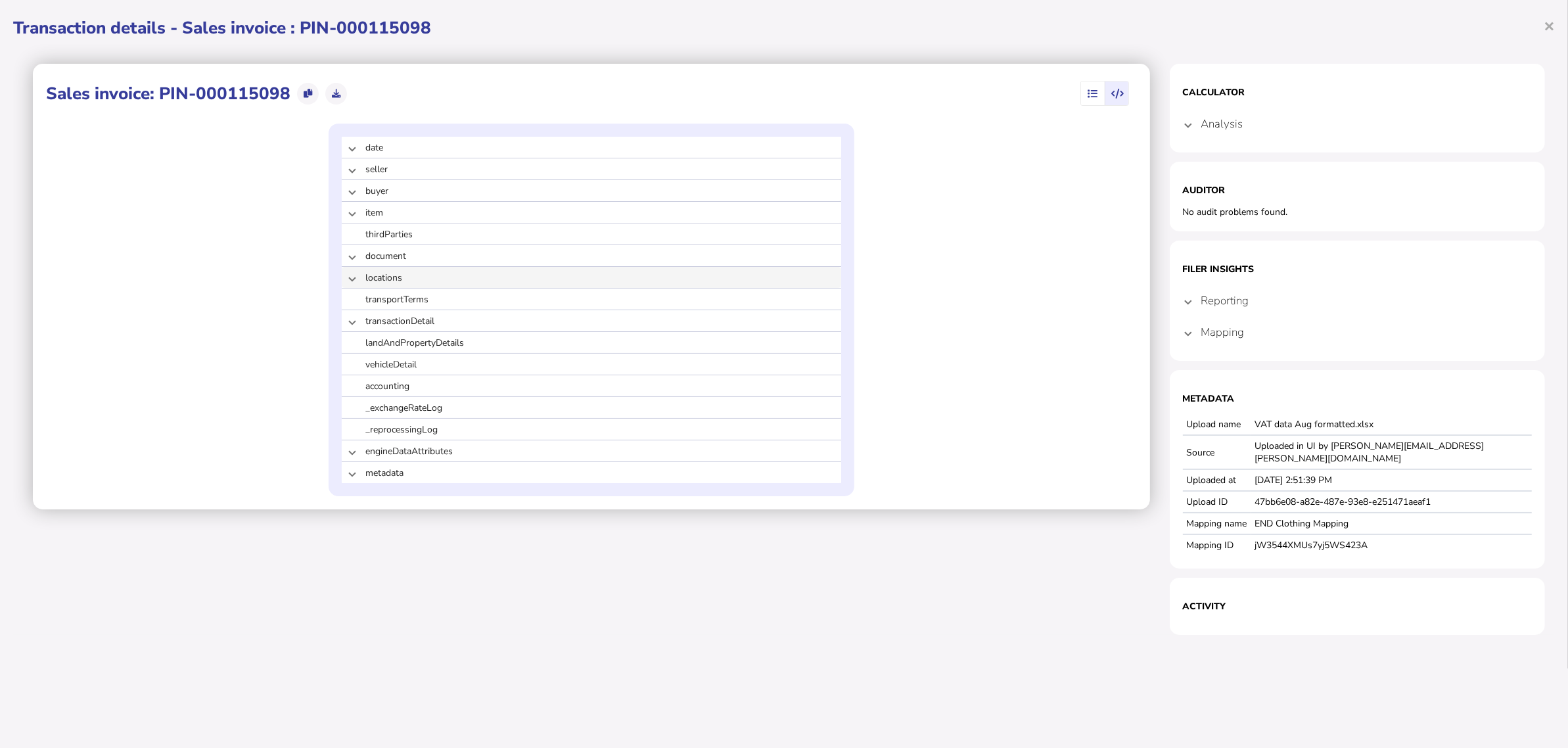
click at [351, 284] on span at bounding box center [352, 278] width 6 height 12
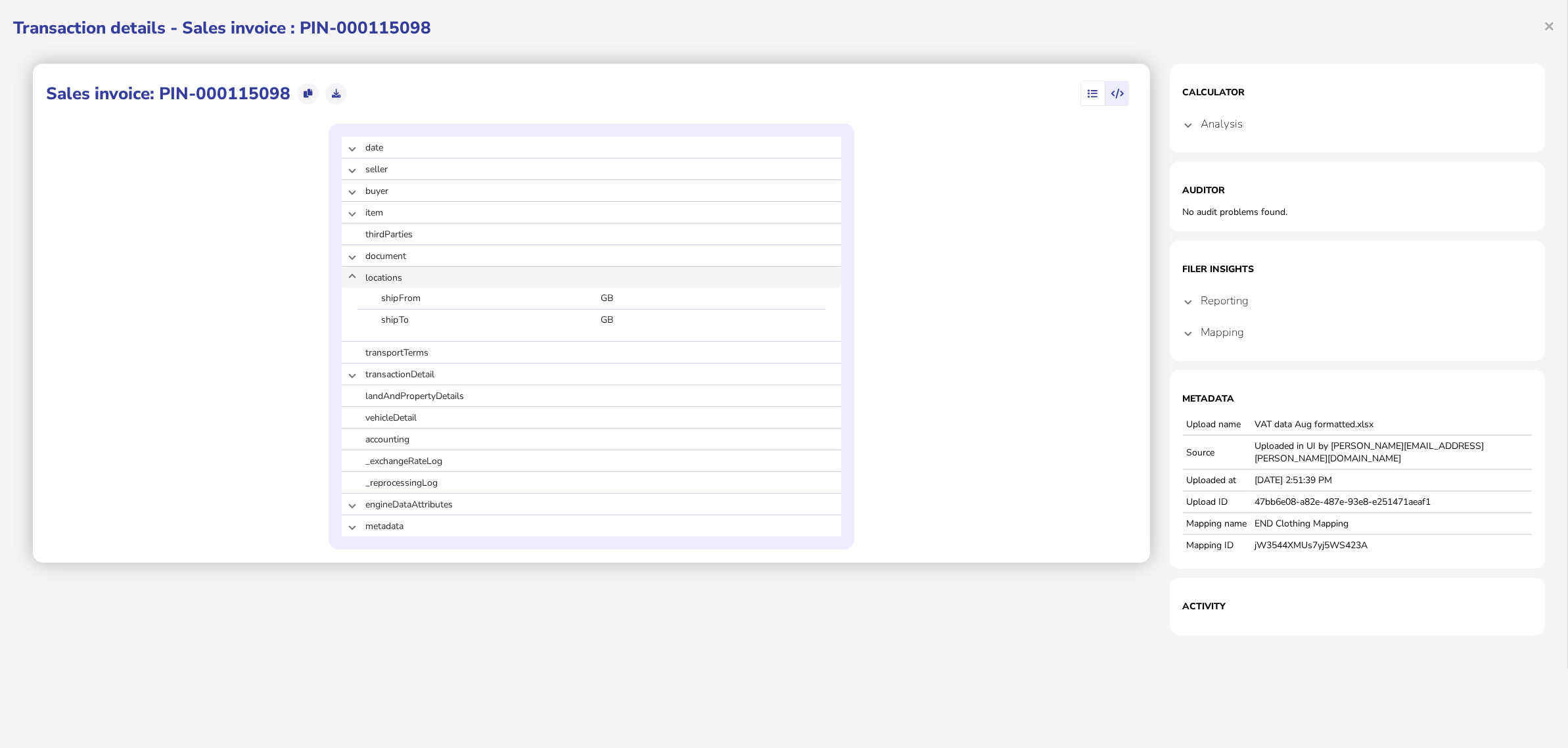
click at [351, 284] on span at bounding box center [352, 278] width 6 height 12
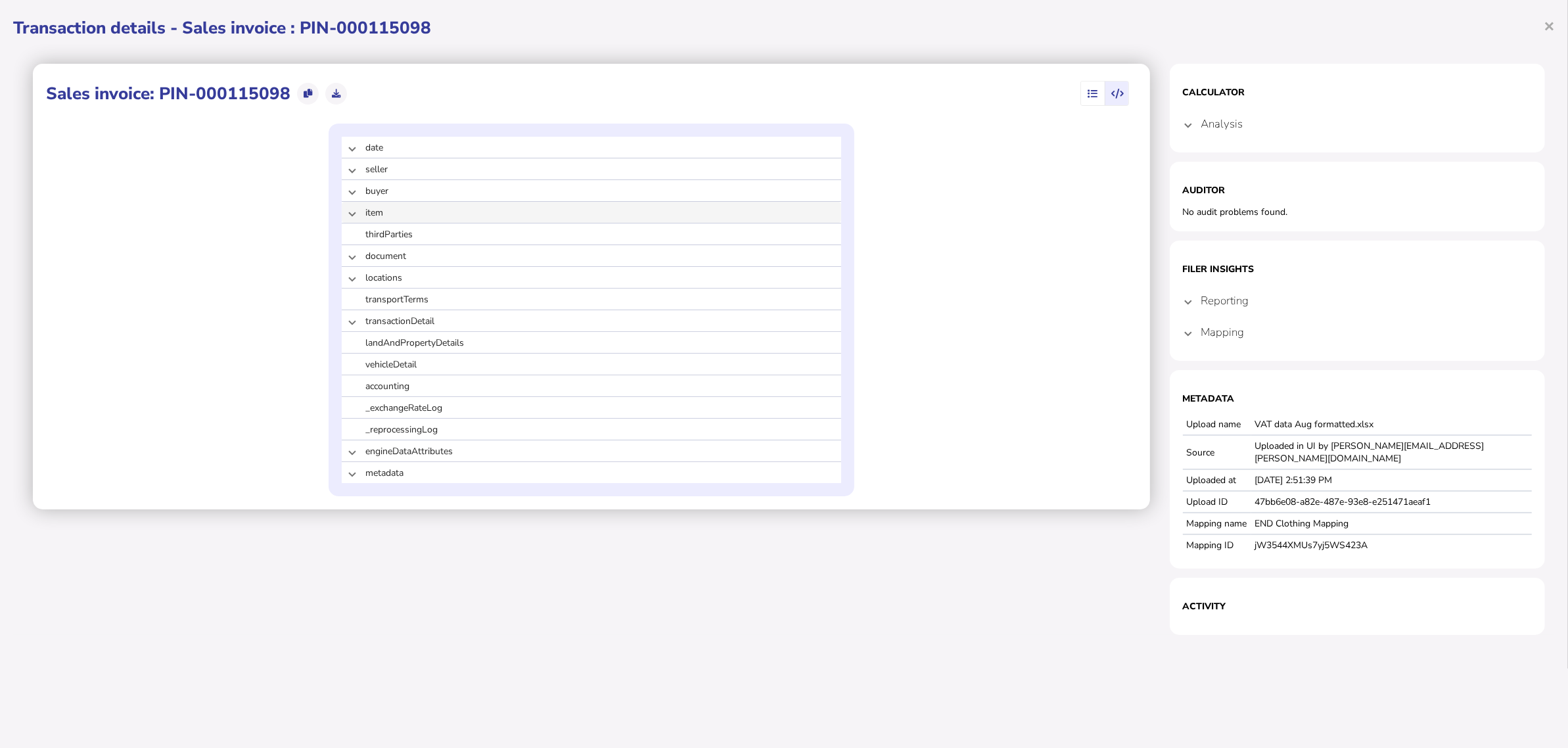
click at [352, 219] on span at bounding box center [352, 212] width 6 height 12
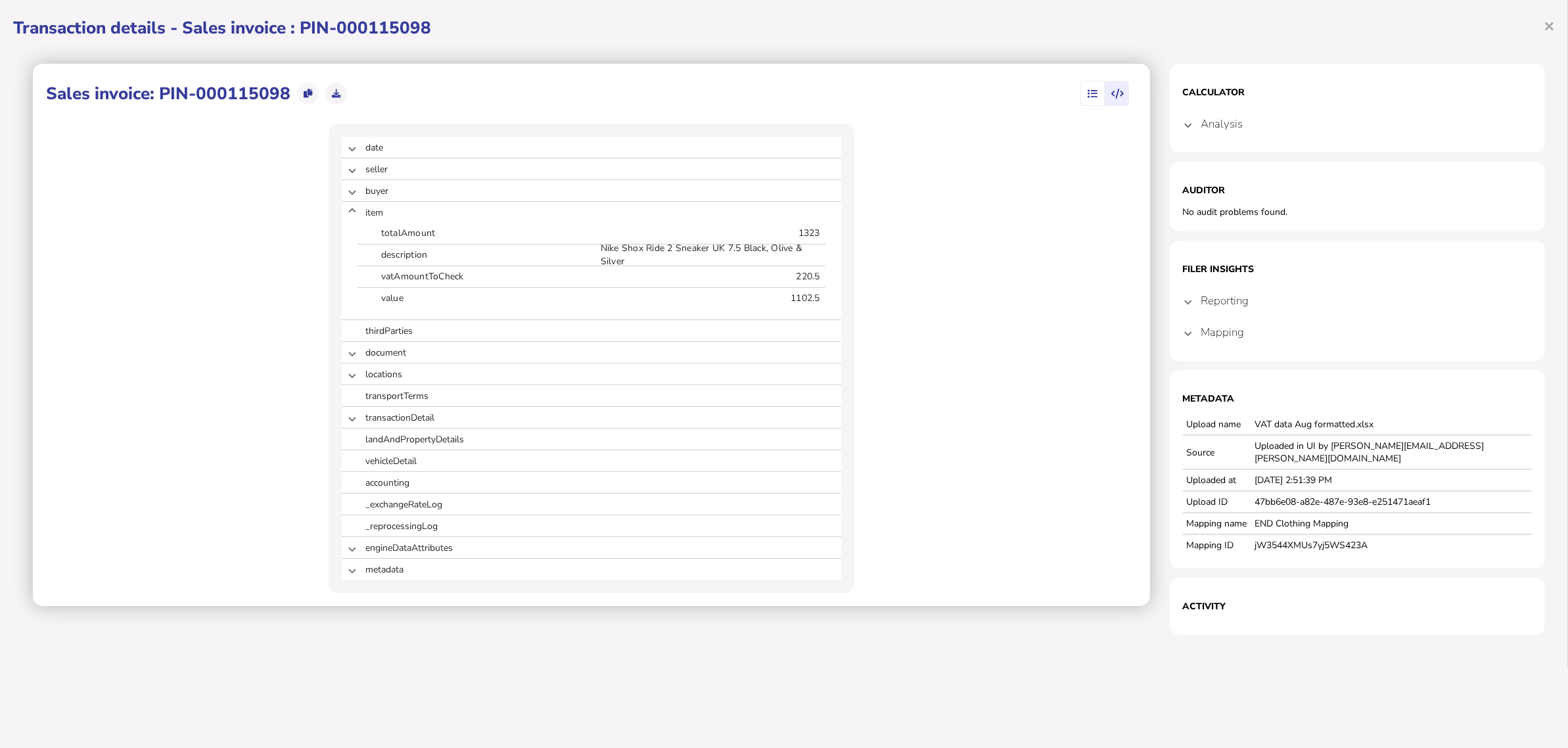
click at [1082, 96] on span "button" at bounding box center [1092, 93] width 22 height 24
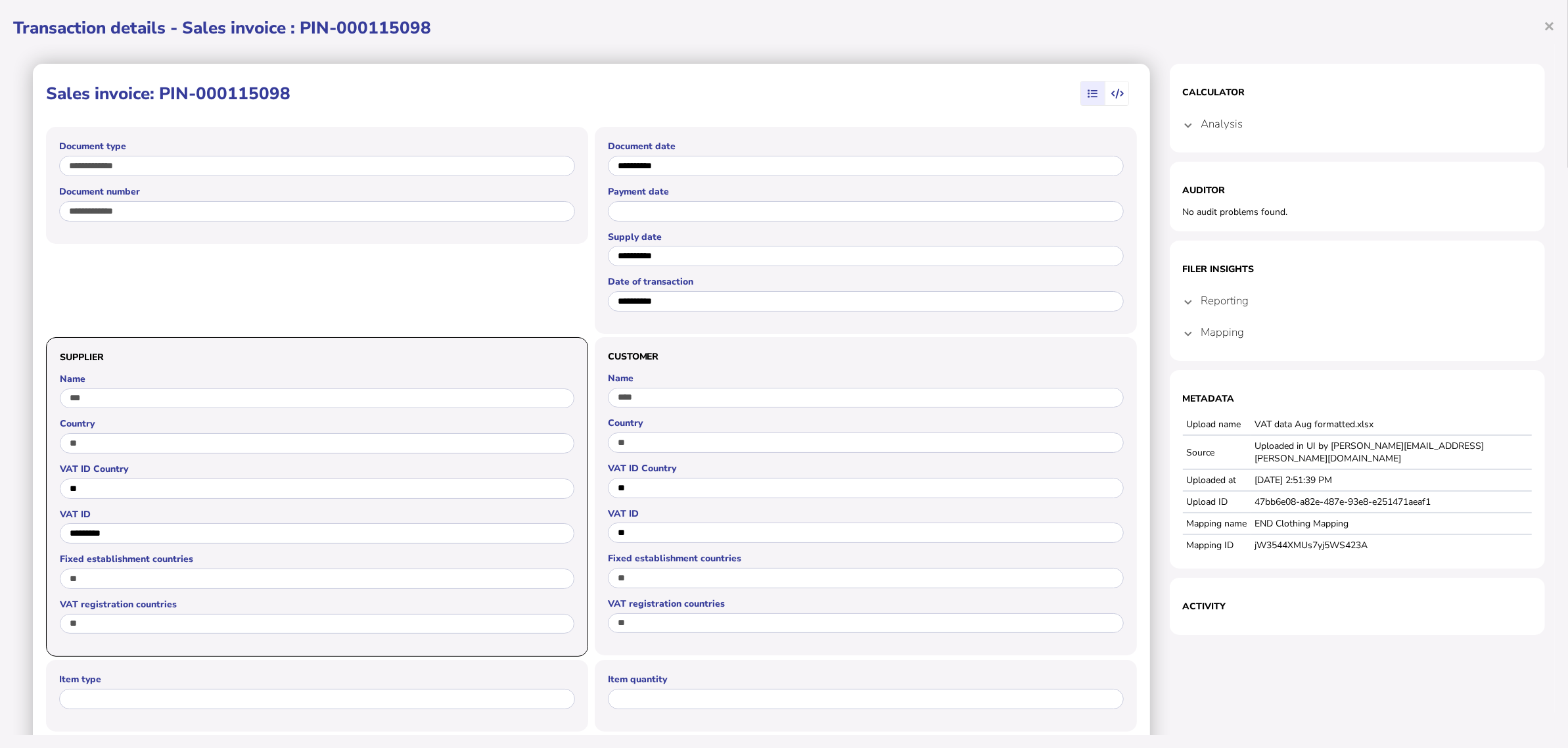
scroll to position [941, 0]
